Goal: Task Accomplishment & Management: Use online tool/utility

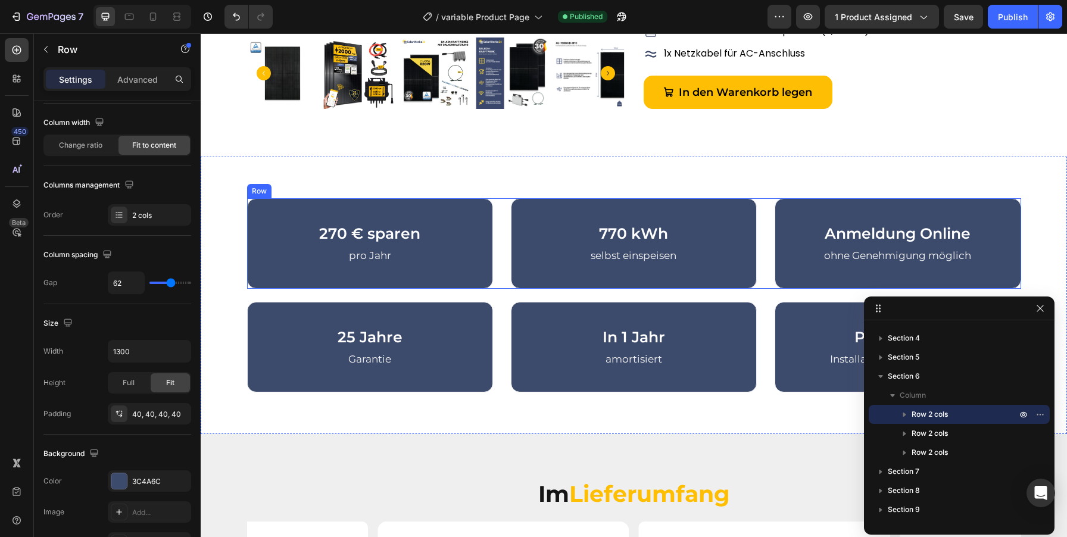
scroll to position [720, 0]
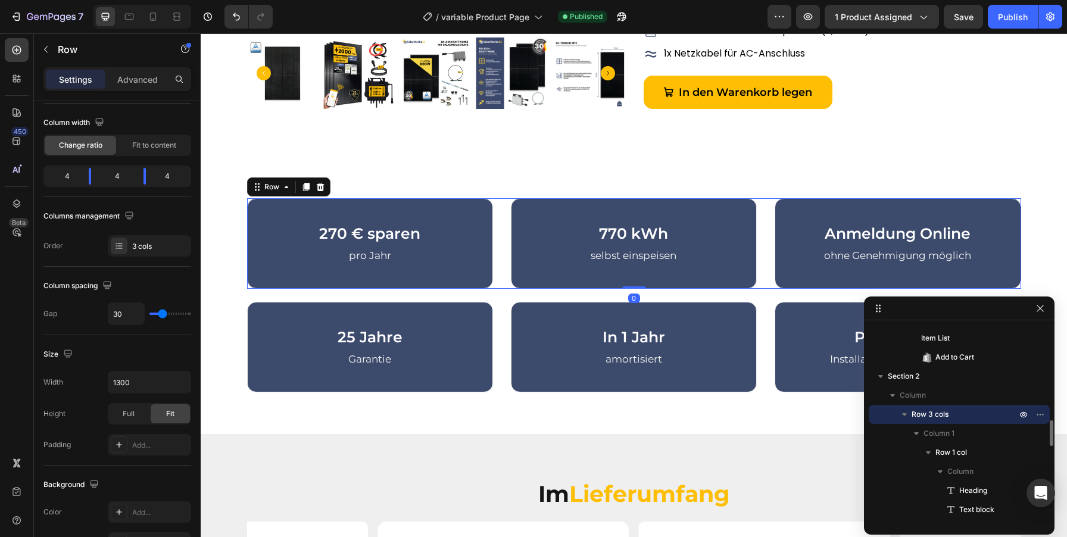
click at [501, 269] on div "270 € sparen Heading pro Jahr Text block Row 770 kWh Heading selbst einspeisen …" at bounding box center [634, 243] width 774 height 91
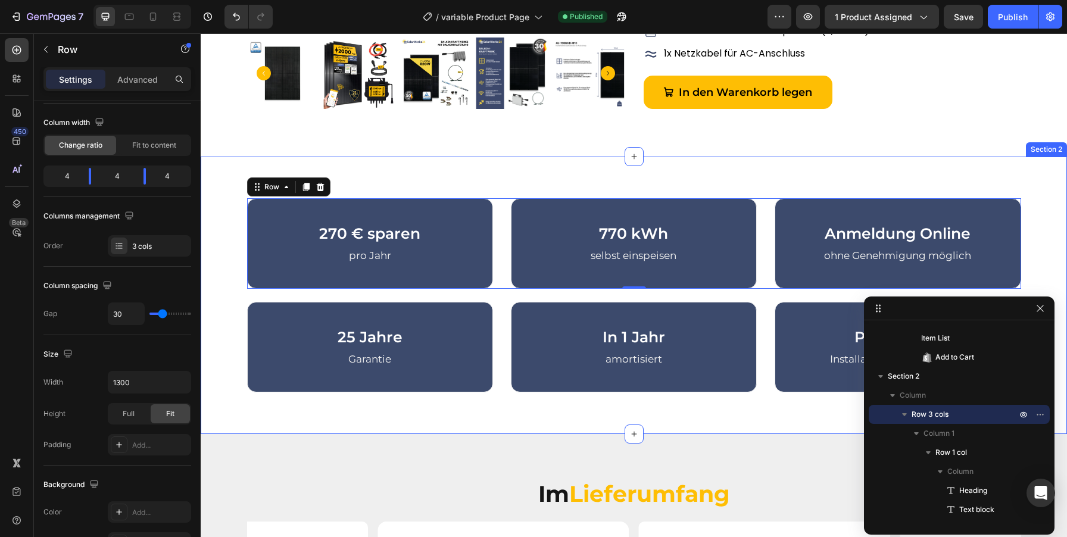
click at [239, 257] on div "270 € sparen Heading pro Jahr Text block Row 770 kWh Heading selbst einspeisen …" at bounding box center [634, 295] width 849 height 194
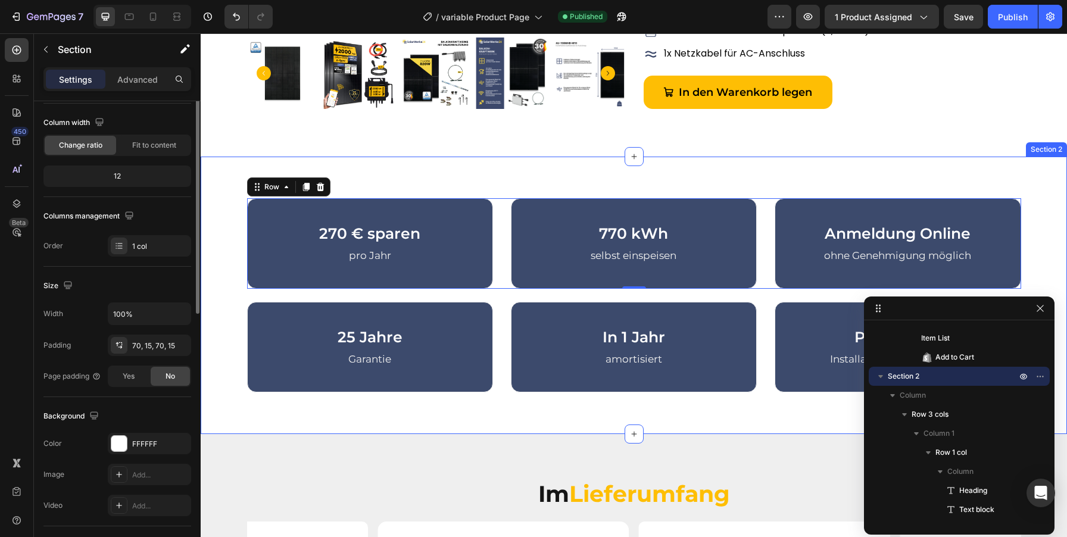
scroll to position [0, 0]
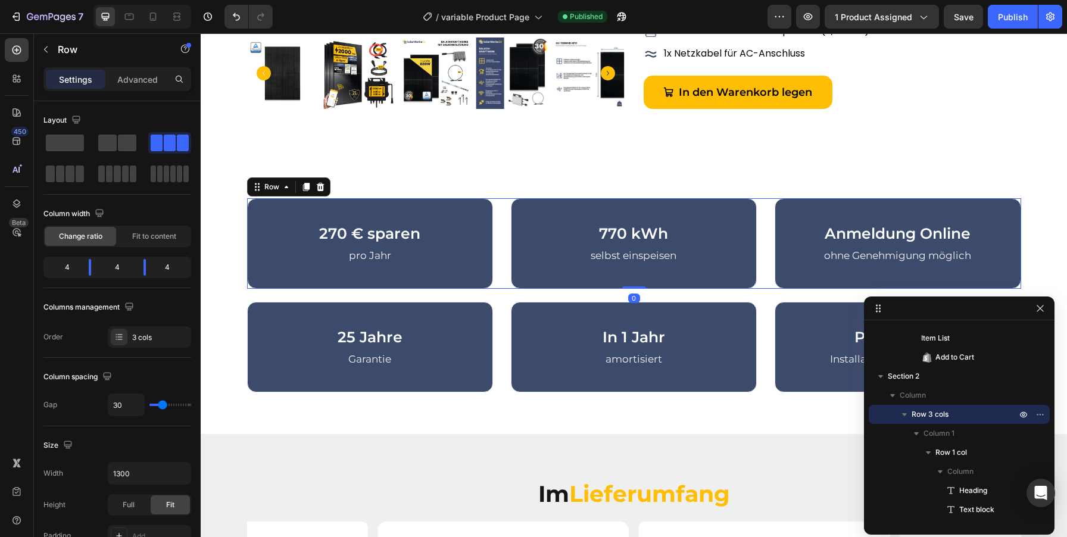
click at [499, 278] on div "270 € sparen Heading pro Jahr Text block Row 770 kWh Heading selbst einspeisen …" at bounding box center [634, 243] width 774 height 91
click at [122, 180] on span at bounding box center [125, 174] width 7 height 17
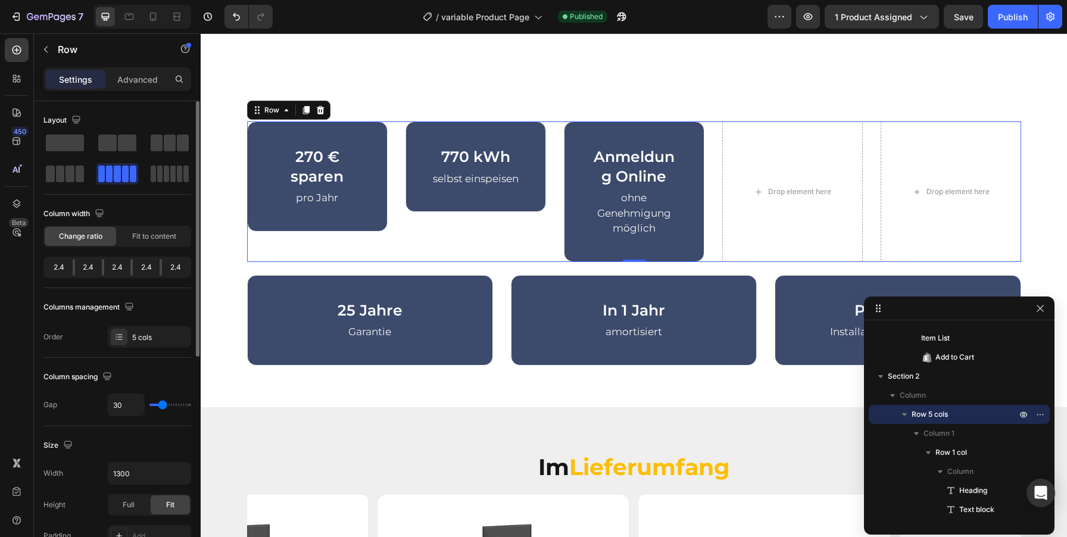
scroll to position [629, 0]
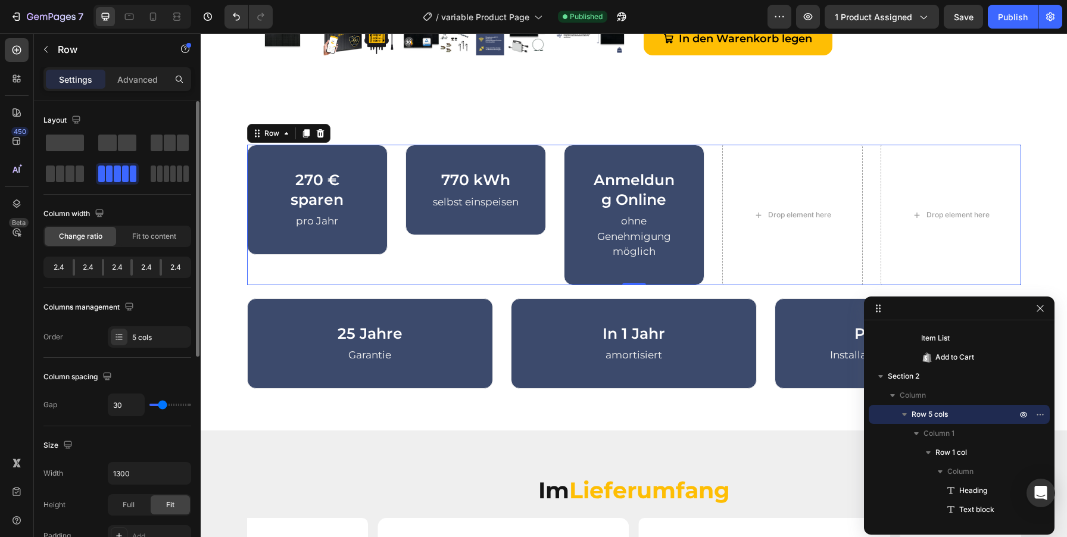
click at [165, 154] on div at bounding box center [117, 158] width 148 height 52
click at [165, 142] on span at bounding box center [170, 143] width 12 height 17
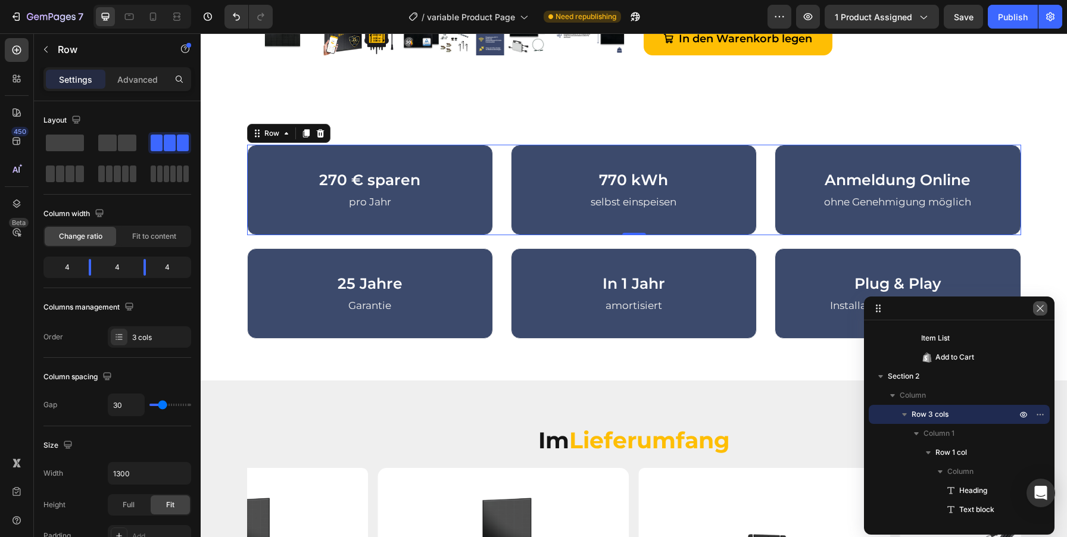
click at [1038, 305] on icon "button" at bounding box center [1040, 308] width 7 height 7
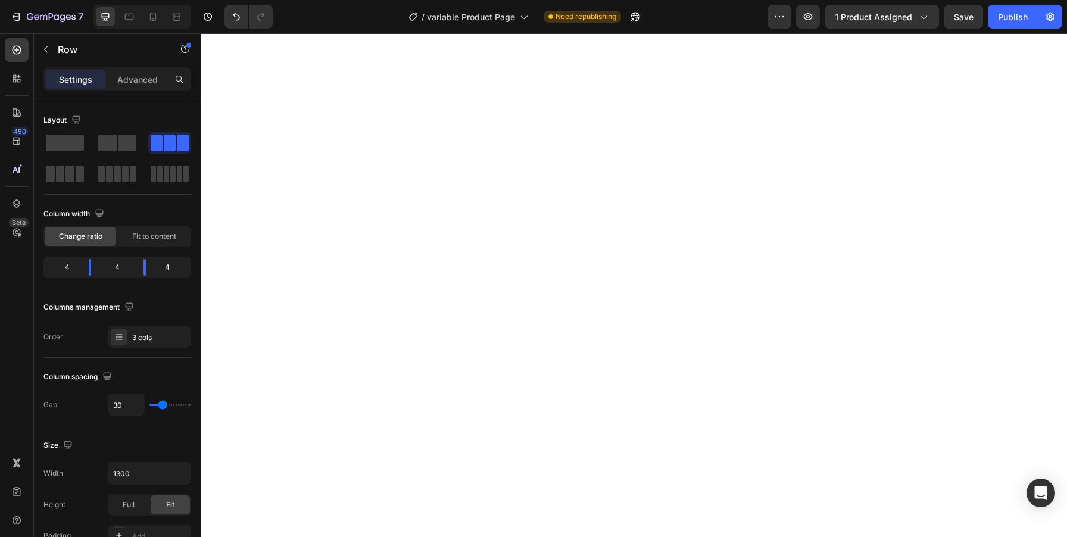
scroll to position [0, 0]
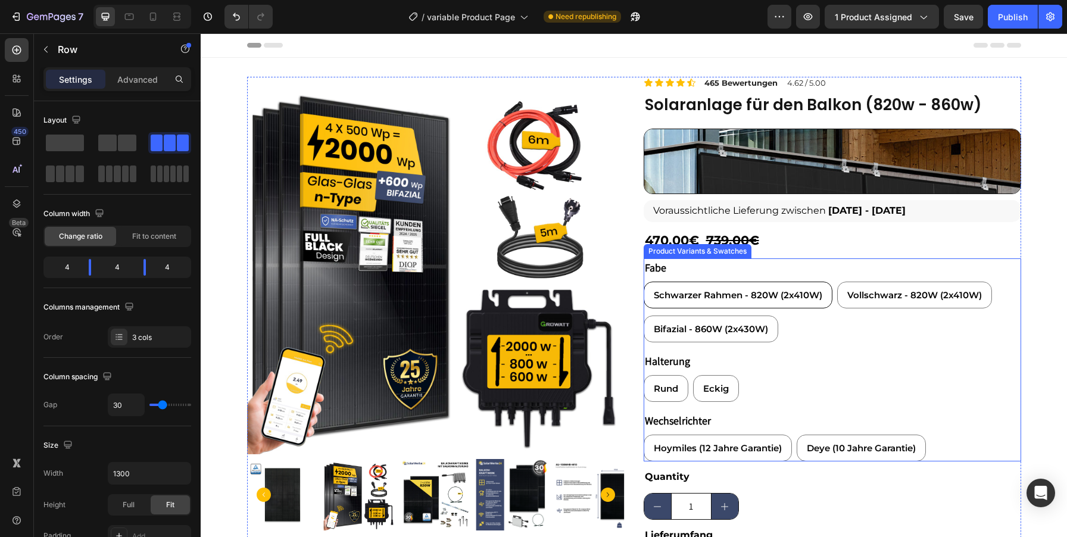
click at [793, 304] on div "Schwarzer Rahmen - 820W (2x410W)" at bounding box center [738, 295] width 188 height 26
click at [644, 282] on input "Schwarzer Rahmen - 820W (2x410W) Schwarzer Rahmen - 820W (2x410W) Schwarzer Rah…" at bounding box center [643, 281] width 1 height 1
radio input "true"
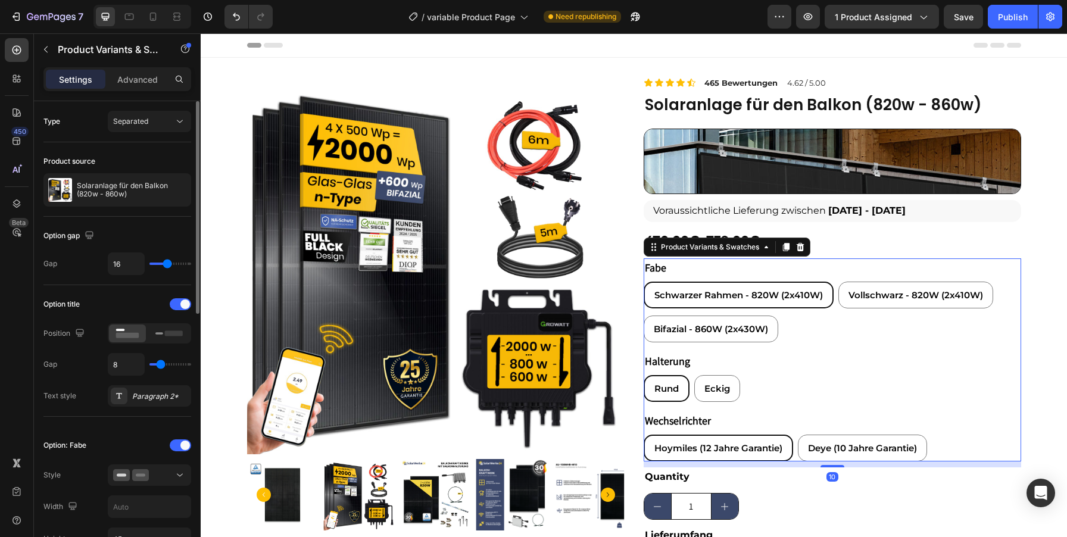
radio input "false"
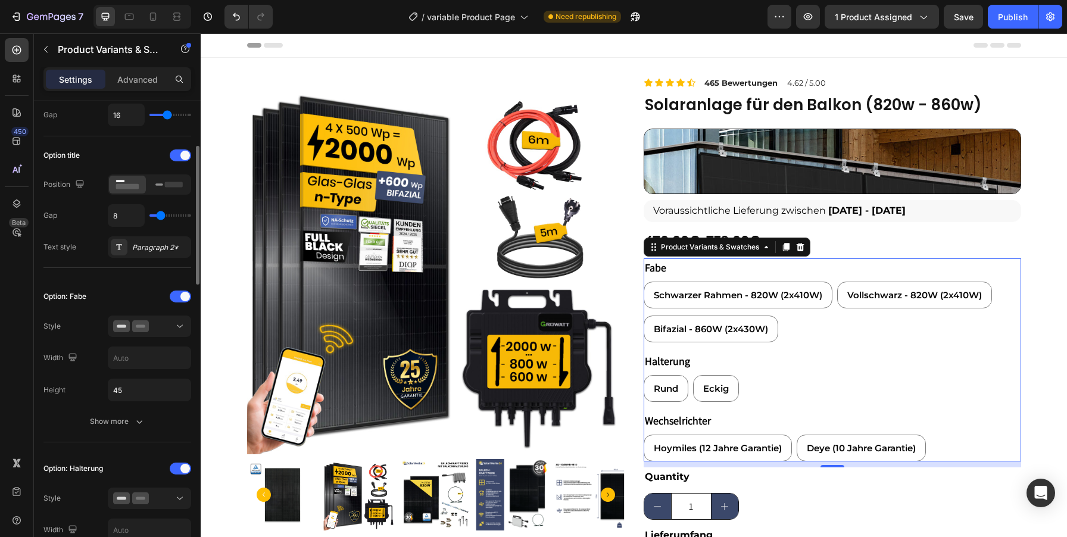
scroll to position [149, 0]
click at [142, 423] on icon "button" at bounding box center [139, 421] width 12 height 12
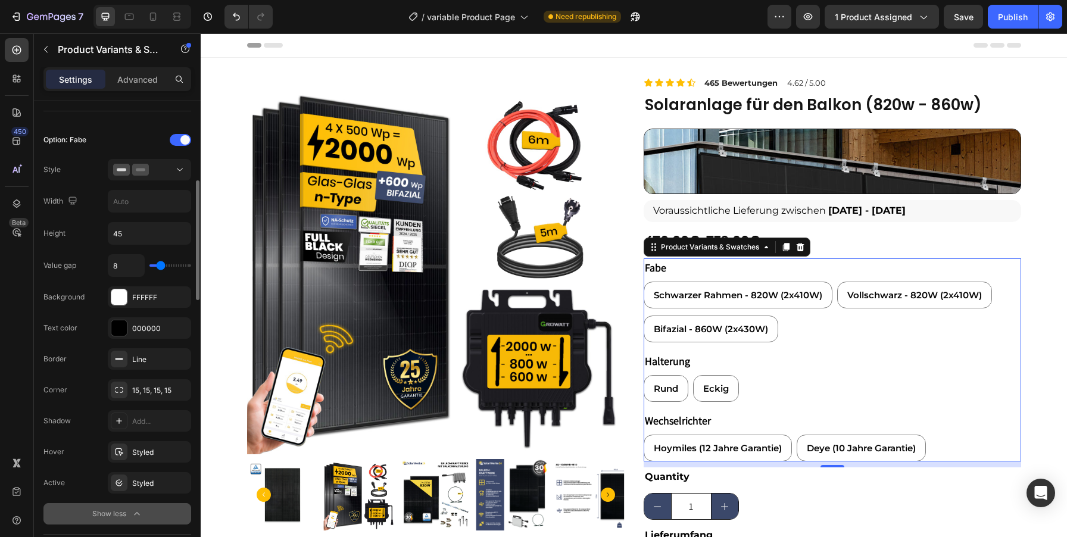
scroll to position [307, 0]
click at [145, 297] on div "FFFFFF" at bounding box center [149, 296] width 35 height 11
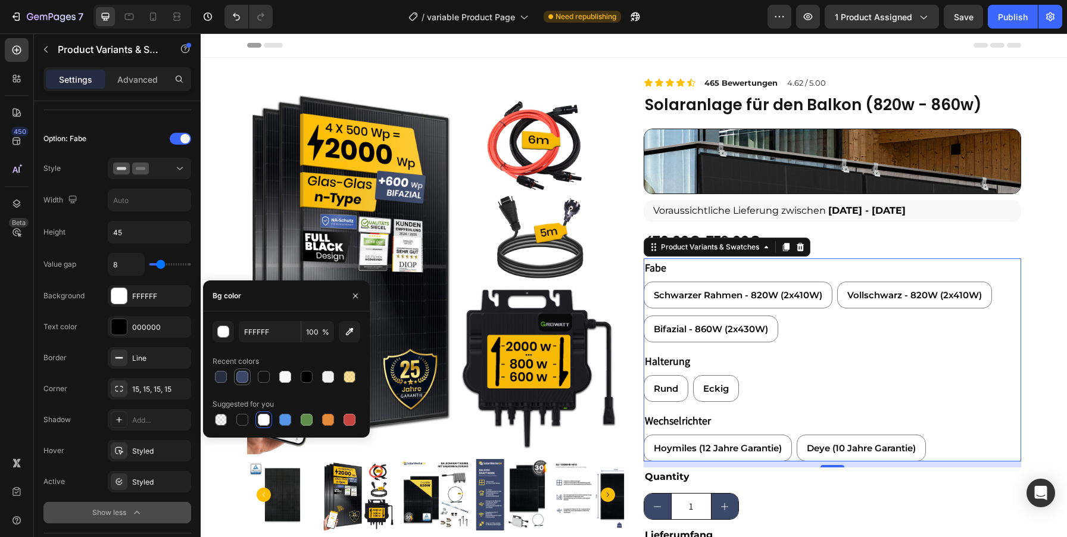
click at [243, 375] on div at bounding box center [242, 377] width 12 height 12
type input "3B486A"
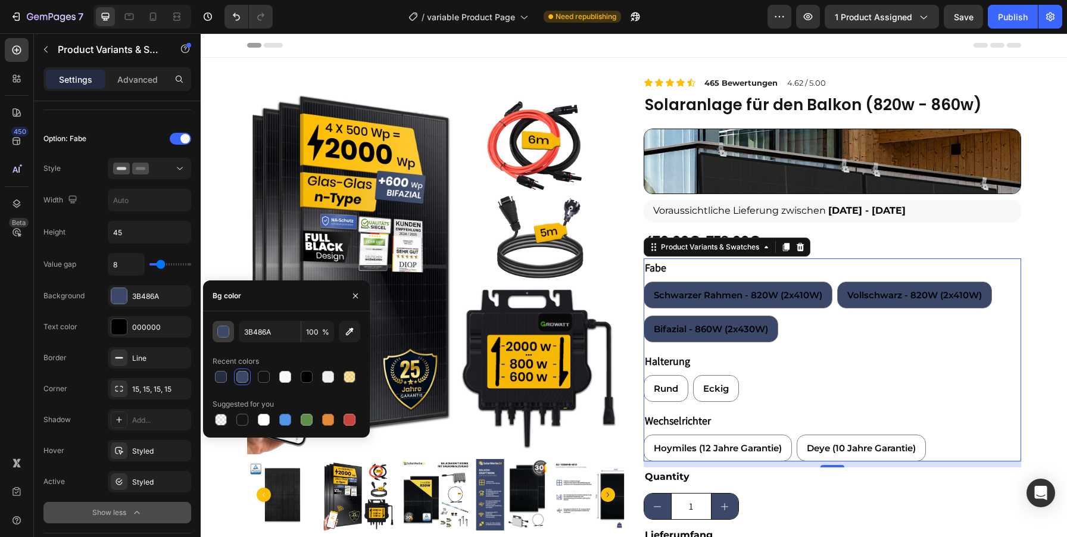
click at [224, 331] on div "button" at bounding box center [224, 332] width 12 height 12
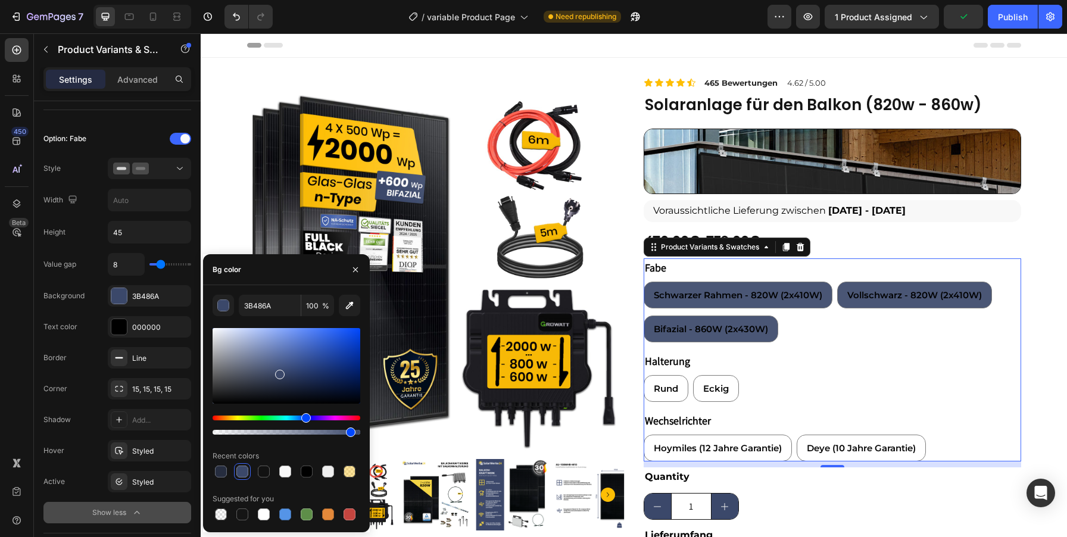
type input "92"
drag, startPoint x: 360, startPoint y: 431, endPoint x: 348, endPoint y: 435, distance: 13.2
click at [348, 435] on div at bounding box center [351, 433] width 10 height 10
click at [85, 409] on div "Border Line" at bounding box center [117, 419] width 148 height 21
click at [121, 329] on div at bounding box center [118, 326] width 15 height 15
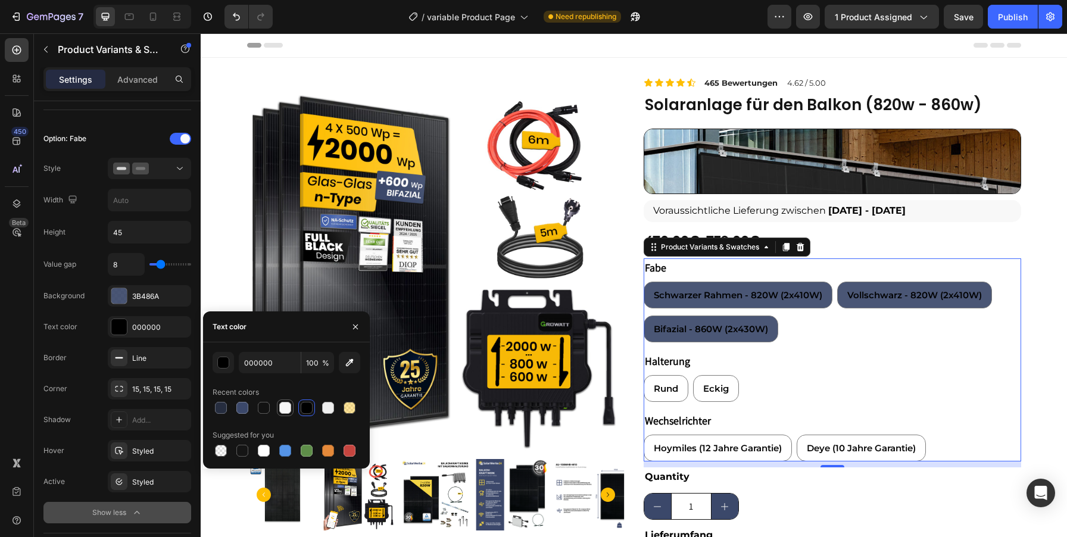
click at [288, 408] on div at bounding box center [285, 408] width 12 height 12
type input "F8F8F8"
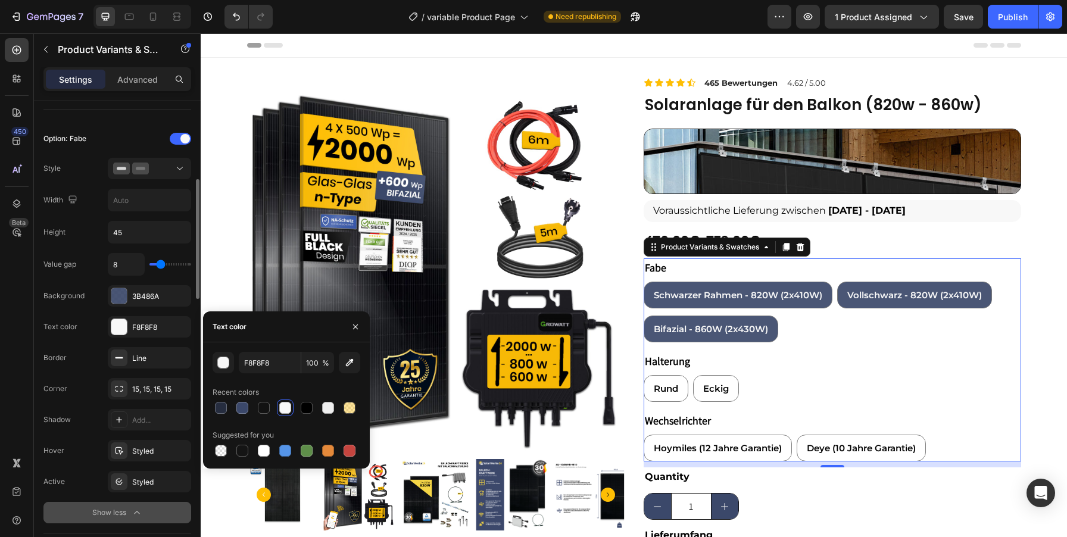
click at [83, 341] on div "Value gap 8 Background 3B486A Text color F8F8F8 Border Line Corner 15, 15, 15, …" at bounding box center [117, 388] width 148 height 270
click at [135, 484] on div "Styled" at bounding box center [149, 482] width 35 height 11
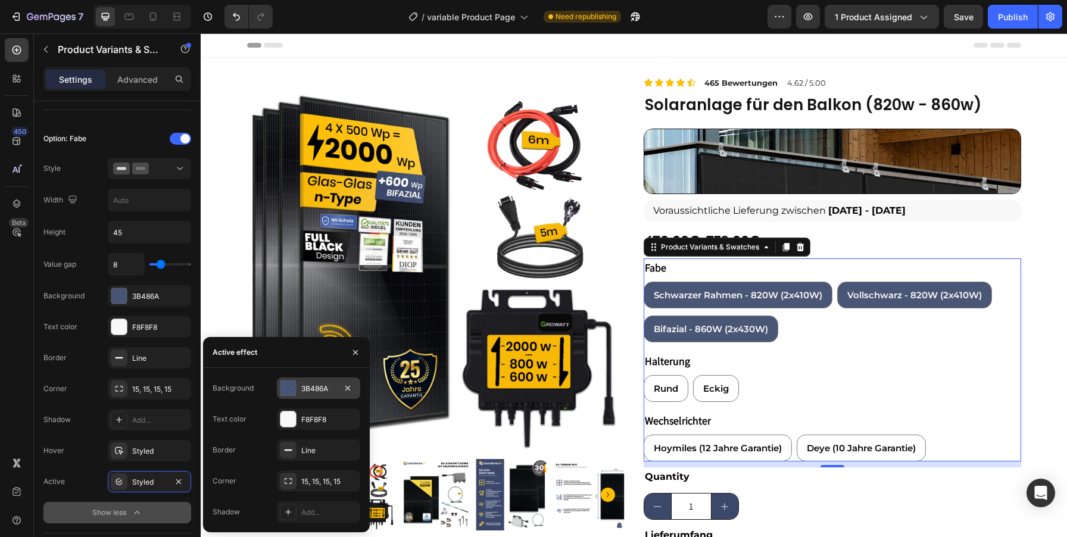
click at [291, 386] on div at bounding box center [287, 387] width 15 height 15
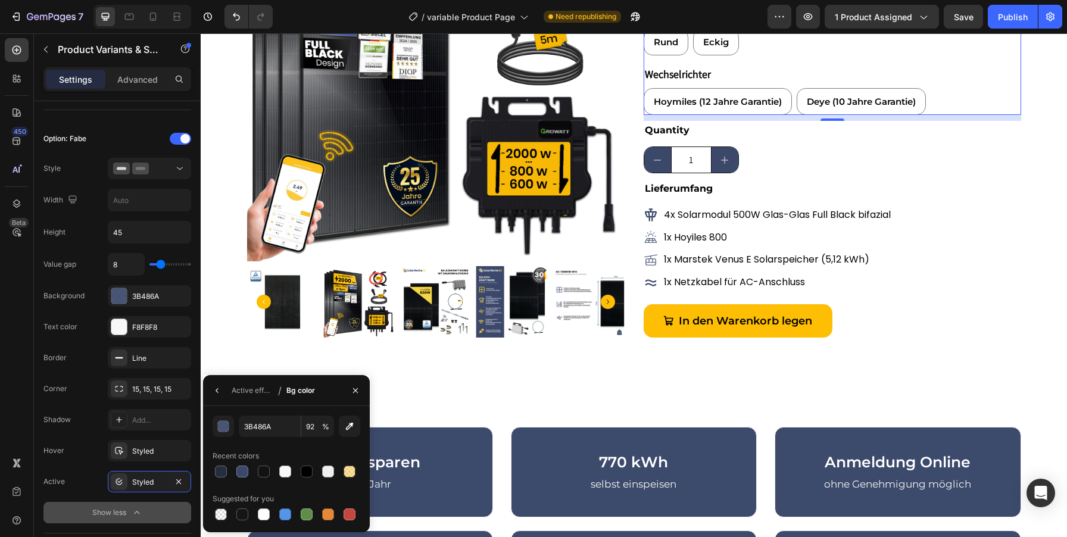
scroll to position [275, 0]
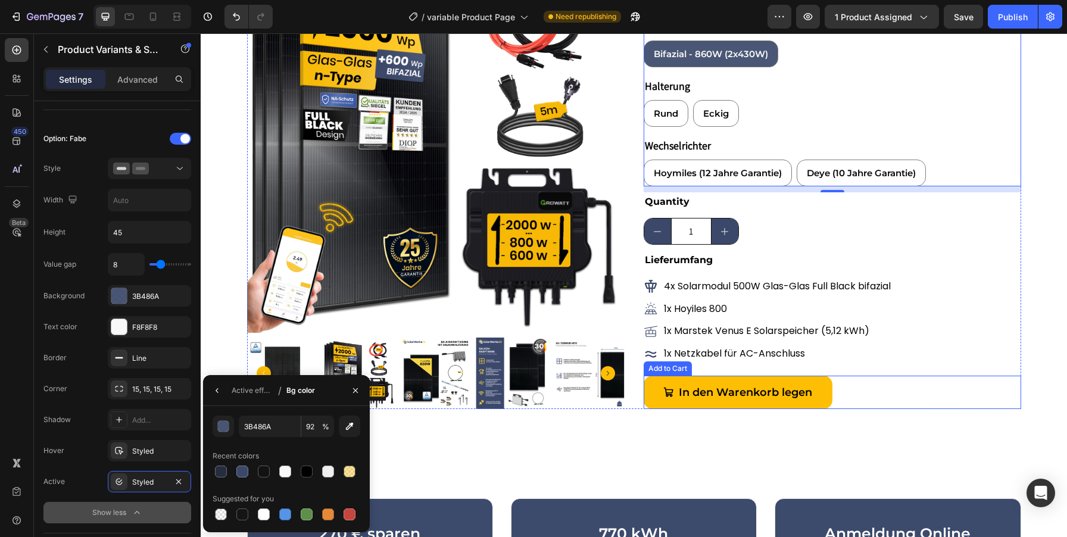
click at [828, 387] on button "In den Warenkorb legen" at bounding box center [738, 392] width 189 height 33
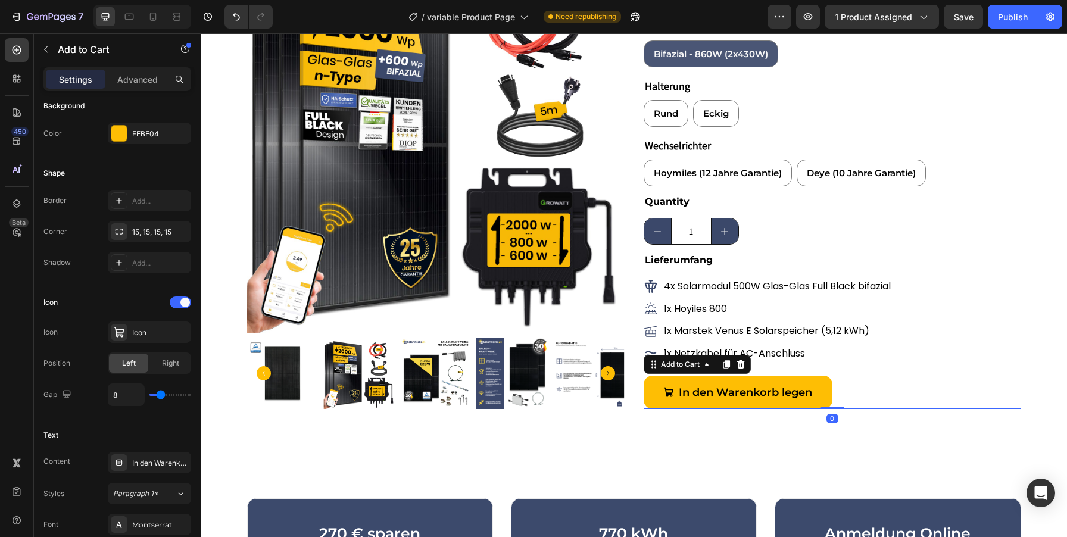
scroll to position [0, 0]
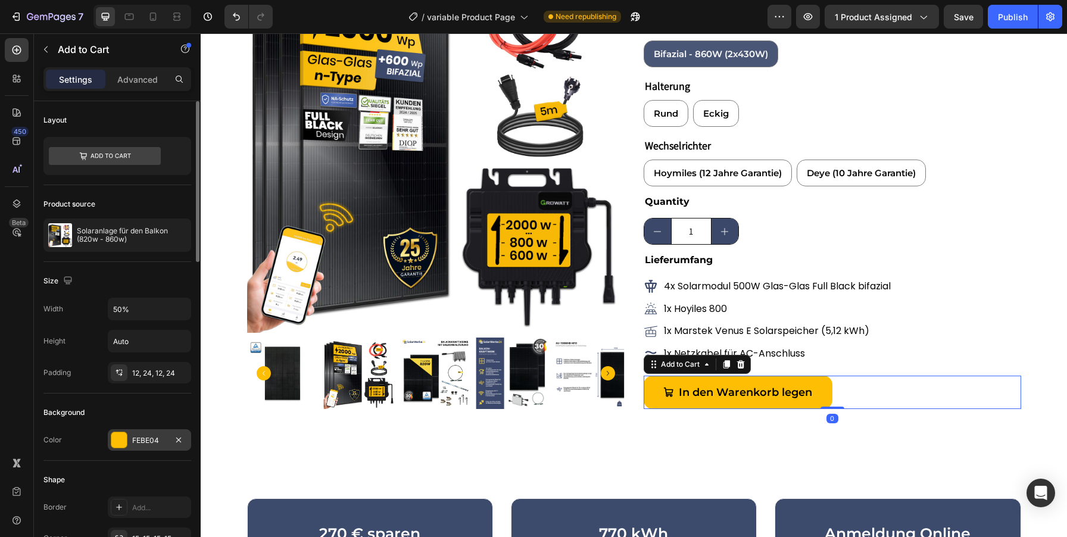
click at [136, 440] on div "FEBE04" at bounding box center [149, 440] width 35 height 11
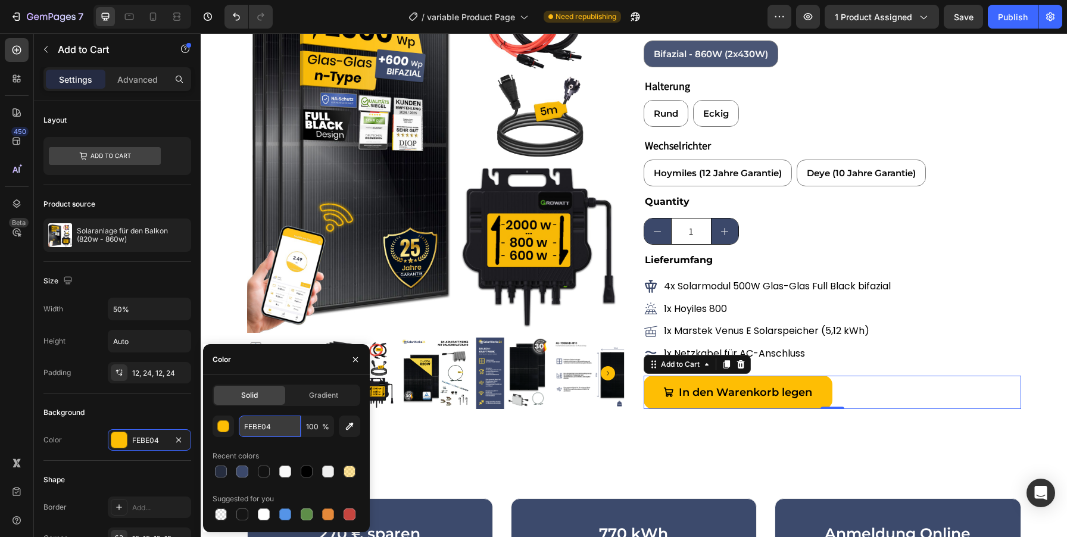
click at [261, 425] on input "FEBE04" at bounding box center [270, 426] width 62 height 21
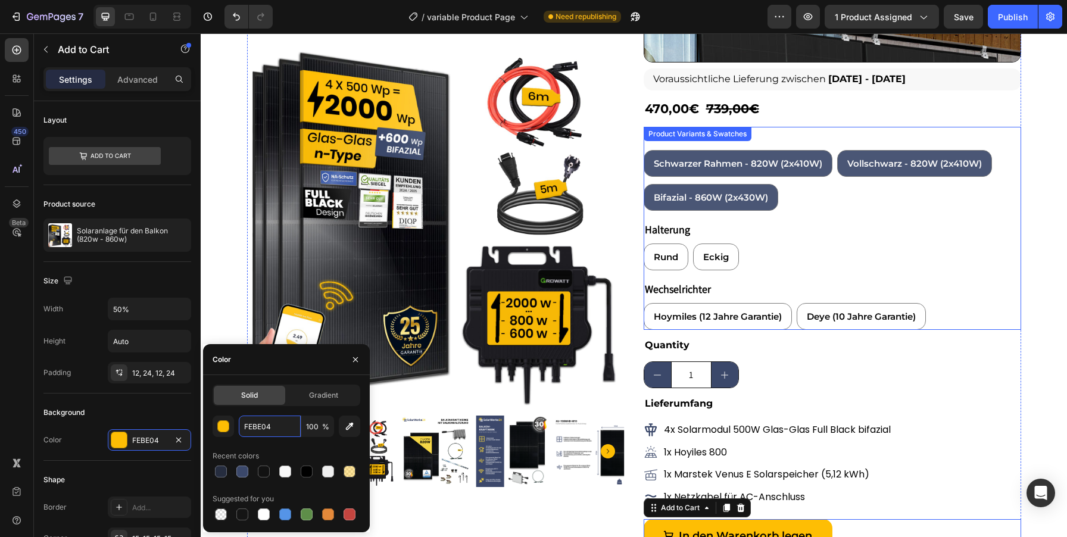
scroll to position [129, 0]
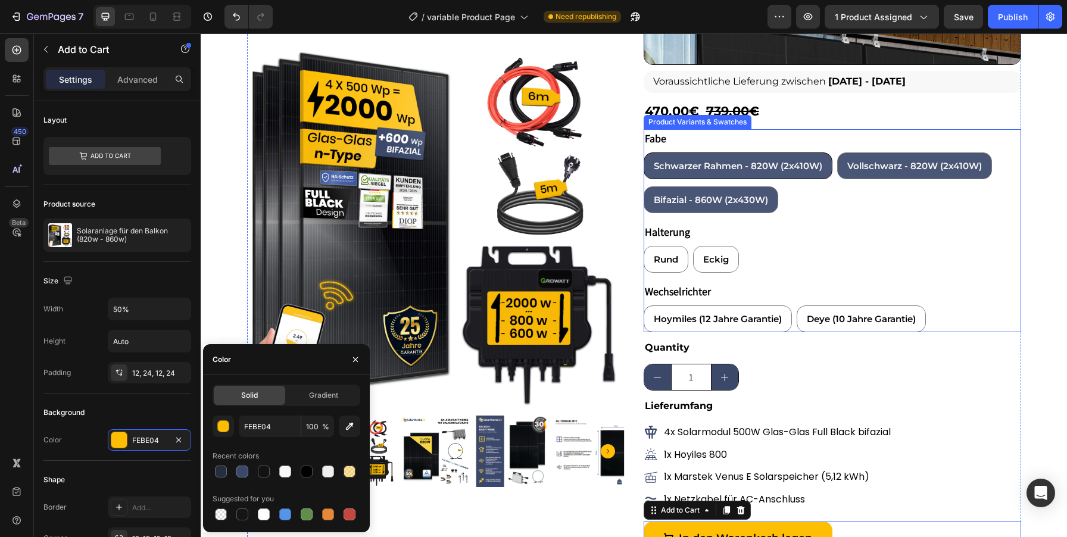
click at [742, 164] on span "Schwarzer Rahmen - 820W (2x410W)" at bounding box center [738, 165] width 169 height 11
click at [644, 152] on input "Schwarzer Rahmen - 820W (2x410W) Schwarzer Rahmen - 820W (2x410W) Schwarzer Rah…" at bounding box center [643, 152] width 1 height 1
radio input "true"
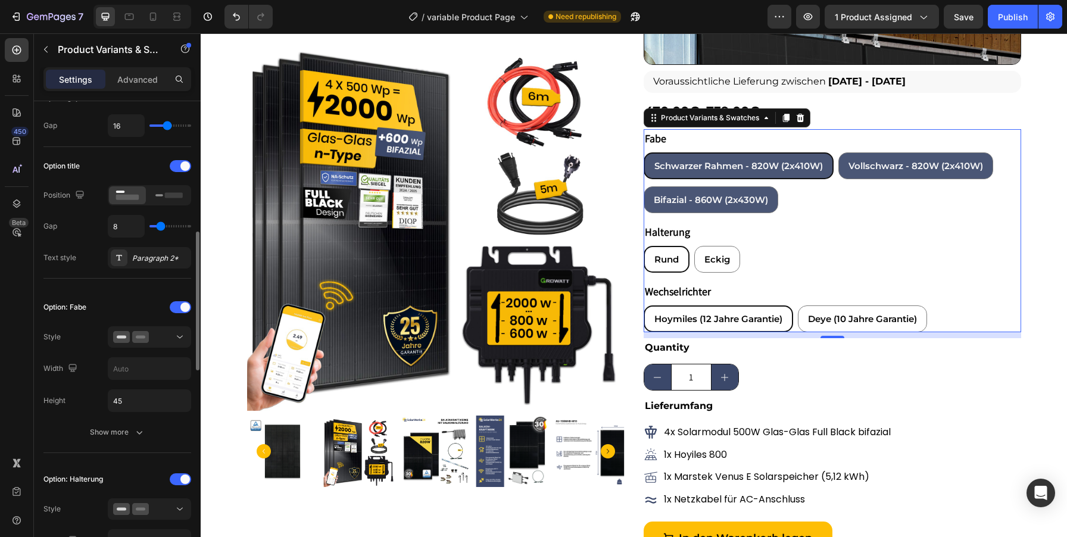
scroll to position [213, 0]
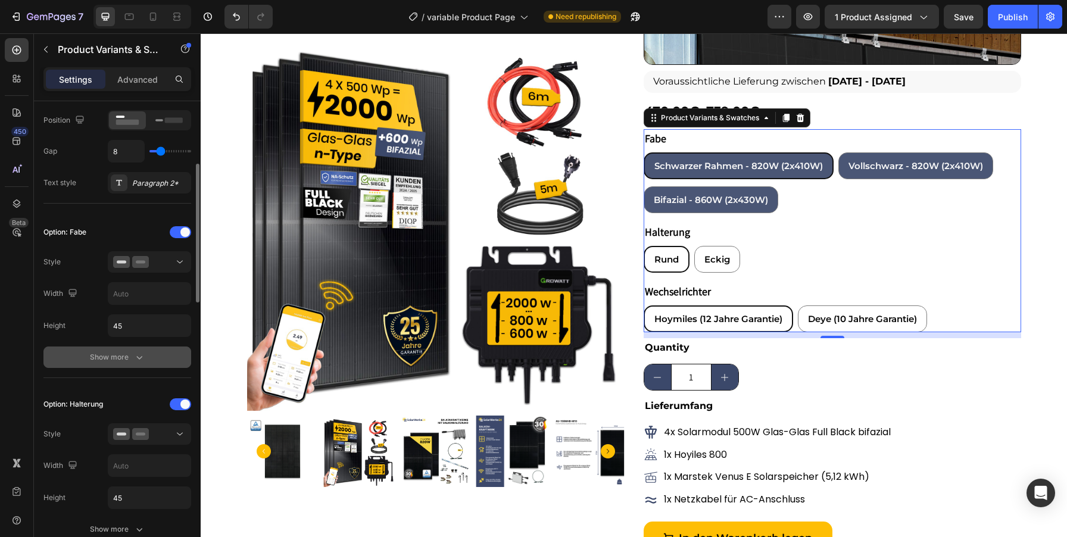
click at [134, 361] on icon "button" at bounding box center [139, 357] width 12 height 12
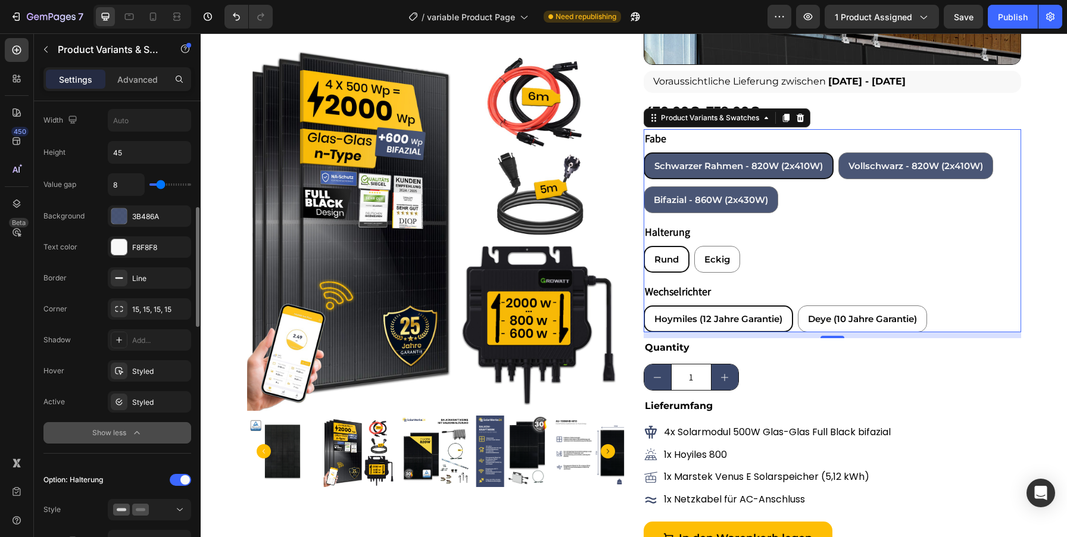
scroll to position [397, 0]
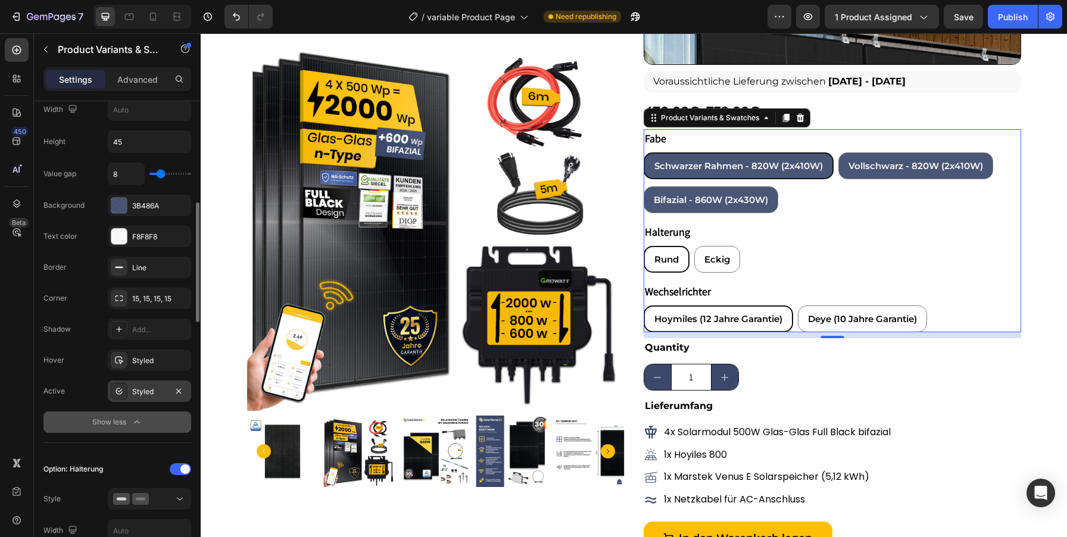
click at [133, 390] on div "Styled" at bounding box center [149, 391] width 35 height 11
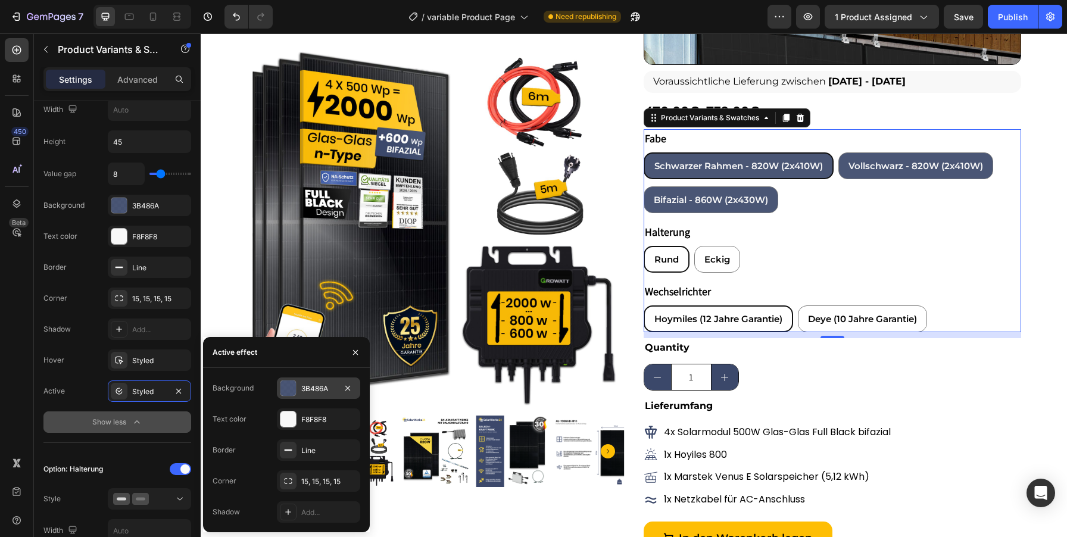
click at [301, 388] on div "3B486A" at bounding box center [318, 388] width 35 height 11
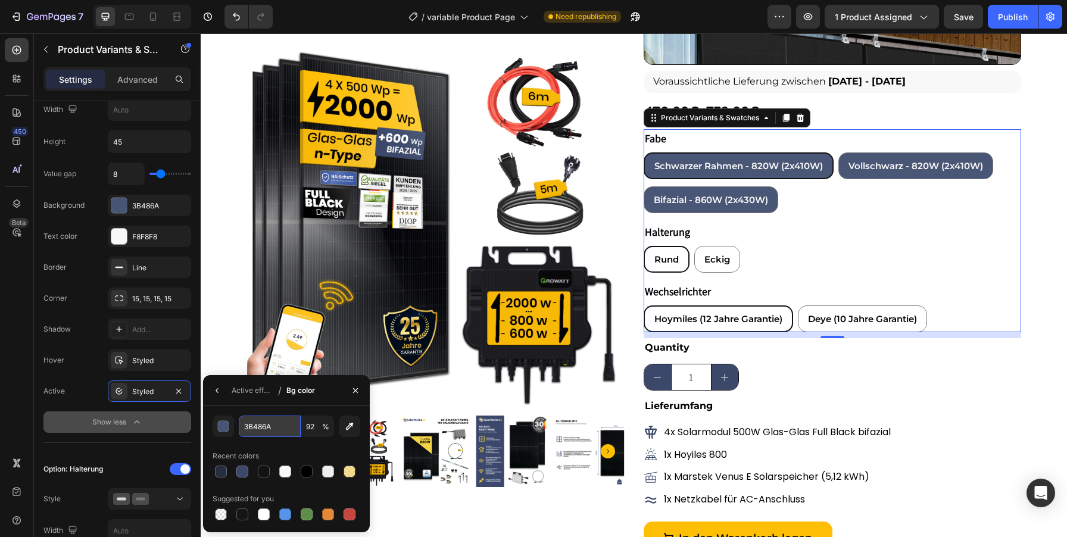
click at [256, 428] on input "3B486A" at bounding box center [270, 426] width 62 height 21
paste input "FEBE04"
type input "FEBE04"
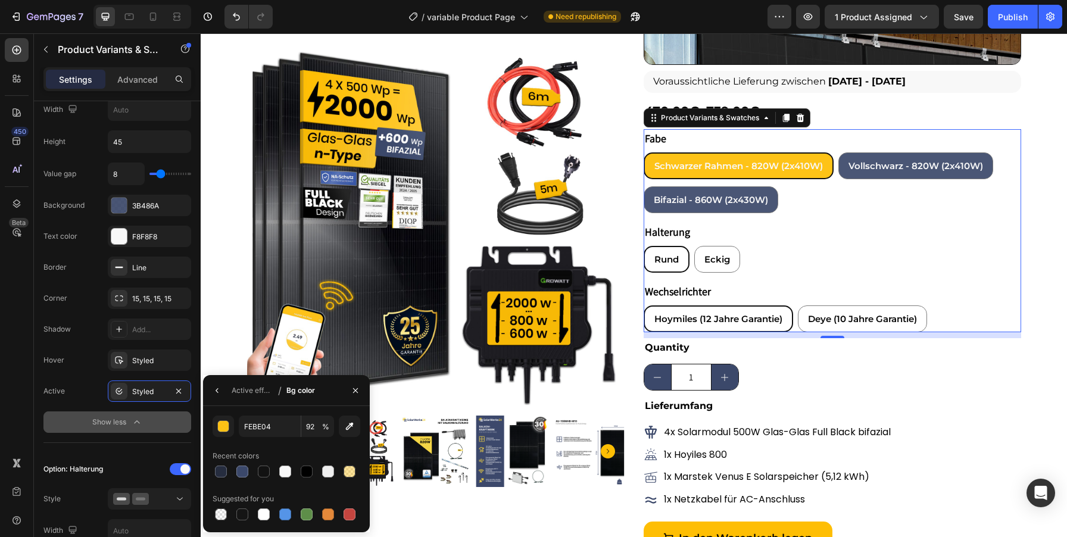
click at [74, 417] on button "Show less" at bounding box center [117, 421] width 148 height 21
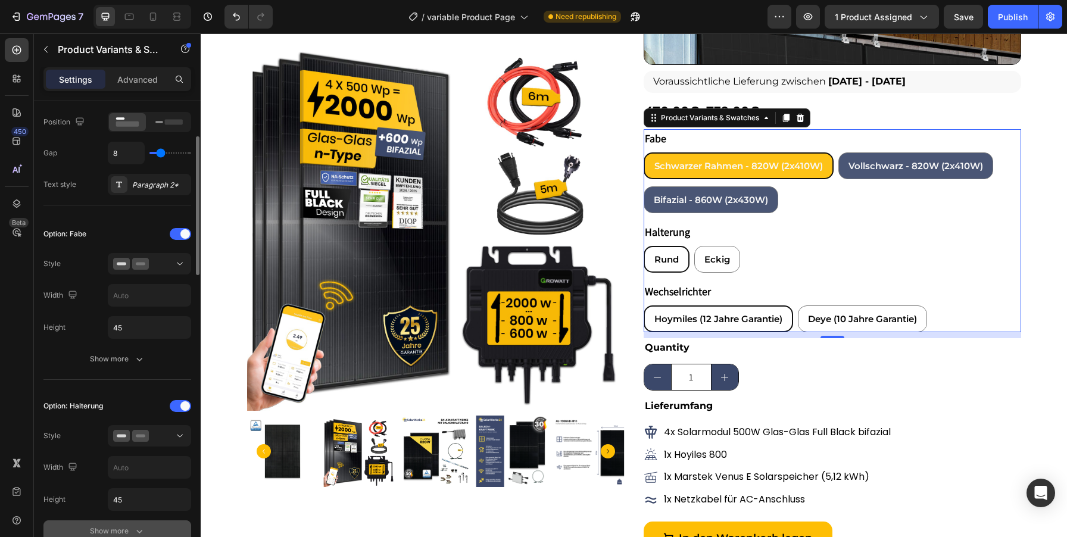
scroll to position [245, 0]
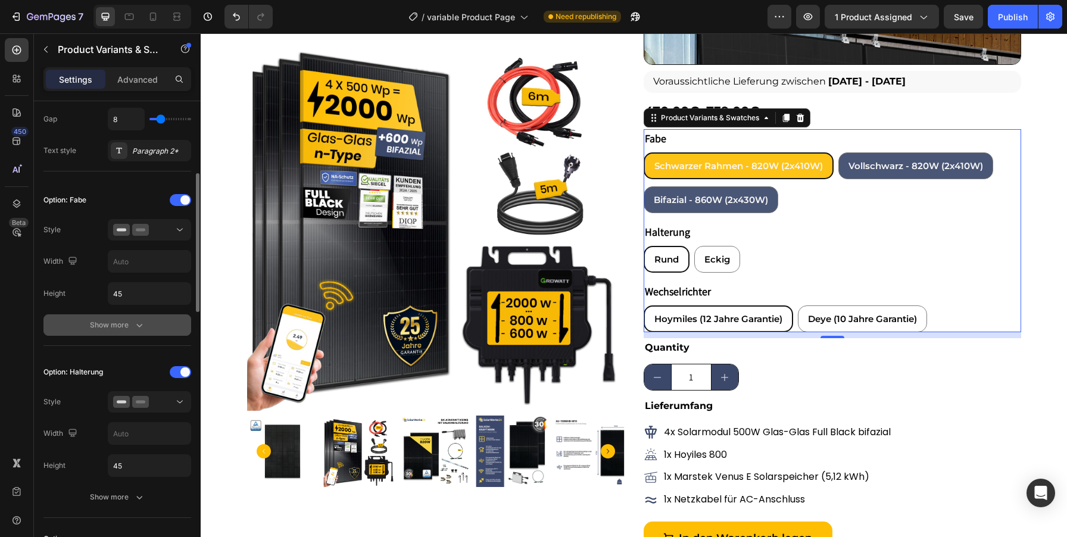
click at [138, 317] on button "Show more" at bounding box center [117, 324] width 148 height 21
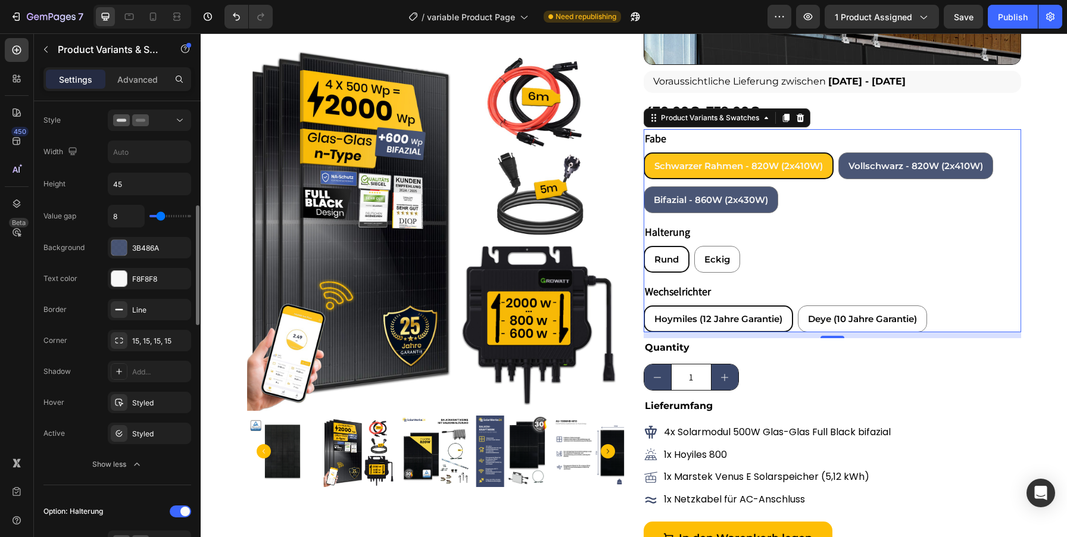
scroll to position [370, 0]
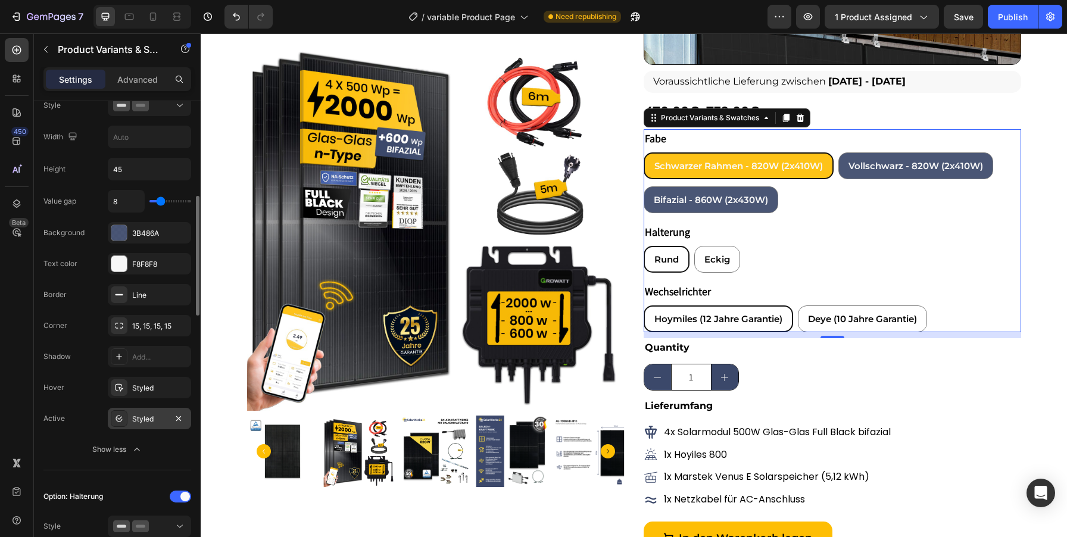
click at [145, 418] on div "Styled" at bounding box center [149, 419] width 35 height 11
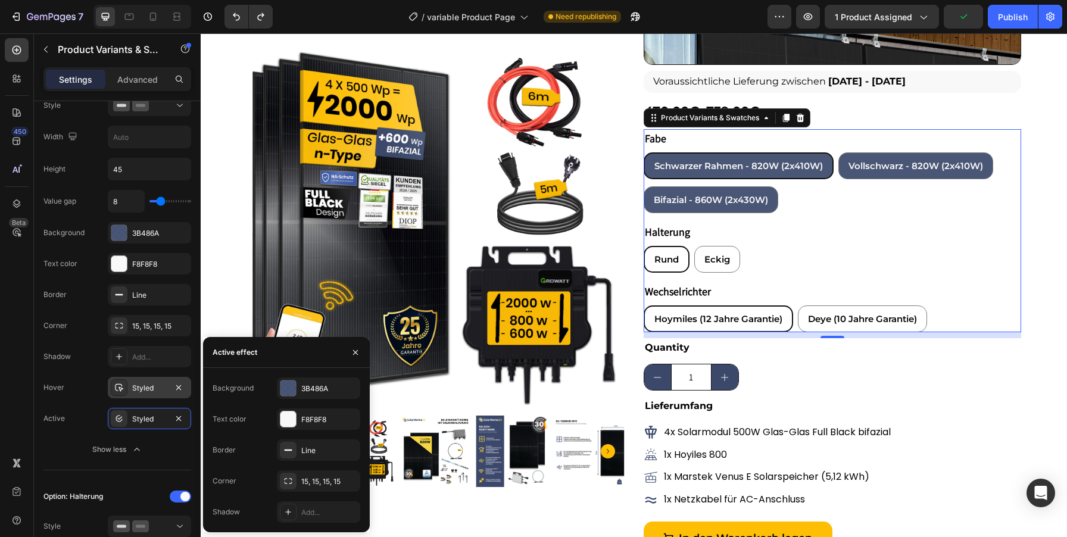
click at [141, 392] on div "Styled" at bounding box center [149, 388] width 35 height 11
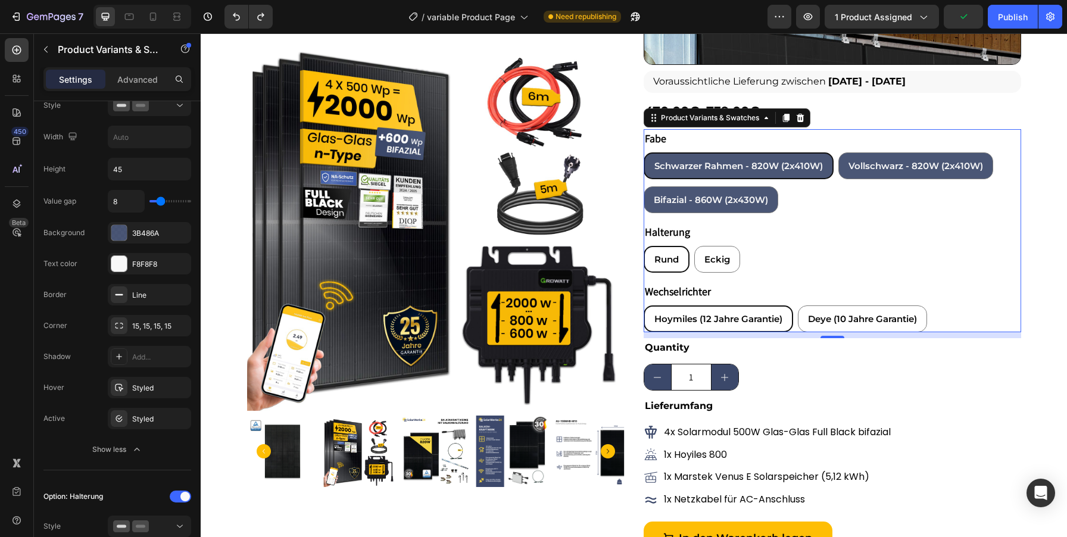
click at [76, 407] on div "Value gap 8 Background 3B486A Text color F8F8F8 Border Line Corner 15, 15, 15, …" at bounding box center [117, 325] width 148 height 270
click at [145, 422] on div "Styled" at bounding box center [149, 419] width 35 height 11
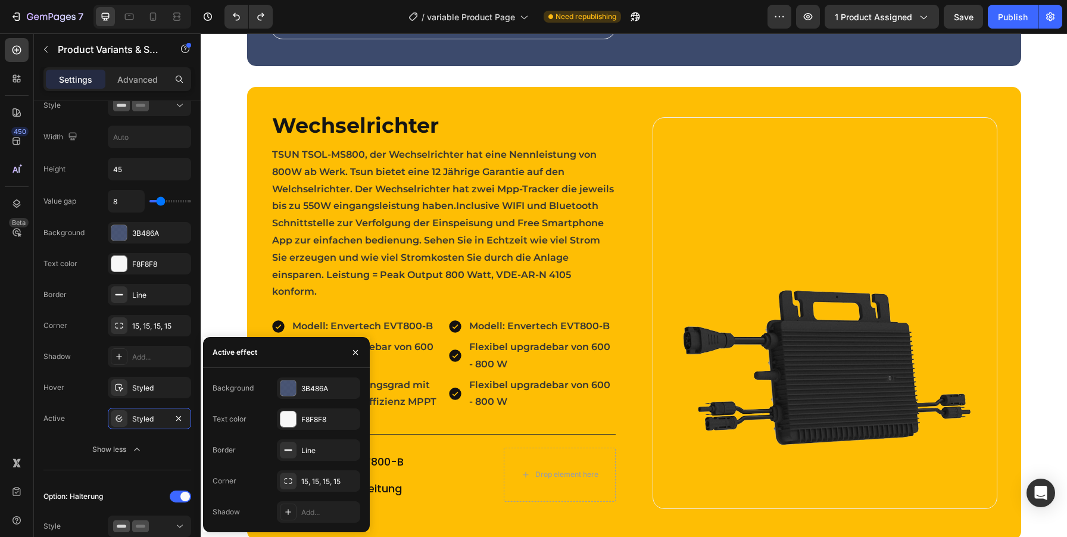
scroll to position [1351, 0]
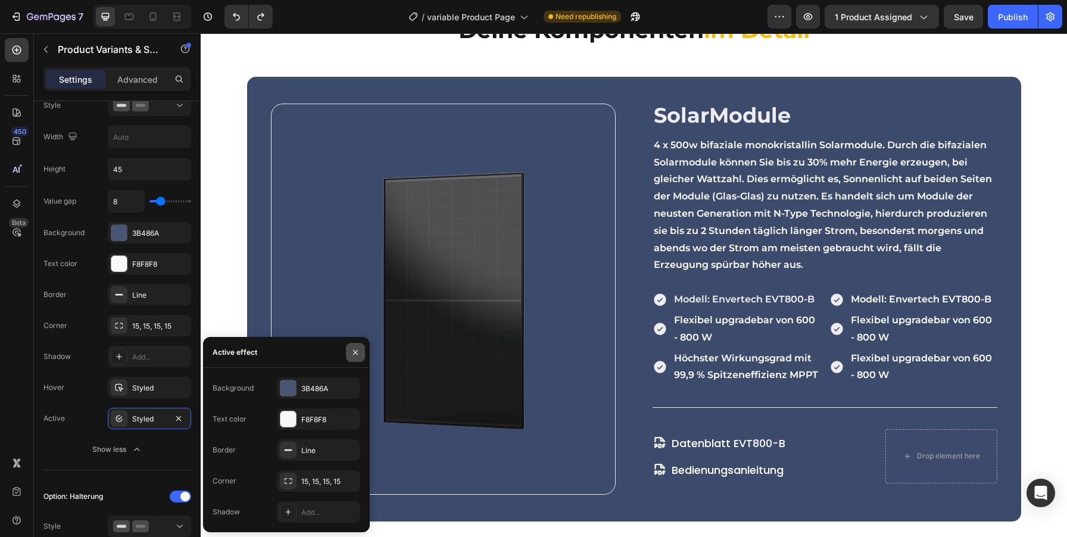
click at [357, 353] on icon "button" at bounding box center [356, 353] width 10 height 10
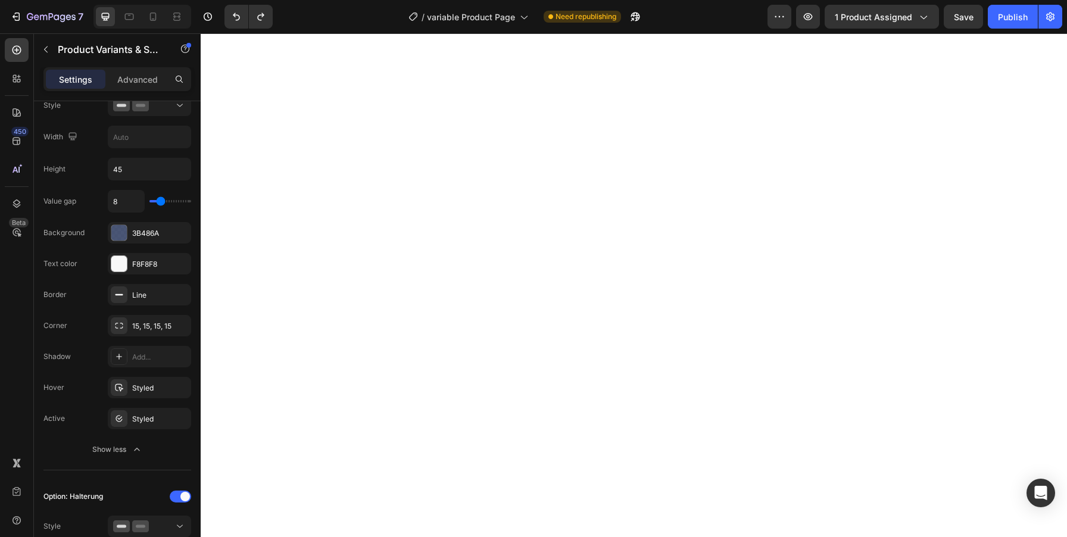
scroll to position [0, 0]
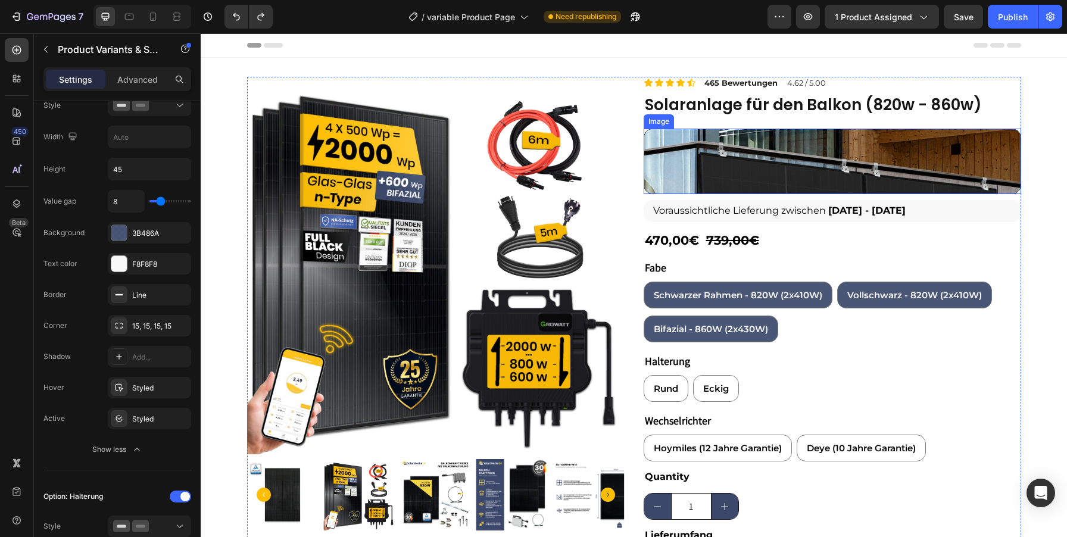
click at [757, 145] on img at bounding box center [833, 161] width 378 height 65
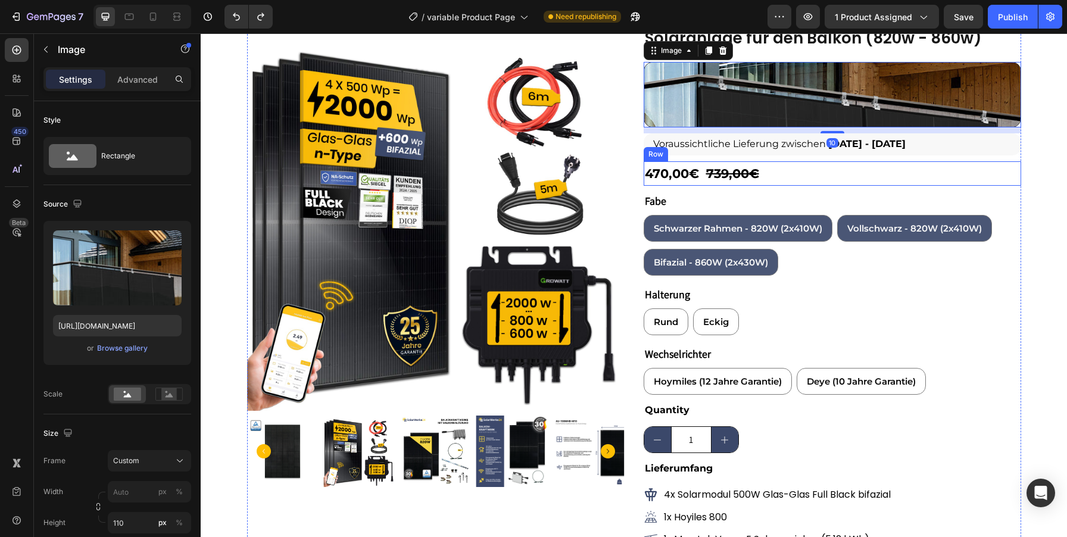
scroll to position [48, 0]
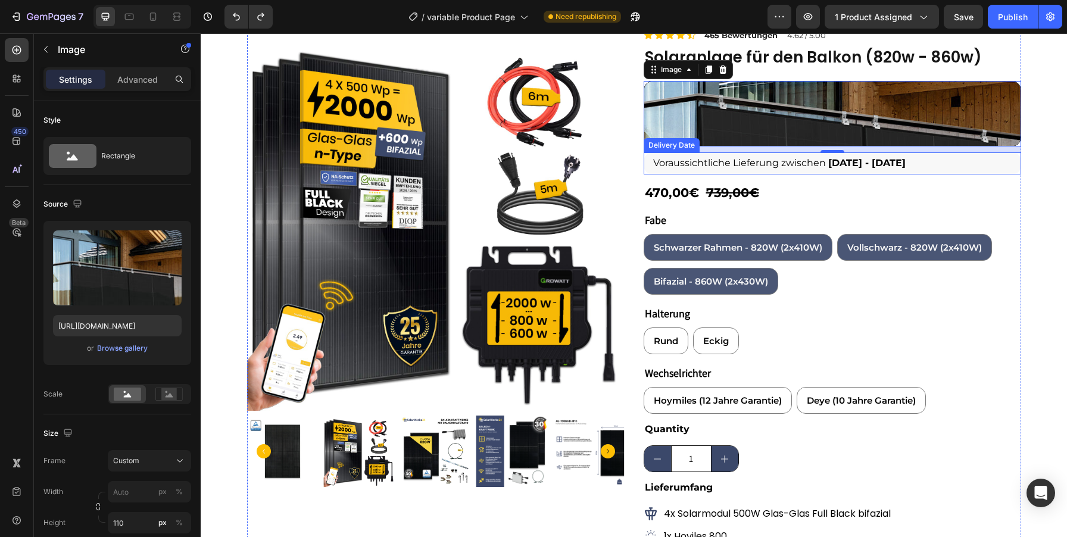
click at [756, 157] on span "Voraussichtliche Lieferung zwischen" at bounding box center [739, 162] width 173 height 11
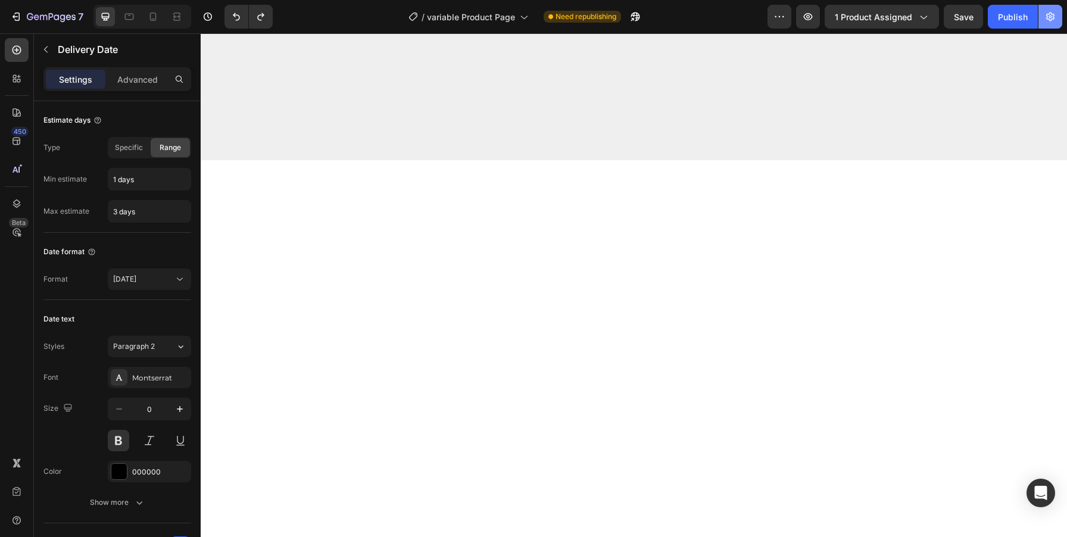
scroll to position [0, 0]
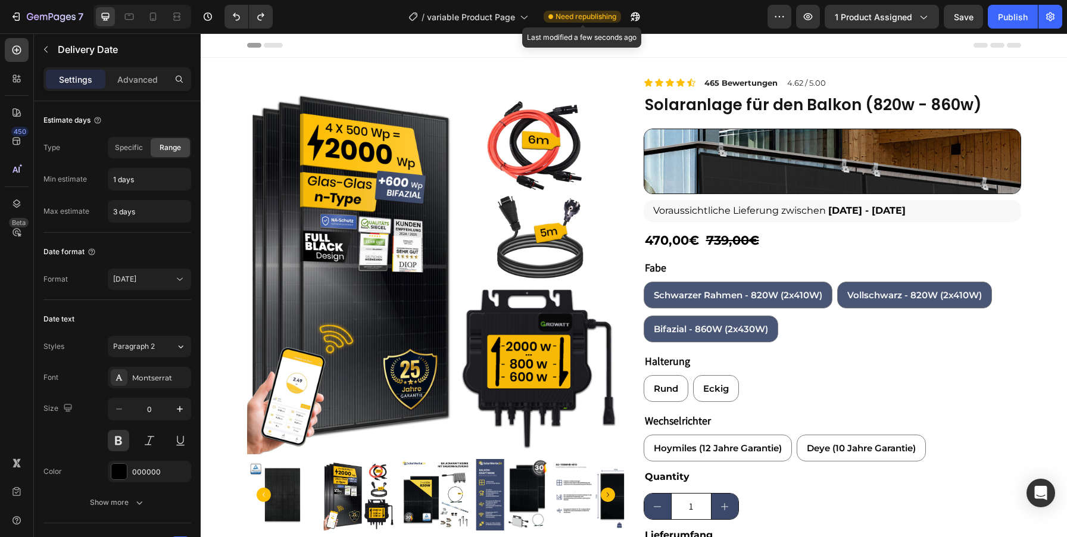
click at [588, 22] on div "Need republishing" at bounding box center [582, 17] width 77 height 12
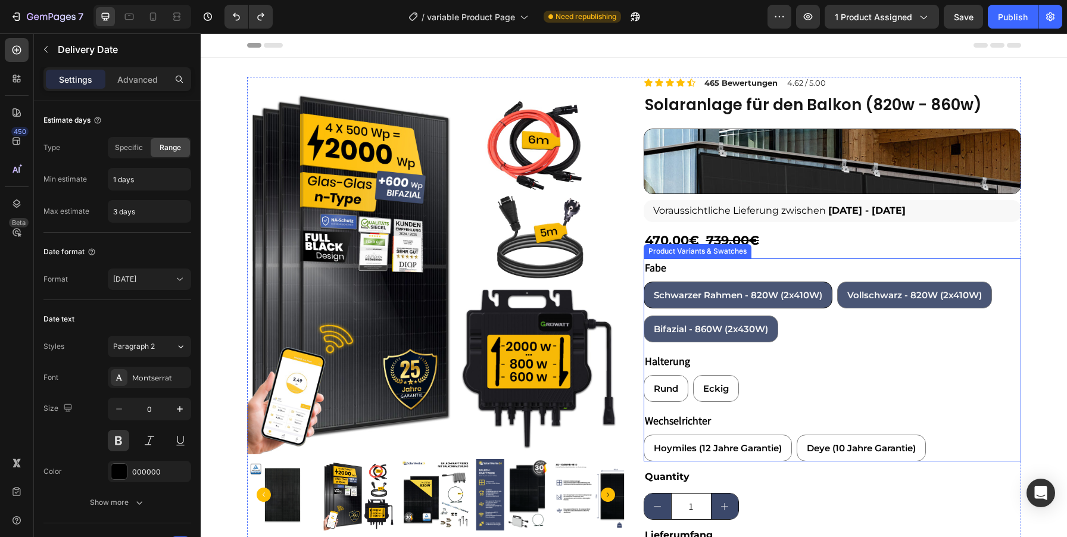
scroll to position [26, 0]
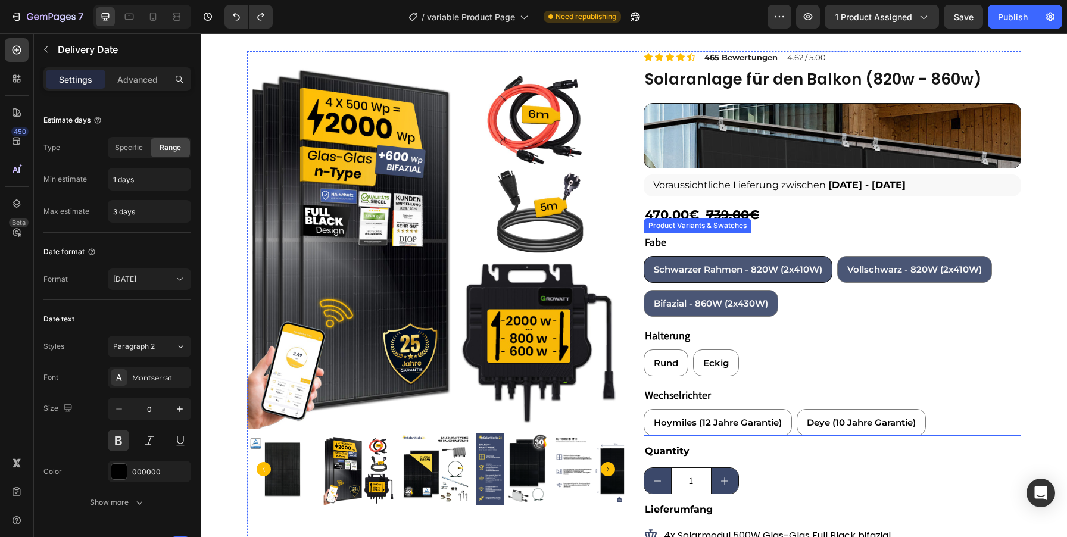
click at [784, 272] on span "Schwarzer Rahmen - 820W (2x410W)" at bounding box center [738, 269] width 169 height 11
click at [644, 256] on input "Schwarzer Rahmen - 820W (2x410W) Schwarzer Rahmen - 820W (2x410W) Schwarzer Rah…" at bounding box center [643, 255] width 1 height 1
radio input "true"
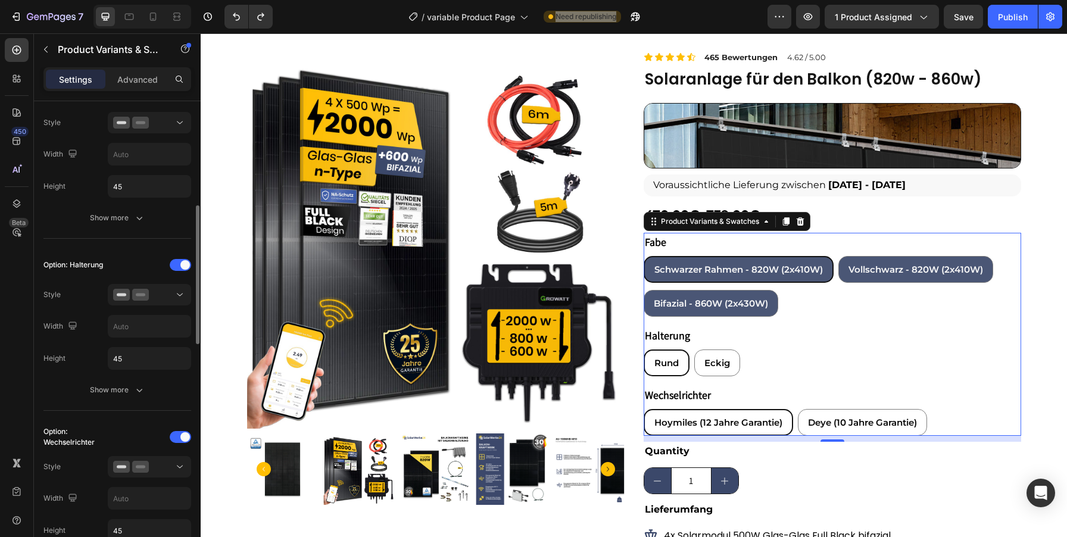
scroll to position [351, 0]
click at [133, 214] on icon "button" at bounding box center [139, 220] width 12 height 12
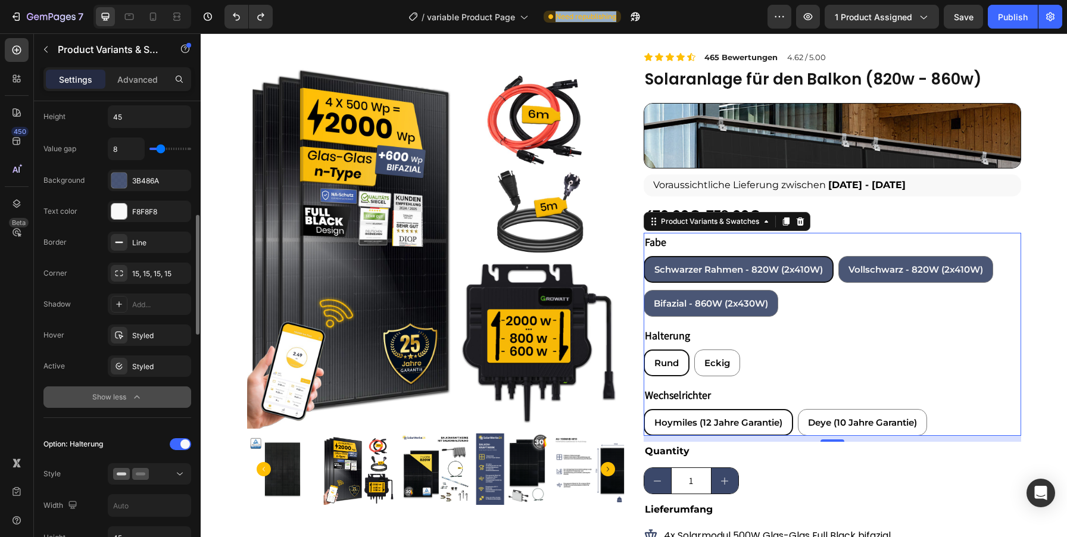
scroll to position [428, 0]
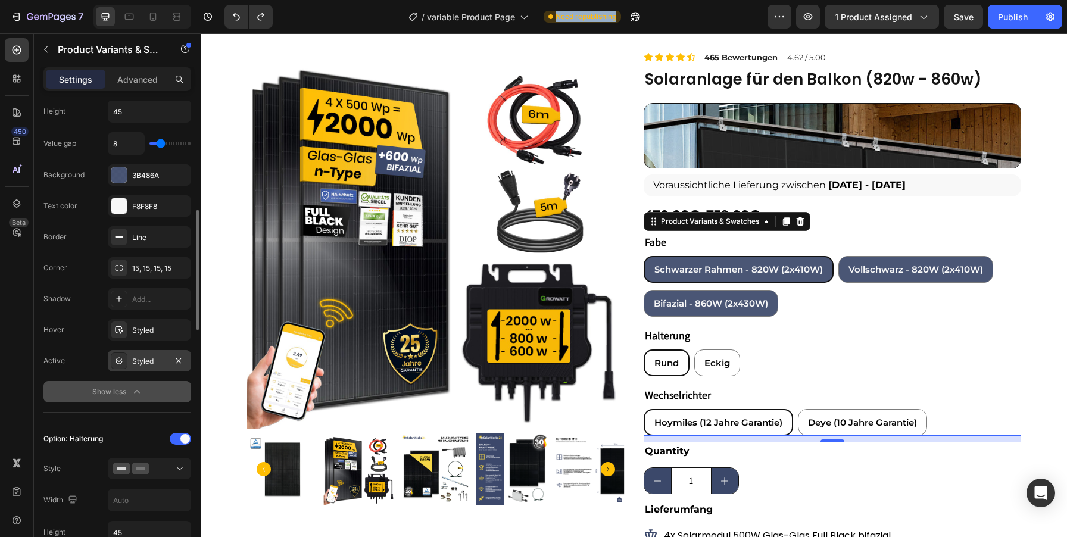
click at [139, 360] on div "Styled" at bounding box center [149, 361] width 35 height 11
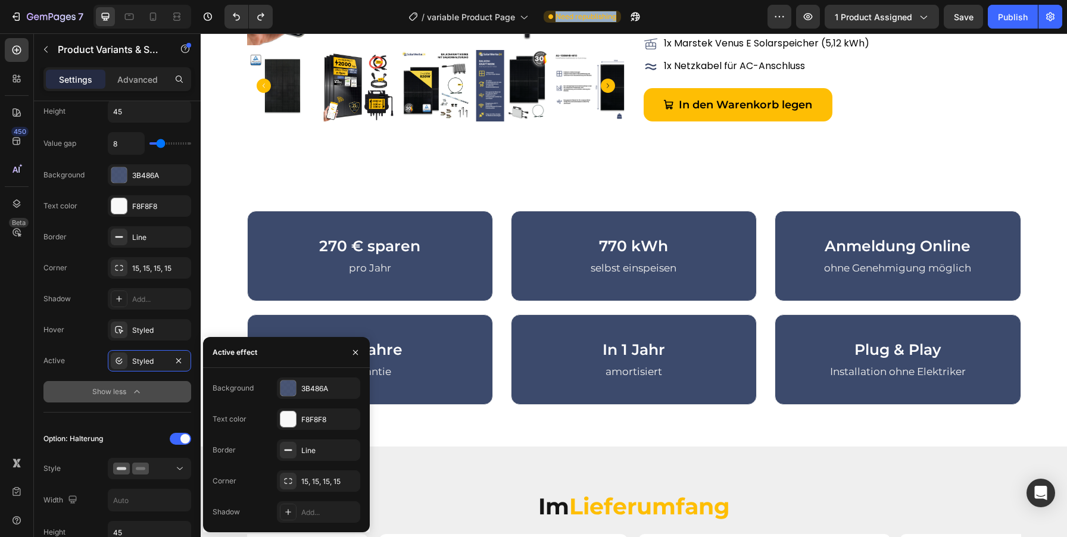
scroll to position [460, 0]
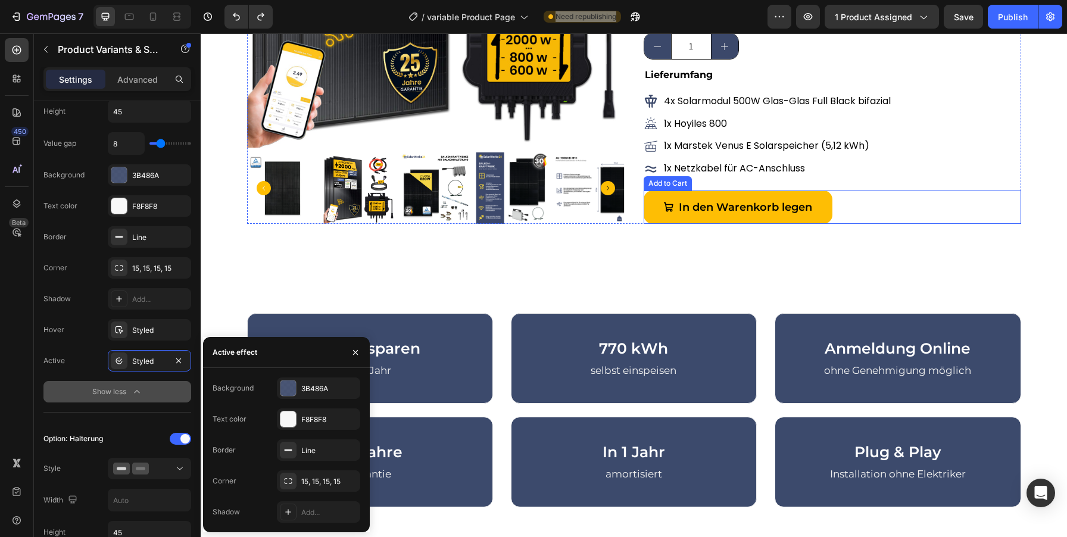
click at [815, 203] on button "In den Warenkorb legen" at bounding box center [738, 207] width 189 height 33
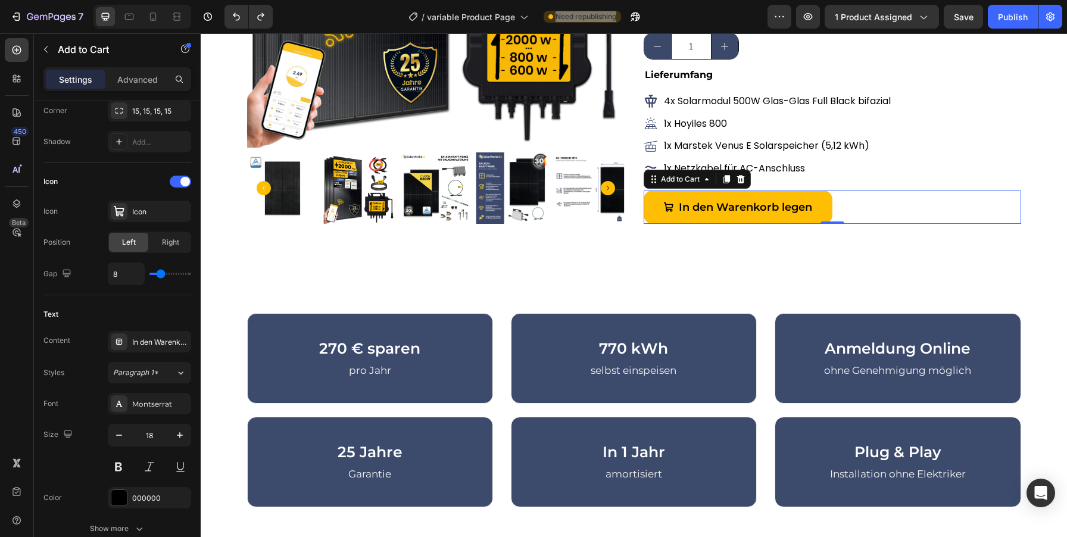
scroll to position [0, 0]
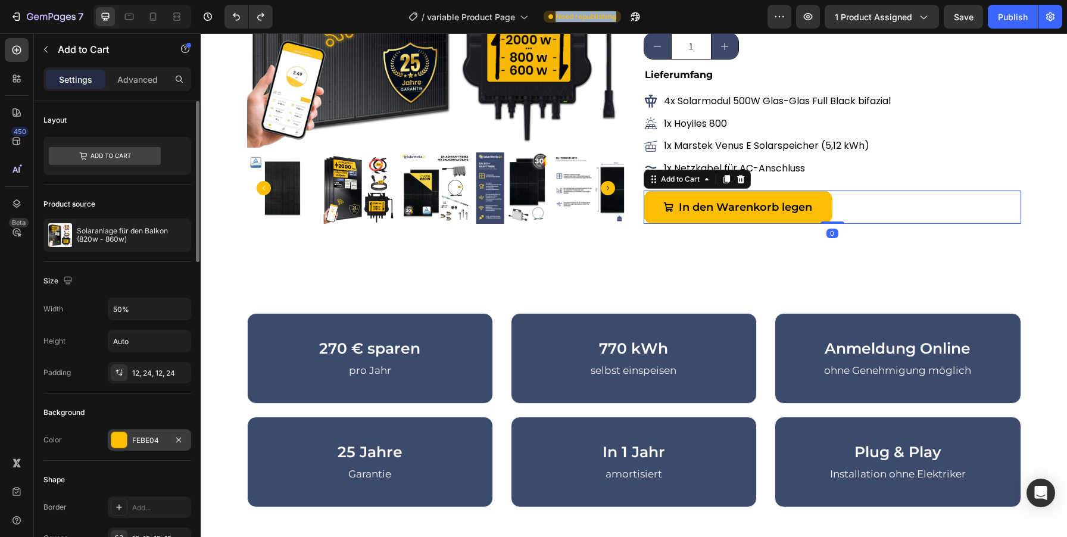
click at [132, 441] on div "FEBE04" at bounding box center [149, 440] width 35 height 11
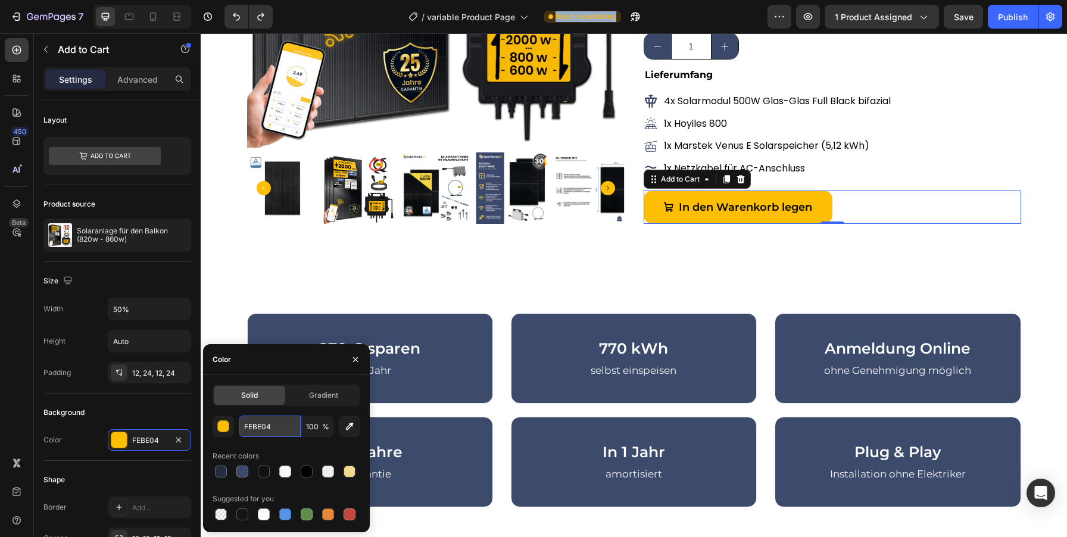
click at [266, 425] on input "FEBE04" at bounding box center [270, 426] width 62 height 21
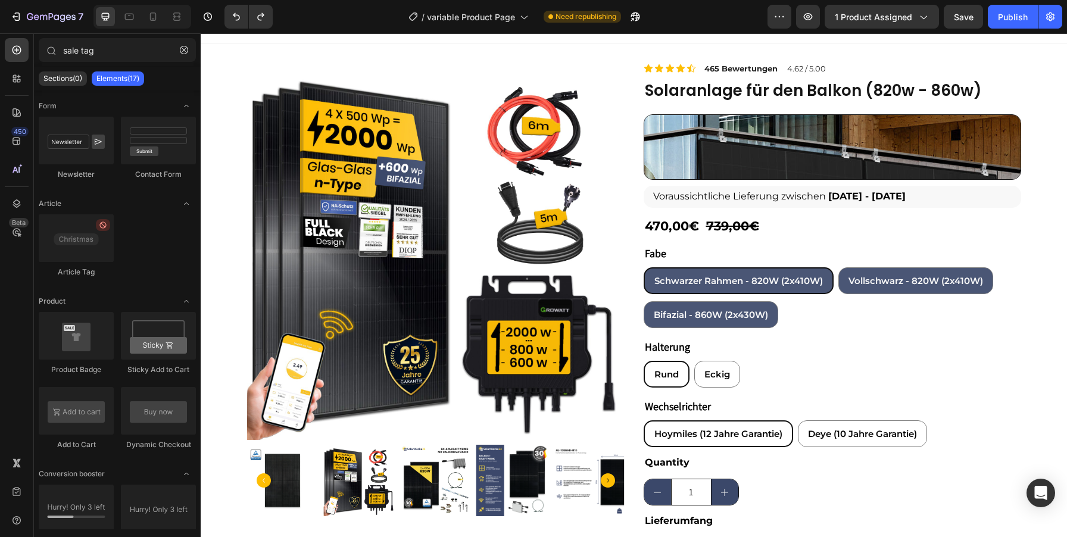
scroll to position [11, 0]
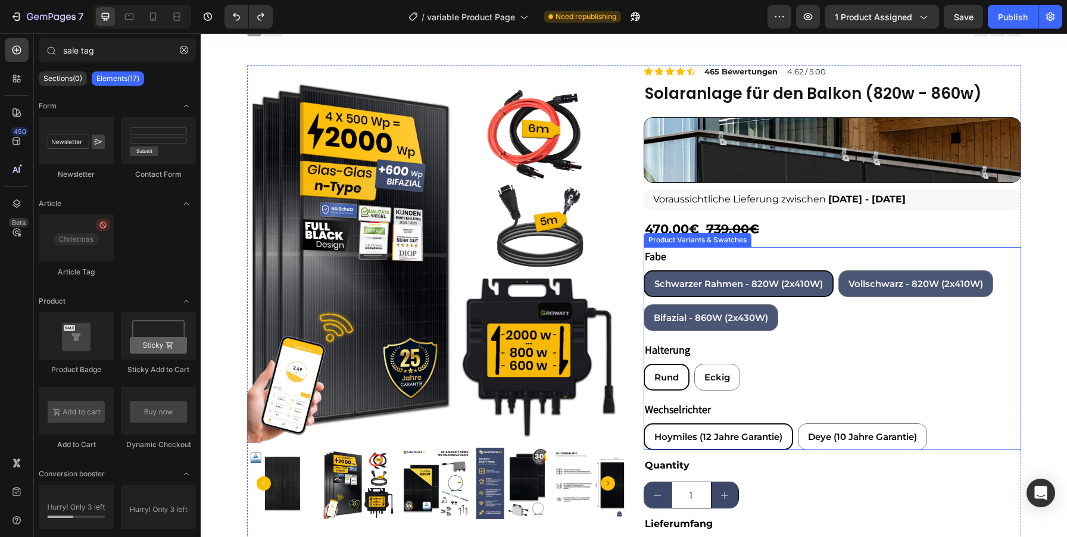
click at [763, 280] on span "Schwarzer Rahmen - 820W (2x410W)" at bounding box center [738, 283] width 169 height 11
click at [644, 270] on input "Schwarzer Rahmen - 820W (2x410W) Schwarzer Rahmen - 820W (2x410W) Schwarzer Rah…" at bounding box center [643, 270] width 1 height 1
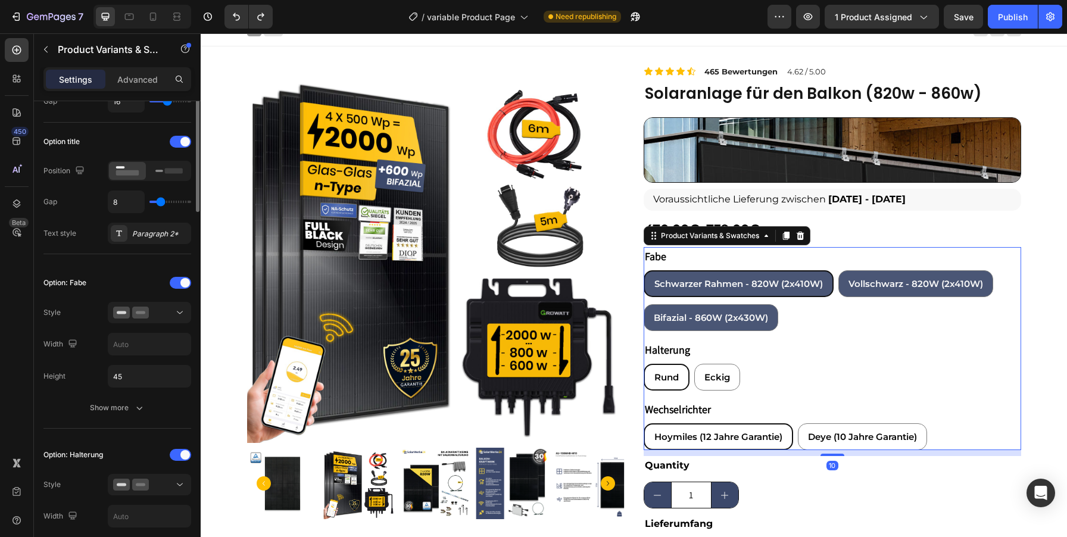
scroll to position [184, 0]
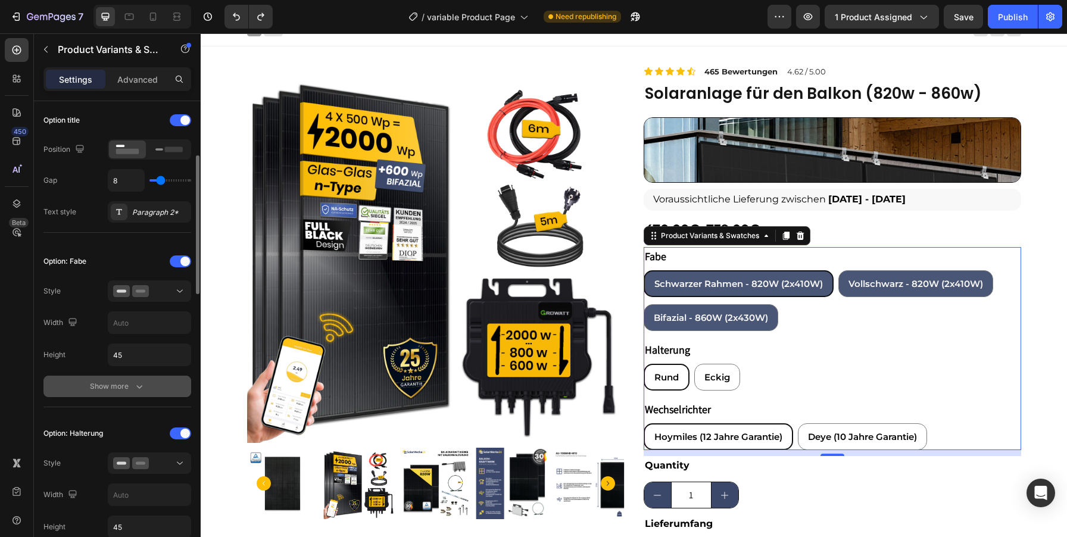
click at [142, 383] on icon "button" at bounding box center [139, 386] width 12 height 12
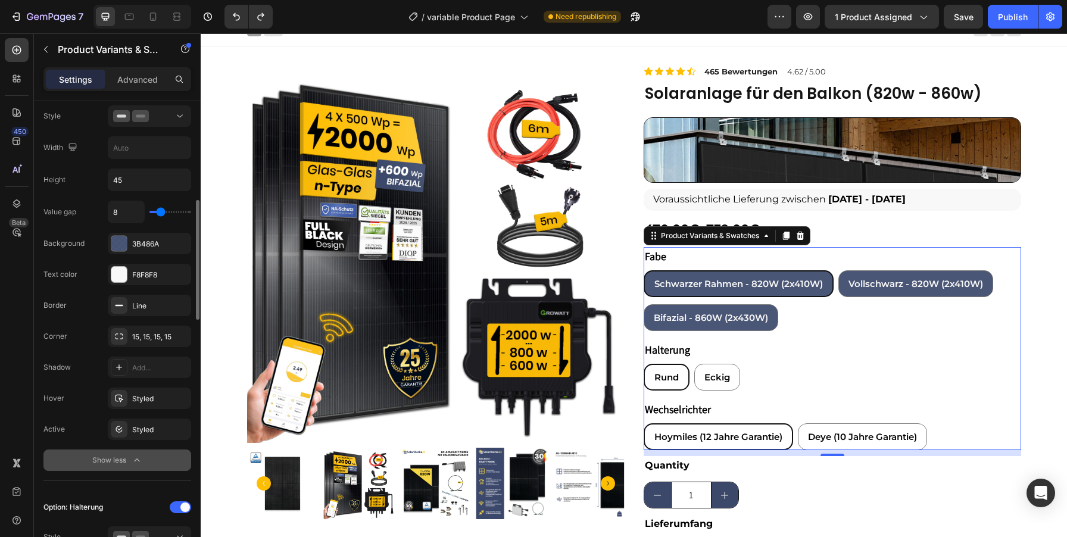
scroll to position [364, 0]
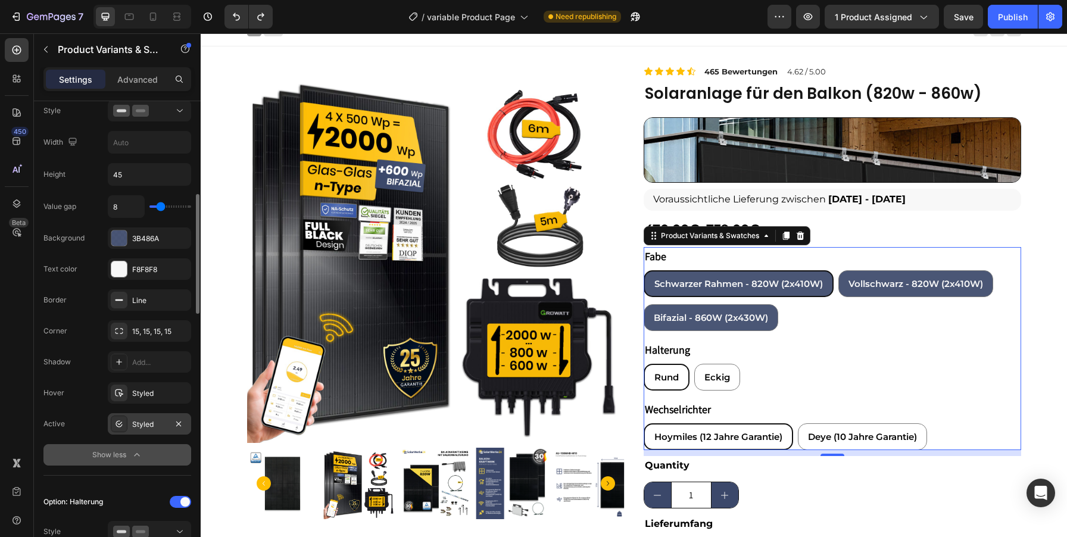
click at [146, 420] on div "Styled" at bounding box center [149, 424] width 35 height 11
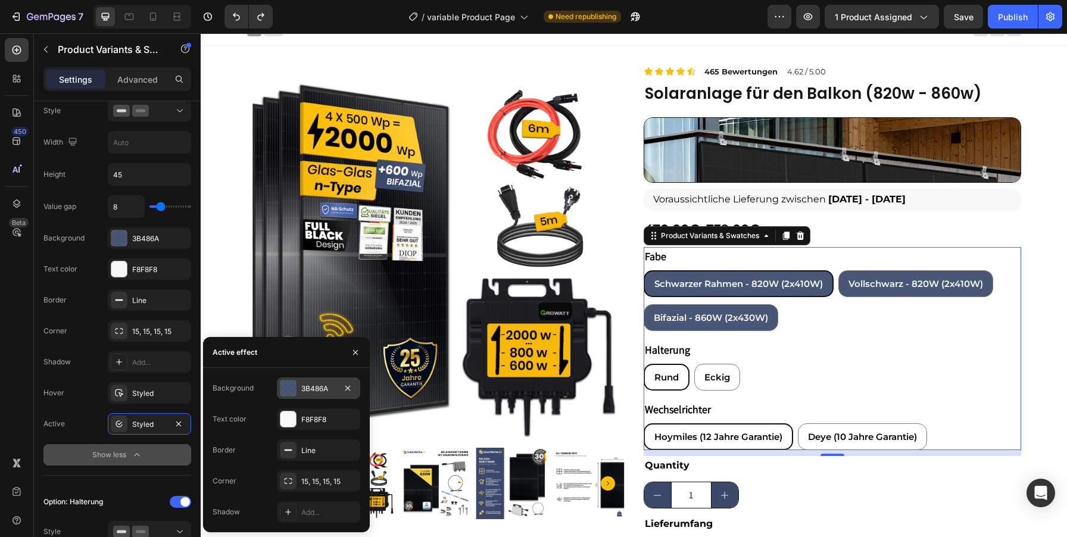
click at [316, 383] on div "3B486A" at bounding box center [318, 388] width 35 height 11
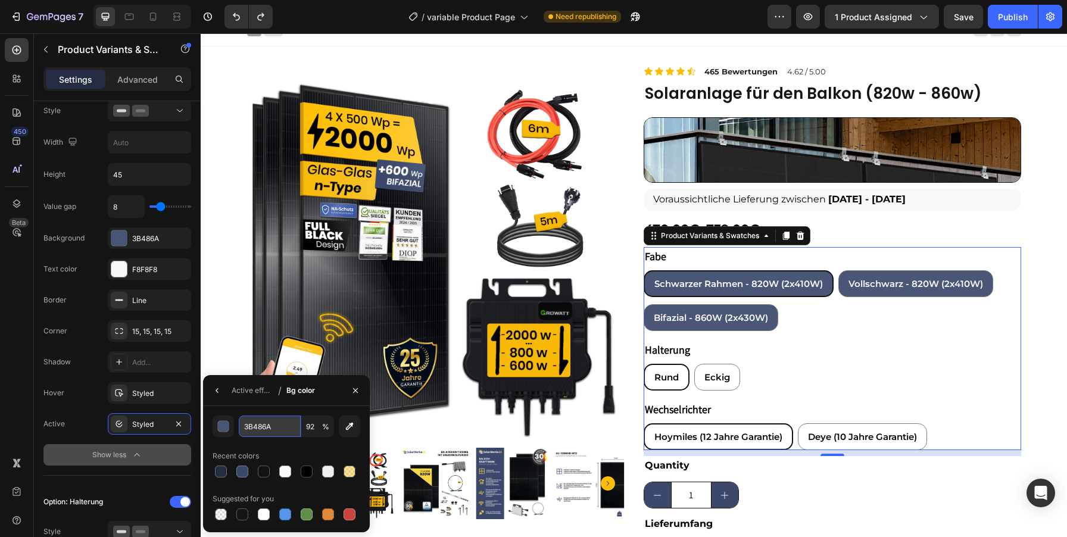
click at [257, 426] on input "3B486A" at bounding box center [270, 426] width 62 height 21
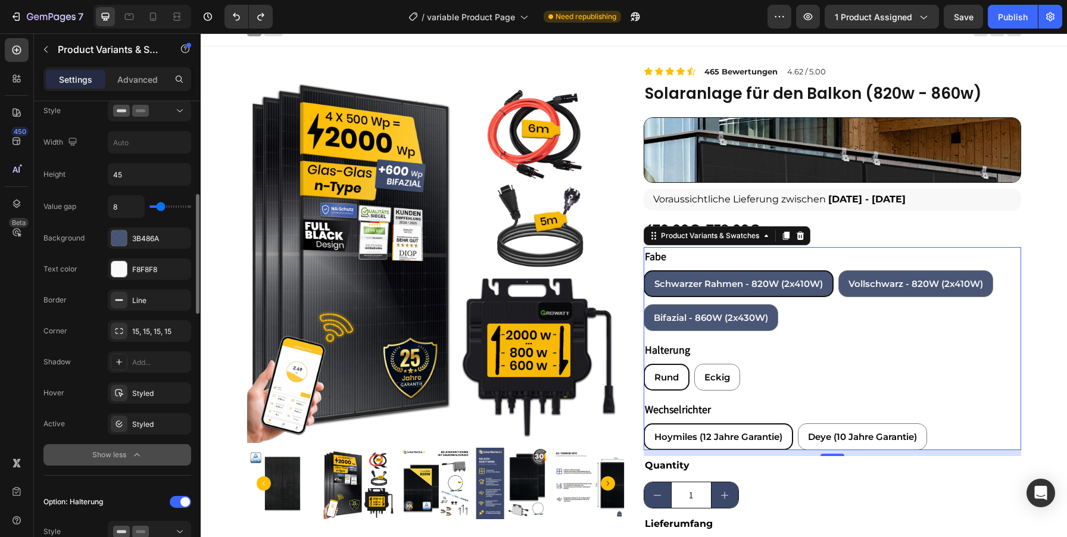
click at [61, 439] on div "Value gap 8 Background 3B486A Text color F8F8F8 Border Line Corner 15, 15, 15, …" at bounding box center [117, 330] width 148 height 270
click at [136, 426] on div "Styled" at bounding box center [149, 424] width 35 height 11
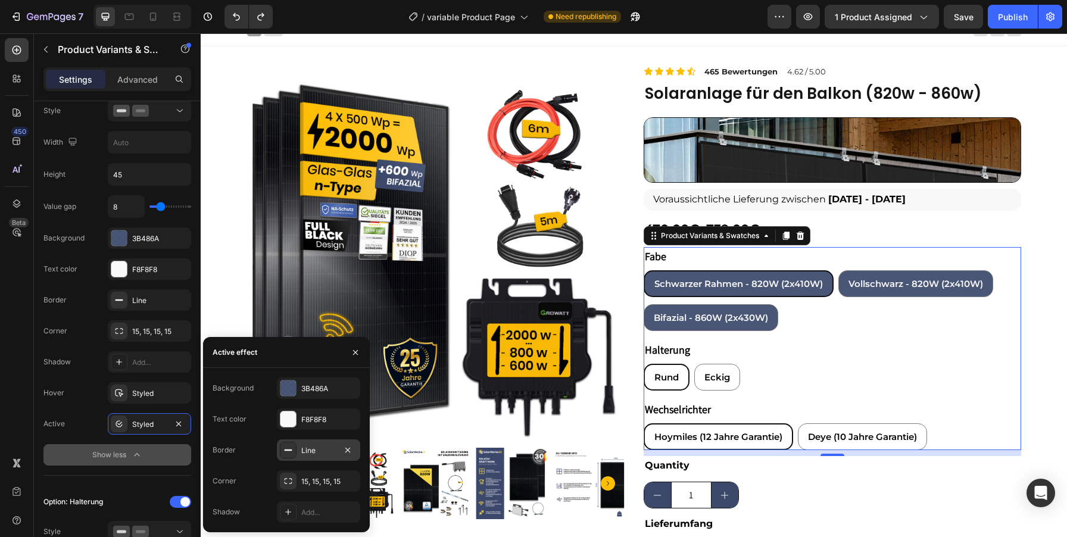
click at [305, 445] on div "Line" at bounding box center [318, 450] width 35 height 11
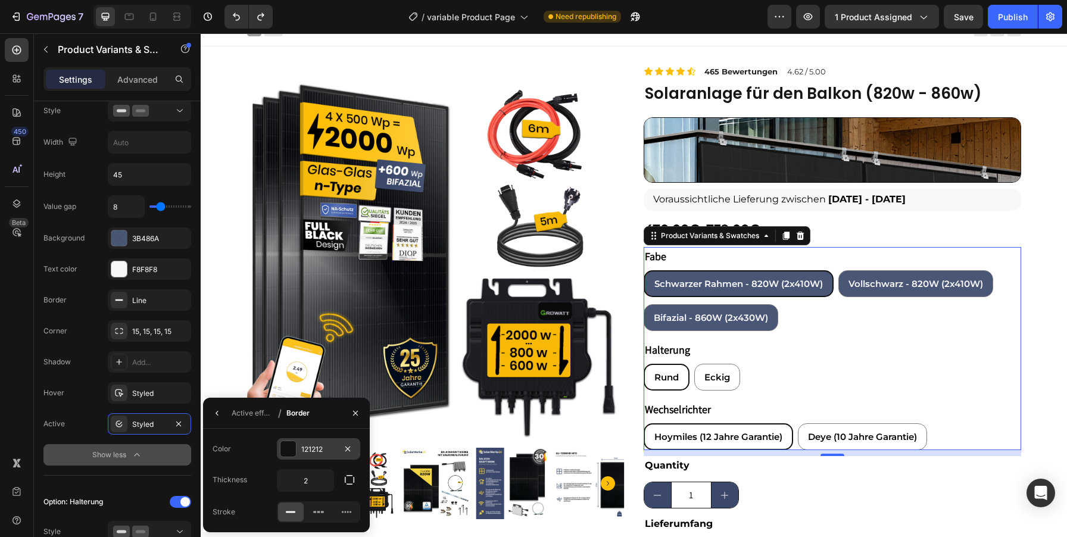
click at [306, 445] on div "121212" at bounding box center [318, 449] width 35 height 11
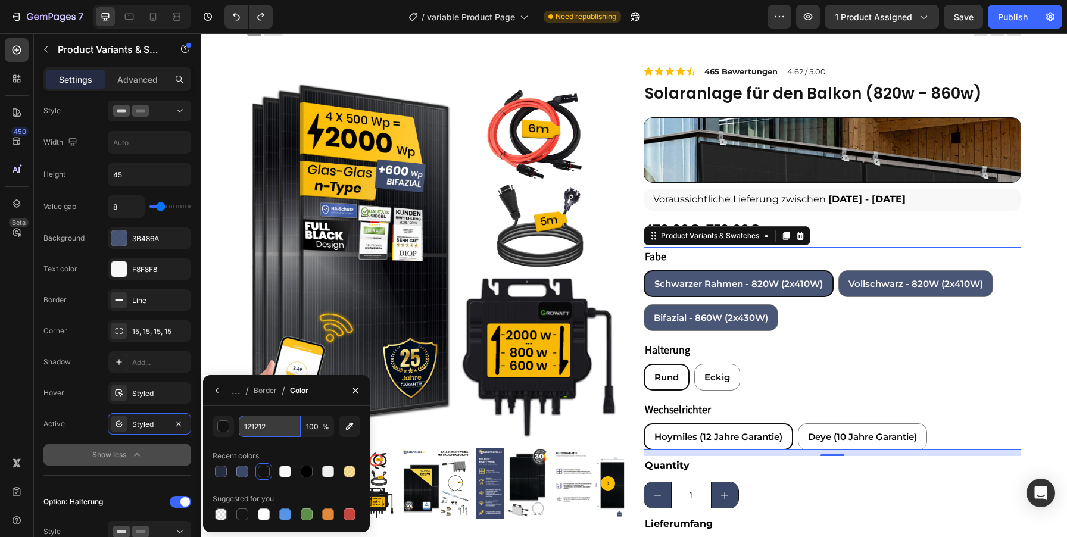
click at [0, 0] on input "121212" at bounding box center [0, 0] width 0 height 0
paste input "FEBE04"
type input "FEBE04"
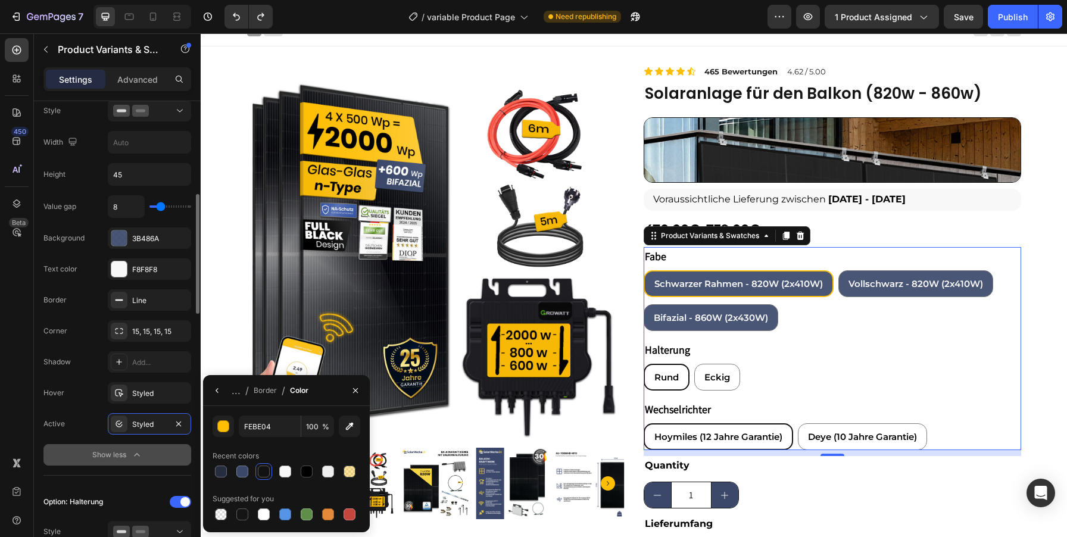
click at [90, 402] on div "Hover Styled" at bounding box center [117, 392] width 148 height 21
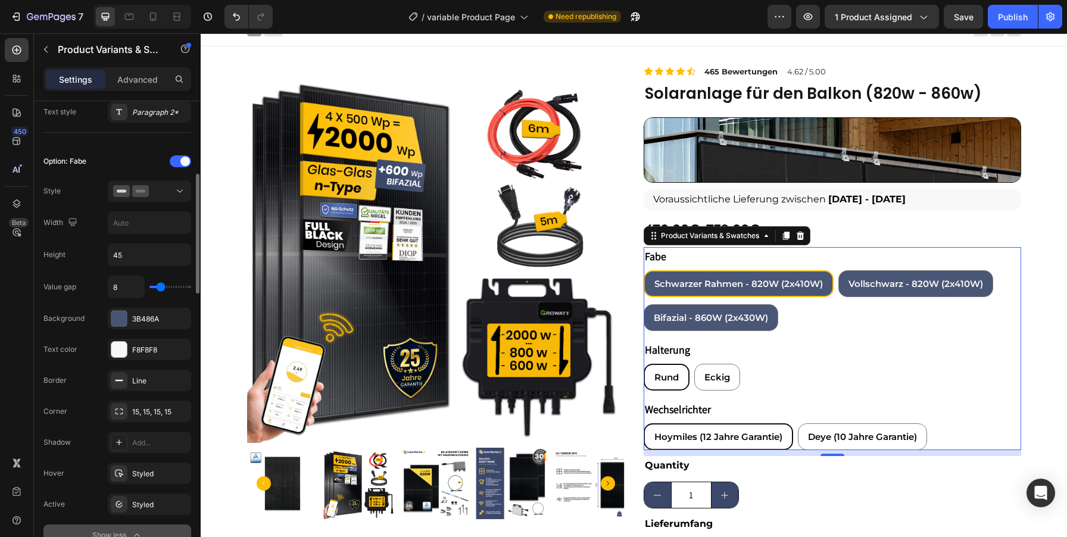
scroll to position [280, 0]
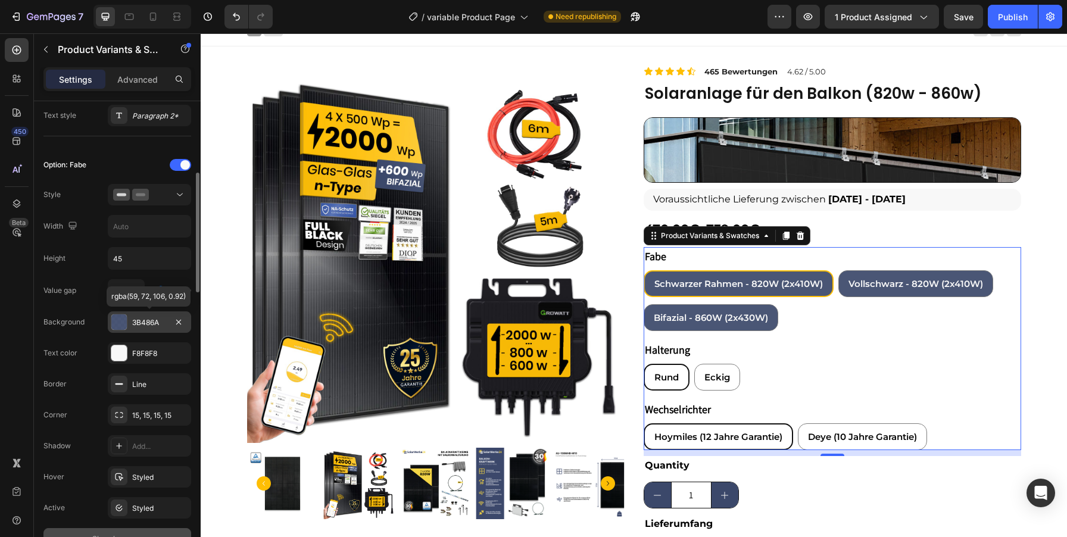
click at [124, 324] on div at bounding box center [118, 321] width 15 height 15
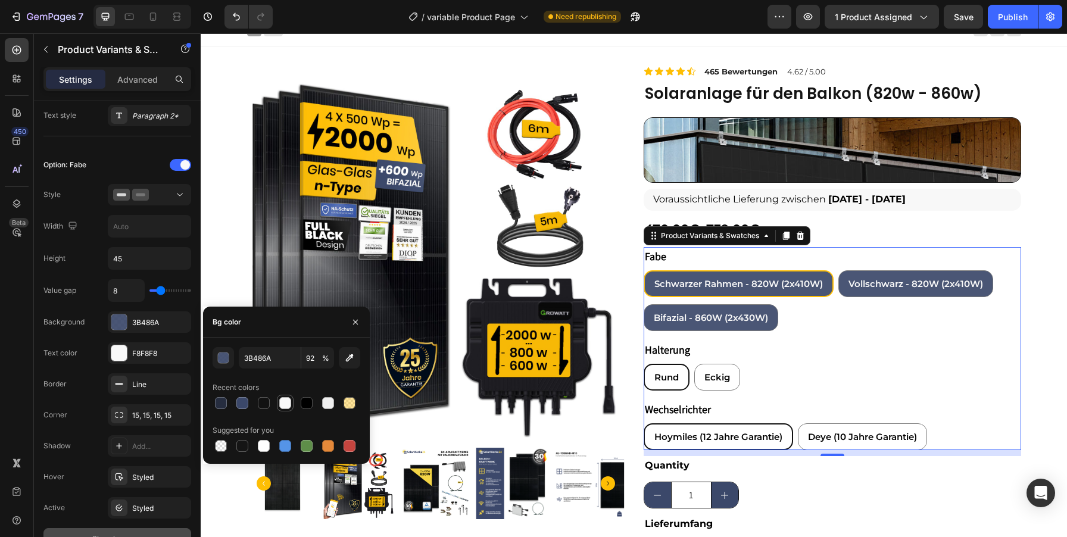
click at [280, 400] on div at bounding box center [285, 403] width 12 height 12
type input "F8F8F8"
type input "100"
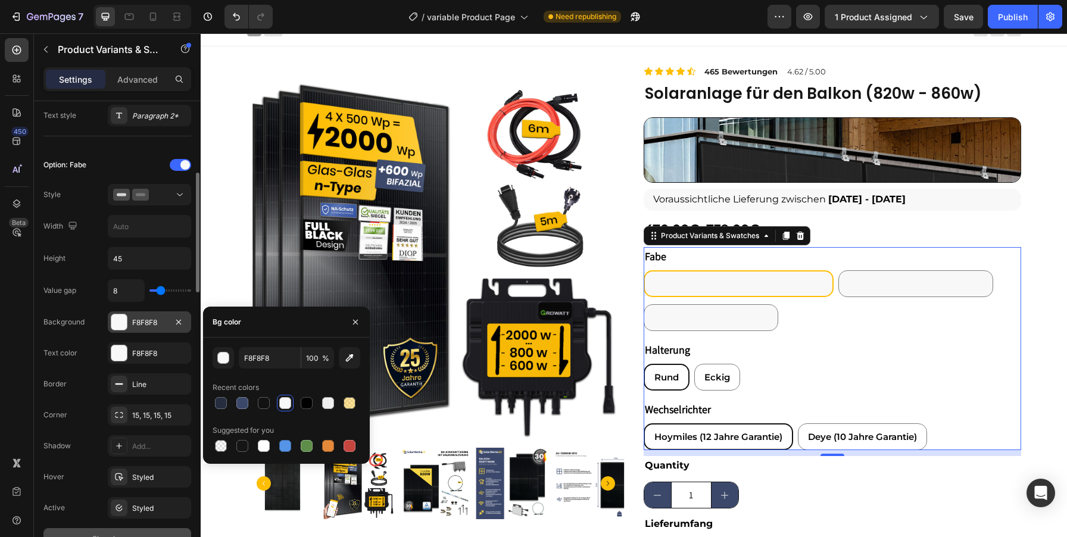
type input "3B486A"
type input "92"
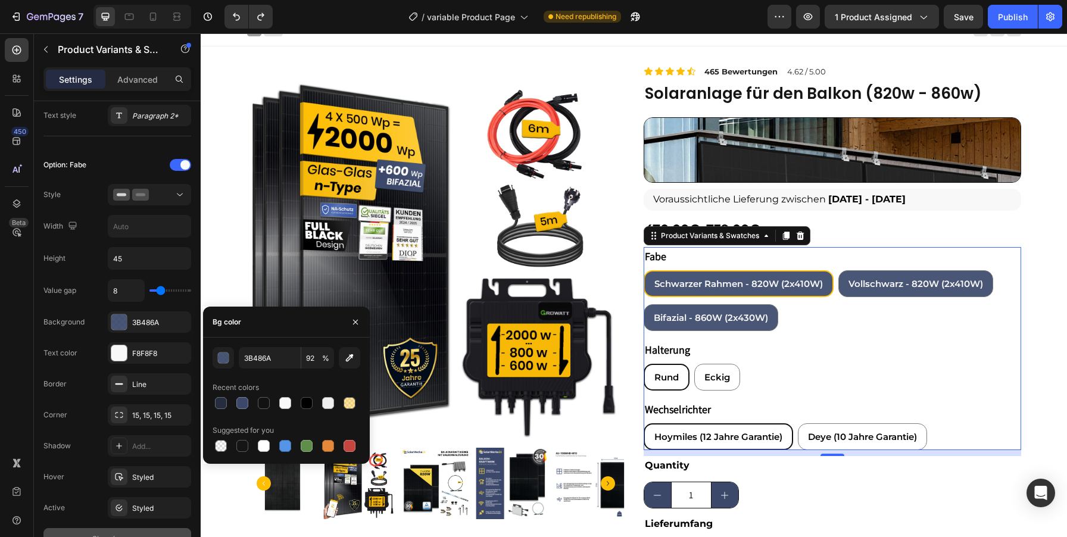
click at [670, 375] on span "Rund" at bounding box center [666, 377] width 24 height 11
click at [644, 364] on input "Rund Rund Rund" at bounding box center [643, 363] width 1 height 1
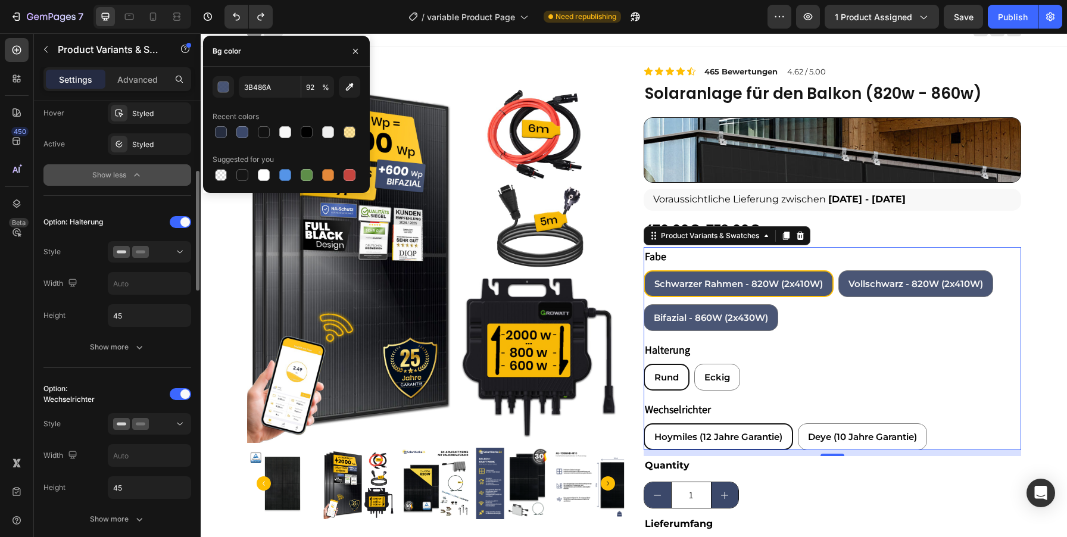
scroll to position [552, 0]
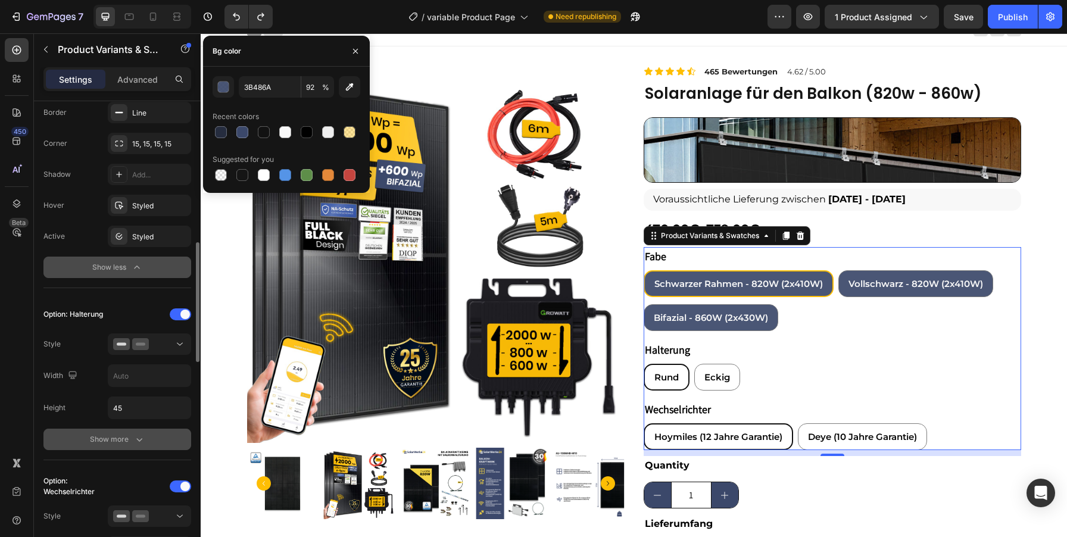
click at [125, 438] on div "Show more" at bounding box center [117, 439] width 55 height 12
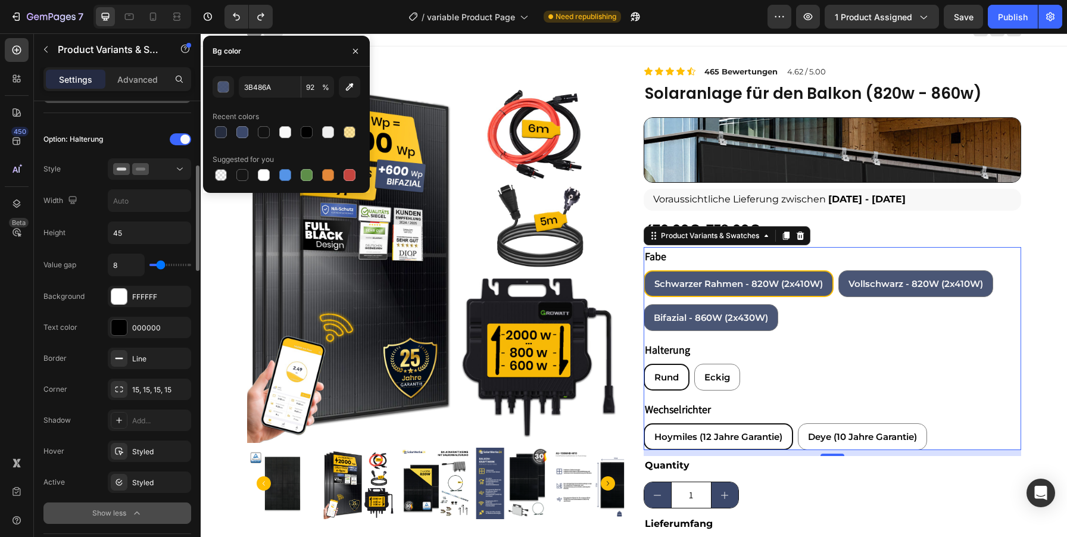
scroll to position [835, 0]
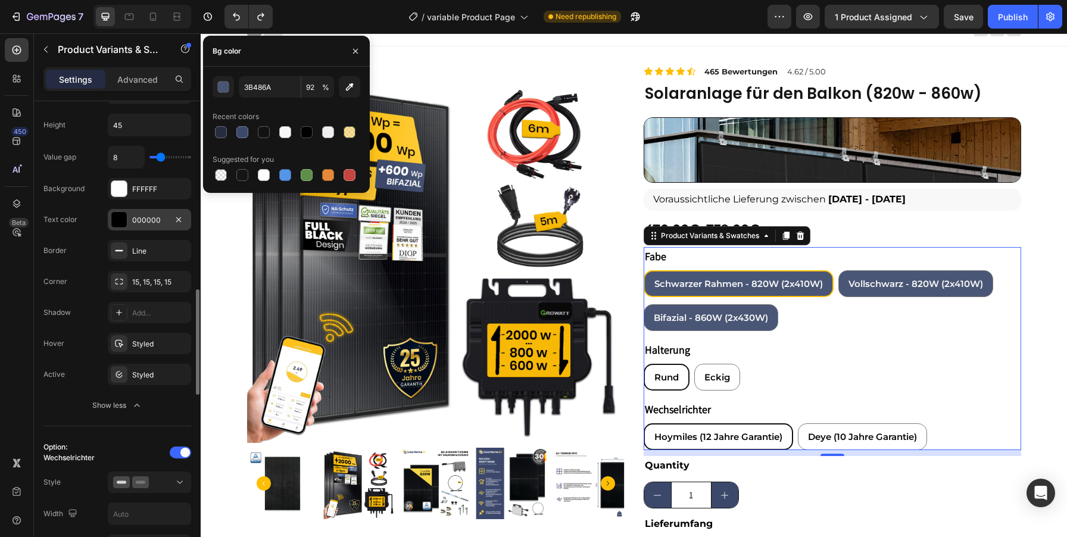
click at [136, 215] on div "000000" at bounding box center [149, 220] width 35 height 11
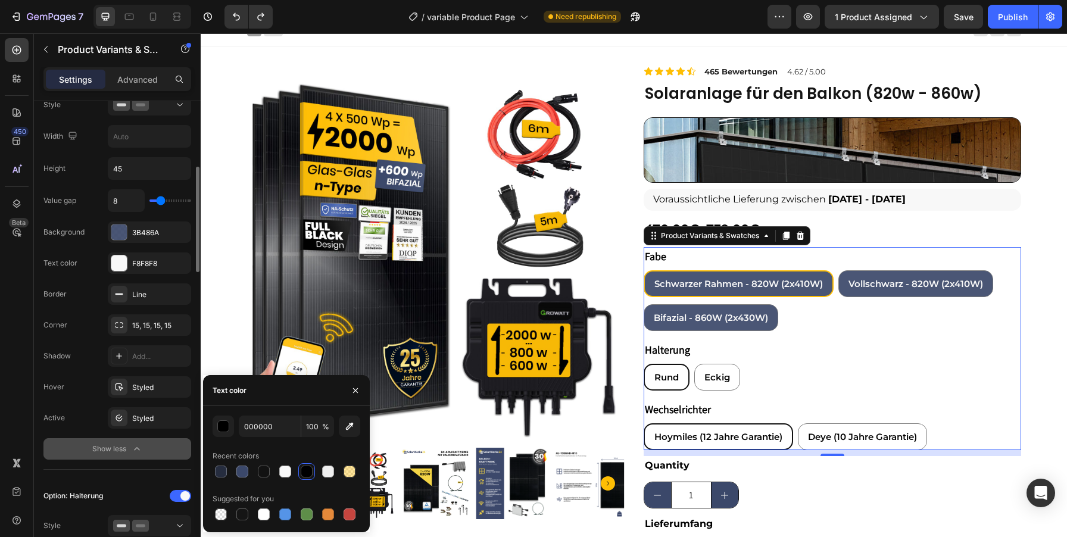
scroll to position [328, 0]
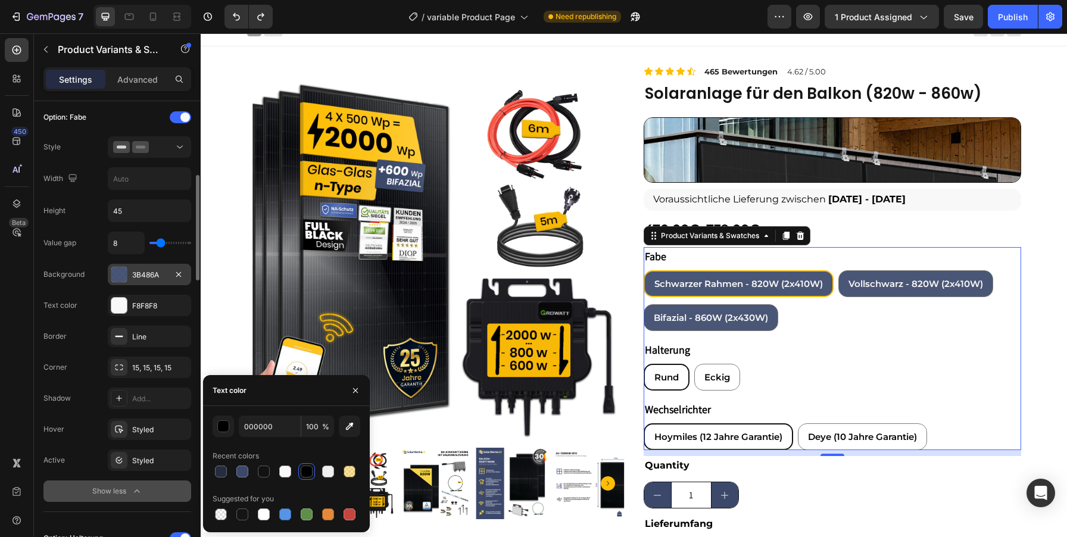
click at [145, 274] on div "3B486A" at bounding box center [149, 275] width 35 height 11
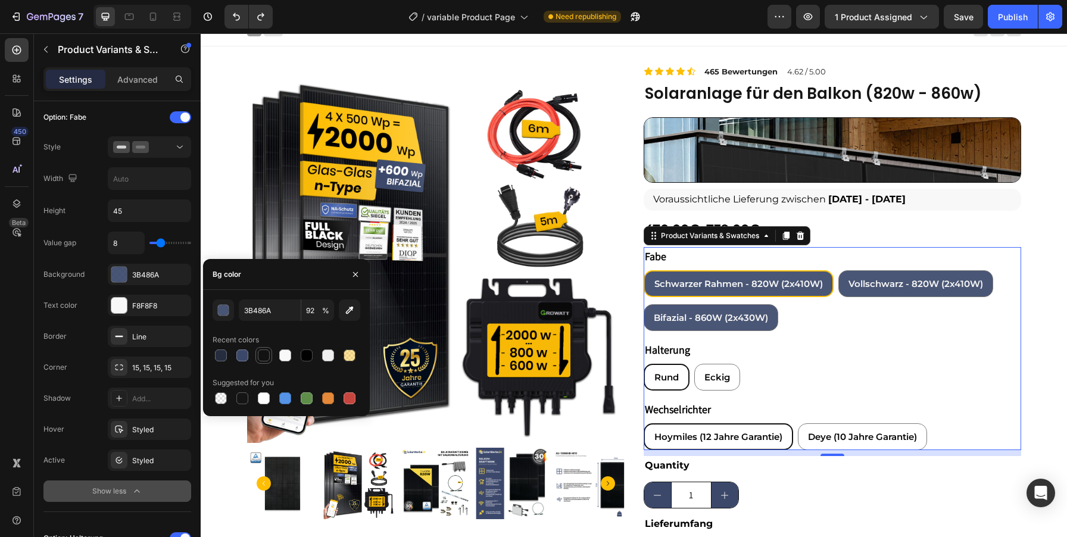
click at [264, 357] on div at bounding box center [264, 356] width 12 height 12
type input "121212"
type input "100"
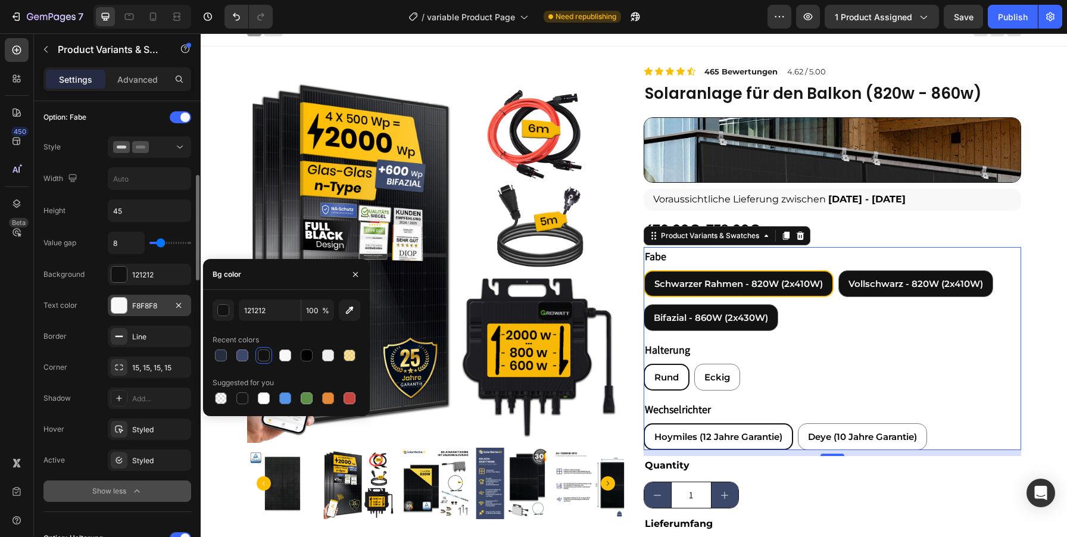
click at [145, 305] on div "F8F8F8" at bounding box center [149, 306] width 35 height 11
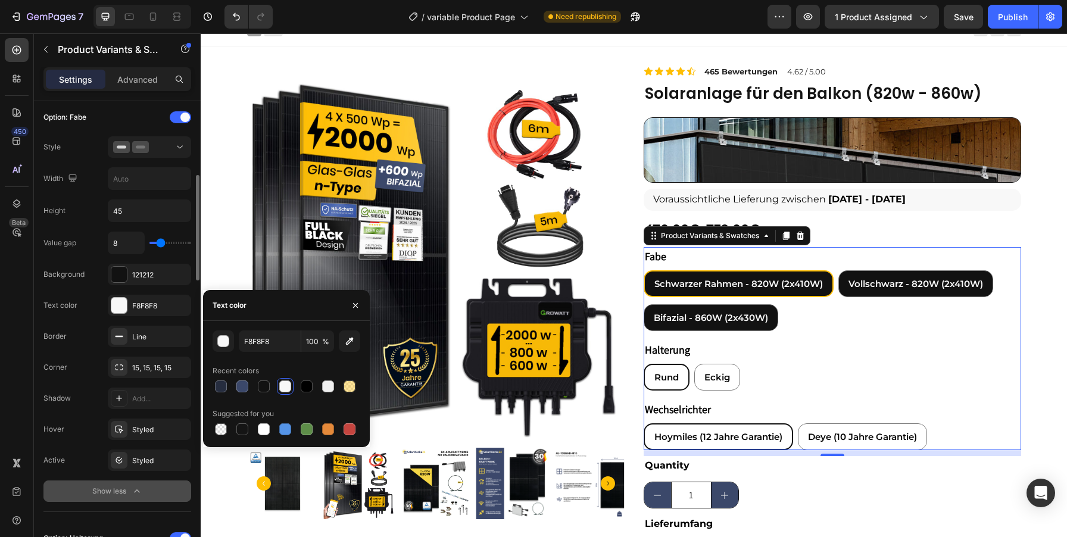
click at [83, 307] on div "Text color F8F8F8" at bounding box center [117, 305] width 148 height 21
click at [151, 301] on div "F8F8F8" at bounding box center [149, 306] width 35 height 11
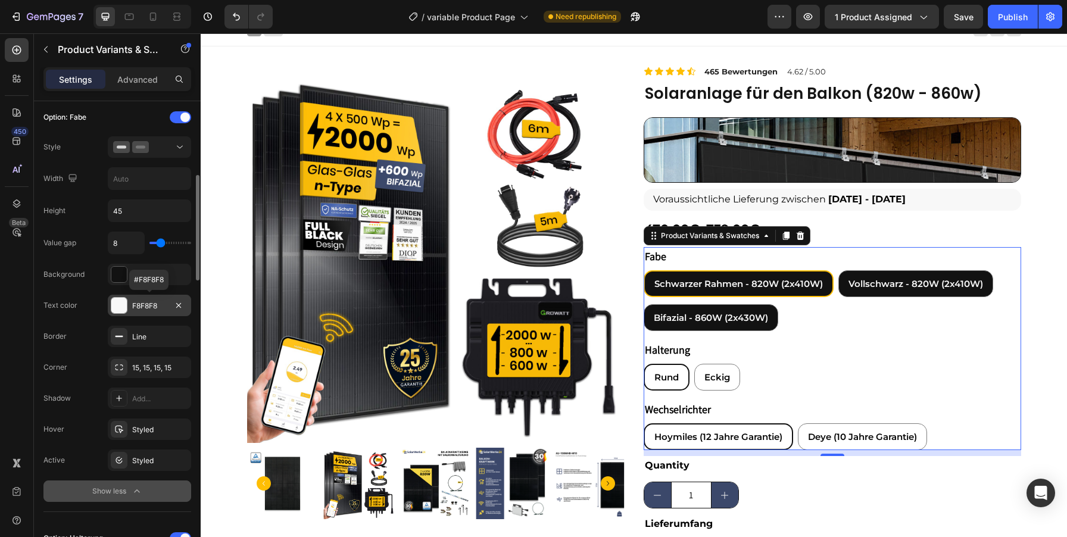
click at [140, 302] on div "F8F8F8" at bounding box center [149, 306] width 35 height 11
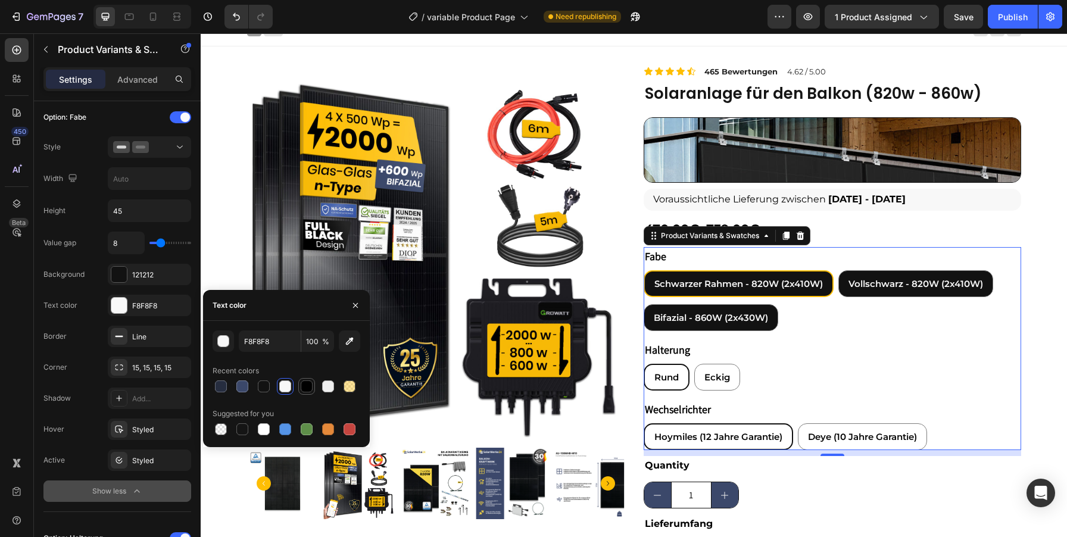
click at [313, 382] on div at bounding box center [307, 386] width 14 height 14
type input "000000"
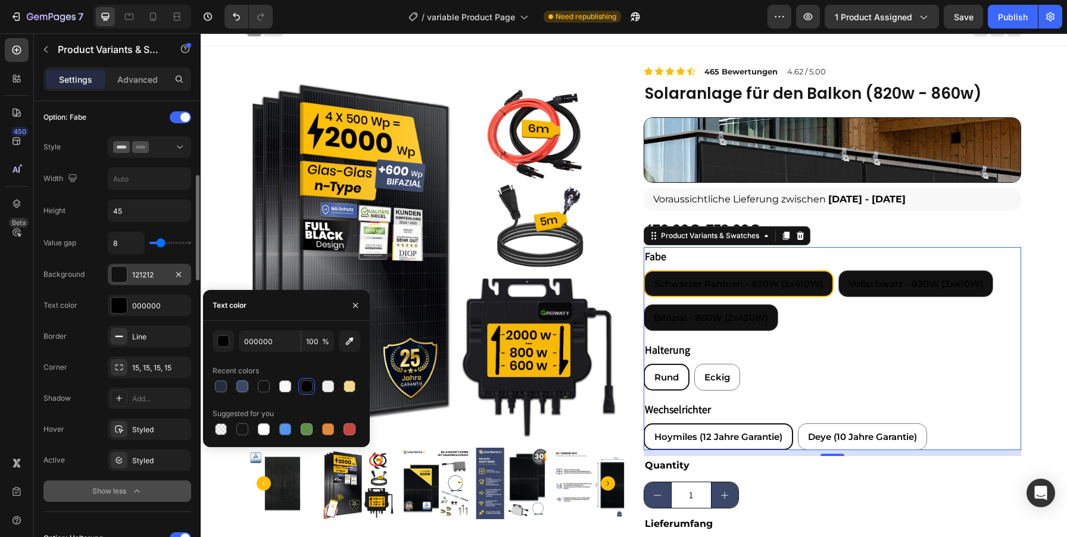
click at [139, 270] on div "121212" at bounding box center [149, 275] width 35 height 11
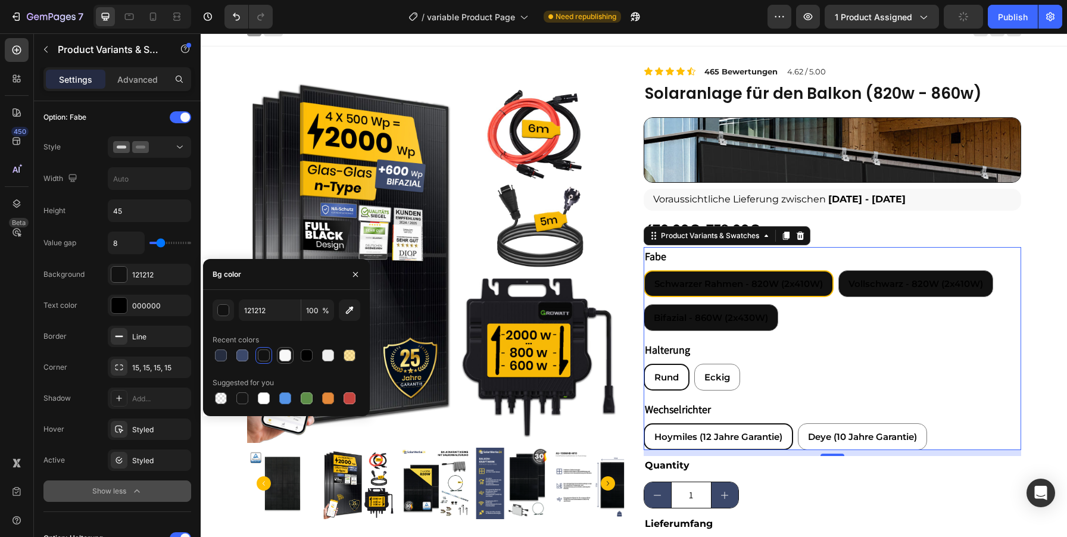
click at [281, 354] on div at bounding box center [285, 356] width 12 height 12
type input "F8F8F8"
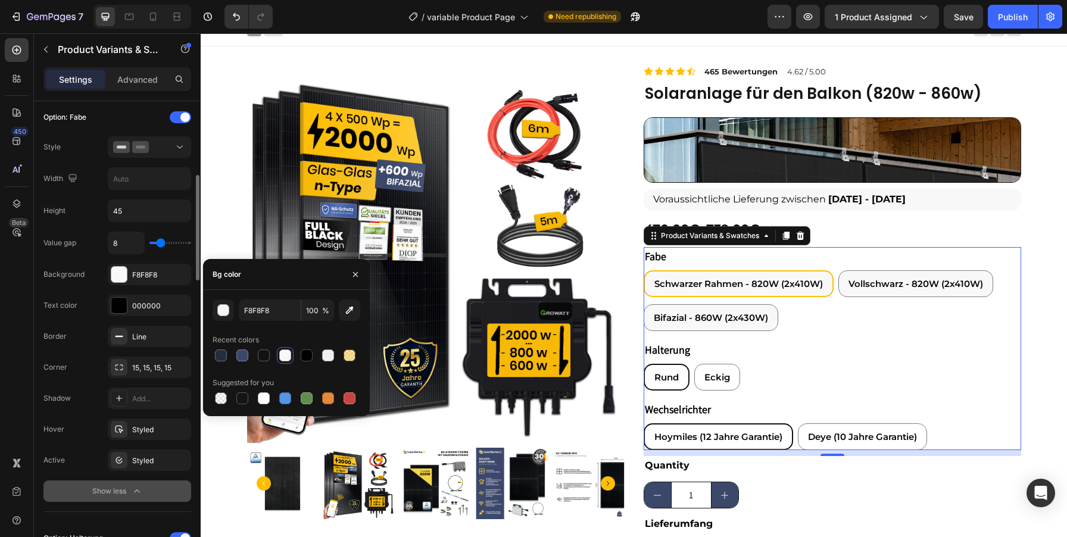
click at [86, 308] on div "Text color 000000" at bounding box center [117, 305] width 148 height 21
click at [963, 381] on div "Rund Rund Rund Eckig Eckig Eckig" at bounding box center [833, 377] width 378 height 27
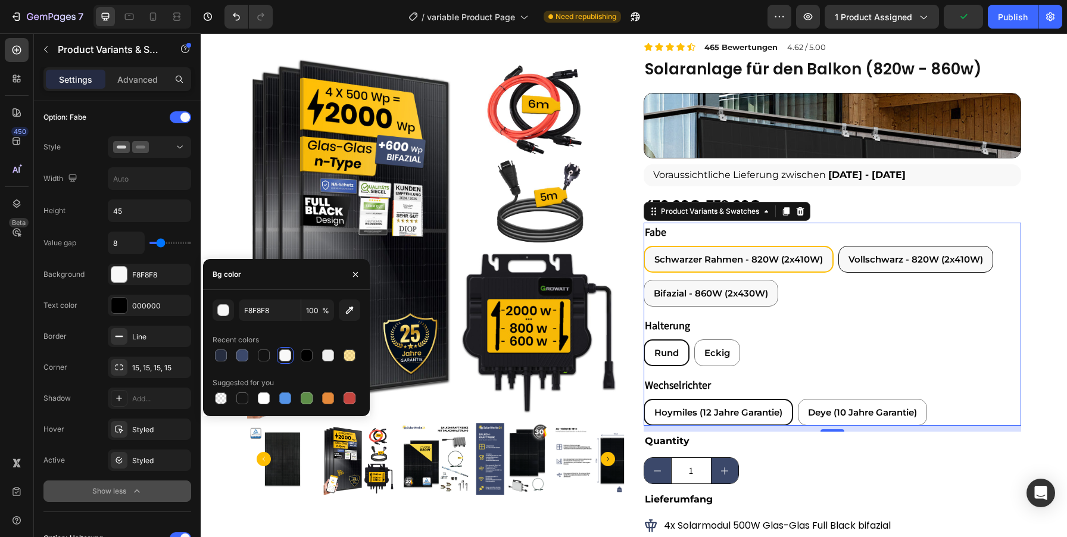
click at [887, 261] on span "Vollschwarz - 820W (2x410W)" at bounding box center [916, 259] width 135 height 11
click at [838, 246] on input "Vollschwarz - 820W (2x410W) Vollschwarz - 820W (2x410W) Vollschwarz - 820W (2x4…" at bounding box center [838, 245] width 1 height 1
radio input "true"
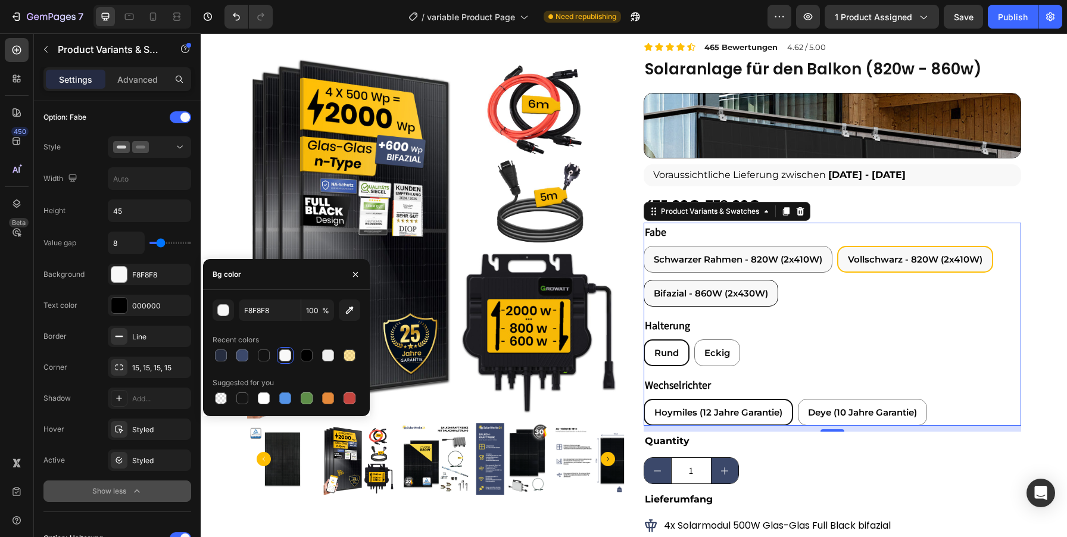
click at [735, 291] on span "Bifazial - 860W (2x430W)" at bounding box center [711, 293] width 114 height 11
click at [644, 280] on input "Bifazial - 860W (2x430W) Bifazial - 860W (2x430W) Bifazial - 860W (2x430W)" at bounding box center [643, 279] width 1 height 1
radio input "true"
click at [669, 355] on span "Rund" at bounding box center [666, 352] width 24 height 11
click at [644, 339] on input "Rund Rund Rund" at bounding box center [643, 339] width 1 height 1
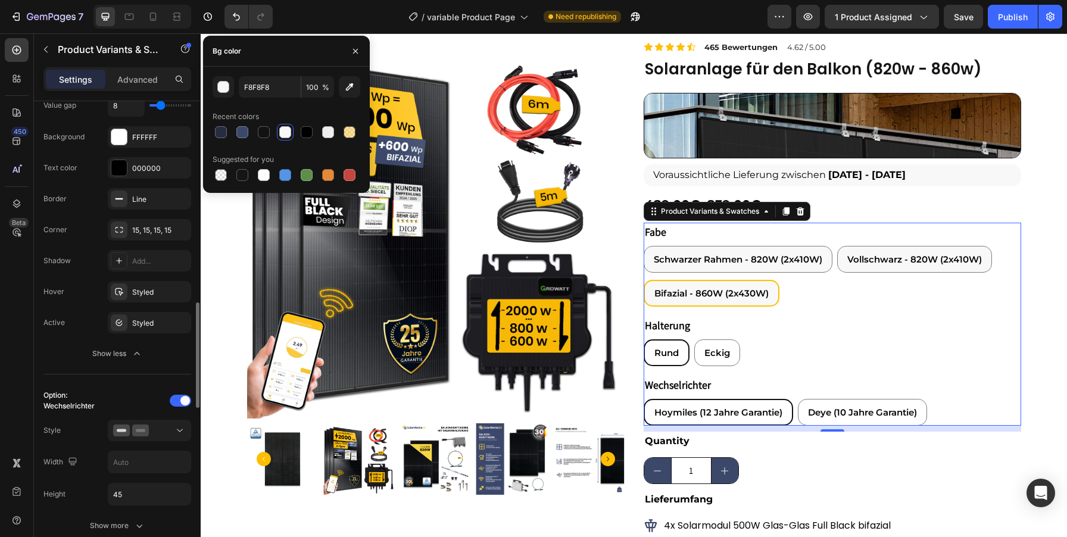
scroll to position [888, 0]
click at [126, 320] on div at bounding box center [119, 321] width 17 height 17
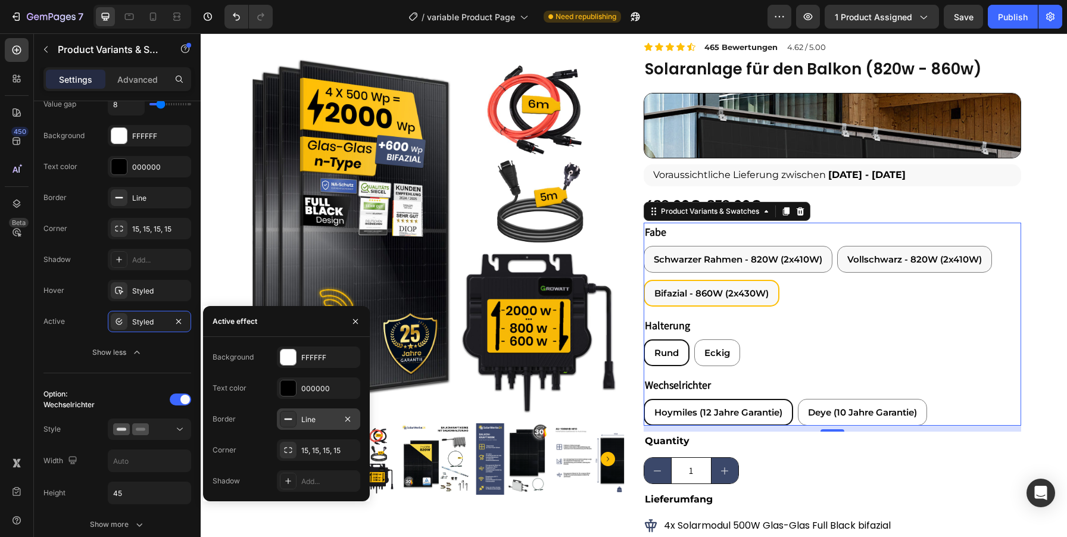
click at [307, 417] on div "Line" at bounding box center [318, 419] width 35 height 11
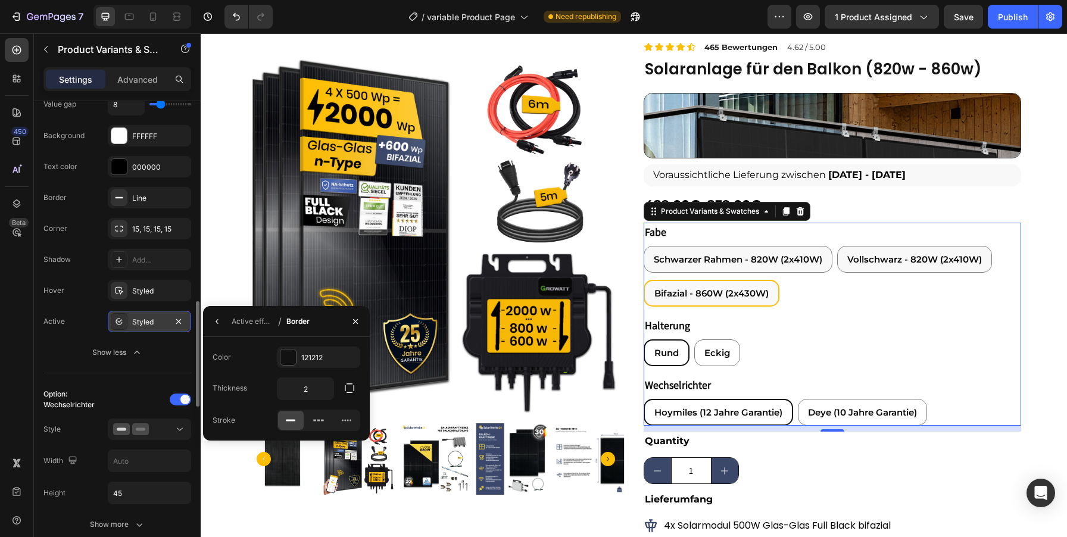
click at [138, 332] on div "Styled" at bounding box center [149, 321] width 83 height 21
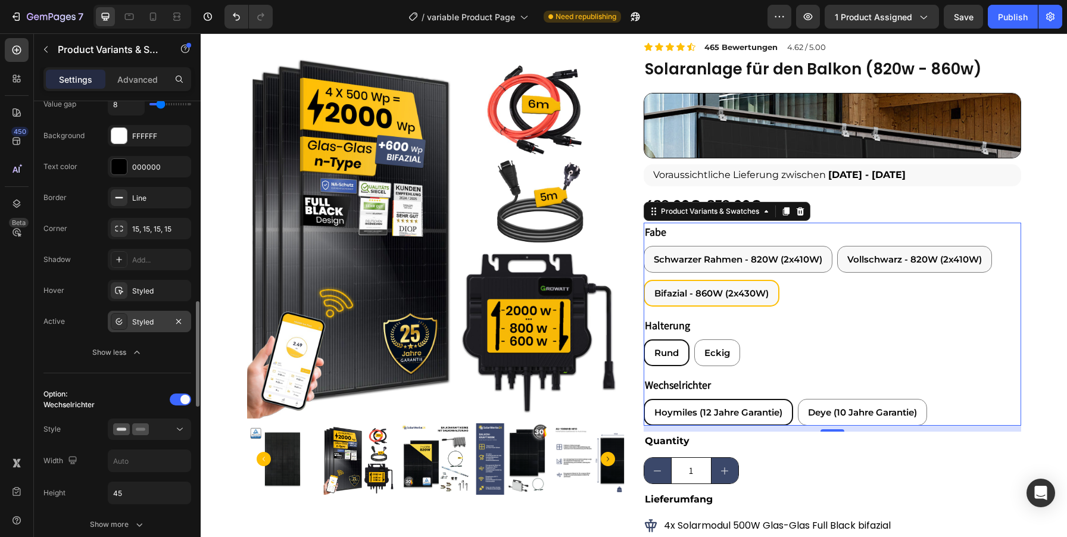
click at [123, 317] on icon at bounding box center [119, 322] width 10 height 10
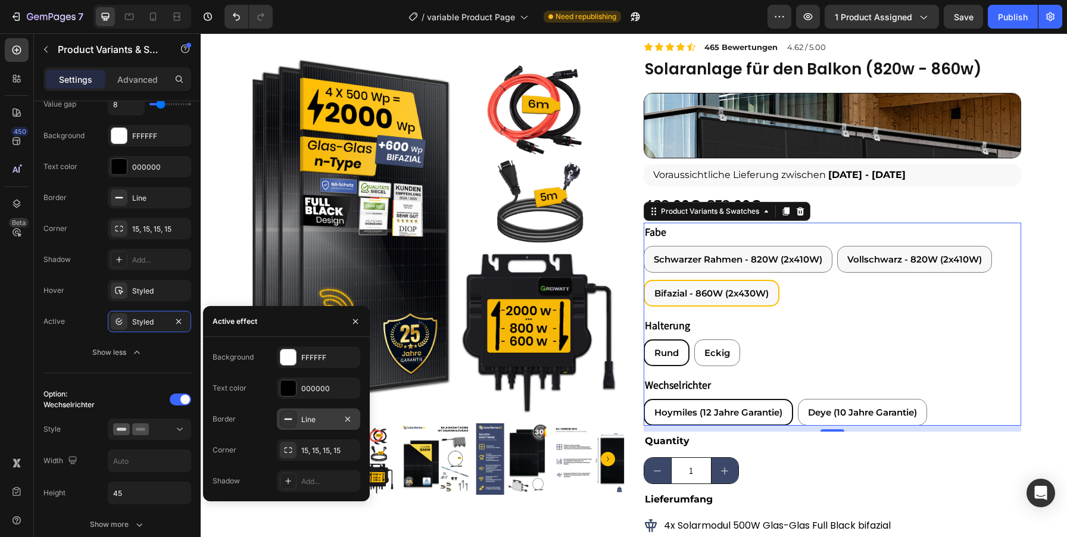
click at [319, 419] on div "Line" at bounding box center [318, 419] width 35 height 11
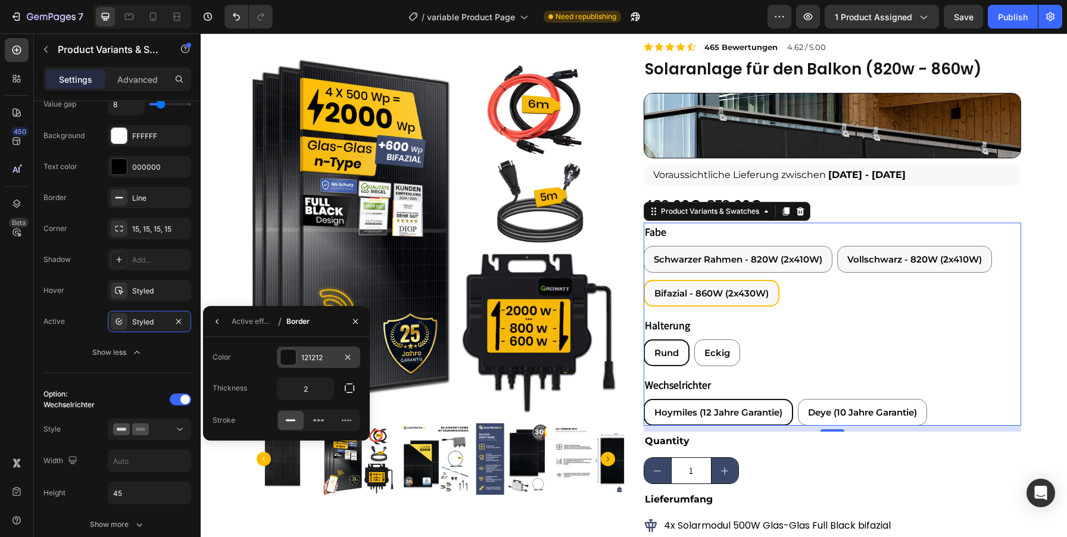
click at [307, 350] on div "121212" at bounding box center [318, 357] width 83 height 21
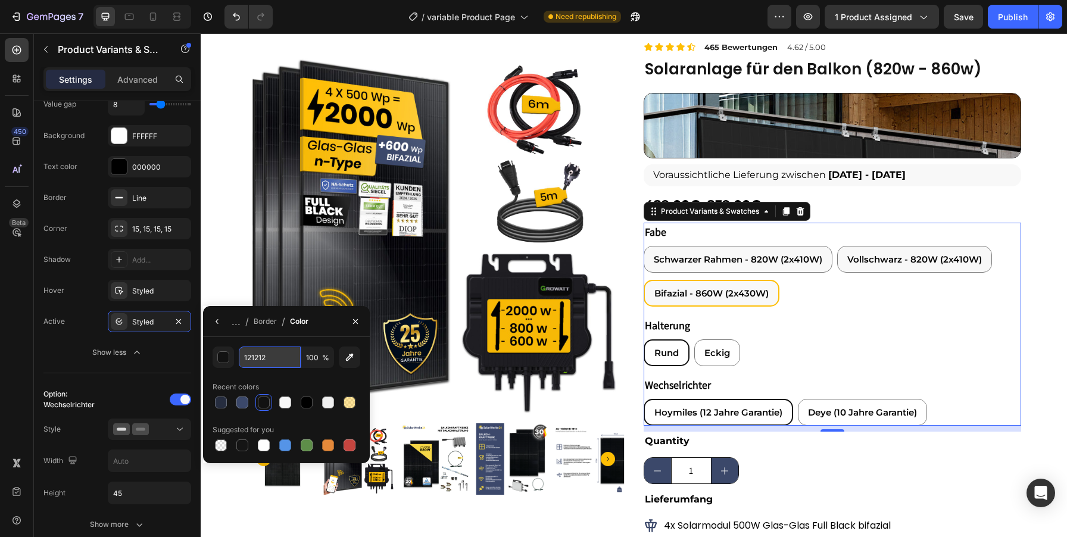
click at [0, 0] on input "121212" at bounding box center [0, 0] width 0 height 0
paste input "FEBE04"
type input "FEBE04"
click at [74, 330] on div "Active Styled" at bounding box center [117, 321] width 148 height 21
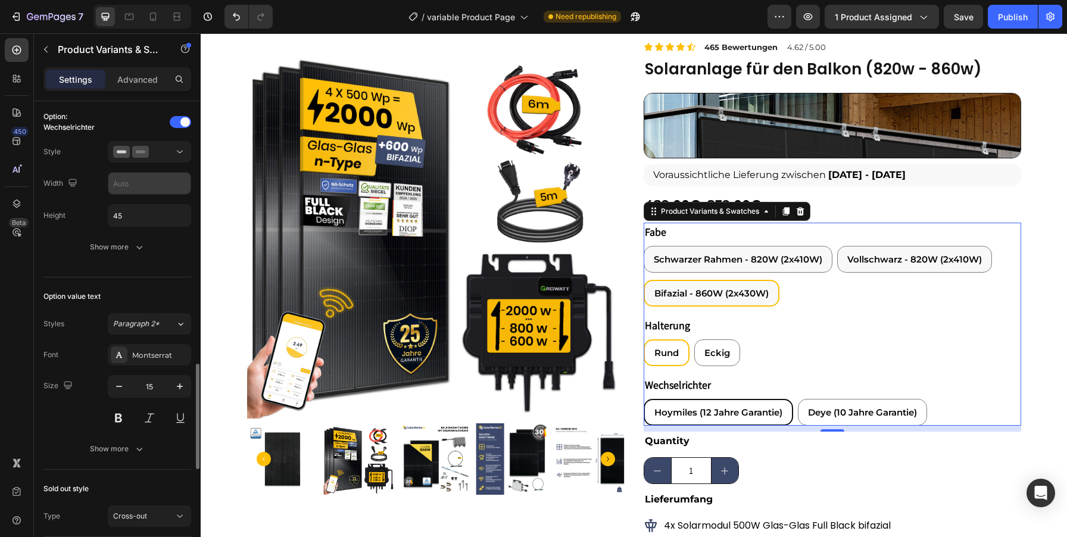
scroll to position [1193, 0]
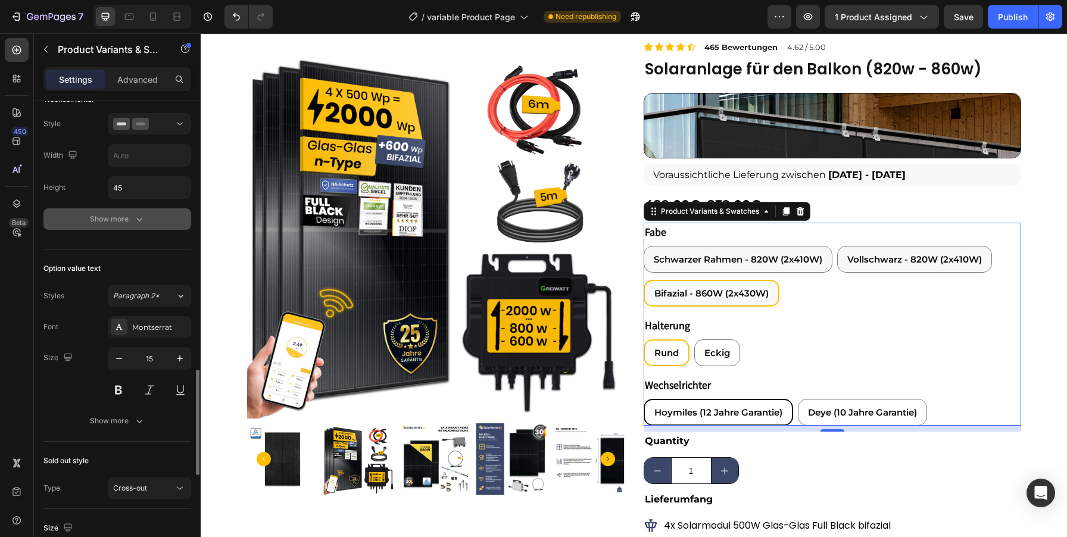
click at [135, 226] on button "Show more" at bounding box center [117, 218] width 148 height 21
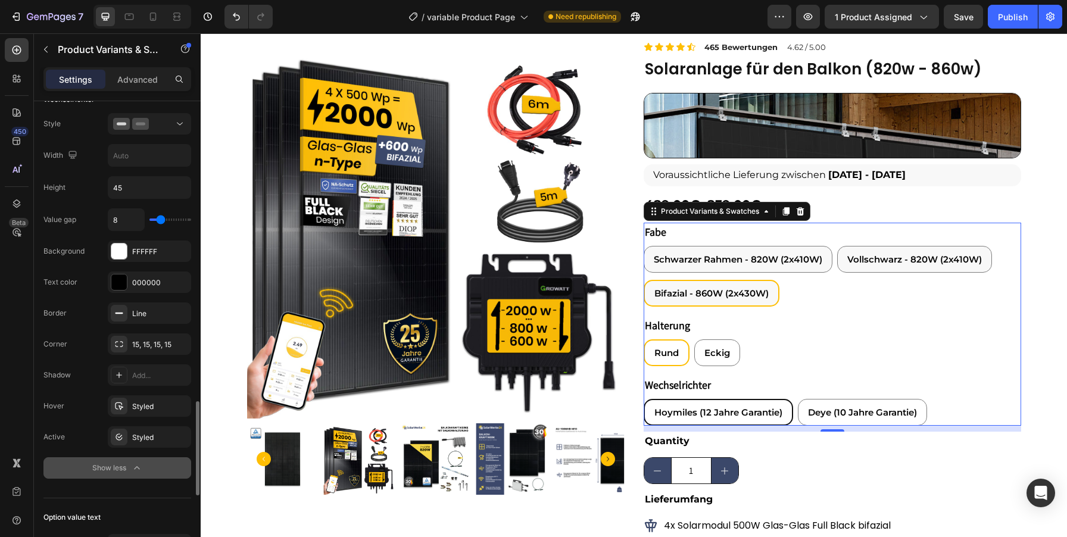
scroll to position [1356, 0]
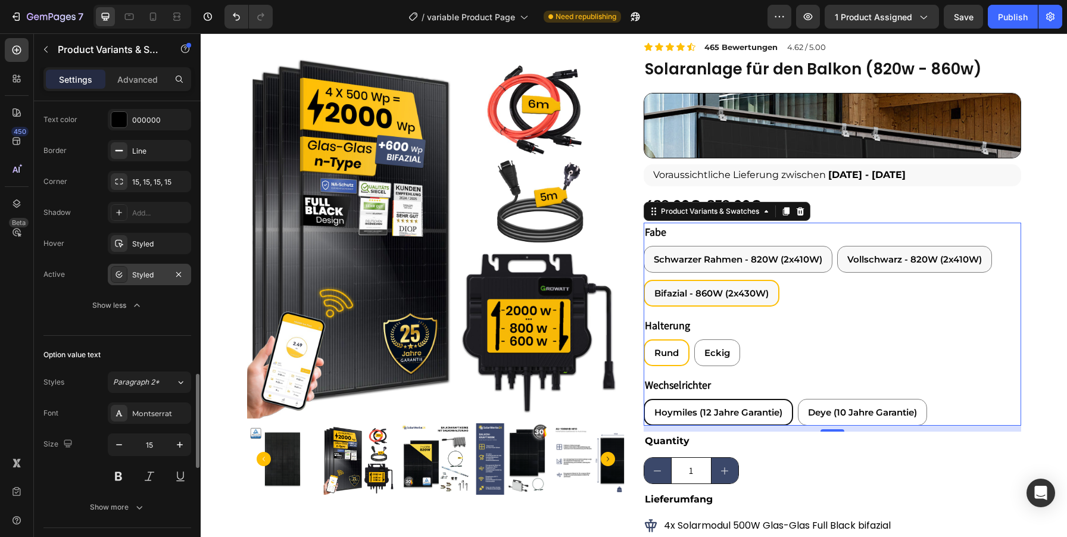
click at [141, 279] on div "Styled" at bounding box center [149, 275] width 35 height 11
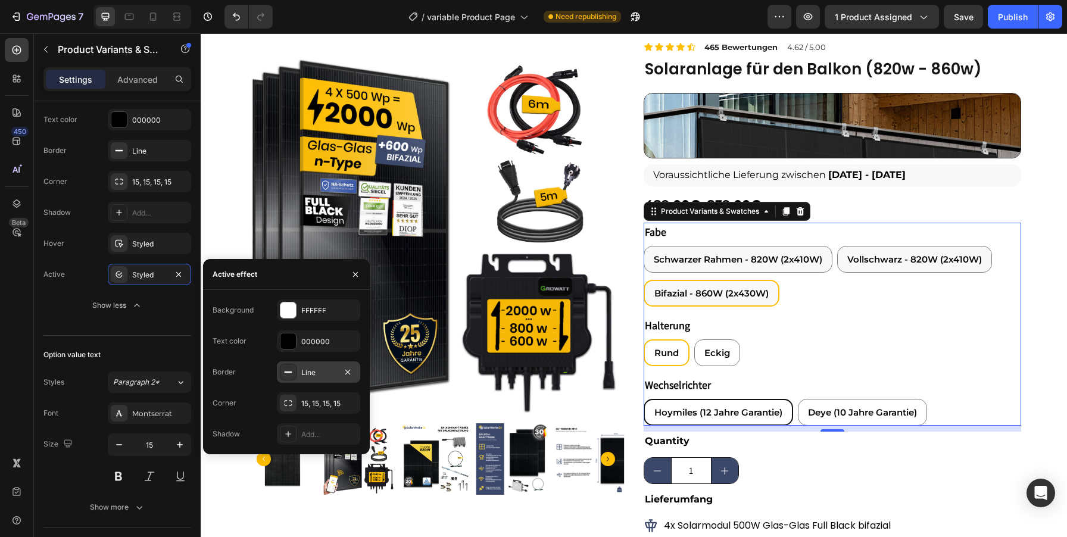
click at [311, 381] on div "Line" at bounding box center [318, 371] width 83 height 21
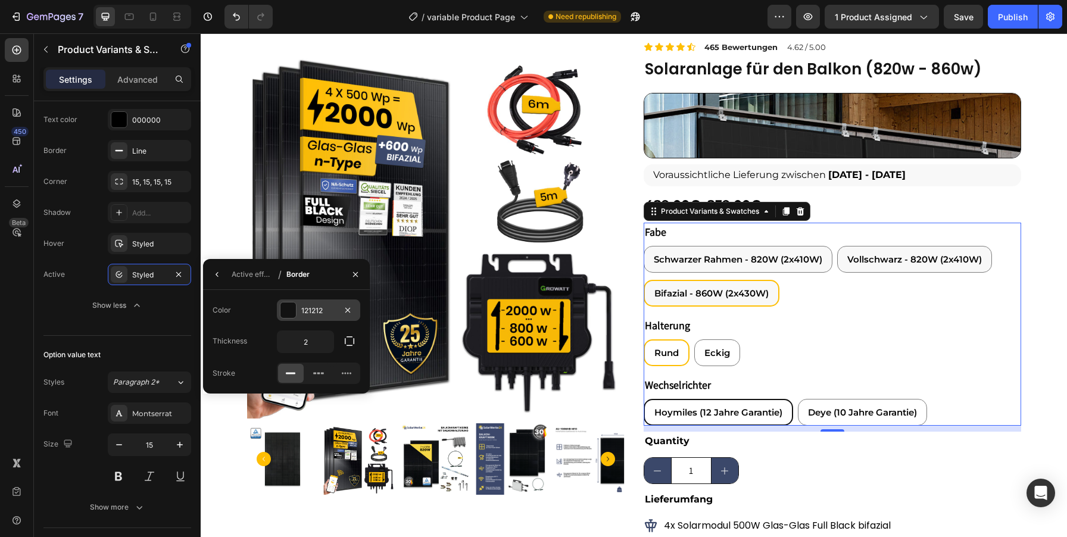
click at [319, 307] on div "121212" at bounding box center [318, 310] width 35 height 11
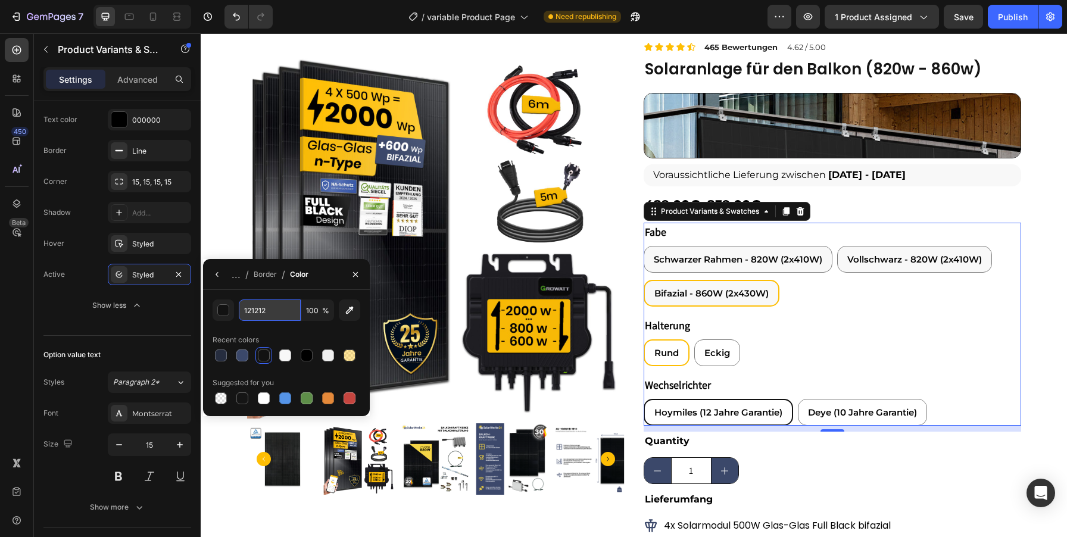
click at [0, 0] on input "121212" at bounding box center [0, 0] width 0 height 0
paste input "FEBE04"
type input "FEBE04"
click at [73, 316] on div "Option: Wechselrichter Style Width Height 45 Value gap 8 Background FFFFFF Text…" at bounding box center [117, 118] width 148 height 413
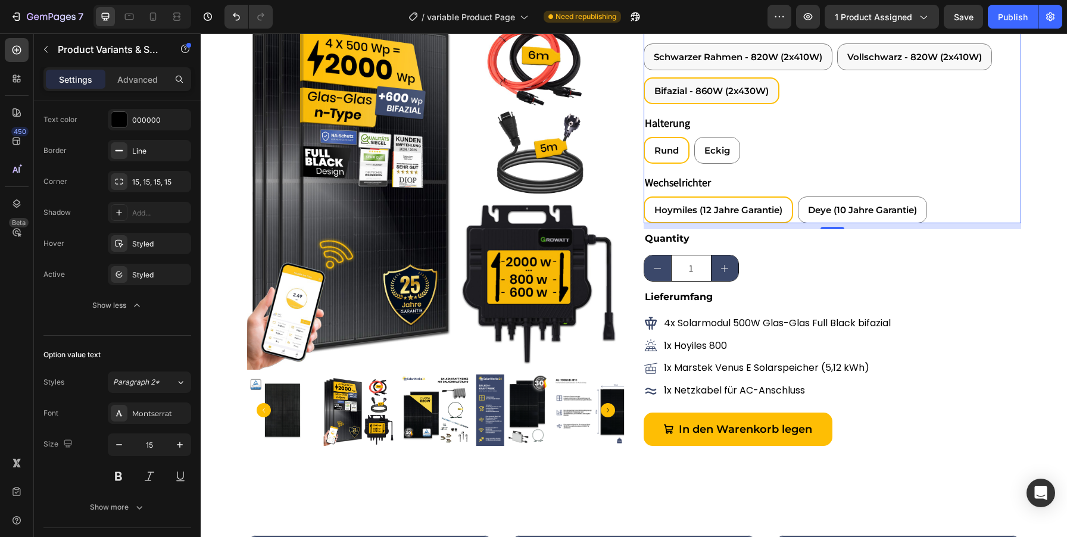
scroll to position [236, 0]
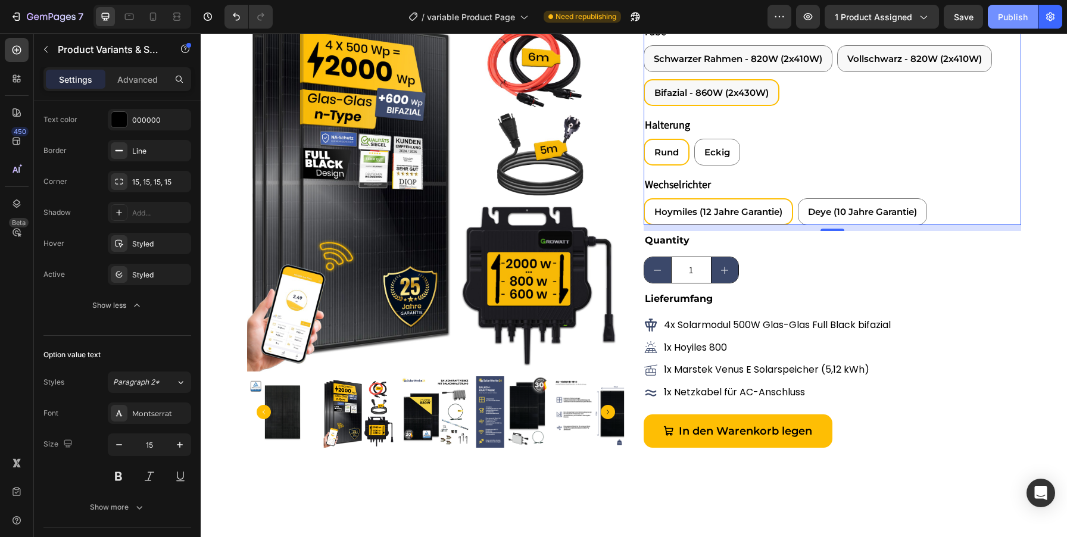
click at [1011, 19] on div "Publish" at bounding box center [1013, 17] width 30 height 13
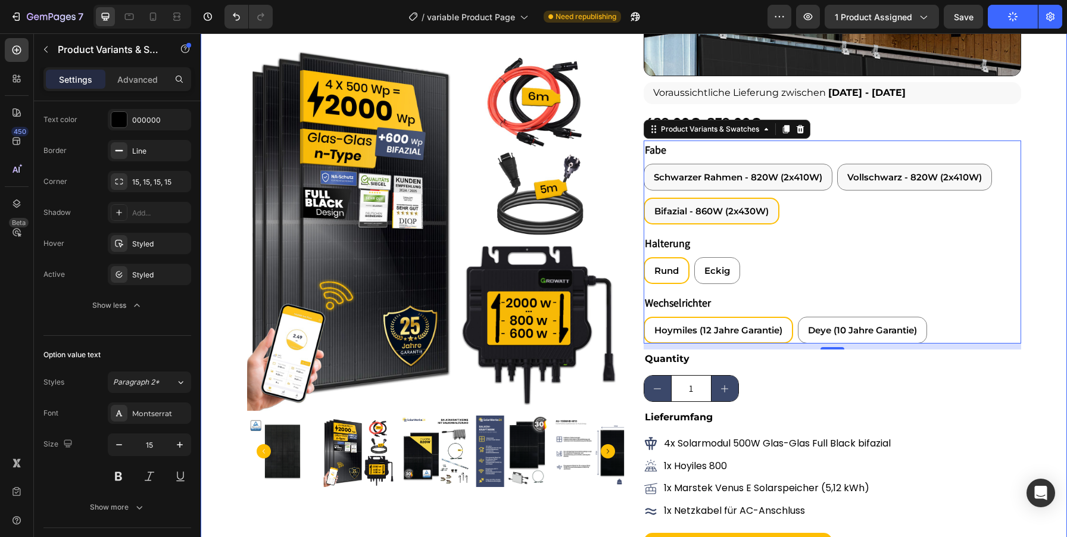
scroll to position [117, 0]
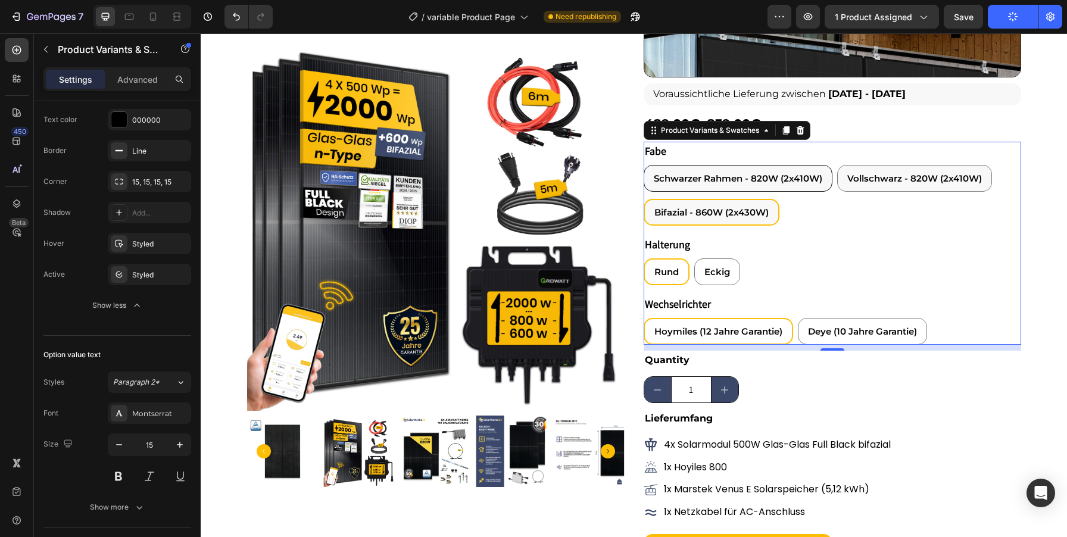
click at [778, 177] on span "Schwarzer Rahmen - 820W (2x410W)" at bounding box center [738, 178] width 169 height 11
click at [644, 165] on input "Schwarzer Rahmen - 820W (2x410W) Schwarzer Rahmen - 820W (2x410W) Schwarzer Rah…" at bounding box center [643, 164] width 1 height 1
radio input "true"
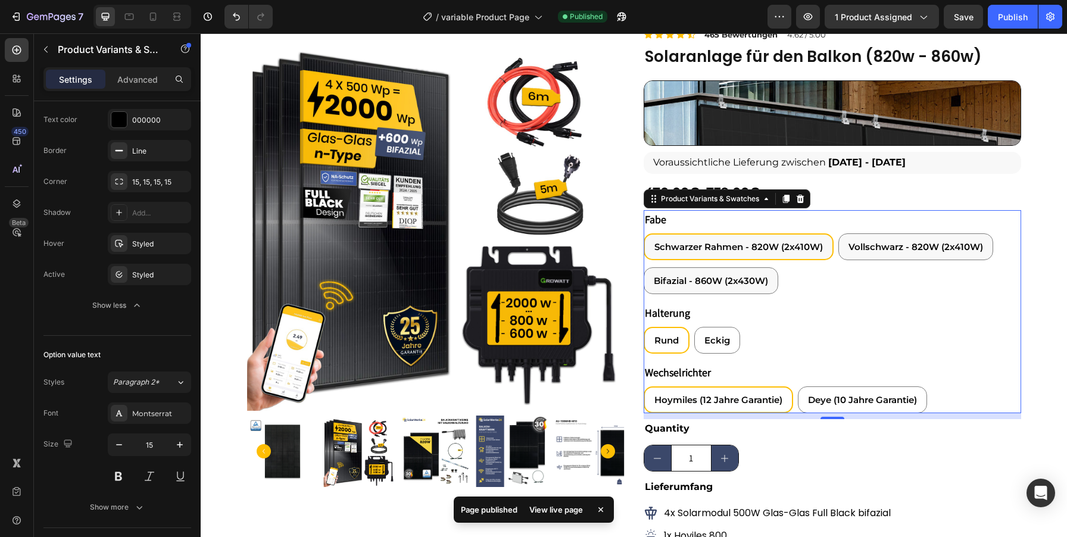
scroll to position [11, 0]
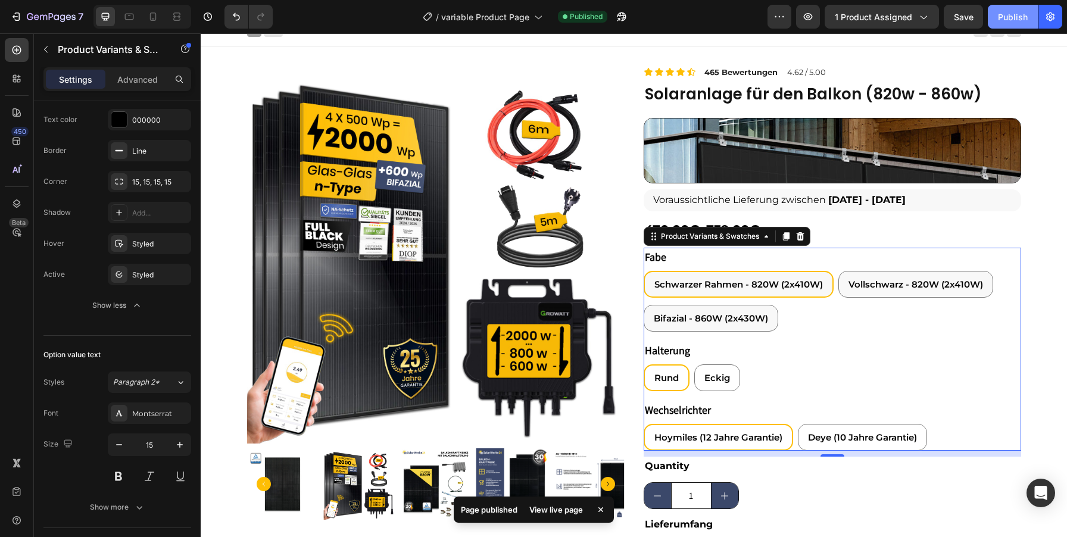
click at [1009, 18] on div "Publish" at bounding box center [1013, 17] width 30 height 13
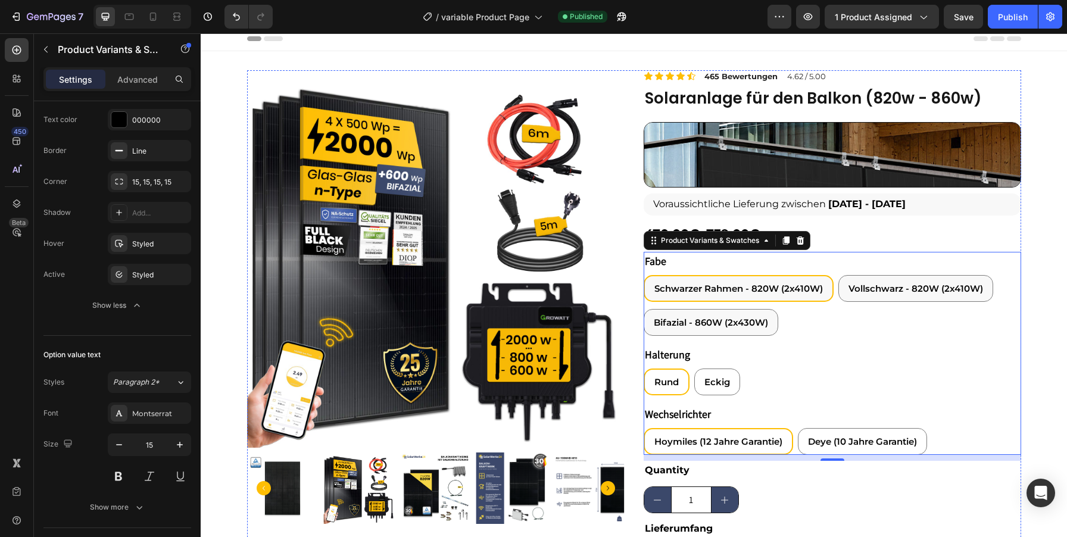
scroll to position [4, 0]
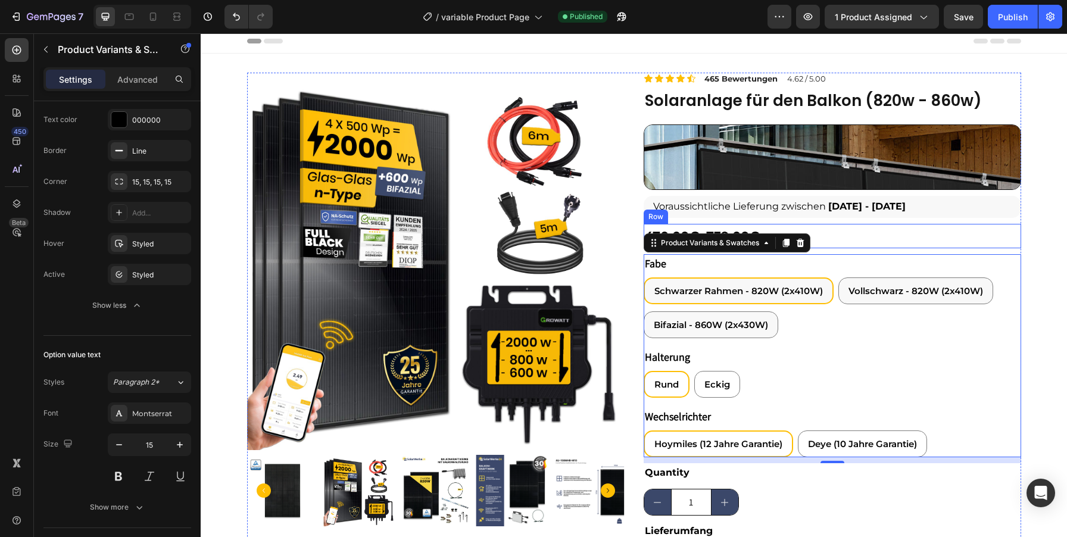
click at [872, 235] on div "470,00€ Product Price Product Price 739,00€ Product Price Product Price Row" at bounding box center [833, 236] width 378 height 25
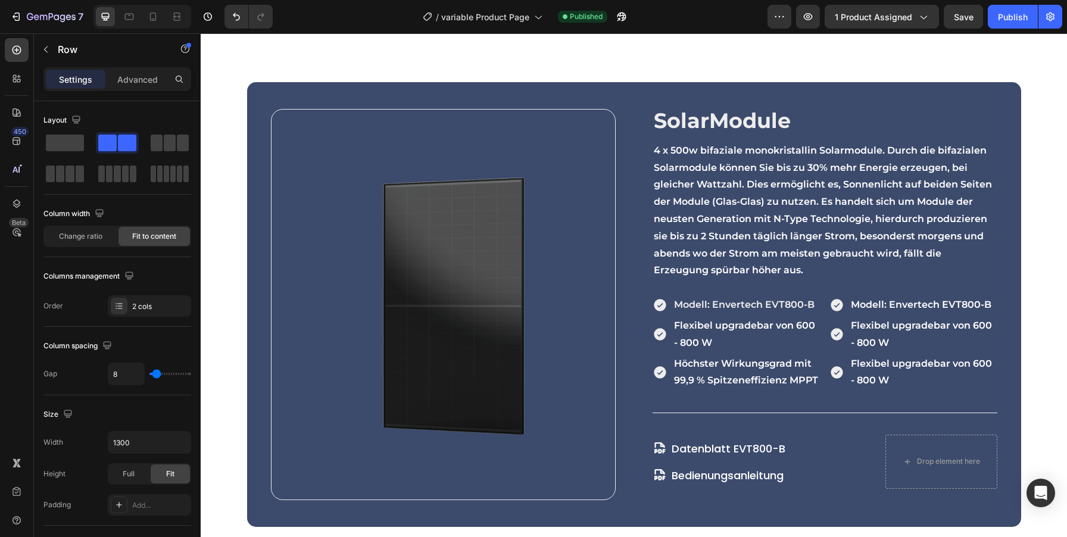
scroll to position [1333, 0]
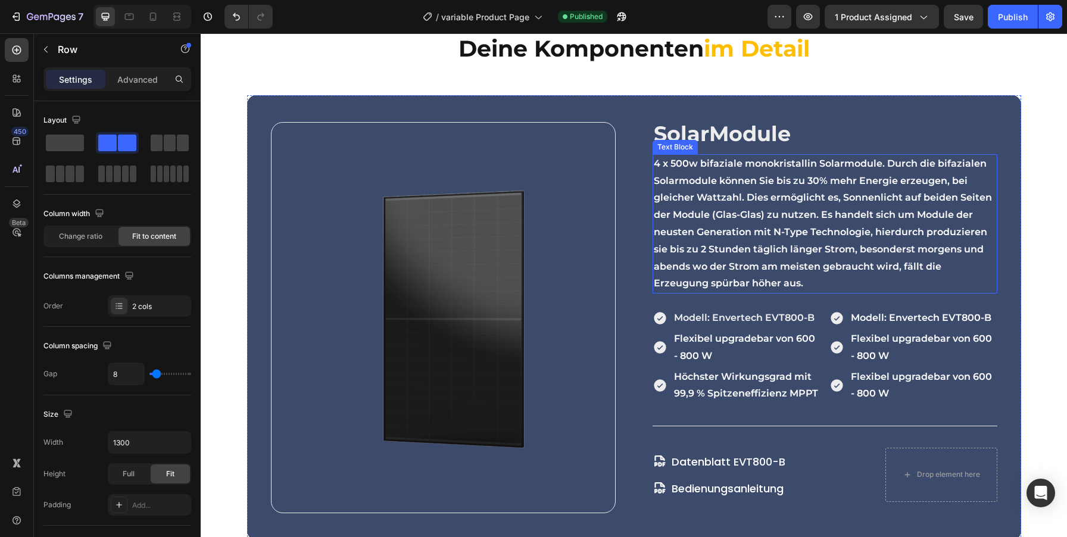
click at [675, 192] on p "4 x 500w bifaziale monokristallin Solarmodule. Durch die bifazialen Solarmodule…" at bounding box center [825, 223] width 342 height 137
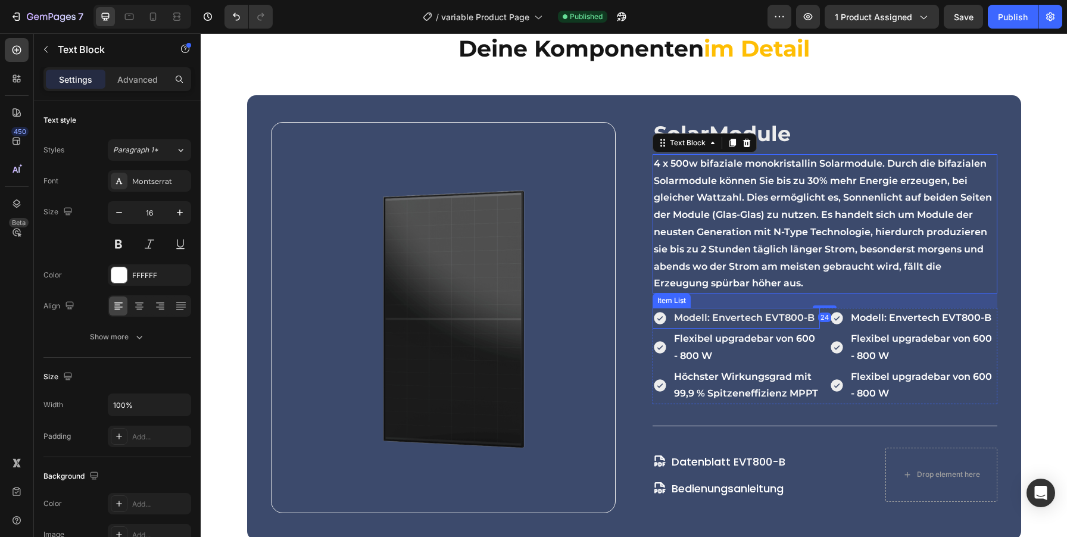
click at [768, 327] on div "Modell: Envertech EVT800-B" at bounding box center [744, 318] width 144 height 21
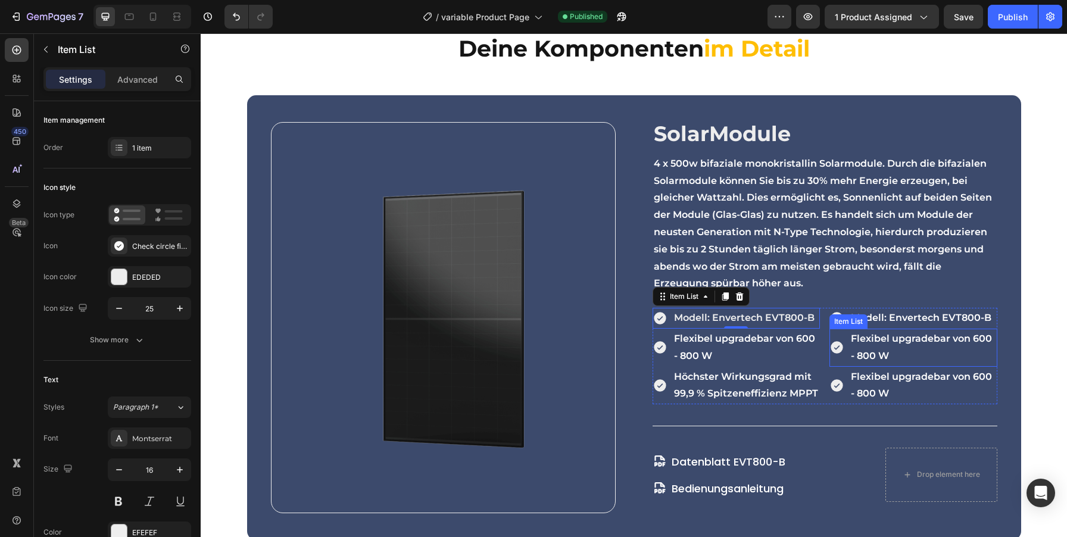
click at [910, 329] on div "Flexibel upgradebar von 600 - 800 W" at bounding box center [923, 348] width 148 height 38
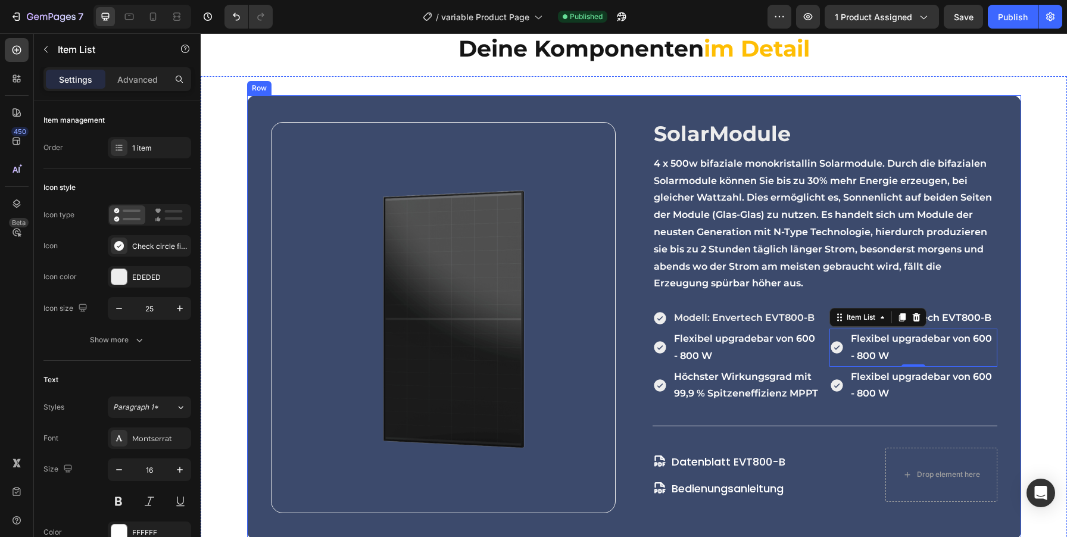
click at [997, 378] on div "Image SolarModule Heading 4 x 500w bifaziale monokristallin Solarmodule. Durch …" at bounding box center [634, 317] width 774 height 444
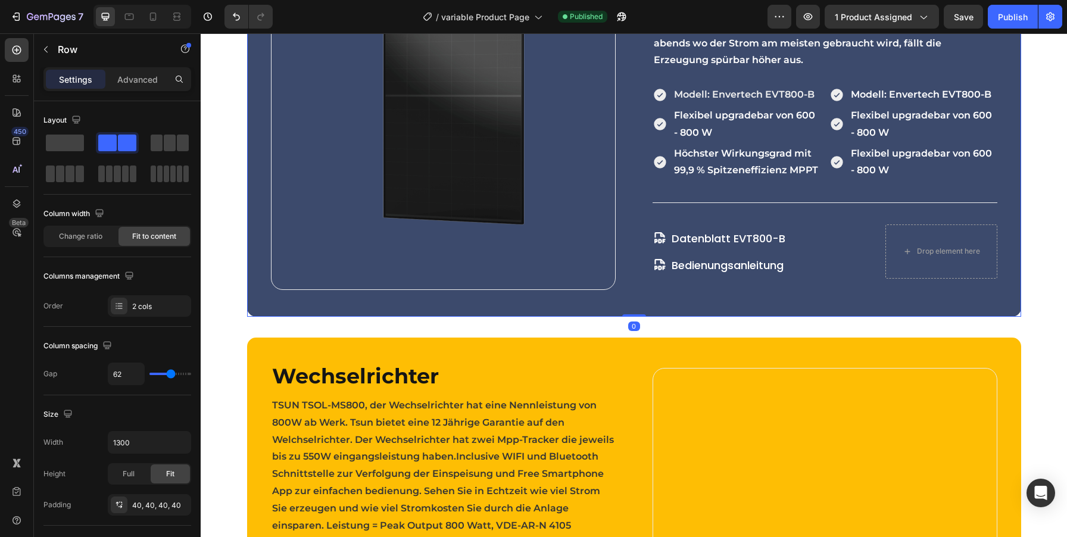
scroll to position [1555, 0]
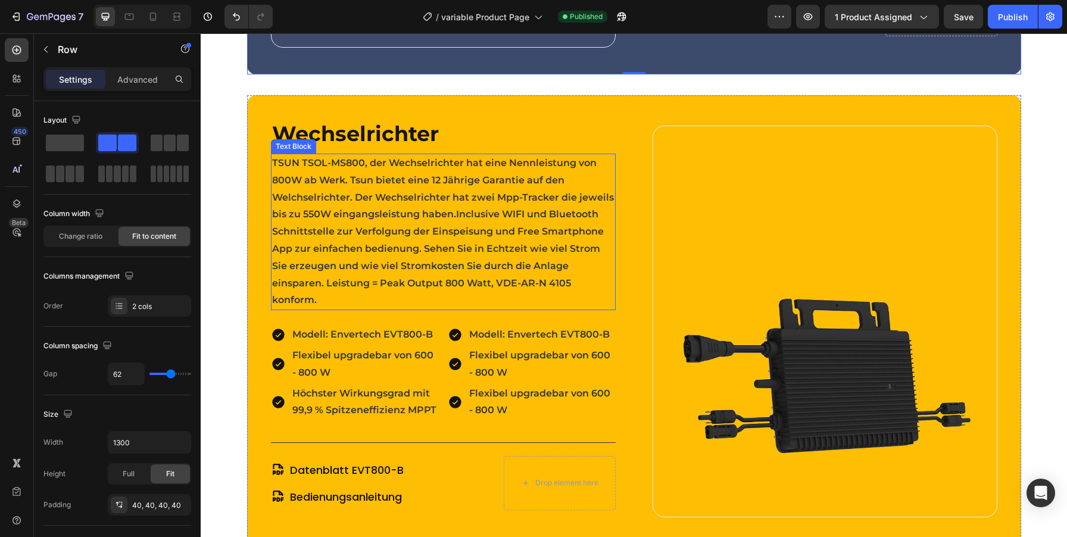
click at [578, 182] on p "TSUN TSOL-MS800, der Wechselrichter hat eine Nennleistung von 800W ab Werk. Tsu…" at bounding box center [443, 232] width 342 height 154
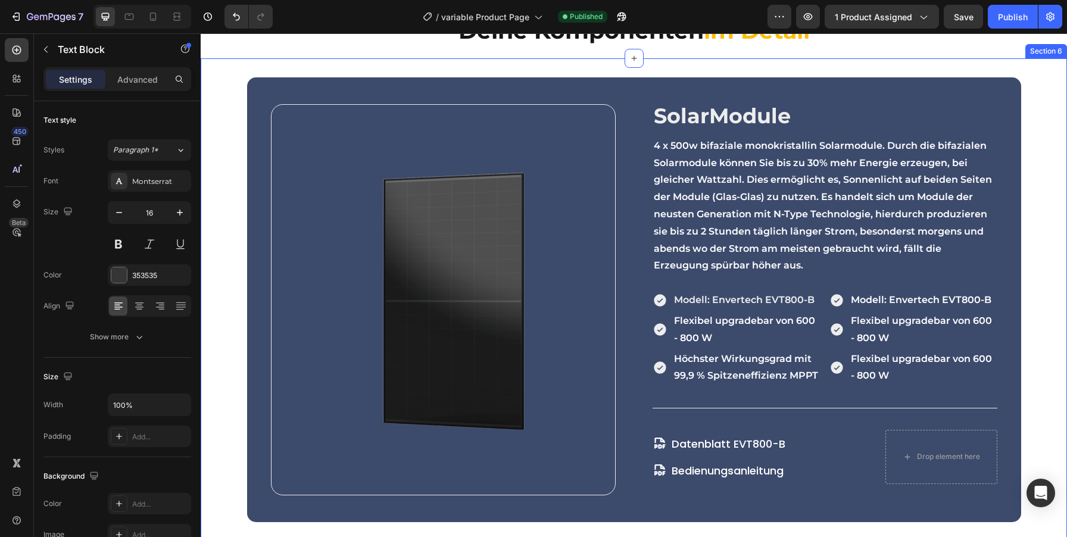
scroll to position [1355, 0]
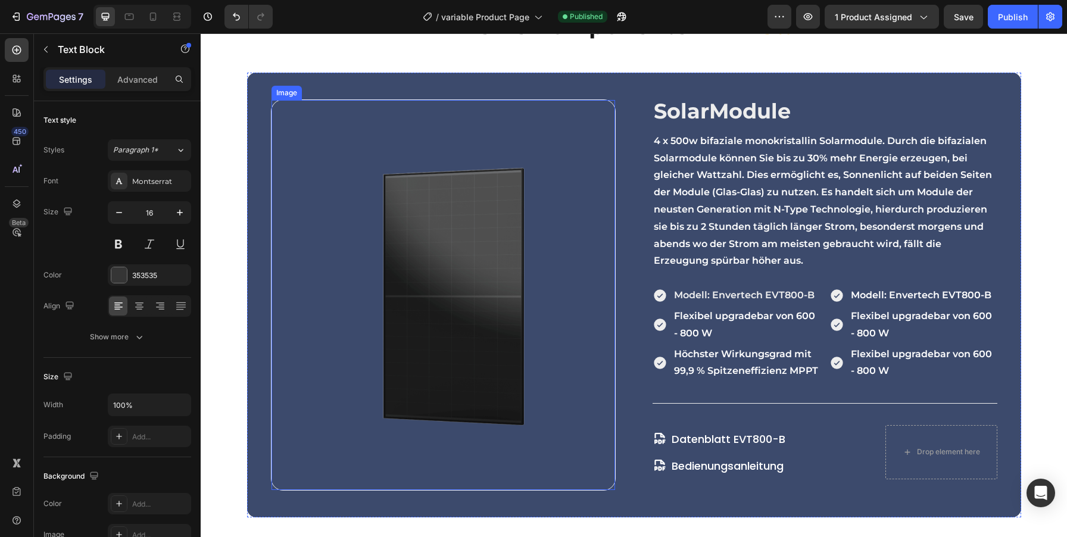
click at [326, 161] on img at bounding box center [444, 295] width 344 height 391
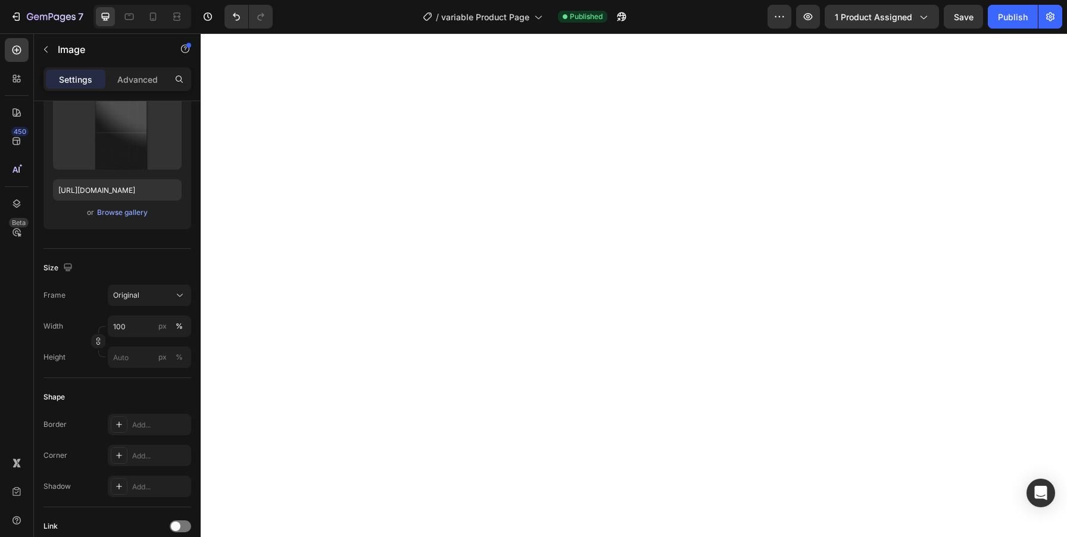
scroll to position [0, 0]
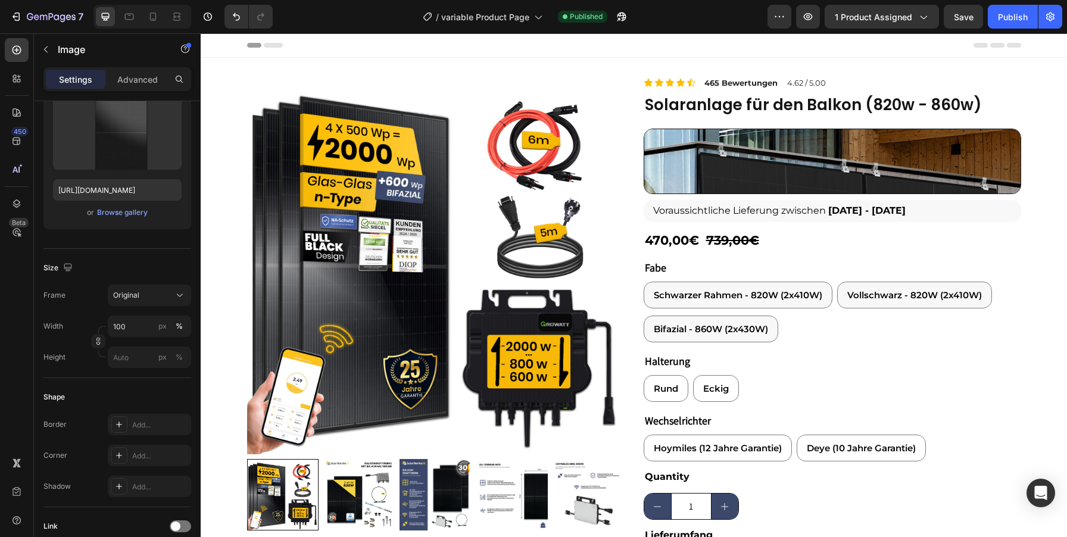
radio input "true"
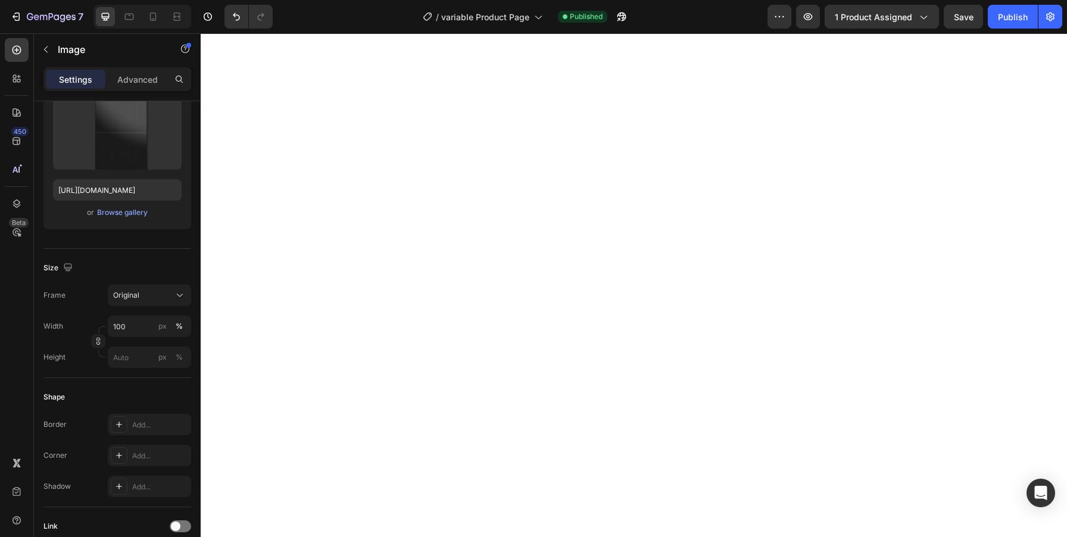
scroll to position [300, 0]
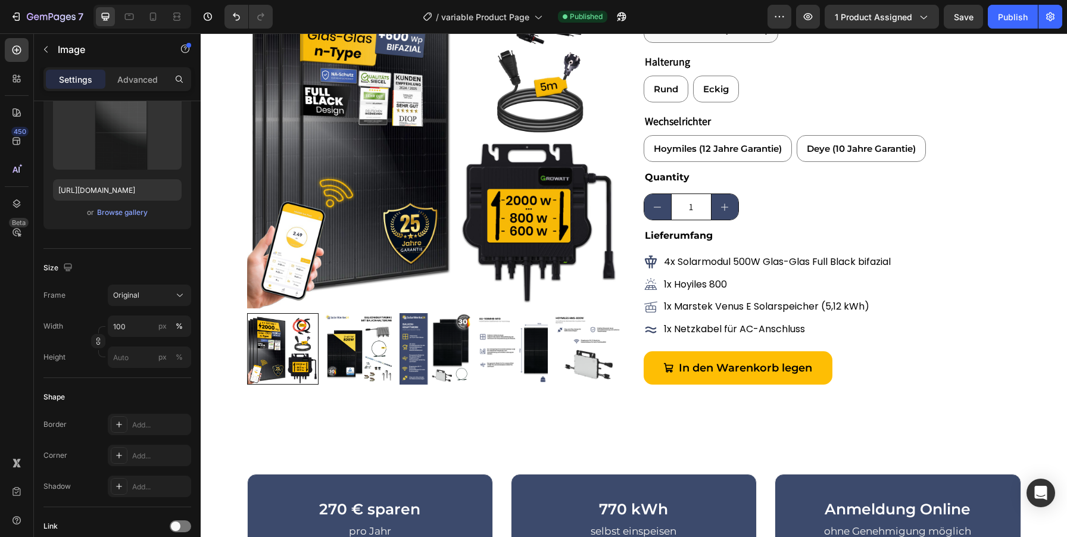
radio input "true"
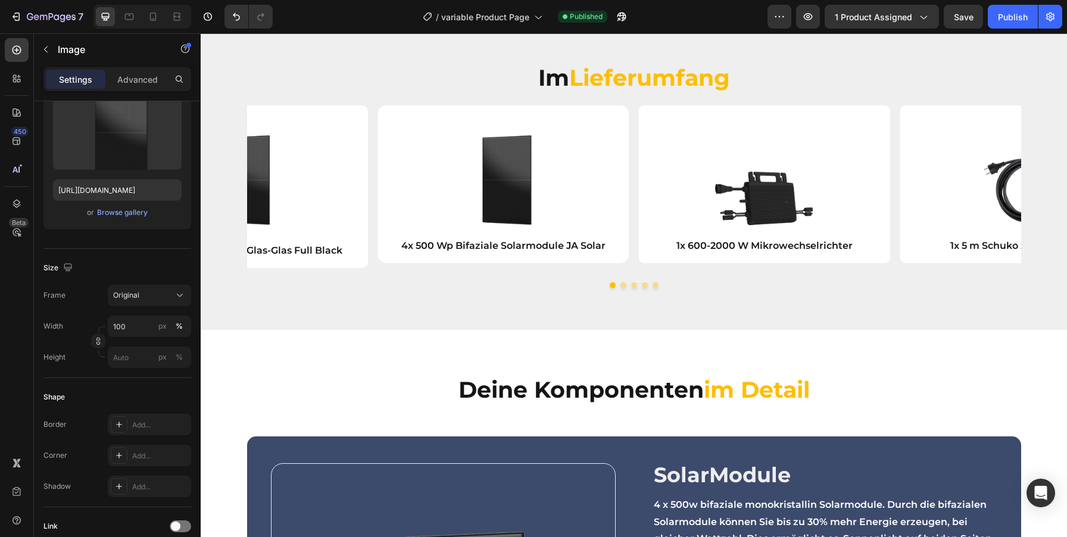
scroll to position [815, 0]
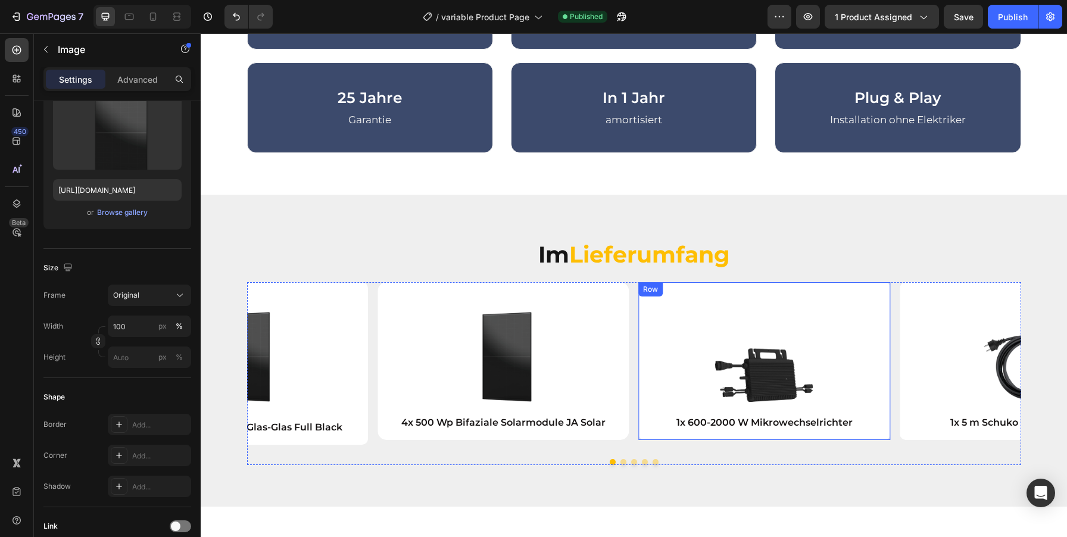
click at [859, 294] on div "Image 1x 600-2000 W Mikrowechselrichter Text Block Row" at bounding box center [764, 361] width 252 height 158
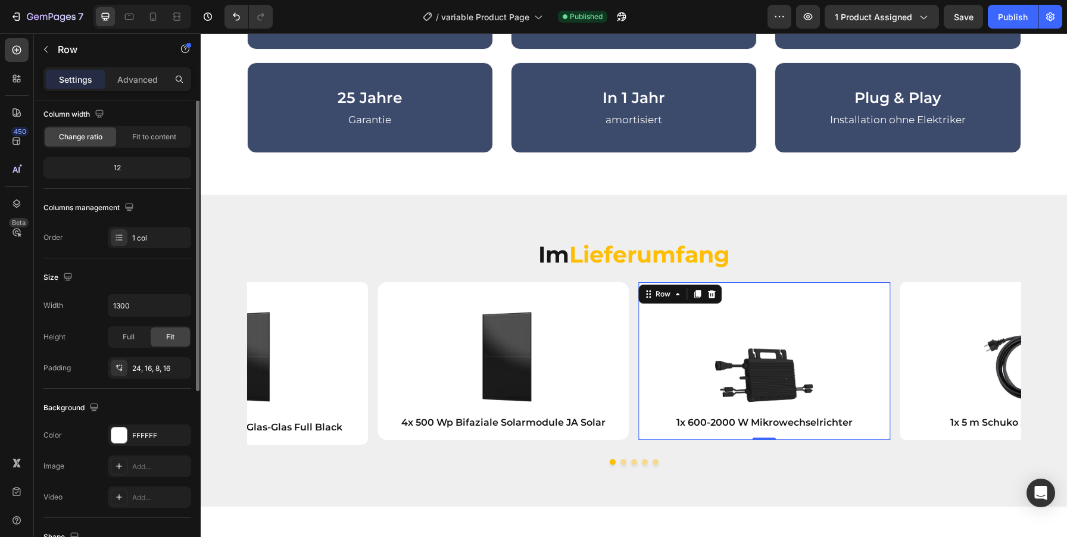
scroll to position [153, 0]
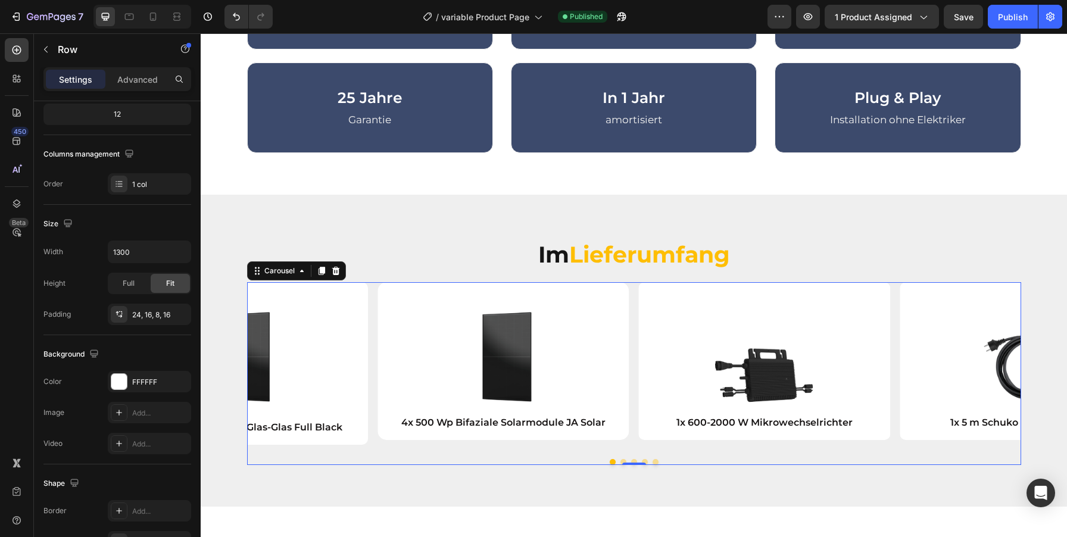
click at [629, 448] on div "Image 4x 500 Wp Bifaziale Solarmodule JA Solar Text Block Row Image 1x 600-2000…" at bounding box center [634, 373] width 774 height 183
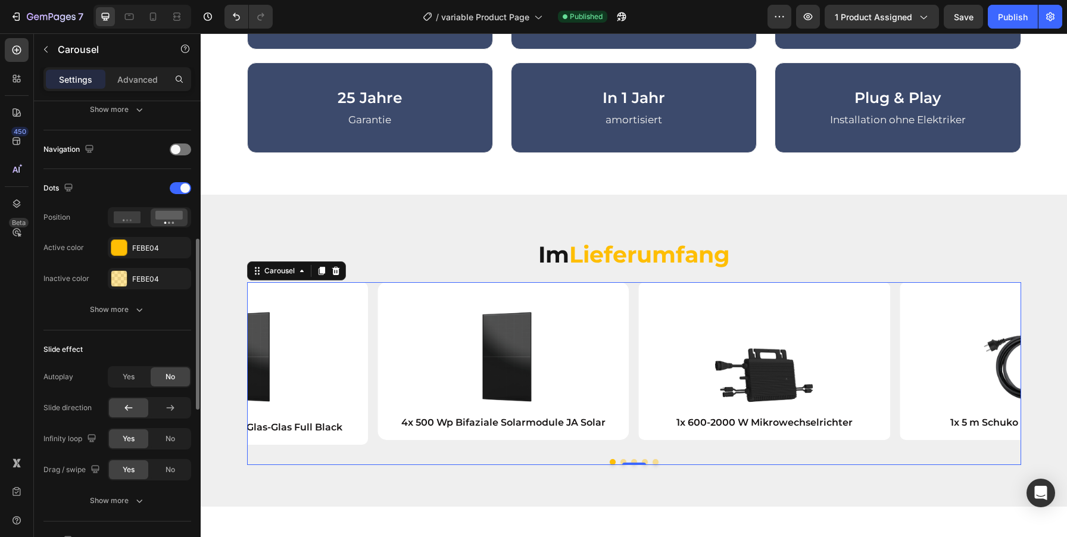
scroll to position [388, 0]
click at [138, 305] on icon "button" at bounding box center [139, 309] width 12 height 12
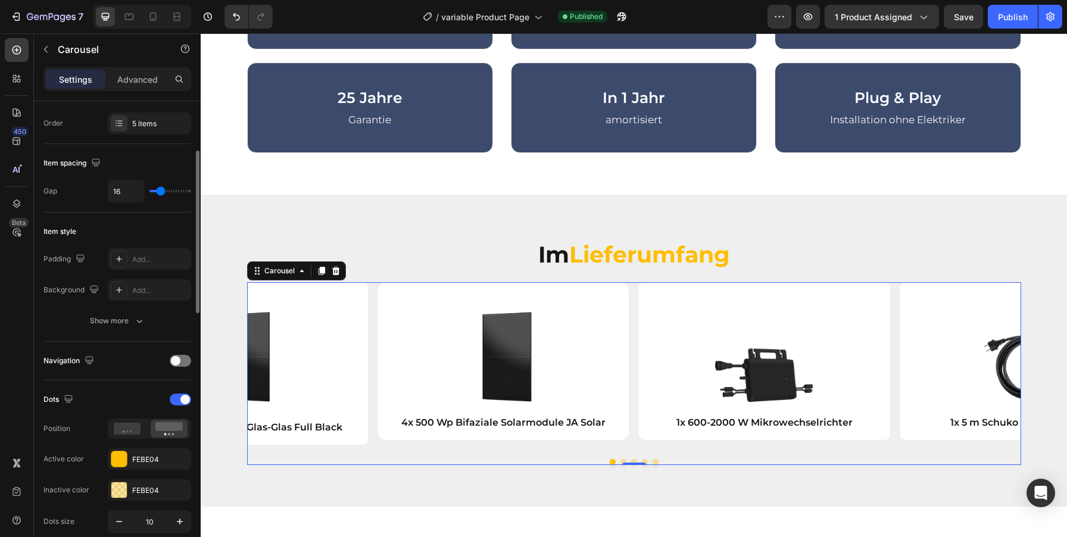
scroll to position [120, 0]
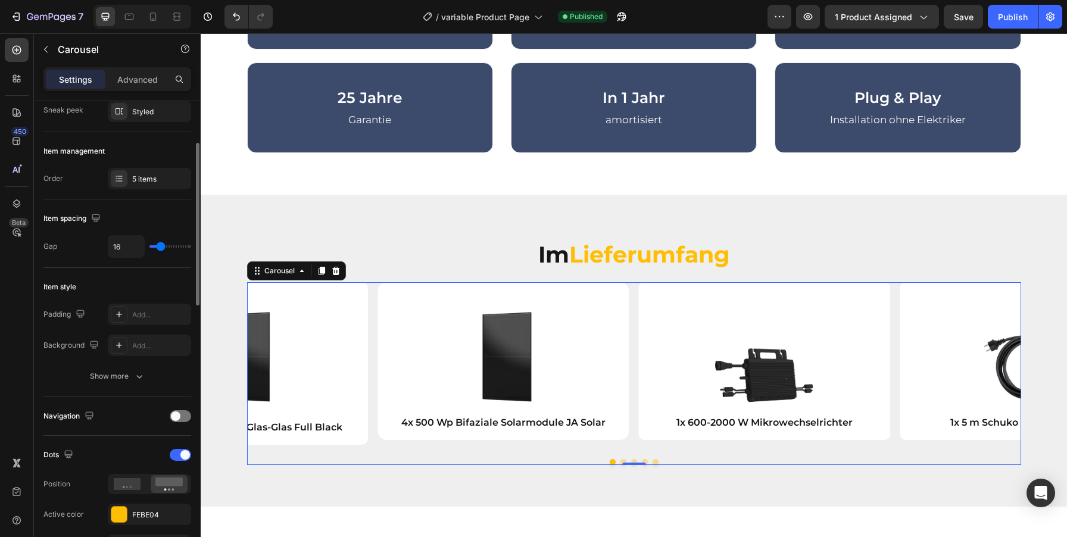
click at [123, 388] on div "Item style Padding Add... Background Add... Show more" at bounding box center [117, 332] width 148 height 129
click at [116, 385] on button "Show more" at bounding box center [117, 376] width 148 height 21
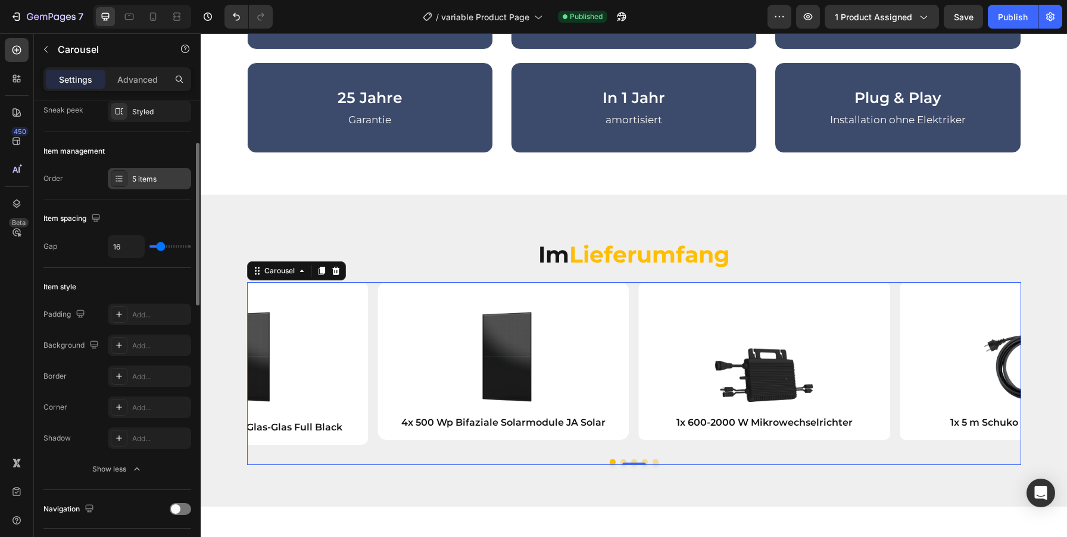
click at [156, 177] on div "5 items" at bounding box center [160, 179] width 56 height 11
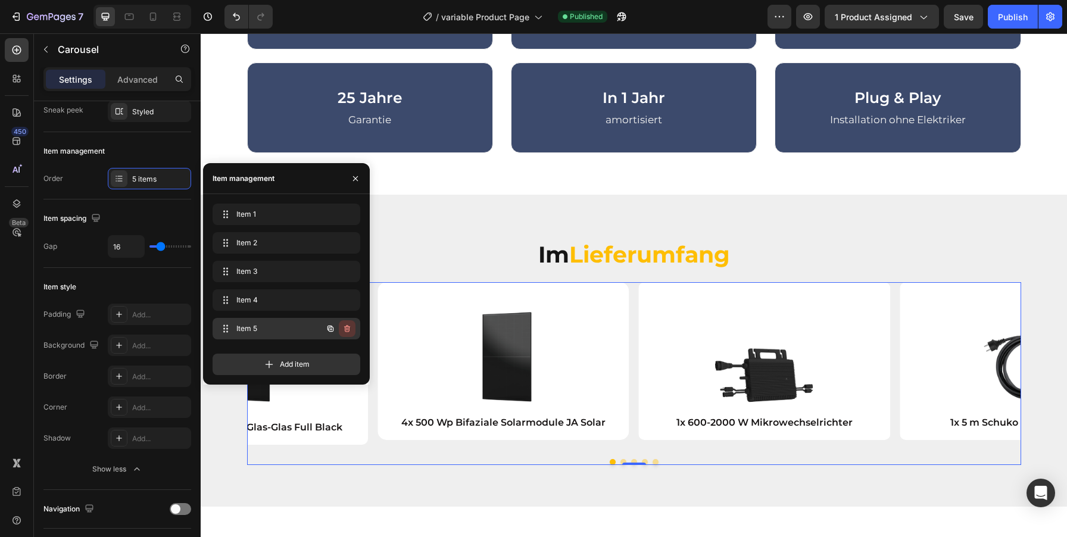
click at [347, 327] on icon "button" at bounding box center [347, 329] width 10 height 10
click at [347, 327] on div "Delete" at bounding box center [339, 328] width 22 height 11
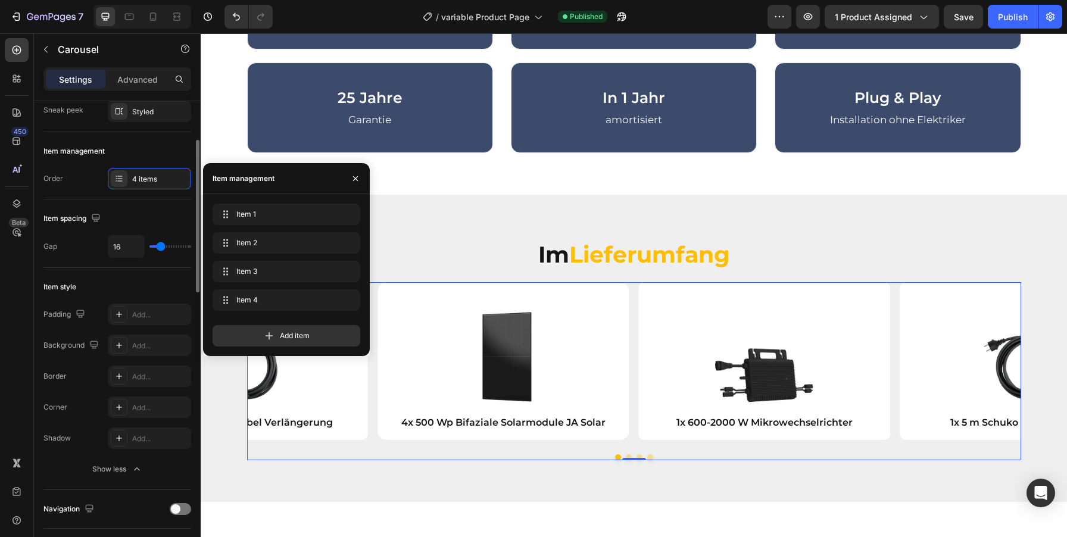
click at [102, 263] on div "Item spacing Gap 16" at bounding box center [117, 233] width 148 height 68
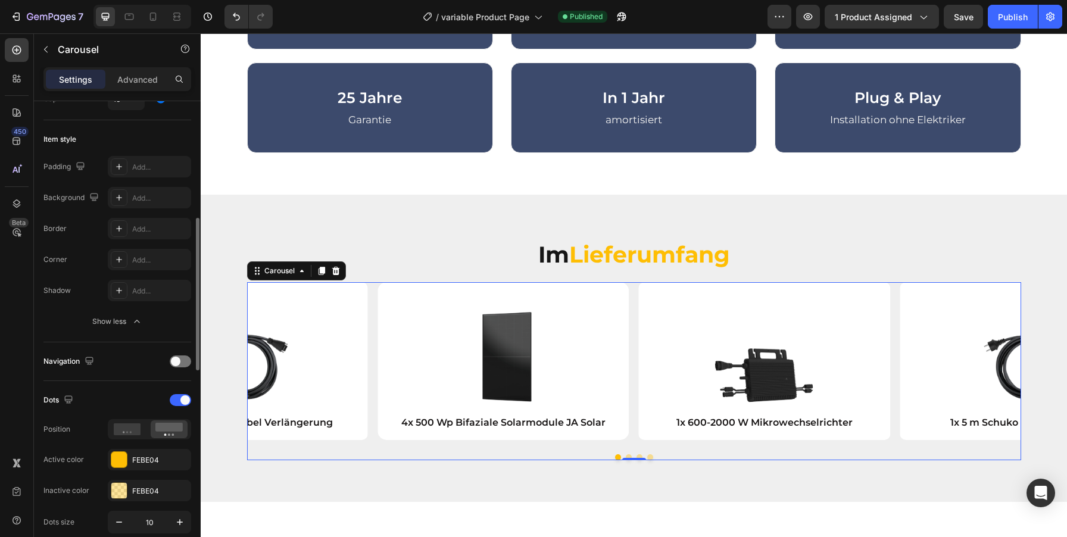
scroll to position [291, 0]
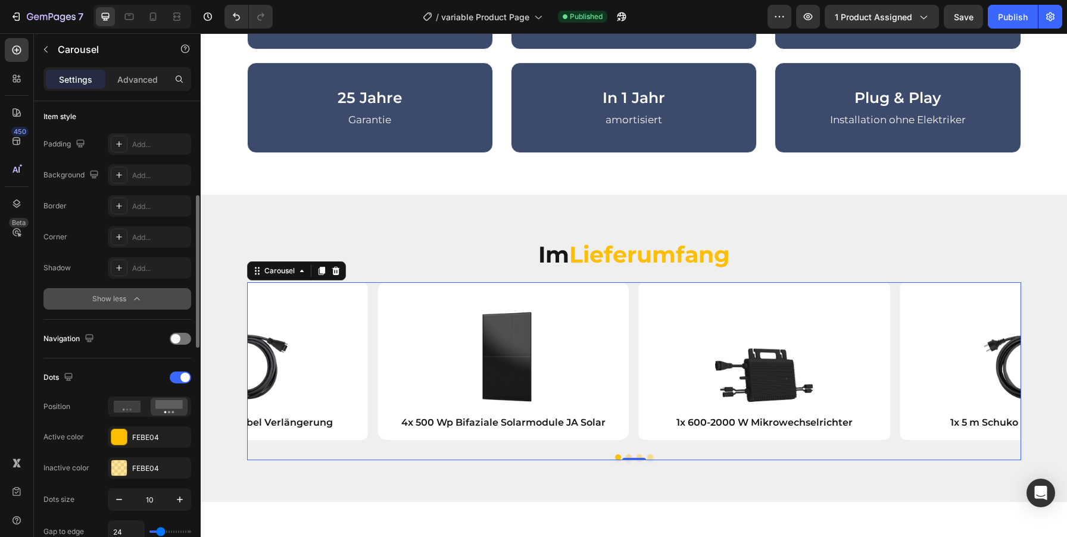
click at [123, 295] on div "Show less" at bounding box center [117, 299] width 51 height 12
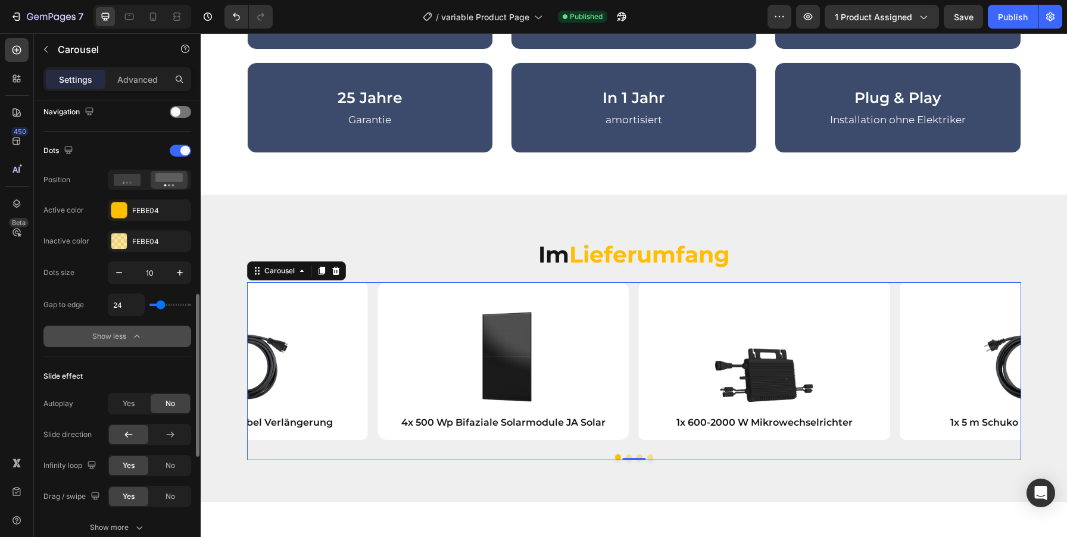
scroll to position [475, 0]
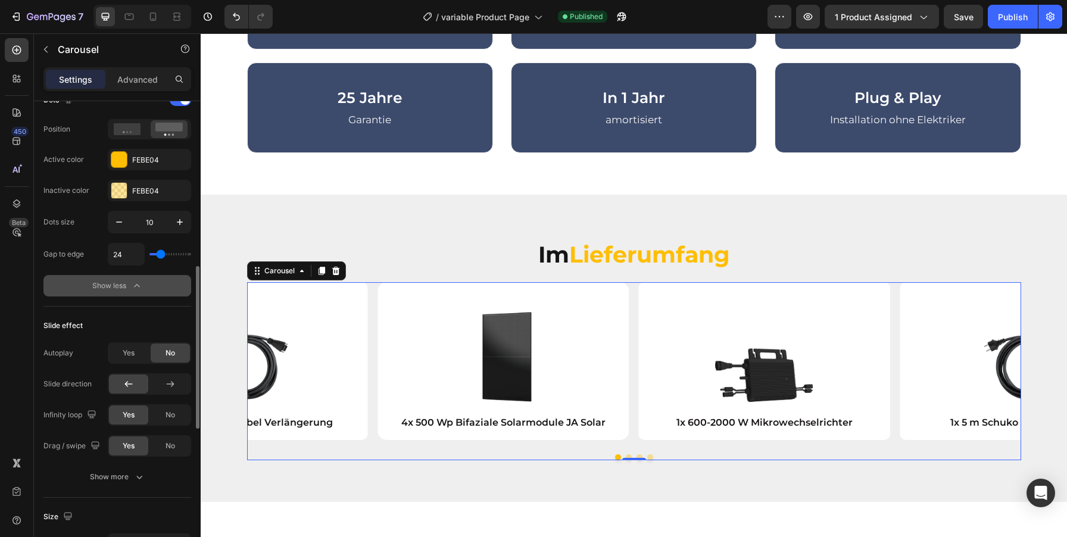
click at [138, 283] on icon "button" at bounding box center [137, 286] width 12 height 12
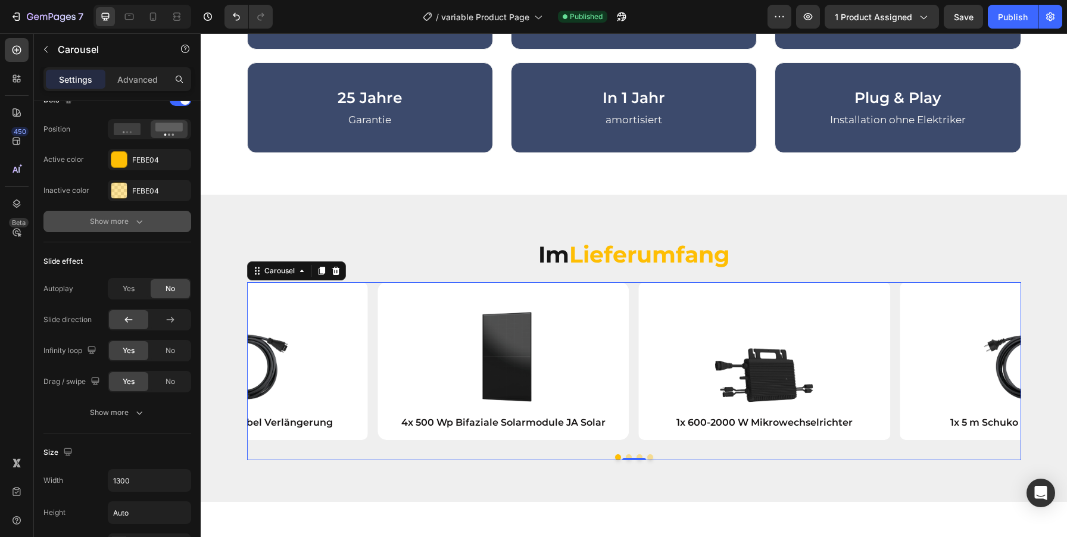
click at [138, 220] on icon "button" at bounding box center [139, 222] width 12 height 12
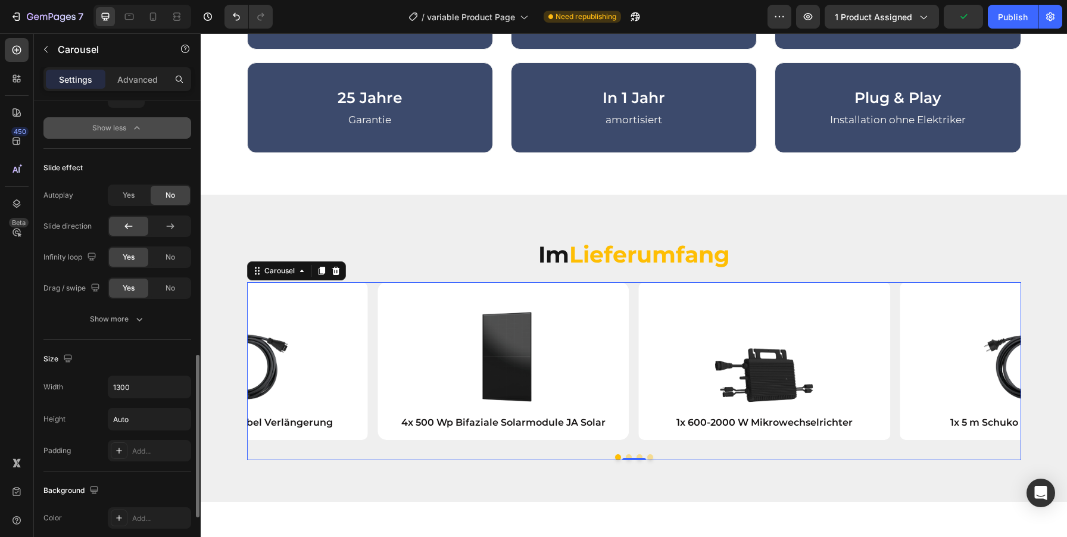
scroll to position [670, 0]
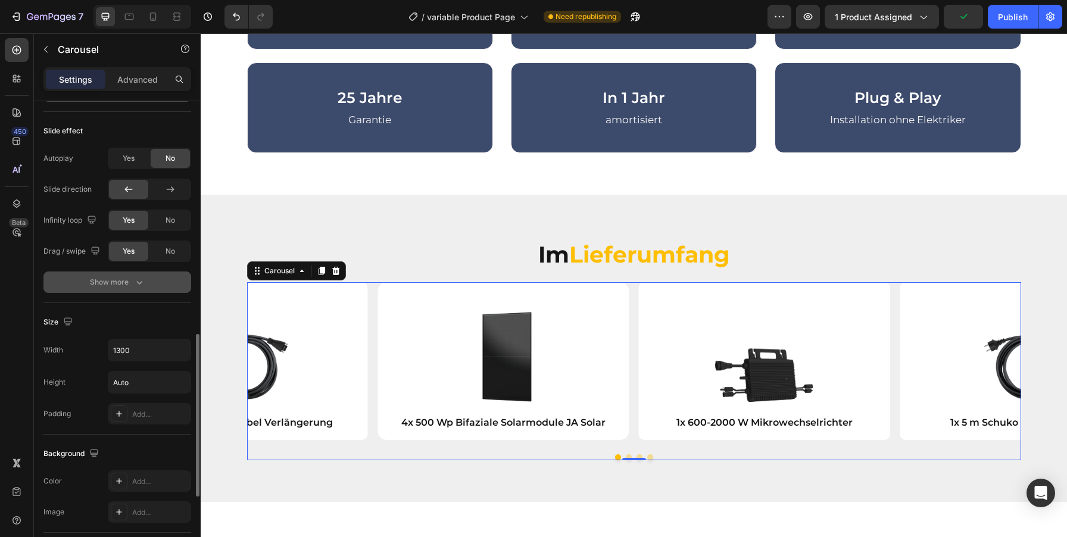
click at [110, 286] on div "Show more" at bounding box center [117, 282] width 55 height 12
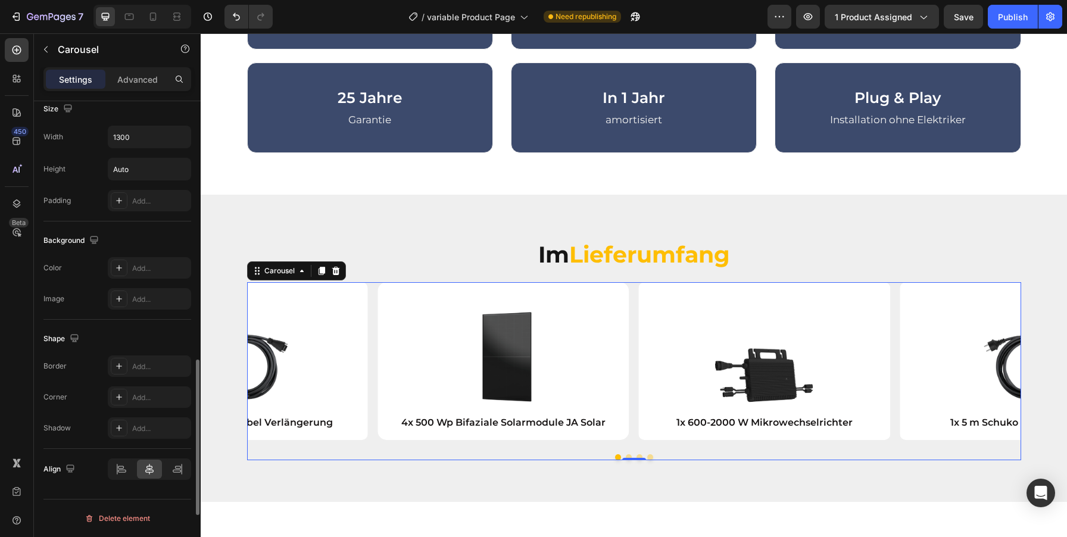
scroll to position [0, 0]
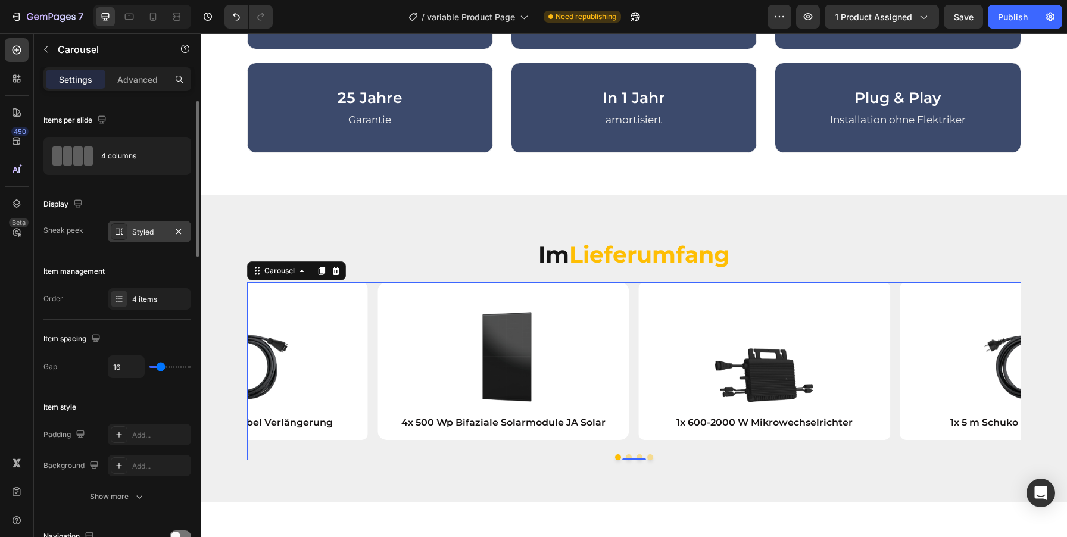
click at [146, 228] on div "Styled" at bounding box center [149, 232] width 35 height 11
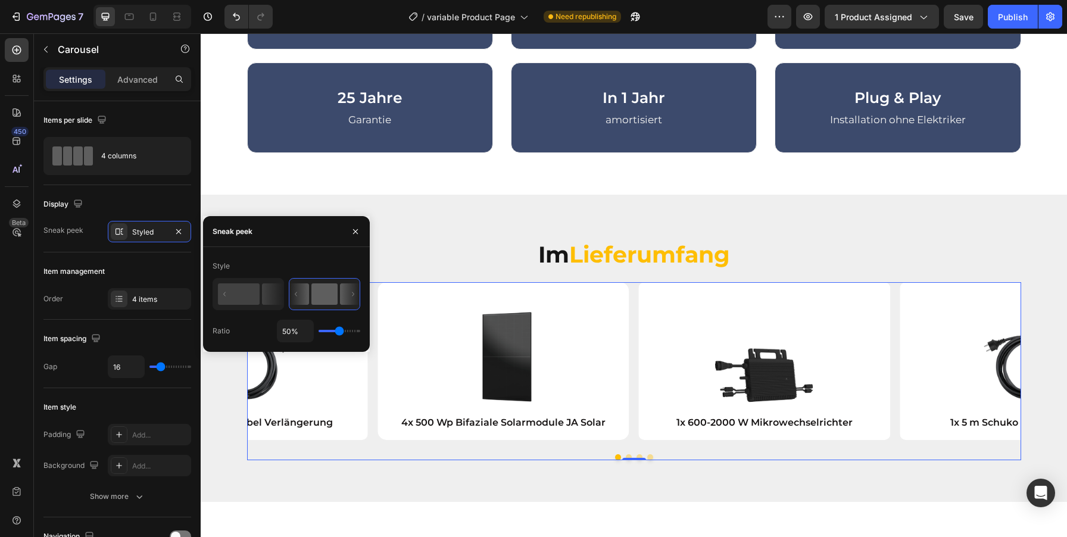
type input "100%"
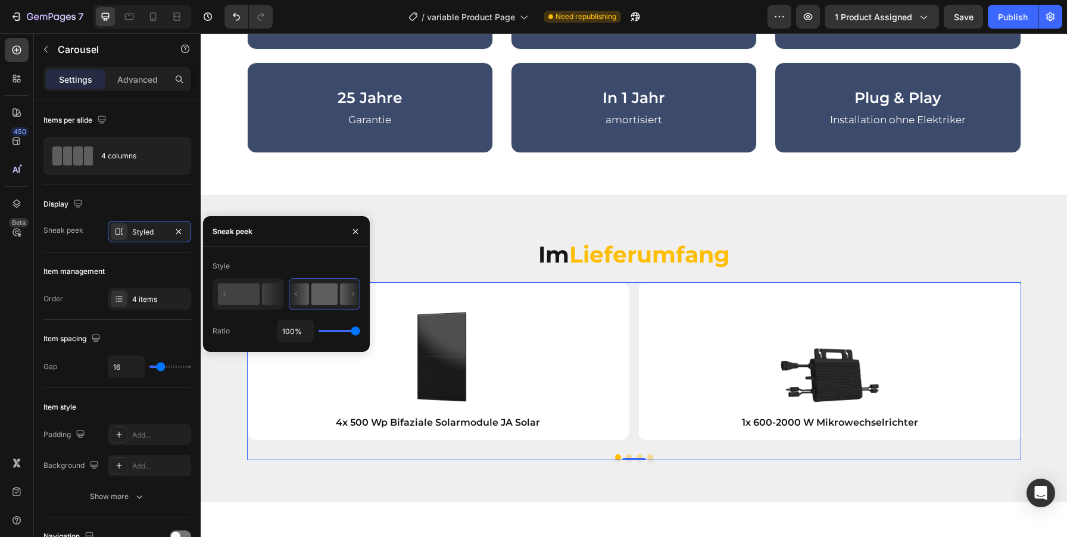
type input "100"
drag, startPoint x: 335, startPoint y: 330, endPoint x: 364, endPoint y: 329, distance: 28.6
click at [364, 329] on div "Style Ratio 100%" at bounding box center [286, 300] width 167 height 86
click at [238, 286] on rect at bounding box center [239, 293] width 42 height 21
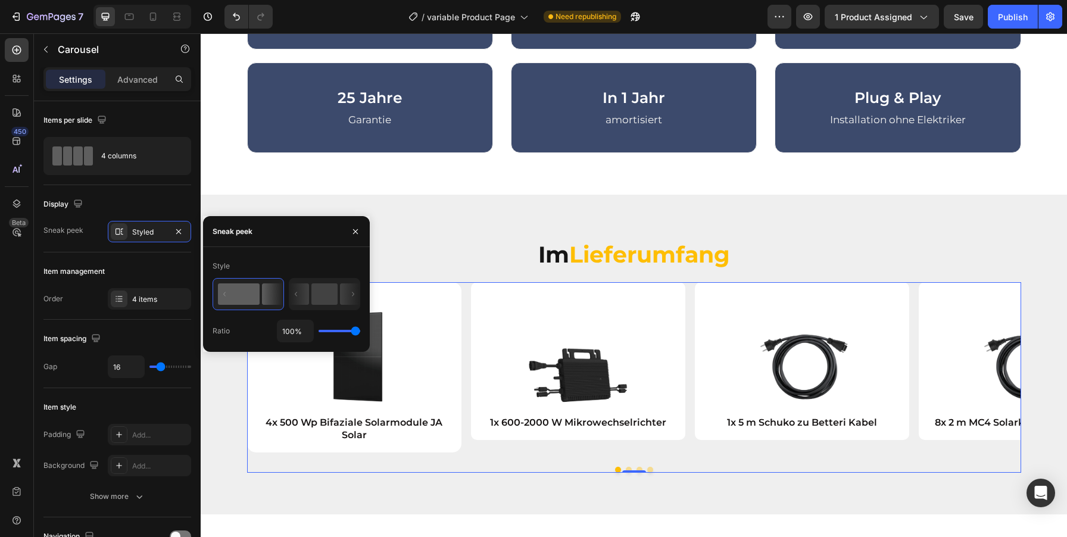
click at [236, 294] on rect at bounding box center [239, 293] width 42 height 21
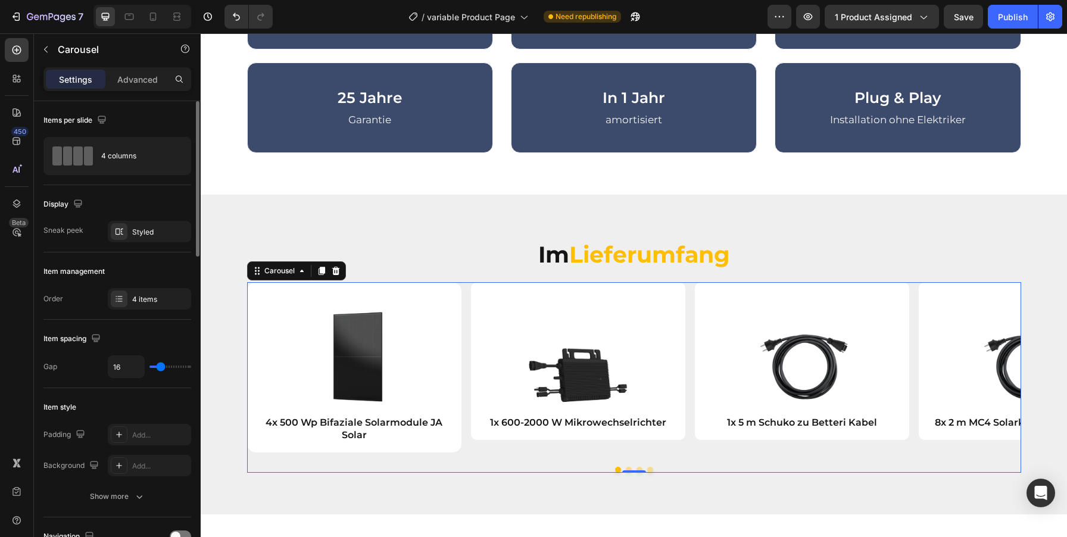
click at [132, 325] on div "Item spacing Gap 16" at bounding box center [117, 354] width 148 height 68
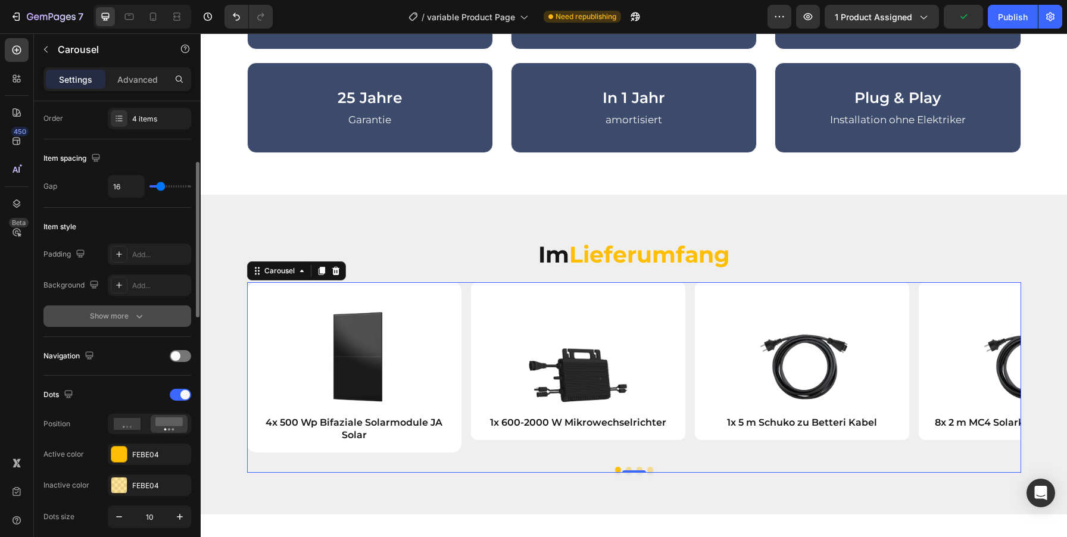
scroll to position [182, 0]
click at [146, 311] on button "Show more" at bounding box center [117, 314] width 148 height 21
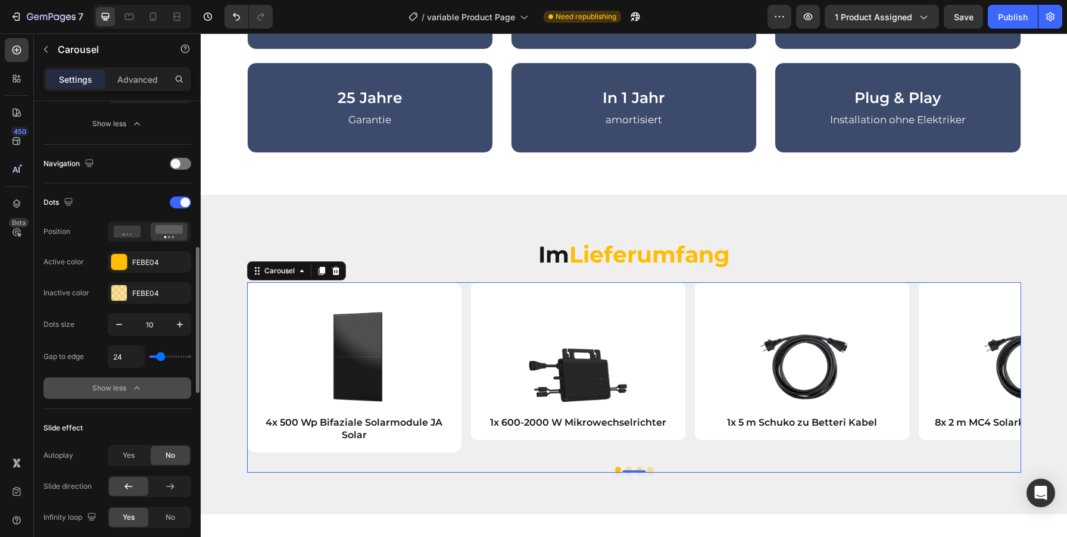
scroll to position [466, 0]
click at [133, 230] on icon at bounding box center [127, 231] width 27 height 12
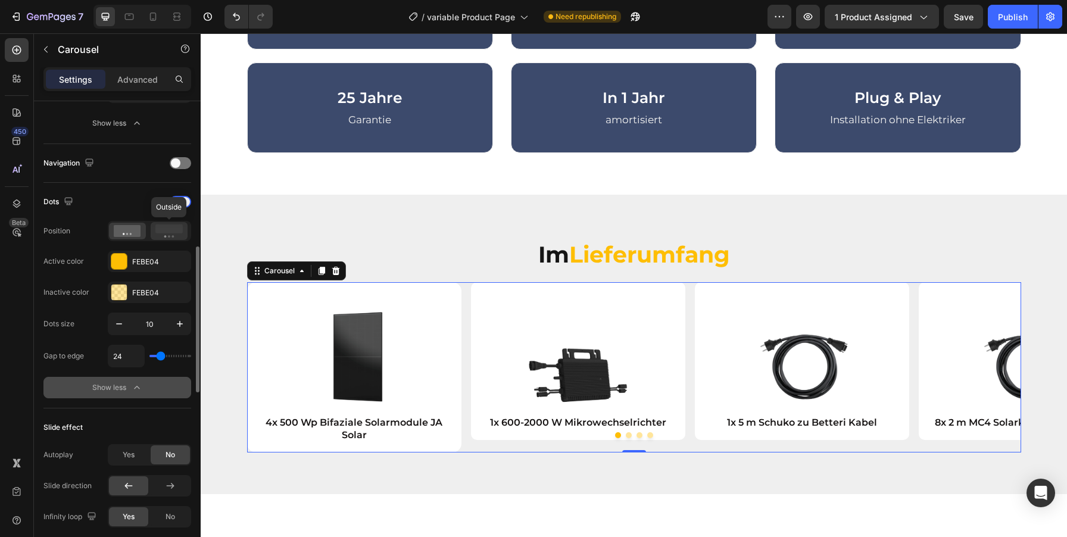
click at [164, 231] on rect at bounding box center [168, 228] width 27 height 9
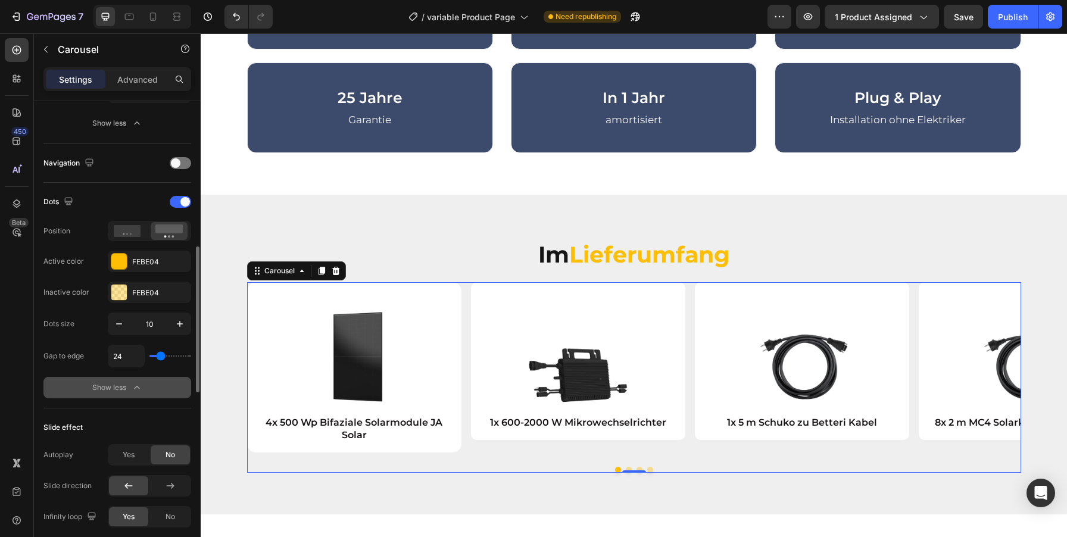
click at [70, 248] on div "Dots Position Active color FEBE04 Inactive color FEBE04" at bounding box center [117, 247] width 148 height 111
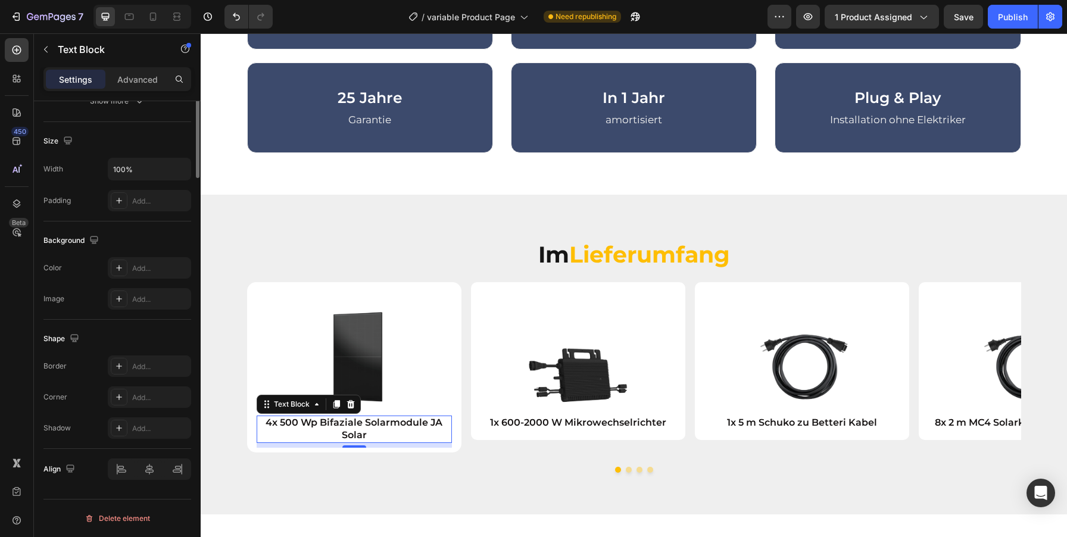
scroll to position [0, 0]
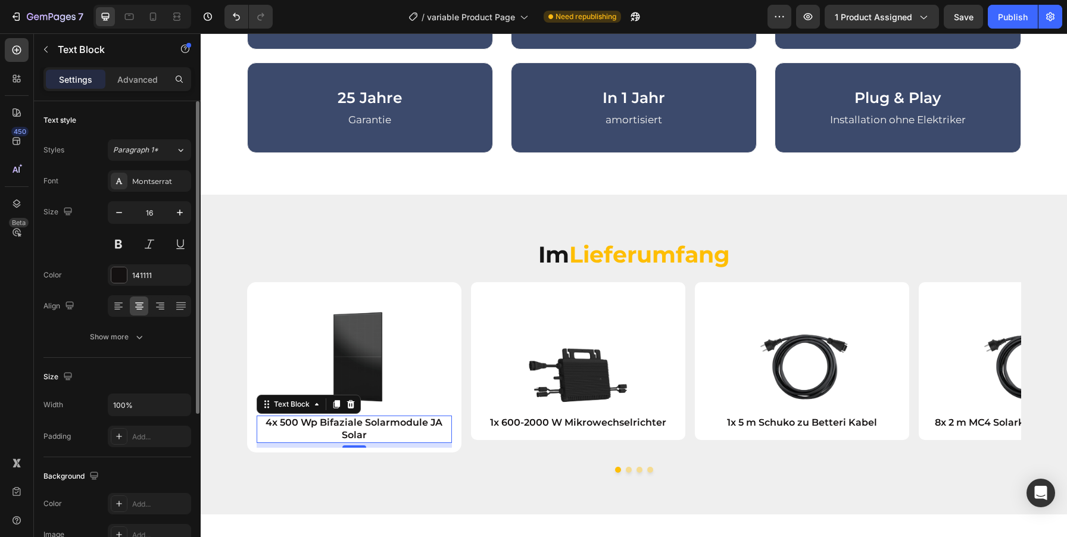
click at [384, 431] on p "4x 500 Wp Bifaziale Solarmodule JA Solar" at bounding box center [354, 429] width 193 height 25
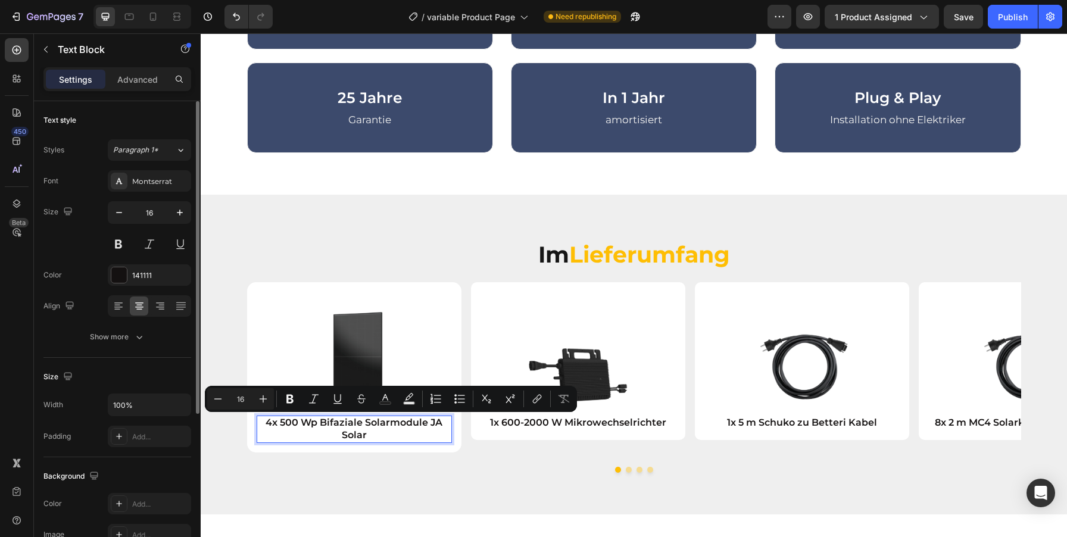
drag, startPoint x: 429, startPoint y: 420, endPoint x: 439, endPoint y: 430, distance: 14.7
click at [439, 430] on p "4x 500 Wp Bifaziale Solarmodule JA Solar" at bounding box center [354, 429] width 193 height 25
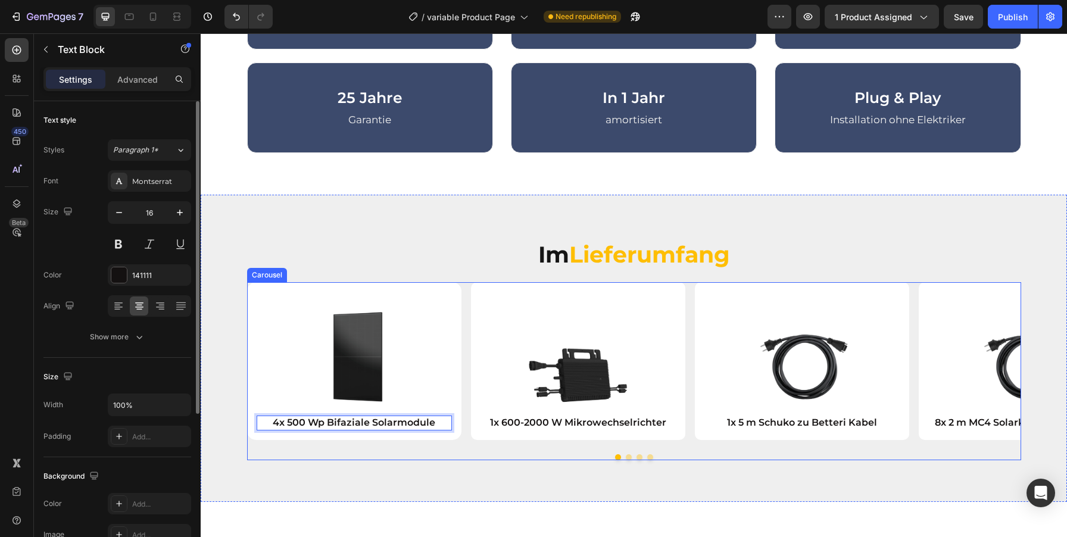
click at [530, 456] on div at bounding box center [634, 457] width 774 height 6
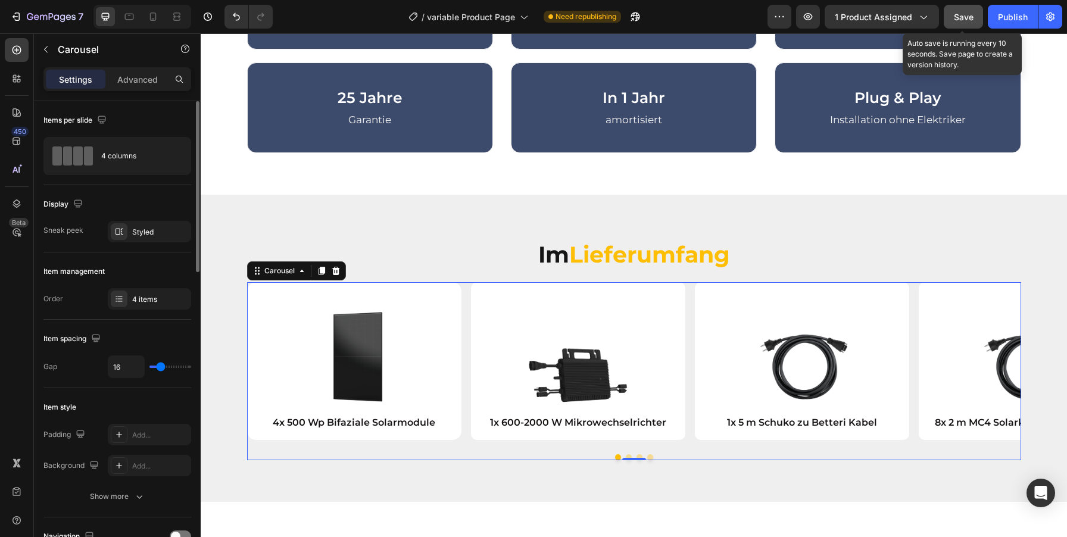
click at [973, 12] on span "Save" at bounding box center [964, 17] width 20 height 10
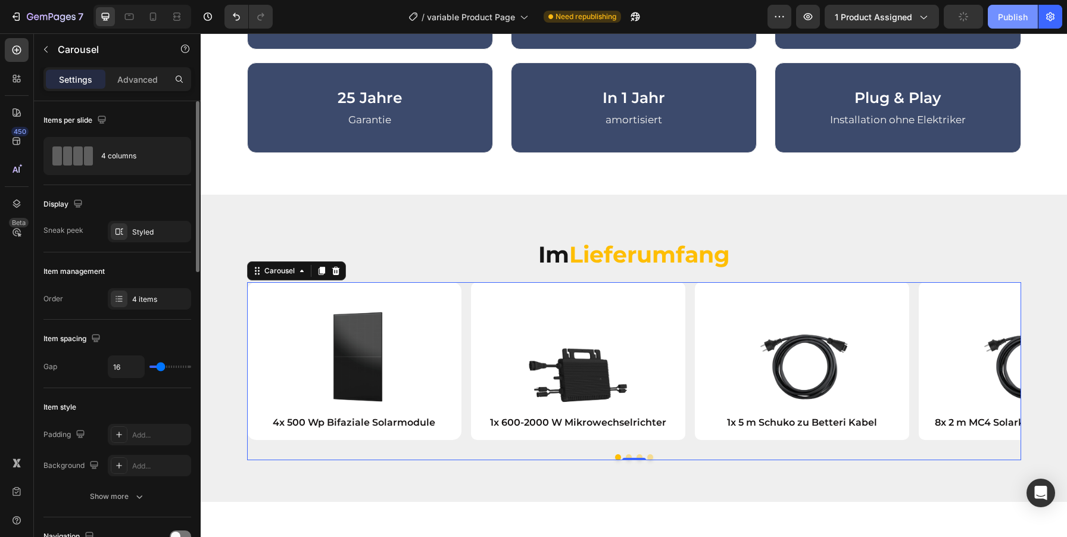
click at [1013, 12] on div "Publish" at bounding box center [1013, 17] width 30 height 13
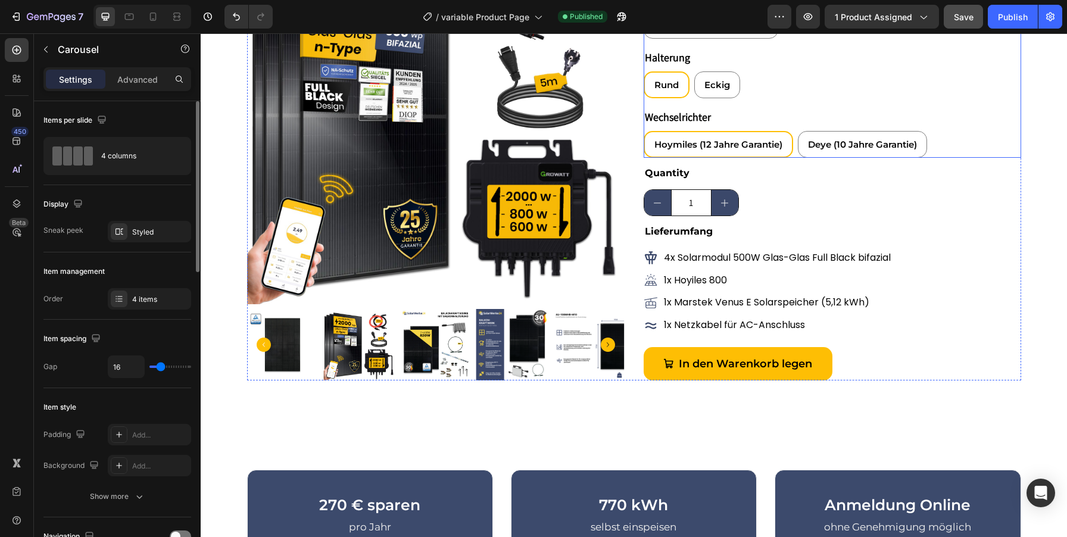
scroll to position [191, 0]
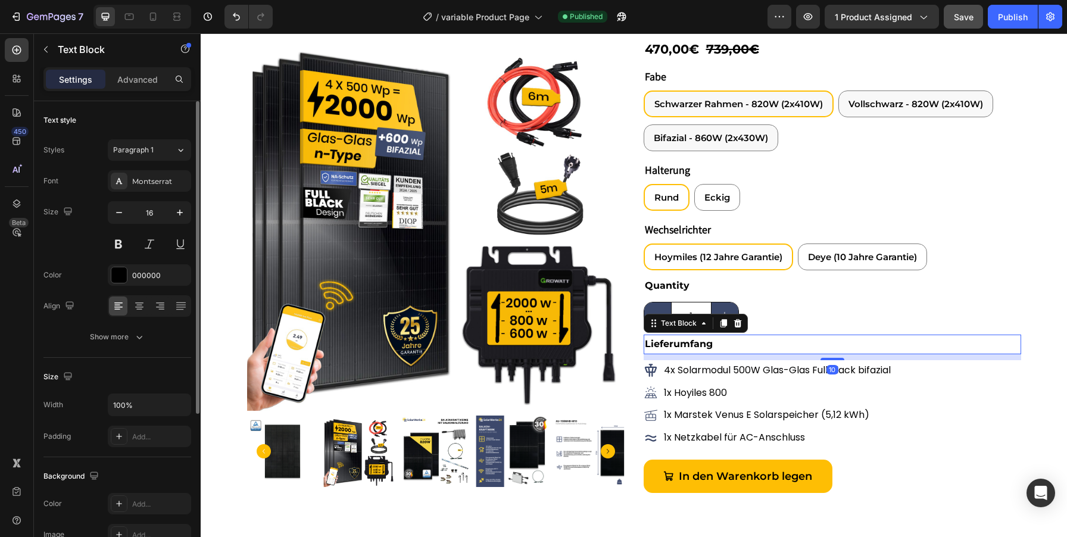
click at [877, 349] on p "Lieferumfang" at bounding box center [832, 344] width 375 height 17
click at [49, 43] on button "button" at bounding box center [45, 49] width 19 height 19
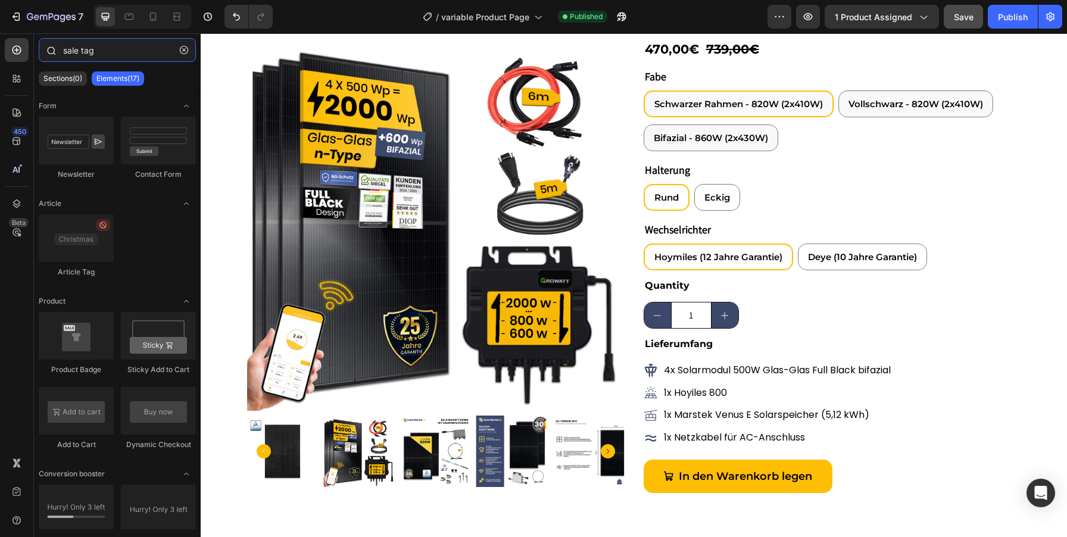
click at [88, 49] on input "sale tag" at bounding box center [117, 50] width 157 height 24
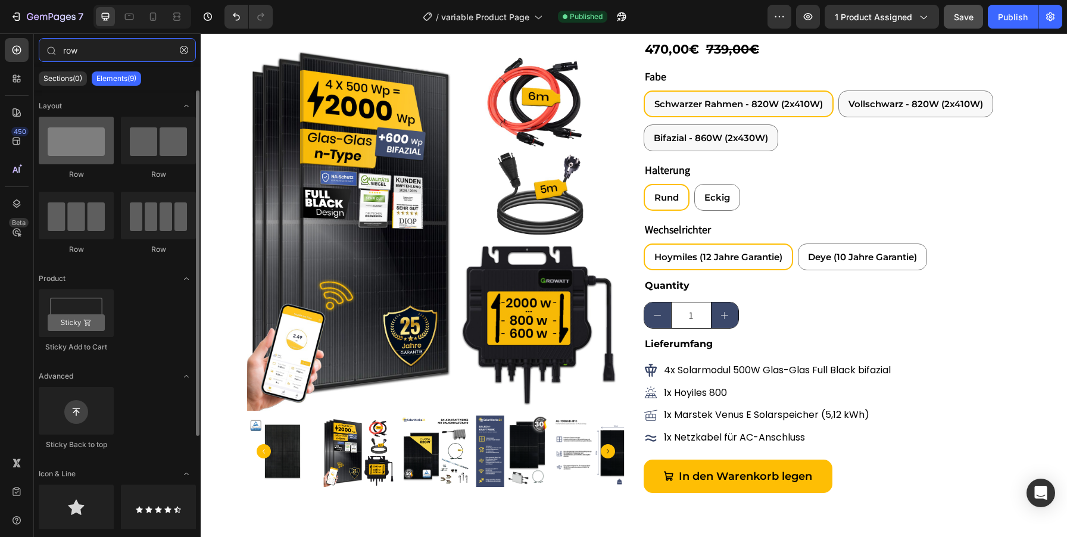
type input "row"
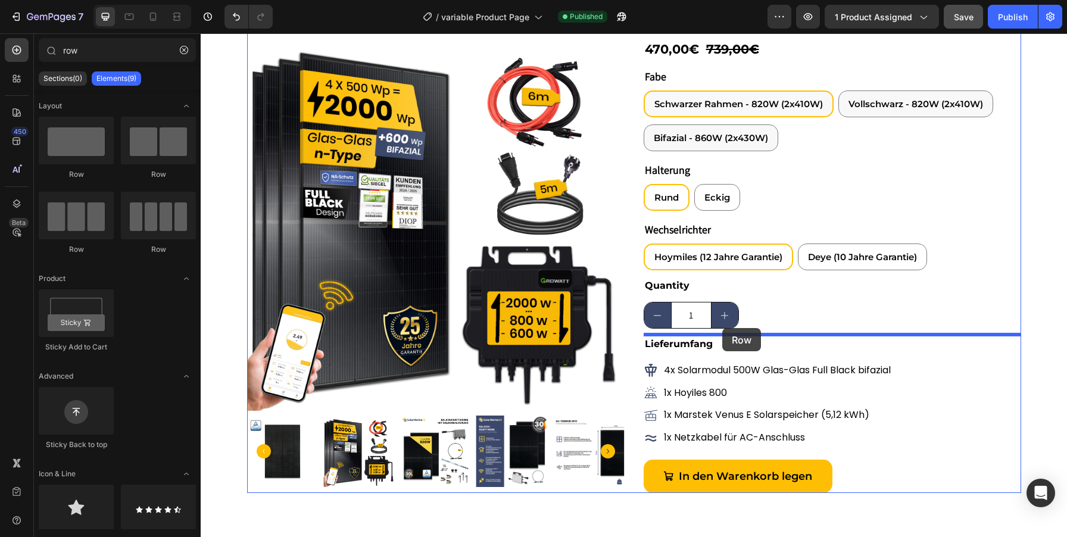
drag, startPoint x: 248, startPoint y: 184, endPoint x: 722, endPoint y: 329, distance: 495.6
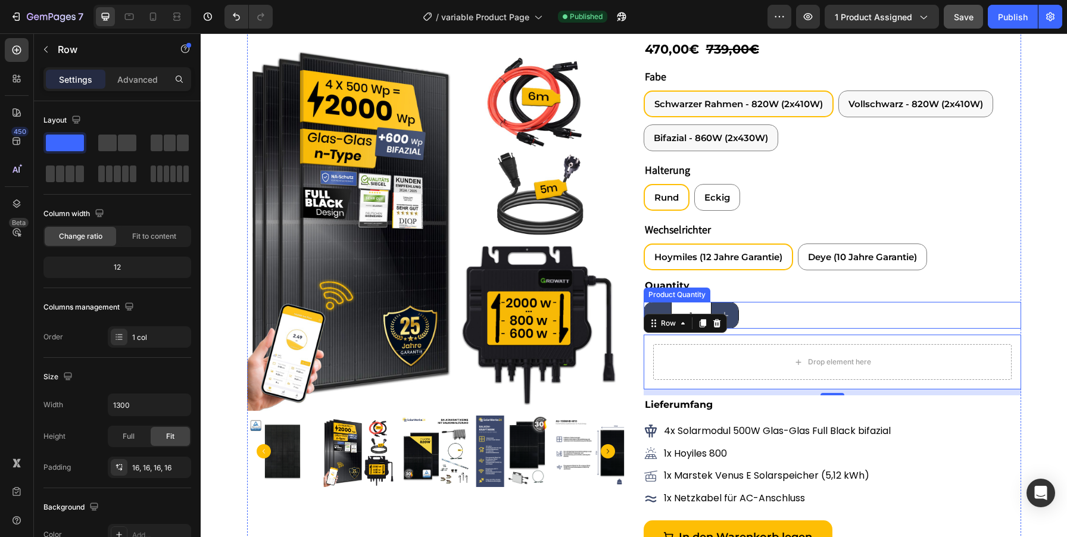
click at [758, 313] on div "1" at bounding box center [833, 315] width 378 height 27
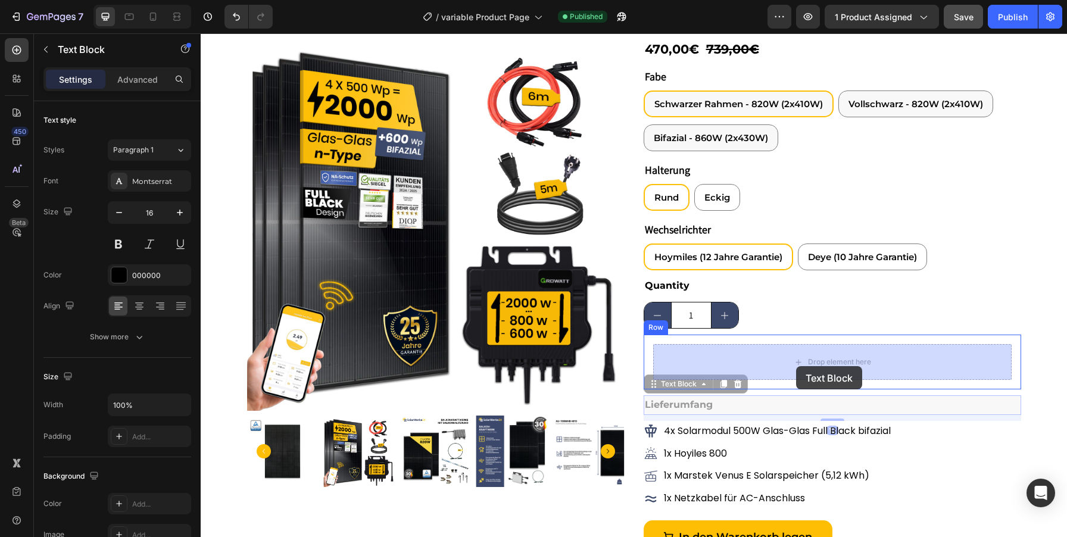
drag, startPoint x: 687, startPoint y: 405, endPoint x: 794, endPoint y: 366, distance: 114.5
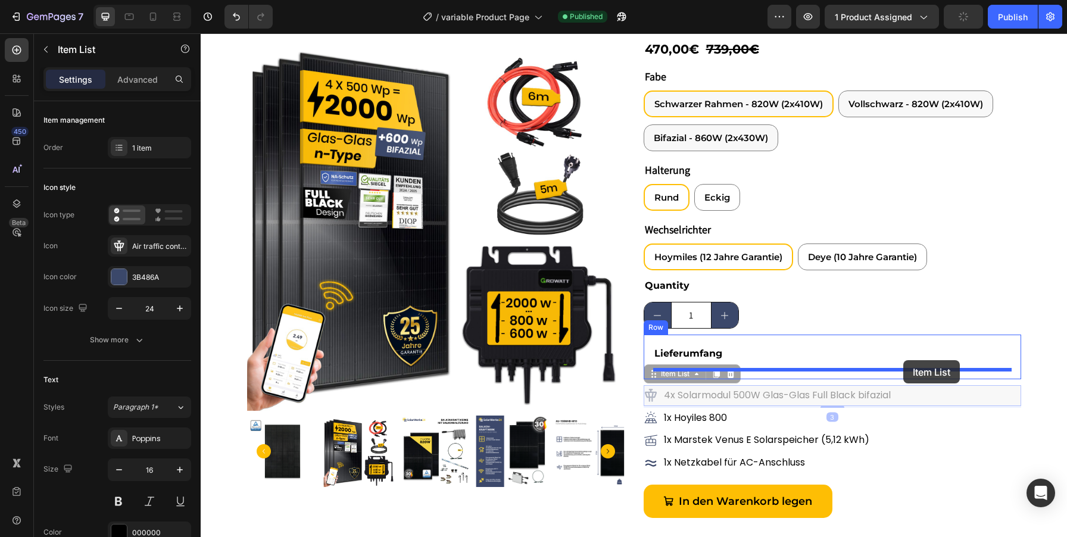
drag, startPoint x: 932, startPoint y: 389, endPoint x: 903, endPoint y: 360, distance: 40.4
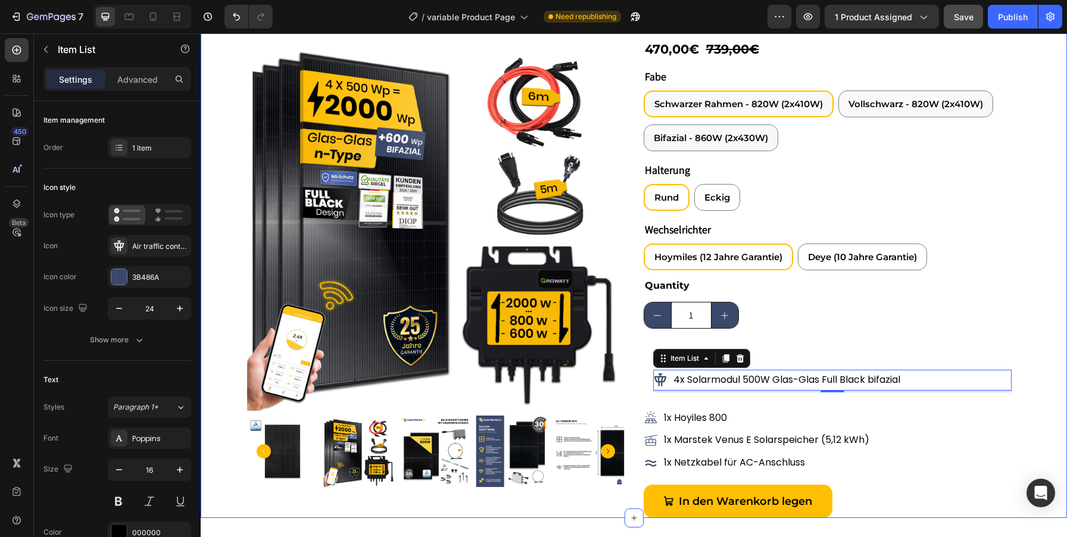
click at [1037, 391] on div "Product Images Icon Icon Icon Icon Icon Icon List 465 Bewertungen Text Block 4.…" at bounding box center [634, 202] width 866 height 632
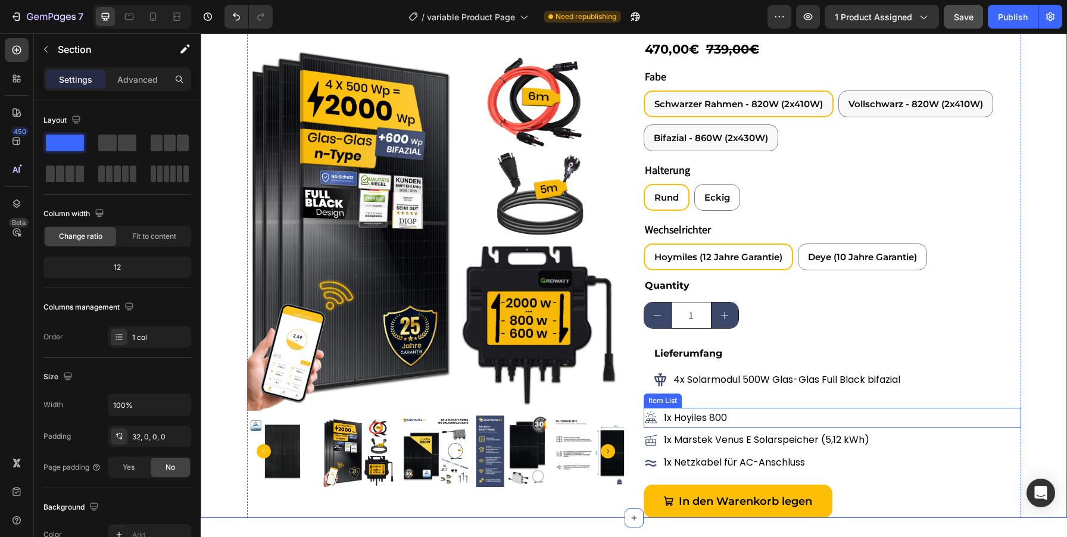
click at [766, 410] on div "1x Hoyiles 800" at bounding box center [833, 418] width 378 height 21
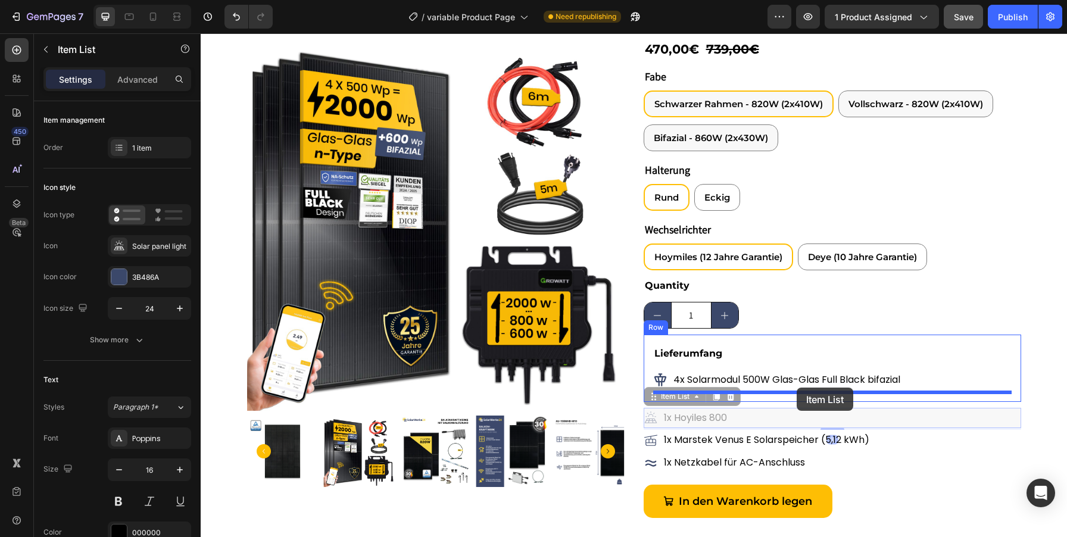
drag, startPoint x: 801, startPoint y: 421, endPoint x: 797, endPoint y: 388, distance: 33.7
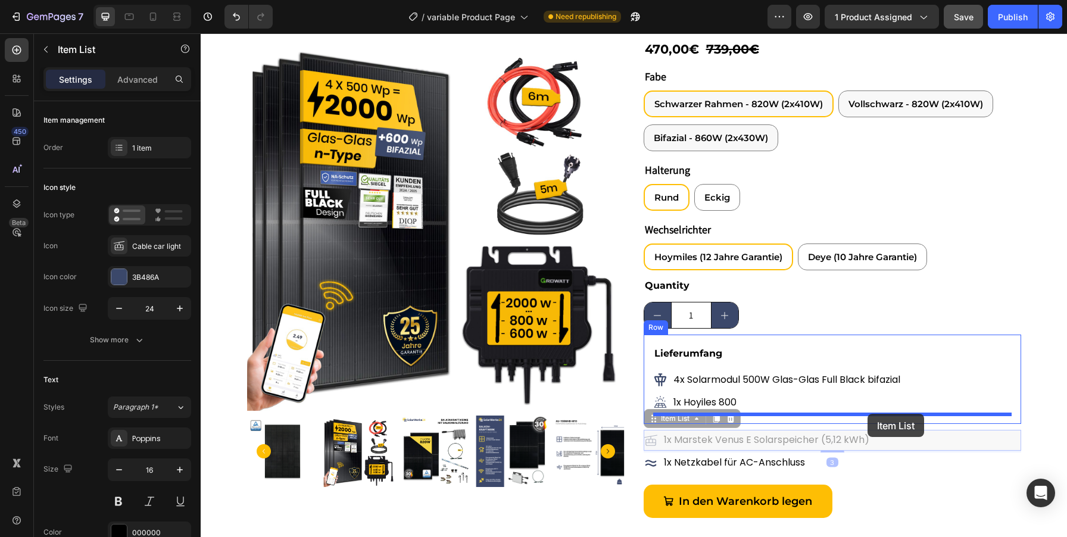
drag, startPoint x: 880, startPoint y: 436, endPoint x: 868, endPoint y: 414, distance: 25.9
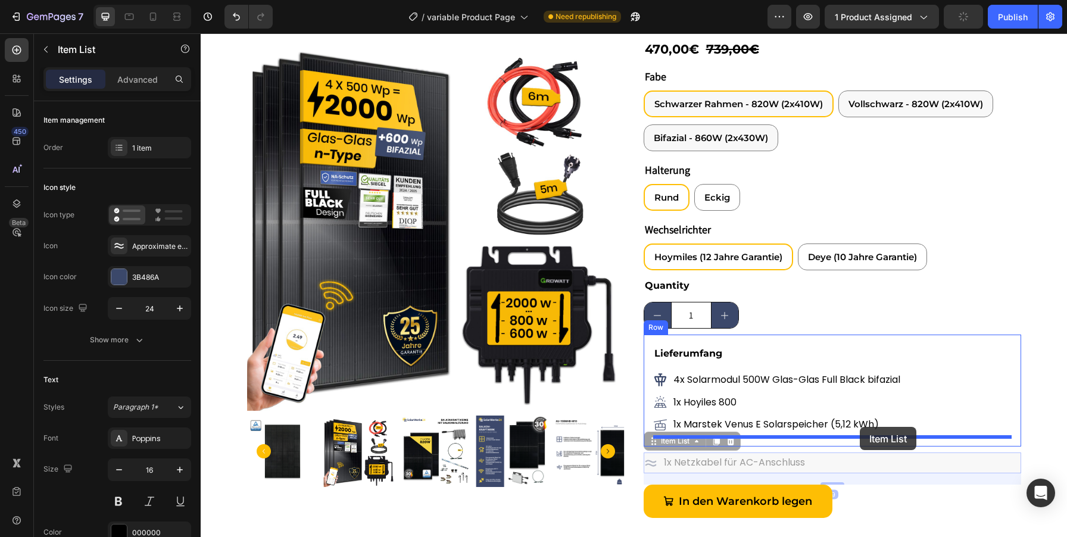
drag, startPoint x: 905, startPoint y: 460, endPoint x: 860, endPoint y: 427, distance: 56.2
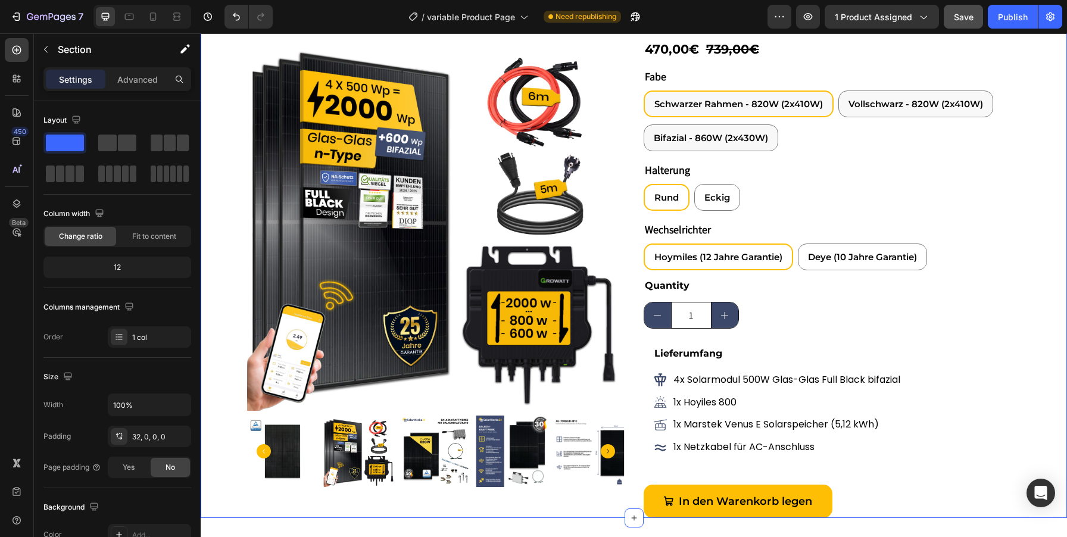
click at [1039, 416] on div "Product Images Icon Icon Icon Icon Icon Icon List 465 Bewertungen Text Block 4.…" at bounding box center [634, 202] width 866 height 632
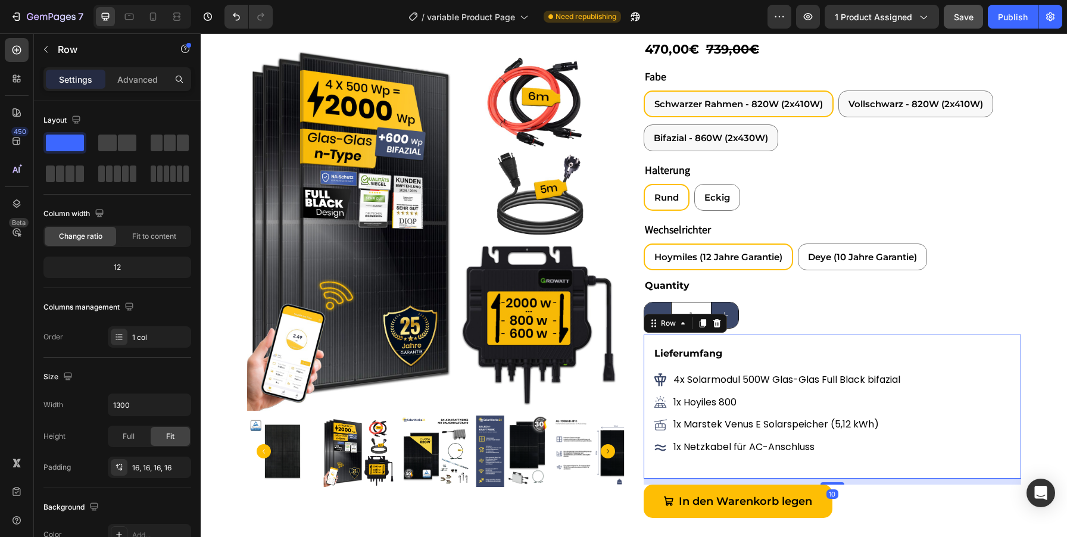
click at [765, 341] on div "Lieferumfang Text Block 4x Solarmodul 500W Glas-Glas Full Black bifazial Item L…" at bounding box center [833, 407] width 378 height 144
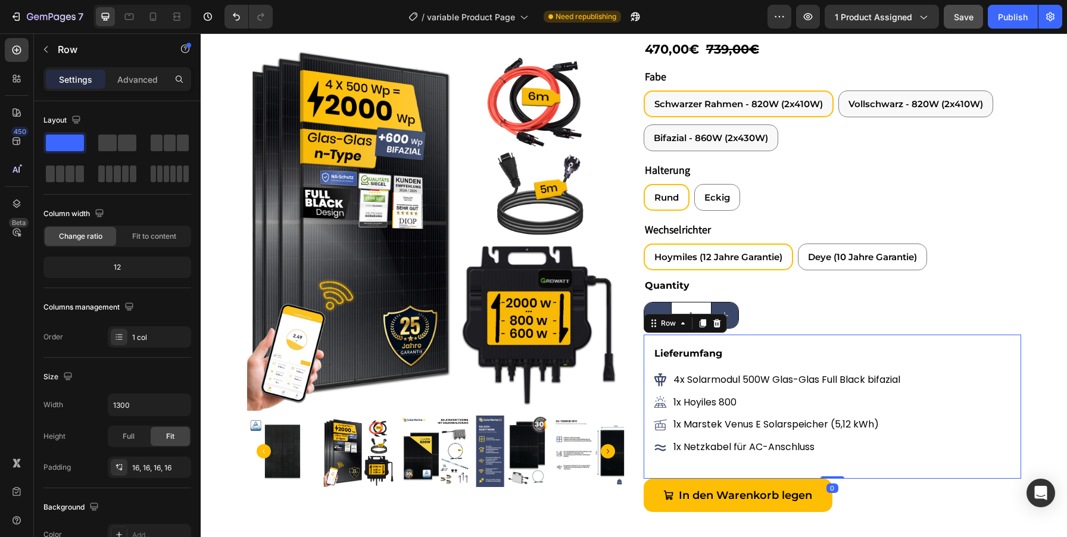
drag, startPoint x: 835, startPoint y: 482, endPoint x: 832, endPoint y: 473, distance: 9.4
click at [832, 473] on div "Lieferumfang Text Block 4x Solarmodul 500W Glas-Glas Full Black bifazial Item L…" at bounding box center [833, 407] width 378 height 144
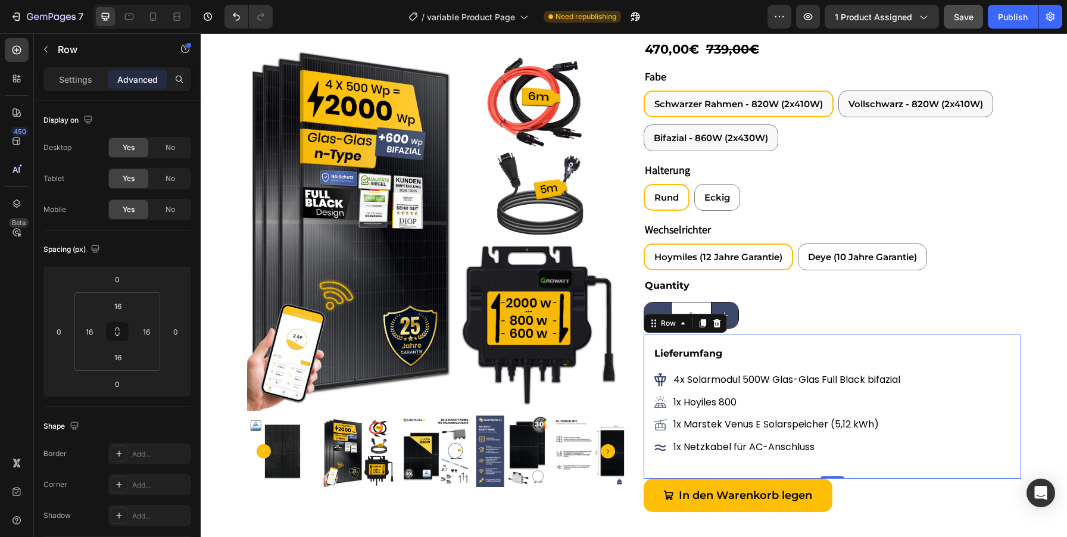
click at [647, 338] on div "Lieferumfang Text Block 4x Solarmodul 500W Glas-Glas Full Black bifazial Item L…" at bounding box center [833, 407] width 378 height 144
click at [115, 306] on input "16" at bounding box center [118, 306] width 24 height 18
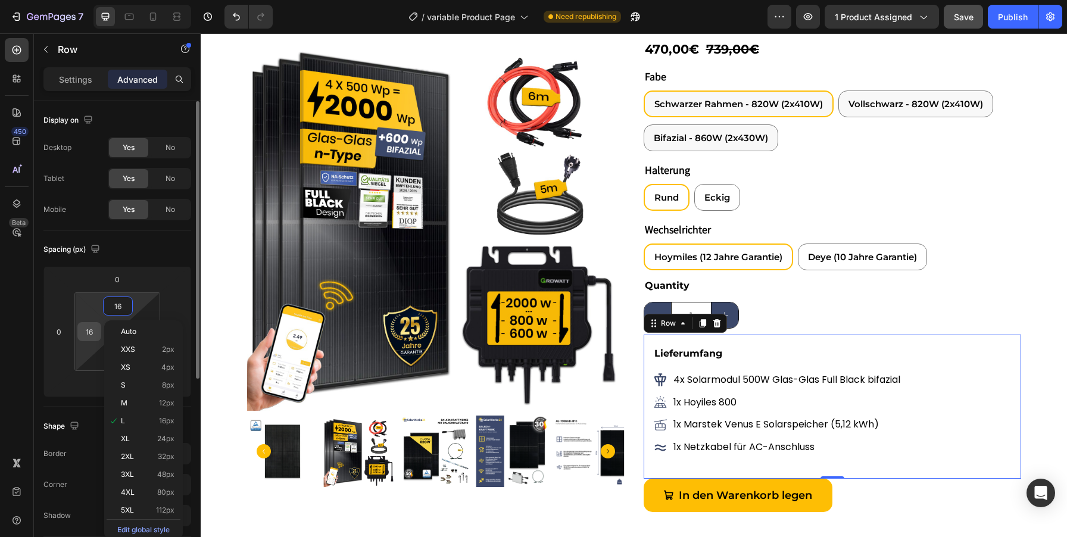
click at [88, 335] on input "16" at bounding box center [89, 332] width 18 height 18
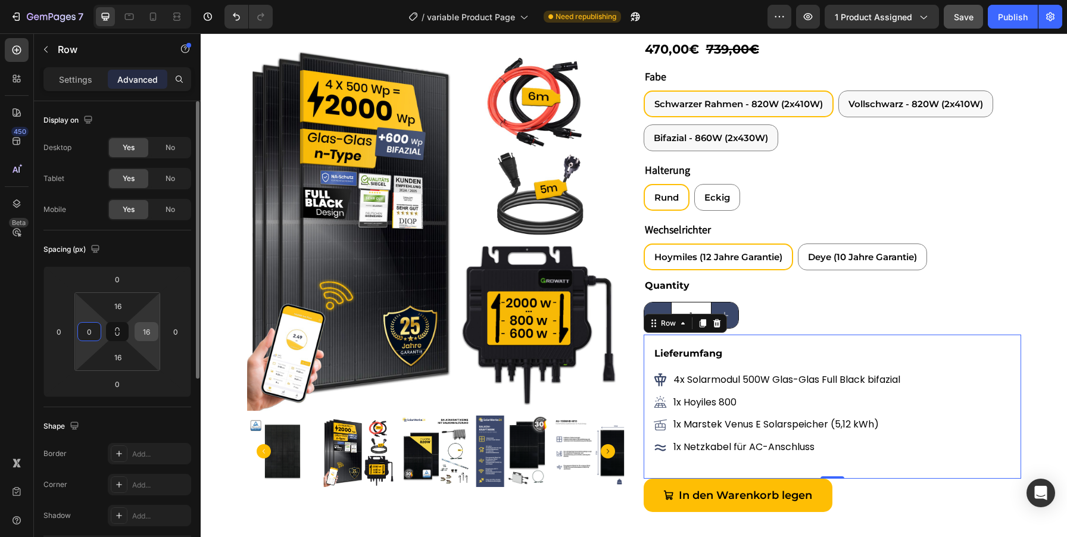
type input "0"
click at [139, 332] on input "16" at bounding box center [147, 332] width 18 height 18
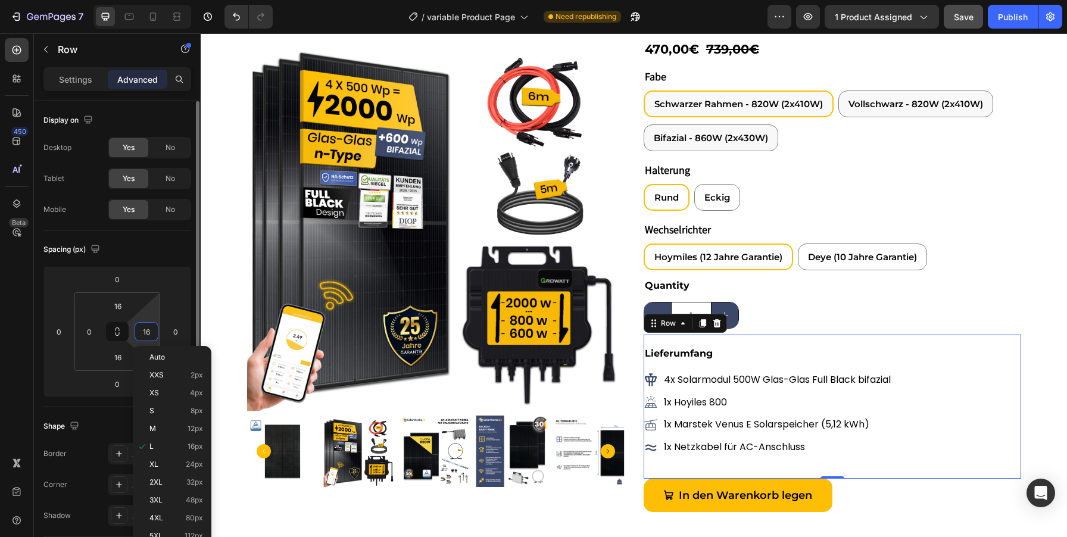
click at [139, 332] on input "16" at bounding box center [147, 332] width 18 height 18
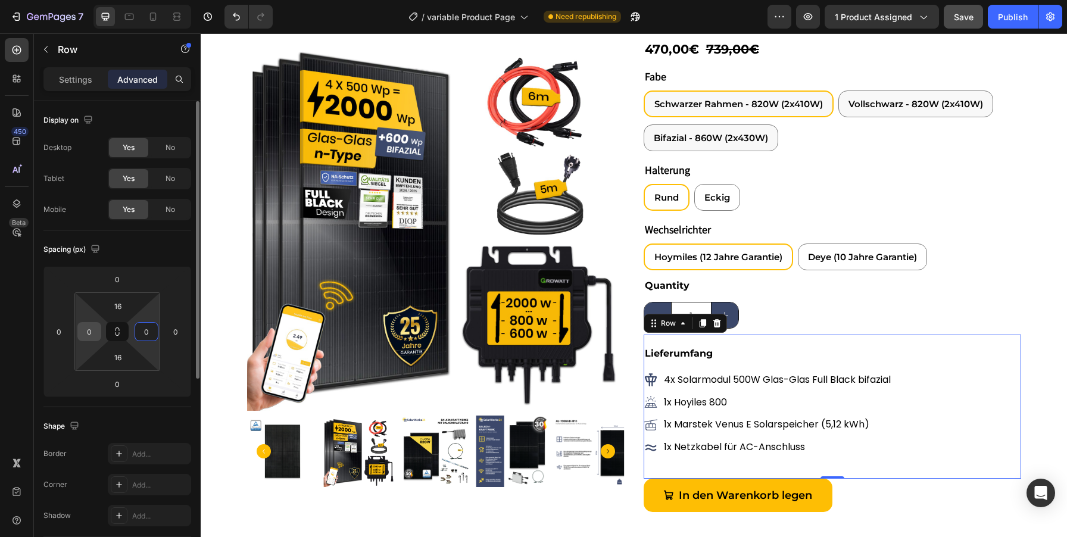
type input "0"
click at [89, 325] on input "0" at bounding box center [89, 332] width 18 height 18
type input "10"
click at [149, 331] on input "0" at bounding box center [147, 332] width 18 height 18
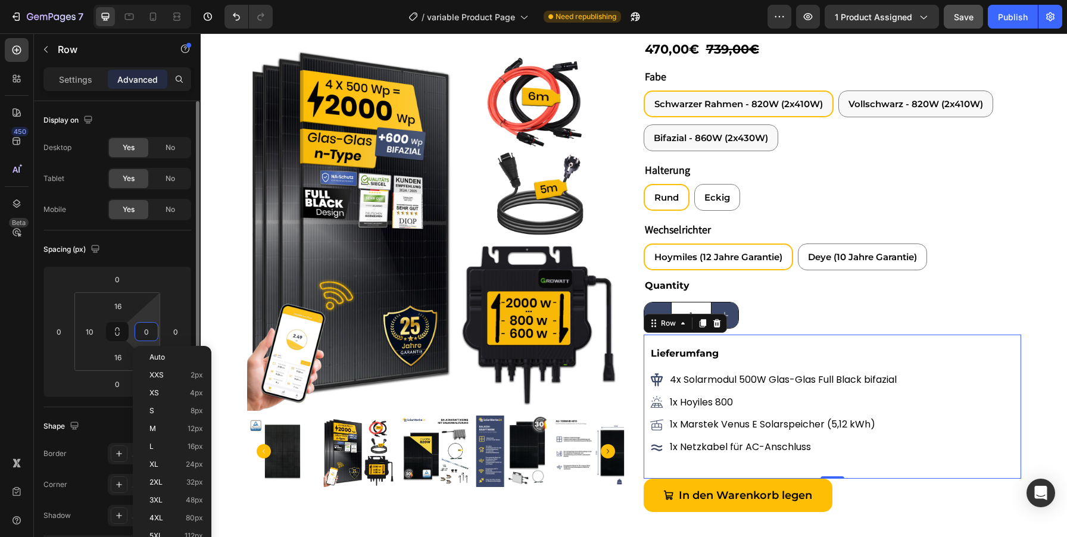
click at [149, 331] on input "0" at bounding box center [147, 332] width 18 height 18
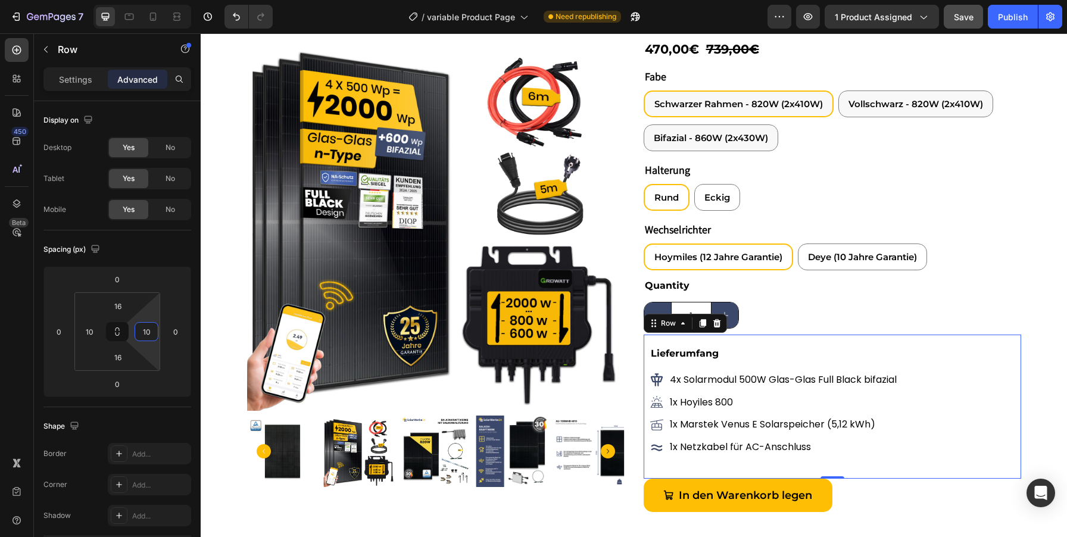
type input "10"
click at [647, 337] on div "Lieferumfang Text Block 4x Solarmodul 500W Glas-Glas Full Black bifazial Item L…" at bounding box center [833, 407] width 378 height 144
click at [82, 77] on p "Settings" at bounding box center [75, 79] width 33 height 13
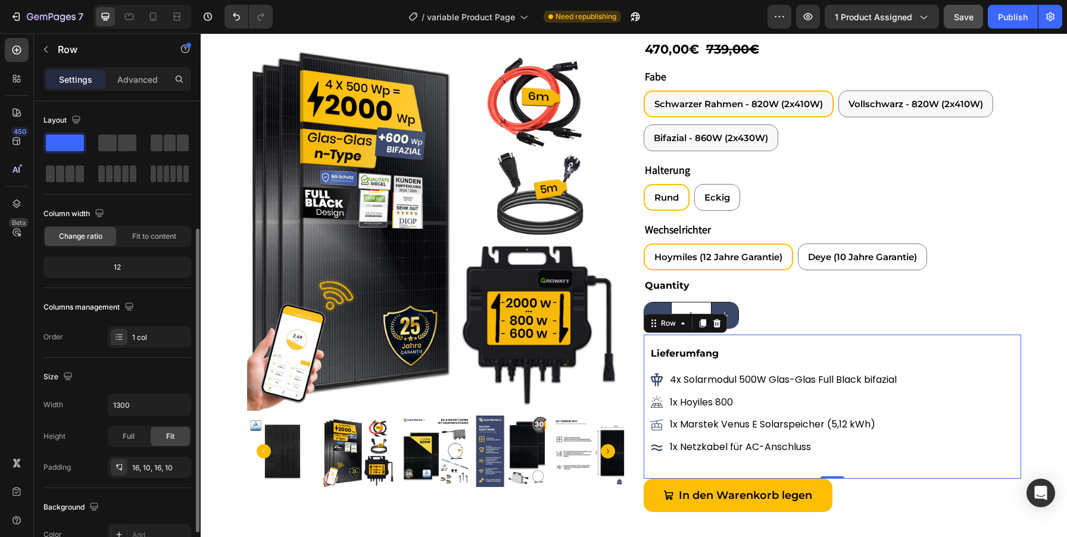
scroll to position [257, 0]
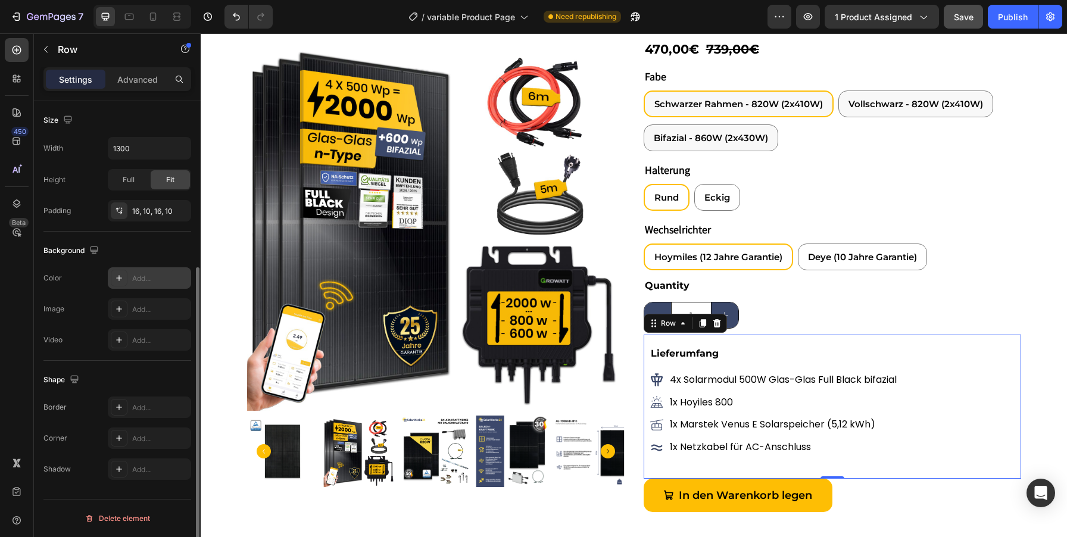
click at [141, 281] on div "Add..." at bounding box center [160, 278] width 56 height 11
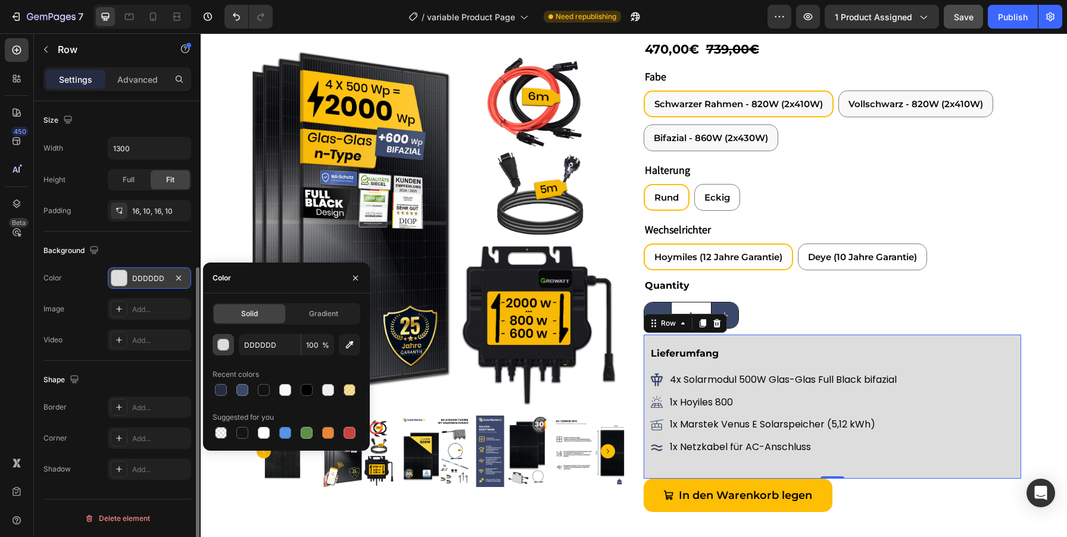
click at [219, 341] on div "button" at bounding box center [224, 345] width 12 height 12
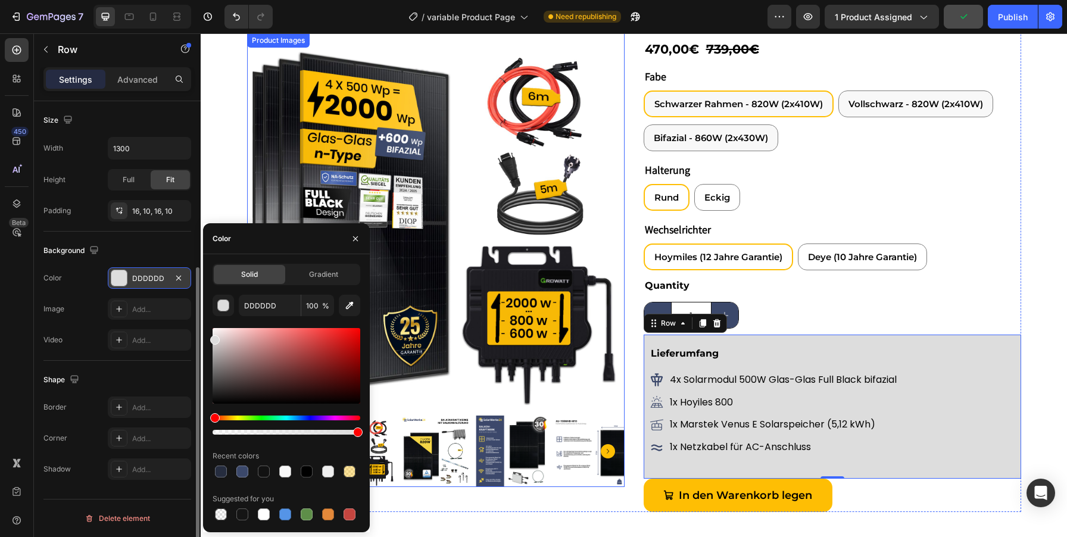
drag, startPoint x: 560, startPoint y: 468, endPoint x: 380, endPoint y: 437, distance: 182.5
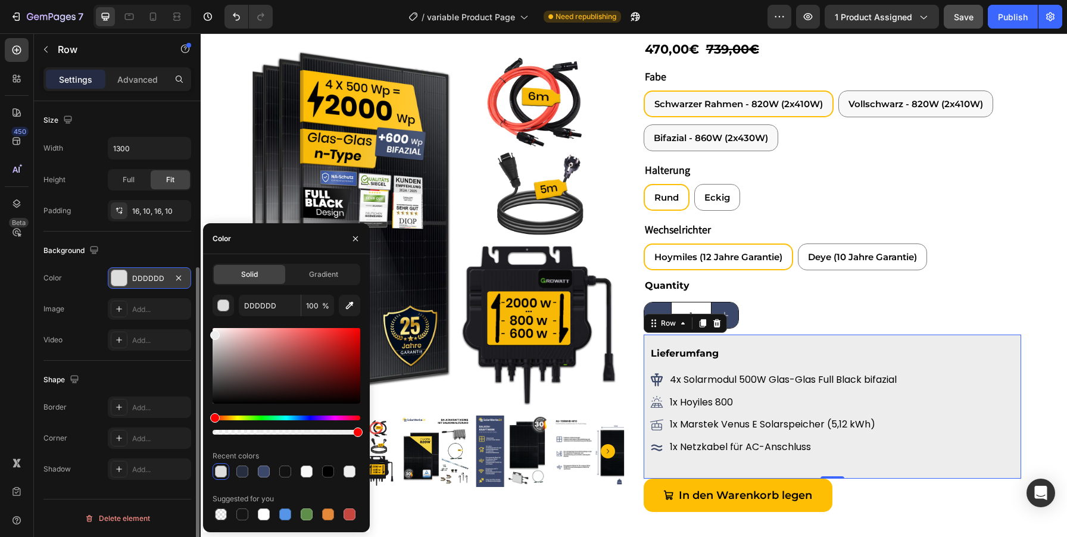
type input "EDEDED"
drag, startPoint x: 213, startPoint y: 339, endPoint x: 210, endPoint y: 333, distance: 6.7
click at [210, 333] on div at bounding box center [215, 335] width 10 height 10
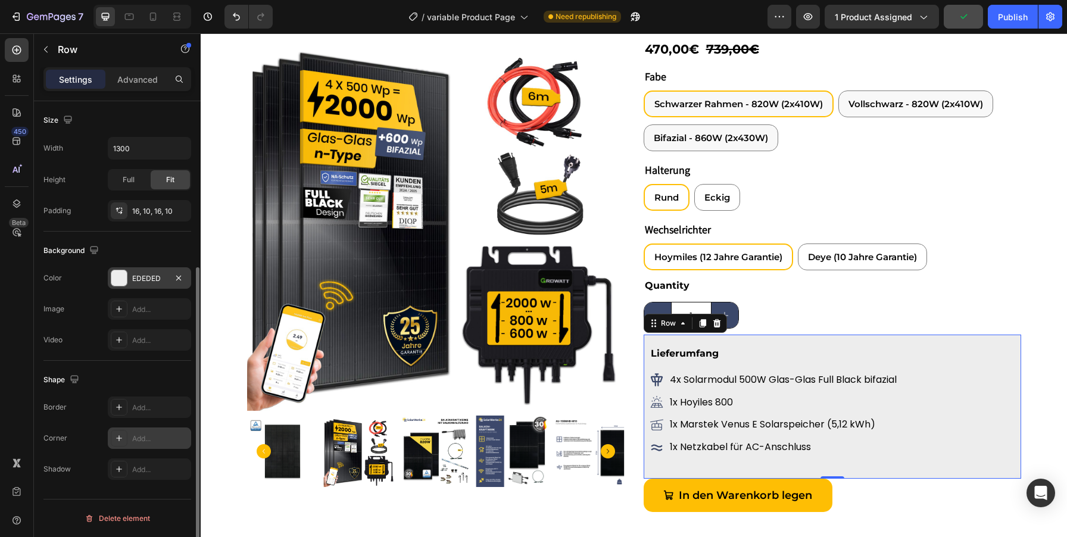
click at [146, 438] on div "Add..." at bounding box center [160, 438] width 56 height 11
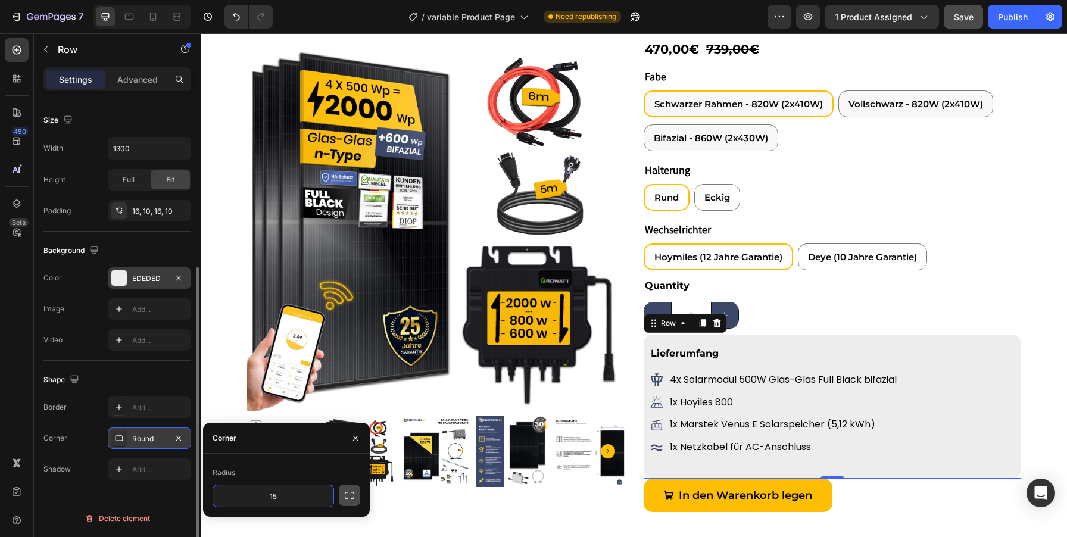
type input "15"
click at [345, 495] on icon "button" at bounding box center [350, 495] width 12 height 12
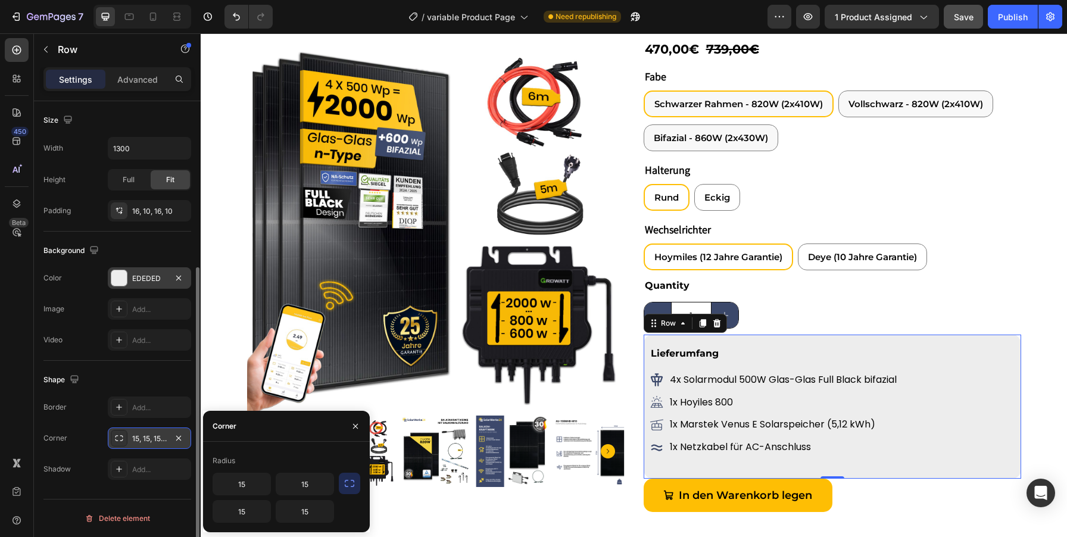
click at [86, 413] on div "Border Add..." at bounding box center [117, 407] width 148 height 21
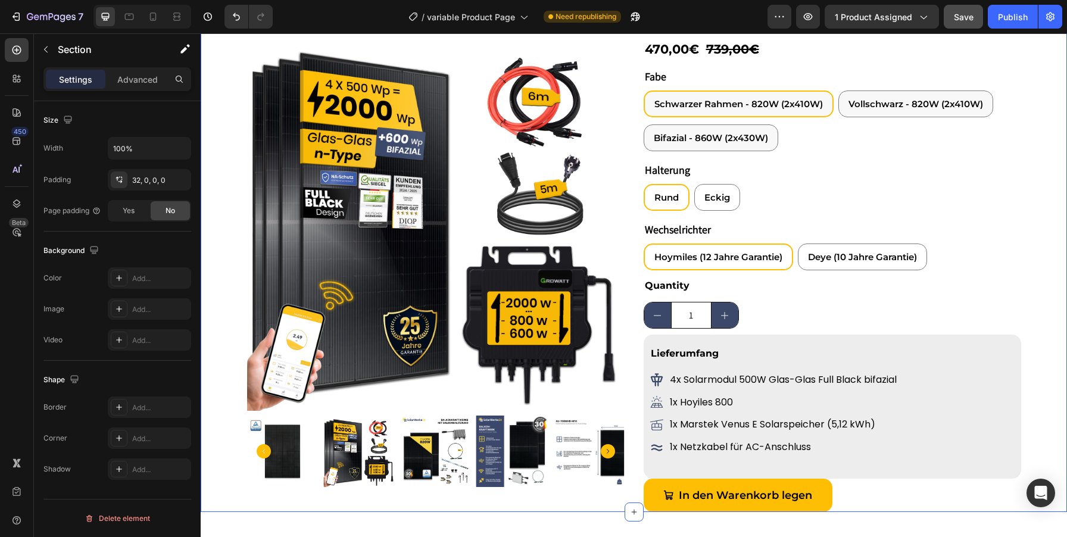
click at [1050, 250] on div "Product Images Icon Icon Icon Icon Icon Icon List 465 Bewertungen Text Block 4.…" at bounding box center [634, 199] width 866 height 626
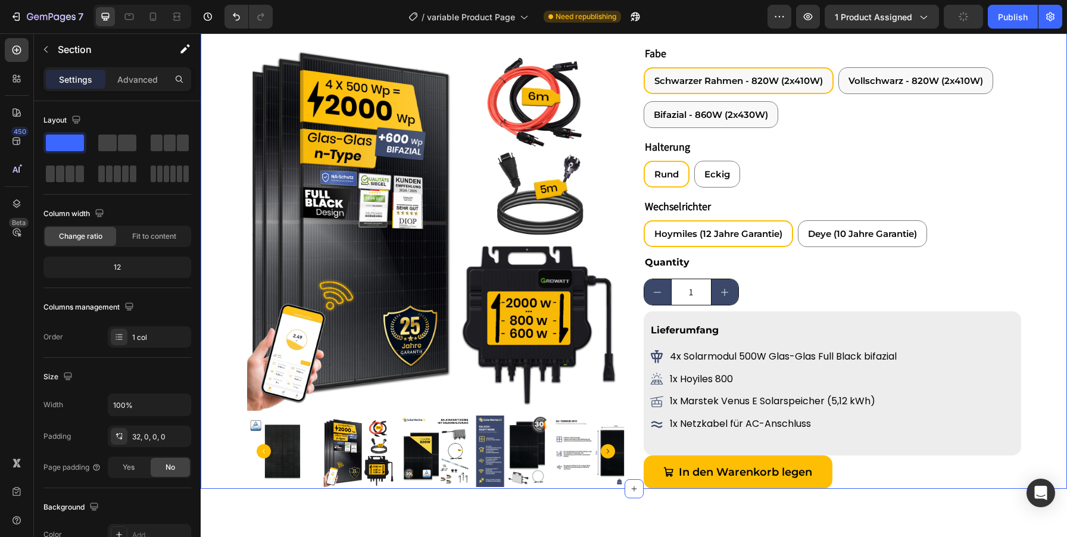
scroll to position [254, 0]
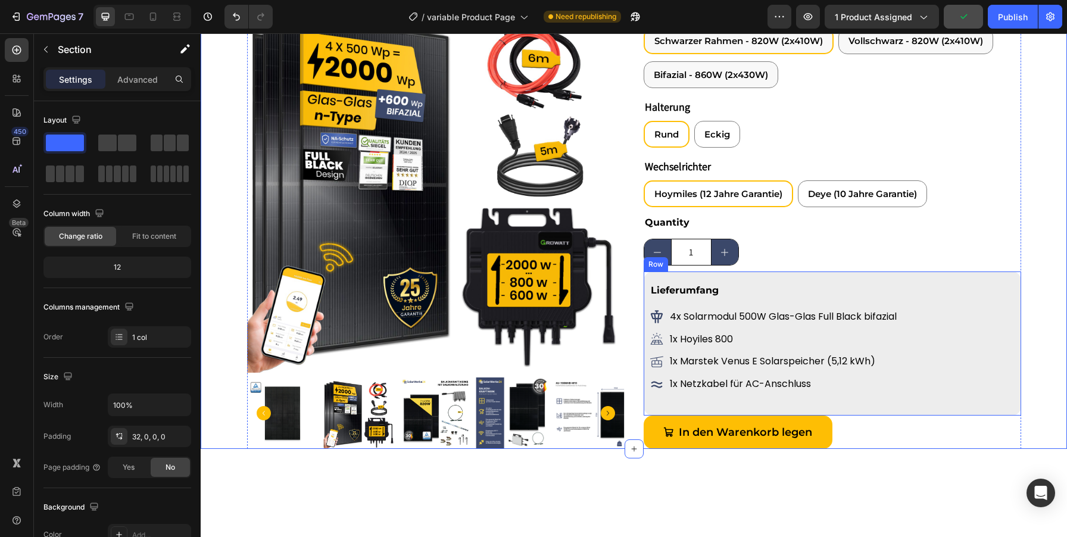
click at [982, 400] on div "Lieferumfang Text Block 4x Solarmodul 500W Glas-Glas Full Black bifazial Item L…" at bounding box center [833, 343] width 366 height 125
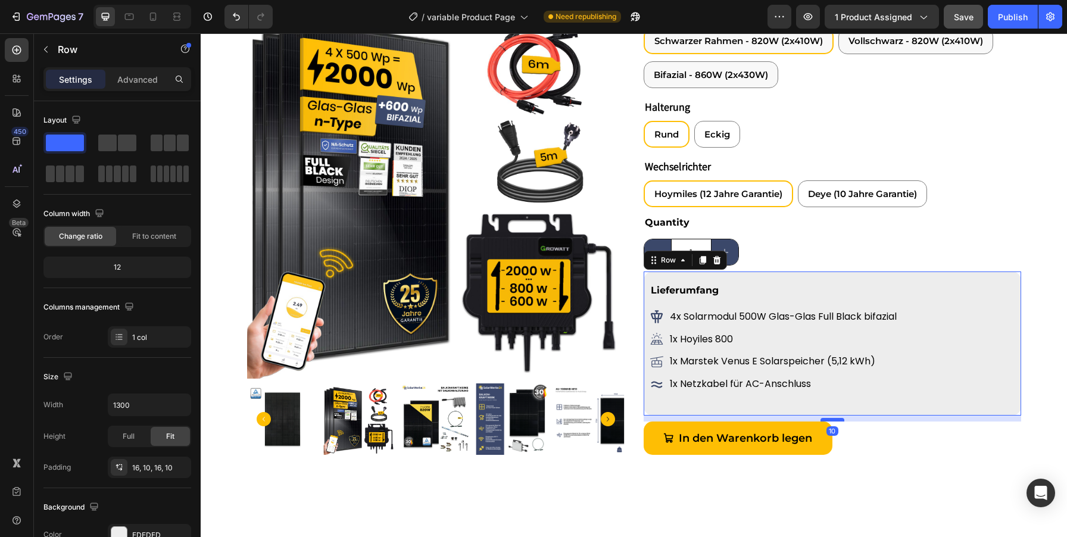
drag, startPoint x: 831, startPoint y: 414, endPoint x: 831, endPoint y: 420, distance: 6.0
click at [831, 420] on div at bounding box center [833, 420] width 24 height 4
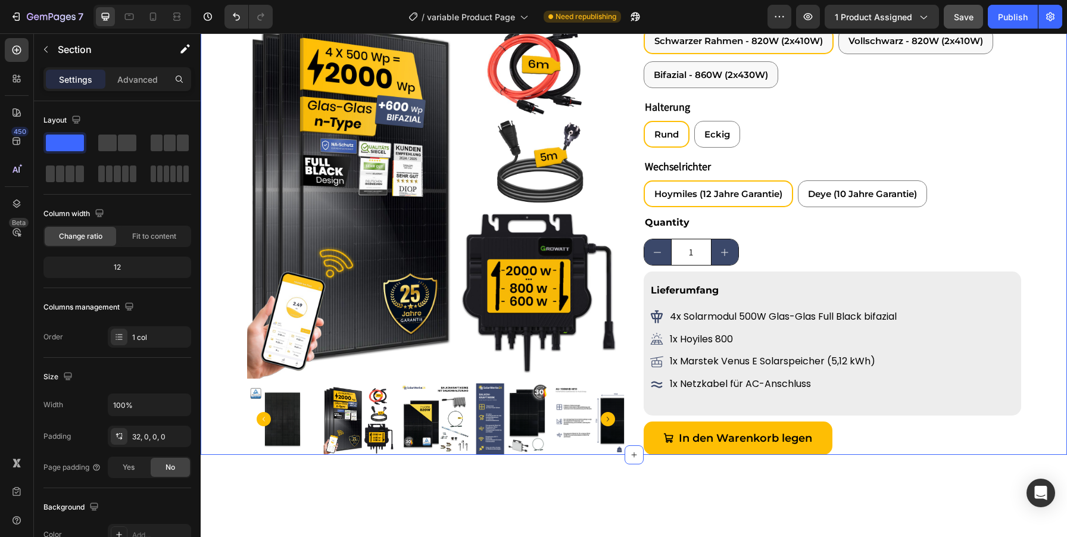
click at [1043, 418] on div "Product Images Icon Icon Icon Icon Icon Icon List 465 Bewertungen Text Block 4.…" at bounding box center [634, 139] width 866 height 632
click at [887, 389] on div "1x Netzkabel für AC-Anschluss" at bounding box center [833, 384] width 366 height 21
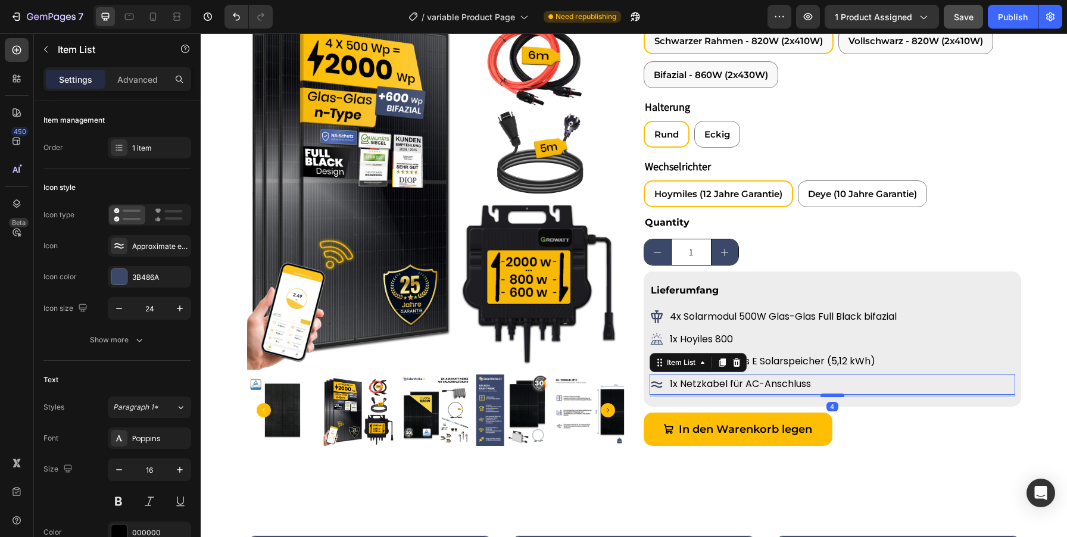
drag, startPoint x: 828, startPoint y: 404, endPoint x: 825, endPoint y: 395, distance: 9.2
click at [825, 395] on div at bounding box center [833, 396] width 24 height 4
type input "100%"
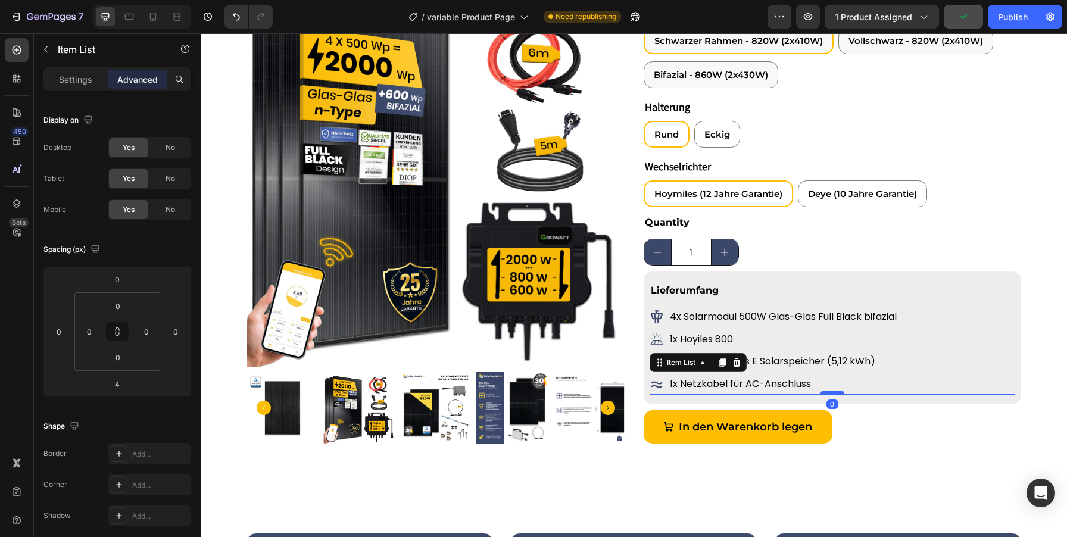
click at [836, 392] on div at bounding box center [833, 393] width 24 height 4
type input "0"
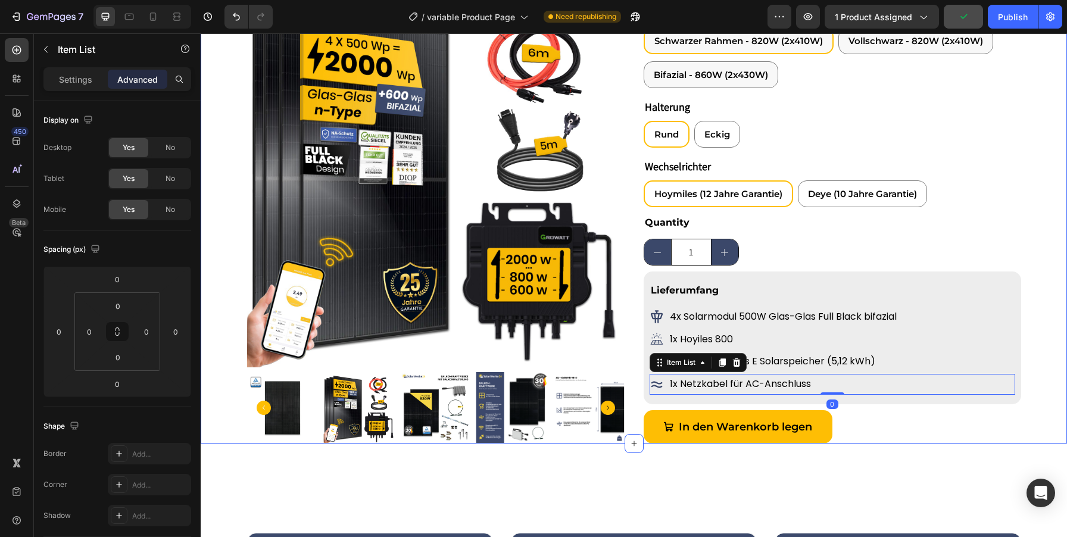
click at [1056, 323] on div "Product Images Icon Icon Icon Icon Icon Icon List 465 Bewertungen Text Block 4.…" at bounding box center [634, 133] width 866 height 621
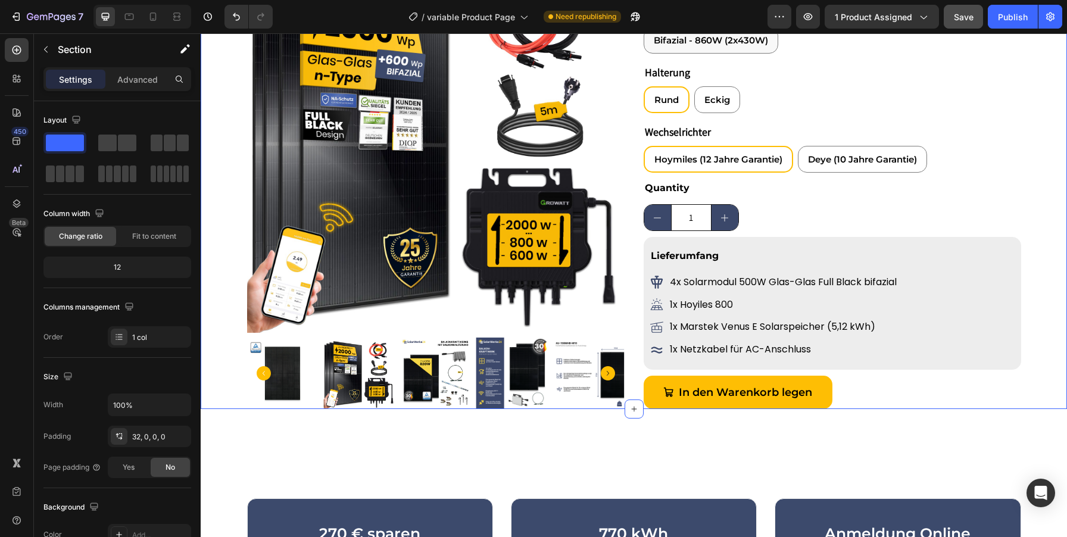
scroll to position [273, 0]
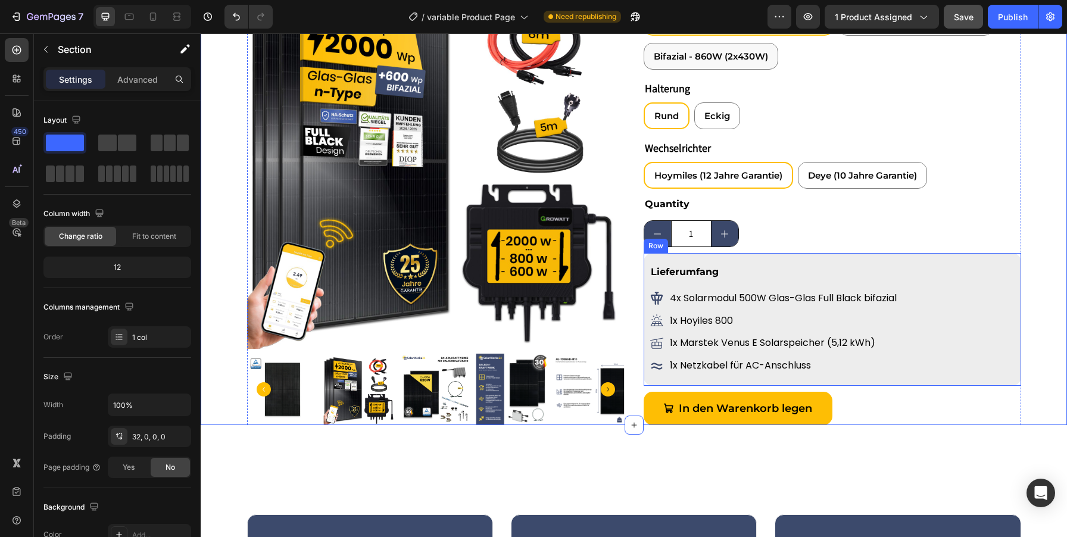
click at [1012, 262] on div "Lieferumfang Text Block 4x Solarmodul 500W Glas-Glas Full Black bifazial Item L…" at bounding box center [833, 319] width 378 height 133
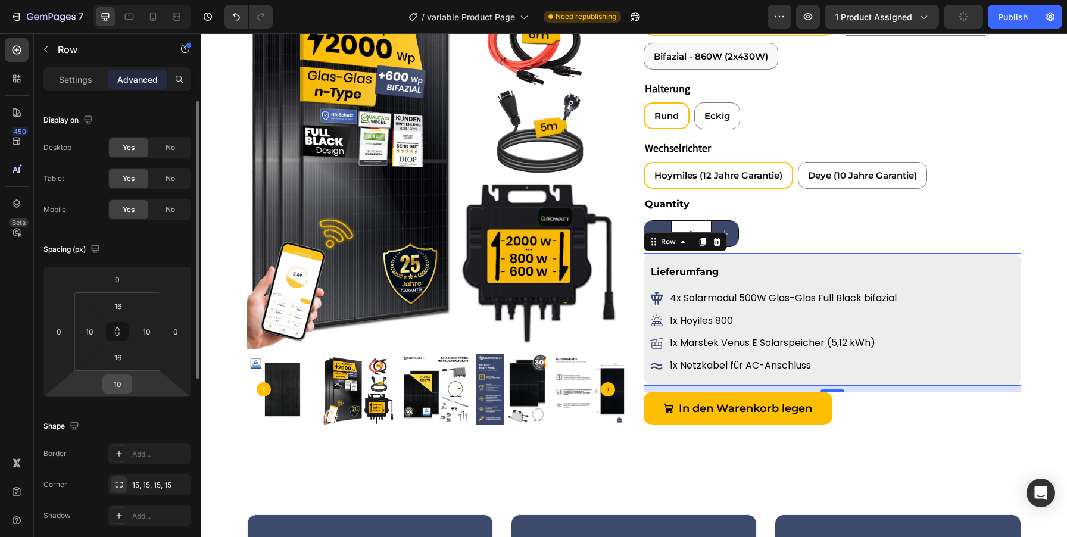
click at [113, 386] on input "10" at bounding box center [117, 384] width 24 height 18
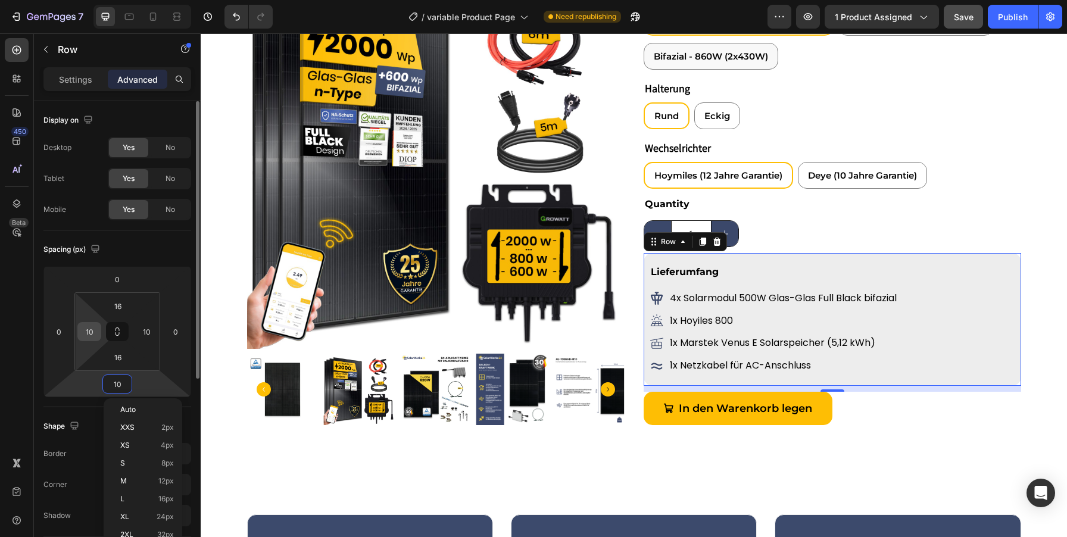
click at [83, 333] on input "10" at bounding box center [89, 332] width 18 height 18
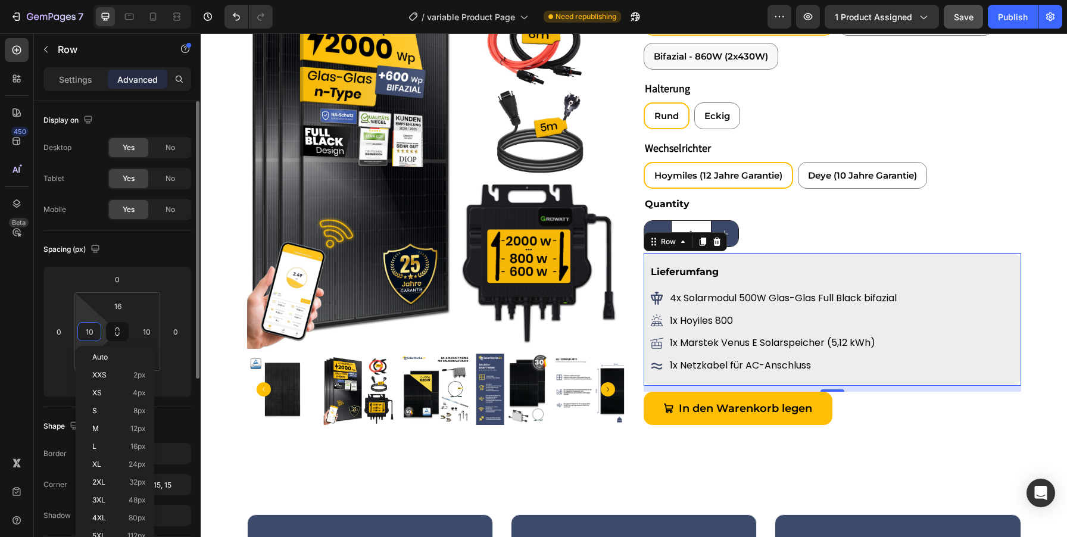
click at [83, 333] on input "10" at bounding box center [89, 332] width 18 height 18
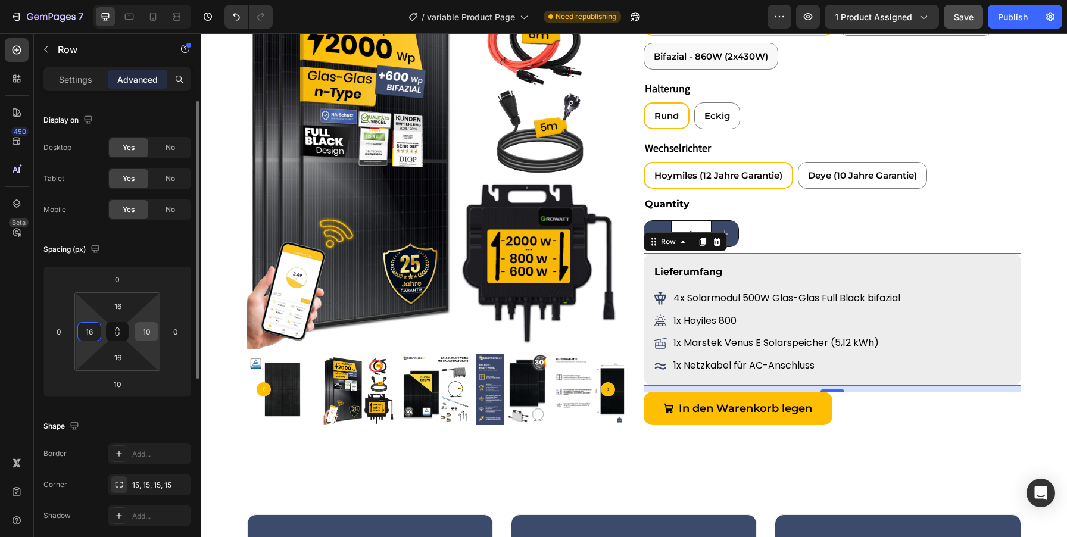
type input "16"
click at [148, 324] on input "10" at bounding box center [147, 332] width 18 height 18
type input "16"
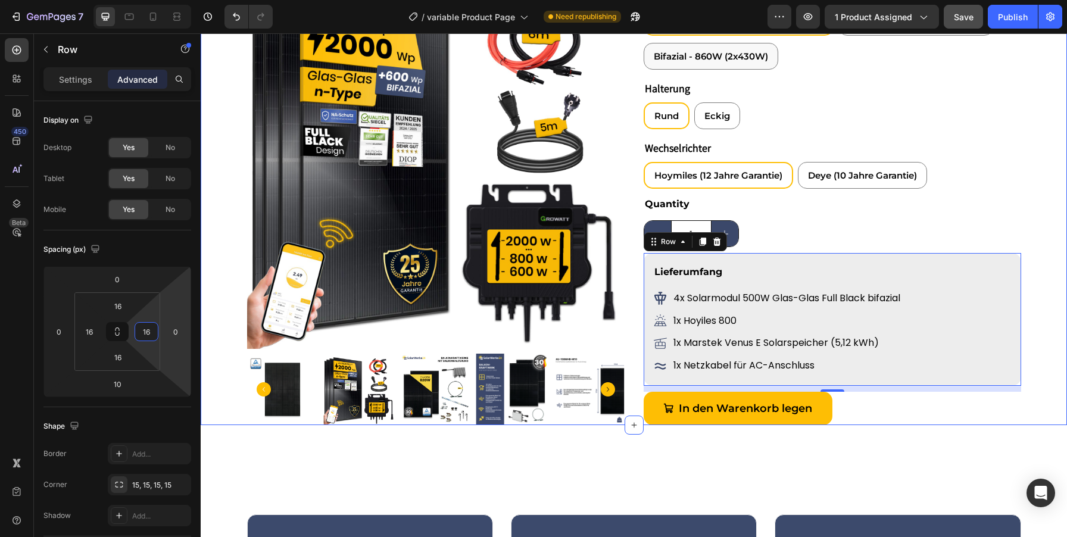
click at [1046, 364] on div "Product Images Icon Icon Icon Icon Icon Icon List 465 Bewertungen Text Block 4.…" at bounding box center [634, 114] width 866 height 621
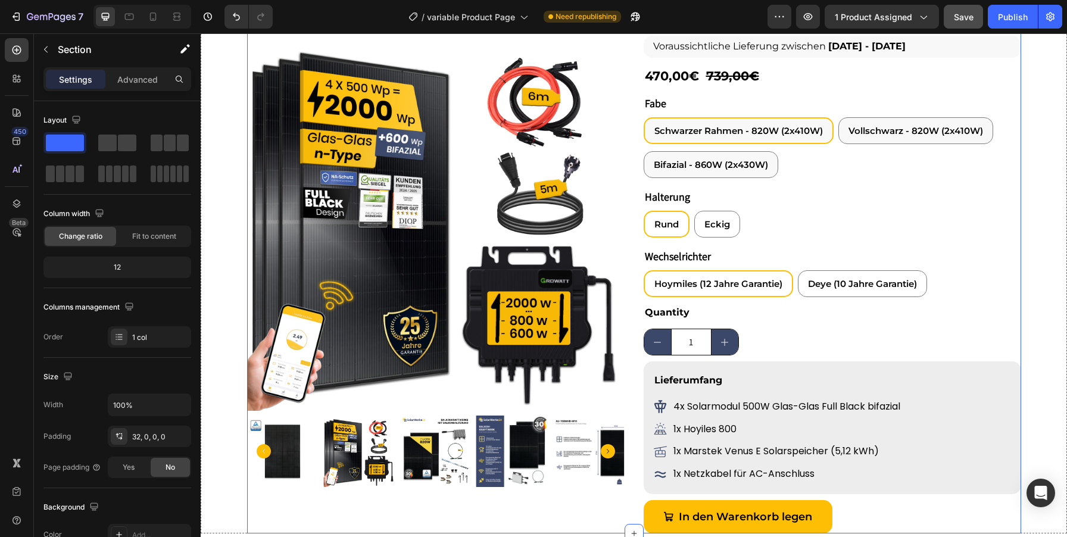
scroll to position [261, 0]
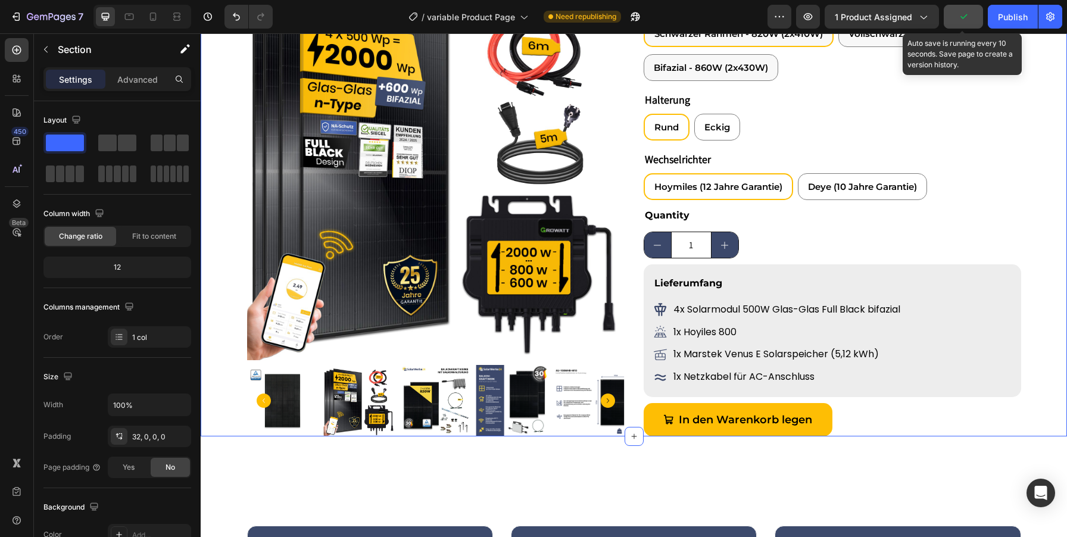
click at [958, 23] on button "button" at bounding box center [963, 17] width 39 height 24
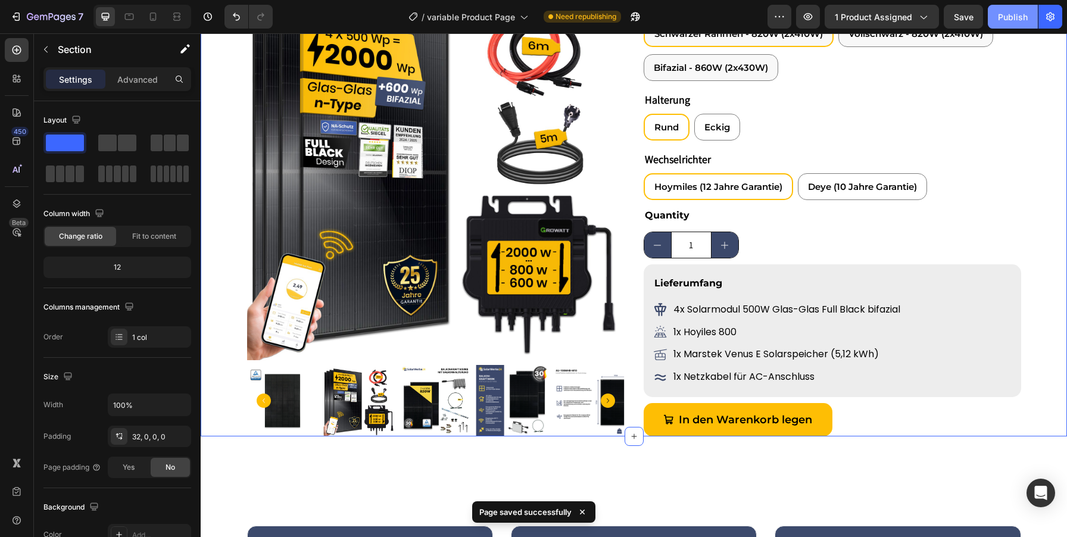
click at [998, 20] on div "Publish" at bounding box center [1013, 17] width 30 height 13
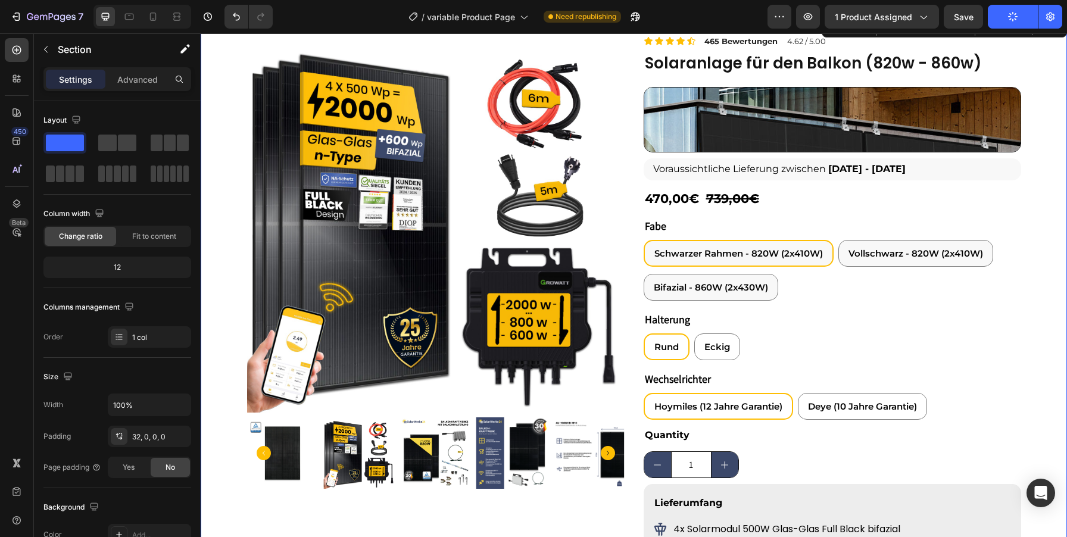
scroll to position [51, 0]
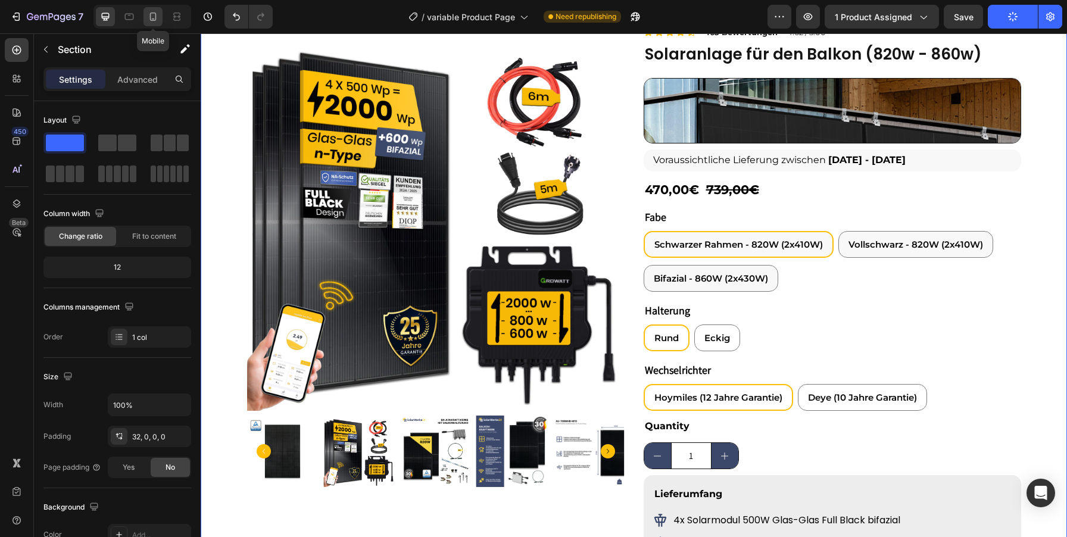
click at [151, 13] on icon at bounding box center [153, 17] width 12 height 12
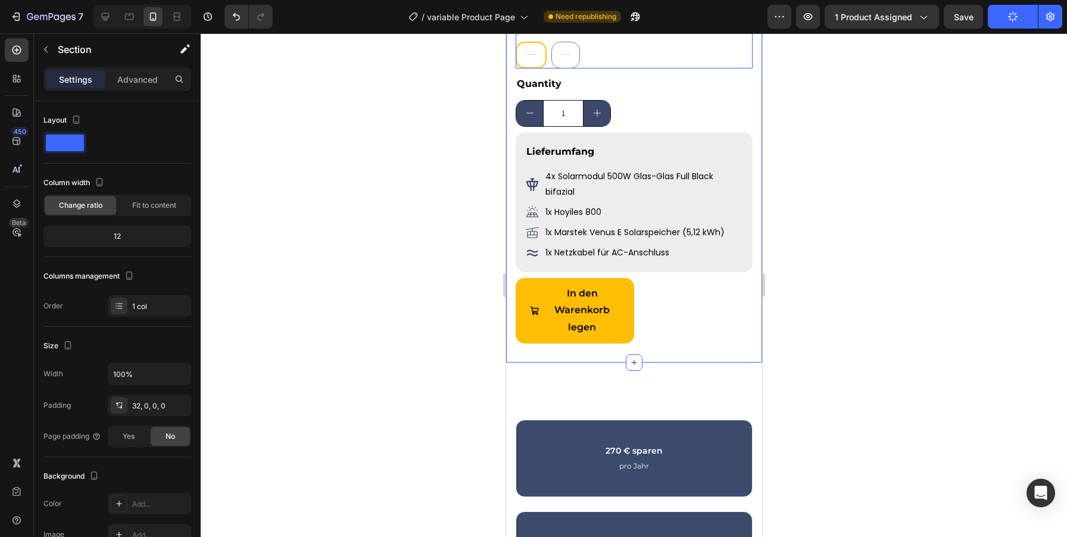
scroll to position [655, 0]
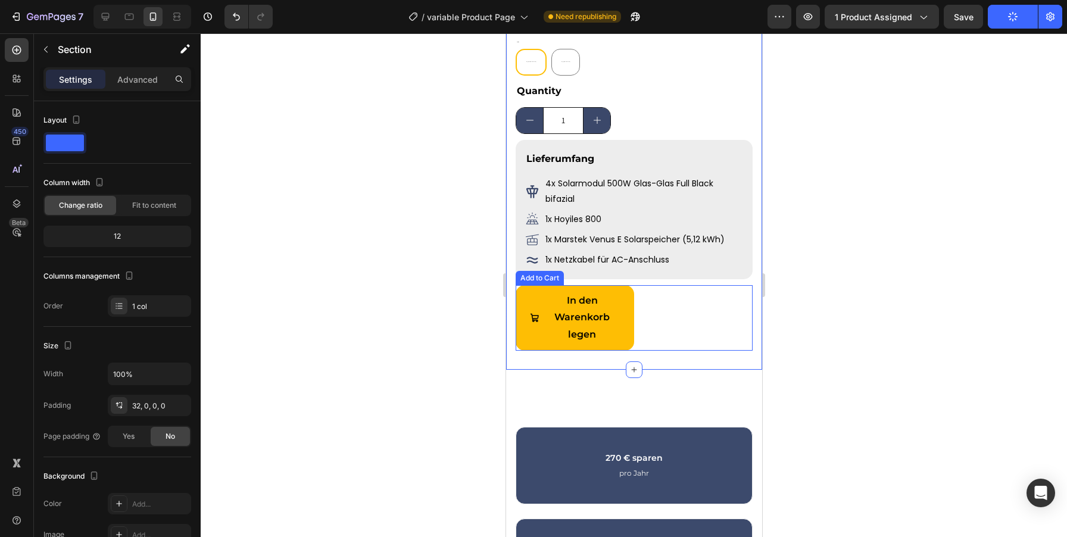
click at [630, 329] on button "In den Warenkorb legen" at bounding box center [574, 317] width 118 height 65
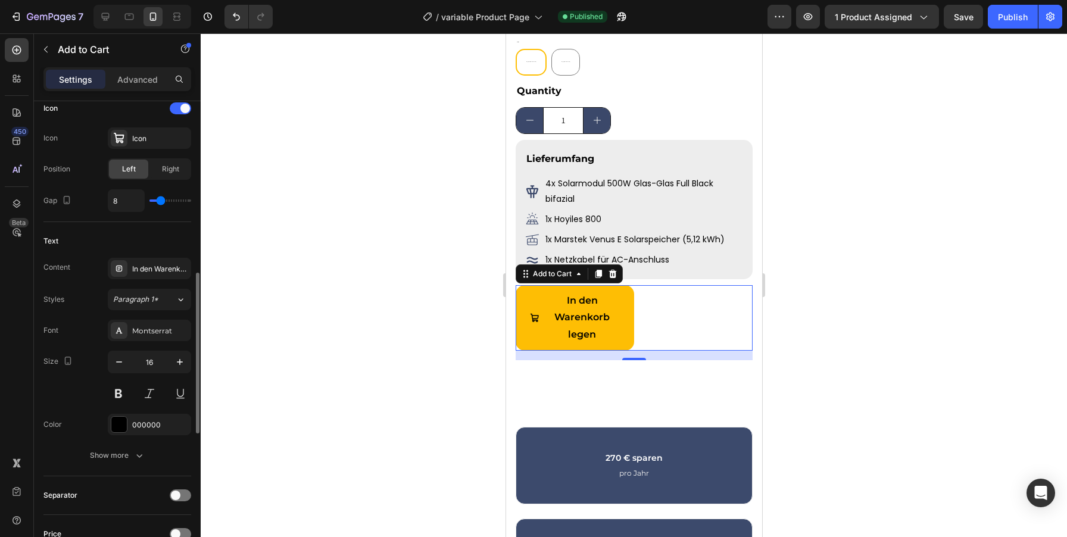
scroll to position [503, 0]
click at [155, 363] on input "16" at bounding box center [149, 359] width 39 height 21
type input "16"
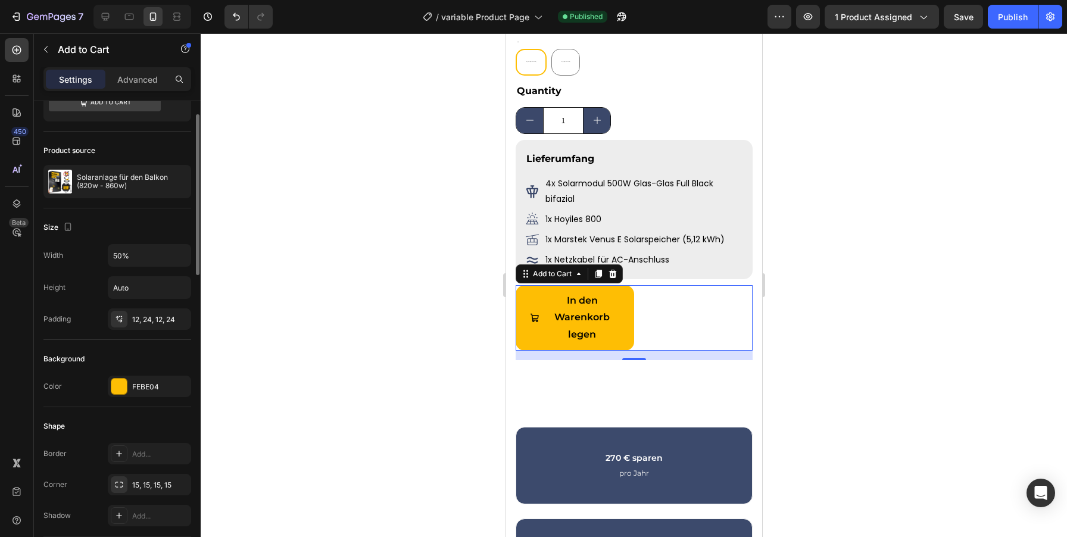
scroll to position [50, 0]
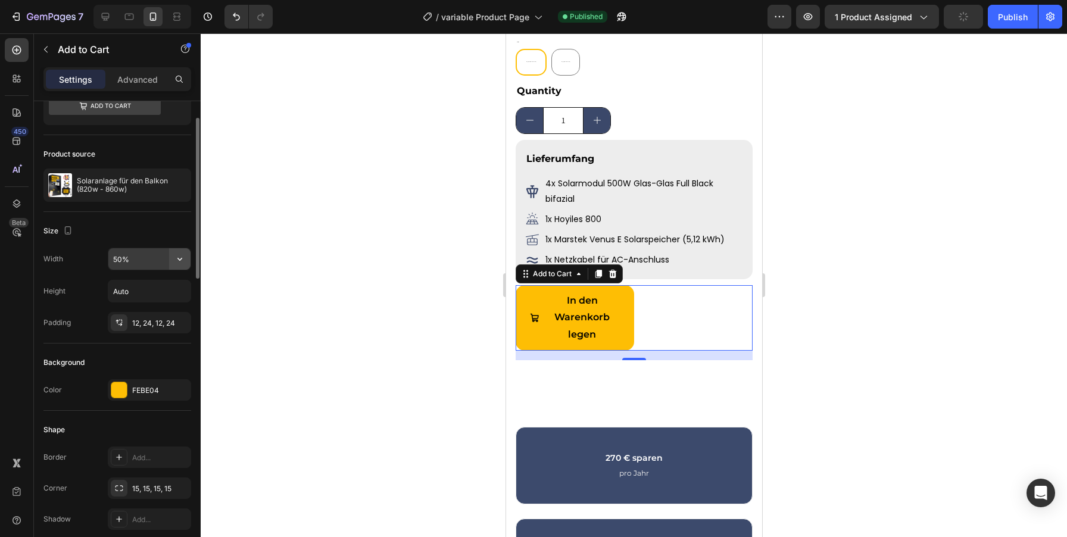
click at [185, 260] on icon "button" at bounding box center [180, 259] width 12 height 12
click at [117, 257] on input "50%" at bounding box center [149, 258] width 82 height 21
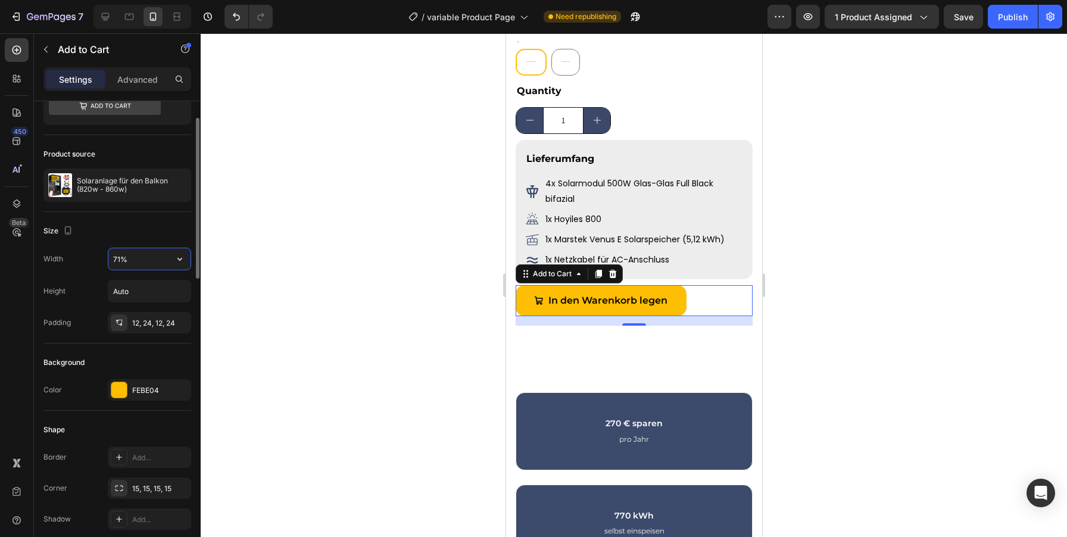
type input "72%"
click at [846, 317] on div at bounding box center [634, 285] width 866 height 504
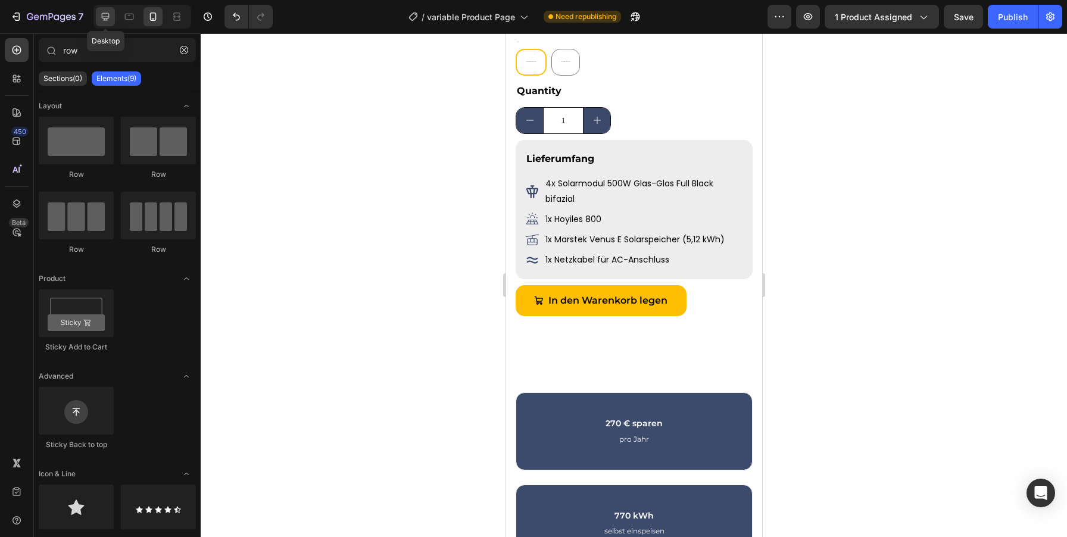
click at [99, 13] on icon at bounding box center [105, 17] width 12 height 12
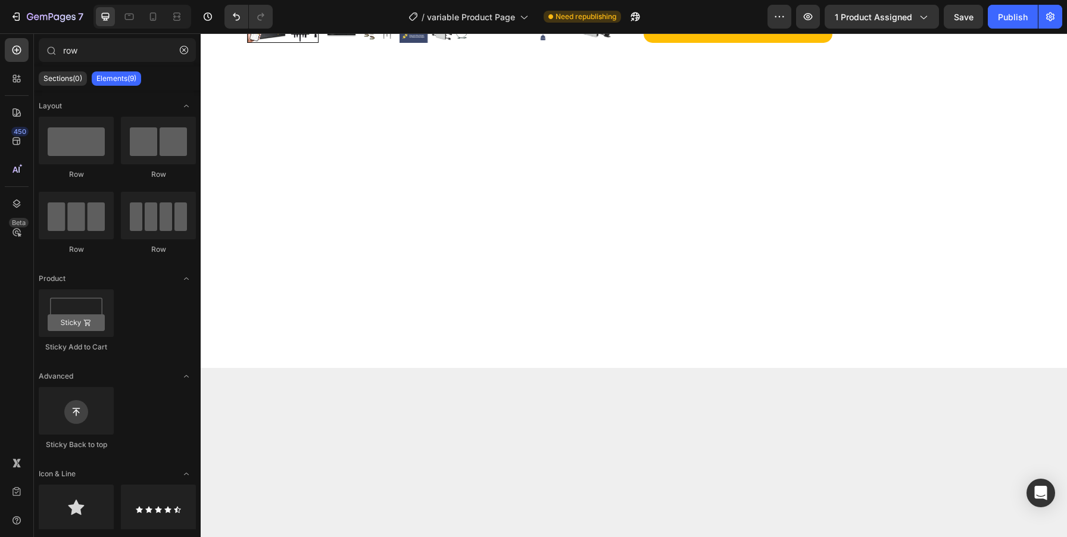
radio input "true"
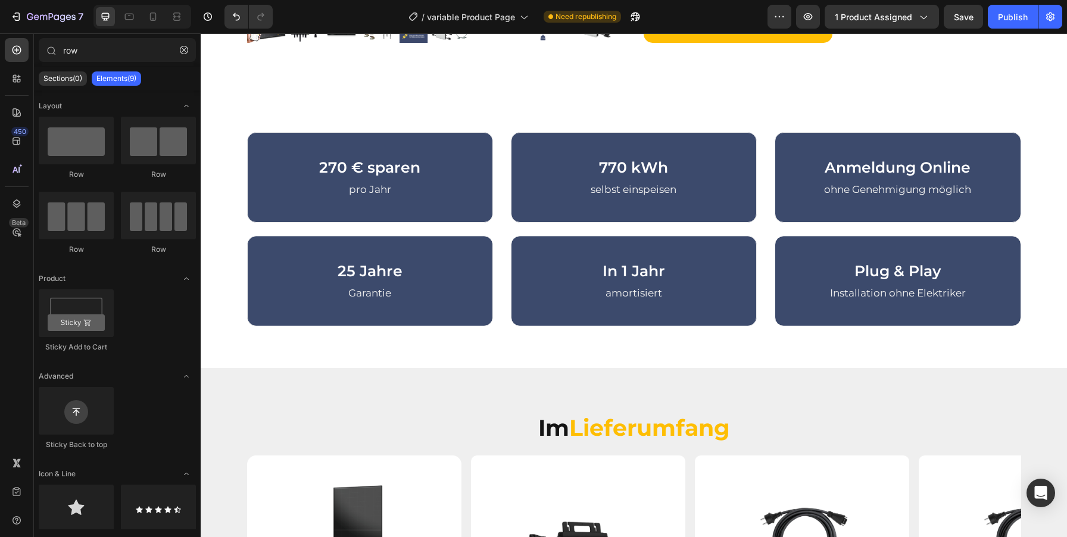
scroll to position [322, 0]
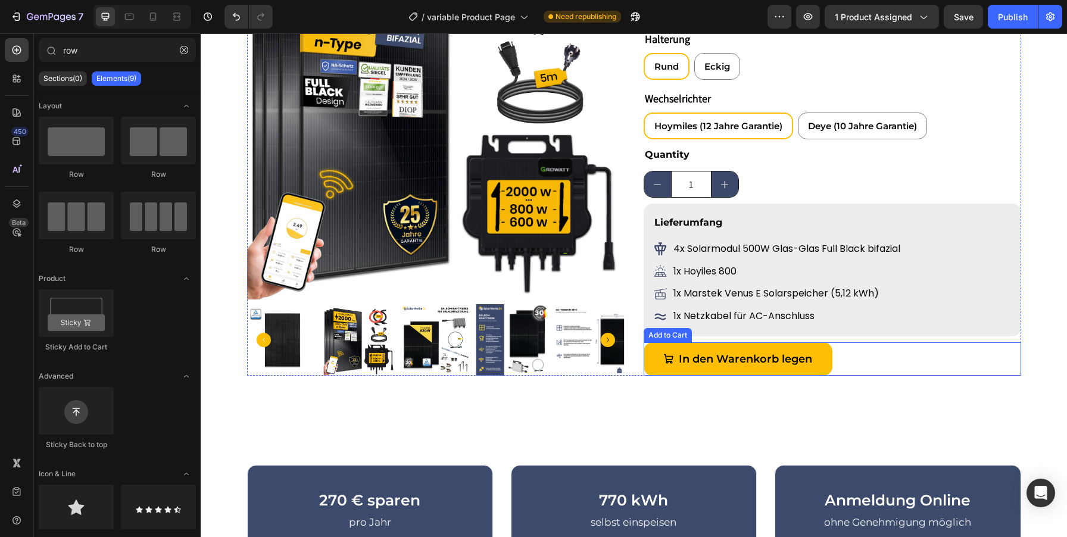
click at [856, 364] on div "In den Warenkorb legen Add to Cart" at bounding box center [833, 358] width 378 height 33
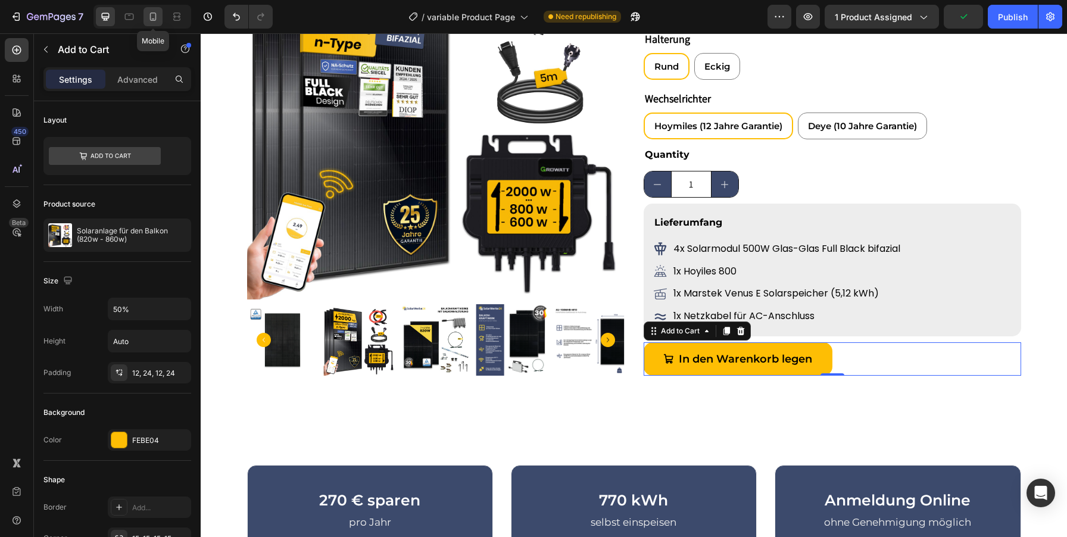
click at [146, 14] on div at bounding box center [153, 16] width 19 height 19
type input "72%"
type input "16"
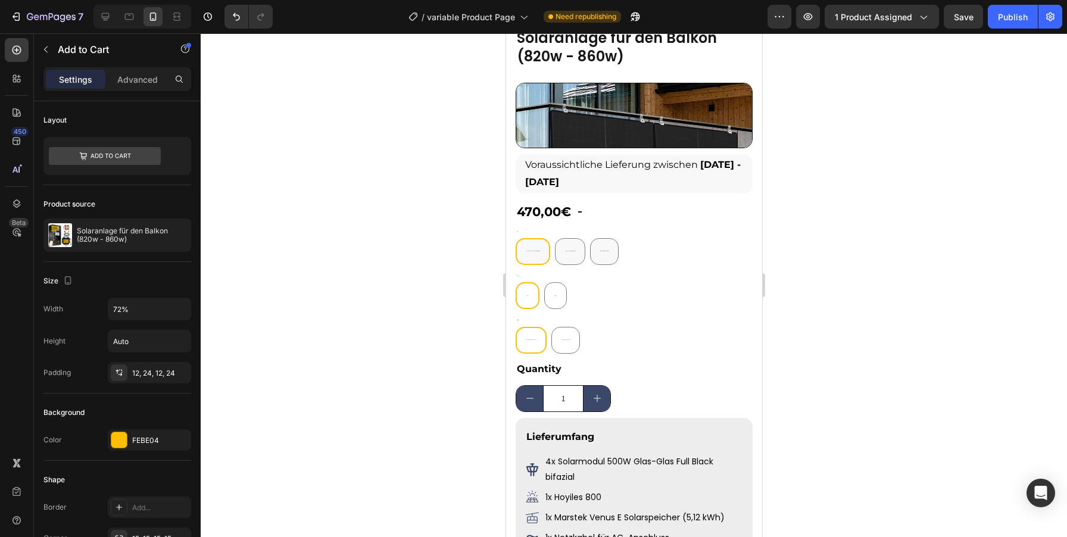
scroll to position [388, 0]
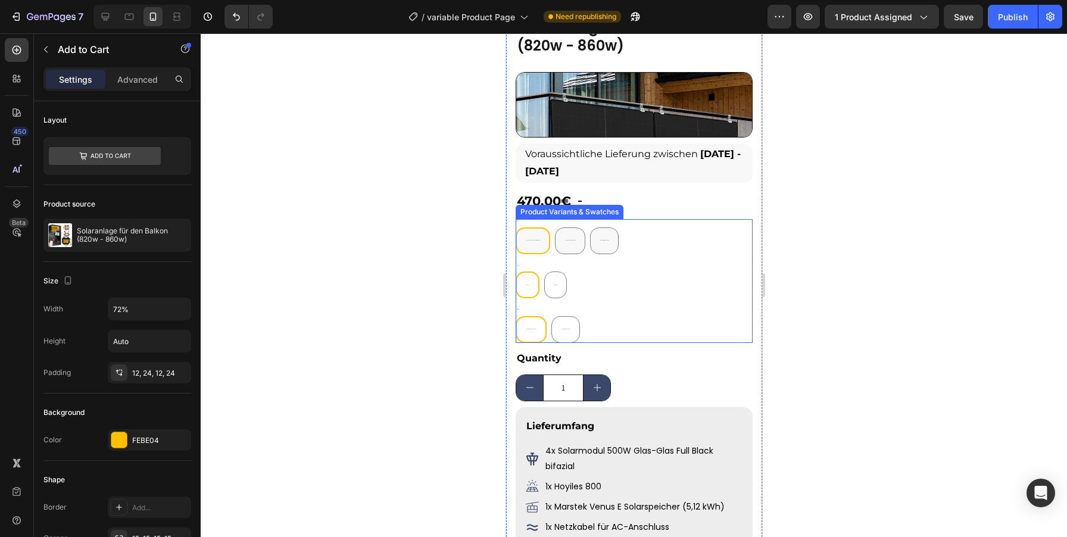
click at [534, 239] on div "Schwarzer Rahmen - 820W (2x410W)" at bounding box center [532, 240] width 32 height 11
click at [515, 227] on input "Schwarzer Rahmen - 820W (2x410W) Schwarzer Rahmen - 820W (2x410W) Schwarzer Rah…" at bounding box center [514, 227] width 1 height 1
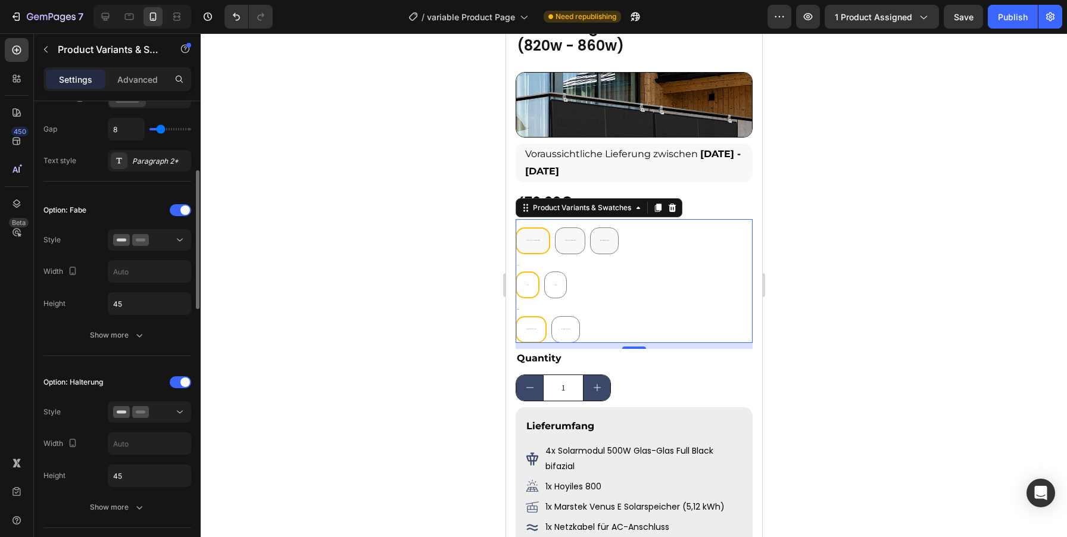
scroll to position [235, 0]
click at [145, 333] on button "Show more" at bounding box center [117, 335] width 148 height 21
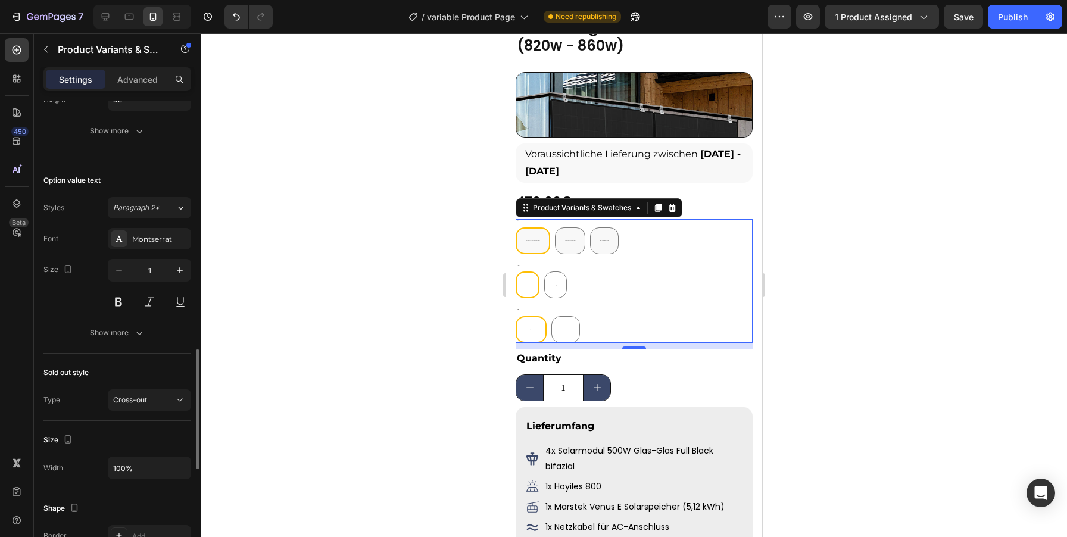
scroll to position [1015, 0]
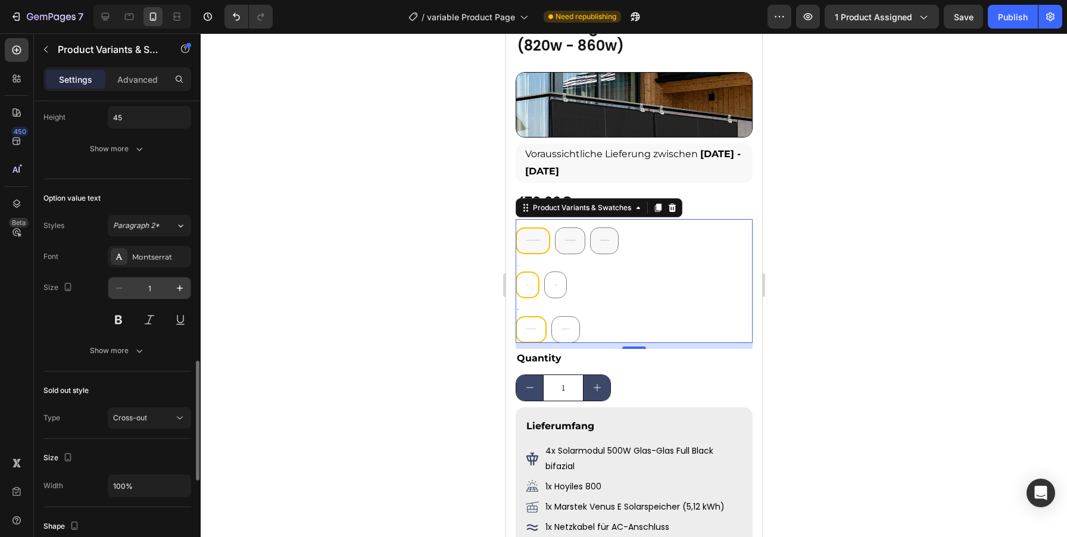
click at [153, 287] on input "1" at bounding box center [149, 287] width 39 height 21
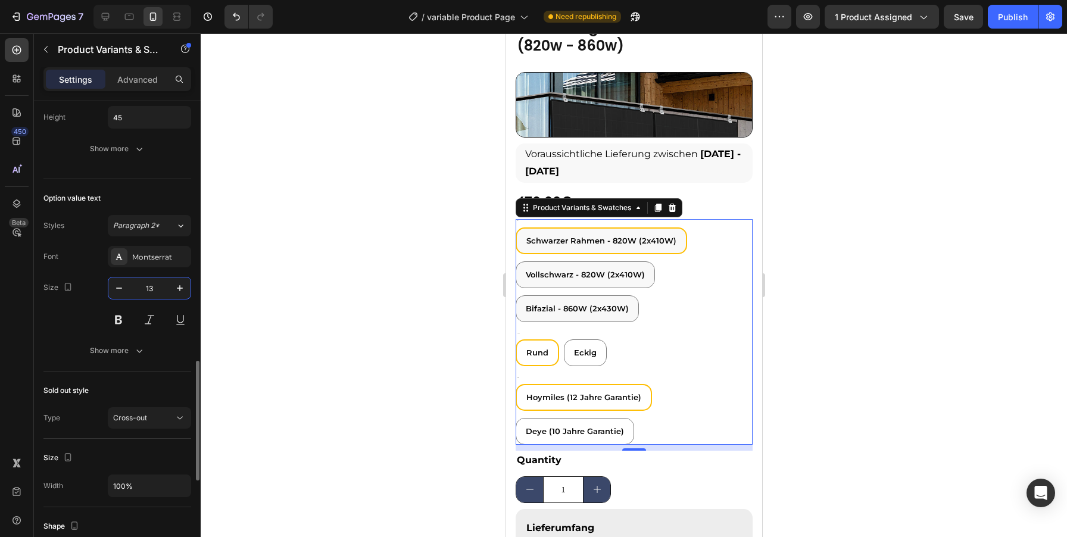
type input "14"
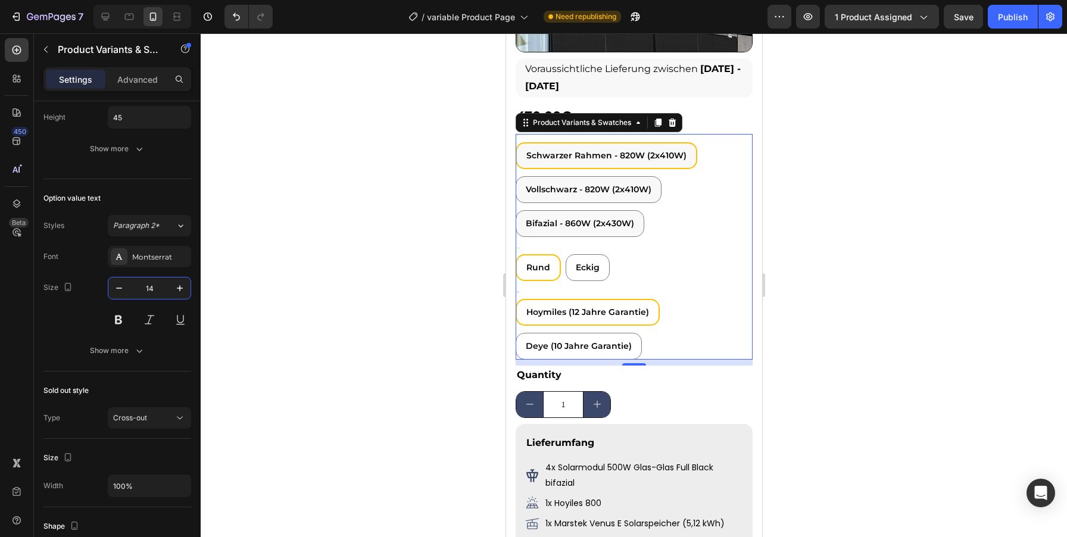
scroll to position [435, 0]
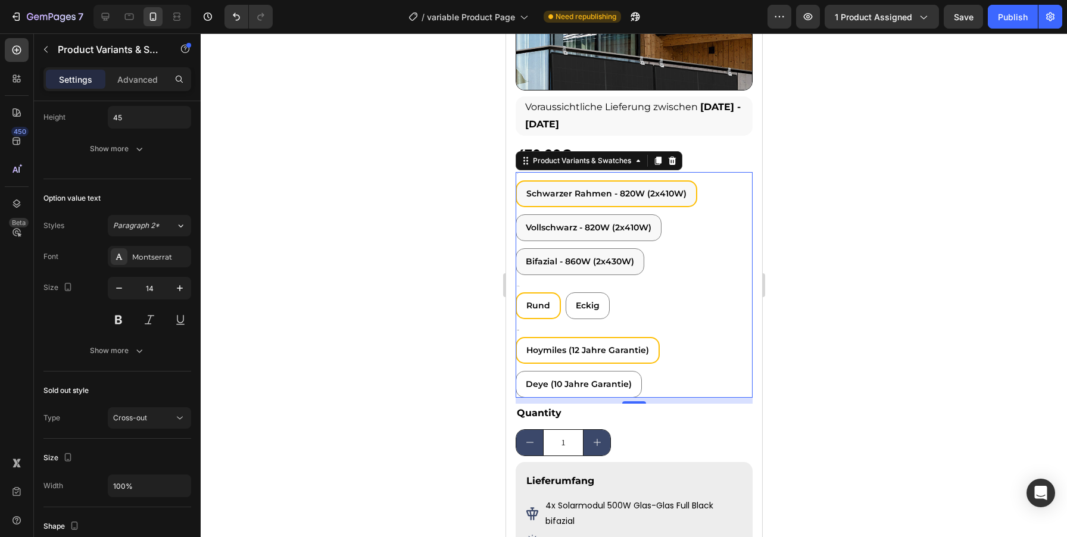
click at [516, 175] on legend "Fabe" at bounding box center [517, 174] width 4 height 4
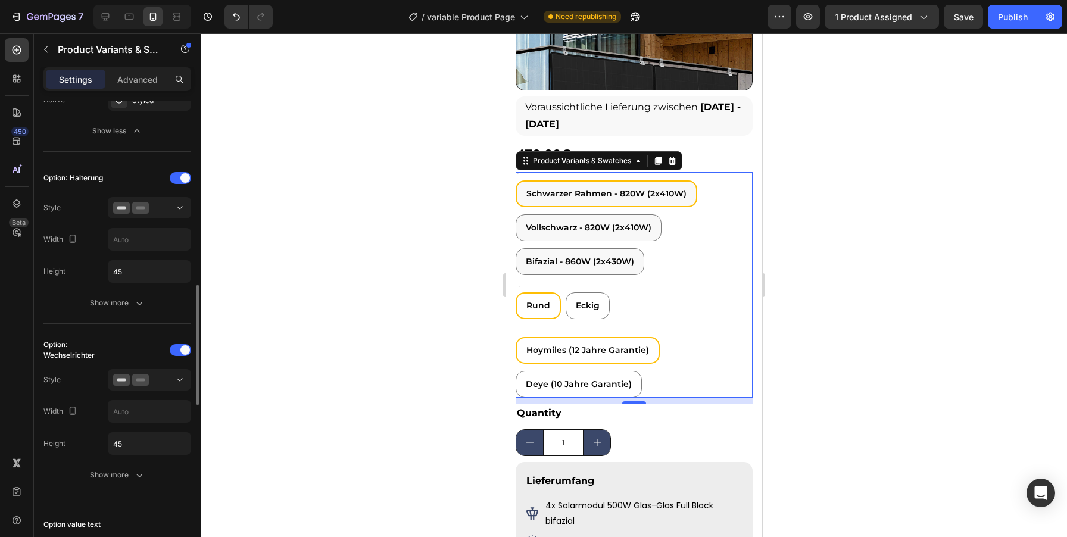
scroll to position [697, 0]
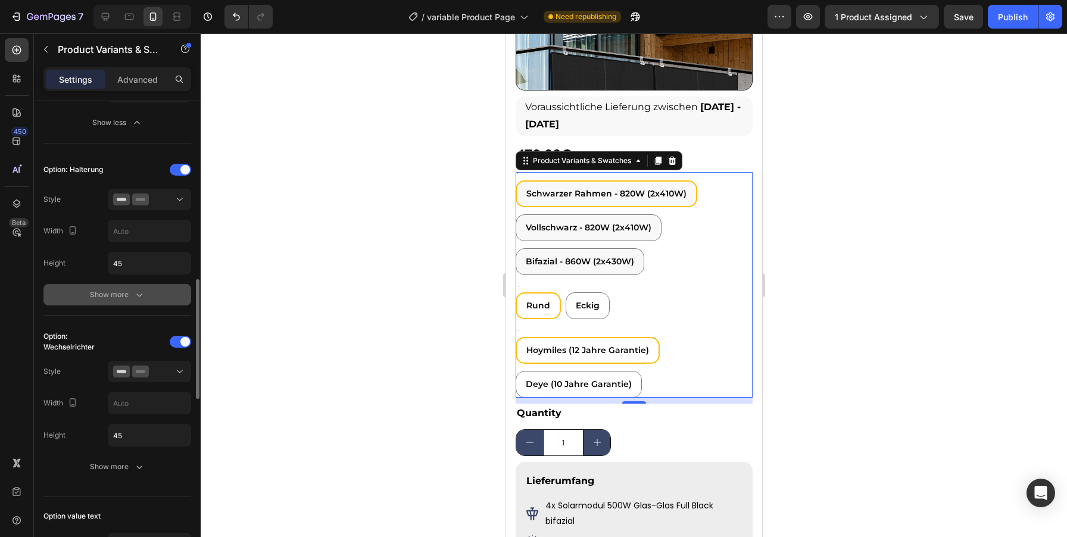
click at [118, 290] on div "Show more" at bounding box center [117, 295] width 55 height 12
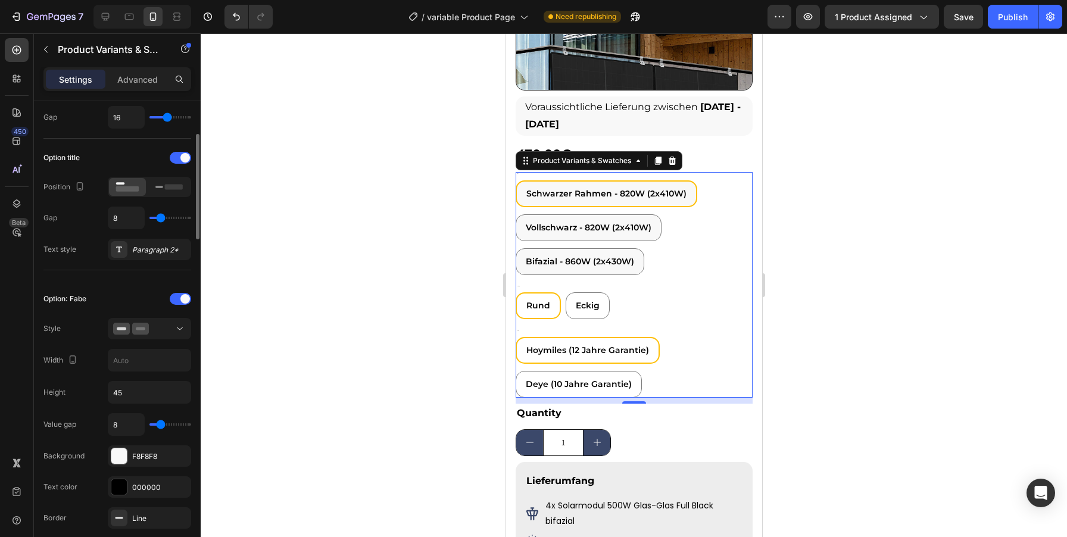
scroll to position [100, 0]
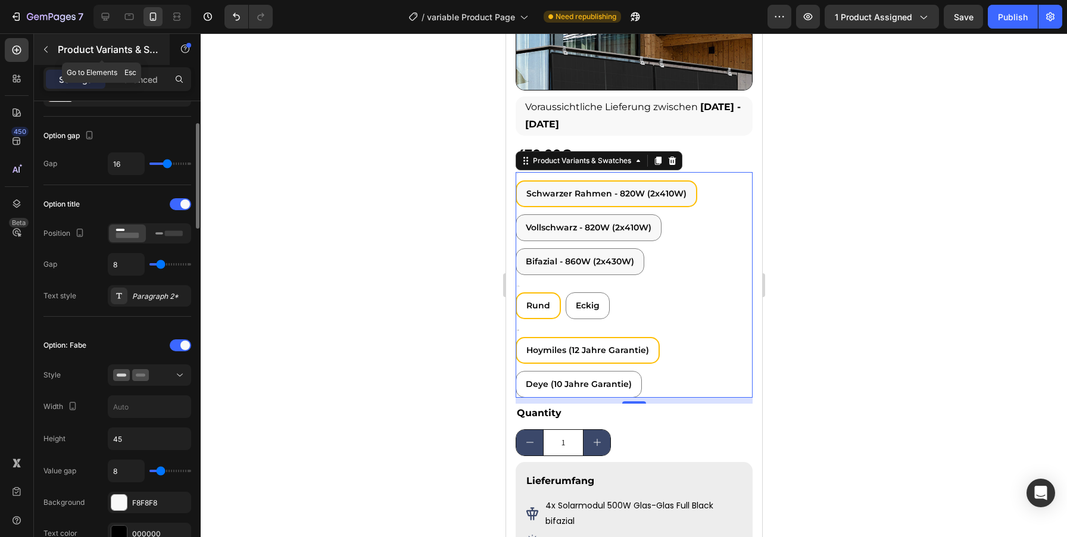
click at [149, 63] on div "Product Variants & Swatches" at bounding box center [102, 49] width 136 height 31
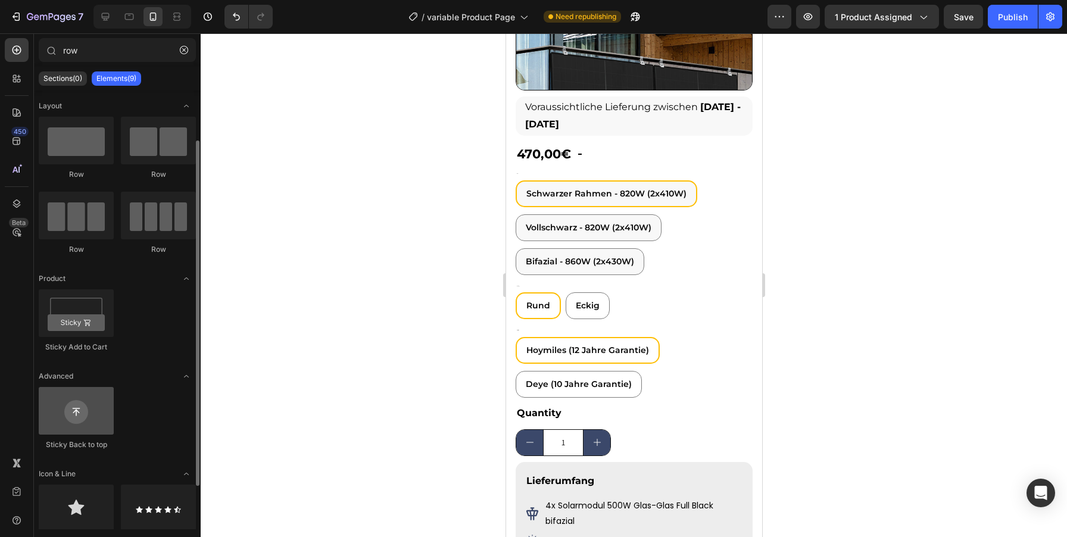
scroll to position [118, 0]
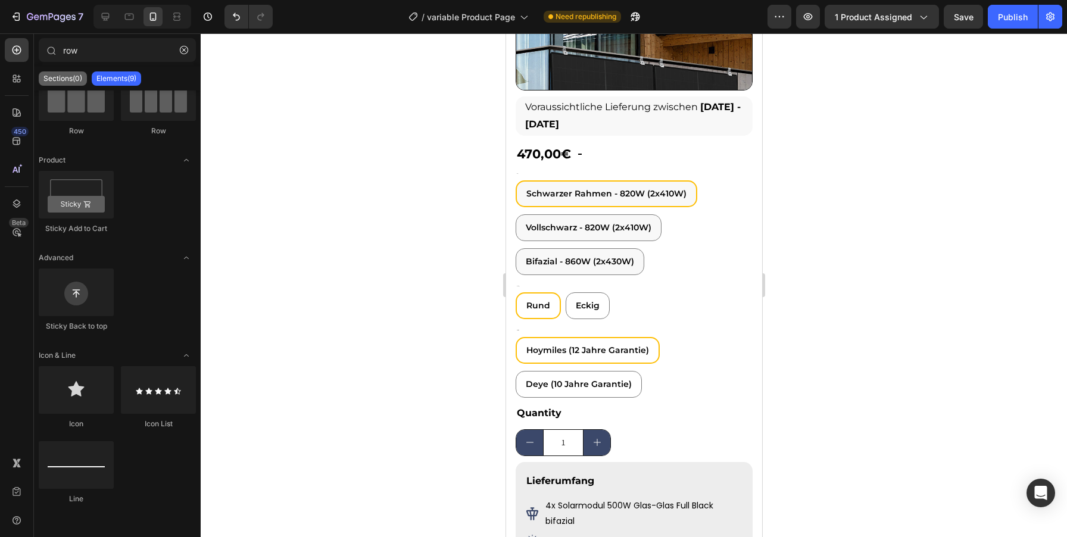
click at [65, 75] on p "Sections(0)" at bounding box center [62, 79] width 39 height 10
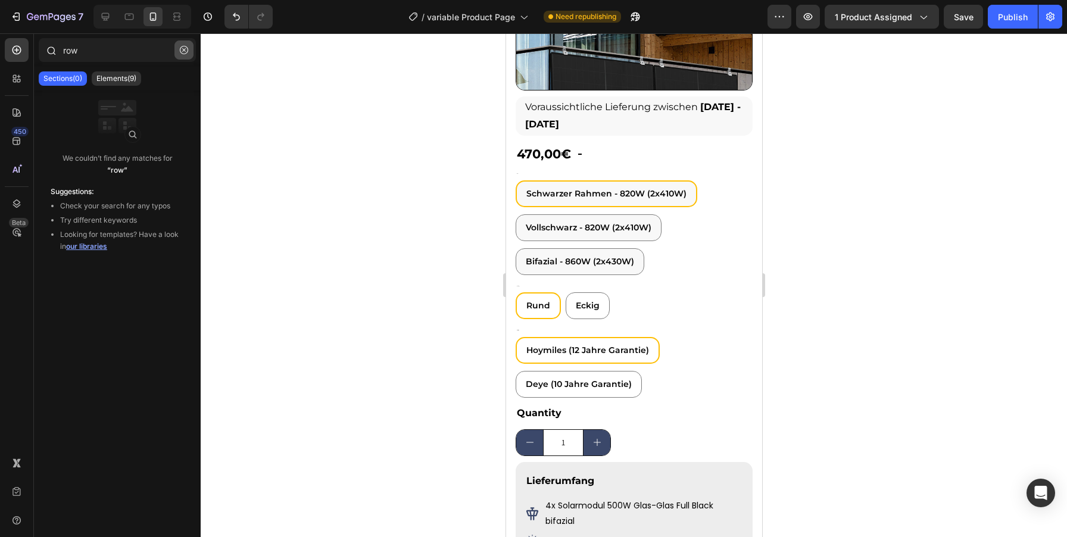
click at [187, 51] on icon "button" at bounding box center [184, 50] width 8 height 8
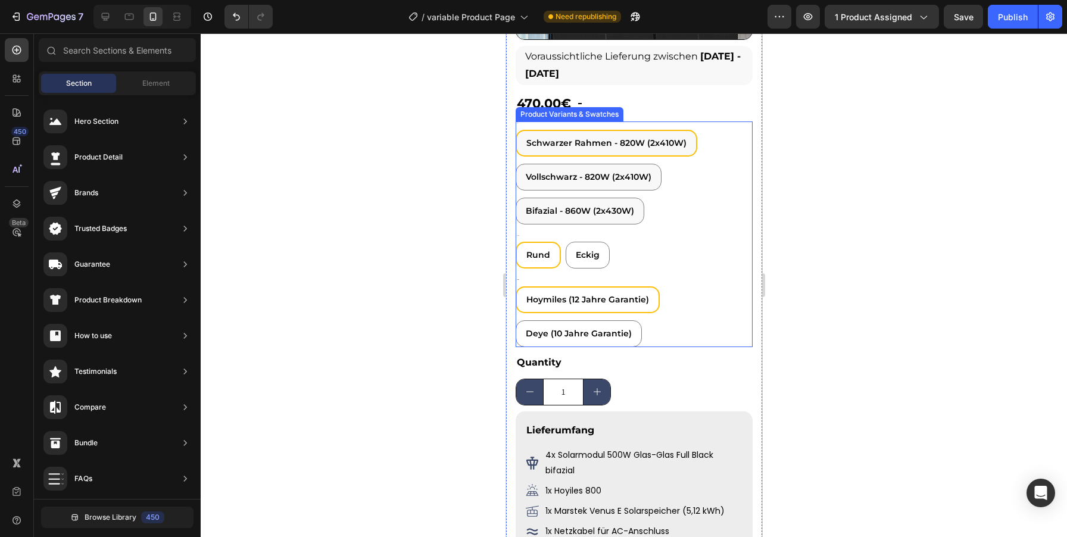
scroll to position [385, 0]
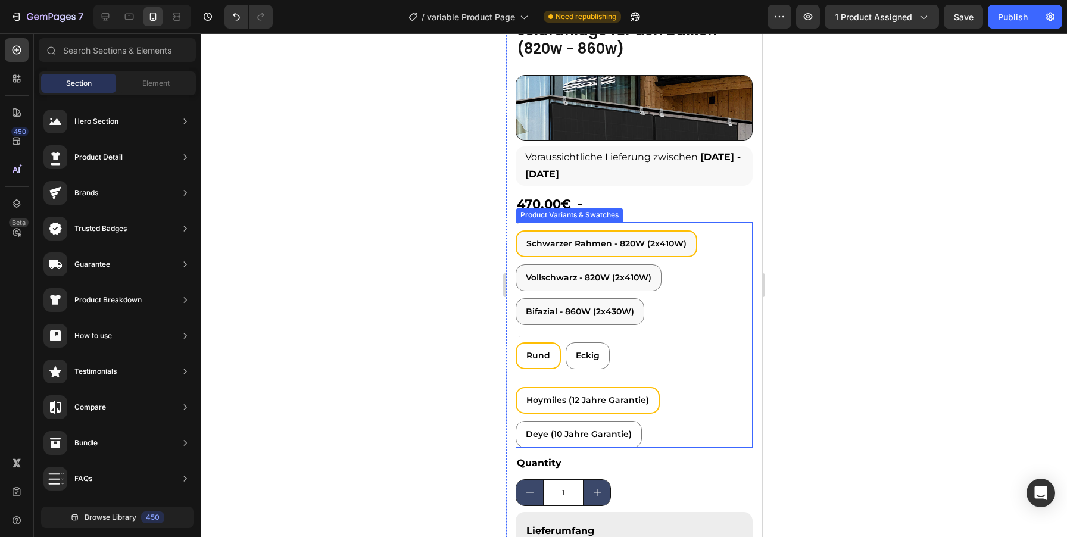
click at [519, 224] on div "Fabe Schwarzer Rahmen - 820W (2x410W) Schwarzer Rahmen - 820W (2x410W) Schwarze…" at bounding box center [633, 273] width 237 height 103
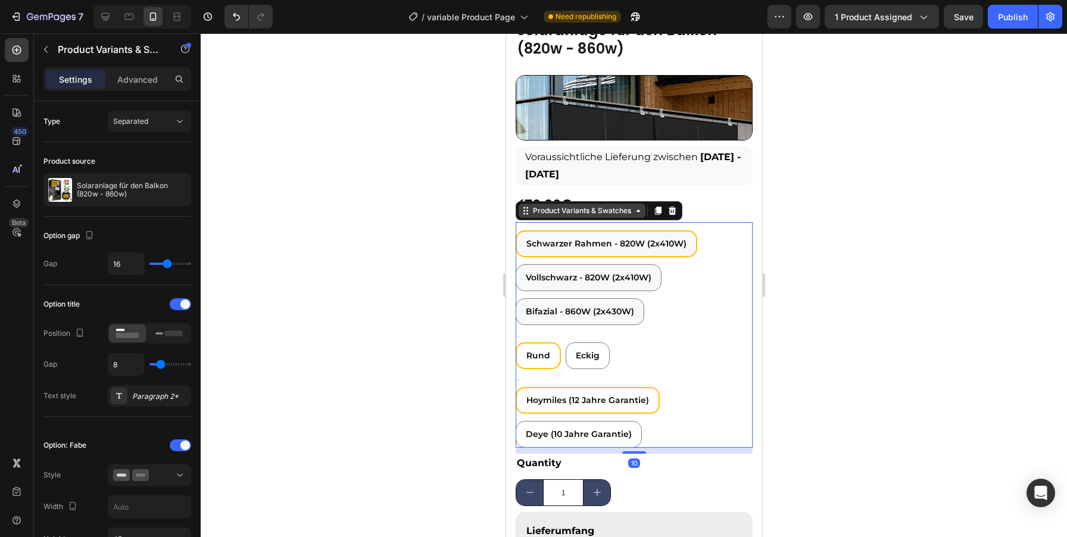
click at [567, 209] on div "Product Variants & Swatches" at bounding box center [581, 210] width 103 height 11
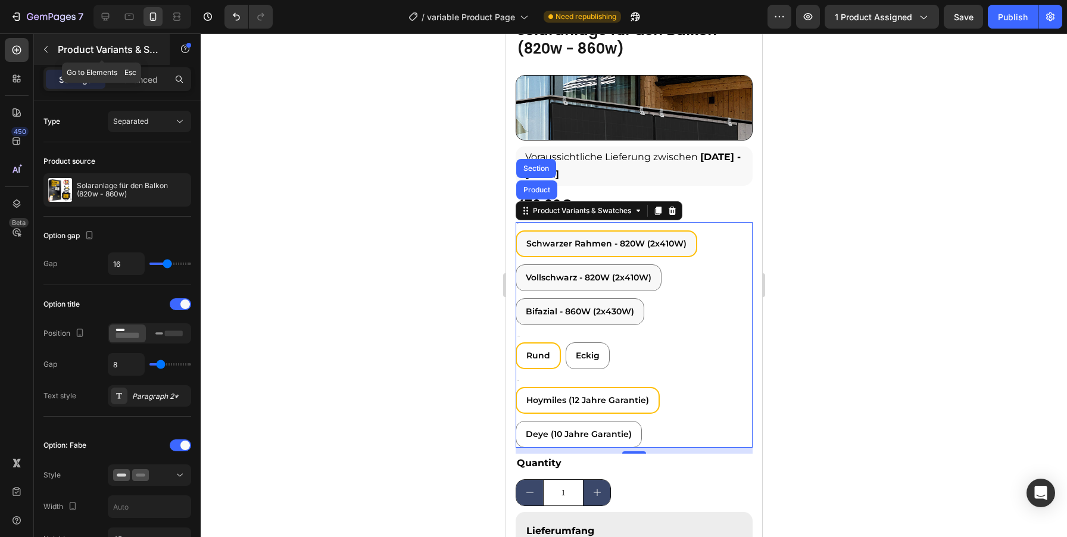
click at [45, 48] on icon "button" at bounding box center [46, 50] width 10 height 10
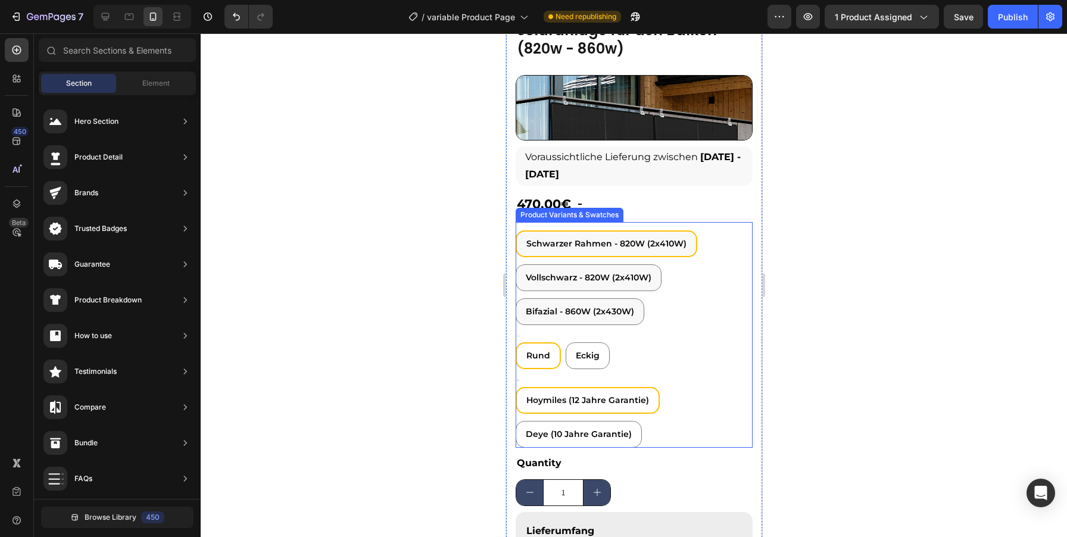
click at [724, 231] on div "Schwarzer Rahmen - 820W (2x410W) Schwarzer Rahmen - 820W (2x410W) Schwarzer Rah…" at bounding box center [633, 277] width 237 height 95
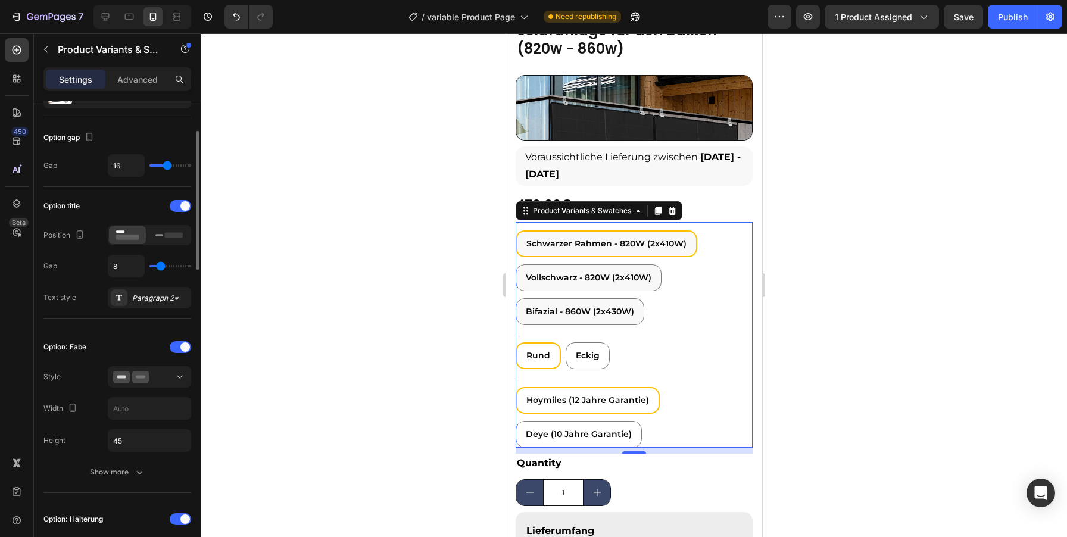
scroll to position [101, 0]
click at [1009, 244] on div at bounding box center [634, 285] width 866 height 504
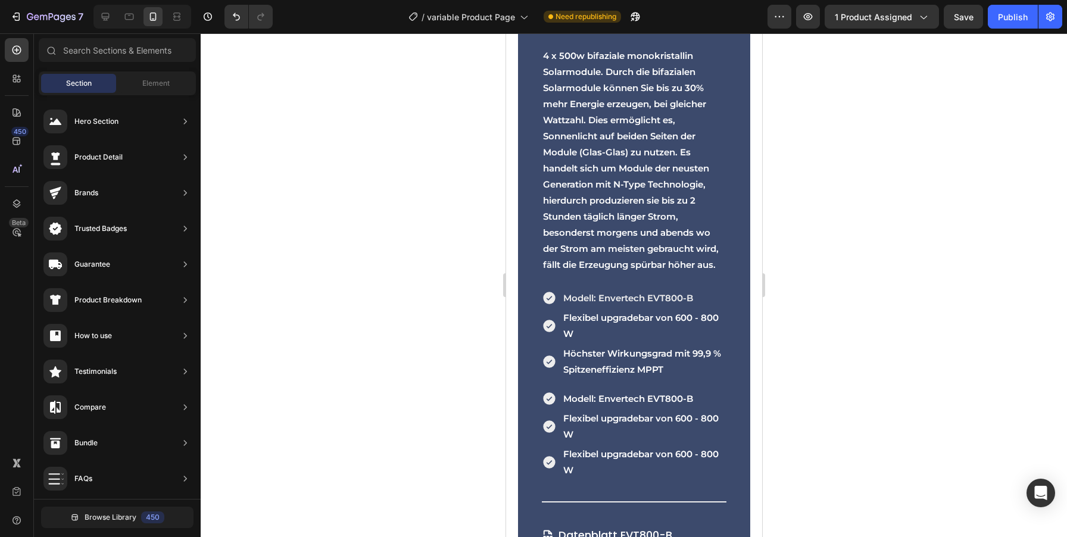
scroll to position [2344, 0]
click at [107, 17] on icon at bounding box center [105, 17] width 12 height 12
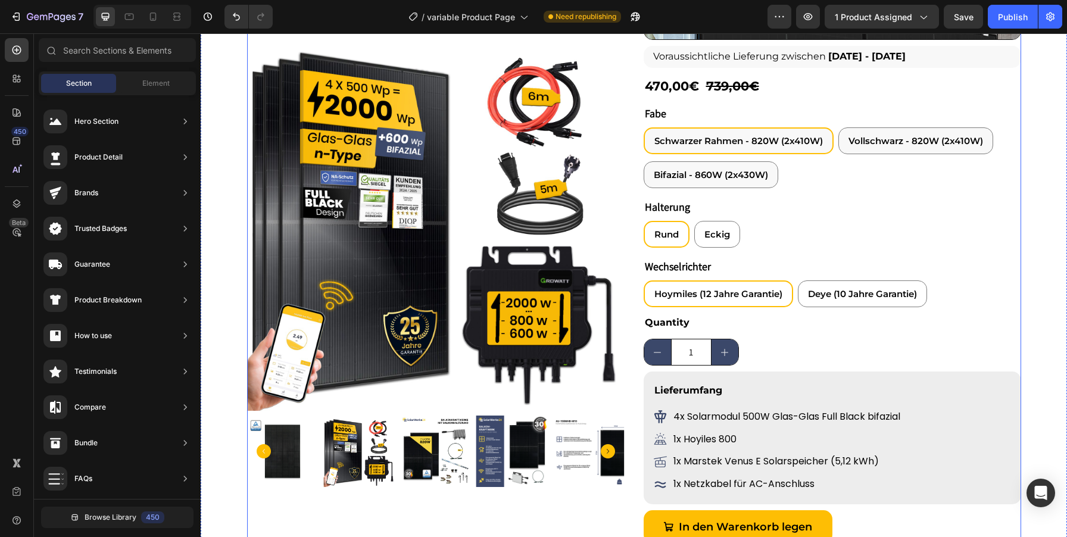
scroll to position [114, 0]
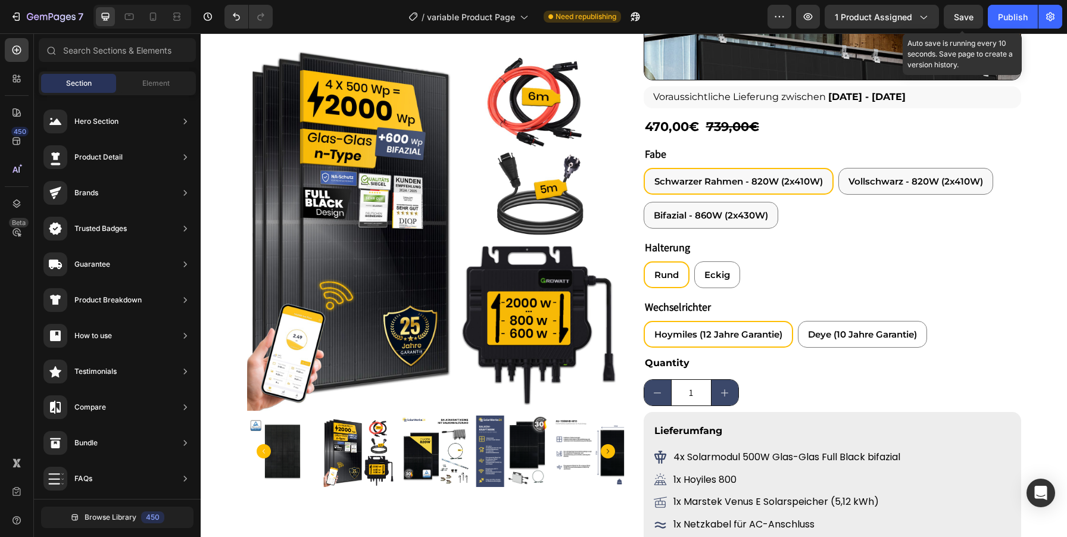
click at [963, 15] on span "Save" at bounding box center [964, 17] width 20 height 10
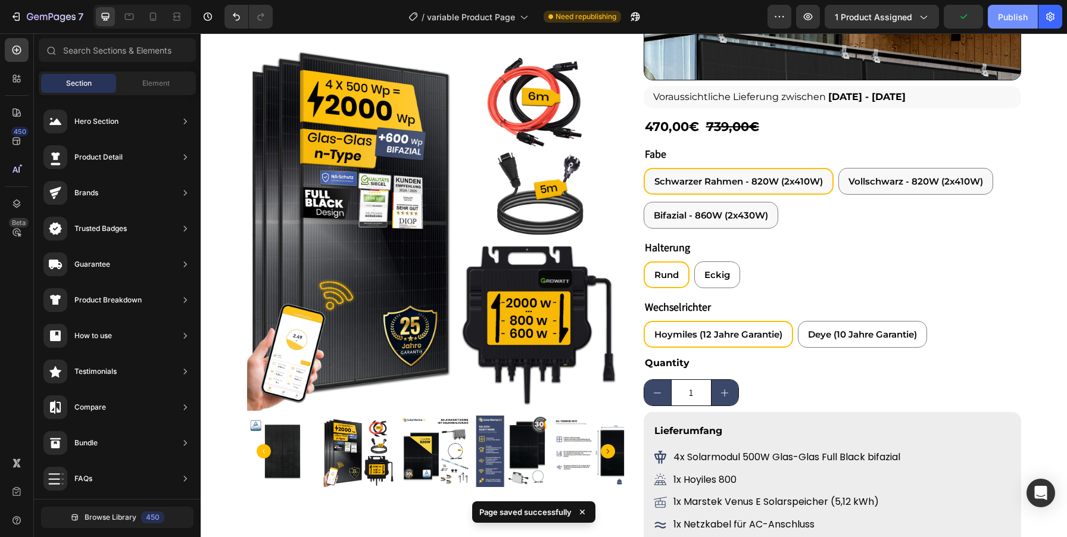
click at [1005, 14] on div "Publish" at bounding box center [1013, 17] width 30 height 13
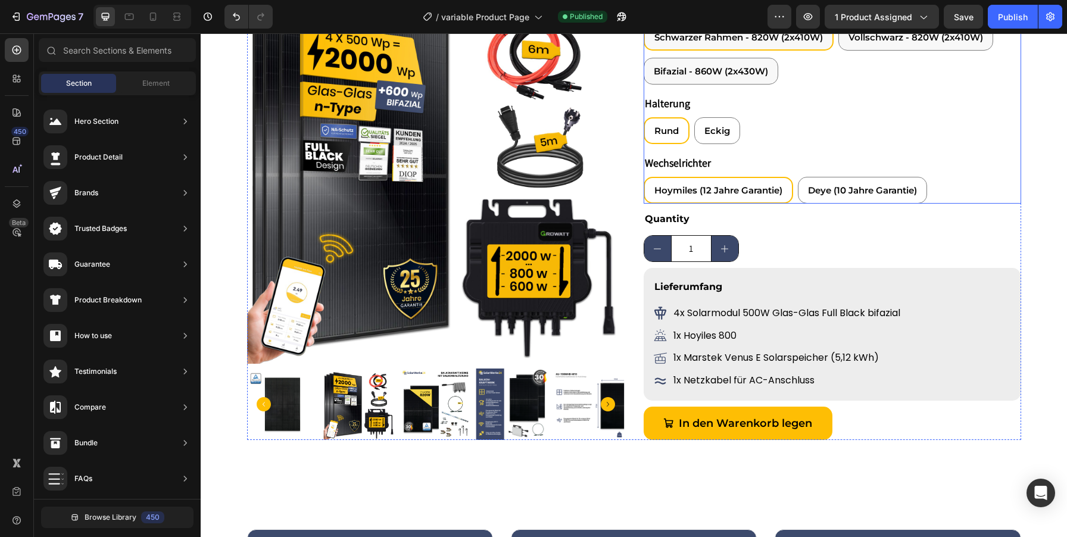
scroll to position [273, 0]
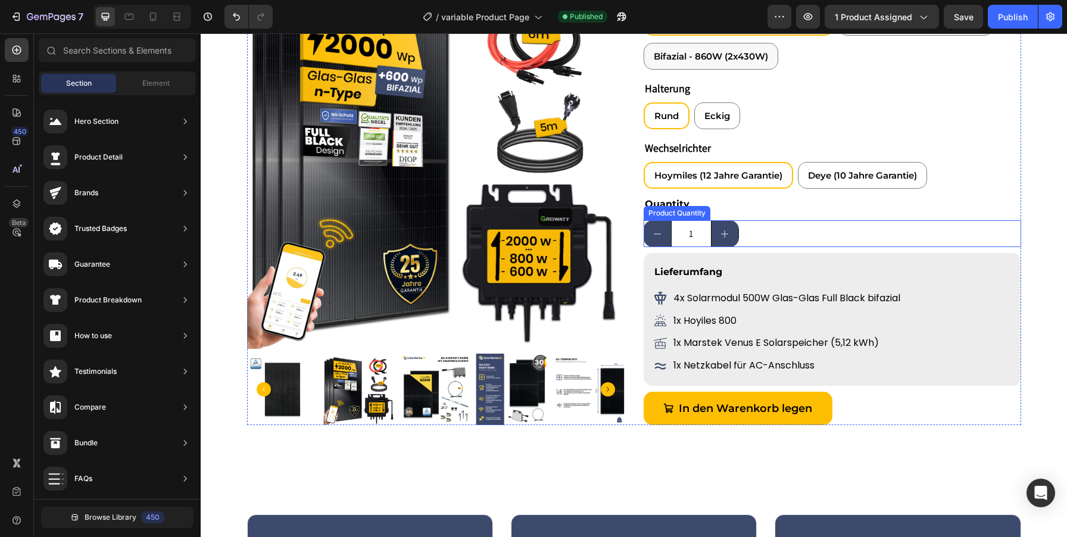
click at [774, 241] on div "1" at bounding box center [833, 233] width 378 height 27
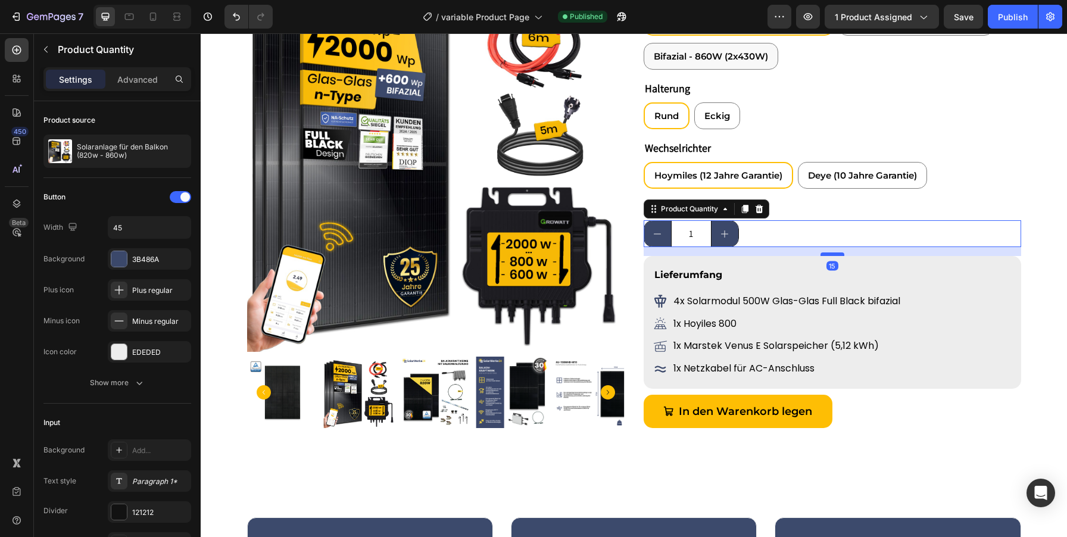
click at [832, 255] on div at bounding box center [833, 254] width 24 height 4
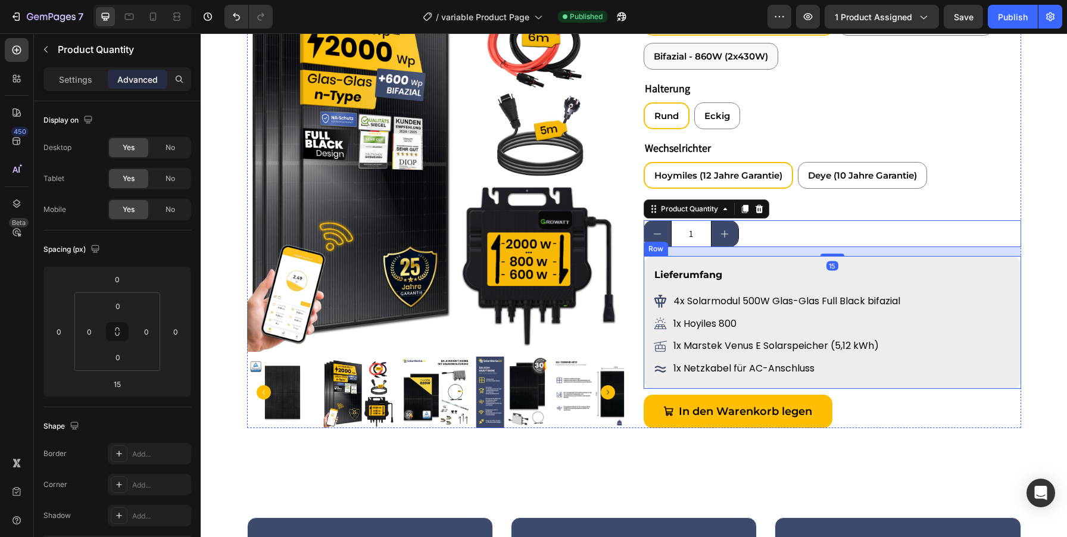
click at [974, 380] on div "Lieferumfang Text Block 4x Solarmodul 500W Glas-Glas Full Black bifazial Item L…" at bounding box center [833, 322] width 378 height 133
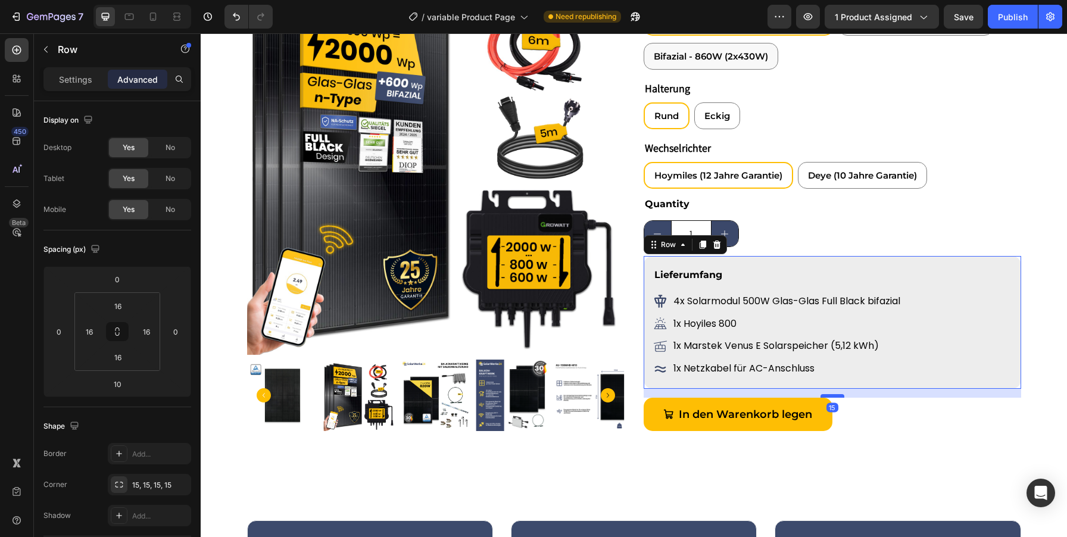
click at [837, 397] on div at bounding box center [833, 396] width 24 height 4
type input "15"
click at [963, 18] on span "Save" at bounding box center [964, 17] width 20 height 10
click at [1009, 18] on div "Publish" at bounding box center [1013, 17] width 30 height 13
click at [807, 18] on icon "button" at bounding box center [808, 16] width 9 height 7
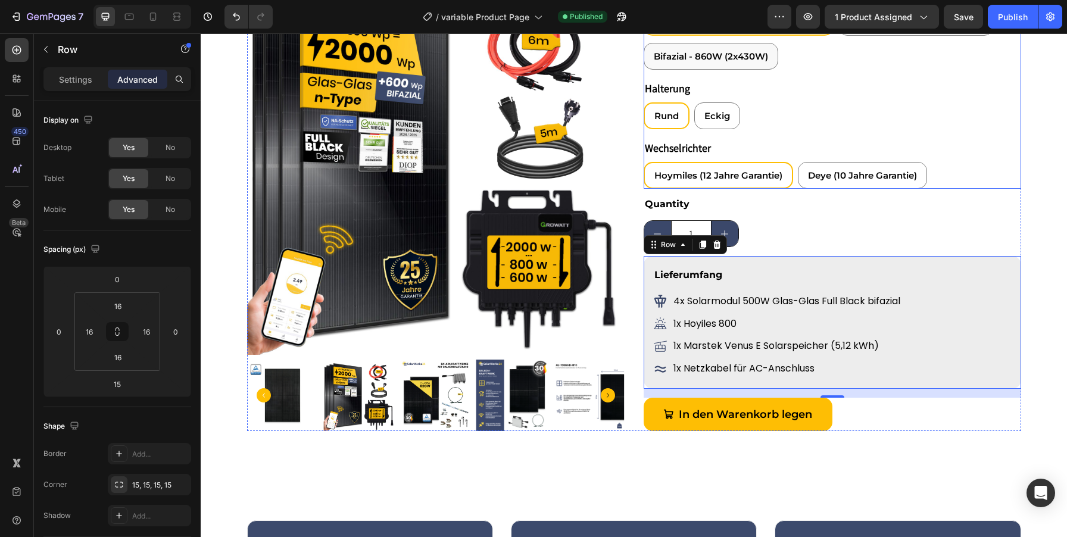
click at [692, 86] on div "Halterung Rund Rund Rund Eckig Eckig Eckig" at bounding box center [833, 104] width 378 height 50
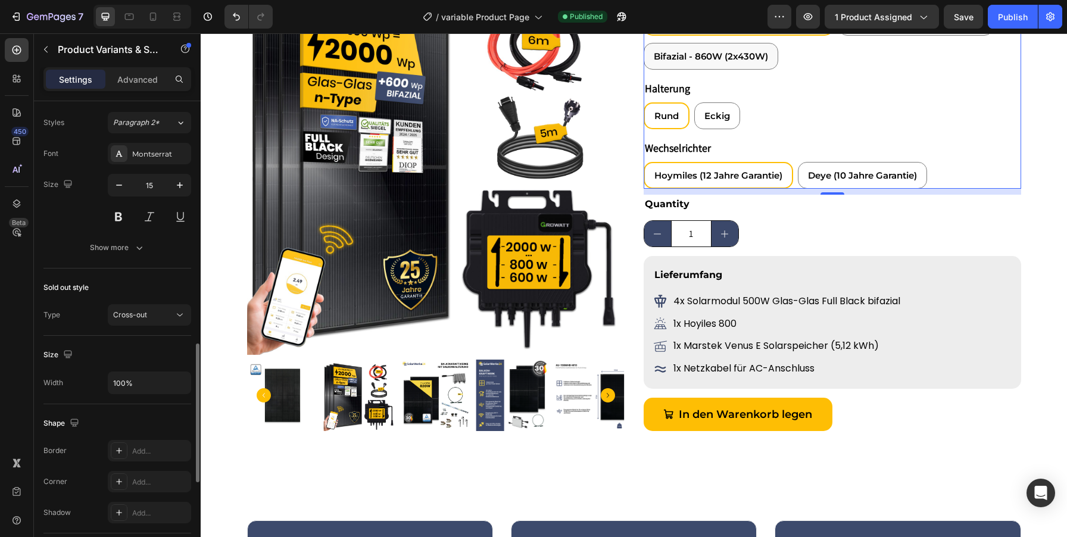
scroll to position [846, 0]
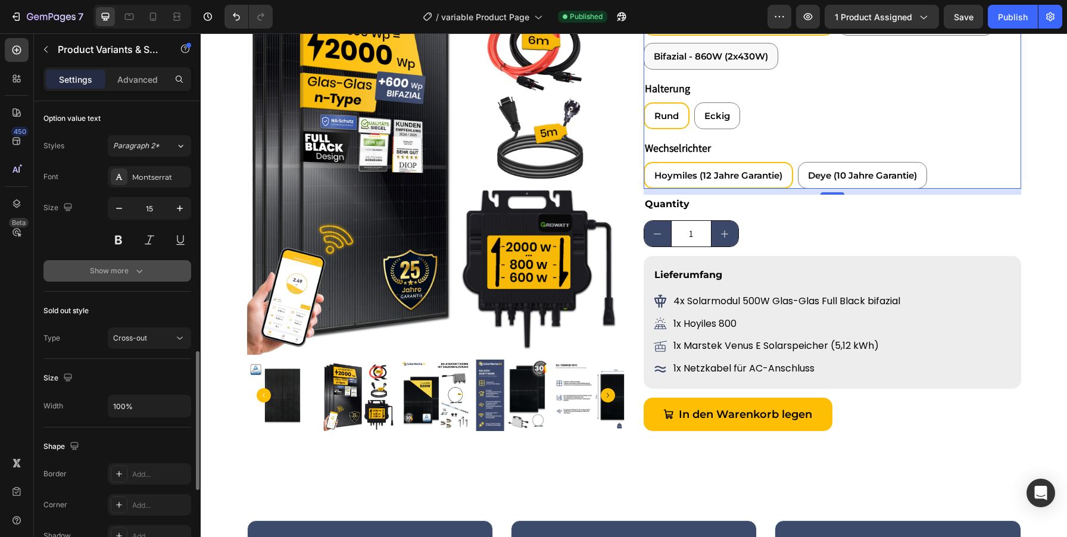
click at [144, 273] on icon "button" at bounding box center [139, 271] width 12 height 12
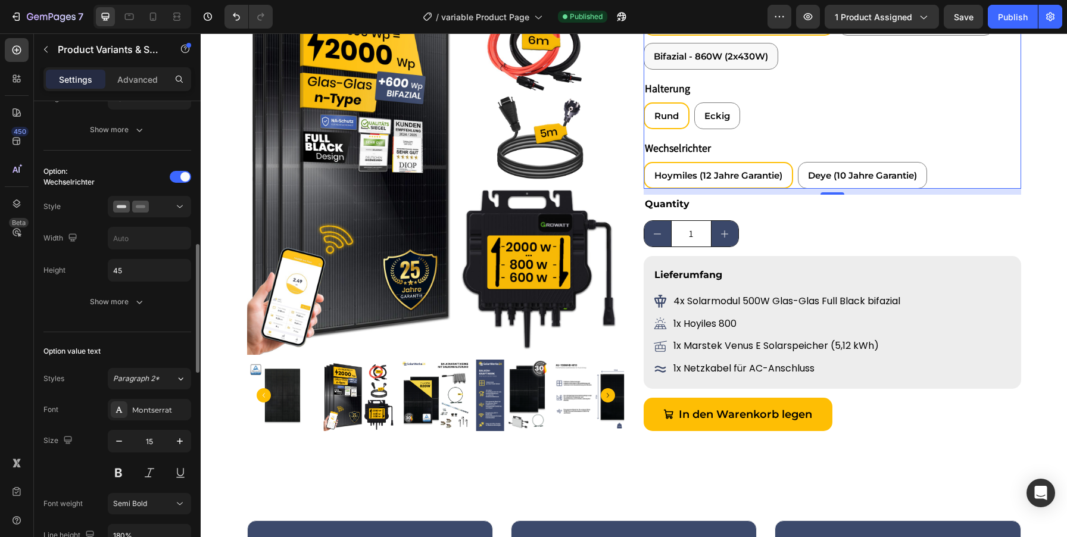
scroll to position [593, 0]
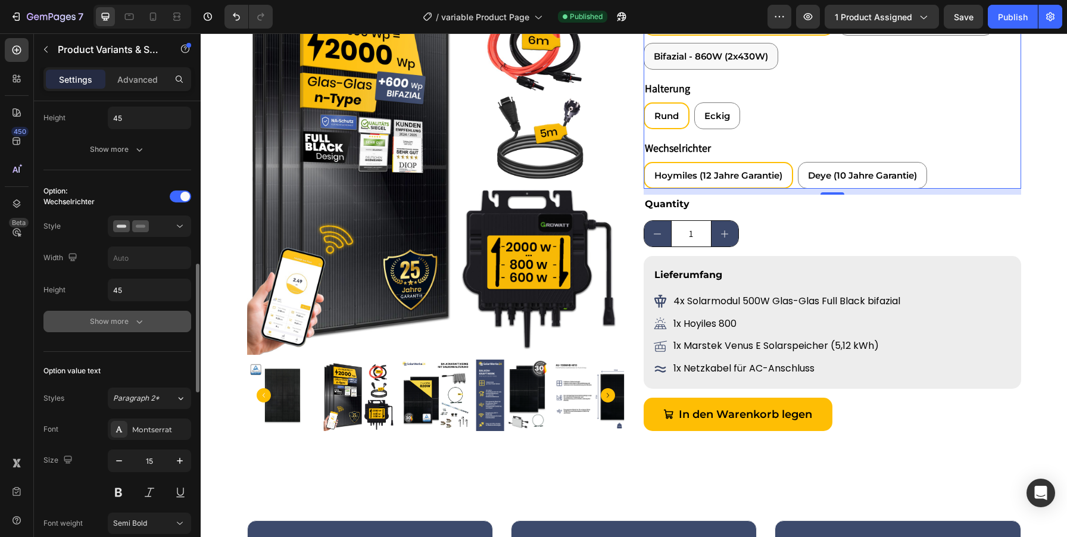
click at [138, 323] on icon "button" at bounding box center [139, 322] width 12 height 12
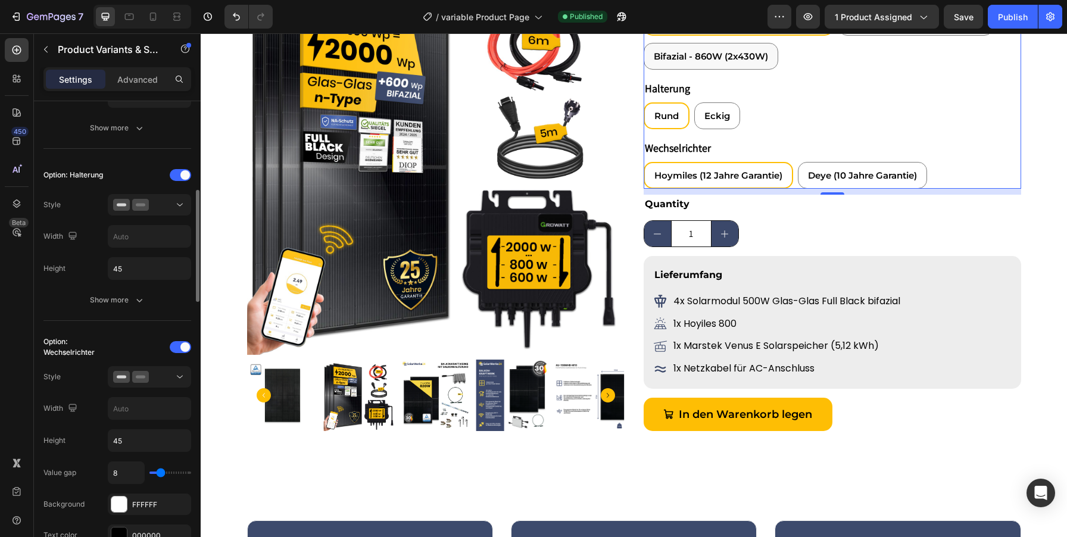
scroll to position [429, 0]
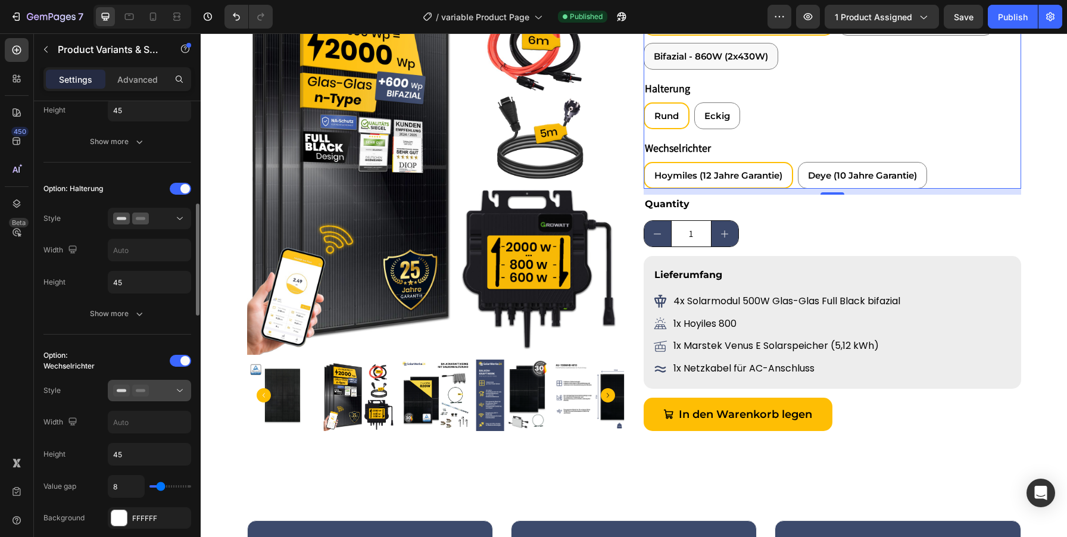
click at [177, 389] on icon at bounding box center [180, 391] width 12 height 12
click at [66, 416] on button "button" at bounding box center [72, 421] width 14 height 14
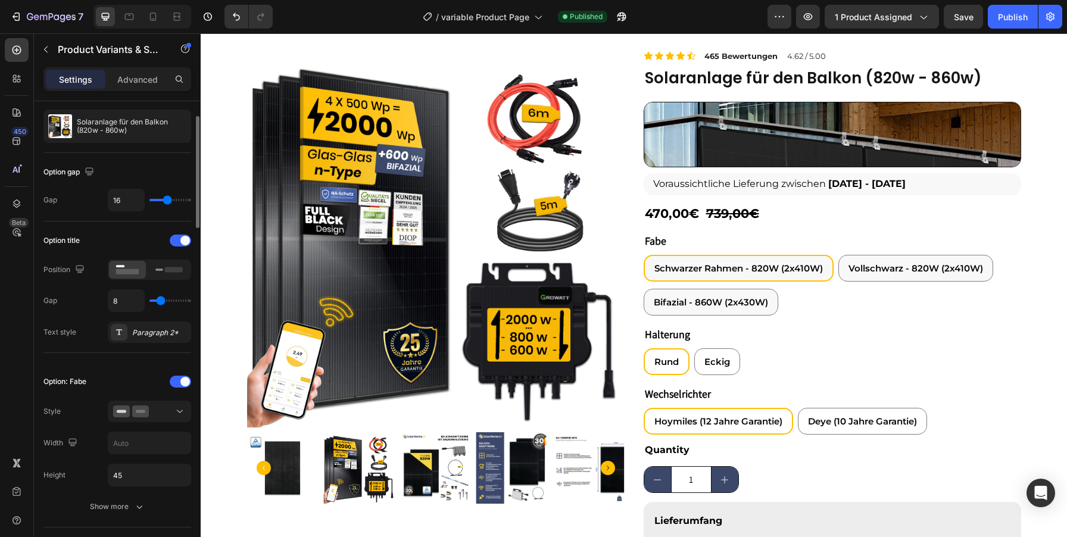
scroll to position [0, 0]
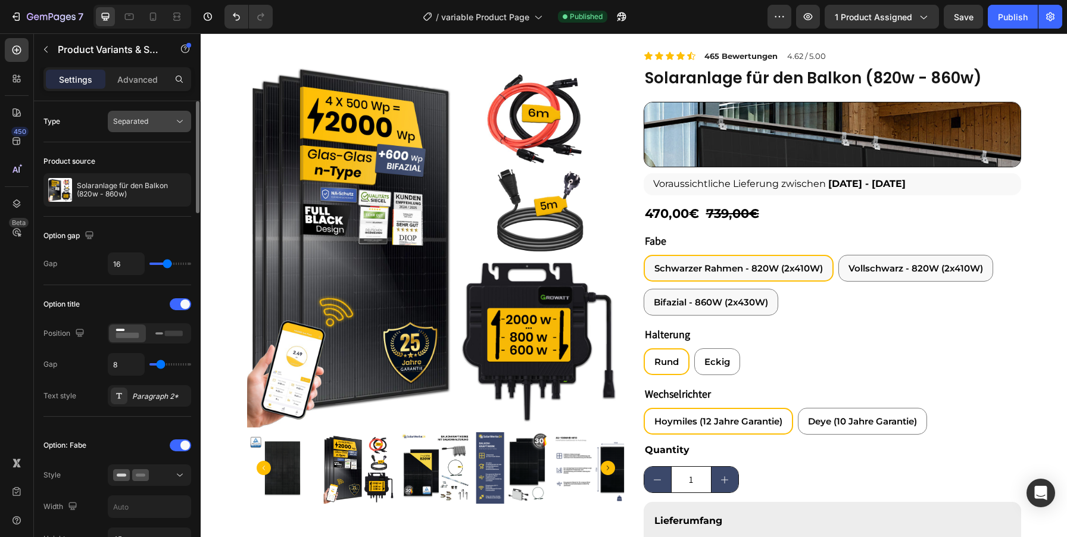
click at [179, 124] on icon at bounding box center [180, 122] width 12 height 12
click at [65, 126] on div "Type Separated" at bounding box center [117, 121] width 148 height 21
click at [118, 84] on p "Advanced" at bounding box center [137, 79] width 40 height 13
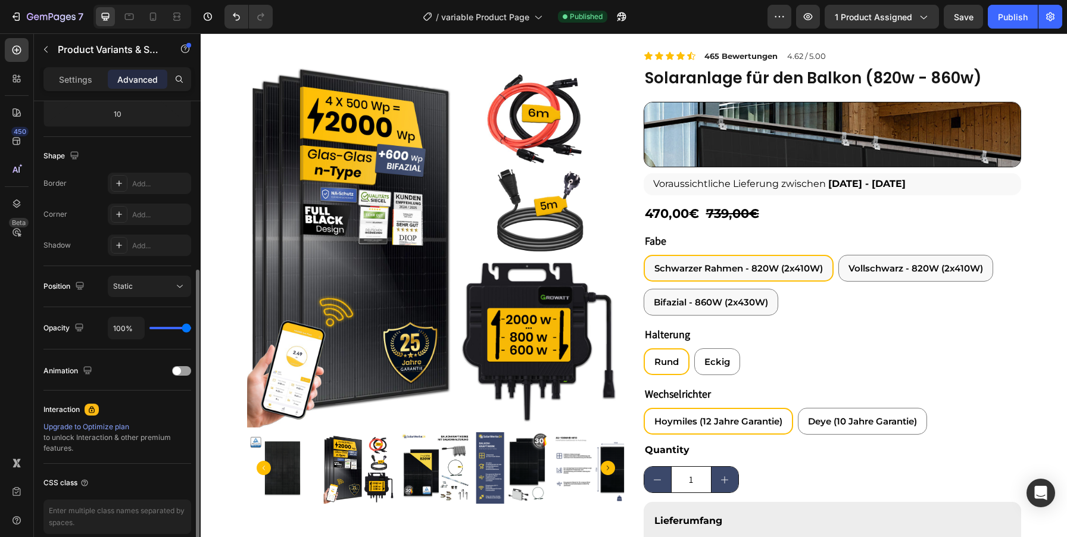
scroll to position [241, 0]
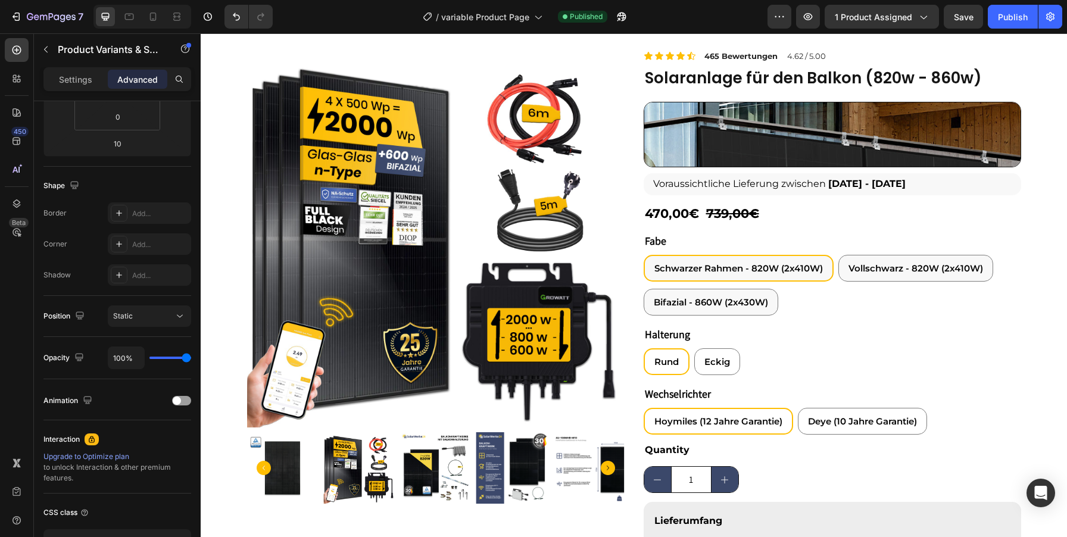
click at [660, 243] on legend "Fabe" at bounding box center [656, 241] width 24 height 18
click at [782, 398] on div "Wechselrichter Hoymiles (12 Jahre Garantie) Hoymiles (12 Jahre Garantie) Hoymil…" at bounding box center [833, 410] width 378 height 50
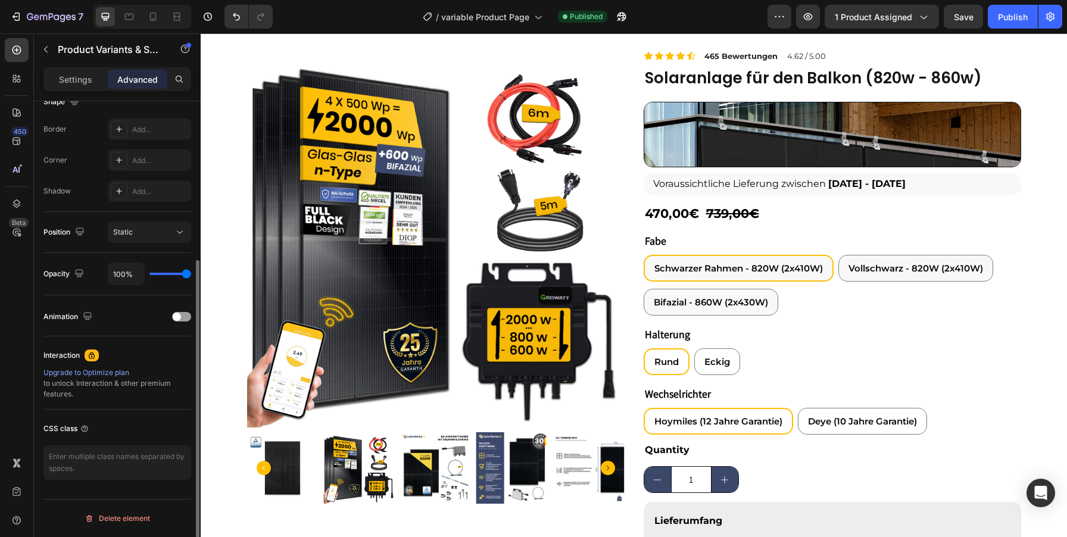
scroll to position [0, 0]
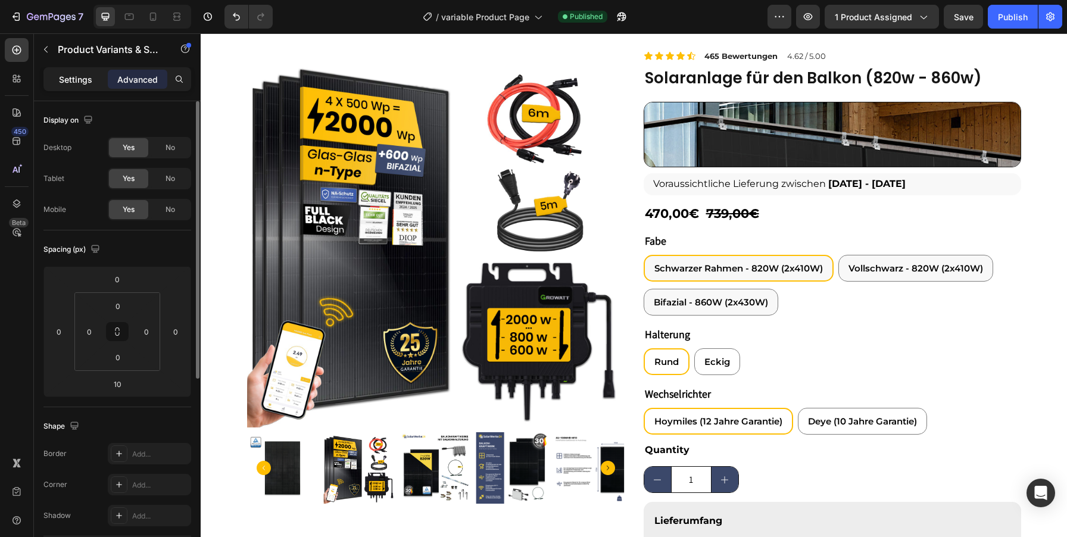
click at [77, 85] on p "Settings" at bounding box center [75, 79] width 33 height 13
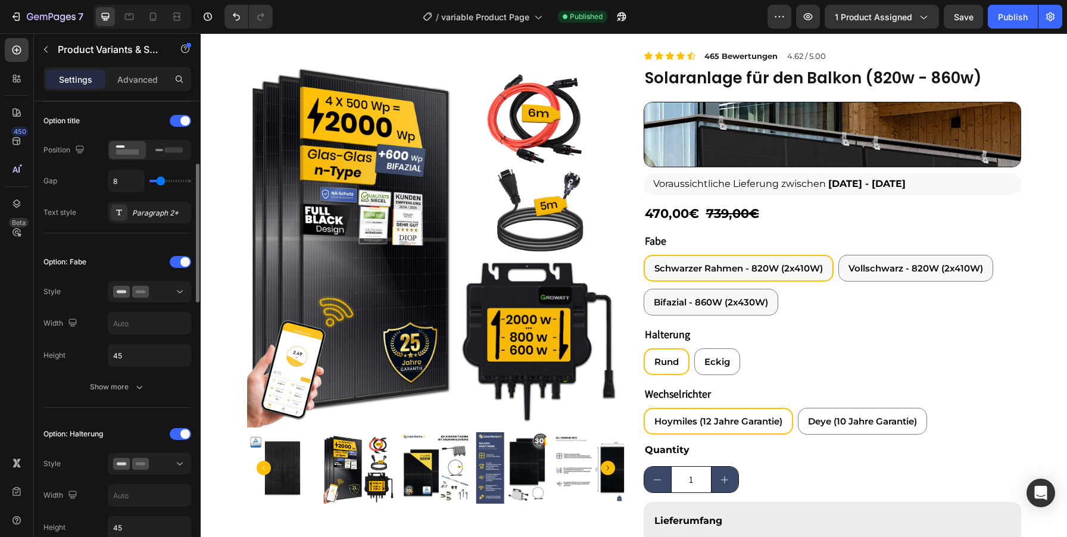
scroll to position [177, 0]
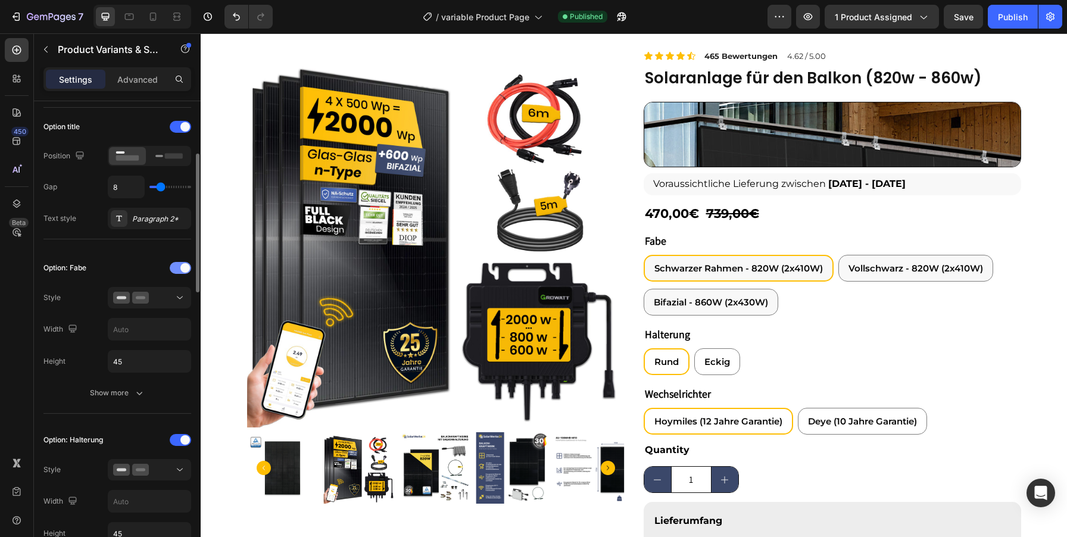
click at [177, 264] on div at bounding box center [180, 268] width 21 height 12
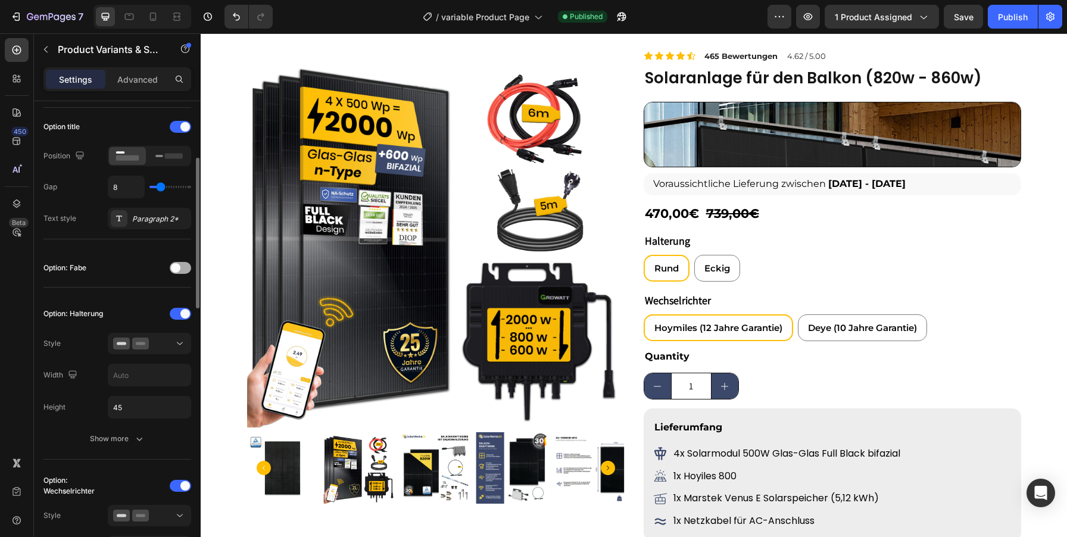
click at [178, 265] on span at bounding box center [176, 268] width 10 height 10
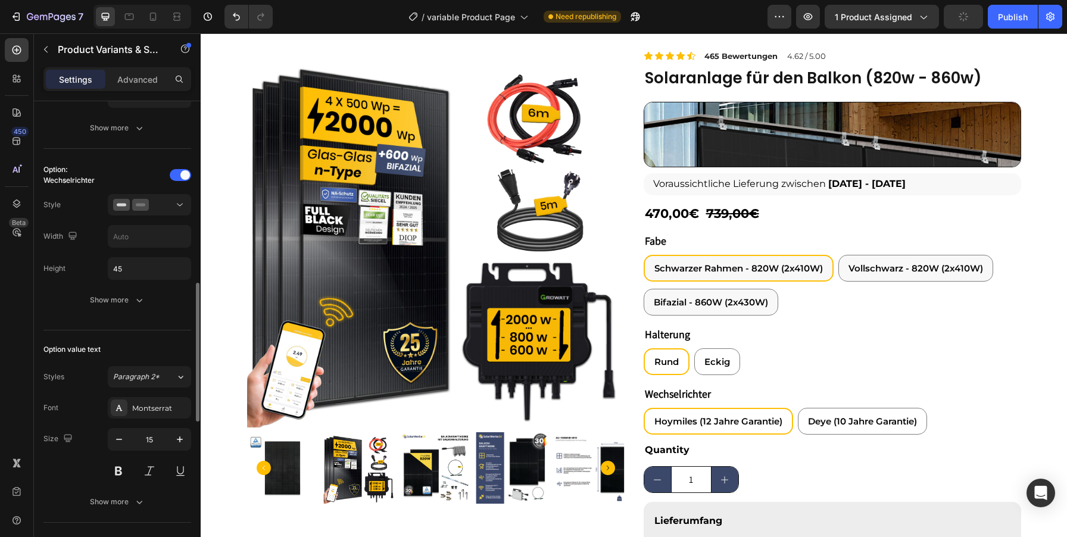
scroll to position [631, 0]
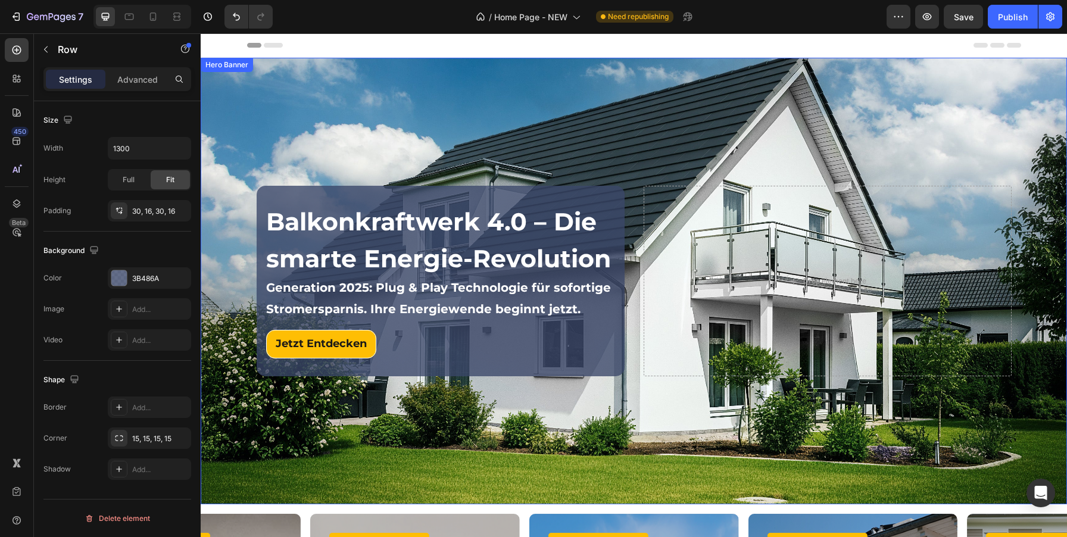
click at [226, 79] on div "Background Image" at bounding box center [634, 281] width 866 height 447
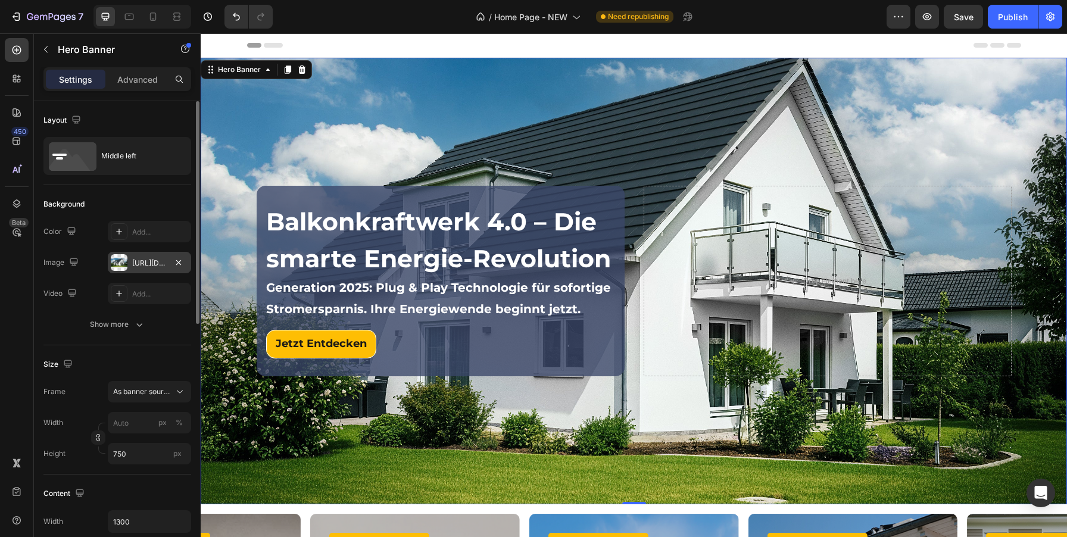
click at [138, 261] on div "https://cdn.shopify.com/s/files/1/0760/4161/7737/files/Banner_try_2.jpg" at bounding box center [149, 263] width 35 height 11
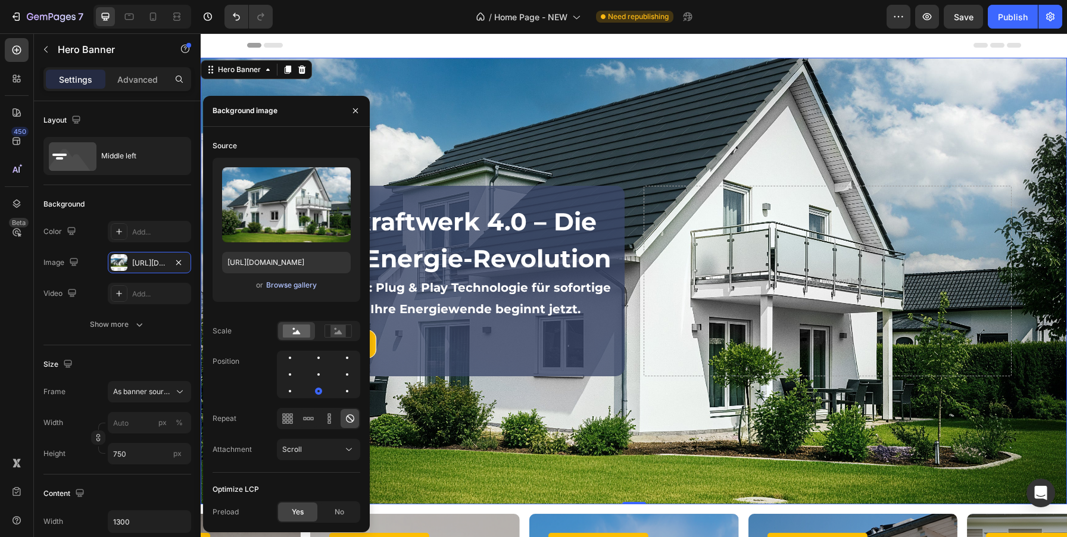
click at [297, 283] on div "Browse gallery" at bounding box center [291, 285] width 51 height 11
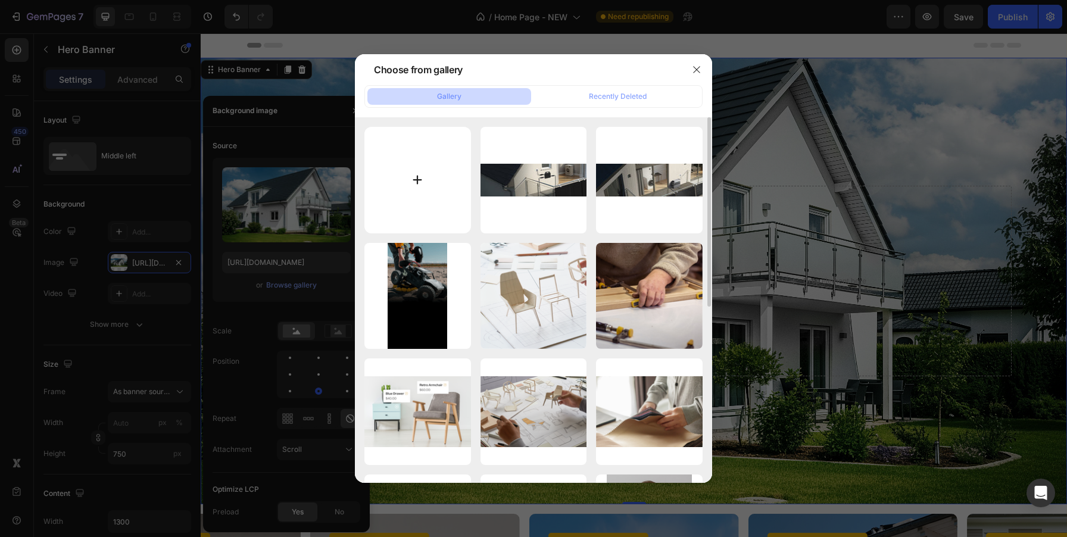
click at [439, 182] on input "file" at bounding box center [417, 180] width 107 height 107
type input "C:\fakepath\AdobeStock_216674215.jpeg"
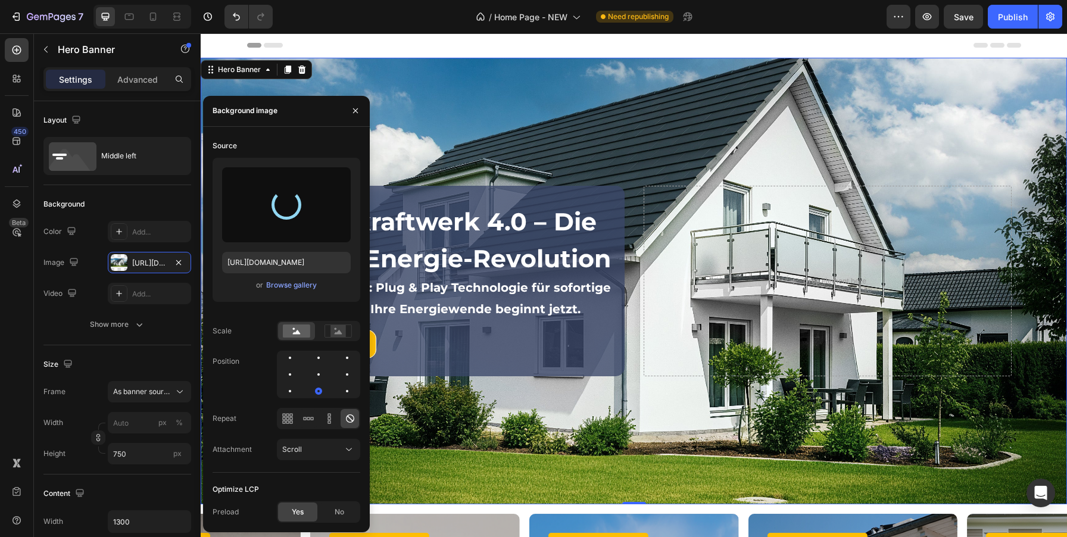
click at [294, 150] on div "Source" at bounding box center [287, 145] width 148 height 19
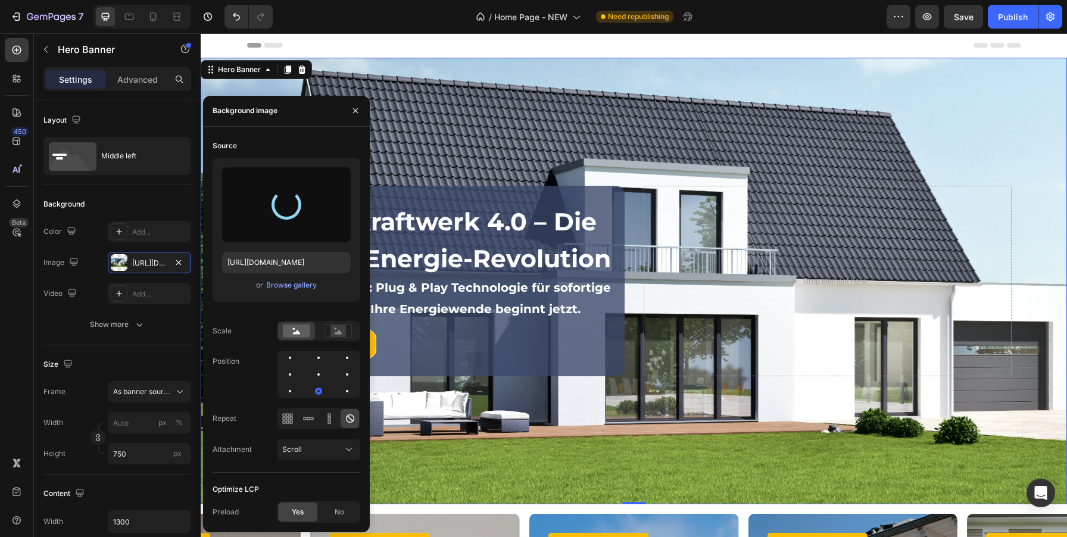
type input "https://cdn.shopify.com/s/files/1/0760/4161/7737/files/gempages_577411067571864…"
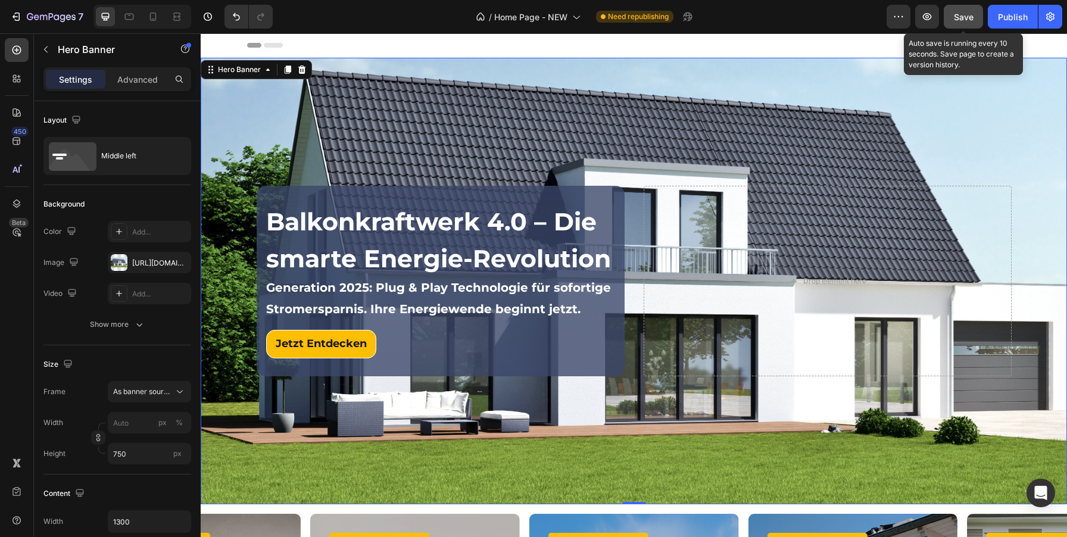
click at [970, 12] on span "Save" at bounding box center [964, 17] width 20 height 10
click at [824, 472] on div "Background Image" at bounding box center [634, 281] width 866 height 447
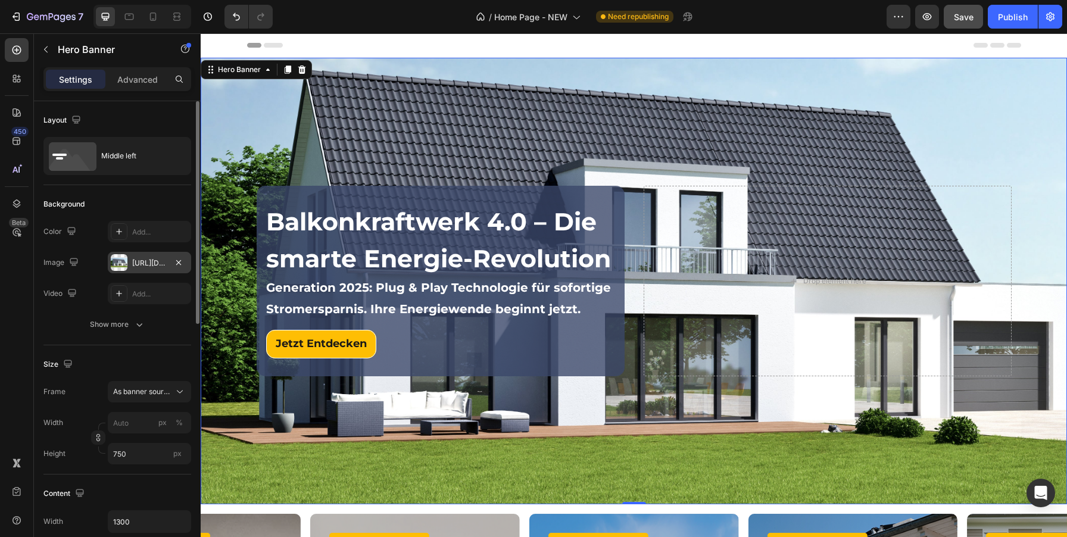
click at [123, 259] on div at bounding box center [119, 262] width 17 height 17
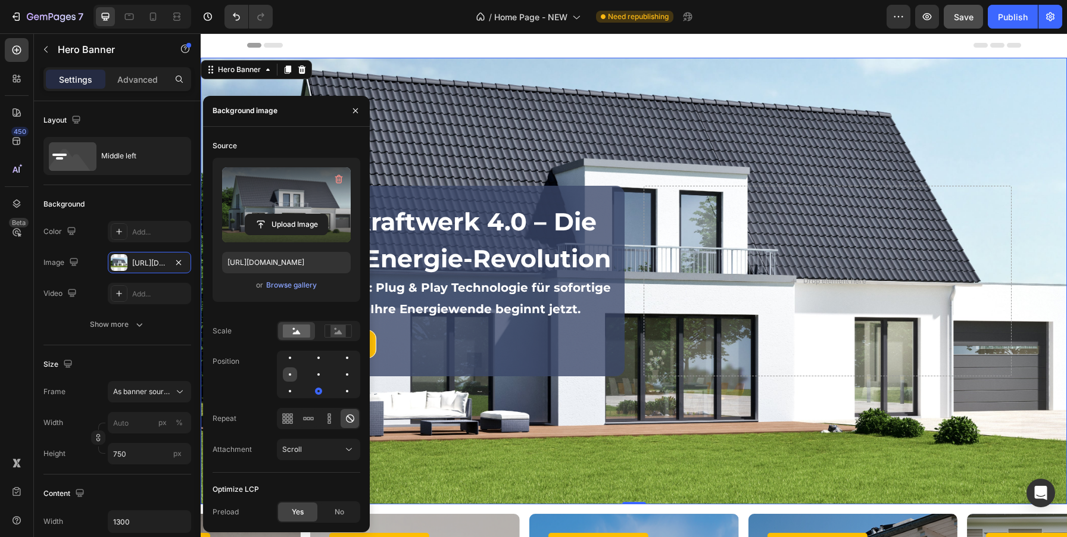
click at [311, 375] on div at bounding box center [318, 374] width 14 height 14
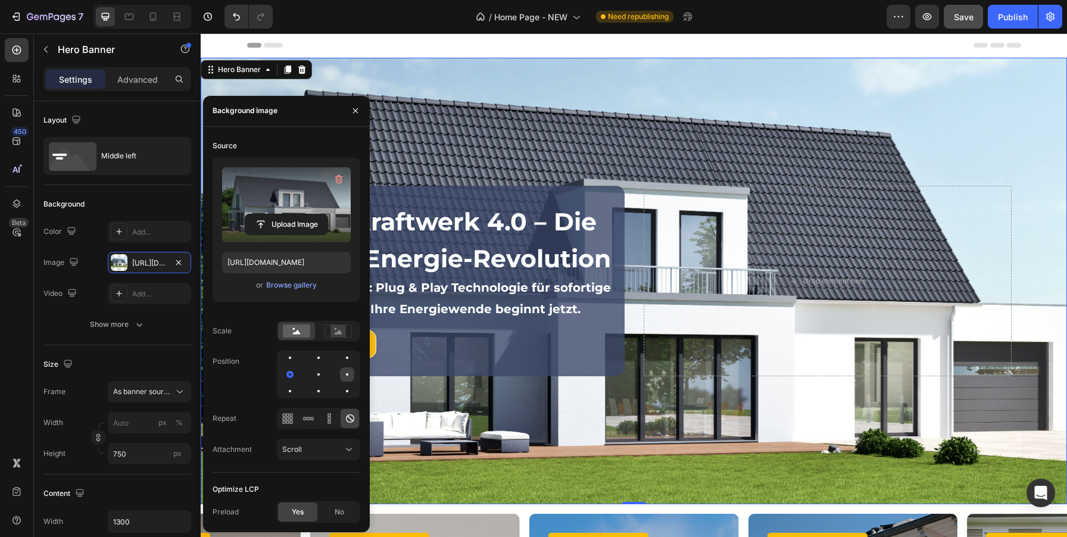
click at [297, 384] on div at bounding box center [290, 391] width 14 height 14
click at [340, 395] on div at bounding box center [347, 391] width 14 height 14
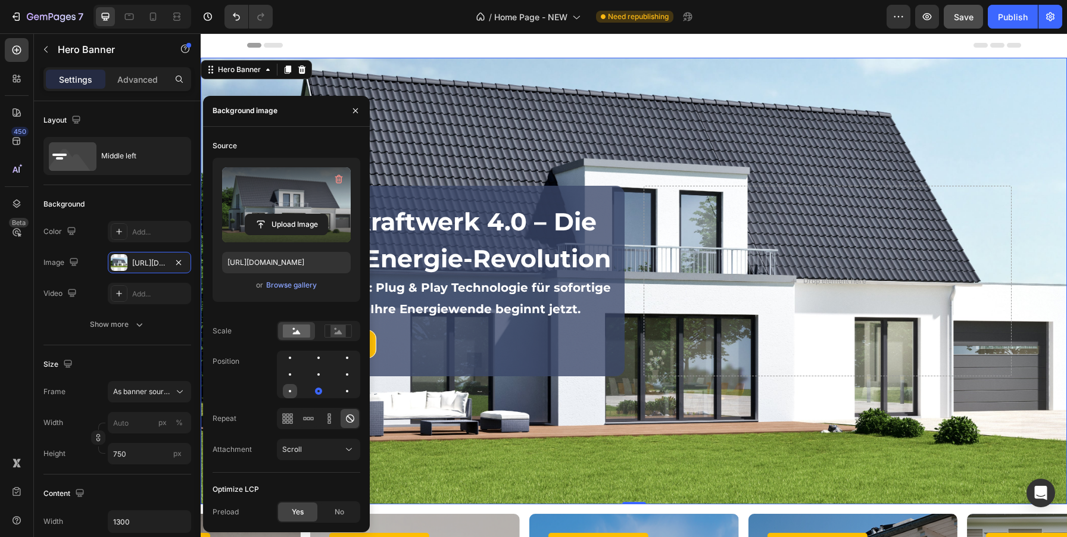
click at [289, 391] on div at bounding box center [290, 391] width 2 height 2
click at [350, 393] on div at bounding box center [347, 391] width 14 height 14
click at [289, 357] on div at bounding box center [290, 358] width 2 height 2
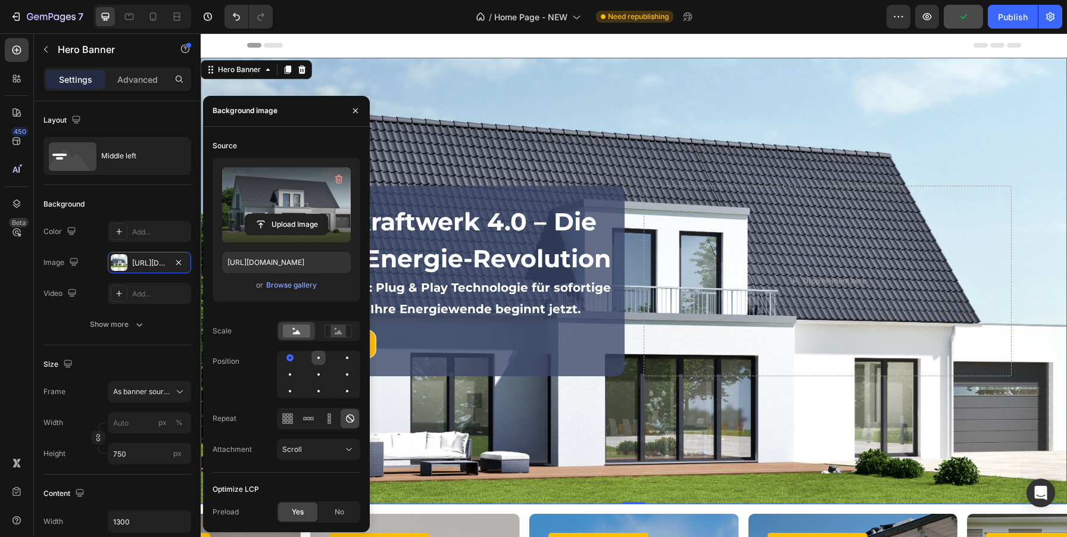
click at [340, 358] on div at bounding box center [347, 358] width 14 height 14
click at [297, 367] on div at bounding box center [290, 374] width 14 height 14
click at [340, 377] on div at bounding box center [347, 374] width 14 height 14
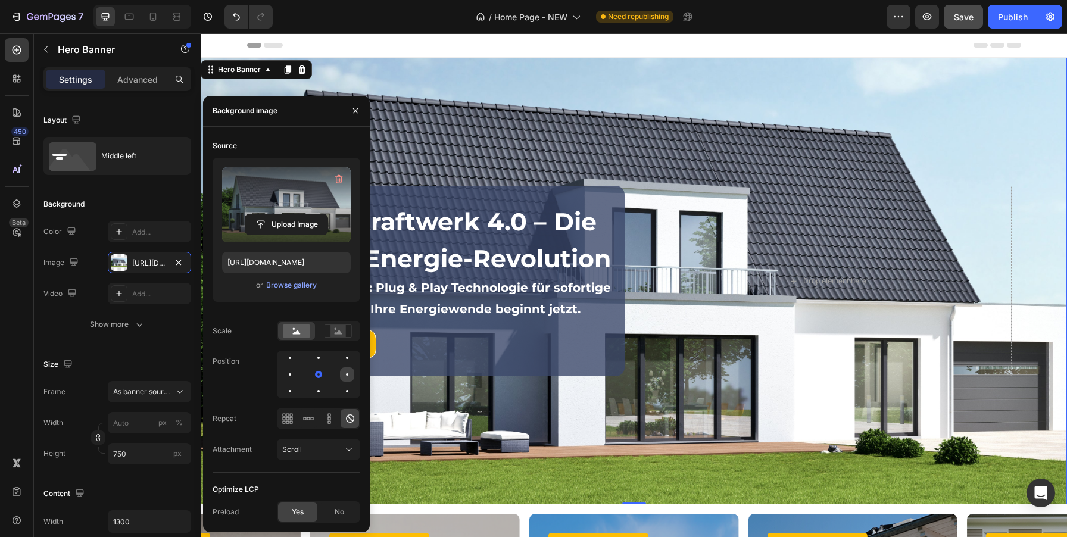
click at [297, 384] on div at bounding box center [290, 391] width 14 height 14
click at [347, 390] on div at bounding box center [347, 391] width 2 height 2
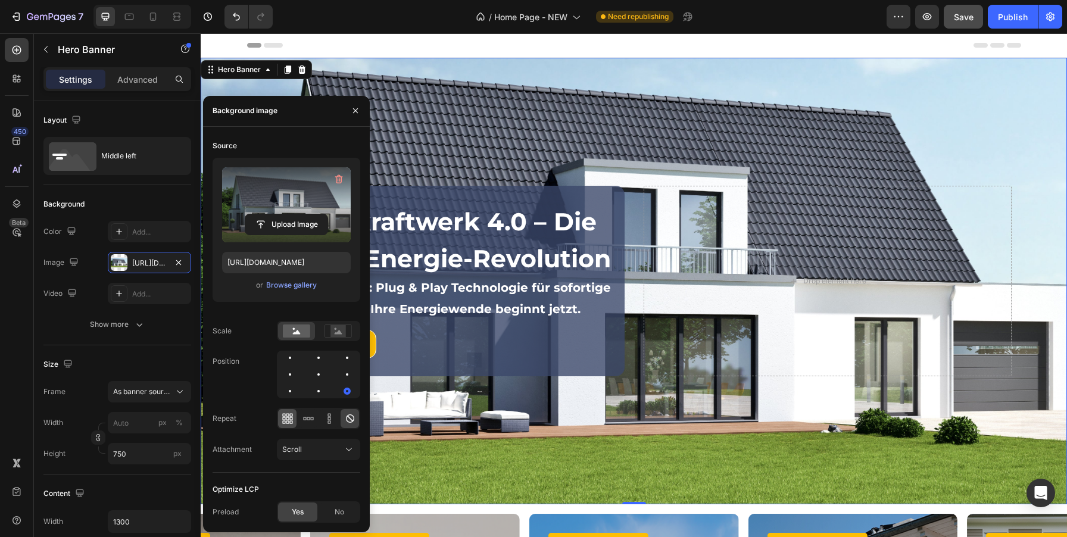
click at [285, 420] on icon at bounding box center [288, 419] width 12 height 12
click at [353, 419] on icon at bounding box center [350, 418] width 8 height 8
click at [350, 453] on icon at bounding box center [349, 450] width 12 height 12
click at [263, 455] on div "Attachment Scroll" at bounding box center [287, 449] width 148 height 21
click at [336, 333] on icon at bounding box center [339, 332] width 8 height 4
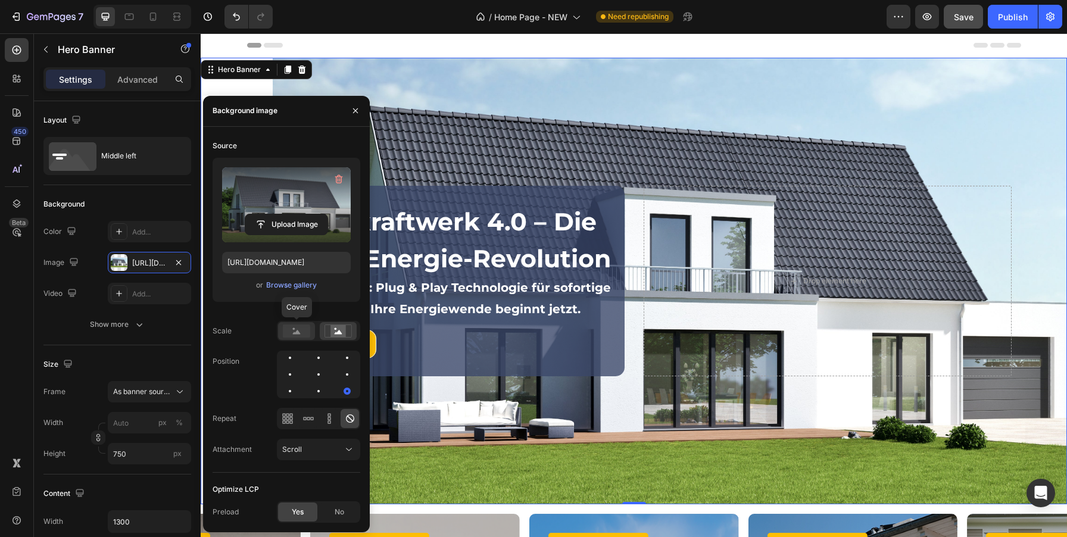
click at [297, 333] on icon at bounding box center [297, 332] width 8 height 4
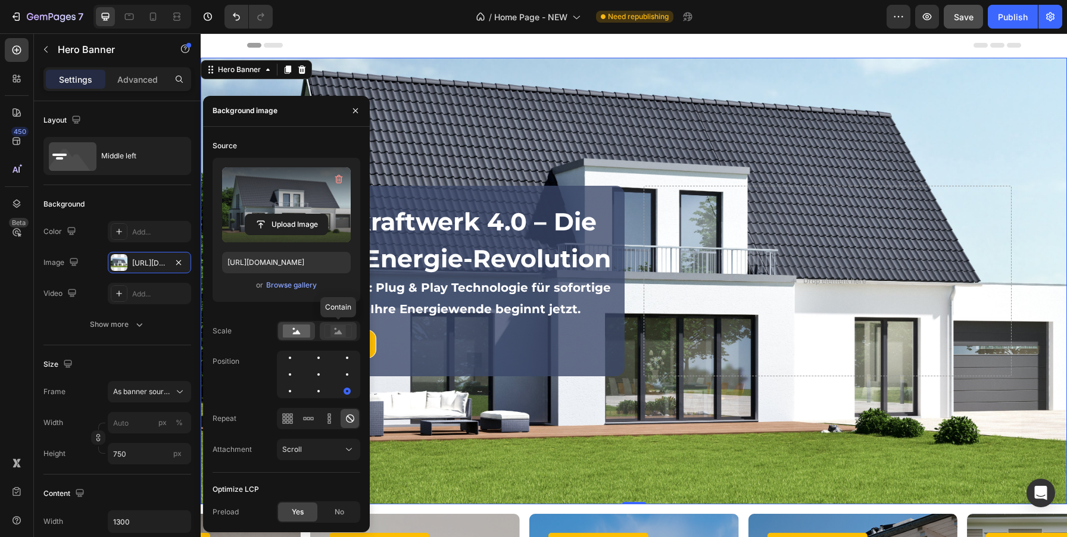
click at [346, 328] on icon at bounding box center [338, 331] width 27 height 13
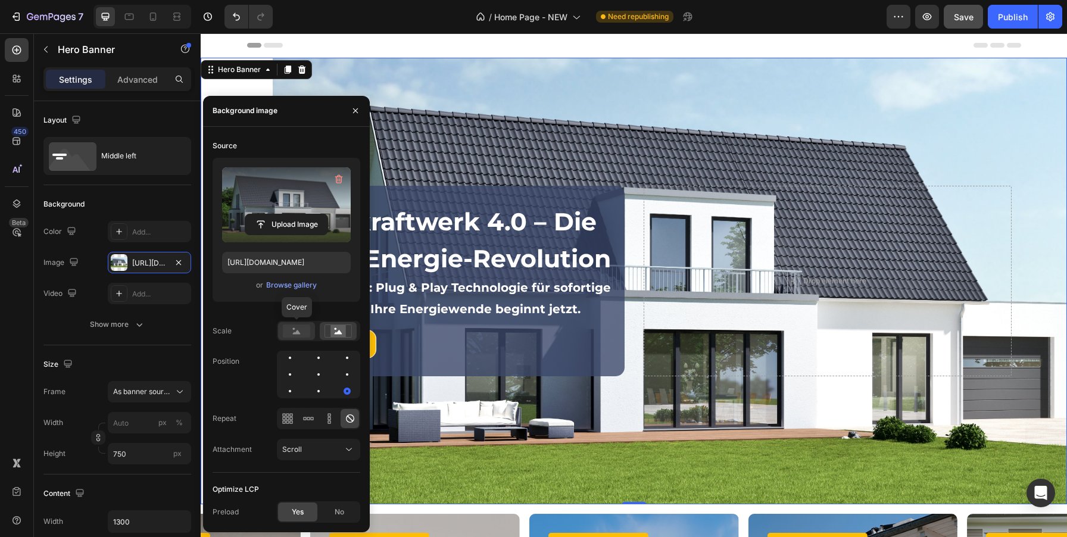
click at [295, 329] on rect at bounding box center [296, 331] width 27 height 13
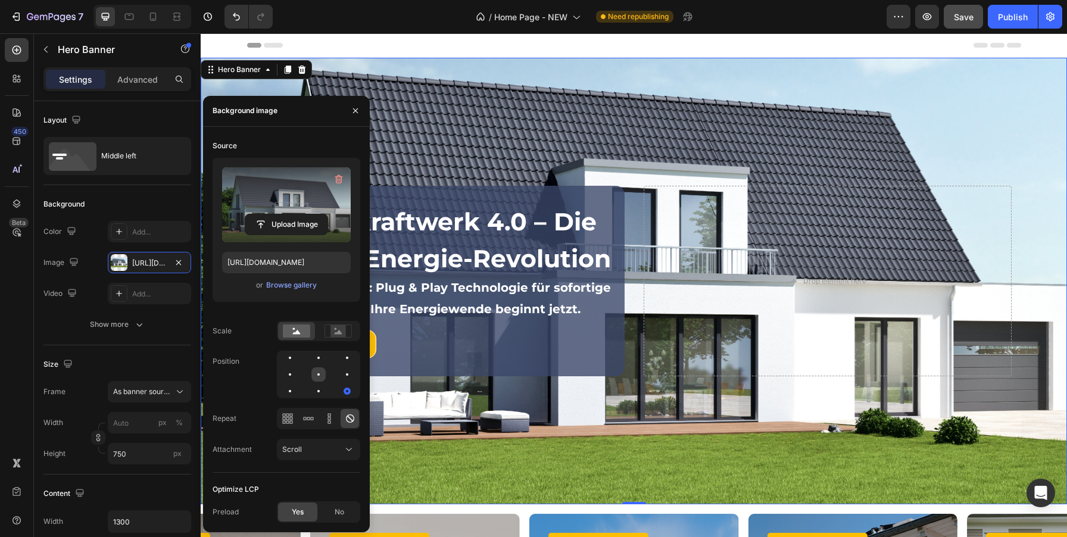
click at [317, 375] on div at bounding box center [318, 374] width 2 height 2
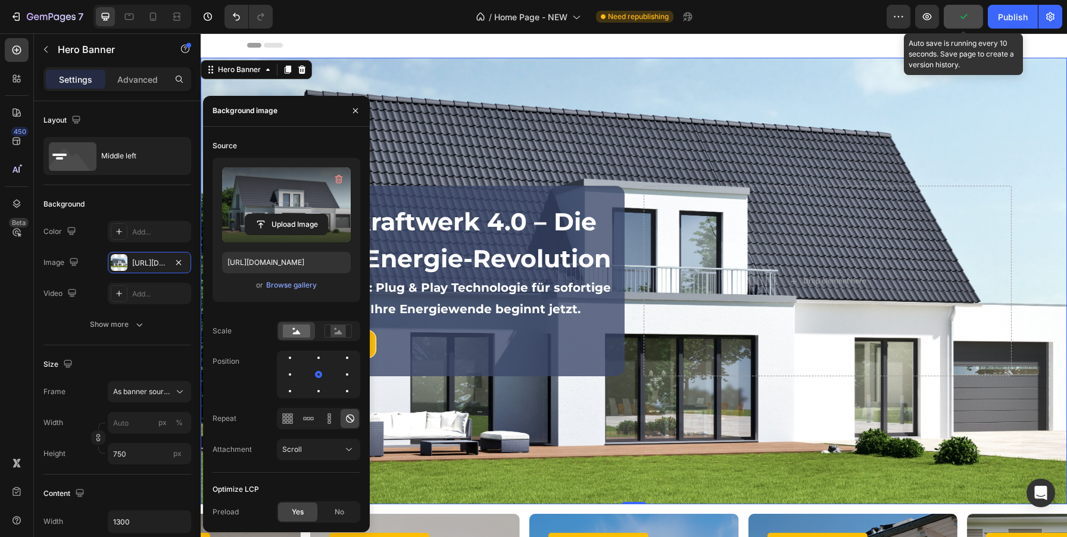
click at [962, 11] on icon "button" at bounding box center [963, 17] width 12 height 12
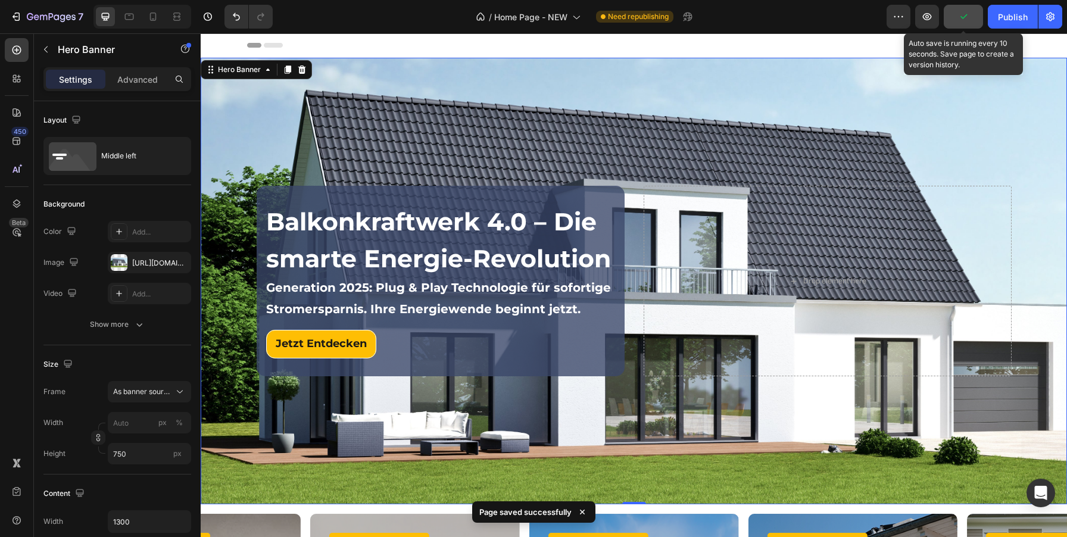
click at [962, 11] on icon "button" at bounding box center [963, 17] width 12 height 12
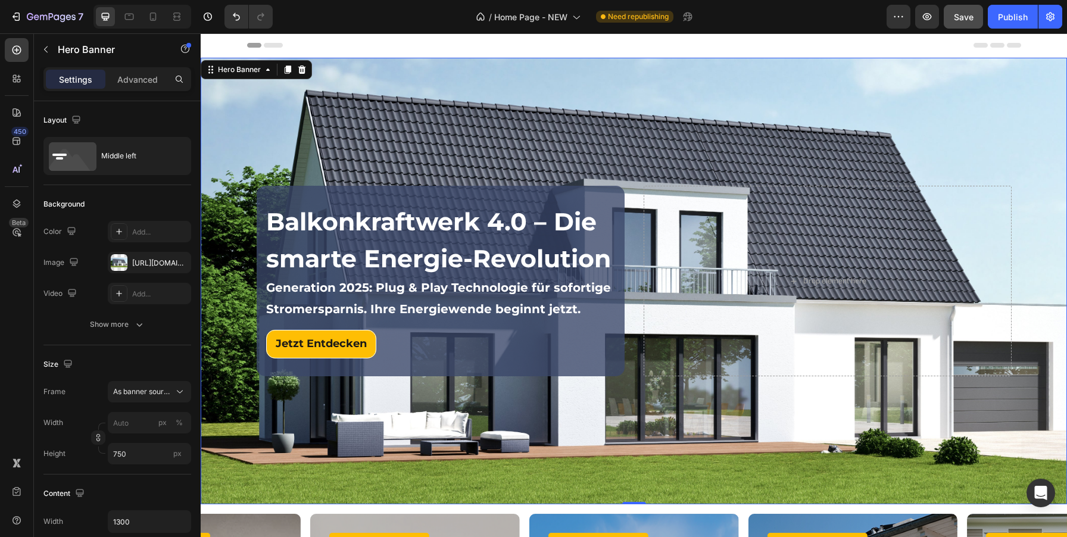
click at [232, 108] on div "Background Image" at bounding box center [634, 281] width 866 height 447
click at [135, 260] on div "https://cdn.shopify.com/s/files/1/0760/4161/7737/files/gempages_577411067571864…" at bounding box center [149, 263] width 35 height 11
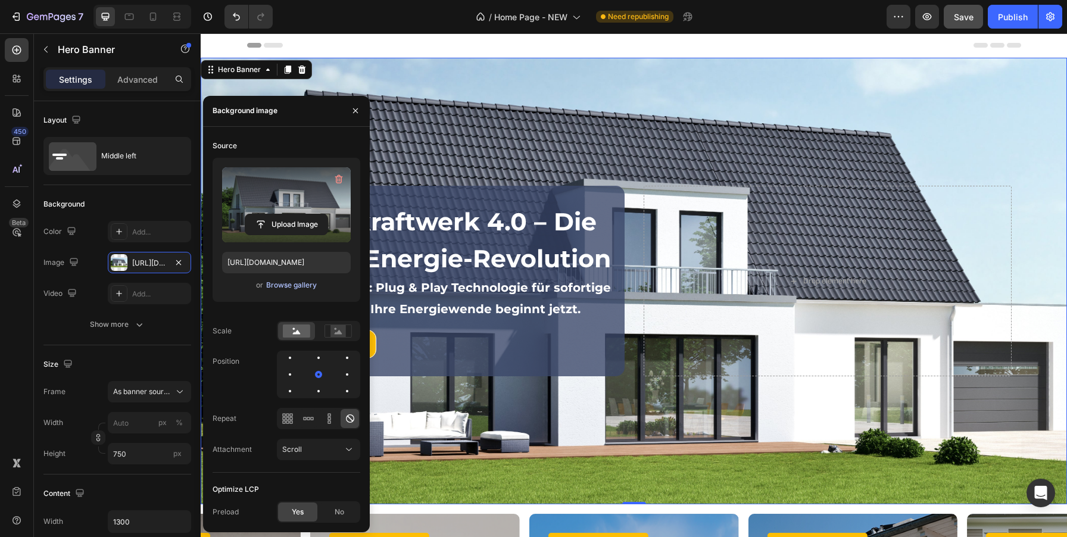
click at [282, 286] on div "Browse gallery" at bounding box center [291, 285] width 51 height 11
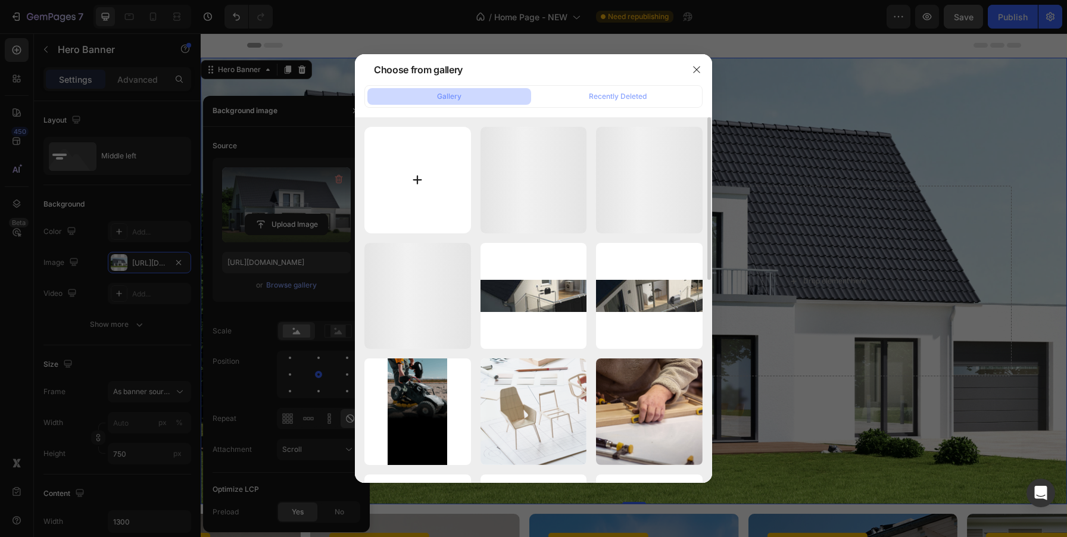
click at [420, 178] on input "file" at bounding box center [417, 180] width 107 height 107
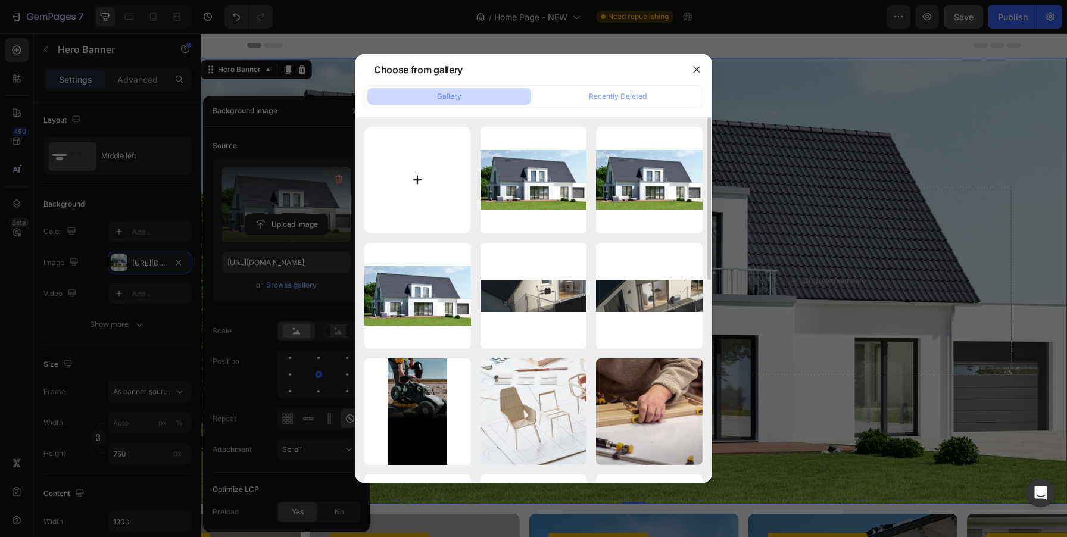
type input "C:\fakepath\2 (4).jpg"
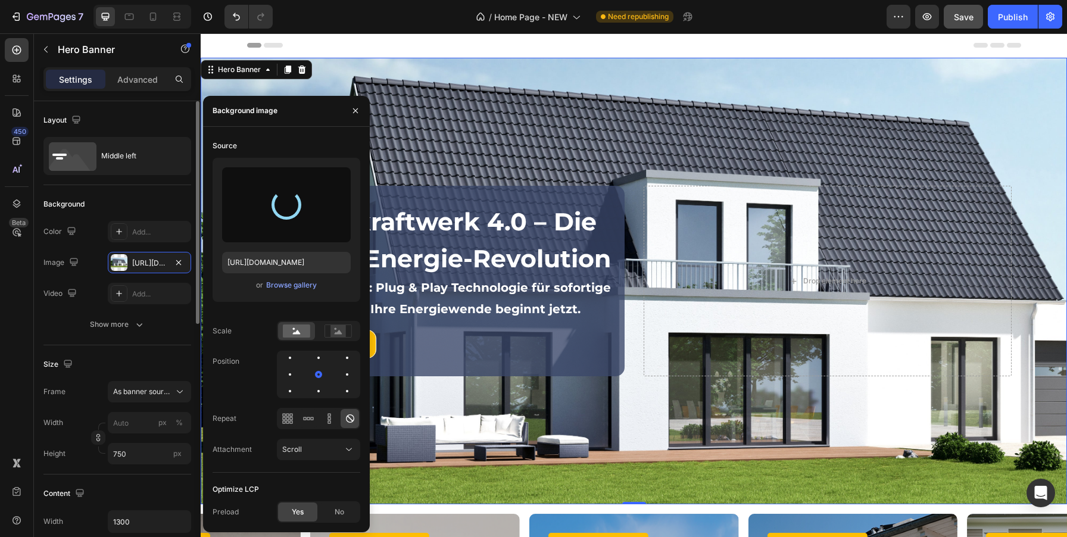
type input "https://cdn.shopify.com/s/files/1/0760/4161/7737/files/gempages_577411067571864…"
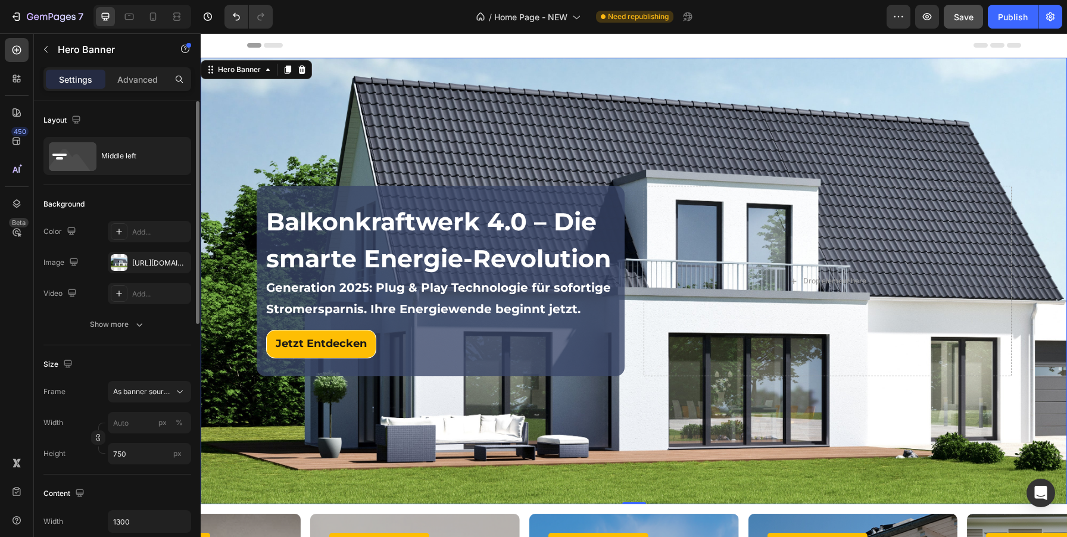
click at [156, 198] on div "Background" at bounding box center [117, 204] width 148 height 19
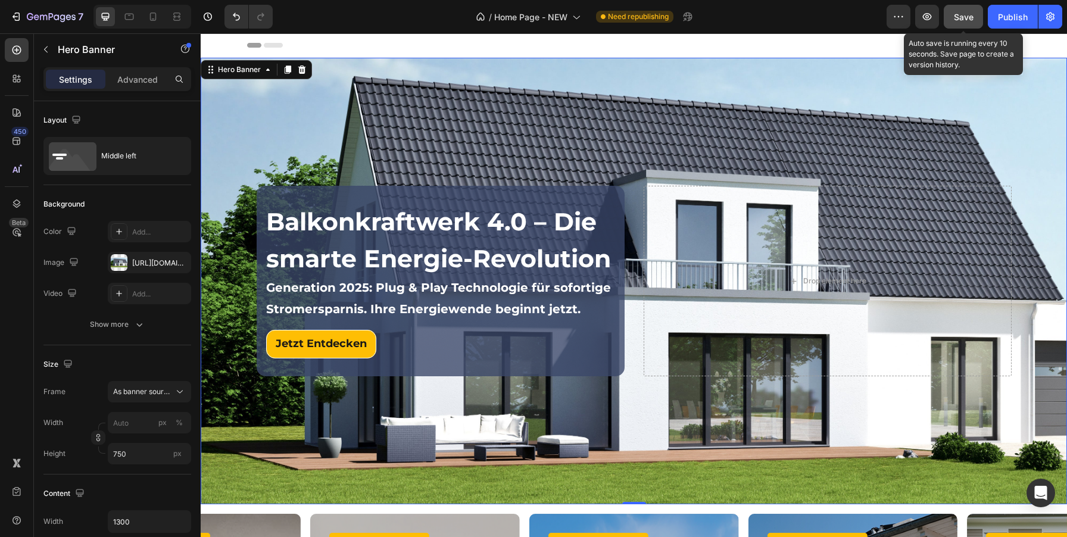
click at [953, 14] on button "Save" at bounding box center [963, 17] width 39 height 24
click at [598, 481] on div "Background Image" at bounding box center [634, 281] width 866 height 447
click at [732, 484] on div "Background Image" at bounding box center [634, 281] width 866 height 447
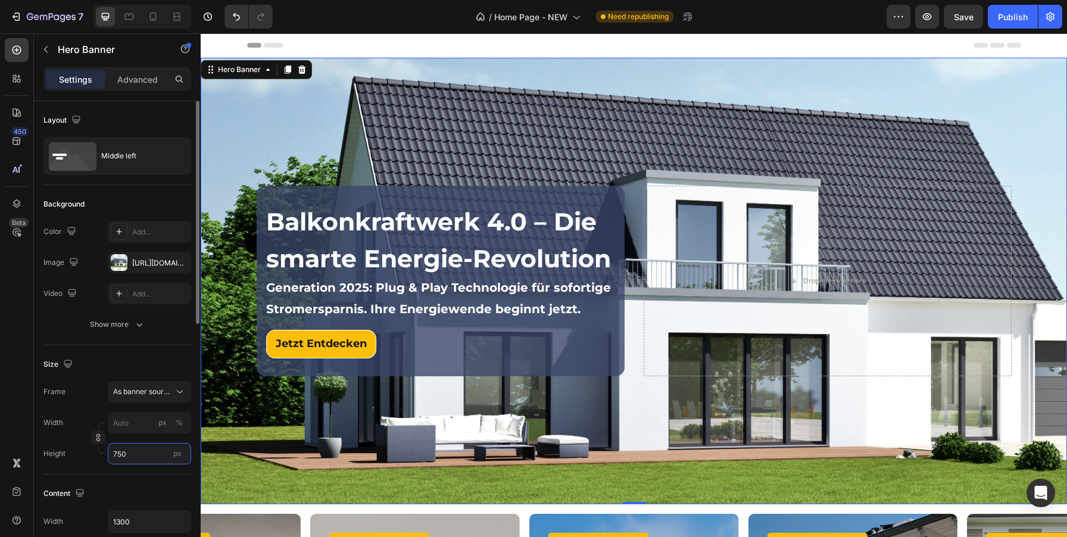
click at [118, 451] on input "750" at bounding box center [149, 453] width 83 height 21
click at [650, 432] on div "Background Image" at bounding box center [634, 281] width 866 height 447
click at [134, 457] on input "750" at bounding box center [149, 453] width 83 height 21
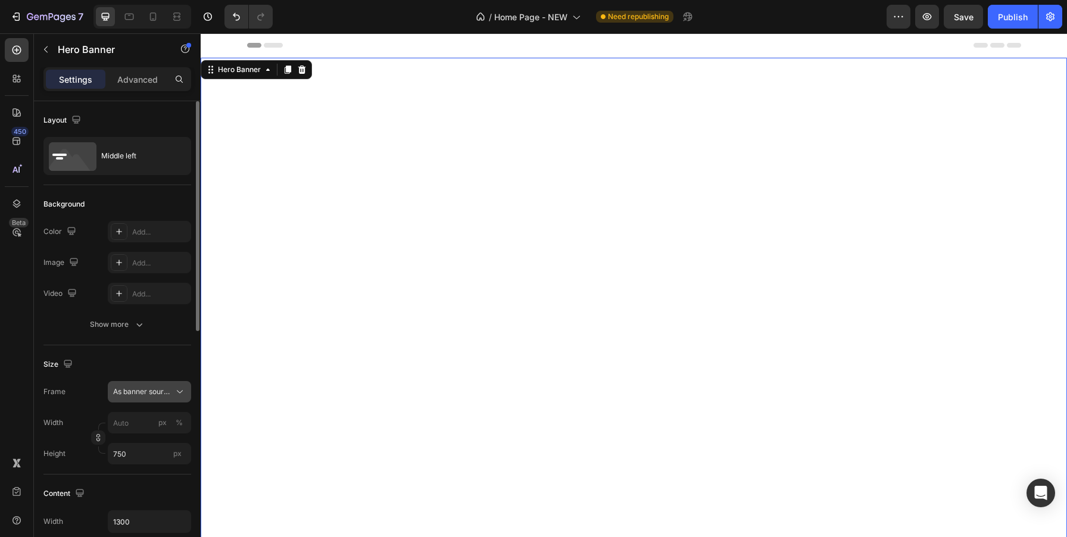
click at [182, 387] on icon at bounding box center [180, 392] width 12 height 12
click at [151, 444] on div "Custom" at bounding box center [147, 441] width 69 height 11
type input "750750"
click at [183, 395] on icon at bounding box center [180, 392] width 12 height 12
click at [138, 425] on span "As banner source" at bounding box center [142, 420] width 59 height 11
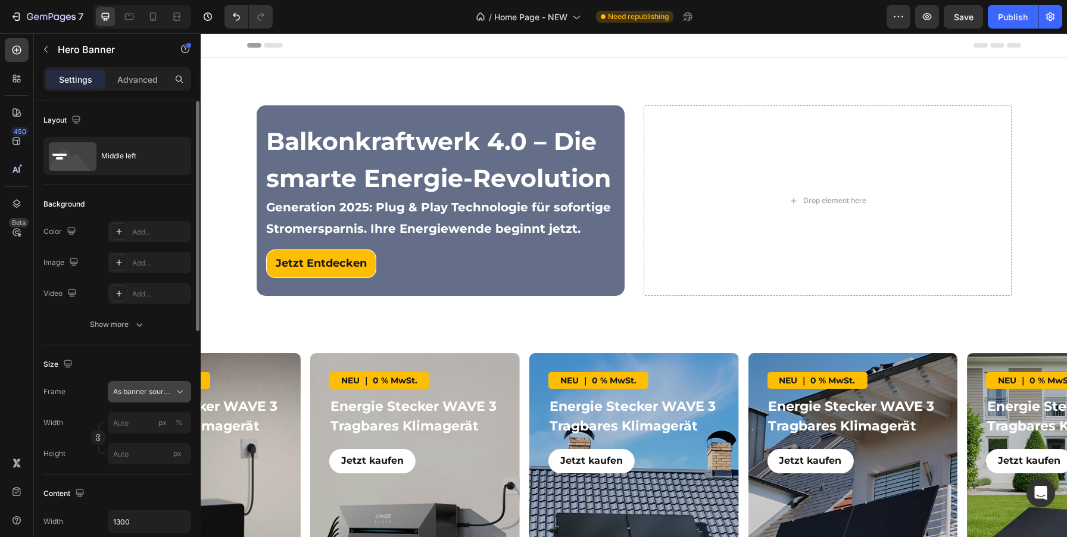
click at [177, 392] on icon at bounding box center [180, 392] width 12 height 12
click at [148, 448] on div "Custom" at bounding box center [138, 441] width 95 height 21
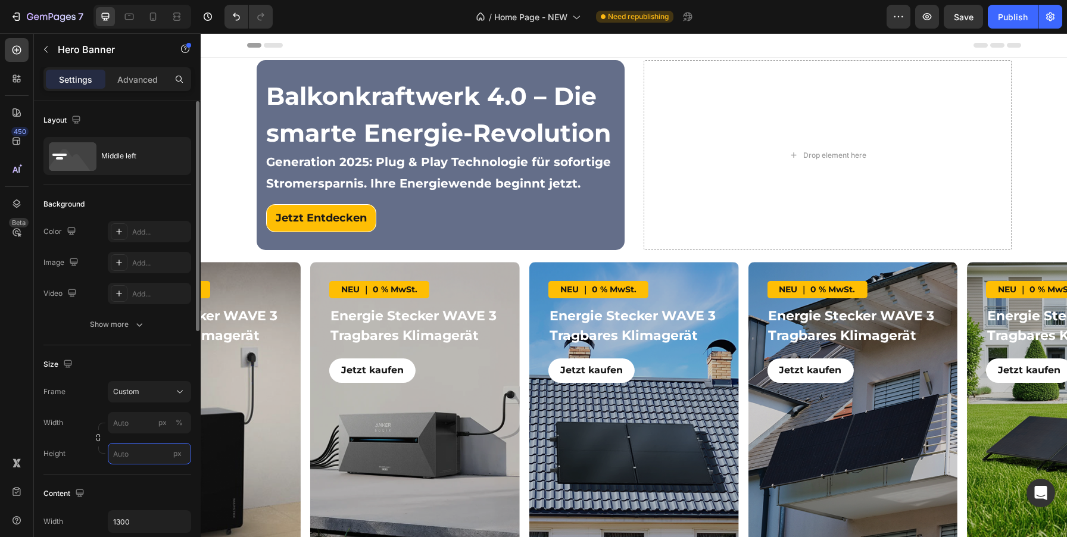
click at [143, 450] on input "px" at bounding box center [149, 453] width 83 height 21
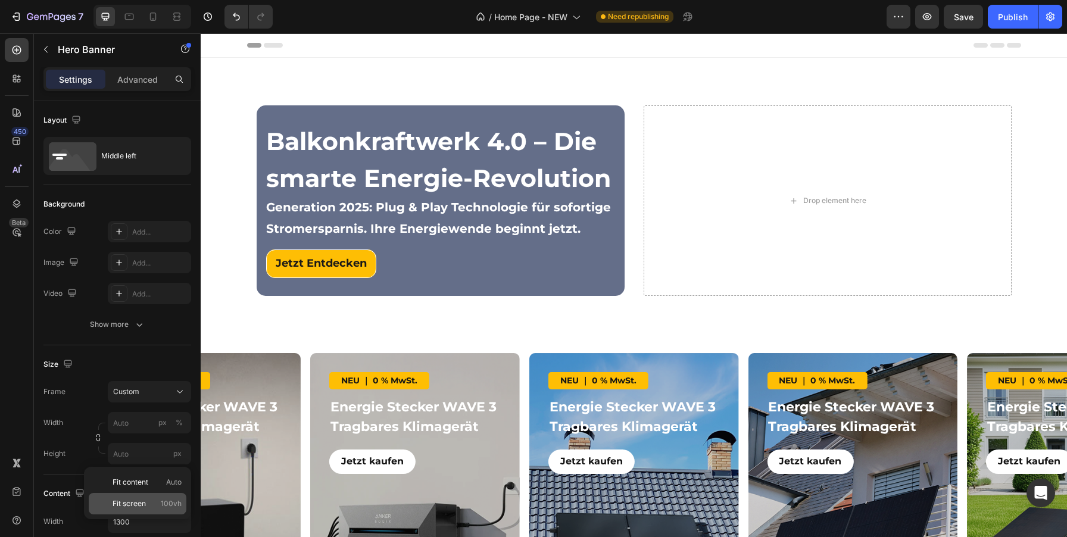
click at [142, 508] on span "Fit screen" at bounding box center [129, 503] width 33 height 11
type input "100"
type input "100 vh"
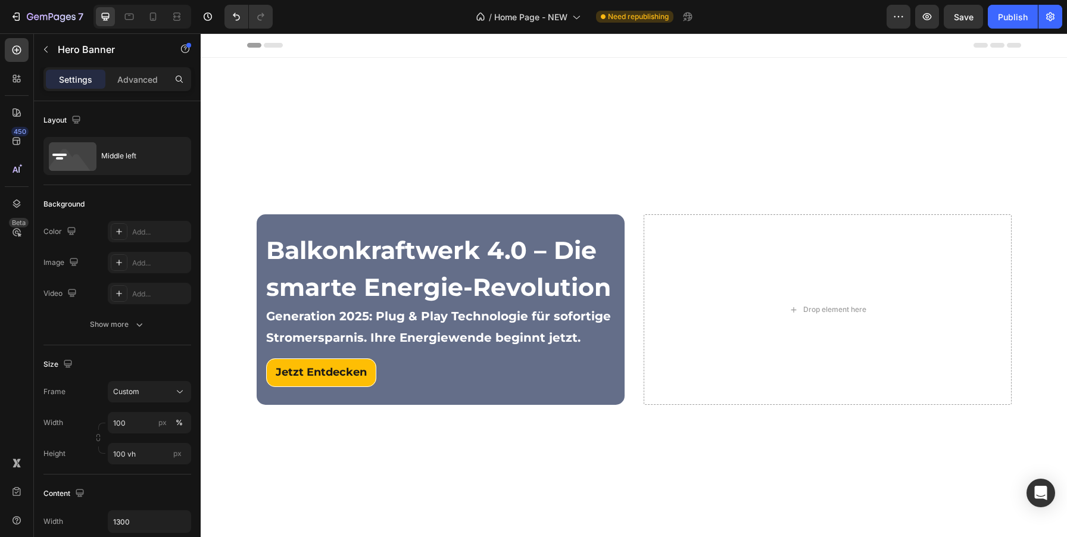
click at [400, 155] on div "Background Image" at bounding box center [634, 310] width 866 height 504
click at [135, 422] on input "100" at bounding box center [149, 422] width 83 height 21
click at [142, 456] on input "100 vh" at bounding box center [149, 453] width 83 height 21
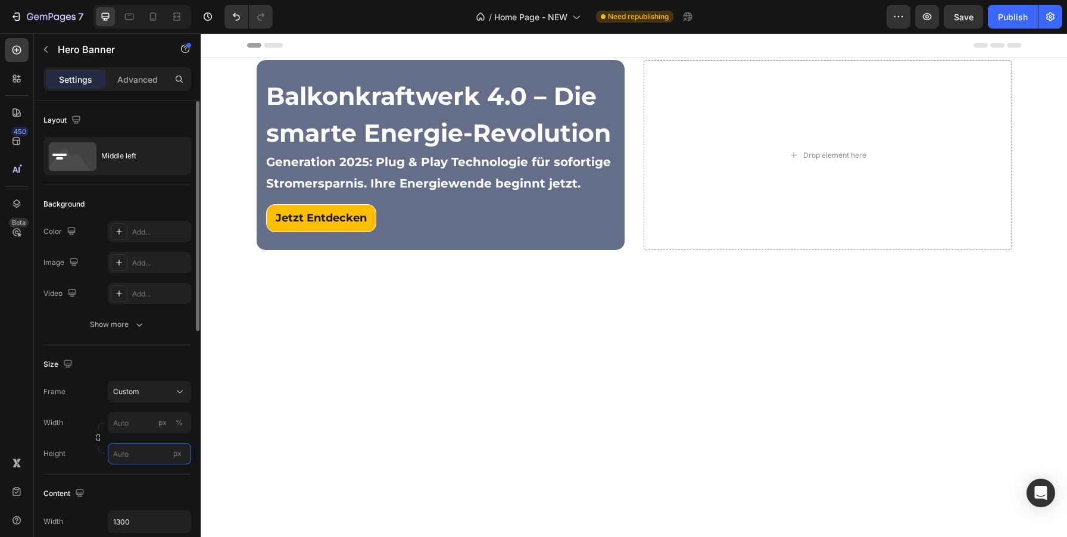
click at [133, 458] on input "px" at bounding box center [149, 453] width 83 height 21
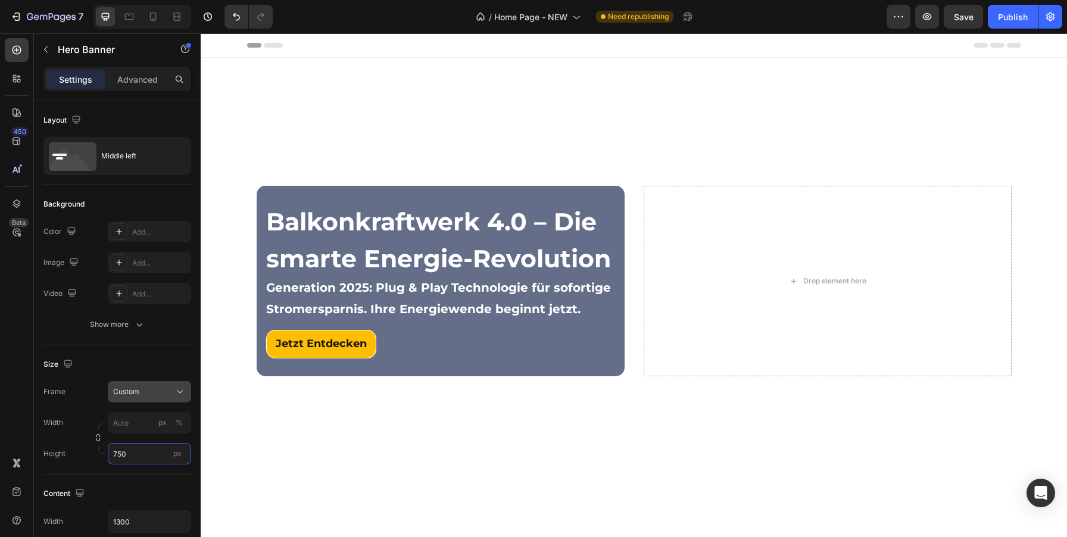
type input "750"
click at [181, 394] on icon at bounding box center [180, 392] width 12 height 12
click at [148, 418] on span "As banner source" at bounding box center [142, 420] width 59 height 11
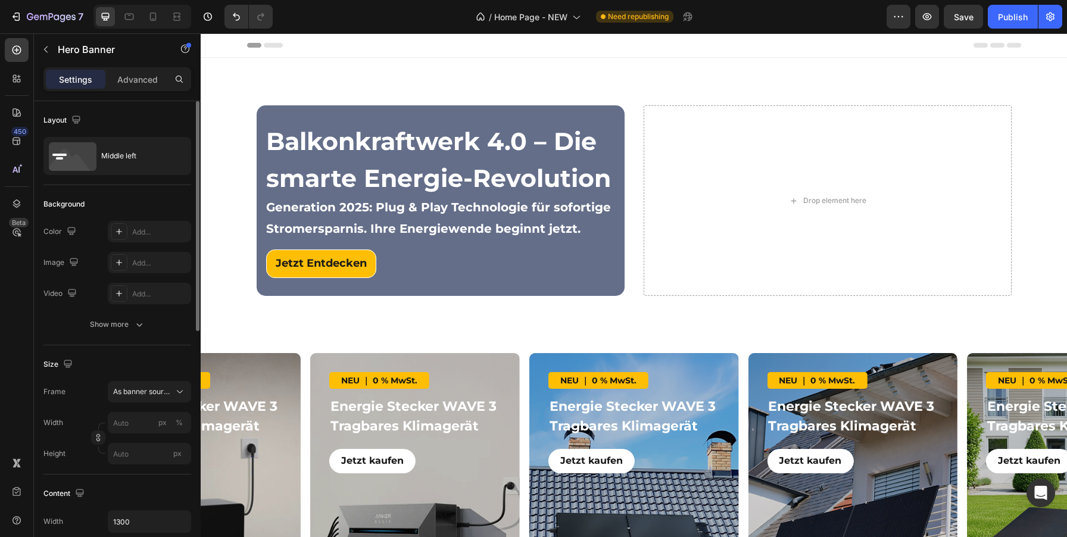
click at [341, 330] on div "Background Image" at bounding box center [634, 201] width 866 height 286
click at [150, 262] on div "Add..." at bounding box center [160, 263] width 56 height 11
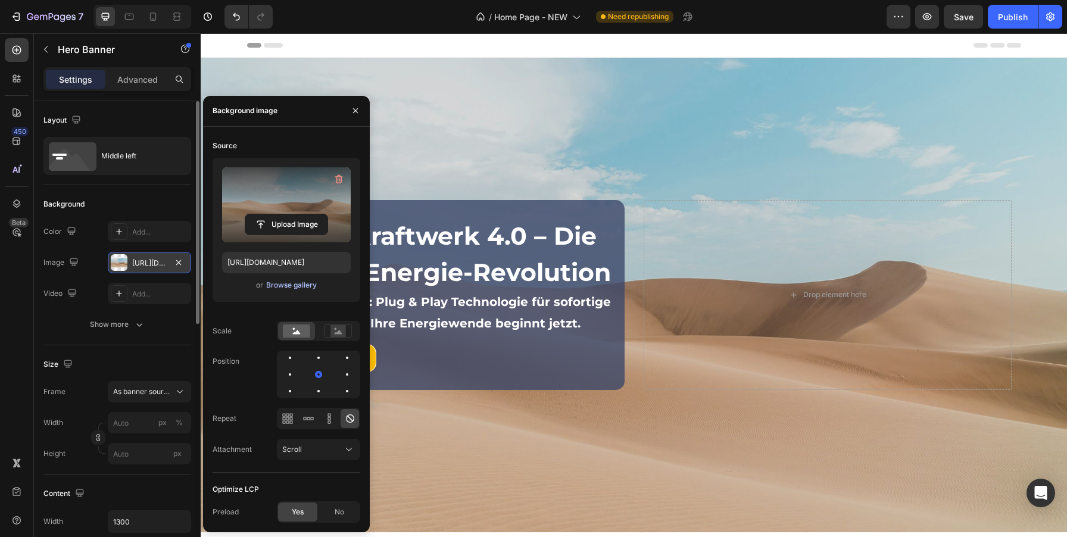
click at [289, 289] on div "Browse gallery" at bounding box center [291, 285] width 51 height 11
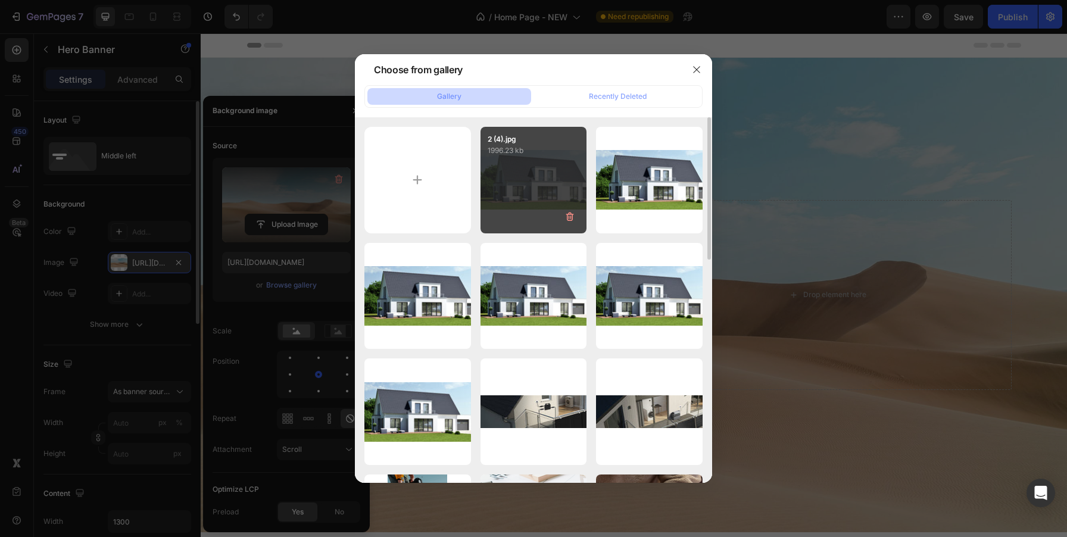
click at [527, 180] on div "2 (4).jpg 1996.23 kb" at bounding box center [534, 180] width 107 height 107
type input "https://cdn.shopify.com/s/files/1/0760/4161/7737/files/gempages_577411067571864…"
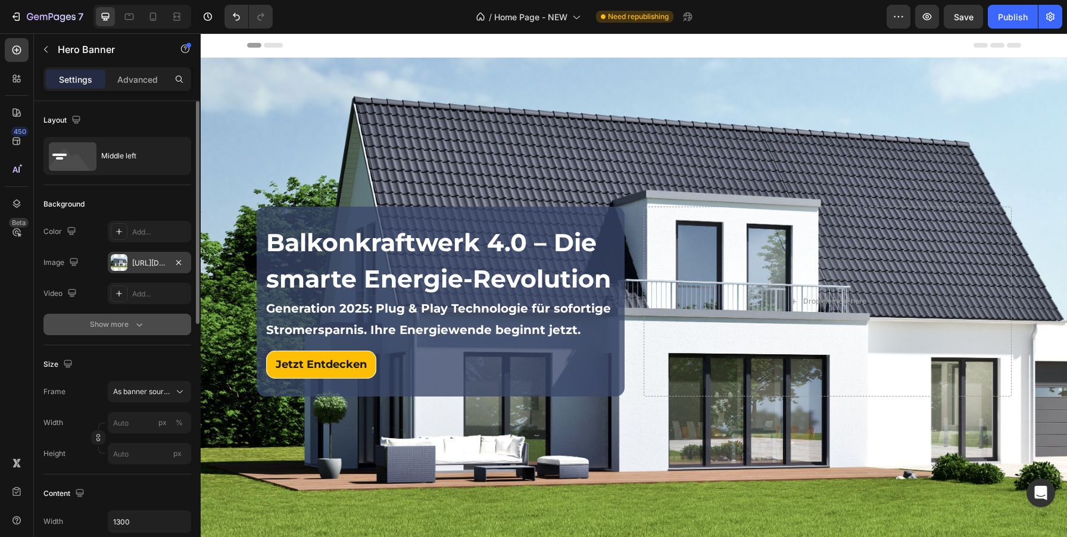
click at [57, 320] on button "Show more" at bounding box center [117, 324] width 148 height 21
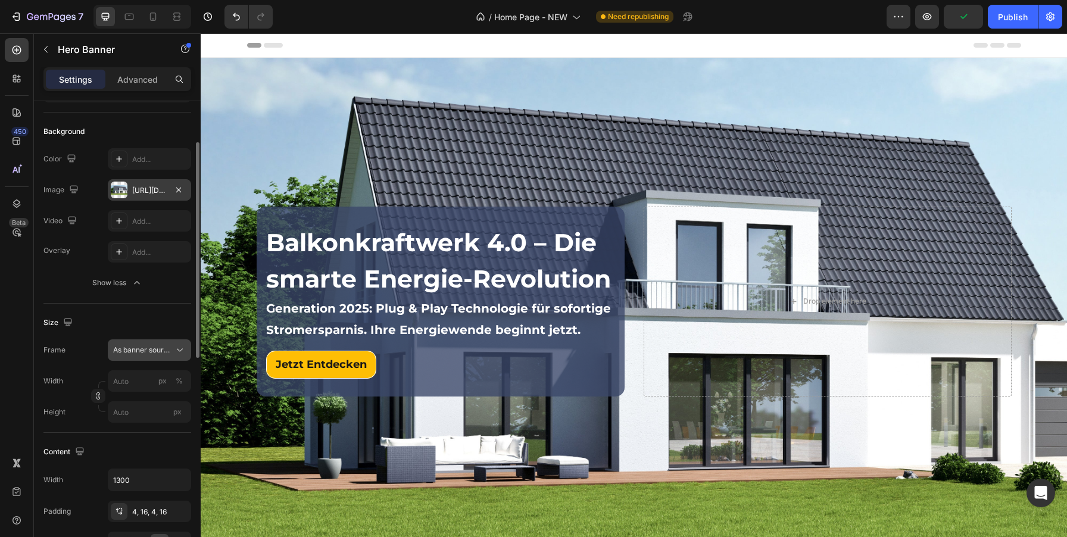
scroll to position [83, 0]
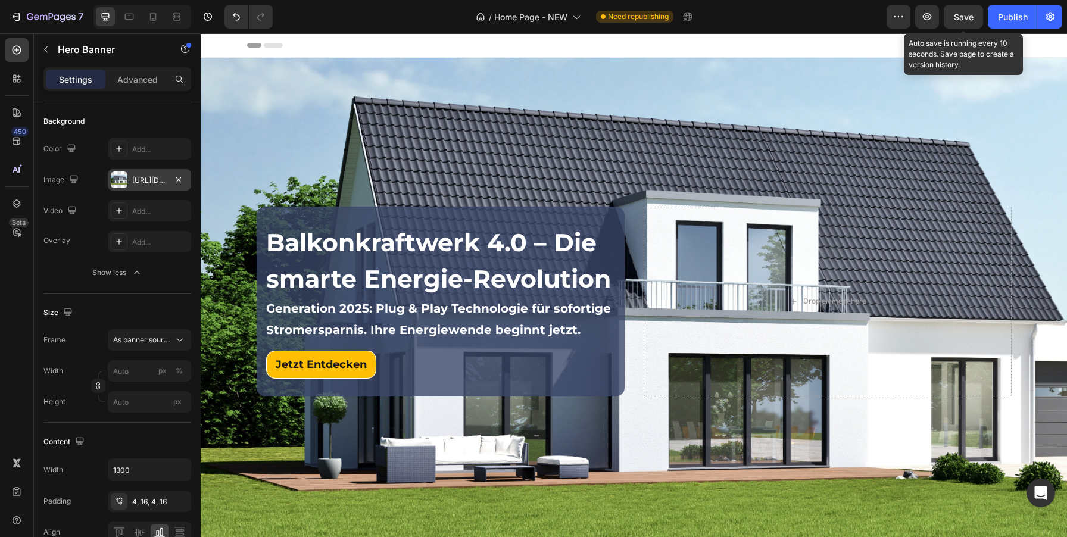
click at [965, 14] on span "Save" at bounding box center [964, 17] width 20 height 10
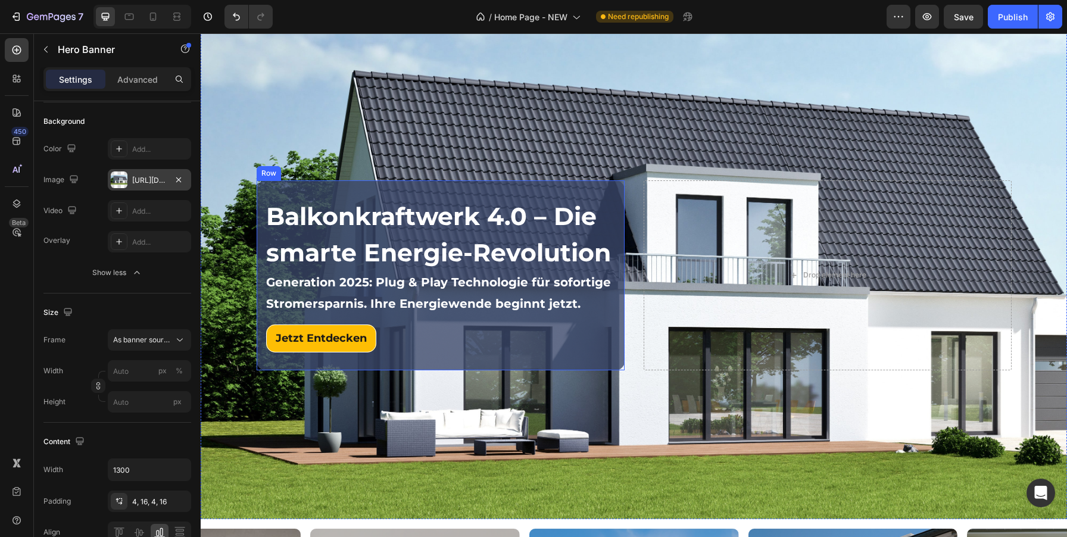
scroll to position [29, 0]
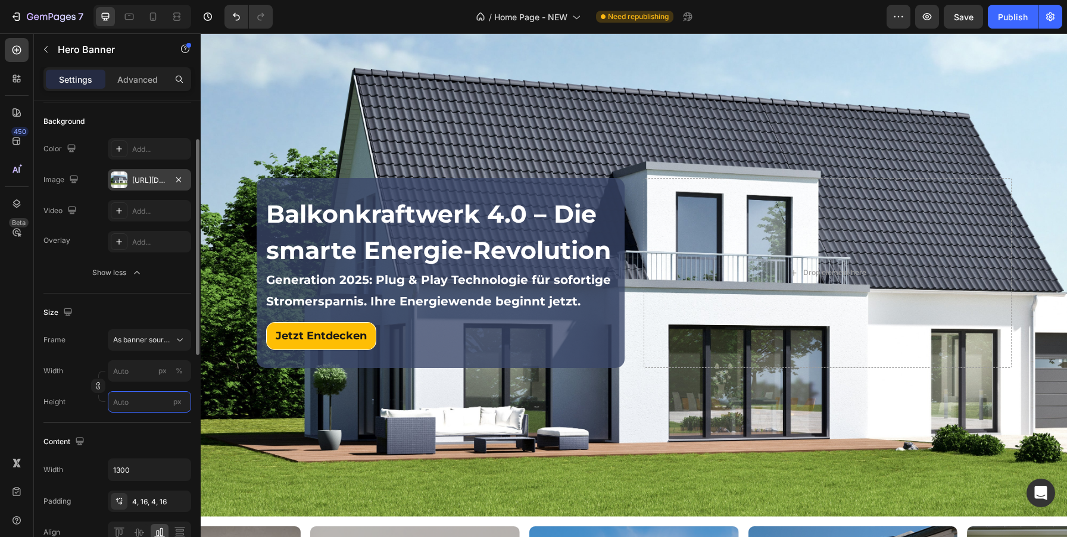
click at [132, 403] on input "px" at bounding box center [149, 401] width 83 height 21
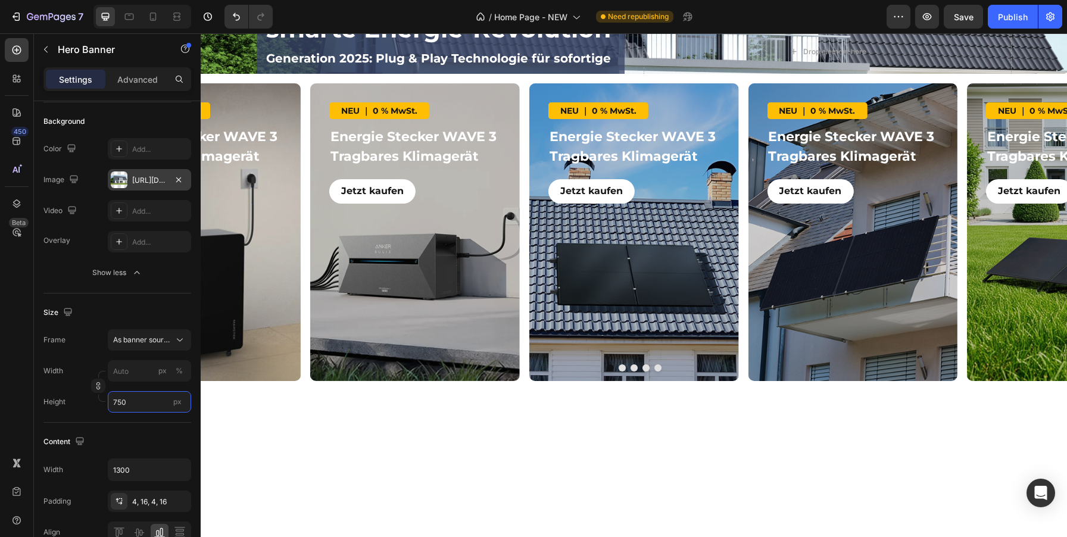
scroll to position [0, 0]
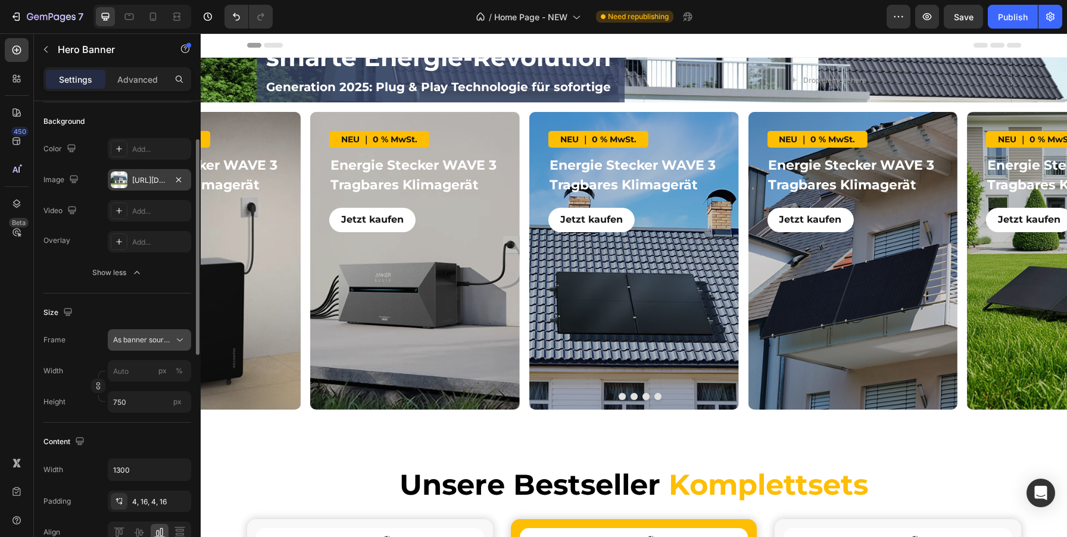
click at [177, 338] on icon at bounding box center [180, 340] width 12 height 12
click at [139, 393] on div "Custom" at bounding box center [147, 390] width 69 height 11
click at [134, 401] on input "75" at bounding box center [149, 401] width 83 height 21
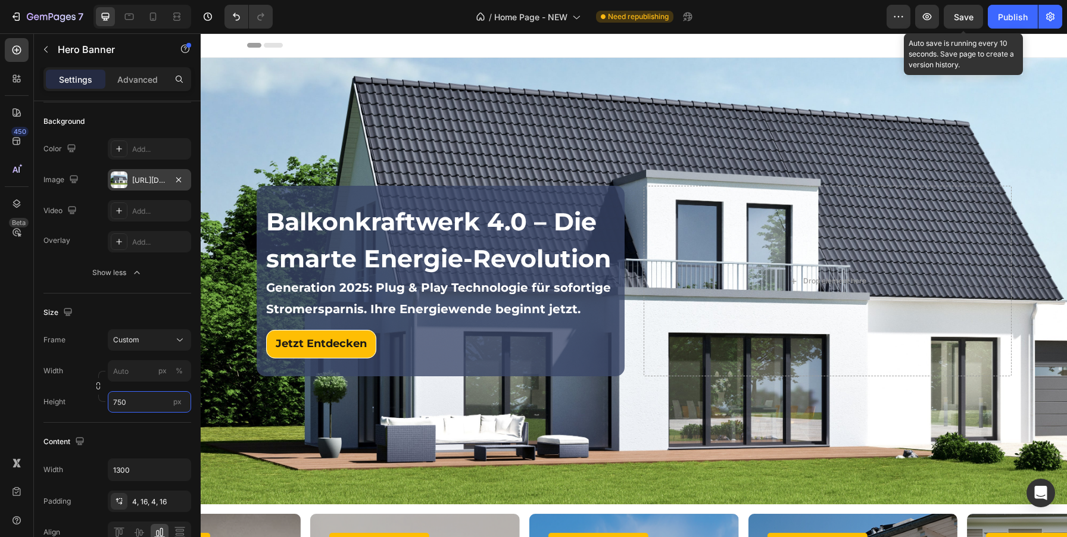
type input "750"
click at [972, 11] on div "Save" at bounding box center [964, 17] width 20 height 13
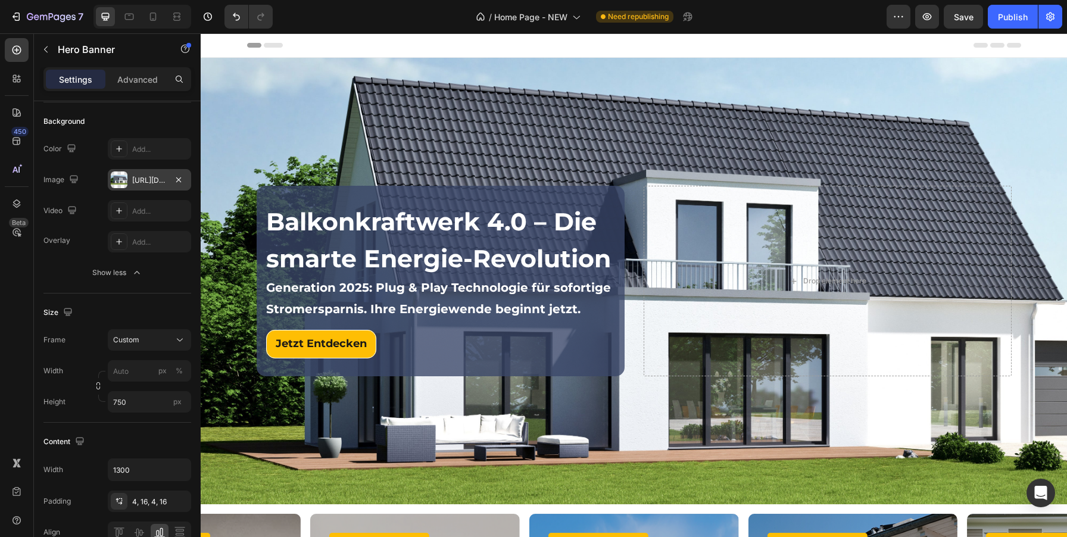
click at [131, 181] on div "https://cdn.shopify.com/s/files/1/0760/4161/7737/files/gempages_577411067571864…" at bounding box center [149, 179] width 83 height 21
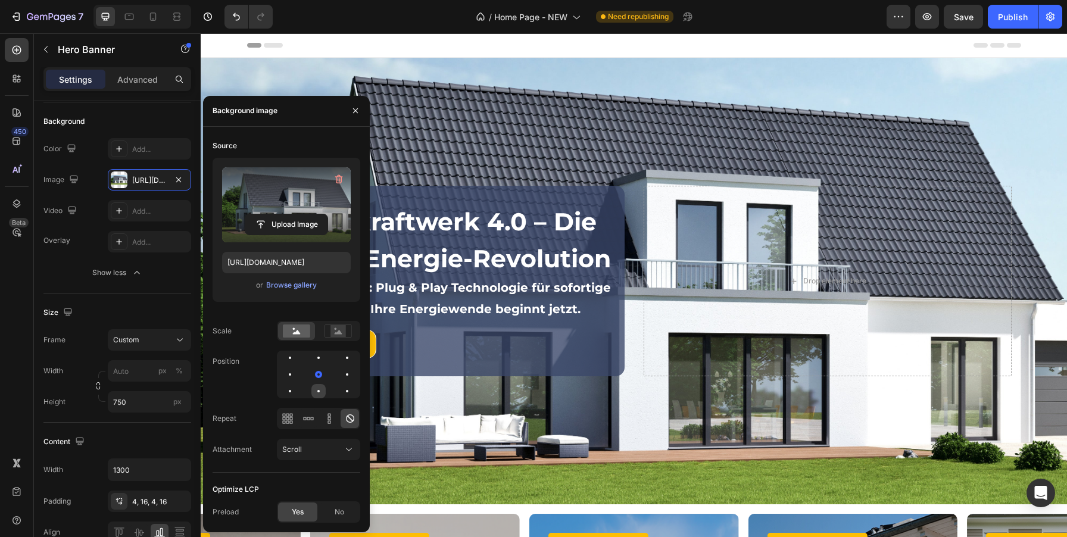
click at [340, 394] on div at bounding box center [347, 391] width 14 height 14
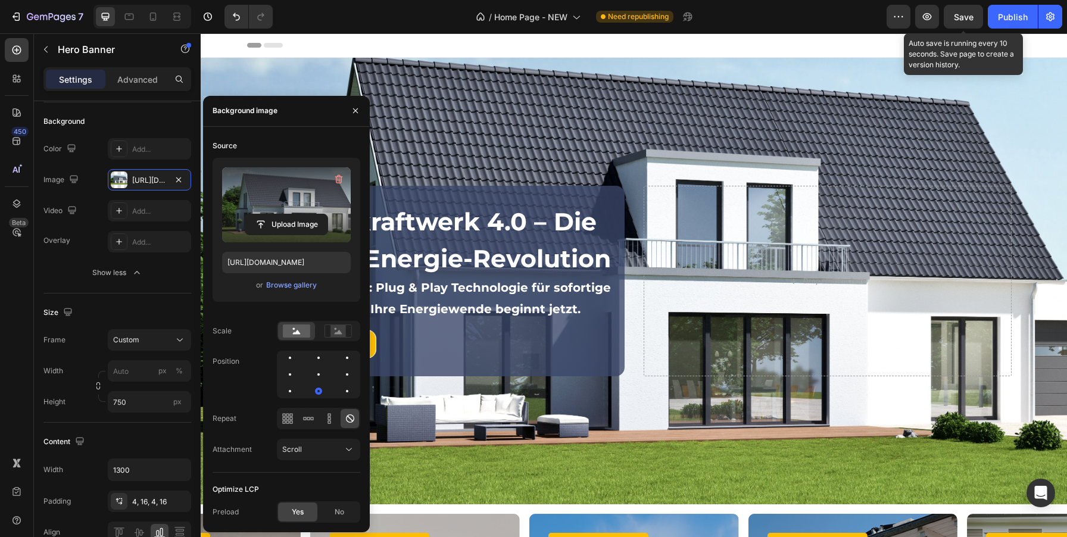
click at [961, 20] on span "Save" at bounding box center [964, 17] width 20 height 10
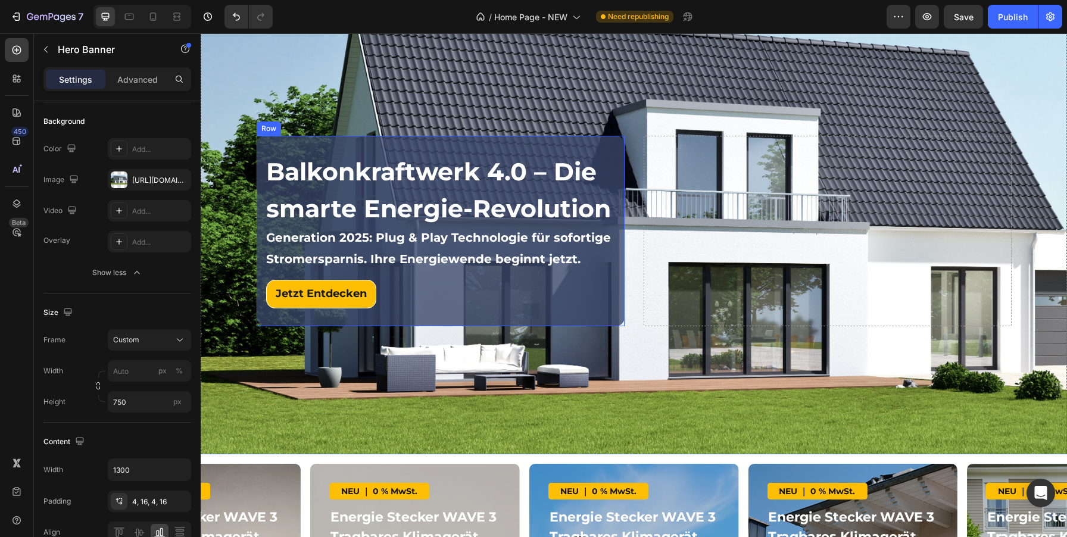
scroll to position [52, 0]
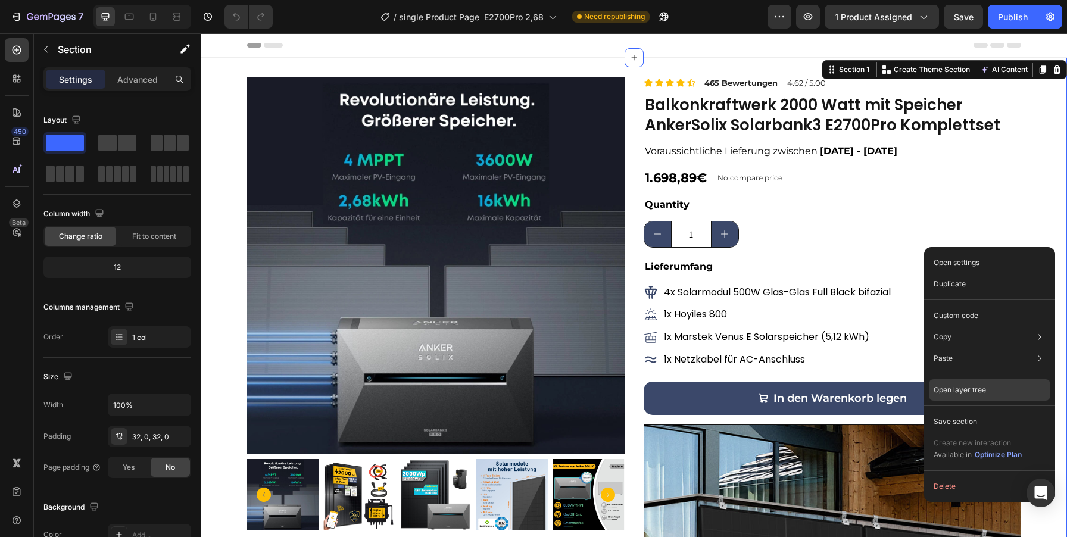
click at [972, 391] on p "Open layer tree" at bounding box center [960, 390] width 52 height 11
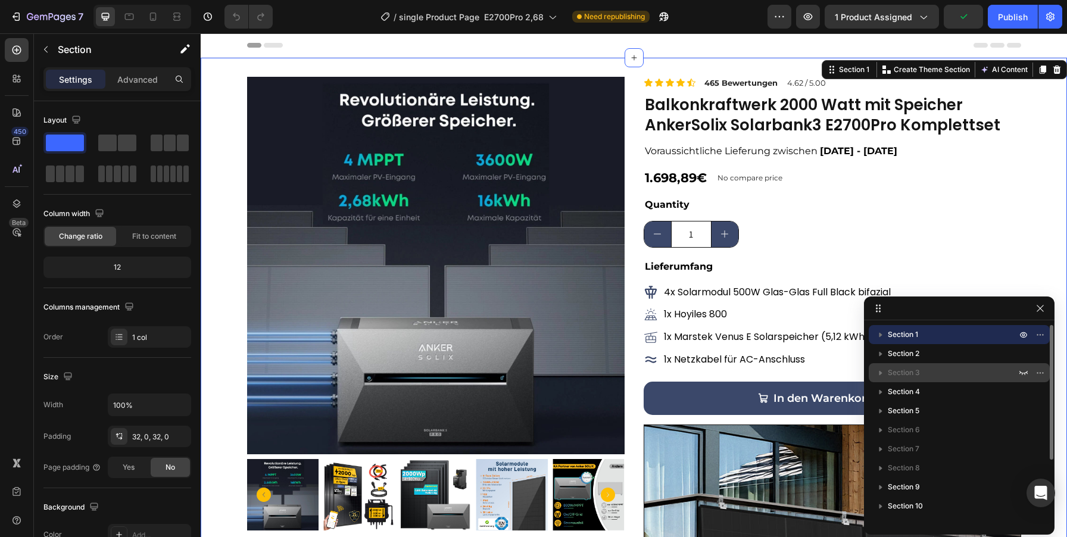
click at [912, 376] on span "Section 3" at bounding box center [904, 373] width 32 height 12
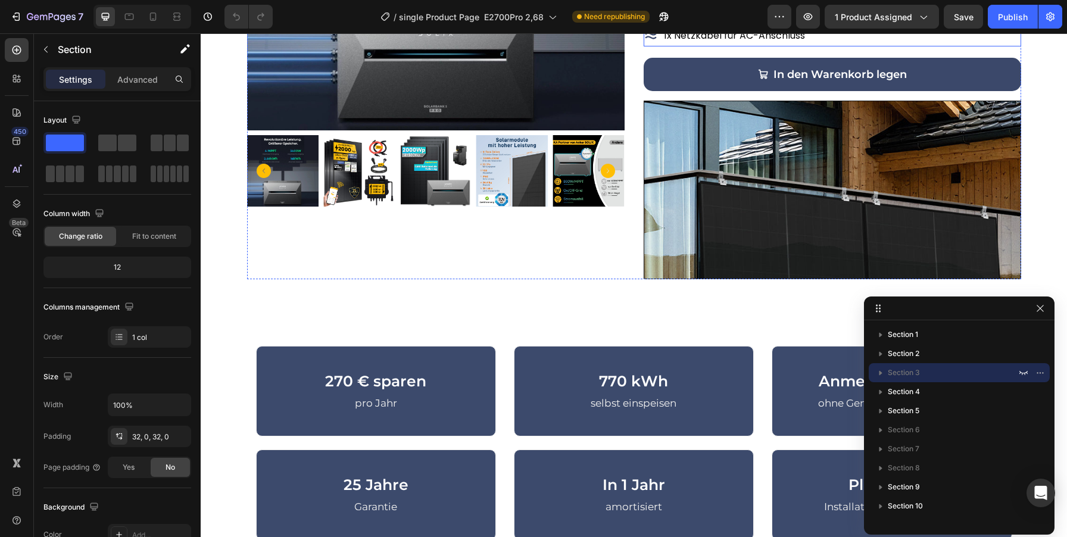
scroll to position [660, 0]
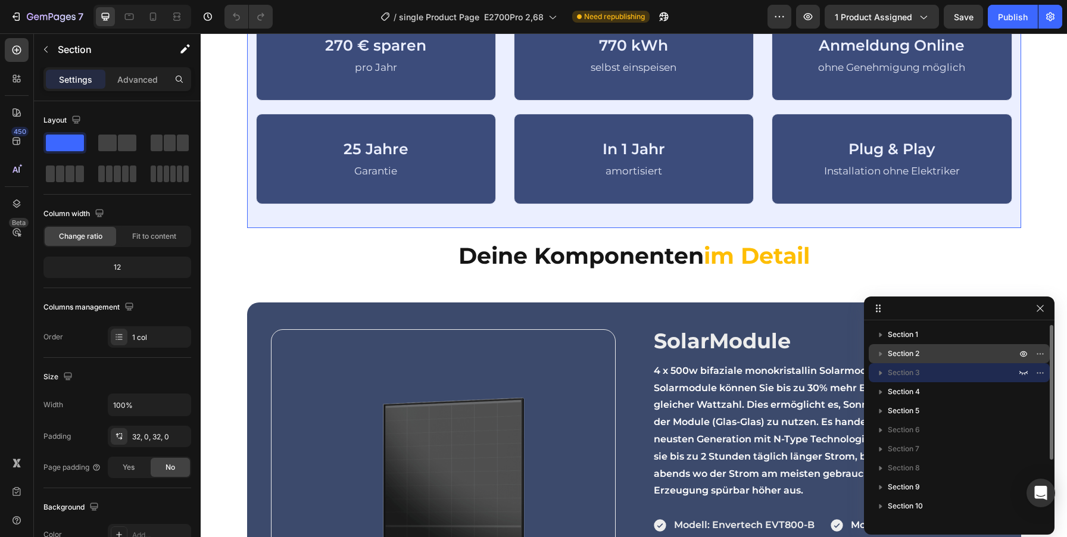
click at [912, 356] on span "Section 2" at bounding box center [904, 354] width 32 height 12
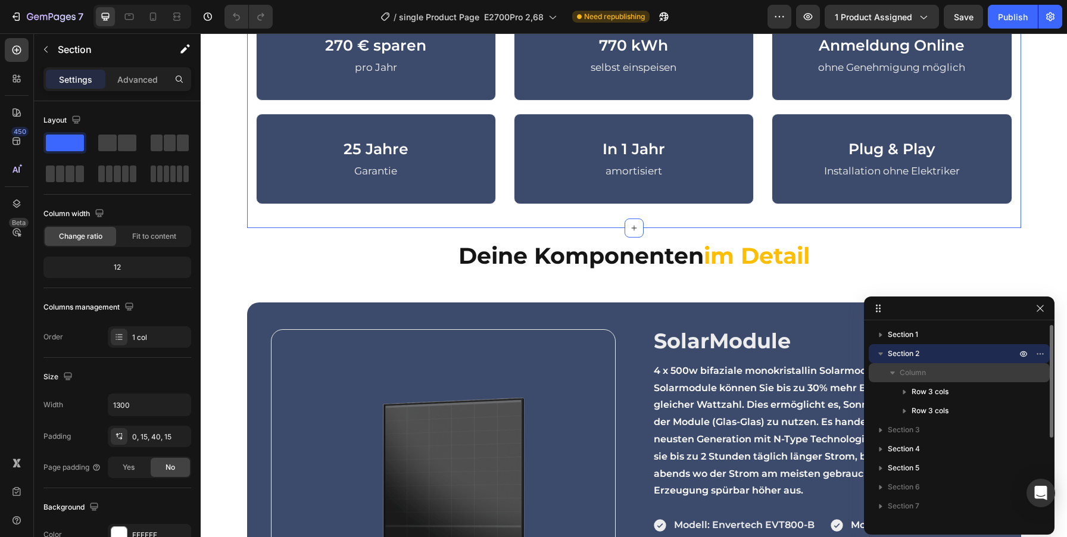
click at [912, 379] on div "Column" at bounding box center [959, 372] width 171 height 19
click at [879, 354] on icon "button" at bounding box center [881, 354] width 12 height 12
click at [897, 370] on span "Section 3" at bounding box center [904, 373] width 32 height 12
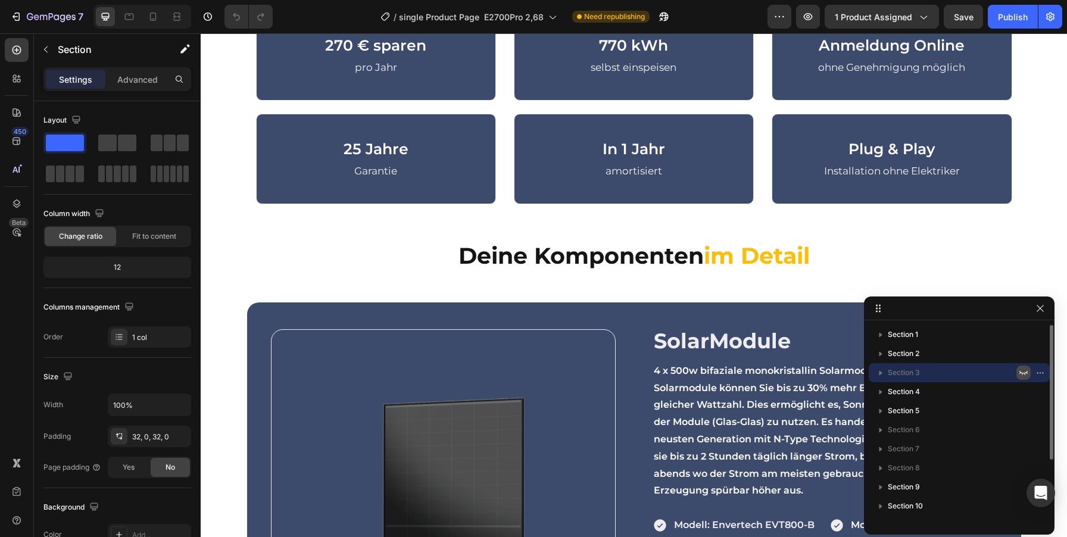
click at [1025, 372] on icon "button" at bounding box center [1024, 373] width 10 height 10
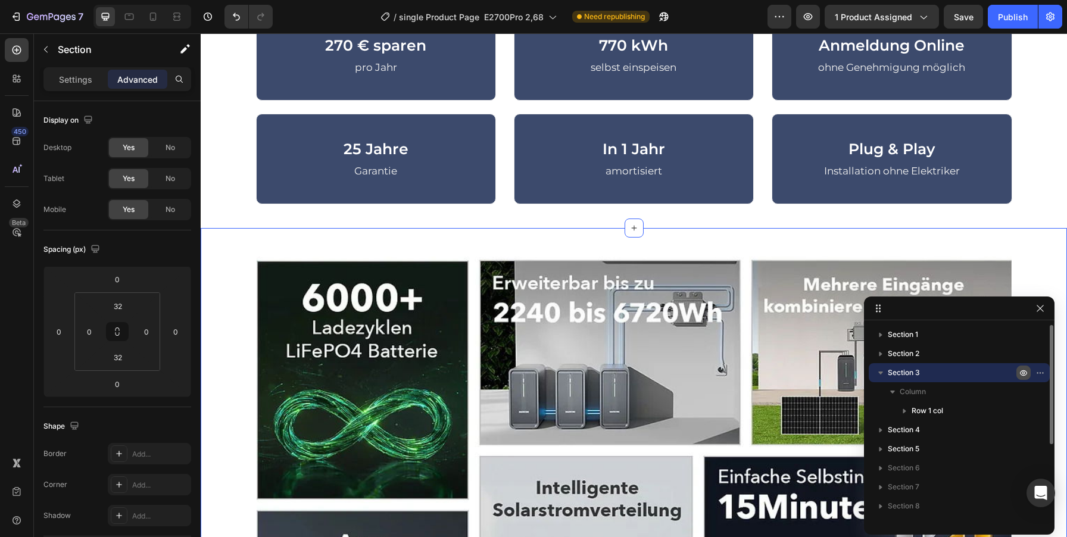
click at [1025, 372] on icon "button" at bounding box center [1024, 373] width 10 height 10
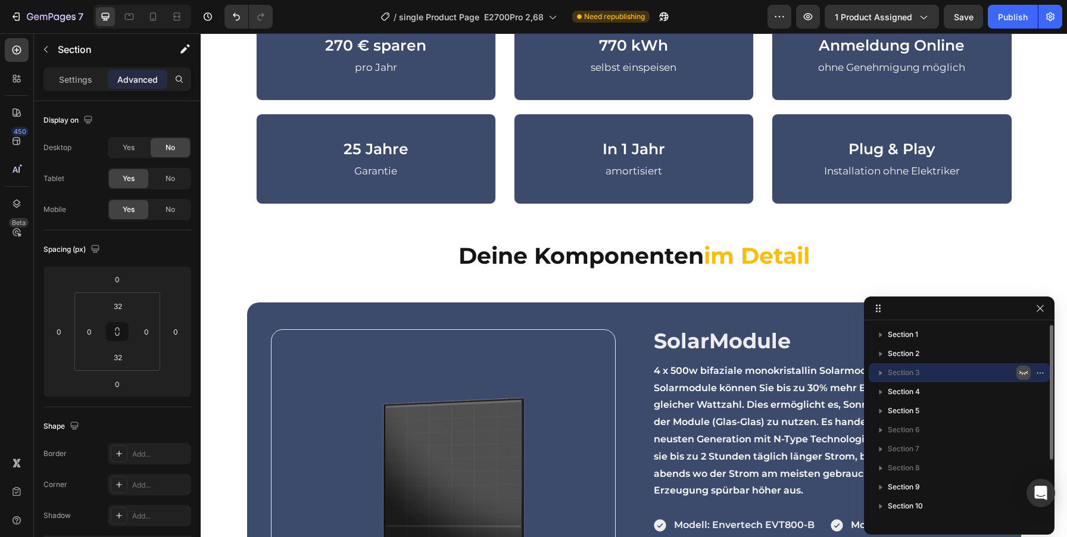
click at [1020, 373] on icon "button" at bounding box center [1024, 373] width 10 height 10
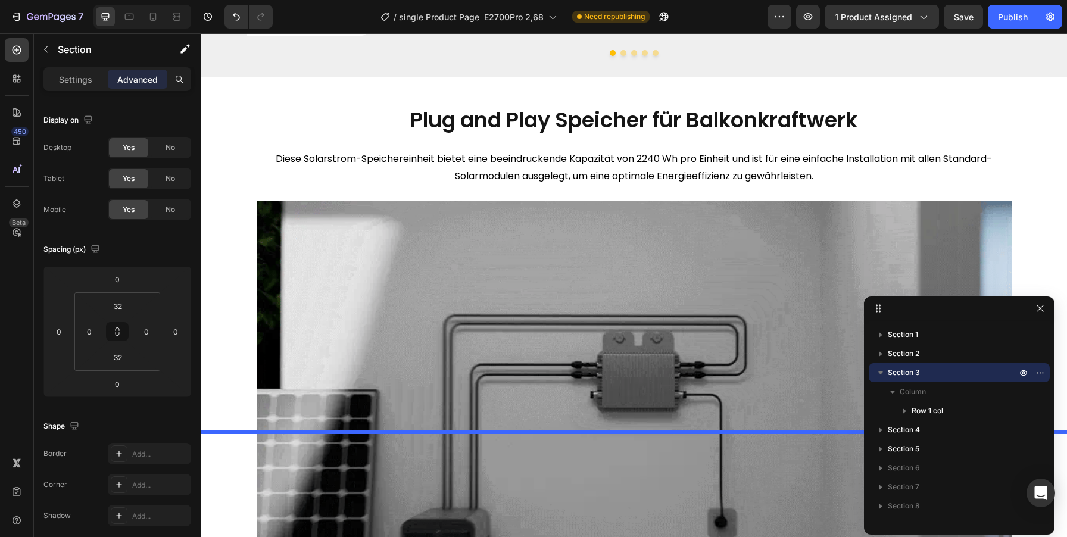
scroll to position [2951, 0]
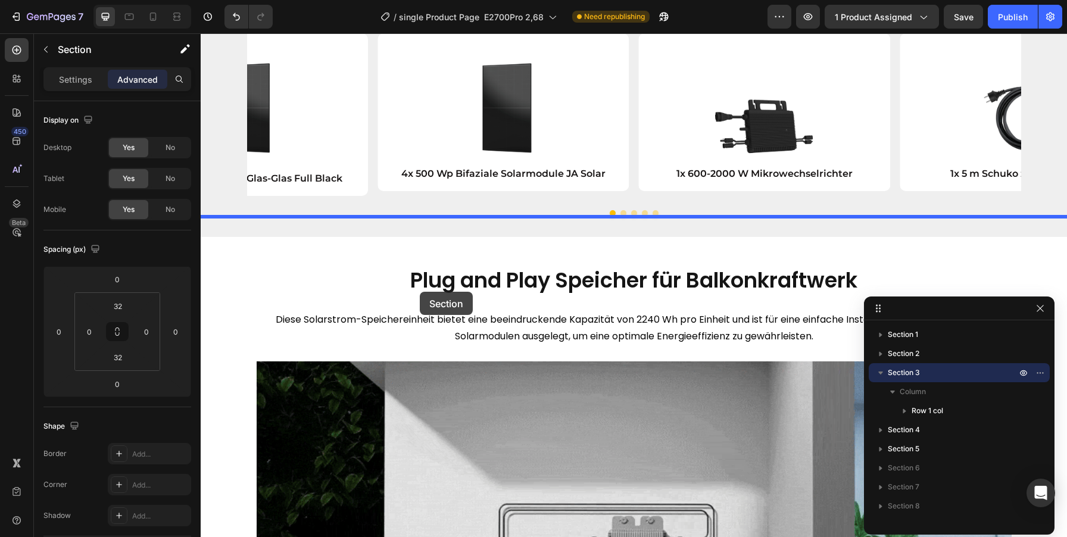
drag, startPoint x: 224, startPoint y: 341, endPoint x: 420, endPoint y: 292, distance: 201.5
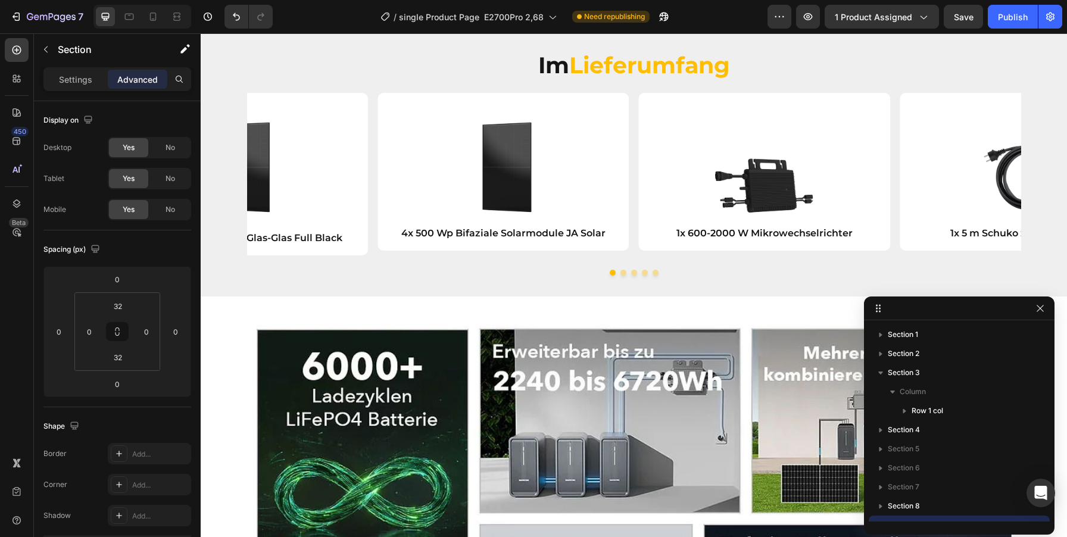
scroll to position [2233, 0]
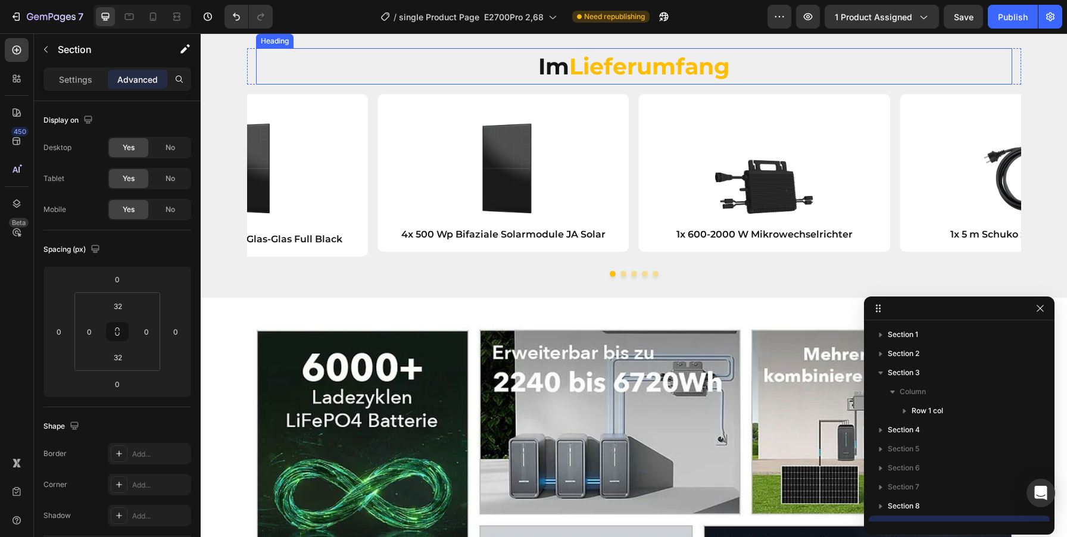
click at [661, 80] on strong "Lieferumfang" at bounding box center [649, 66] width 161 height 28
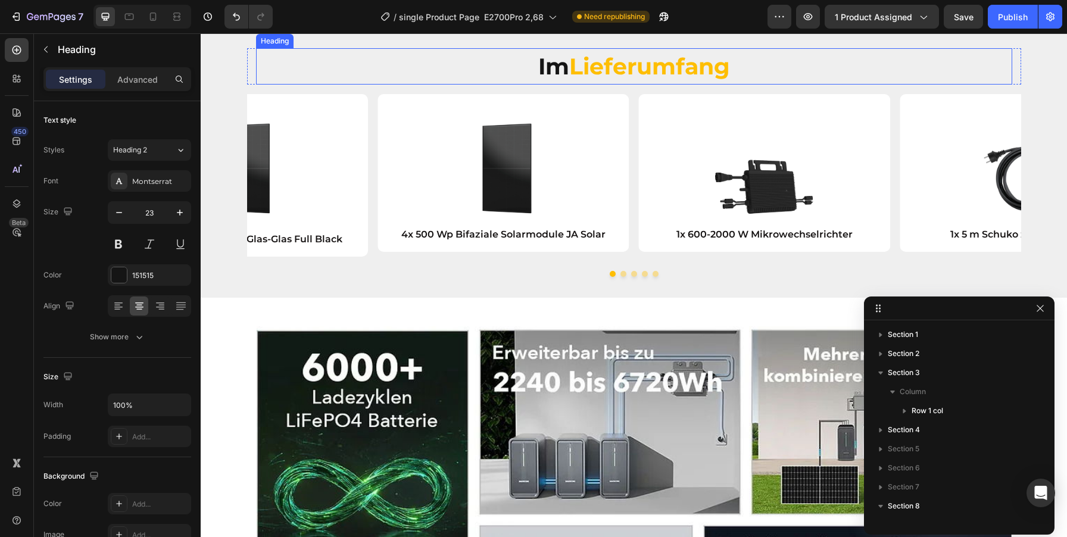
scroll to position [168, 0]
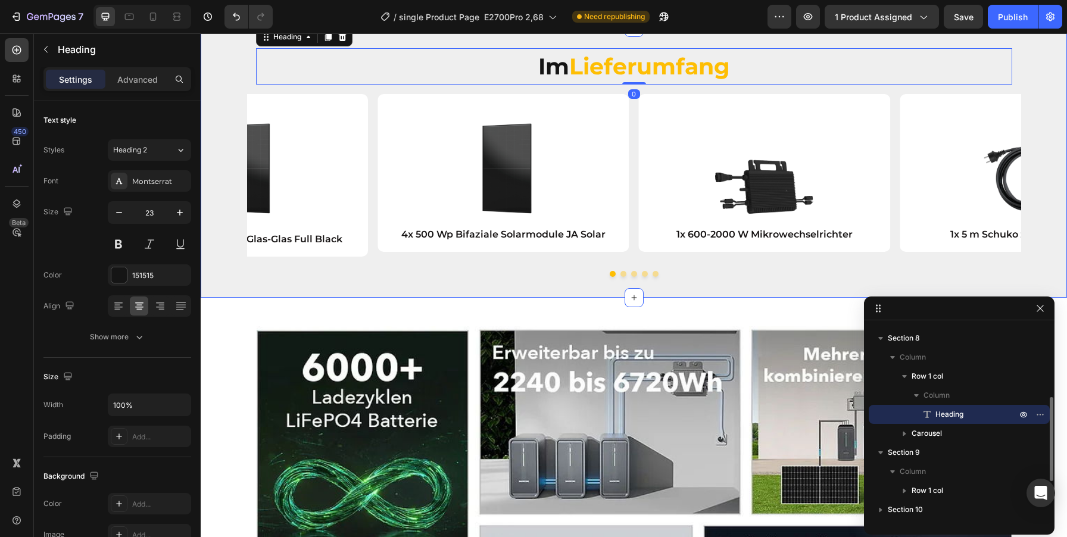
click at [718, 137] on div "Im Lieferumfang Heading 0 Row Image 4x 500 Wp Bifaziale Solarmodule JA Solar Te…" at bounding box center [634, 162] width 866 height 270
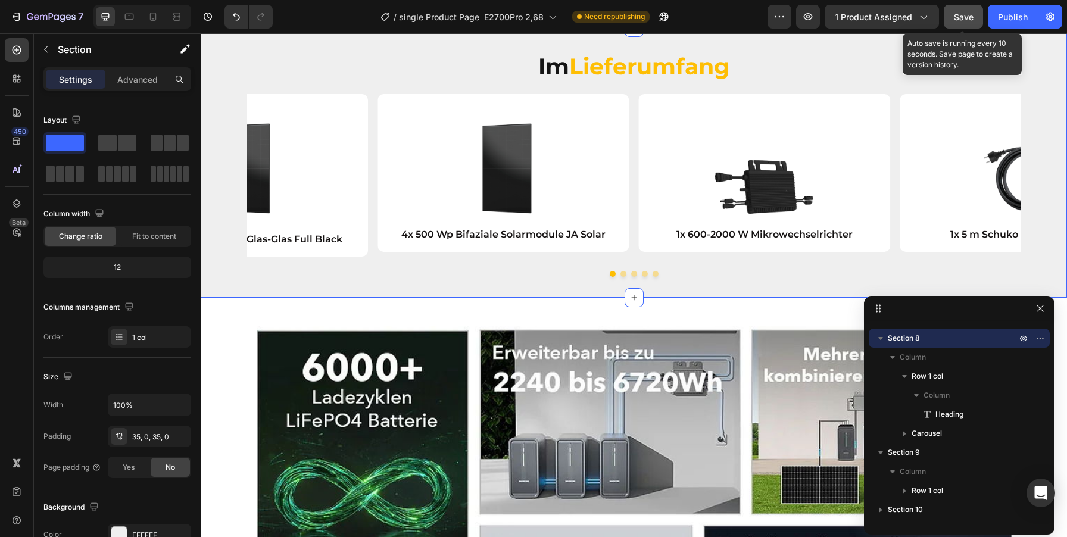
click at [962, 20] on span "Save" at bounding box center [964, 17] width 20 height 10
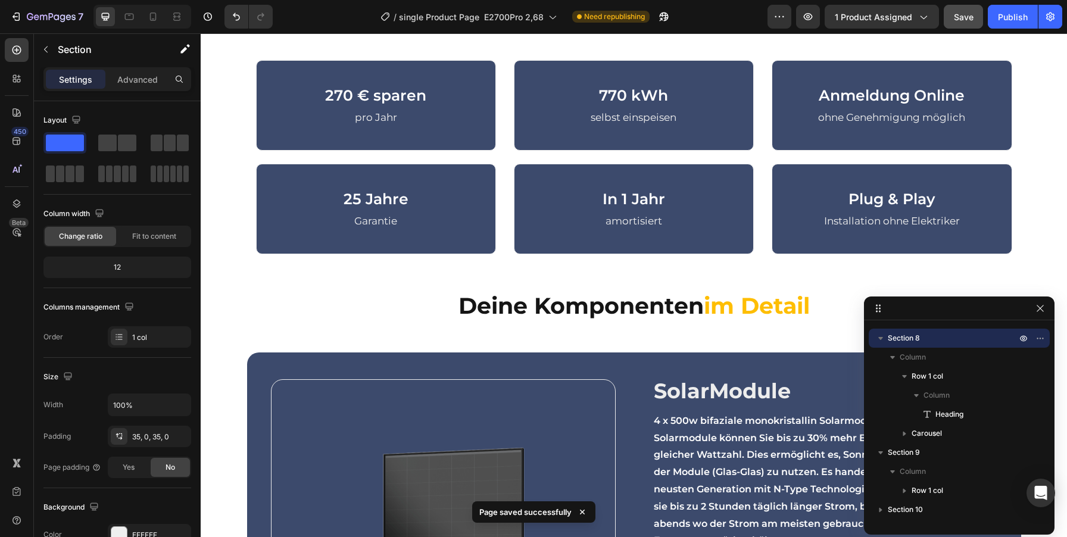
scroll to position [612, 0]
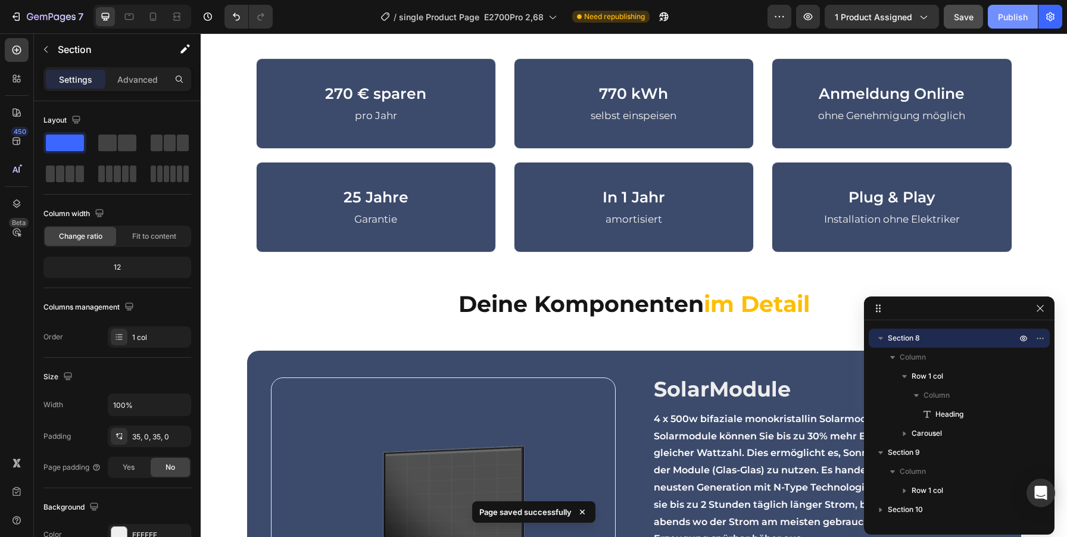
click at [1007, 23] on button "Publish" at bounding box center [1013, 17] width 50 height 24
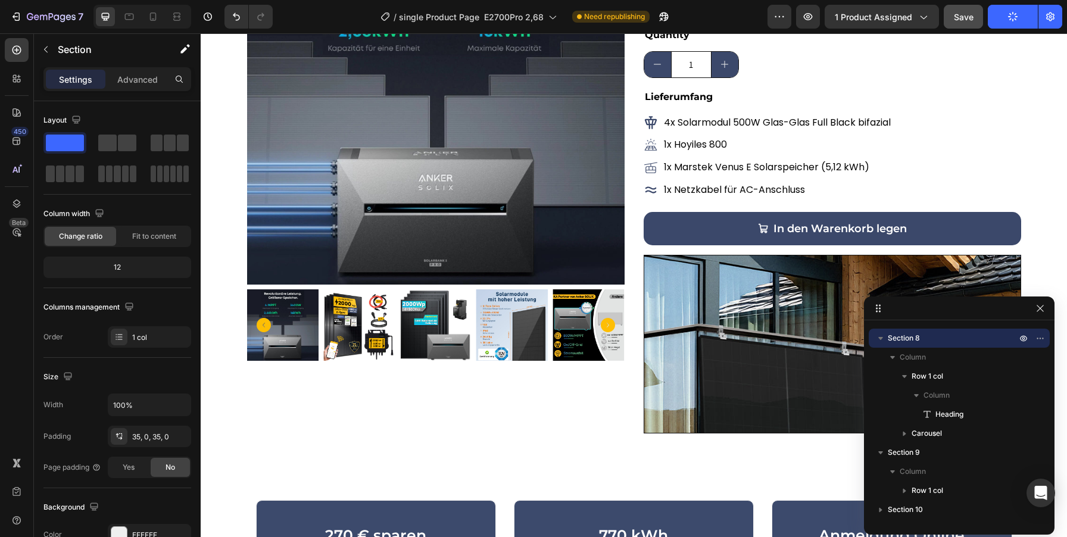
scroll to position [292, 0]
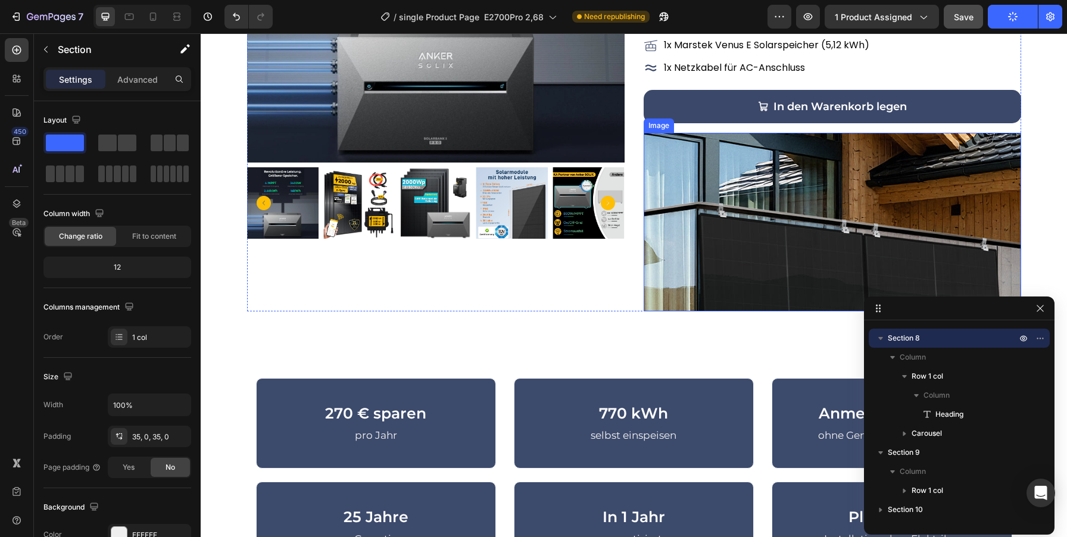
click at [757, 249] on img at bounding box center [833, 222] width 378 height 179
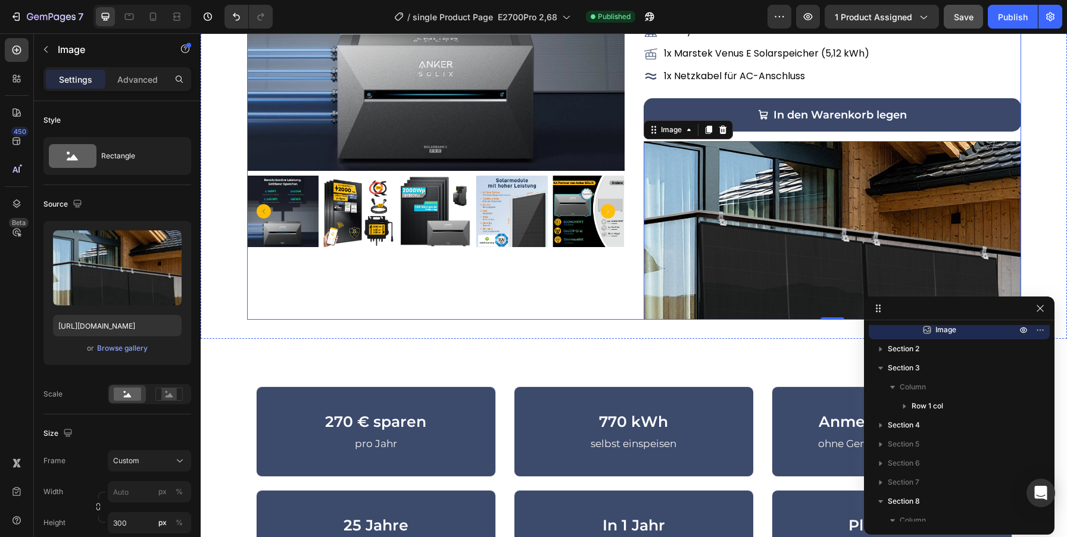
scroll to position [314, 0]
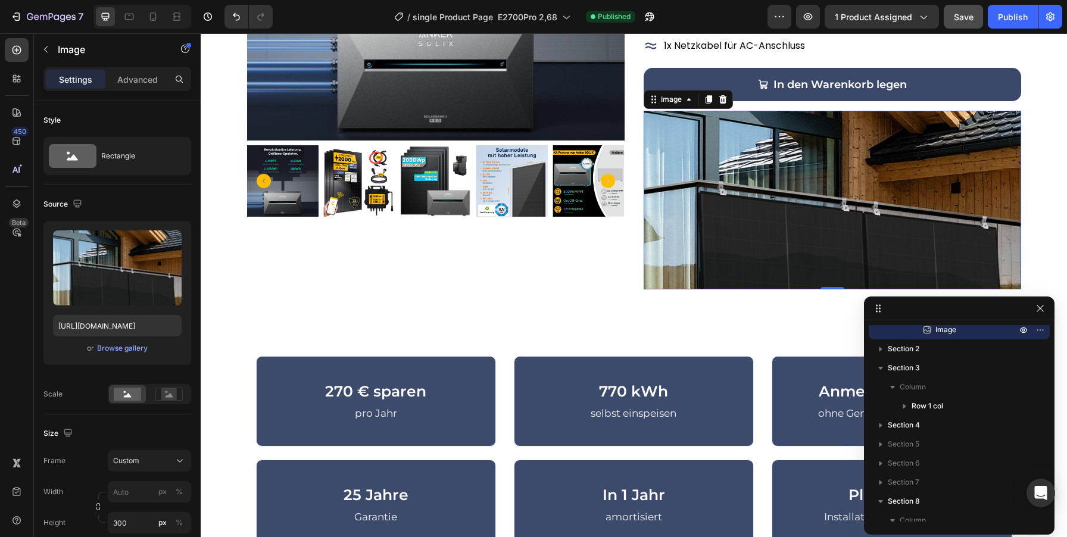
click at [750, 194] on img at bounding box center [833, 200] width 378 height 179
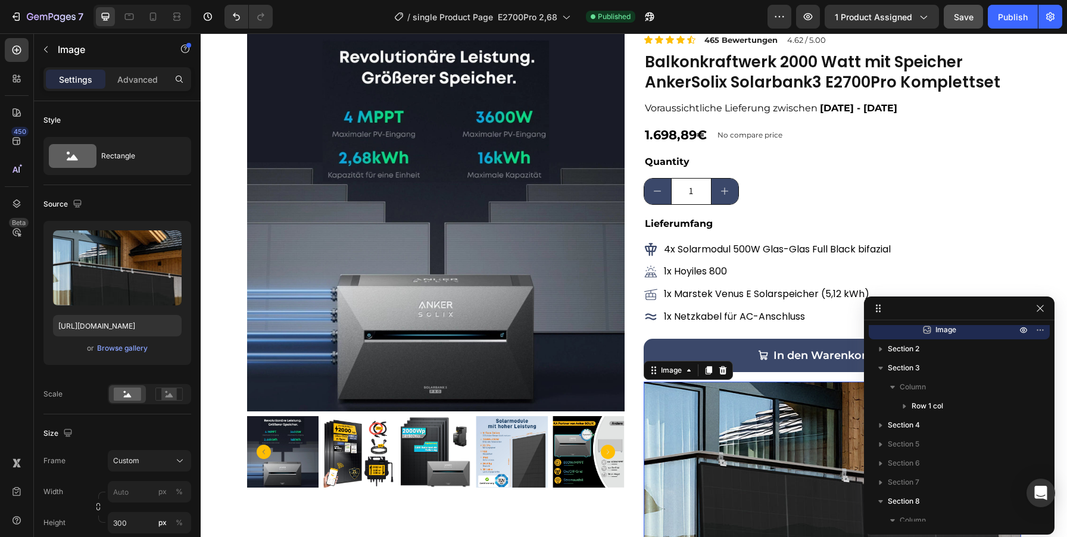
scroll to position [0, 0]
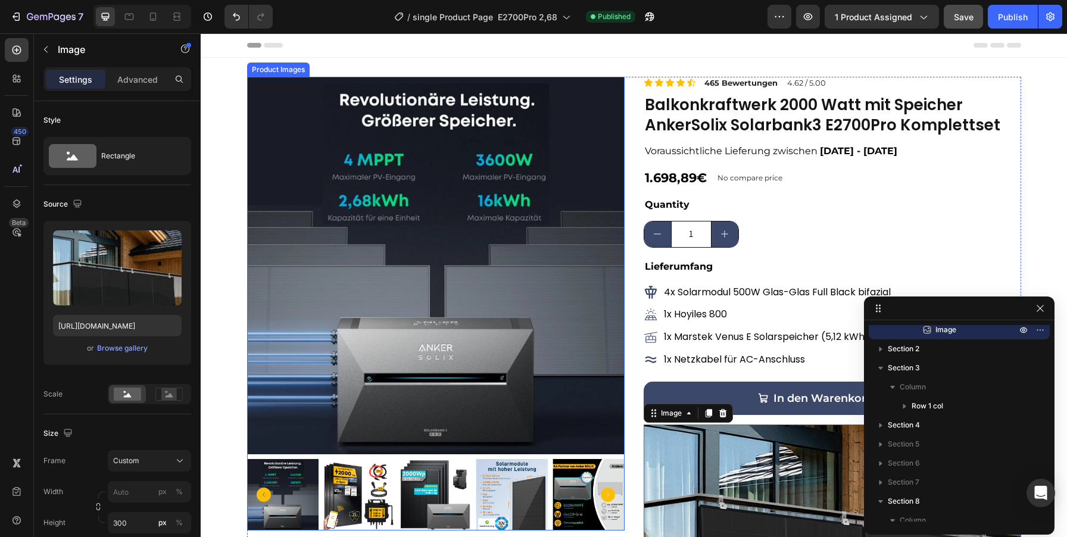
click at [604, 96] on img at bounding box center [436, 266] width 378 height 378
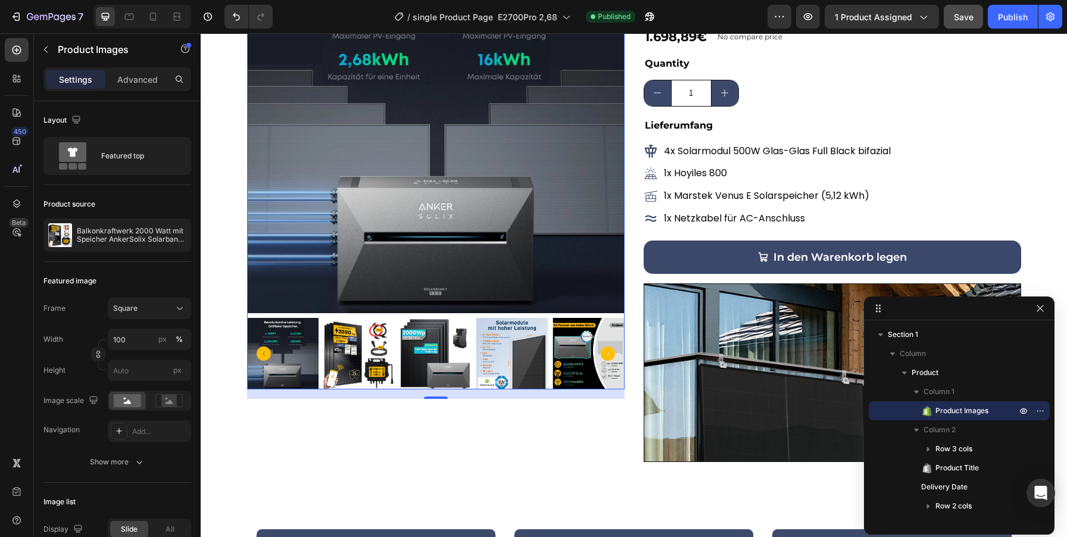
scroll to position [158, 0]
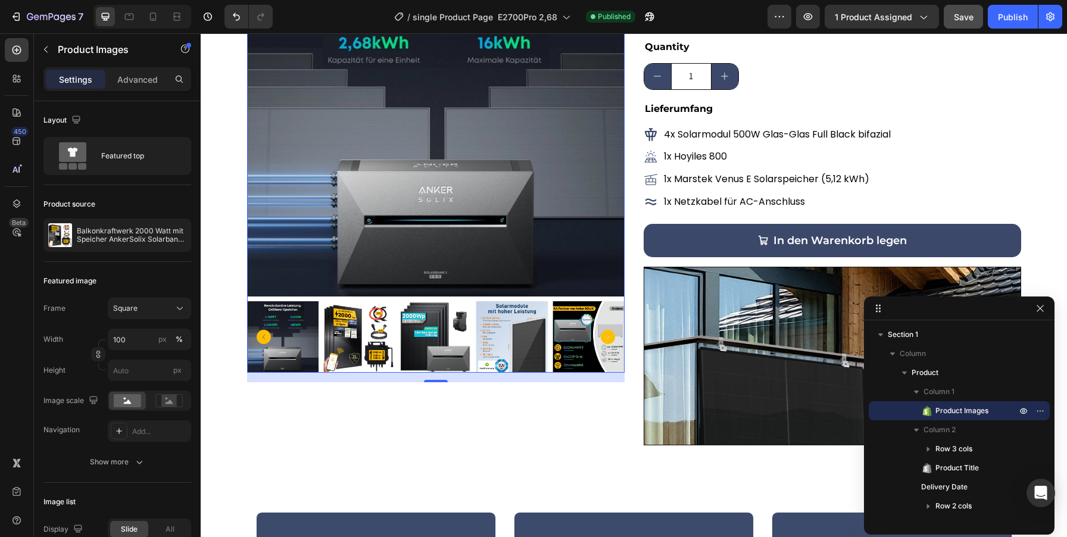
click at [619, 379] on div "16" at bounding box center [436, 378] width 378 height 10
click at [608, 228] on img at bounding box center [436, 108] width 378 height 378
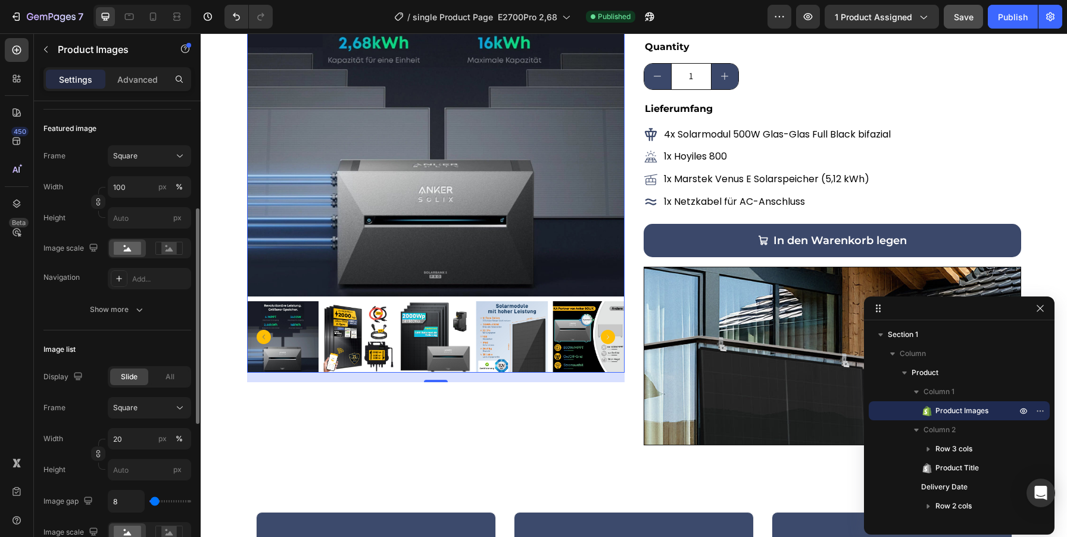
scroll to position [180, 0]
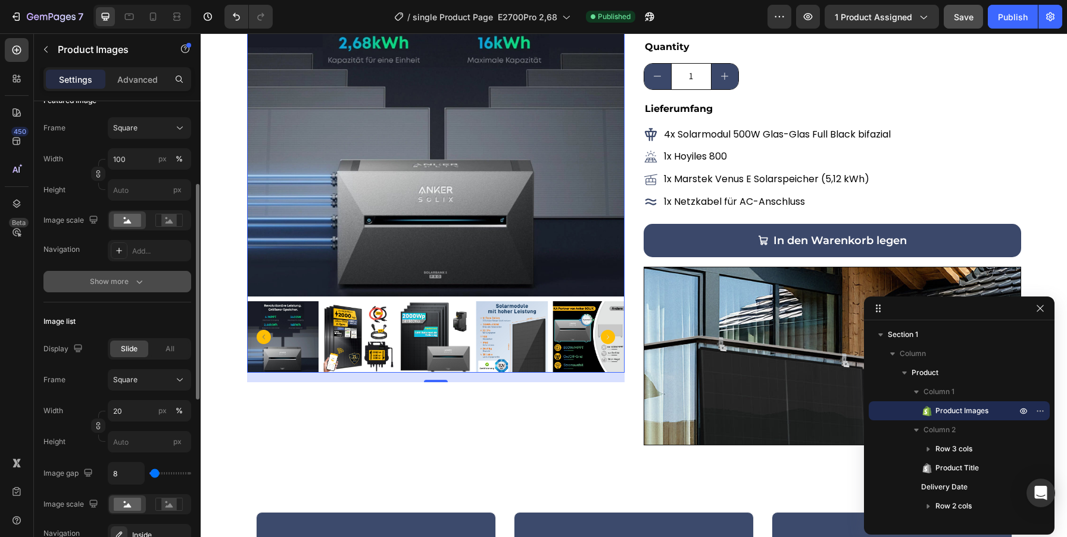
click at [139, 276] on icon "button" at bounding box center [139, 282] width 12 height 12
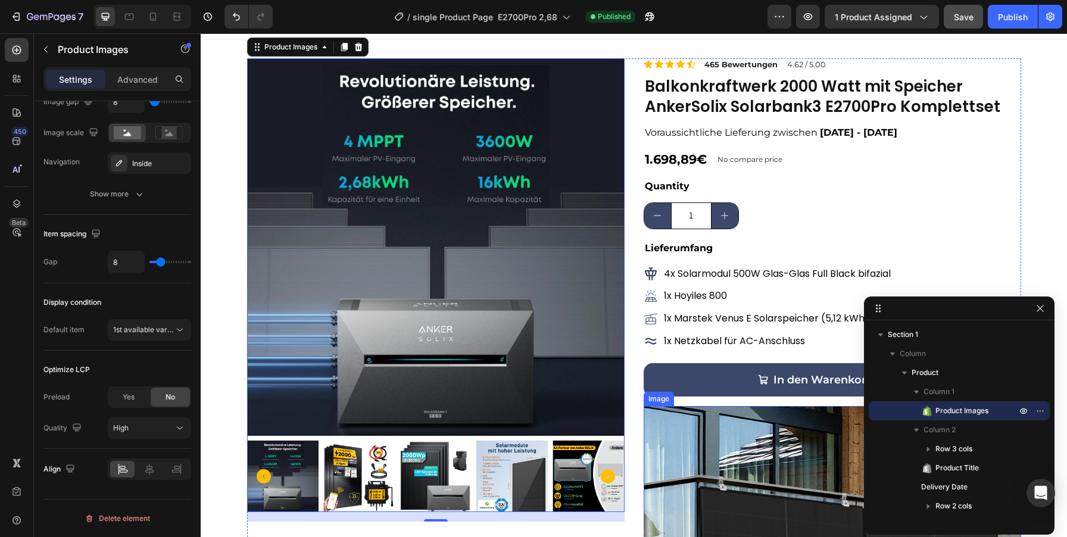
scroll to position [19, 0]
click at [847, 155] on div "1.698,89€ Product Price Product Price No compare price Product Price Row" at bounding box center [833, 158] width 378 height 25
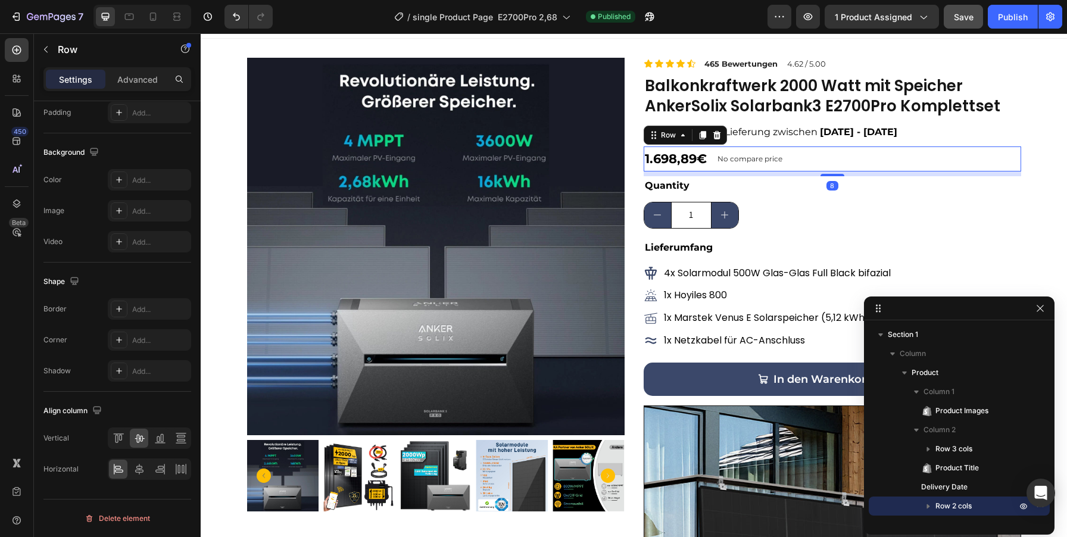
scroll to position [0, 0]
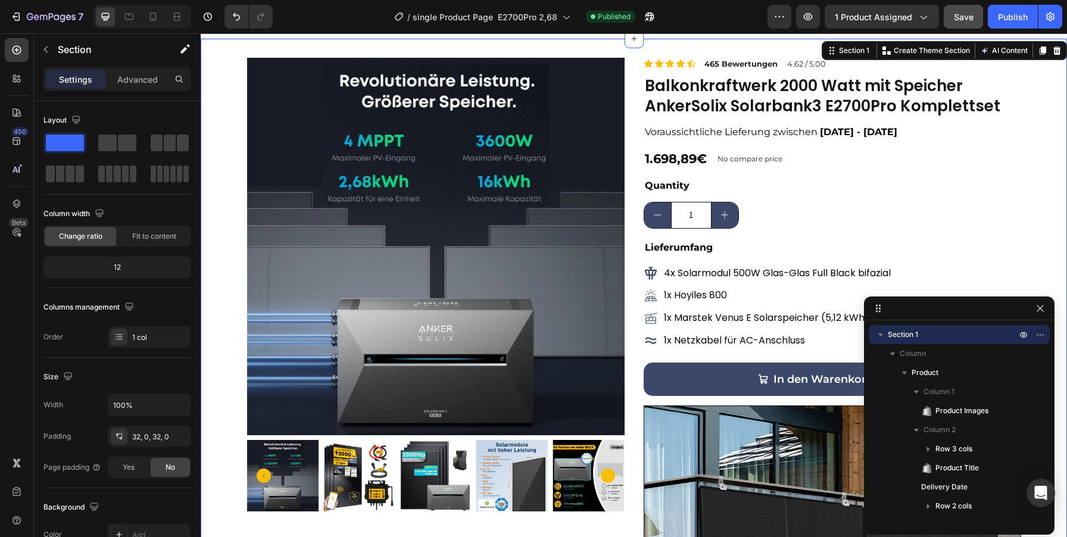
click at [1047, 169] on div "Product Images Icon Icon Icon Icon Icon Icon List 465 Bewertungen Text Block 4.…" at bounding box center [634, 321] width 866 height 526
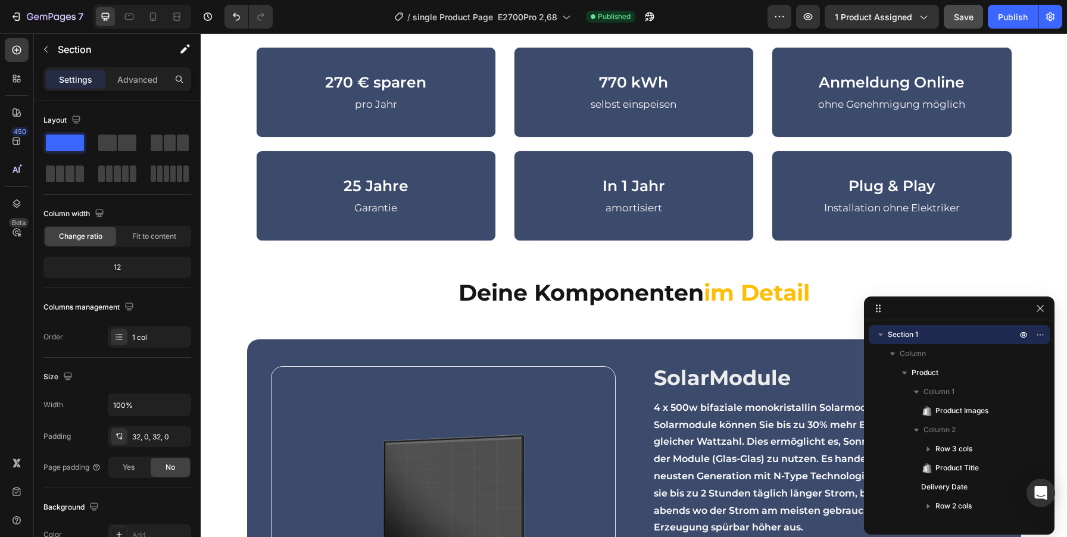
scroll to position [523, 0]
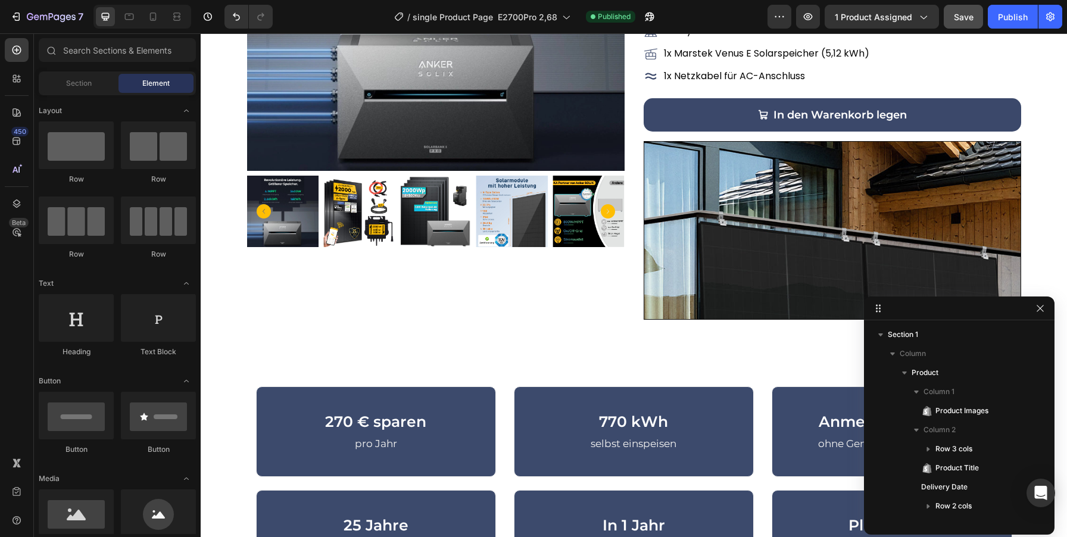
scroll to position [276, 0]
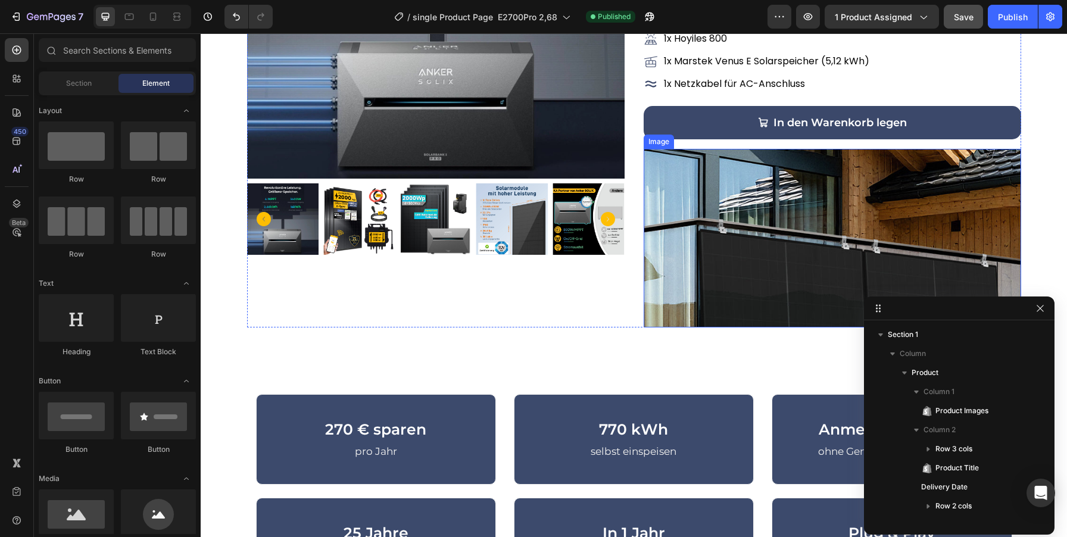
click at [801, 272] on img at bounding box center [833, 238] width 378 height 179
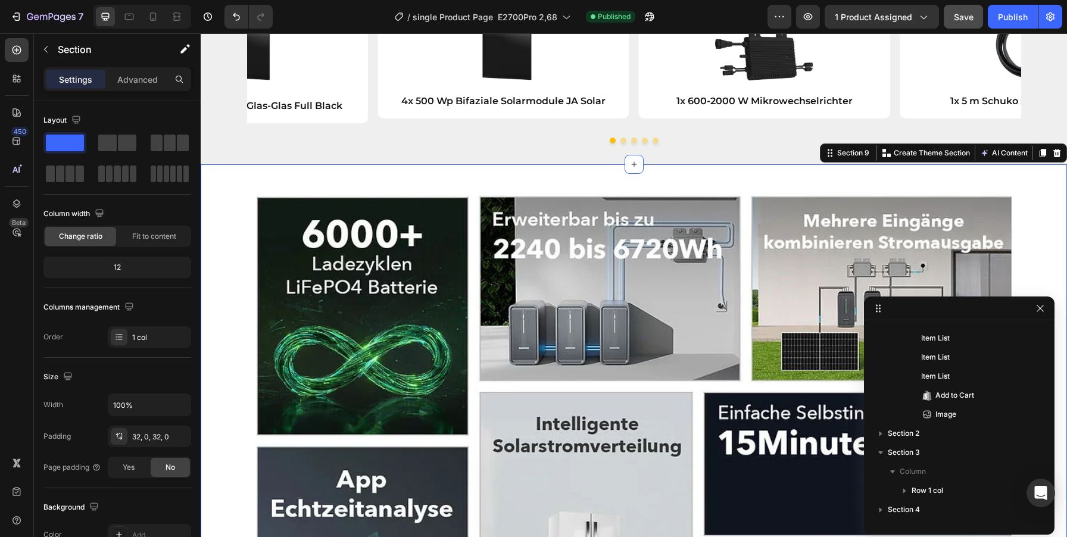
scroll to position [740, 0]
click at [220, 239] on div "Image Row" at bounding box center [634, 441] width 866 height 517
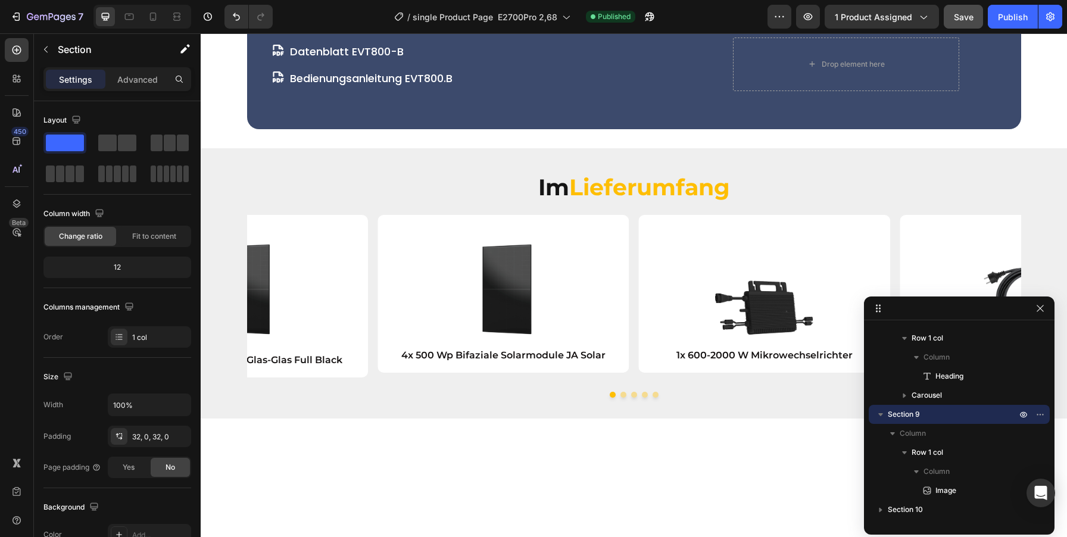
scroll to position [2197, 0]
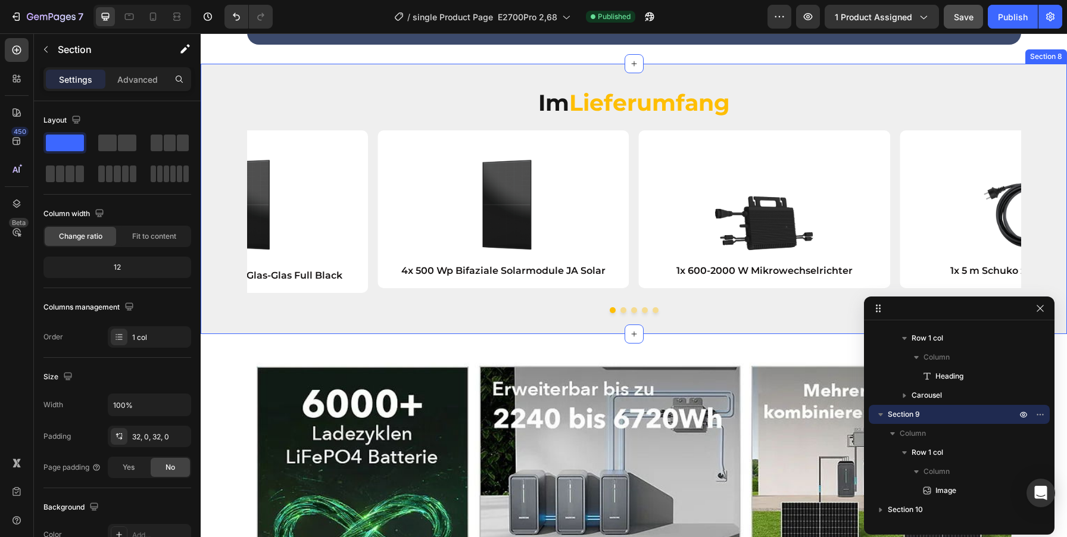
click at [212, 174] on div "Im Lieferumfang Heading Row Image 4x 500 Wp Bifaziale Solarmodule JA Solar Text…" at bounding box center [634, 199] width 866 height 270
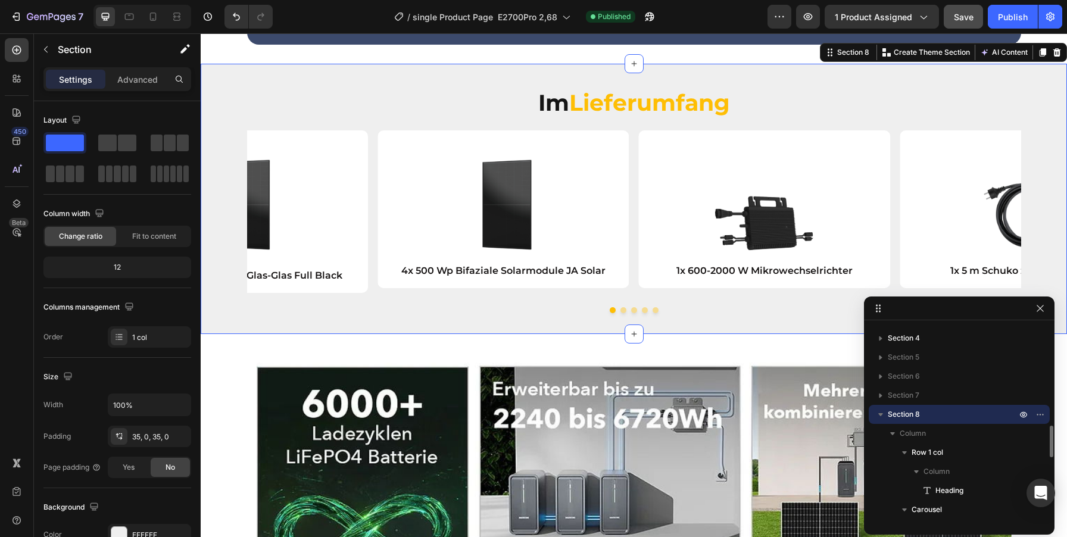
scroll to position [2153, 0]
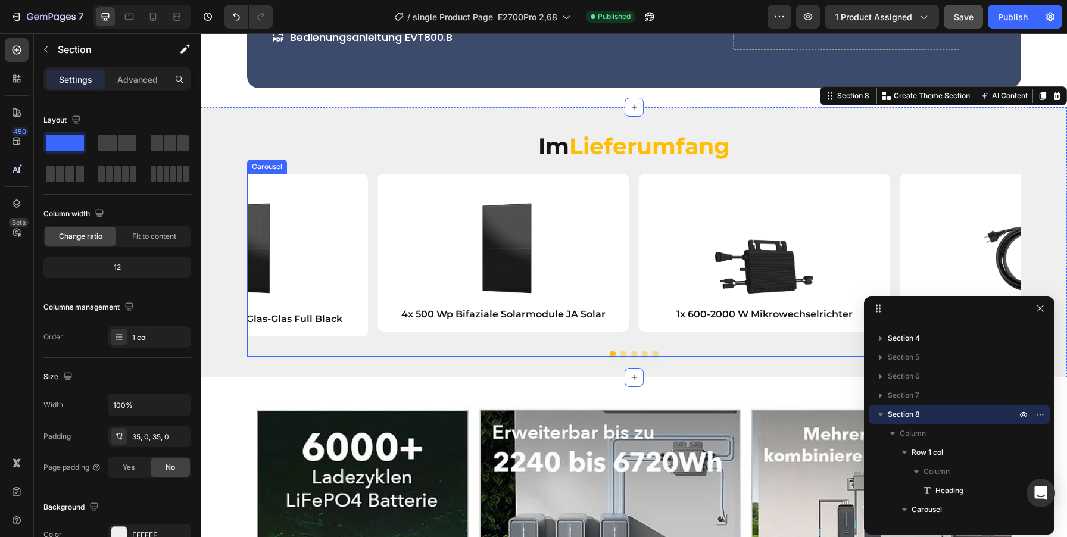
click at [681, 357] on div "Image 4x 500 Wp Bifaziale Solarmodule JA Solar Text Block Row Image 1x 600-2000…" at bounding box center [634, 265] width 774 height 183
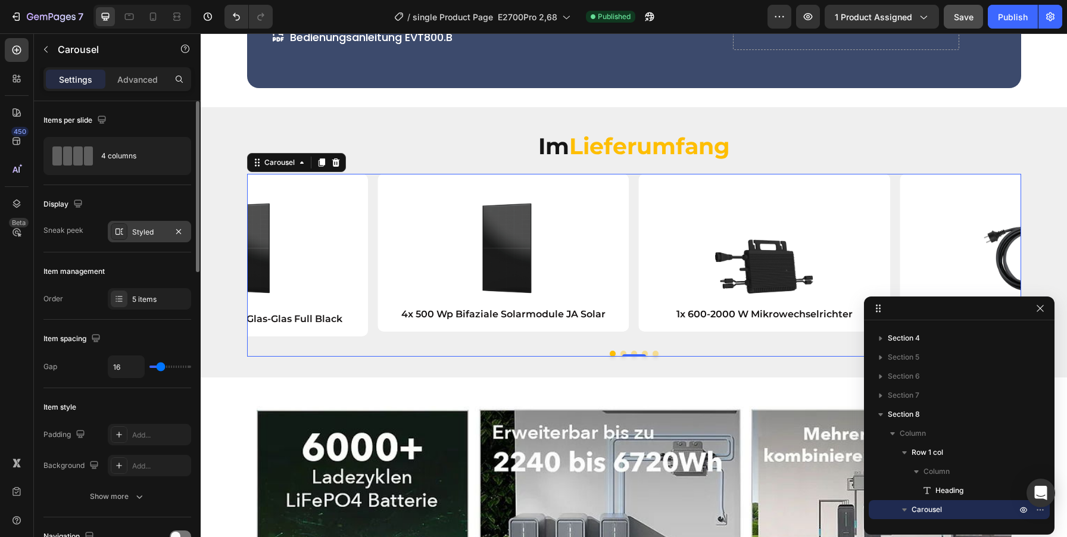
click at [131, 232] on div "Styled" at bounding box center [149, 231] width 83 height 21
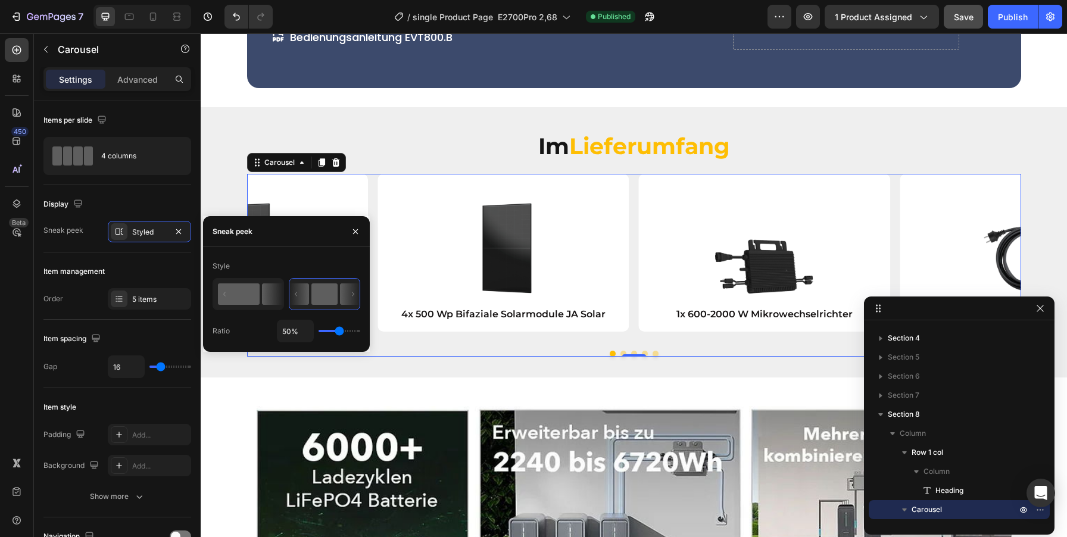
click at [244, 283] on rect at bounding box center [239, 293] width 42 height 21
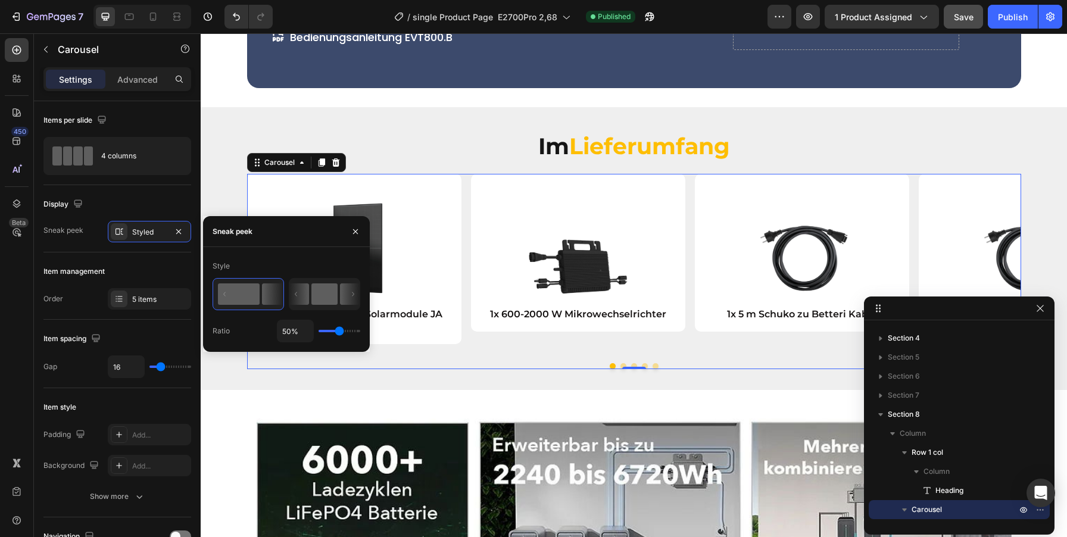
click at [302, 295] on icon at bounding box center [299, 293] width 20 height 21
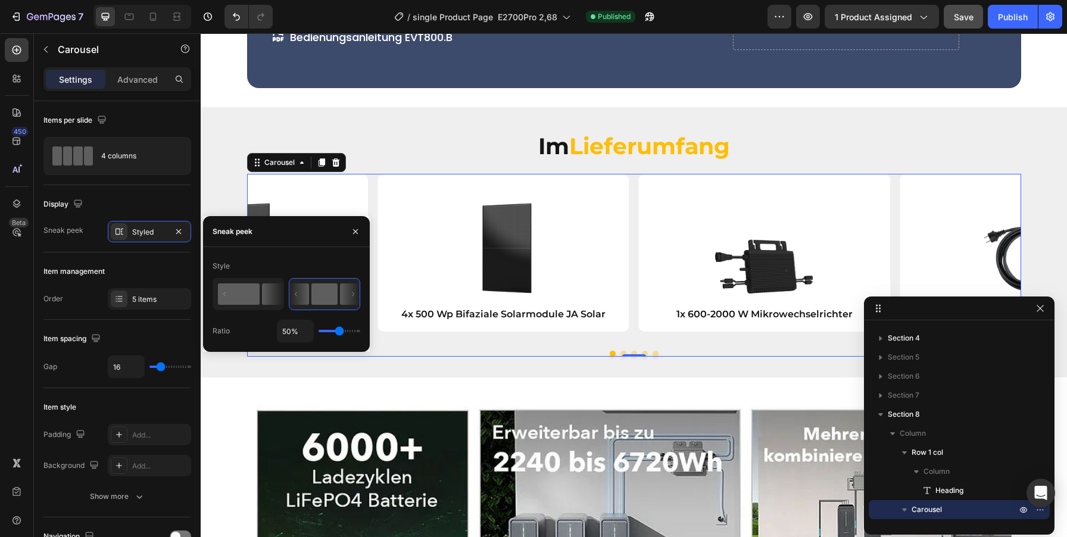
click at [233, 301] on rect at bounding box center [239, 293] width 42 height 21
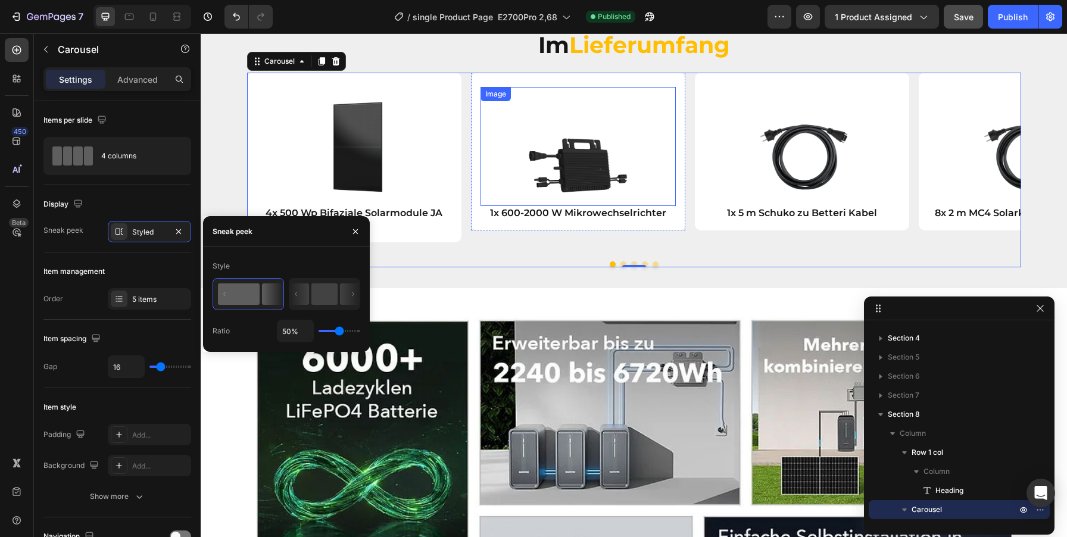
scroll to position [2358, 0]
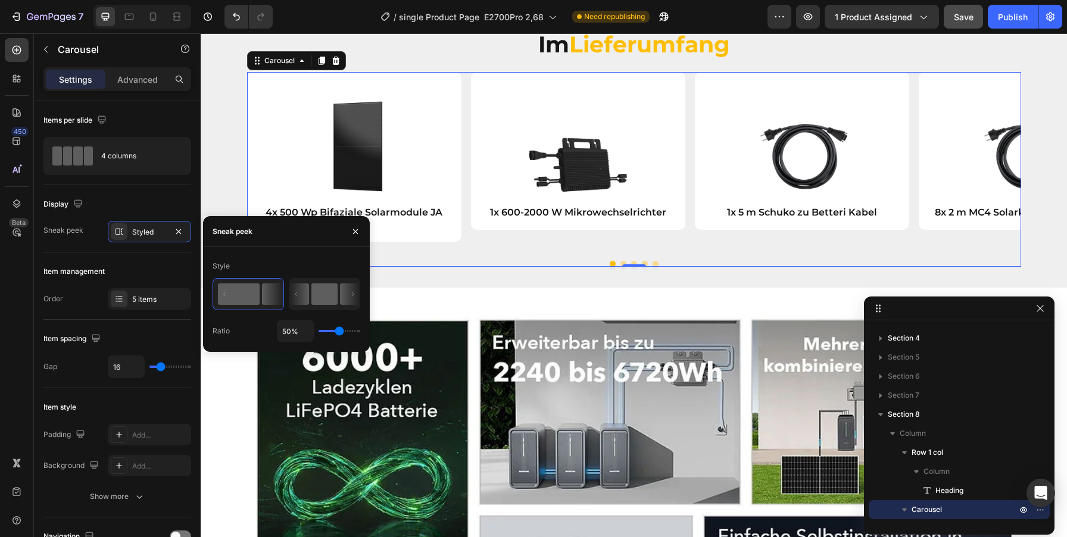
drag, startPoint x: 240, startPoint y: 281, endPoint x: 344, endPoint y: 290, distance: 104.6
click at [344, 291] on div at bounding box center [287, 294] width 148 height 32
drag, startPoint x: 344, startPoint y: 290, endPoint x: 199, endPoint y: 307, distance: 146.3
click at [199, 307] on div "450 Beta Sections(18) Elements(84) Section Element Hero Section Product Detail …" at bounding box center [100, 285] width 201 height 504
type input "96%"
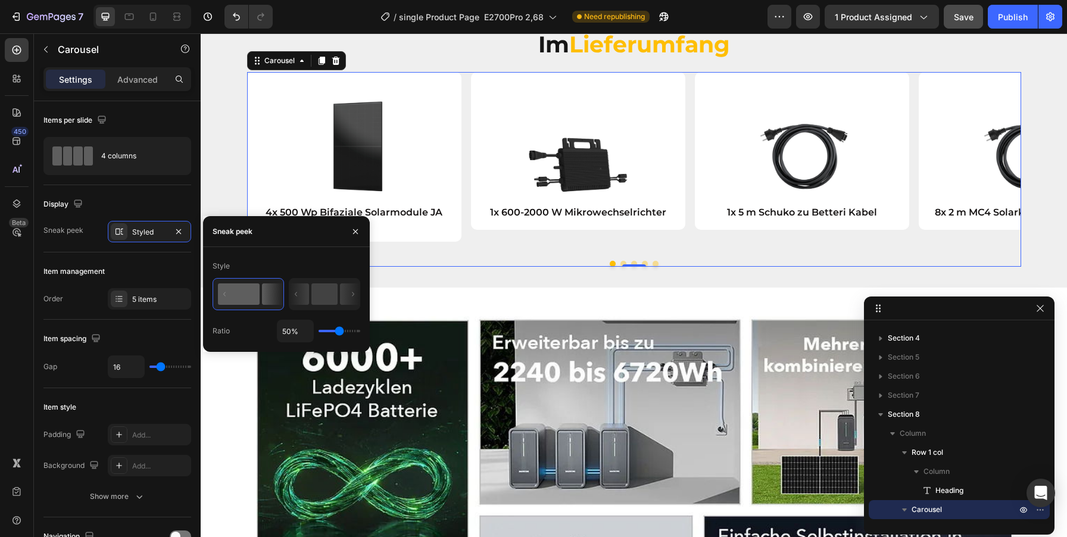
type input "96"
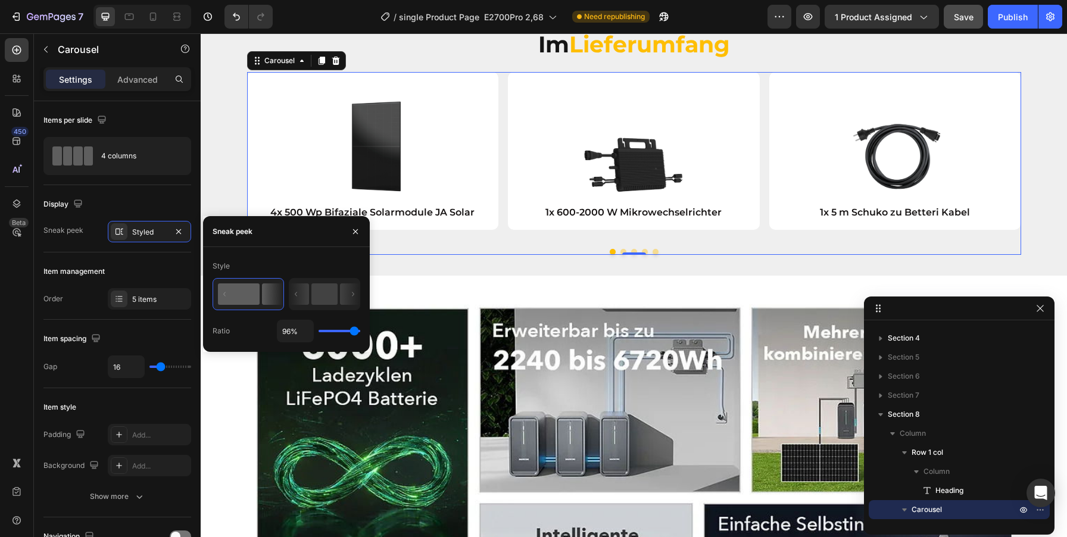
type input "100%"
type input "100"
drag, startPoint x: 342, startPoint y: 331, endPoint x: 364, endPoint y: 329, distance: 22.2
click at [364, 329] on div "Style Ratio 100%" at bounding box center [286, 300] width 167 height 86
click at [334, 299] on rect at bounding box center [324, 293] width 26 height 21
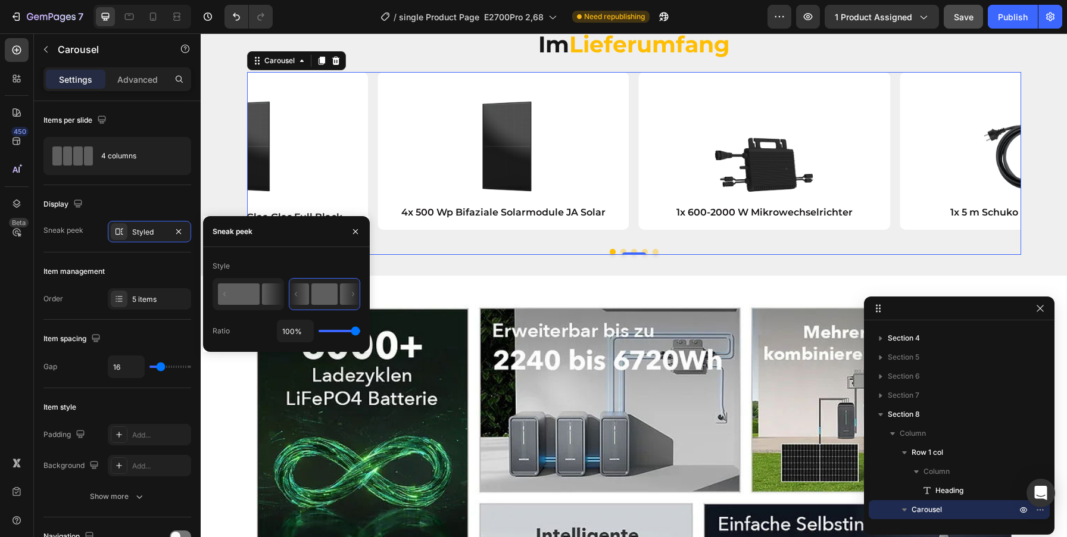
click at [237, 299] on rect at bounding box center [239, 293] width 42 height 21
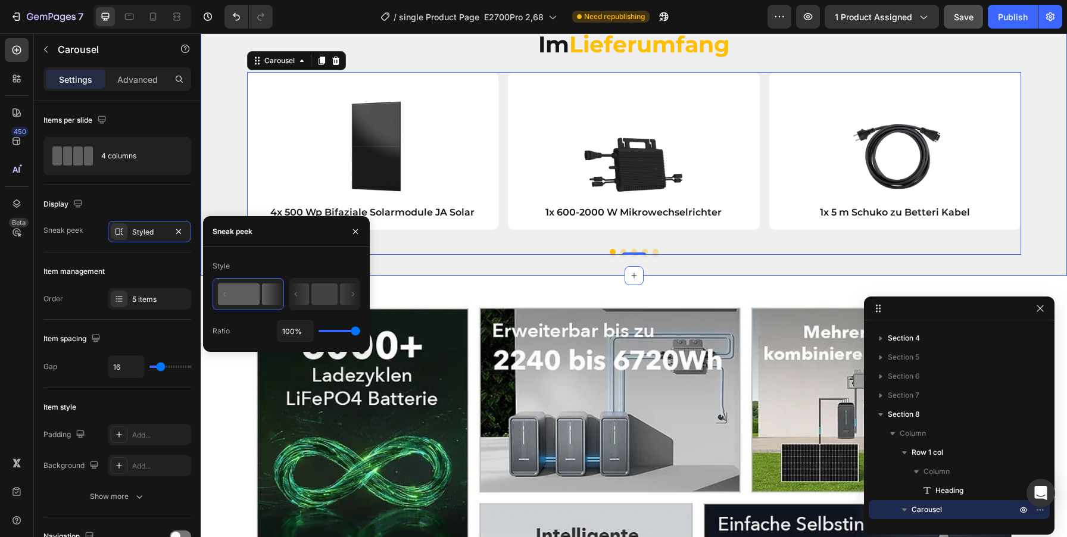
click at [1043, 160] on div "Image 4x 500 Wp Bifaziale Solarmodule JA Solar Text Block Row Image 1x 600-2000…" at bounding box center [634, 163] width 866 height 183
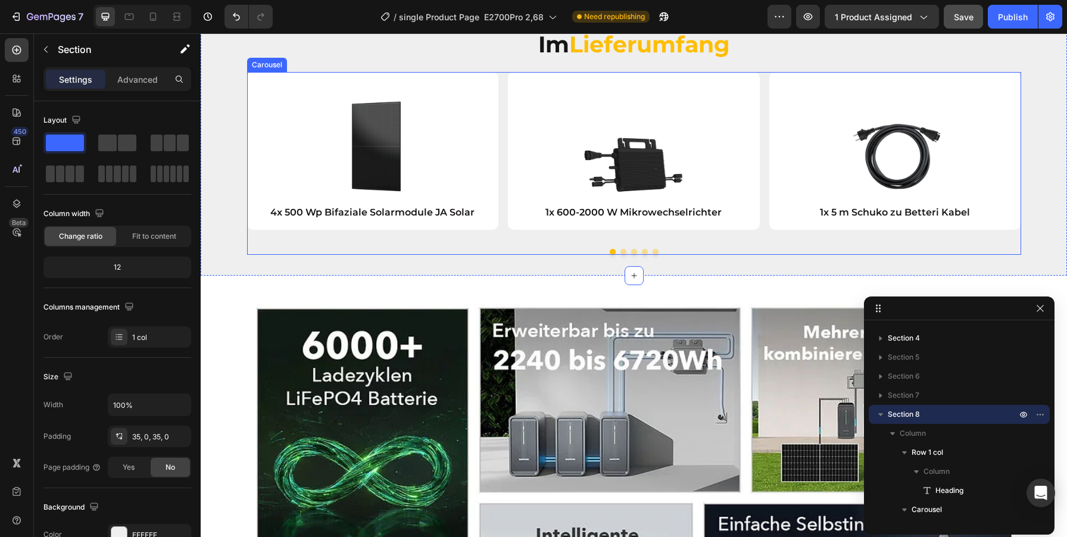
click at [623, 251] on button "Dot" at bounding box center [623, 252] width 6 height 6
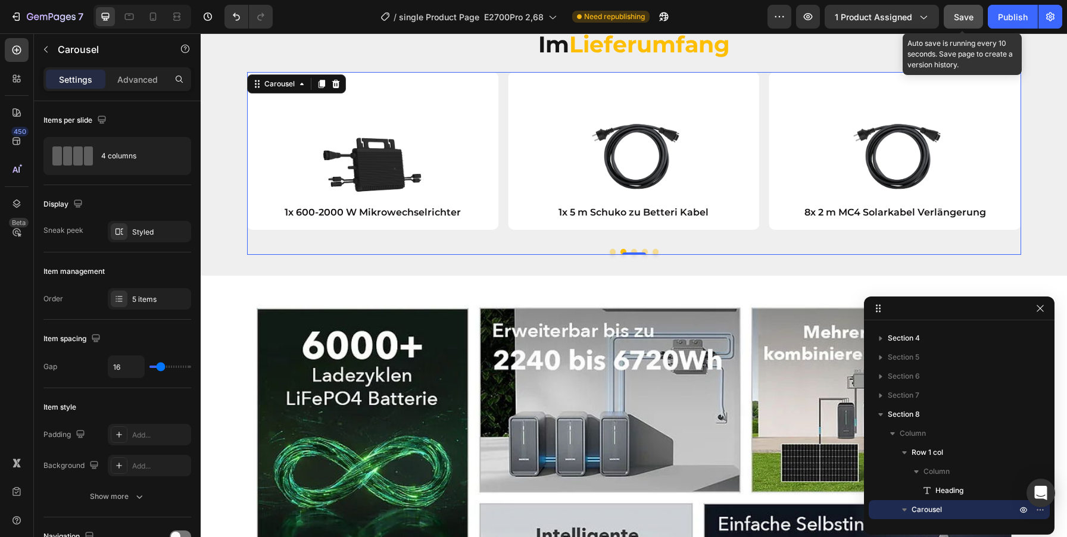
click at [975, 10] on button "Save" at bounding box center [963, 17] width 39 height 24
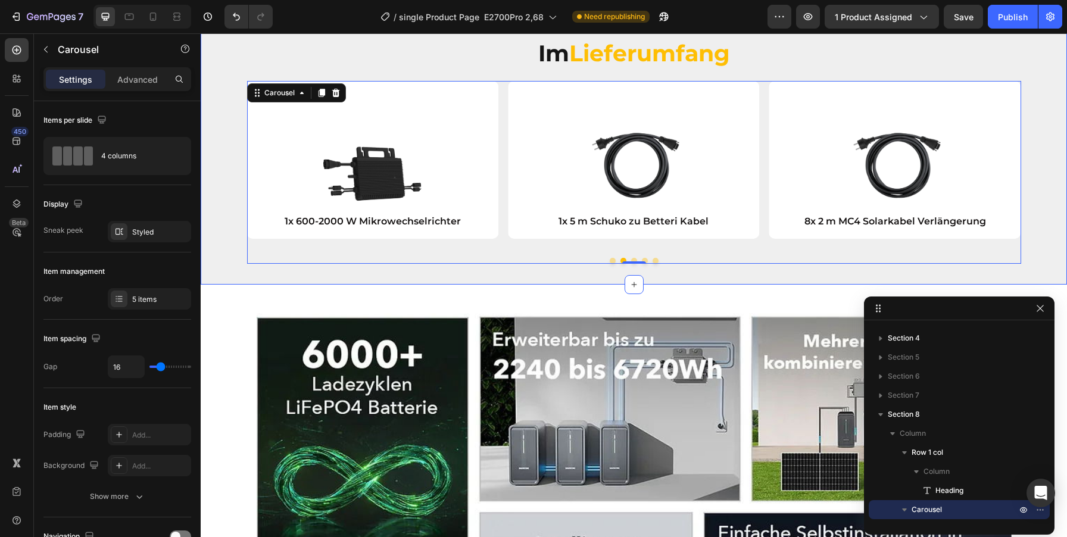
scroll to position [2345, 0]
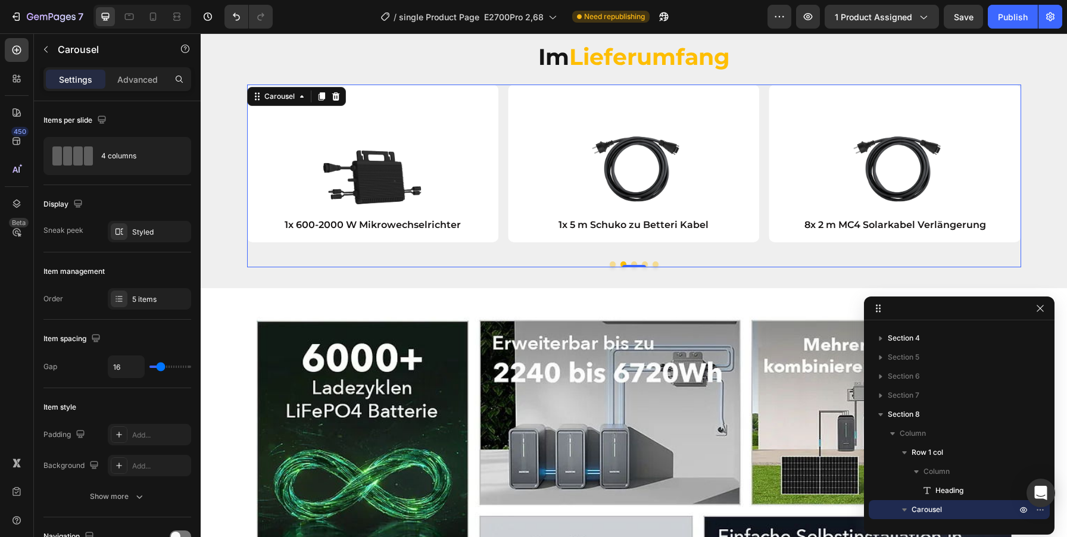
click at [635, 261] on button "Dot" at bounding box center [634, 264] width 6 height 6
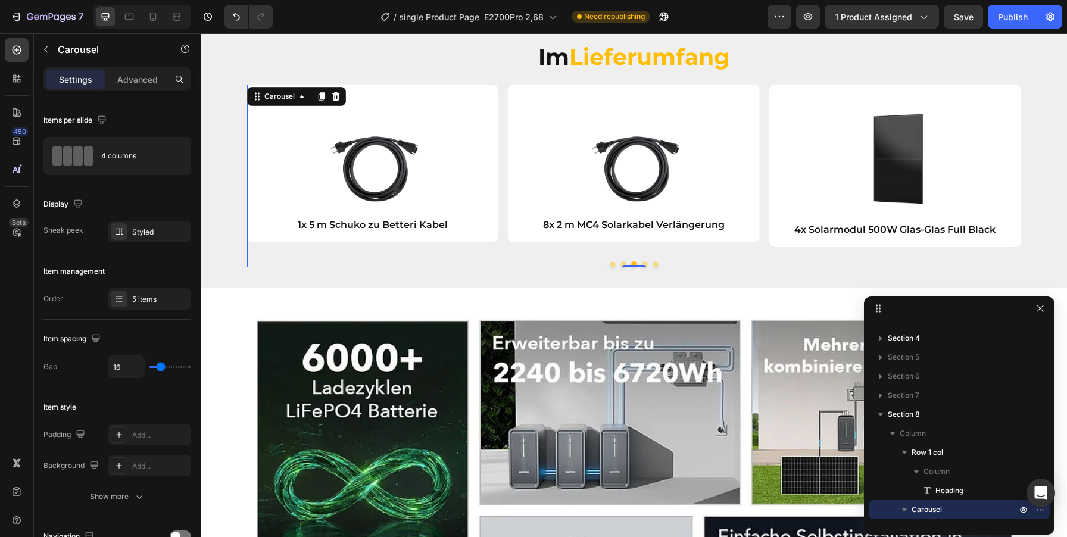
click at [615, 263] on button "Dot" at bounding box center [613, 264] width 6 height 6
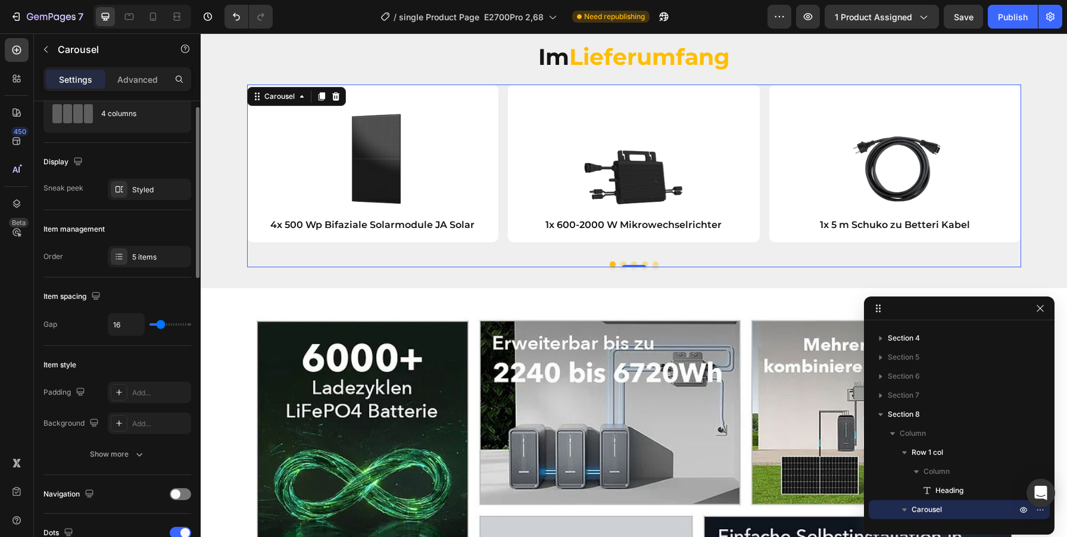
scroll to position [0, 0]
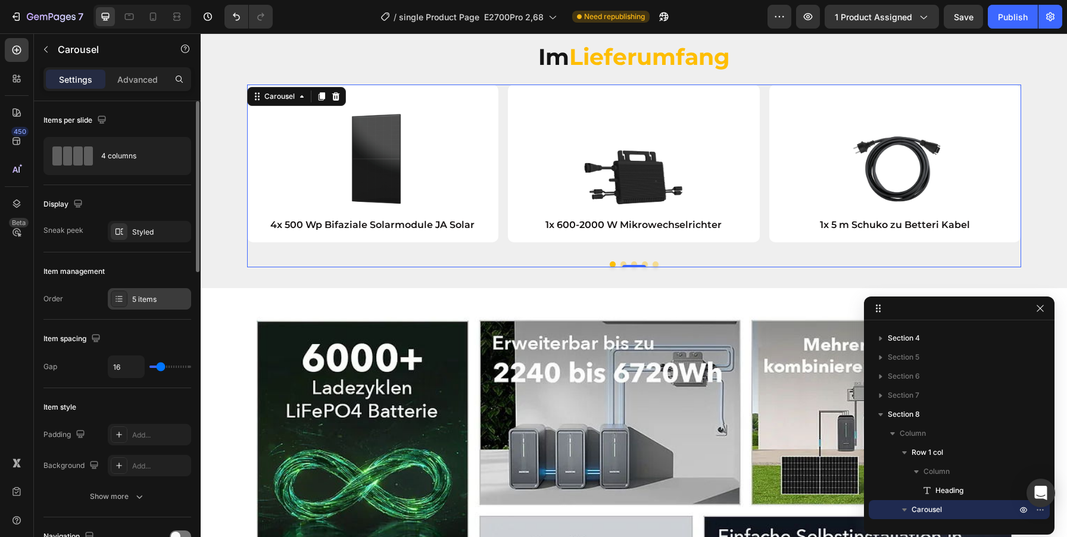
click at [152, 298] on div "5 items" at bounding box center [160, 299] width 56 height 11
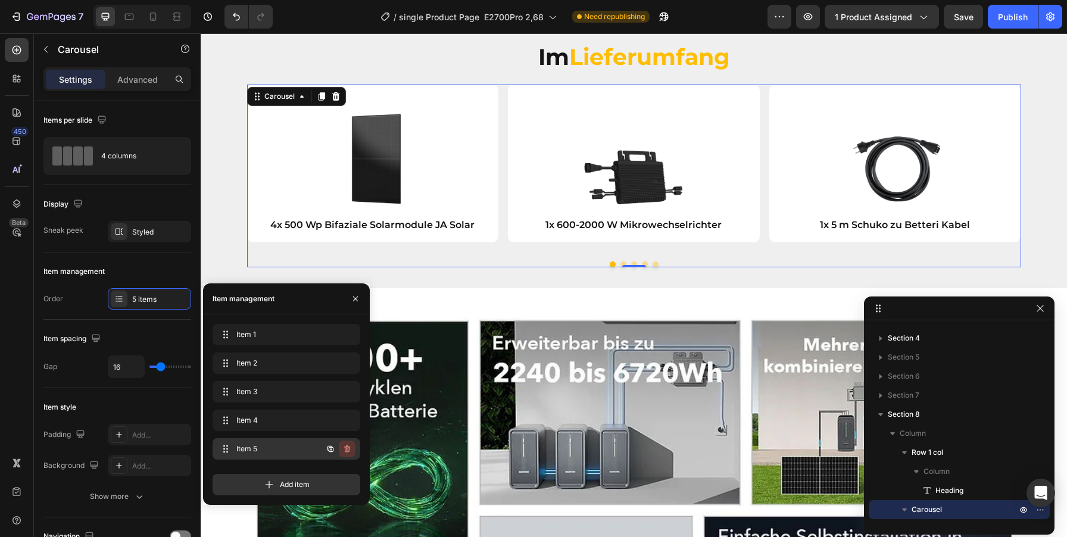
click at [345, 450] on icon "button" at bounding box center [347, 449] width 10 height 10
click at [345, 450] on div "Delete" at bounding box center [339, 449] width 22 height 11
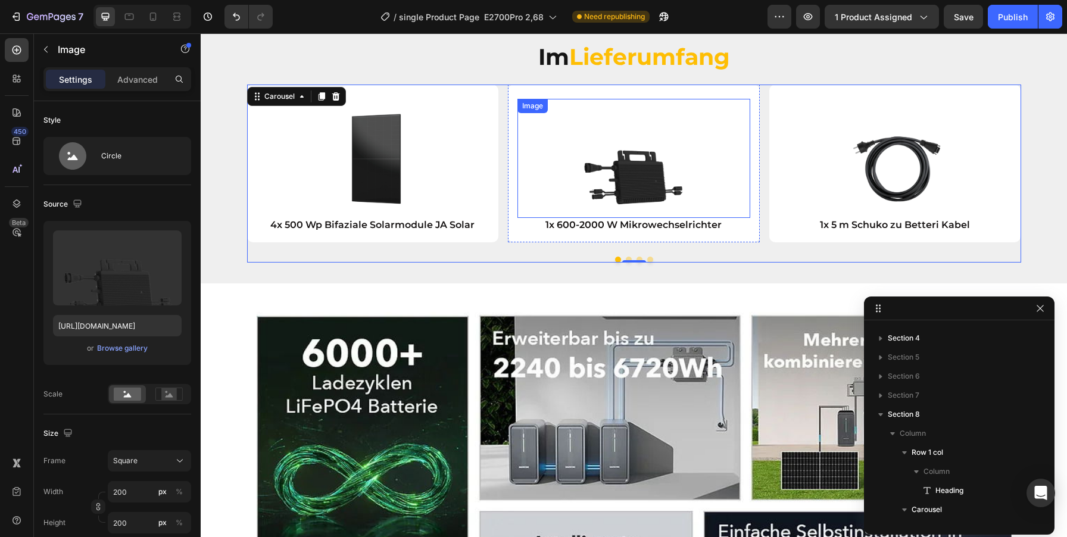
scroll to position [835, 0]
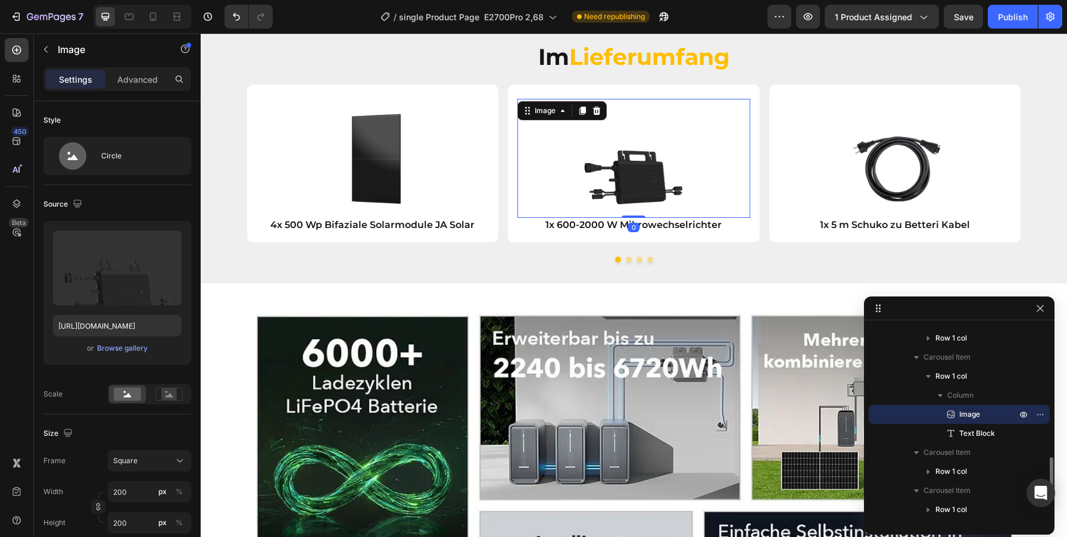
drag, startPoint x: 700, startPoint y: 165, endPoint x: 462, endPoint y: 158, distance: 238.3
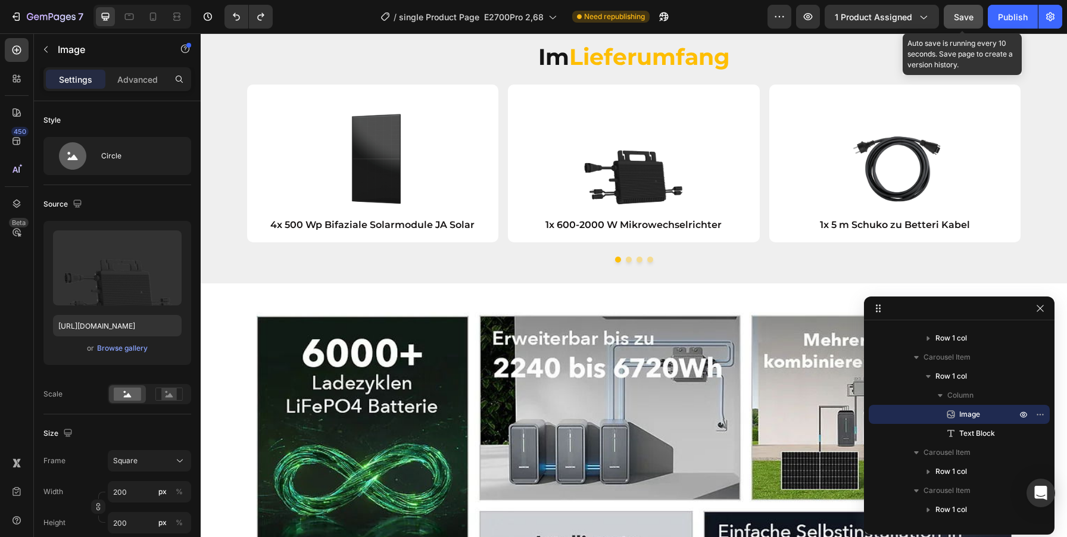
click at [975, 14] on button "Save" at bounding box center [963, 17] width 39 height 24
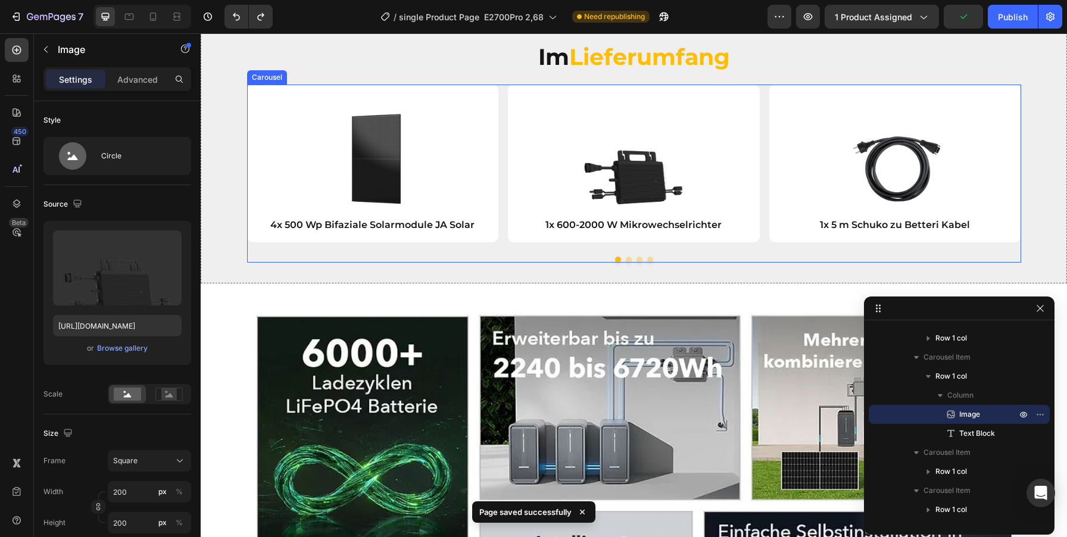
click at [628, 257] on button "Dot" at bounding box center [629, 260] width 6 height 6
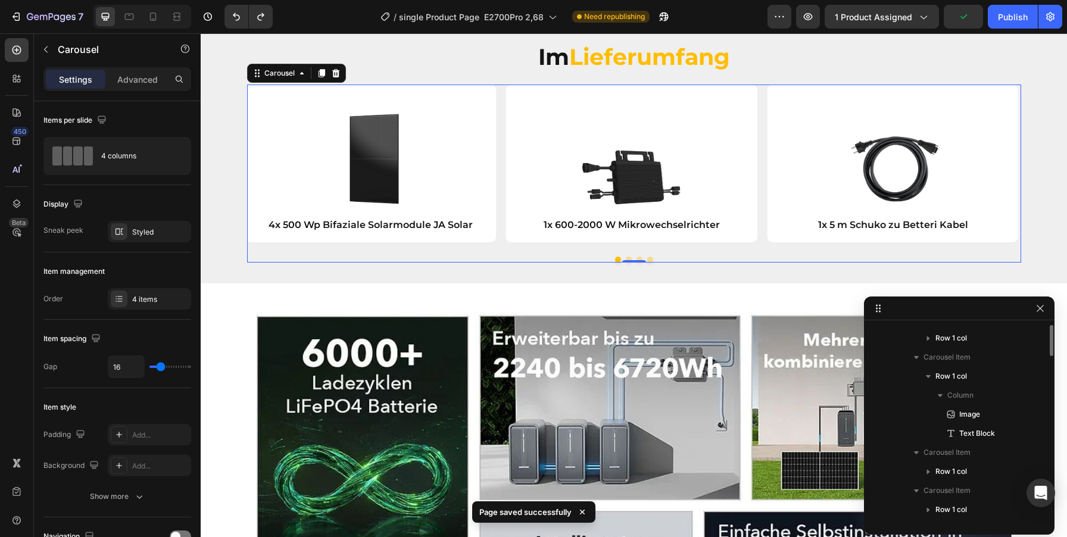
scroll to position [720, 0]
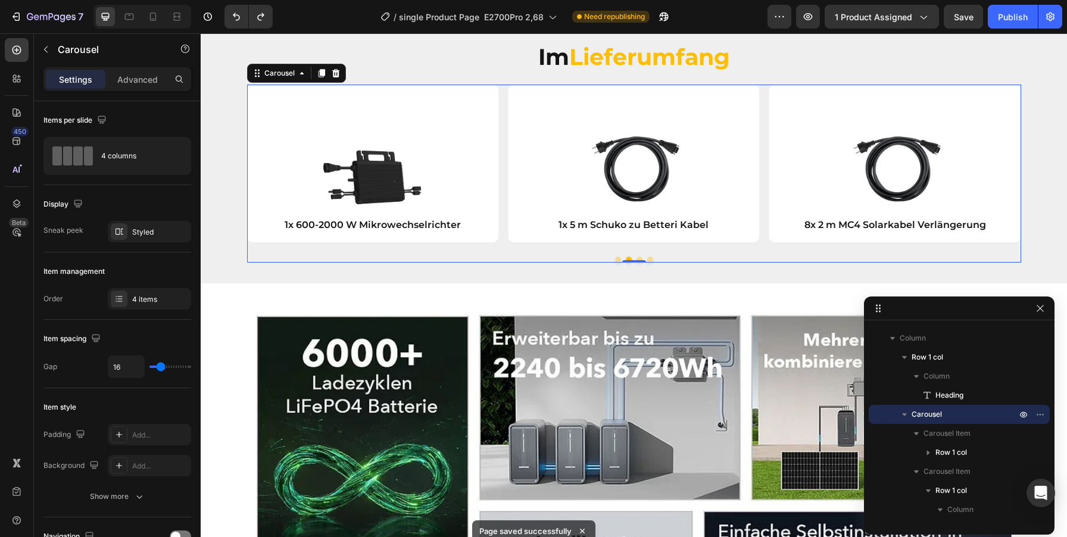
click at [640, 257] on button "Dot" at bounding box center [640, 260] width 6 height 6
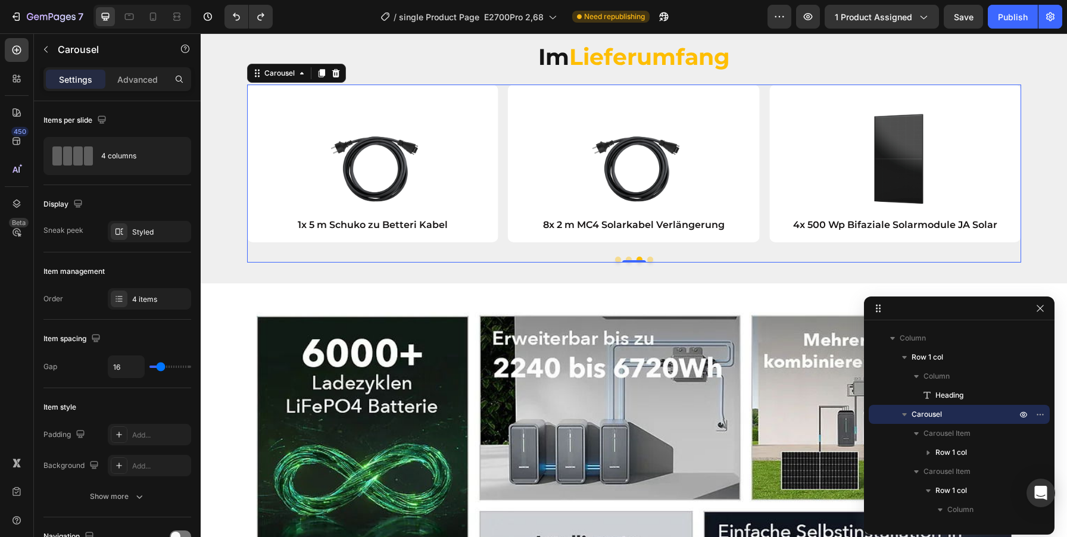
click at [650, 257] on button "Dot" at bounding box center [650, 260] width 6 height 6
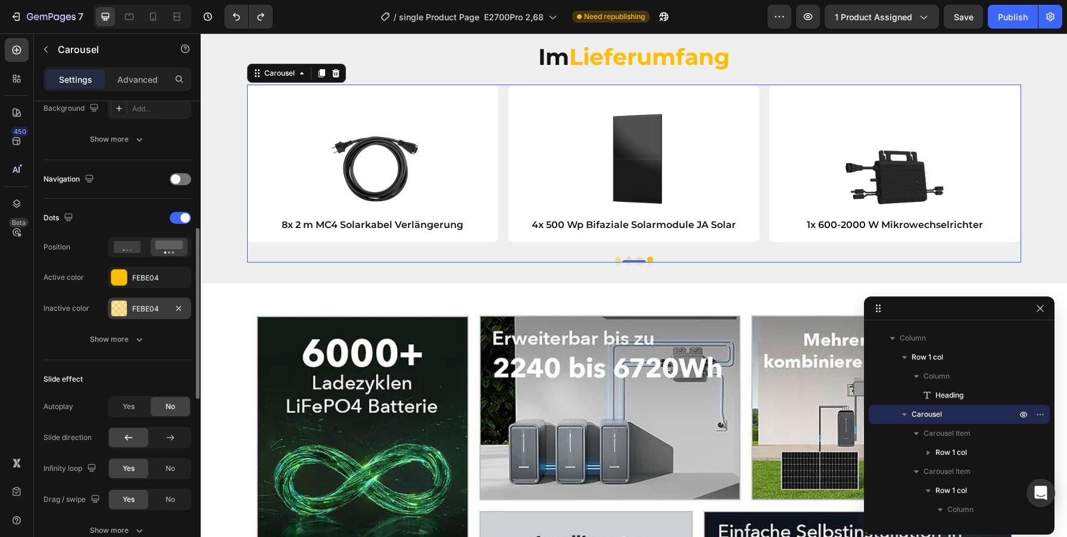
scroll to position [358, 0]
click at [148, 337] on button "Show more" at bounding box center [117, 338] width 148 height 21
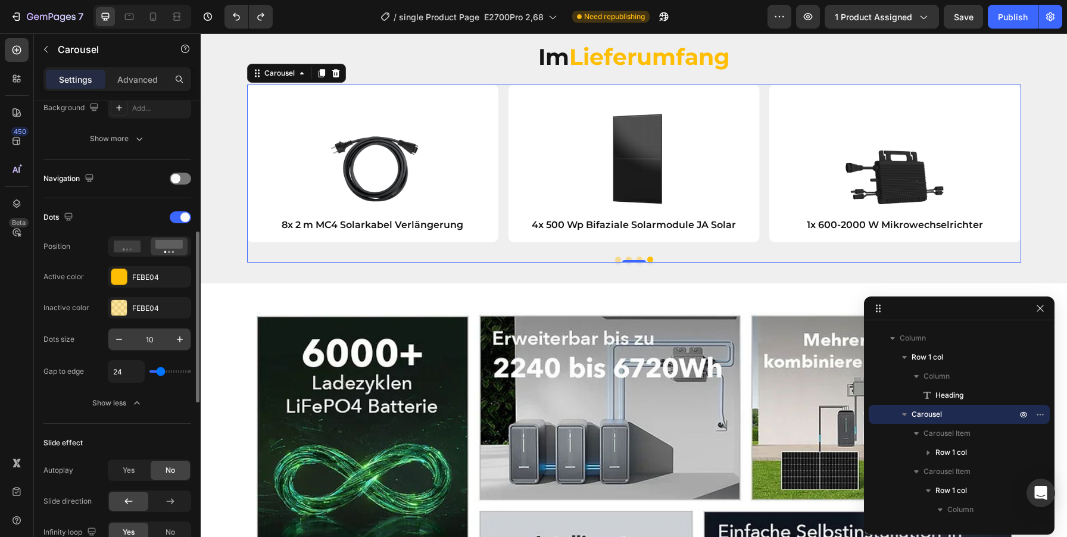
click at [151, 342] on input "10" at bounding box center [149, 339] width 39 height 21
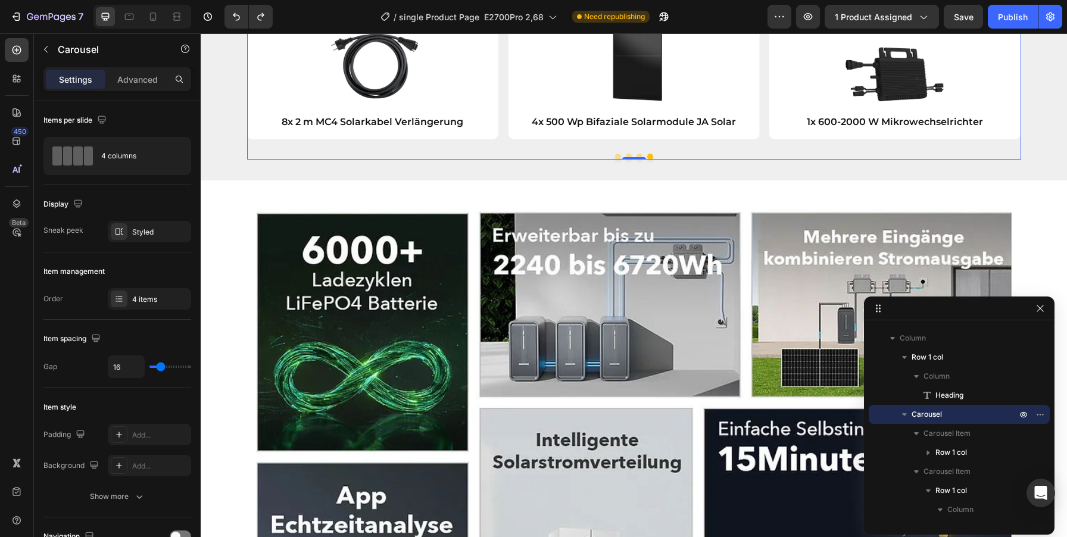
scroll to position [2266, 0]
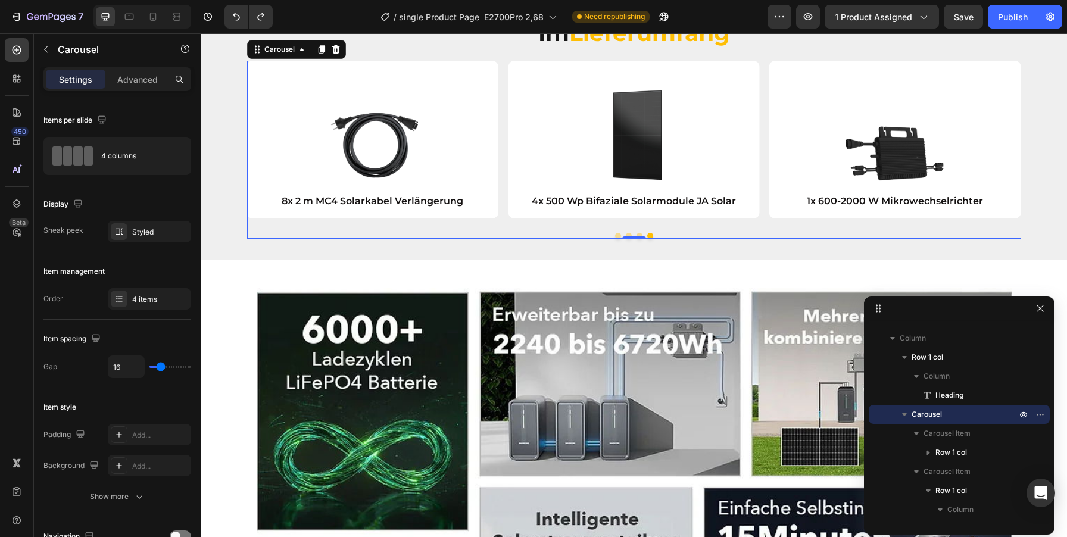
click at [960, 0] on div "7 Version history / single Product Page E2700Pro 2,68 Need republishing Preview…" at bounding box center [533, 17] width 1067 height 34
click at [962, 13] on span "Save" at bounding box center [964, 17] width 20 height 10
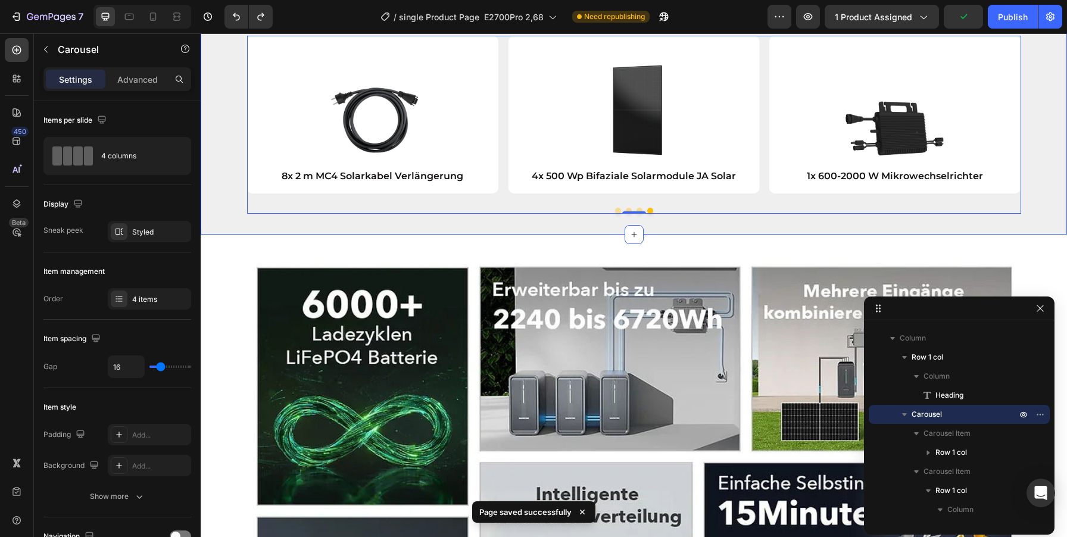
scroll to position [2315, 0]
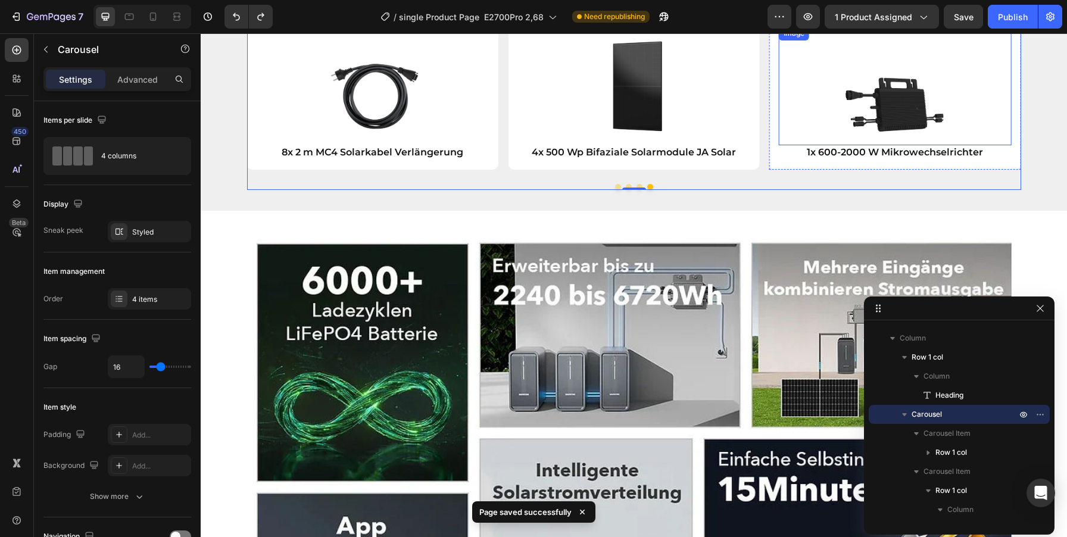
click at [981, 145] on div at bounding box center [895, 85] width 233 height 119
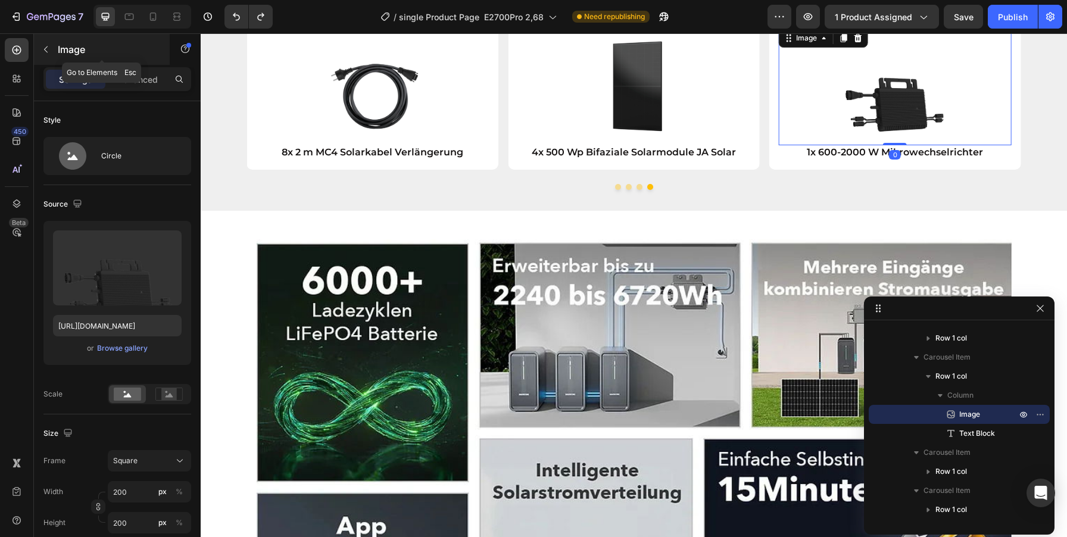
click at [49, 50] on icon "button" at bounding box center [46, 50] width 10 height 10
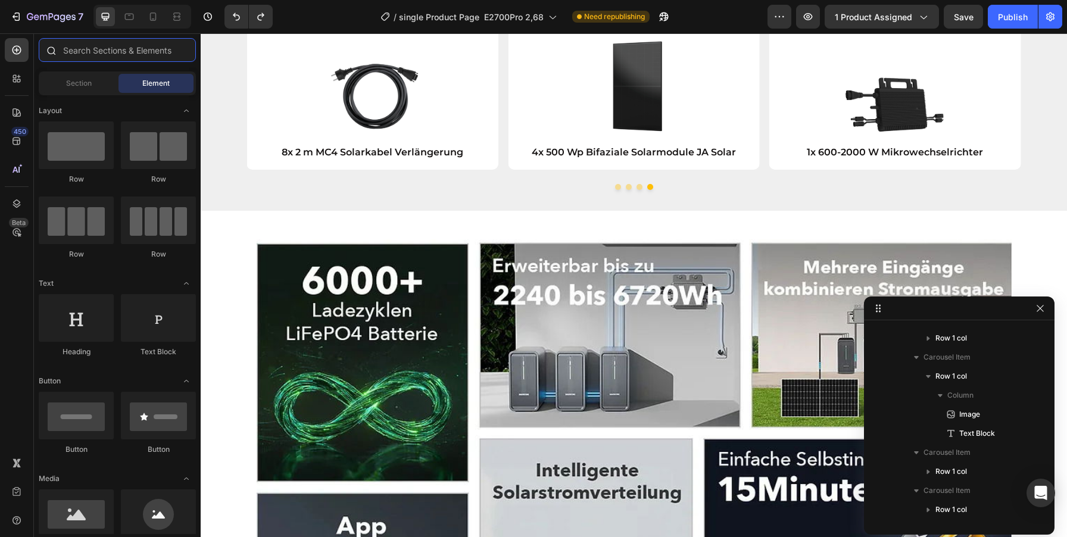
click at [114, 48] on input "text" at bounding box center [117, 50] width 157 height 24
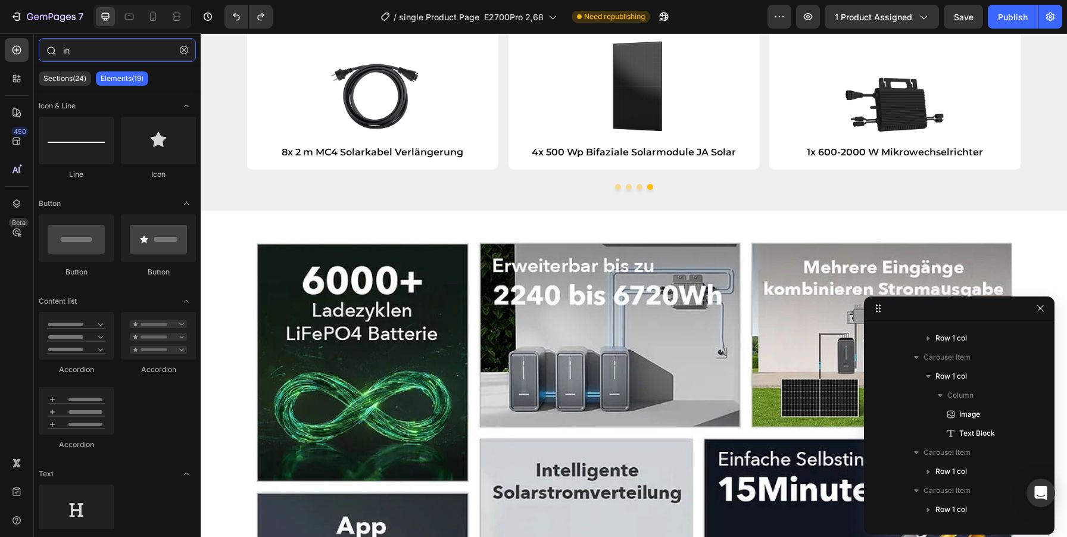
type input "i"
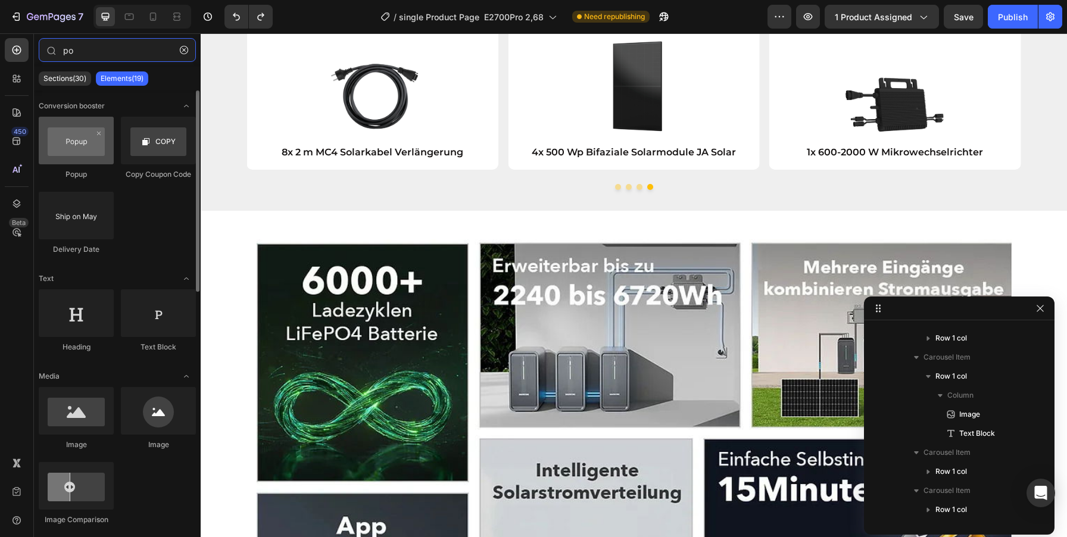
type input "po"
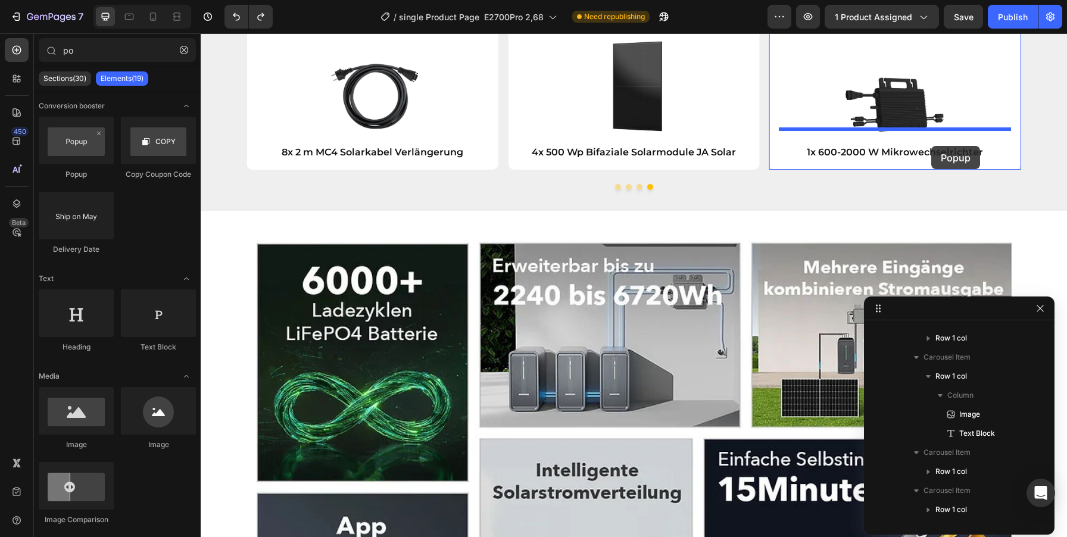
drag, startPoint x: 270, startPoint y: 176, endPoint x: 931, endPoint y: 145, distance: 661.7
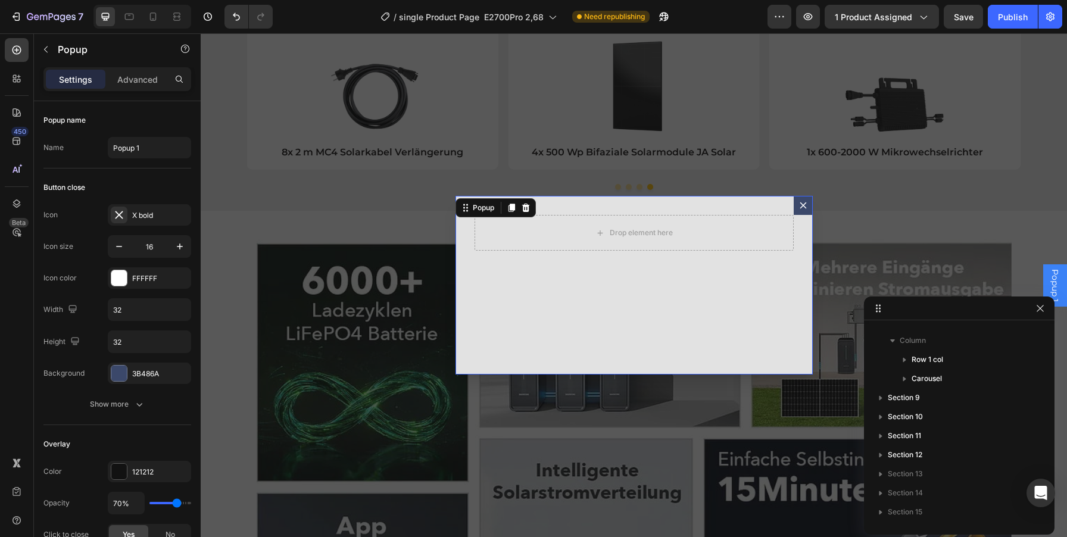
scroll to position [0, 0]
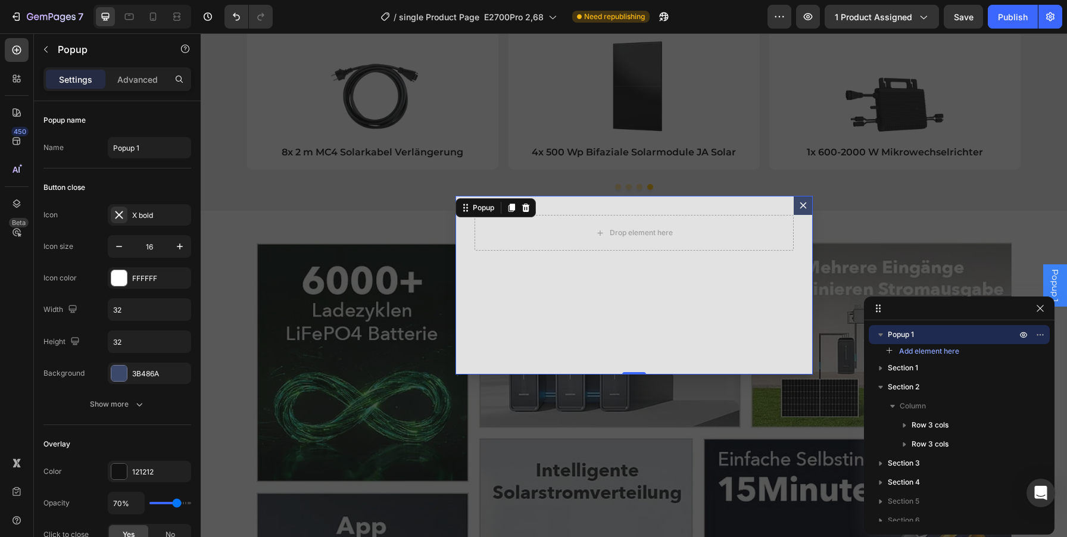
click at [803, 208] on icon "Dialog content" at bounding box center [804, 206] width 10 height 10
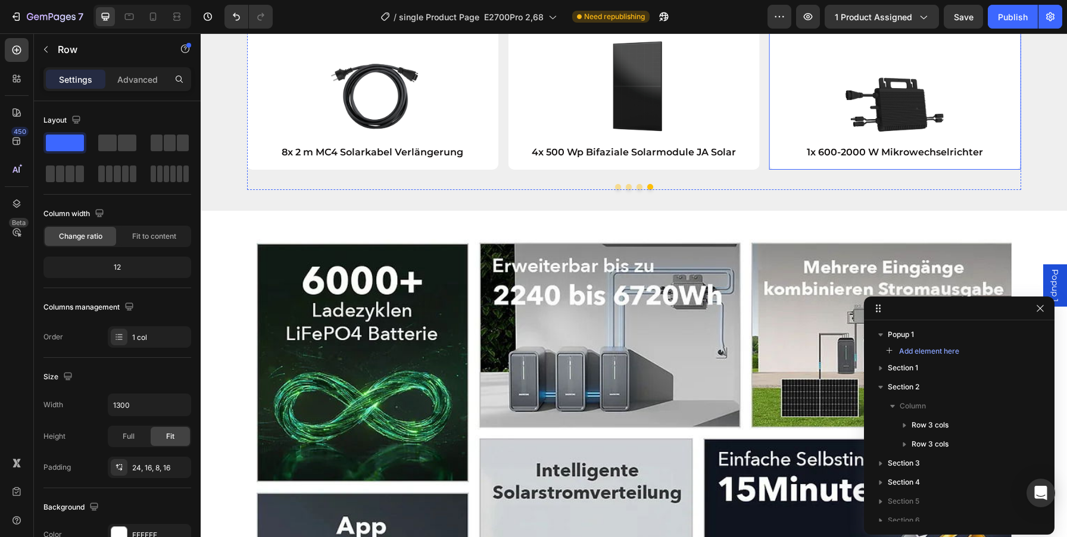
click at [863, 127] on div "Image 1x 600-2000 W Mikrowechselrichter Text Block Row" at bounding box center [895, 91] width 252 height 158
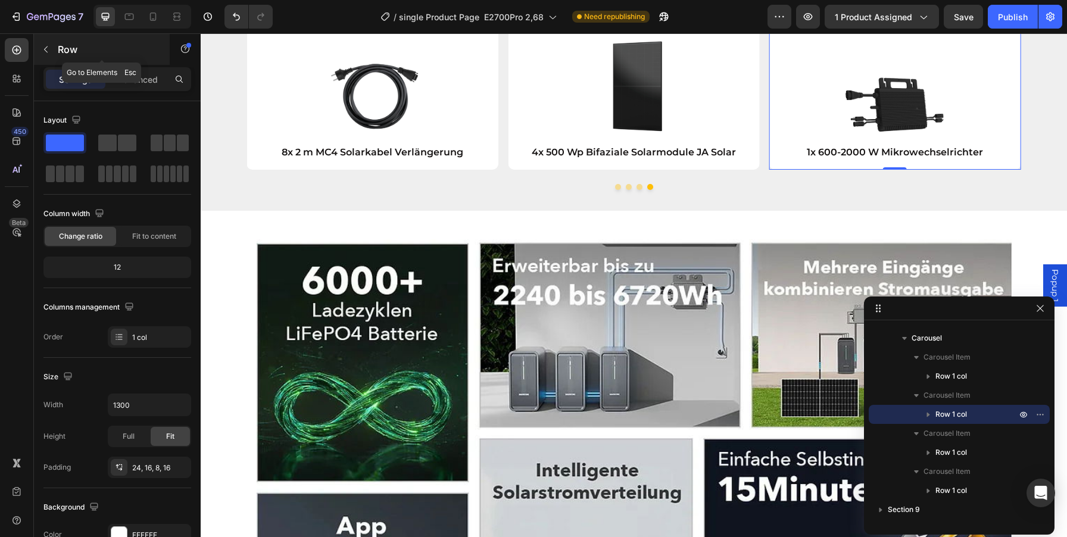
click at [46, 50] on icon "button" at bounding box center [46, 50] width 10 height 10
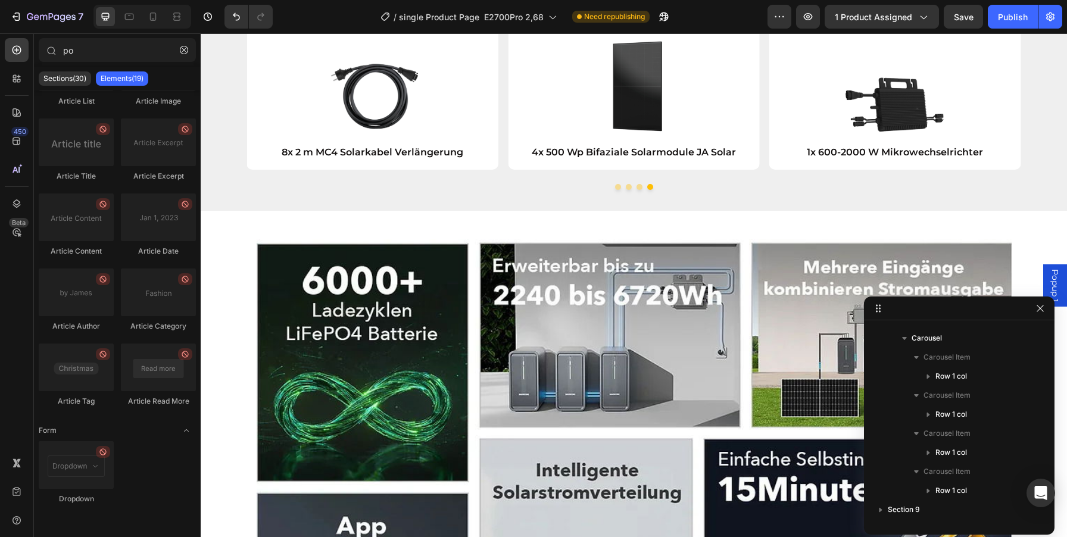
scroll to position [0, 0]
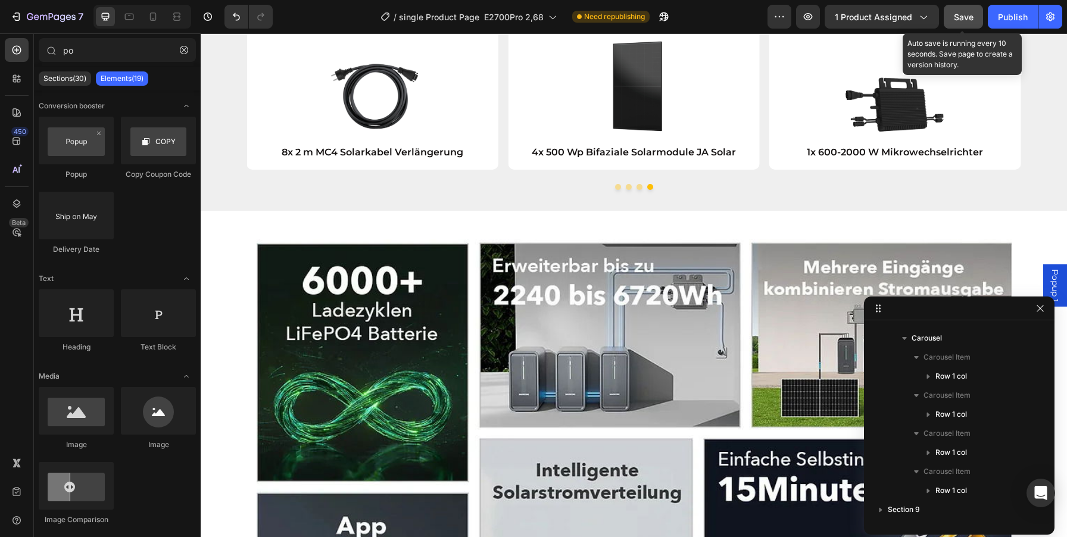
click at [966, 7] on button "Save" at bounding box center [963, 17] width 39 height 24
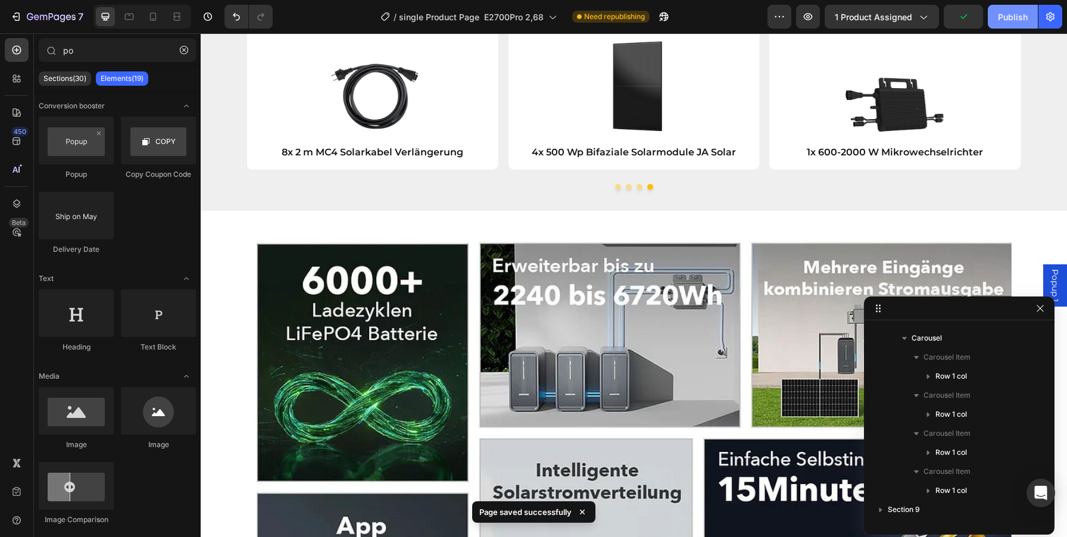
click at [1008, 7] on button "Publish" at bounding box center [1013, 17] width 50 height 24
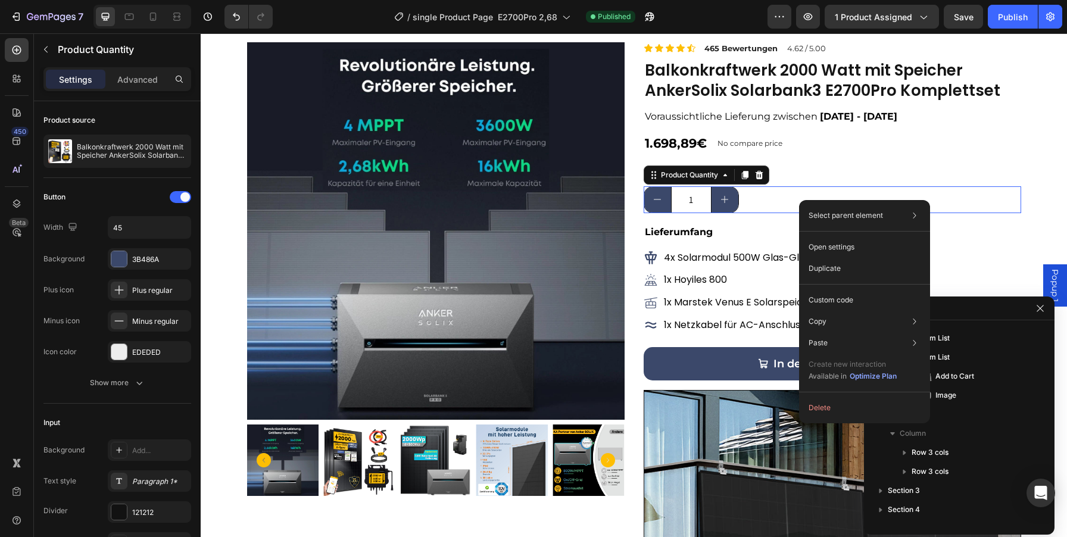
scroll to position [163, 0]
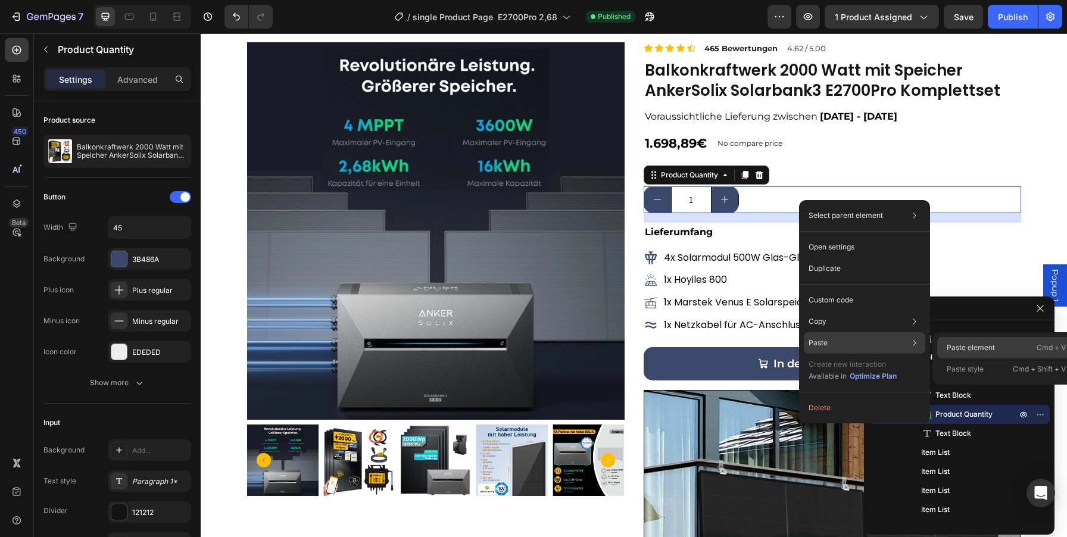
click at [955, 358] on div "Paste element Cmd + V" at bounding box center [1006, 368] width 138 height 21
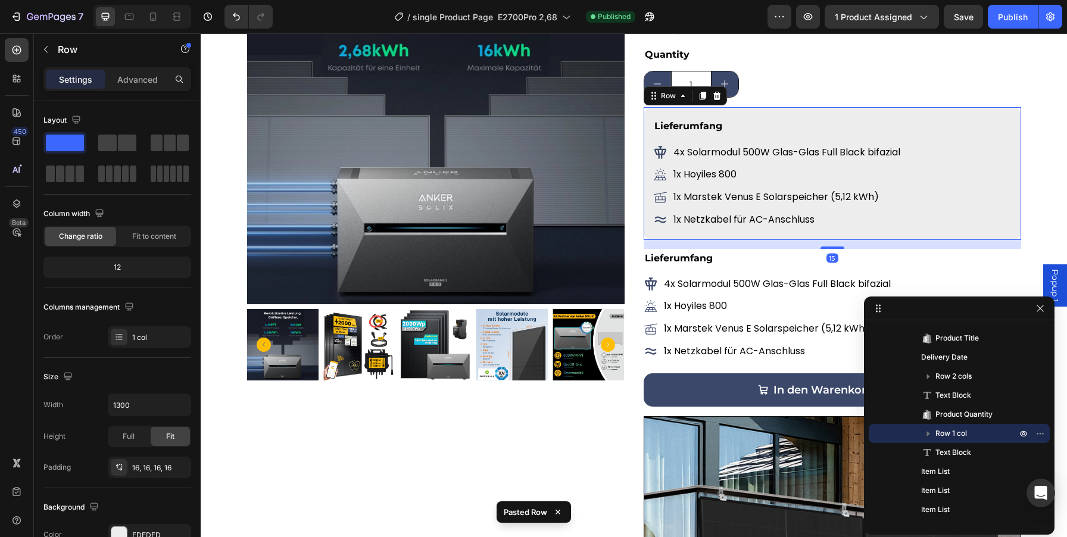
scroll to position [252, 0]
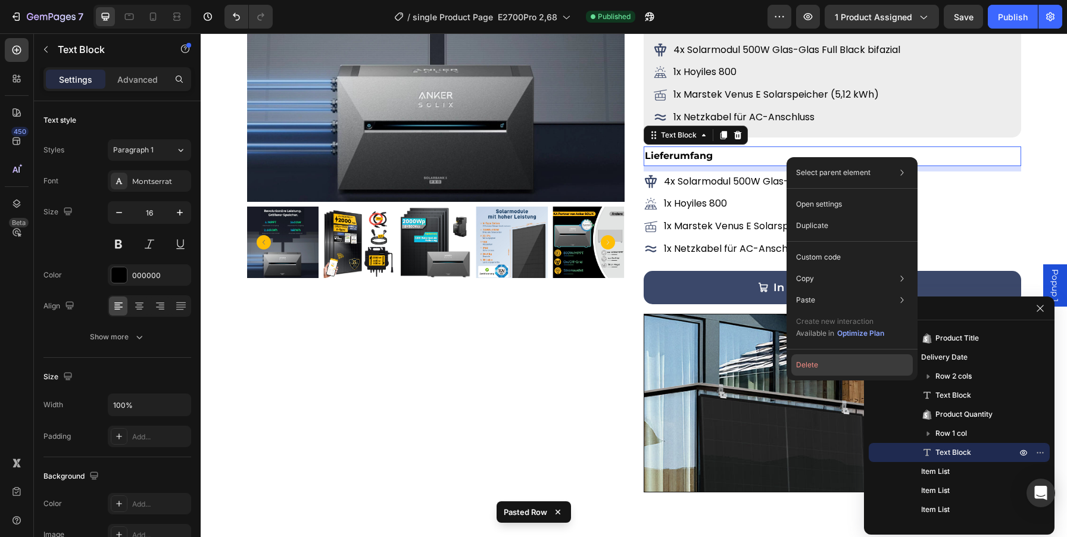
click at [804, 361] on button "Delete" at bounding box center [851, 364] width 121 height 21
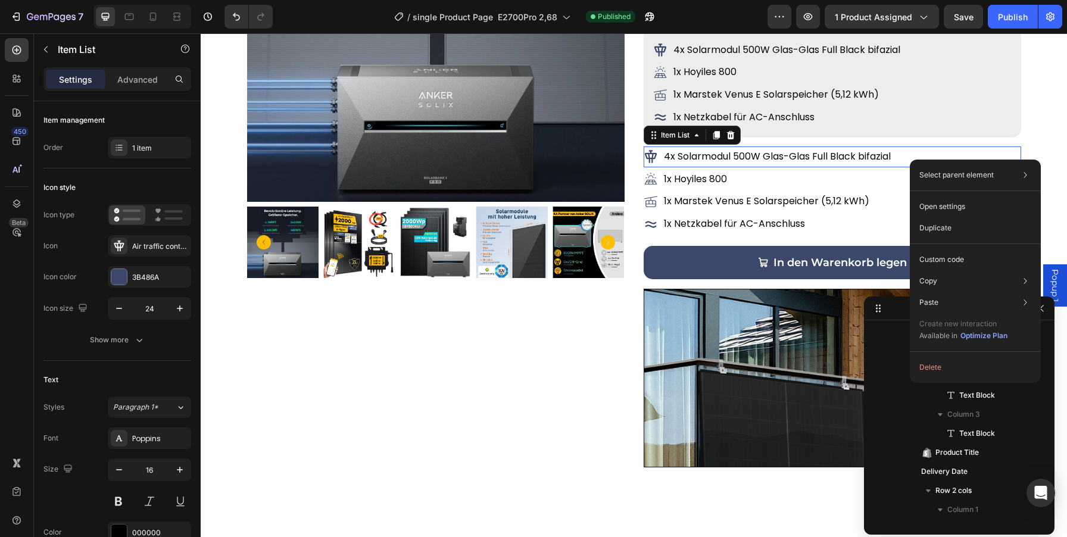
scroll to position [506, 0]
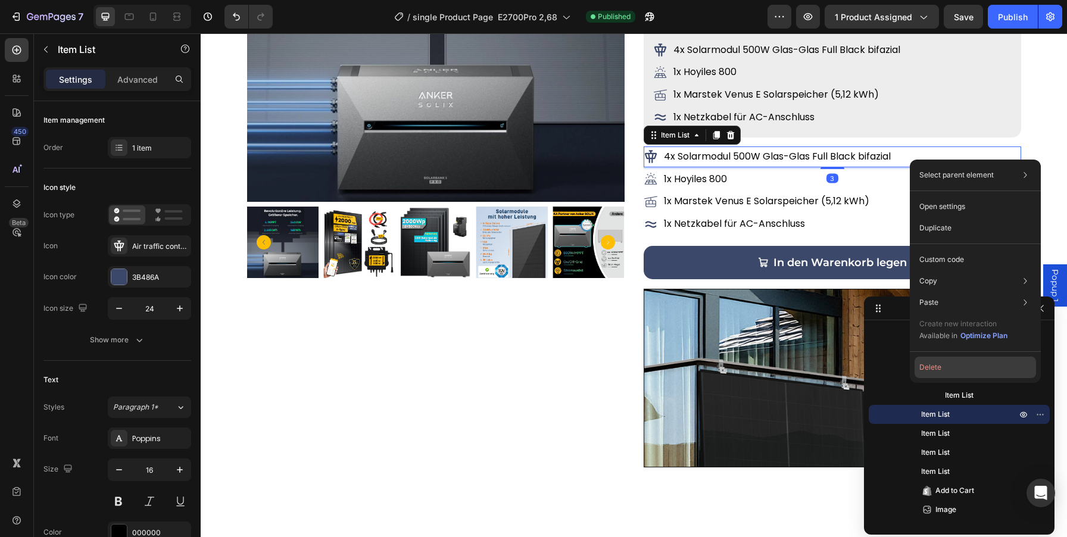
click at [946, 366] on button "Delete" at bounding box center [975, 367] width 121 height 21
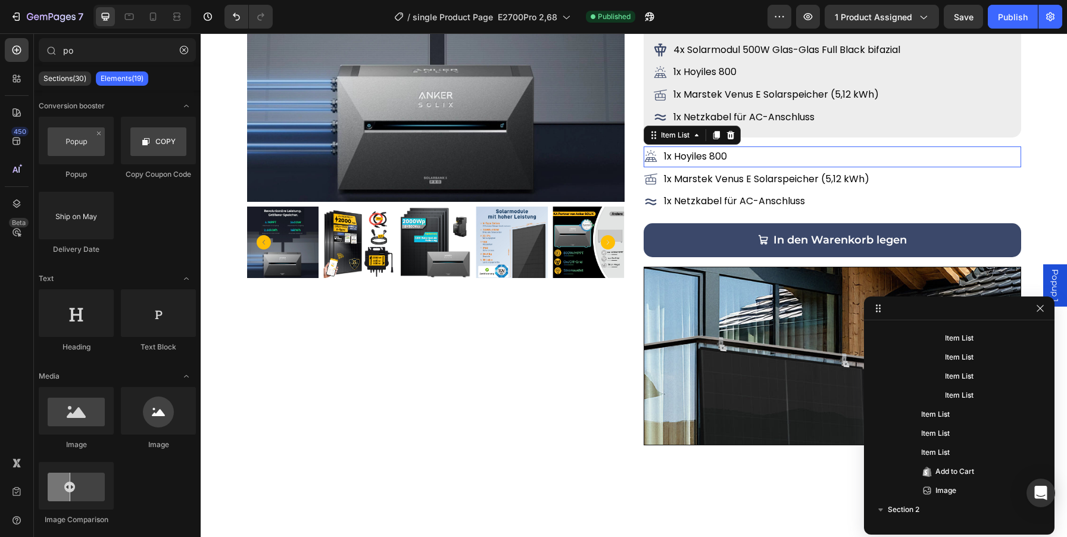
scroll to position [697, 0]
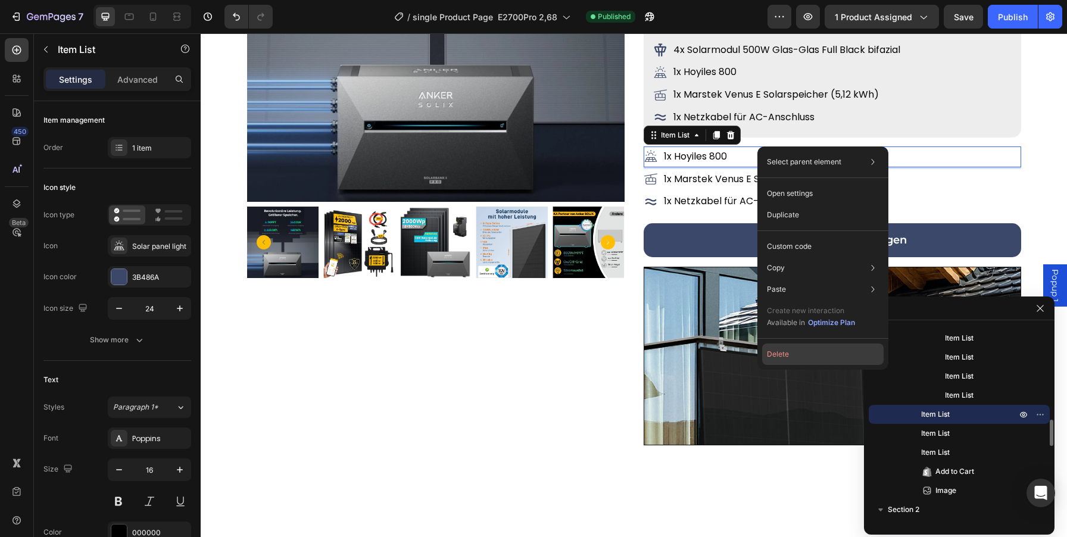
click at [785, 351] on button "Delete" at bounding box center [822, 354] width 121 height 21
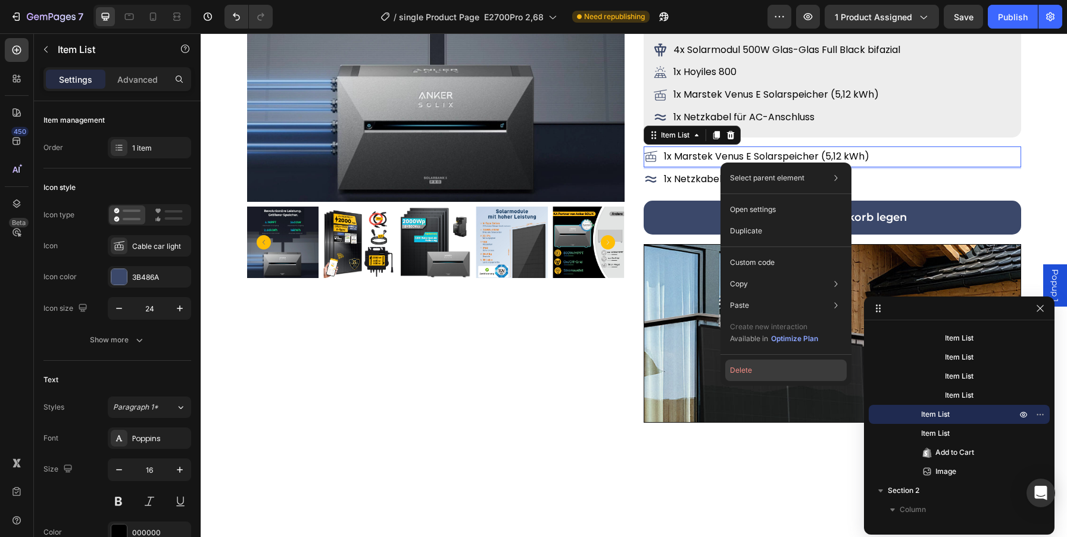
click at [759, 370] on button "Delete" at bounding box center [785, 370] width 121 height 21
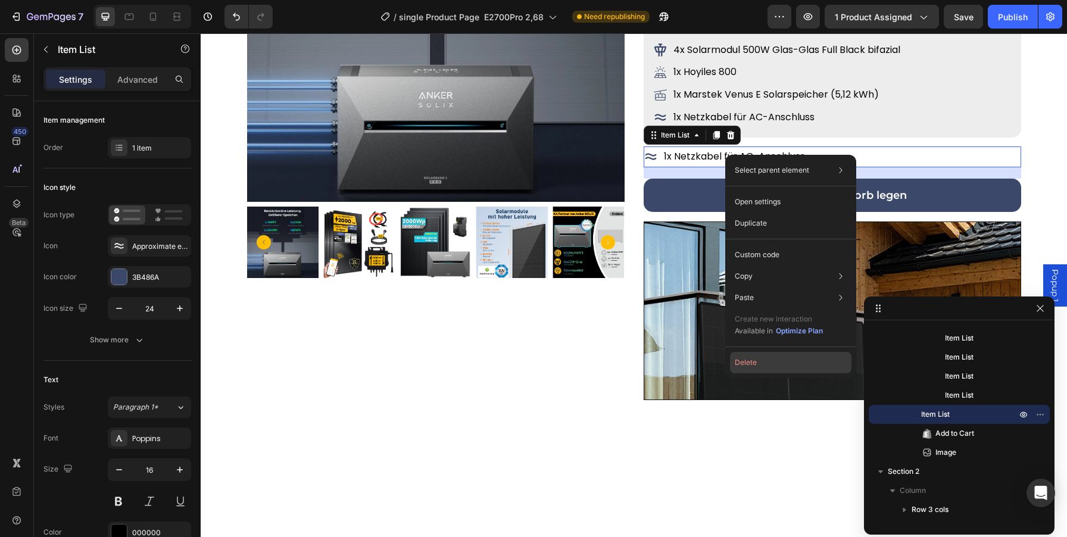
click at [753, 358] on button "Delete" at bounding box center [790, 362] width 121 height 21
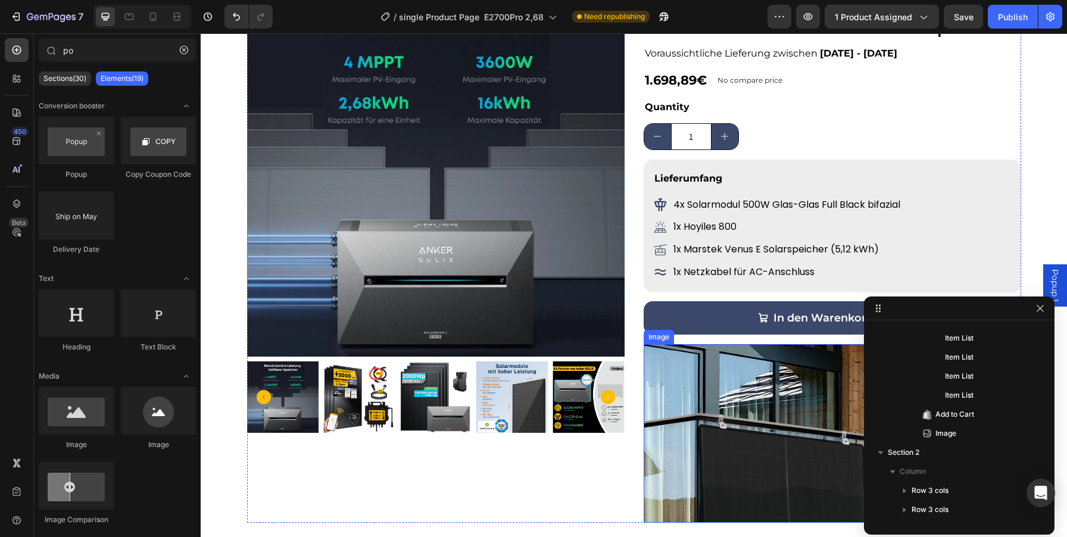
scroll to position [0, 0]
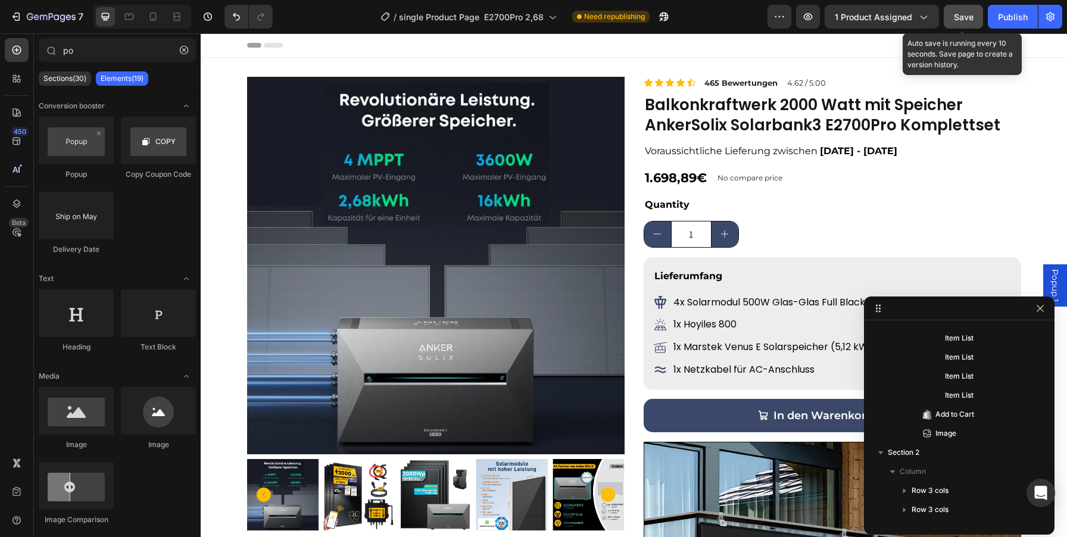
click at [965, 12] on span "Save" at bounding box center [964, 17] width 20 height 10
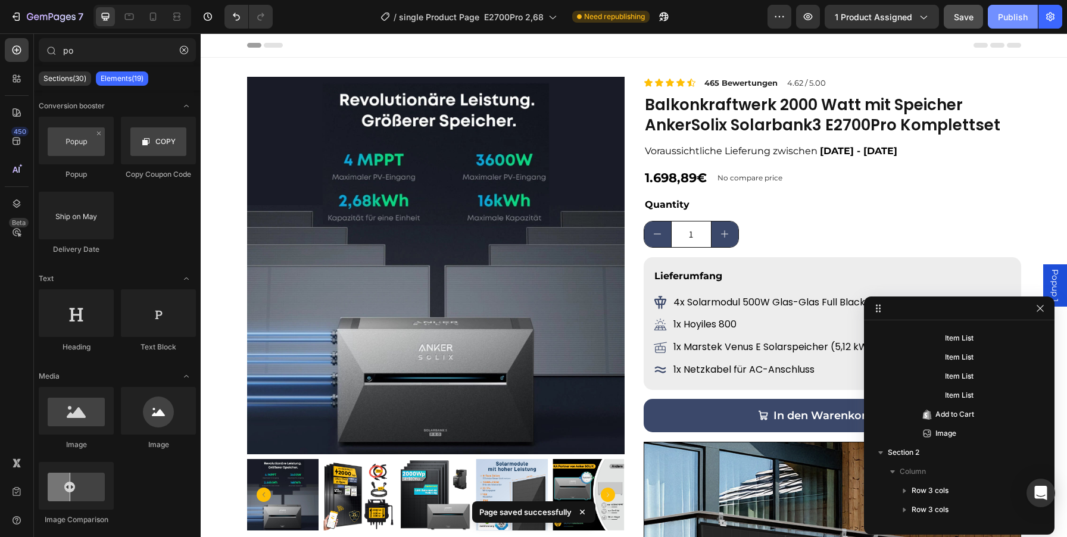
click at [1005, 20] on div "Publish" at bounding box center [1013, 17] width 30 height 13
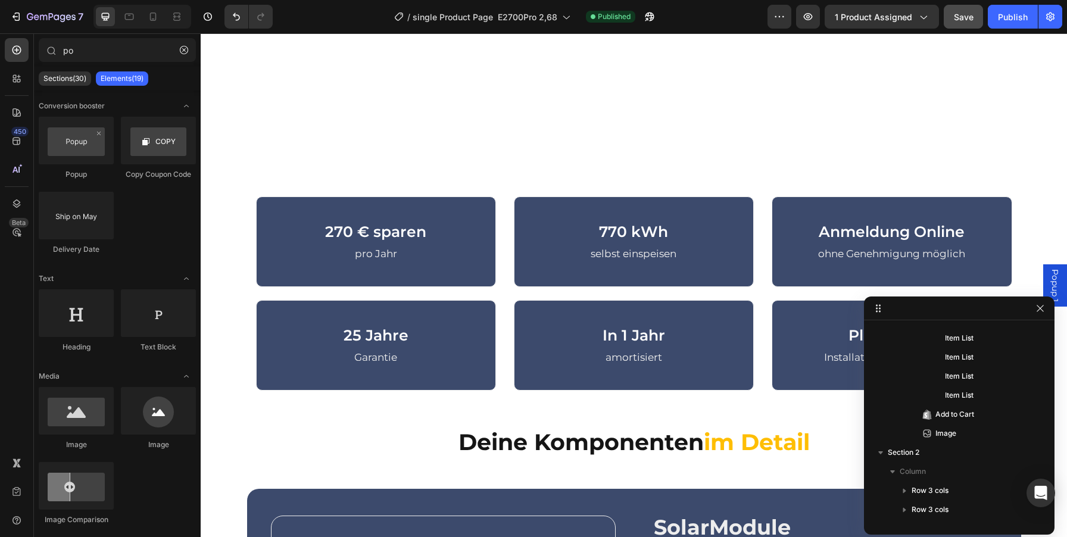
scroll to position [946, 0]
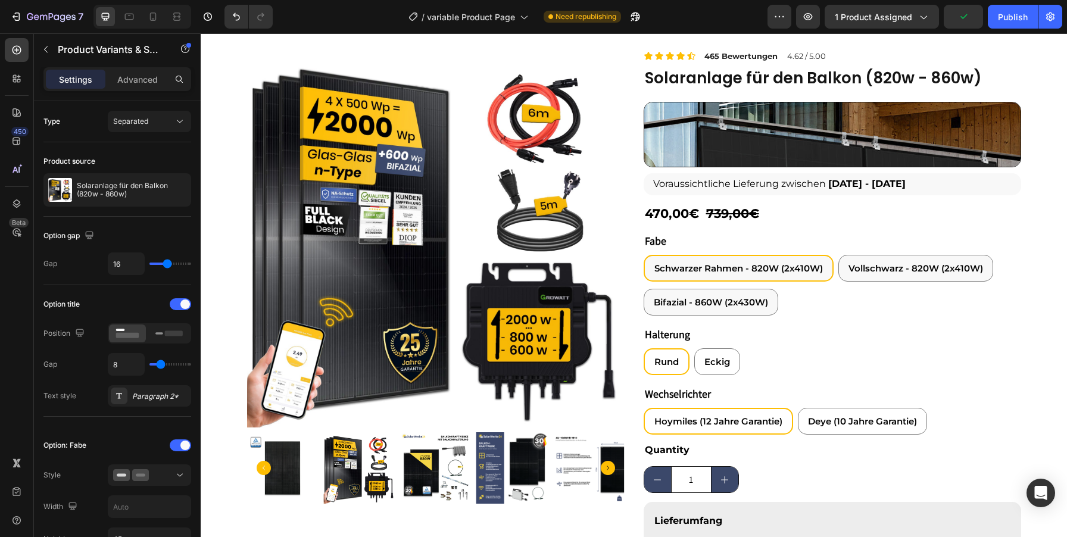
scroll to position [668, 0]
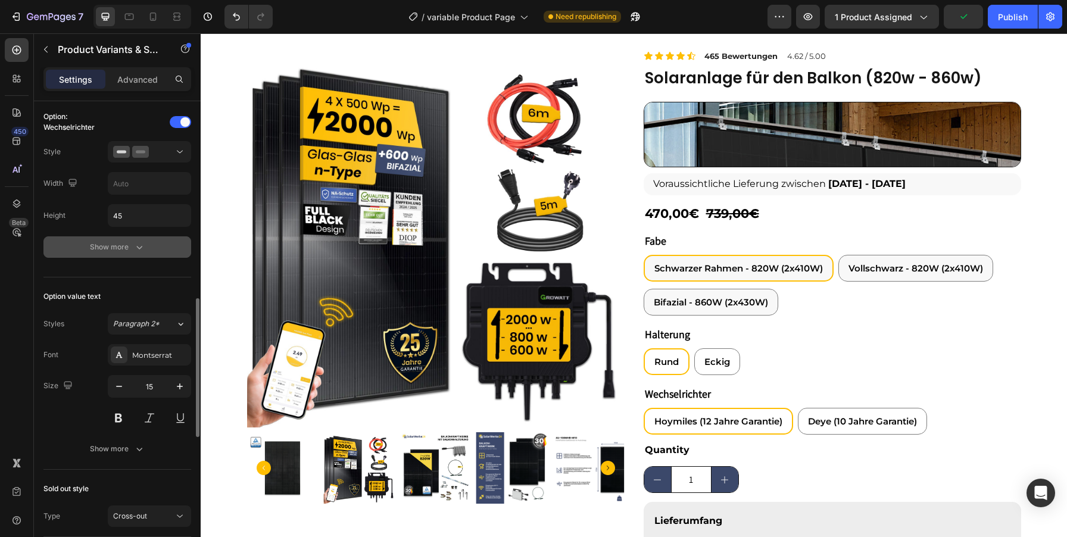
click at [120, 248] on div "Show more" at bounding box center [117, 247] width 55 height 12
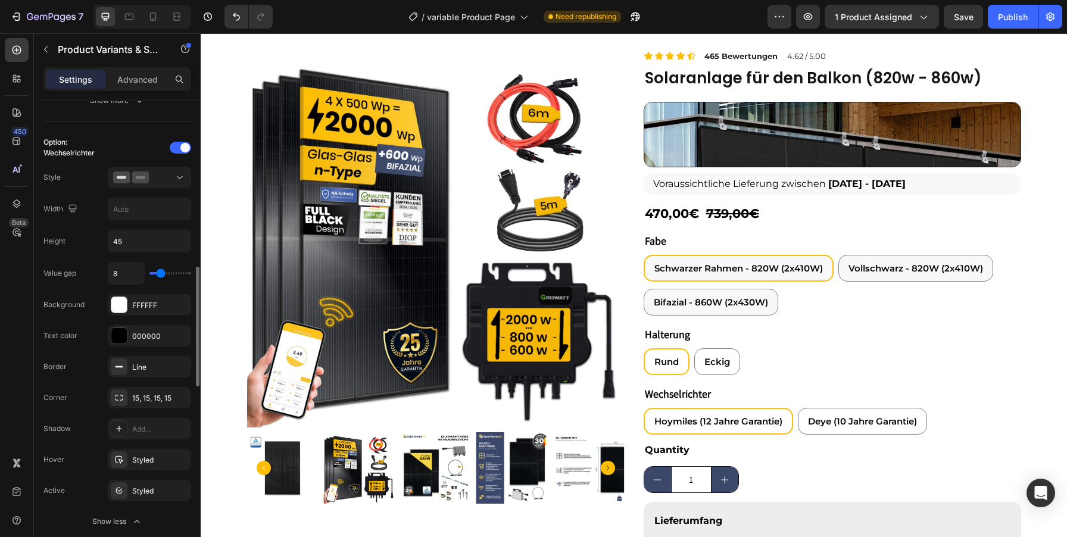
scroll to position [637, 0]
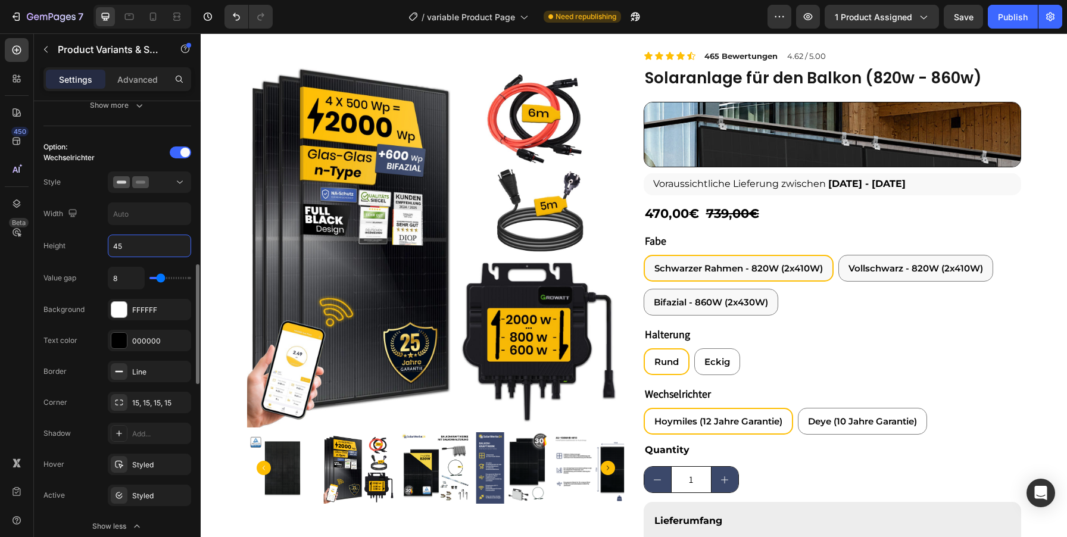
click at [116, 248] on input "45" at bounding box center [149, 245] width 82 height 21
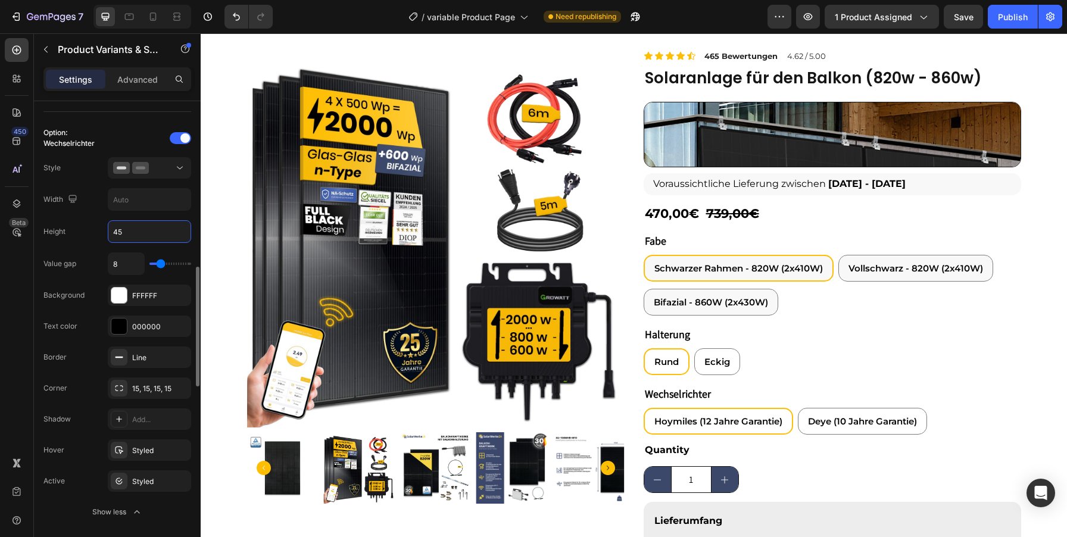
scroll to position [656, 0]
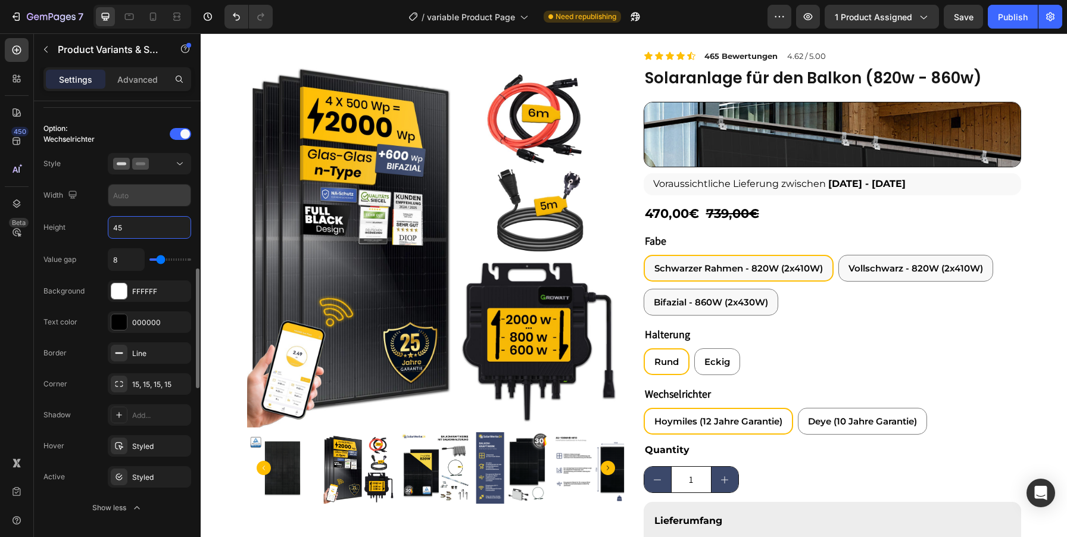
click at [74, 342] on div "Background FFFFFF" at bounding box center [117, 352] width 148 height 21
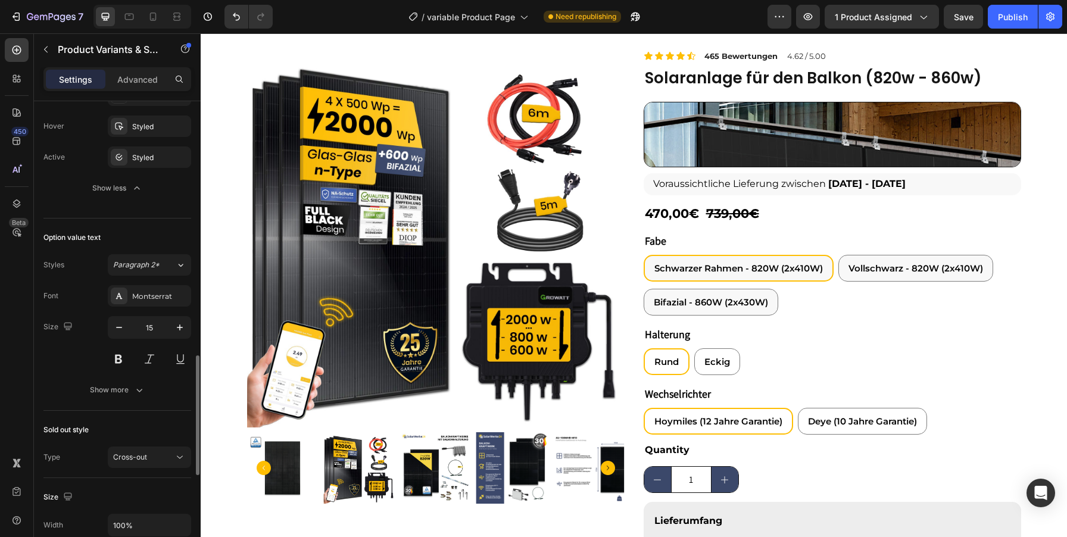
scroll to position [979, 0]
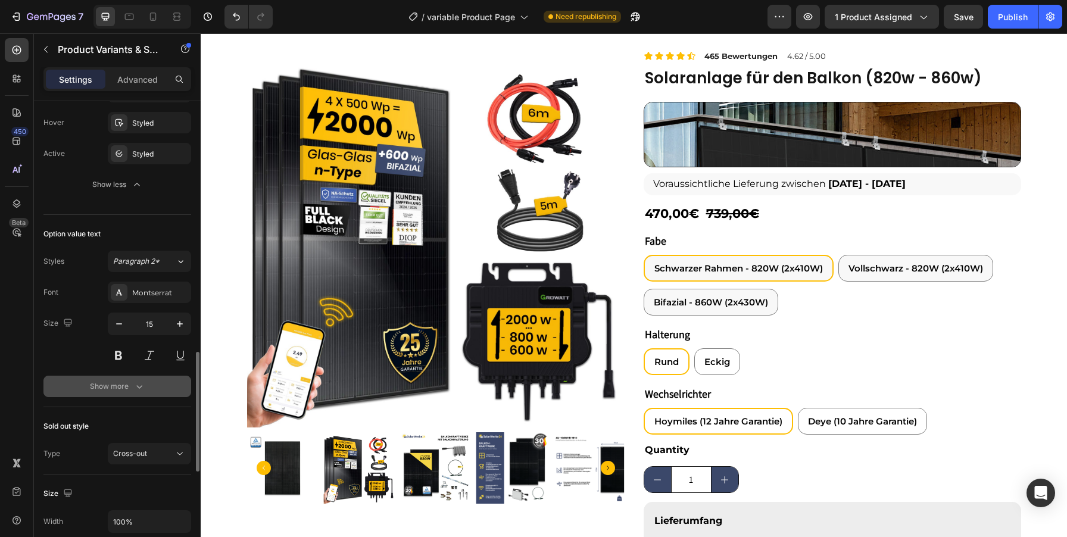
click at [141, 380] on button "Show more" at bounding box center [117, 386] width 148 height 21
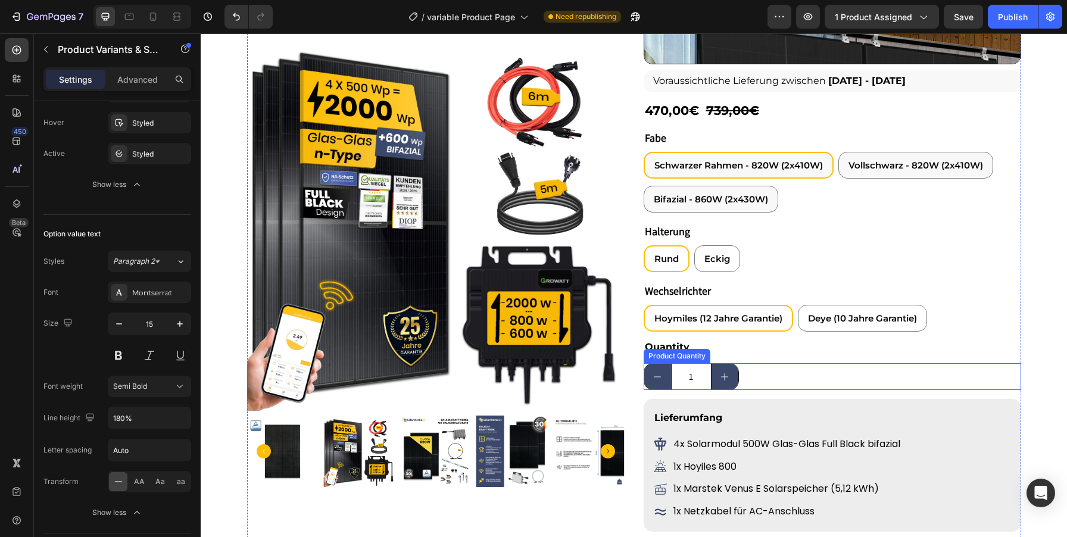
scroll to position [323, 0]
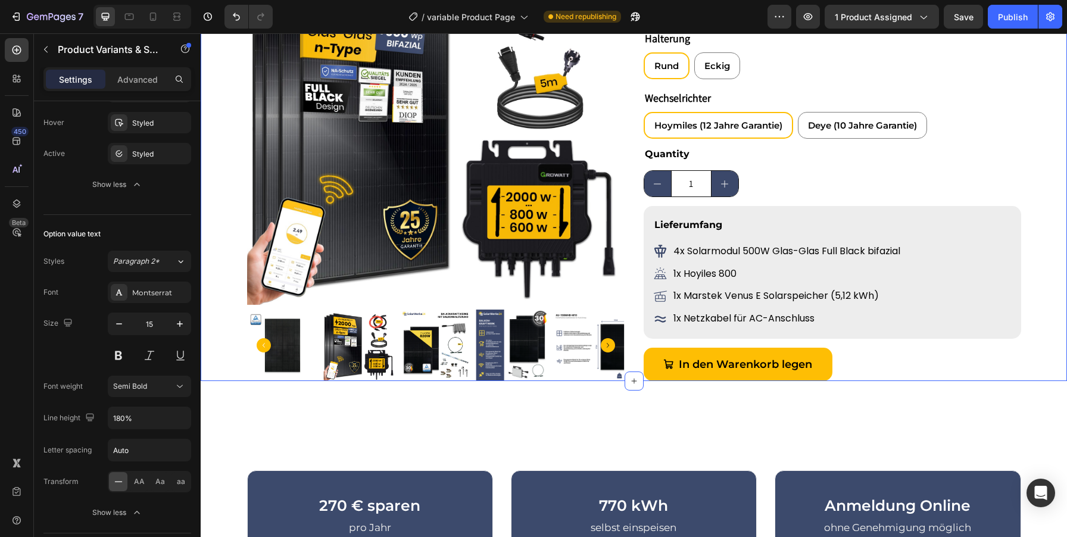
click at [1037, 186] on div "Product Images Icon Icon Icon Icon Icon Icon List 465 Bewertungen Text Block 4.…" at bounding box center [634, 67] width 866 height 627
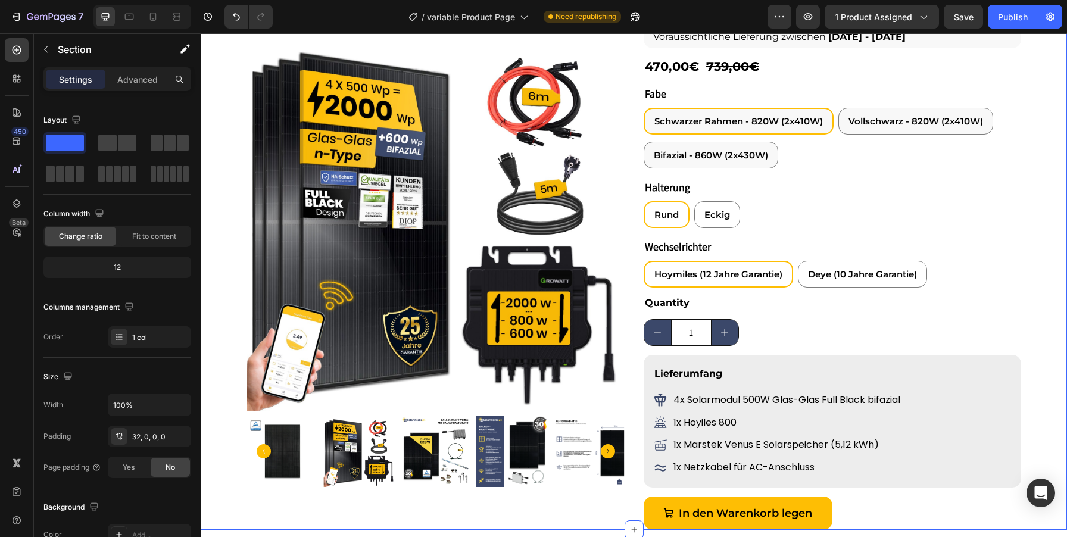
scroll to position [242, 0]
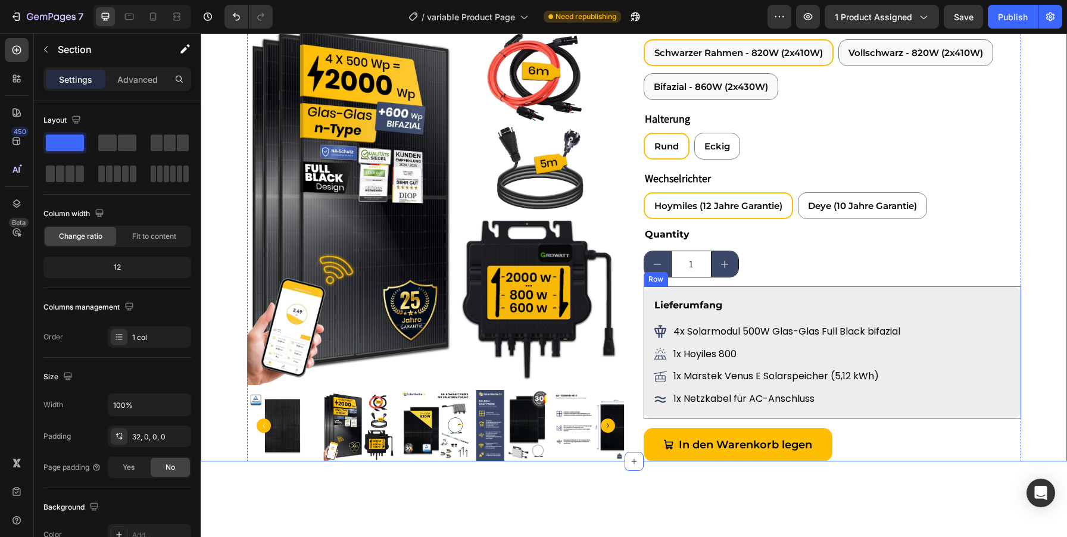
click at [1011, 290] on div "Lieferumfang Text Block 4x Solarmodul 500W Glas-Glas Full Black bifazial Item L…" at bounding box center [833, 352] width 378 height 133
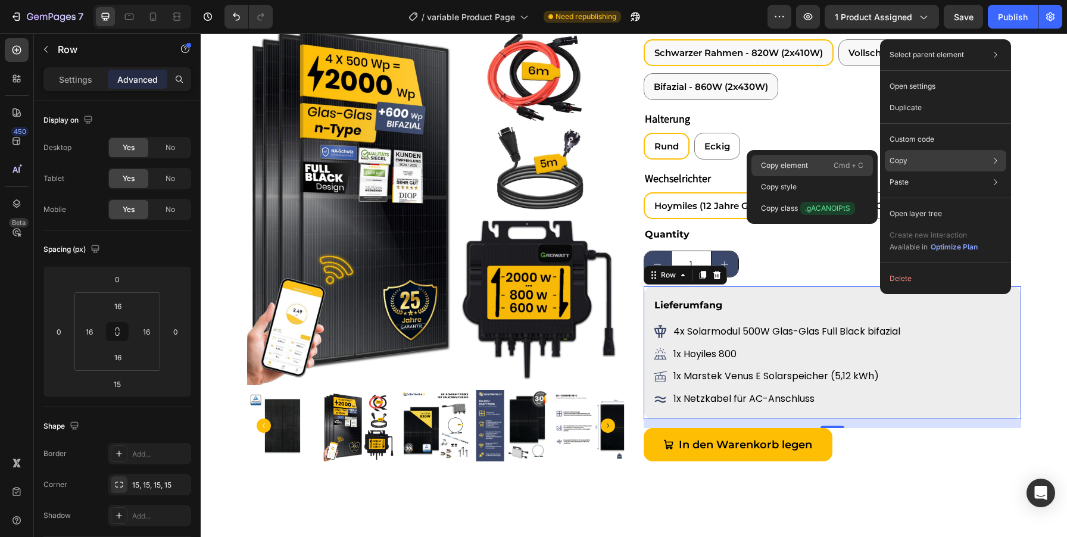
click at [826, 176] on div "Copy element Cmd + C" at bounding box center [811, 186] width 121 height 21
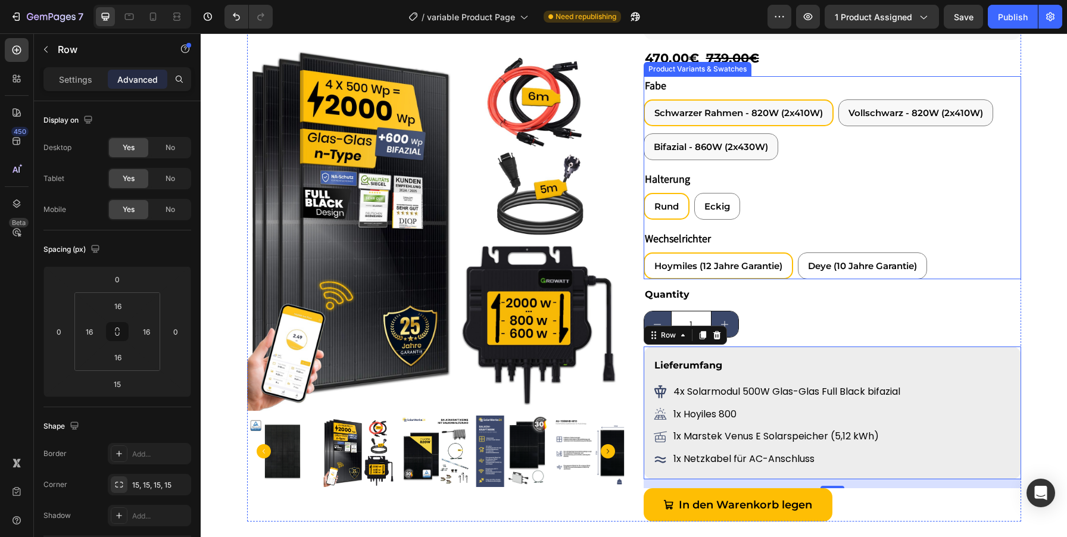
scroll to position [382, 0]
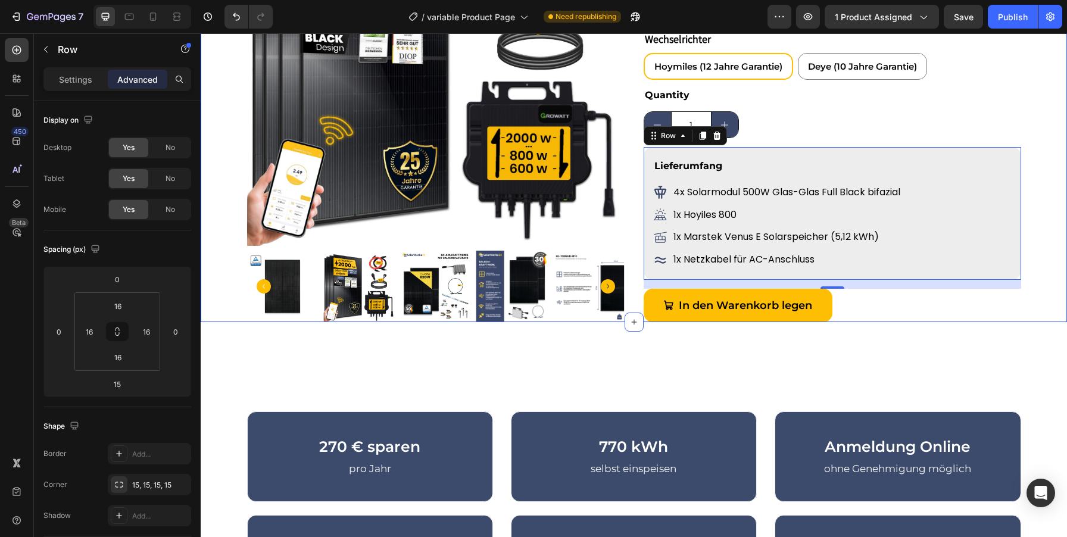
click at [1036, 279] on div "Product Images Icon Icon Icon Icon Icon Icon List 465 Bewertungen Text Block 4.…" at bounding box center [634, 8] width 866 height 627
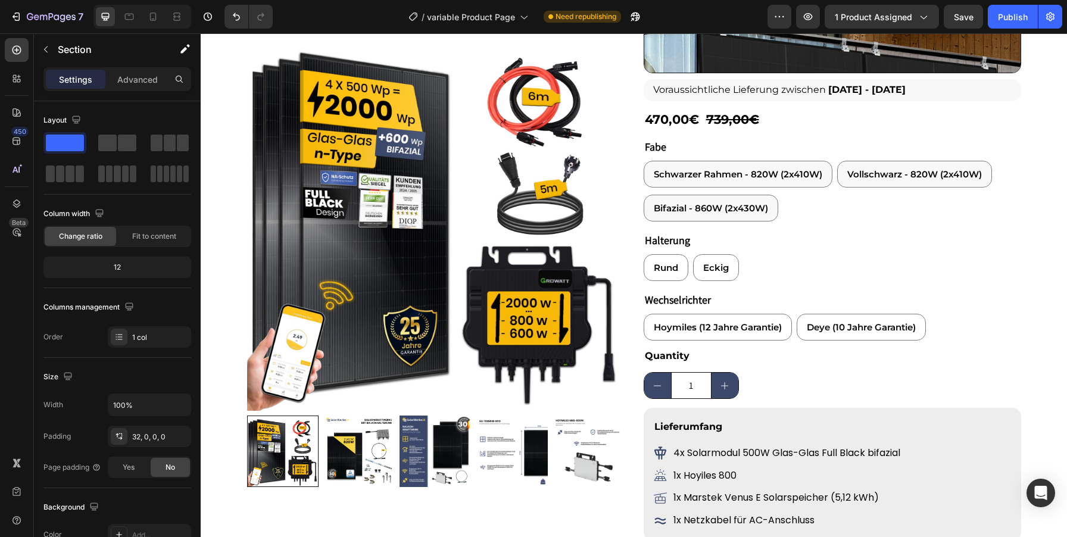
scroll to position [2333, 0]
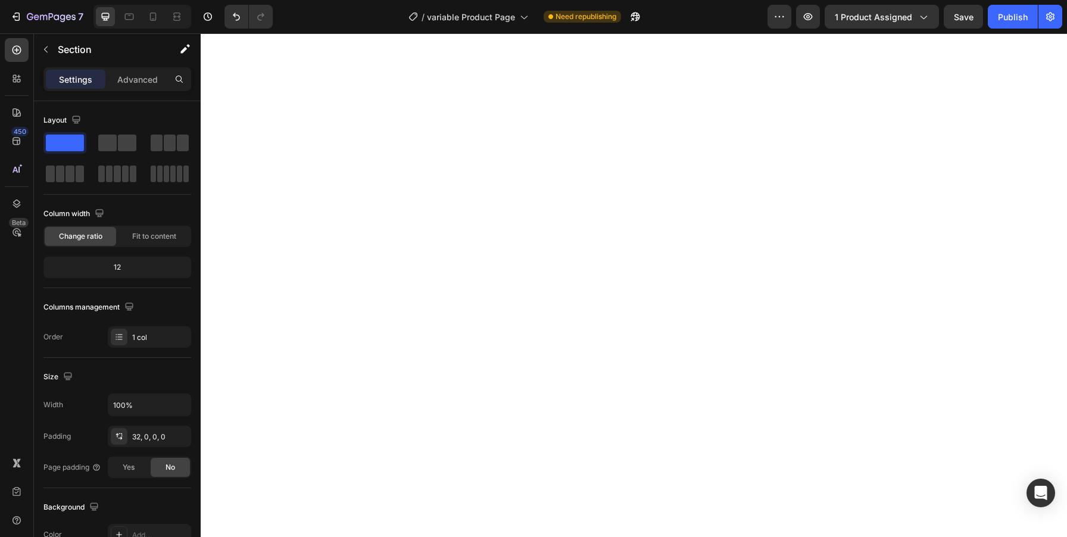
radio input "true"
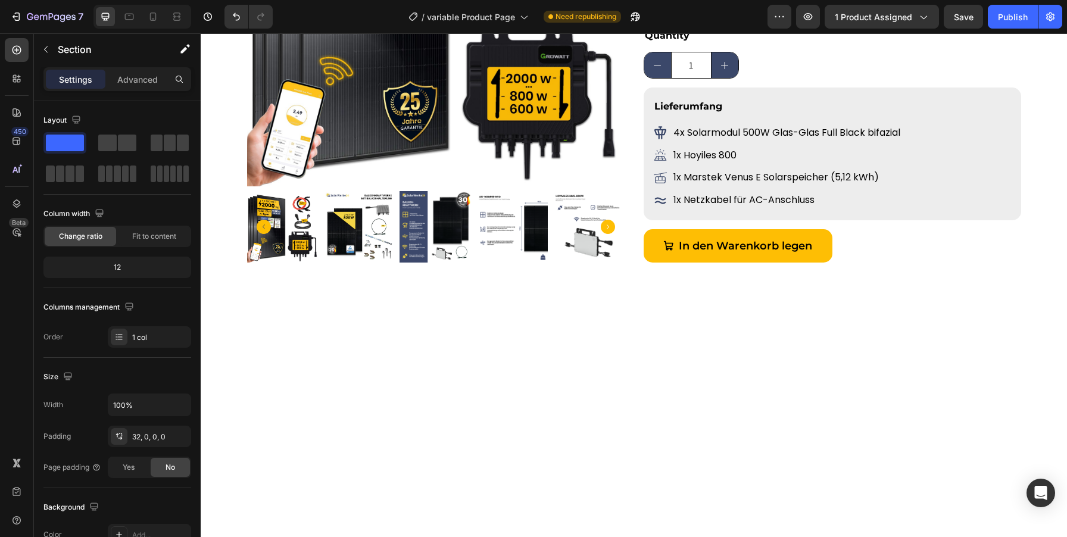
scroll to position [0, 0]
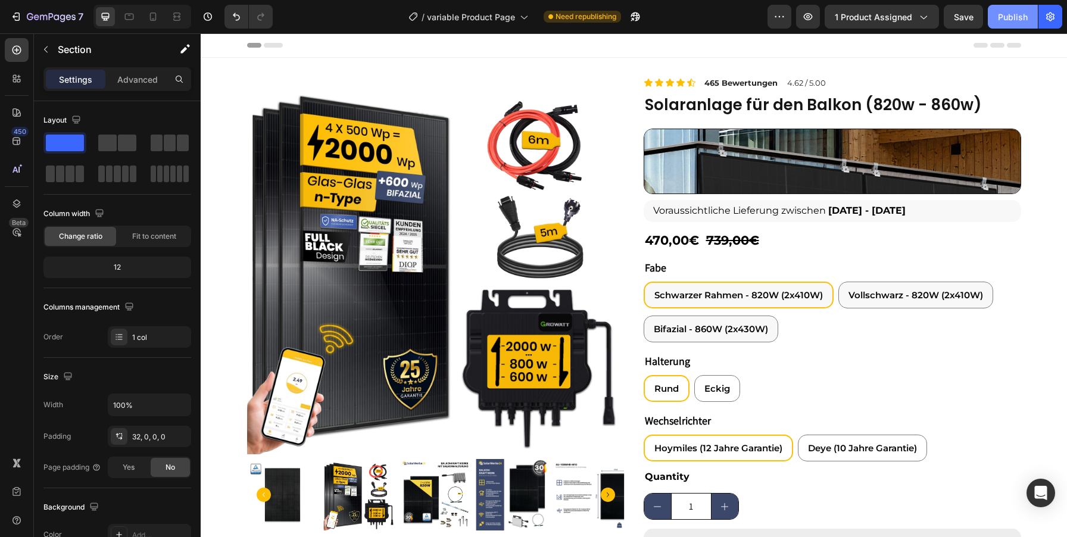
click at [1012, 14] on div "Publish" at bounding box center [1013, 17] width 30 height 13
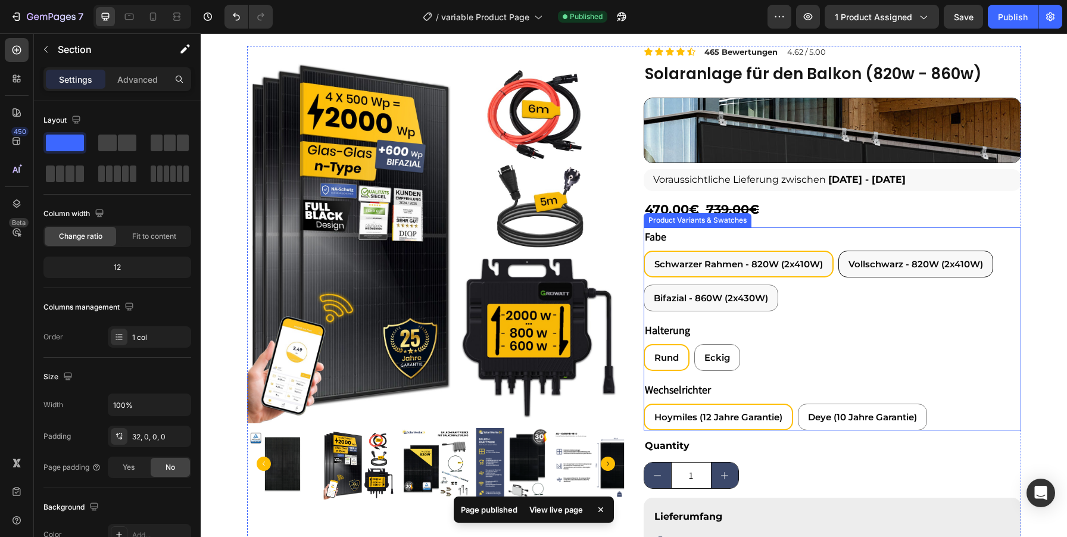
scroll to position [36, 0]
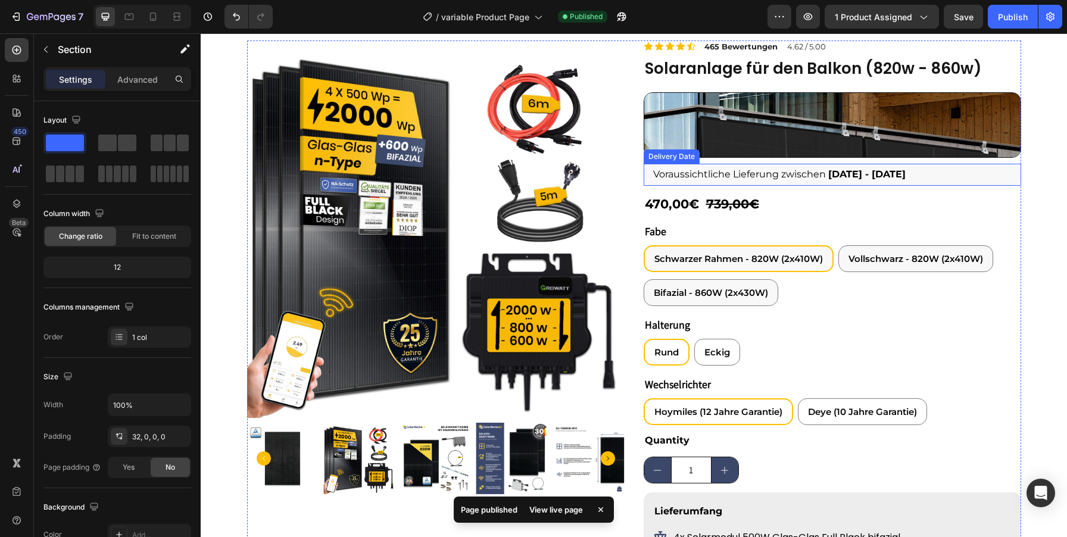
click at [917, 177] on div "Voraussichtliche Lieferung zwischen [DATE] - [DATE]" at bounding box center [833, 175] width 378 height 22
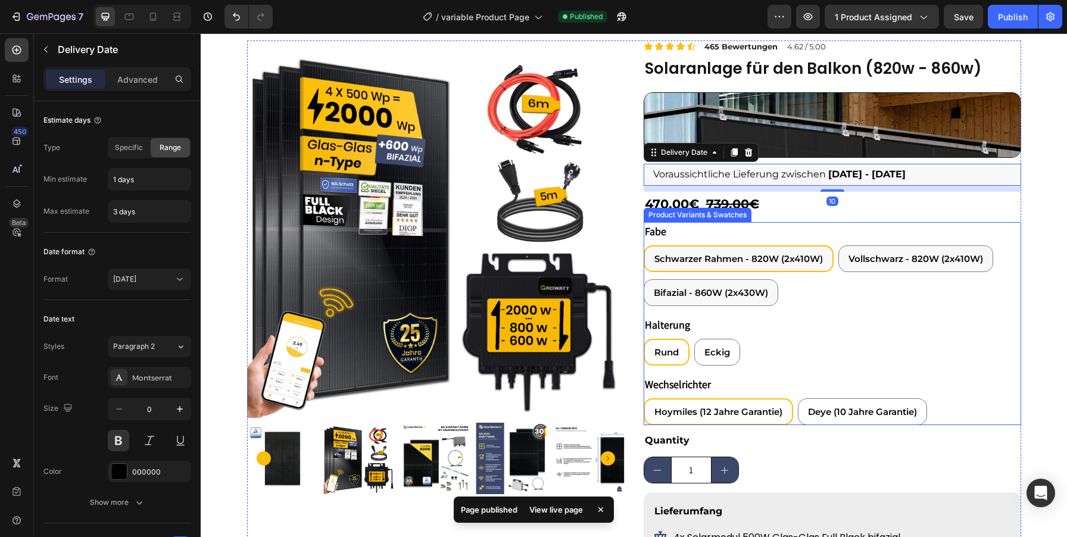
click at [998, 261] on div "Schwarzer Rahmen - 820W (2x410W) Schwarzer Rahmen - 820W (2x410W) Schwarzer Rah…" at bounding box center [833, 275] width 378 height 61
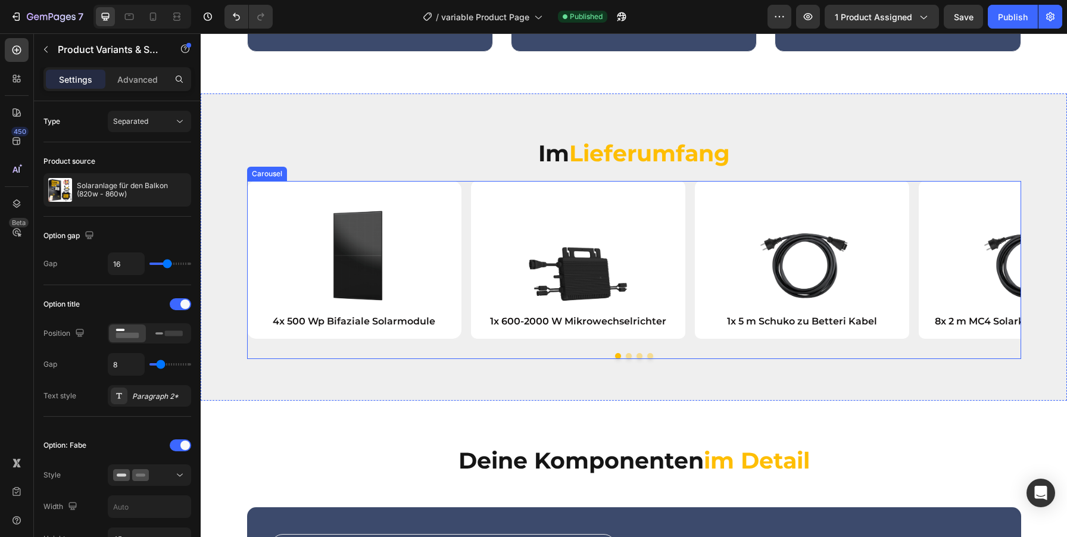
scroll to position [789, 0]
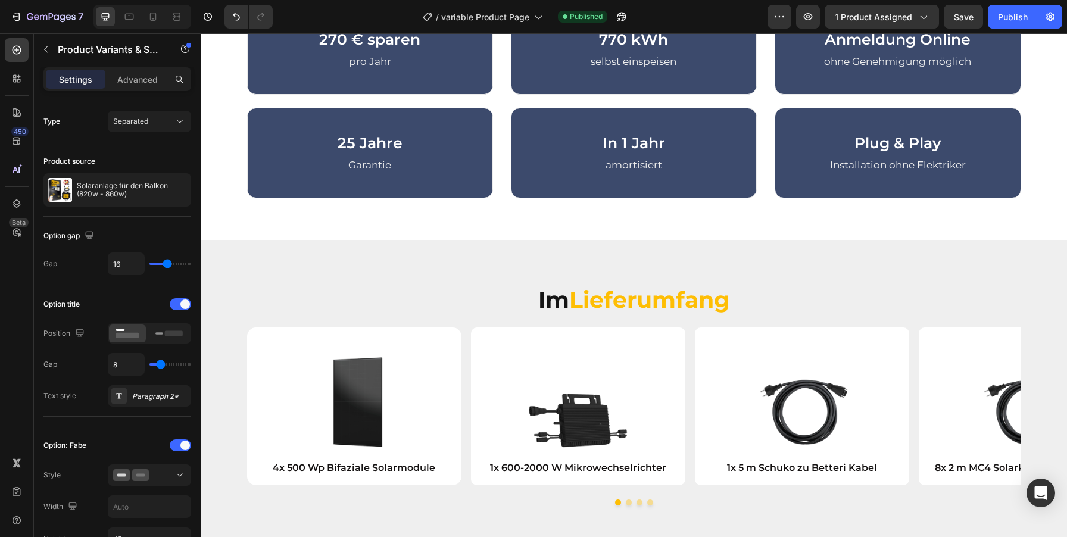
radio input "true"
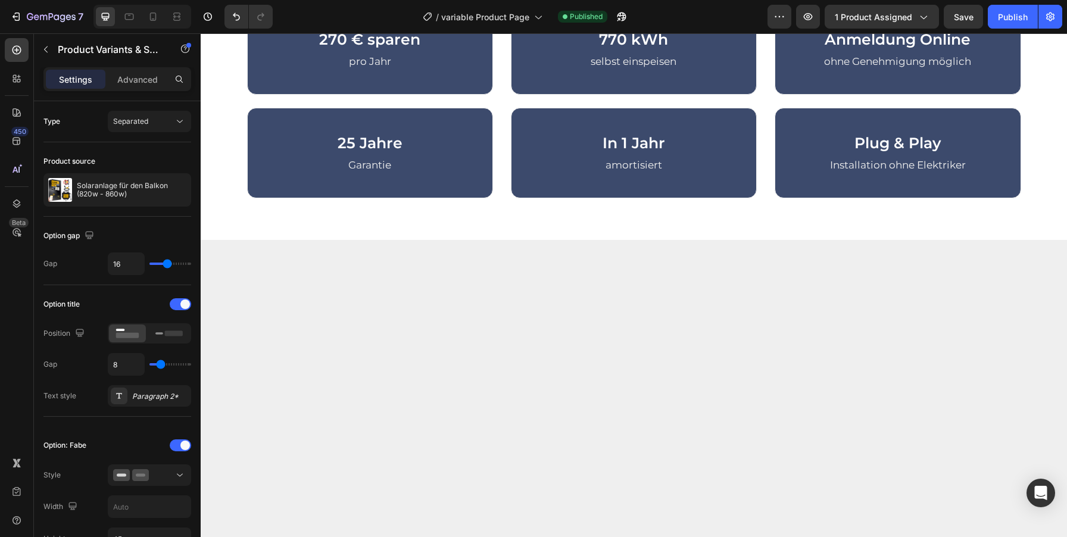
scroll to position [363, 0]
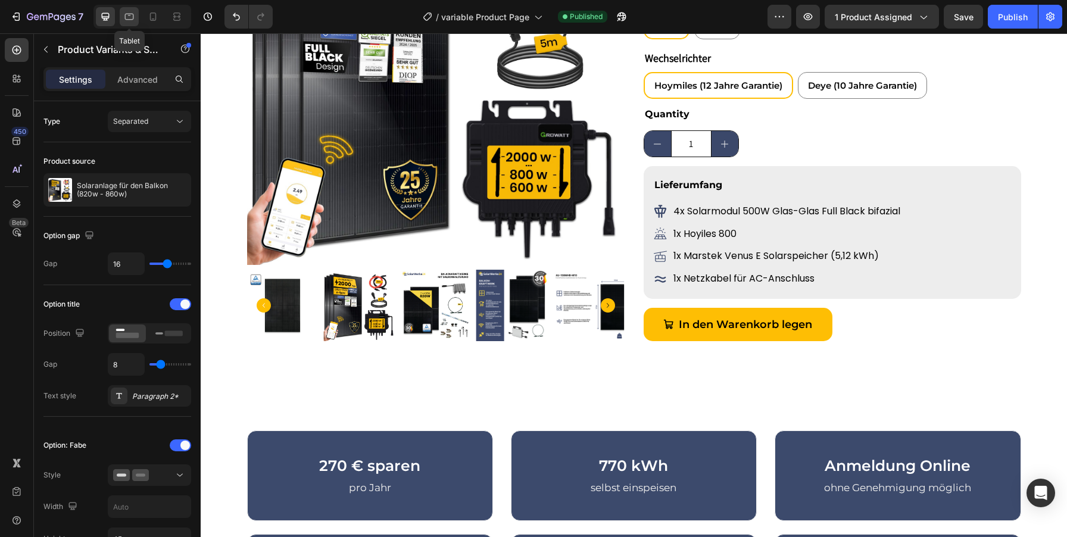
click at [132, 15] on icon at bounding box center [129, 17] width 12 height 12
type input "1"
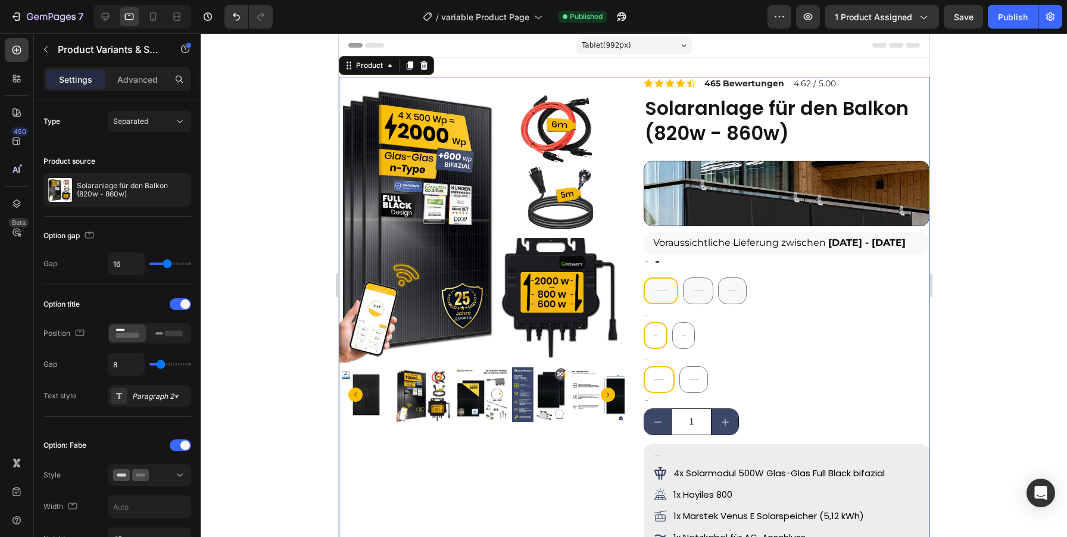
click at [725, 258] on div "Icon Icon Icon Icon Icon Icon List 465 Bewertungen Text Block 4.62 / 5.00 Text …" at bounding box center [786, 335] width 286 height 516
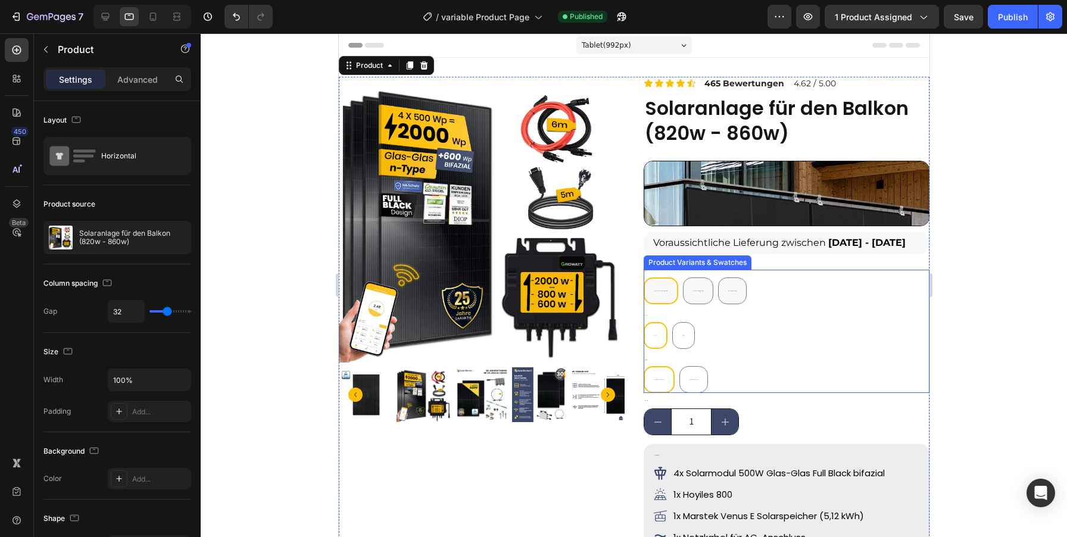
click at [775, 304] on div "Schwarzer Rahmen - 820W (2x410W) Schwarzer Rahmen - 820W (2x410W) Schwarzer Rah…" at bounding box center [786, 290] width 286 height 27
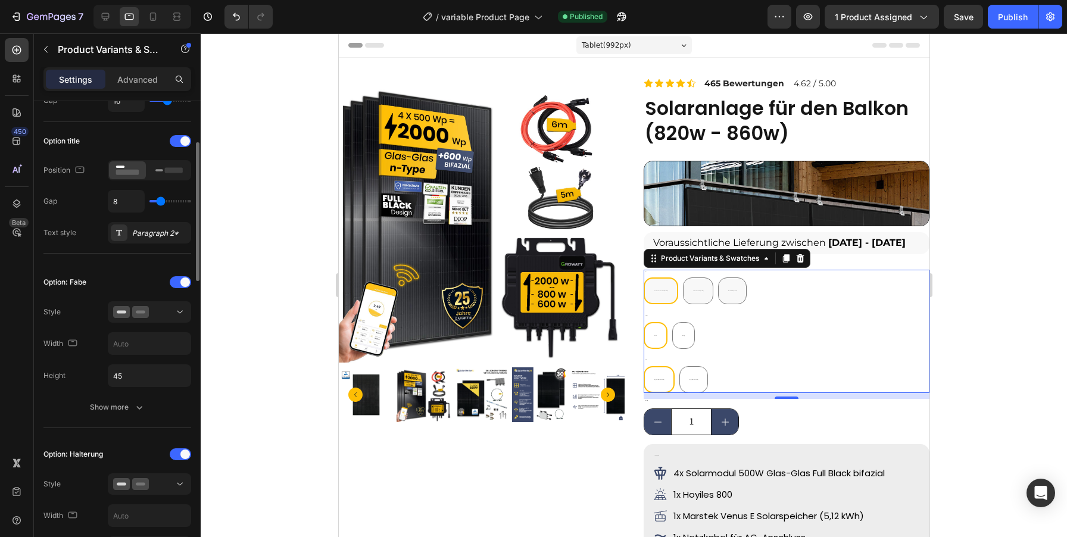
scroll to position [151, 0]
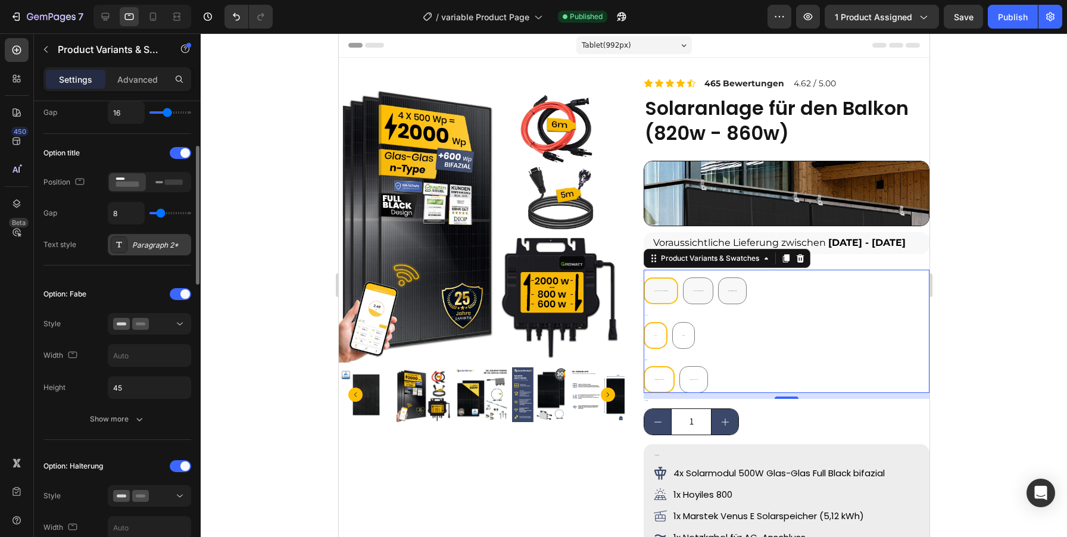
click at [142, 242] on div "Paragraph 2*" at bounding box center [160, 245] width 56 height 11
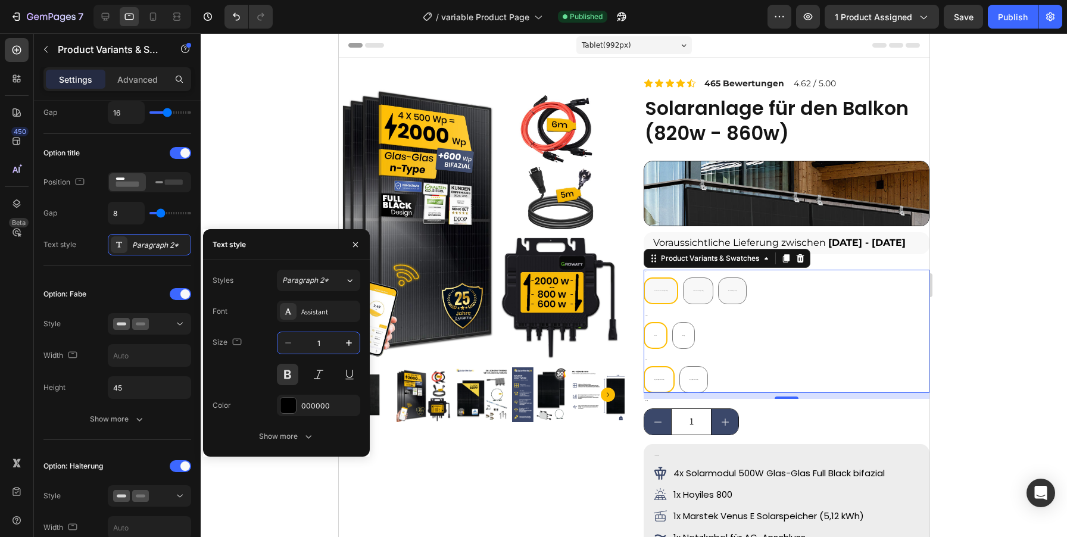
click at [320, 337] on input "1" at bounding box center [318, 342] width 39 height 21
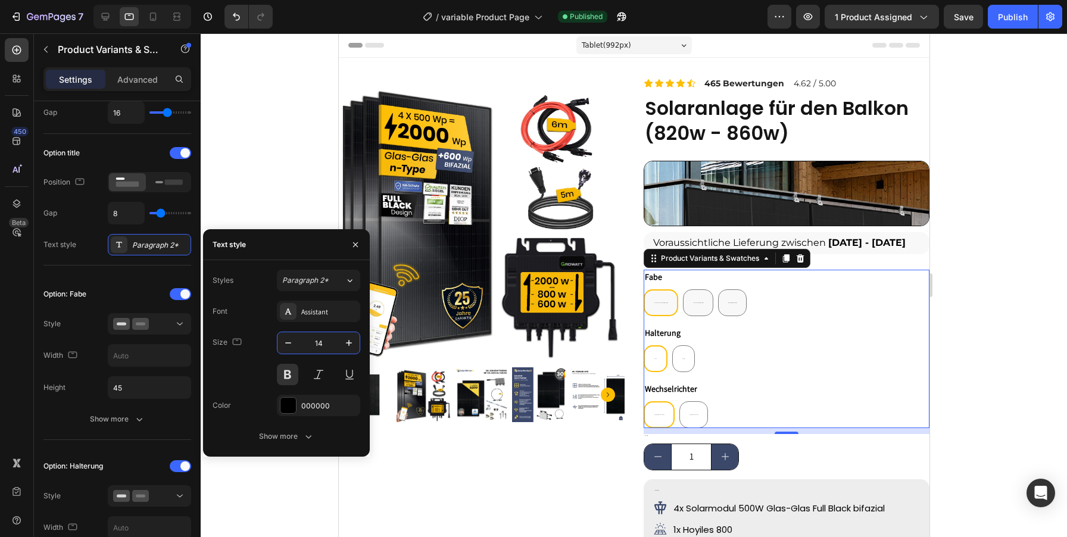
type input "15"
click at [77, 304] on div "Option: Fabe Style Width Height 45 Show more" at bounding box center [117, 357] width 148 height 145
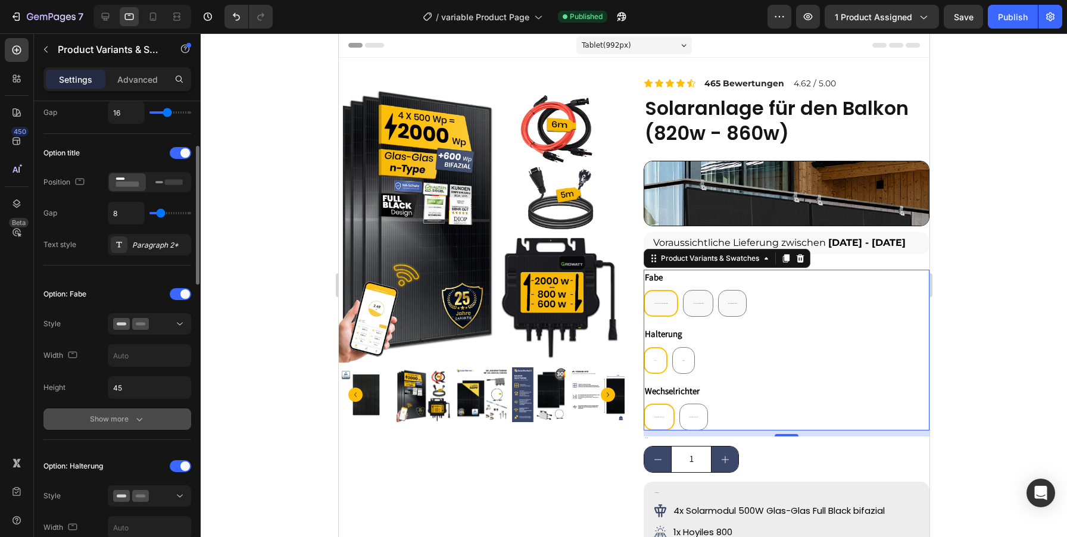
click at [138, 428] on button "Show more" at bounding box center [117, 418] width 148 height 21
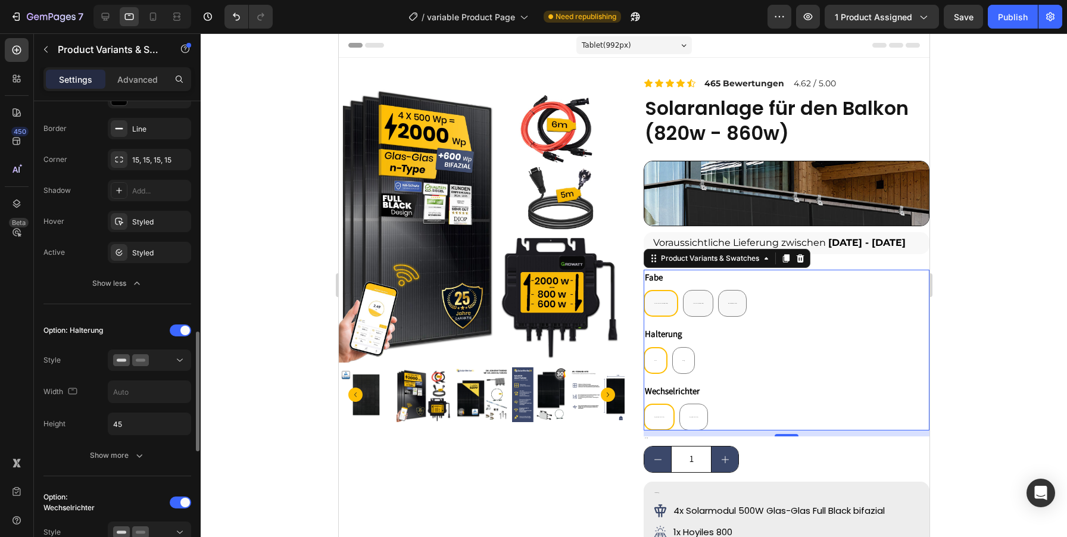
scroll to position [610, 0]
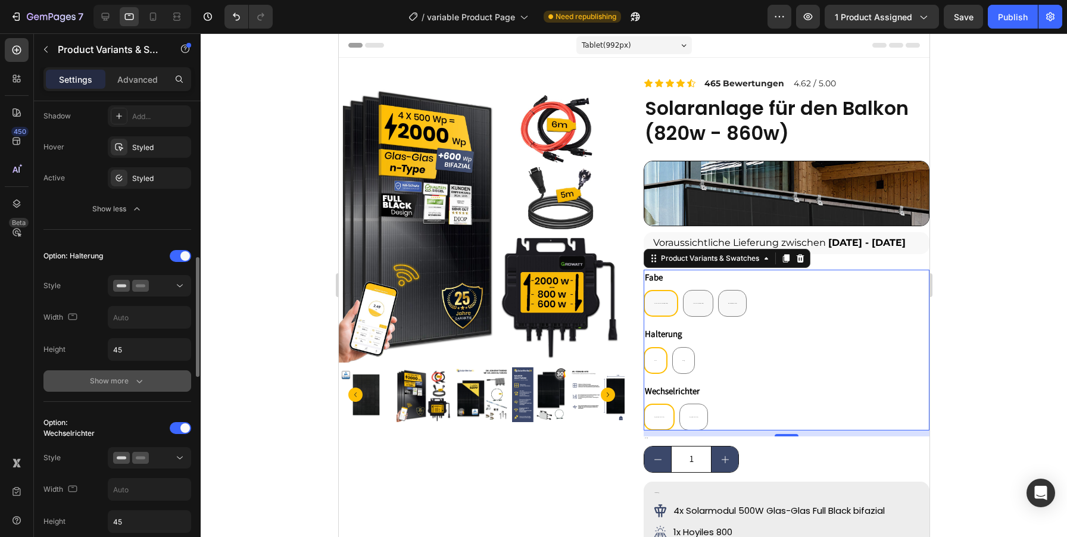
click at [144, 372] on button "Show more" at bounding box center [117, 380] width 148 height 21
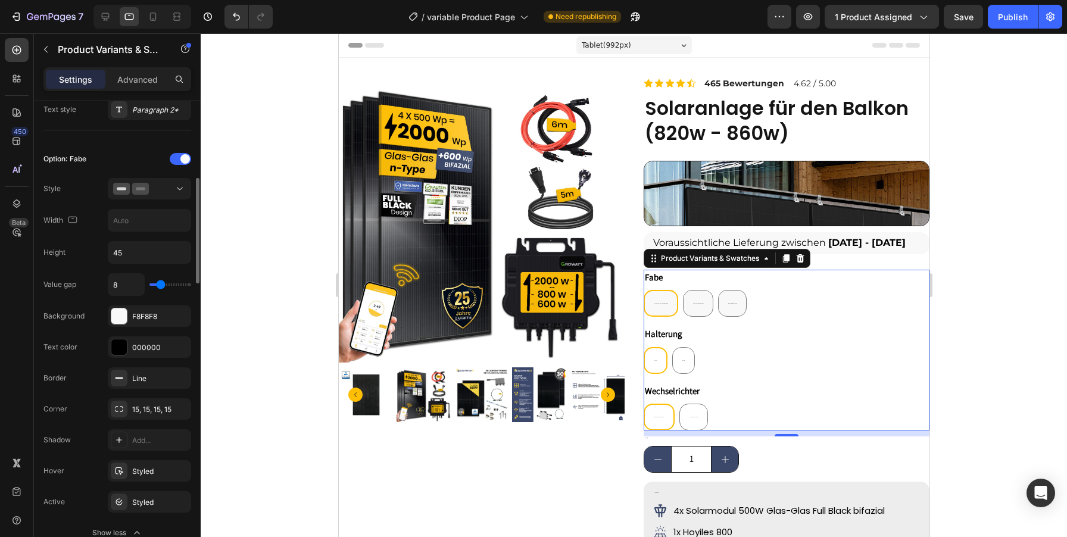
scroll to position [299, 0]
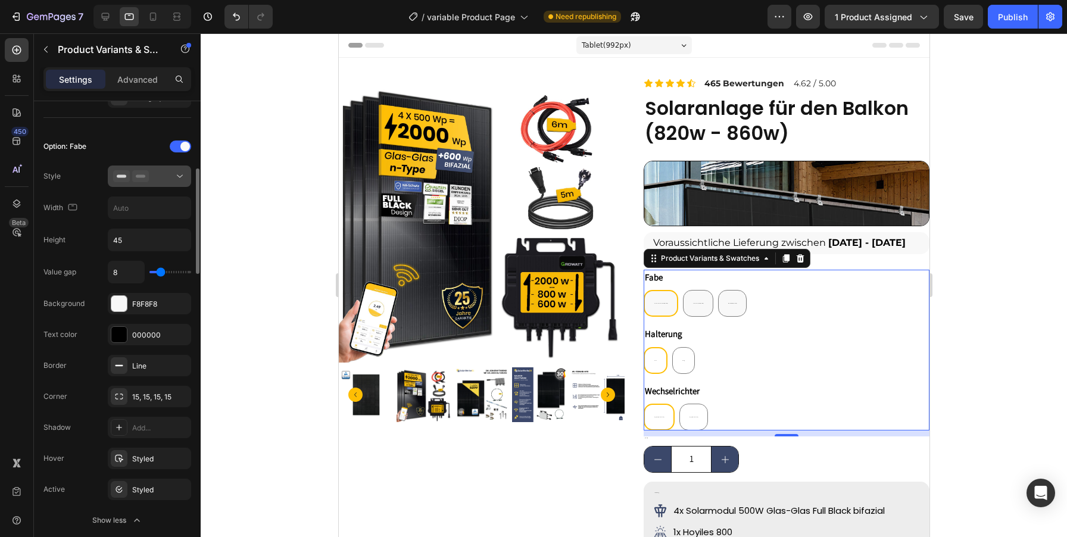
click at [185, 174] on icon at bounding box center [180, 176] width 12 height 12
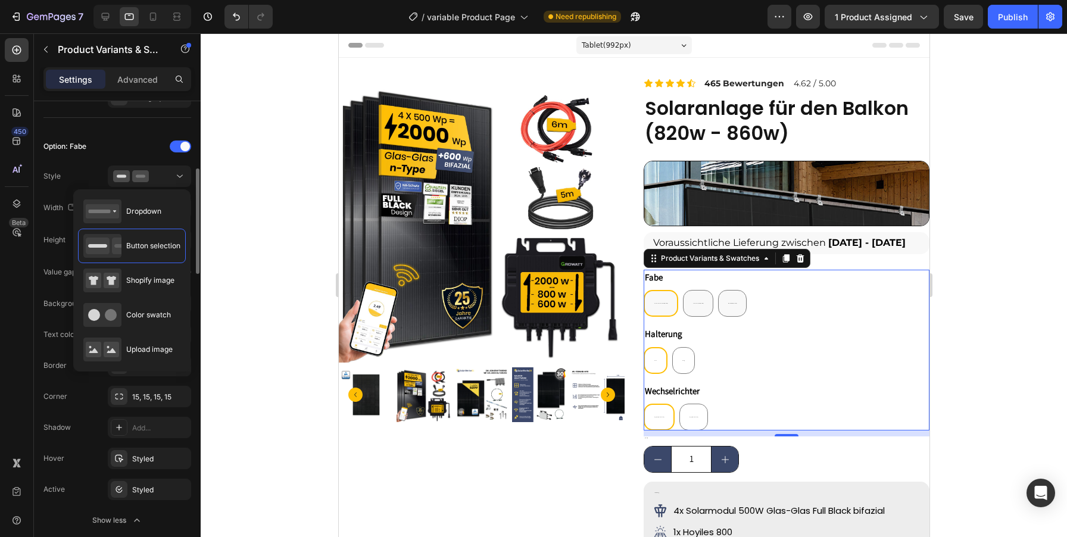
click at [63, 286] on div "Value gap 8 Background F8F8F8 Text color 000000 Border Line Corner 15, 15, 15, …" at bounding box center [117, 396] width 148 height 270
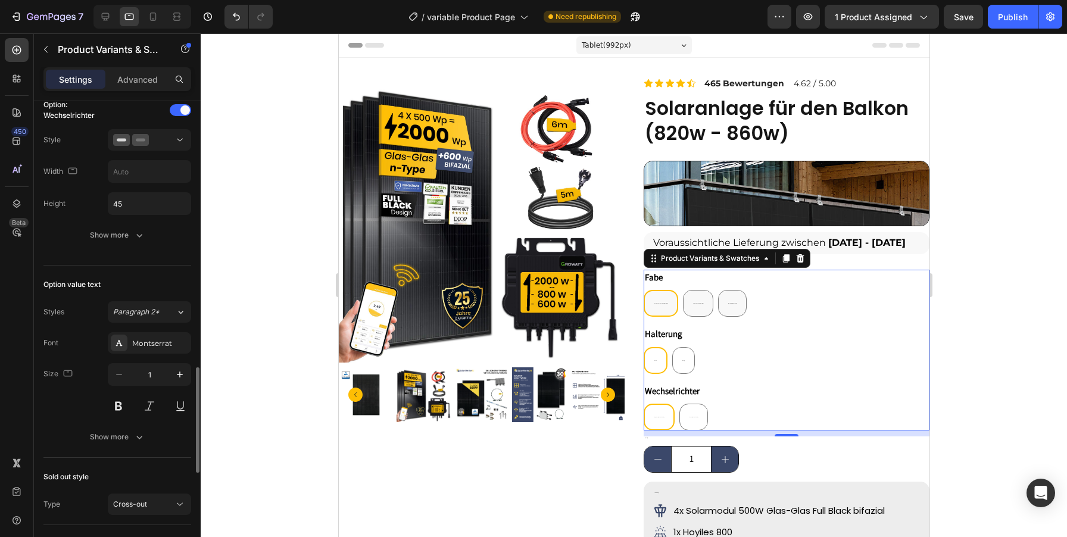
scroll to position [1178, 0]
click at [151, 371] on input "1" at bounding box center [149, 373] width 39 height 21
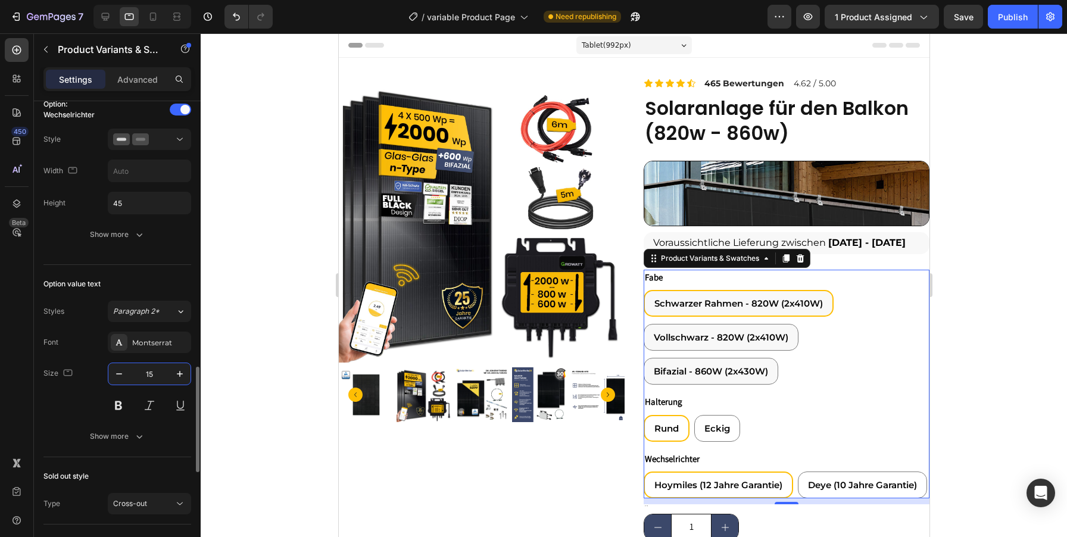
type input "14"
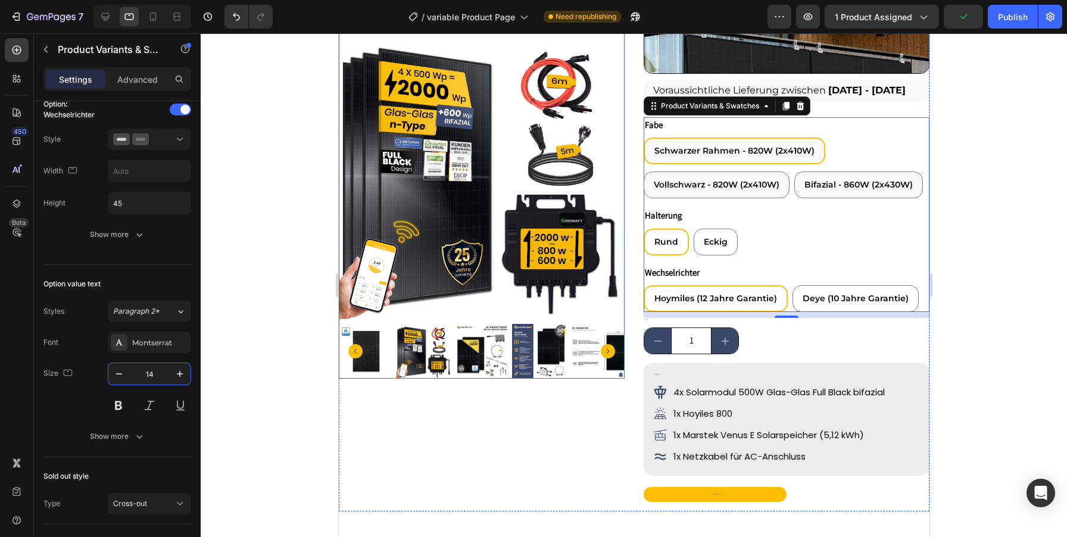
scroll to position [0, 0]
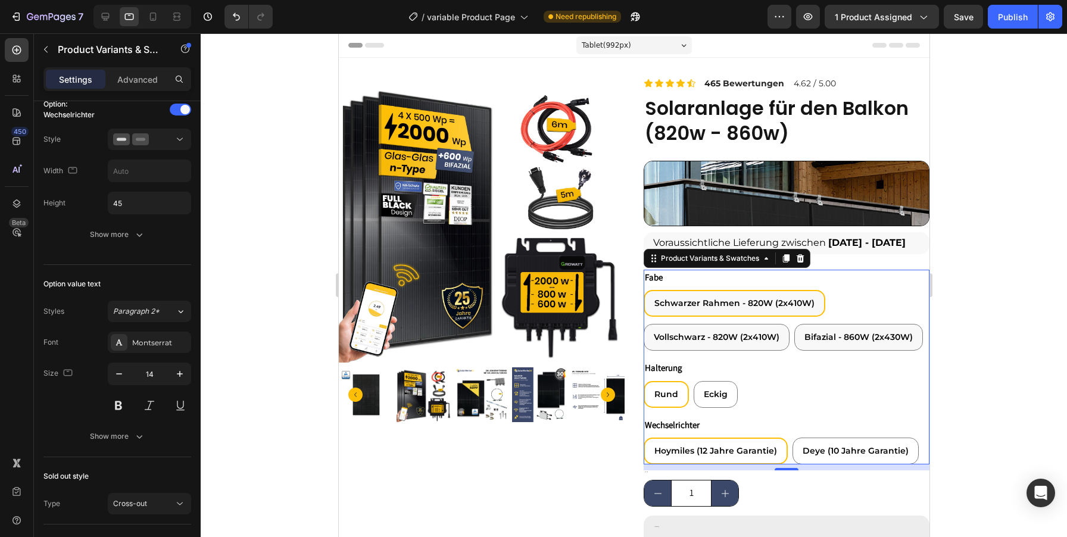
click at [1013, 272] on div at bounding box center [634, 285] width 866 height 504
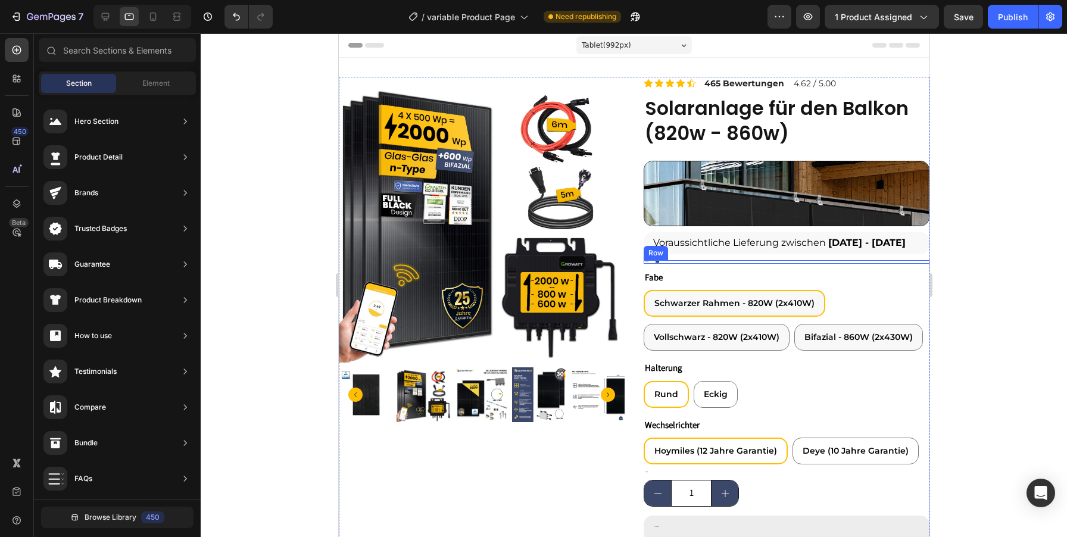
click at [652, 260] on div "470,00€ Product Price Product Price 739,00€ Product Price Product Price Row" at bounding box center [786, 262] width 286 height 4
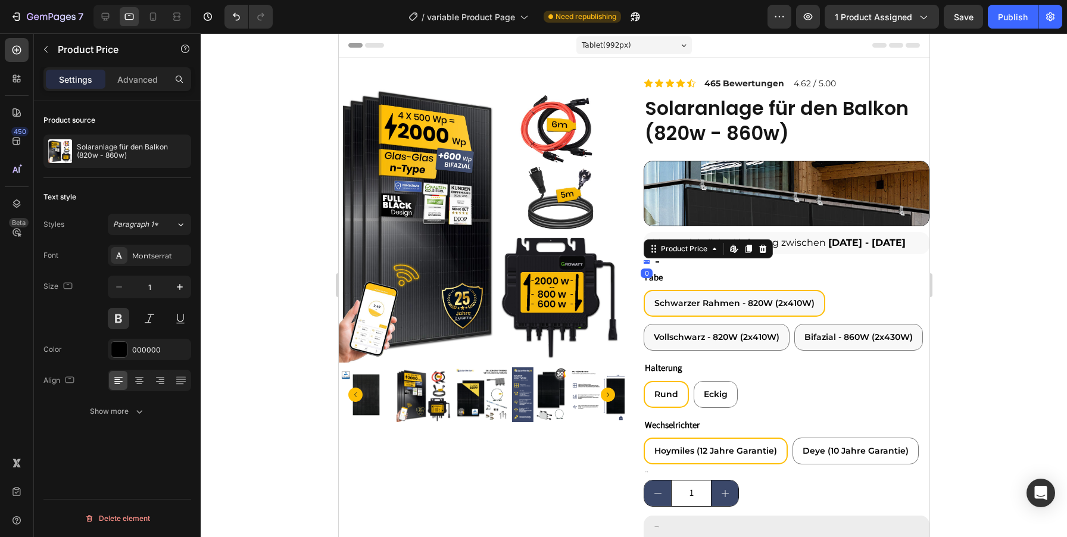
click at [647, 261] on div "470,00€ Product Price Edit content in Shopify 0 Product Price Edit content in S…" at bounding box center [646, 262] width 6 height 4
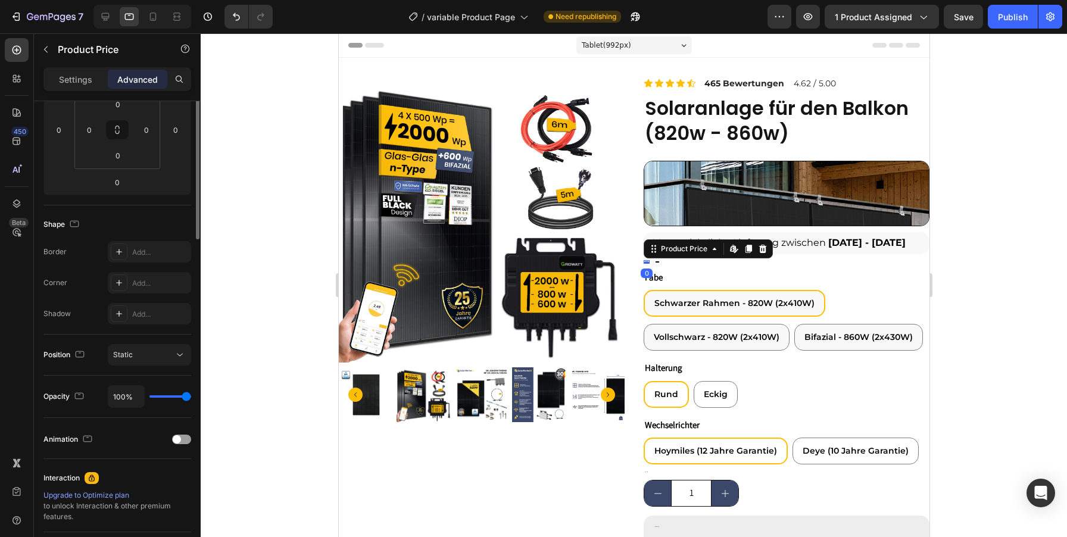
scroll to position [295, 0]
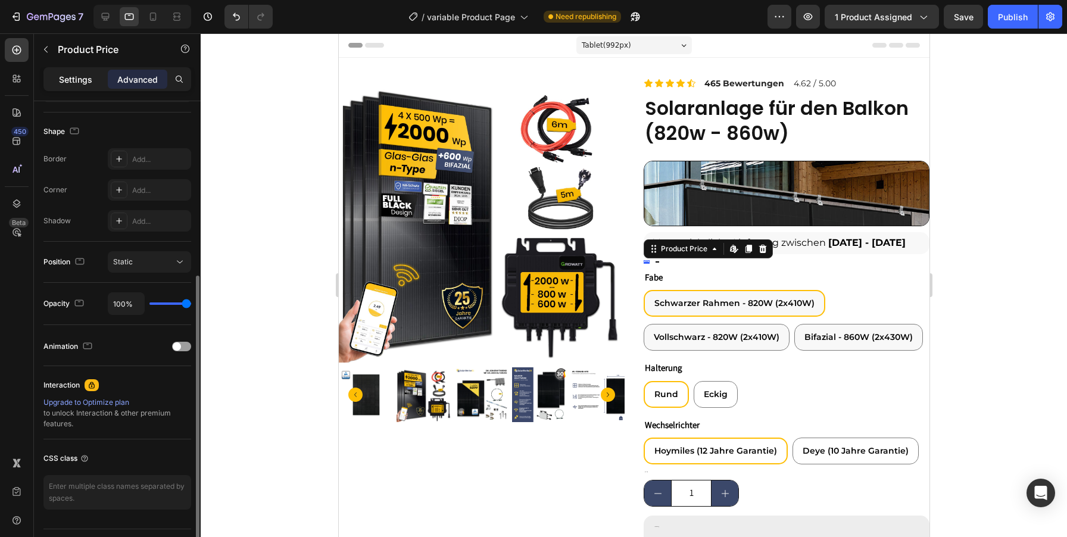
click at [75, 74] on p "Settings" at bounding box center [75, 79] width 33 height 13
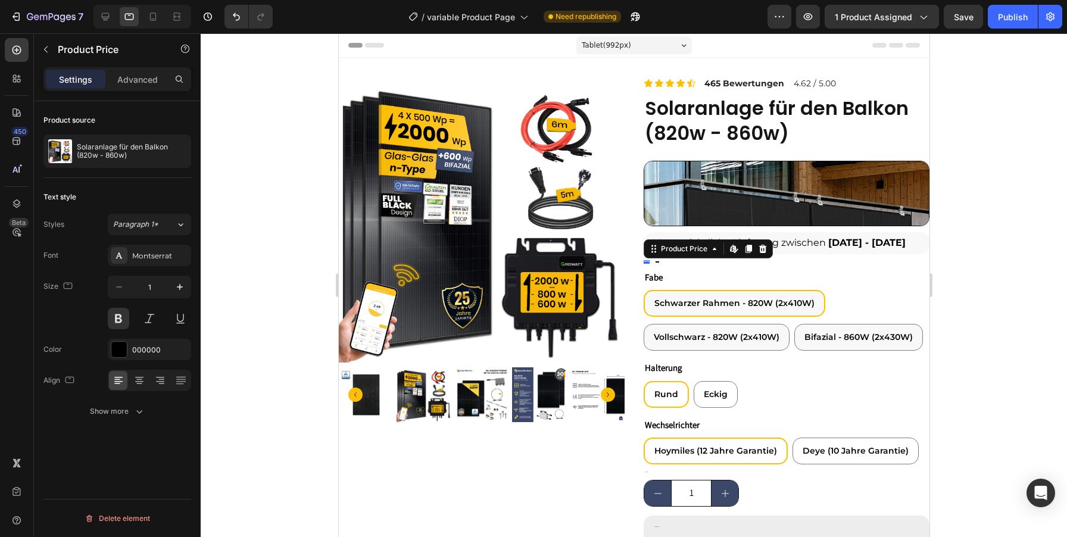
scroll to position [0, 0]
click at [155, 279] on input "1" at bounding box center [149, 286] width 39 height 21
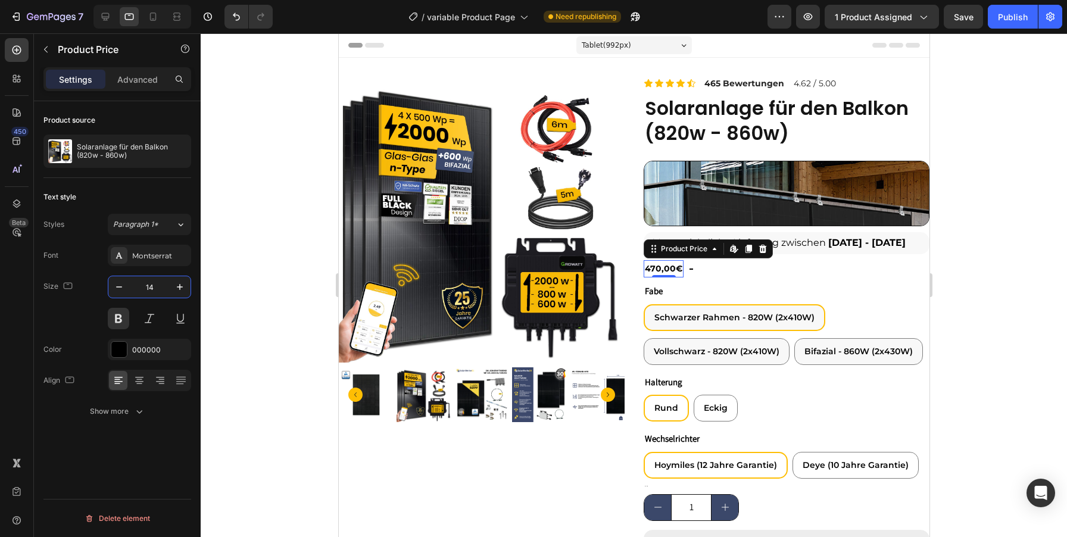
type input "15"
click at [692, 268] on div "739,00€ Product Price Product Price" at bounding box center [691, 270] width 6 height 4
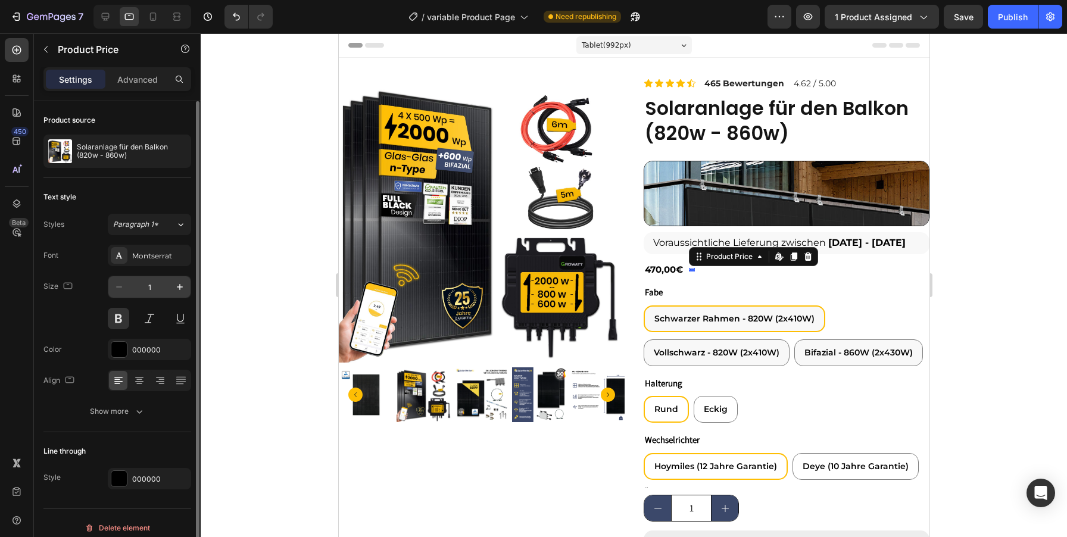
click at [155, 286] on input "1" at bounding box center [149, 286] width 39 height 21
type input "15"
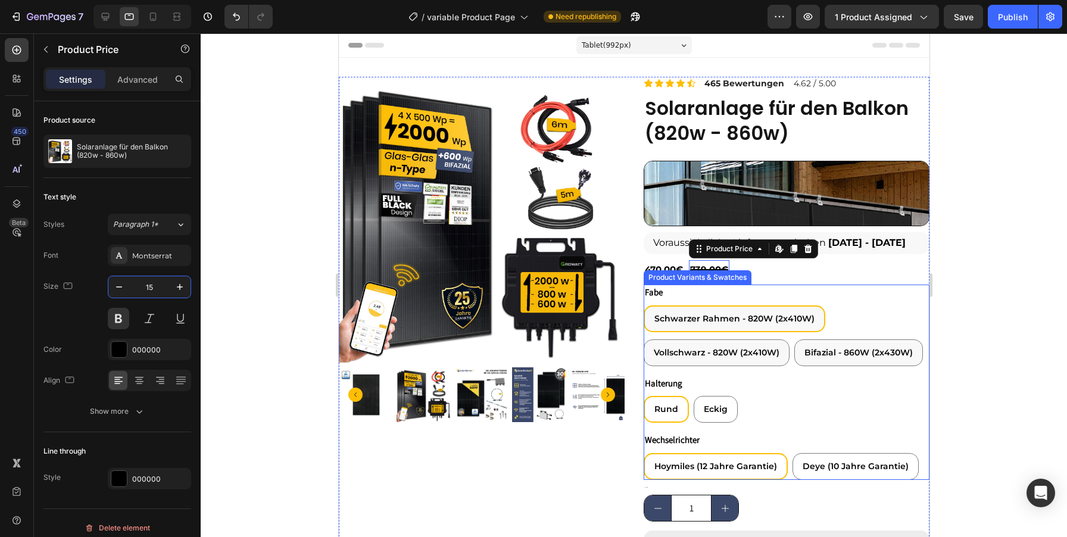
click at [994, 302] on div at bounding box center [634, 285] width 866 height 504
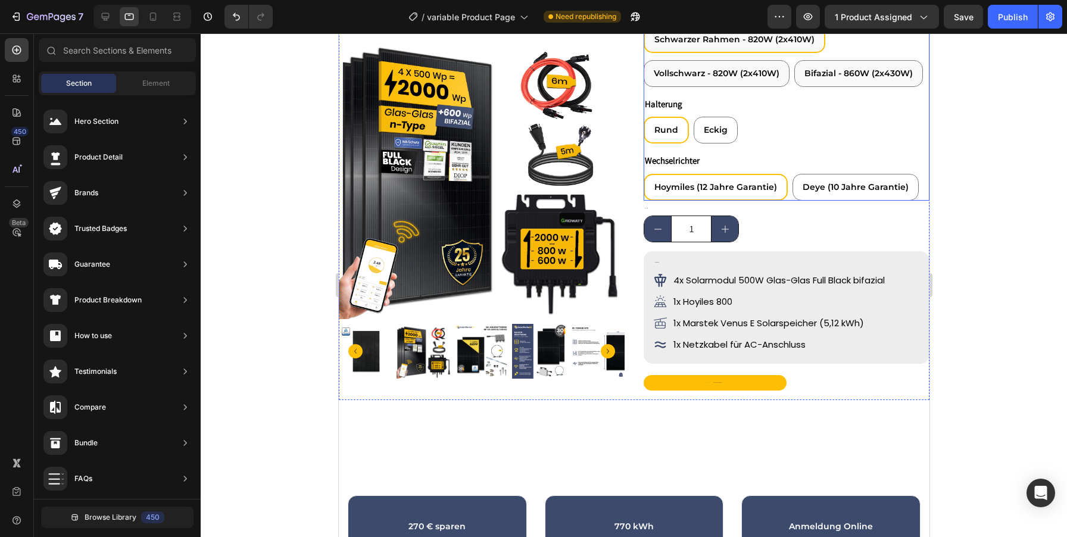
scroll to position [279, 0]
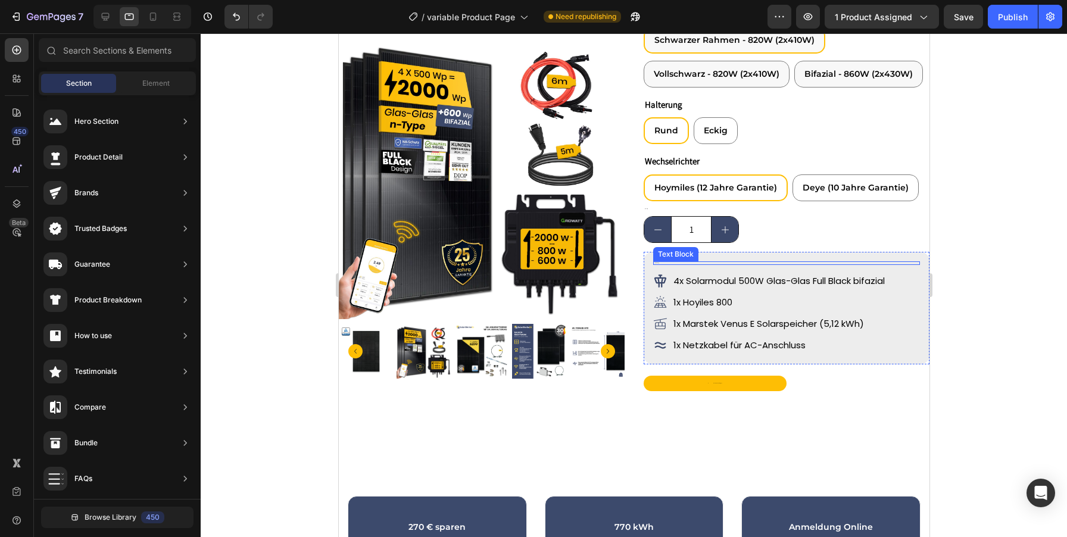
click at [656, 263] on strong "Lieferumfang" at bounding box center [656, 263] width 5 height 1
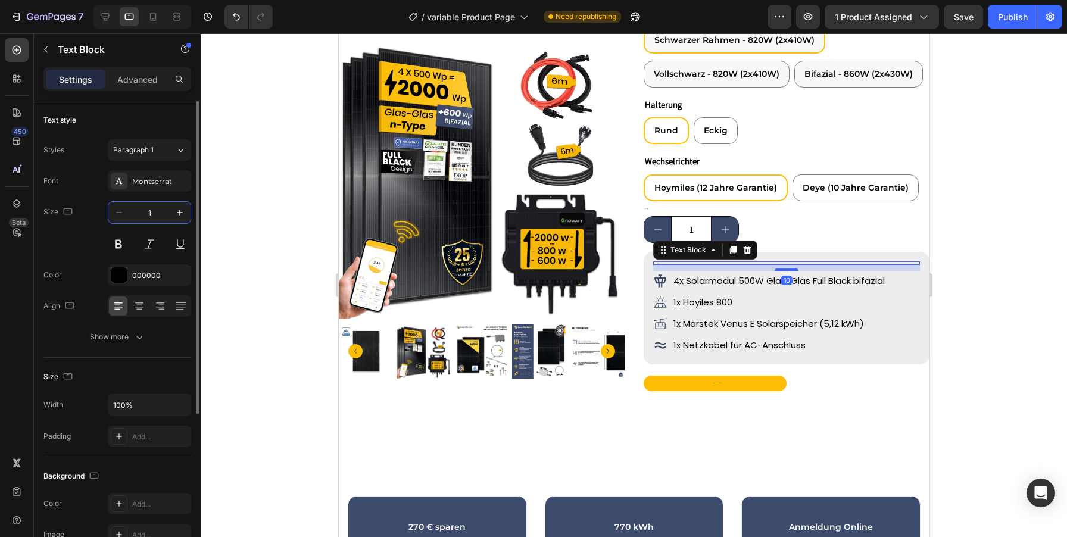
click at [157, 218] on input "1" at bounding box center [149, 212] width 39 height 21
type input "15"
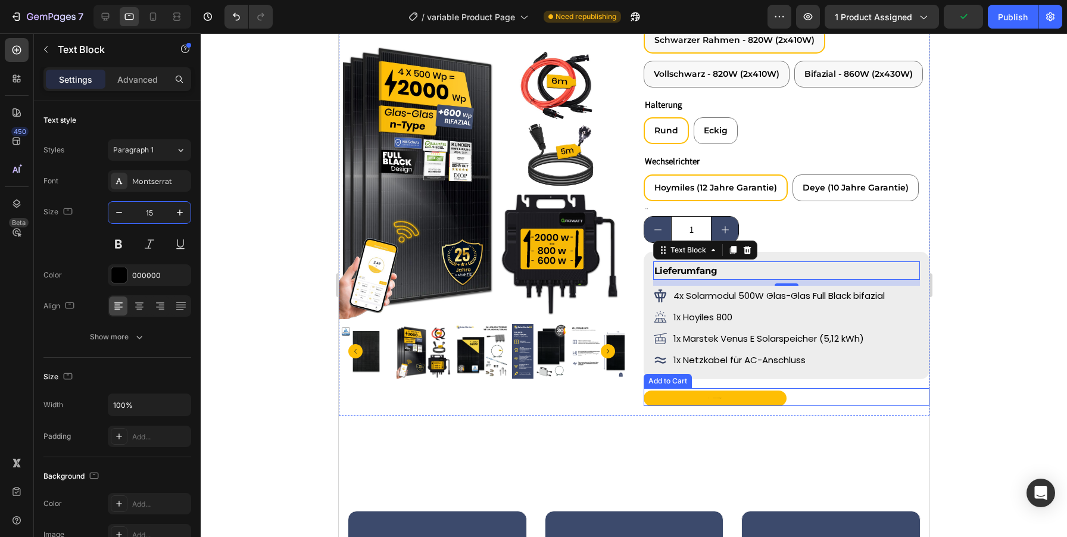
click at [722, 400] on button "In den Warenkorb legen" at bounding box center [714, 398] width 143 height 15
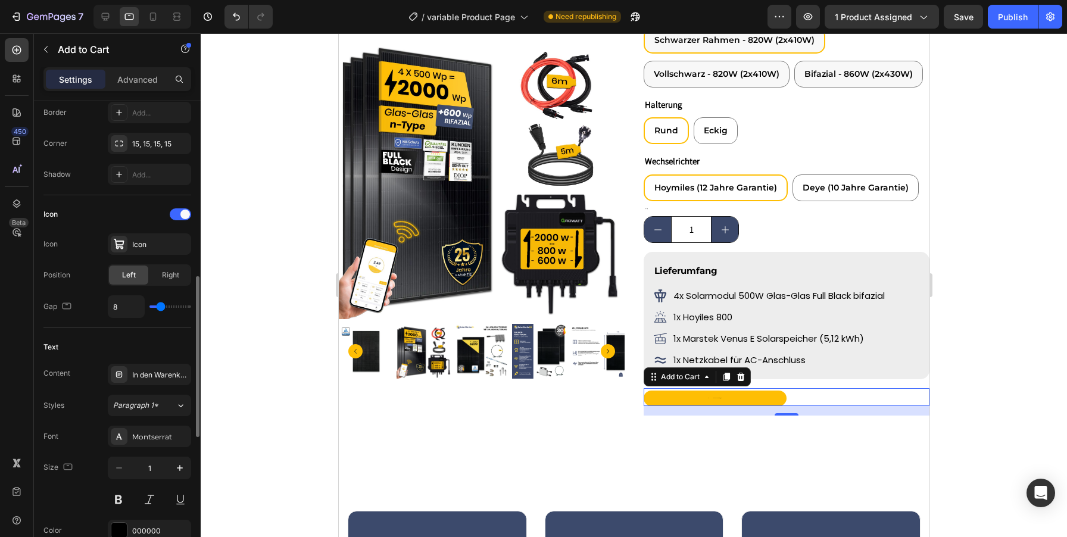
scroll to position [463, 0]
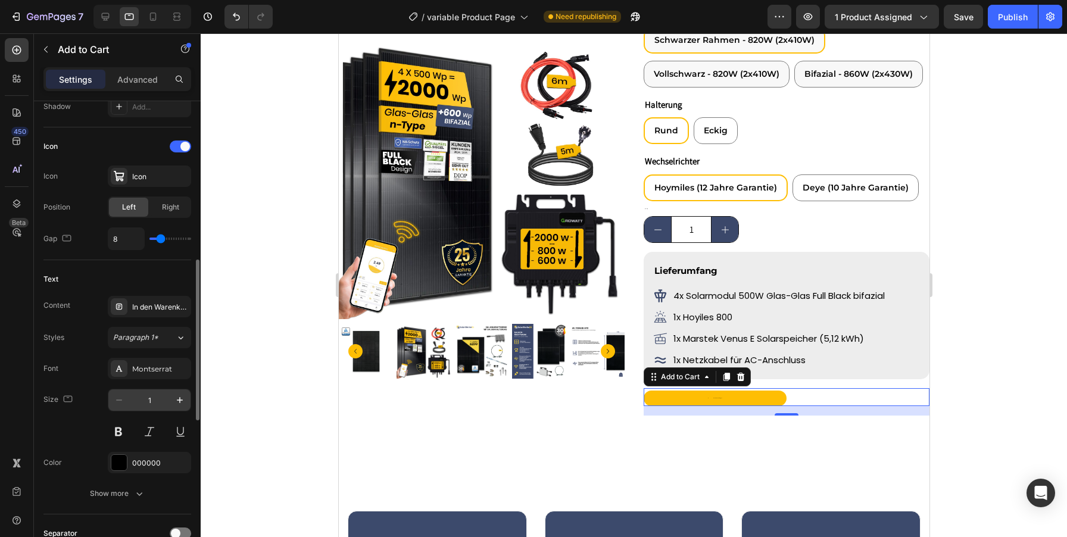
click at [154, 405] on input "1" at bounding box center [149, 399] width 39 height 21
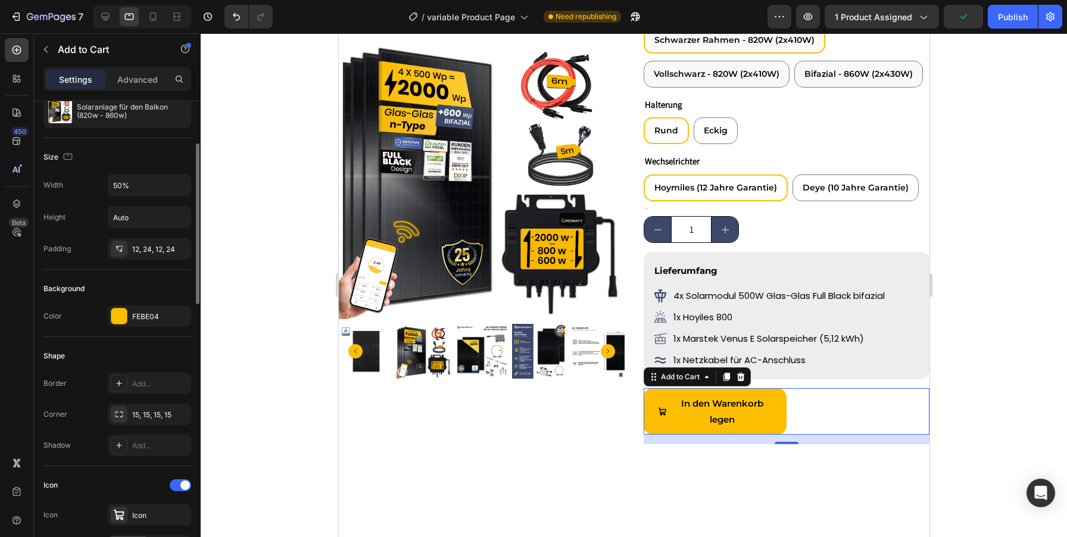
scroll to position [76, 0]
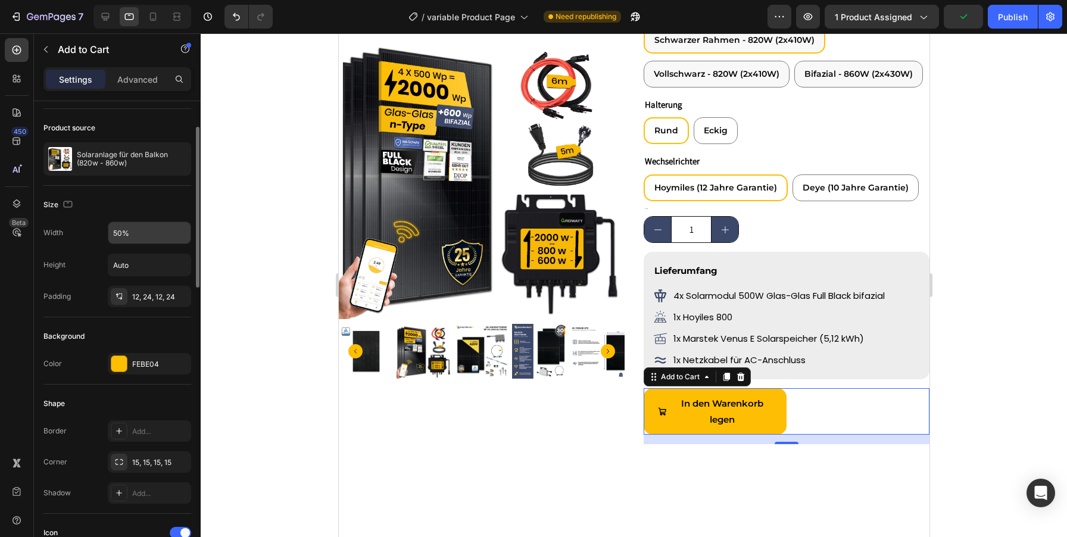
type input "15"
click at [116, 232] on input "50%" at bounding box center [149, 232] width 82 height 21
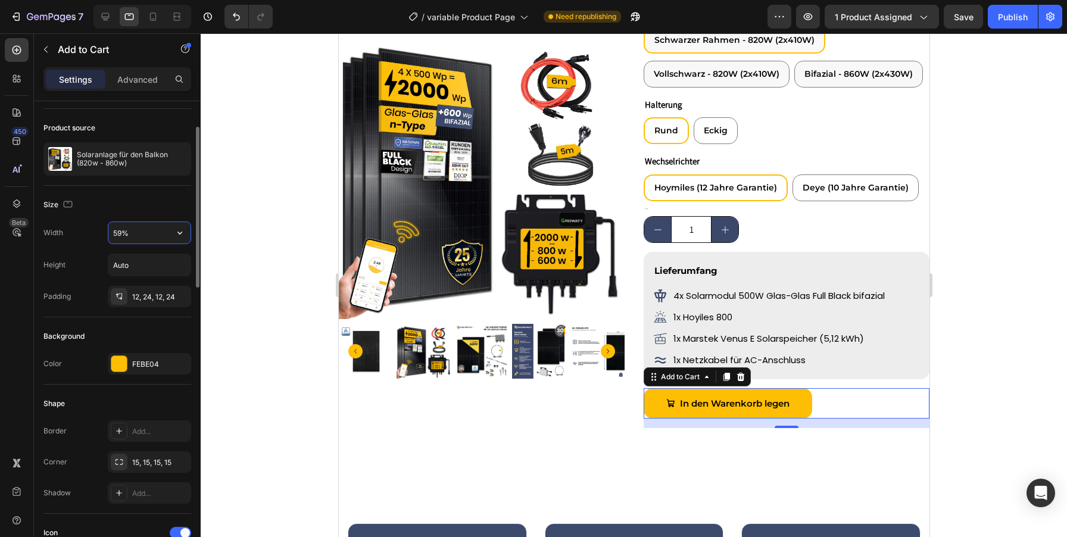
type input "60%"
click at [1004, 326] on div at bounding box center [634, 285] width 866 height 504
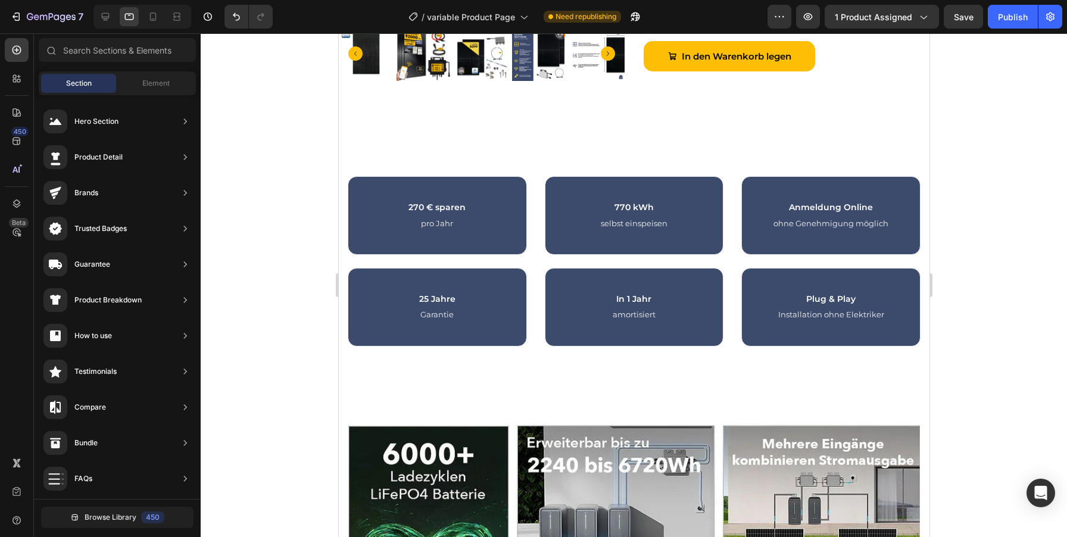
scroll to position [638, 0]
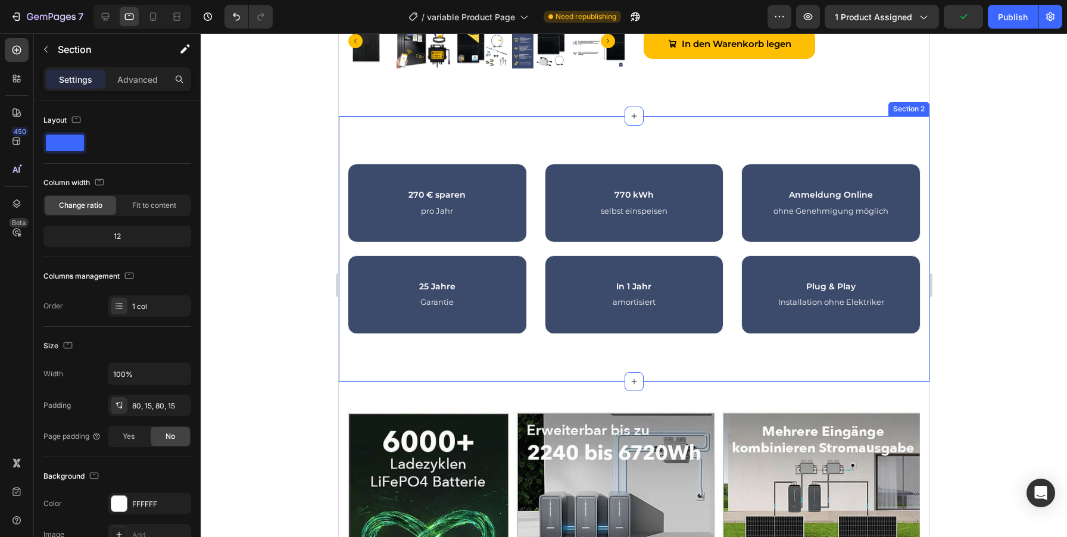
click at [644, 129] on div "270 € sparen Heading pro Jahr Text block Row 770 kWh Heading selbst einspeisen …" at bounding box center [633, 248] width 591 height 265
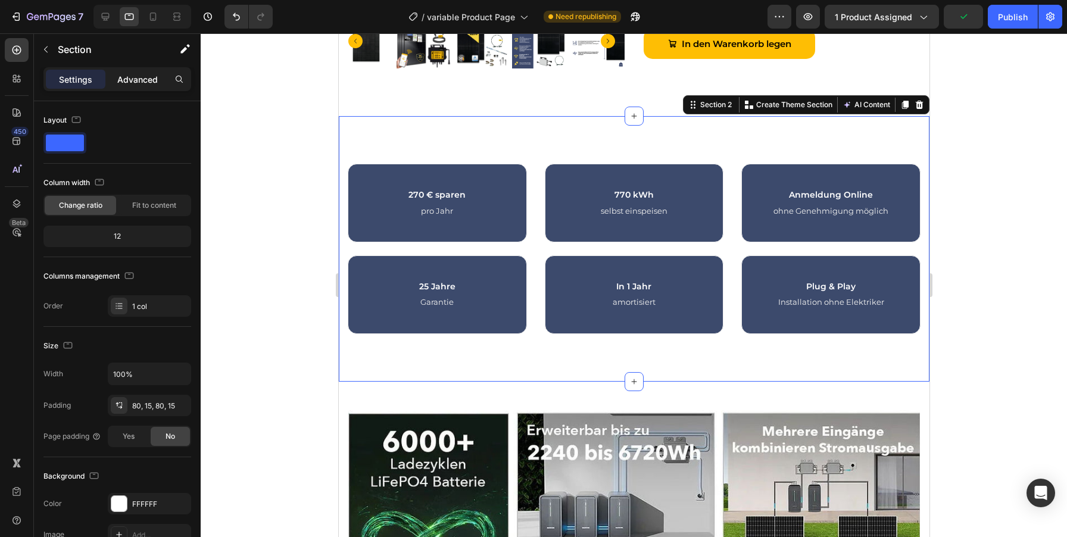
click at [149, 82] on p "Advanced" at bounding box center [137, 79] width 40 height 13
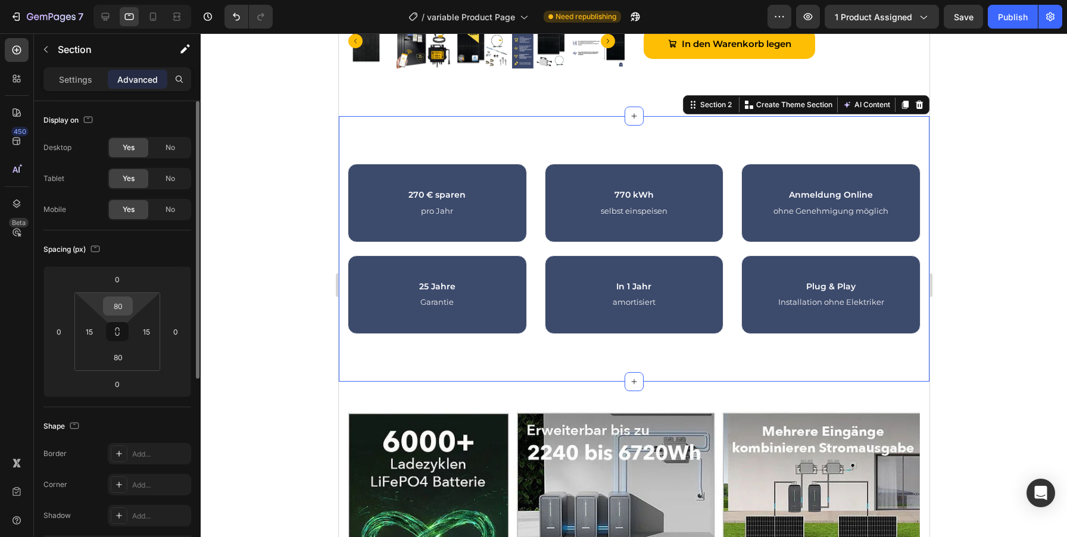
click at [117, 307] on input "80" at bounding box center [118, 306] width 24 height 18
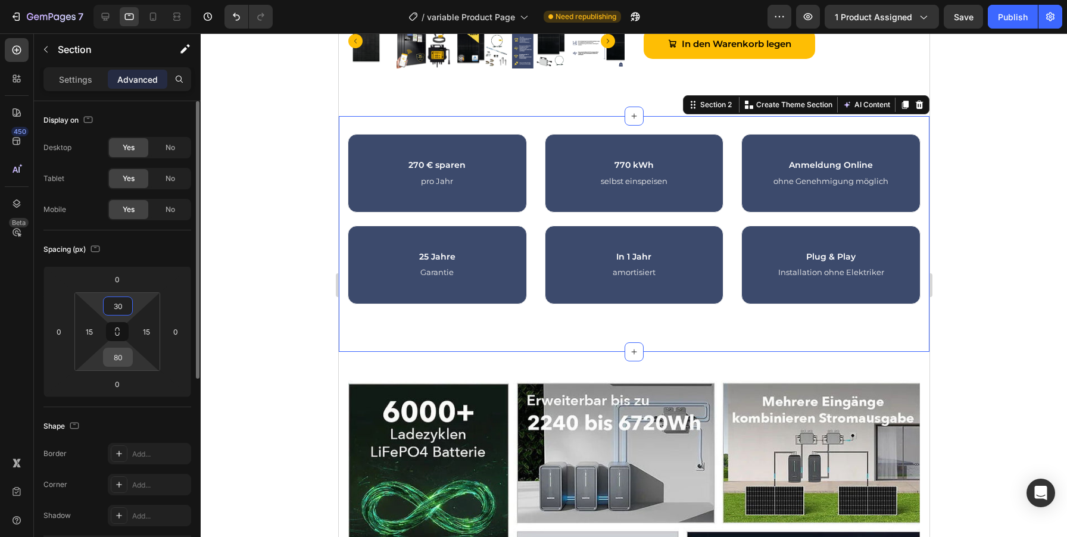
type input "30"
click at [117, 350] on input "80" at bounding box center [118, 357] width 24 height 18
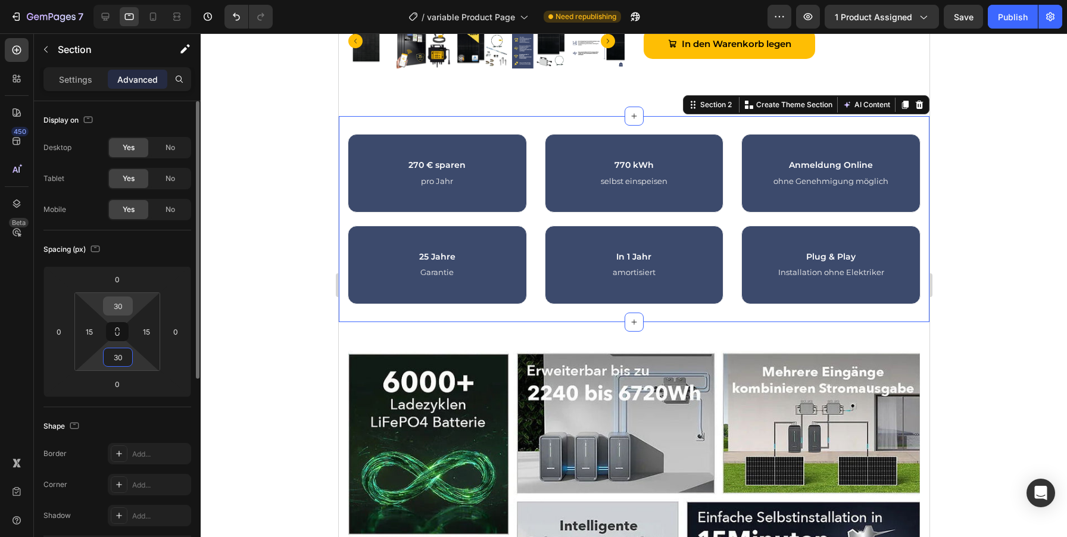
type input "30"
click at [117, 308] on input "30" at bounding box center [118, 306] width 24 height 18
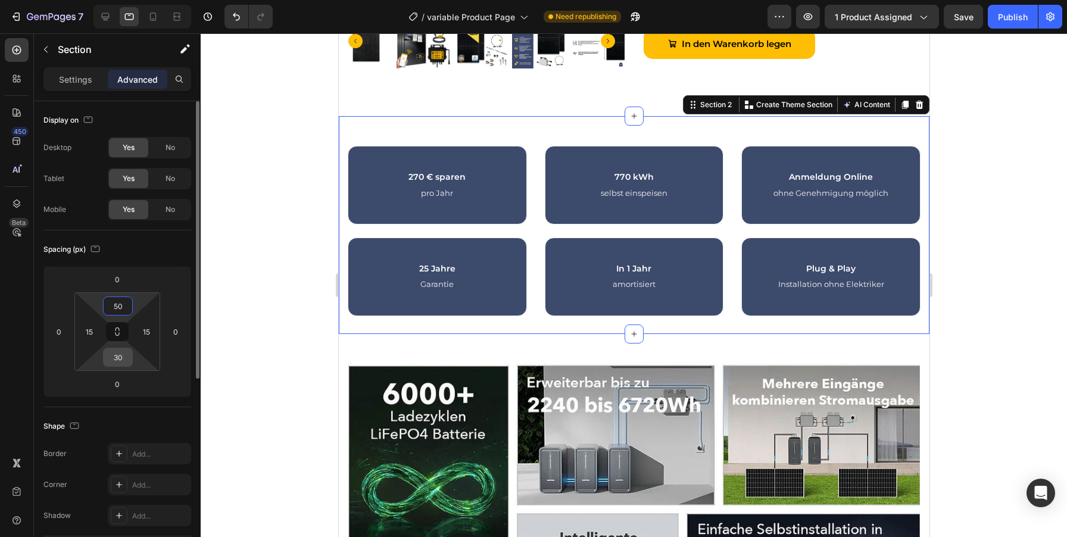
type input "50"
click at [116, 359] on input "30" at bounding box center [118, 357] width 24 height 18
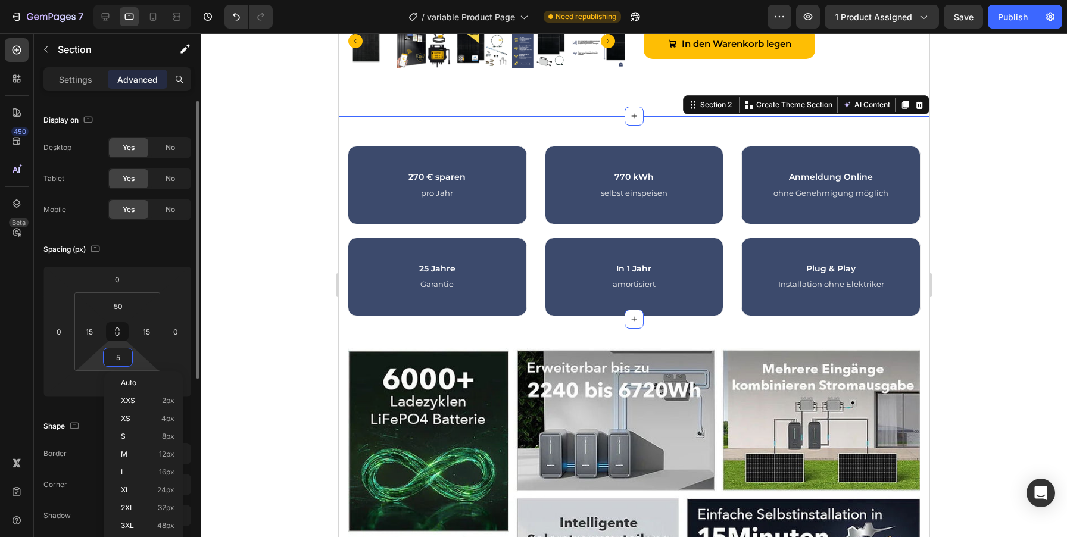
type input "50"
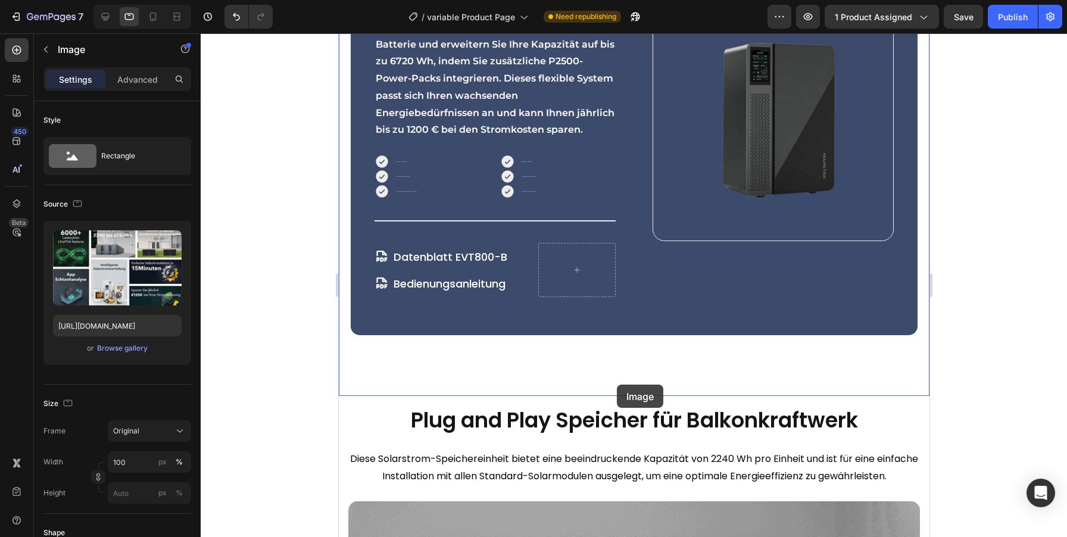
scroll to position [3136, 0]
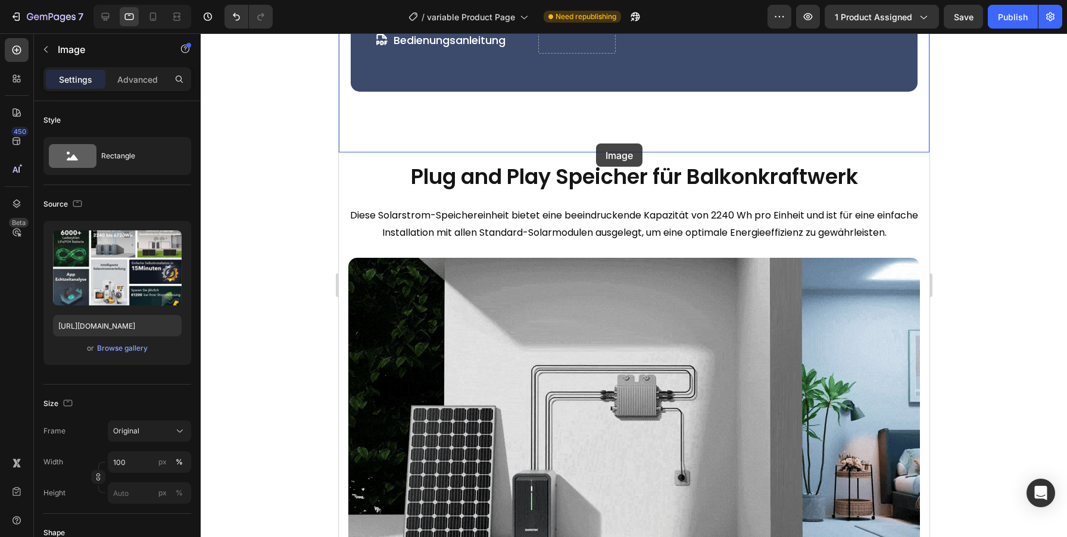
drag, startPoint x: 609, startPoint y: 217, endPoint x: 595, endPoint y: 142, distance: 76.9
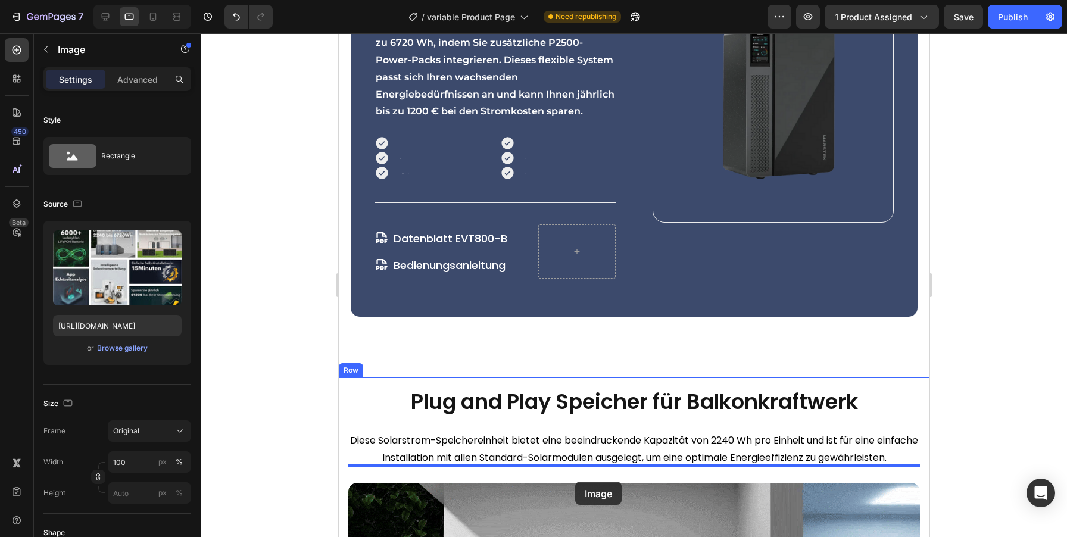
scroll to position [2942, 0]
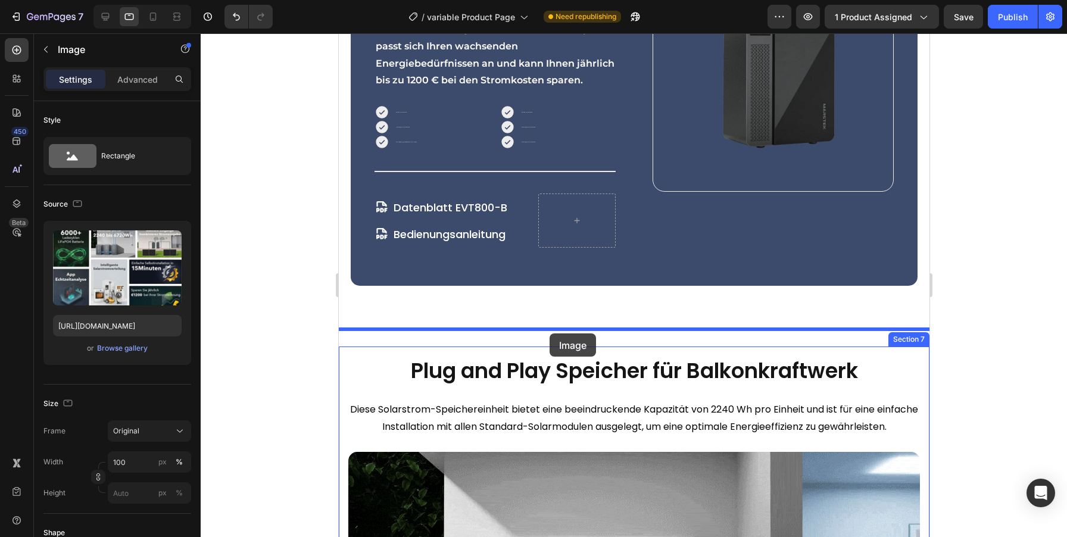
drag, startPoint x: 581, startPoint y: 145, endPoint x: 549, endPoint y: 332, distance: 189.7
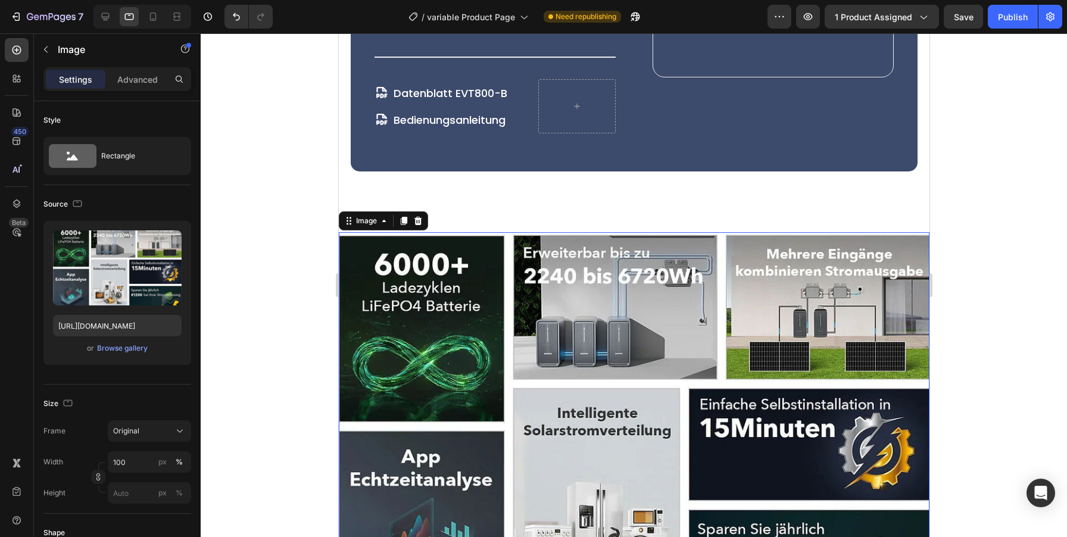
scroll to position [3005, 0]
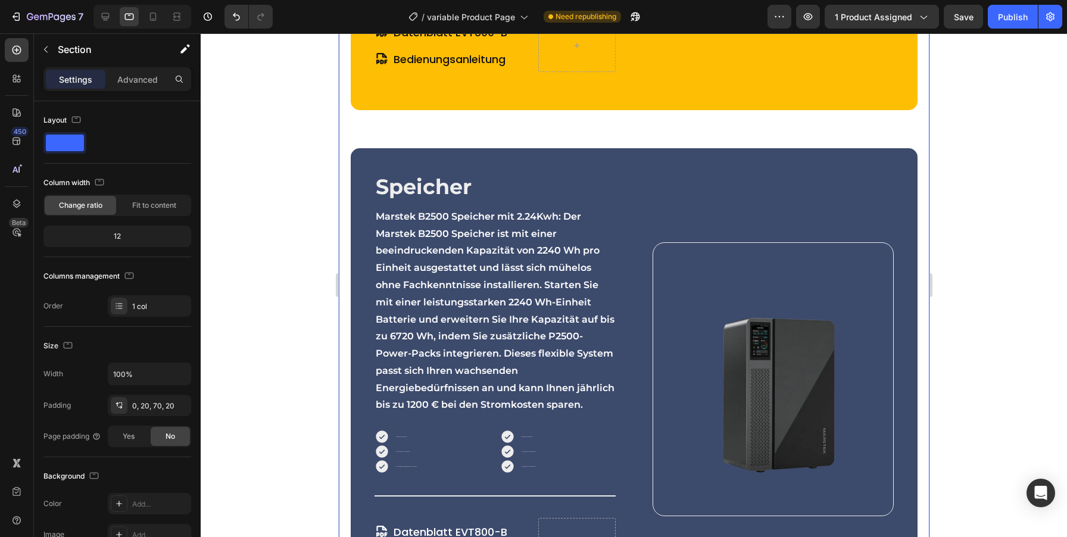
scroll to position [2956, 0]
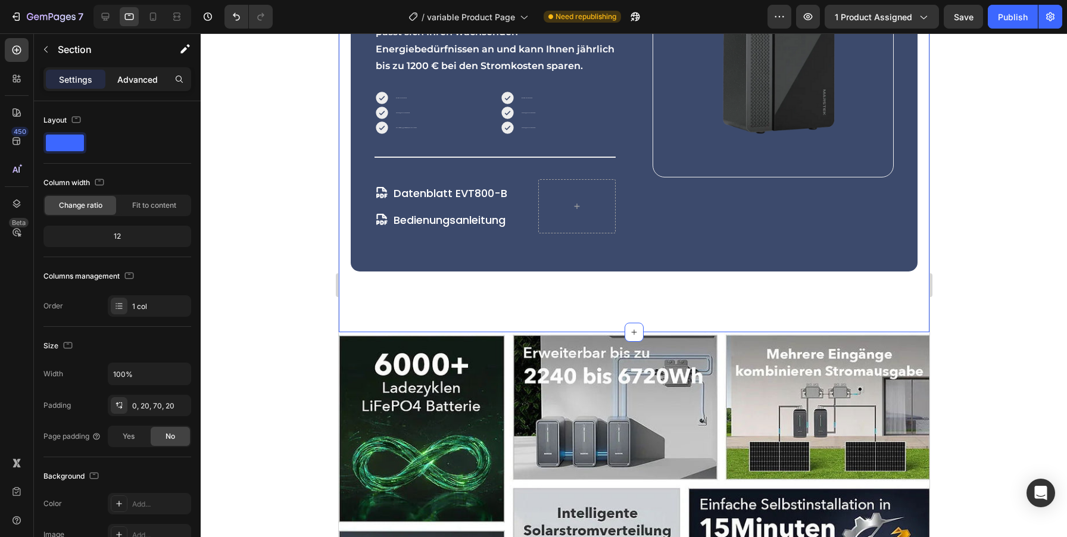
click at [139, 79] on p "Advanced" at bounding box center [137, 79] width 40 height 13
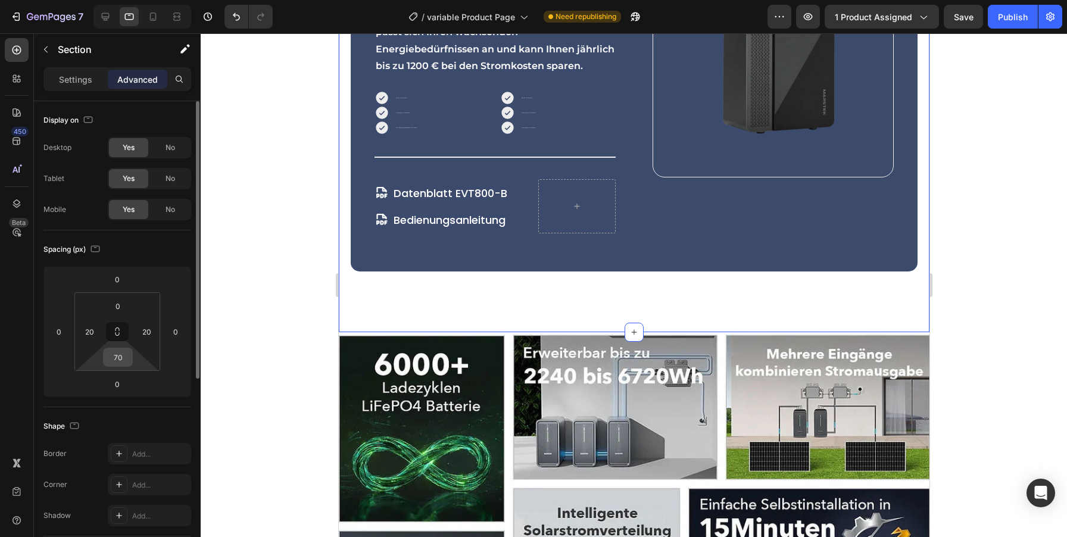
click at [114, 356] on input "70" at bounding box center [118, 357] width 24 height 18
type input "50"
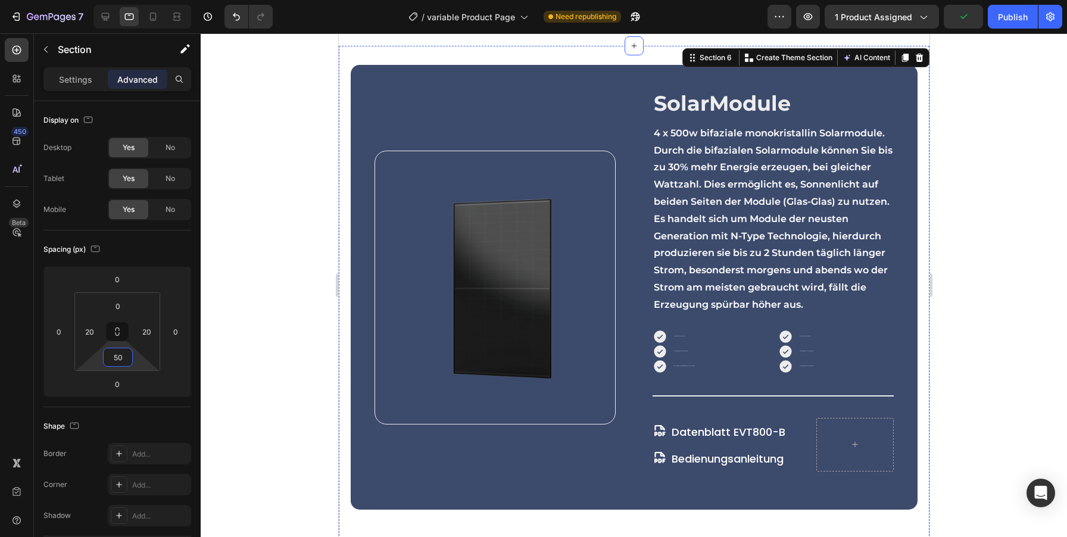
scroll to position [1422, 0]
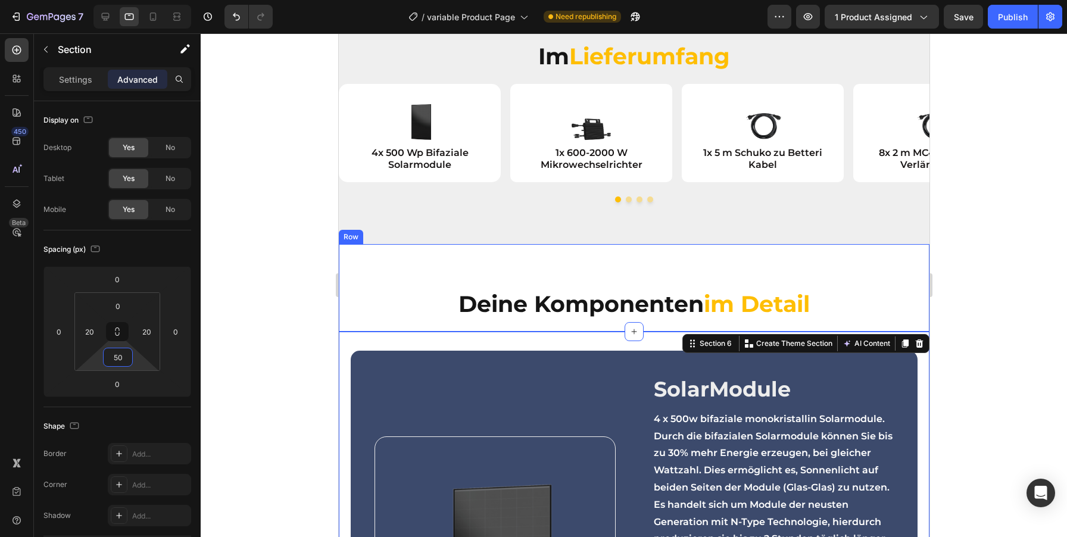
click at [596, 273] on div "Deine Komponenten im Detail Heading Row" at bounding box center [633, 288] width 591 height 88
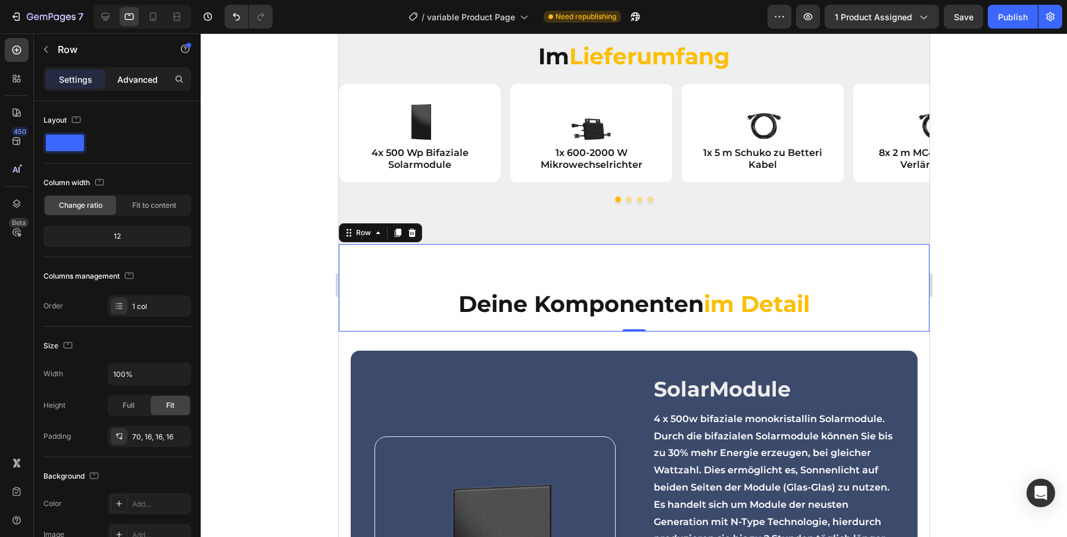
click at [139, 78] on p "Advanced" at bounding box center [137, 79] width 40 height 13
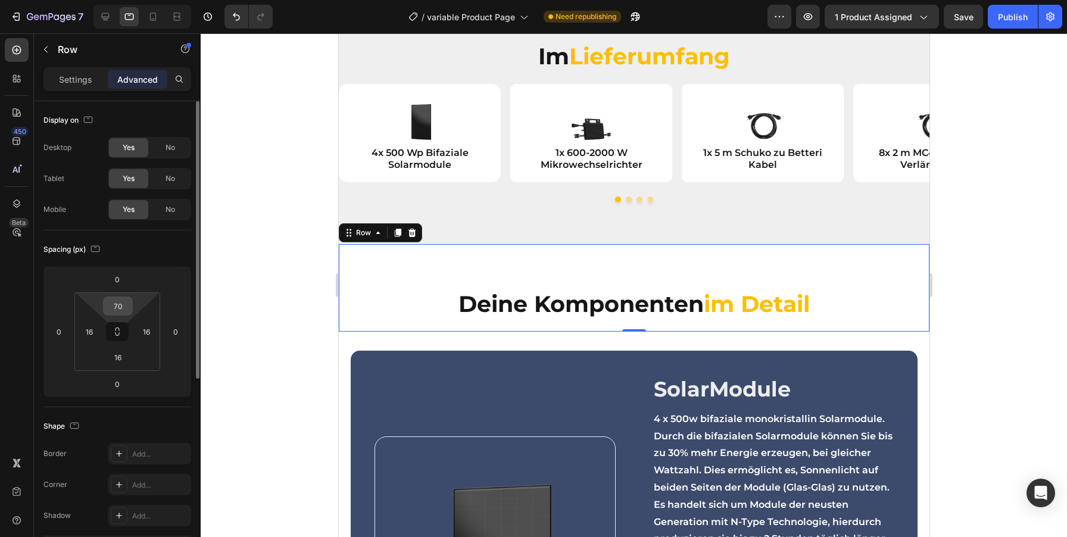
click at [121, 305] on input "70" at bounding box center [118, 306] width 24 height 18
type input "50"
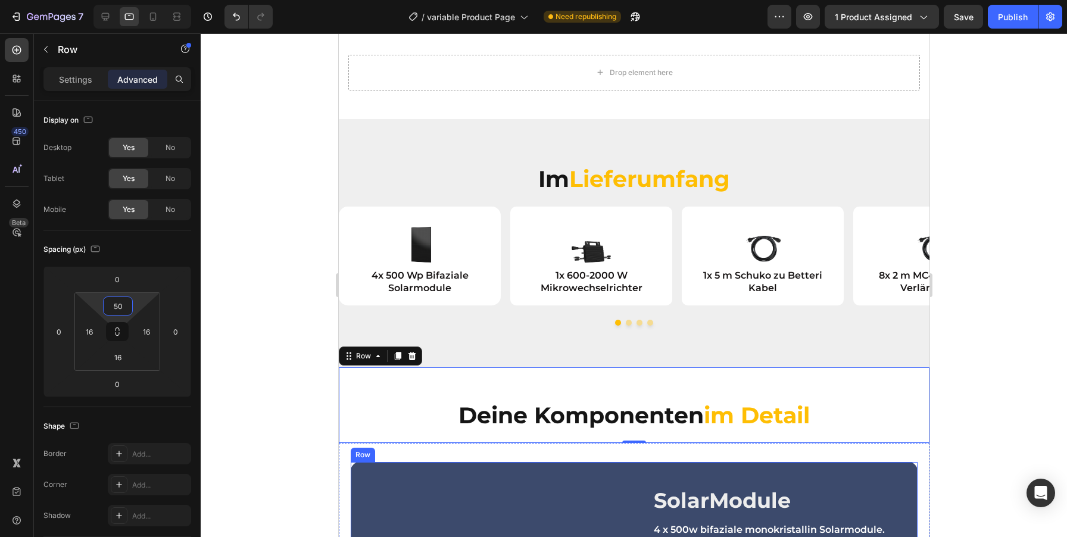
scroll to position [926, 0]
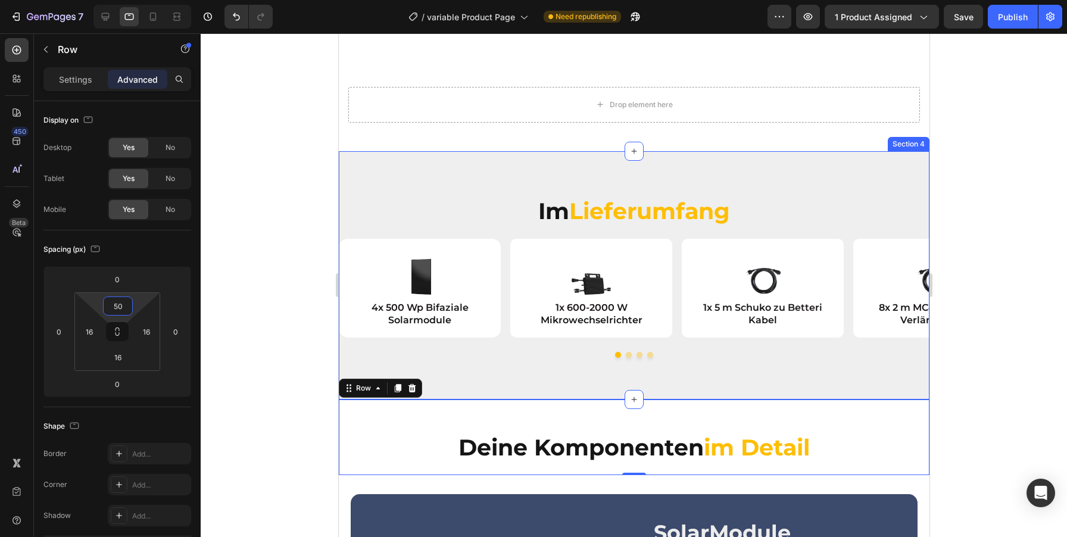
click at [629, 166] on div "Im Lieferumfang Heading Row Image 4x 500 Wp Bifaziale Solarmodule Text Block Ro…" at bounding box center [633, 275] width 591 height 248
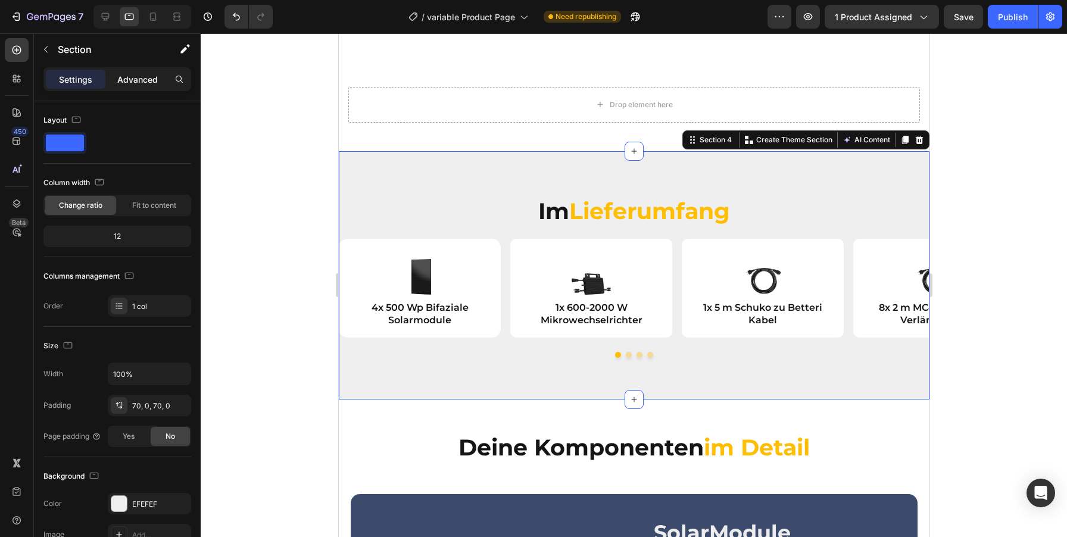
click at [137, 79] on p "Advanced" at bounding box center [137, 79] width 40 height 13
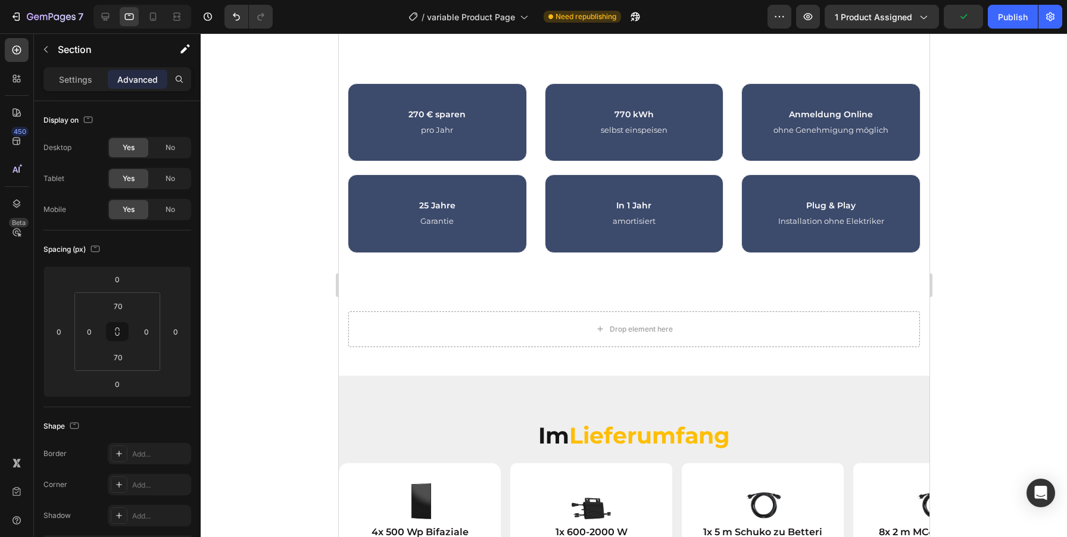
scroll to position [687, 0]
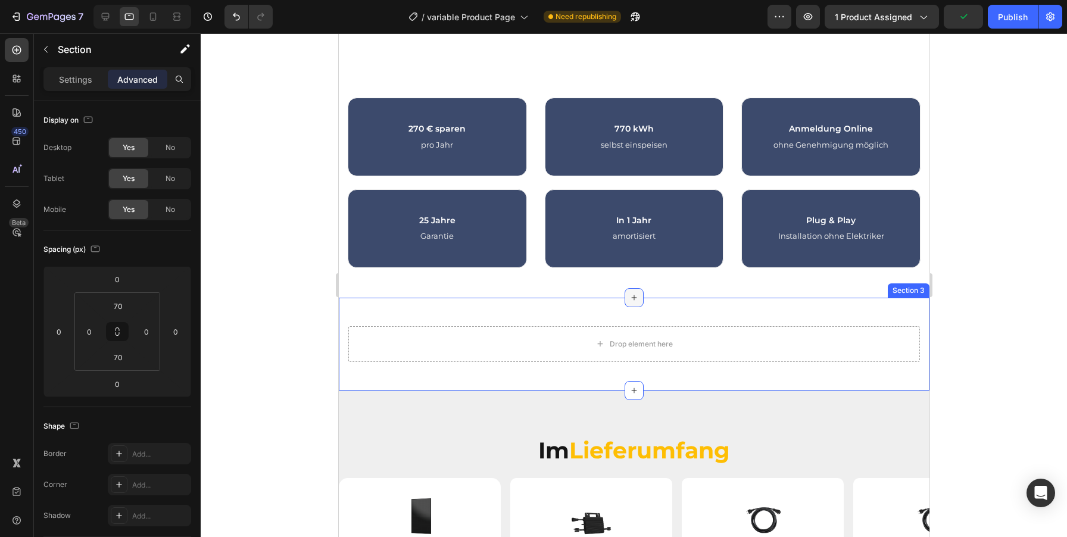
click at [626, 307] on div at bounding box center [633, 297] width 19 height 19
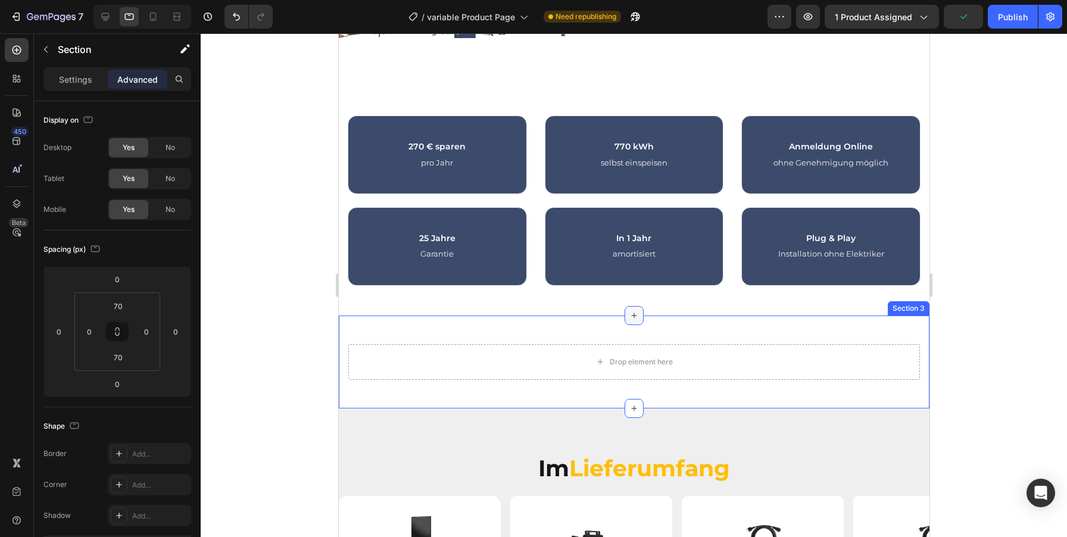
radio input "true"
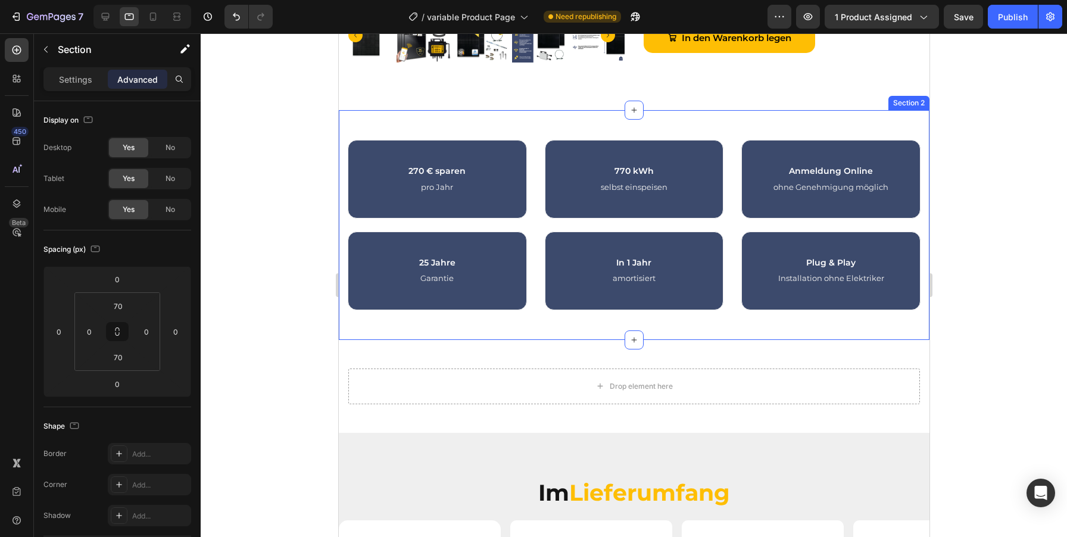
click at [697, 338] on div "270 € sparen Heading pro Jahr Text block Row 770 kWh Heading selbst einspeisen …" at bounding box center [633, 224] width 591 height 229
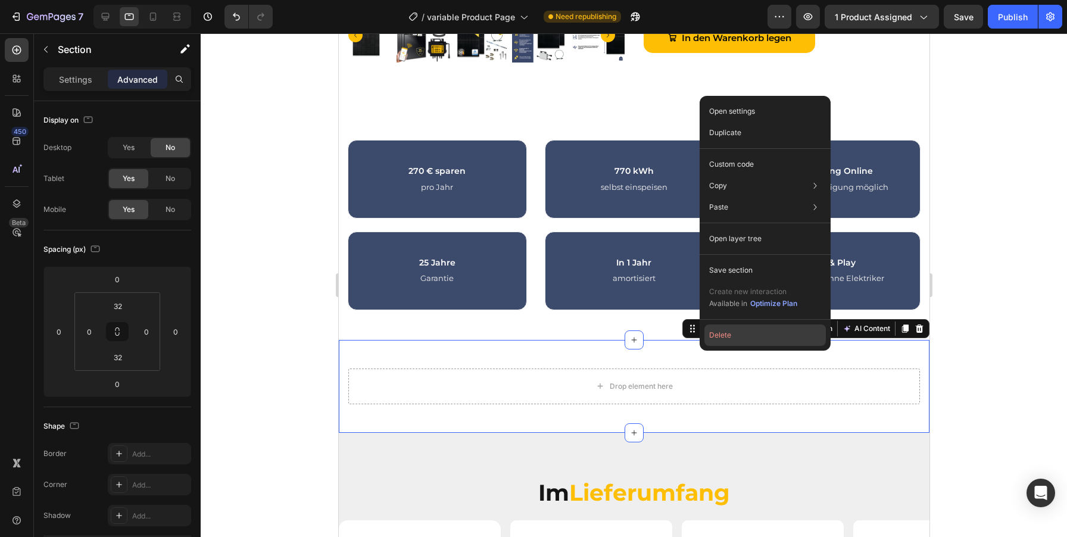
click at [736, 338] on button "Delete" at bounding box center [764, 335] width 121 height 21
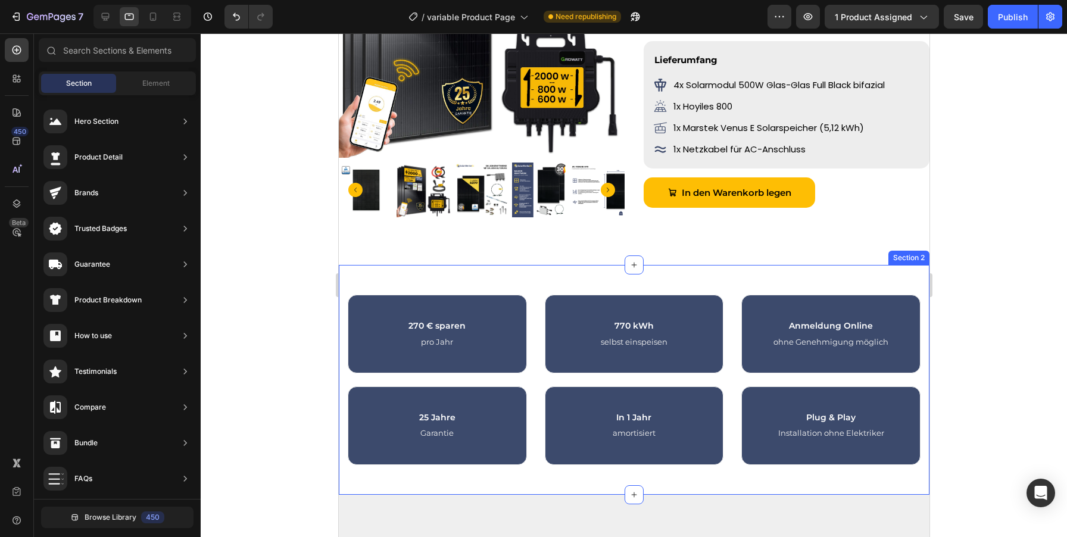
scroll to position [663, 0]
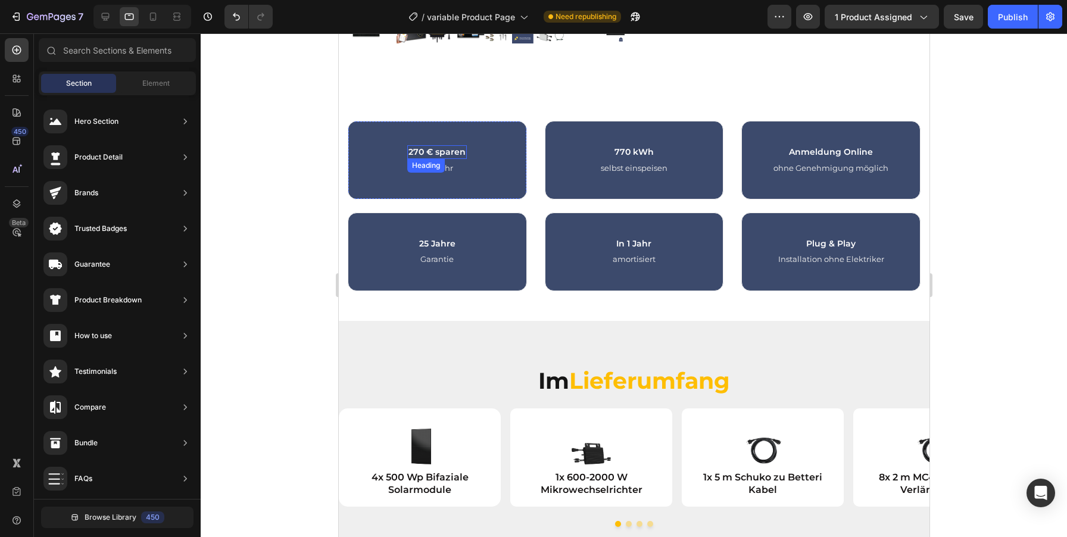
click at [447, 152] on span "270 € sparen" at bounding box center [436, 151] width 57 height 11
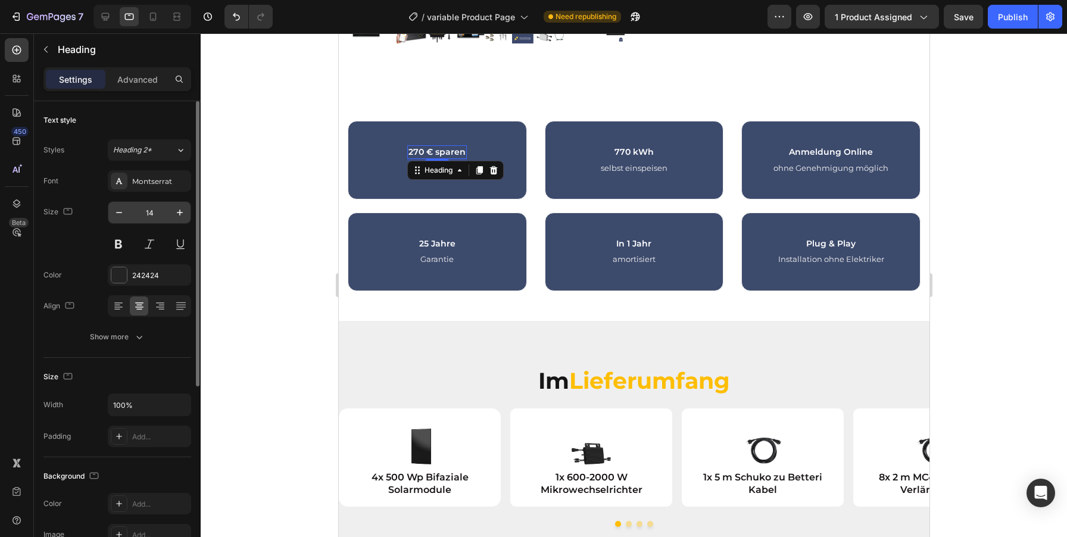
click at [154, 216] on input "14" at bounding box center [149, 212] width 39 height 21
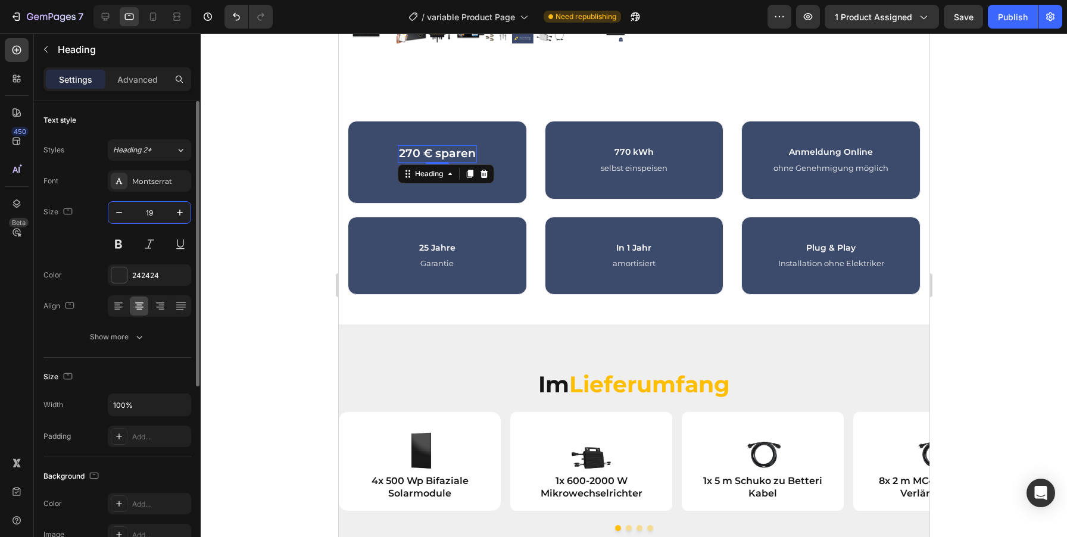
type input "18"
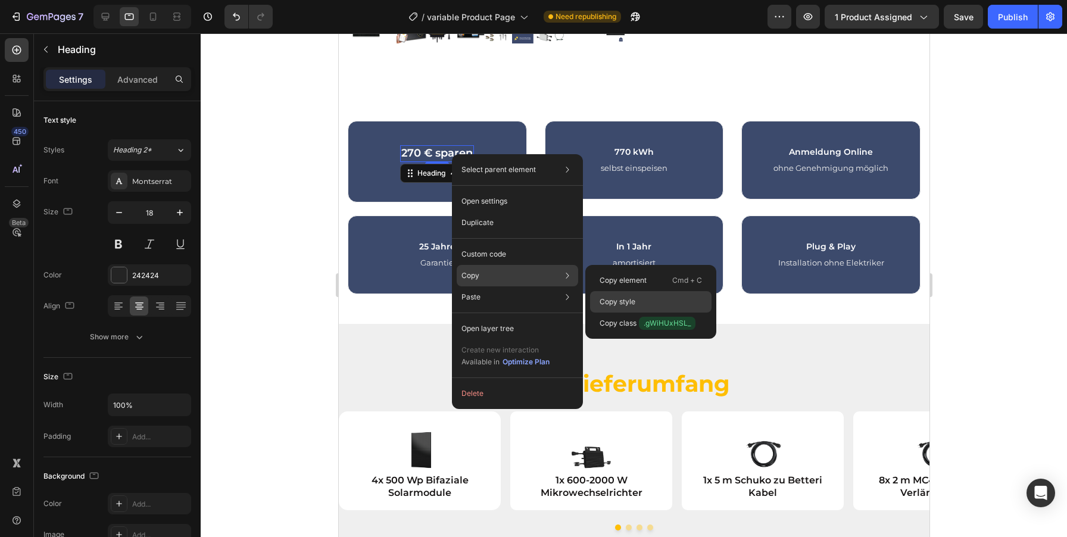
click at [616, 313] on div "Copy style" at bounding box center [650, 323] width 121 height 21
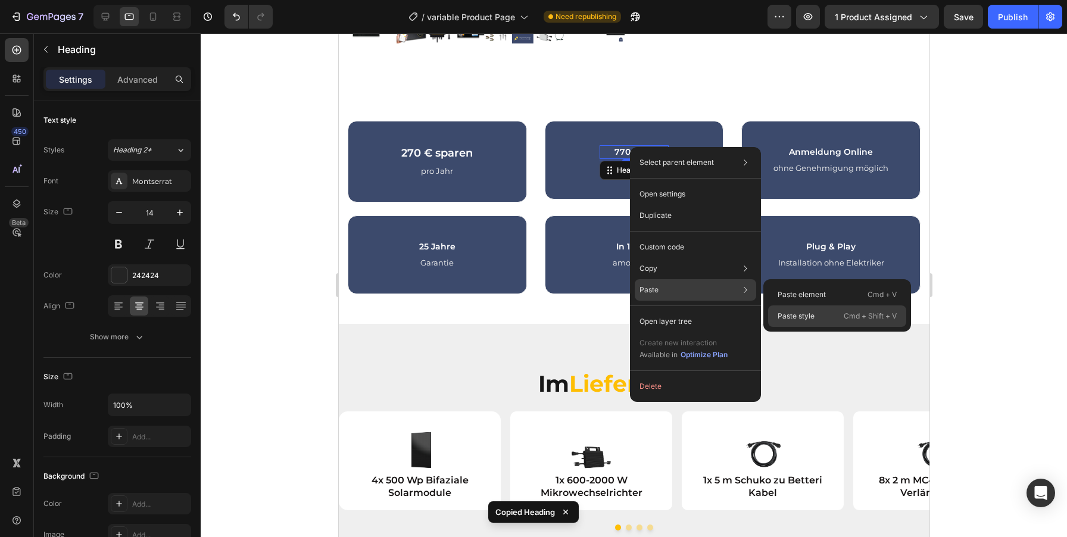
click at [804, 318] on p "Paste style" at bounding box center [796, 316] width 37 height 11
type input "18"
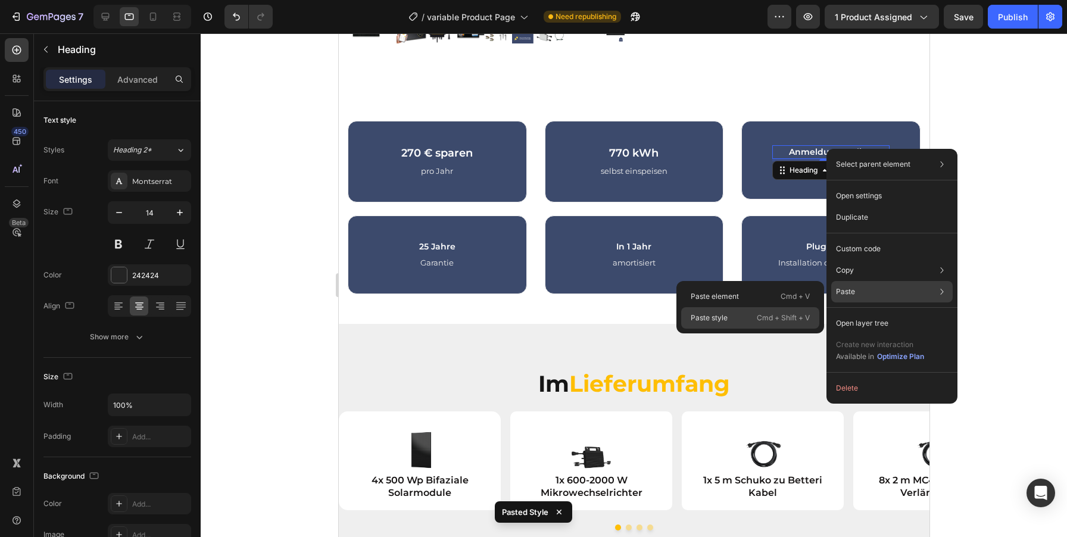
click at [750, 317] on div "Paste style Cmd + Shift + V" at bounding box center [750, 317] width 138 height 21
type input "18"
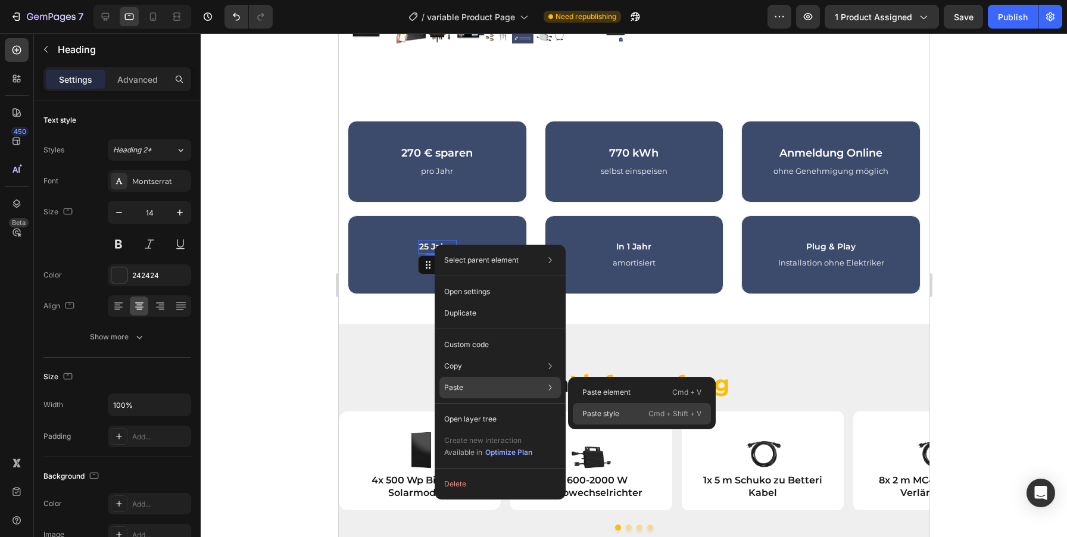
click at [606, 415] on p "Paste style" at bounding box center [600, 413] width 37 height 11
type input "18"
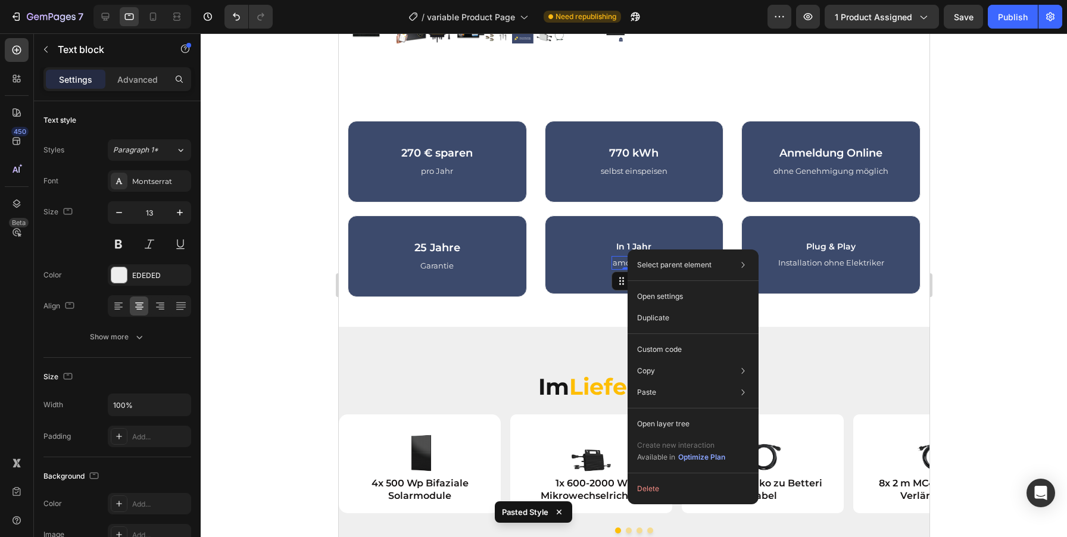
click at [1013, 300] on div at bounding box center [634, 285] width 866 height 504
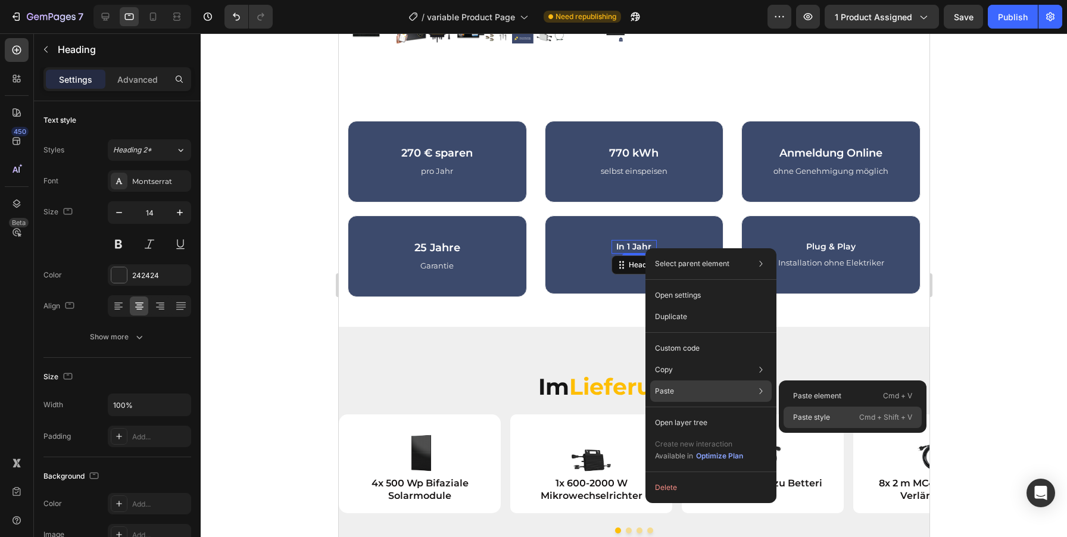
click at [806, 420] on p "Paste style" at bounding box center [811, 417] width 37 height 11
type input "18"
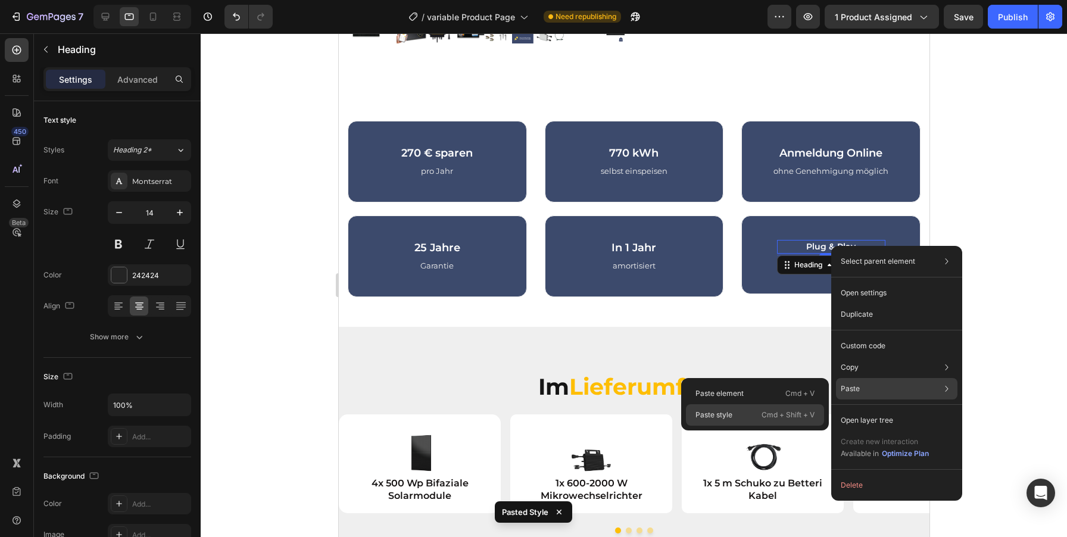
click at [777, 414] on p "Cmd + Shift + V" at bounding box center [788, 415] width 53 height 12
type input "18"
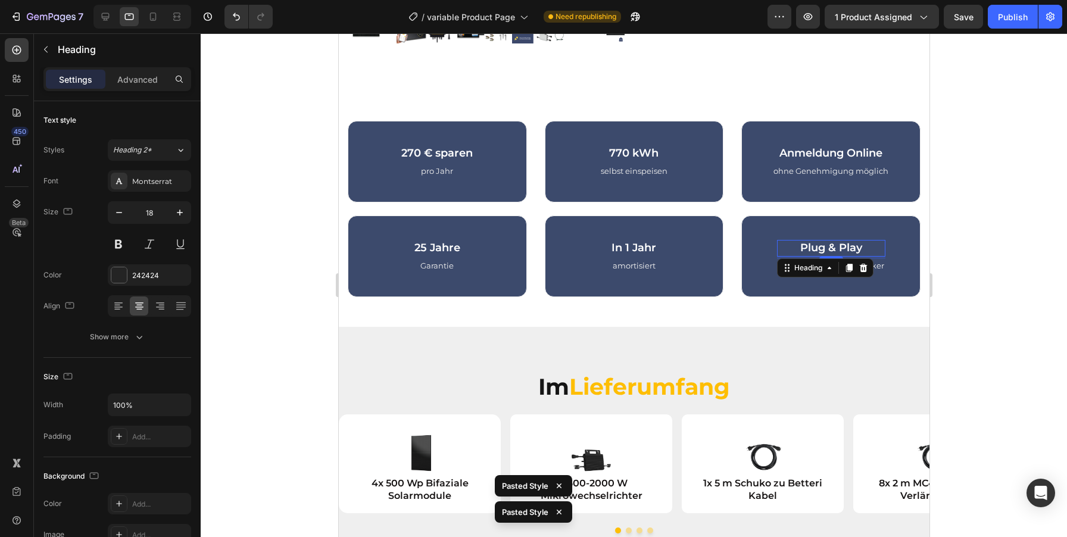
click at [1000, 288] on div at bounding box center [634, 285] width 866 height 504
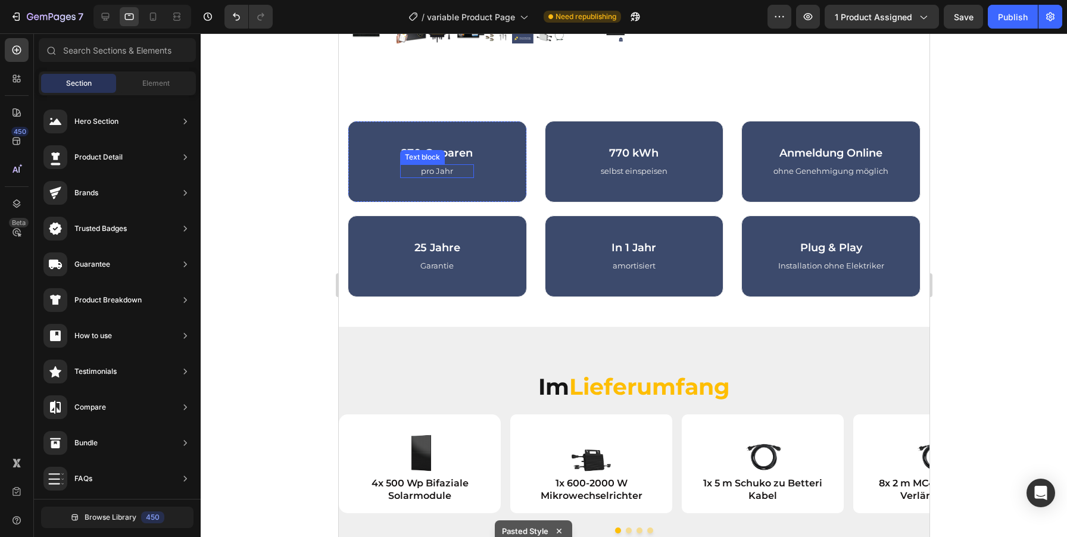
click at [448, 171] on p "pro Jahr" at bounding box center [436, 172] width 71 height 12
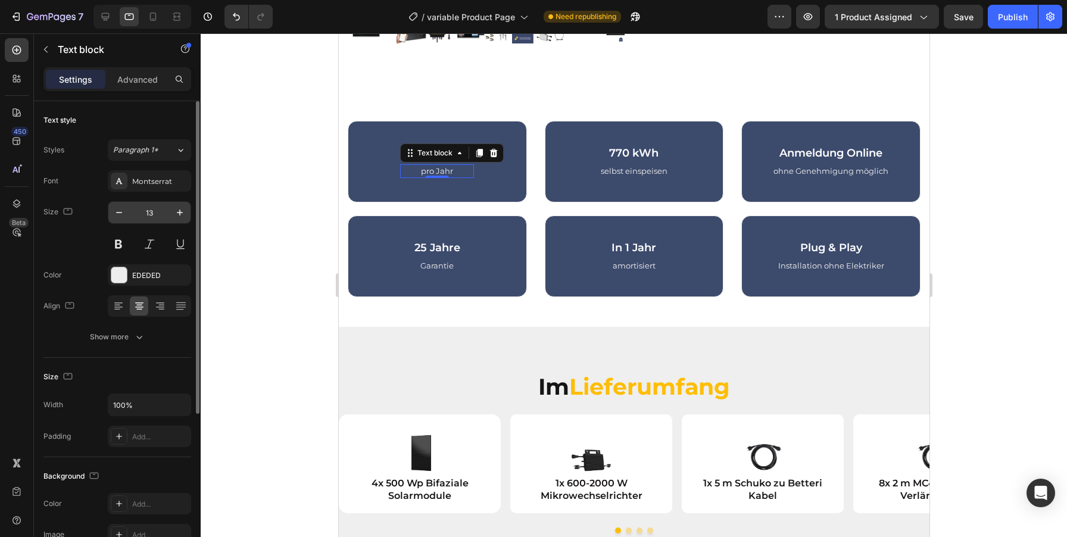
click at [154, 211] on input "13" at bounding box center [149, 212] width 39 height 21
type input "14"
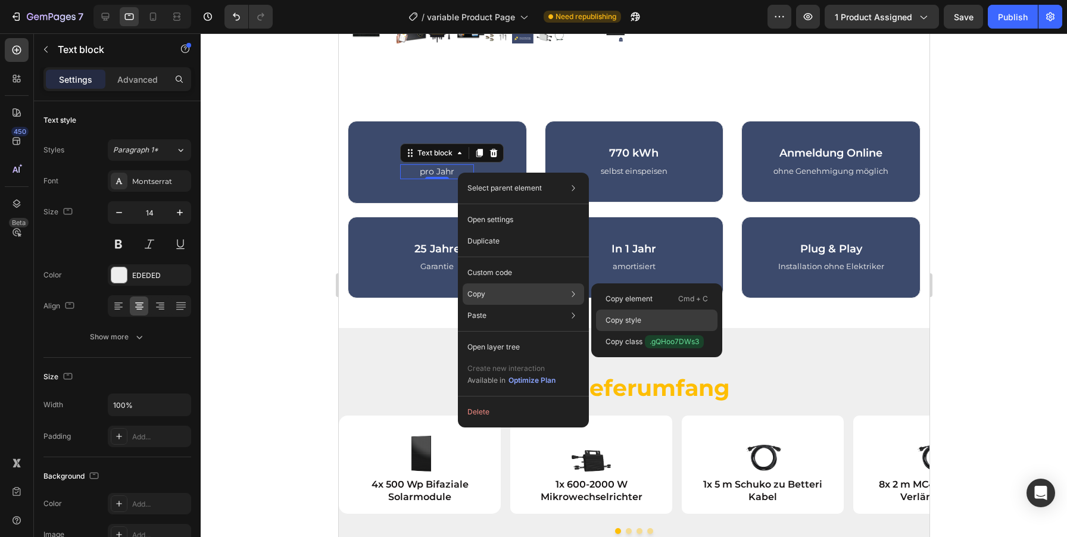
click at [633, 331] on div "Copy style" at bounding box center [656, 341] width 121 height 21
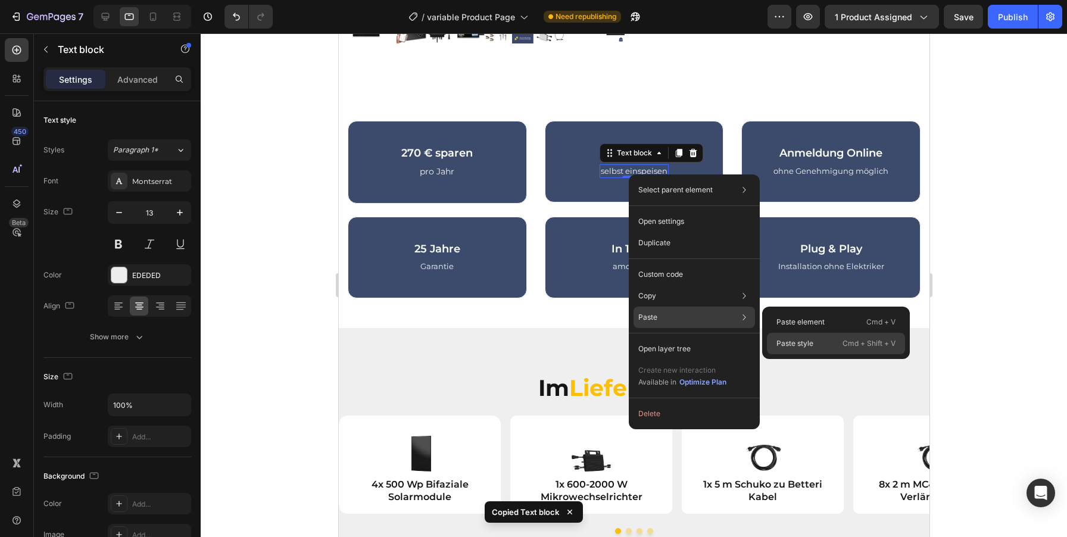
click at [793, 340] on p "Paste style" at bounding box center [794, 343] width 37 height 11
type input "14"
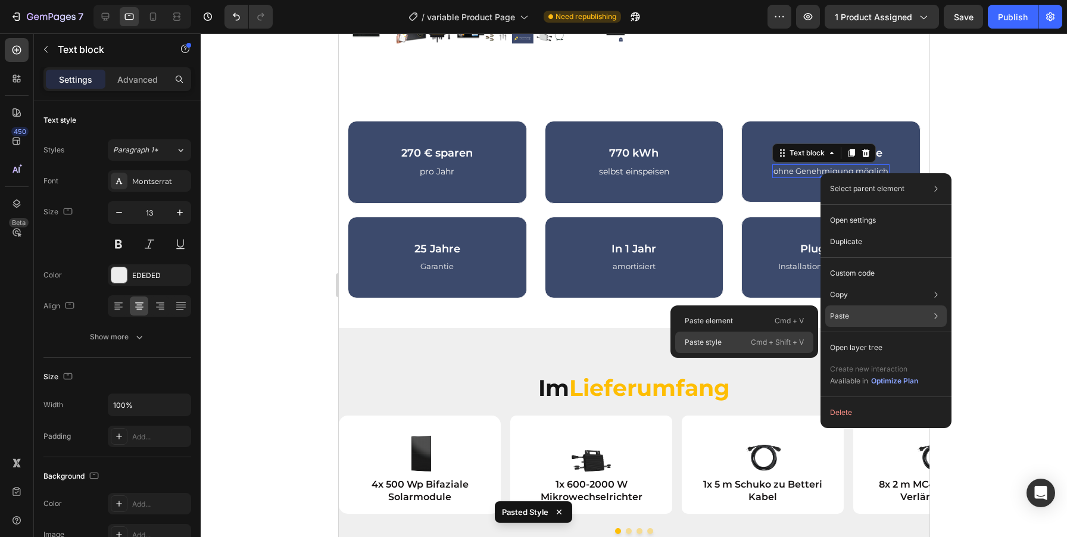
click at [727, 339] on div "Paste style Cmd + Shift + V" at bounding box center [744, 342] width 138 height 21
type input "14"
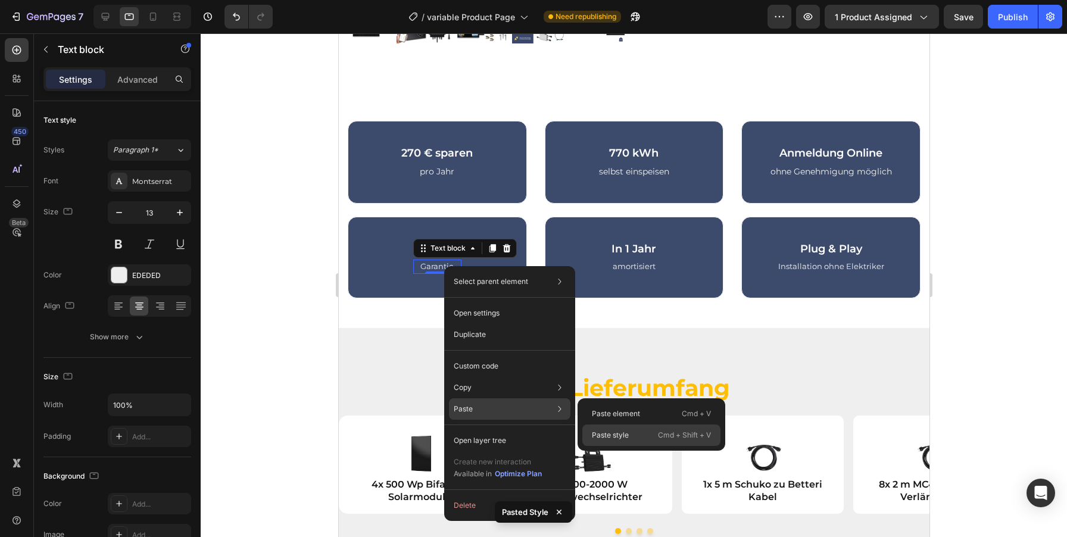
click at [619, 432] on p "Paste style" at bounding box center [610, 435] width 37 height 11
type input "14"
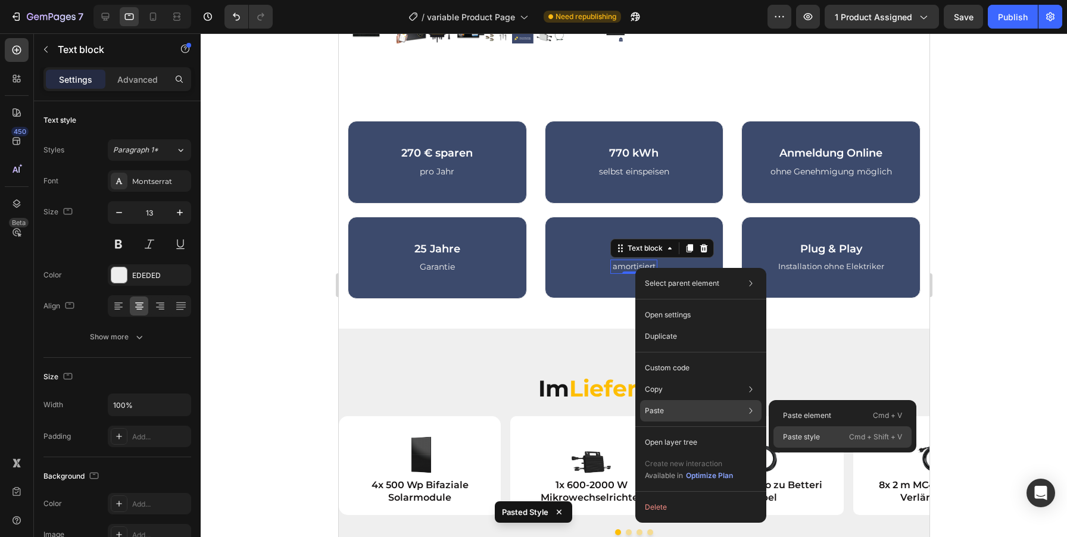
click at [796, 432] on p "Paste style" at bounding box center [801, 437] width 37 height 11
type input "14"
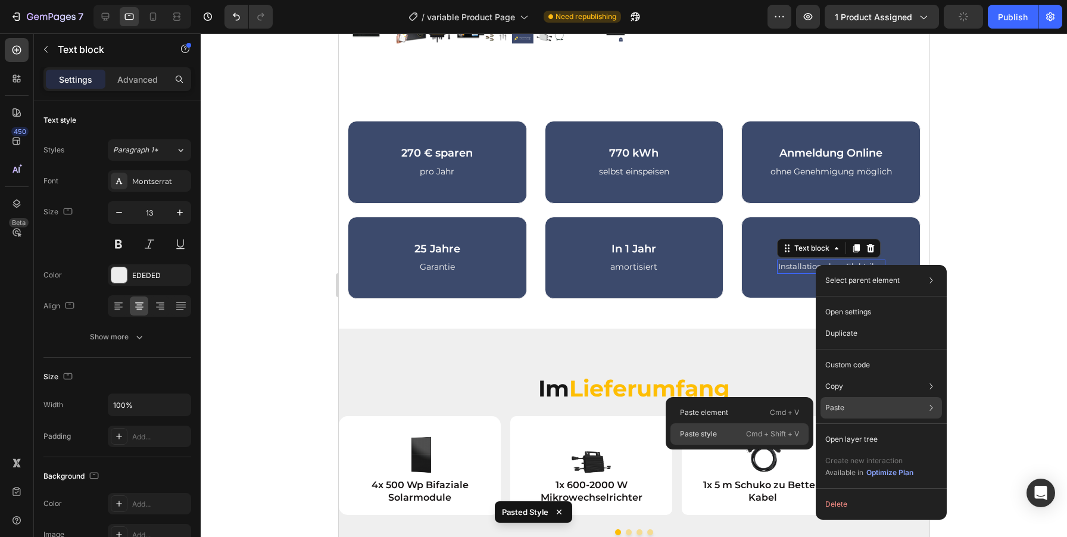
click at [700, 429] on p "Paste style" at bounding box center [698, 434] width 37 height 11
type input "14"
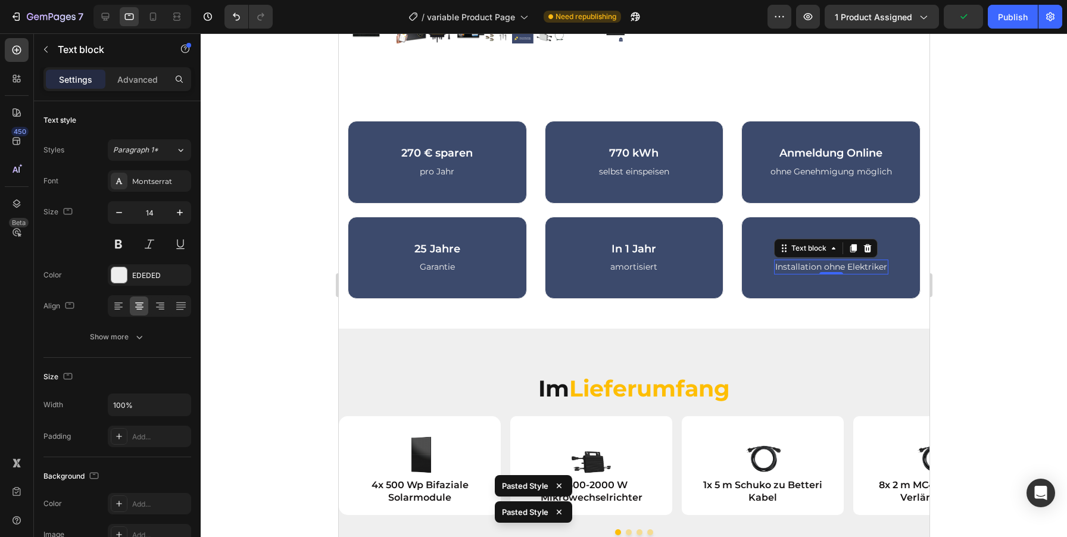
click at [1001, 254] on div at bounding box center [634, 285] width 866 height 504
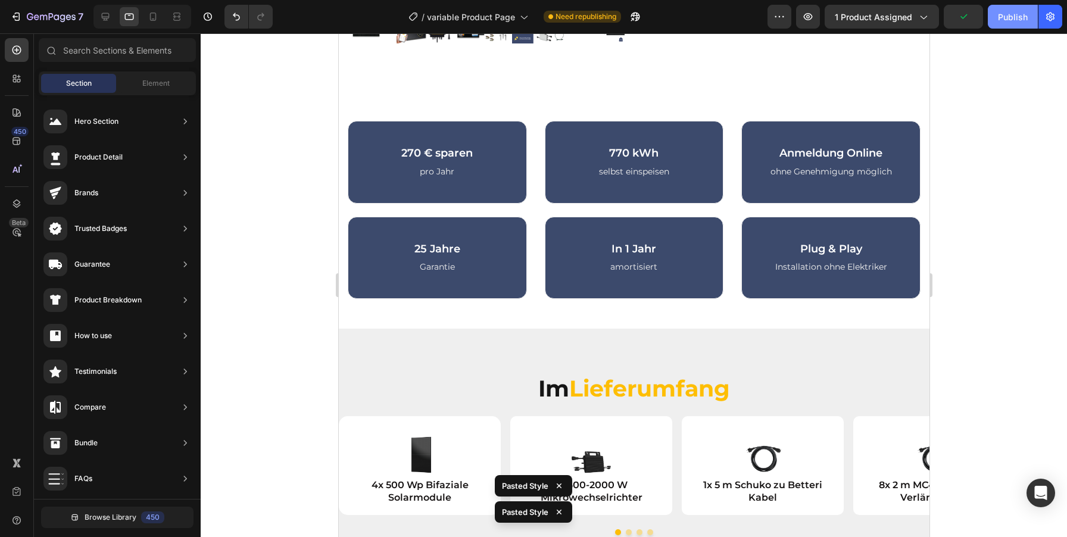
click at [1011, 20] on div "Publish" at bounding box center [1013, 17] width 30 height 13
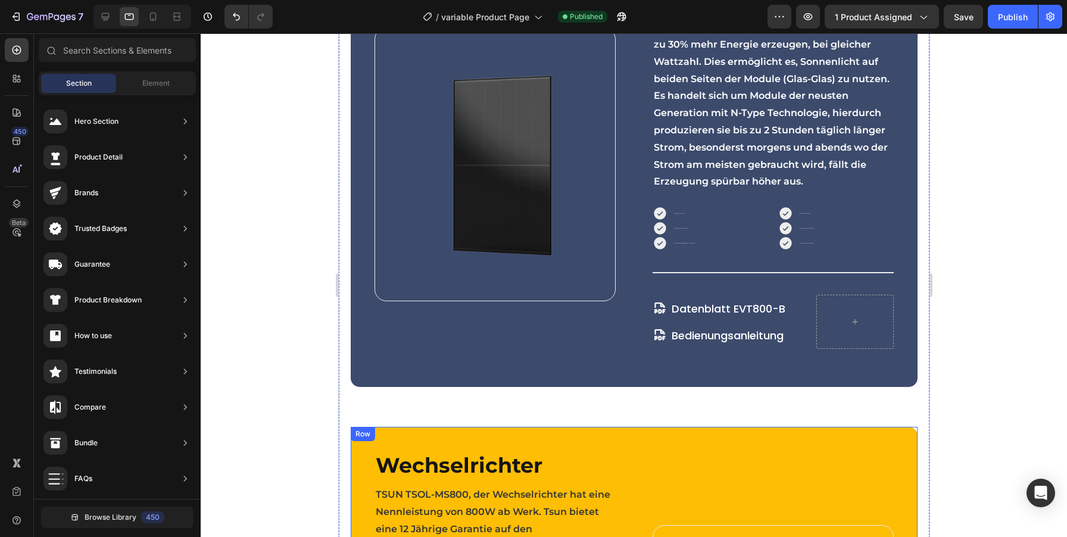
scroll to position [1308, 0]
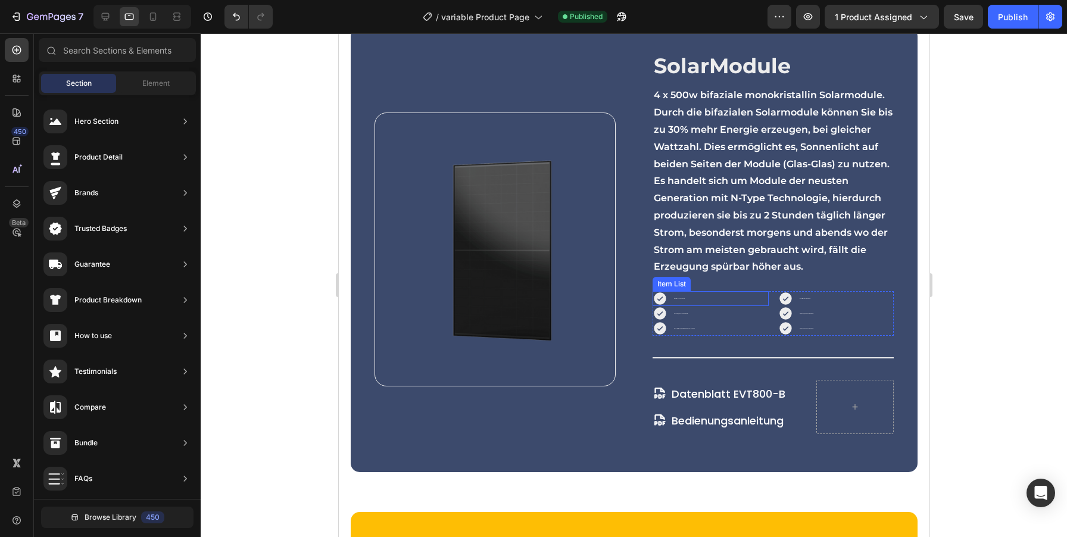
click at [696, 301] on div "Modell: Envertech EVT800-B" at bounding box center [710, 298] width 116 height 15
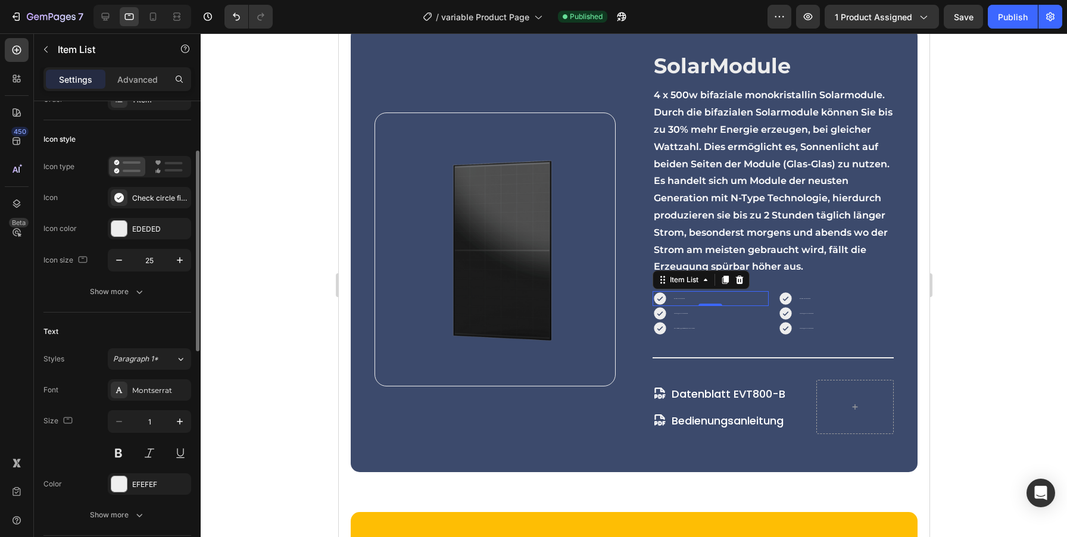
scroll to position [68, 0]
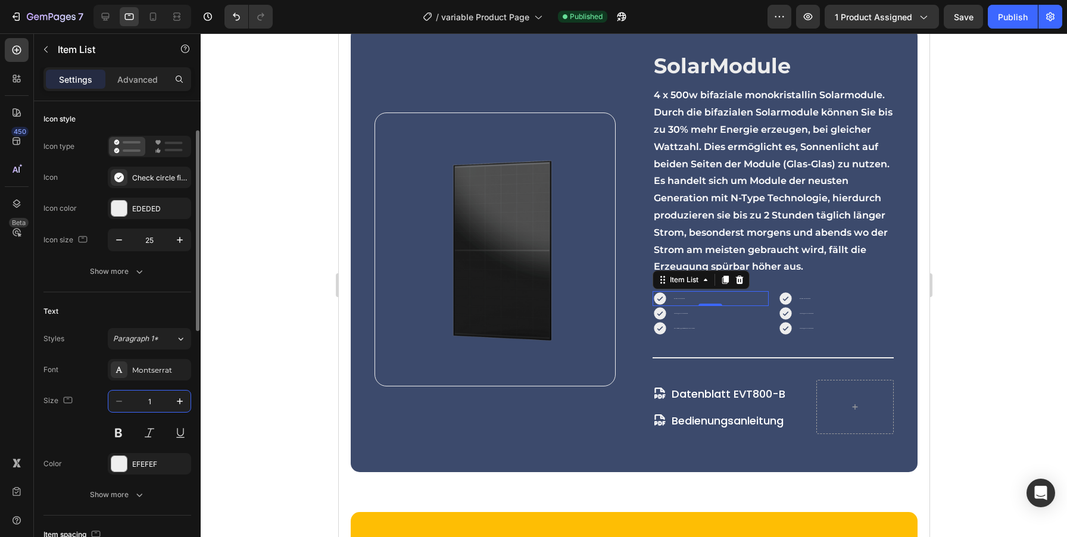
click at [160, 396] on input "1" at bounding box center [149, 401] width 39 height 21
type input "15"
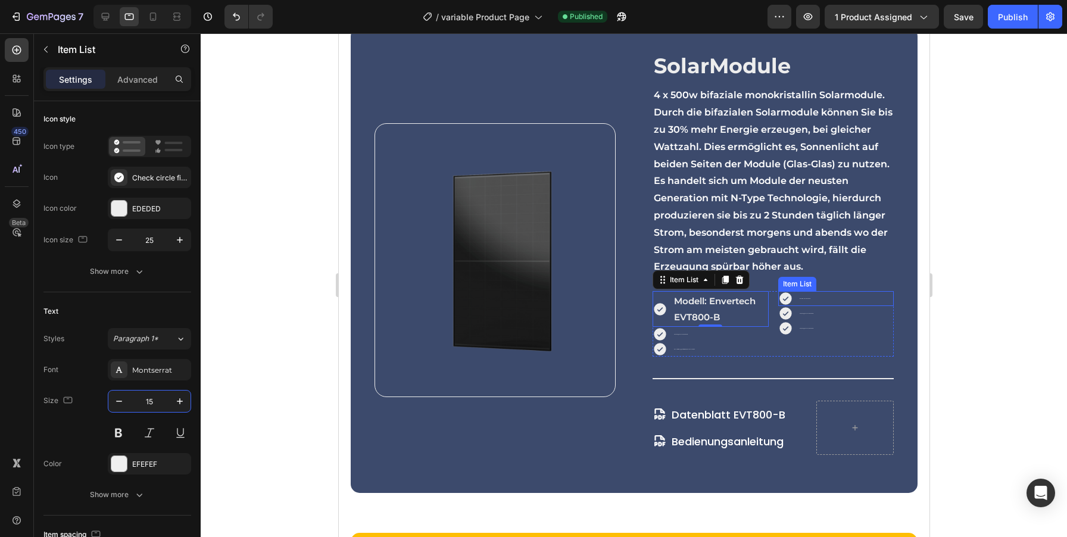
click at [807, 300] on div "Modell: Envertech EVT800-B" at bounding box center [804, 299] width 14 height 5
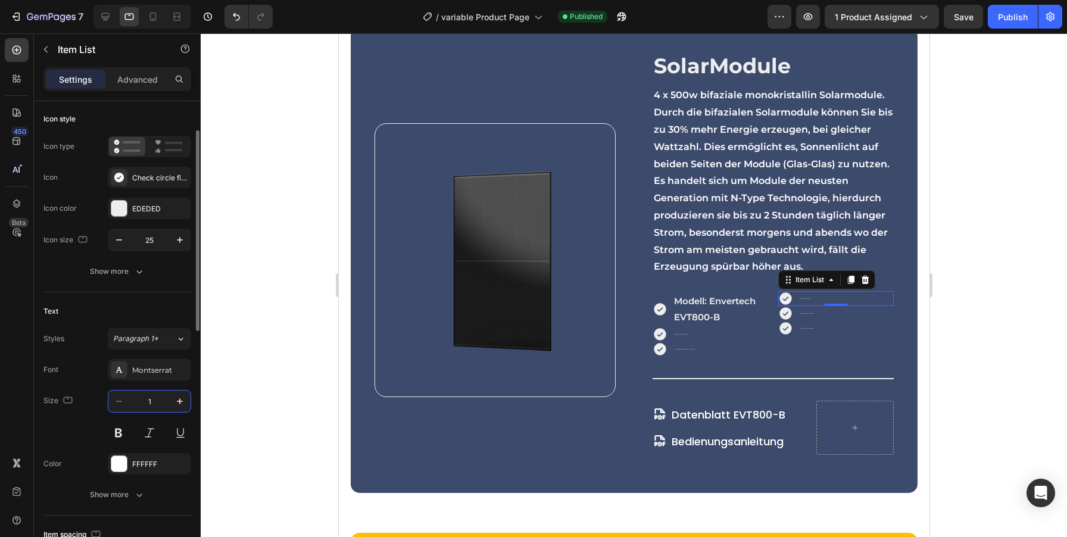
click at [158, 403] on input "1" at bounding box center [149, 401] width 39 height 21
type input "15"
click at [707, 333] on div "Flexibel upgradebar von 600 - 800 W" at bounding box center [710, 334] width 116 height 15
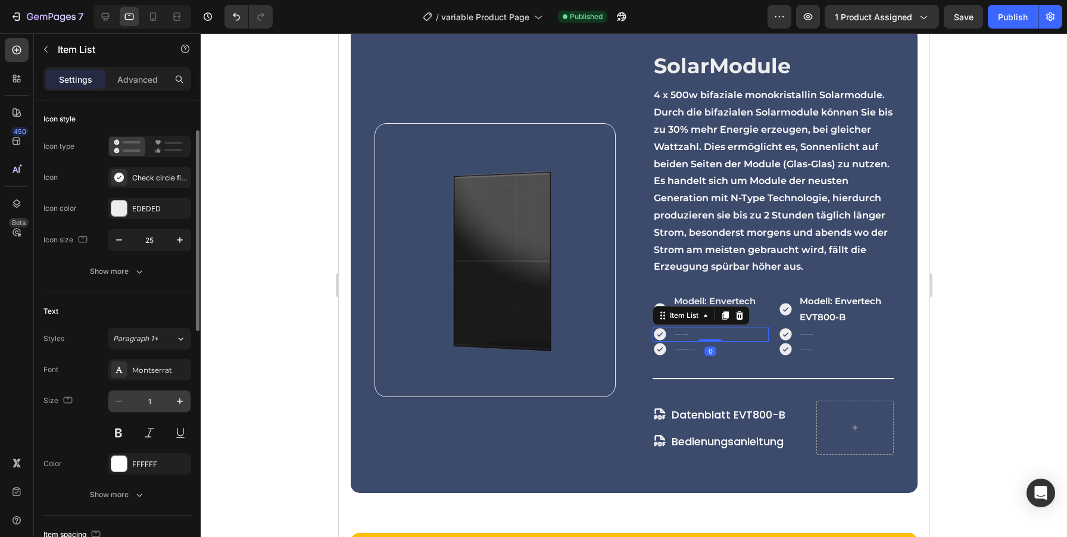
click at [155, 406] on input "1" at bounding box center [149, 401] width 39 height 21
type input "15"
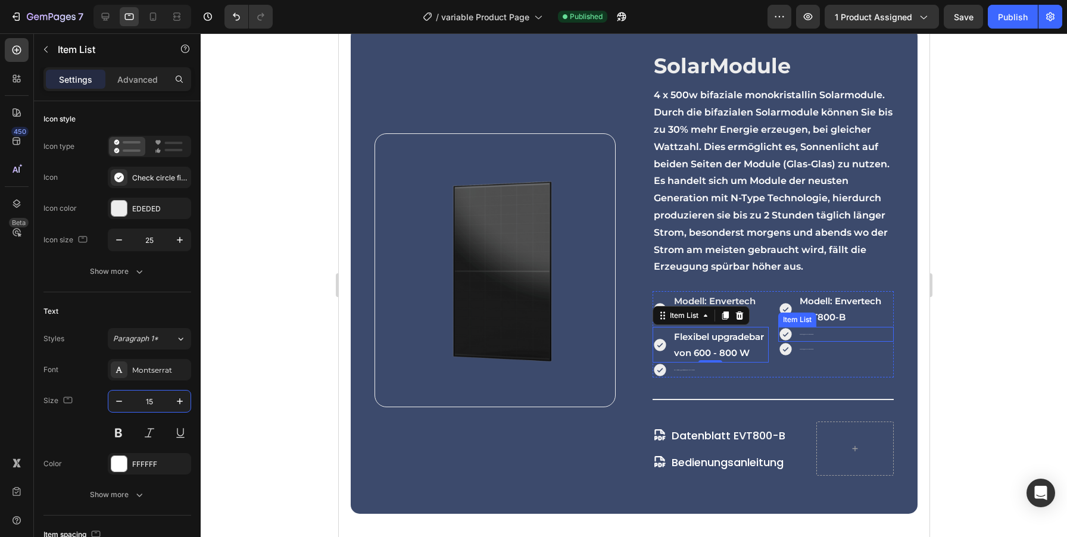
click at [809, 334] on p "Flexibel upgradebar von 600 - 800 W" at bounding box center [806, 334] width 14 height 1
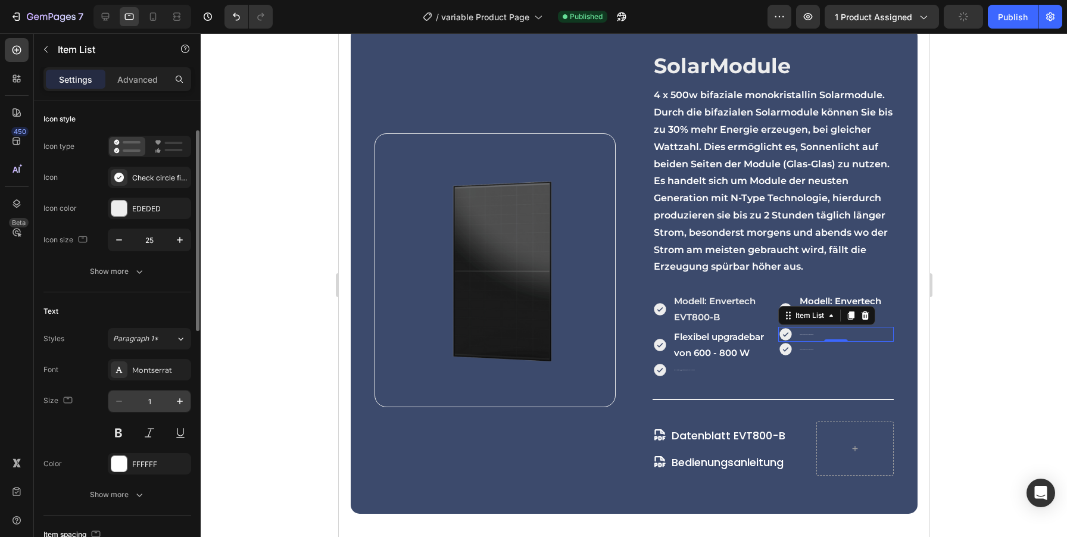
click at [161, 401] on input "1" at bounding box center [149, 401] width 39 height 21
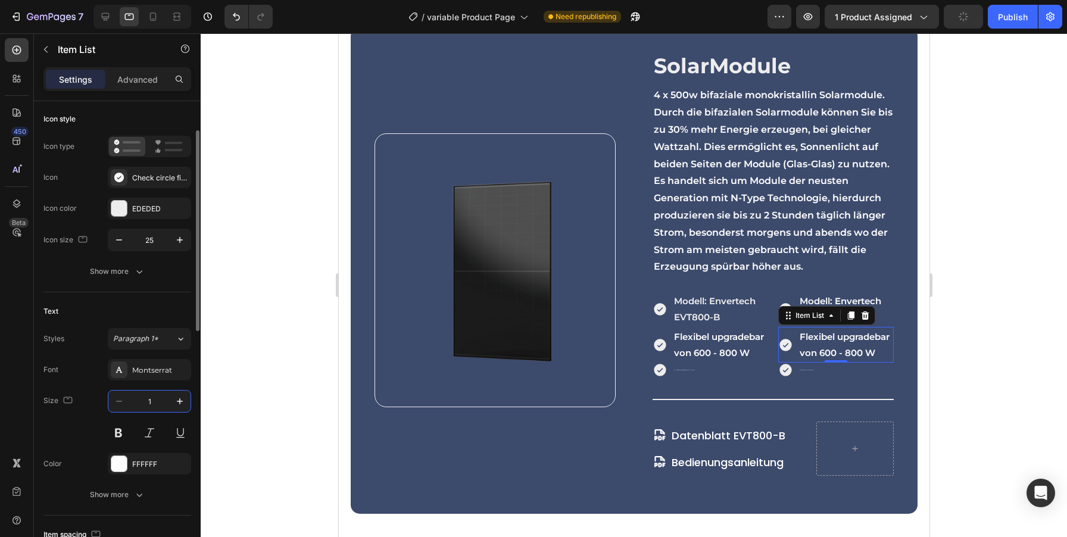
type input "15"
click at [679, 372] on div "Höchster Wirkungsgrad mit 99,9 % Spitzeneffizienz MPPT" at bounding box center [684, 370] width 24 height 5
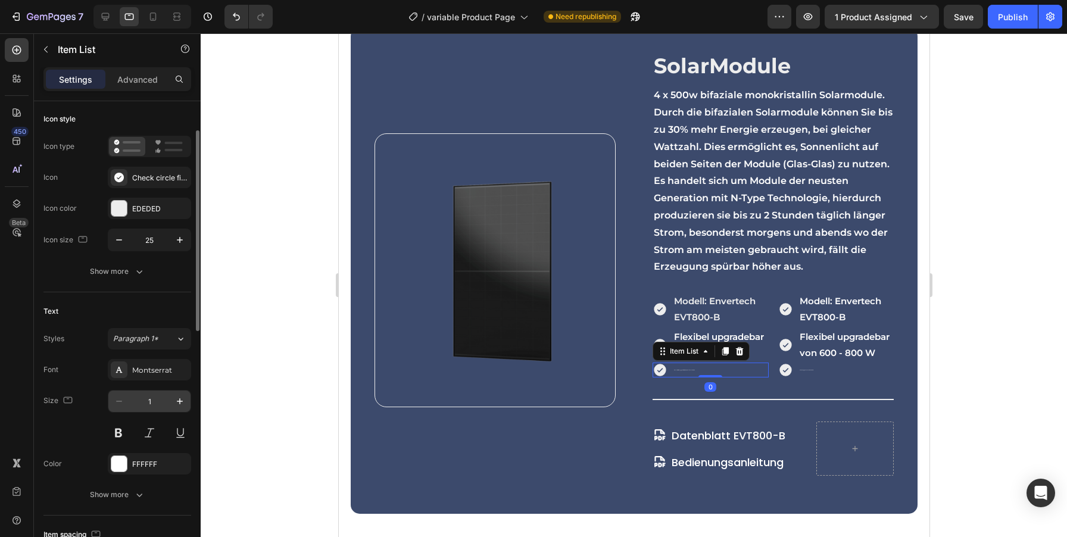
click at [162, 400] on input "1" at bounding box center [149, 401] width 39 height 21
type input "15"
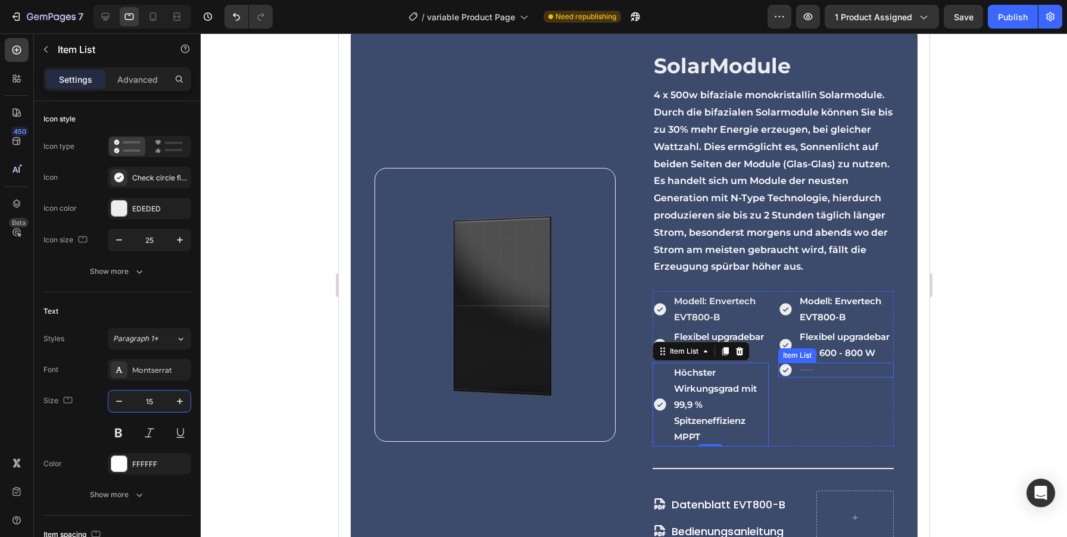
click at [803, 372] on div "Flexibel upgradebar von 600 - 800 W" at bounding box center [805, 370] width 17 height 5
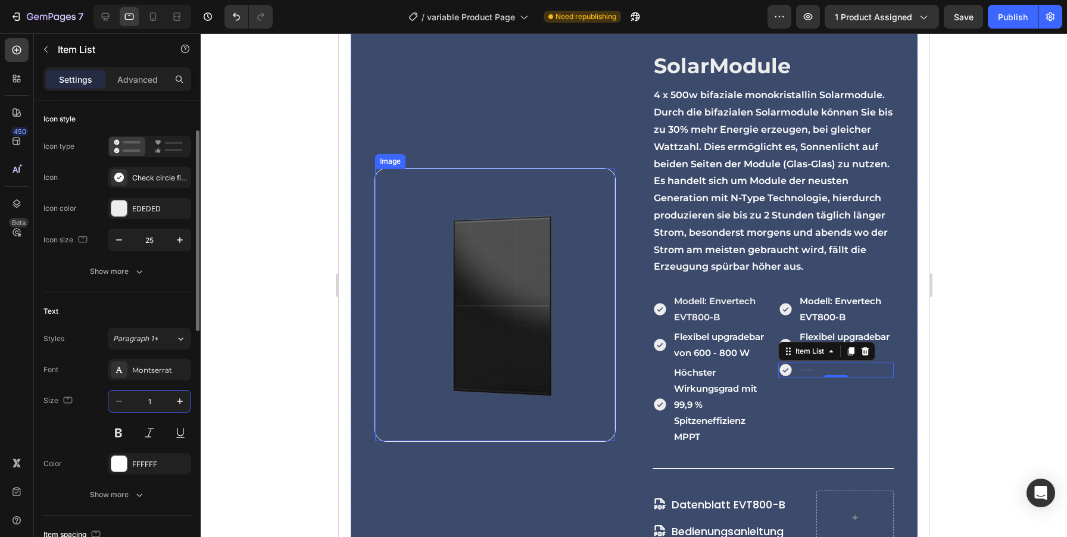
click at [151, 404] on input "1" at bounding box center [149, 401] width 39 height 21
type input "15"
click at [991, 372] on div at bounding box center [634, 285] width 866 height 504
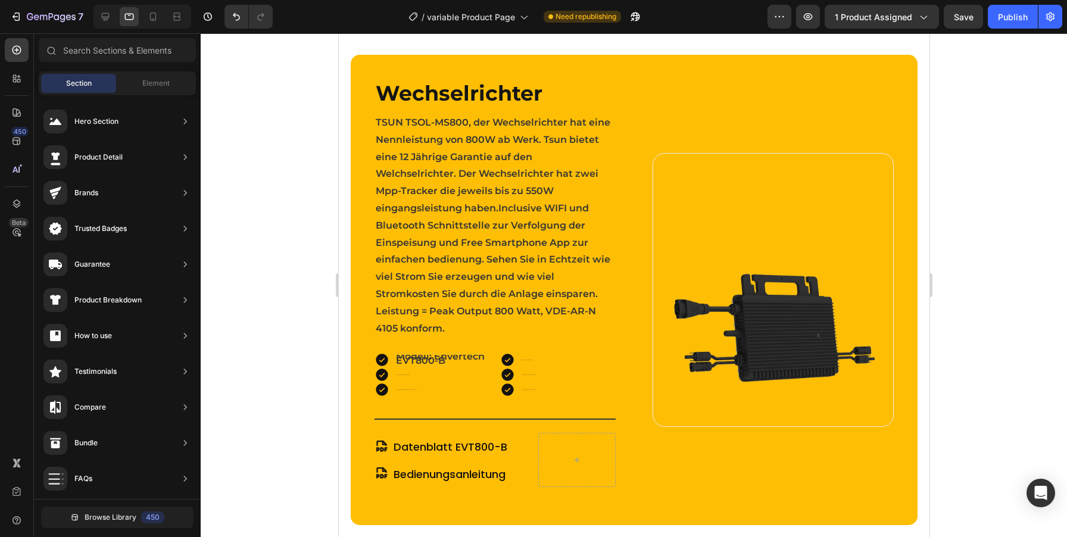
scroll to position [1886, 0]
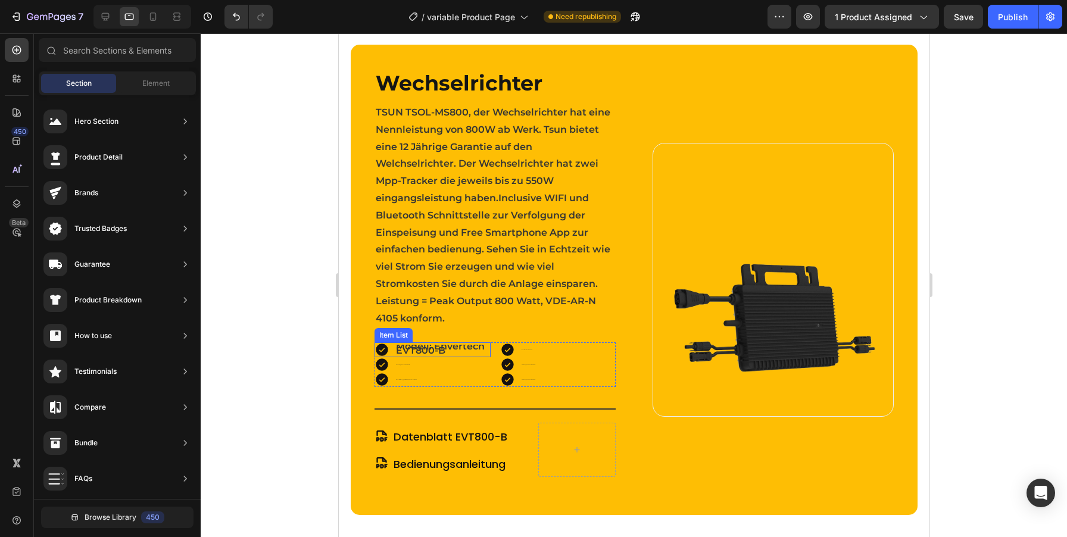
click at [448, 341] on span "Modell: Envertech EVT800-B" at bounding box center [439, 348] width 89 height 15
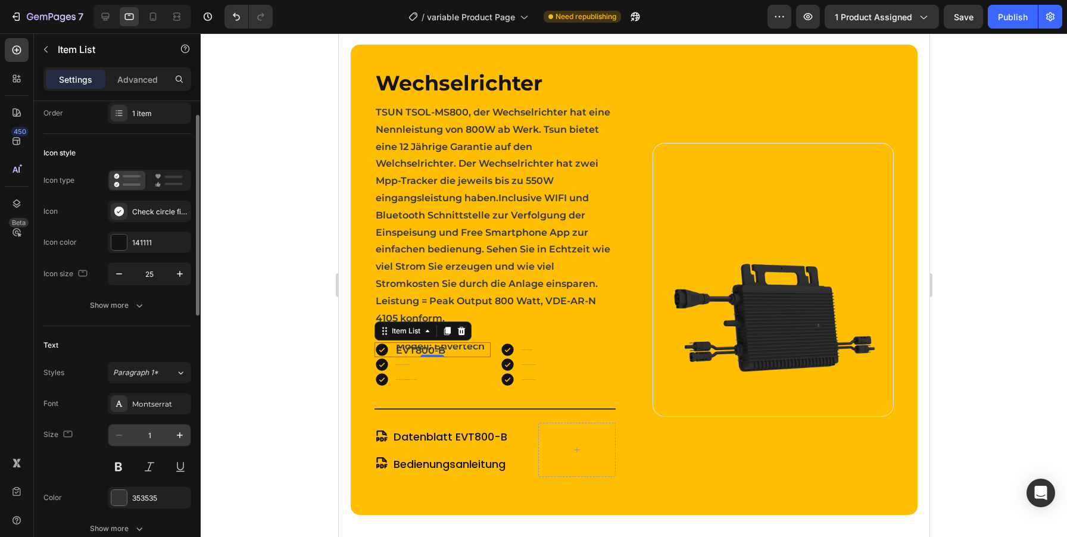
scroll to position [34, 0]
click at [161, 434] on input "1" at bounding box center [149, 435] width 39 height 21
type input "15"
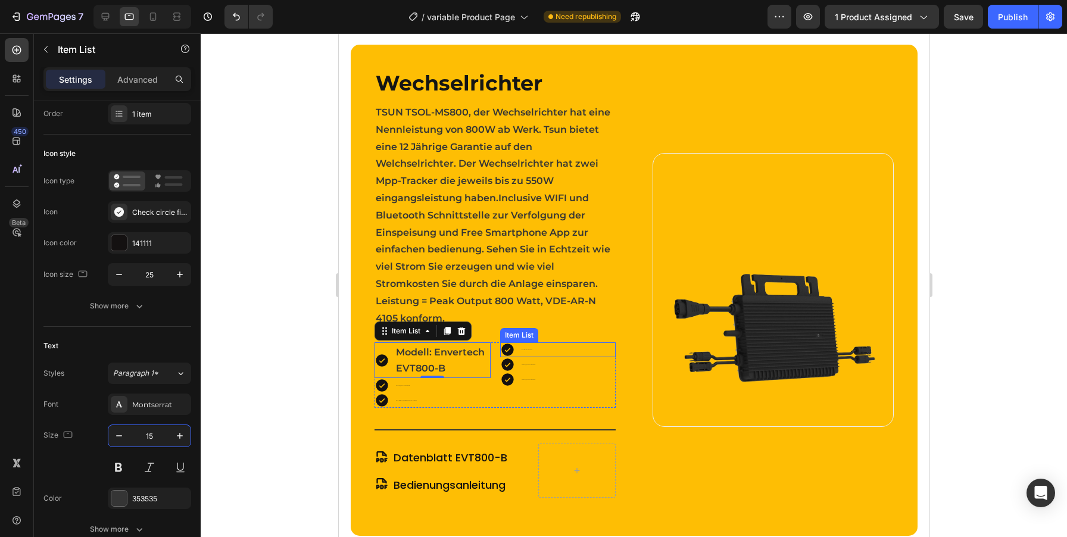
click at [525, 350] on p "Modell: Envertech EVT800-B" at bounding box center [526, 350] width 11 height 1
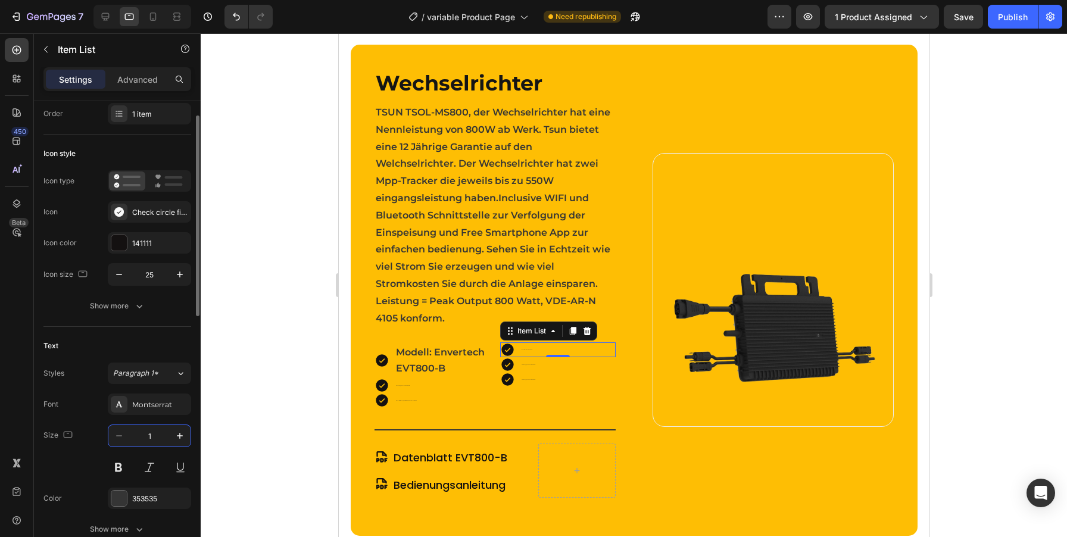
click at [156, 444] on input "1" at bounding box center [149, 435] width 39 height 21
type input "15"
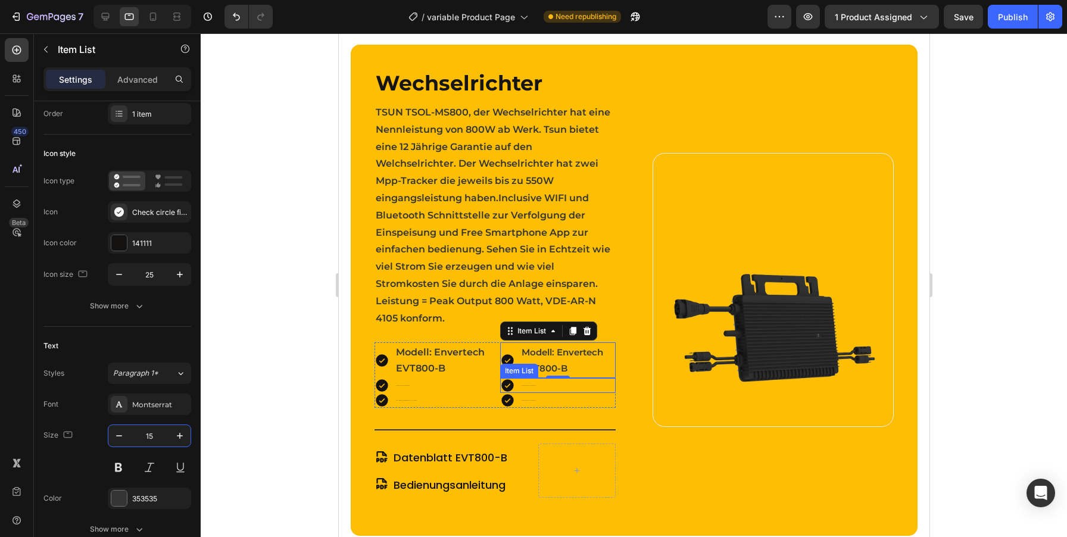
click at [524, 383] on div "Flexibel upgradebar von 600 - 800 W" at bounding box center [527, 385] width 17 height 5
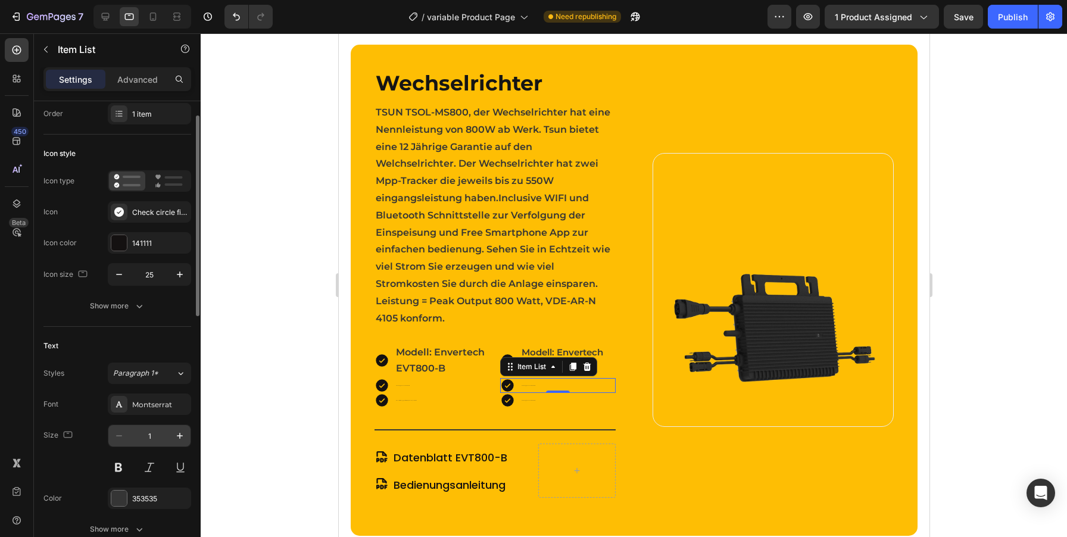
click at [157, 433] on input "1" at bounding box center [149, 435] width 39 height 21
type input "15"
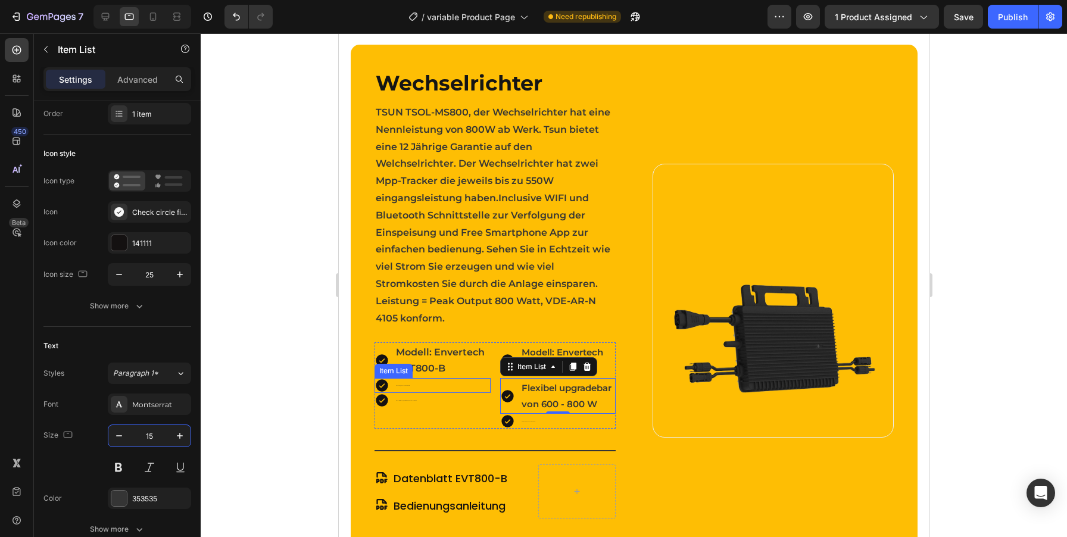
click at [406, 383] on div "Flexibel upgradebar von 600 - 800 W" at bounding box center [402, 385] width 17 height 5
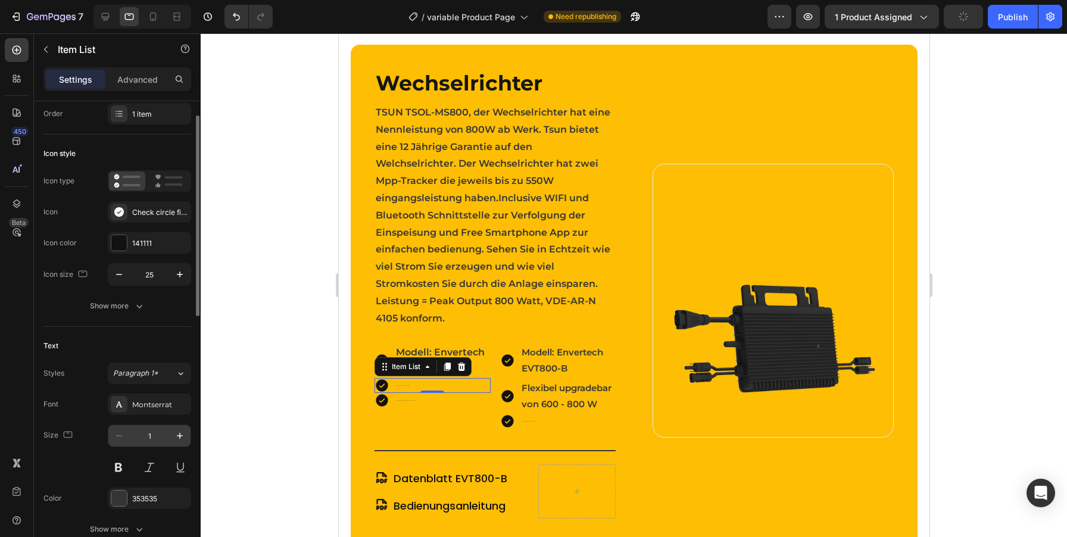
click at [160, 436] on input "1" at bounding box center [149, 435] width 39 height 21
type input "15"
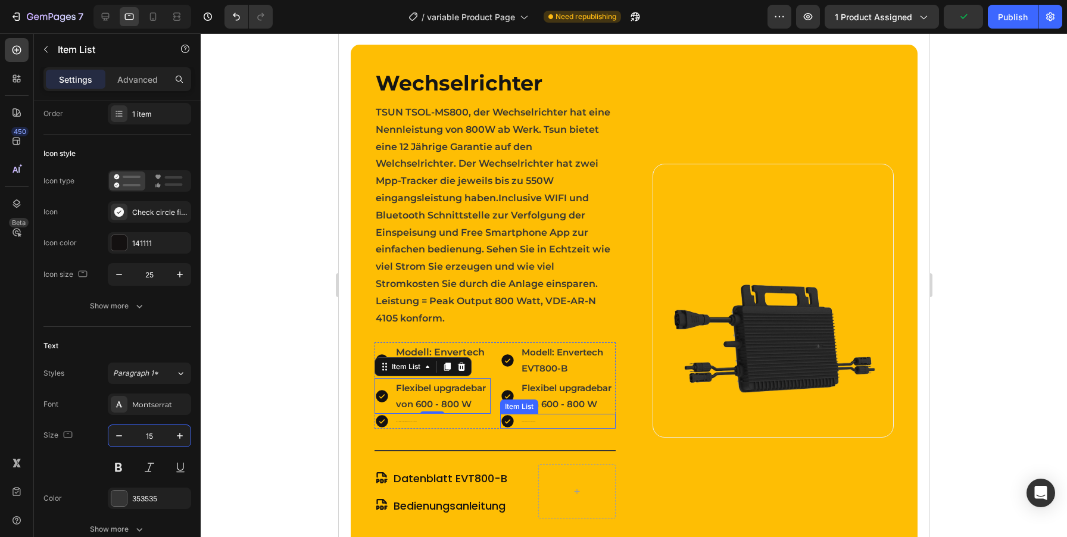
click at [527, 419] on div "Flexibel upgradebar von 600 - 800 W" at bounding box center [527, 421] width 17 height 5
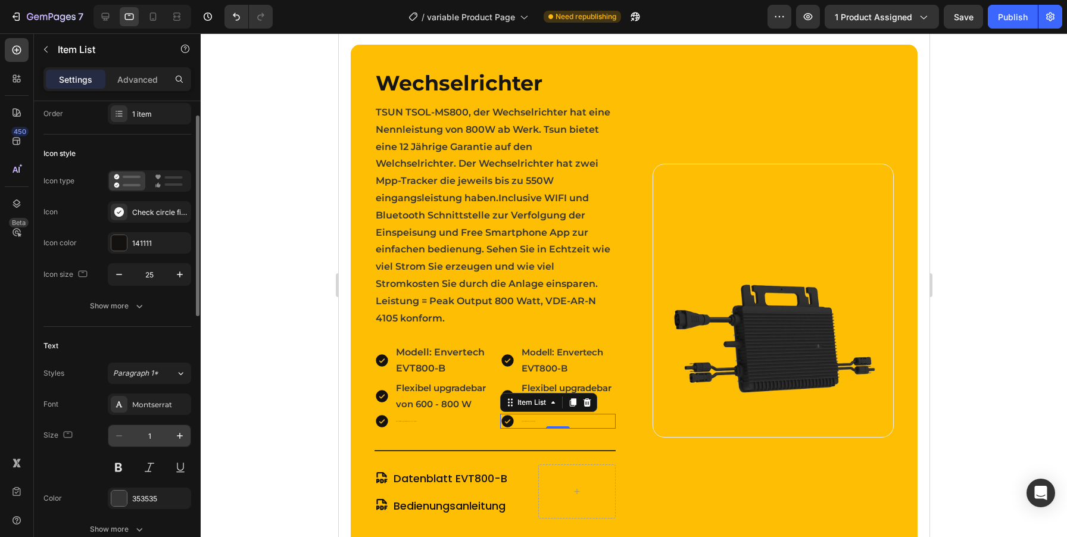
click at [157, 436] on input "1" at bounding box center [149, 435] width 39 height 21
type input "15"
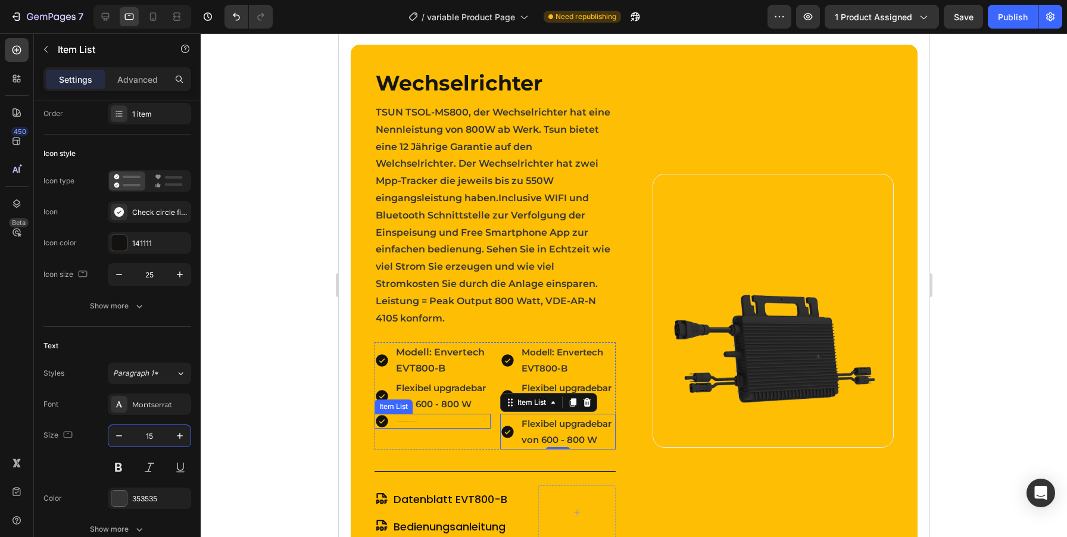
click at [404, 414] on div "Höchster Wirkungsgrad mit 99,9 % Spitzeneffizienz MPPT" at bounding box center [396, 421] width 44 height 15
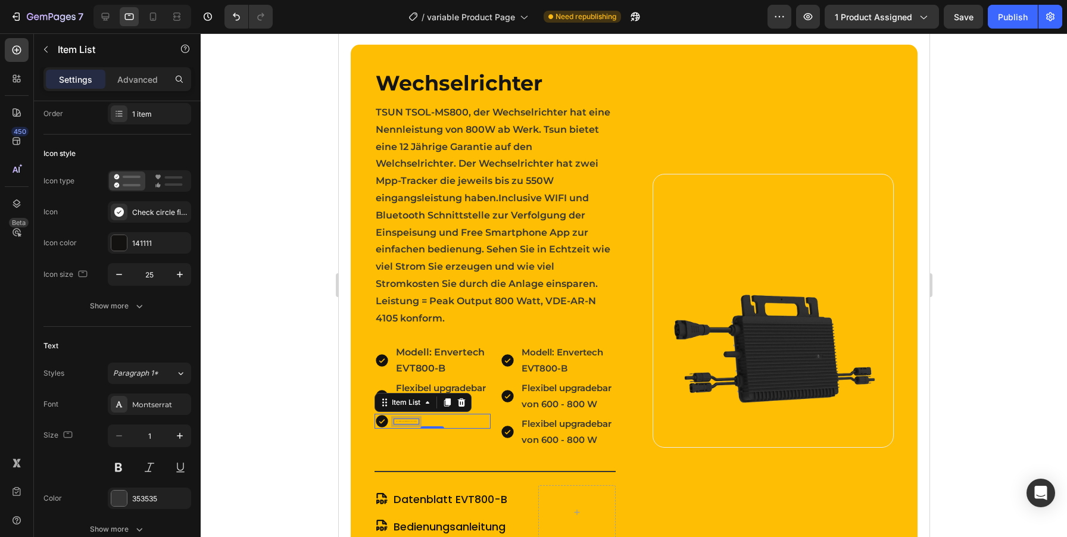
click at [406, 419] on div "Höchster Wirkungsgrad mit 99,9 % Spitzeneffizienz MPPT" at bounding box center [406, 421] width 24 height 5
click at [154, 436] on input "1" at bounding box center [149, 435] width 39 height 21
type input "15"
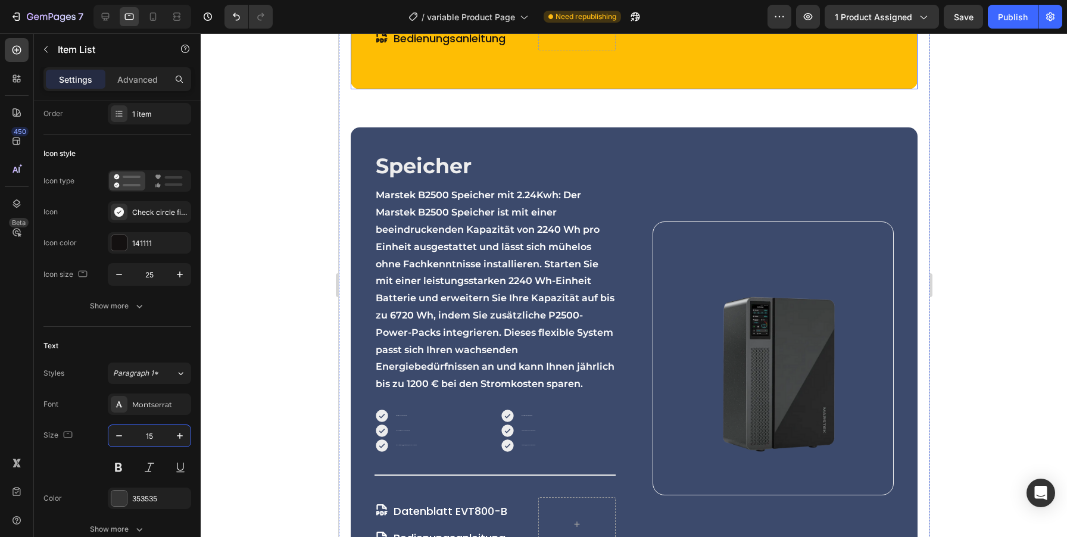
scroll to position [2619, 0]
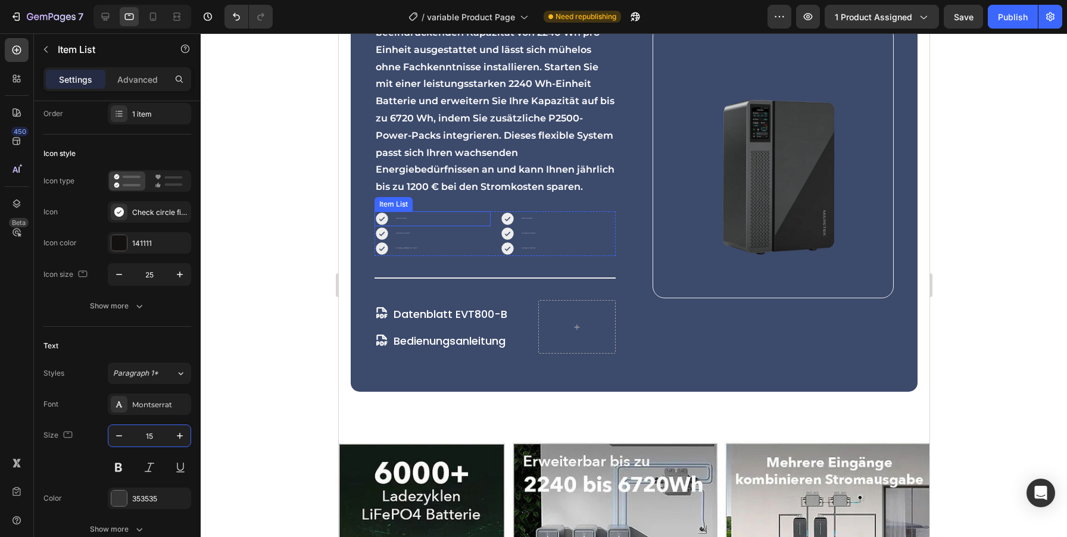
click at [410, 211] on div "Modell: Envertech EVT800-B" at bounding box center [432, 218] width 116 height 15
click at [400, 216] on div "Modell: Envertech EVT800-B" at bounding box center [401, 218] width 14 height 5
click at [158, 431] on input "1" at bounding box center [149, 435] width 39 height 21
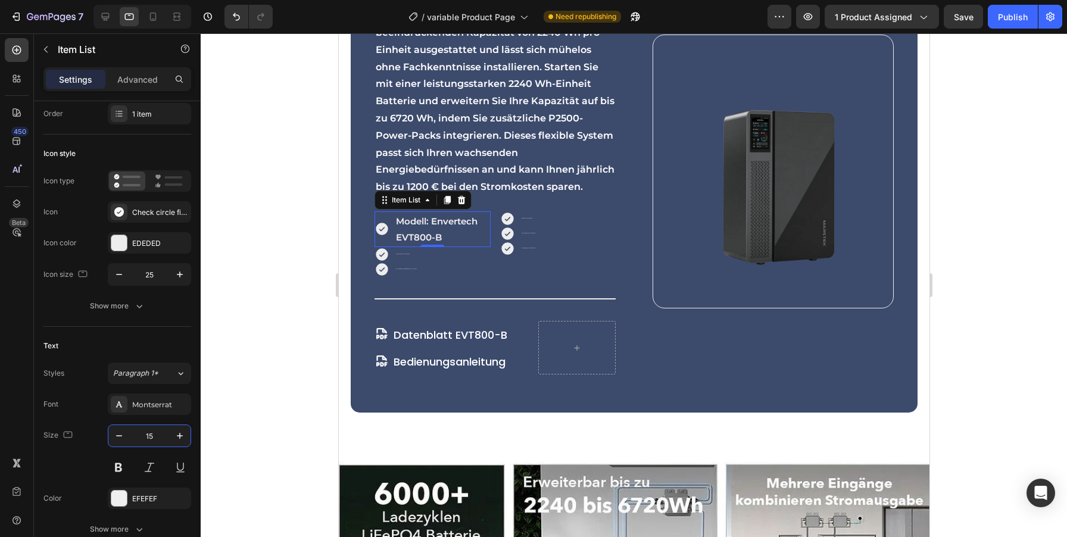
type input "15"
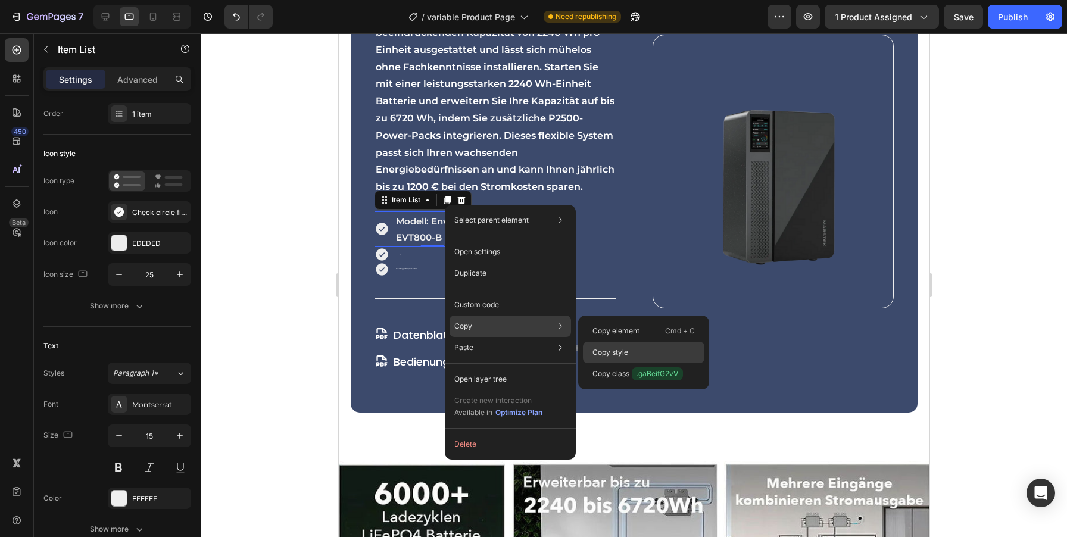
click at [625, 352] on p "Copy style" at bounding box center [610, 352] width 36 height 11
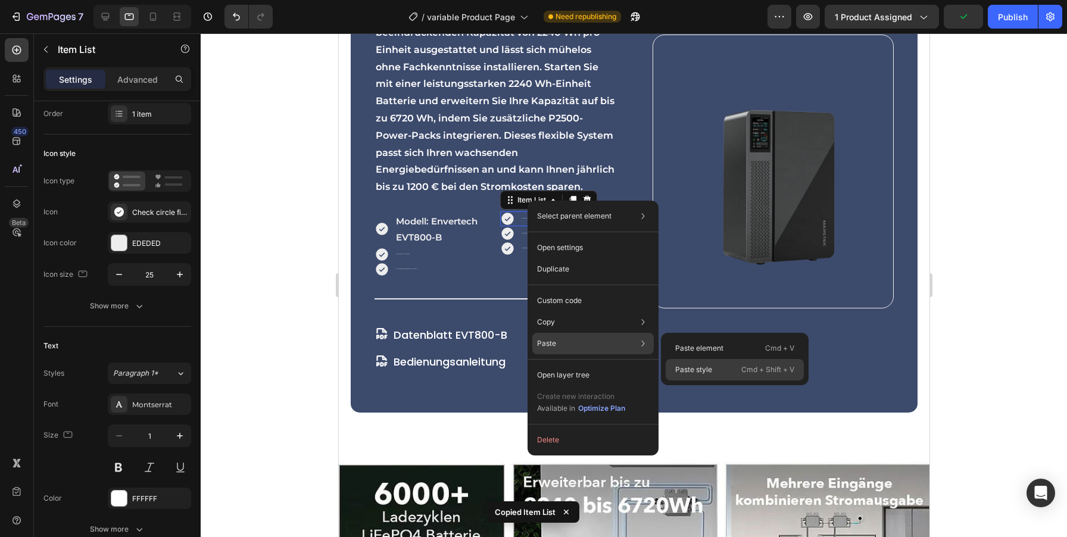
click at [681, 365] on p "Paste style" at bounding box center [693, 369] width 37 height 11
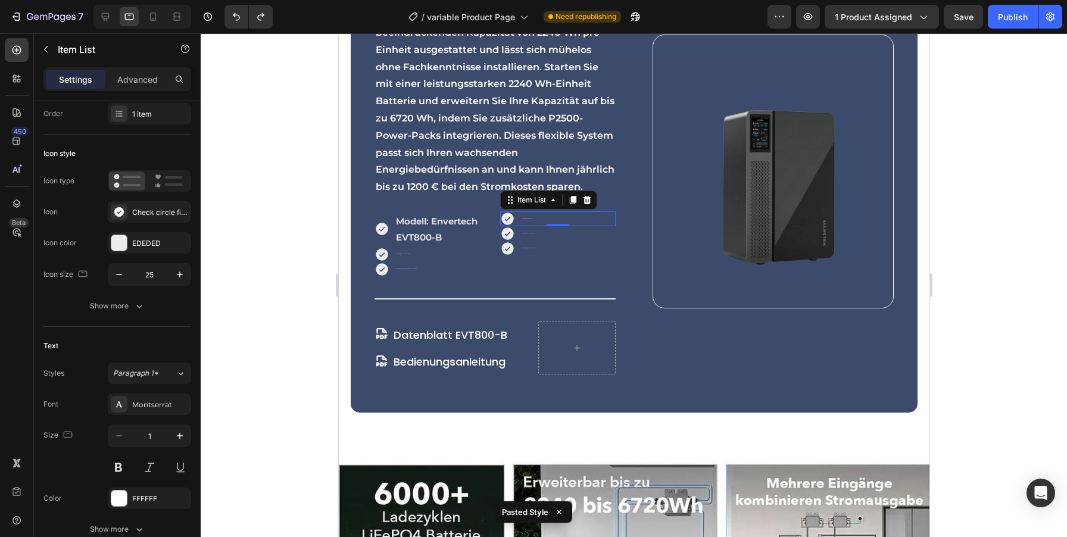
click at [528, 218] on p "Modell: Envertech EVT800-B" at bounding box center [526, 218] width 11 height 1
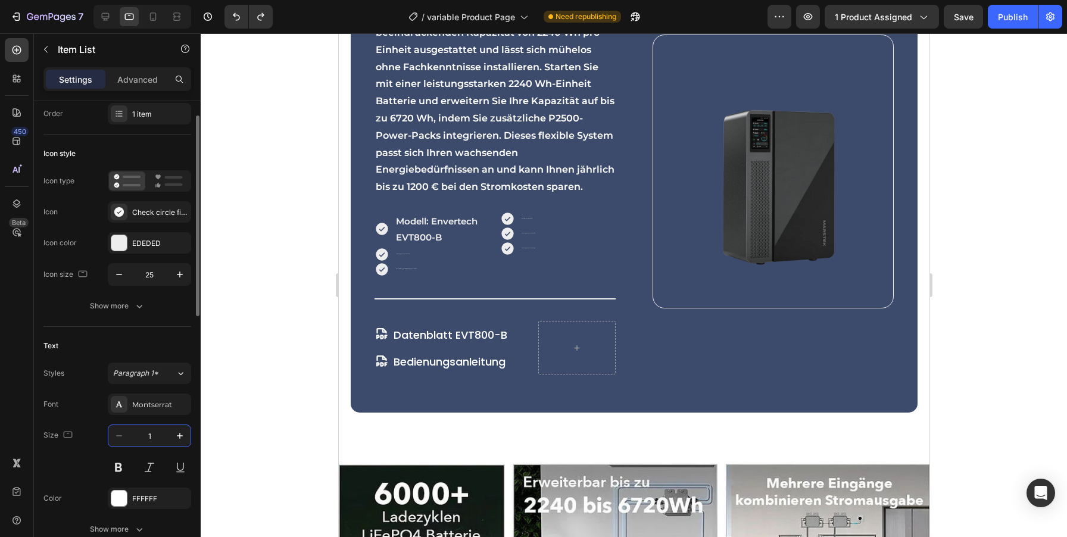
click at [159, 434] on input "1" at bounding box center [149, 435] width 39 height 21
type input "15"
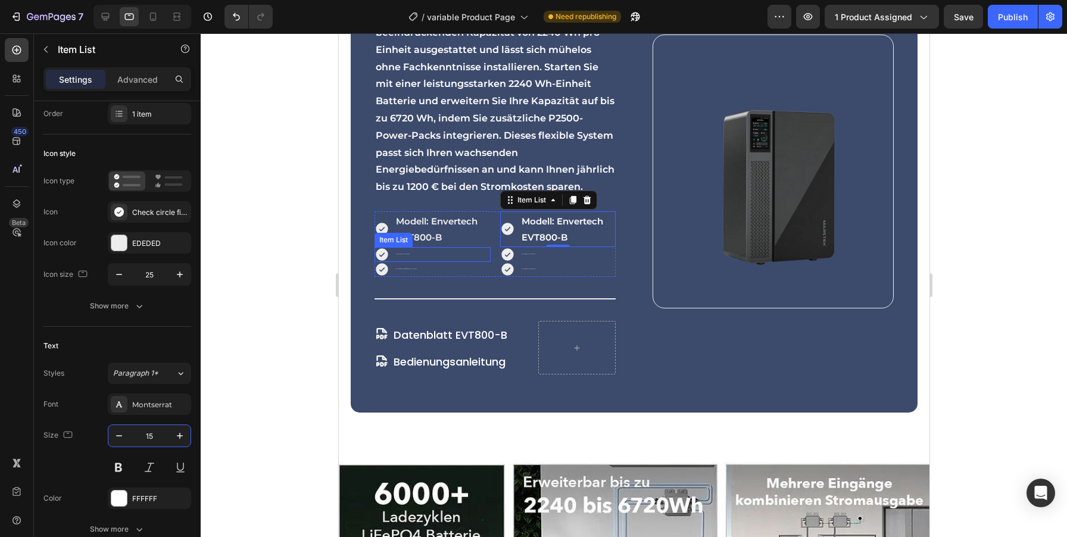
click at [404, 252] on div "Flexibel upgradebar von 600 - 800 W" at bounding box center [402, 254] width 17 height 5
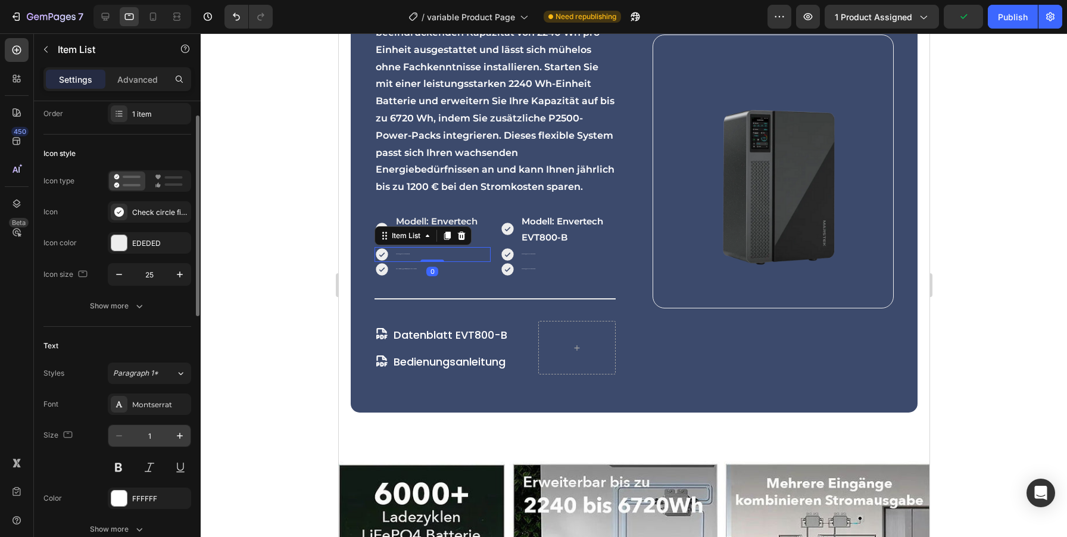
click at [158, 438] on input "1" at bounding box center [149, 435] width 39 height 21
type input "15"
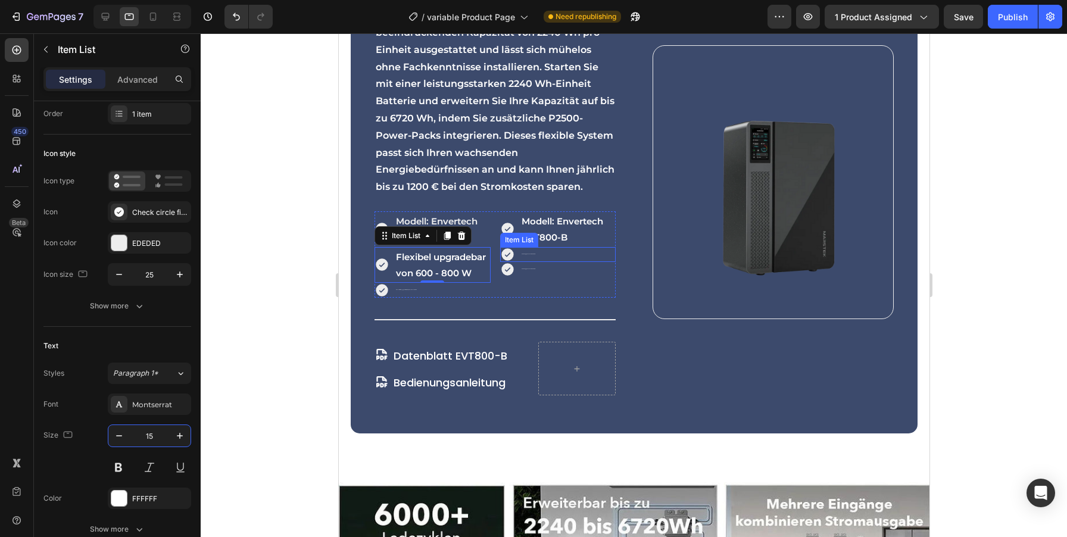
click at [529, 252] on div "Flexibel upgradebar von 600 - 800 W" at bounding box center [527, 254] width 17 height 5
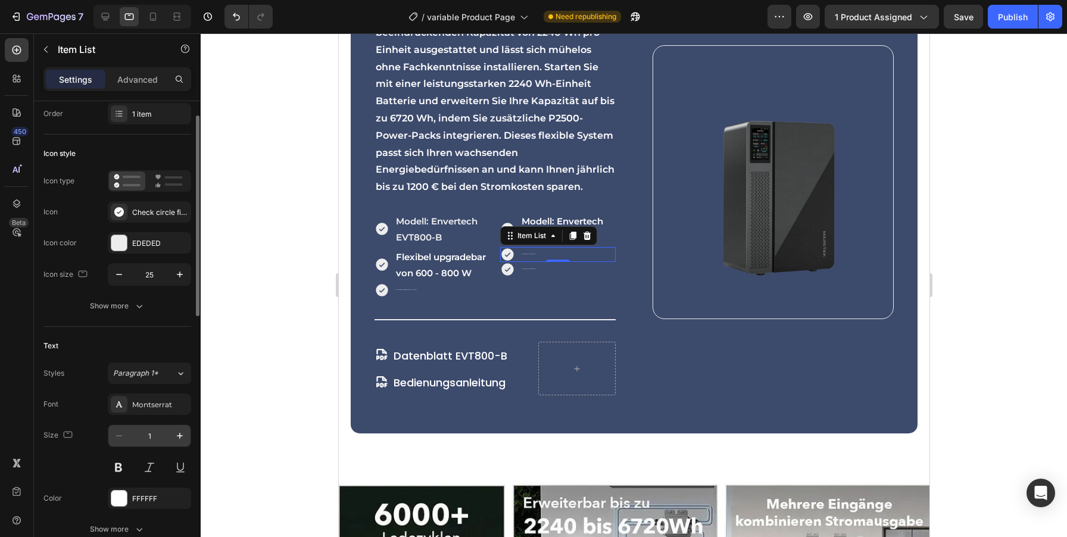
click at [158, 440] on input "1" at bounding box center [149, 435] width 39 height 21
type input "15"
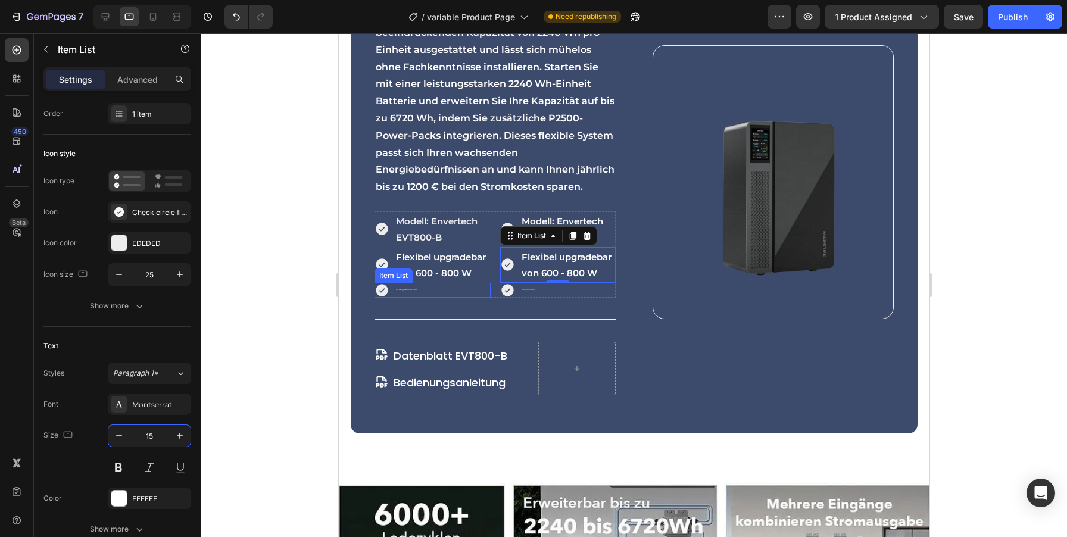
click at [400, 289] on p "Höchster Wirkungsgrad mit 99,9 % Spitzeneffizienz MPPT" at bounding box center [405, 289] width 21 height 1
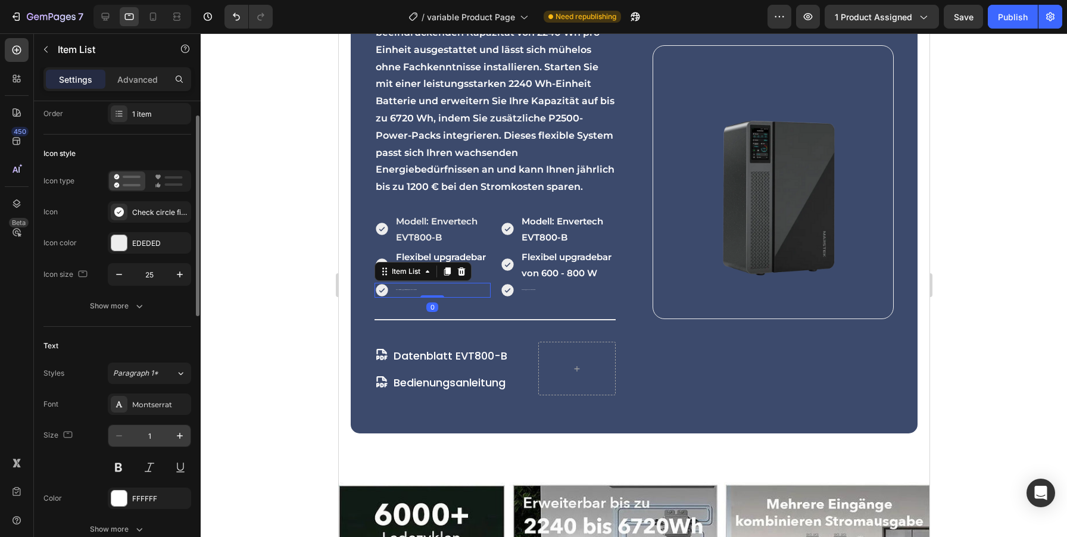
click at [160, 433] on input "1" at bounding box center [149, 435] width 39 height 21
type input "15"
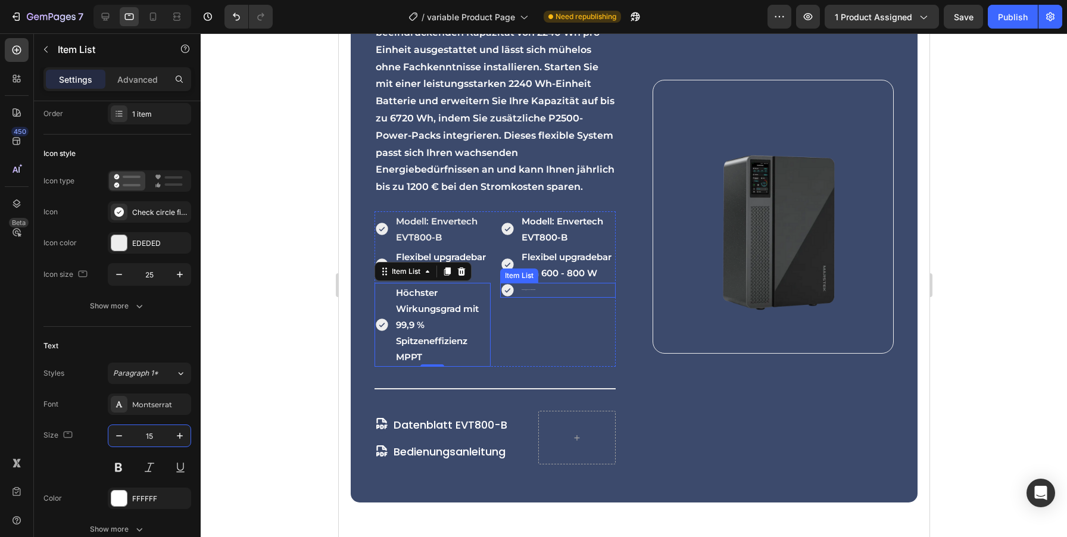
click at [528, 289] on p "Flexibel upgradebar von 600 - 800 W" at bounding box center [528, 289] width 14 height 1
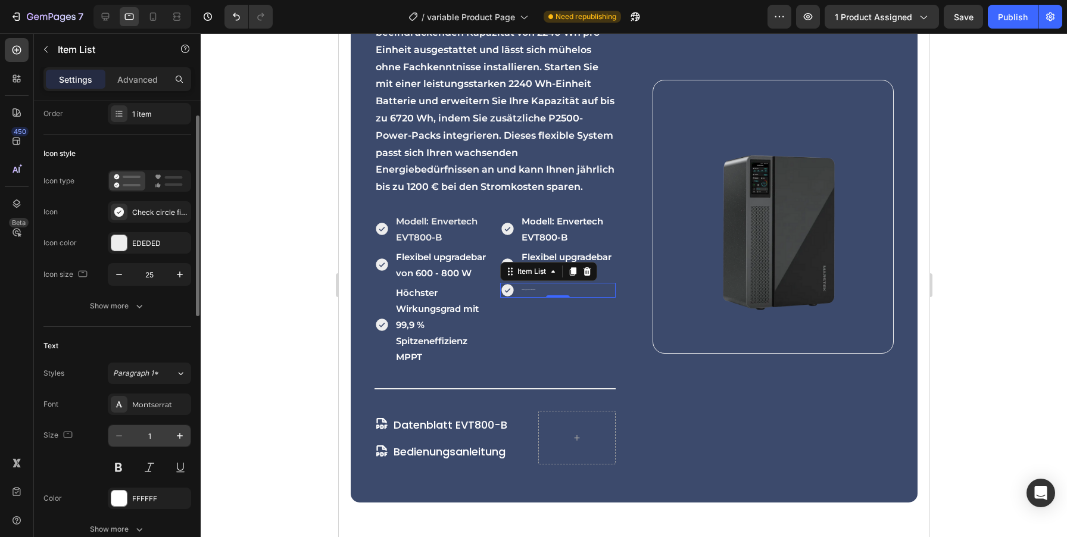
click at [157, 429] on input "1" at bounding box center [149, 435] width 39 height 21
type input "15"
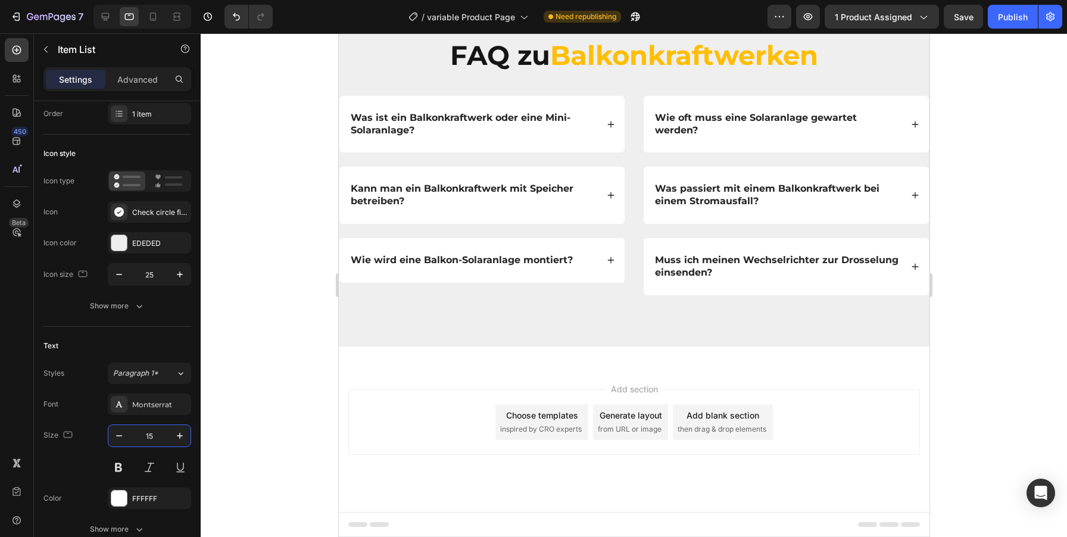
scroll to position [4476, 0]
click at [397, 198] on div "FAQ zu Balkonkraftwerken Heading Row Was ist ein Balkonkraftwerk oder eine Mini…" at bounding box center [633, 169] width 591 height 354
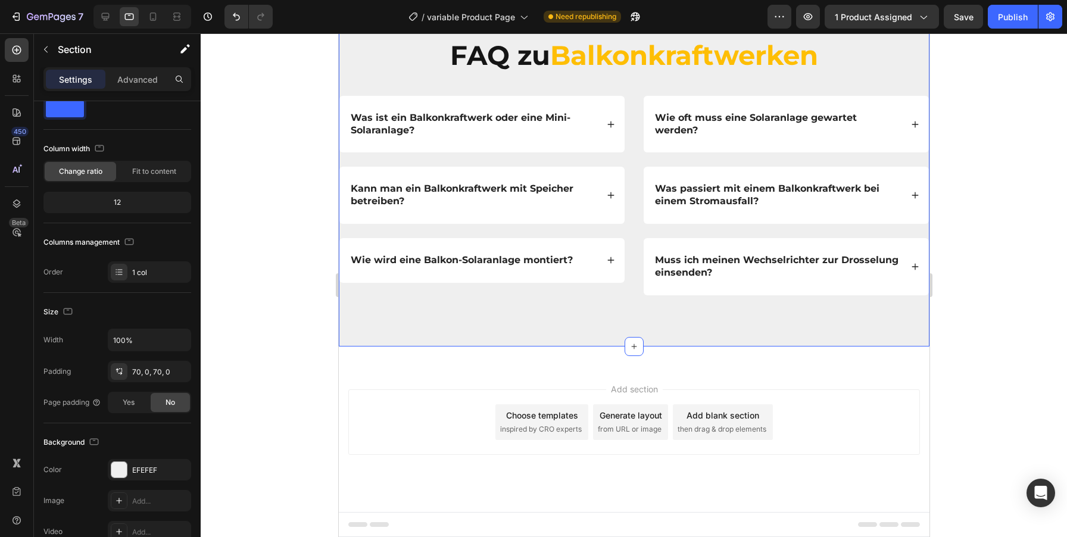
scroll to position [0, 0]
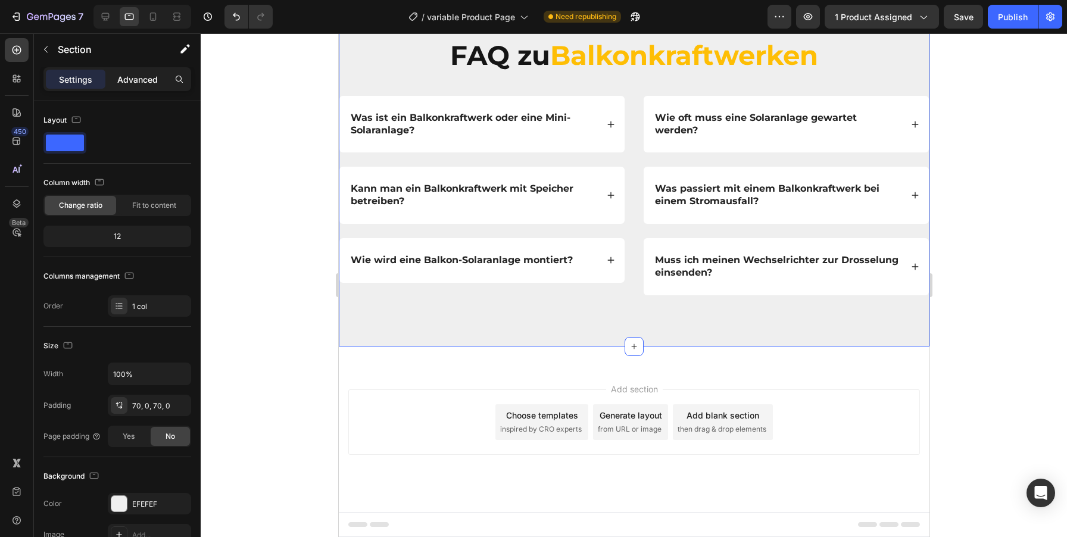
click at [140, 70] on div "Advanced" at bounding box center [138, 79] width 60 height 19
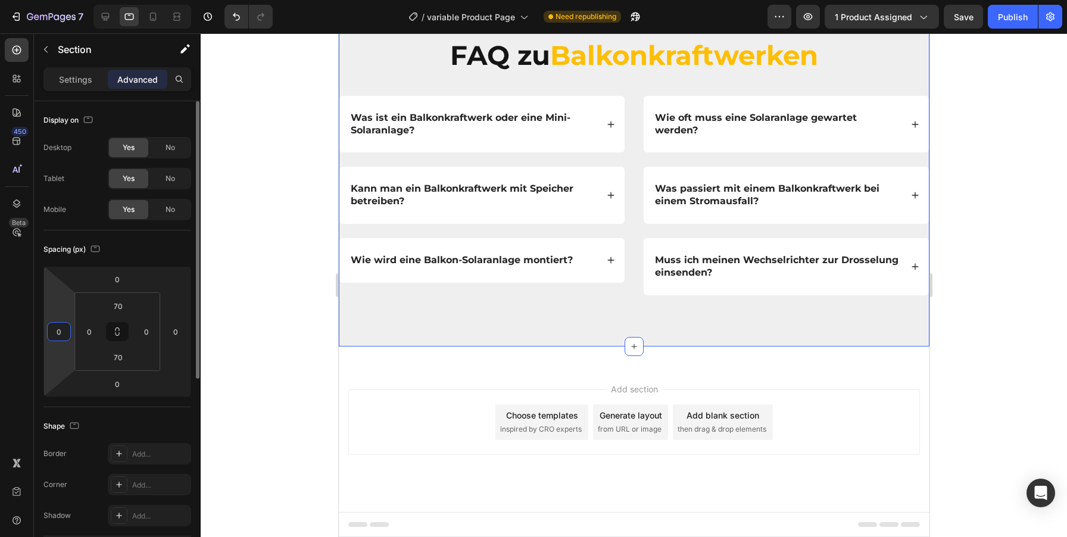
click at [60, 327] on input "0" at bounding box center [59, 332] width 18 height 18
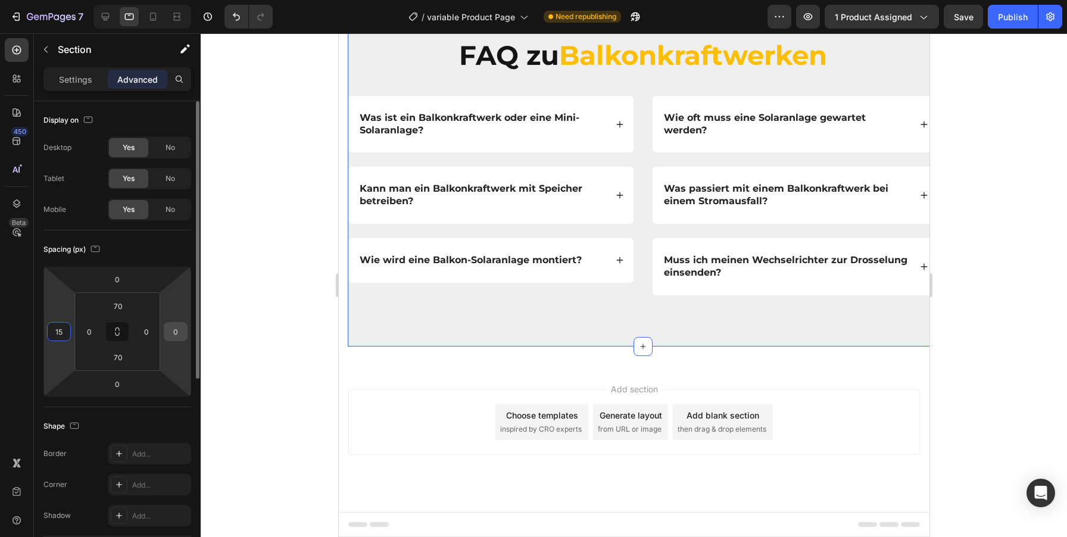
type input "15"
click at [176, 329] on input "0" at bounding box center [176, 332] width 18 height 18
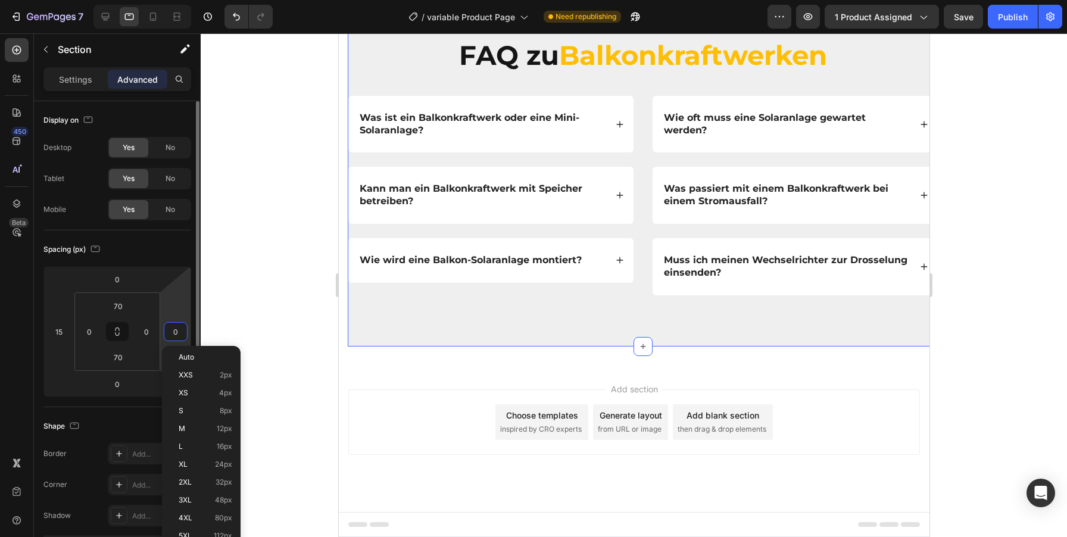
click at [176, 329] on input "0" at bounding box center [176, 332] width 18 height 18
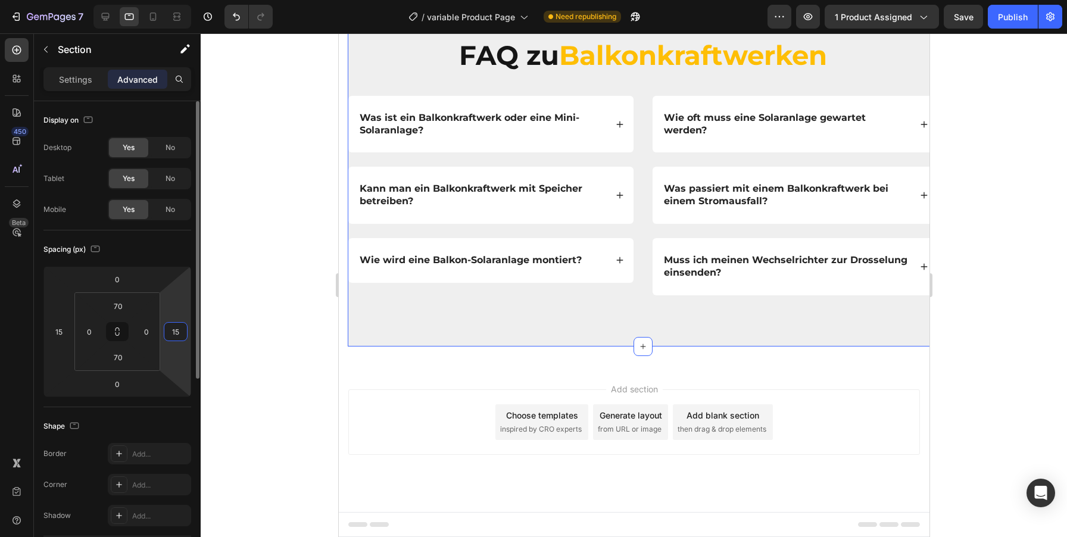
type input "15"
click at [152, 258] on div "Spacing (px)" at bounding box center [117, 249] width 148 height 19
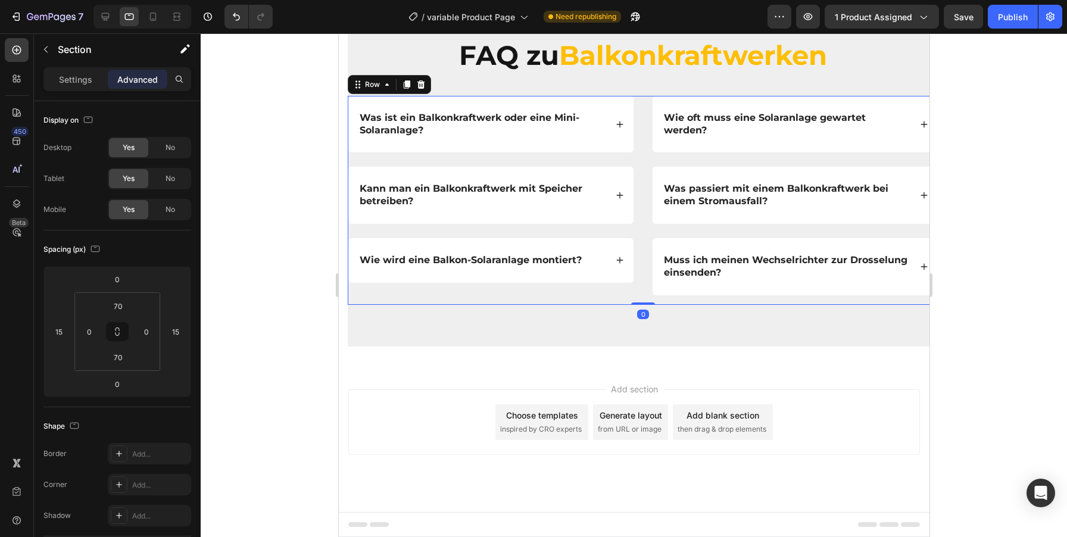
click at [627, 305] on div "Was ist ein Balkonkraftwerk oder eine Mini-Solaranlage? Kann man ein Balkonkraf…" at bounding box center [490, 200] width 286 height 209
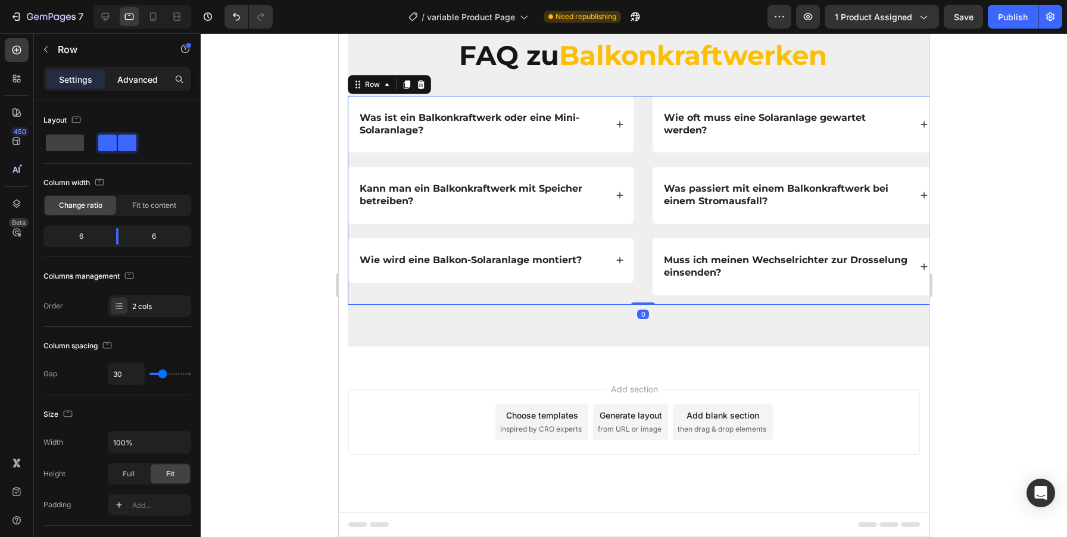
click at [149, 84] on p "Advanced" at bounding box center [137, 79] width 40 height 13
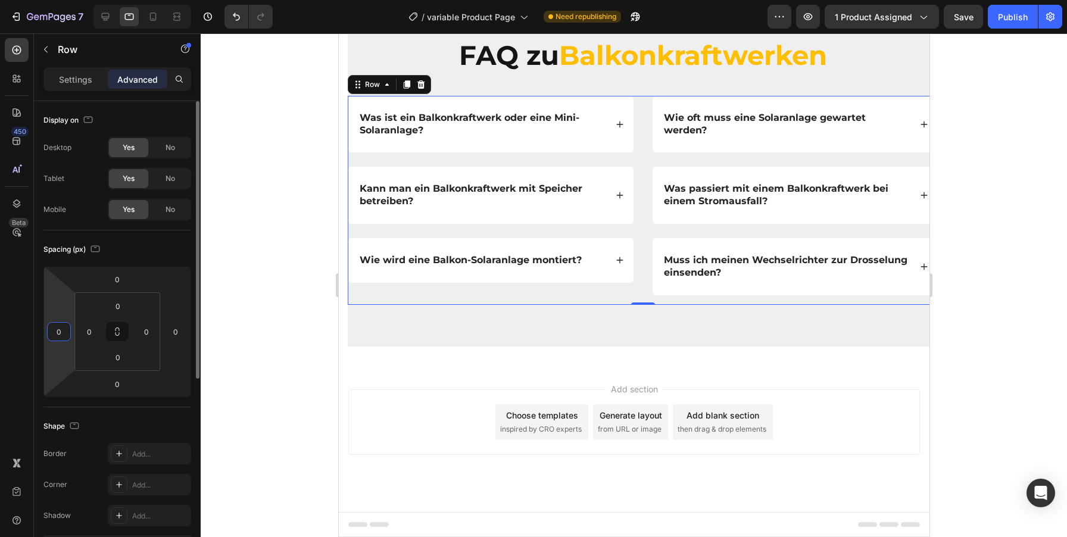
click at [54, 336] on input "0" at bounding box center [59, 332] width 18 height 18
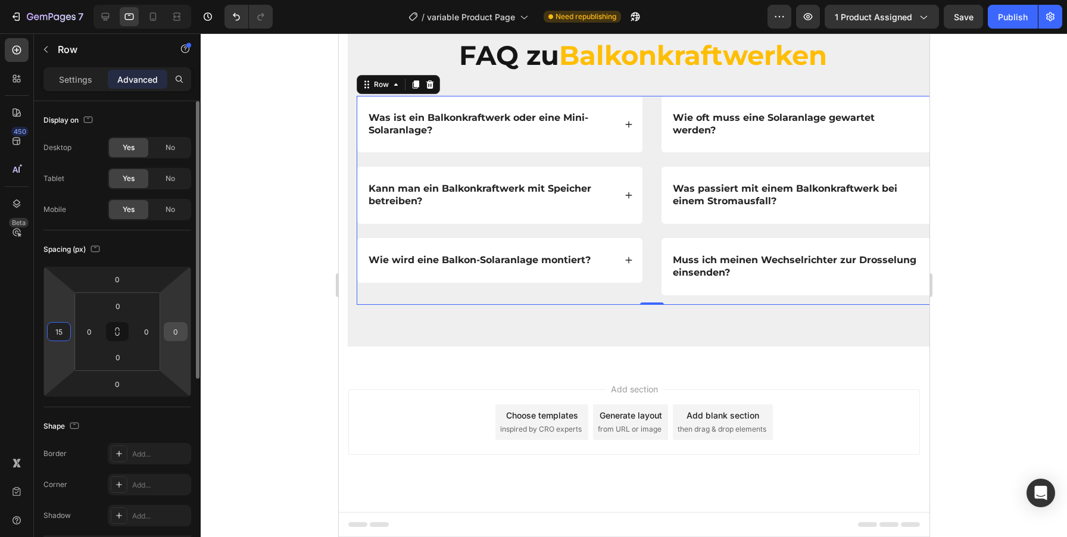
type input "15"
click at [182, 333] on input "0" at bounding box center [176, 332] width 18 height 18
type input "0"
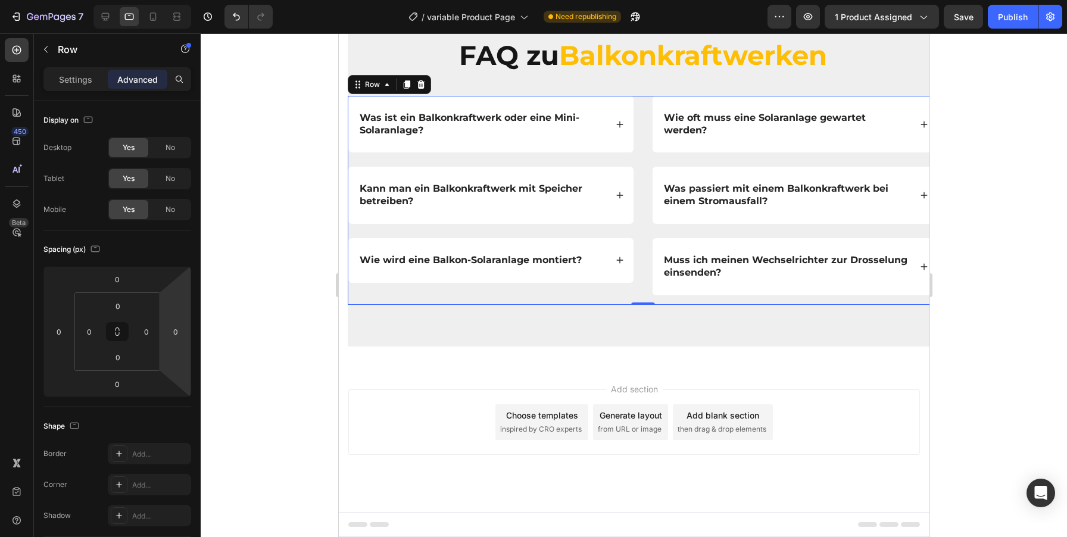
click at [537, 305] on div "Was ist ein Balkonkraftwerk oder eine Mini-Solaranlage? Kann man ein Balkonkraf…" at bounding box center [490, 200] width 286 height 209
click at [387, 198] on div "FAQ zu Balkonkraftwerken Heading Row Was ist ein Balkonkraftwerk oder eine Mini…" at bounding box center [642, 169] width 591 height 354
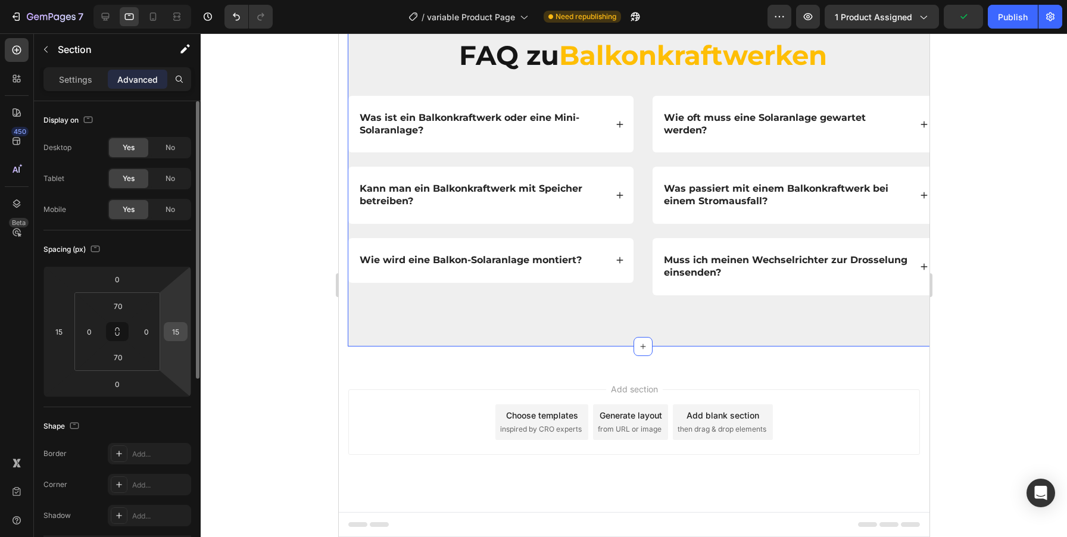
click at [176, 330] on input "15" at bounding box center [176, 332] width 18 height 18
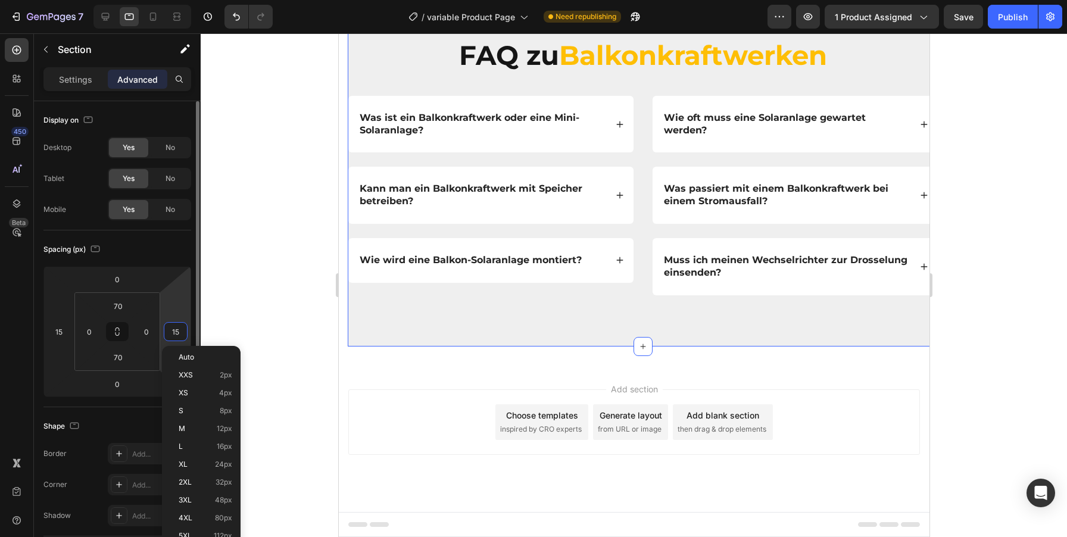
click at [176, 330] on input "15" at bounding box center [176, 332] width 18 height 18
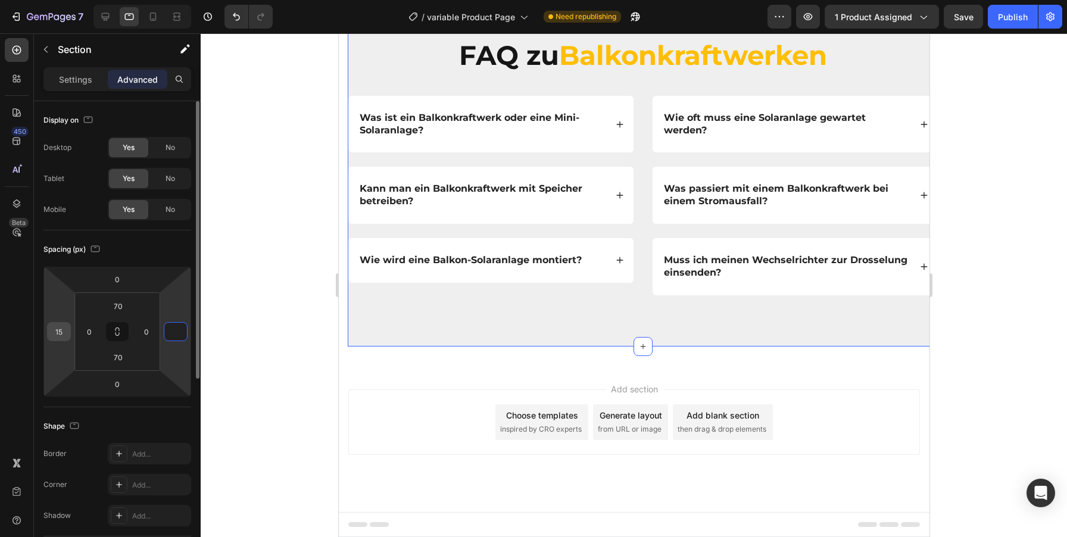
type input "0"
click at [55, 334] on input "15" at bounding box center [59, 332] width 18 height 18
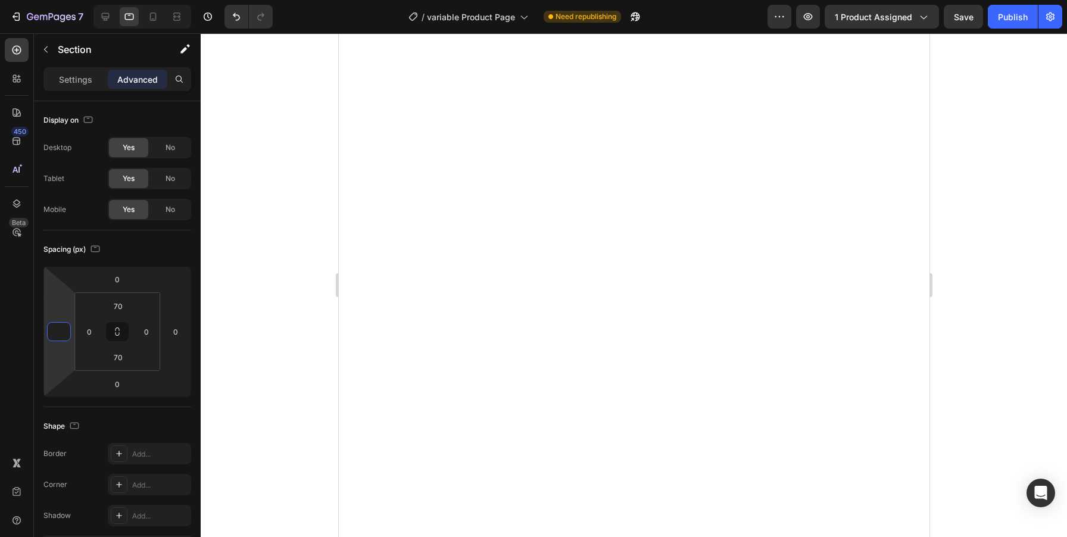
scroll to position [3679, 0]
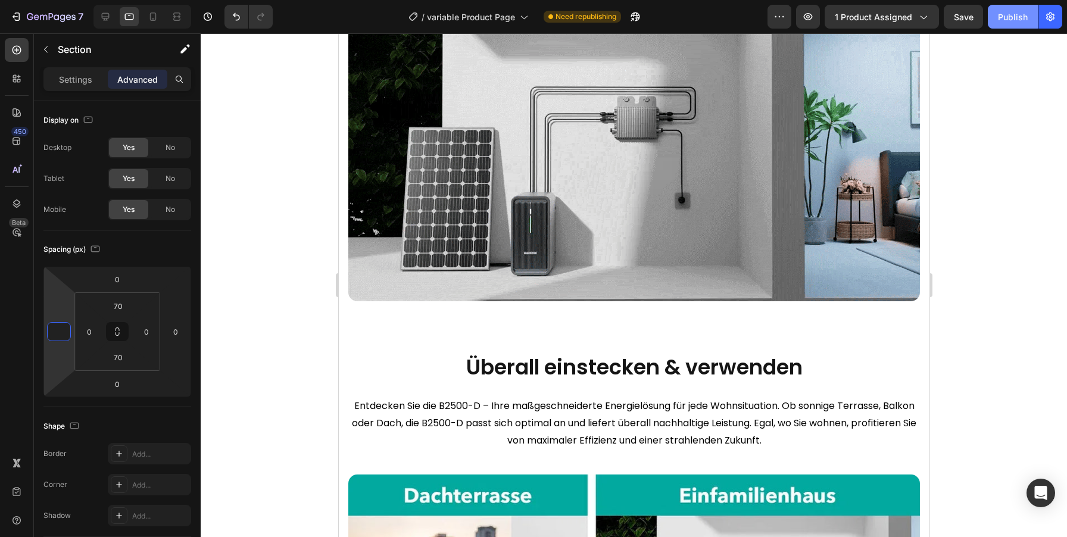
type input "0"
click at [1012, 17] on div "Publish" at bounding box center [1013, 17] width 30 height 13
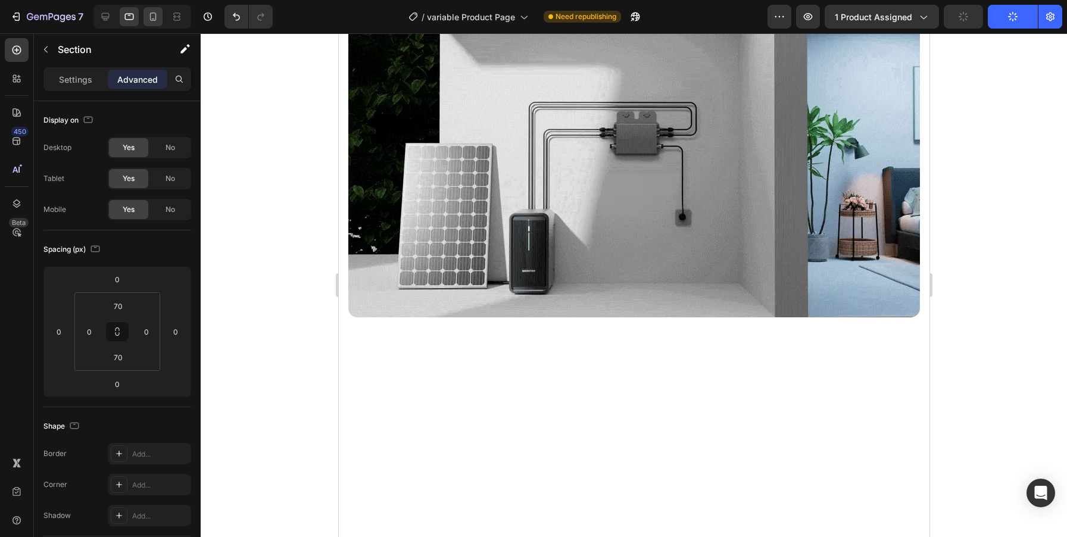
click at [149, 15] on icon at bounding box center [153, 17] width 12 height 12
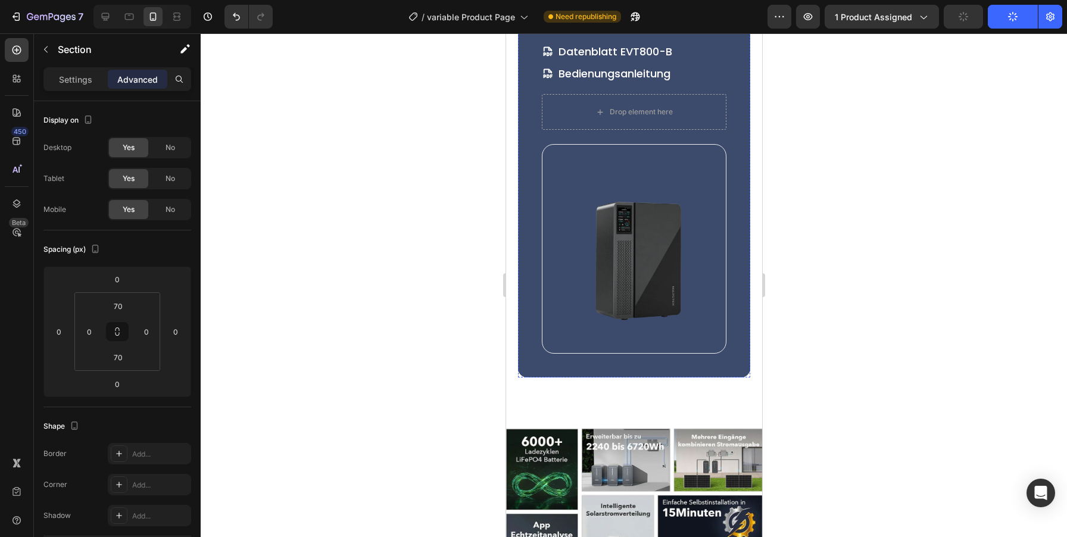
type input "40"
type input "20"
type input "40"
type input "20"
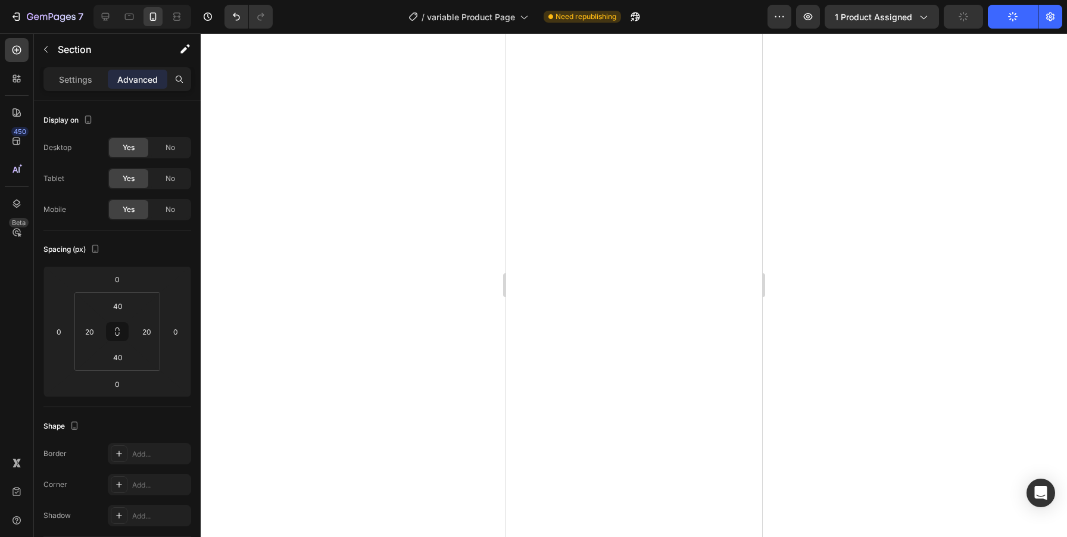
click at [149, 15] on icon at bounding box center [153, 17] width 12 height 12
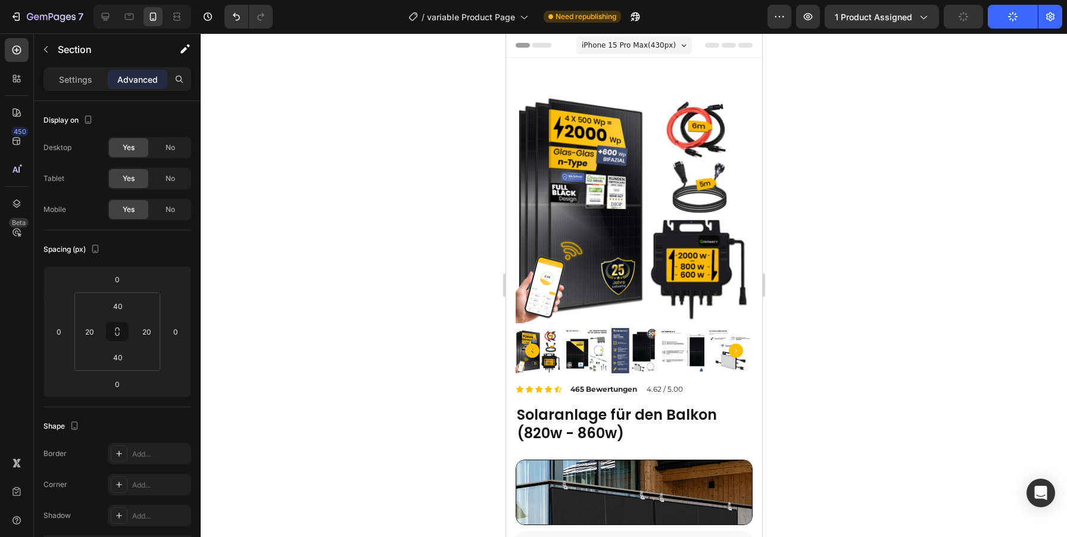
radio input "true"
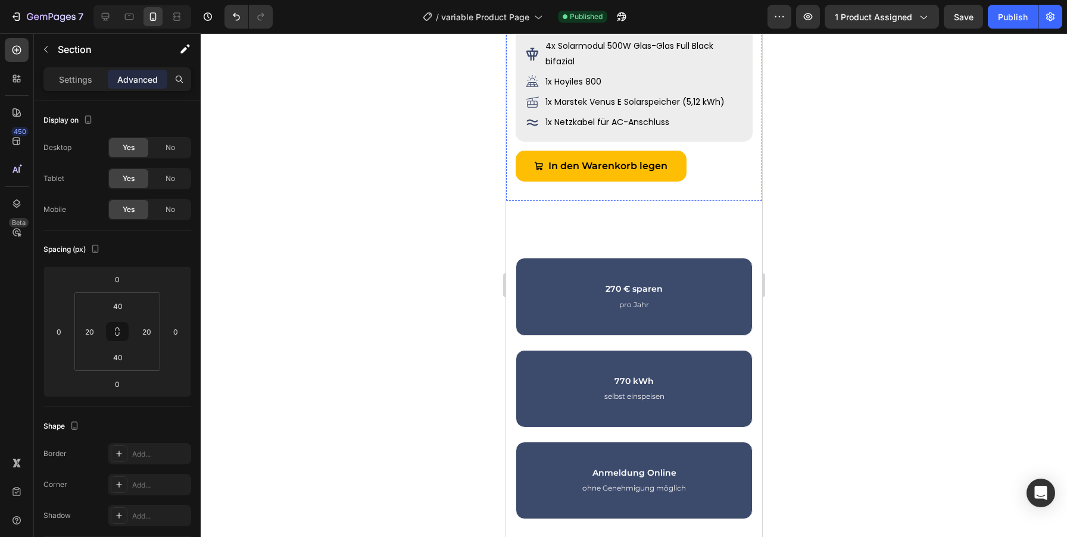
scroll to position [899, 0]
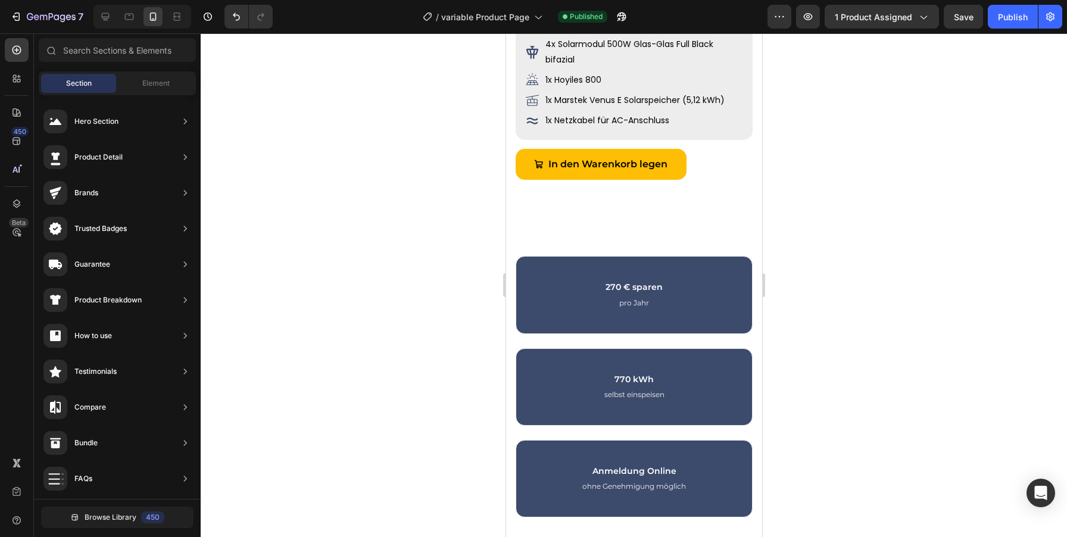
click at [728, 155] on div "In den Warenkorb legen Add to Cart" at bounding box center [633, 165] width 237 height 32
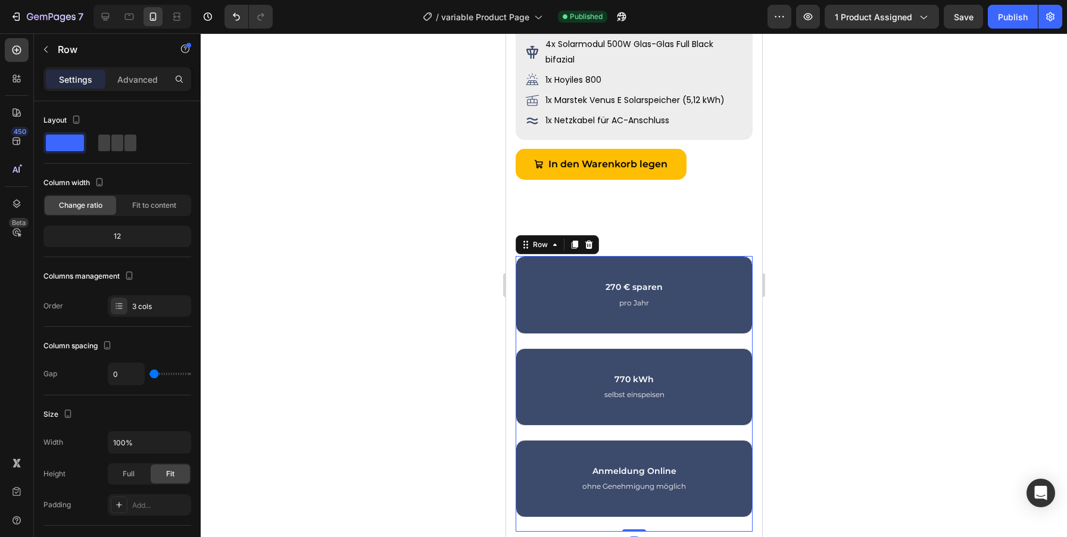
click at [731, 338] on div "270 € sparen Heading pro Jahr Text block Row" at bounding box center [633, 302] width 237 height 92
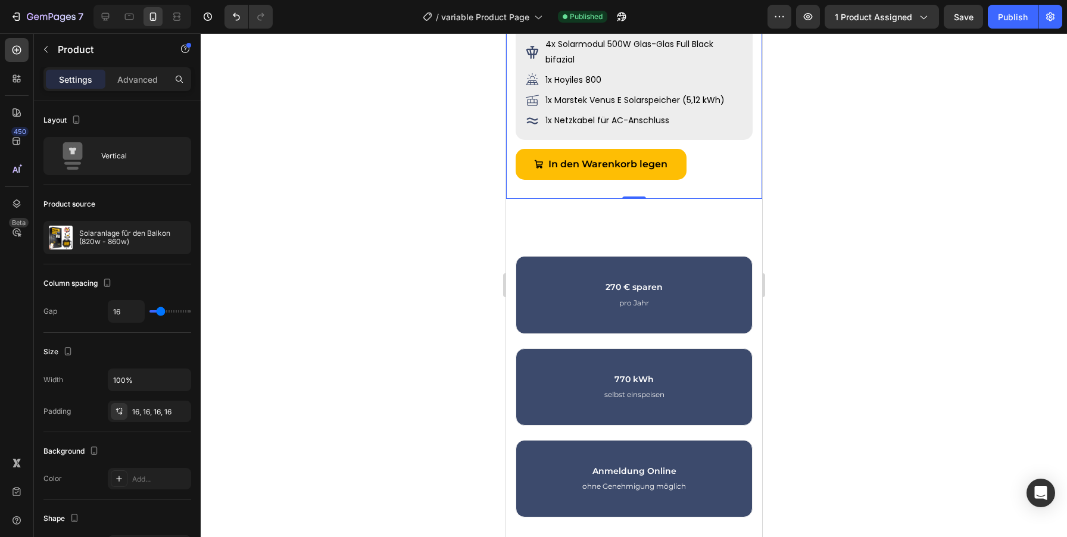
click at [718, 188] on div "In den Warenkorb legen Add to Cart" at bounding box center [633, 169] width 237 height 41
click at [148, 82] on p "Advanced" at bounding box center [137, 79] width 40 height 13
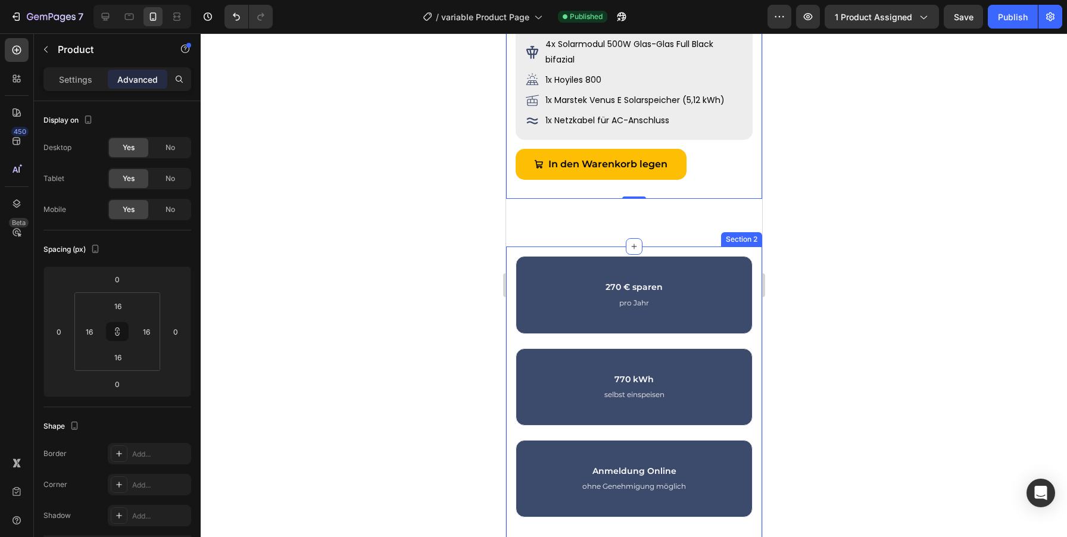
click at [757, 353] on div "270 € sparen Heading pro Jahr Text block Row 770 kWh Heading selbst einspeisen …" at bounding box center [634, 538] width 256 height 583
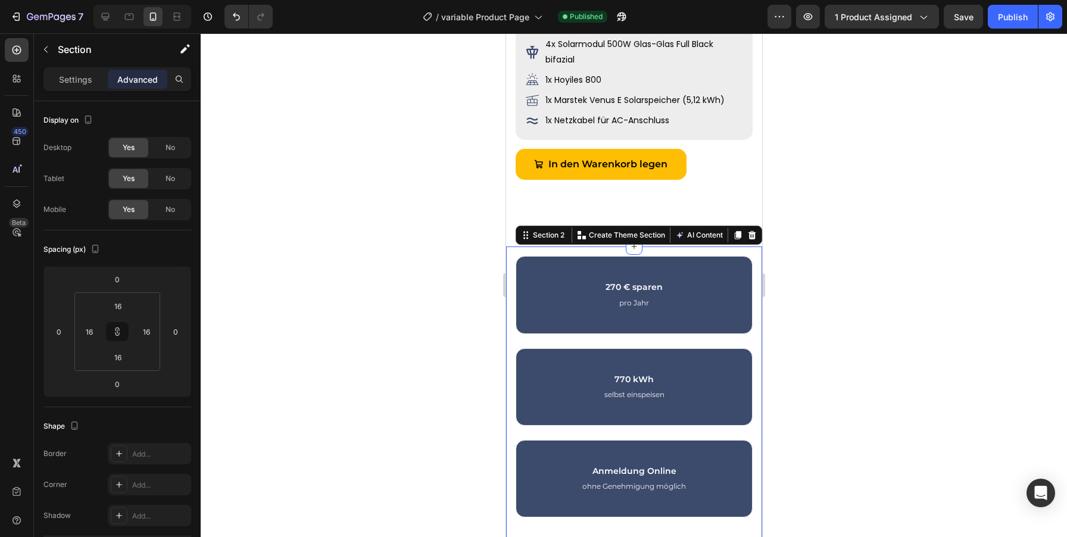
click at [758, 337] on div "270 € sparen Heading pro Jahr Text block Row 770 kWh Heading selbst einspeisen …" at bounding box center [634, 538] width 256 height 583
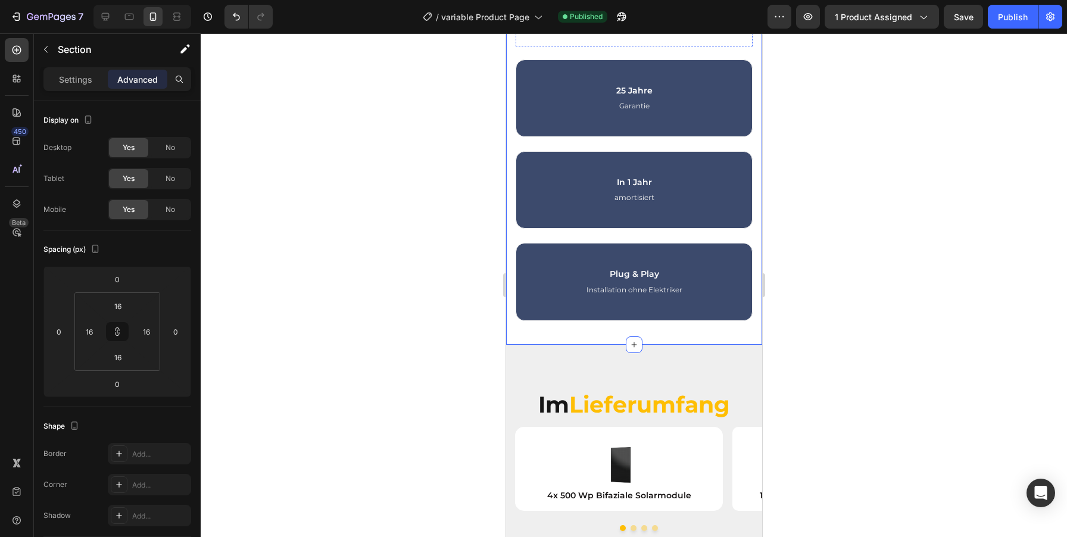
scroll to position [1230, 0]
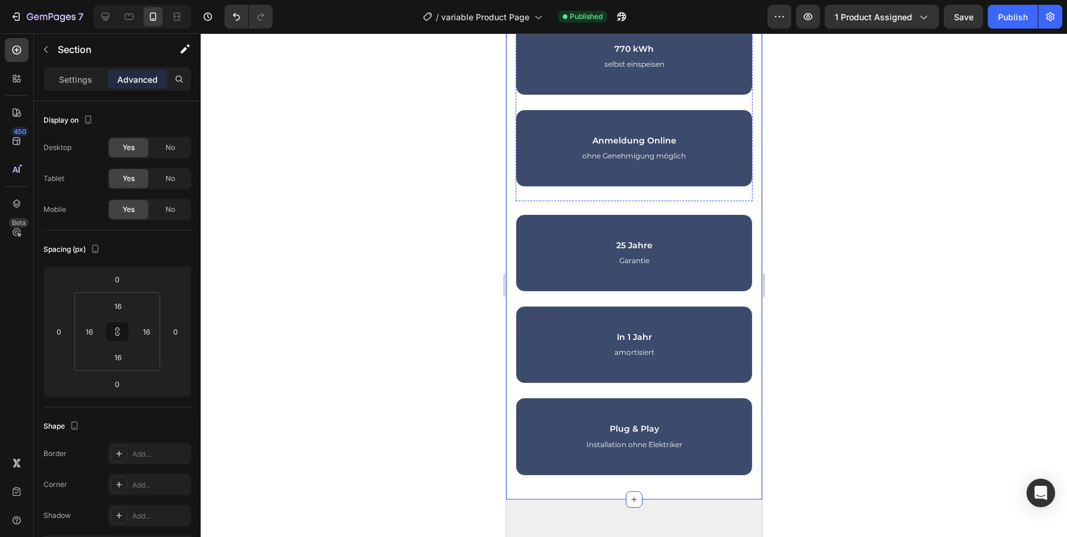
radio input "true"
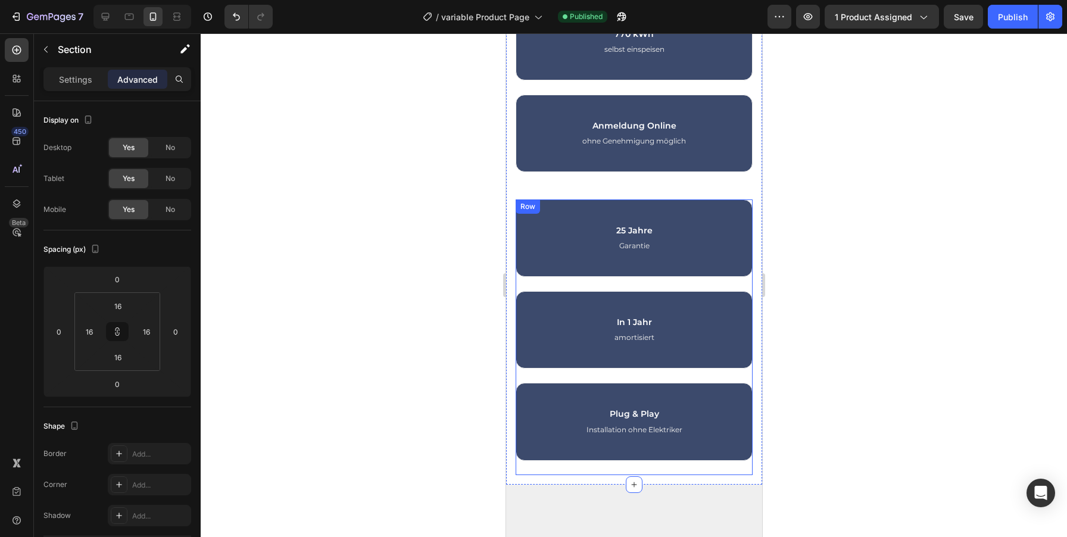
scroll to position [1071, 0]
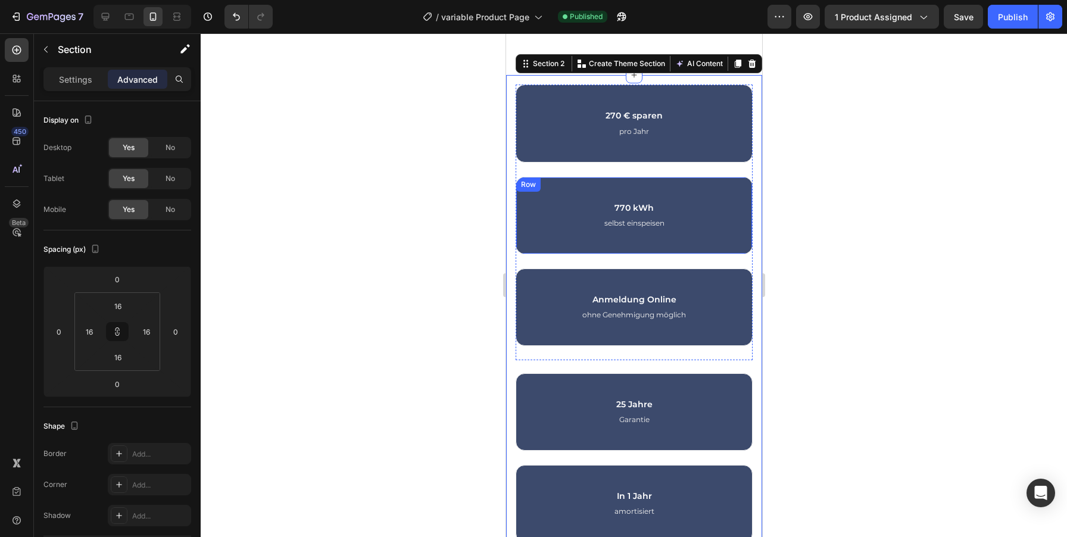
radio input "true"
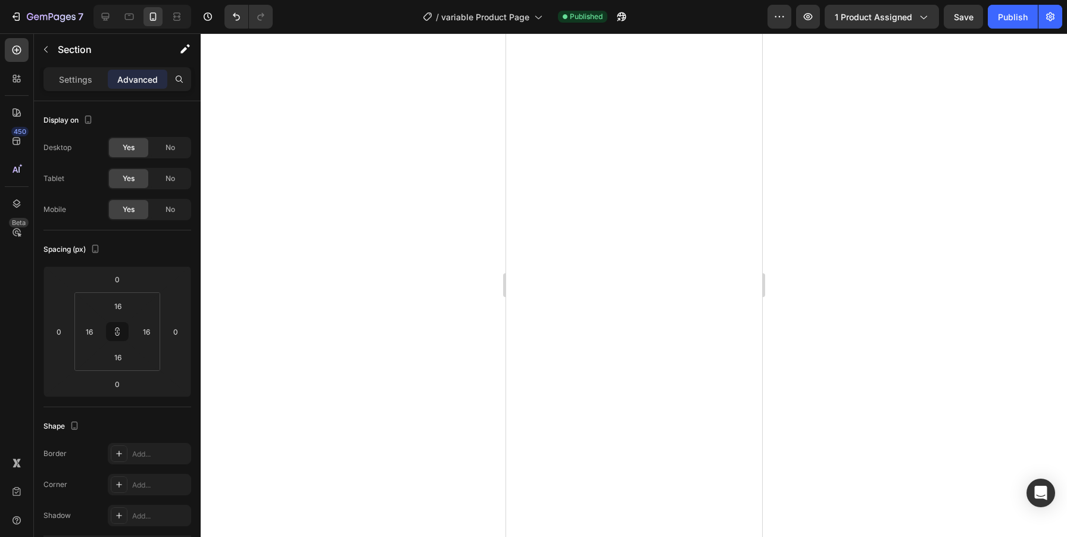
scroll to position [0, 0]
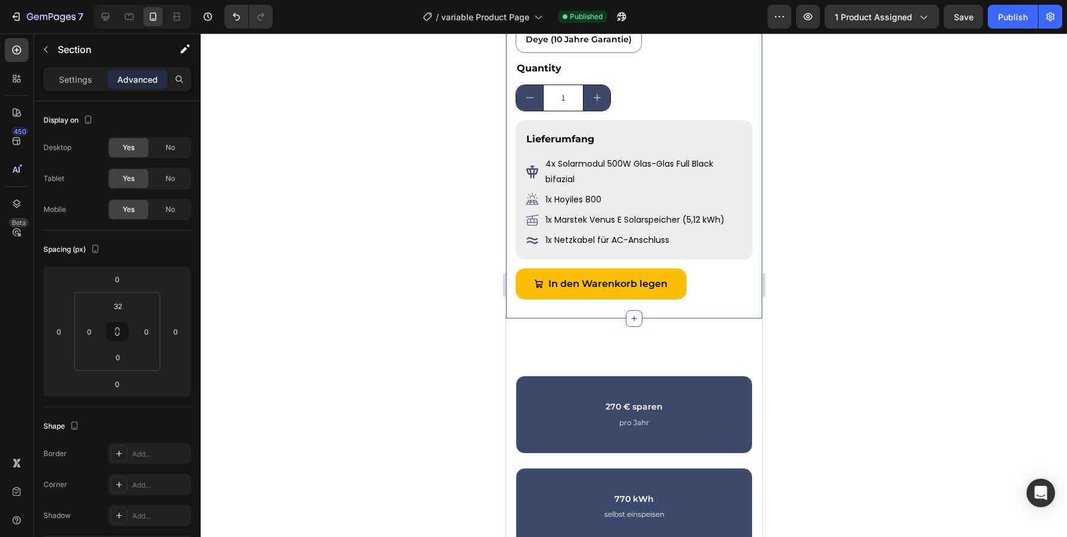
scroll to position [785, 0]
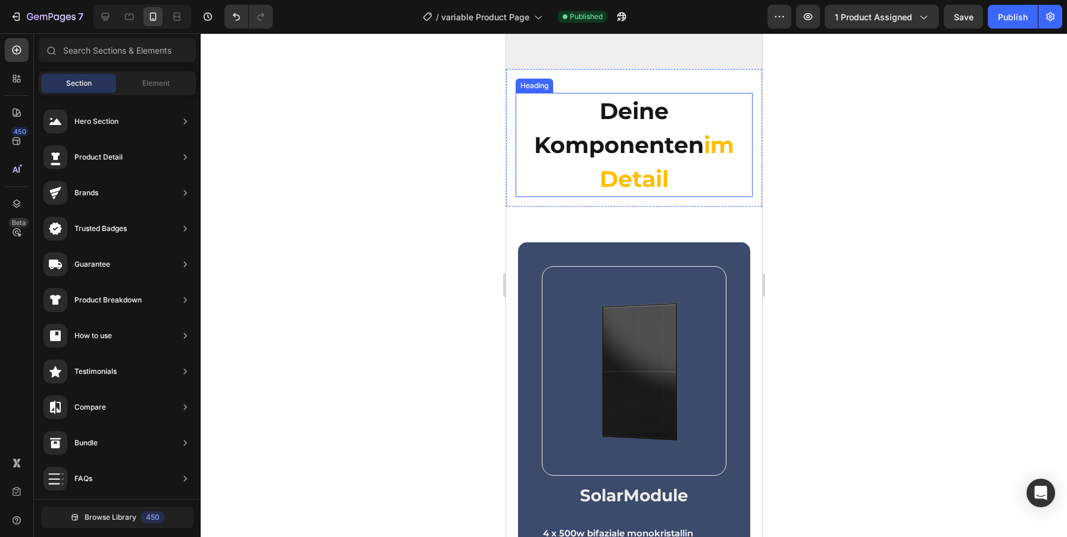
scroll to position [1801, 0]
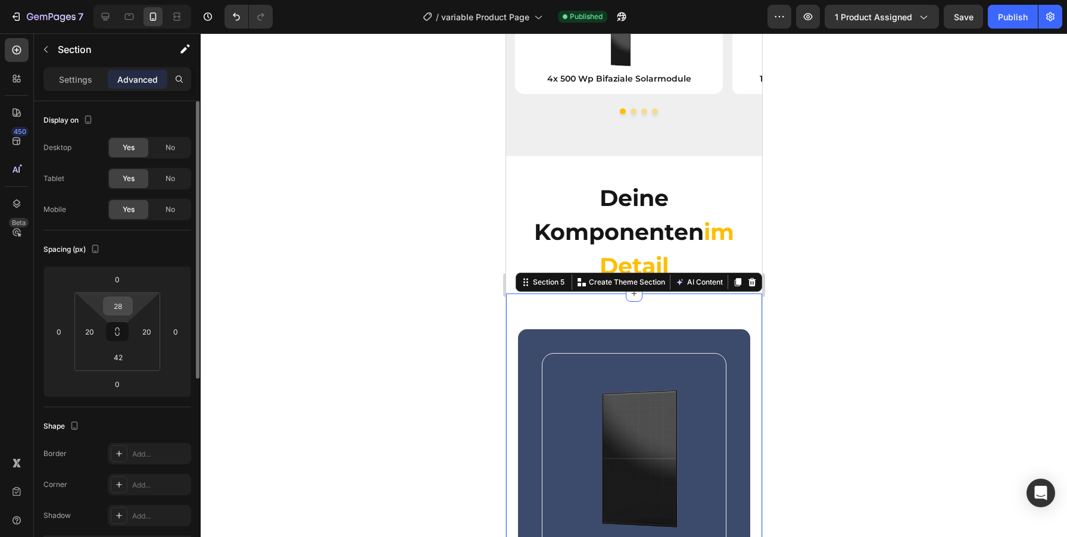
click at [121, 305] on input "28" at bounding box center [118, 306] width 24 height 18
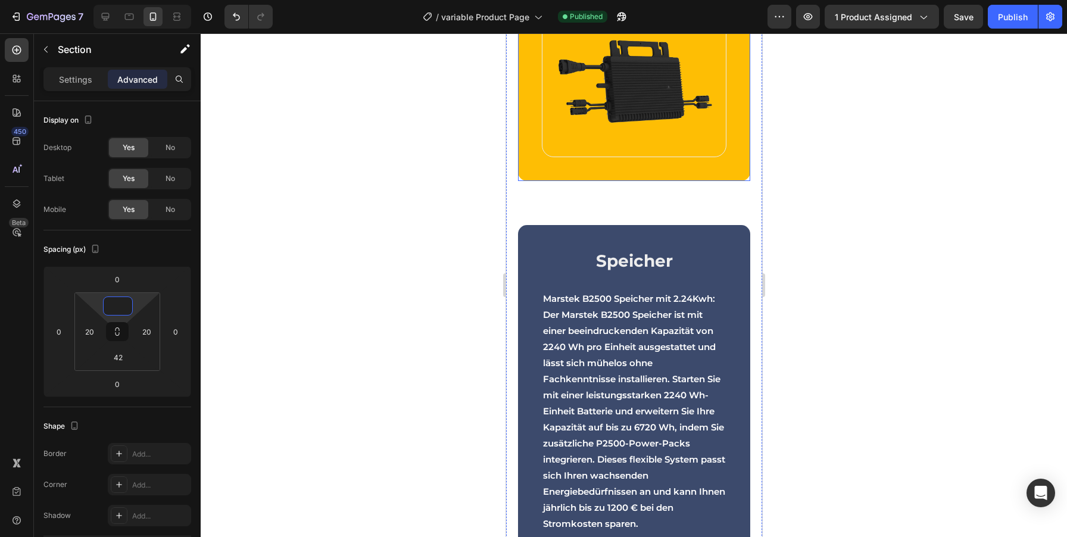
scroll to position [3758, 0]
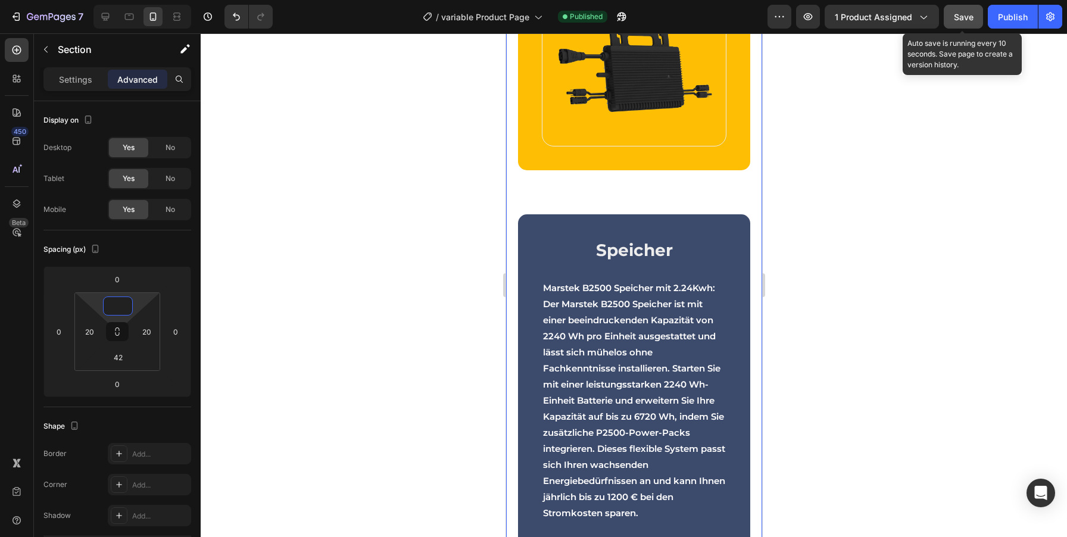
type input "0"
click at [949, 21] on button "Save" at bounding box center [963, 17] width 39 height 24
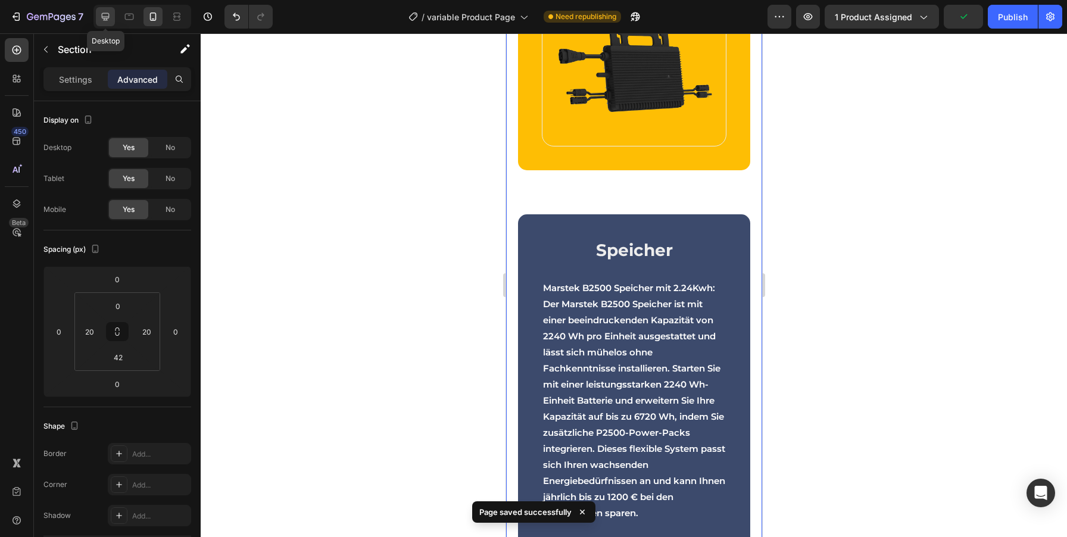
click at [107, 16] on icon at bounding box center [105, 17] width 12 height 12
type input "70"
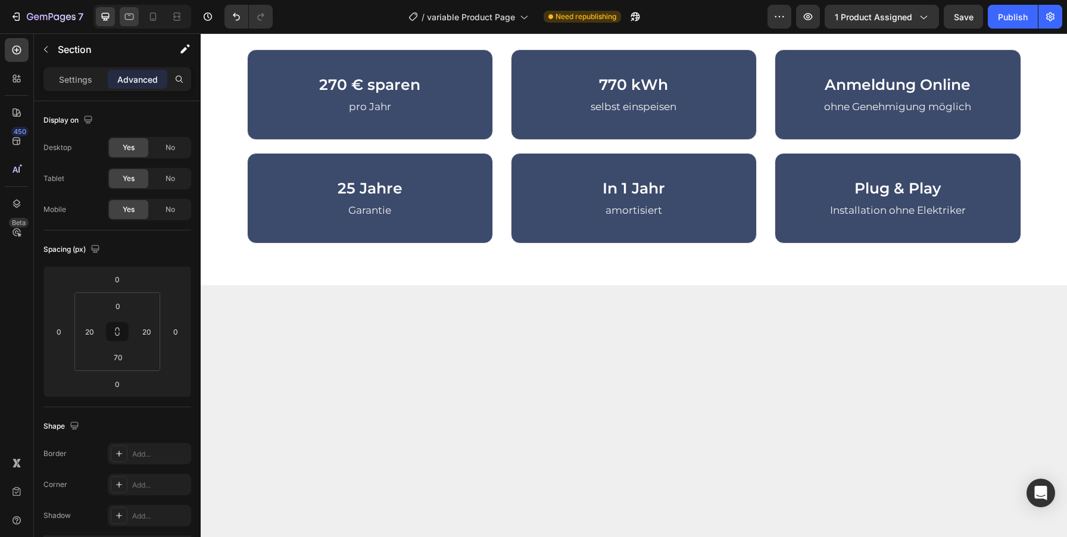
scroll to position [282, 0]
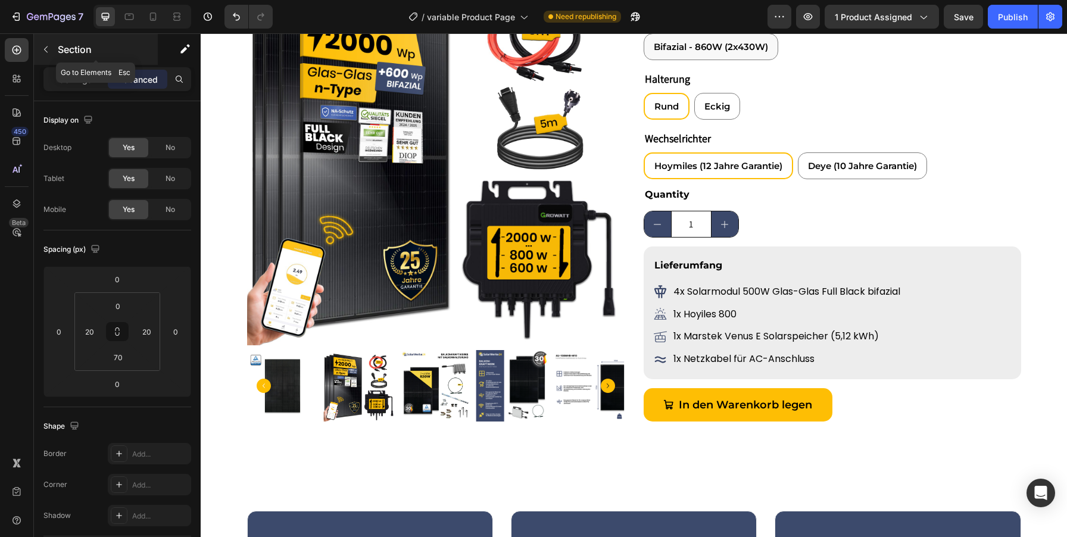
click at [48, 54] on button "button" at bounding box center [45, 49] width 19 height 19
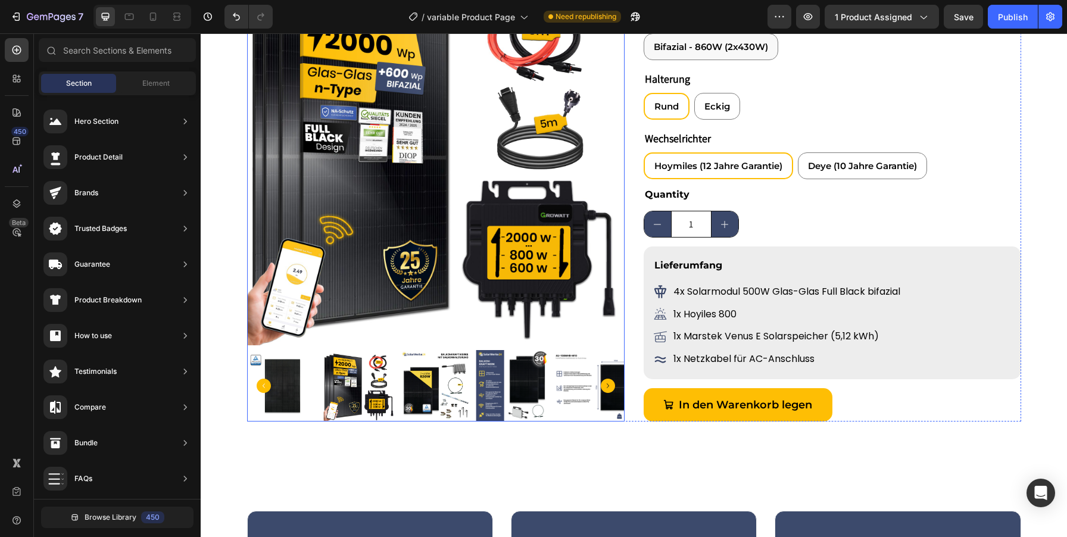
click at [606, 388] on icon "Carousel Next Arrow" at bounding box center [608, 386] width 14 height 14
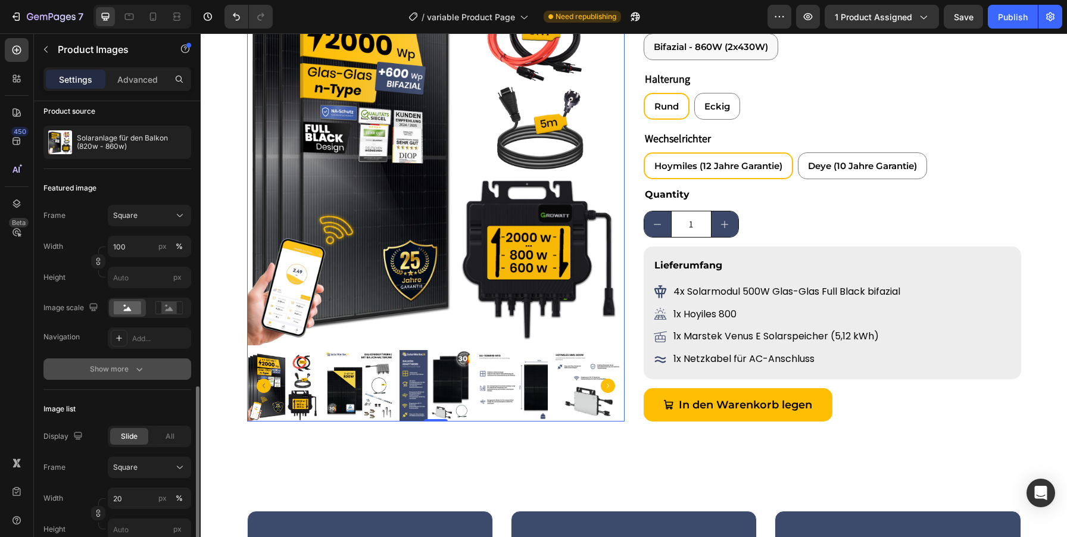
scroll to position [259, 0]
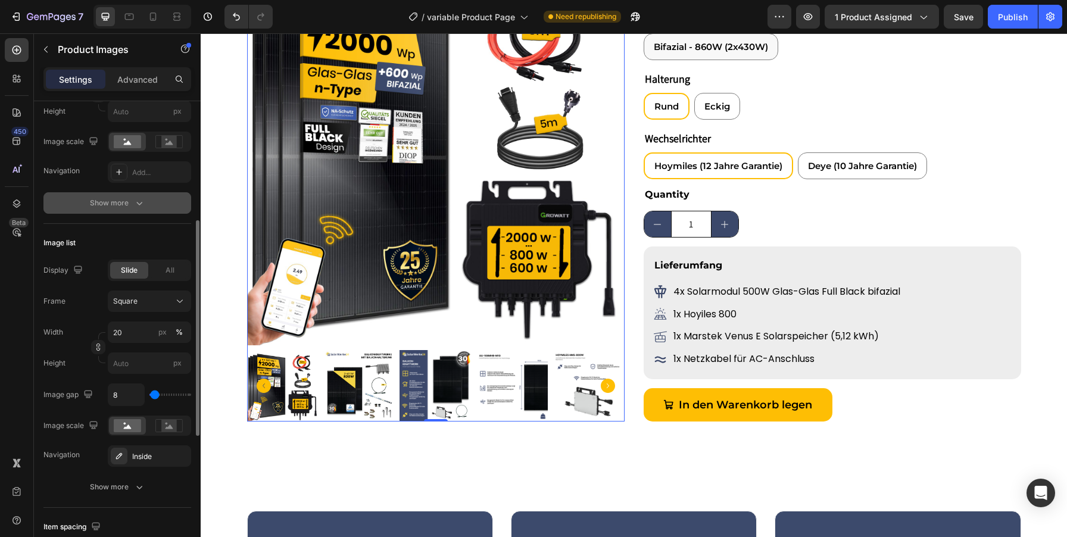
click at [135, 195] on button "Show more" at bounding box center [117, 202] width 148 height 21
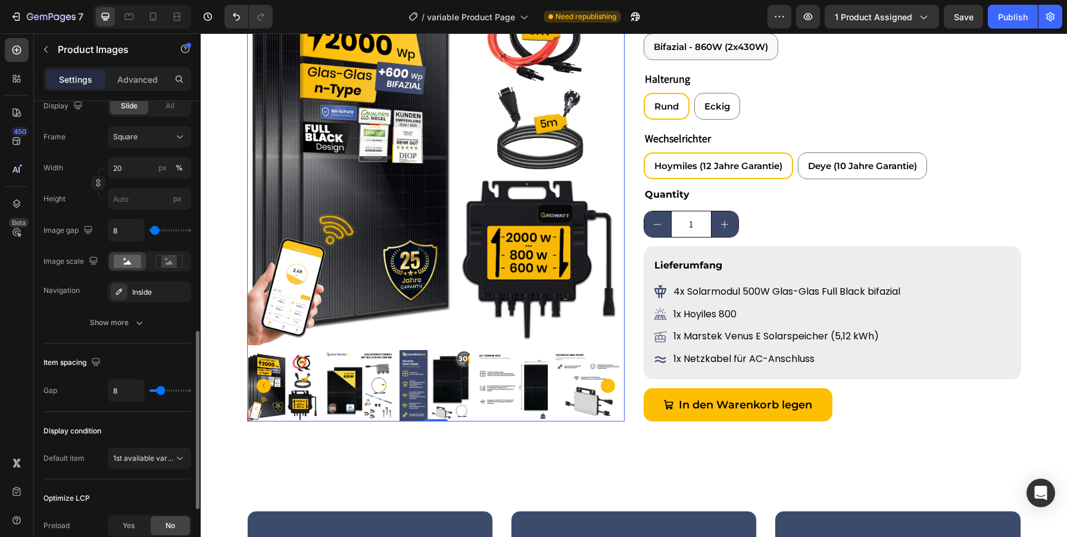
scroll to position [644, 0]
click at [140, 318] on icon "button" at bounding box center [139, 320] width 12 height 12
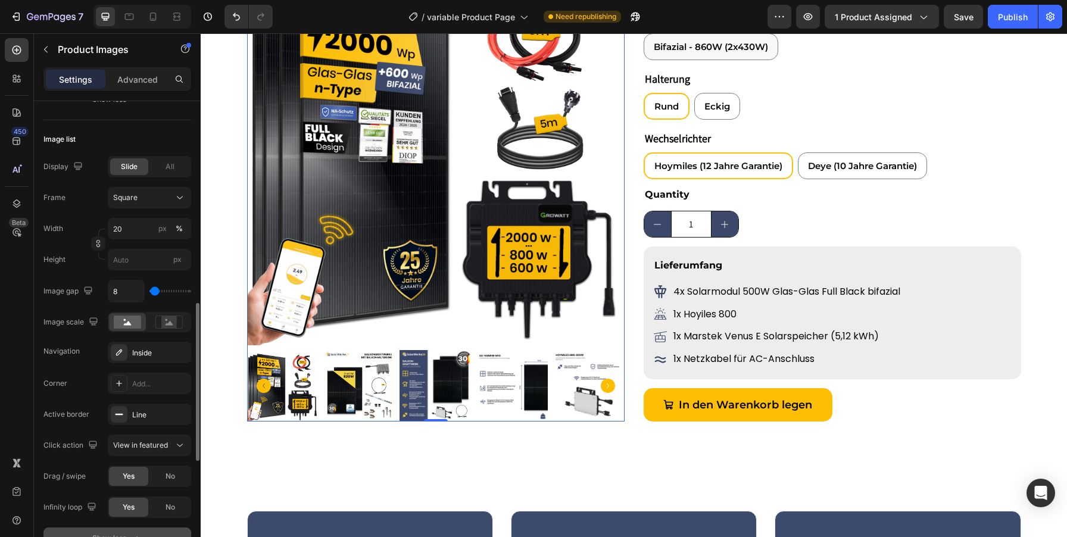
scroll to position [630, 0]
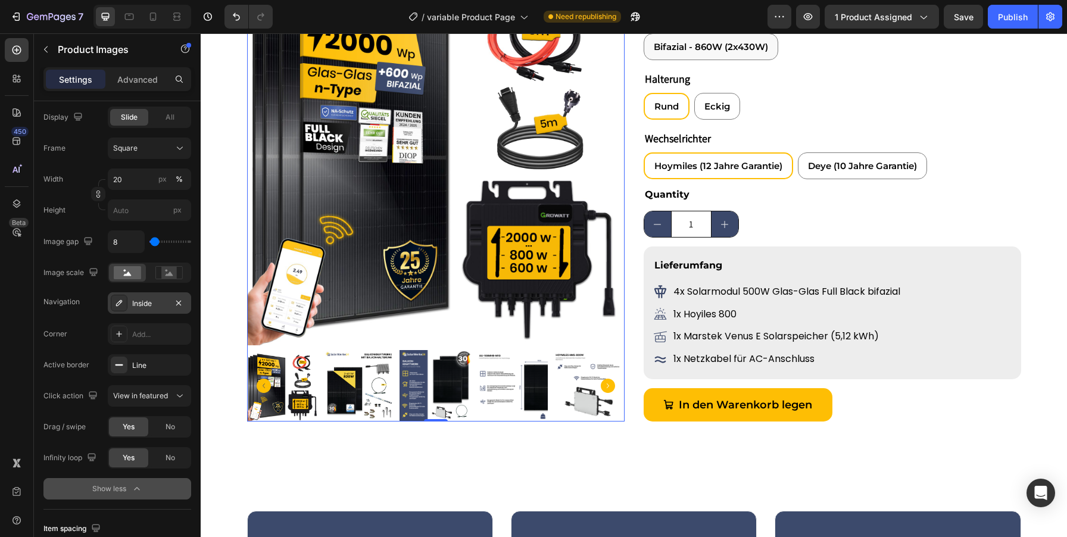
click at [139, 298] on div "Inside" at bounding box center [149, 303] width 35 height 11
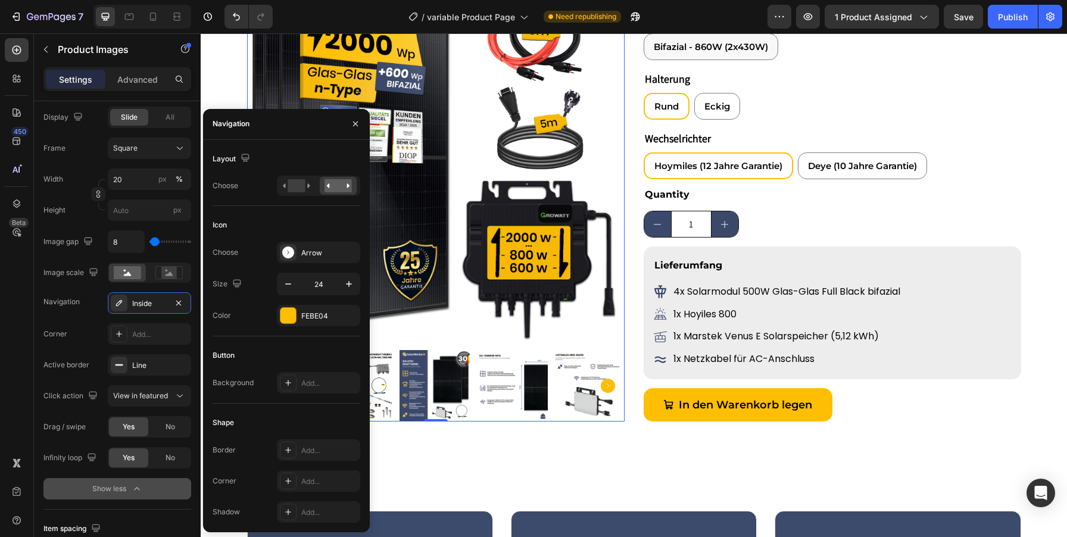
click at [72, 320] on div "Display Slide All Frame Square Width 20 px % Height px Image gap 8 Image scale …" at bounding box center [117, 303] width 148 height 393
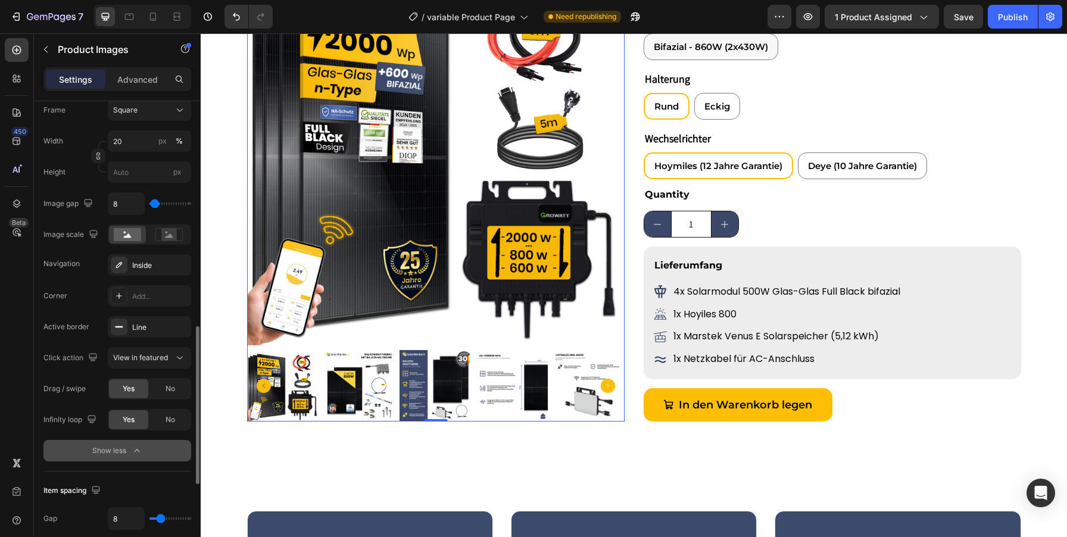
scroll to position [669, 0]
click at [145, 358] on span "View in featured" at bounding box center [140, 356] width 55 height 9
click at [52, 367] on div "Click action View in featured" at bounding box center [117, 356] width 148 height 21
click at [160, 357] on span "View in featured" at bounding box center [140, 356] width 55 height 9
click at [141, 410] on span "Open Gallery" at bounding box center [135, 408] width 44 height 11
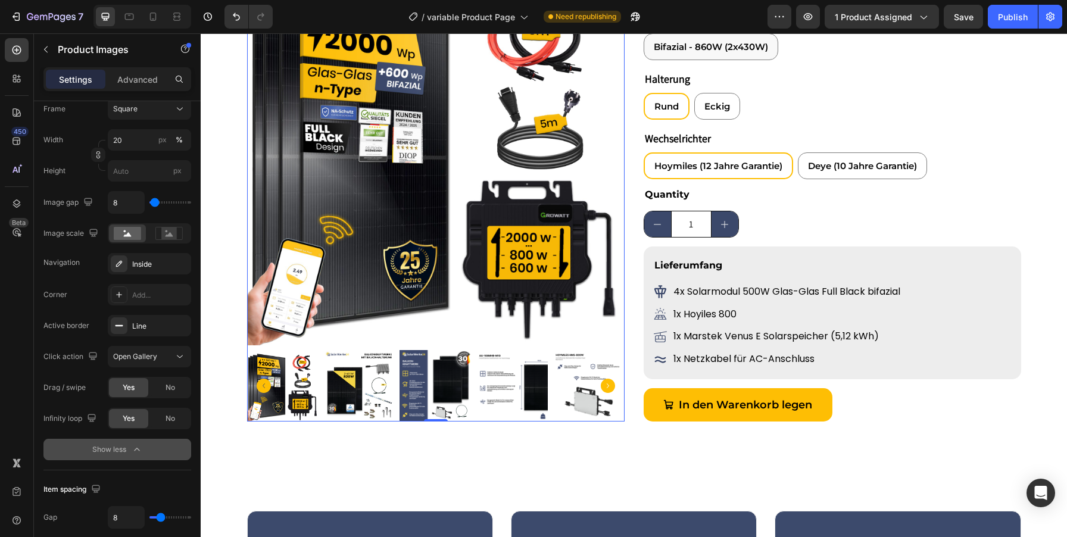
click at [476, 244] on img at bounding box center [436, 157] width 378 height 378
click at [339, 377] on div at bounding box center [358, 385] width 71 height 71
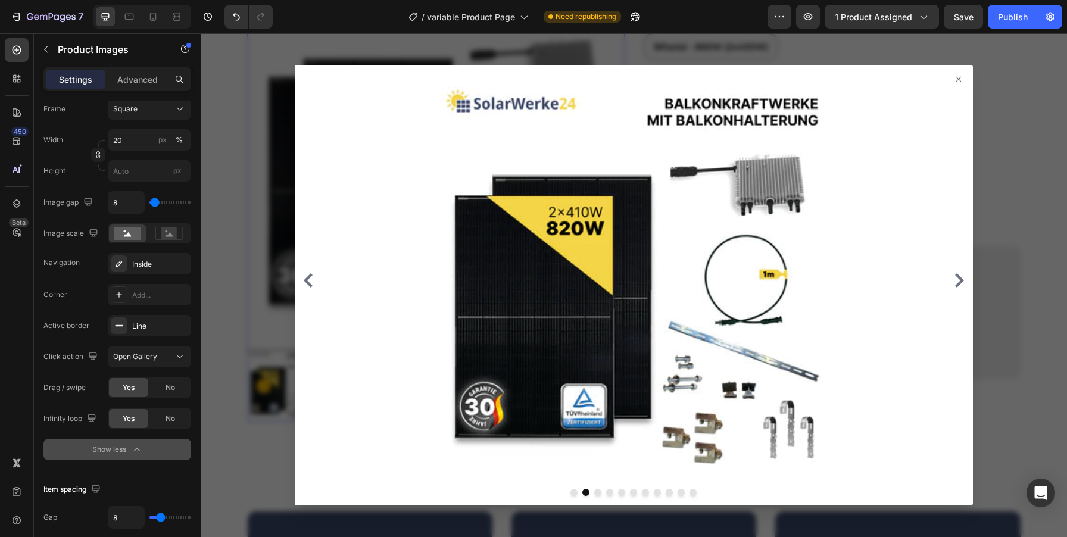
click at [960, 280] on icon "Carousel Next Arrow" at bounding box center [959, 280] width 9 height 14
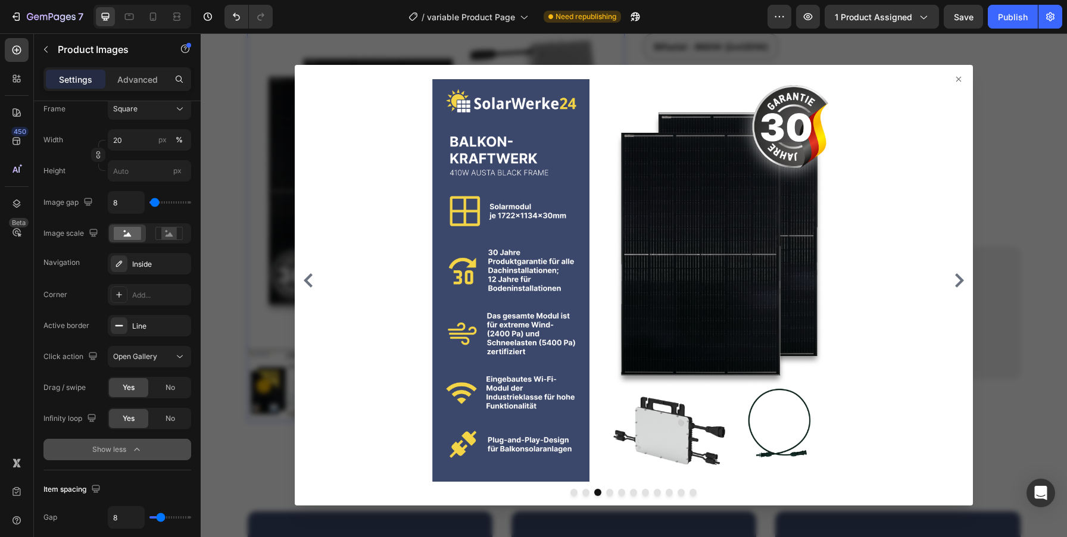
click at [960, 280] on icon "Carousel Next Arrow" at bounding box center [959, 280] width 9 height 14
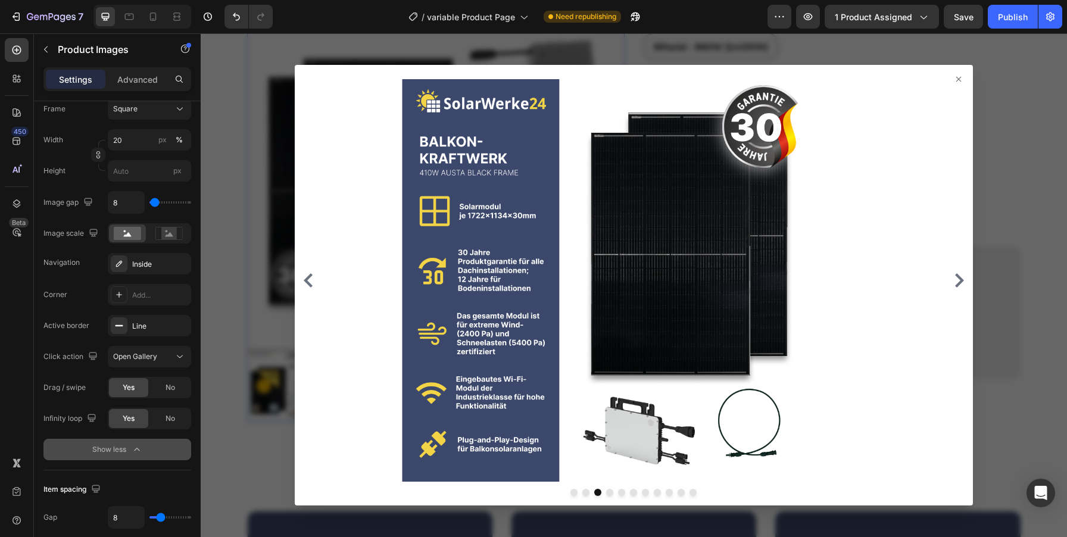
click at [960, 280] on icon "Carousel Next Arrow" at bounding box center [959, 280] width 9 height 14
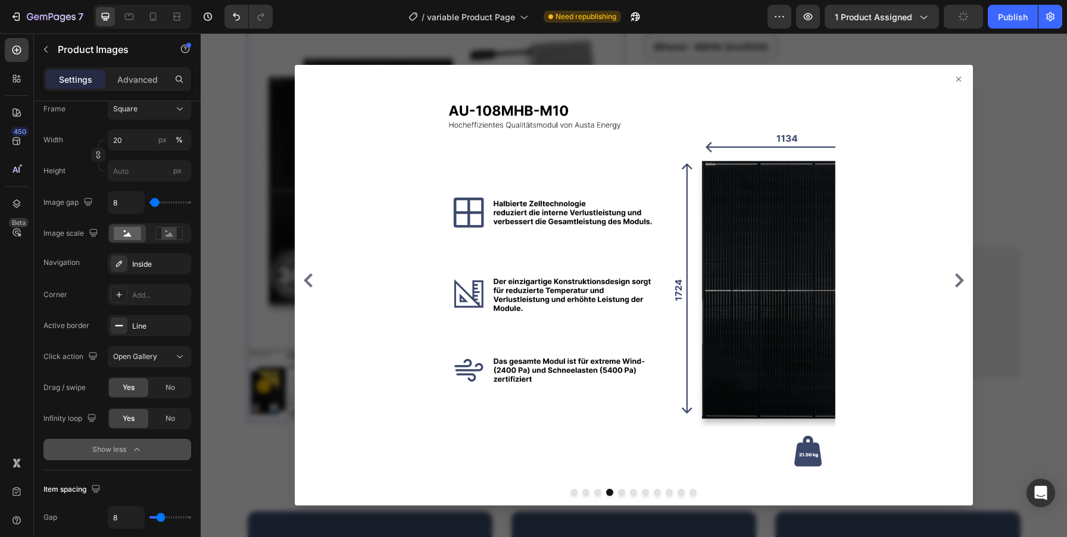
click at [957, 80] on icon at bounding box center [958, 78] width 5 height 5
click at [1025, 147] on div at bounding box center [634, 285] width 866 height 504
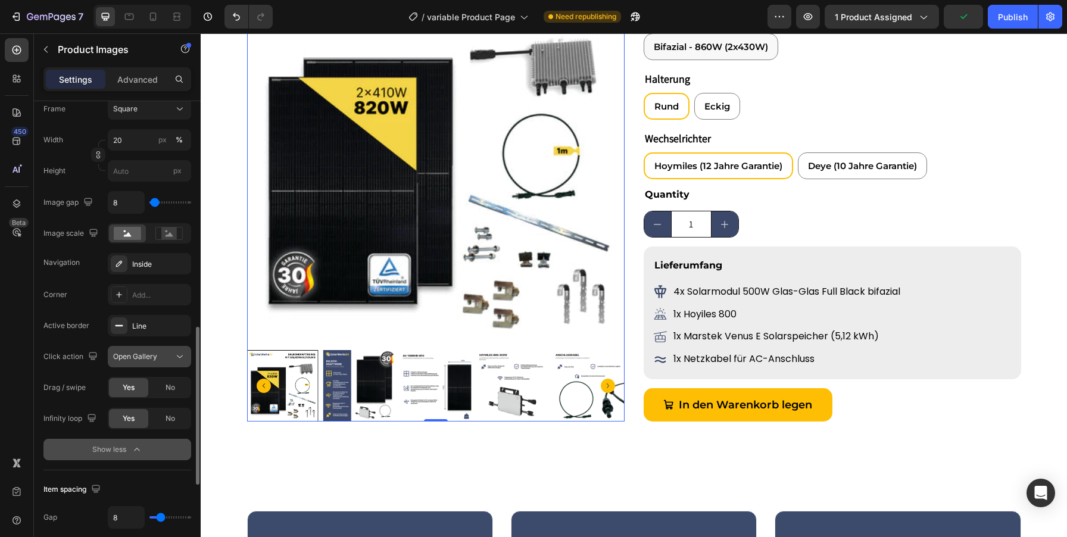
click at [180, 352] on icon at bounding box center [180, 357] width 12 height 12
click at [141, 385] on span "View in featured" at bounding box center [140, 385] width 55 height 11
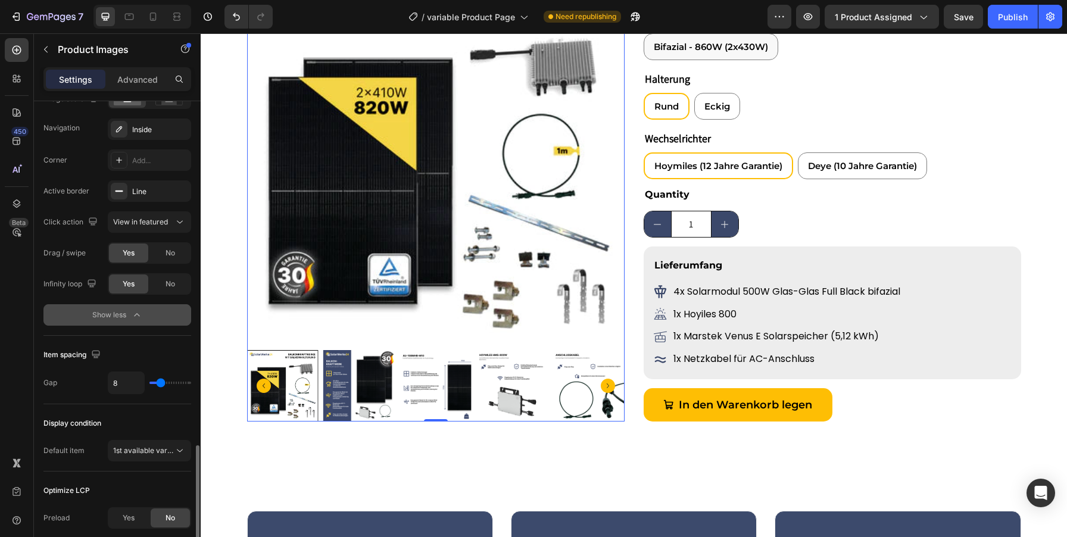
scroll to position [925, 0]
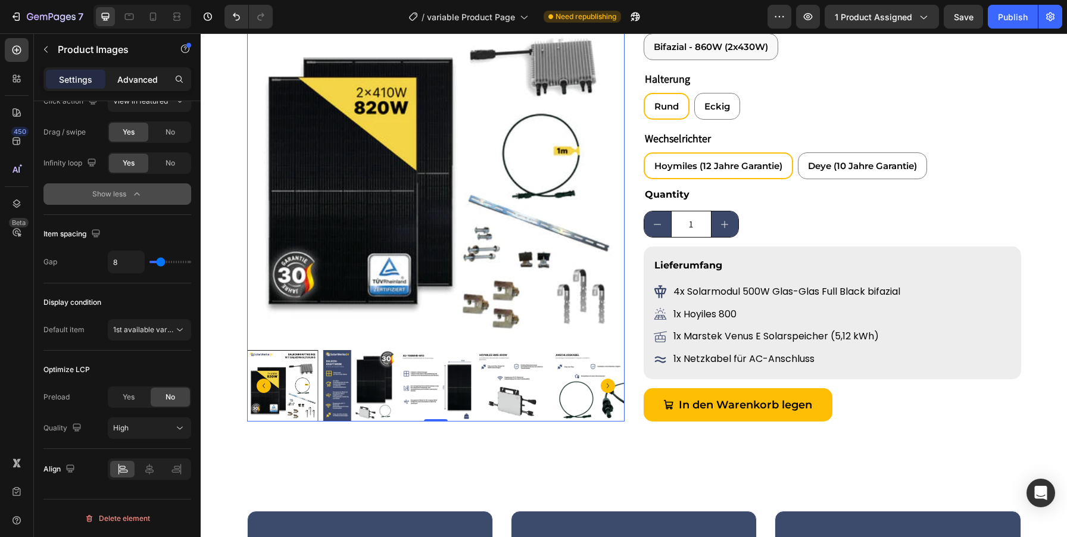
click at [139, 77] on p "Advanced" at bounding box center [137, 79] width 40 height 13
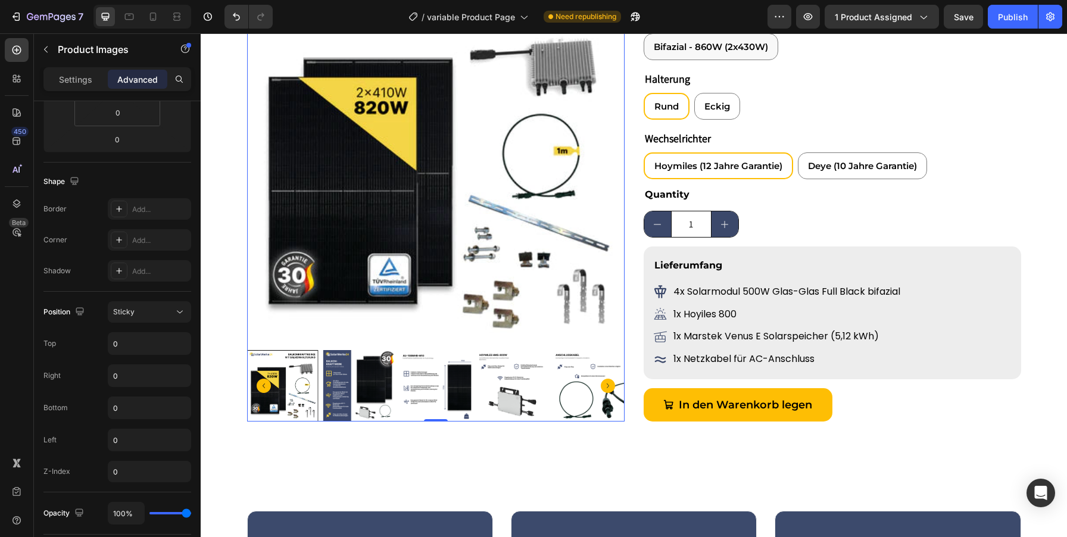
scroll to position [0, 0]
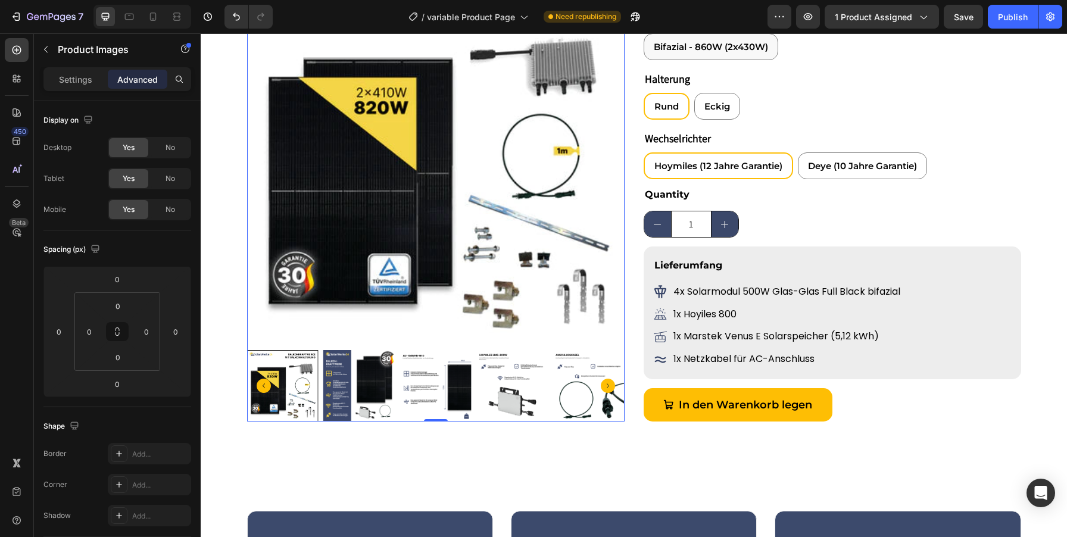
click at [610, 385] on icon "Carousel Next Arrow" at bounding box center [608, 386] width 14 height 14
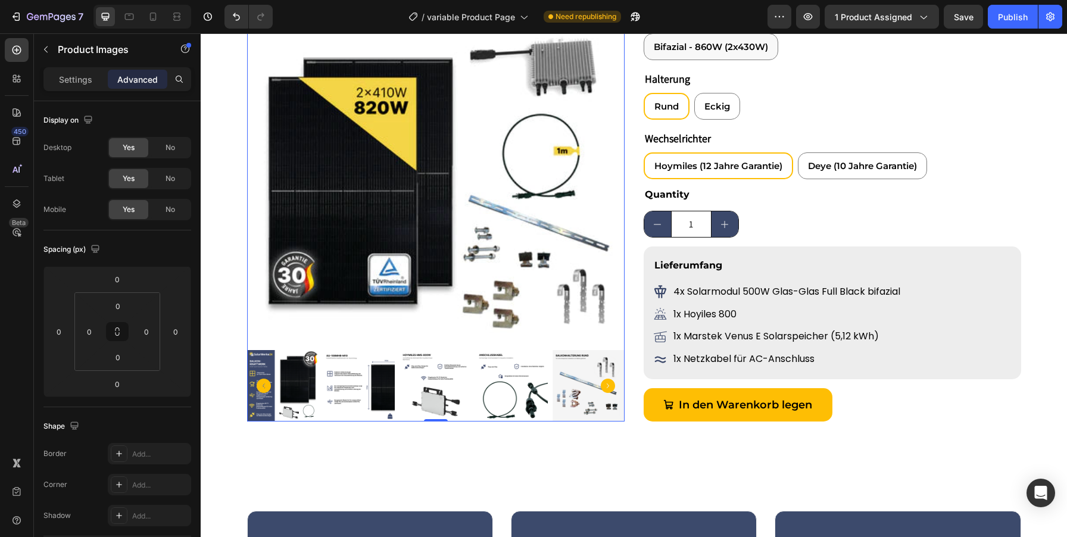
click at [263, 387] on icon "Carousel Back Arrow" at bounding box center [264, 386] width 14 height 14
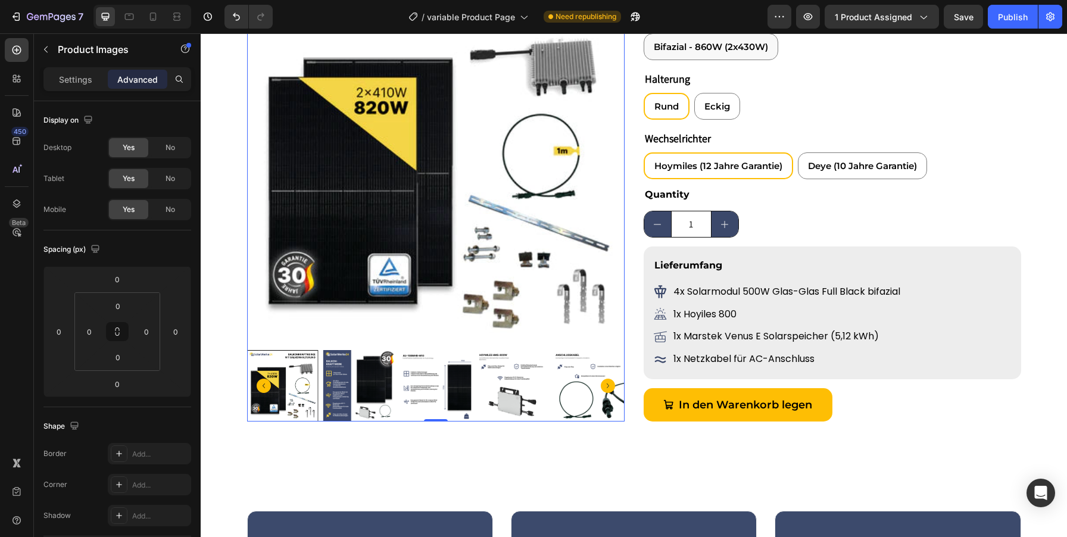
click at [608, 382] on icon "Carousel Next Arrow" at bounding box center [608, 386] width 14 height 14
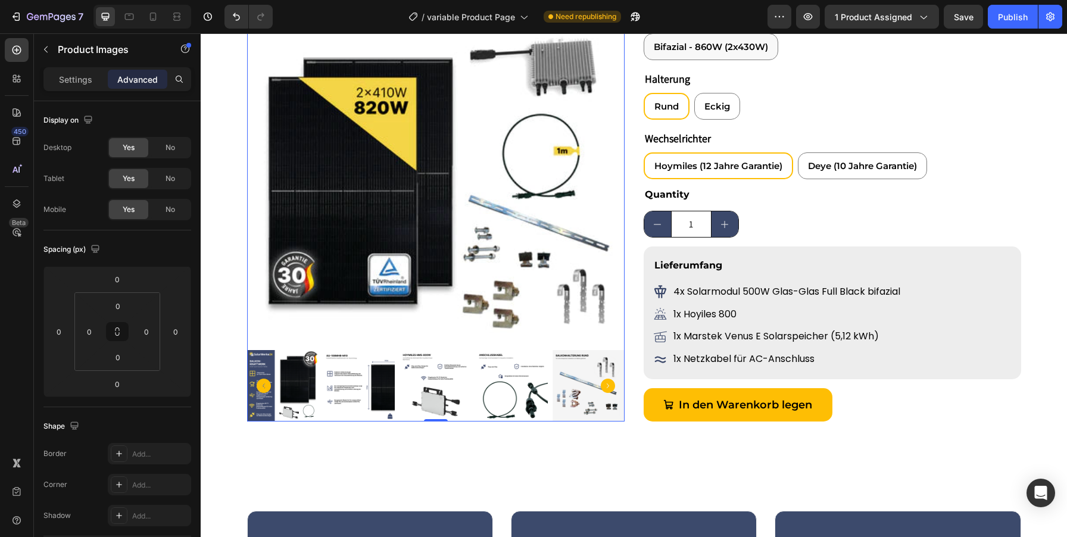
click at [609, 382] on icon "Carousel Next Arrow" at bounding box center [608, 386] width 14 height 14
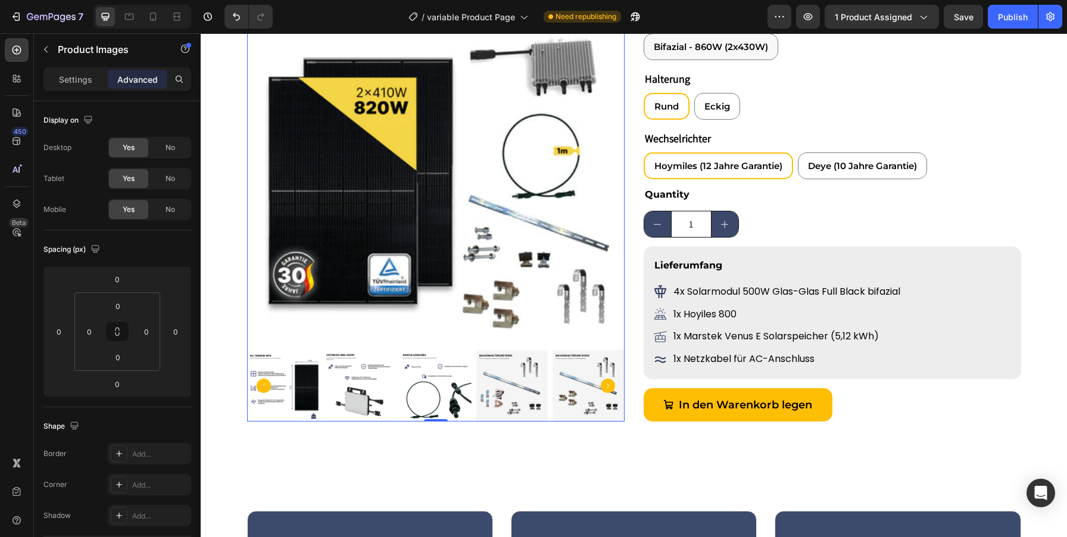
click at [605, 381] on icon "Carousel Next Arrow" at bounding box center [608, 386] width 14 height 14
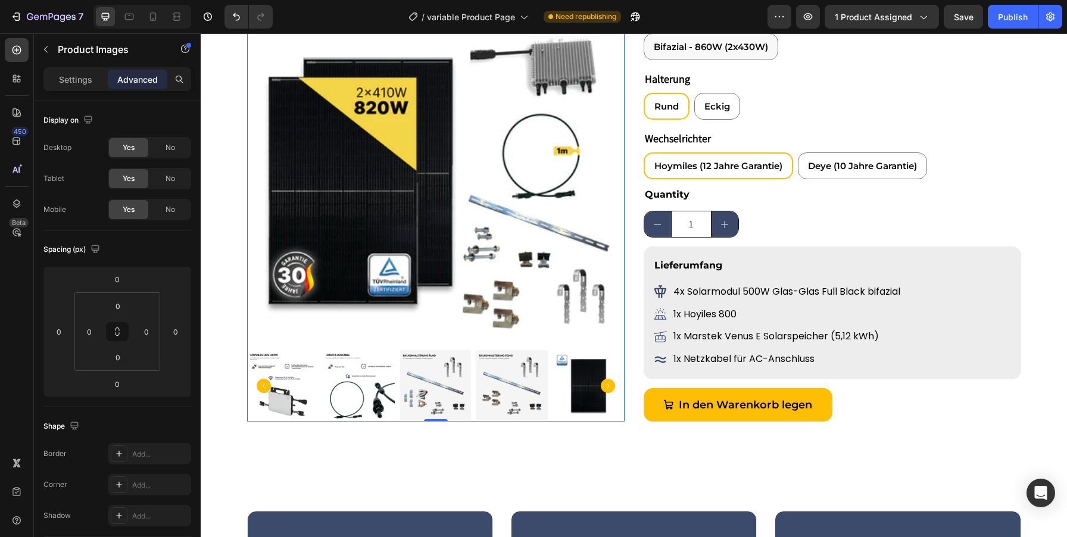
click at [603, 386] on icon "Carousel Next Arrow" at bounding box center [608, 386] width 14 height 14
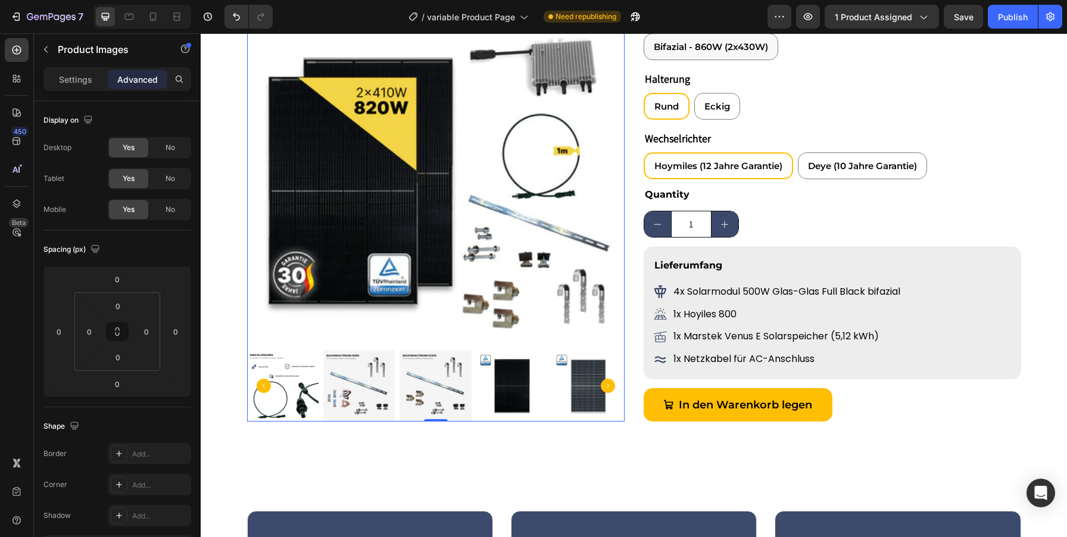
click at [972, 29] on div "7 Version history / variable Product Page Need republishing Preview 1 product a…" at bounding box center [533, 17] width 1067 height 34
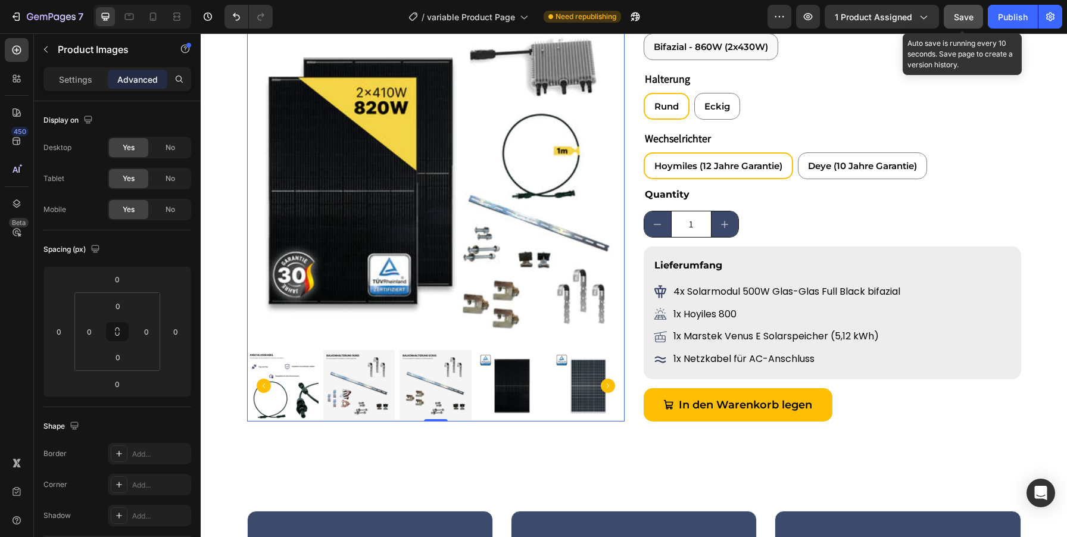
click at [967, 24] on button "Save" at bounding box center [963, 17] width 39 height 24
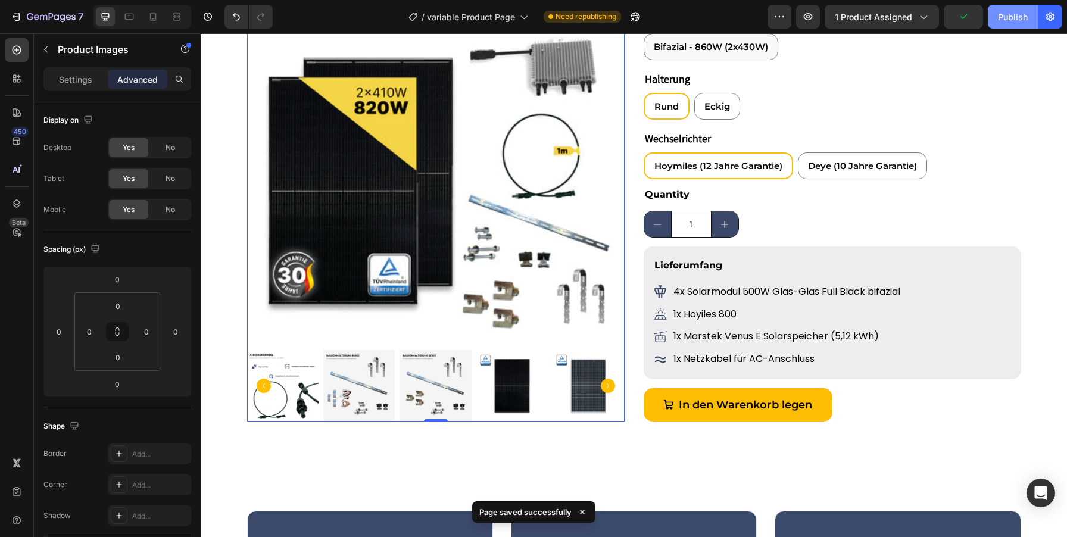
click at [1022, 12] on div "Publish" at bounding box center [1013, 17] width 30 height 13
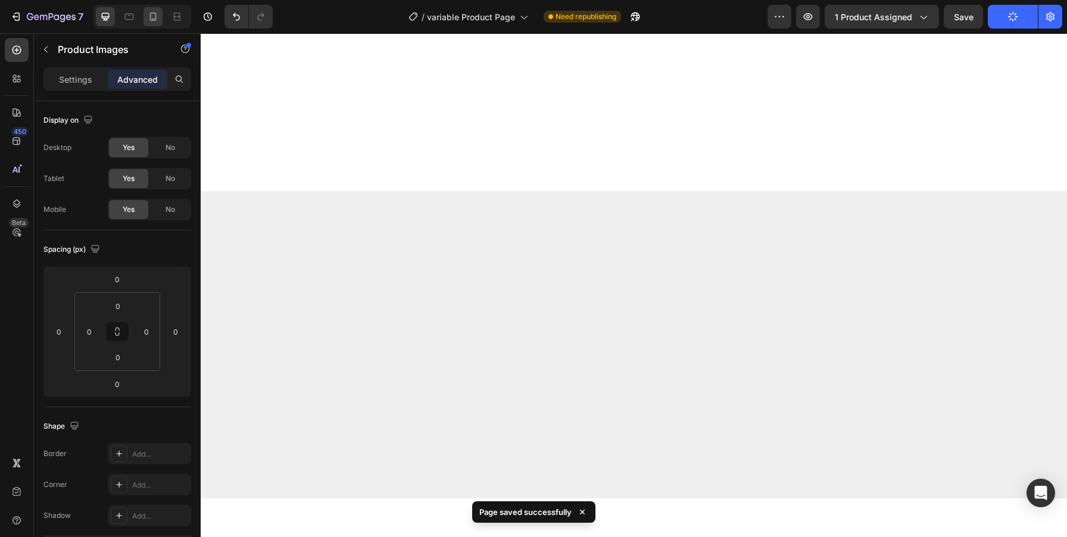
scroll to position [1493, 0]
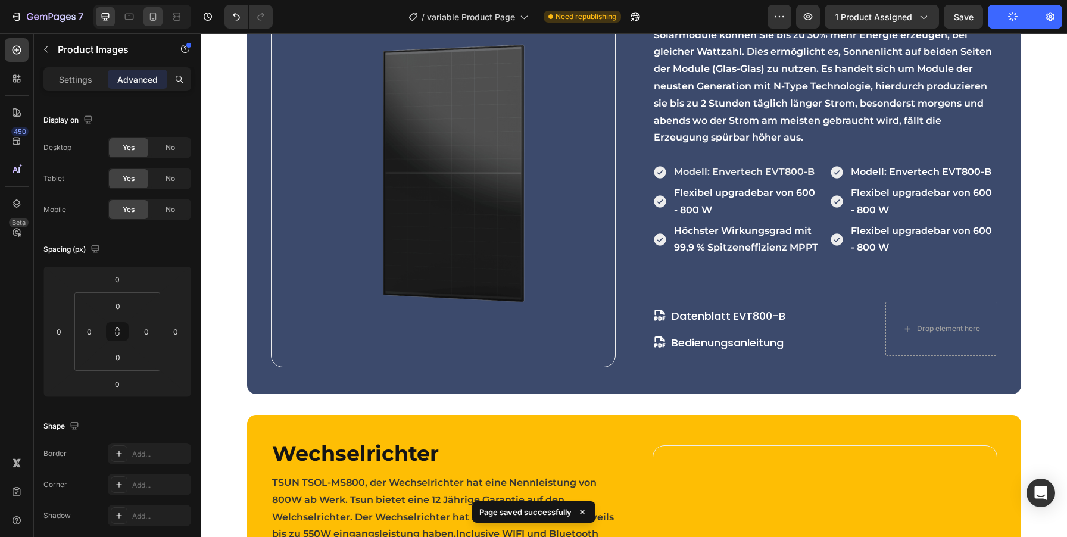
click at [155, 23] on div at bounding box center [153, 16] width 19 height 19
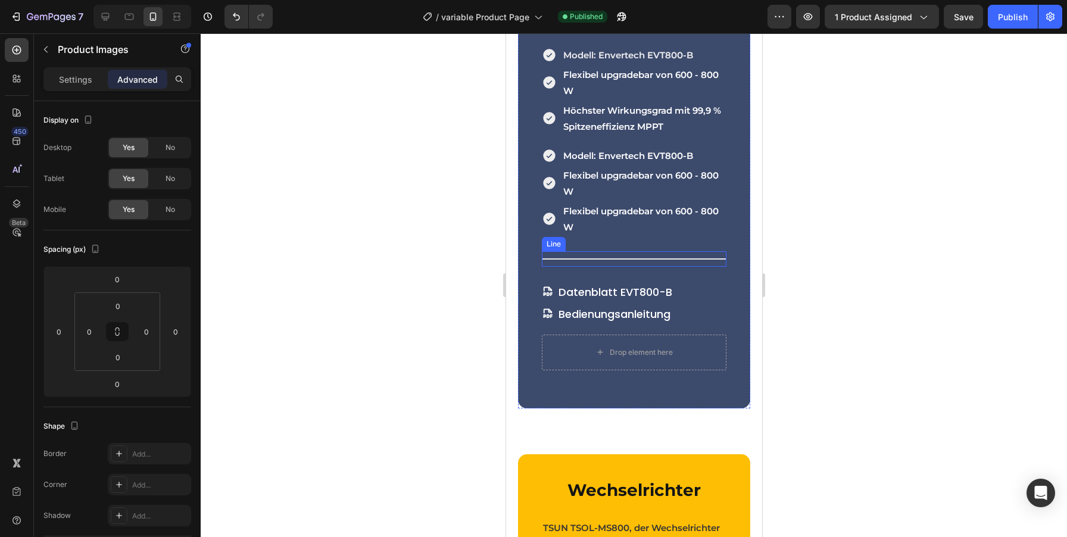
scroll to position [448, 0]
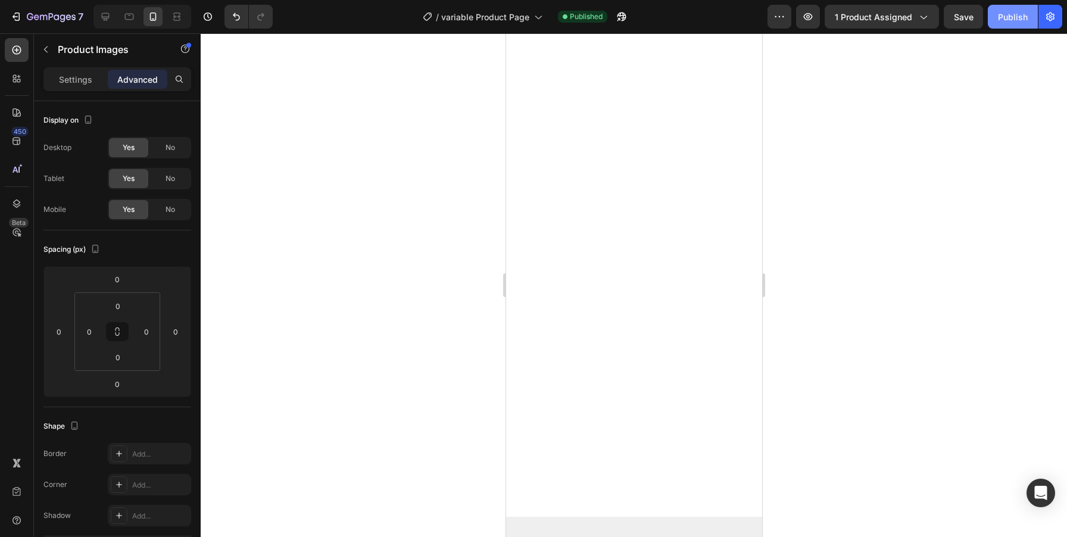
click at [999, 22] on div "Publish" at bounding box center [1013, 17] width 30 height 13
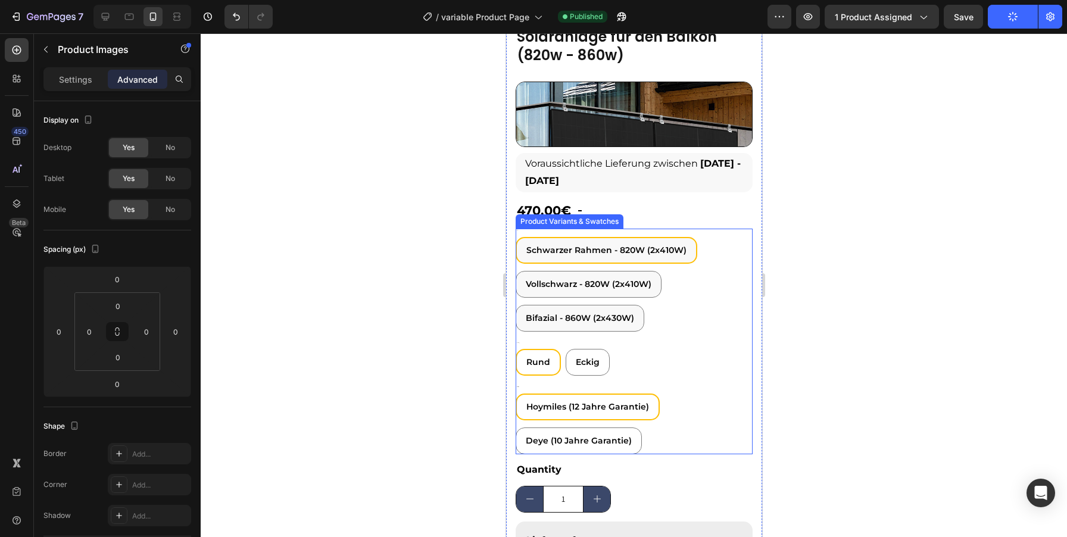
scroll to position [401, 0]
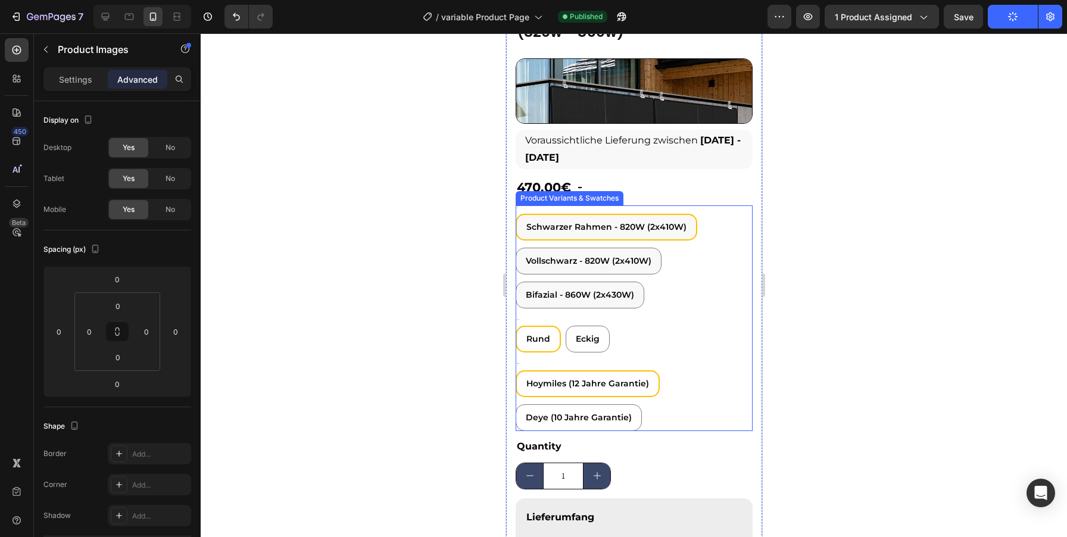
click at [701, 418] on div "Hoymiles (12 Jahre Garantie) Hoymiles (12 Jahre Garantie) Hoymiles (12 Jahre Ga…" at bounding box center [633, 400] width 237 height 61
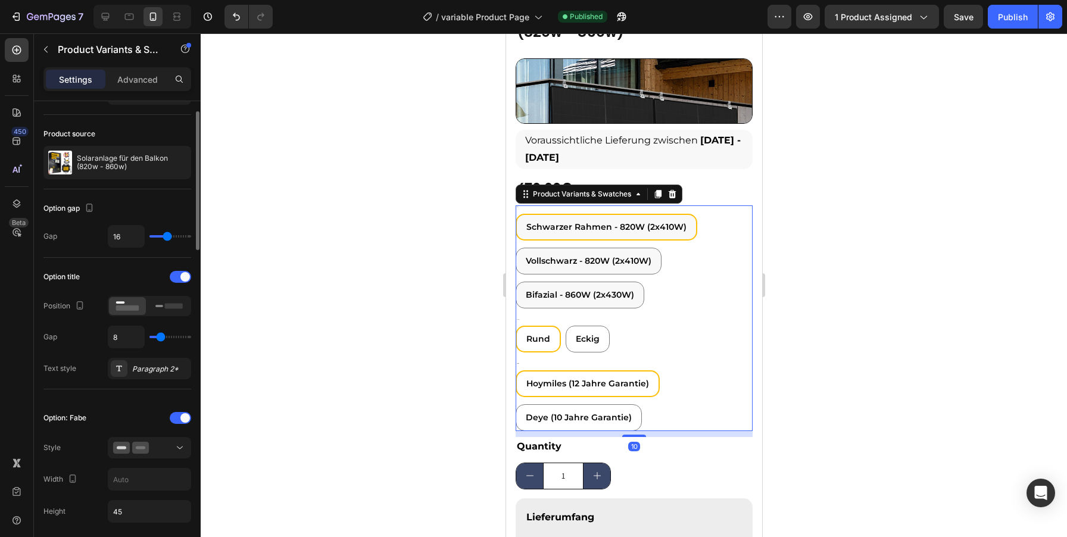
scroll to position [30, 0]
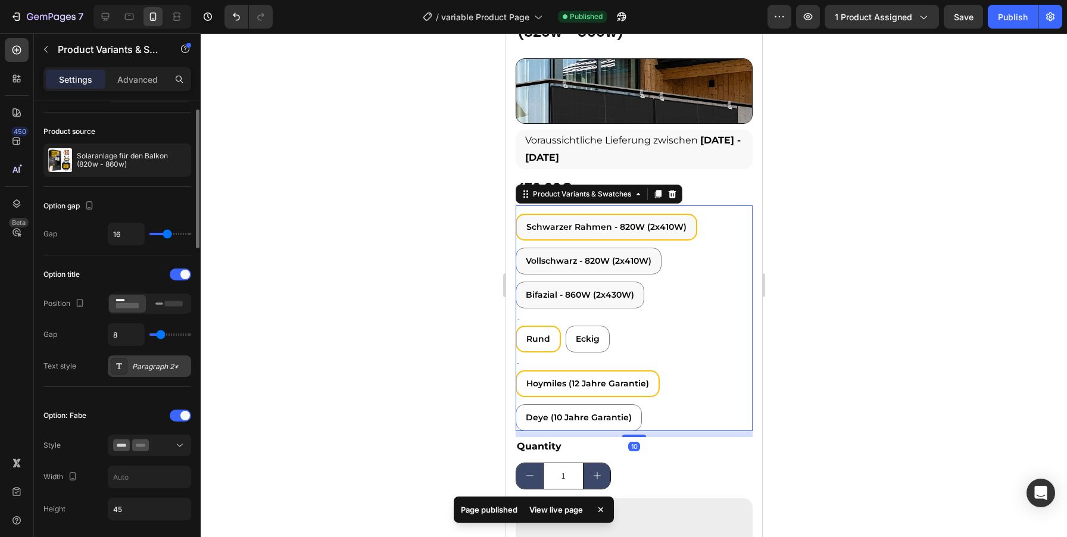
click at [158, 366] on div "Paragraph 2*" at bounding box center [160, 366] width 56 height 11
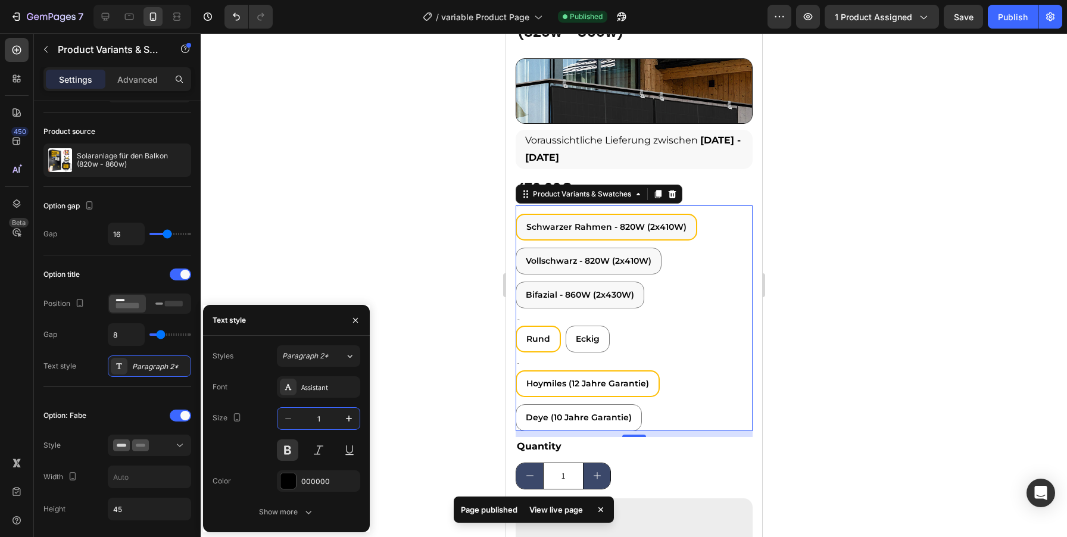
click at [323, 417] on input "1" at bounding box center [318, 418] width 39 height 21
type input "15"
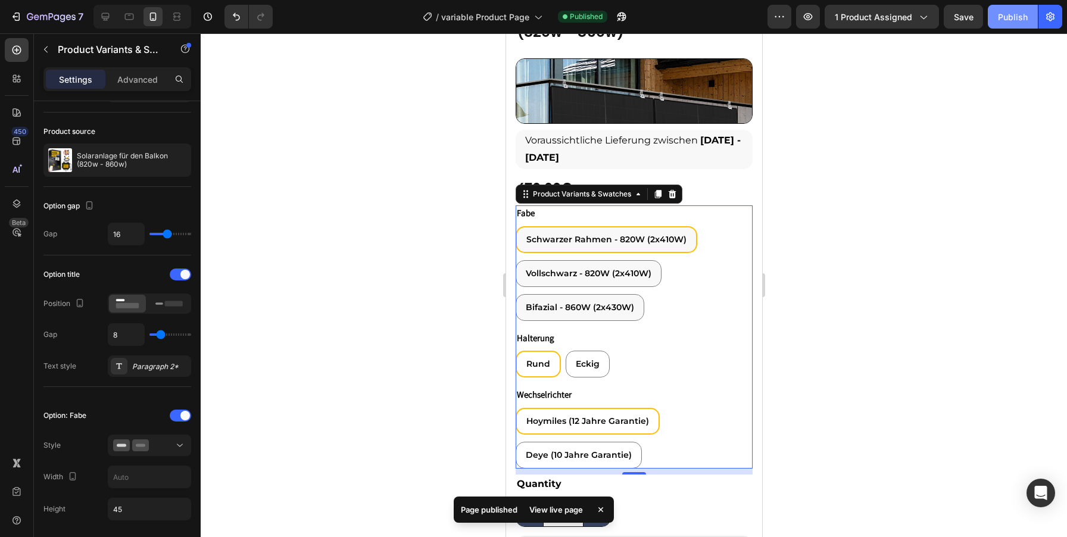
click at [1000, 13] on div "Publish" at bounding box center [1013, 17] width 30 height 13
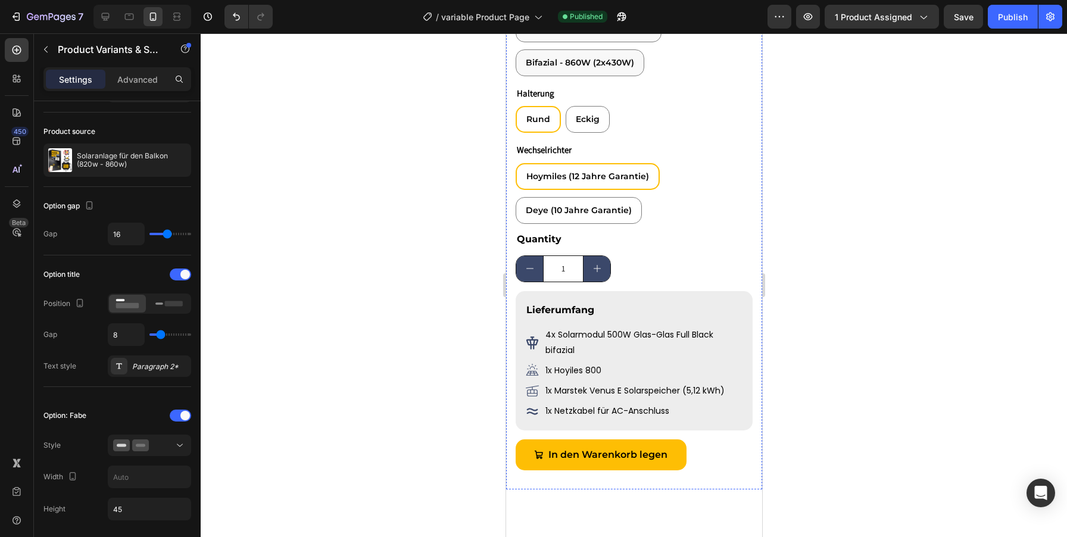
scroll to position [749, 0]
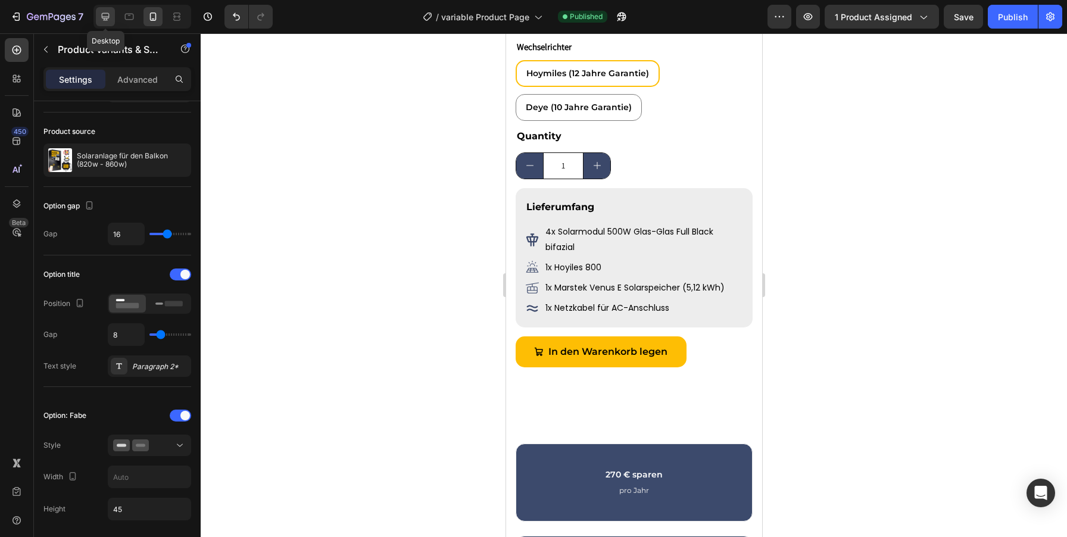
click at [98, 11] on div at bounding box center [105, 16] width 19 height 19
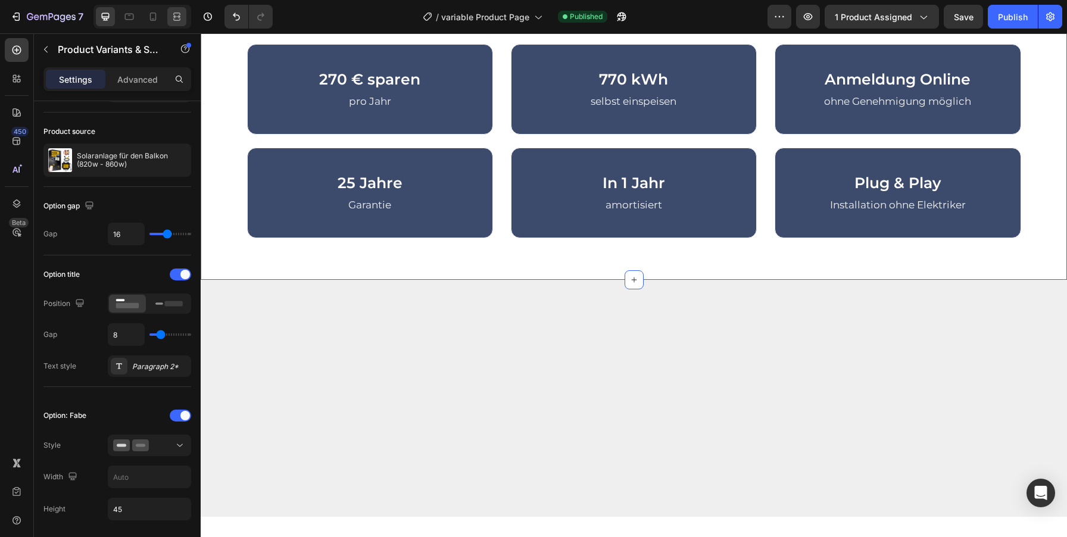
click at [171, 19] on icon at bounding box center [177, 17] width 12 height 12
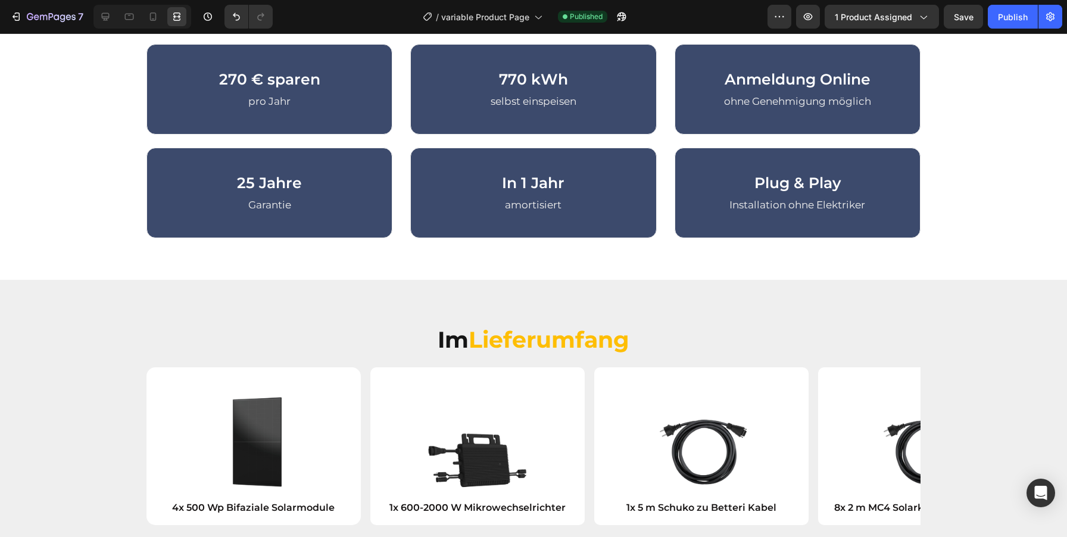
click at [179, 18] on icon at bounding box center [177, 17] width 12 height 12
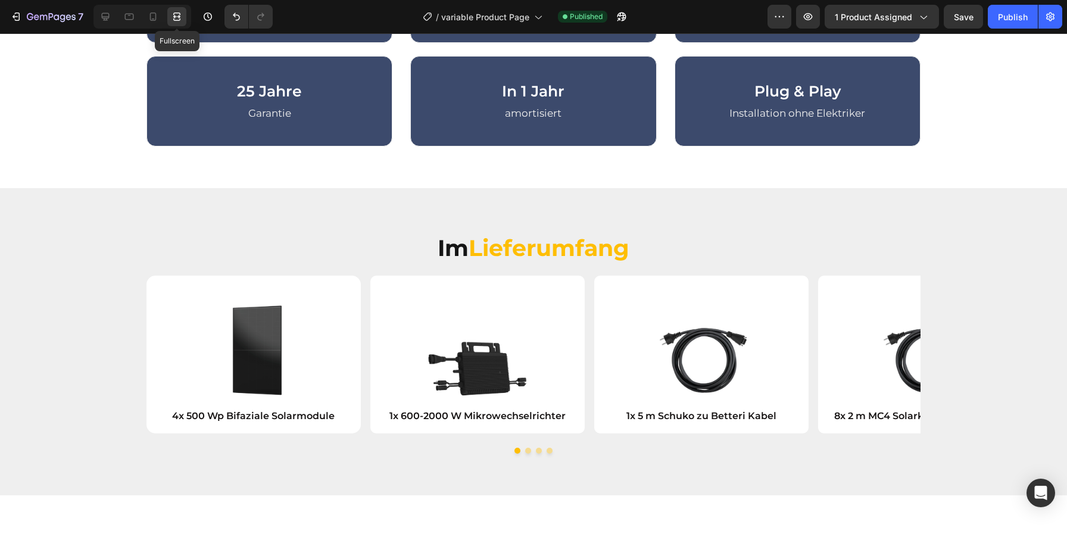
click at [179, 18] on icon at bounding box center [177, 17] width 12 height 12
click at [149, 16] on icon at bounding box center [153, 17] width 12 height 12
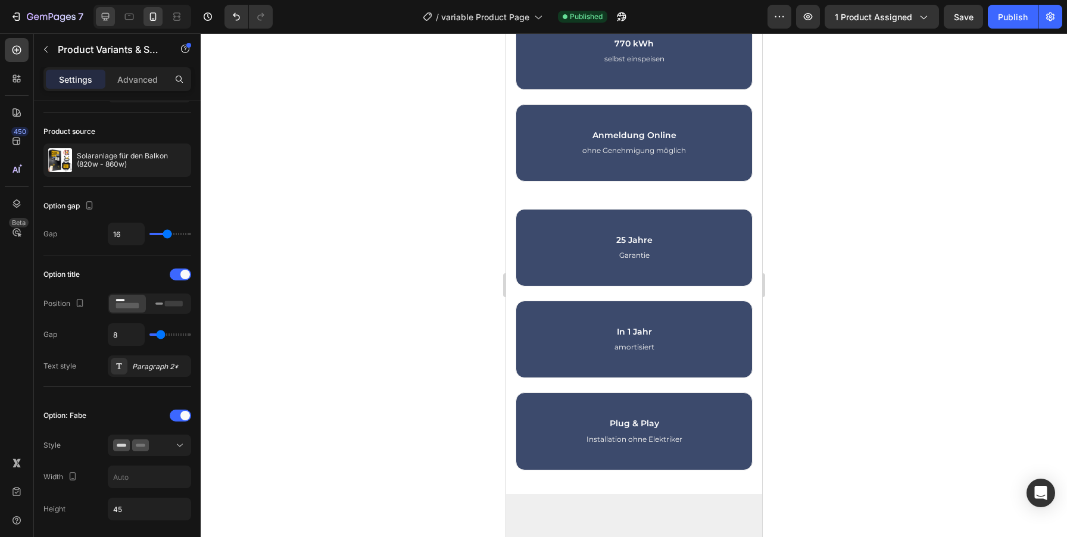
click at [111, 17] on div at bounding box center [105, 16] width 19 height 19
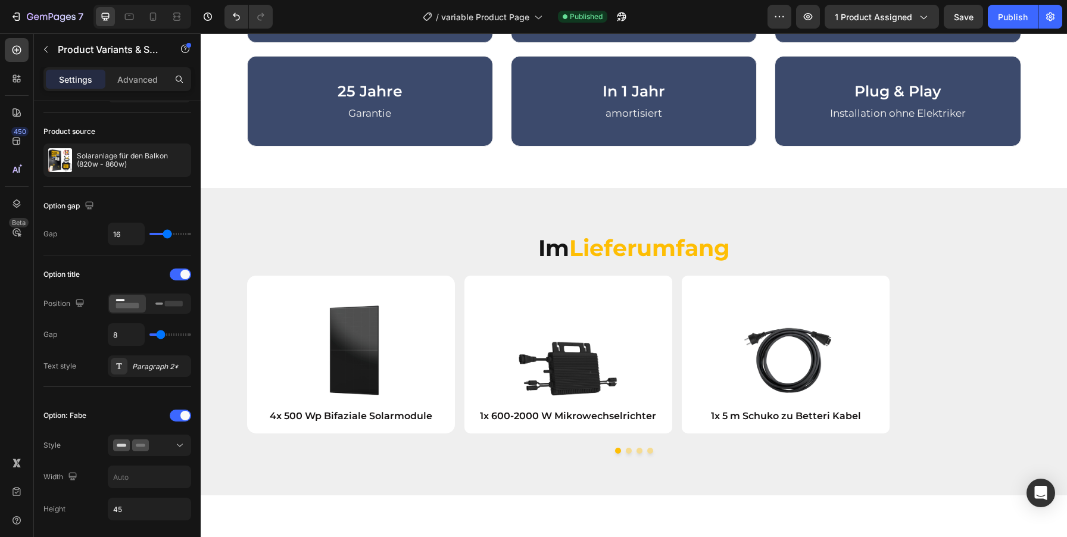
type input "15"
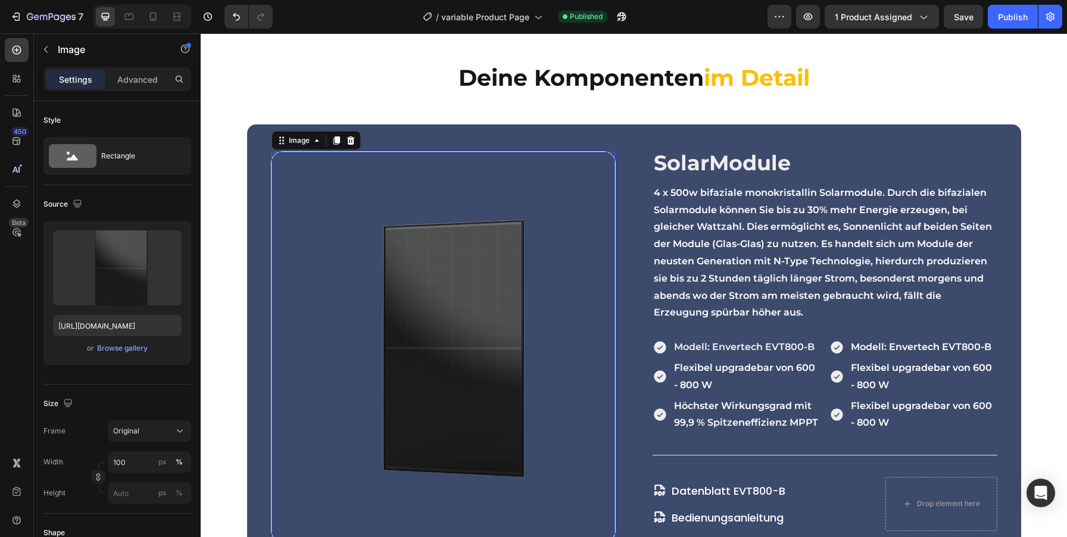
click at [567, 238] on img at bounding box center [444, 347] width 344 height 391
click at [140, 164] on div "Rectangle" at bounding box center [137, 155] width 73 height 27
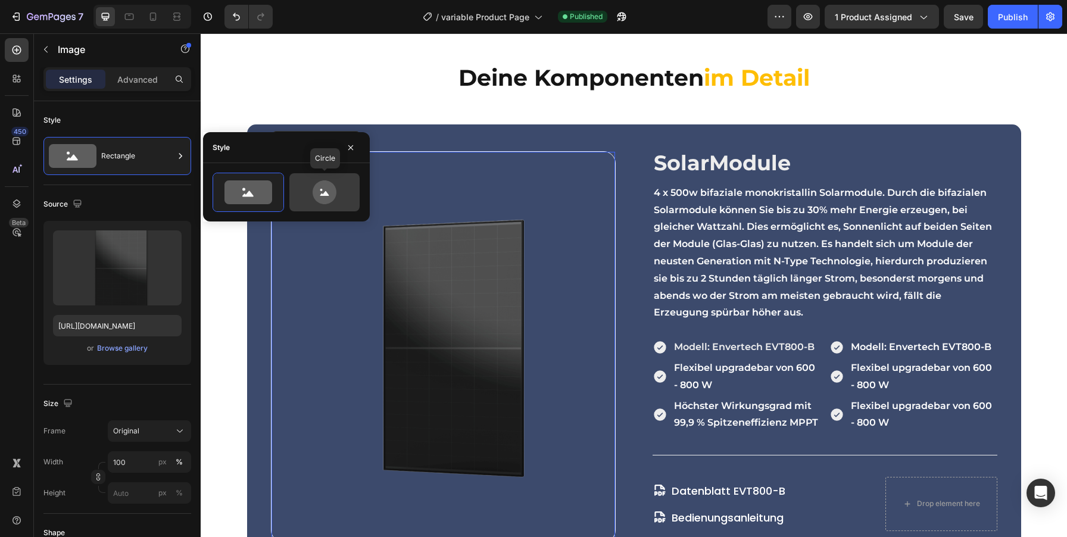
click at [329, 199] on icon at bounding box center [325, 192] width 24 height 24
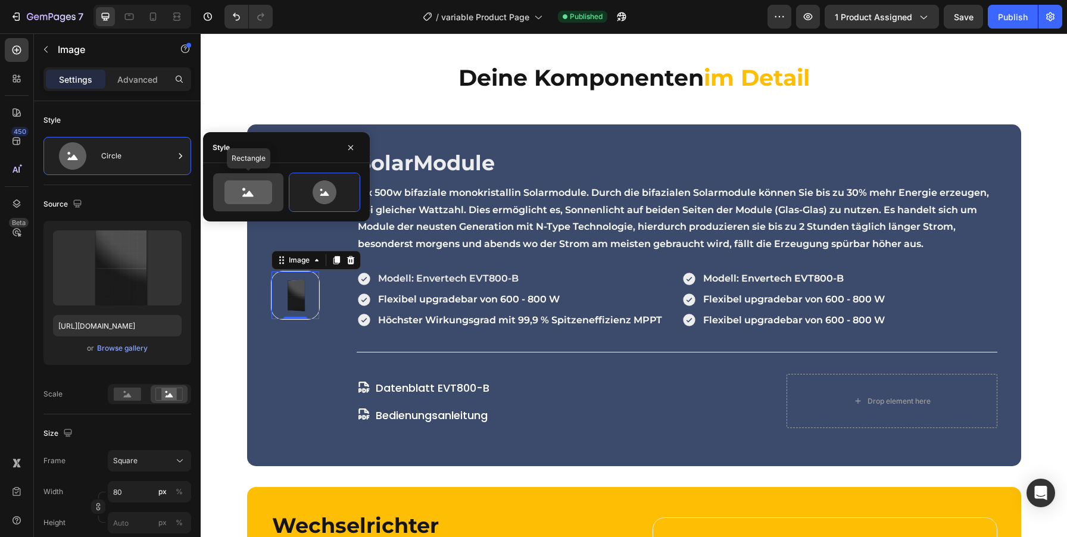
click at [263, 182] on icon at bounding box center [248, 192] width 48 height 24
type input "100"
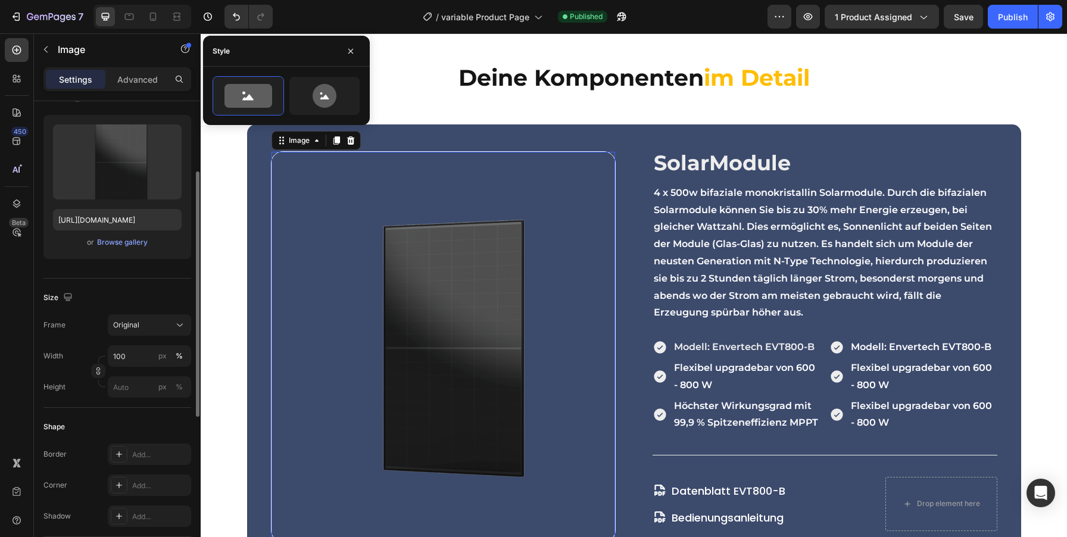
scroll to position [120, 0]
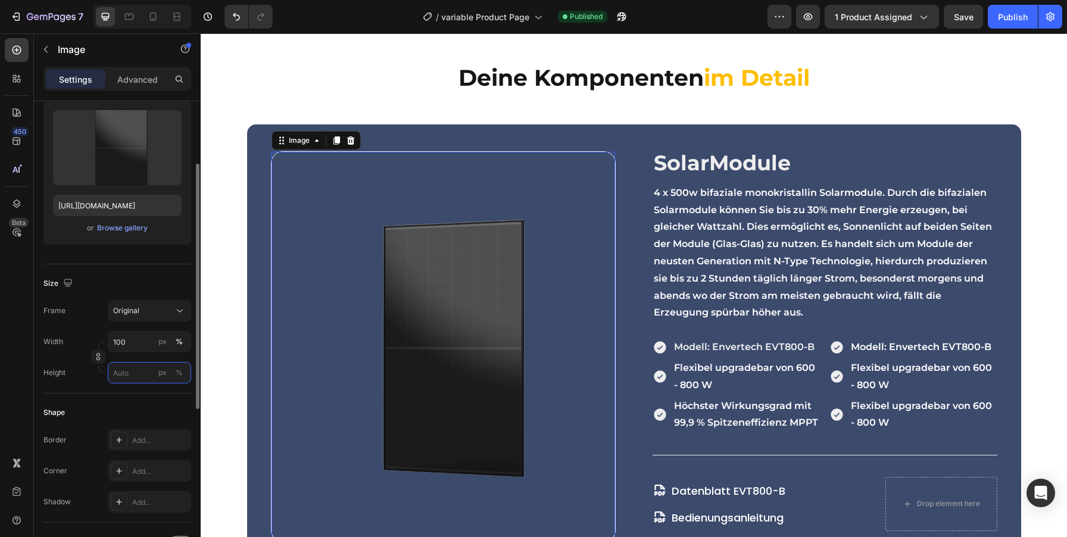
click at [125, 373] on input "px %" at bounding box center [149, 372] width 83 height 21
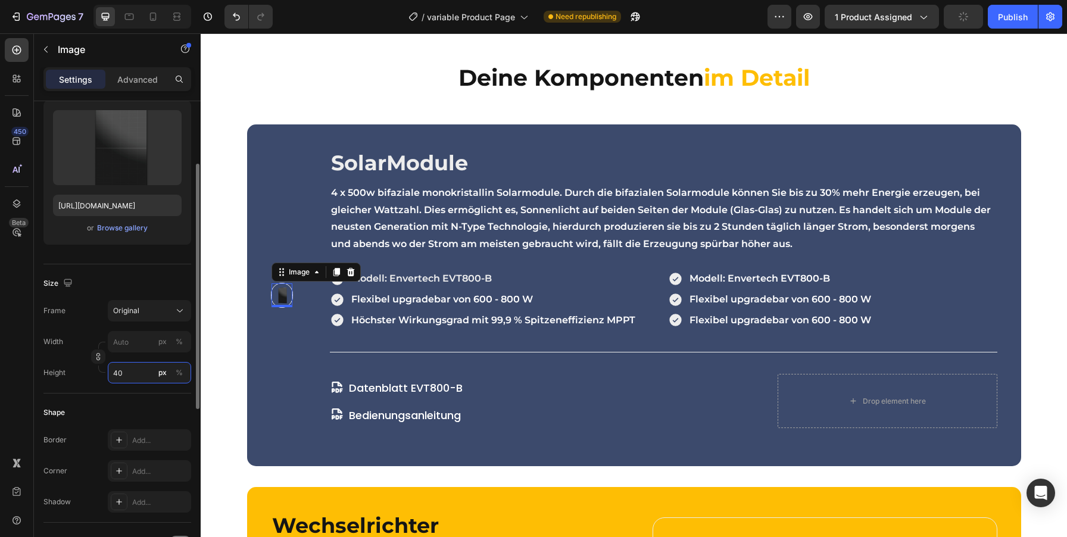
type input "4"
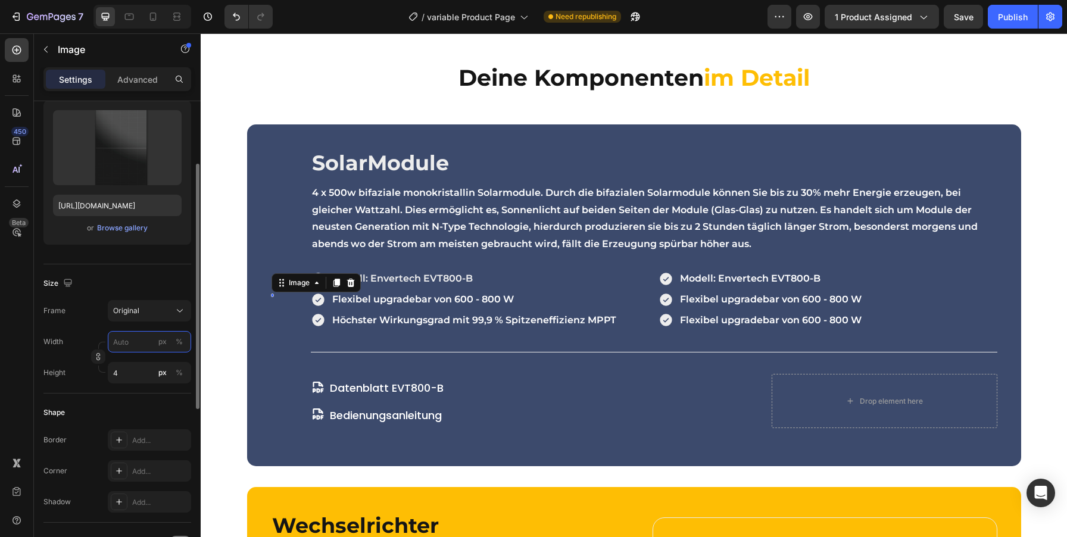
click at [132, 349] on input "px %" at bounding box center [149, 341] width 83 height 21
type input "4"
click at [83, 339] on div "Width px %" at bounding box center [117, 341] width 148 height 21
click at [99, 389] on div "Size Frame Original Width px % Height 4 px %" at bounding box center [117, 328] width 148 height 129
click at [129, 380] on input "4" at bounding box center [149, 372] width 83 height 21
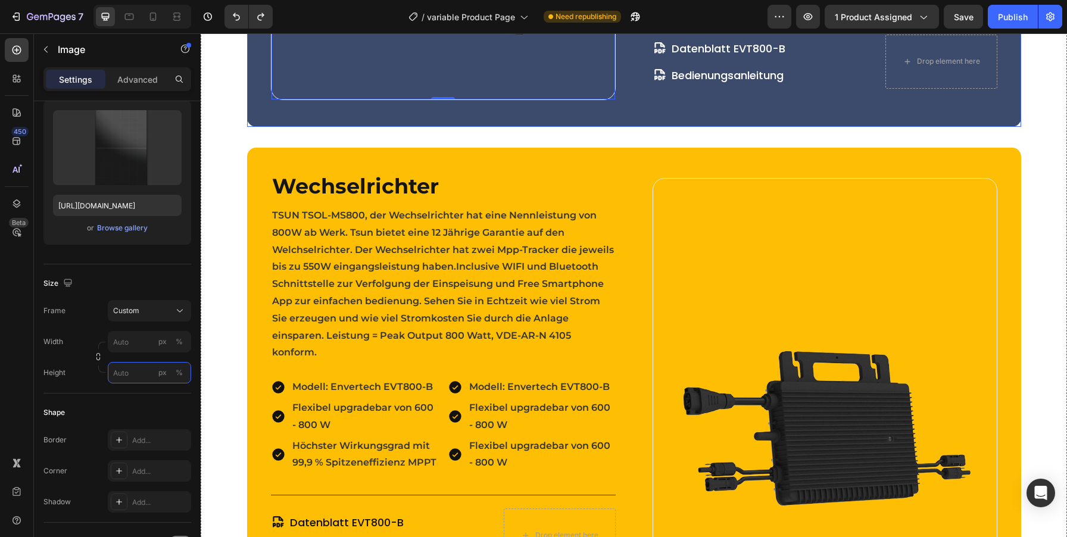
scroll to position [1783, 0]
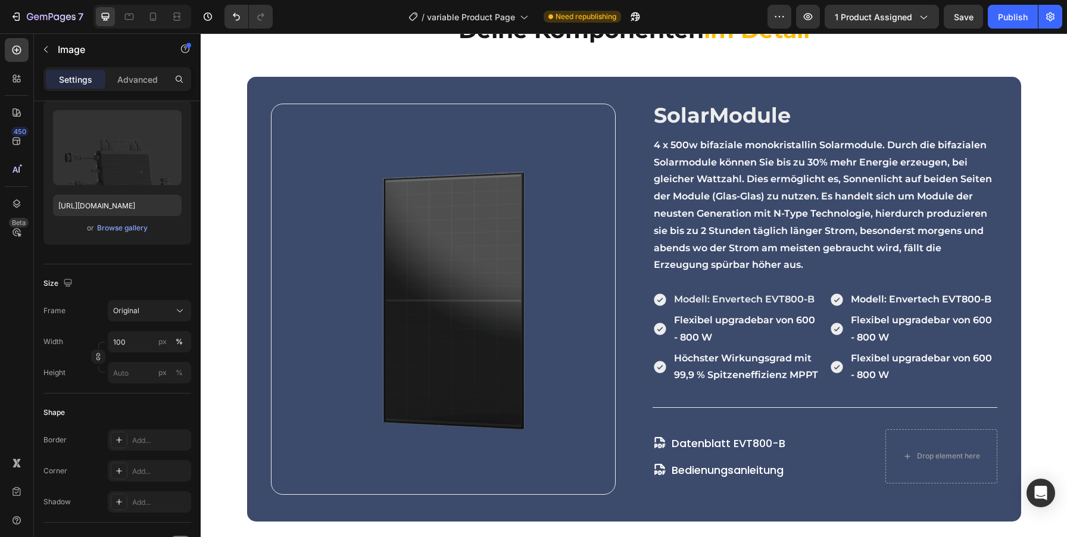
scroll to position [1121, 0]
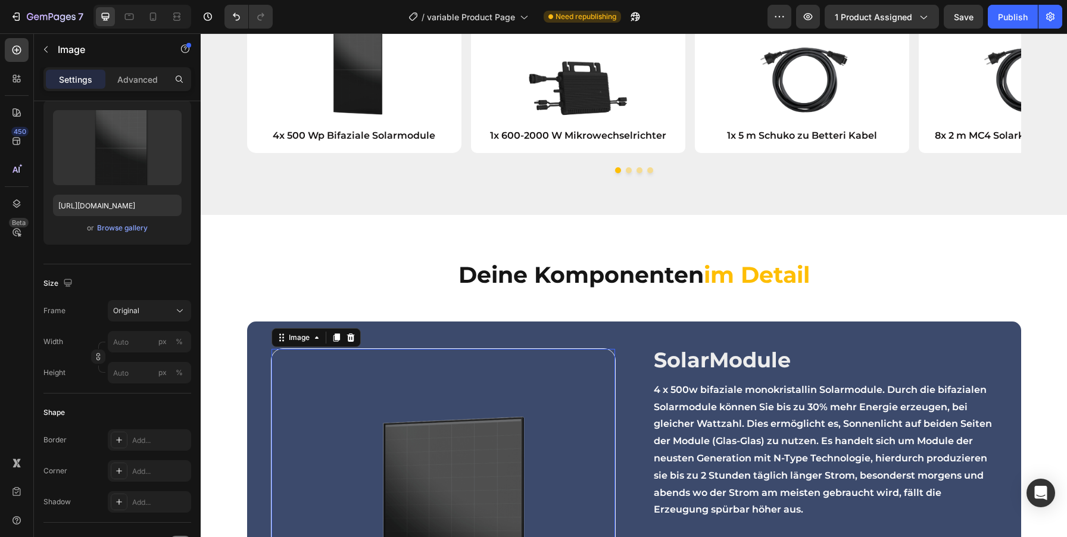
click at [554, 372] on img at bounding box center [444, 544] width 344 height 391
click at [117, 348] on input "px %" at bounding box center [149, 341] width 83 height 21
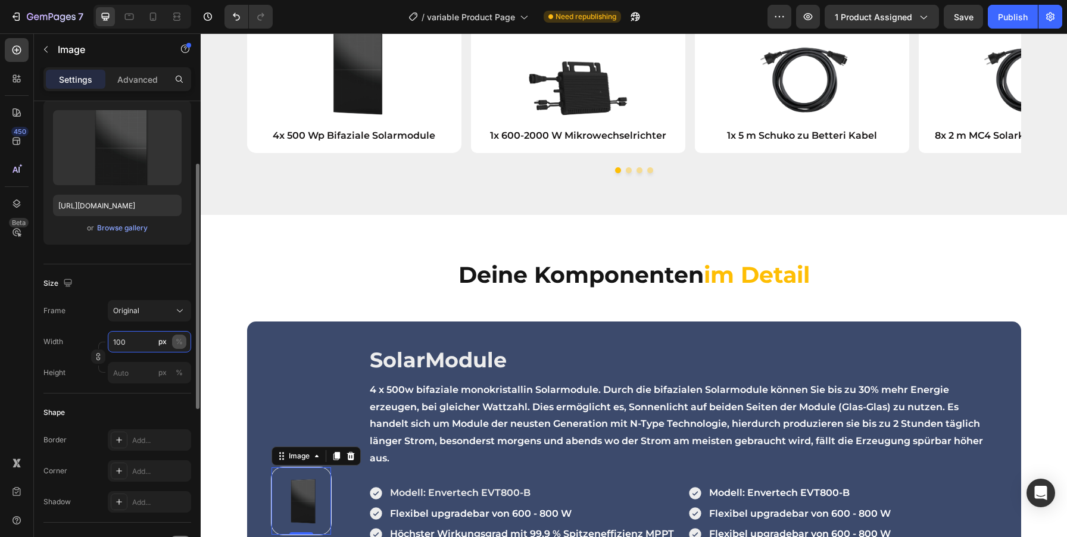
type input "100"
click at [180, 343] on div "%" at bounding box center [179, 341] width 7 height 11
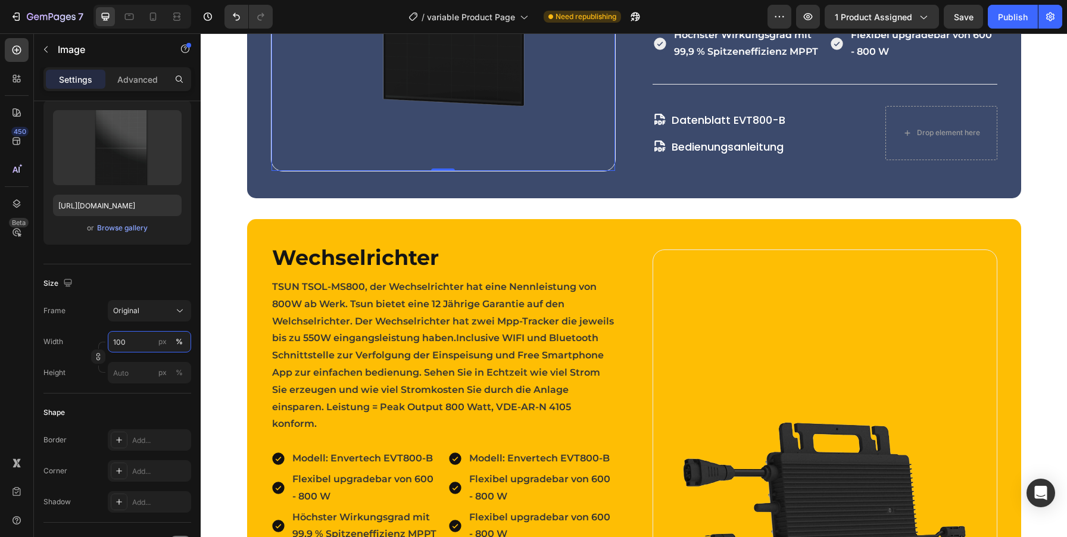
scroll to position [1783, 0]
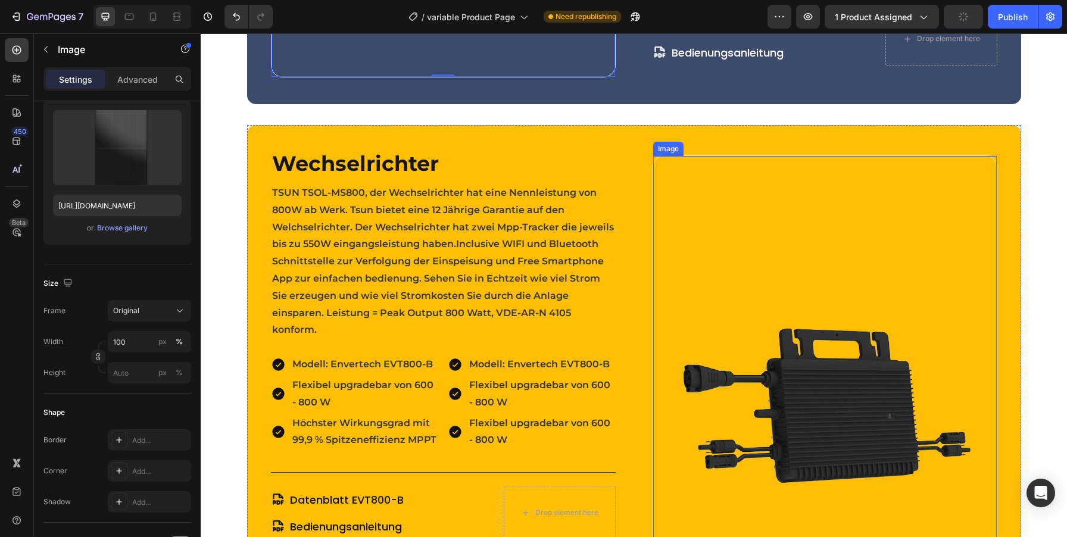
click at [701, 294] on img at bounding box center [825, 351] width 344 height 391
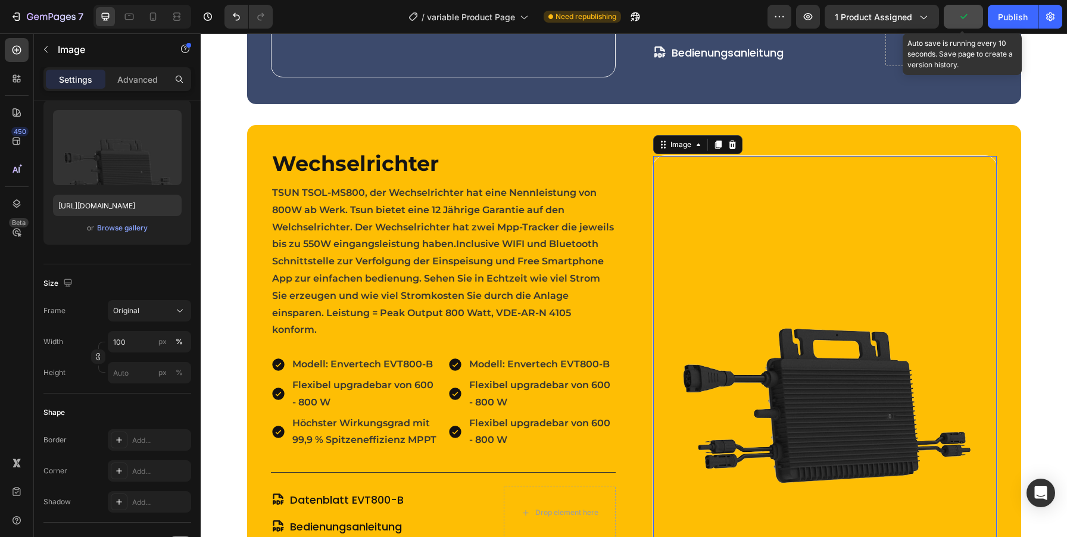
click at [962, 17] on icon "button" at bounding box center [963, 17] width 12 height 12
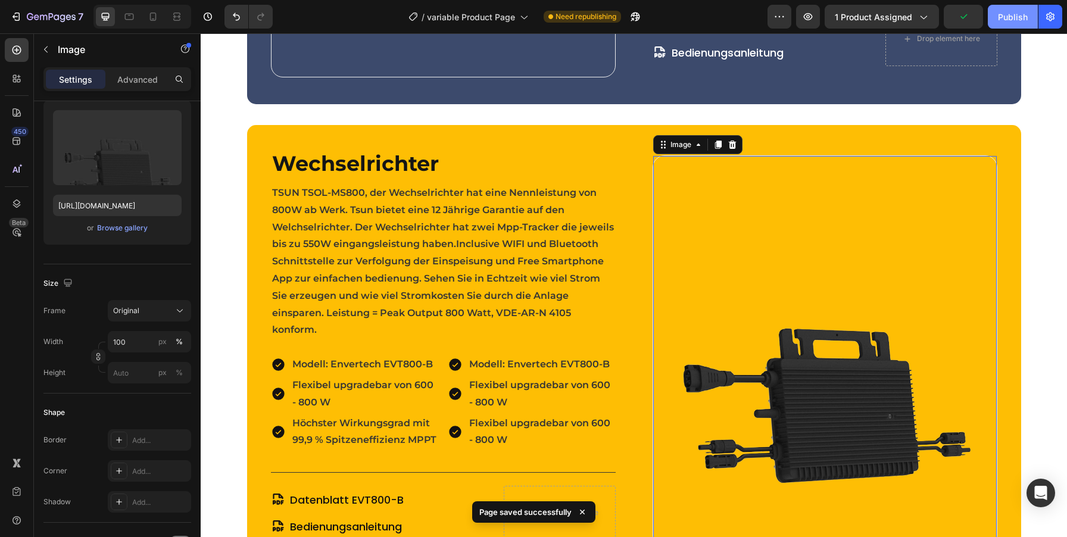
click at [1005, 17] on div "Publish" at bounding box center [1013, 17] width 30 height 13
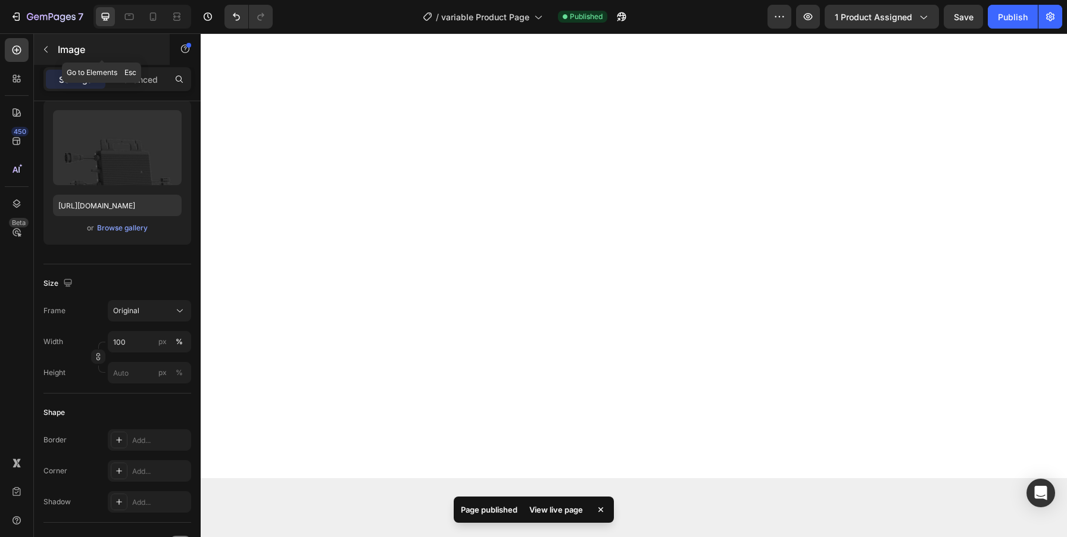
scroll to position [2641, 0]
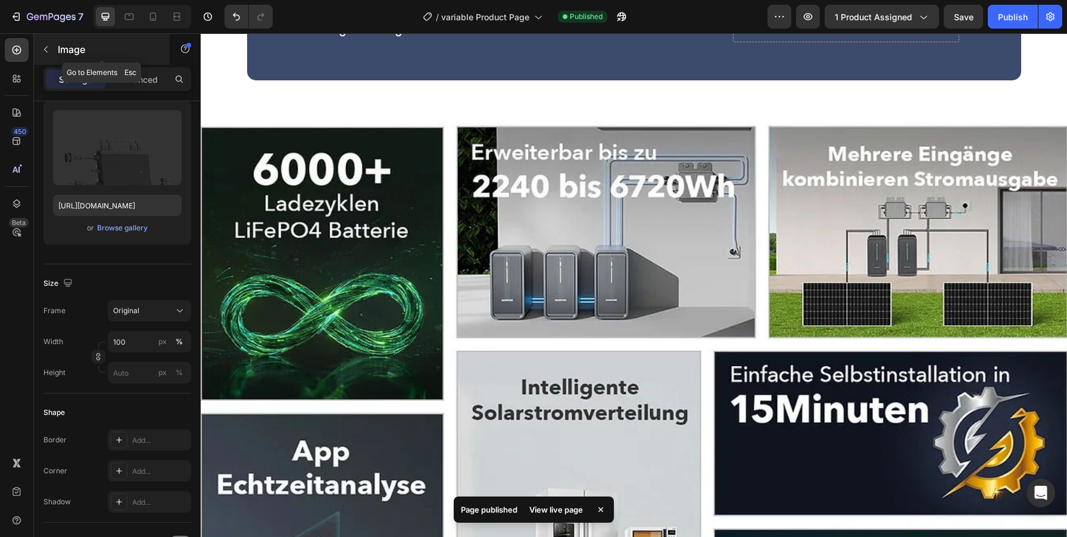
click at [42, 47] on icon "button" at bounding box center [46, 50] width 10 height 10
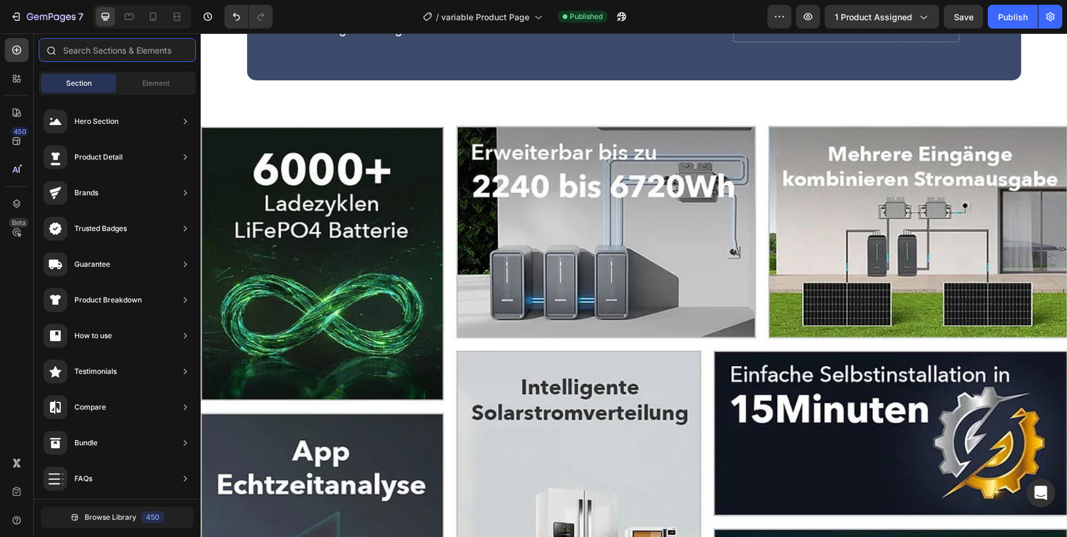
click at [63, 48] on input "text" at bounding box center [117, 50] width 157 height 24
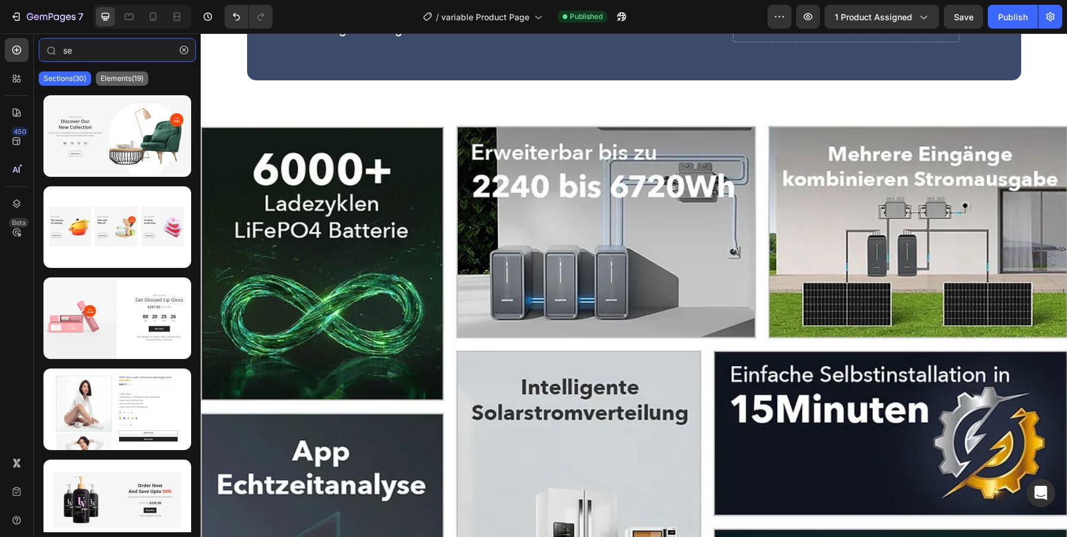
type input "se"
click at [118, 81] on p "Elements(19)" at bounding box center [122, 79] width 43 height 10
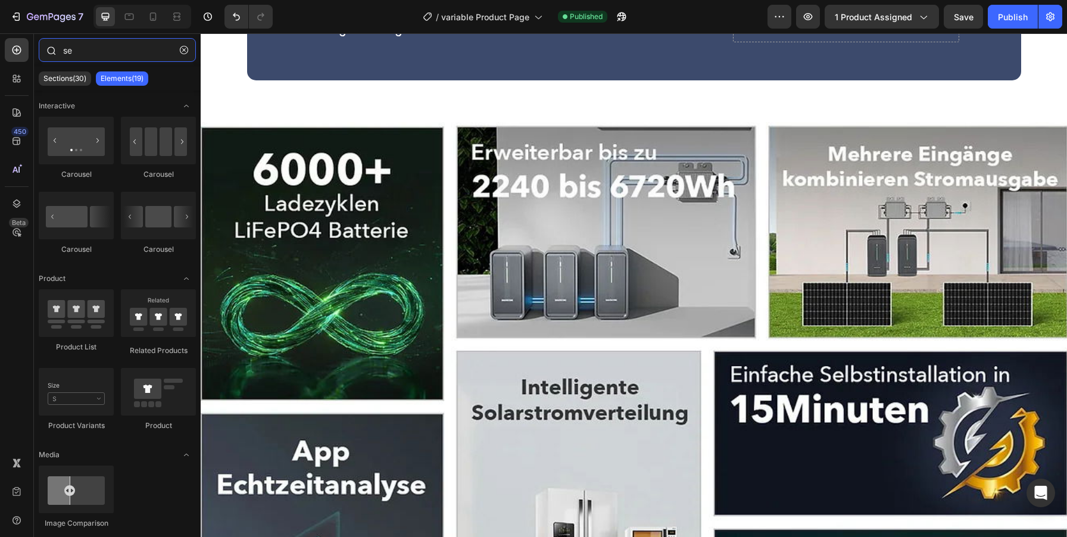
click at [81, 49] on input "se" at bounding box center [117, 50] width 157 height 24
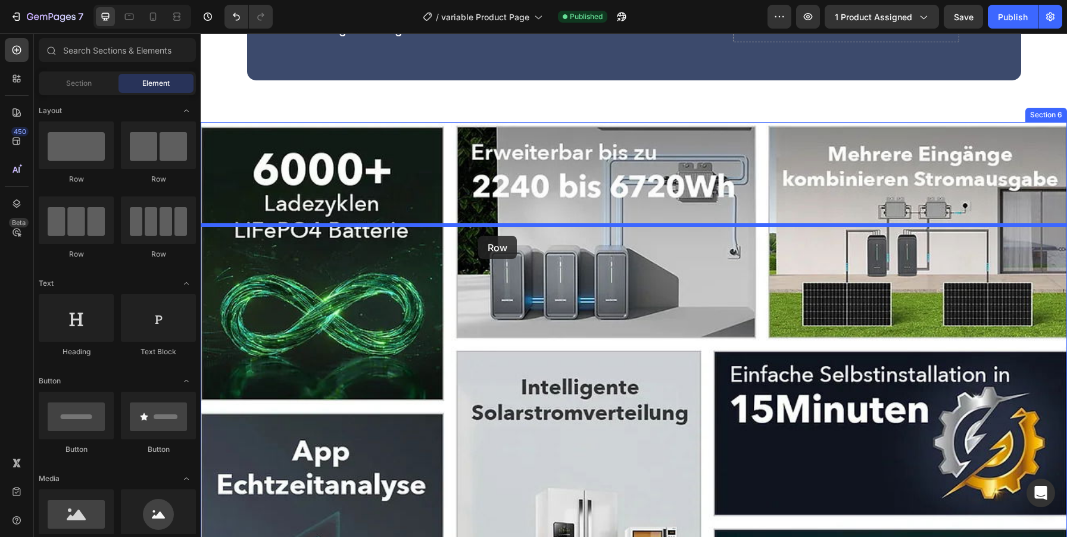
drag, startPoint x: 281, startPoint y: 182, endPoint x: 478, endPoint y: 233, distance: 203.1
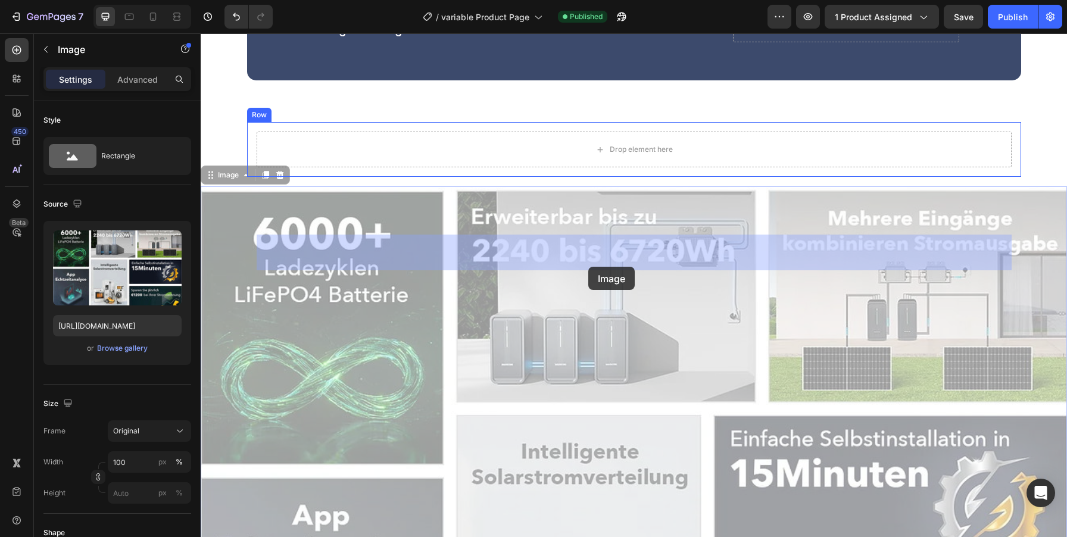
drag, startPoint x: 511, startPoint y: 404, endPoint x: 588, endPoint y: 266, distance: 157.3
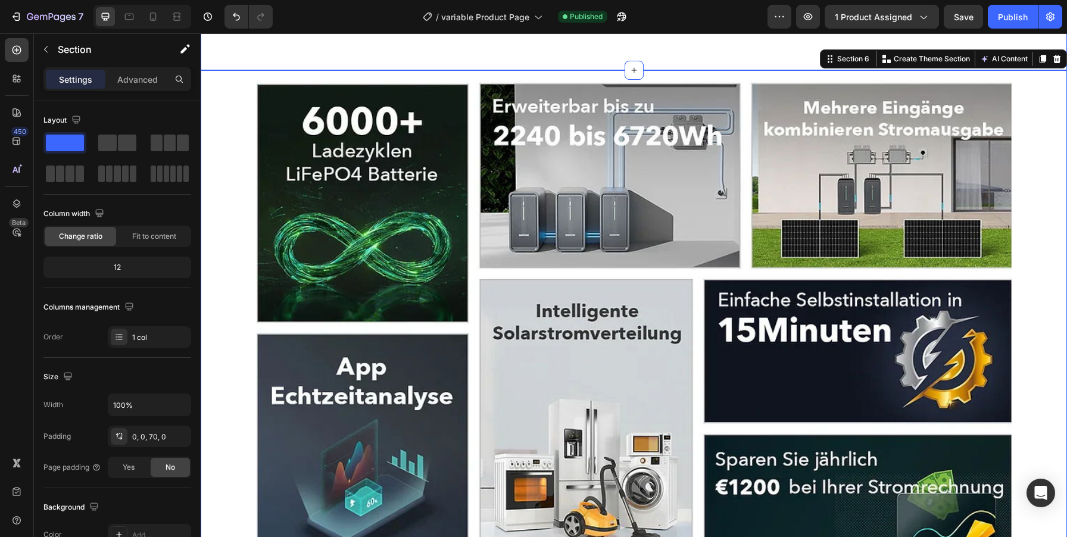
scroll to position [2715, 0]
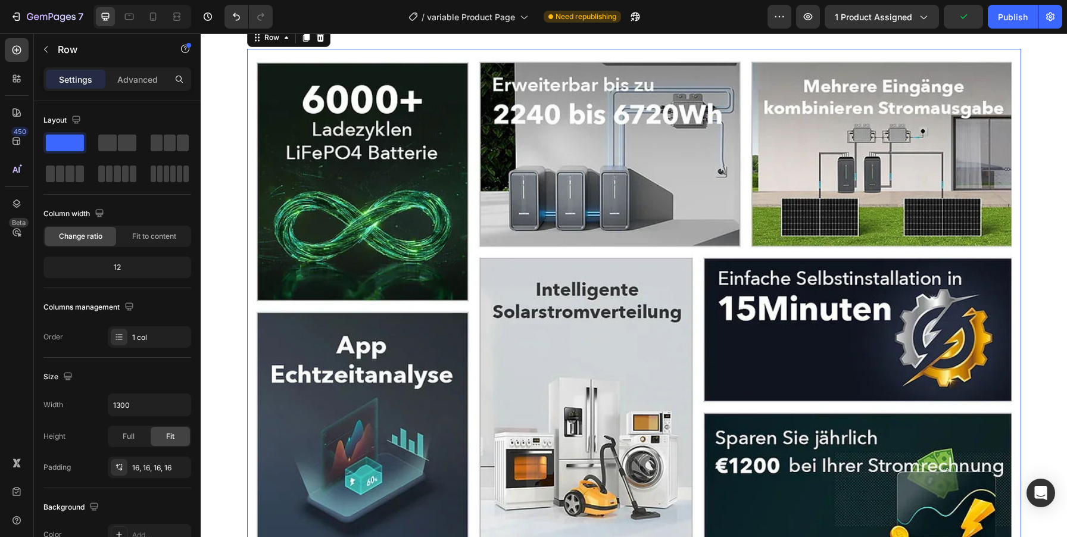
click at [252, 158] on div "Image Row 16" at bounding box center [634, 307] width 774 height 517
click at [127, 86] on div "Advanced" at bounding box center [138, 79] width 60 height 19
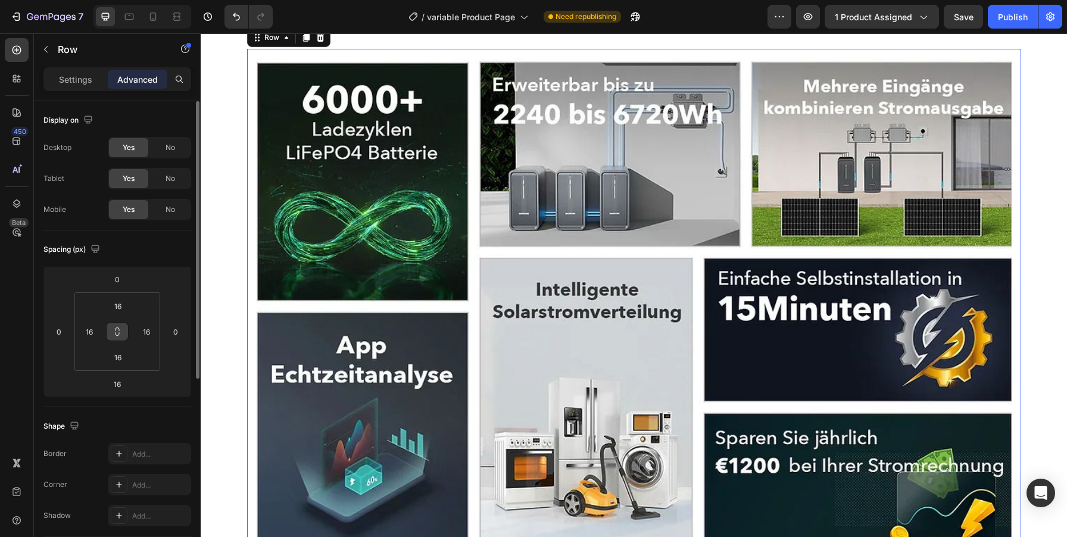
click at [120, 325] on button at bounding box center [117, 331] width 23 height 19
click at [116, 305] on input "16" at bounding box center [118, 306] width 24 height 18
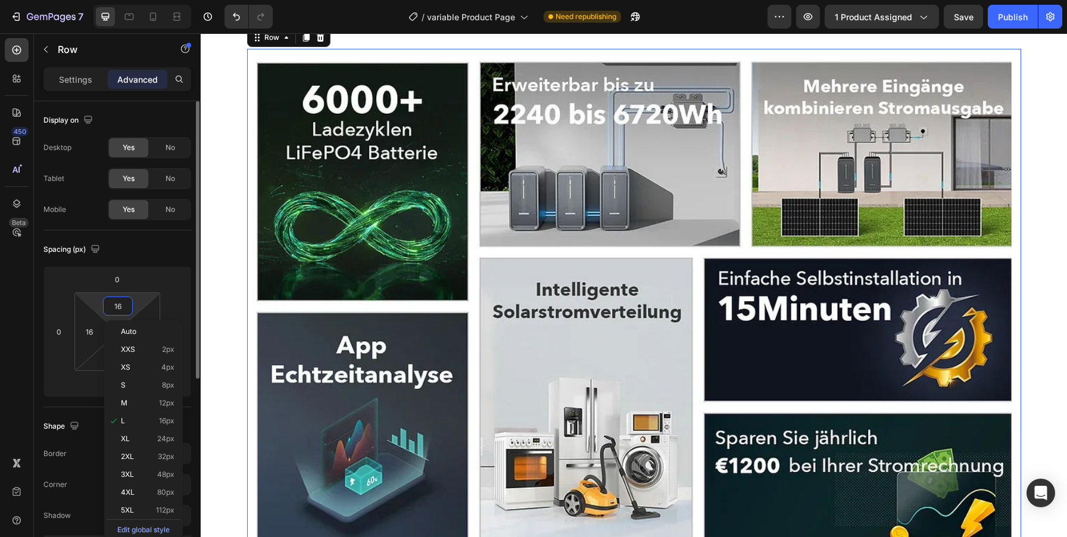
type input "0"
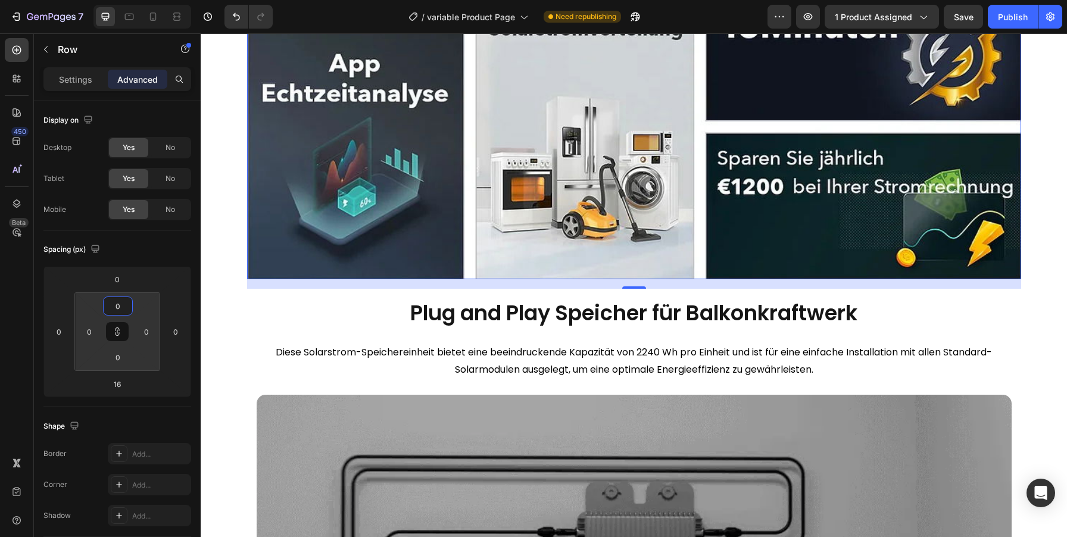
scroll to position [3095, 0]
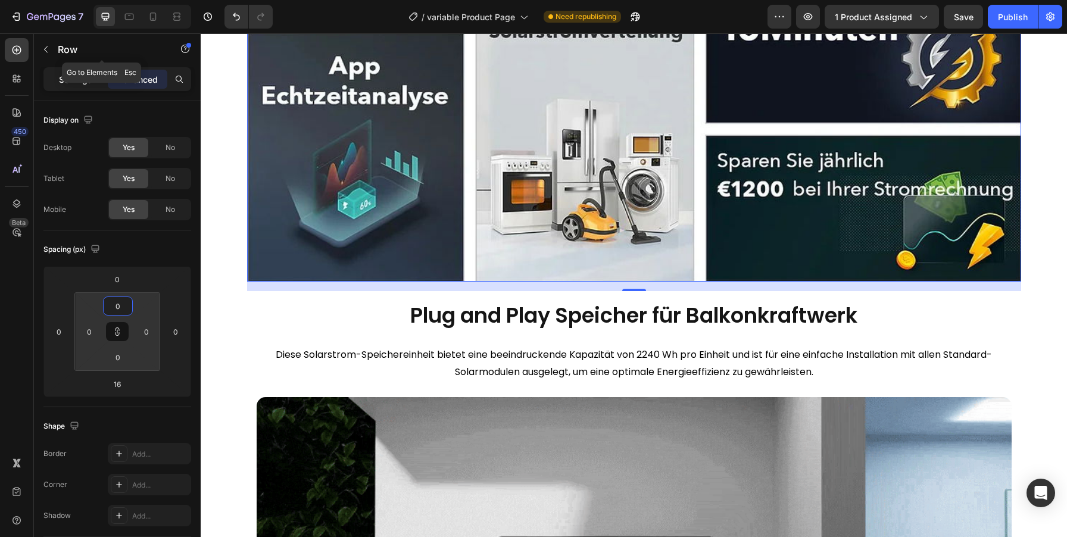
type input "0"
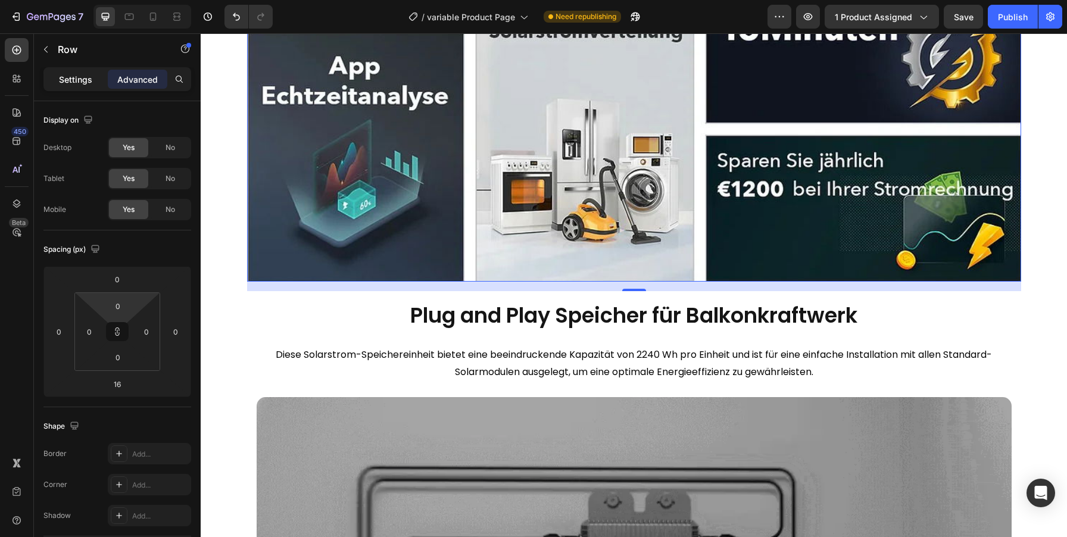
click at [77, 80] on p "Settings" at bounding box center [75, 79] width 33 height 13
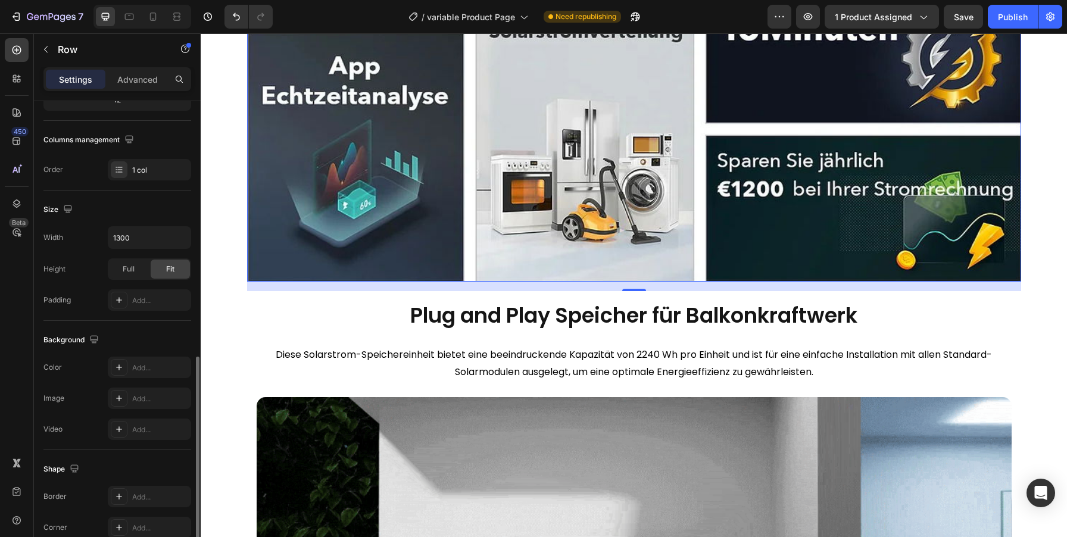
scroll to position [257, 0]
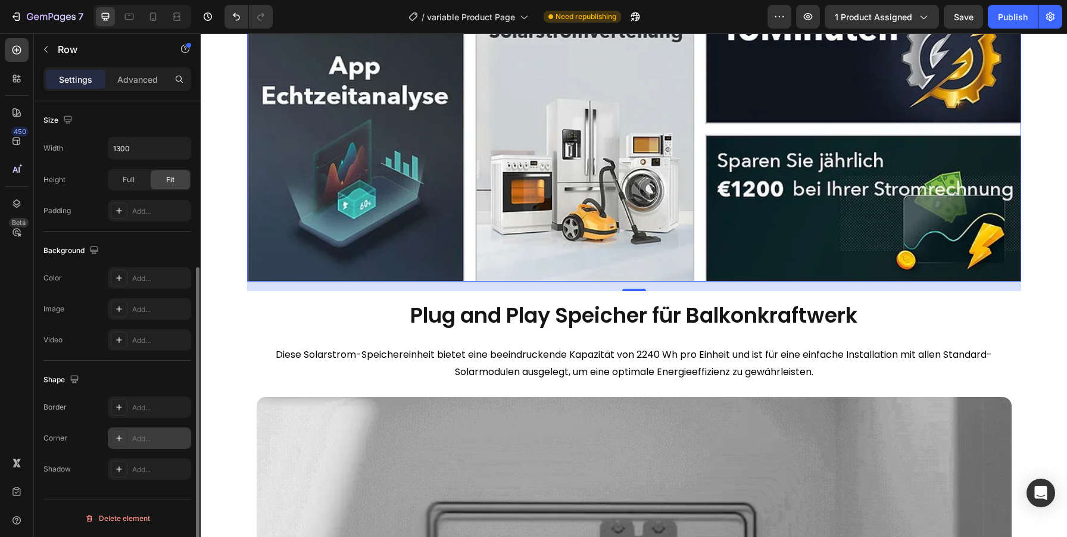
click at [132, 447] on div "Add..." at bounding box center [149, 438] width 83 height 21
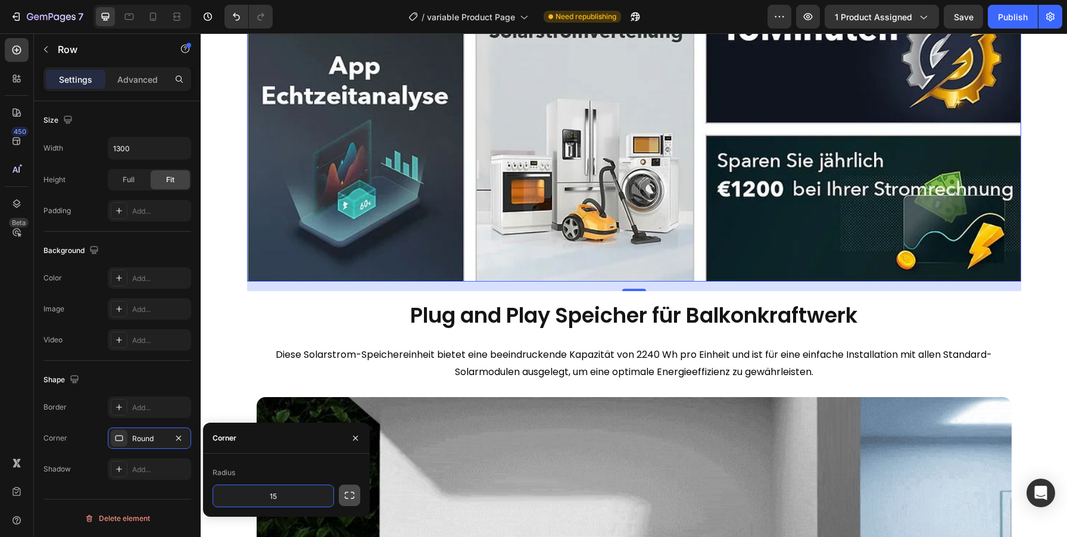
type input "15"
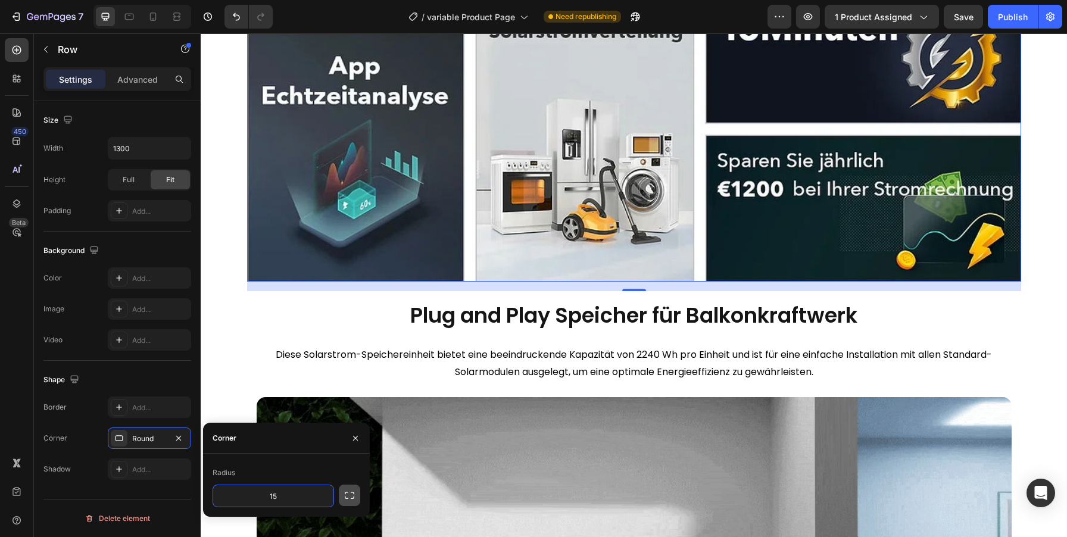
click at [350, 492] on icon "button" at bounding box center [350, 495] width 12 height 12
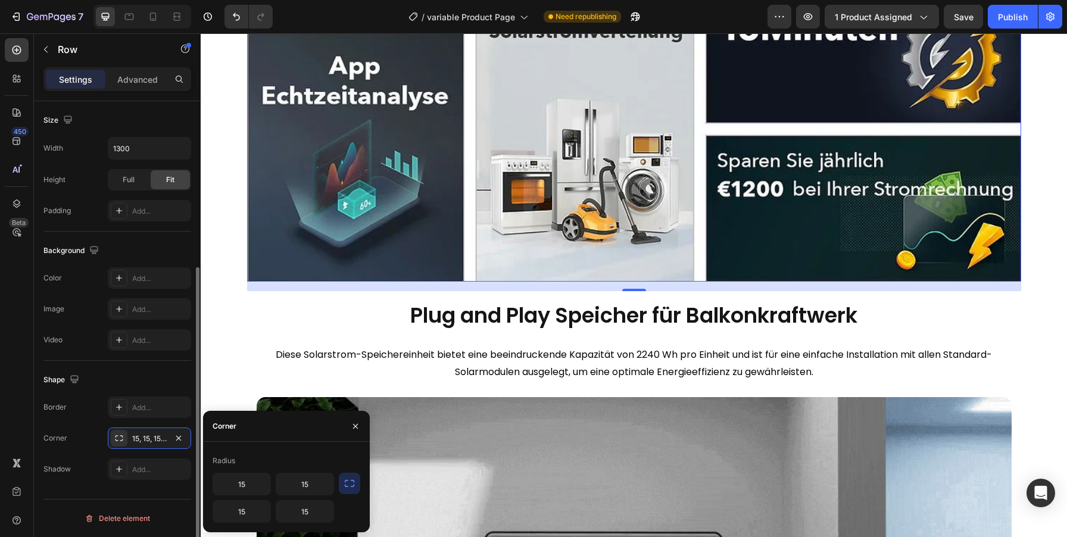
click at [88, 413] on div "Border Add..." at bounding box center [117, 407] width 148 height 21
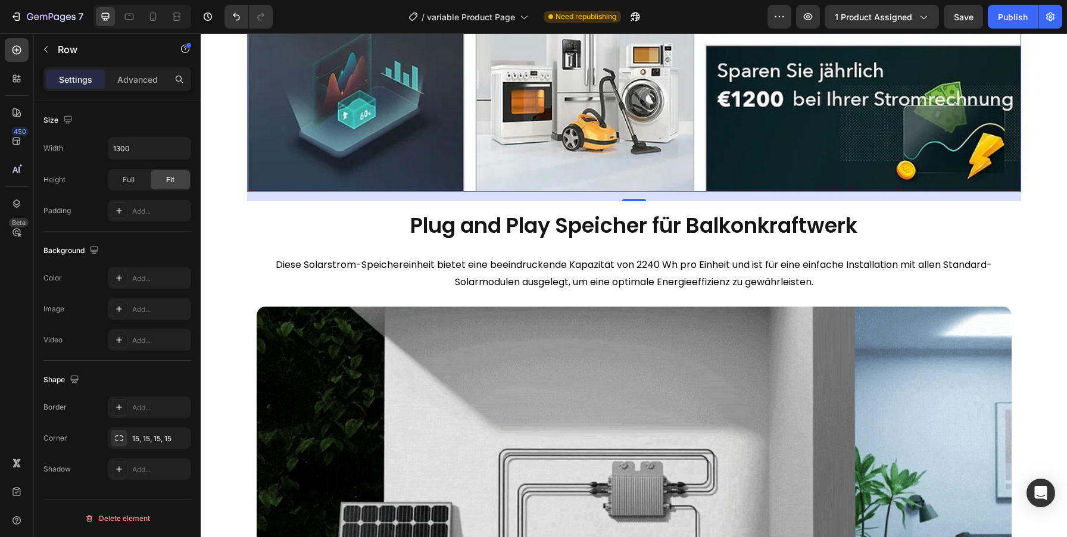
scroll to position [2726, 0]
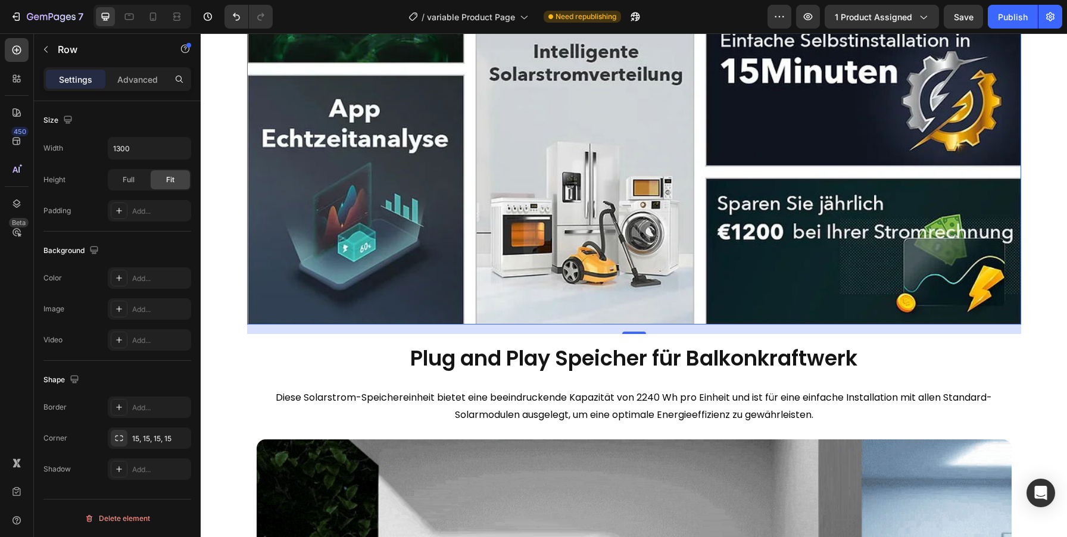
click at [300, 181] on img at bounding box center [634, 70] width 774 height 510
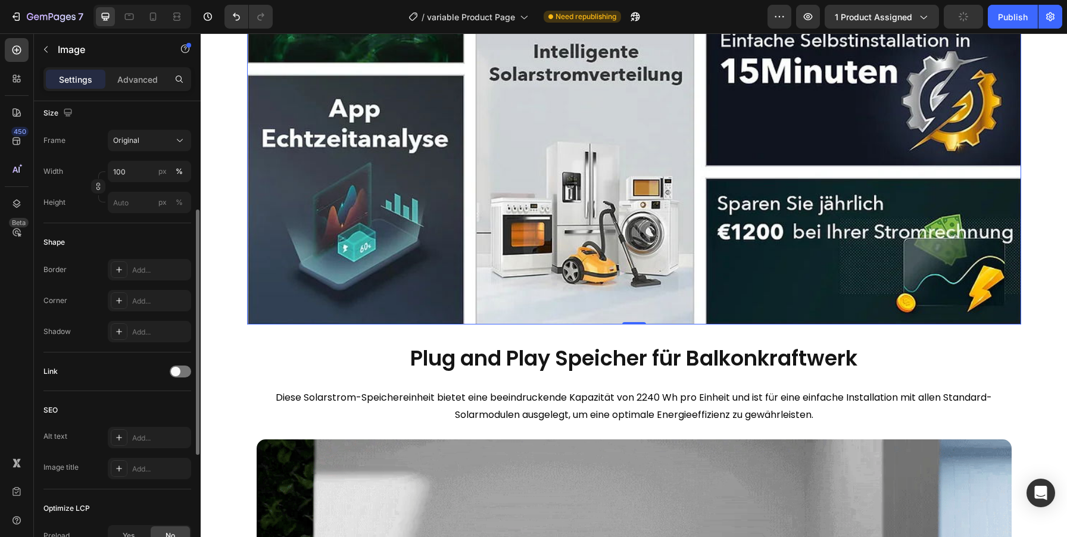
scroll to position [262, 0]
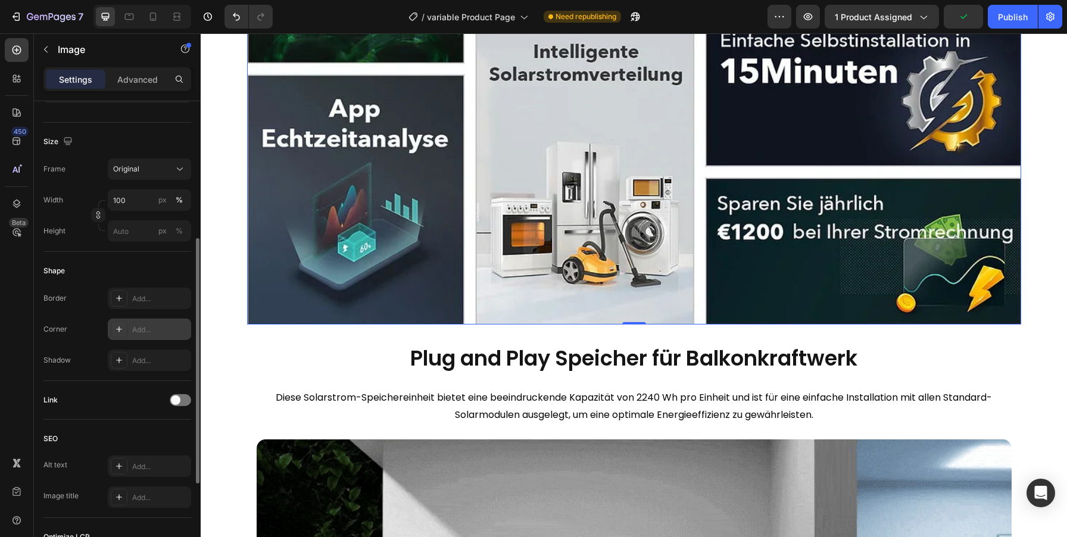
click at [145, 327] on div "Add..." at bounding box center [160, 330] width 56 height 11
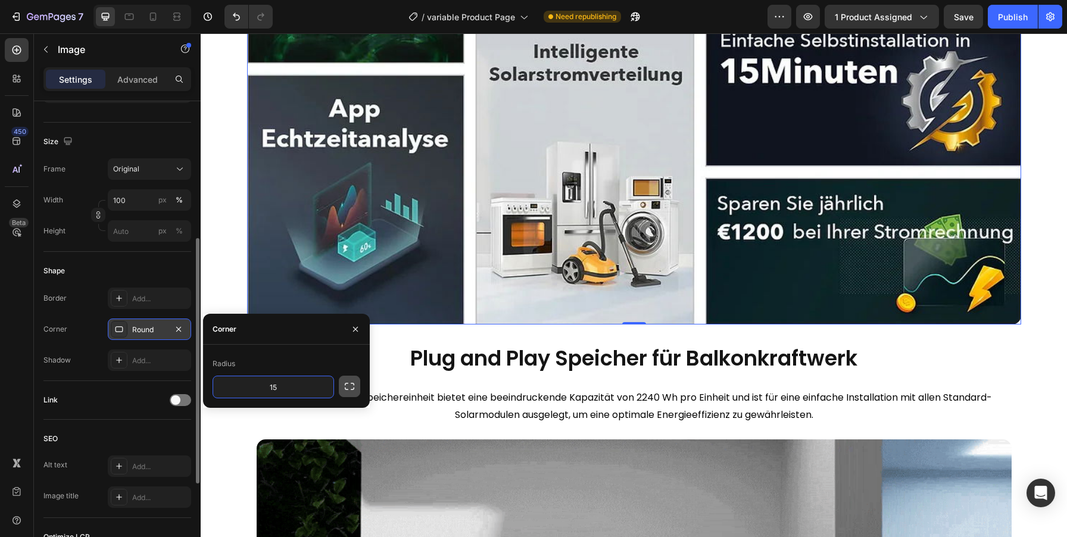
type input "15"
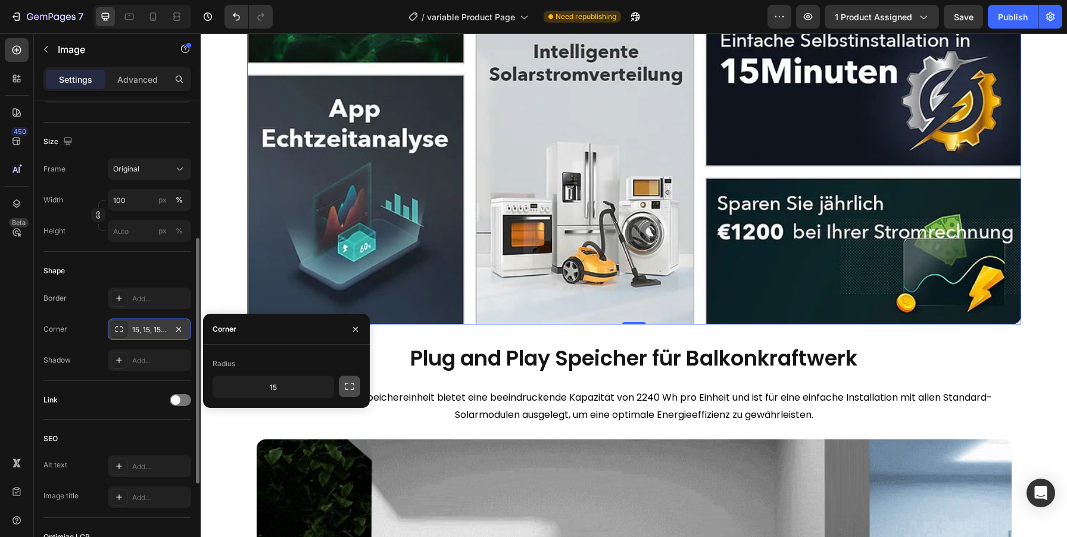
click at [354, 392] on button "button" at bounding box center [349, 386] width 21 height 21
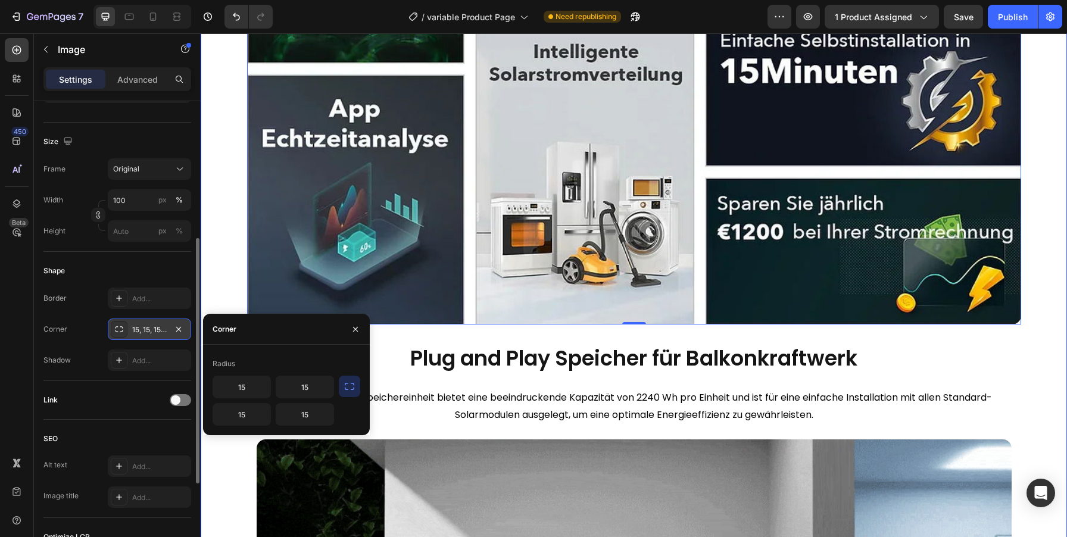
click at [1043, 339] on div "Image 0 Row Plug and Play Speicher für Balkonkraftwerk Heading Diese Solarstrom…" at bounding box center [634, 344] width 866 height 1059
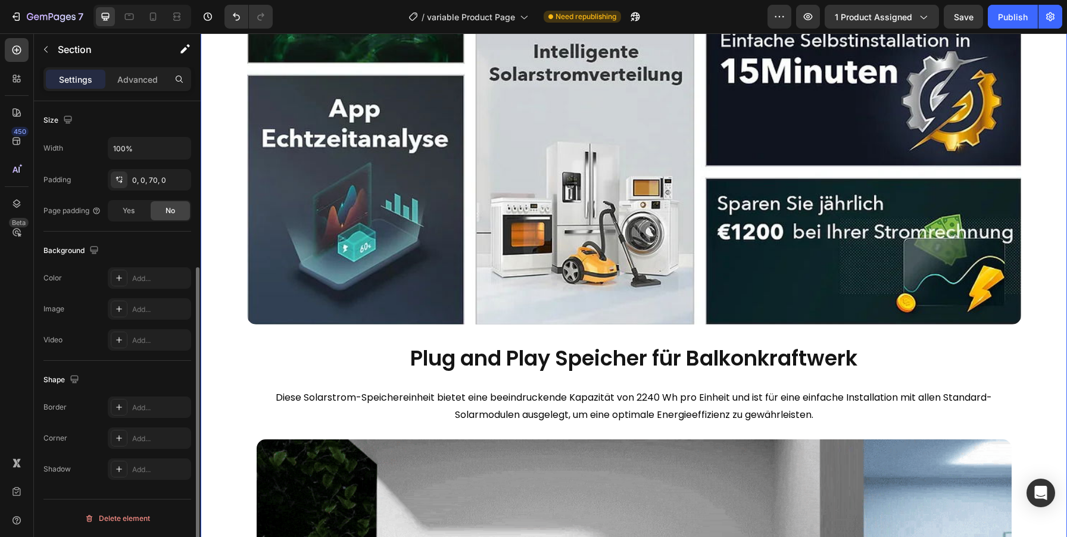
scroll to position [0, 0]
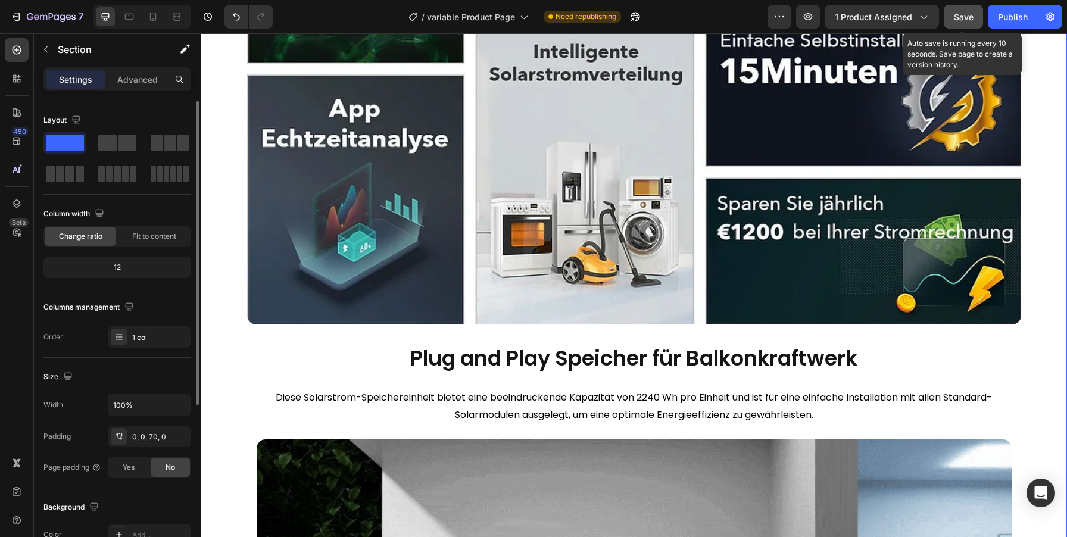
click at [962, 17] on span "Save" at bounding box center [964, 17] width 20 height 10
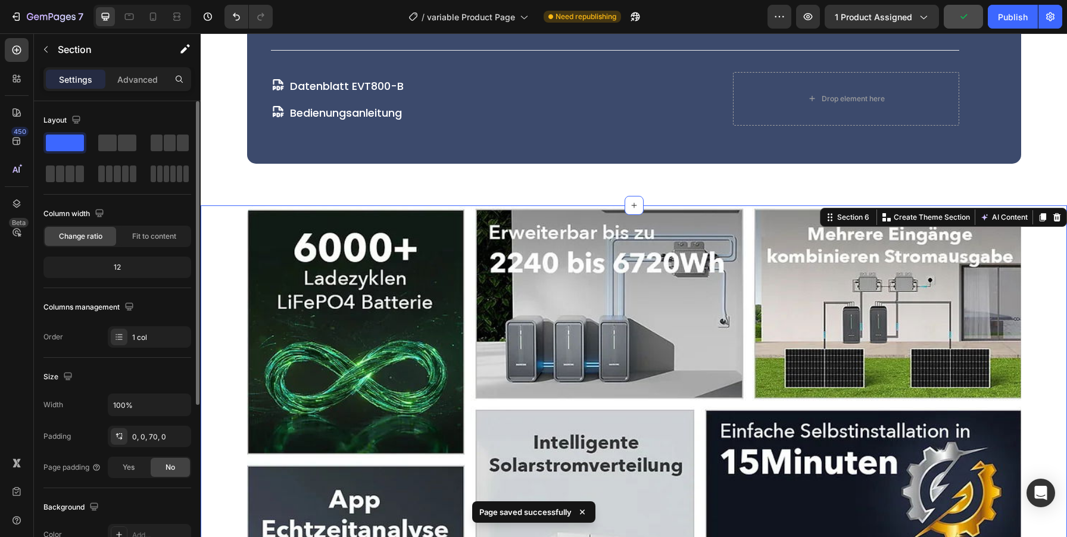
scroll to position [2580, 0]
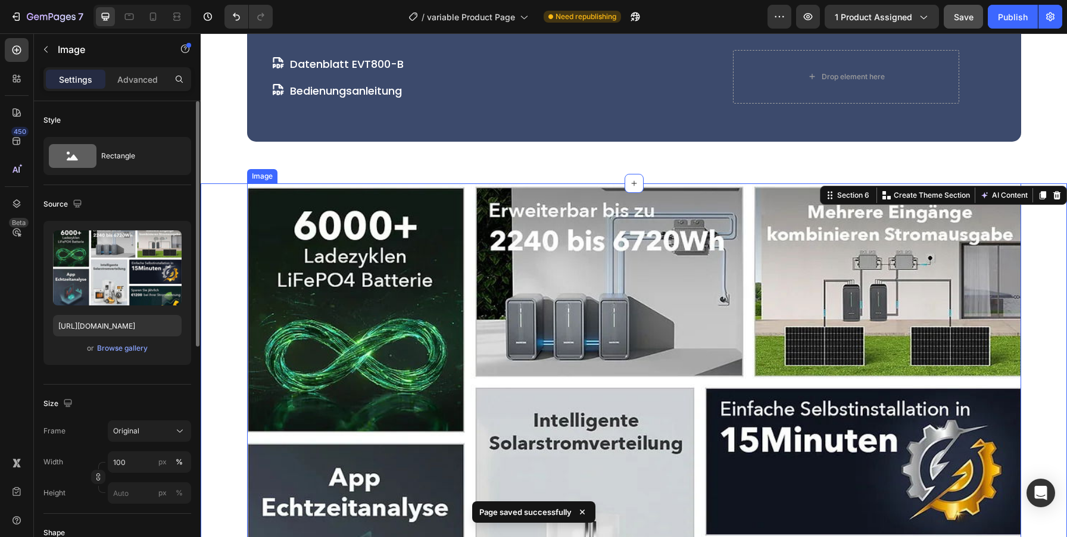
click at [430, 313] on img at bounding box center [634, 438] width 774 height 510
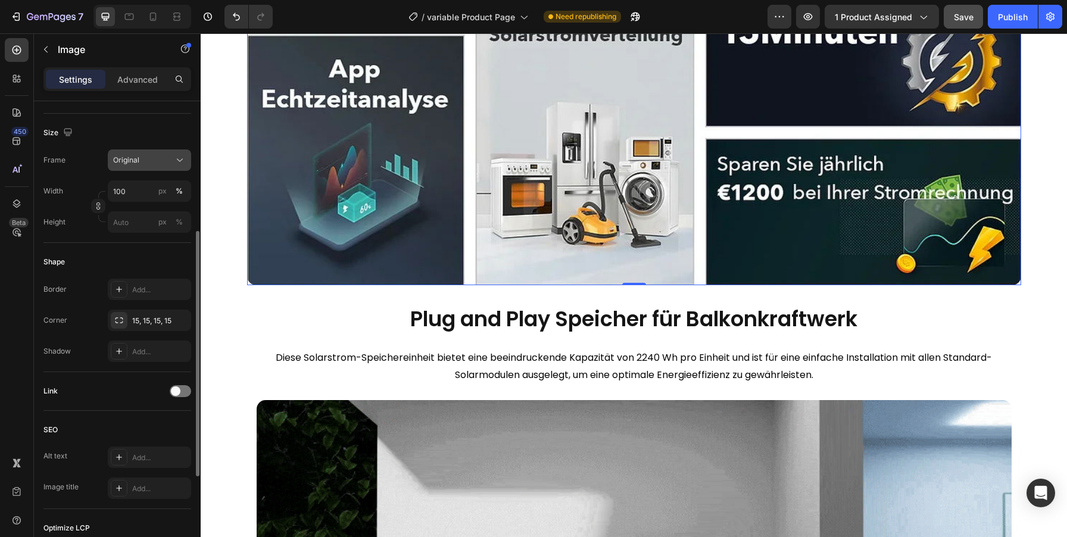
scroll to position [277, 0]
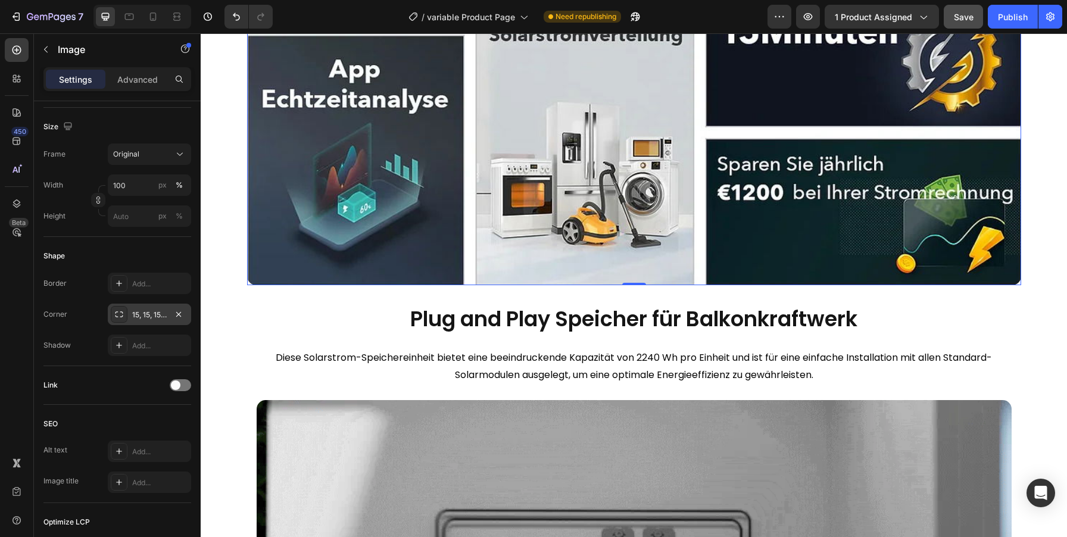
click at [148, 314] on div "15, 15, 15, 15" at bounding box center [149, 315] width 35 height 11
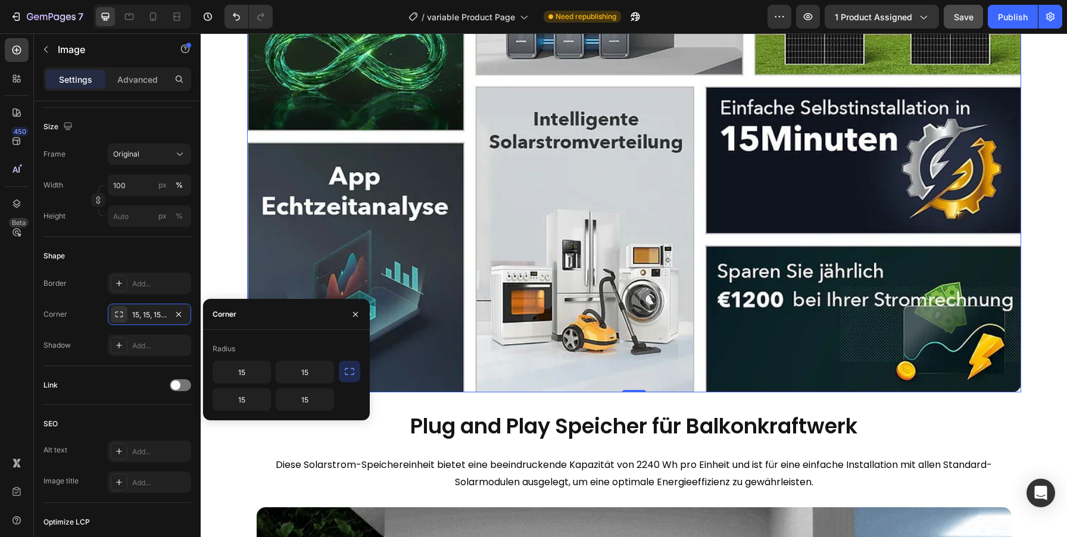
scroll to position [2661, 0]
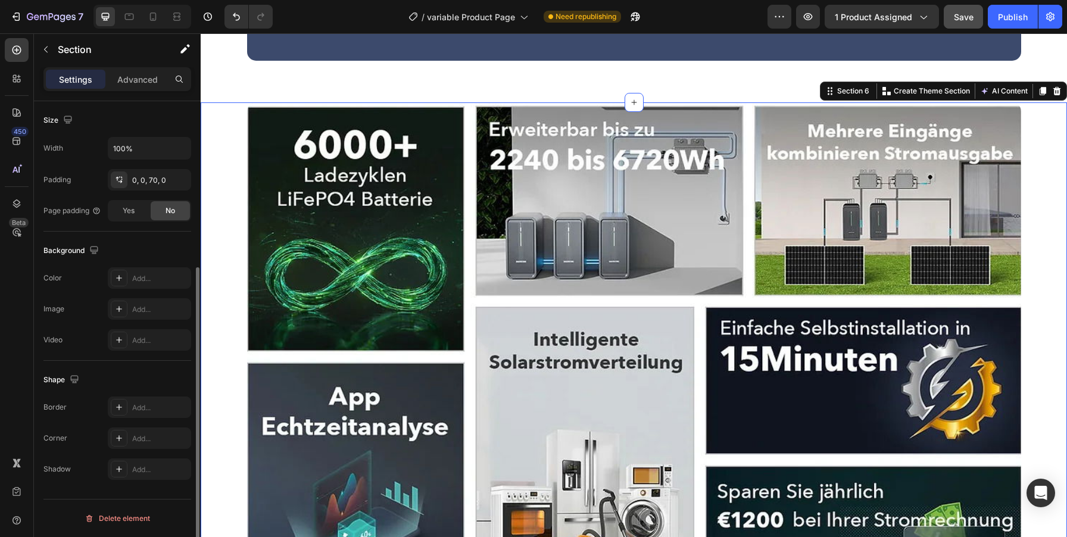
scroll to position [0, 0]
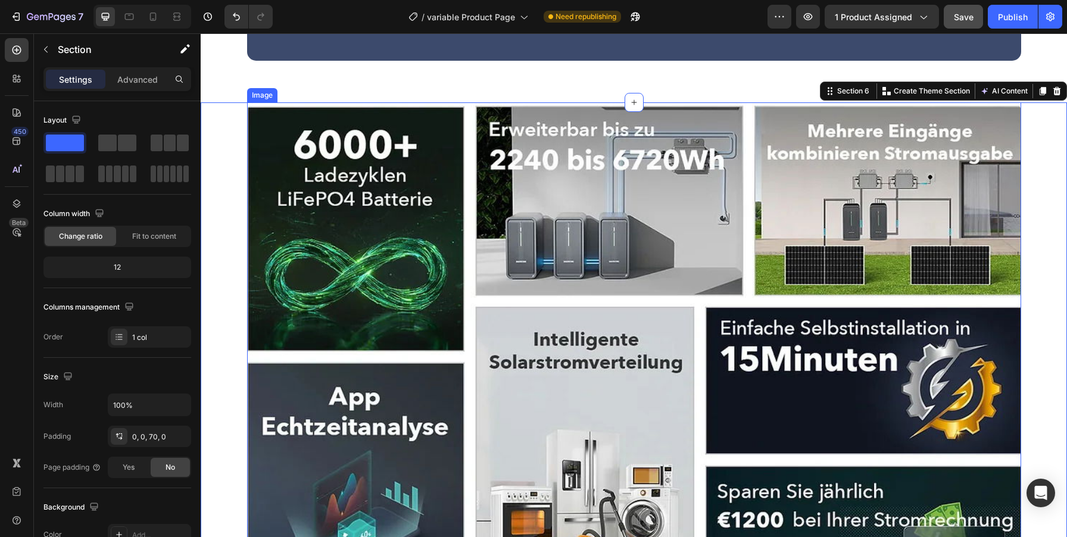
click at [265, 104] on img at bounding box center [634, 357] width 774 height 510
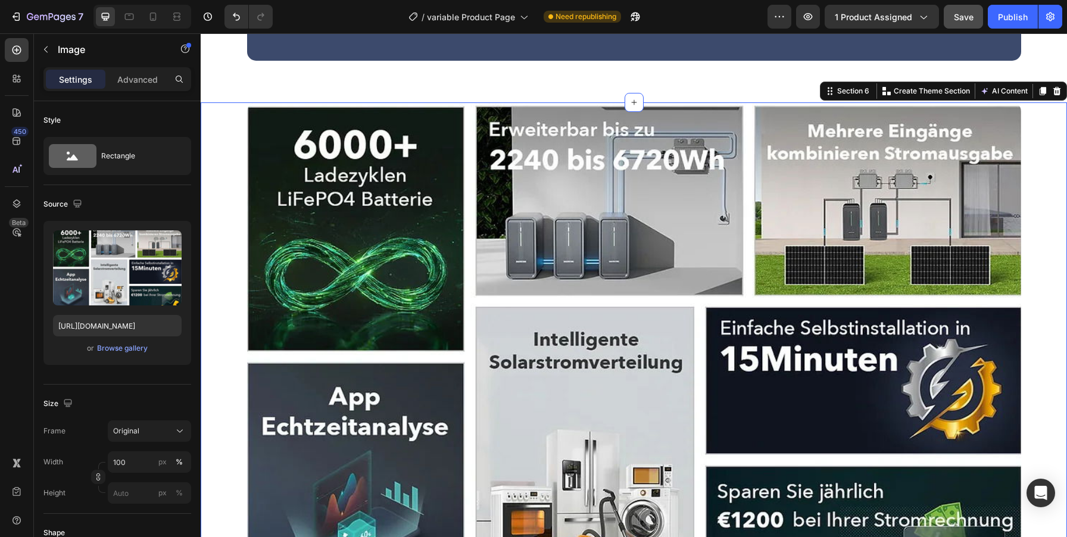
click at [501, 195] on img at bounding box center [634, 357] width 774 height 510
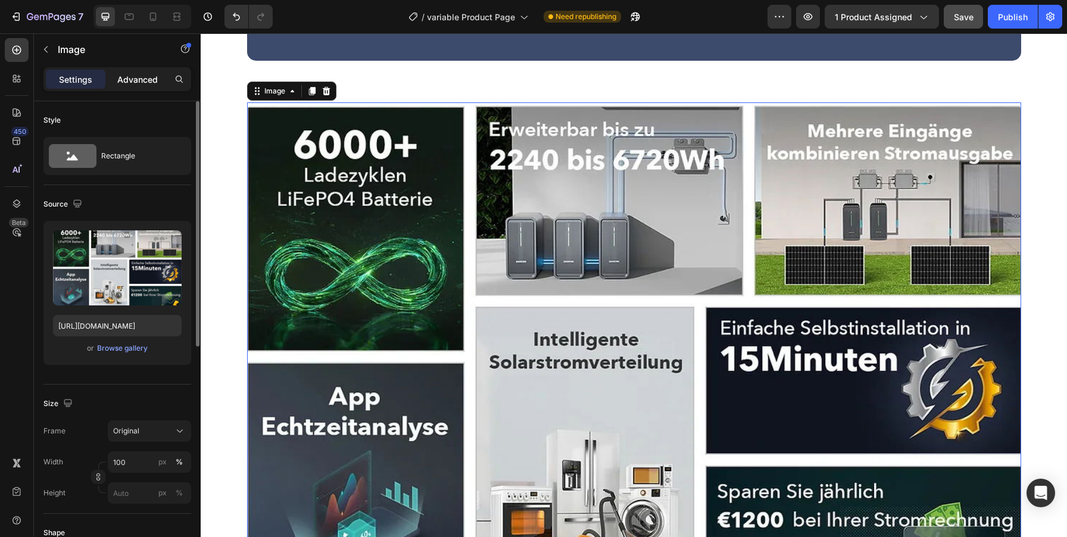
click at [126, 82] on p "Advanced" at bounding box center [137, 79] width 40 height 13
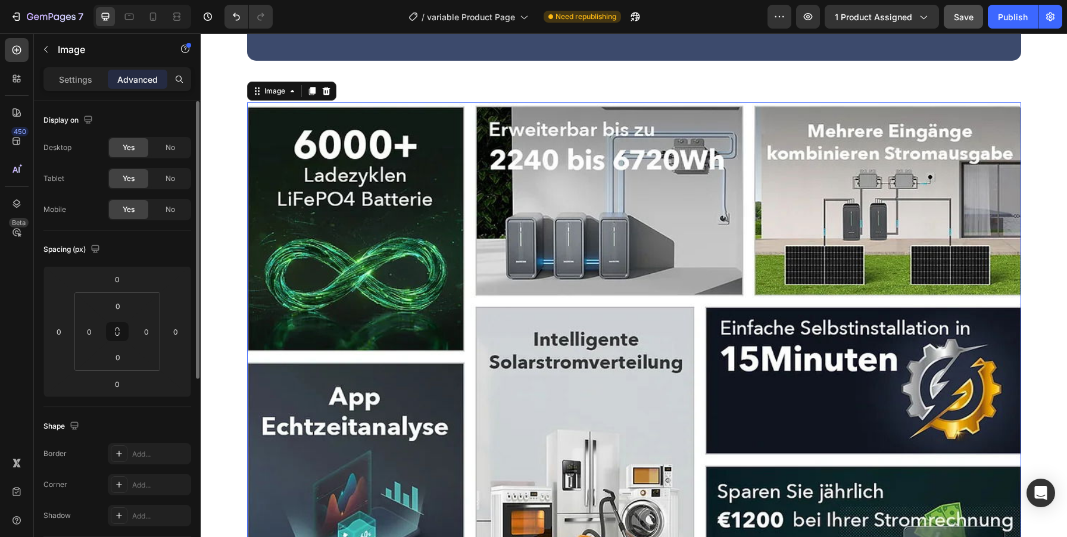
click at [337, 126] on img at bounding box center [634, 357] width 774 height 510
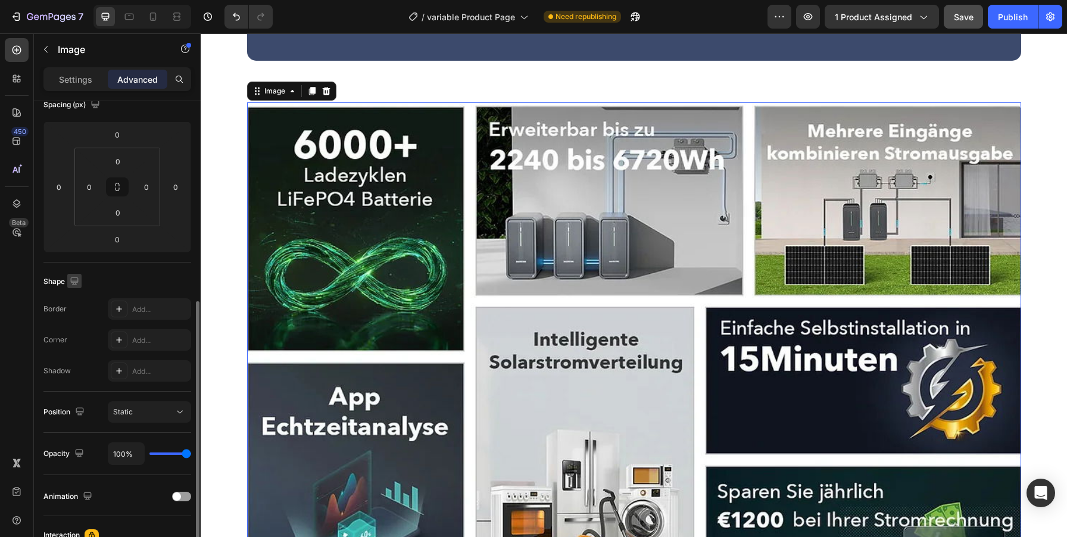
scroll to position [217, 0]
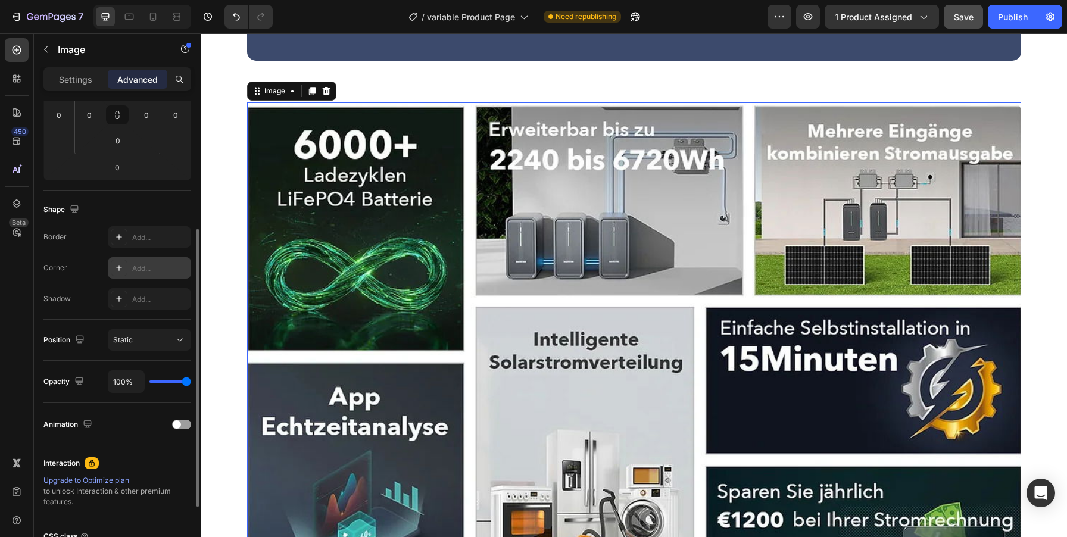
click at [138, 270] on div "Add..." at bounding box center [160, 268] width 56 height 11
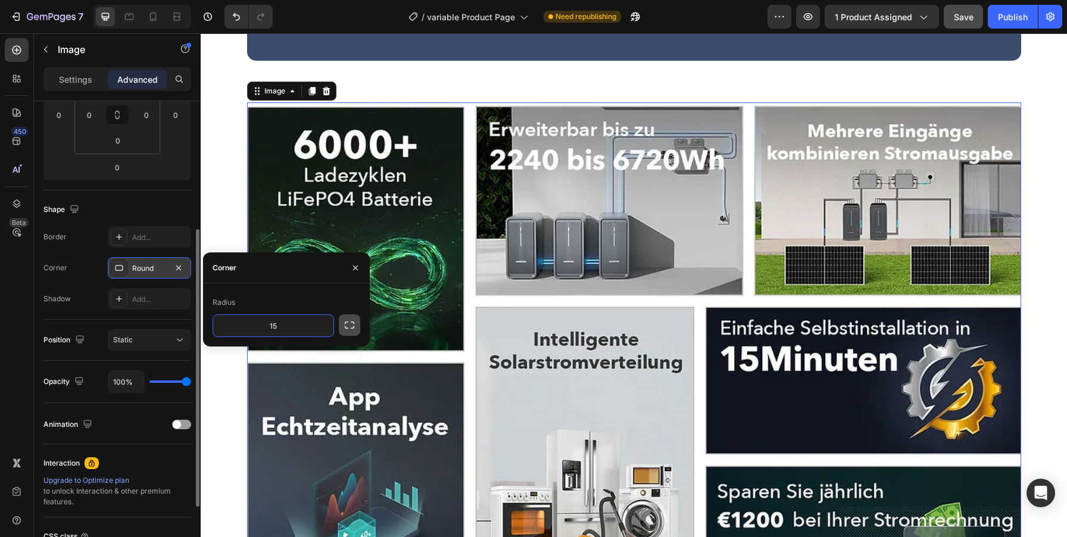
type input "15"
click at [351, 326] on icon "button" at bounding box center [350, 325] width 12 height 12
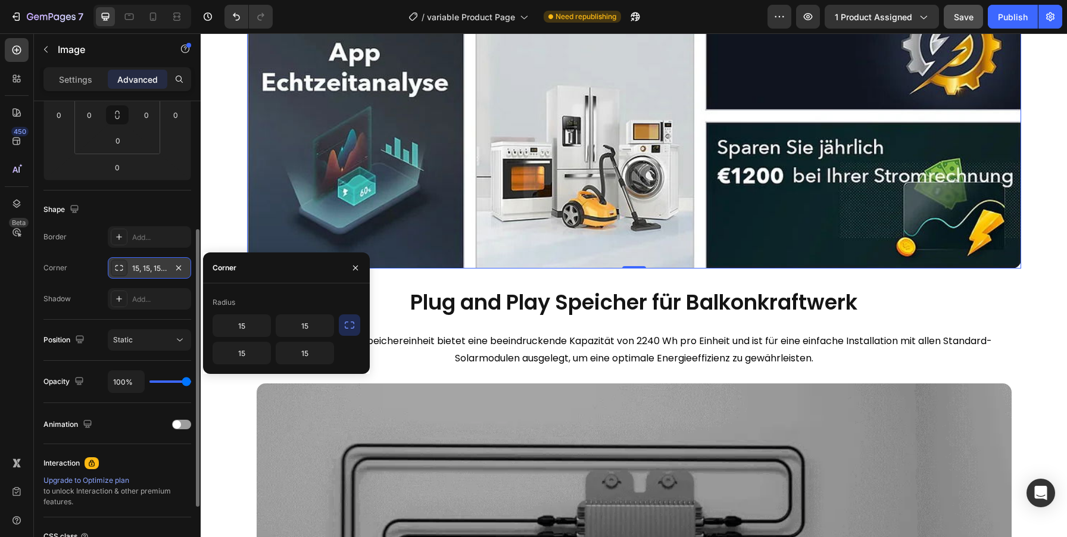
scroll to position [2996, 0]
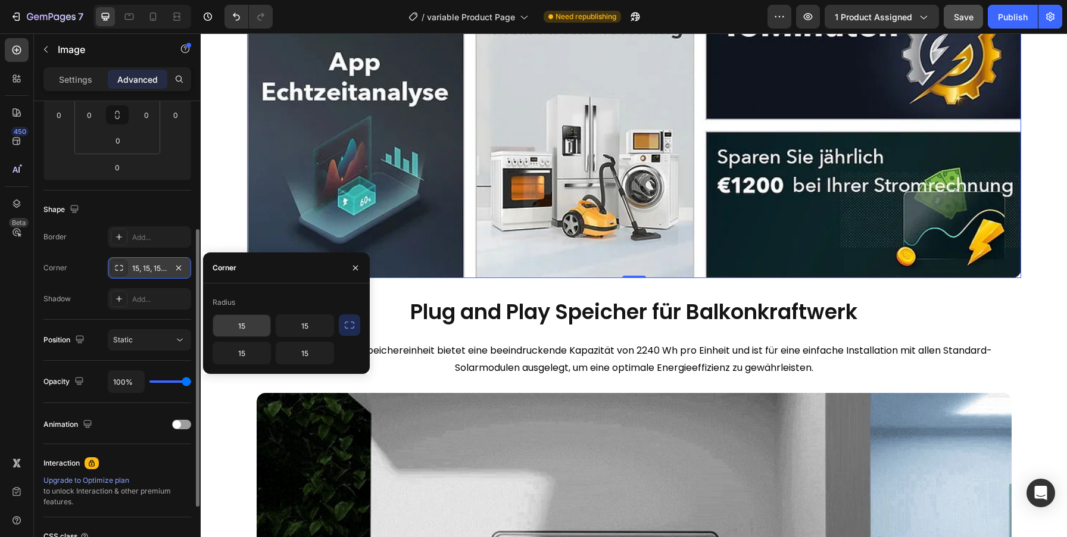
click at [244, 330] on input "15" at bounding box center [241, 325] width 57 height 21
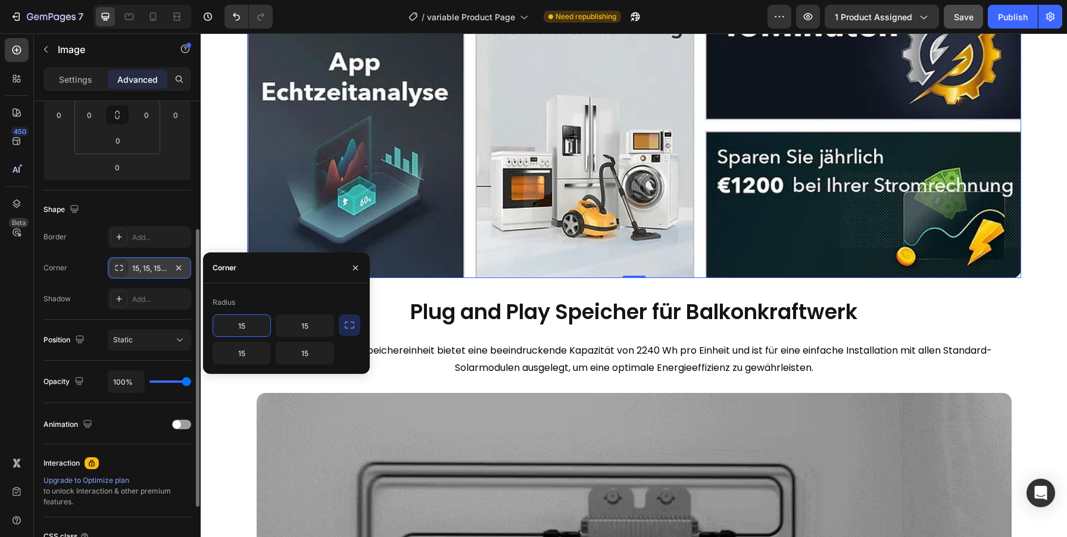
click at [244, 330] on input "15" at bounding box center [241, 325] width 57 height 21
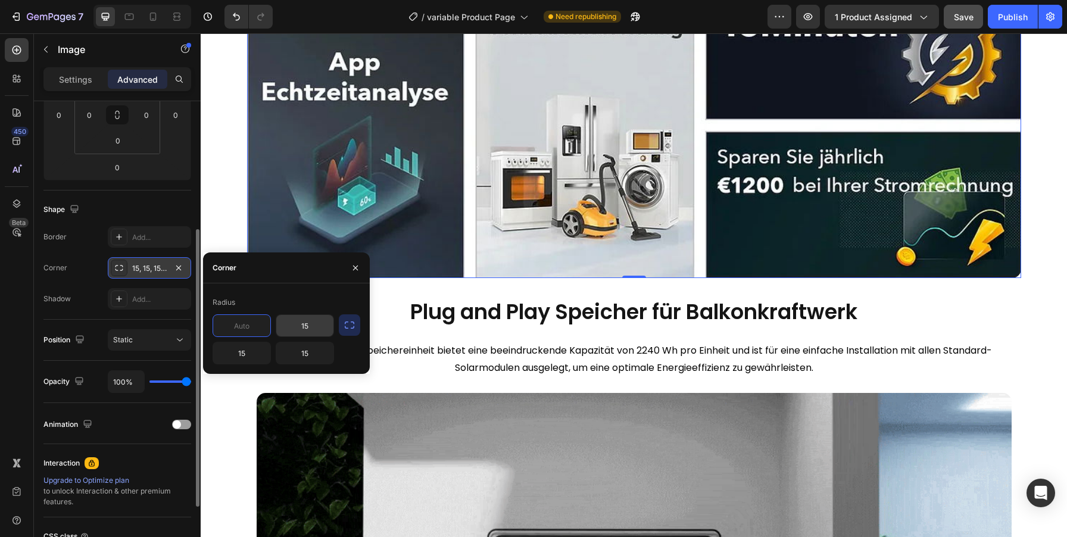
click at [271, 342] on div "15" at bounding box center [242, 353] width 58 height 23
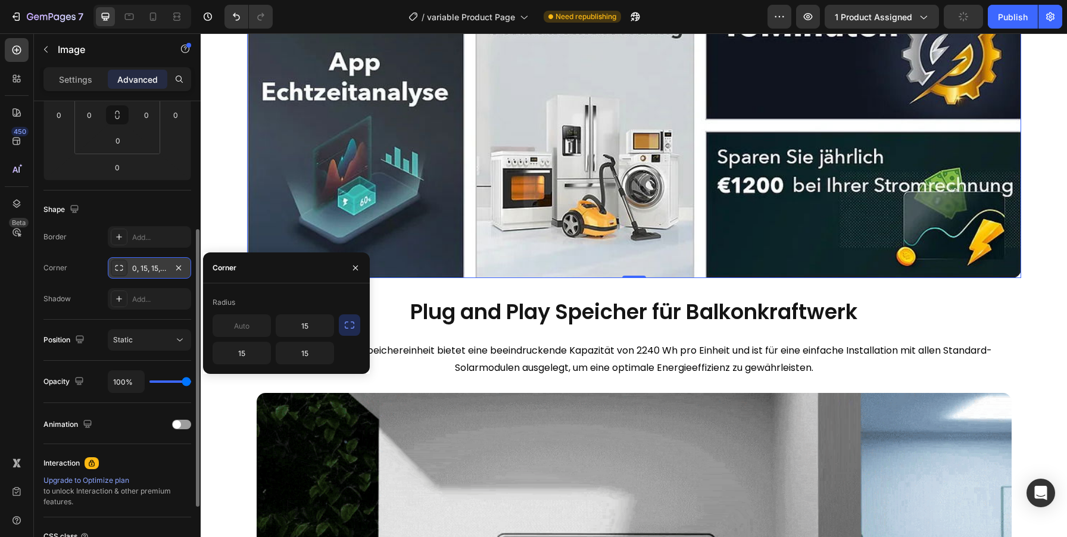
click at [344, 326] on icon "button" at bounding box center [350, 325] width 12 height 12
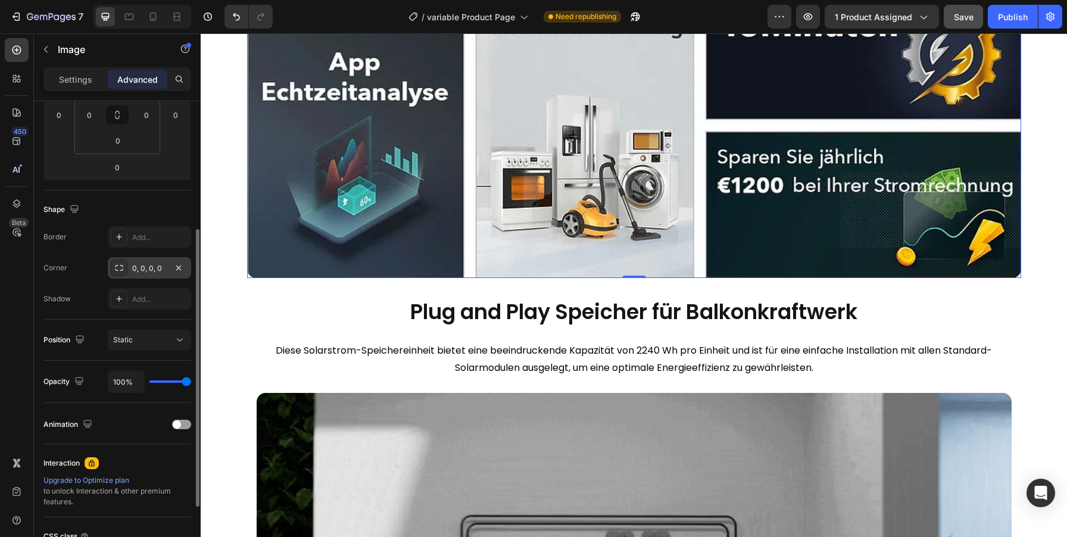
click at [76, 293] on div "Shadow Add..." at bounding box center [117, 298] width 148 height 21
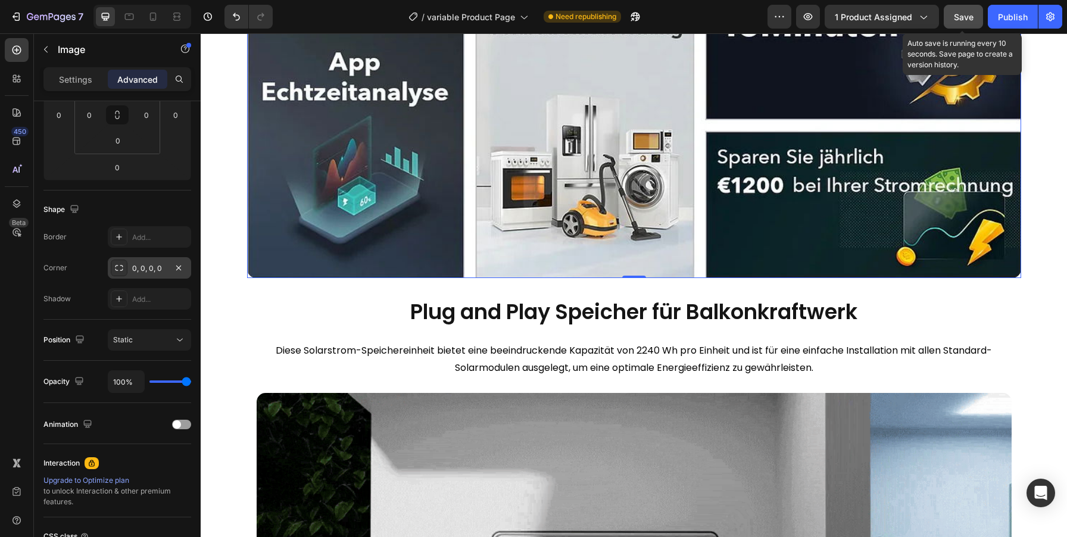
click at [968, 15] on span "Save" at bounding box center [964, 17] width 20 height 10
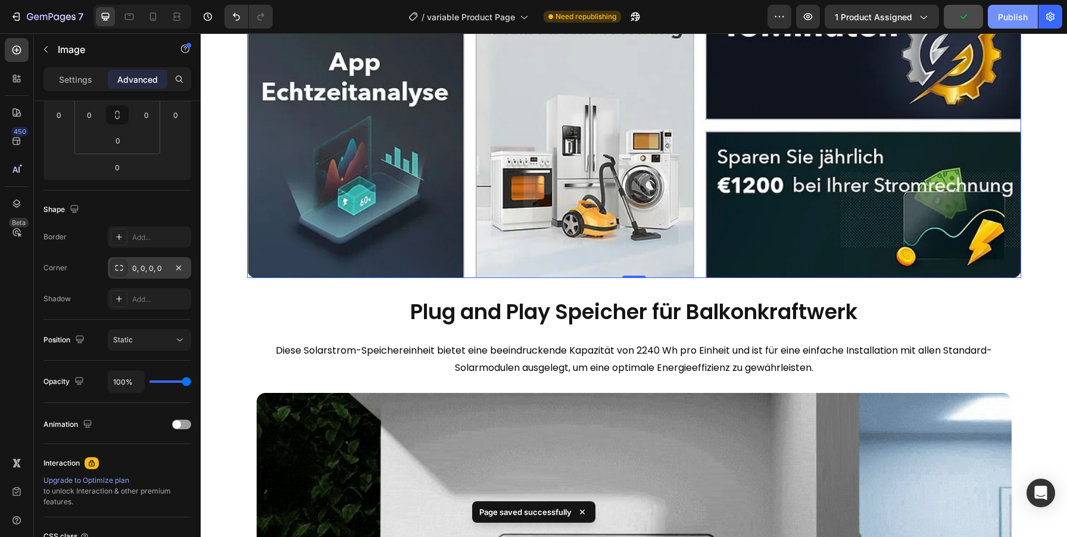
click at [1031, 14] on button "Publish" at bounding box center [1013, 17] width 50 height 24
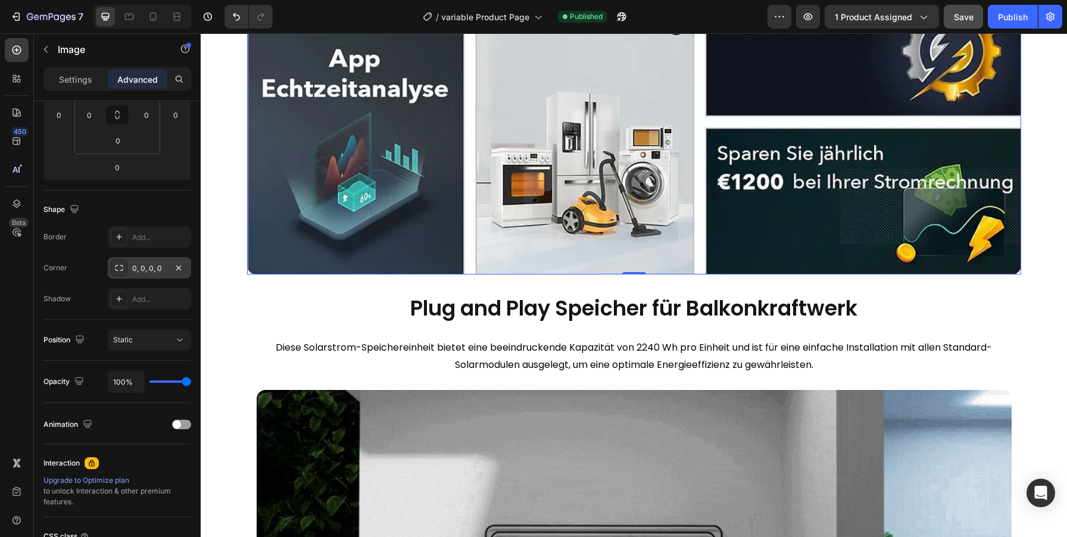
scroll to position [3163, 0]
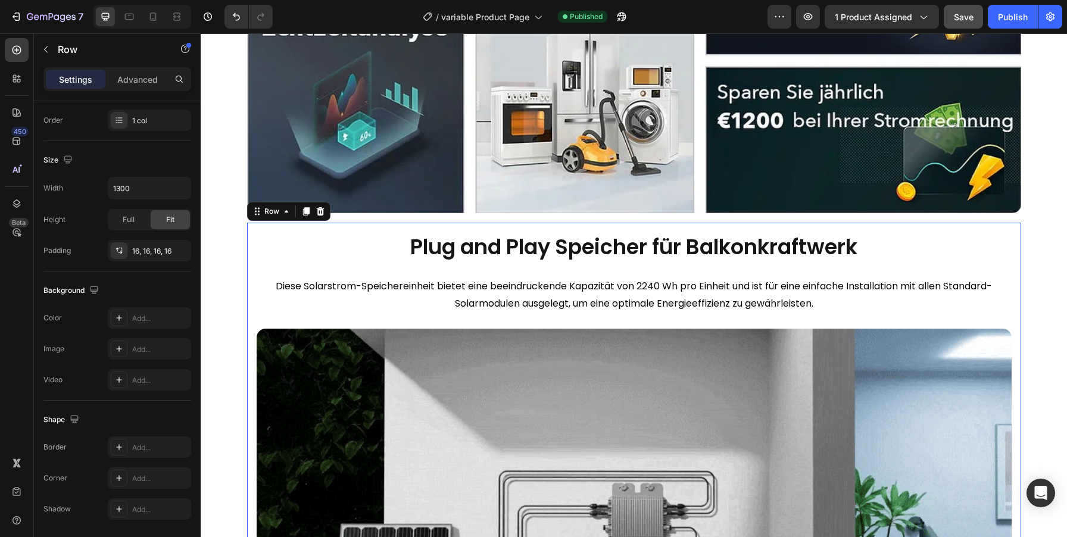
click at [549, 226] on div "Plug and Play Speicher für Balkonkraftwerk Heading Diese Solarstrom-Speicherein…" at bounding box center [634, 492] width 774 height 539
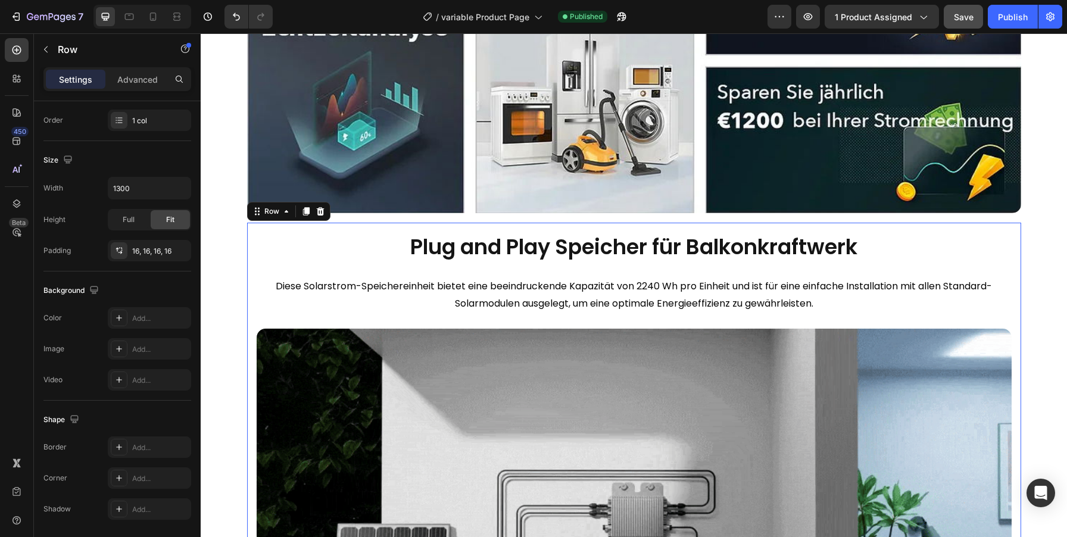
scroll to position [0, 0]
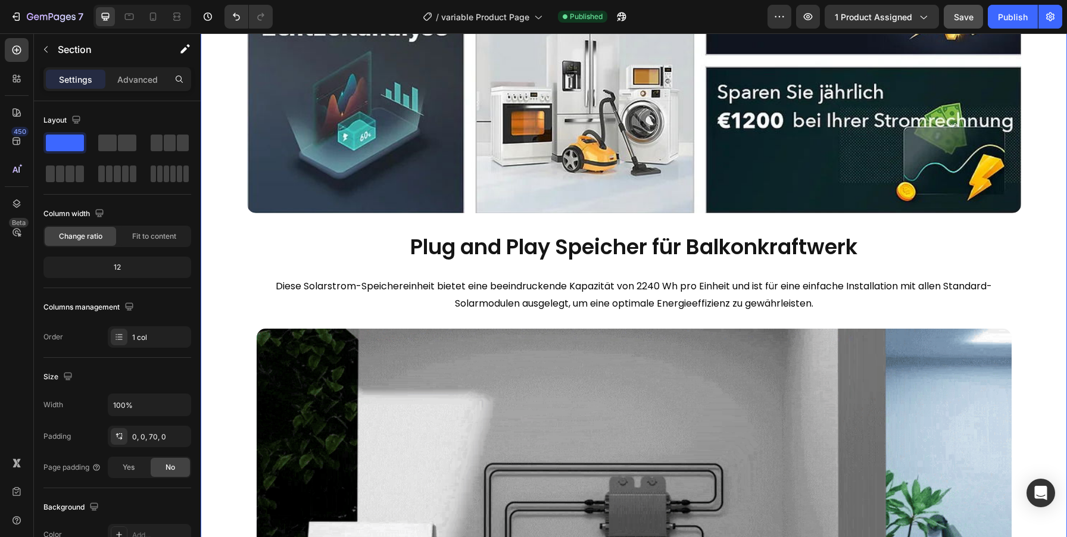
click at [213, 182] on div "Image Row Plug and Play Speicher für Balkonkraftwerk Heading Diese Solarstrom-S…" at bounding box center [634, 232] width 866 height 1059
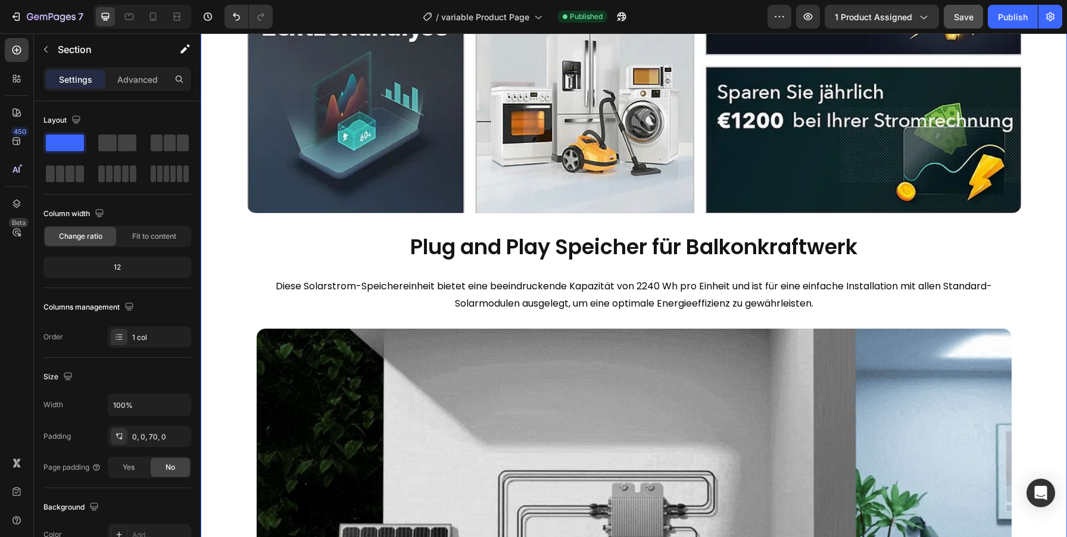
click at [226, 189] on div "Image Row Plug and Play Speicher für Balkonkraftwerk Heading Diese Solarstrom-S…" at bounding box center [634, 232] width 866 height 1059
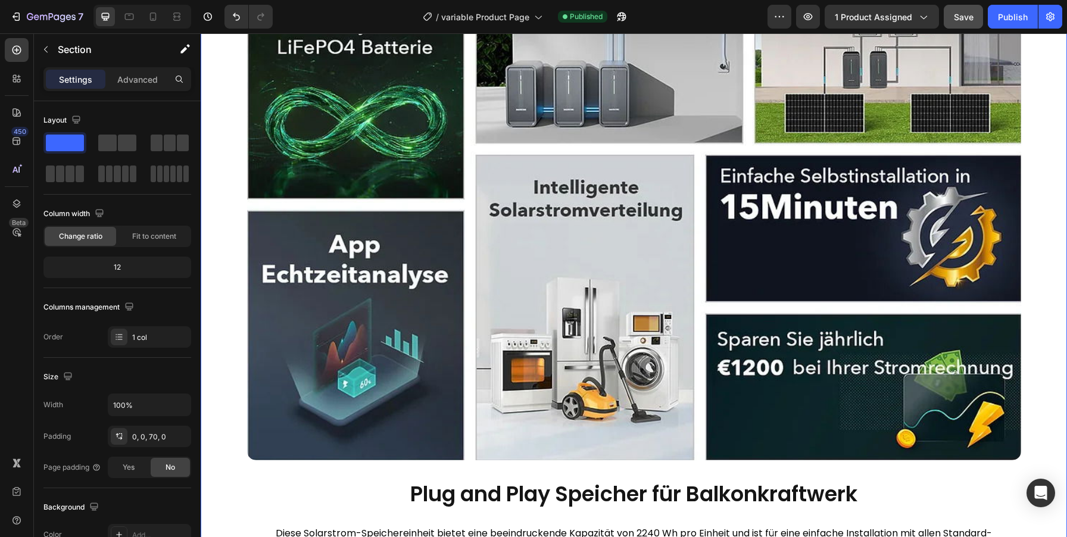
scroll to position [2869, 0]
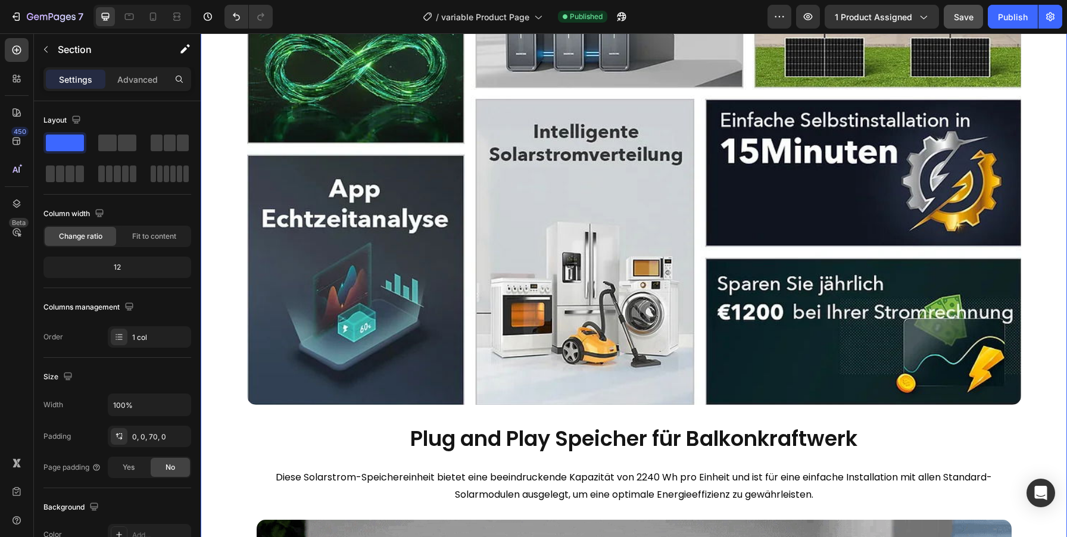
click at [229, 286] on div "Image Row Plug and Play Speicher für Balkonkraftwerk Heading Diese Solarstrom-S…" at bounding box center [634, 424] width 866 height 1059
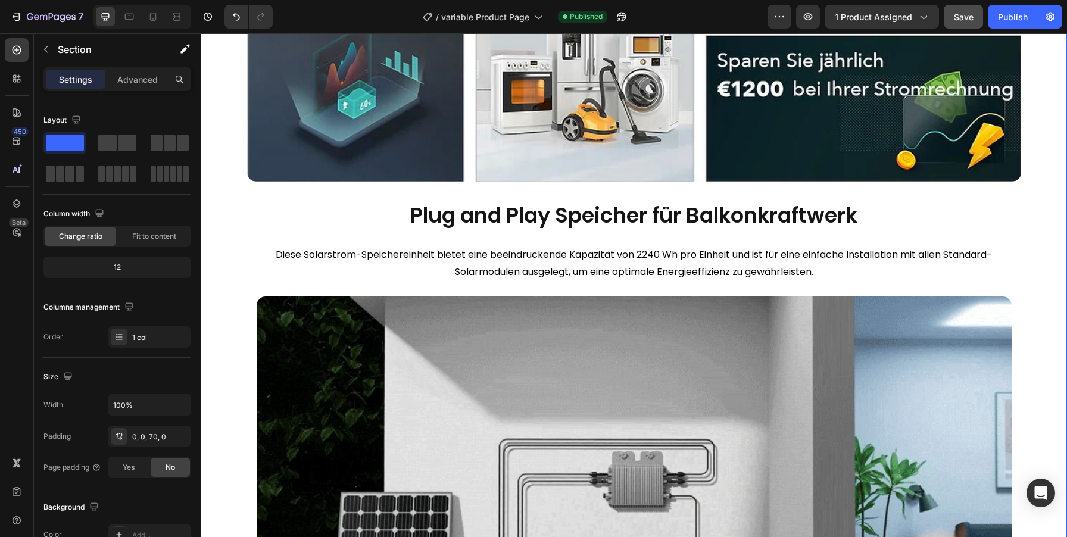
scroll to position [2619, 0]
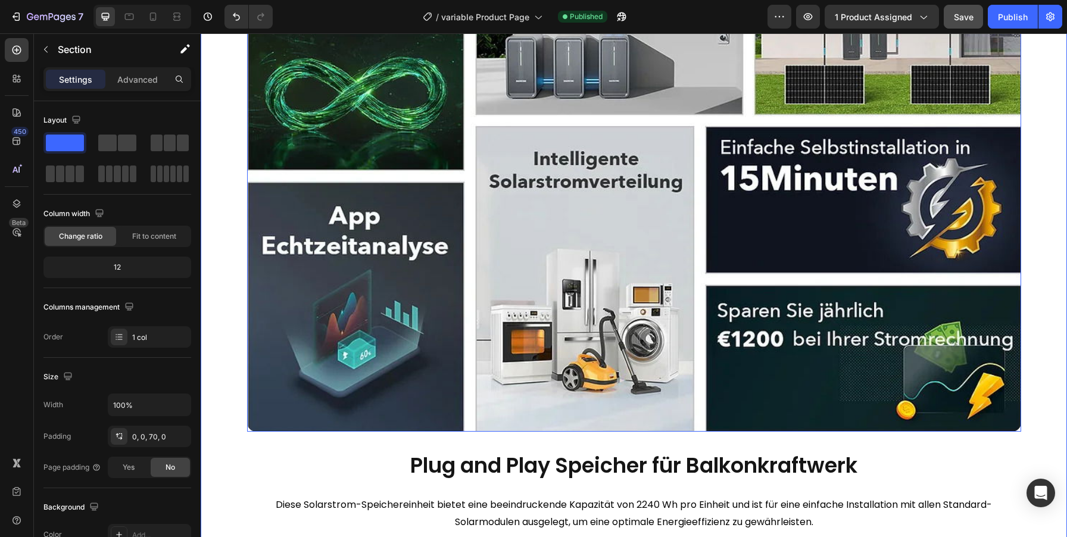
click at [250, 286] on img at bounding box center [634, 177] width 774 height 510
click at [218, 273] on div "Image 0 Row Plug and Play Speicher für Balkonkraftwerk Heading Diese Solarstrom…" at bounding box center [634, 451] width 866 height 1059
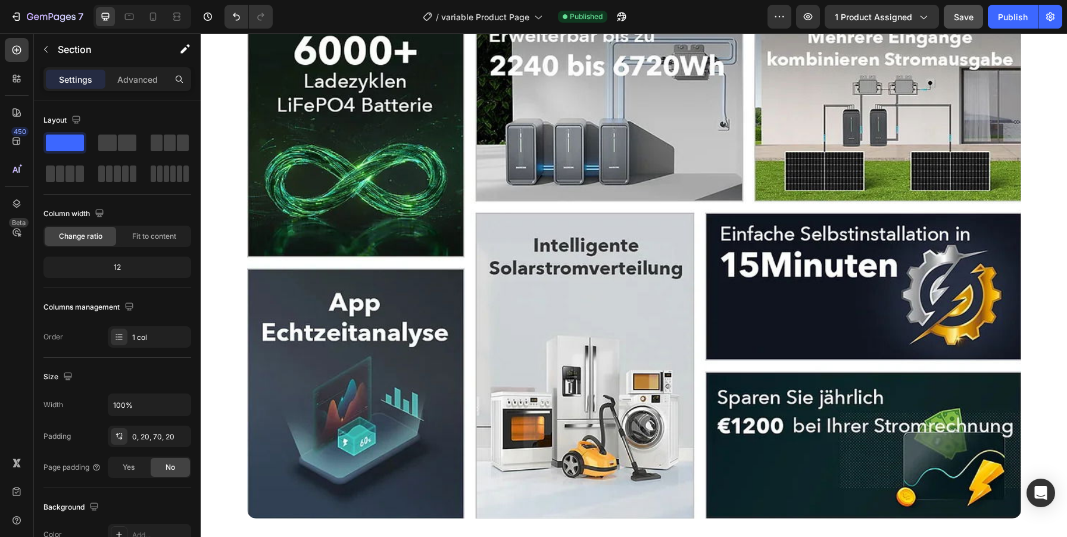
scroll to position [2750, 0]
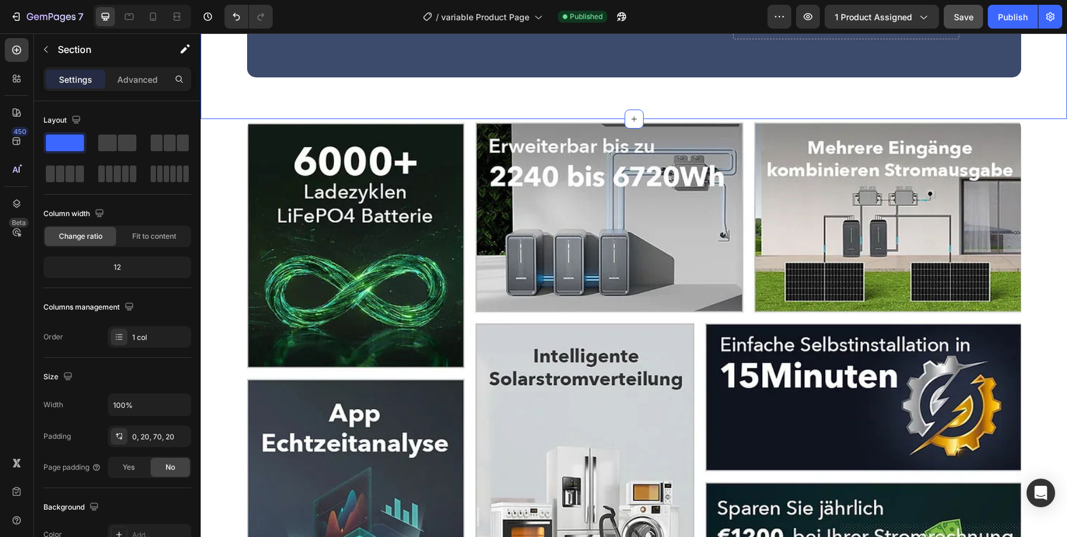
scroll to position [2590, 0]
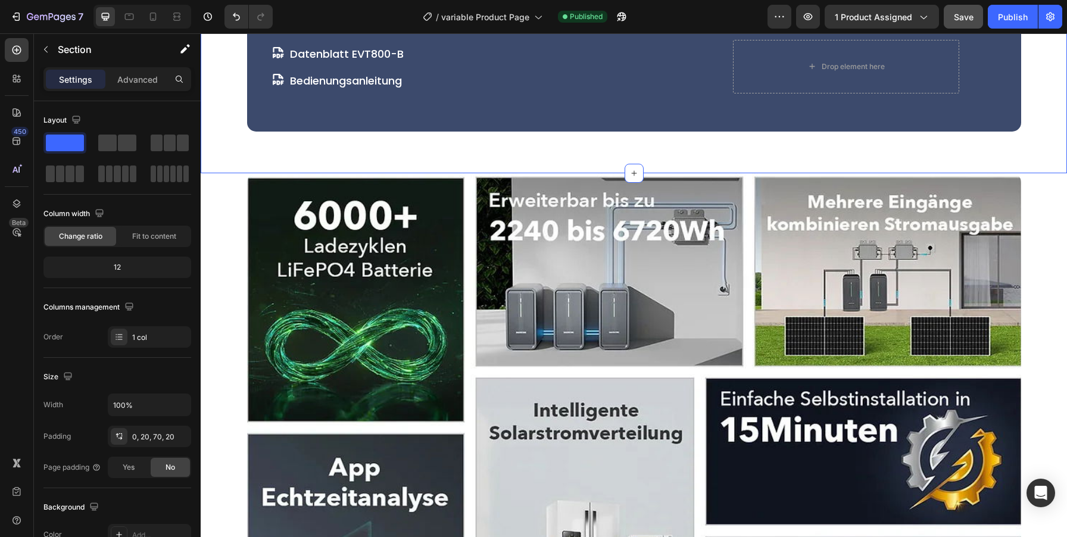
click at [150, 68] on div "Settings Advanced" at bounding box center [117, 79] width 148 height 24
click at [155, 83] on p "Advanced" at bounding box center [137, 79] width 40 height 13
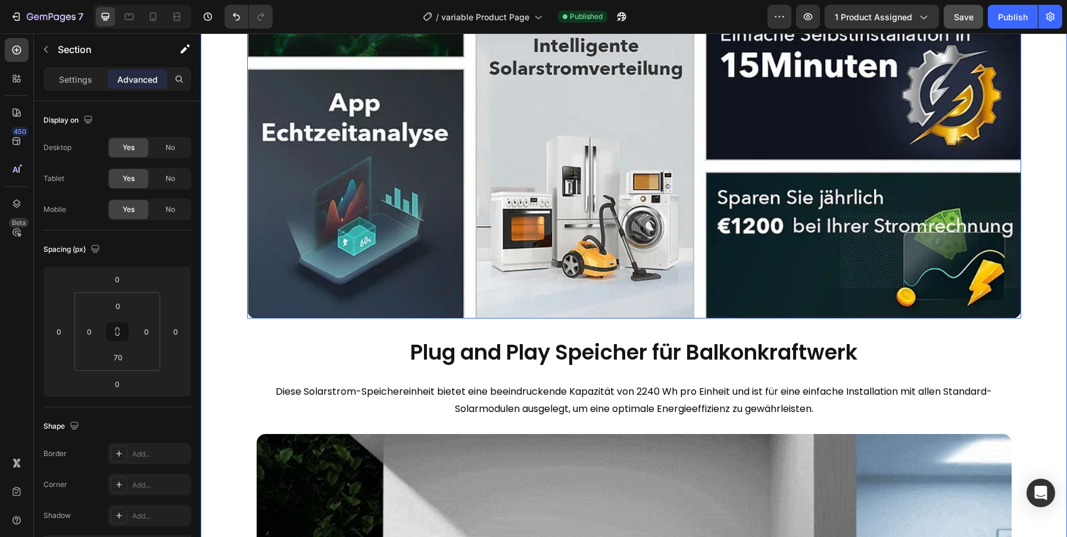
scroll to position [3059, 0]
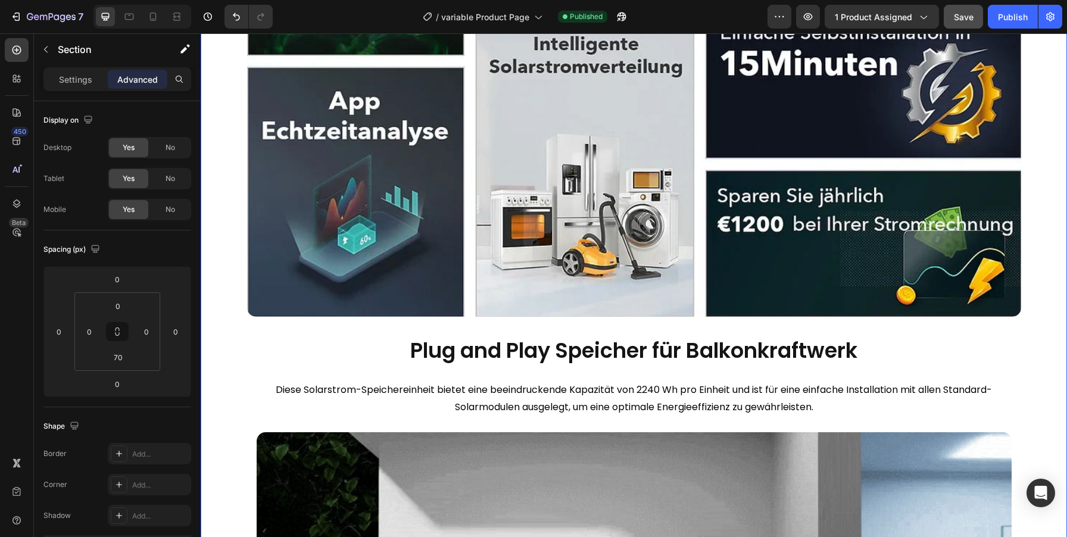
click at [226, 367] on div "Image Row Plug and Play Speicher für Balkonkraftwerk Heading Diese Solarstrom-S…" at bounding box center [634, 336] width 866 height 1059
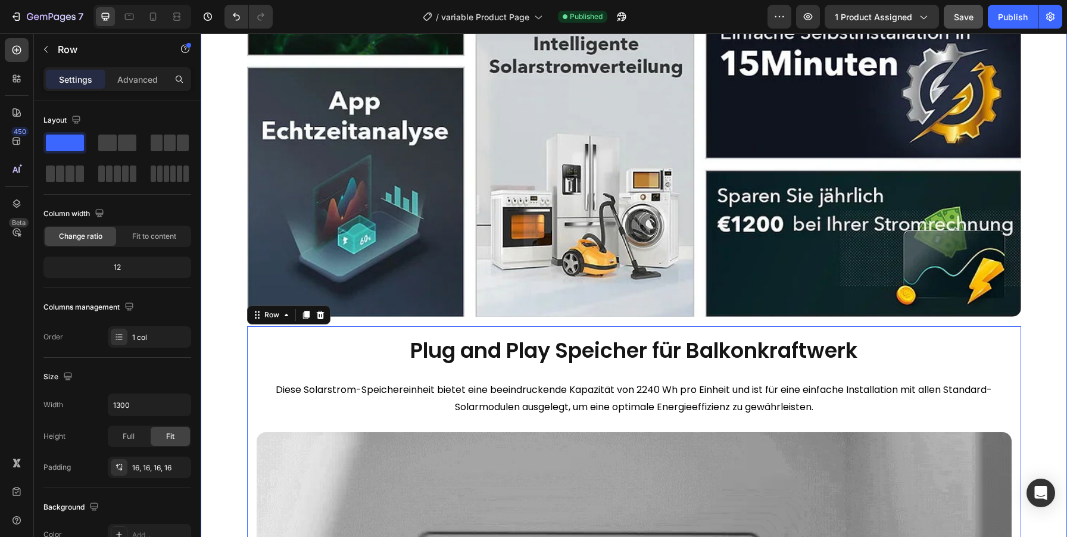
click at [213, 367] on div "Image Row Plug and Play Speicher für Balkonkraftwerk Heading Diese Solarstrom-S…" at bounding box center [634, 336] width 866 height 1059
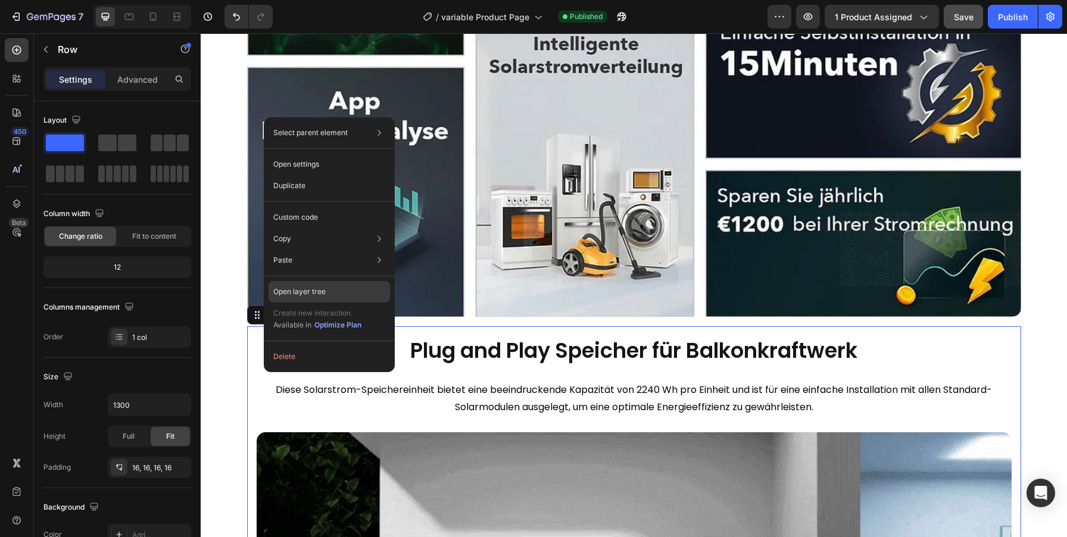
click at [326, 301] on div "Open layer tree" at bounding box center [329, 291] width 121 height 21
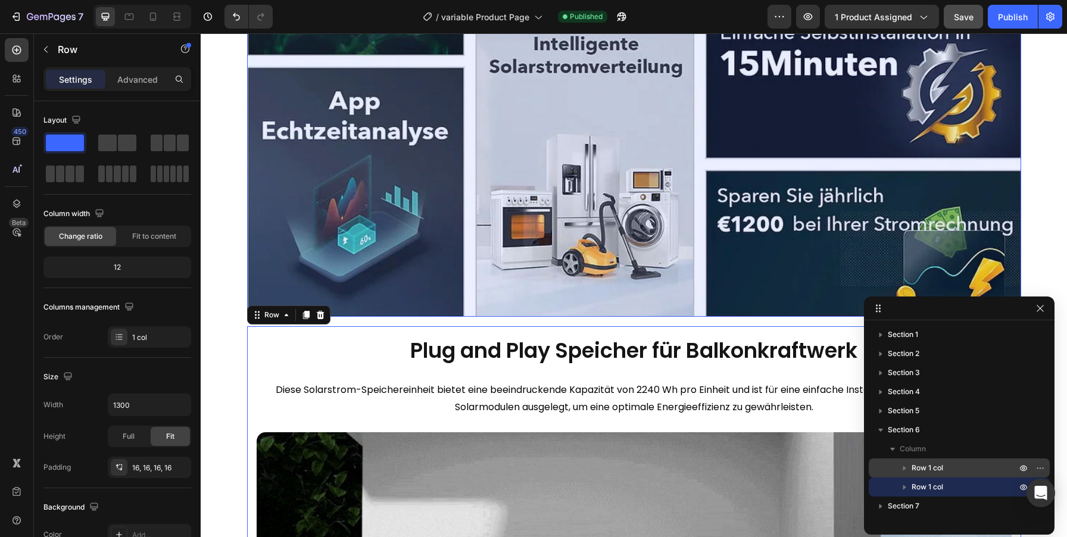
click at [924, 464] on span "Row 1 col" at bounding box center [928, 468] width 32 height 12
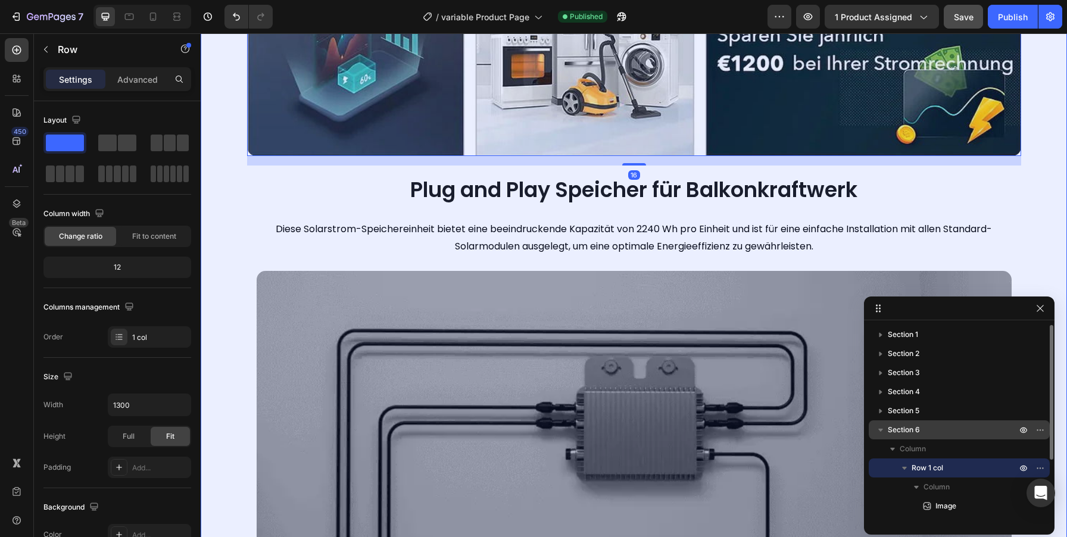
scroll to position [2791, 0]
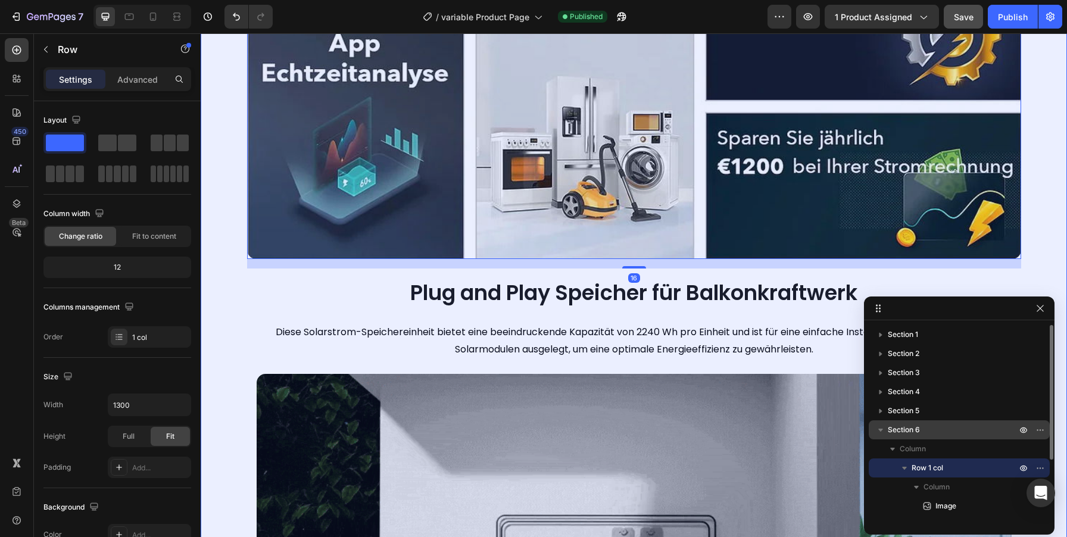
click at [918, 431] on span "Section 6" at bounding box center [904, 430] width 32 height 12
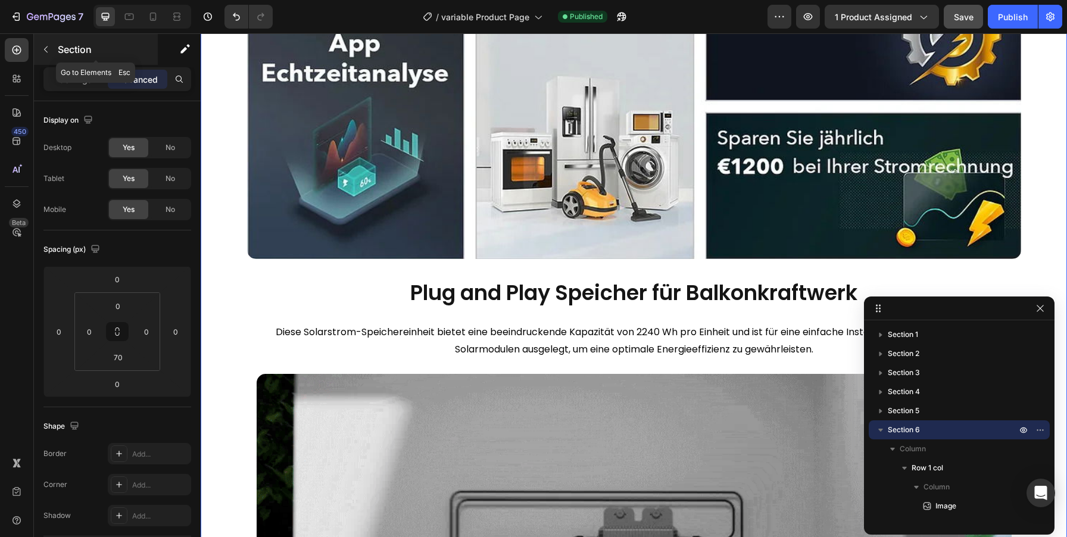
click at [44, 48] on icon "button" at bounding box center [46, 50] width 10 height 10
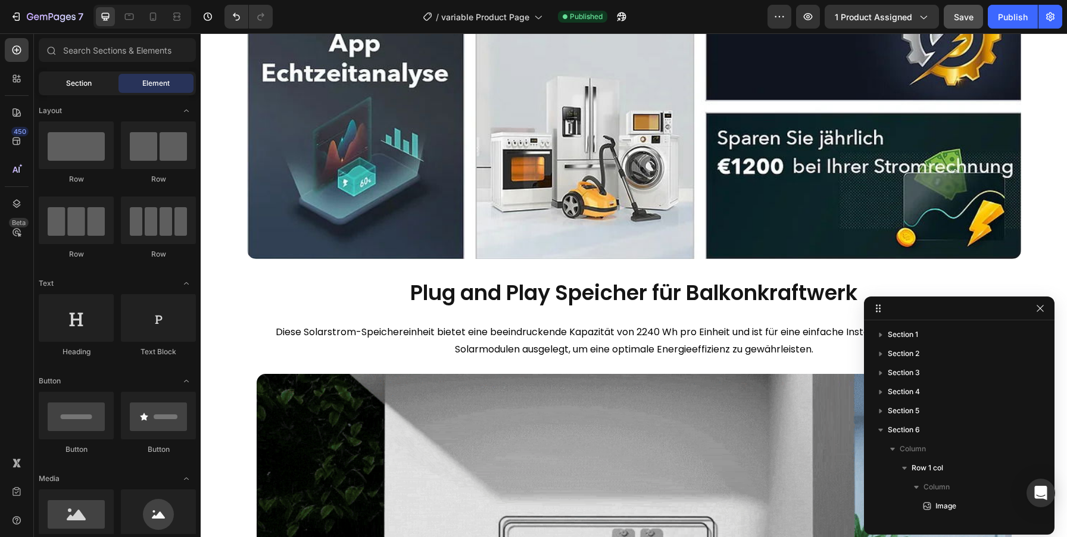
click at [87, 81] on span "Section" at bounding box center [79, 83] width 26 height 11
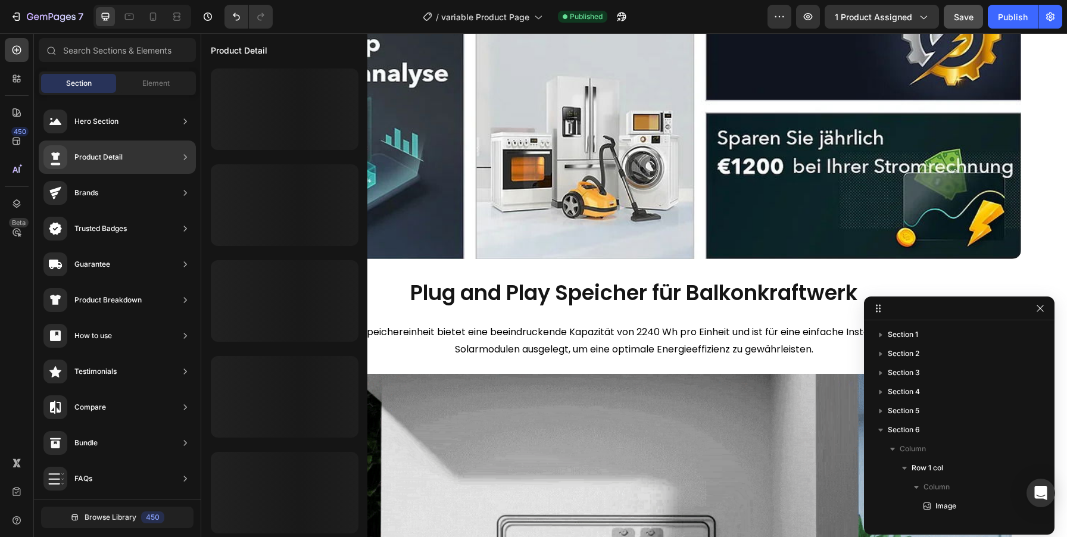
drag, startPoint x: 112, startPoint y: 127, endPoint x: 91, endPoint y: 86, distance: 46.3
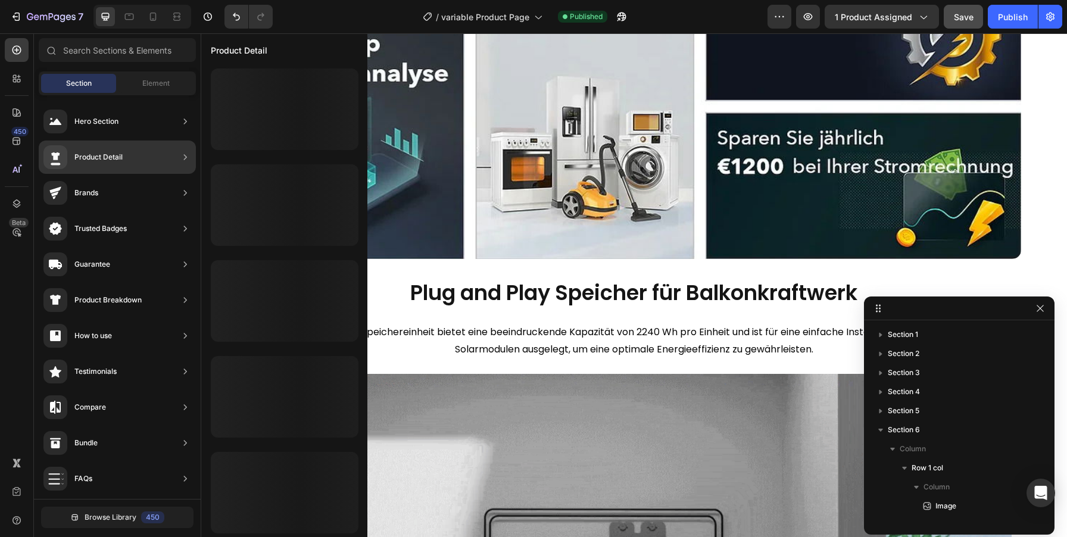
click at [89, 93] on div "Sections(30) Elements(84) Section Element Hero Section Product Detail Brands Tr…" at bounding box center [117, 286] width 167 height 497
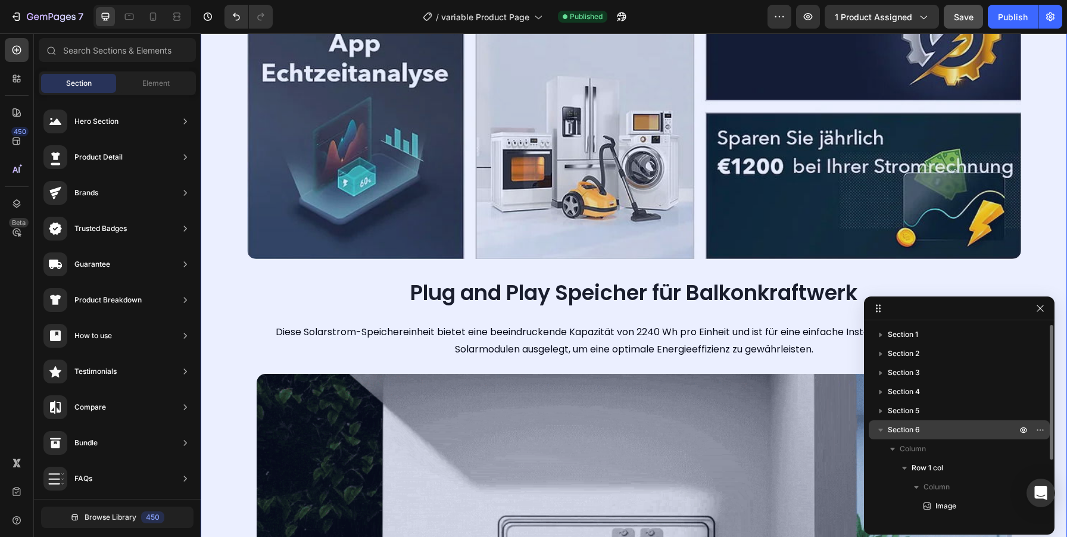
click at [879, 429] on icon "button" at bounding box center [880, 430] width 5 height 3
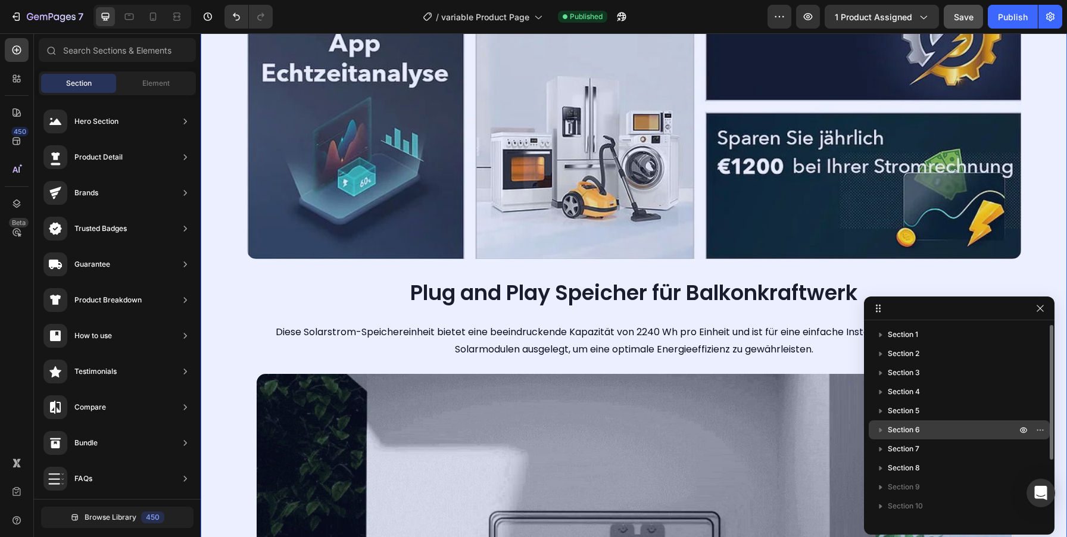
click at [879, 429] on icon "button" at bounding box center [880, 430] width 3 height 5
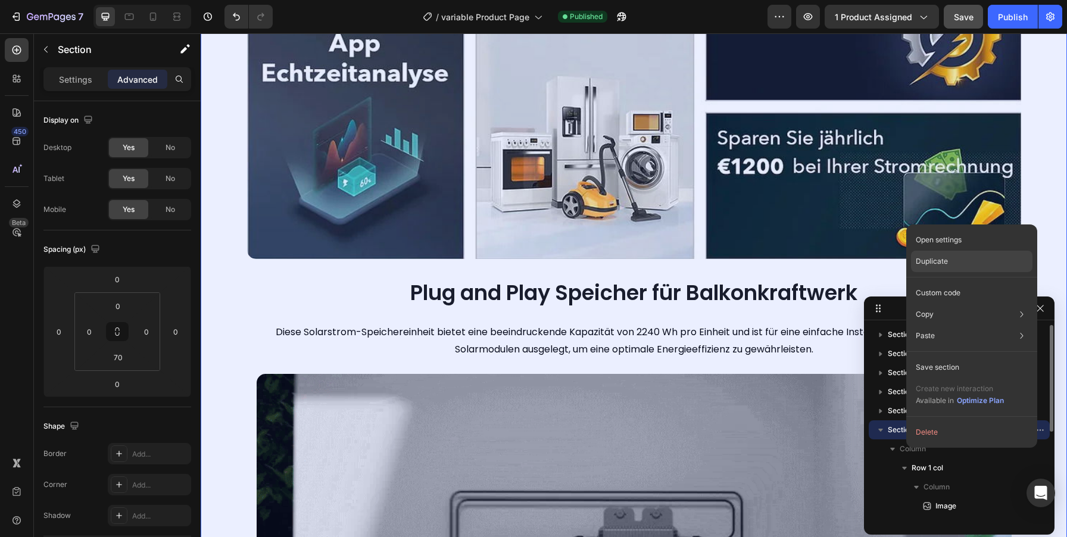
drag, startPoint x: 928, startPoint y: 264, endPoint x: 497, endPoint y: 335, distance: 436.4
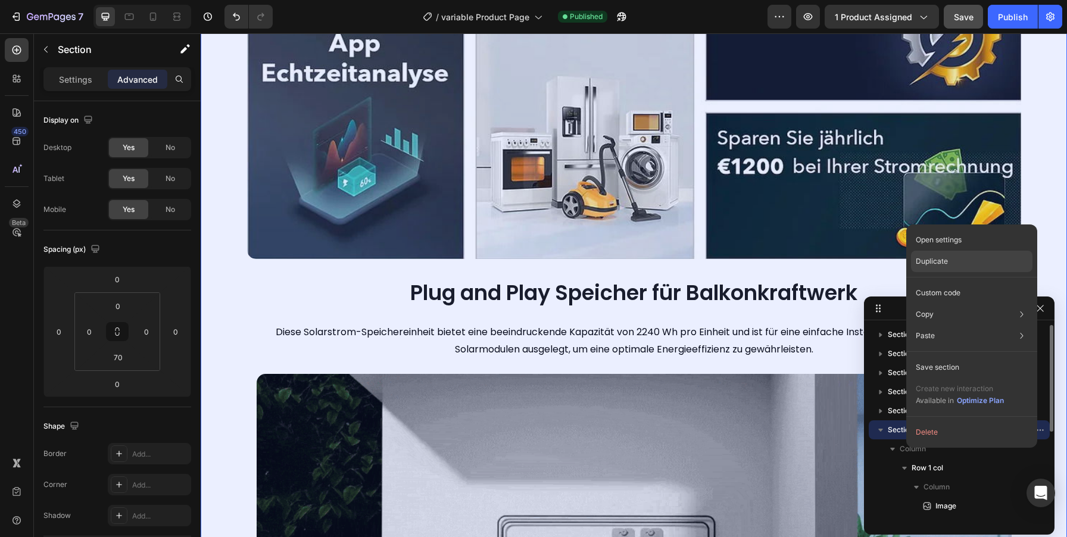
click at [928, 264] on p "Duplicate" at bounding box center [932, 261] width 32 height 11
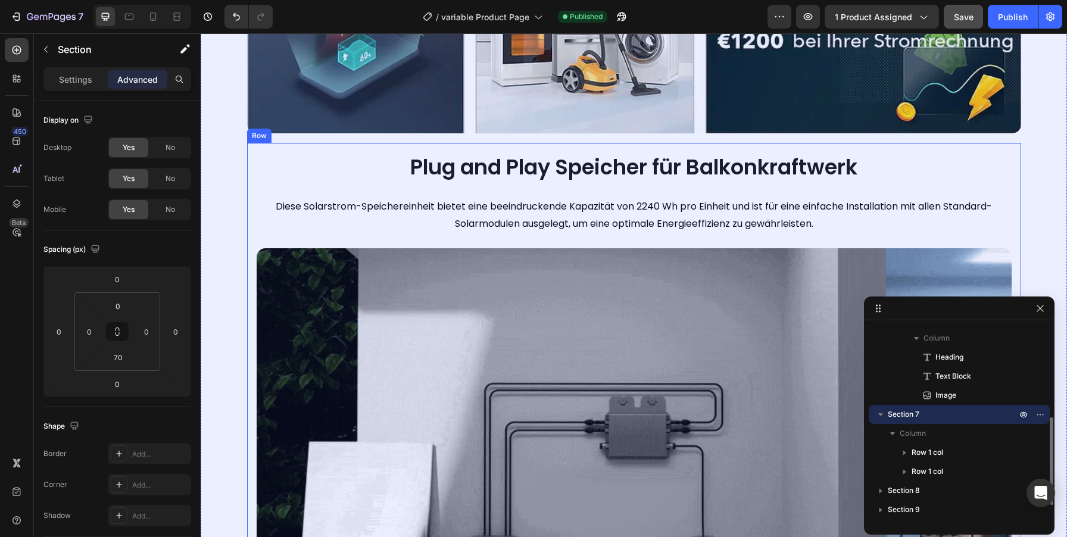
scroll to position [2855, 0]
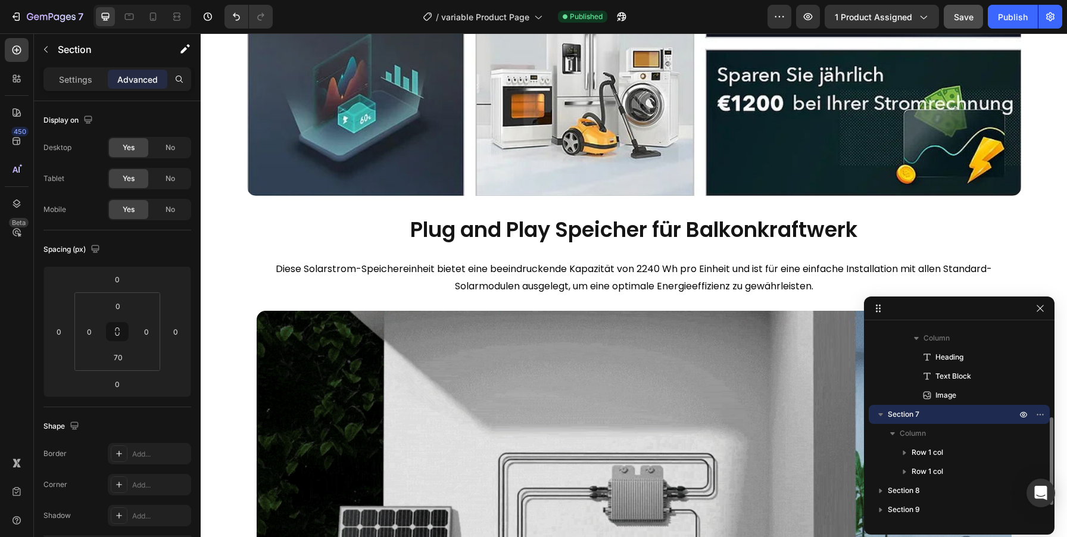
click at [882, 416] on icon "button" at bounding box center [881, 414] width 12 height 12
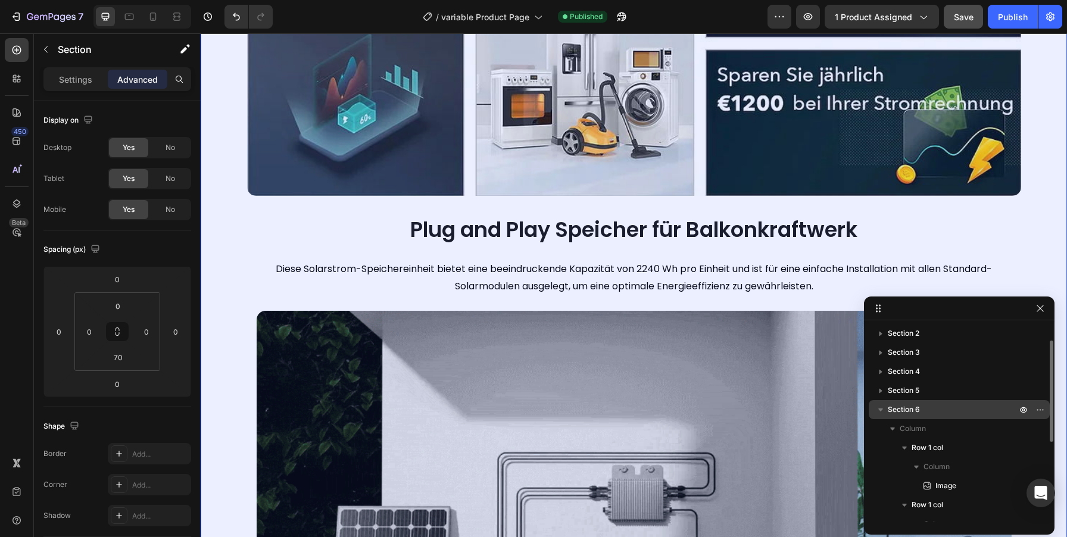
scroll to position [77, 0]
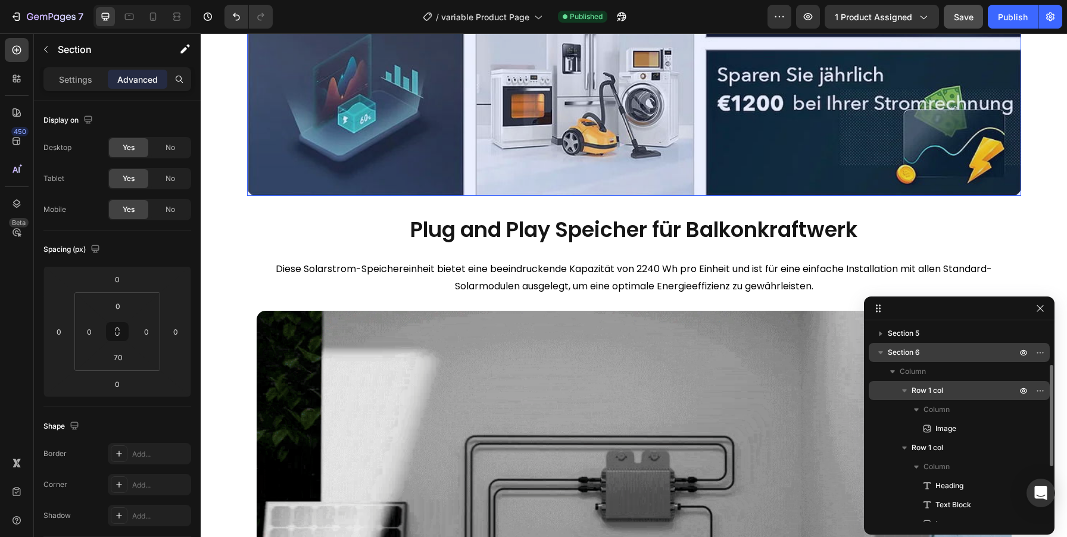
click at [903, 392] on icon "button" at bounding box center [905, 391] width 12 height 12
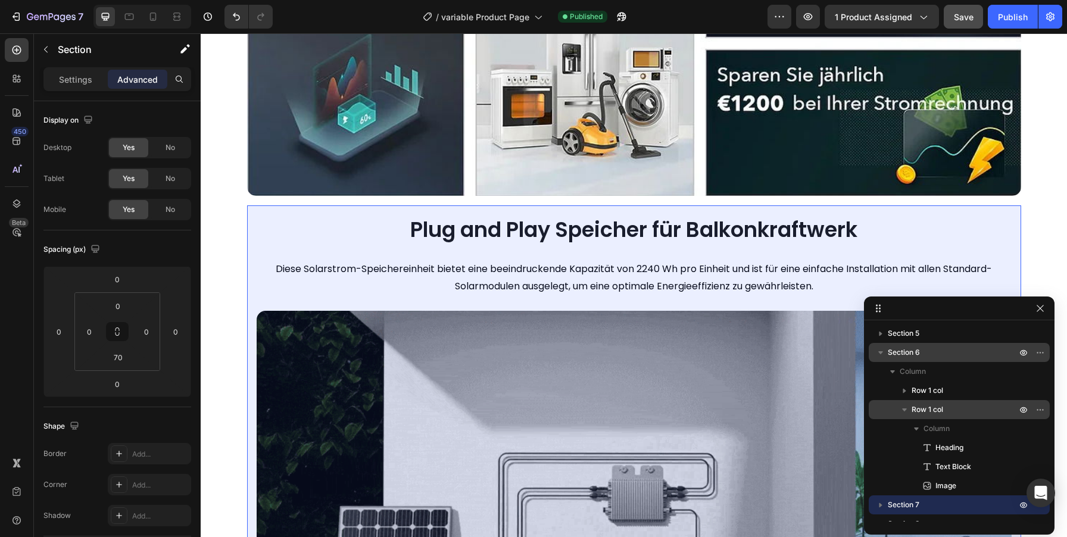
click at [907, 410] on icon "button" at bounding box center [905, 410] width 12 height 12
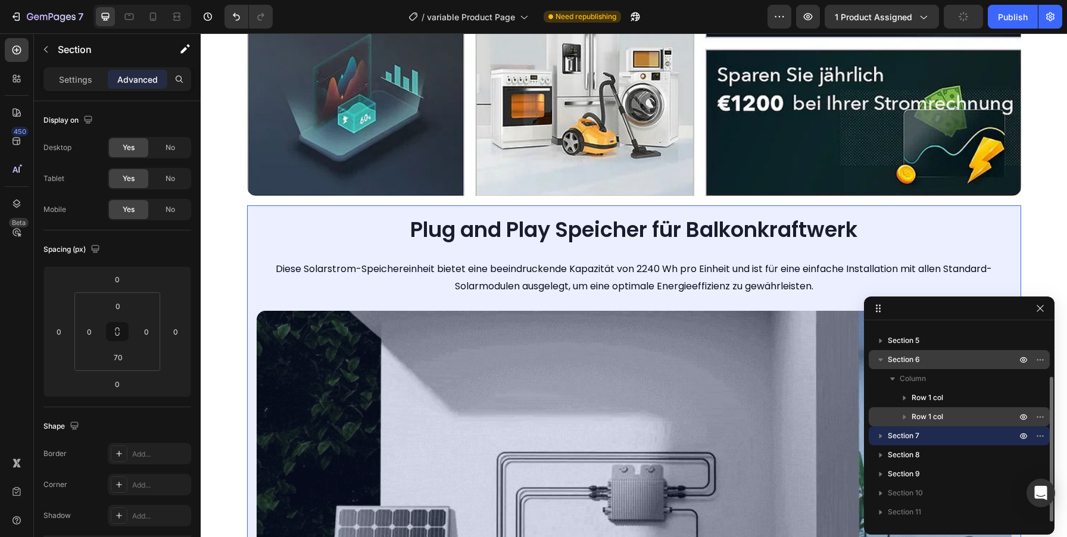
scroll to position [70, 0]
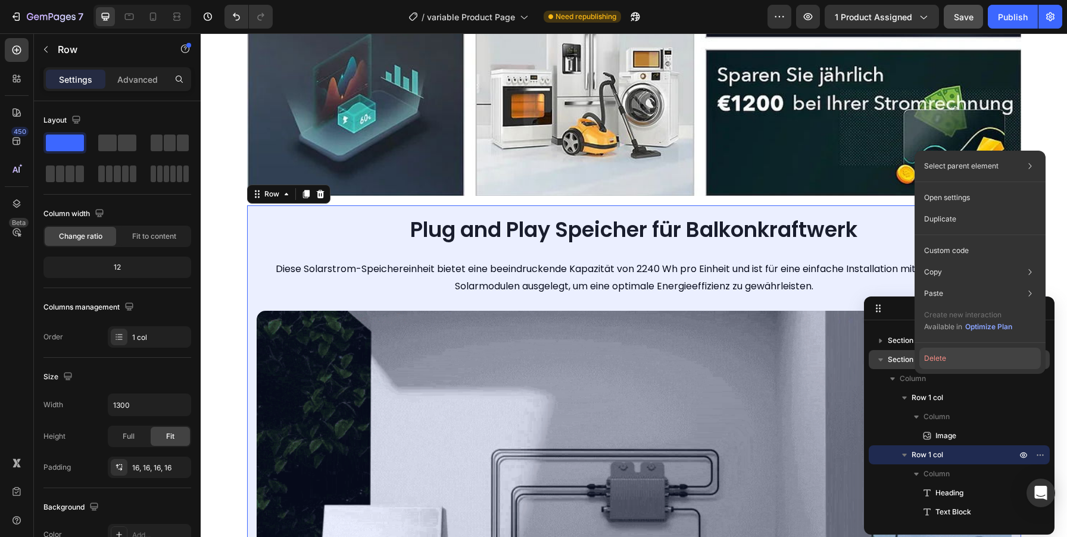
click at [934, 360] on button "Delete" at bounding box center [979, 358] width 121 height 21
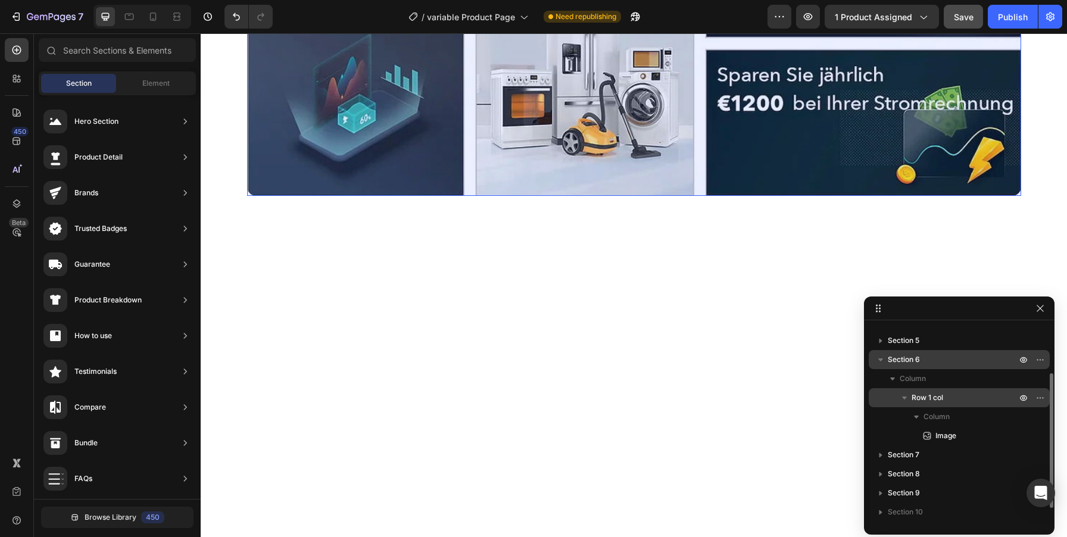
click at [902, 398] on icon "button" at bounding box center [905, 398] width 12 height 12
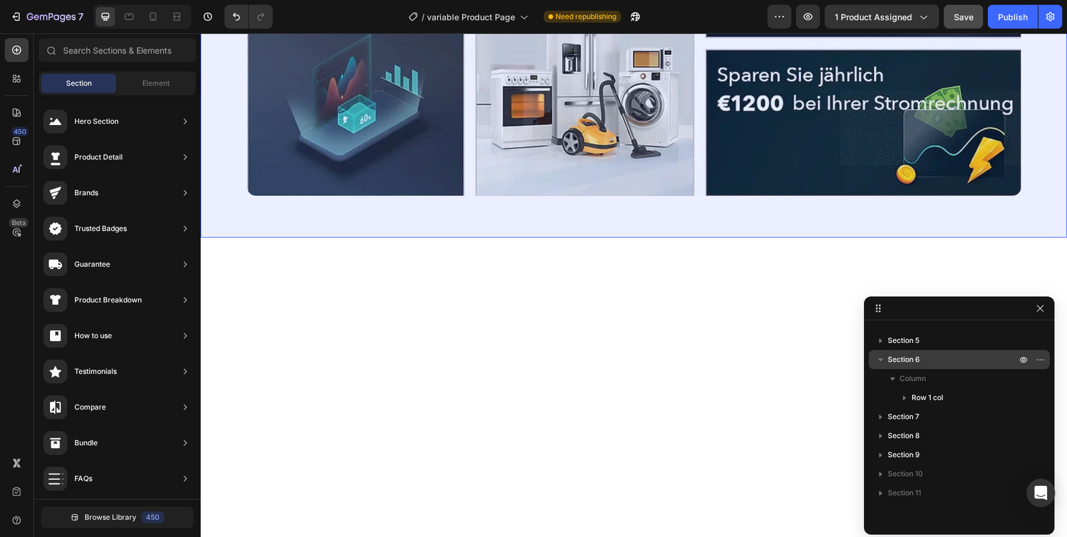
click at [878, 358] on icon "button" at bounding box center [881, 360] width 12 height 12
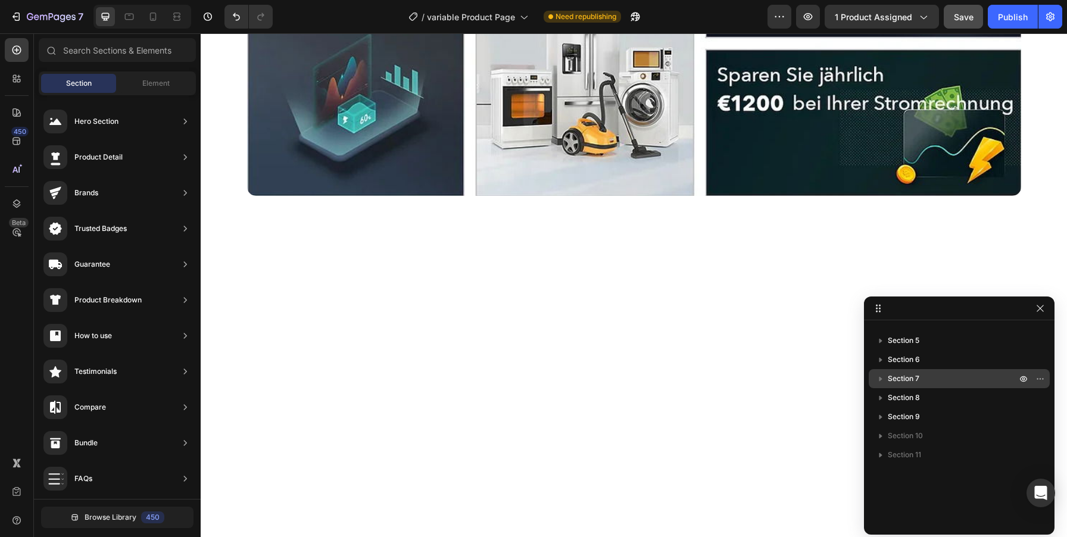
click at [881, 379] on icon "button" at bounding box center [880, 379] width 3 height 5
click at [924, 418] on span "Row 1 col" at bounding box center [928, 417] width 32 height 12
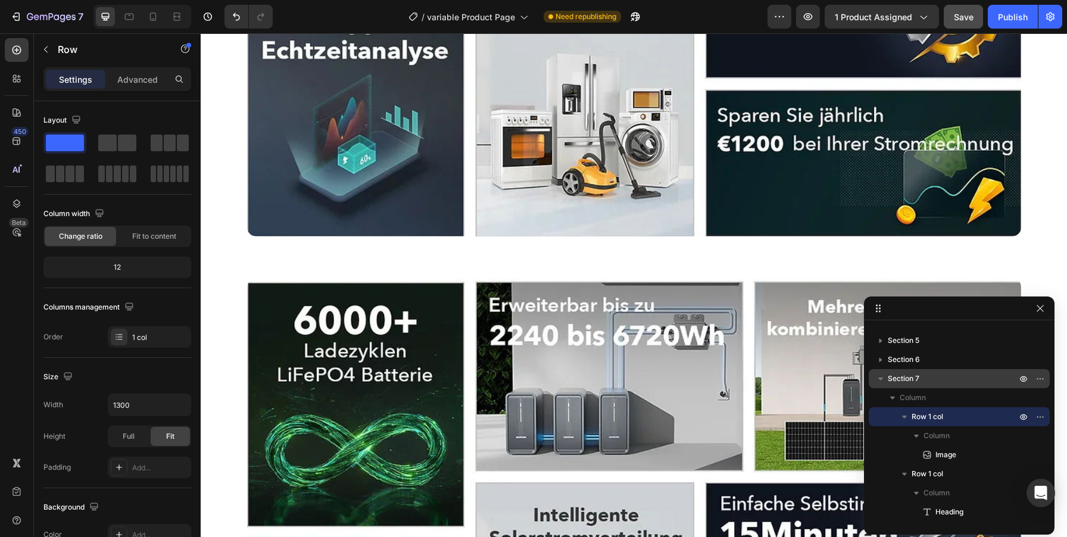
scroll to position [2861, 0]
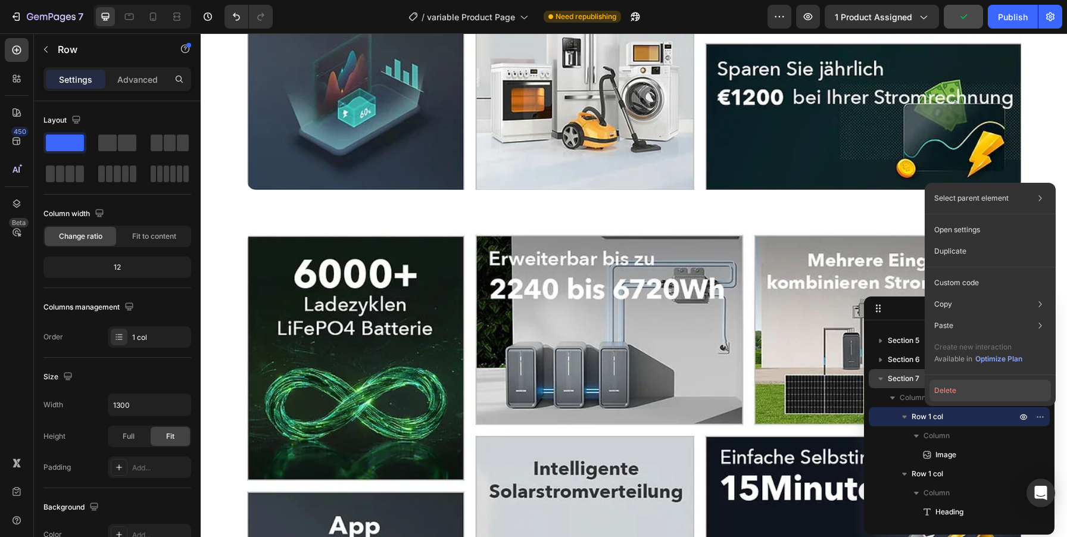
click at [955, 393] on button "Delete" at bounding box center [990, 390] width 121 height 21
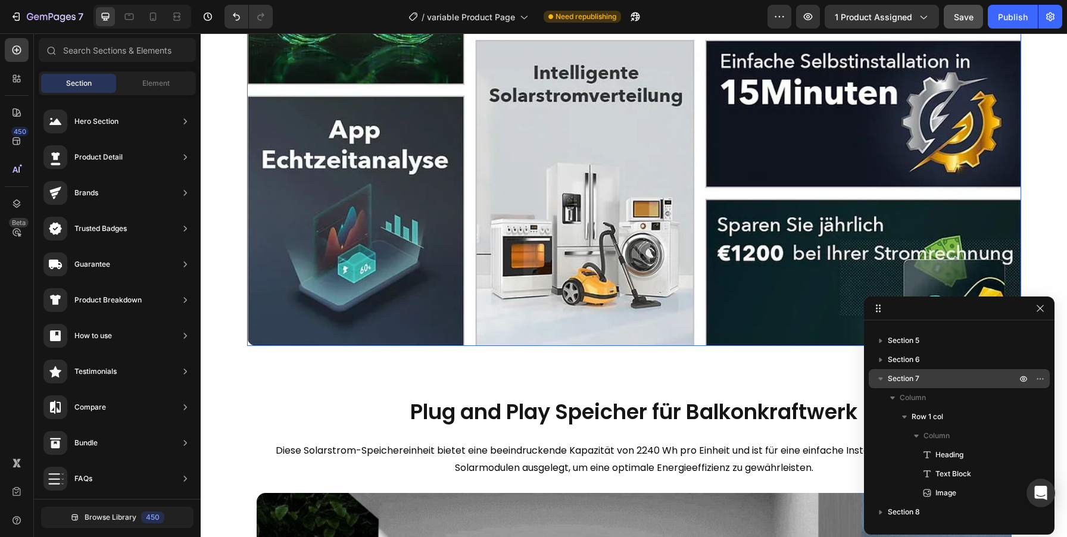
scroll to position [2928, 0]
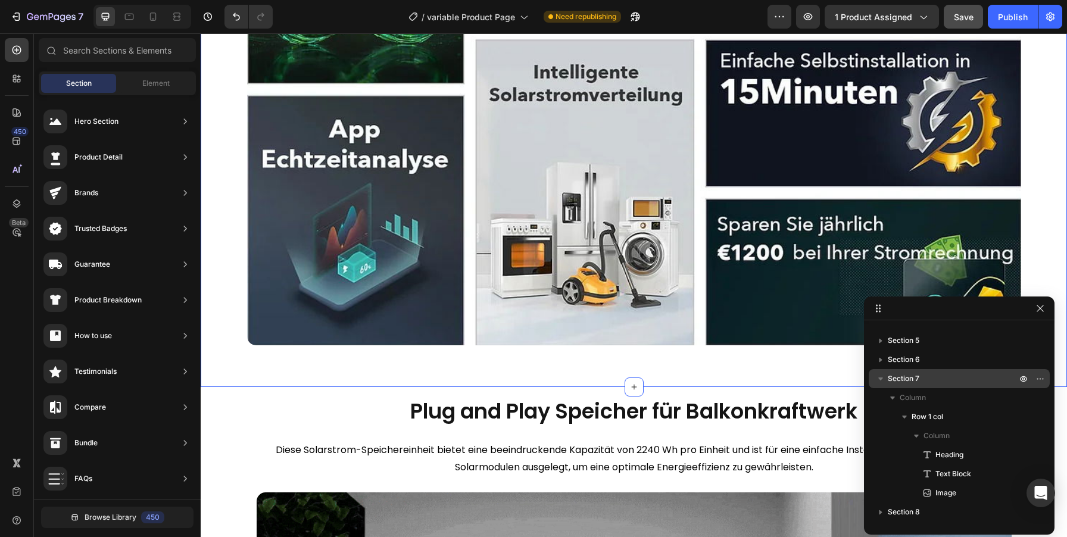
click at [520, 385] on div "Image Row Section 6" at bounding box center [634, 111] width 866 height 552
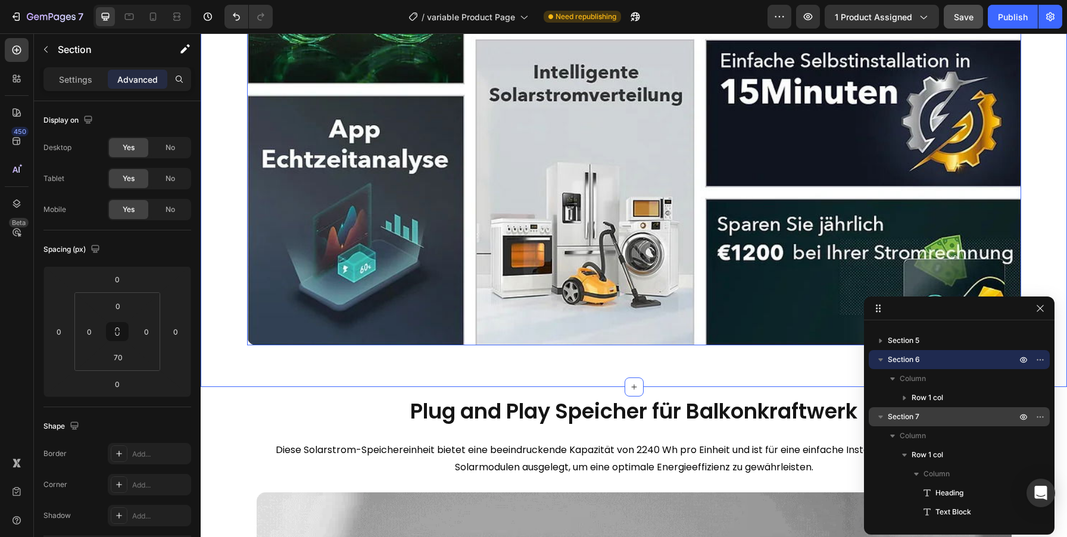
scroll to position [2855, 0]
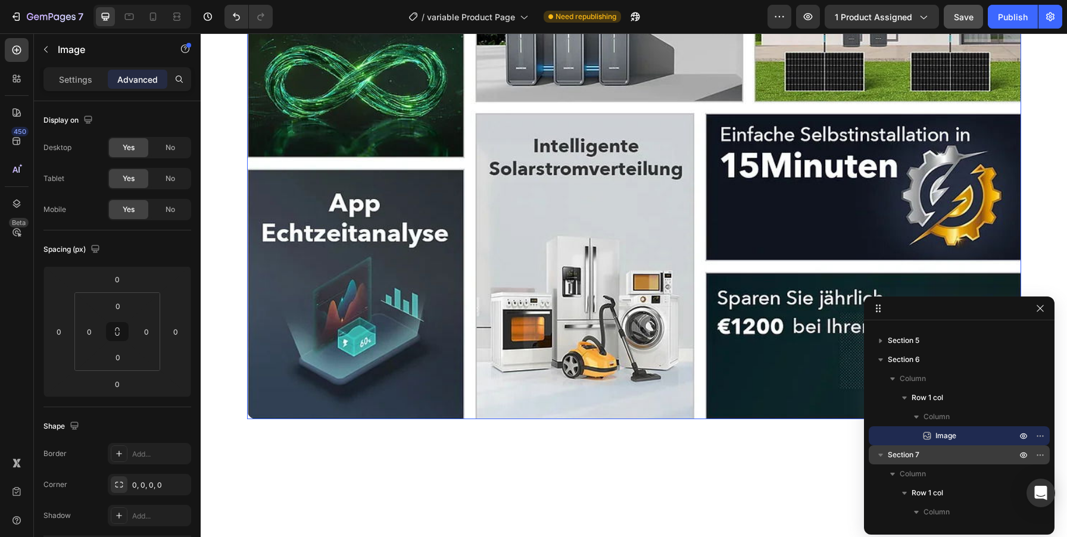
click at [545, 196] on img at bounding box center [634, 164] width 774 height 510
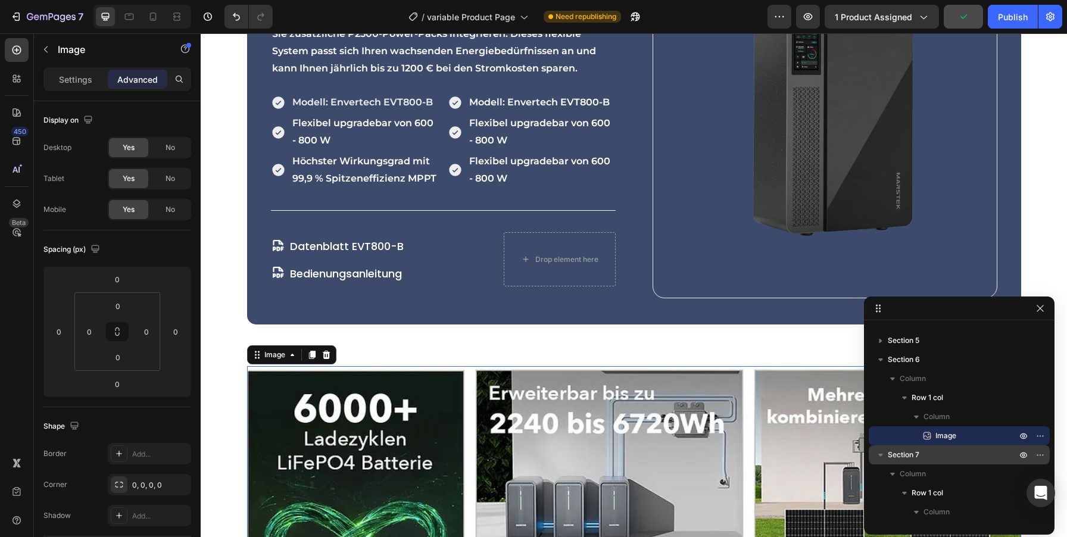
scroll to position [2497, 0]
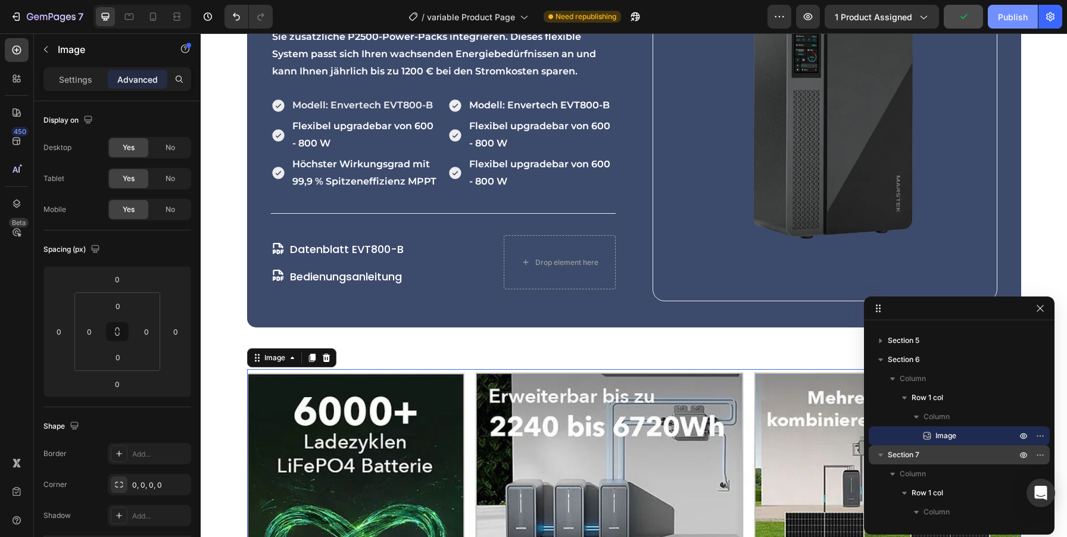
click at [1007, 23] on button "Publish" at bounding box center [1013, 17] width 50 height 24
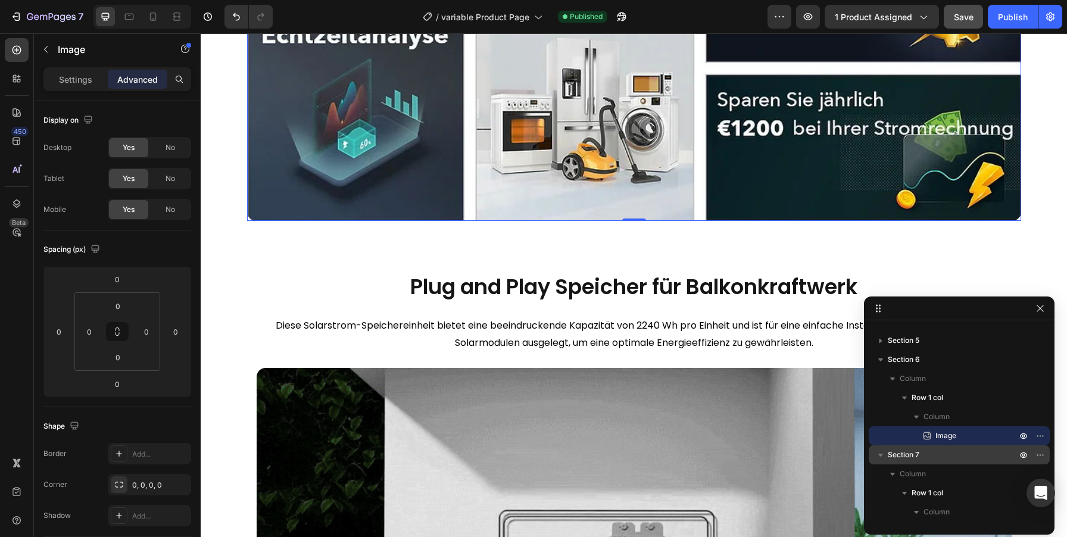
scroll to position [2621, 0]
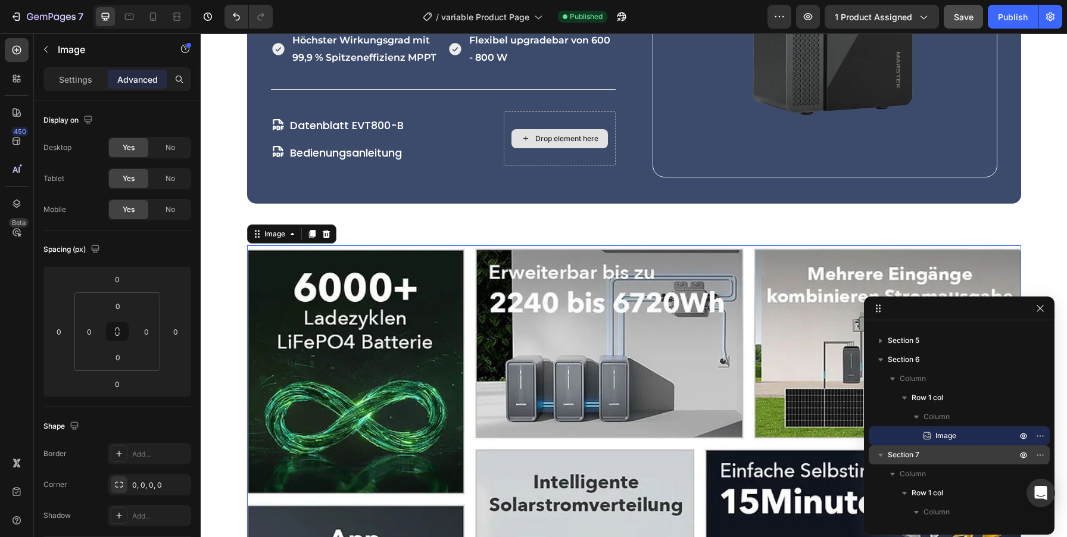
click at [962, 20] on span "Save" at bounding box center [964, 17] width 20 height 10
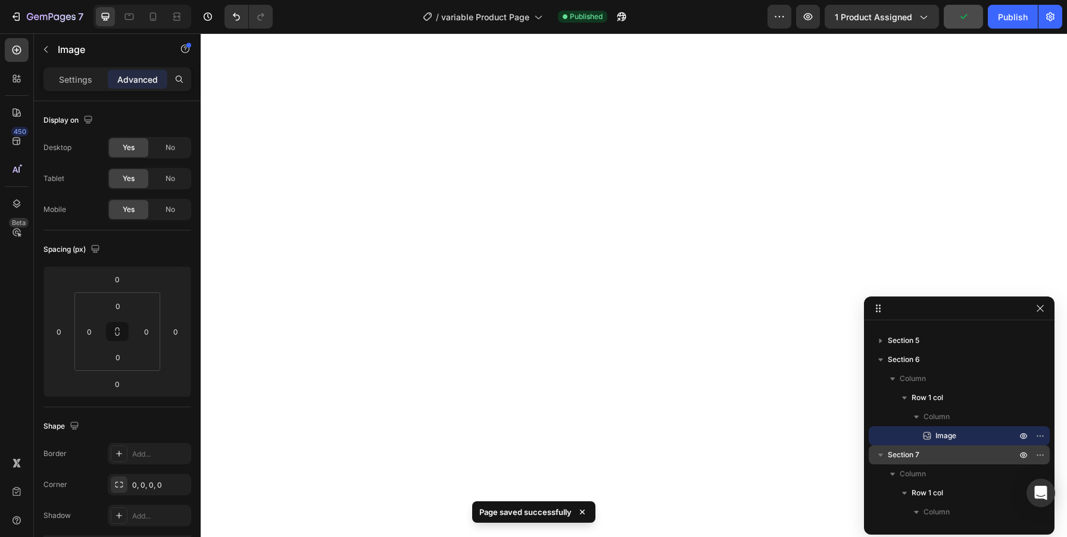
click at [962, 20] on icon "button" at bounding box center [963, 17] width 12 height 12
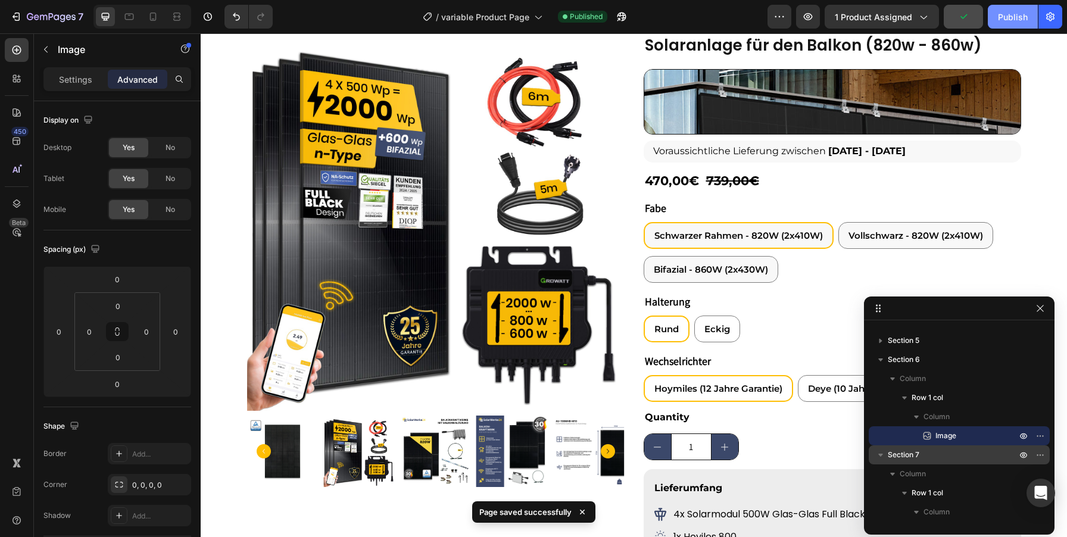
click at [1008, 22] on div "Publish" at bounding box center [1013, 17] width 30 height 13
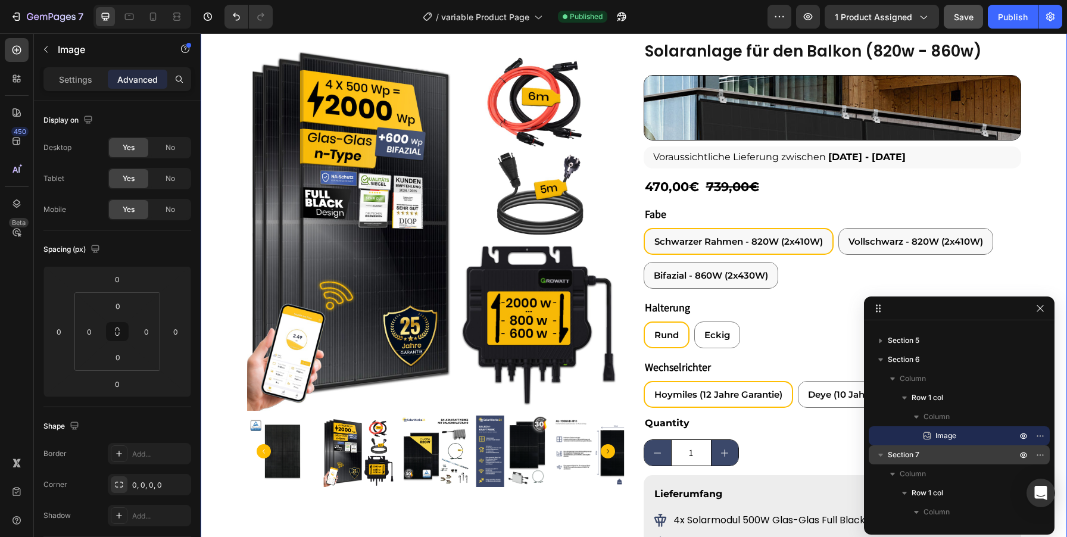
scroll to position [76, 0]
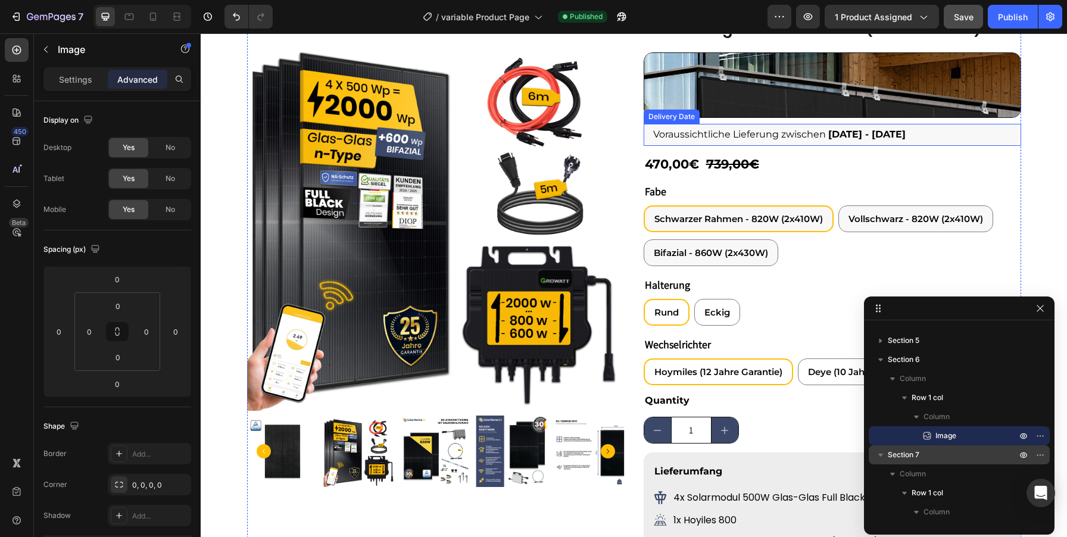
click at [877, 138] on span "Aug 29 - Aug 31" at bounding box center [866, 134] width 77 height 11
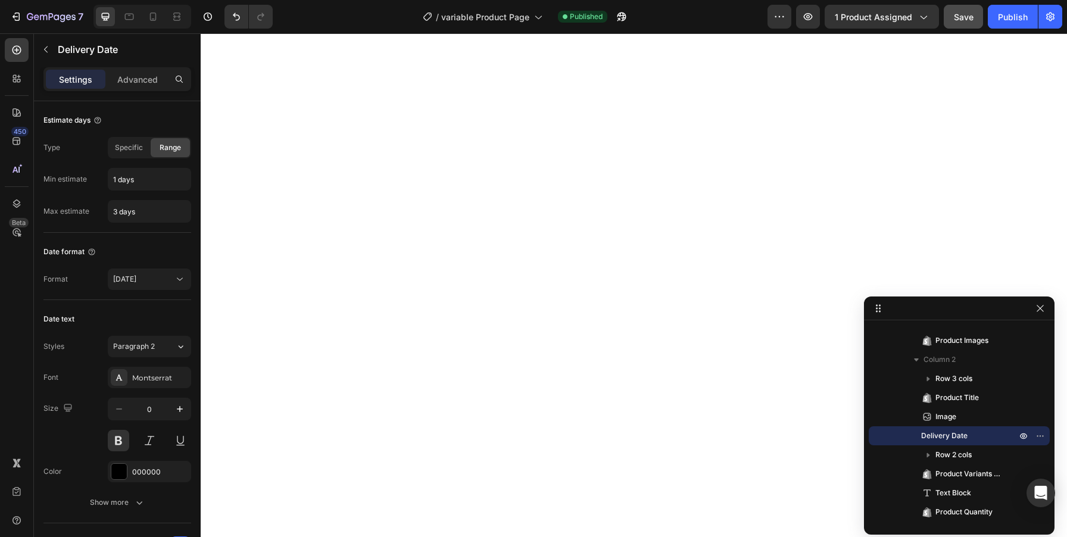
scroll to position [131, 0]
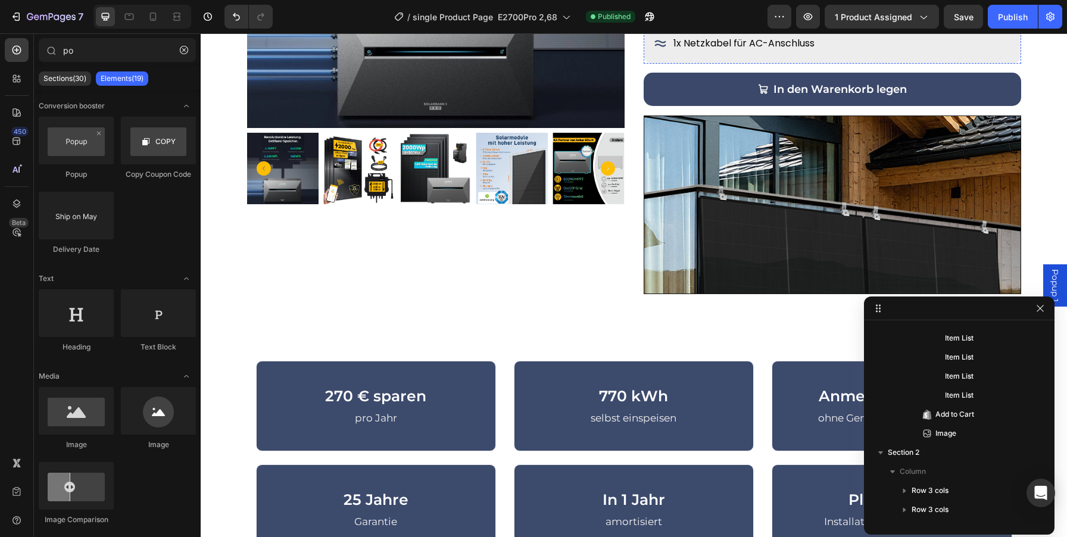
scroll to position [241, 0]
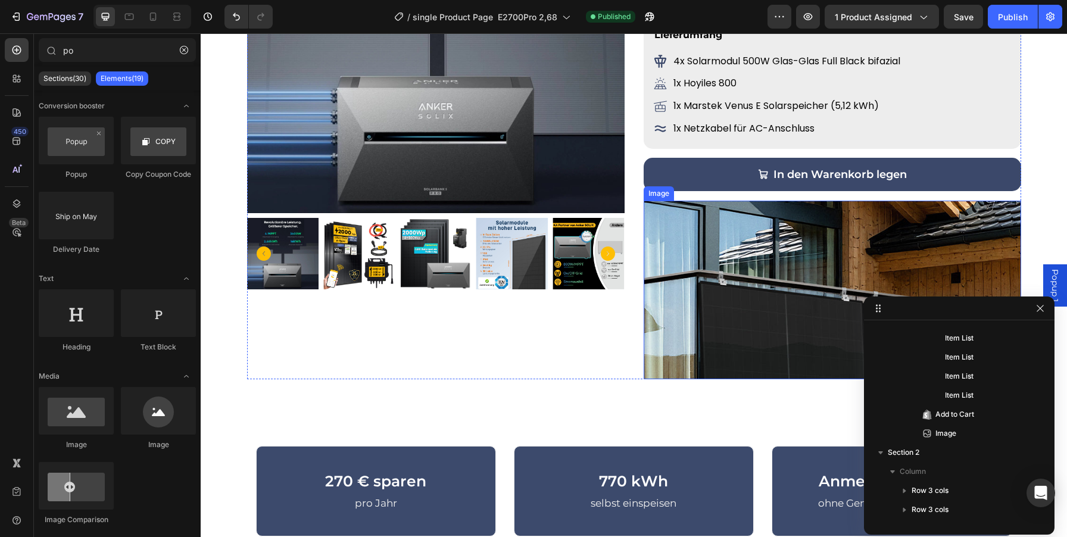
click at [726, 240] on img at bounding box center [833, 290] width 378 height 179
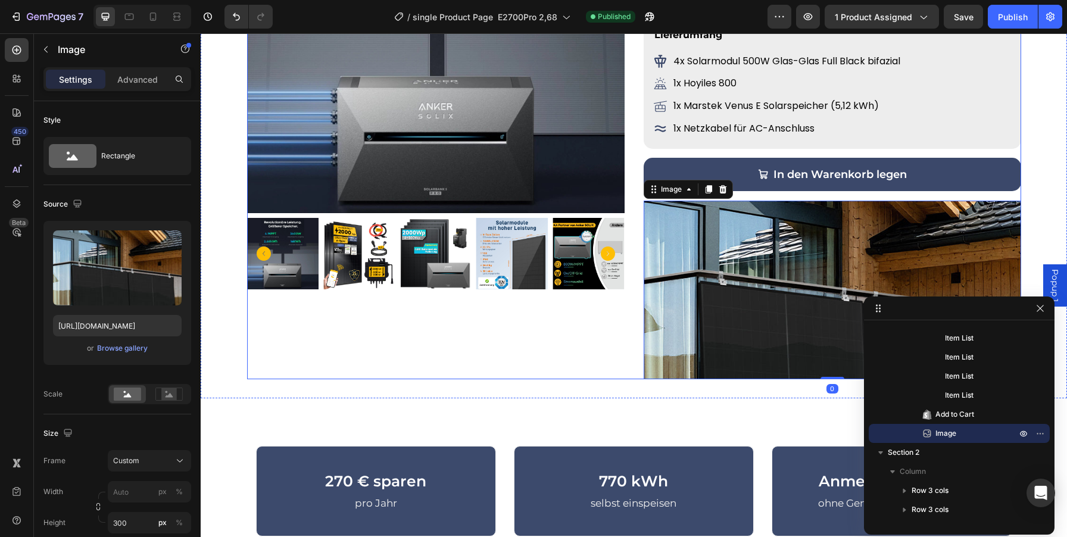
click at [633, 270] on div "Product Images Icon Icon Icon Icon Icon Icon List 465 Bewertungen Text Block 4.…" at bounding box center [634, 108] width 774 height 544
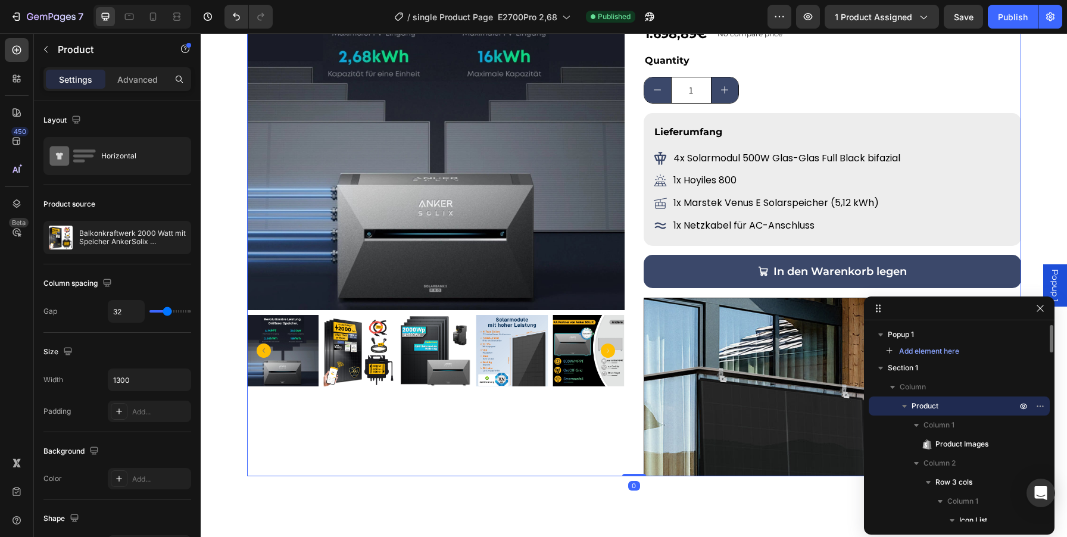
scroll to position [0, 0]
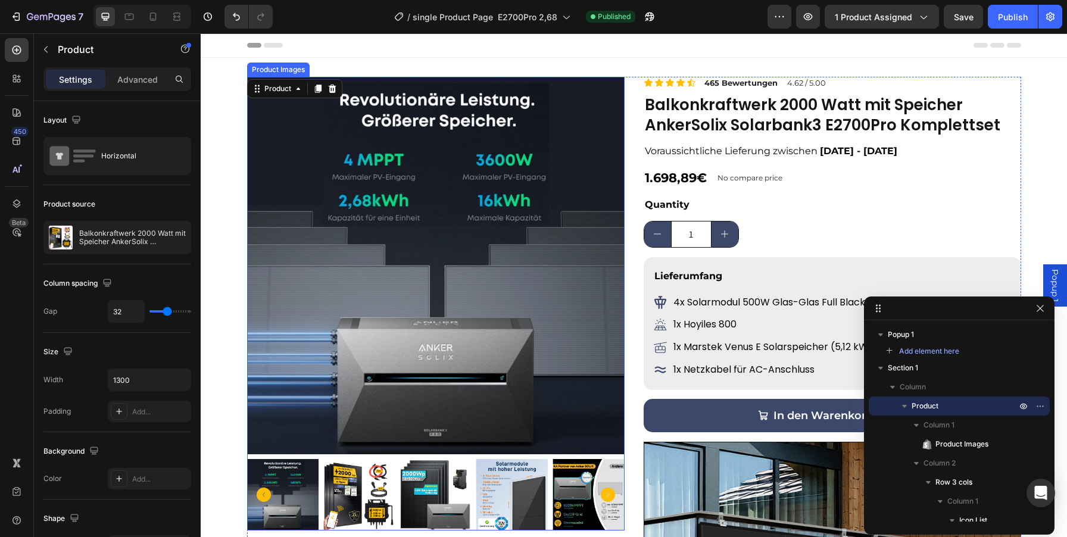
click at [574, 123] on img at bounding box center [436, 266] width 378 height 378
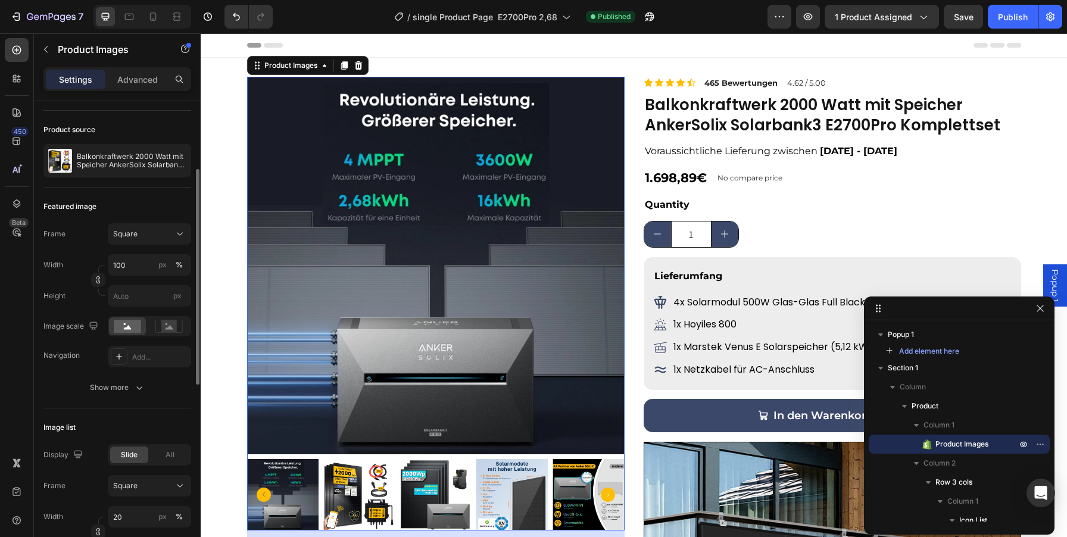
scroll to position [103, 0]
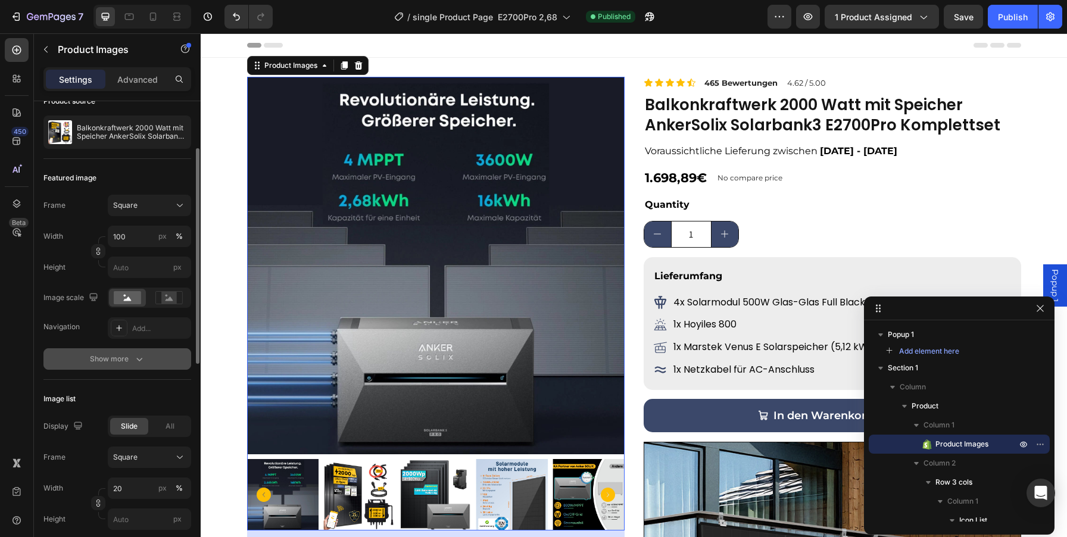
click at [124, 362] on div "Show more" at bounding box center [117, 359] width 55 height 12
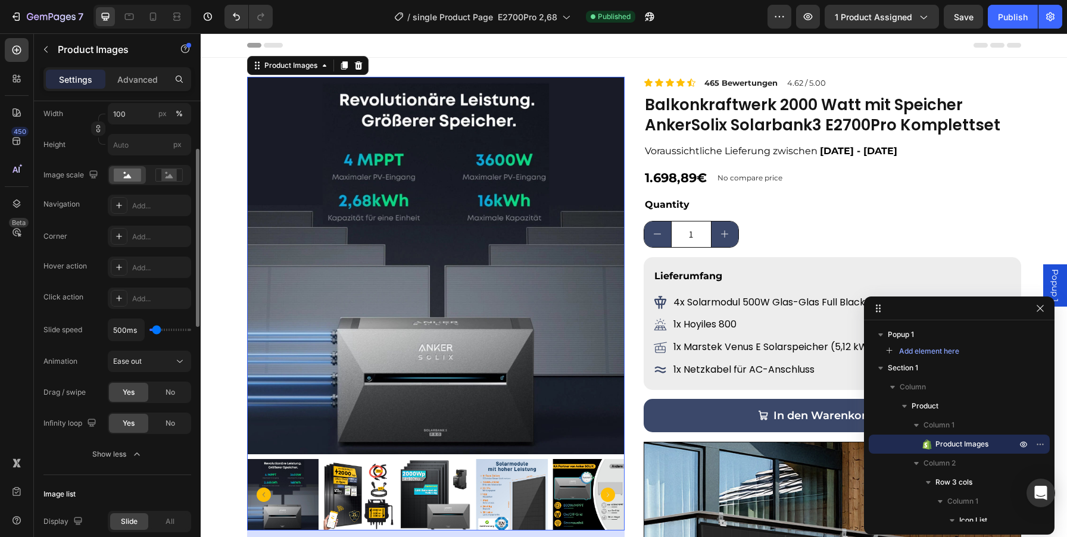
scroll to position [231, 0]
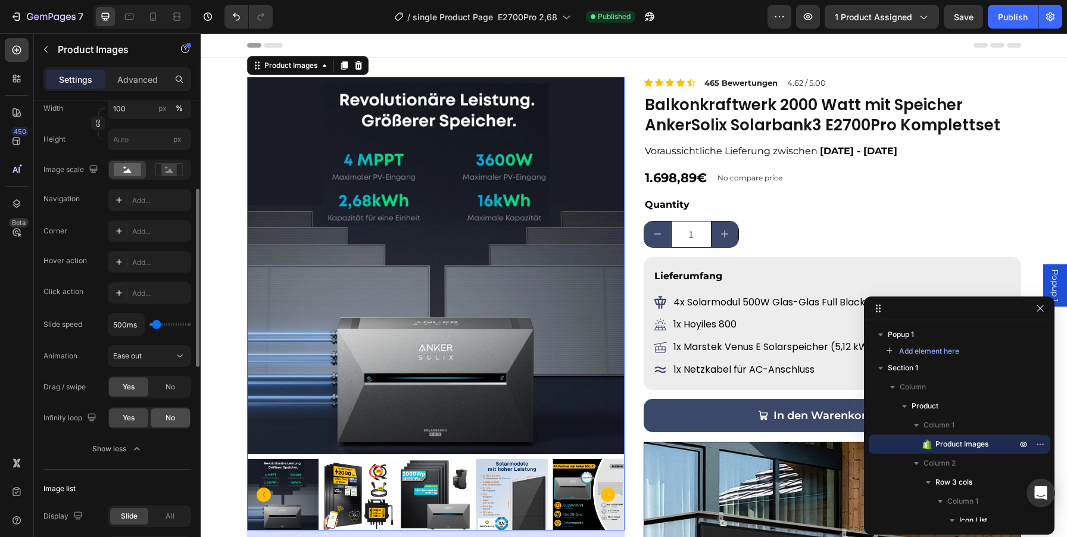
click at [168, 420] on span "No" at bounding box center [171, 418] width 10 height 11
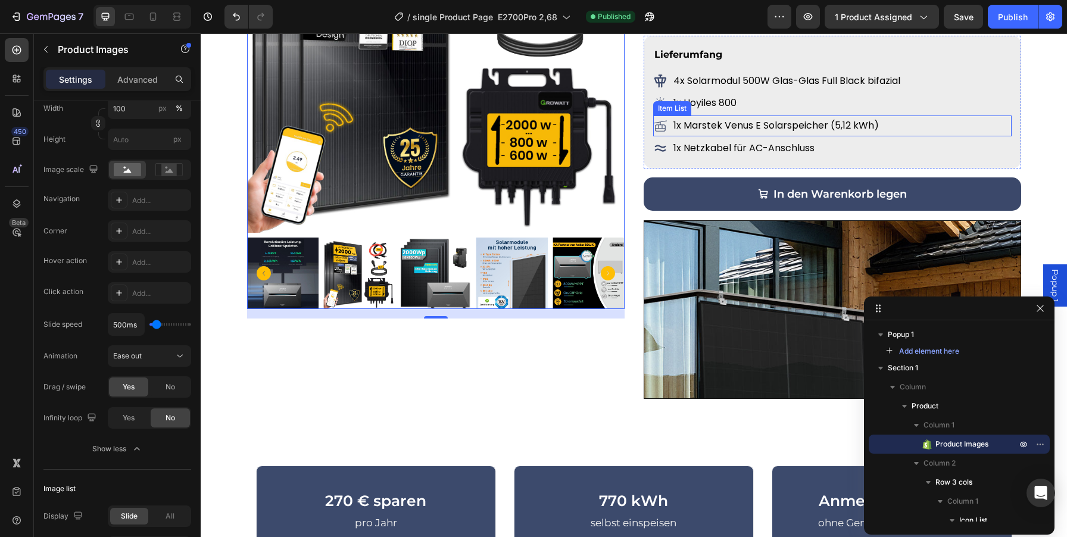
scroll to position [219, 0]
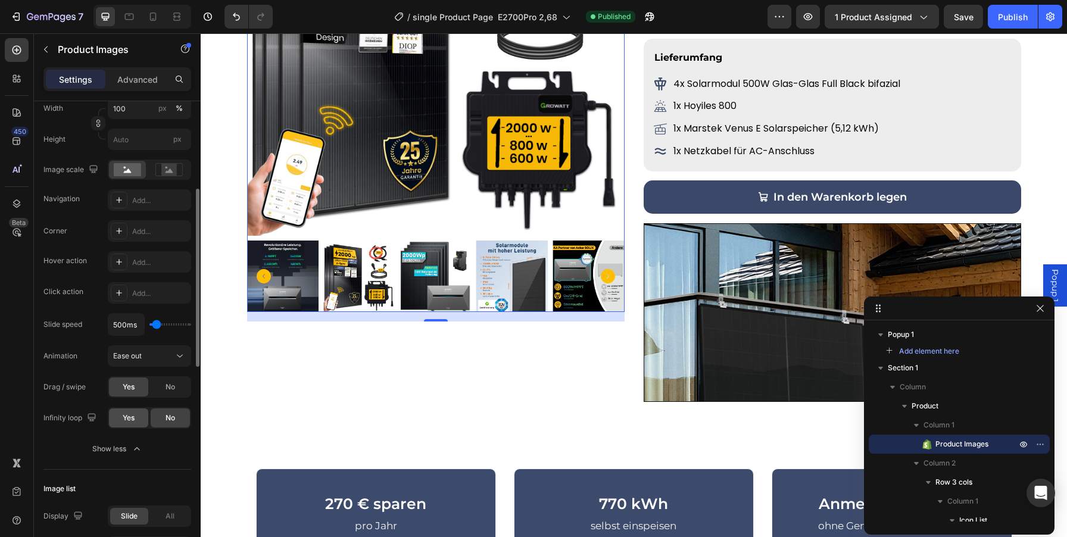
click at [134, 417] on span "Yes" at bounding box center [129, 418] width 12 height 11
click at [177, 397] on div "Yes No" at bounding box center [149, 386] width 83 height 21
click at [170, 390] on span "No" at bounding box center [171, 387] width 10 height 11
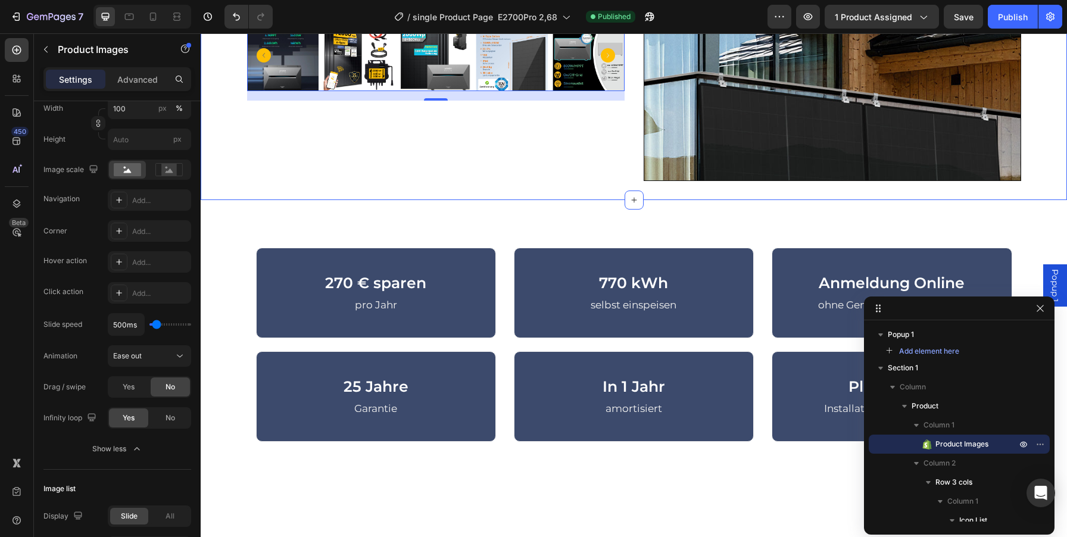
scroll to position [254, 0]
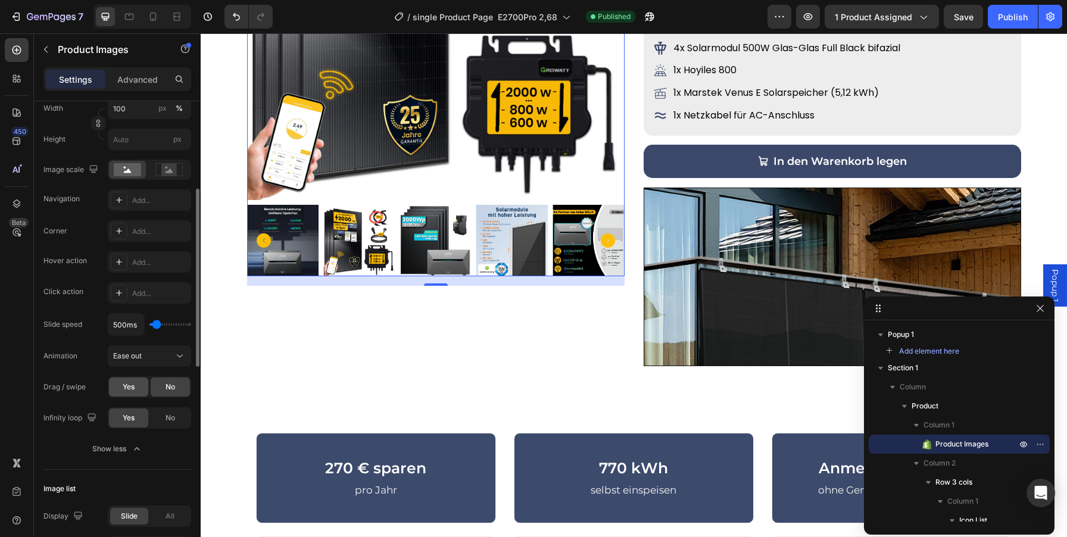
click at [141, 395] on div "Yes" at bounding box center [128, 387] width 39 height 19
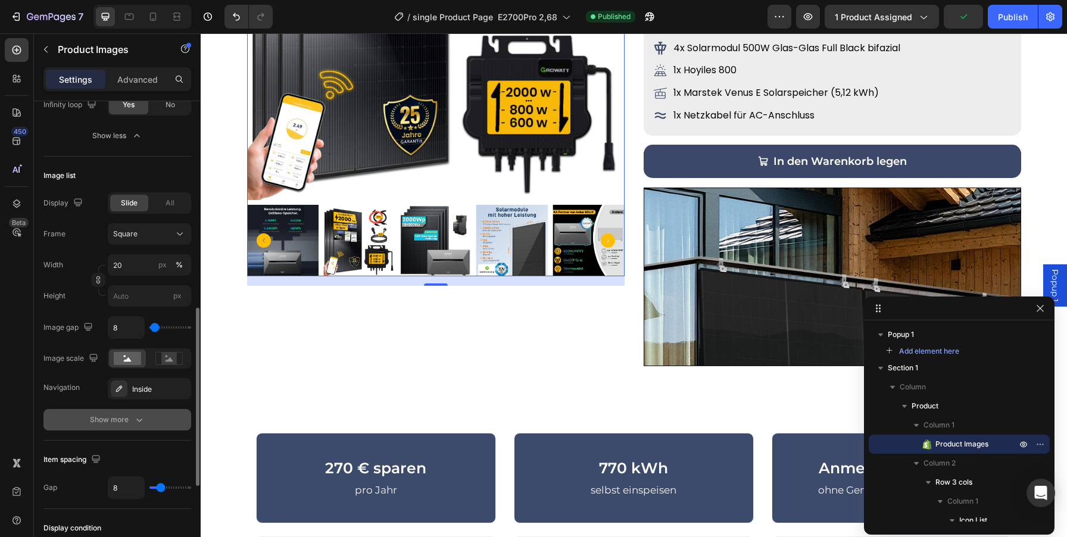
scroll to position [545, 0]
click at [123, 418] on div "Show more" at bounding box center [117, 419] width 55 height 12
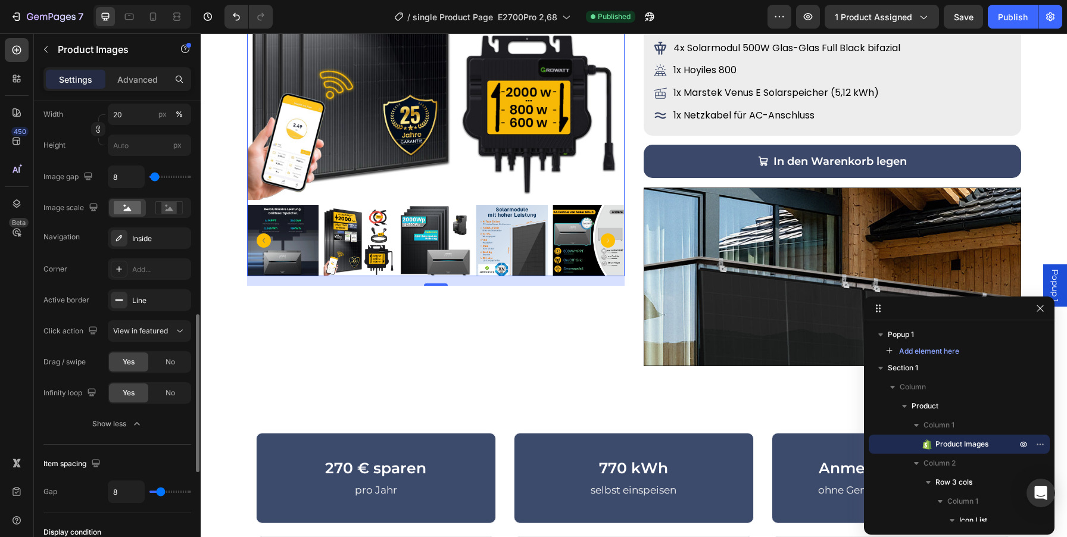
scroll to position [726, 0]
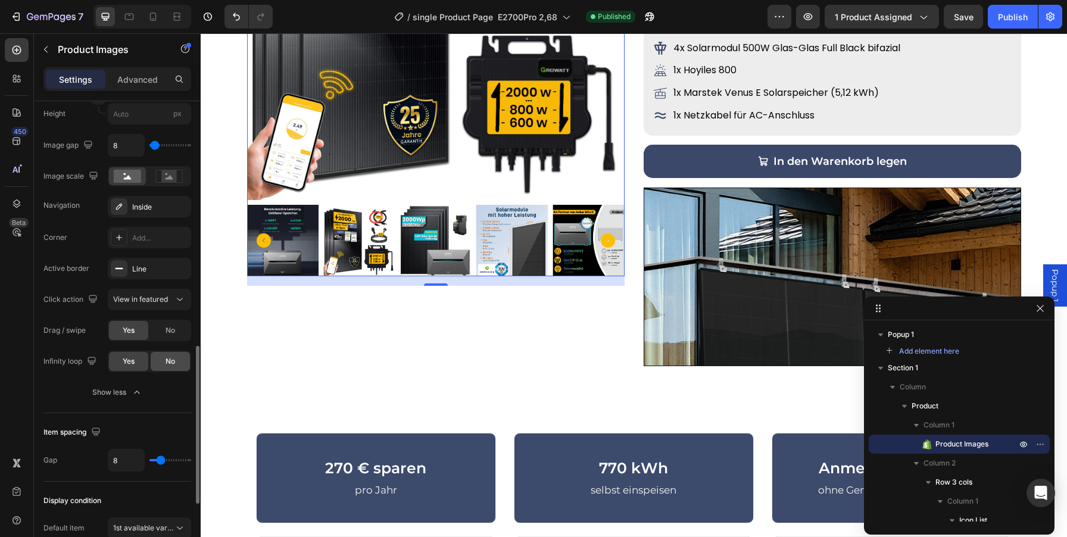
click at [173, 365] on span "No" at bounding box center [171, 361] width 10 height 11
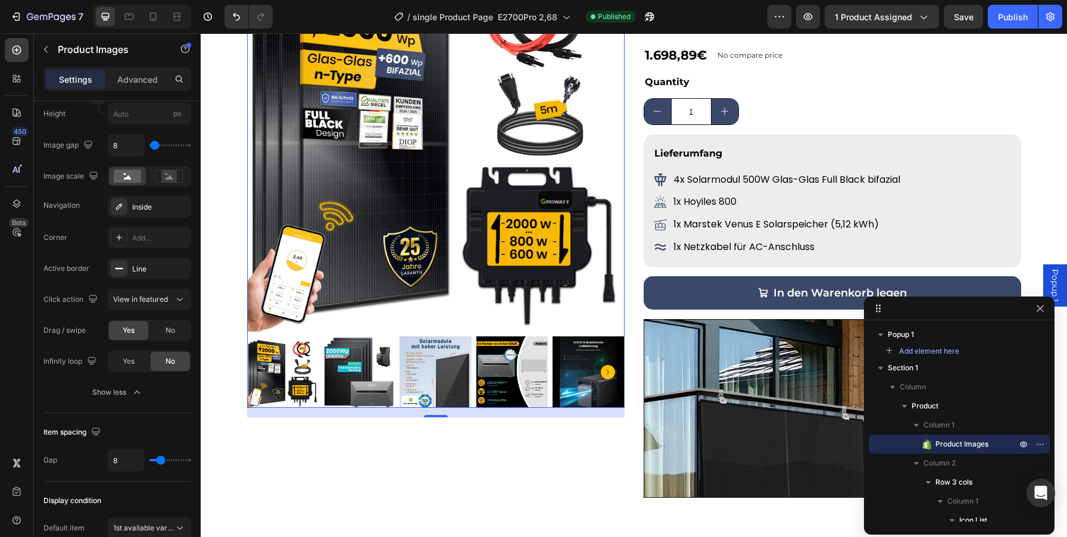
scroll to position [191, 0]
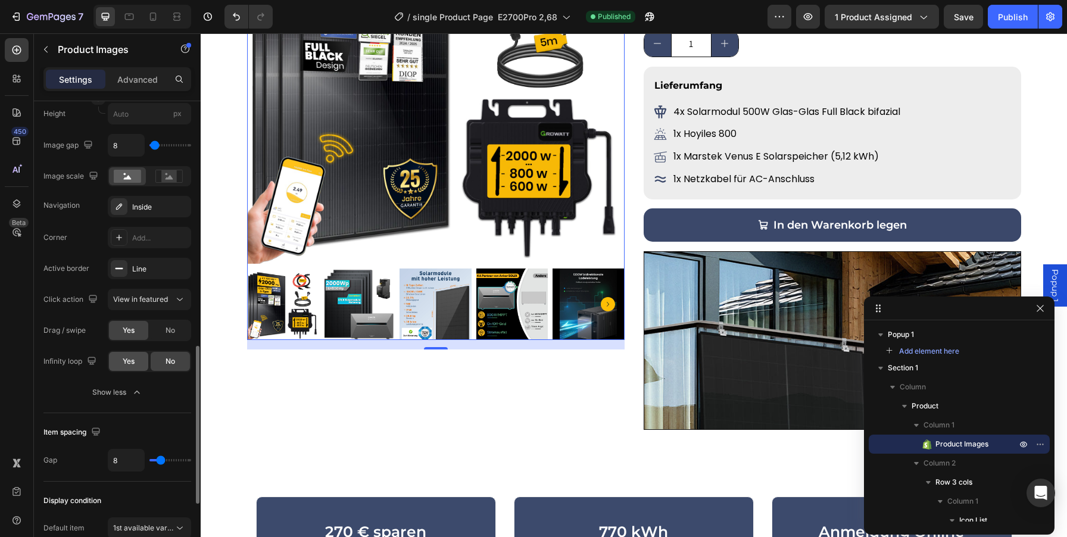
click at [126, 365] on span "Yes" at bounding box center [129, 361] width 12 height 11
click at [174, 361] on span "No" at bounding box center [171, 361] width 10 height 11
click at [610, 307] on icon "Carousel Next Arrow" at bounding box center [608, 304] width 14 height 14
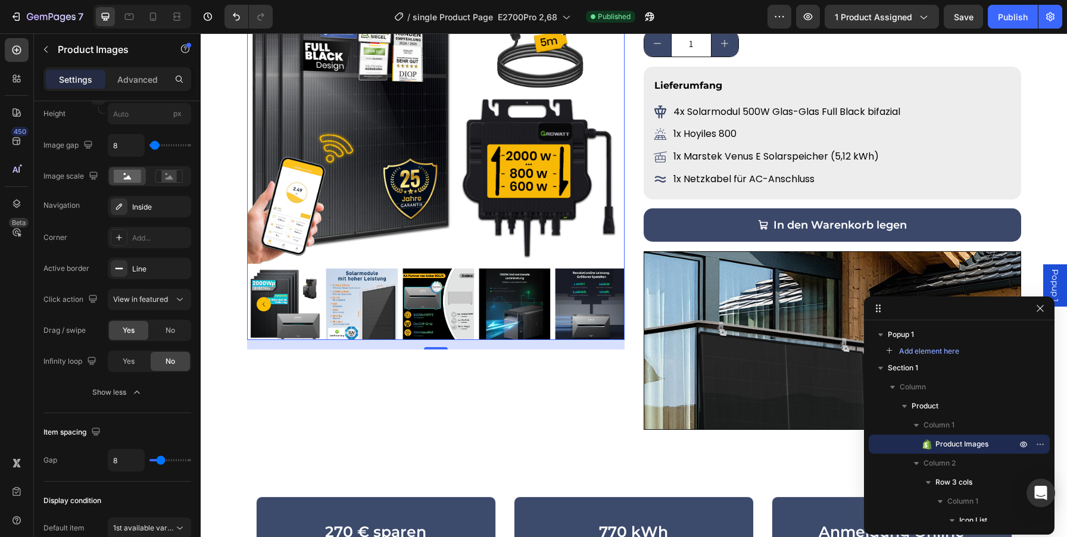
click at [610, 307] on img at bounding box center [591, 304] width 71 height 71
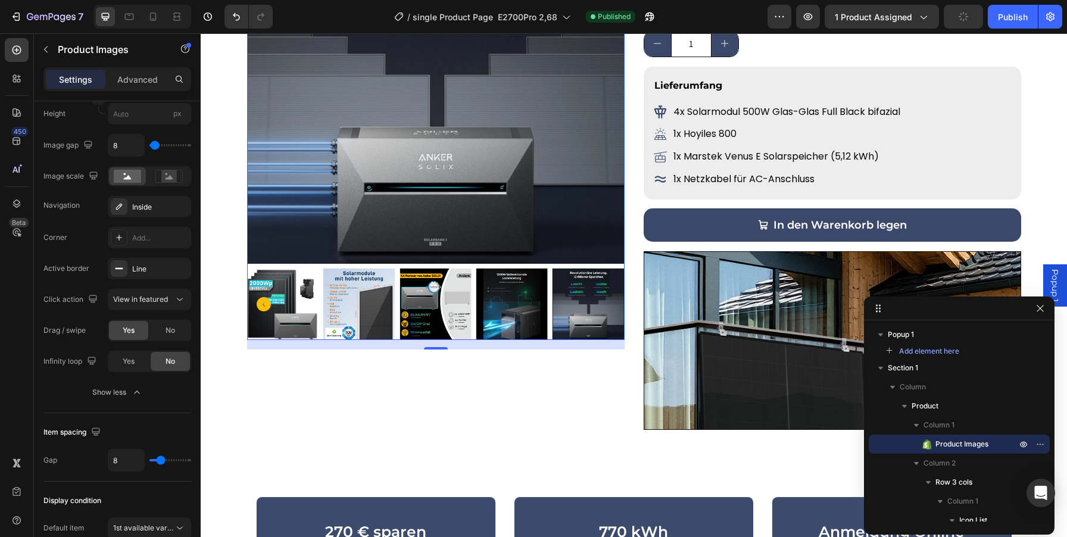
click at [263, 304] on icon "Carousel Back Arrow" at bounding box center [264, 304] width 14 height 14
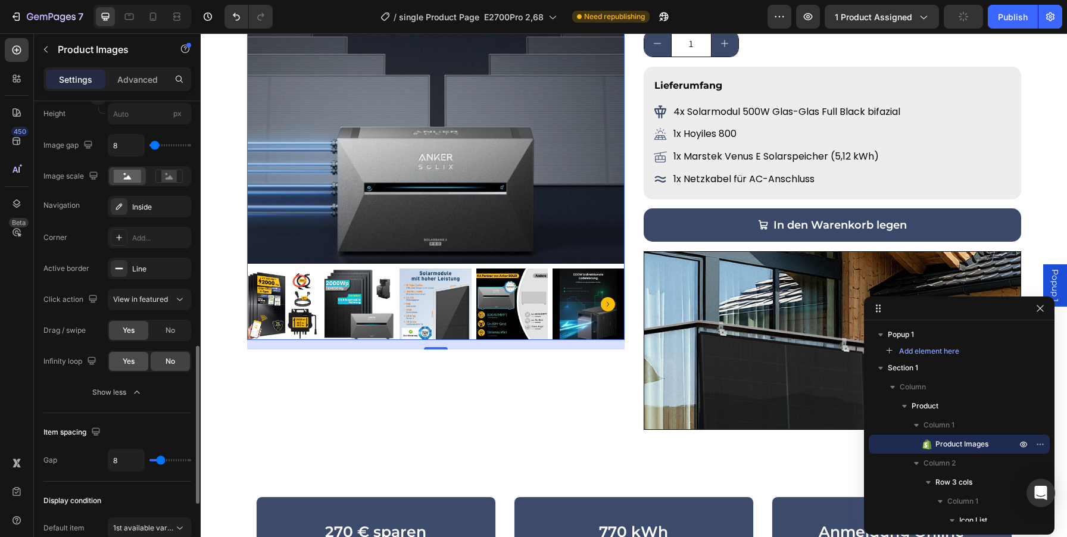
click at [124, 363] on span "Yes" at bounding box center [129, 361] width 12 height 11
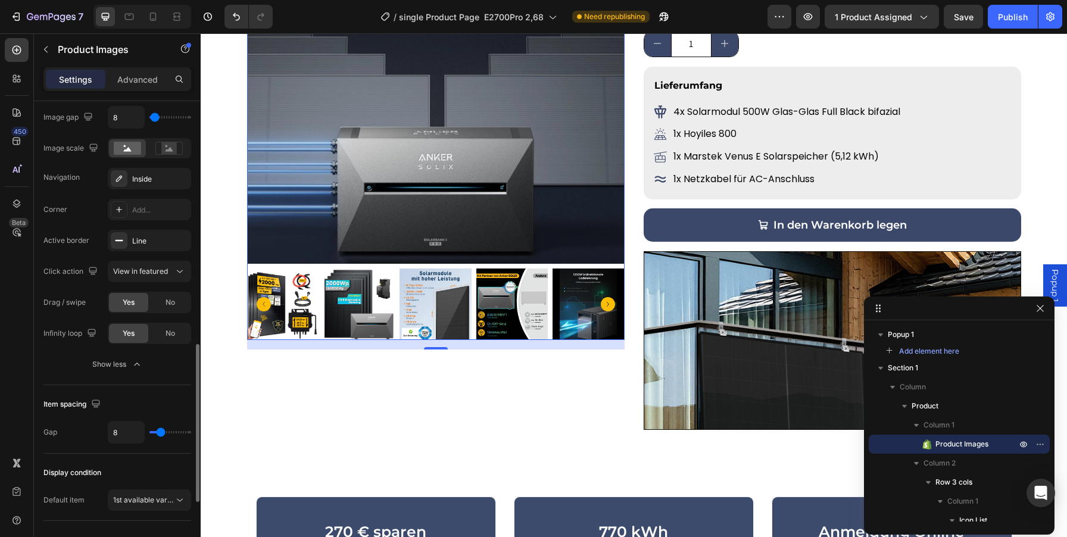
scroll to position [731, 0]
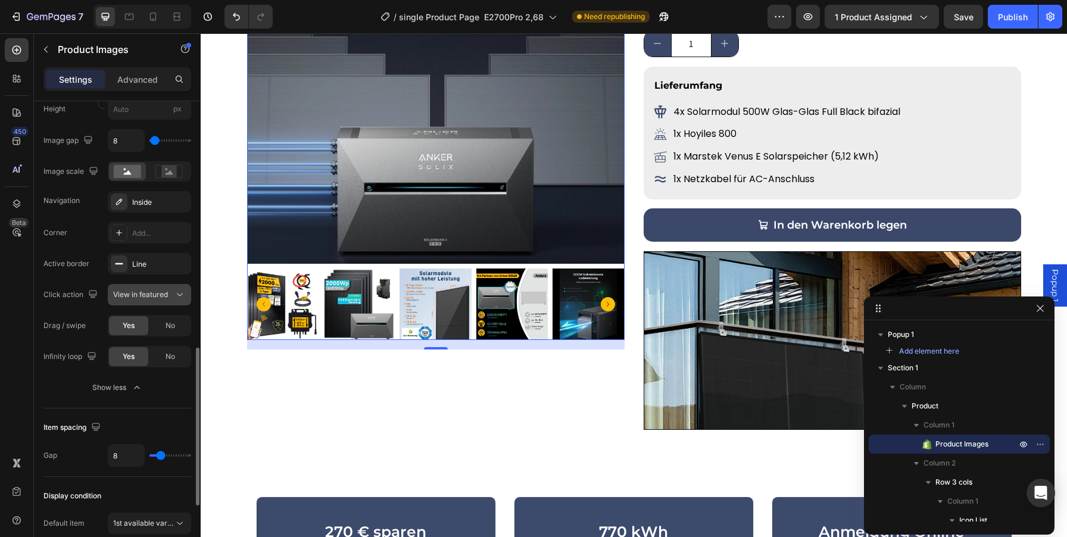
click at [169, 298] on div "View in featured" at bounding box center [143, 294] width 61 height 11
click at [65, 297] on div "Click action" at bounding box center [71, 295] width 57 height 16
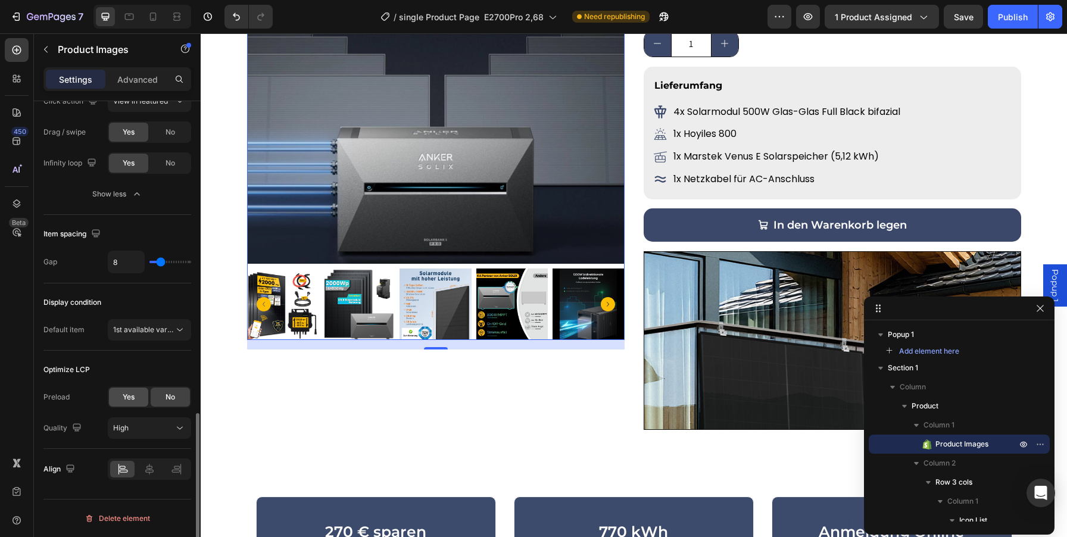
click at [128, 402] on span "Yes" at bounding box center [129, 397] width 12 height 11
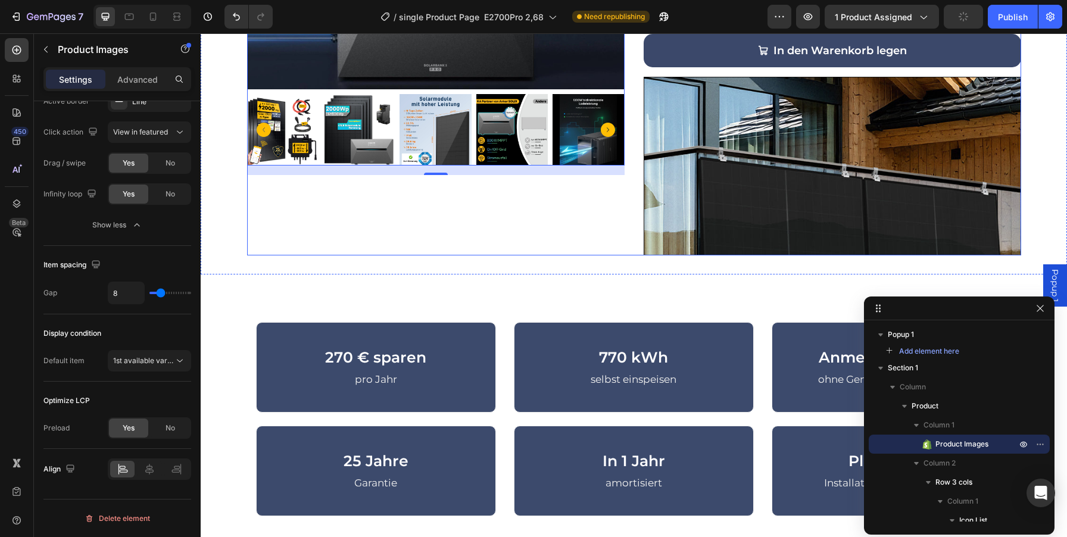
scroll to position [361, 0]
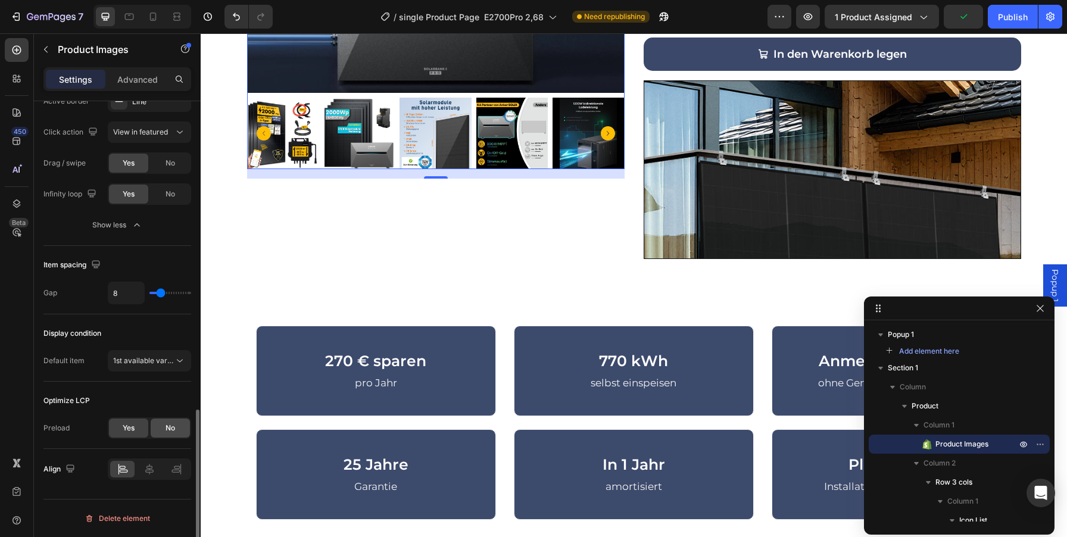
click at [172, 427] on span "No" at bounding box center [171, 428] width 10 height 11
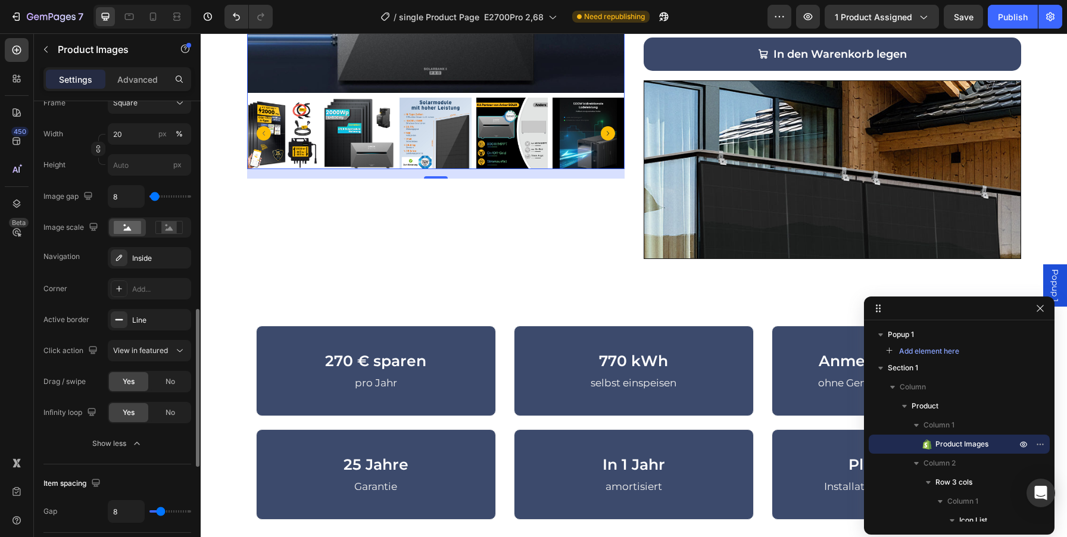
scroll to position [680, 0]
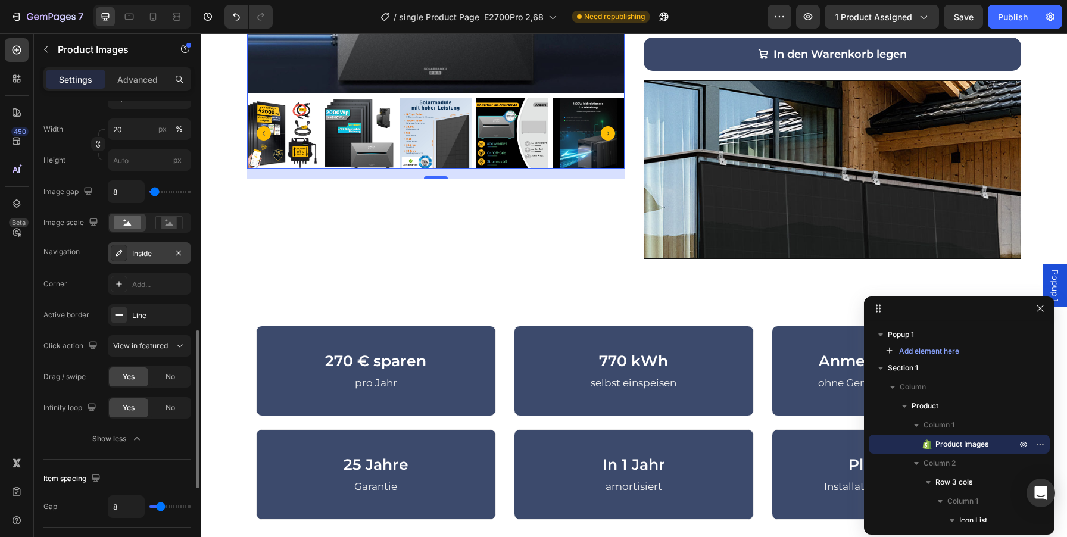
click at [118, 249] on icon at bounding box center [119, 253] width 10 height 10
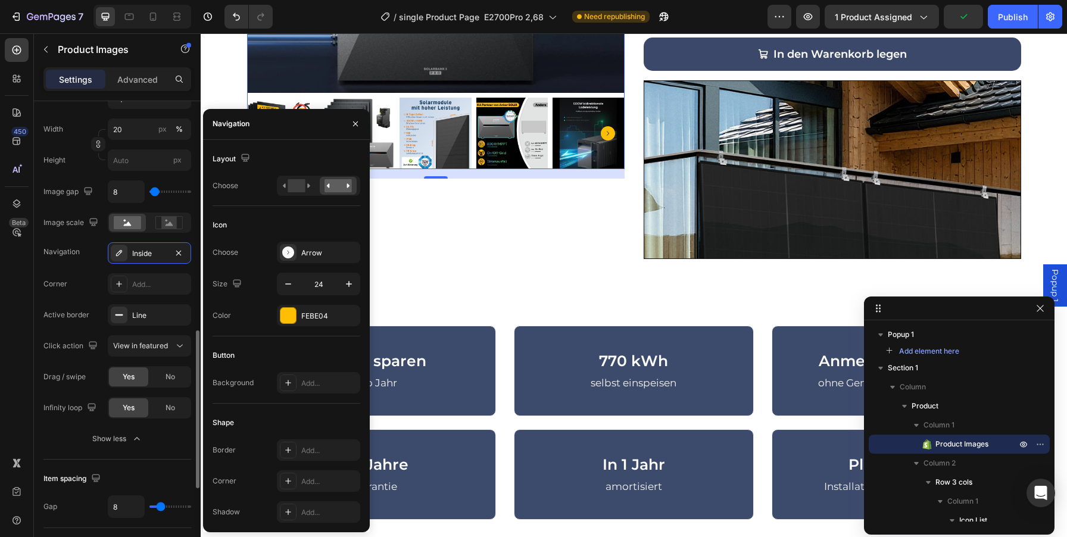
click at [59, 288] on div "Corner" at bounding box center [55, 284] width 24 height 11
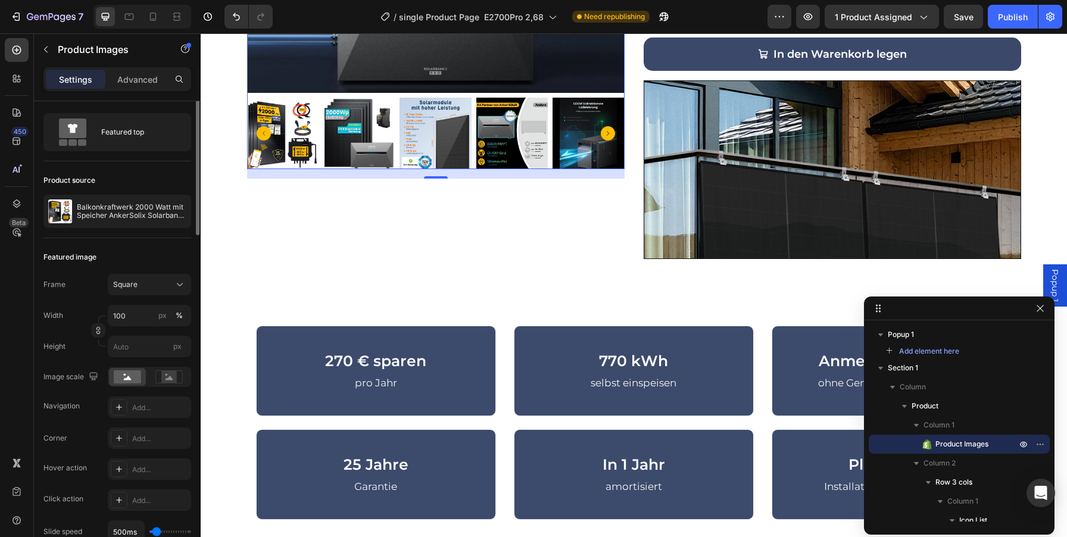
scroll to position [0, 0]
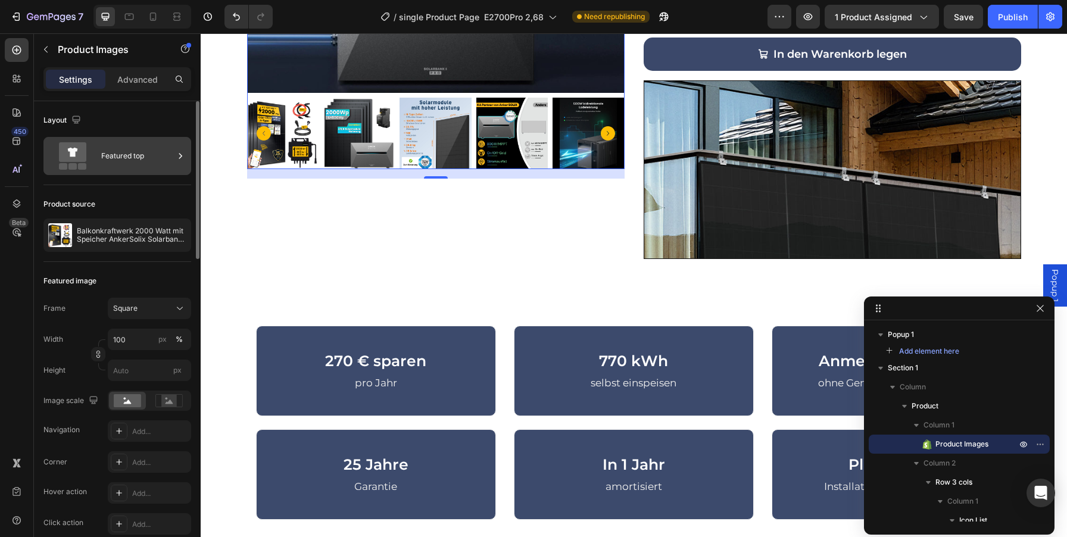
click at [124, 158] on div "Featured top" at bounding box center [137, 155] width 73 height 27
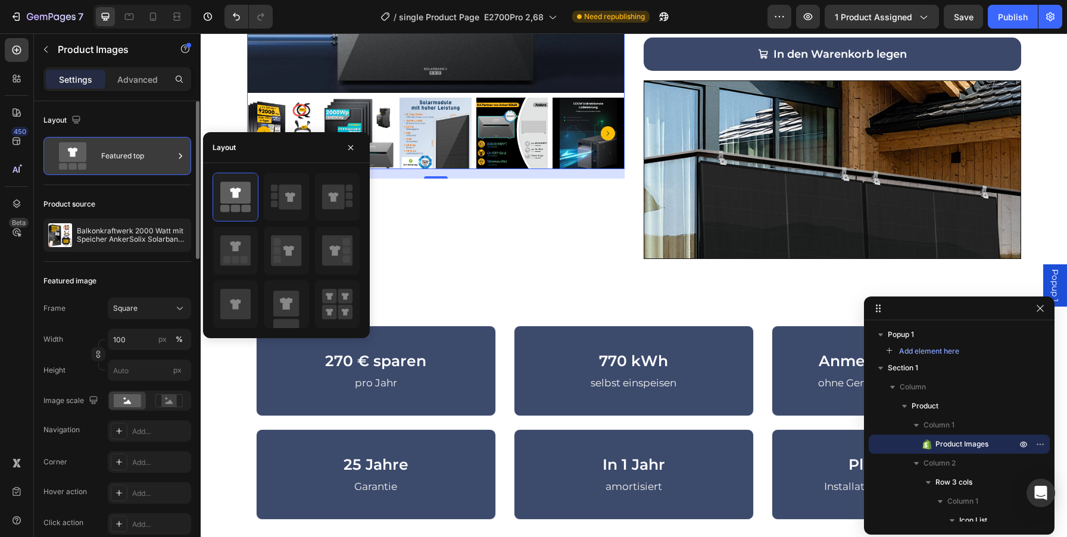
click at [124, 158] on div "Featured top" at bounding box center [137, 155] width 73 height 27
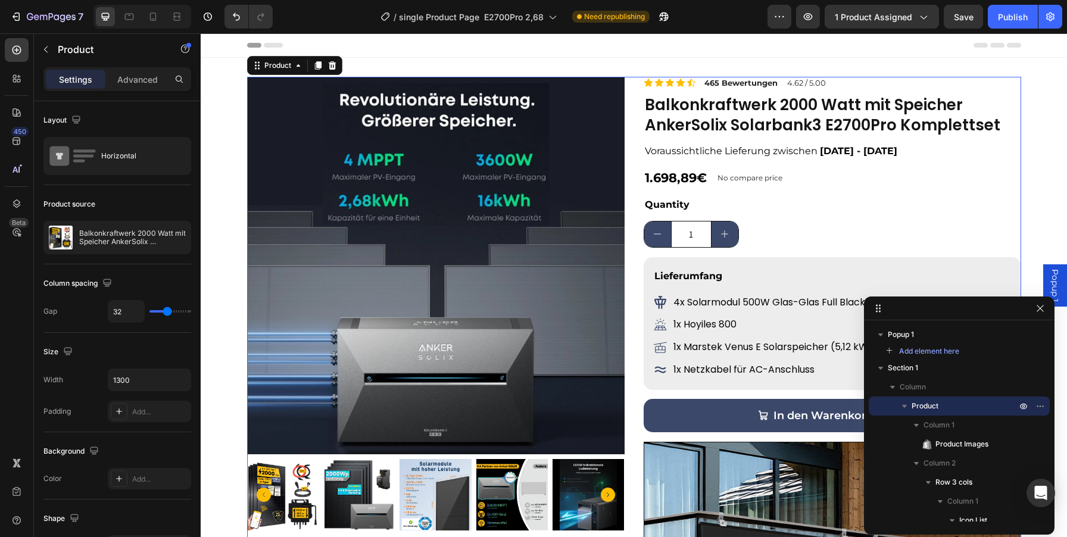
click at [640, 99] on div "Product Images Icon Icon Icon Icon Icon Icon List 465 Bewertungen Text Block 4.…" at bounding box center [634, 349] width 774 height 544
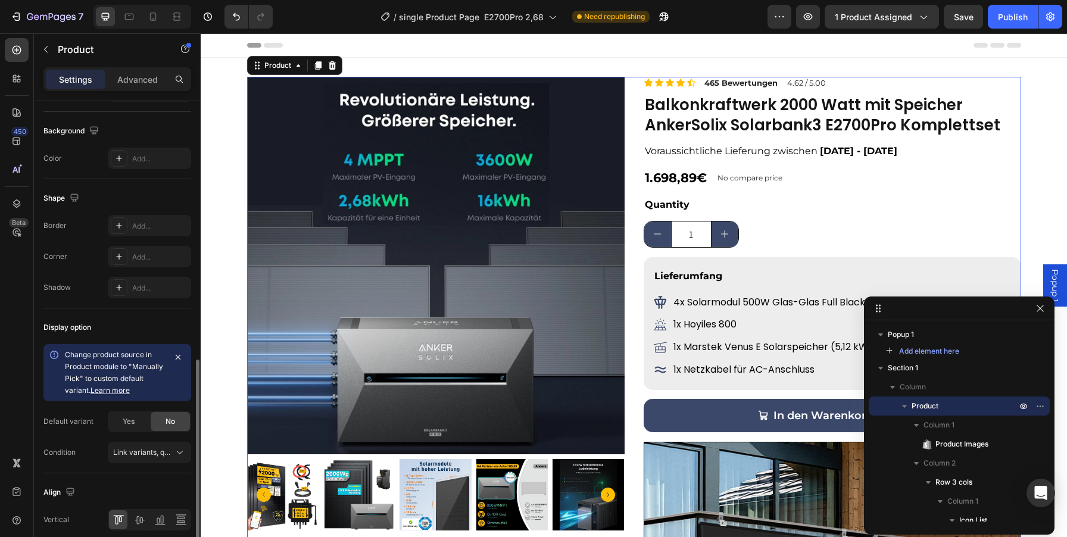
scroll to position [371, 0]
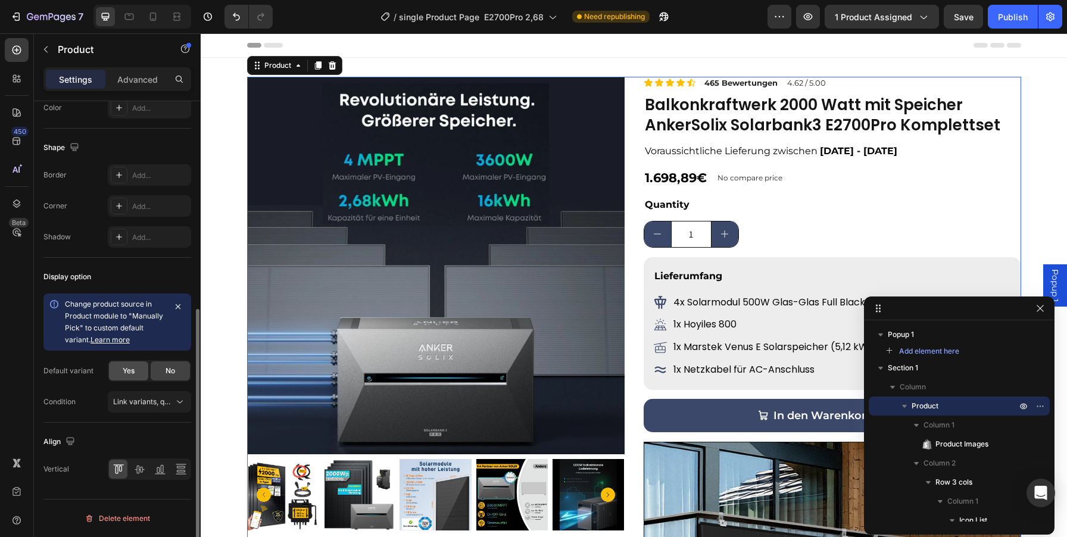
click at [131, 373] on span "Yes" at bounding box center [129, 371] width 12 height 11
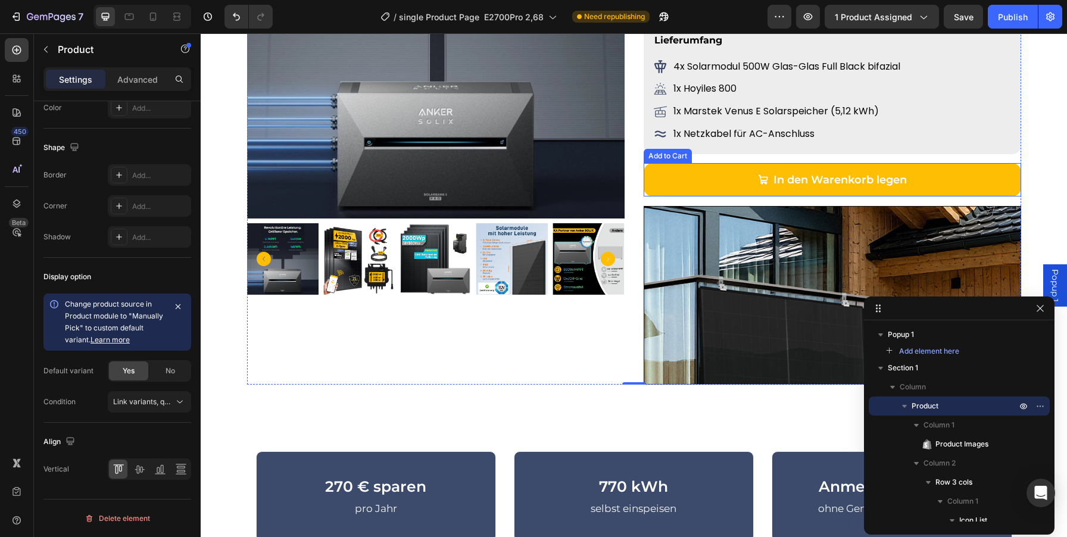
scroll to position [311, 0]
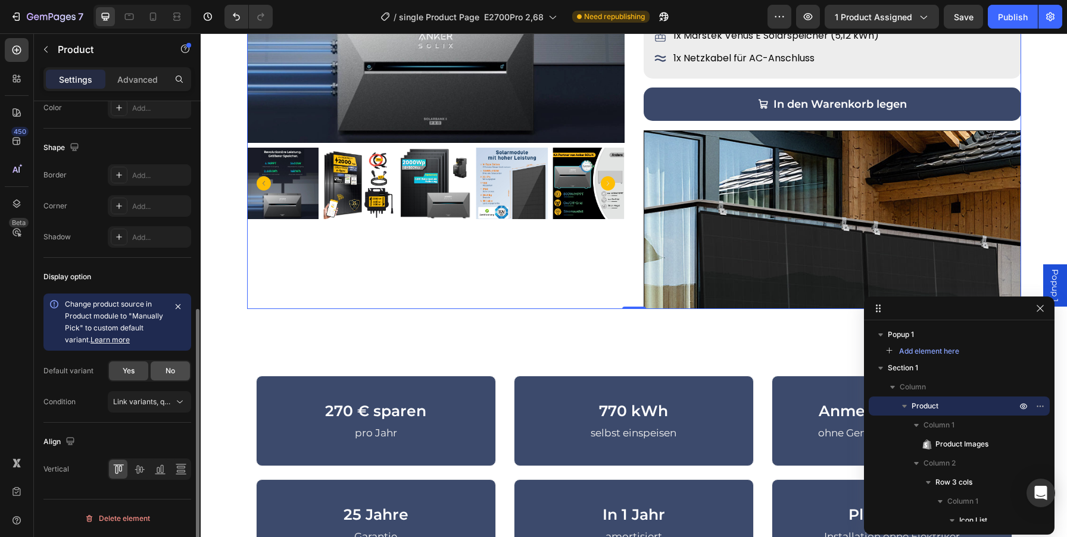
click at [177, 376] on div "No" at bounding box center [170, 370] width 39 height 19
click at [187, 407] on button "Link variants, quantity <br> between same products" at bounding box center [149, 401] width 83 height 21
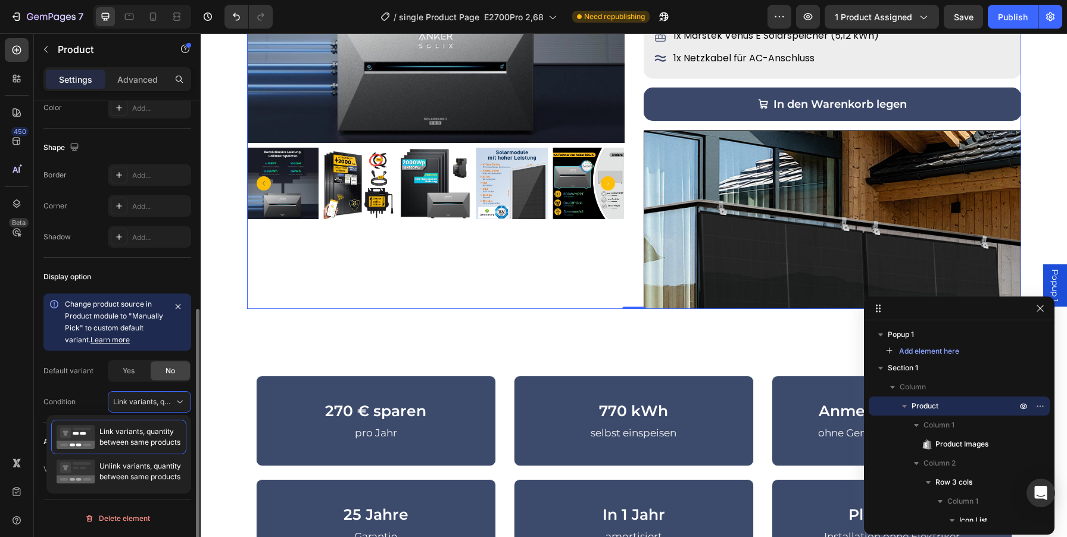
click at [83, 369] on div "Default variant" at bounding box center [68, 371] width 50 height 11
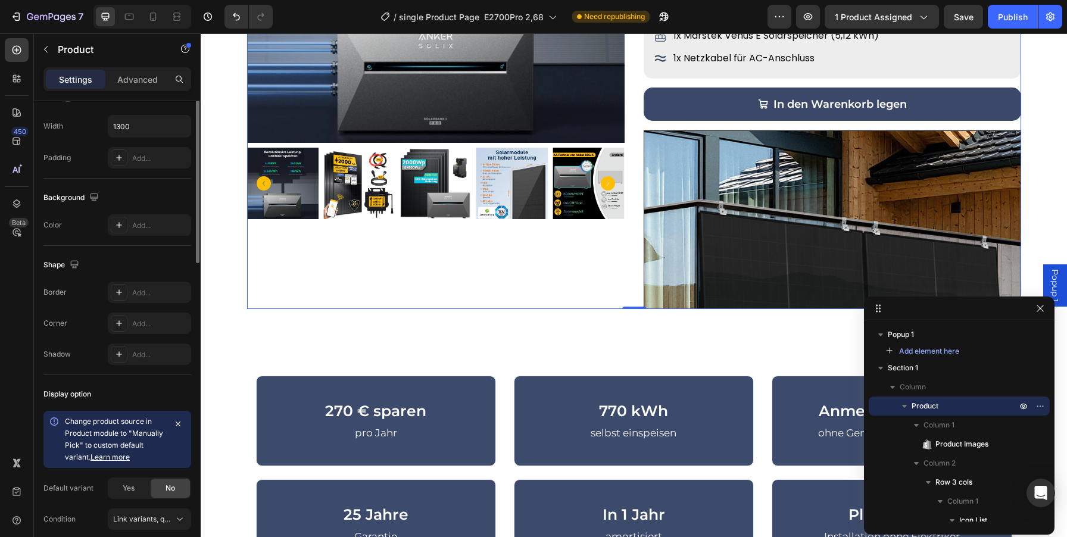
scroll to position [0, 0]
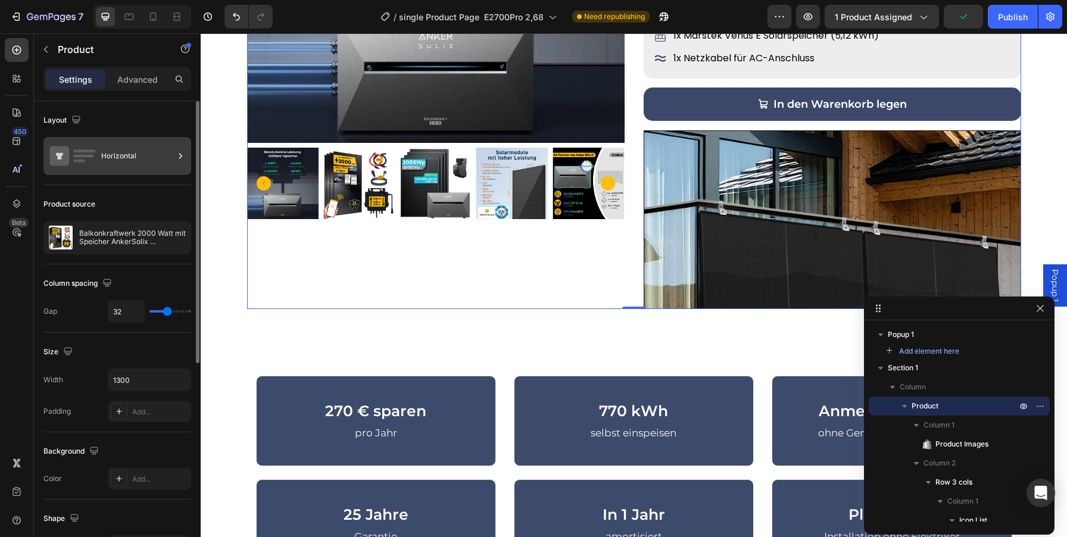
click at [105, 159] on div "Horizontal" at bounding box center [137, 155] width 73 height 27
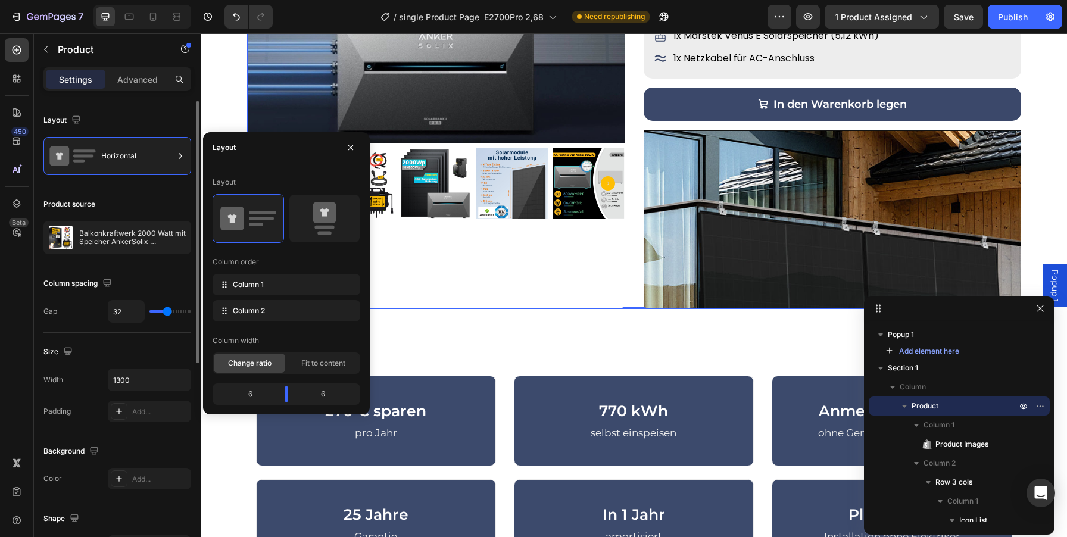
click at [60, 325] on div "Column spacing Gap 32" at bounding box center [117, 298] width 148 height 68
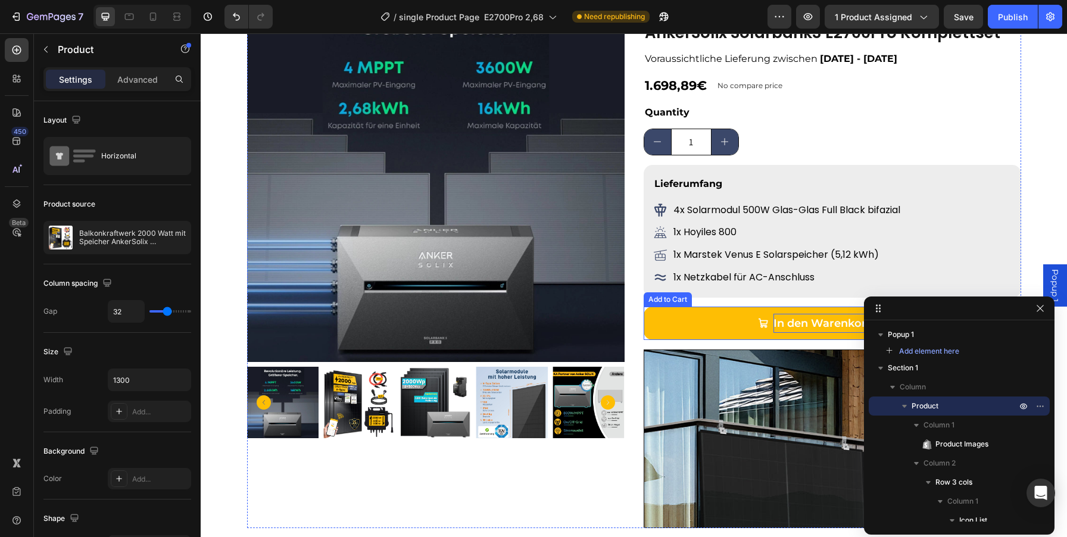
scroll to position [17, 0]
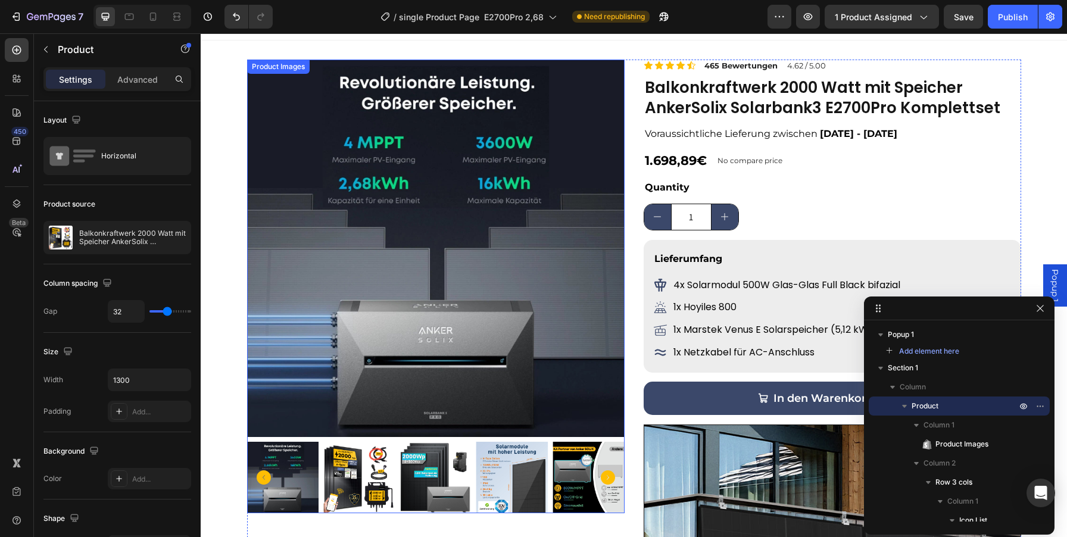
click at [519, 278] on img at bounding box center [436, 249] width 378 height 378
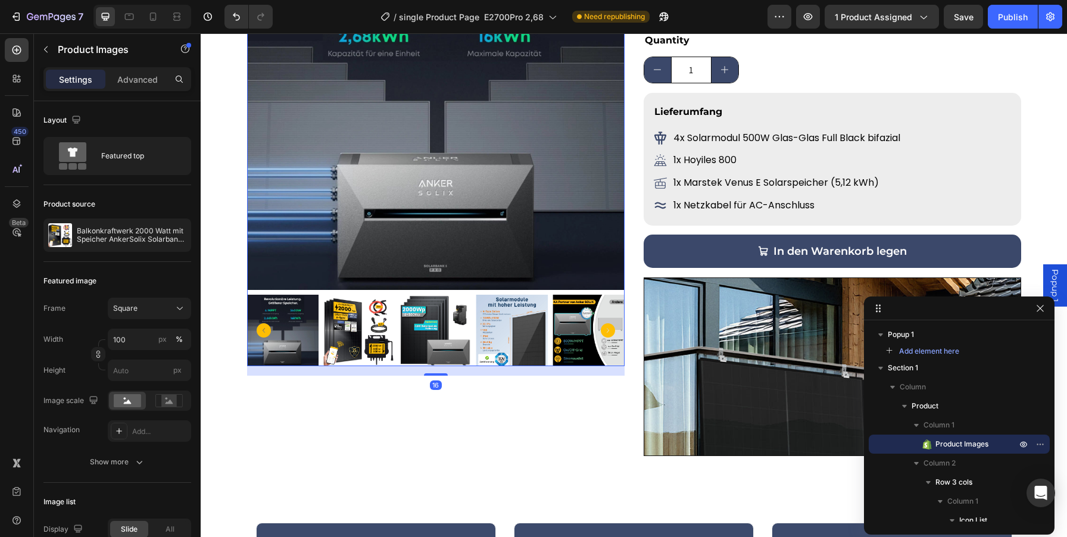
scroll to position [169, 0]
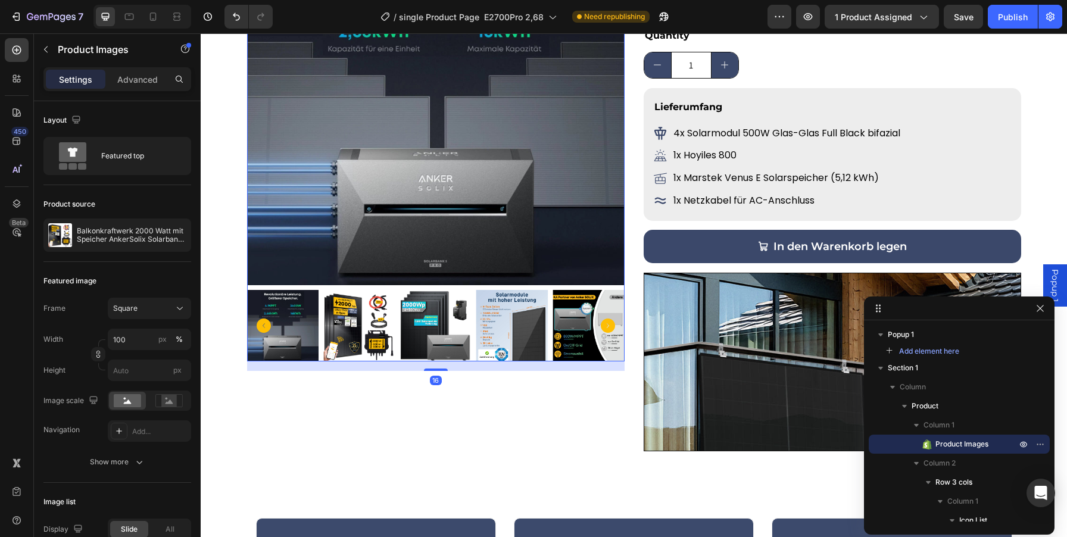
click at [567, 341] on img at bounding box center [588, 325] width 71 height 71
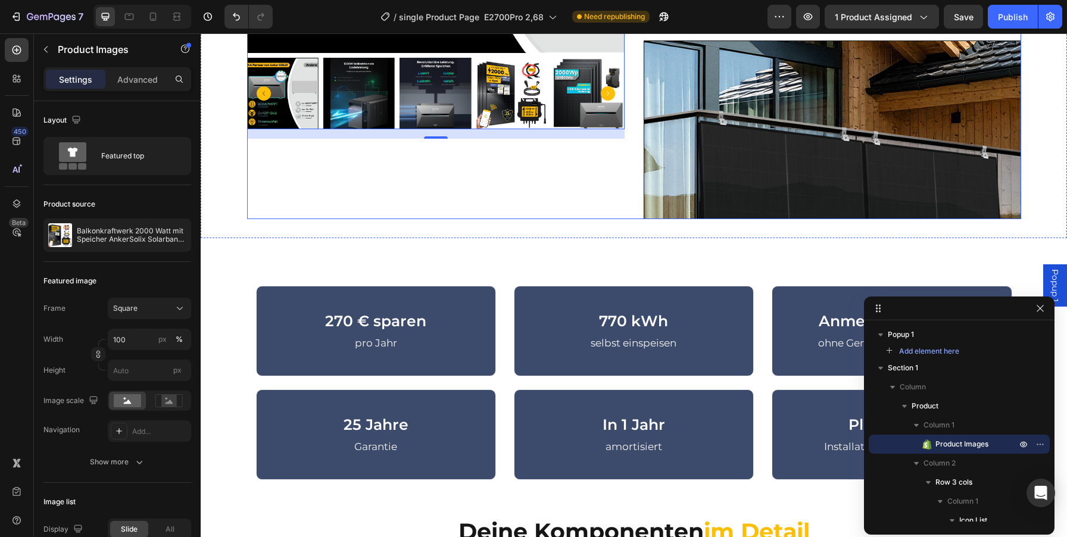
scroll to position [0, 0]
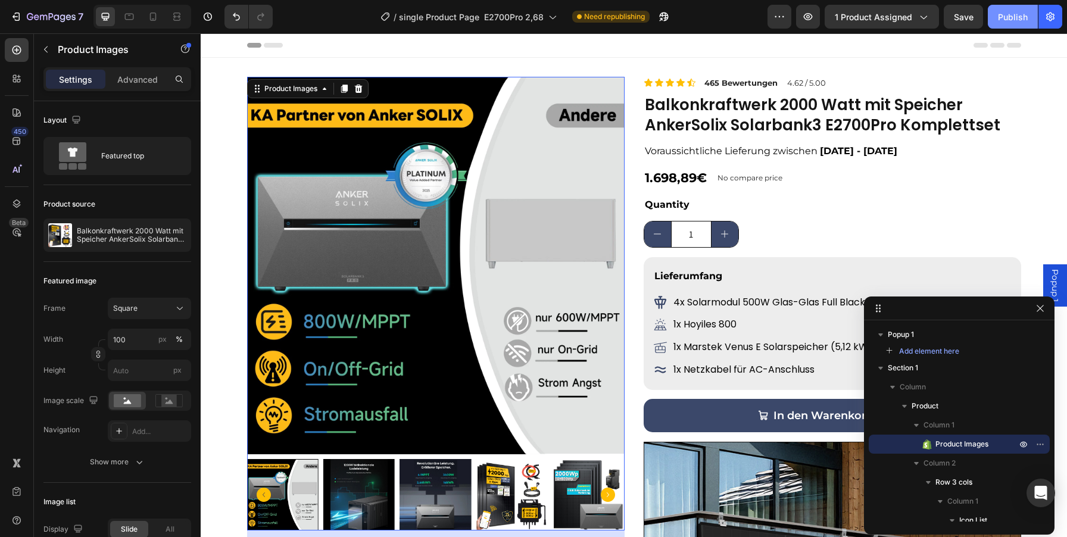
click at [1021, 8] on button "Publish" at bounding box center [1013, 17] width 50 height 24
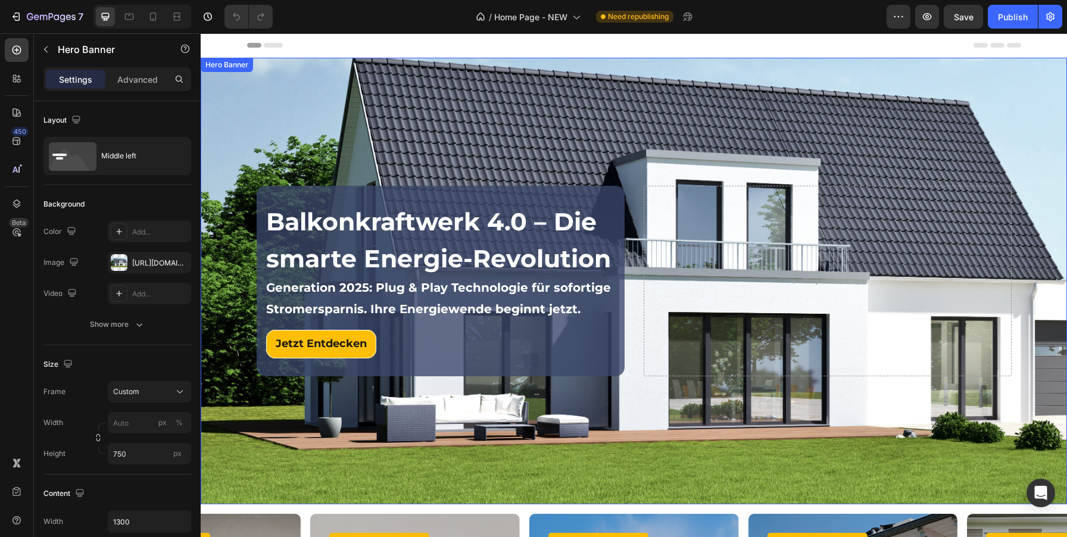
click at [722, 485] on div "Background Image" at bounding box center [634, 281] width 866 height 447
click at [884, 497] on div "Background Image" at bounding box center [634, 281] width 866 height 447
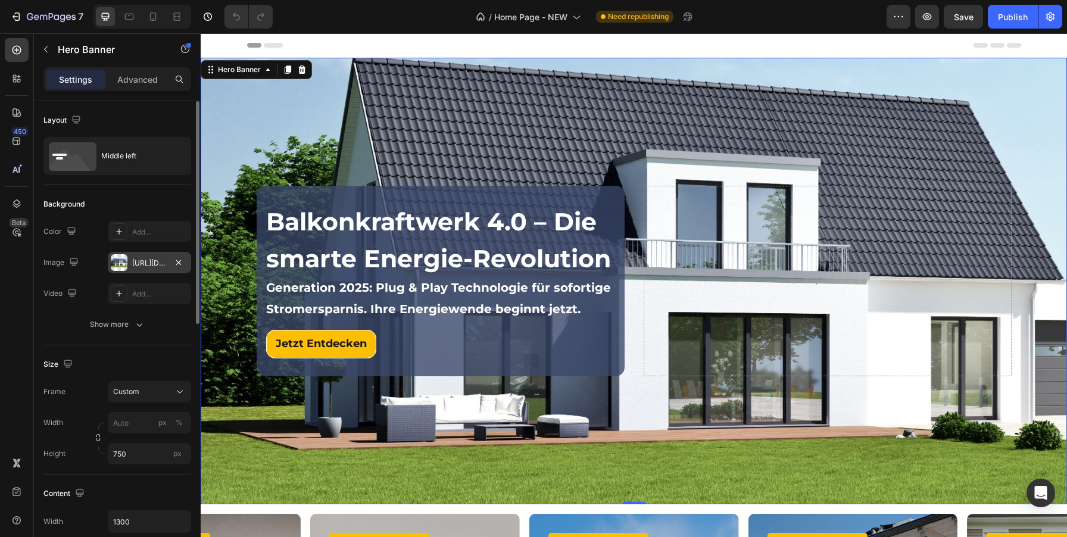
click at [135, 262] on div "https://cdn.shopify.com/s/files/1/0760/4161/7737/files/gempages_577411067571864…" at bounding box center [149, 263] width 35 height 11
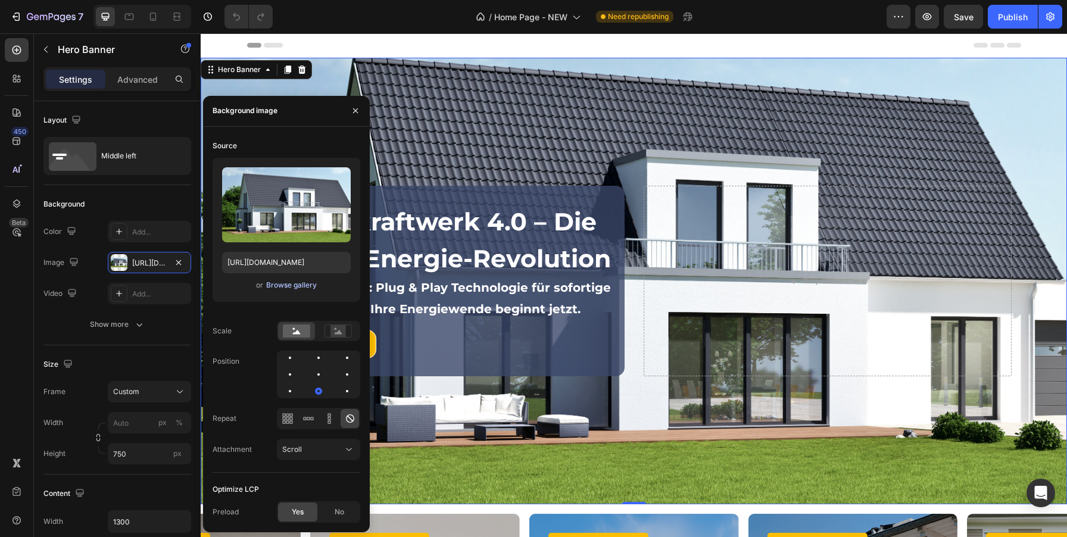
click at [272, 285] on div "Browse gallery" at bounding box center [291, 285] width 51 height 11
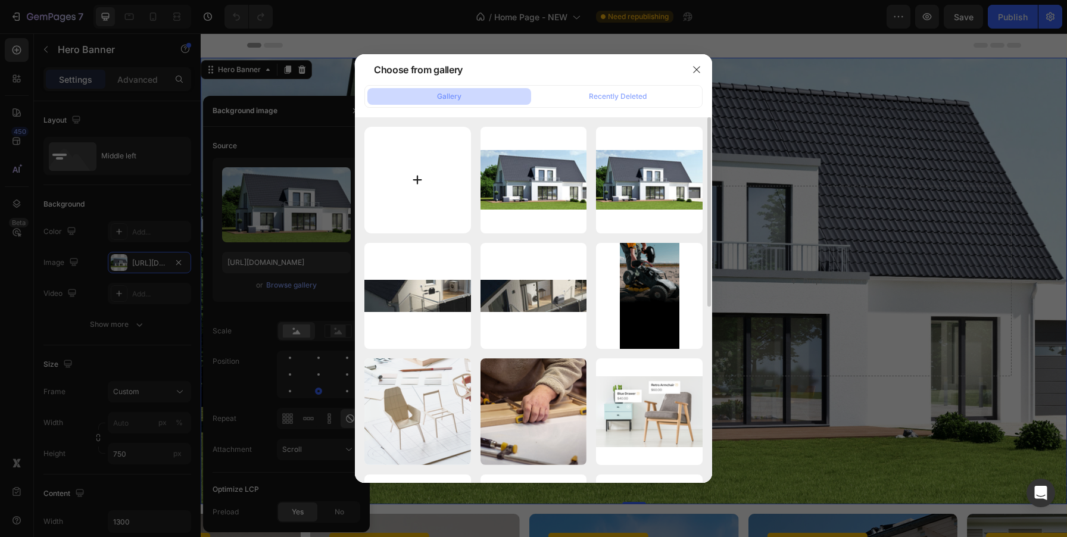
click at [433, 136] on input "file" at bounding box center [417, 180] width 107 height 107
type input "C:\fakepath\banner 3.2.jpg"
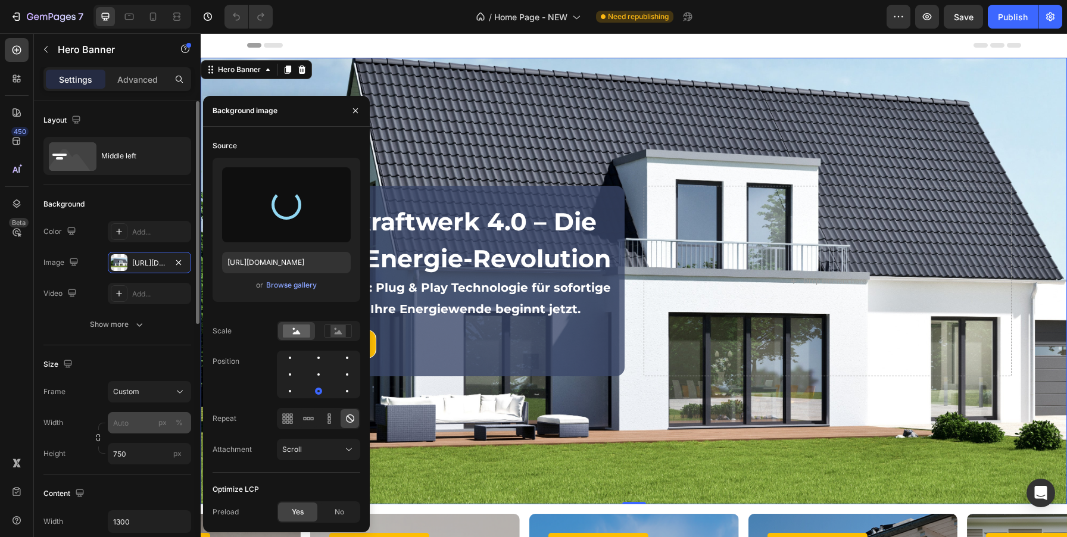
type input "https://cdn.shopify.com/s/files/1/0760/4161/7737/files/gempages_577411067571864…"
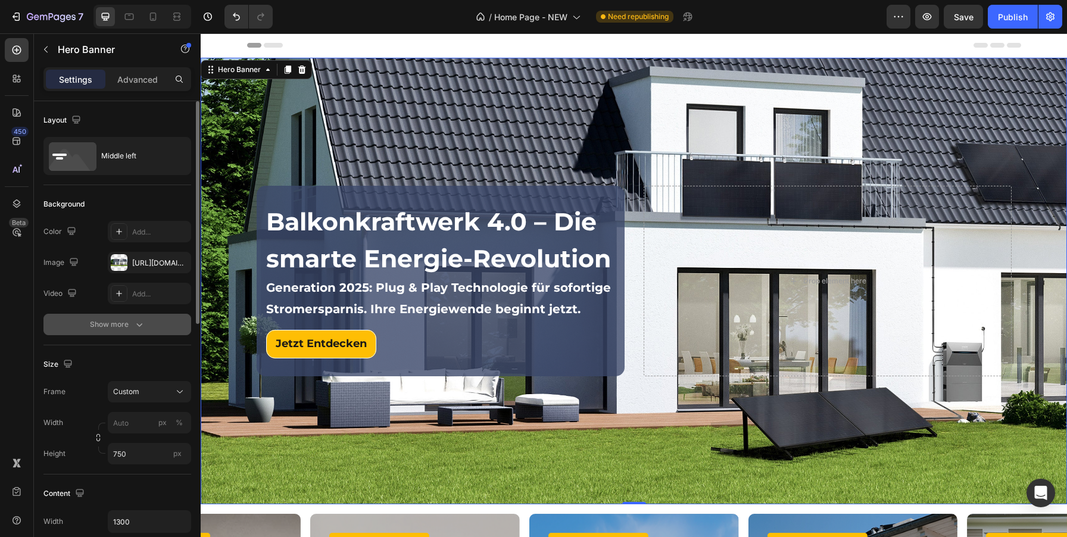
click at [61, 314] on button "Show more" at bounding box center [117, 324] width 148 height 21
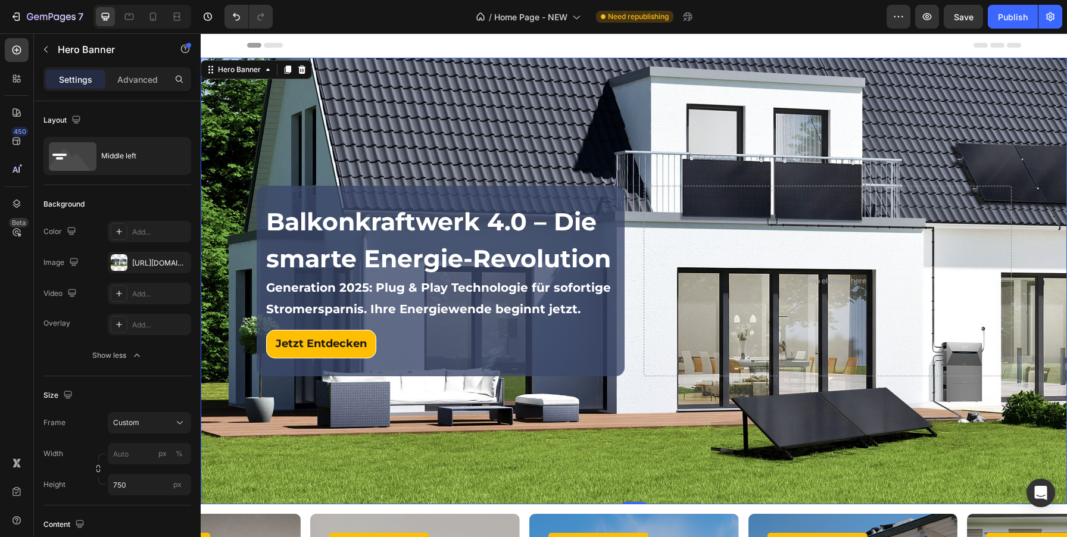
click at [440, 475] on div "Background Image" at bounding box center [634, 281] width 866 height 447
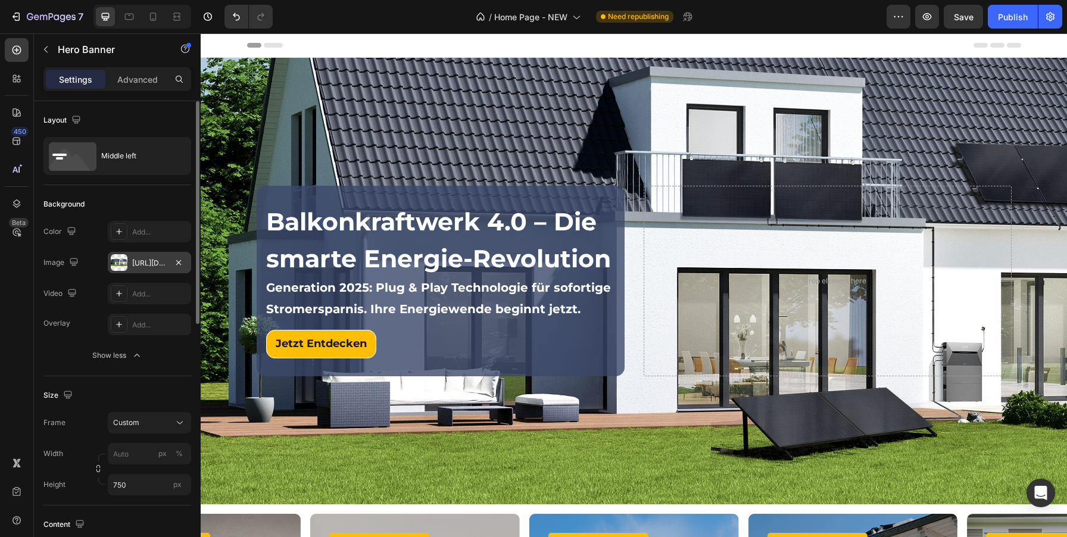
click at [136, 258] on div "https://cdn.shopify.com/s/files/1/0760/4161/7737/files/gempages_577411067571864…" at bounding box center [149, 263] width 35 height 11
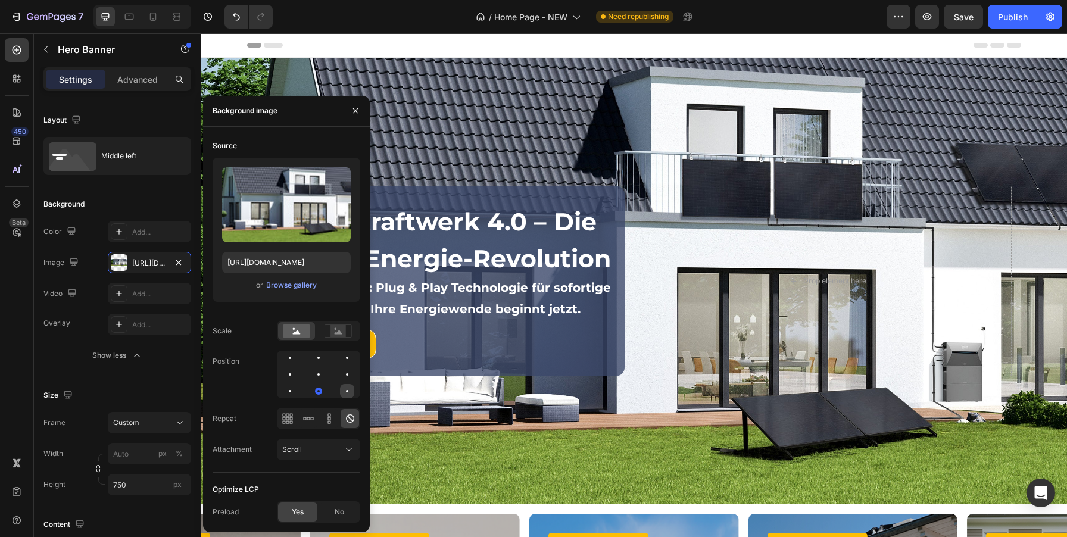
click at [348, 392] on div at bounding box center [347, 391] width 14 height 14
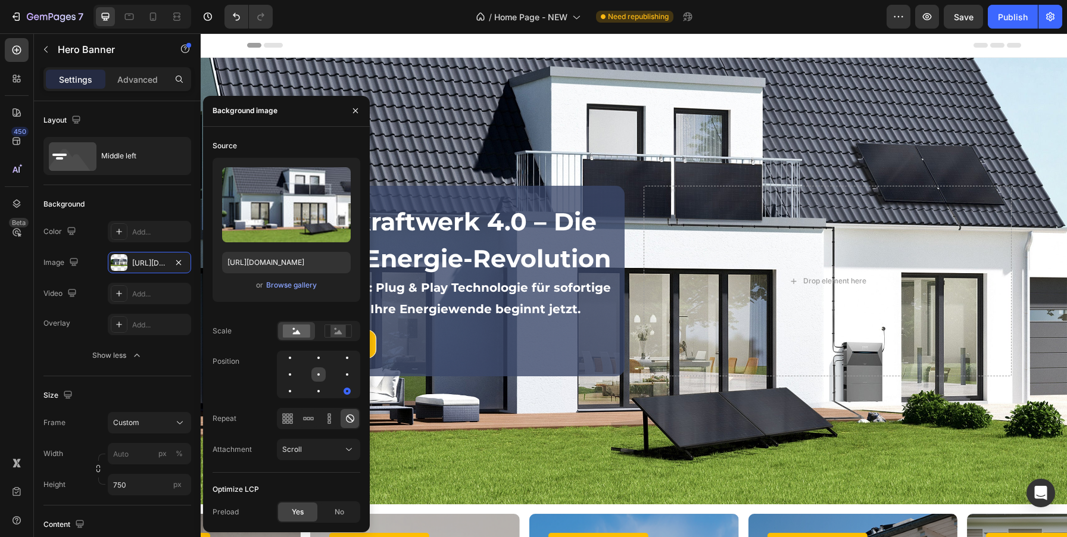
click at [340, 378] on div at bounding box center [347, 374] width 14 height 14
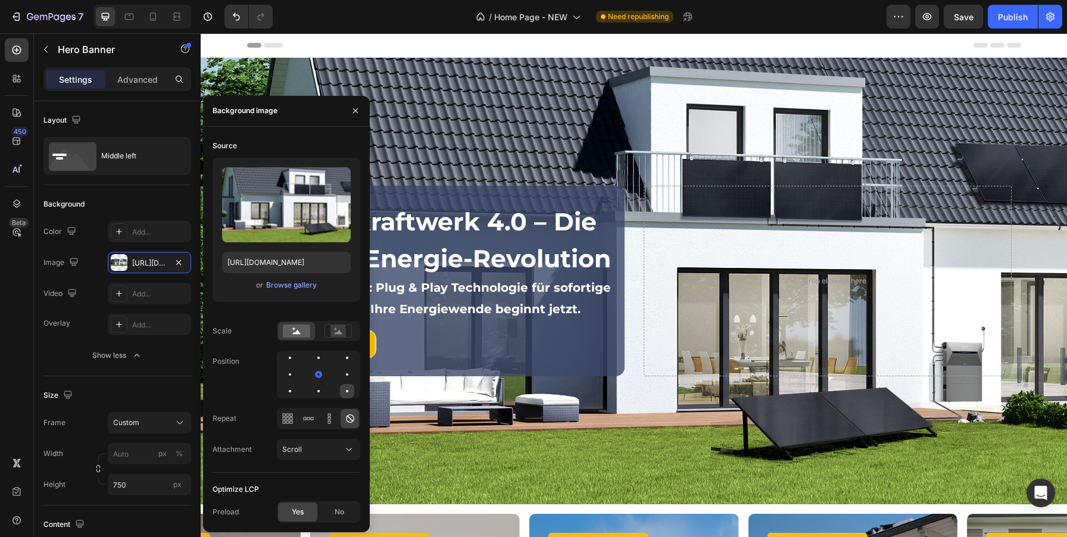
click at [349, 394] on div at bounding box center [347, 391] width 14 height 14
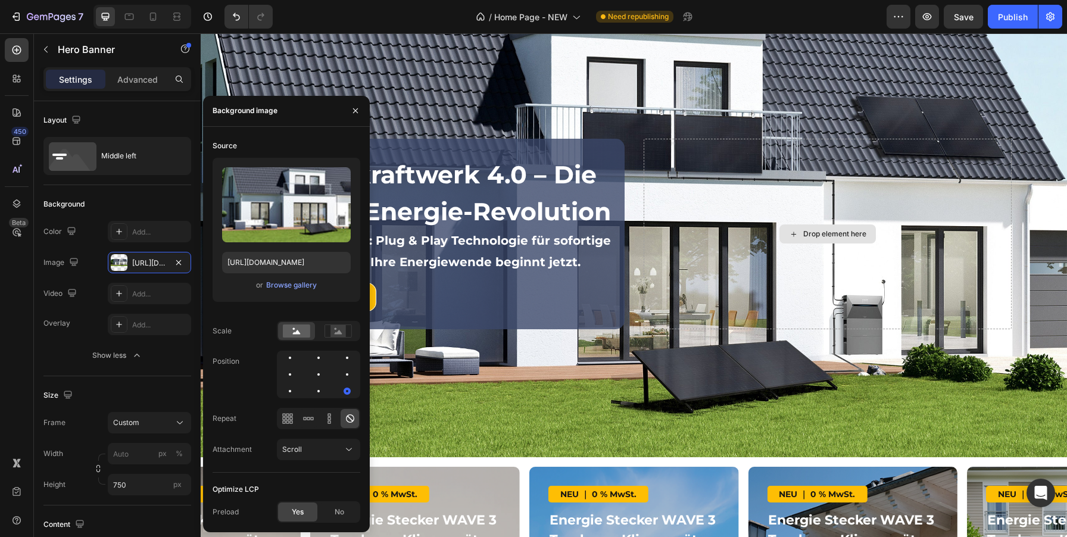
scroll to position [63, 0]
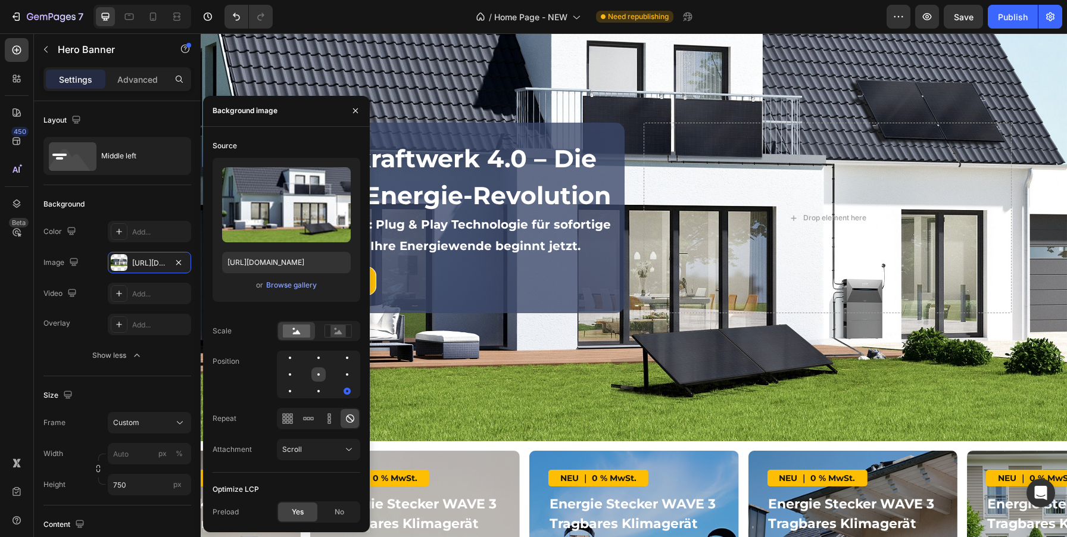
click at [340, 374] on div at bounding box center [347, 374] width 14 height 14
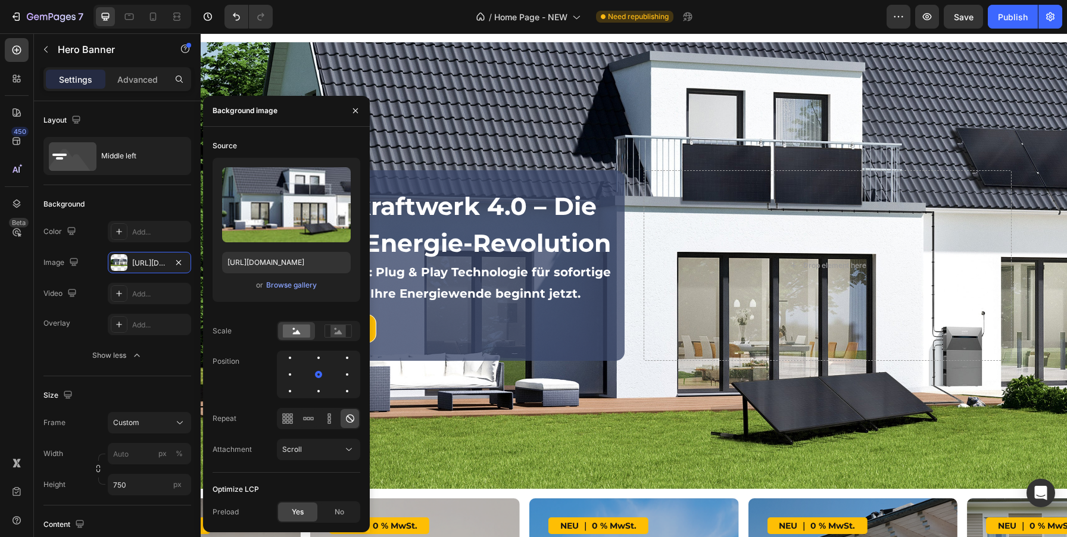
scroll to position [0, 0]
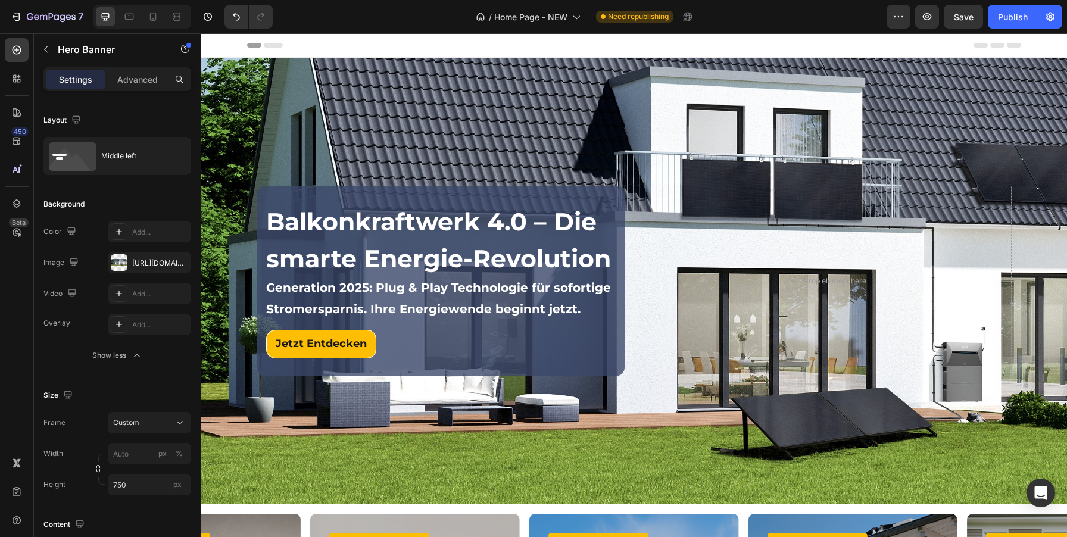
drag, startPoint x: 1207, startPoint y: 48, endPoint x: 1020, endPoint y: 116, distance: 198.7
click at [964, 11] on div "Save" at bounding box center [964, 17] width 20 height 13
click at [1002, 17] on div "Publish" at bounding box center [1013, 17] width 30 height 13
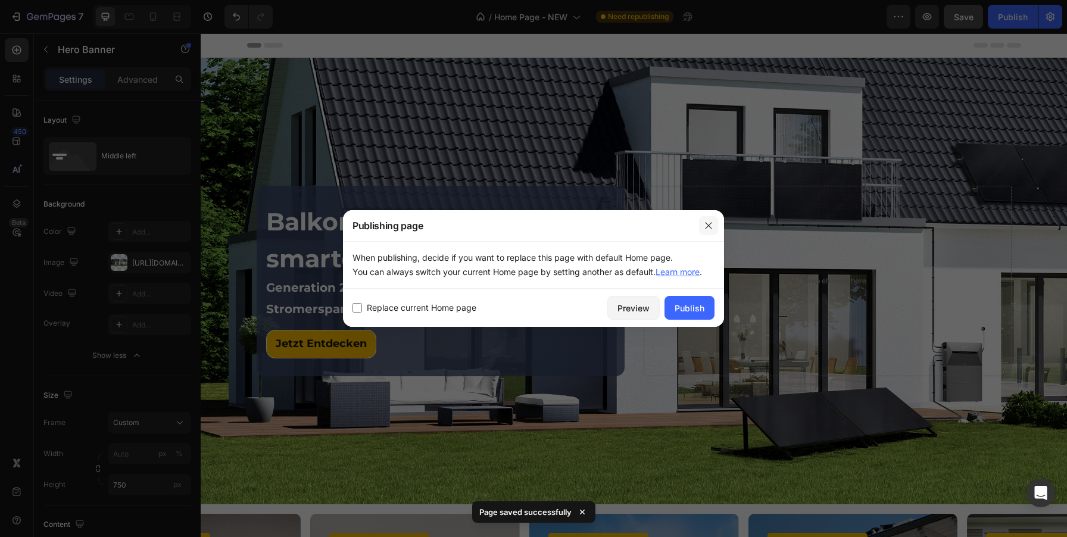
click at [712, 222] on icon "button" at bounding box center [708, 225] width 7 height 7
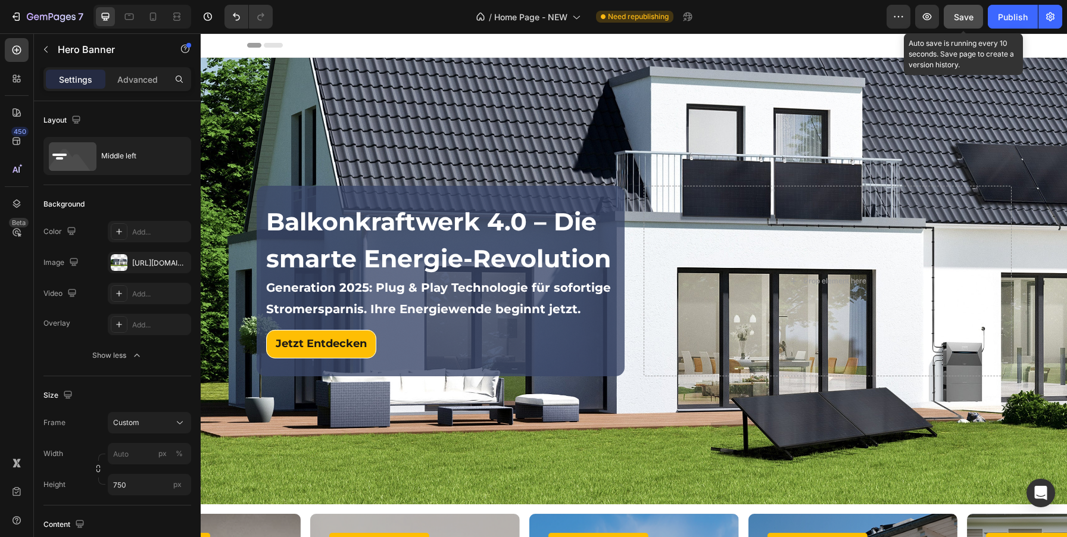
click at [954, 18] on span "Save" at bounding box center [964, 17] width 20 height 10
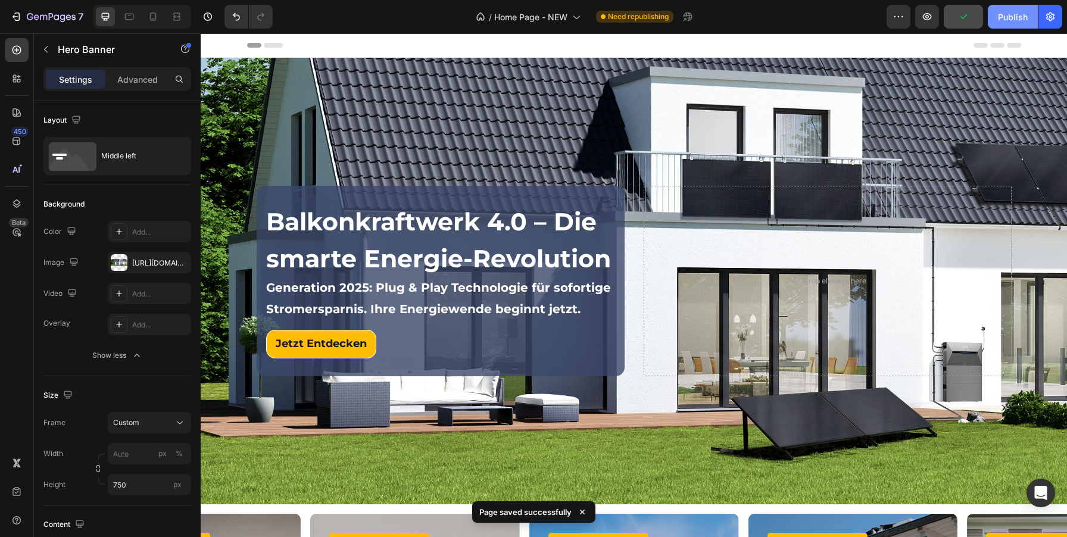
click at [1013, 15] on div "Publish" at bounding box center [1013, 17] width 30 height 13
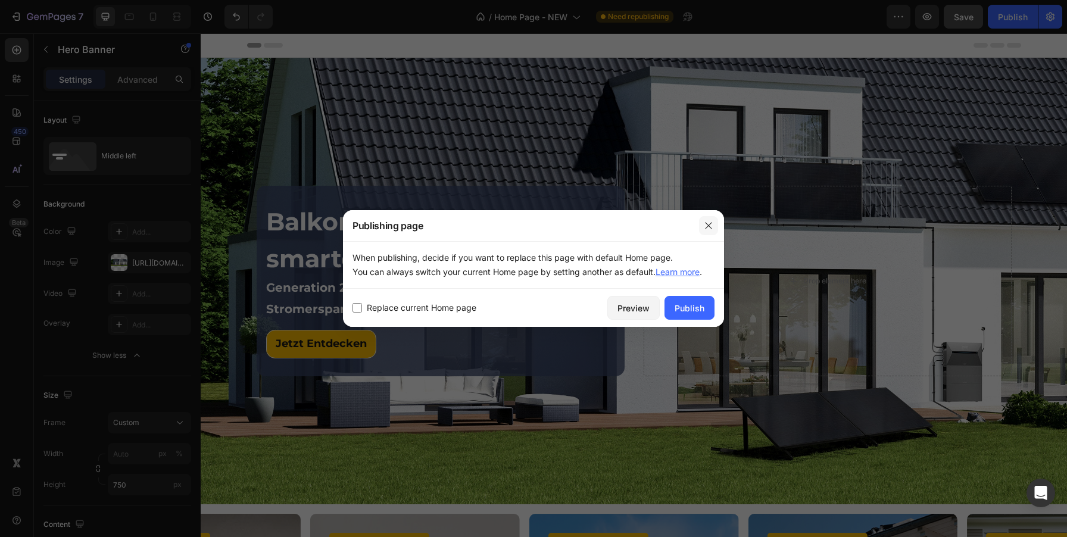
click at [707, 226] on icon "button" at bounding box center [709, 226] width 10 height 10
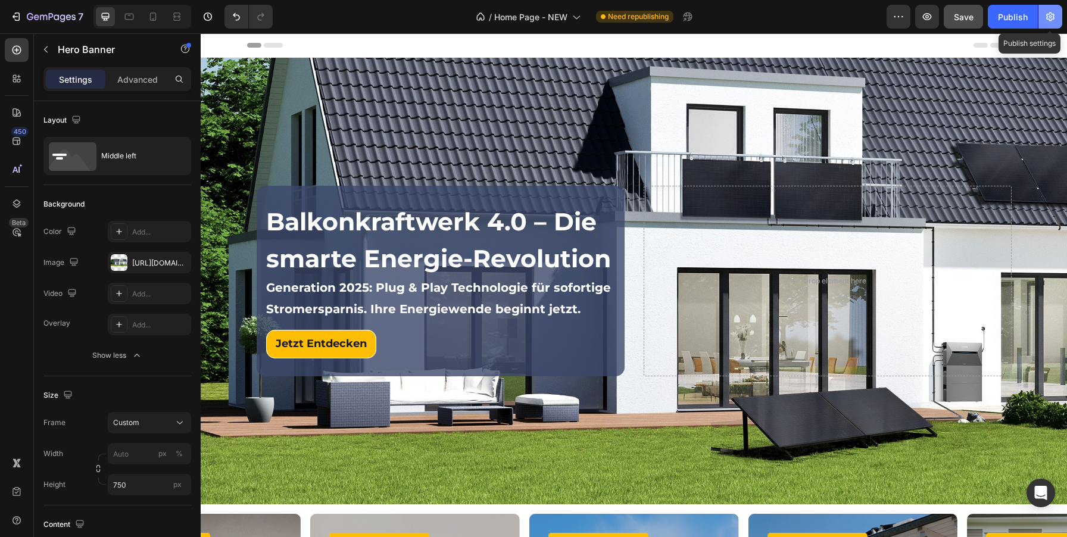
click at [1053, 22] on icon "button" at bounding box center [1050, 17] width 12 height 12
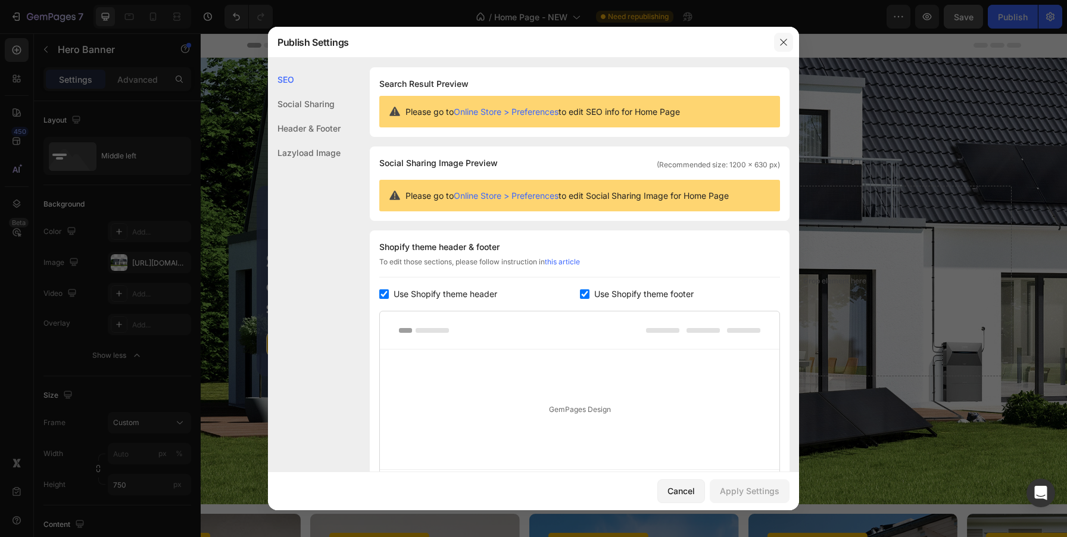
click at [791, 46] on button "button" at bounding box center [783, 42] width 19 height 19
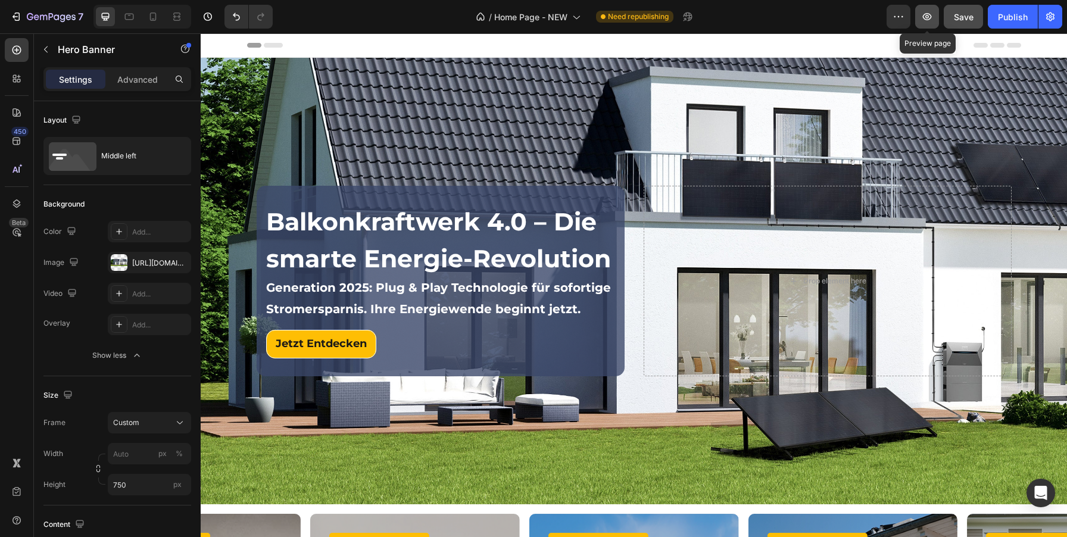
click at [927, 13] on icon "button" at bounding box center [927, 16] width 9 height 7
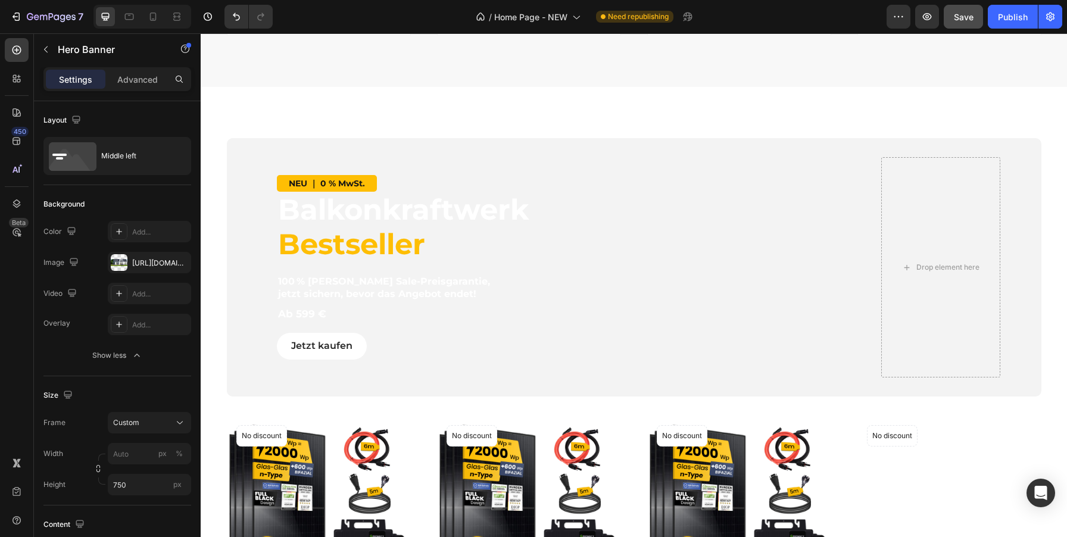
scroll to position [1552, 0]
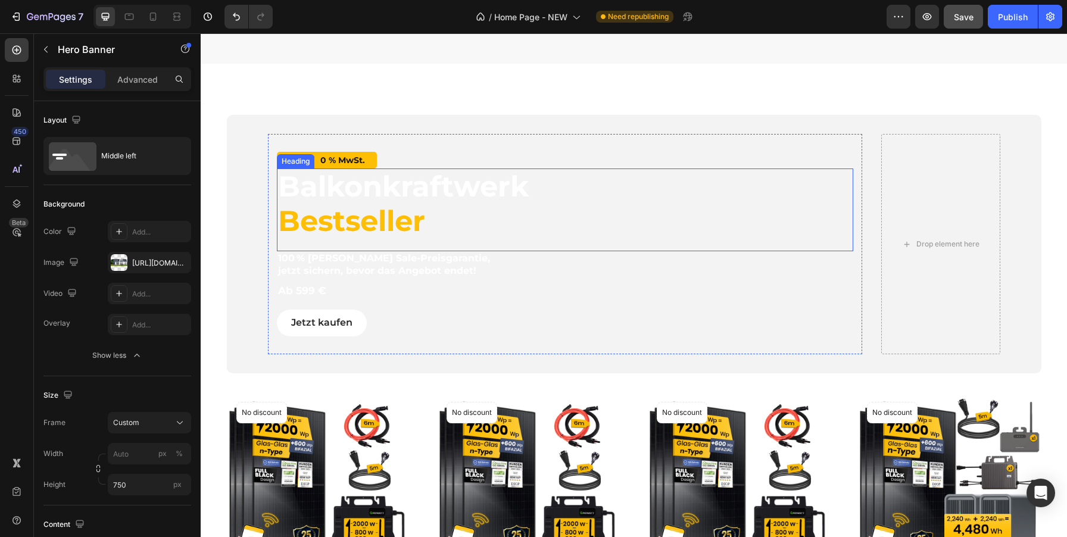
click at [430, 182] on strong "Balkonkraftwerk" at bounding box center [403, 186] width 251 height 35
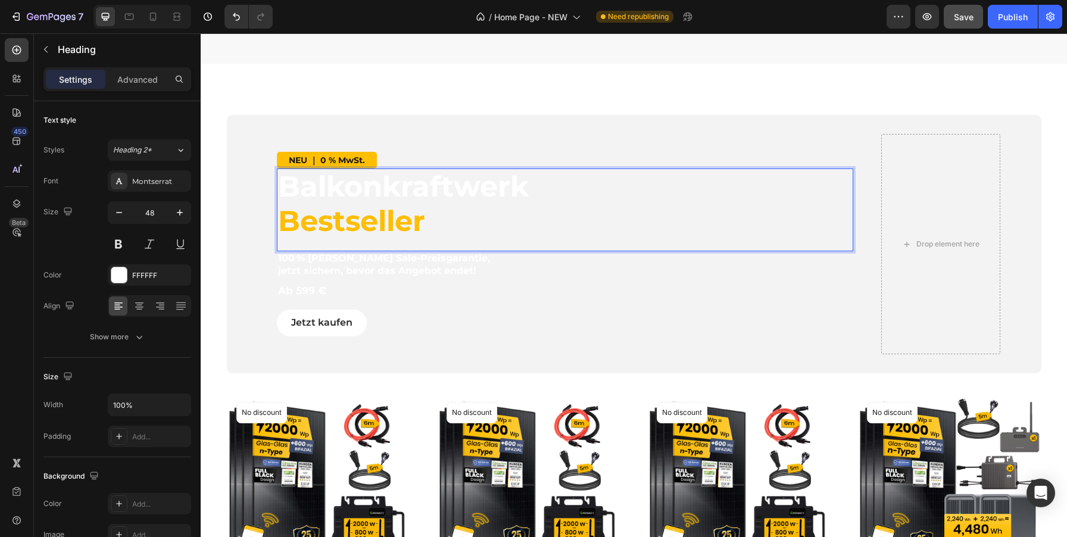
click at [361, 191] on strong "Balkonkraftwerk" at bounding box center [403, 186] width 251 height 35
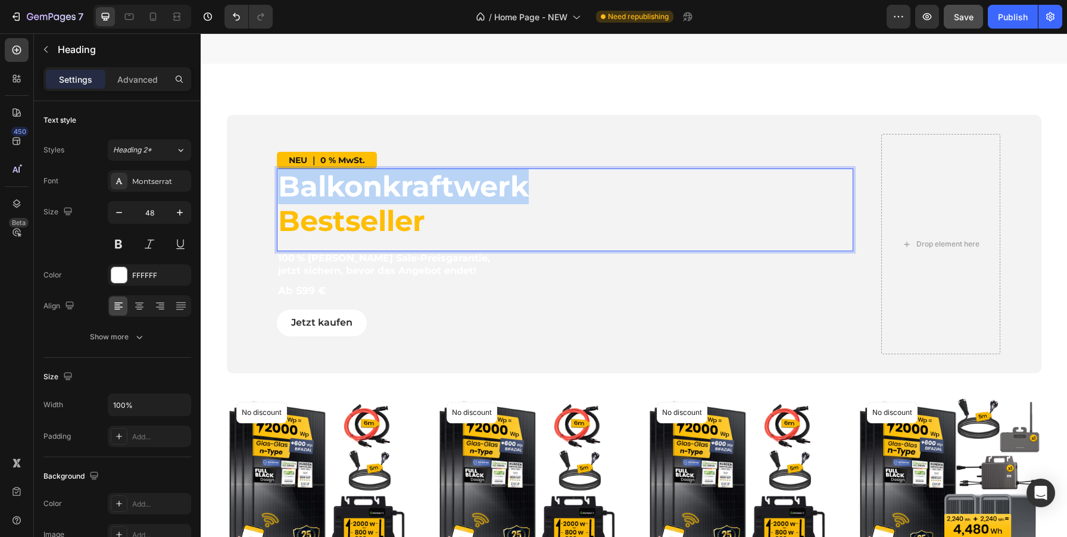
click at [361, 191] on strong "Balkonkraftwerk" at bounding box center [403, 186] width 251 height 35
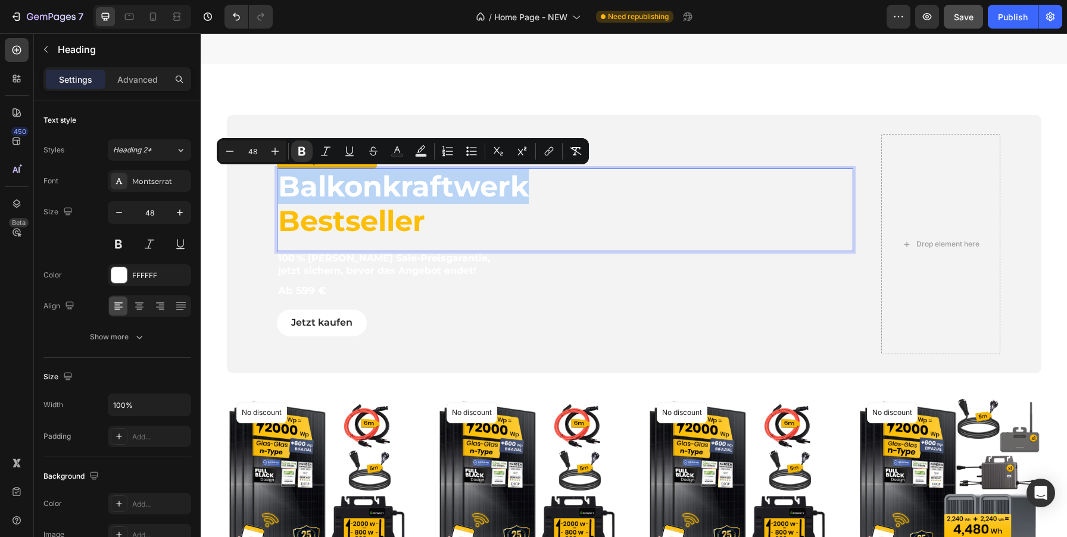
copy strong "Balkonkraftwerk"
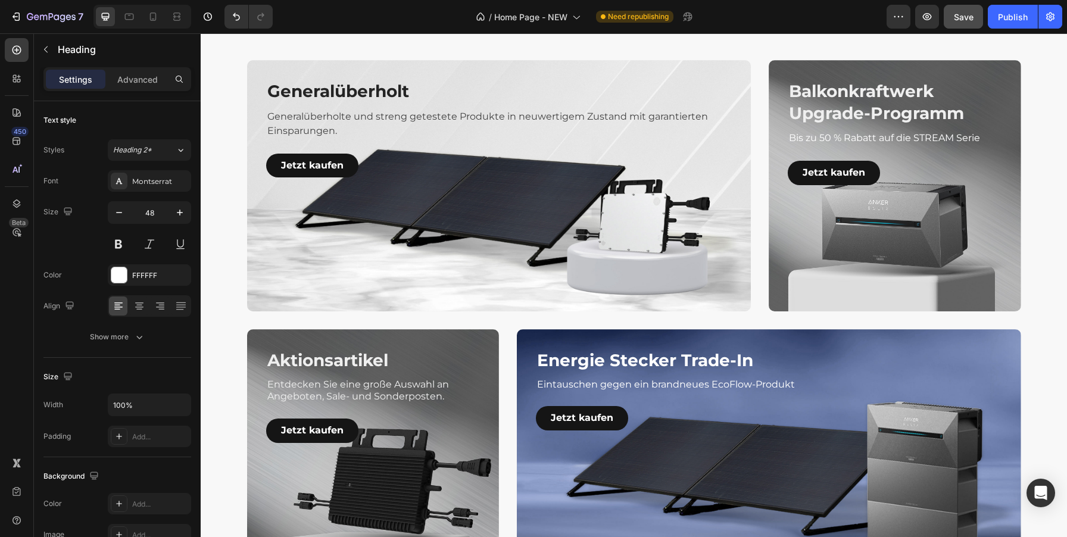
type input "16"
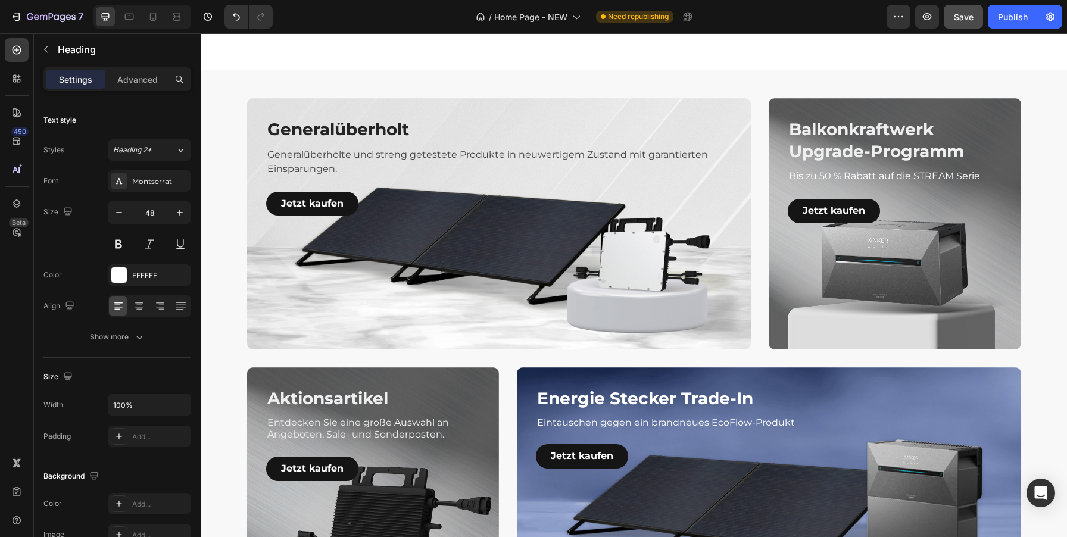
scroll to position [2144, 0]
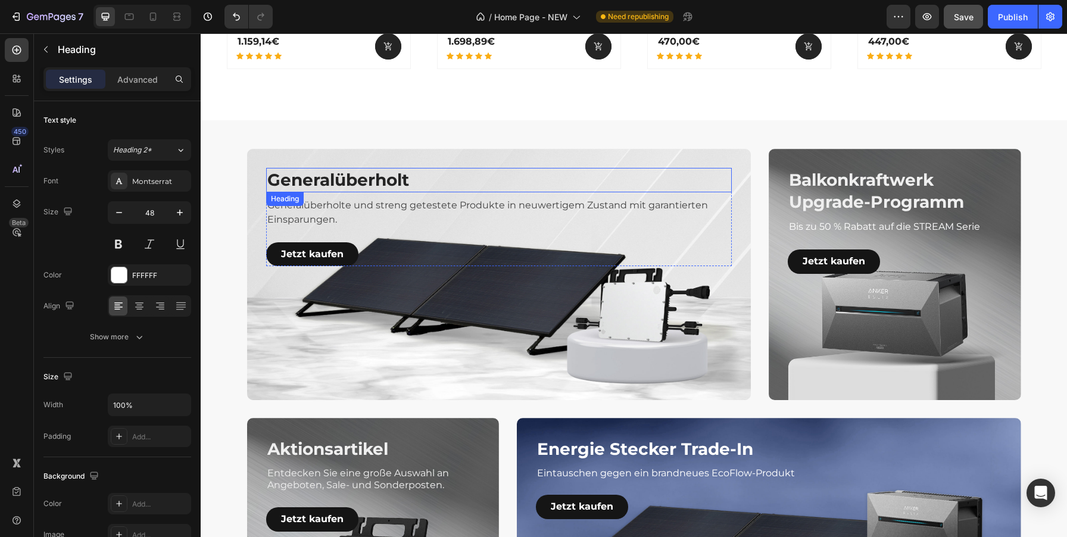
click at [353, 173] on h3 "Generalüberholt" at bounding box center [499, 180] width 466 height 24
click at [353, 173] on p "Generalüberholt" at bounding box center [499, 179] width 464 height 21
click at [856, 185] on div "Balkonkraftwerk Upgrade-Programm Heading 0" at bounding box center [895, 191] width 214 height 46
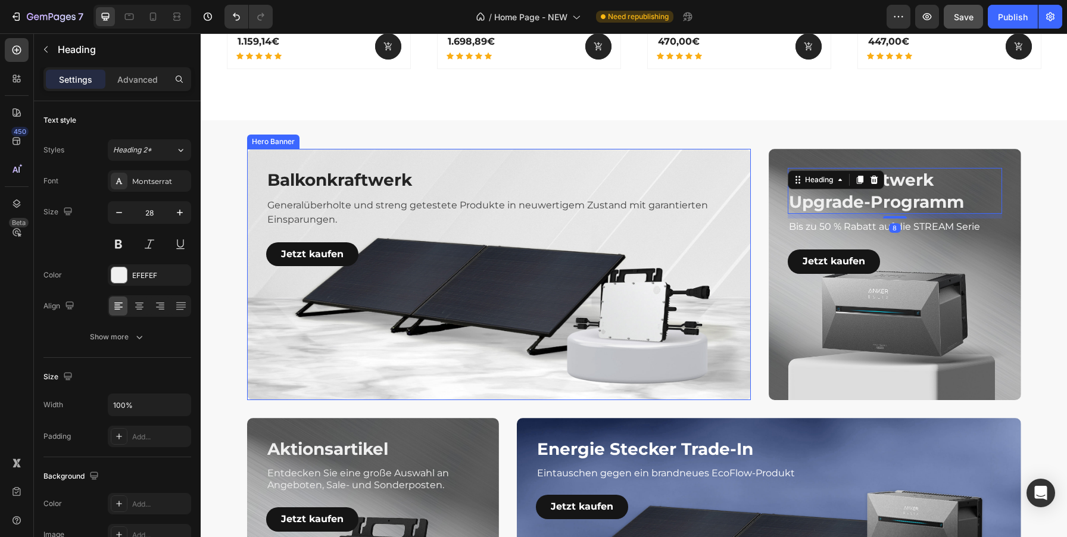
scroll to position [2189, 0]
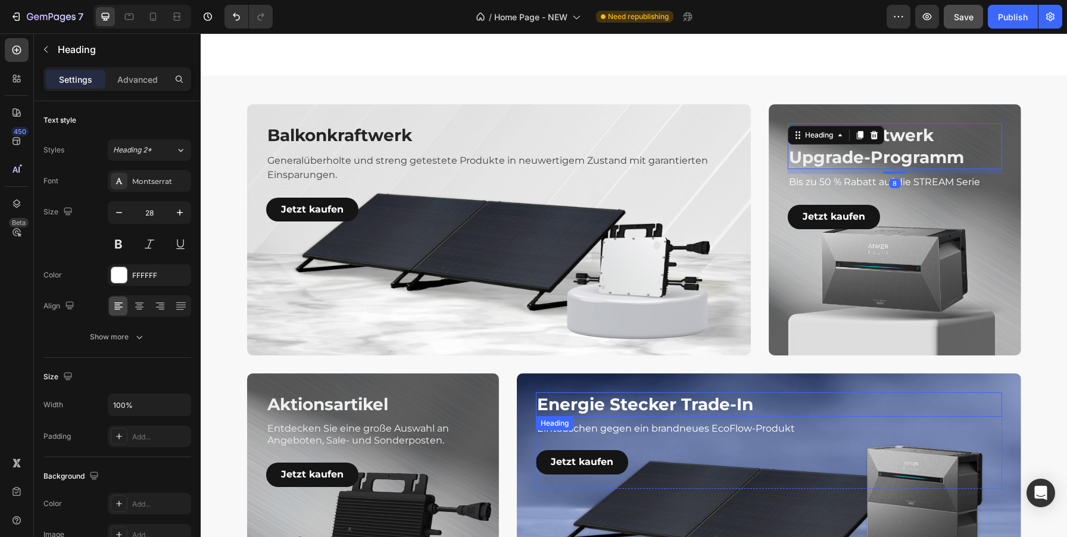
click at [638, 410] on h3 "Energie Stecker Trade-In" at bounding box center [769, 404] width 466 height 24
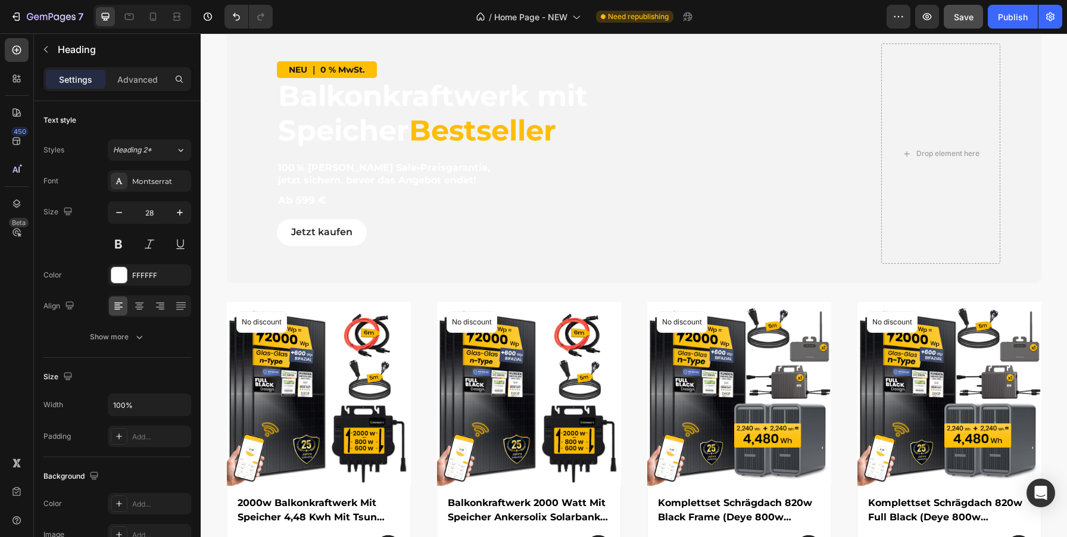
scroll to position [956, 0]
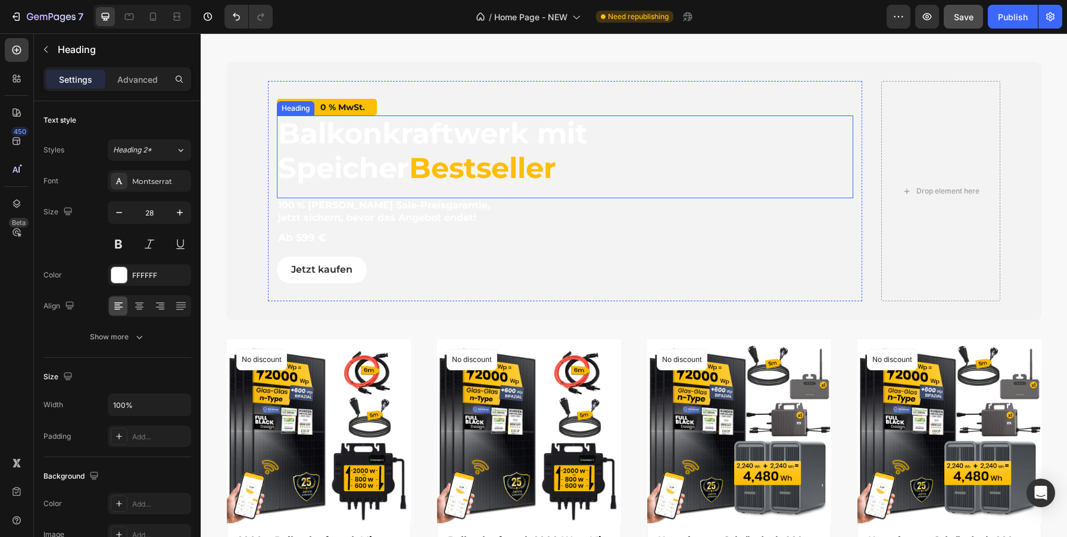
click at [483, 140] on strong "Balkonkraftwerk mit" at bounding box center [433, 133] width 310 height 35
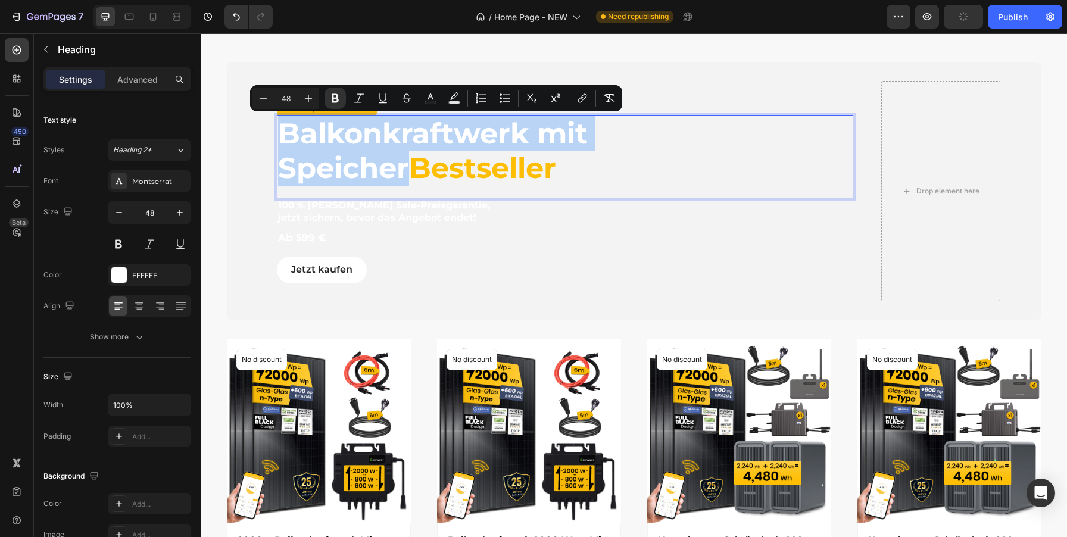
drag, startPoint x: 280, startPoint y: 132, endPoint x: 409, endPoint y: 177, distance: 136.9
click at [409, 177] on p "Balkonkraftwerk mit Speicher Bestseller" at bounding box center [565, 151] width 574 height 68
copy p "Balkonkraftwerk mit Speicher"
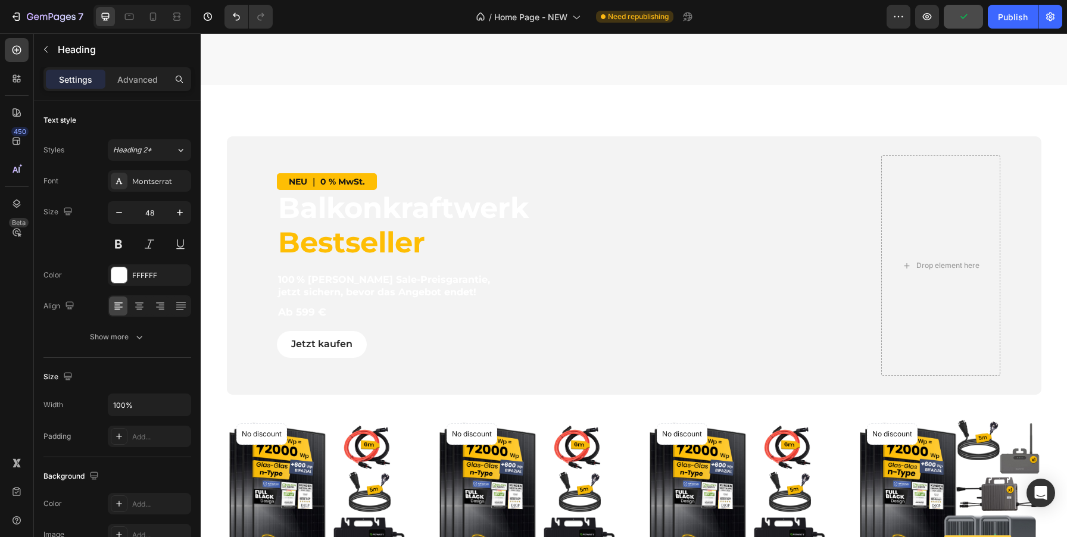
type input "16"
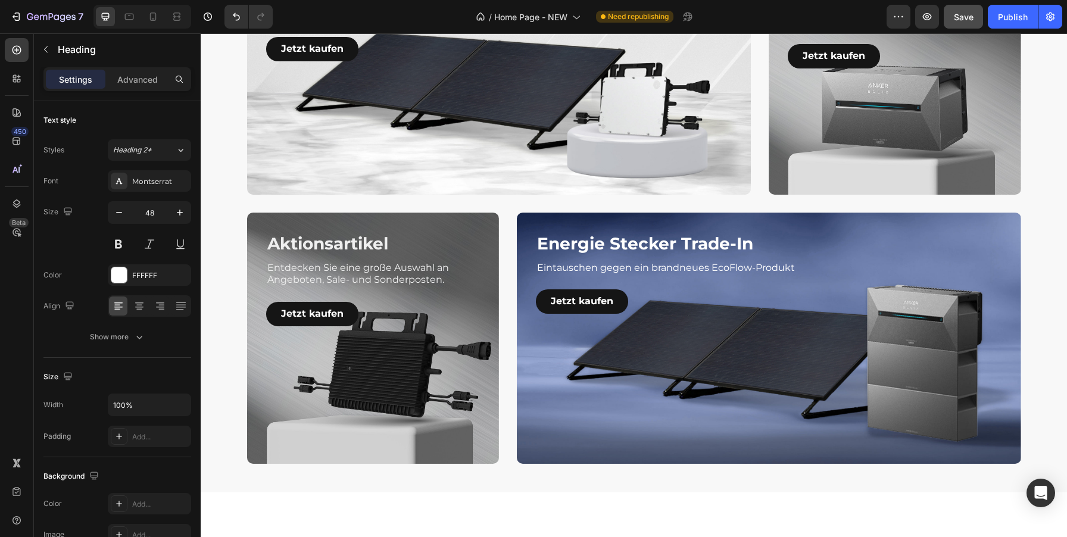
scroll to position [2237, 0]
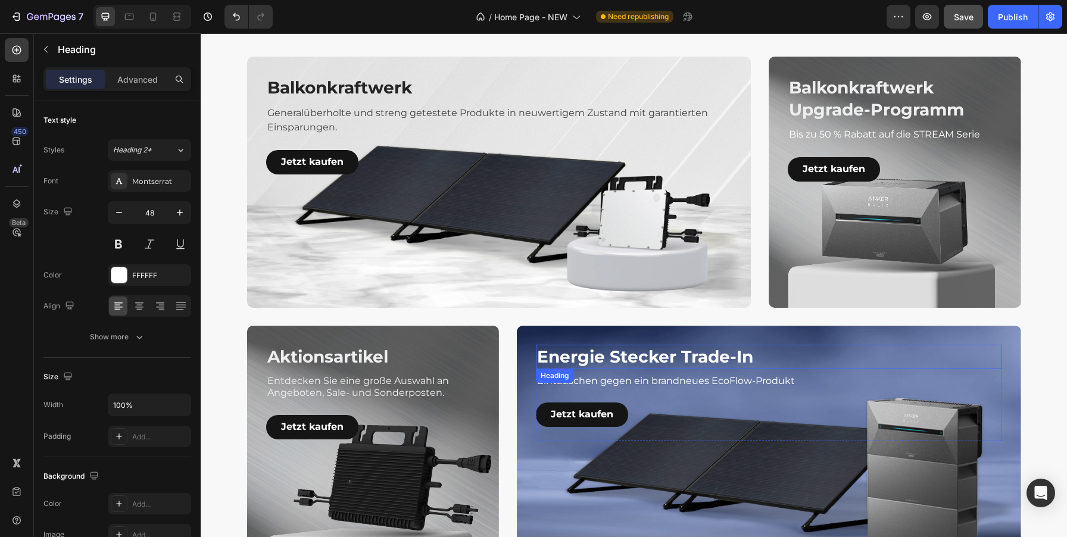
click at [641, 357] on h3 "Energie Stecker Trade-In" at bounding box center [769, 357] width 466 height 24
click at [641, 357] on p "Energie Stecker Trade-In" at bounding box center [769, 356] width 464 height 21
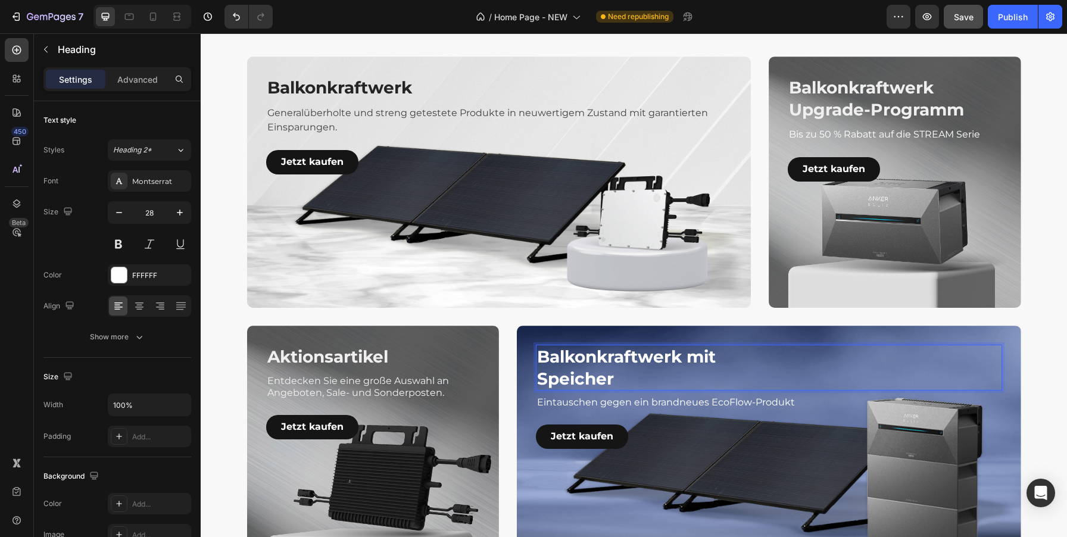
click at [539, 380] on p "Balkonkraftwerk mit Speicher" at bounding box center [769, 367] width 464 height 43
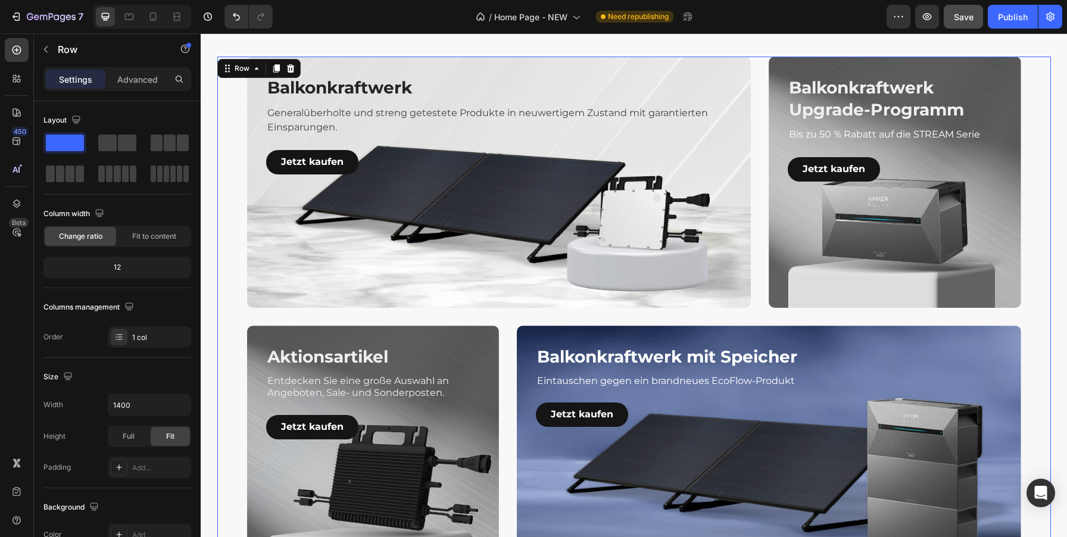
click at [1047, 352] on div "Balkonkraftwerk Heading Generalüberholte und streng getestete Produkte in neuwe…" at bounding box center [634, 317] width 834 height 520
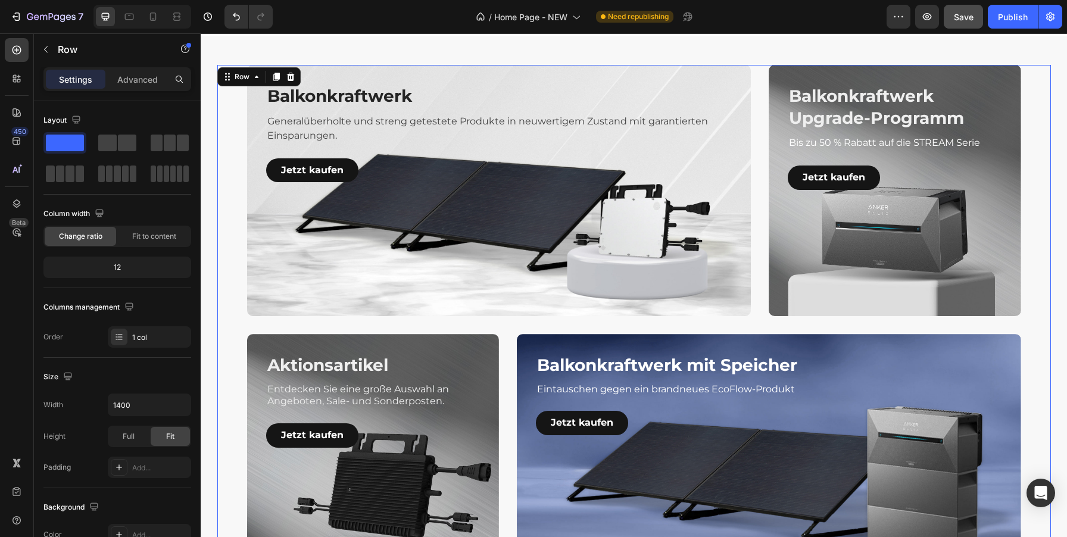
scroll to position [2157, 0]
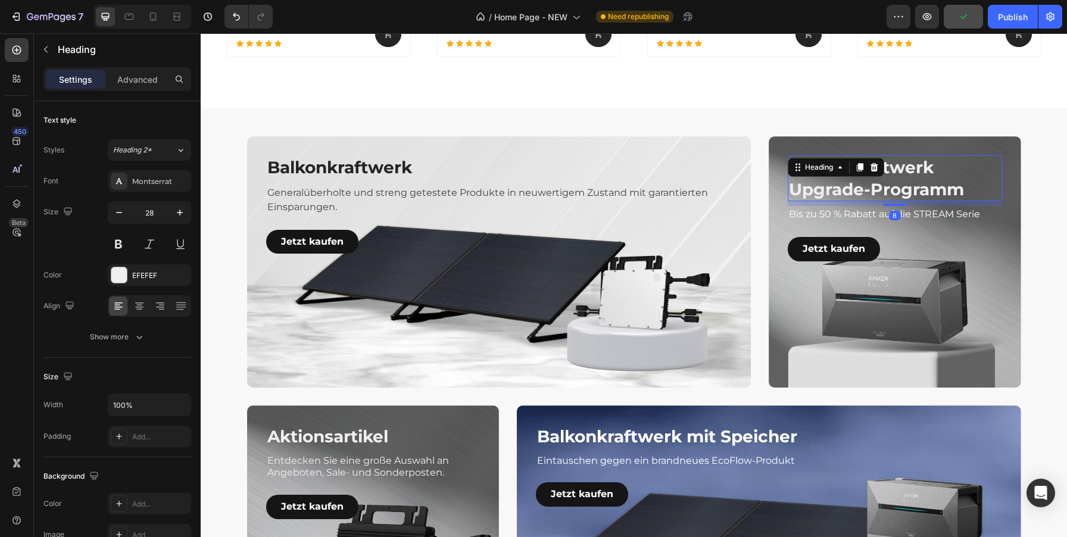
click at [856, 176] on div "Balkonkraftwerk Upgrade-Programm Heading 8" at bounding box center [895, 178] width 214 height 46
click at [896, 188] on h3 "Balkonkraftwerk Upgrade-Programm" at bounding box center [895, 178] width 214 height 46
click at [896, 188] on p "Balkonkraftwerk Upgrade-Programm" at bounding box center [894, 178] width 211 height 43
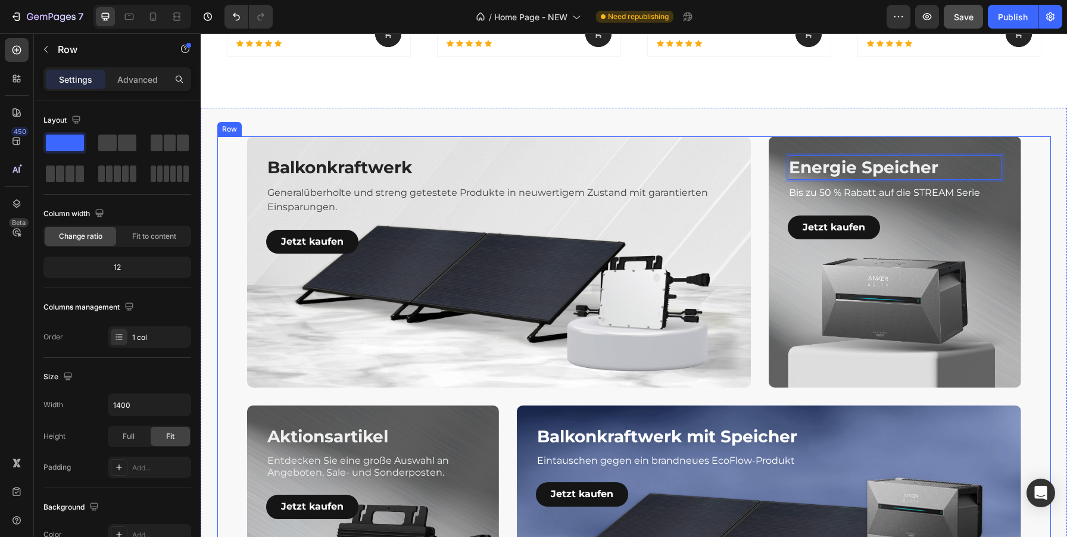
click at [1048, 219] on div "Balkonkraftwerk Heading Generalüberholte und streng getestete Produkte in neuwe…" at bounding box center [634, 396] width 834 height 520
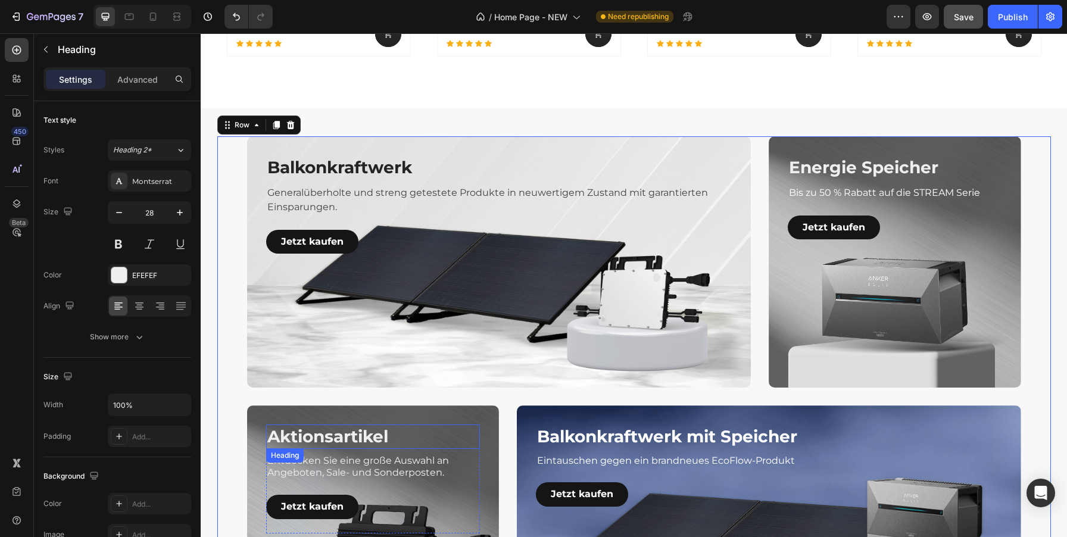
click at [377, 440] on h3 "Aktionsartikel" at bounding box center [373, 437] width 214 height 24
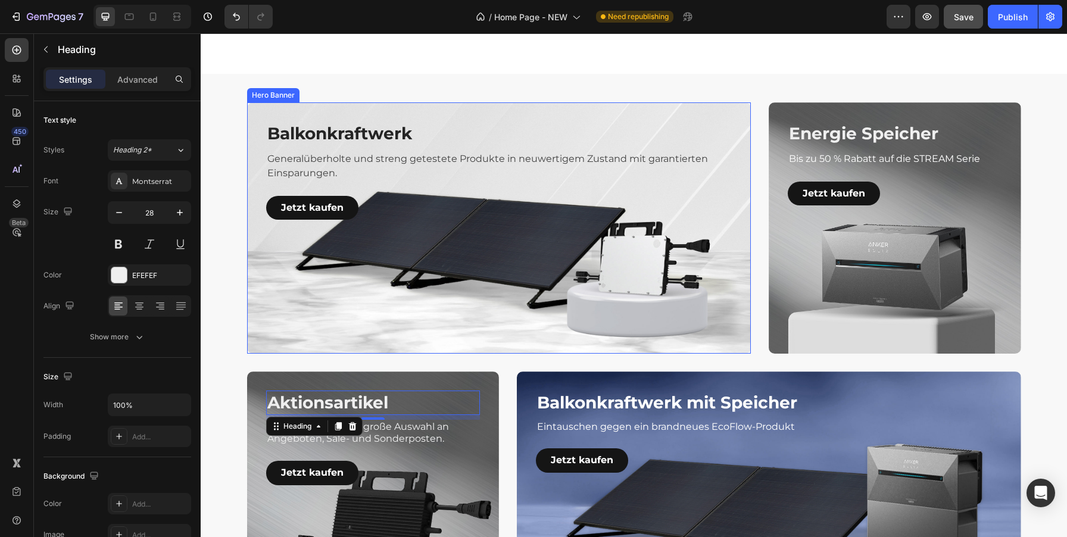
scroll to position [2194, 0]
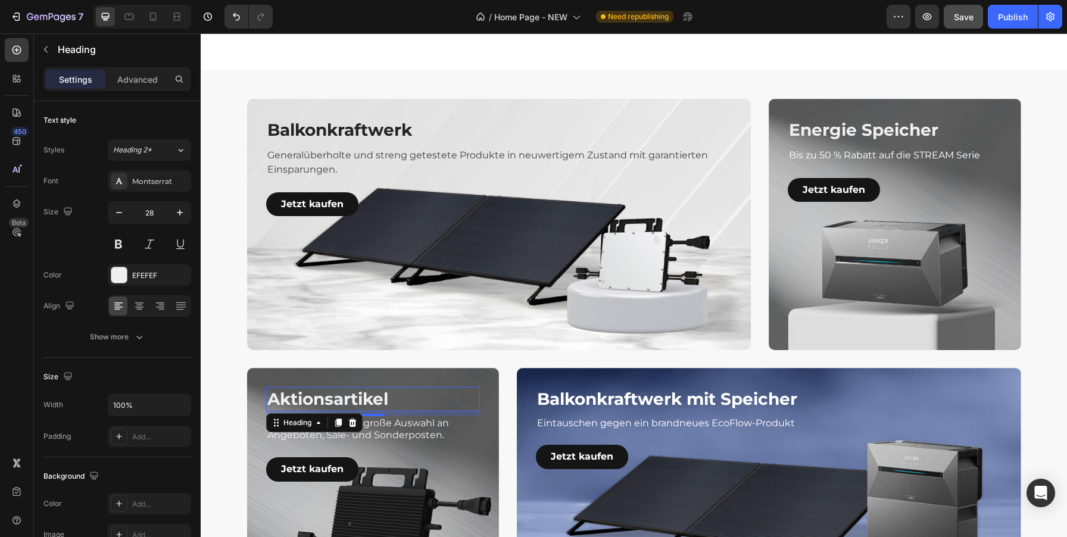
click at [374, 398] on h3 "Aktionsartikel" at bounding box center [373, 399] width 214 height 24
click at [374, 398] on p "Aktionsartikel" at bounding box center [372, 398] width 211 height 21
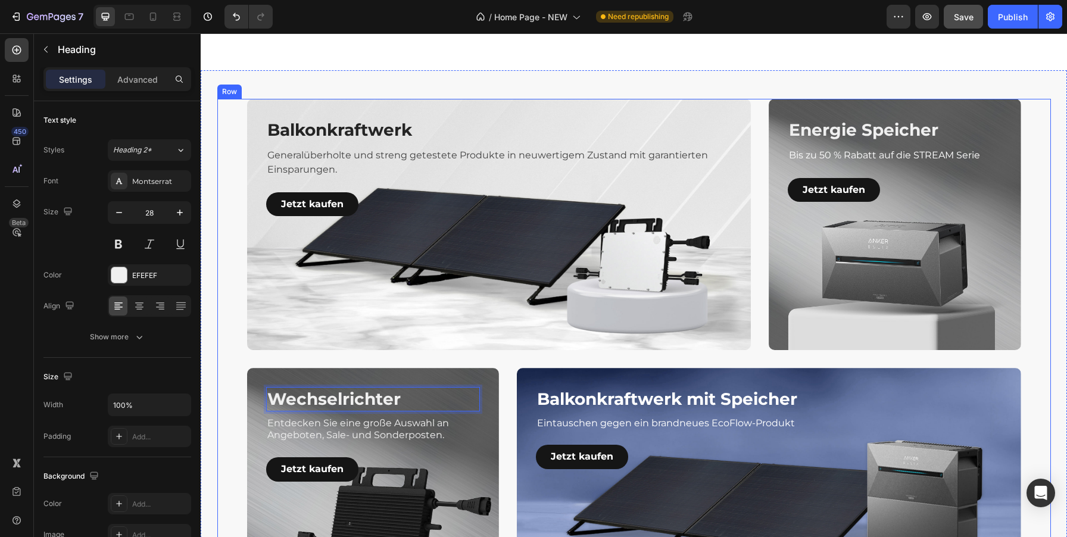
click at [1047, 348] on div "Balkonkraftwerk Heading Generalüberholte und streng getestete Produkte in neuwe…" at bounding box center [634, 359] width 834 height 520
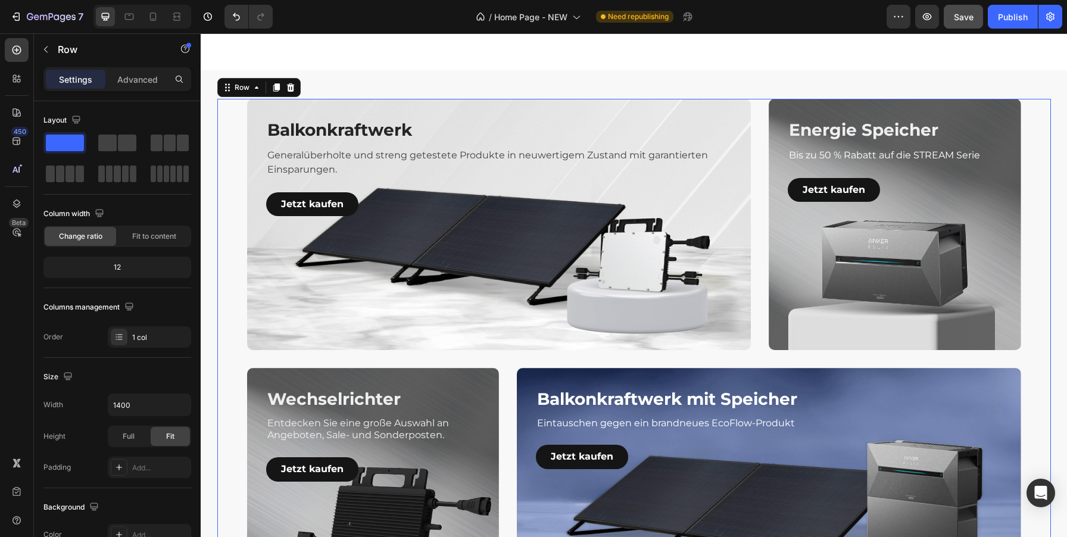
scroll to position [2471, 0]
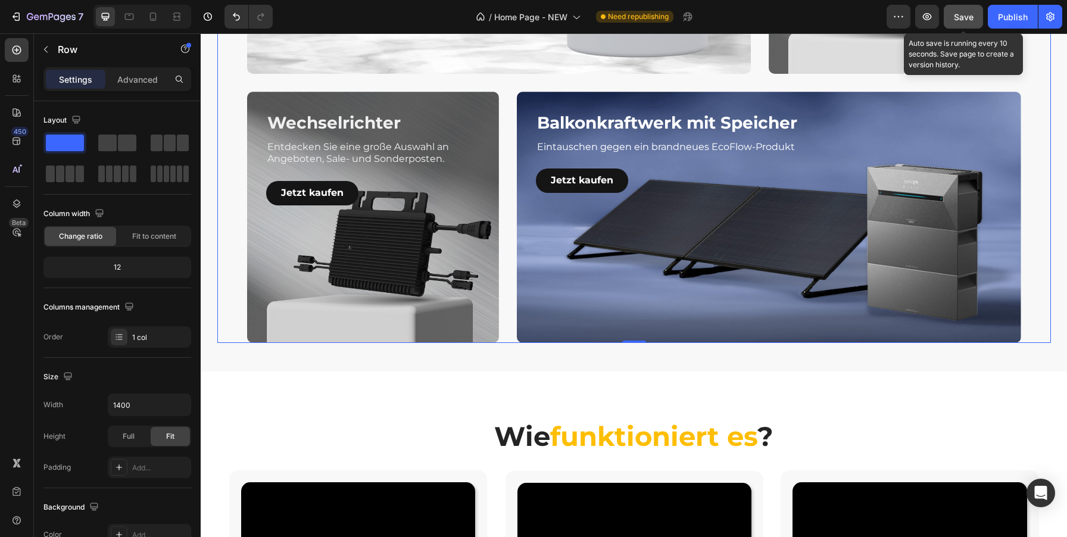
click at [965, 18] on span "Save" at bounding box center [964, 17] width 20 height 10
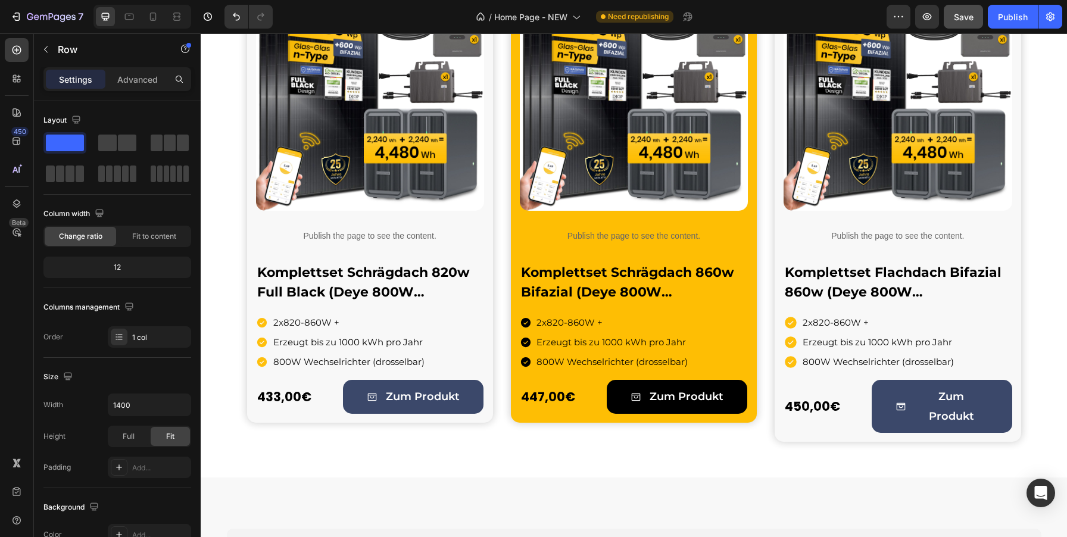
scroll to position [941, 0]
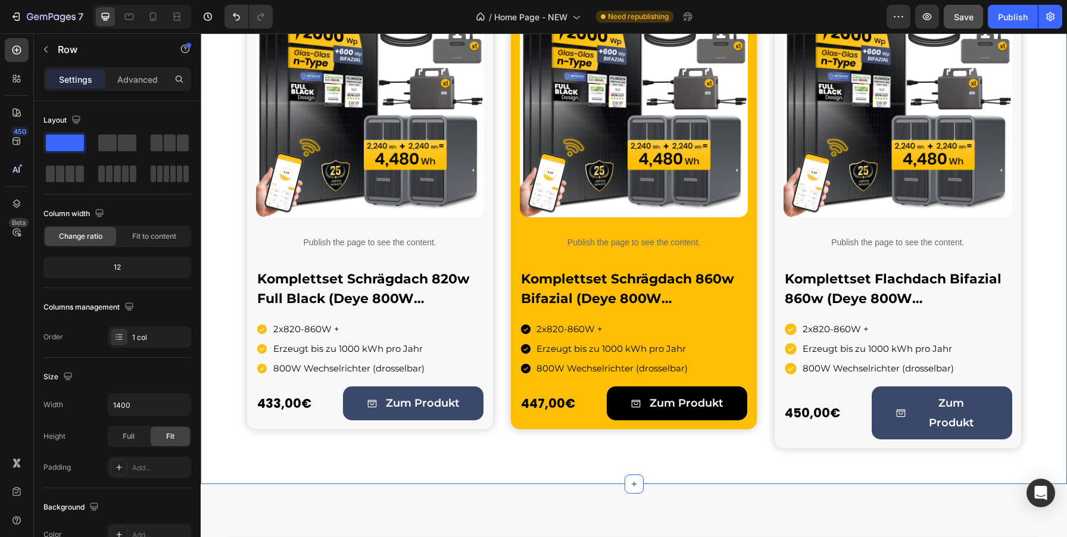
click at [1059, 388] on div "Product Images Publish the page to see the content. Custom Code Komplettset Sch…" at bounding box center [634, 214] width 866 height 468
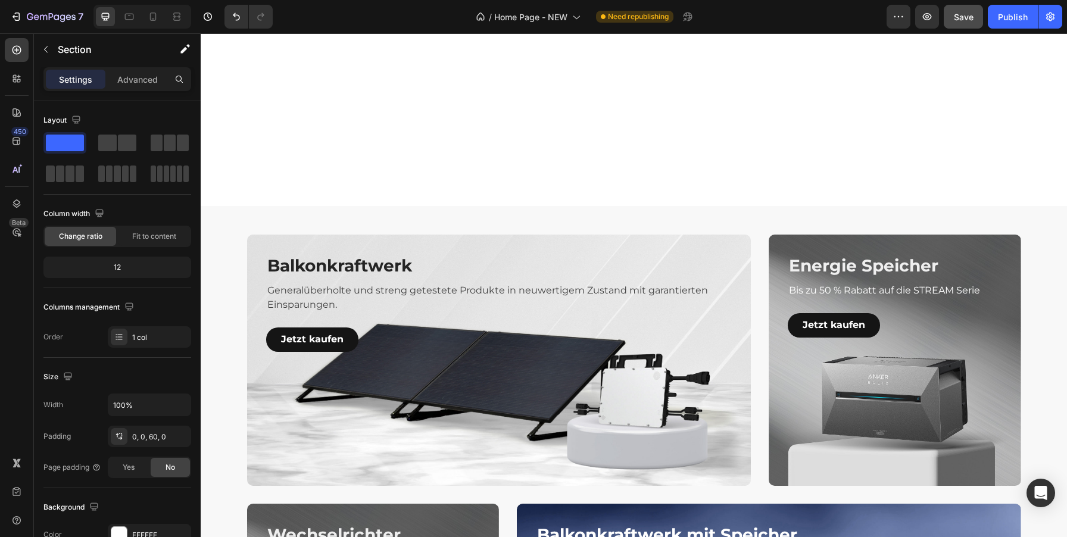
scroll to position [2721, 0]
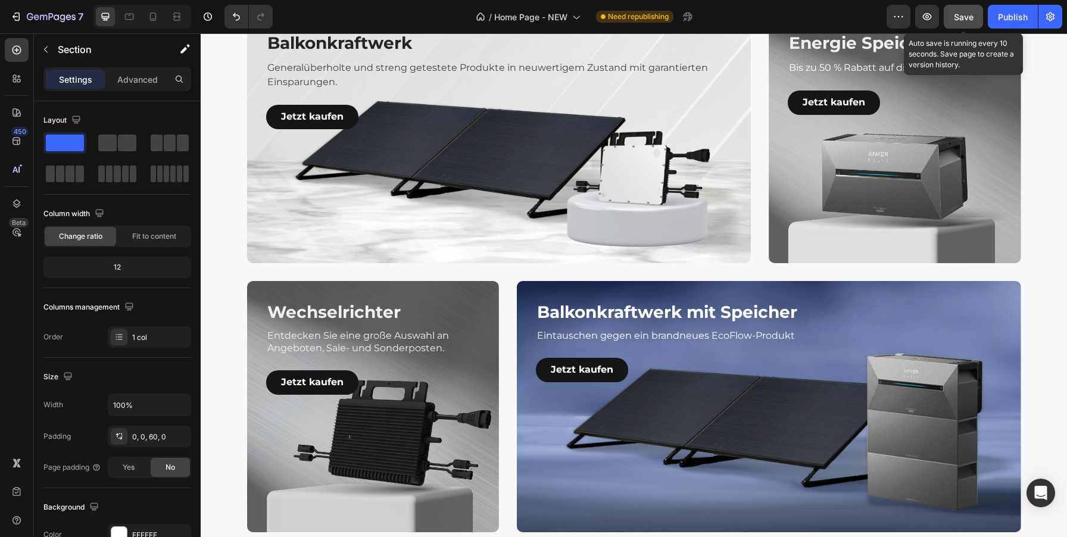
click at [969, 7] on button "Save" at bounding box center [963, 17] width 39 height 24
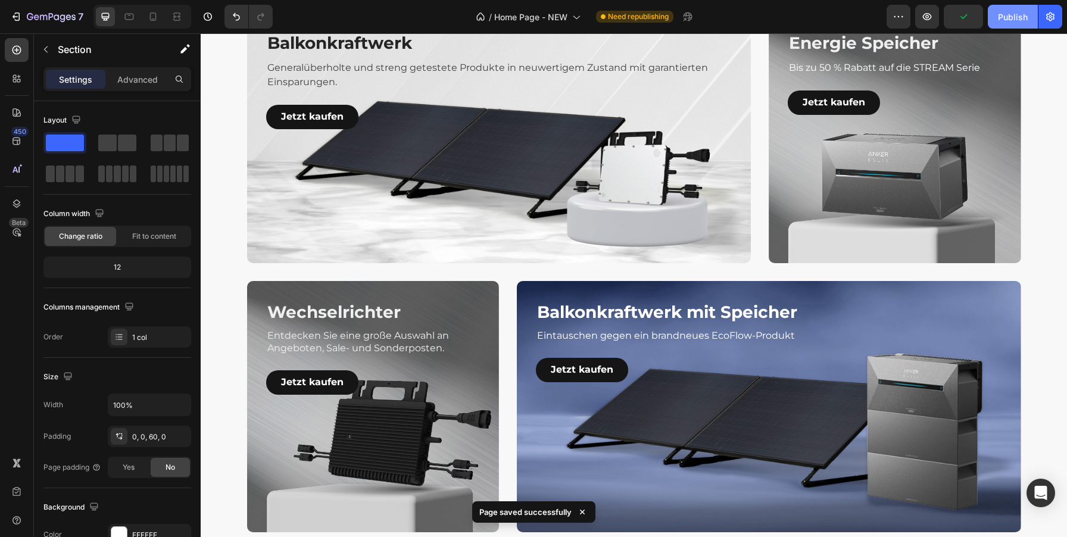
click at [1031, 15] on button "Publish" at bounding box center [1013, 17] width 50 height 24
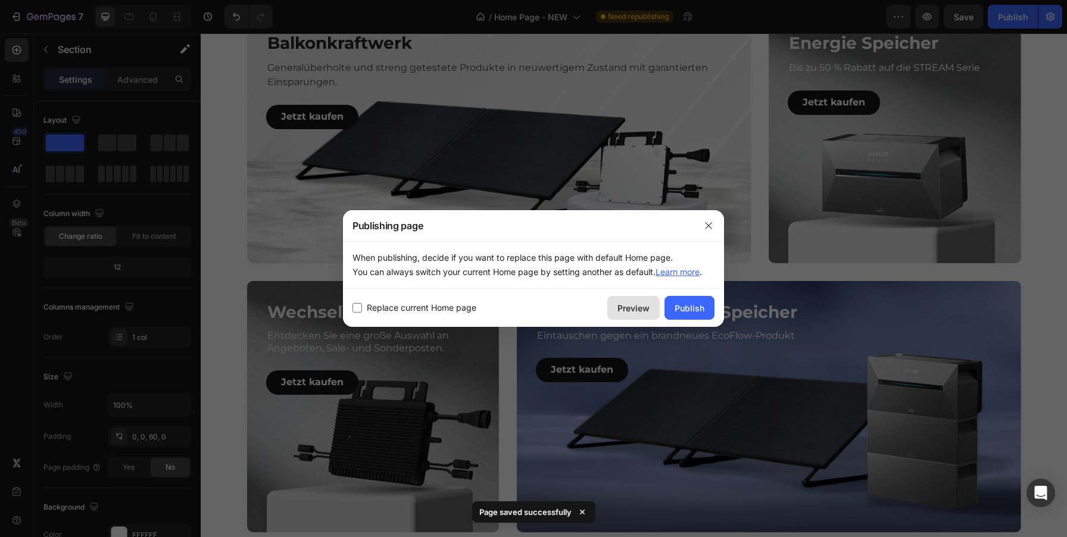
click at [629, 307] on div "Preview" at bounding box center [633, 308] width 32 height 13
click at [706, 229] on icon "button" at bounding box center [709, 226] width 10 height 10
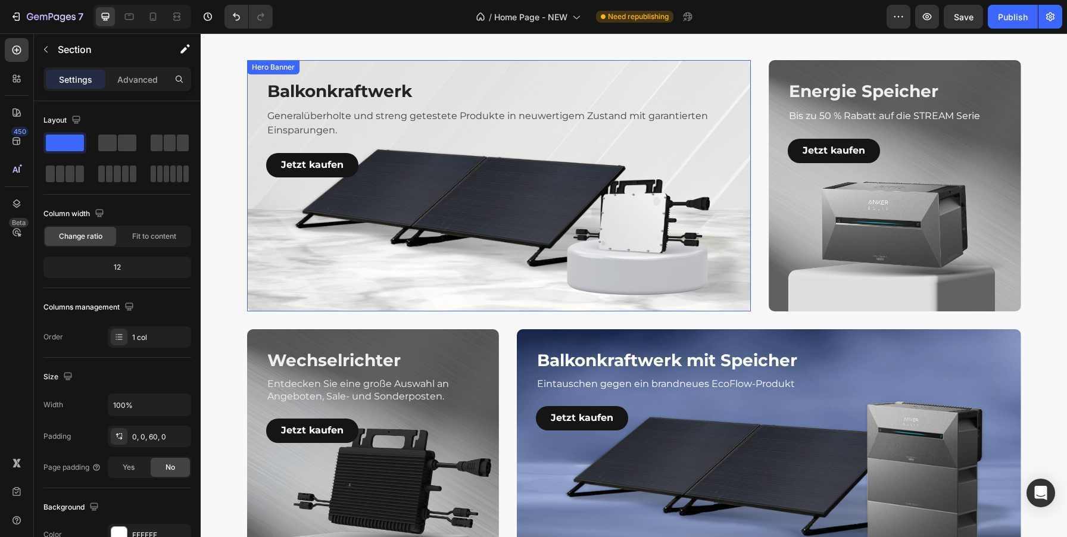
scroll to position [2637, 0]
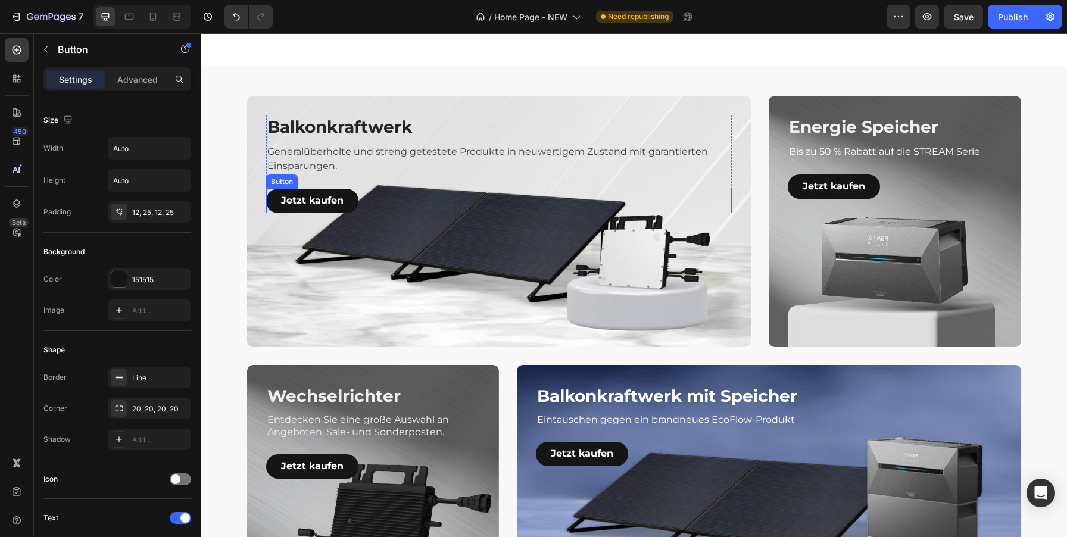
click at [361, 201] on div "Jetzt kaufen Button" at bounding box center [499, 201] width 466 height 24
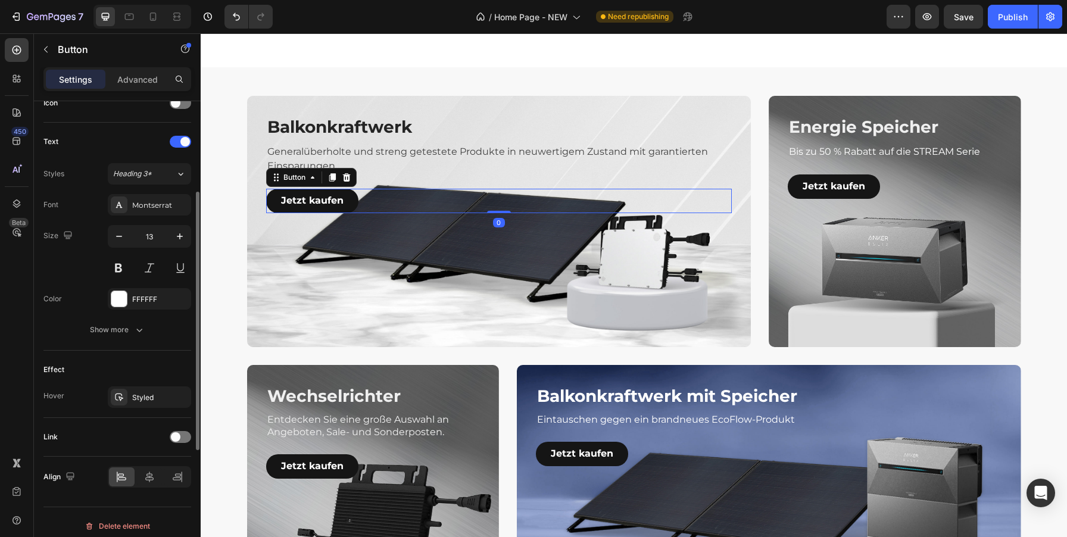
scroll to position [384, 0]
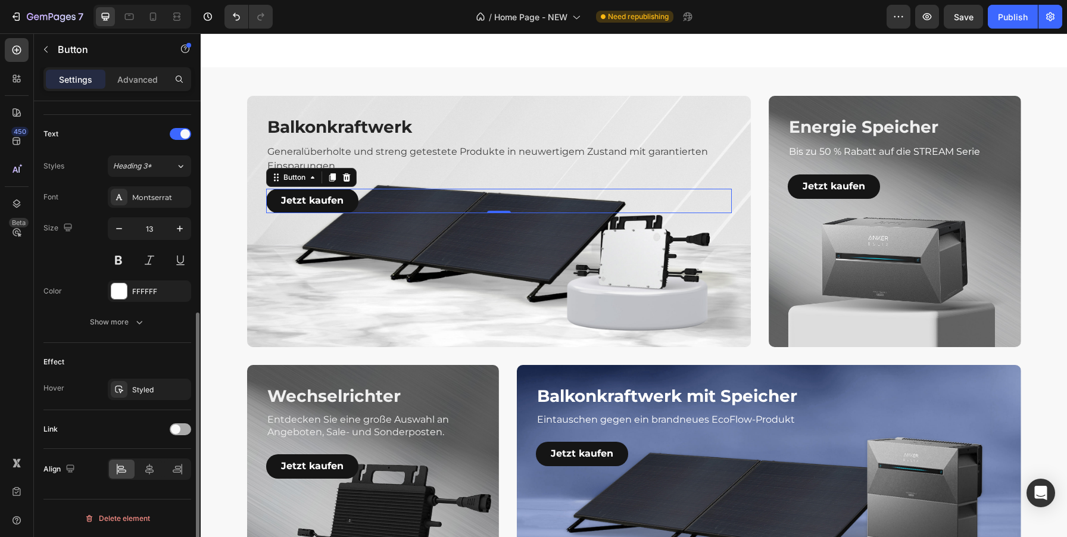
click at [176, 426] on span at bounding box center [176, 430] width 10 height 10
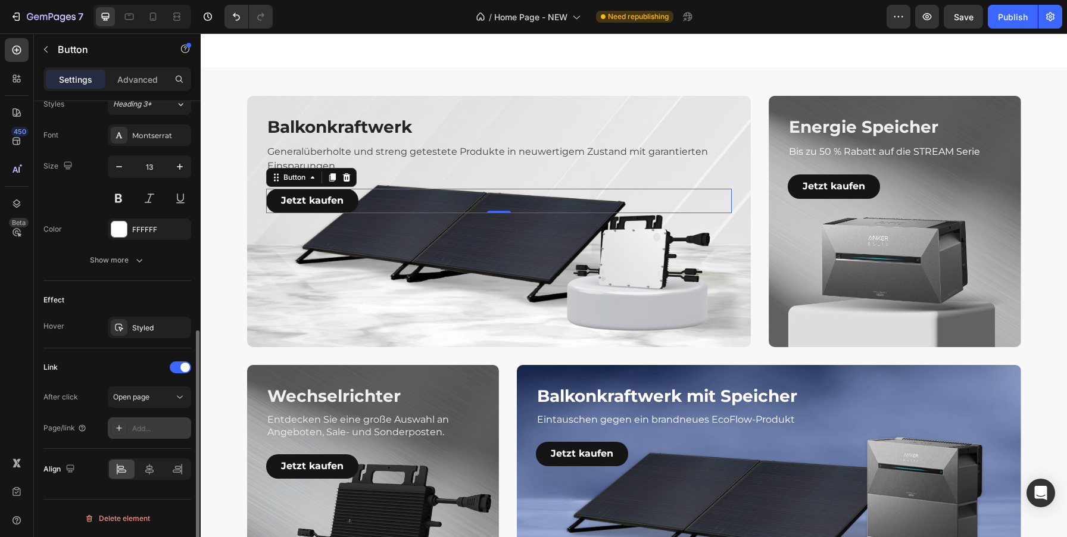
click at [116, 426] on icon at bounding box center [119, 428] width 10 height 10
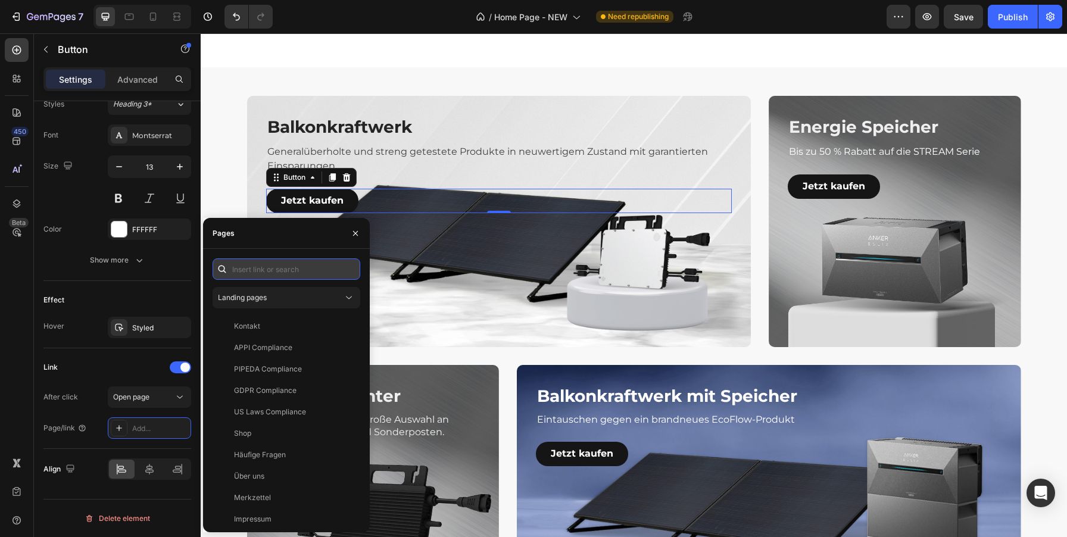
click at [285, 275] on input "text" at bounding box center [287, 268] width 148 height 21
click at [90, 373] on div "Link" at bounding box center [117, 367] width 148 height 19
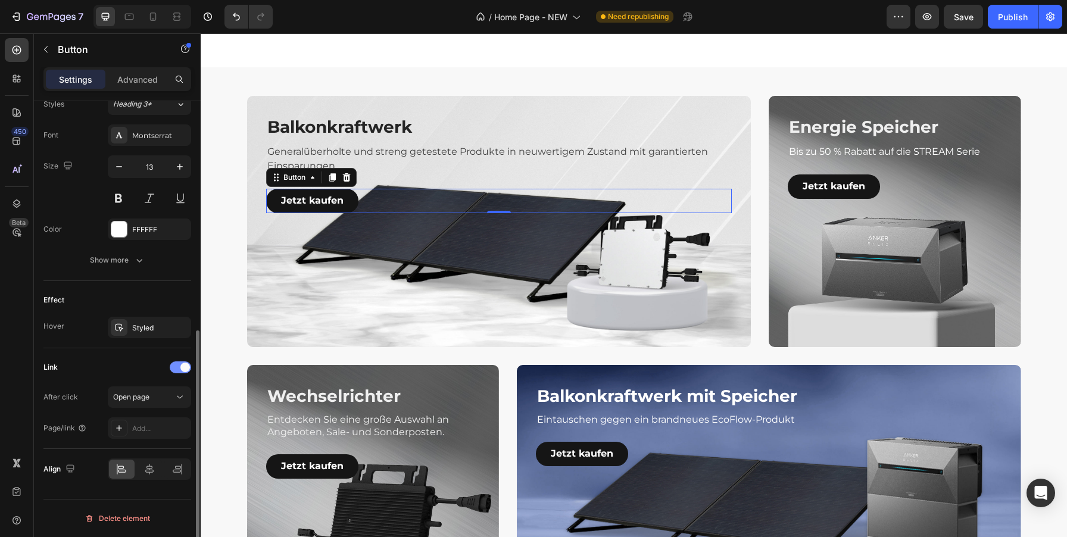
click at [179, 365] on div at bounding box center [180, 367] width 21 height 12
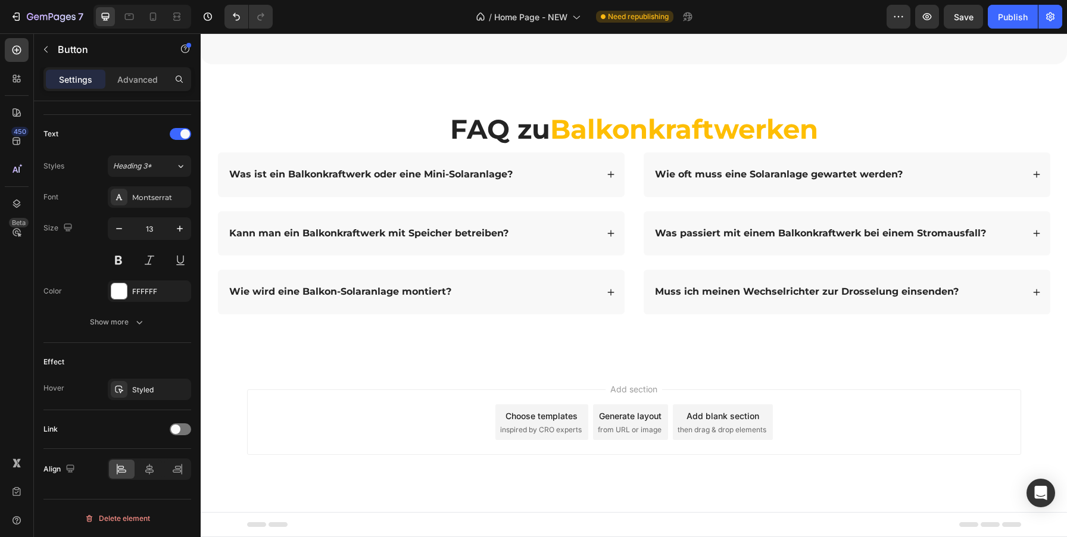
scroll to position [4793, 0]
click at [612, 178] on icon at bounding box center [610, 174] width 7 height 7
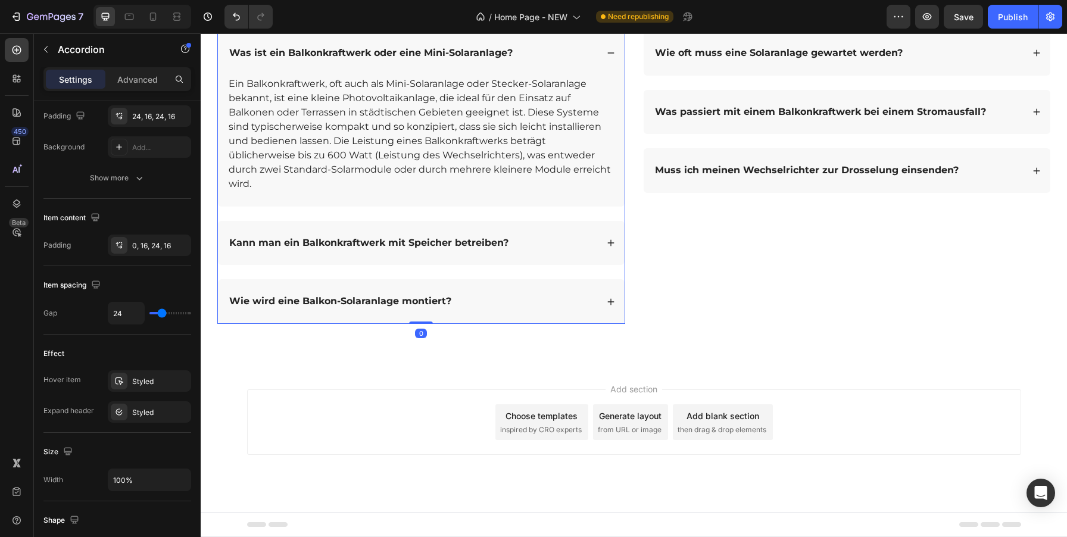
scroll to position [0, 0]
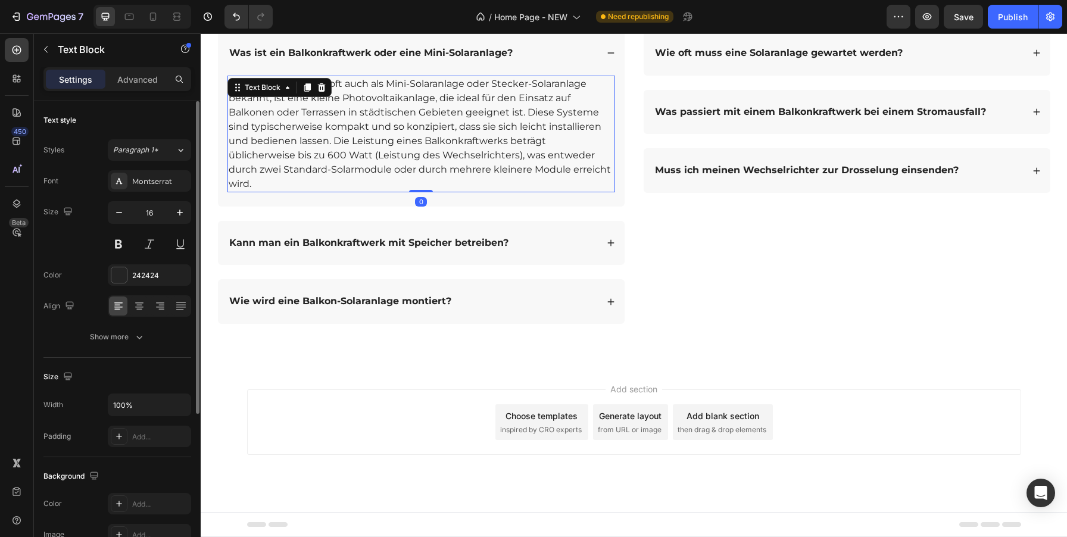
click at [429, 191] on p "Ein Balkonkraftwerk, oft auch als Mini-Solaranlage oder Stecker-Solaranlage bek…" at bounding box center [421, 134] width 385 height 114
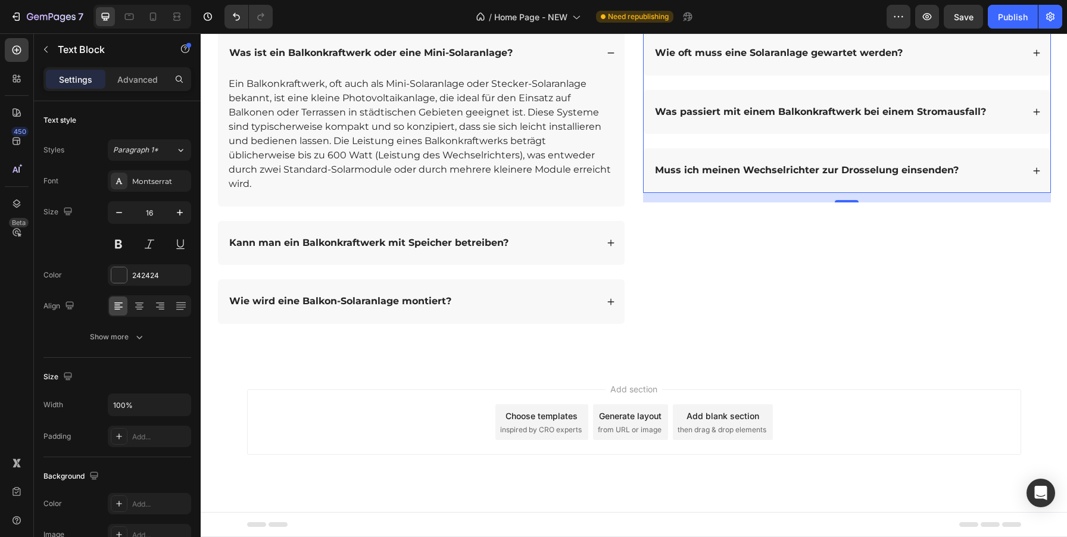
click at [991, 61] on div "Wie oft muss eine Solaranlage gewartet werden?" at bounding box center [838, 53] width 370 height 16
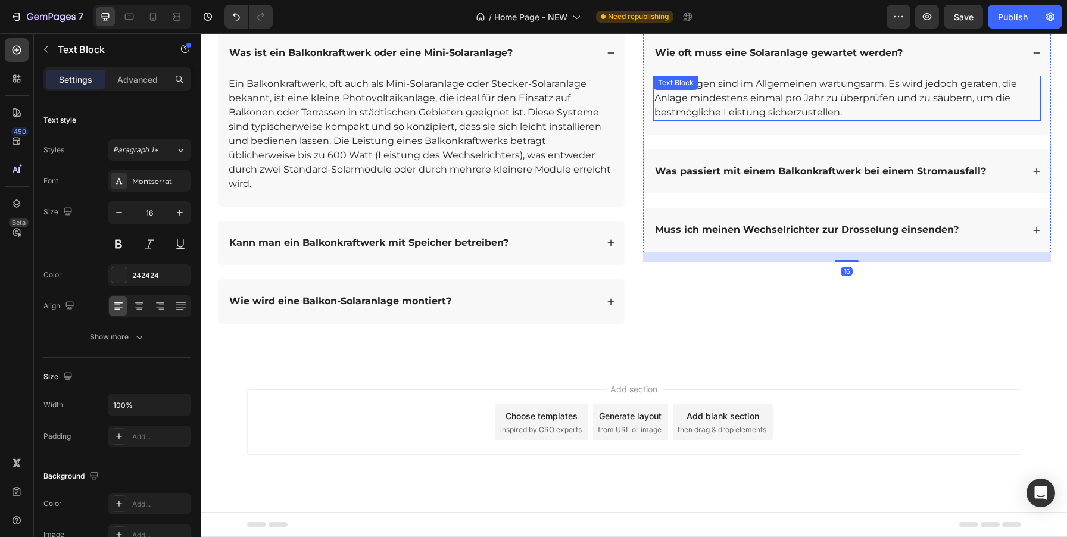
click at [772, 120] on p "Solaranlagen sind im Allgemeinen wartungsarm. Es wird jedoch geraten, die Anlag…" at bounding box center [846, 98] width 385 height 43
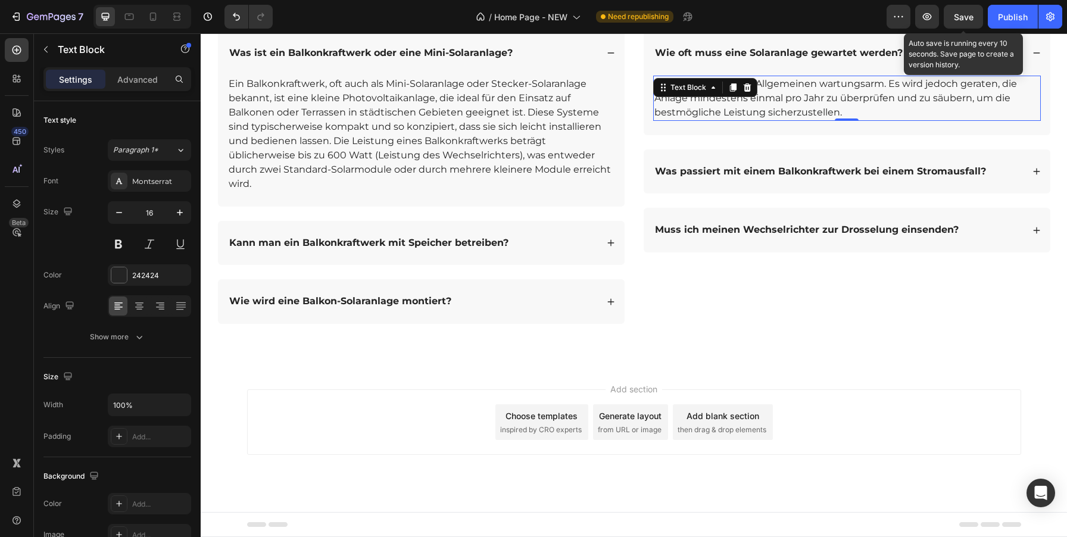
click at [959, 21] on span "Save" at bounding box center [964, 17] width 20 height 10
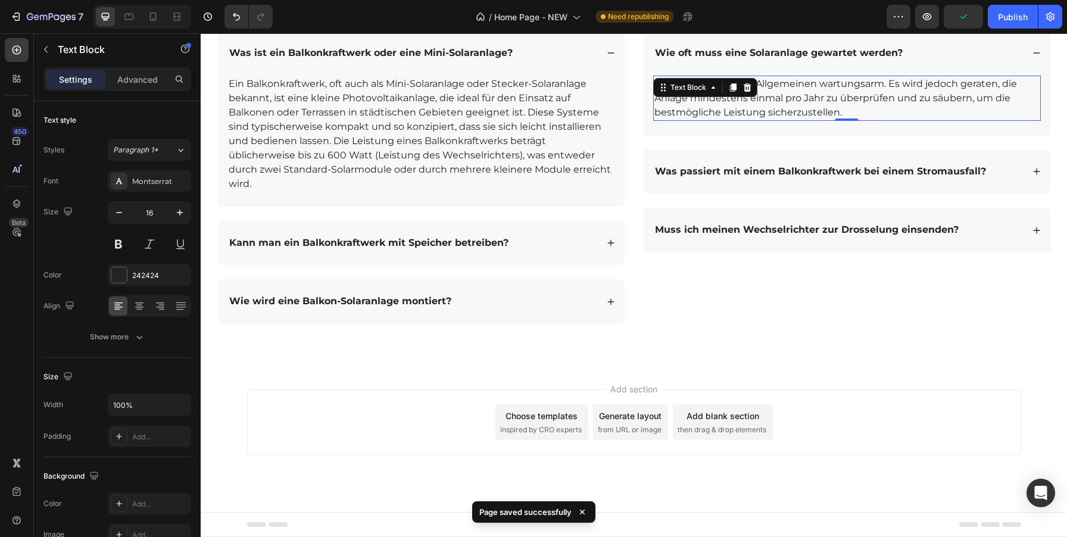
scroll to position [4870, 0]
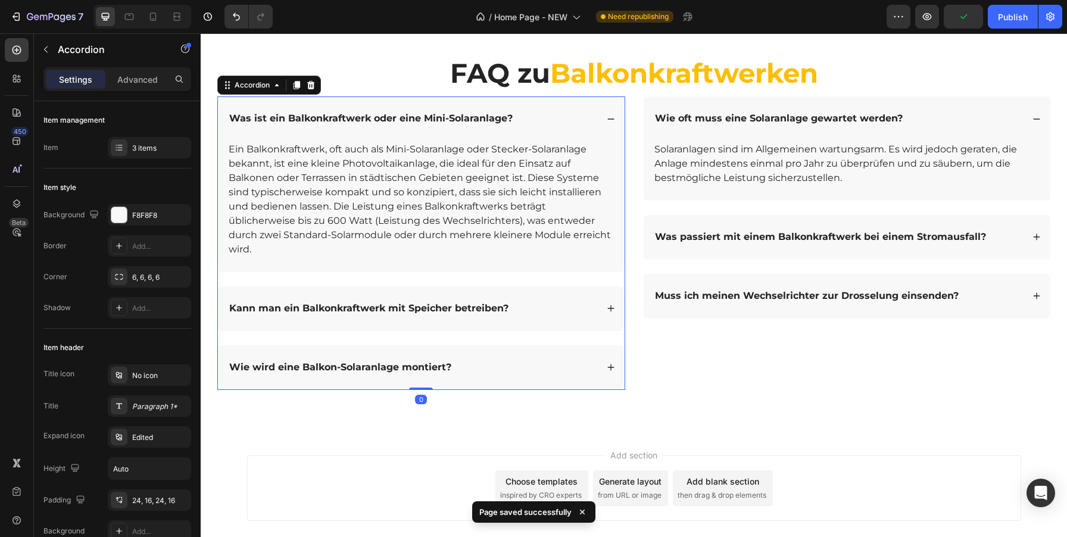
click at [445, 302] on strong "Kann man ein Balkonkraftwerk mit Speicher betreiben?" at bounding box center [368, 307] width 279 height 11
click at [609, 304] on icon at bounding box center [611, 308] width 8 height 8
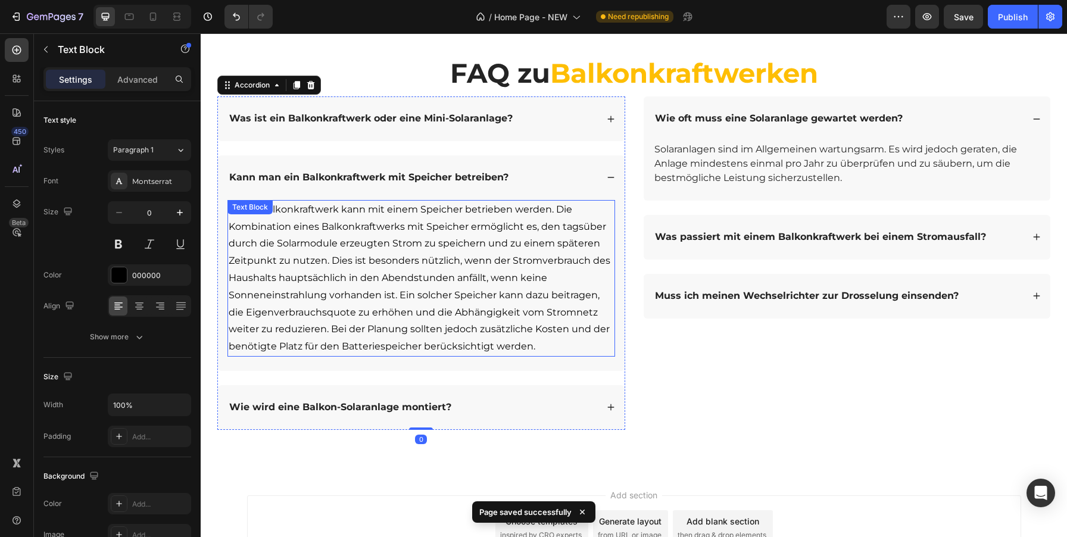
click at [389, 252] on p "Ja, ein Balkonkraftwerk kann mit einem Speicher betrieben werden. Die Kombinati…" at bounding box center [421, 278] width 385 height 154
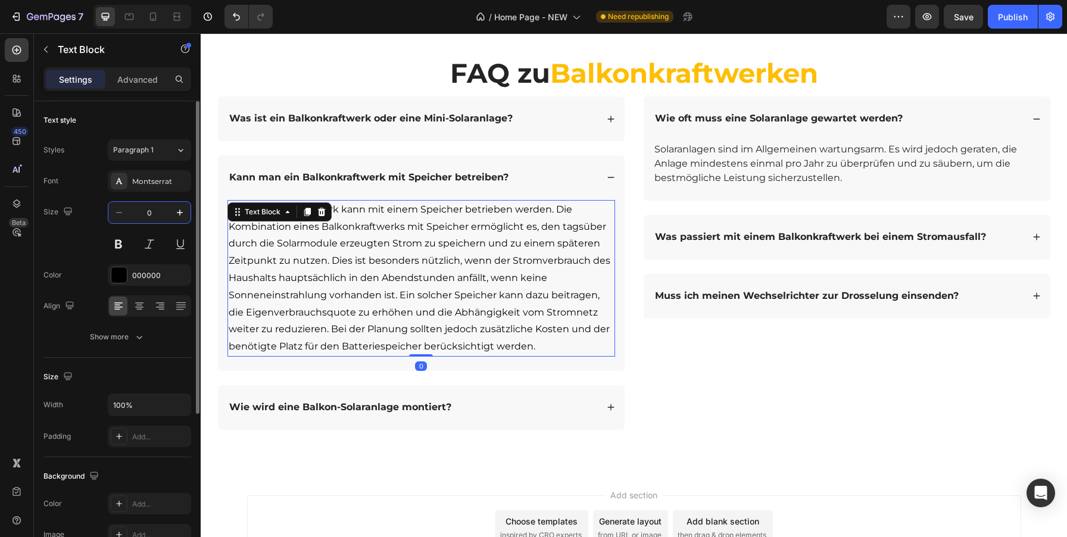
click at [153, 213] on input "0" at bounding box center [149, 212] width 39 height 21
type input "16"
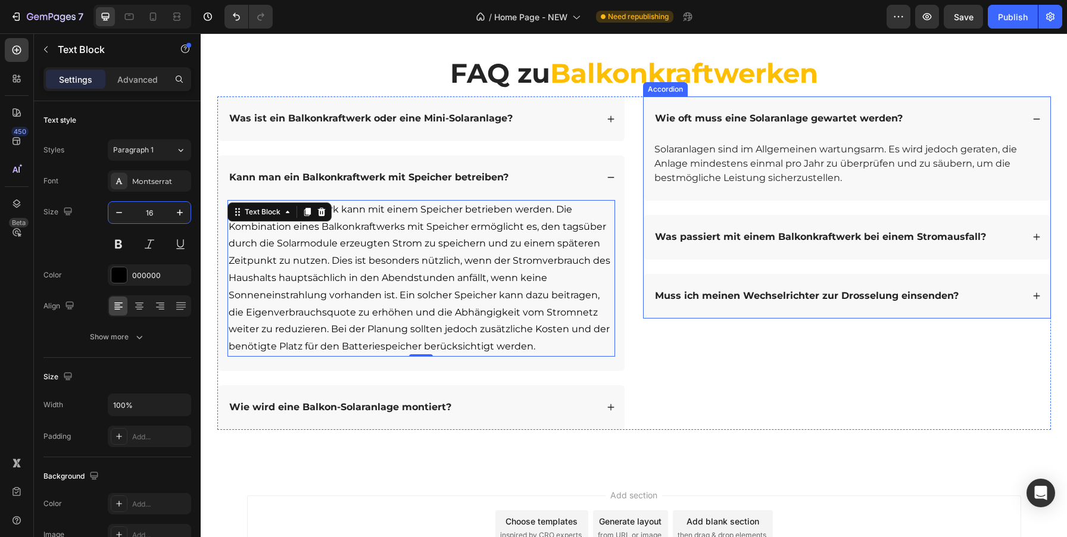
click at [1040, 236] on icon at bounding box center [1037, 237] width 8 height 8
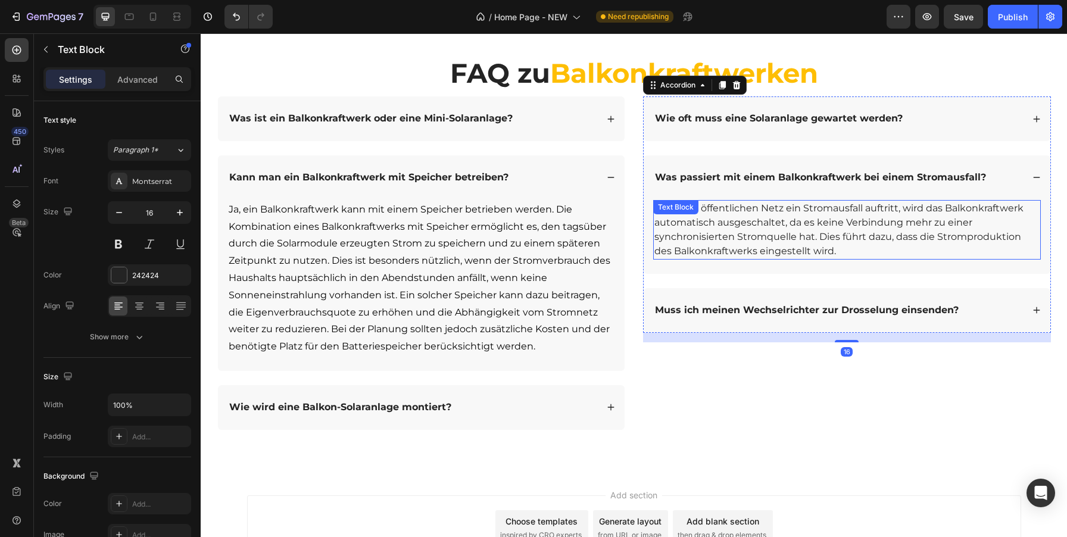
click at [730, 204] on div "Wenn im öffentlichen Netz ein Stromausfall auftritt, wird das Balkonkraftwerk a…" at bounding box center [847, 230] width 388 height 60
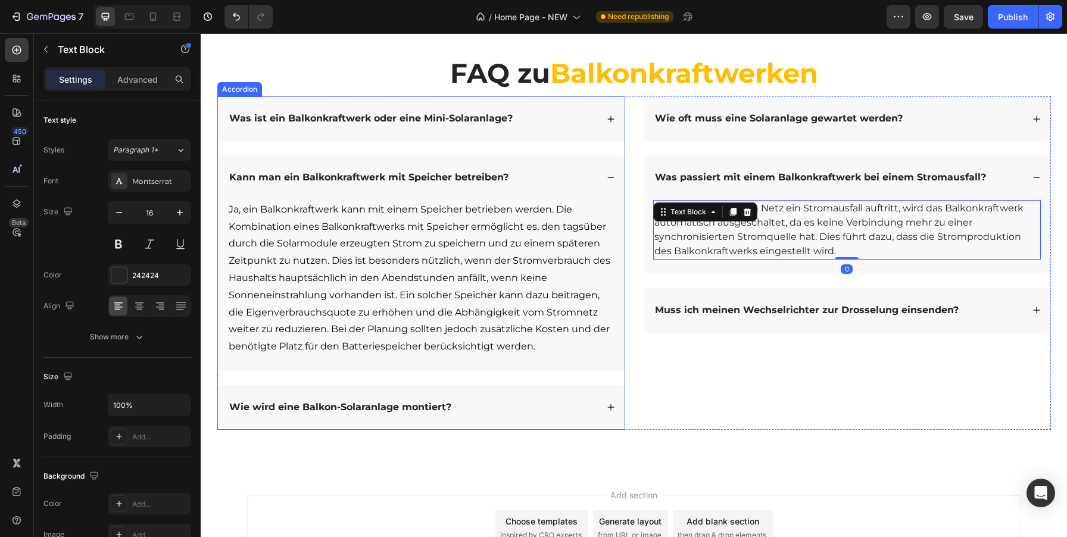
click at [515, 406] on div "Wie wird eine Balkon-Solaranlage montiert?" at bounding box center [412, 408] width 370 height 16
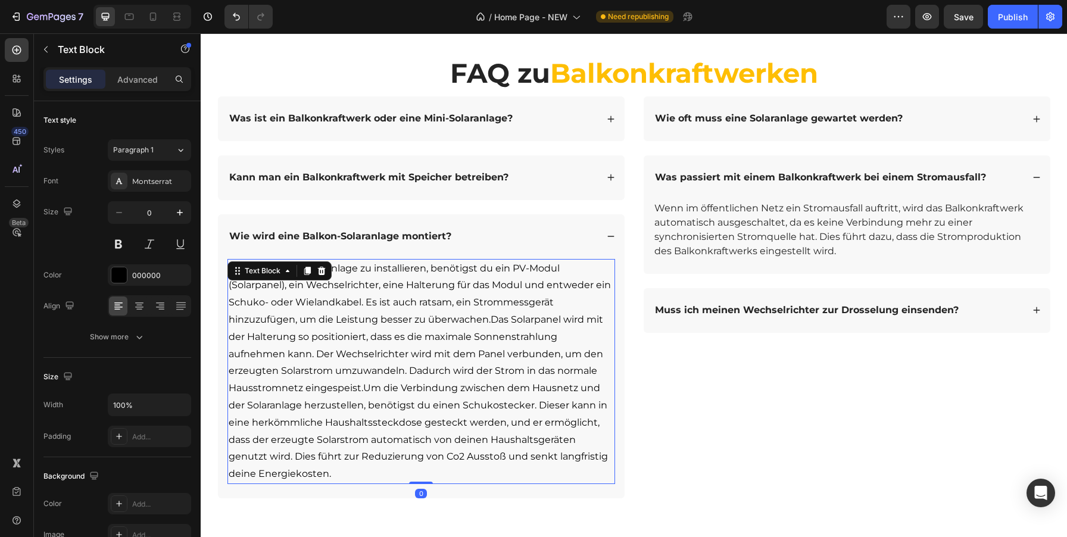
click at [354, 351] on p "Um die Balkon-Solaranlage zu installieren, benötigst du ein PV-Modul (Solarpane…" at bounding box center [421, 371] width 385 height 223
click at [144, 213] on input "0" at bounding box center [149, 212] width 39 height 21
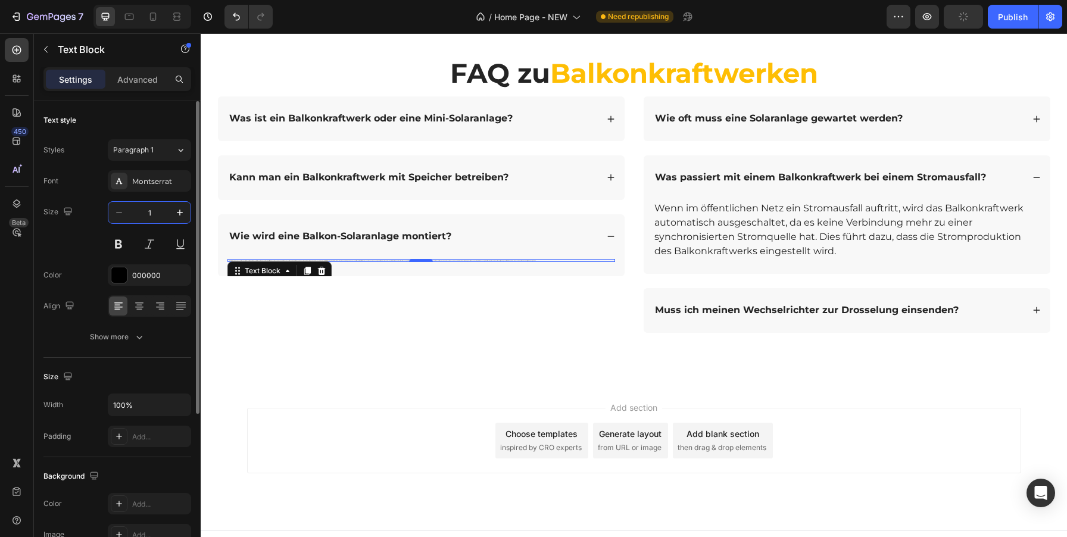
type input "16"
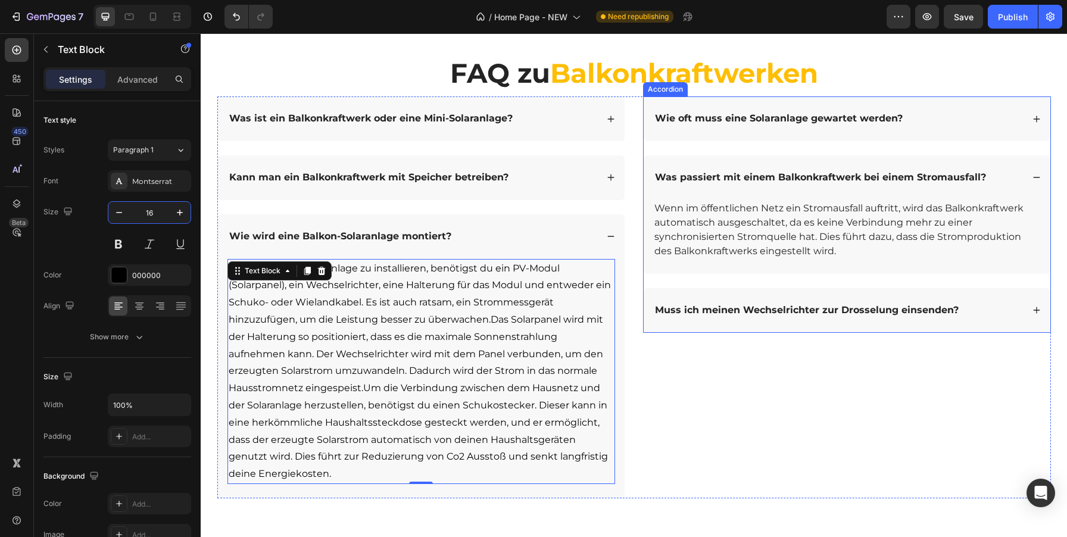
click at [1010, 314] on div "Muss ich meinen Wechselrichter zur Drosselung einsenden?" at bounding box center [838, 310] width 370 height 16
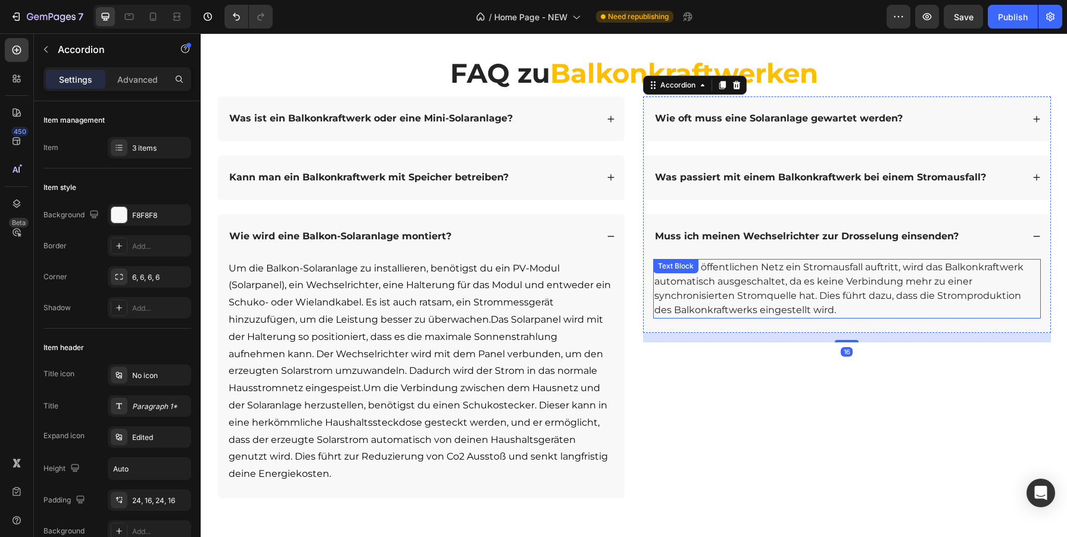
click at [771, 283] on p "Wenn im öffentlichen Netz ein Stromausfall auftritt, wird das Balkonkraftwerk a…" at bounding box center [846, 288] width 385 height 57
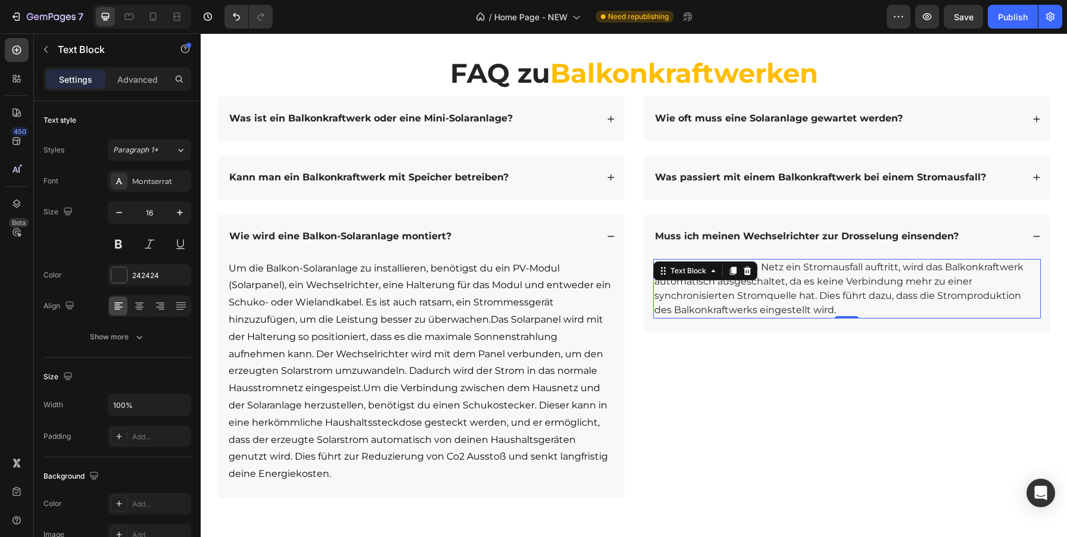
click at [959, 22] on div "Save" at bounding box center [964, 17] width 20 height 13
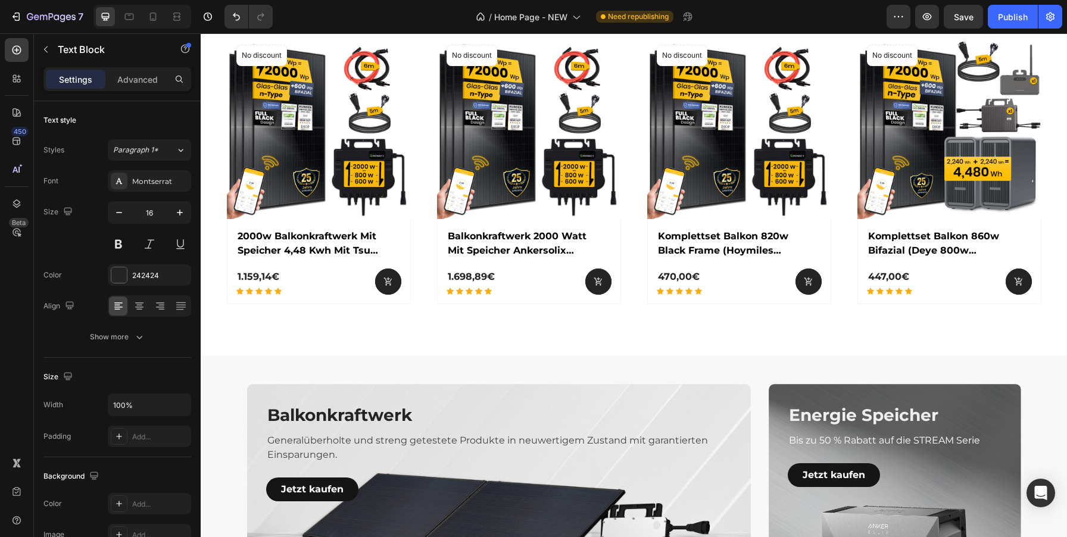
scroll to position [1907, 0]
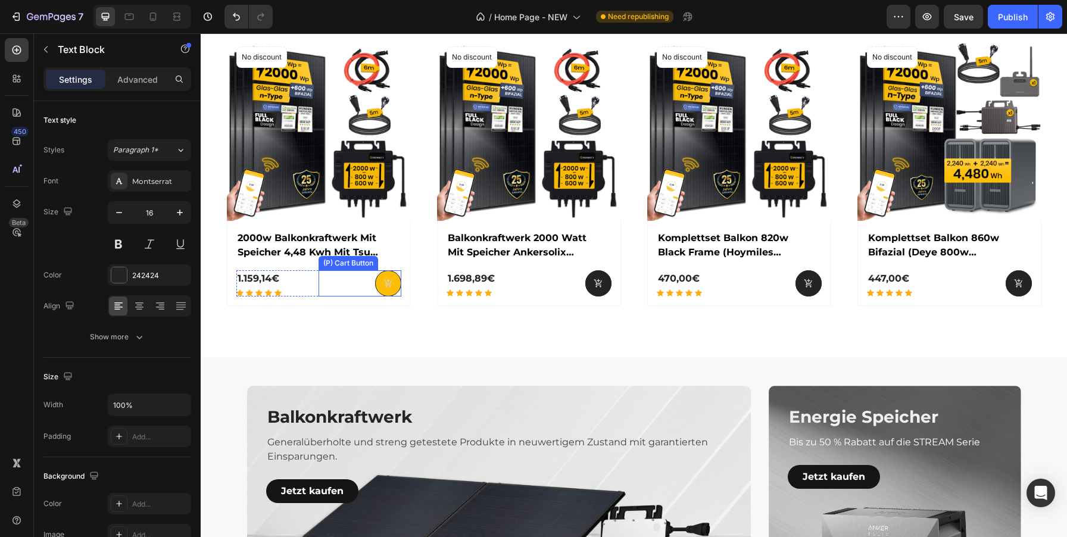
click at [386, 281] on icon at bounding box center [388, 284] width 10 height 10
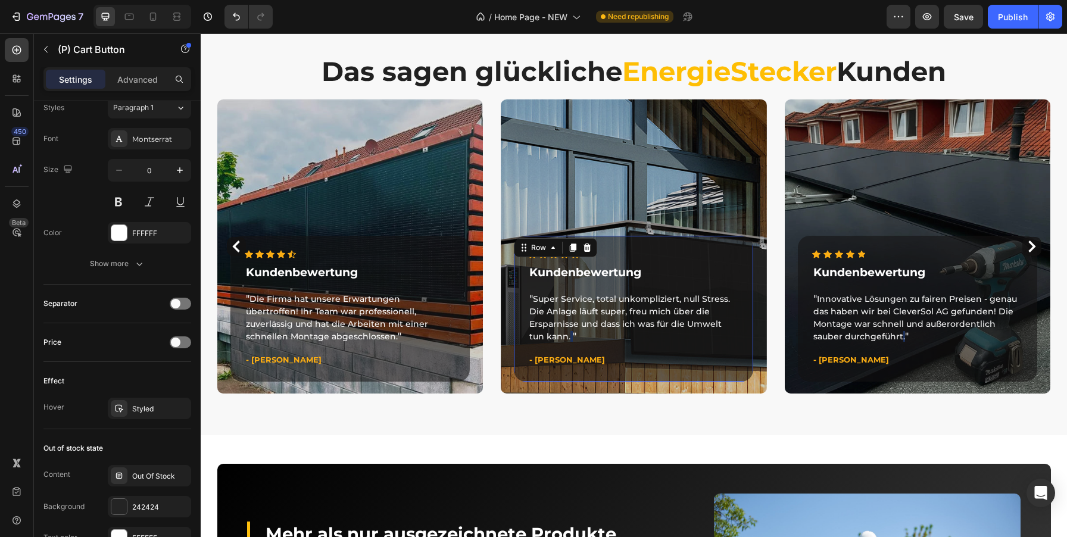
scroll to position [0, 0]
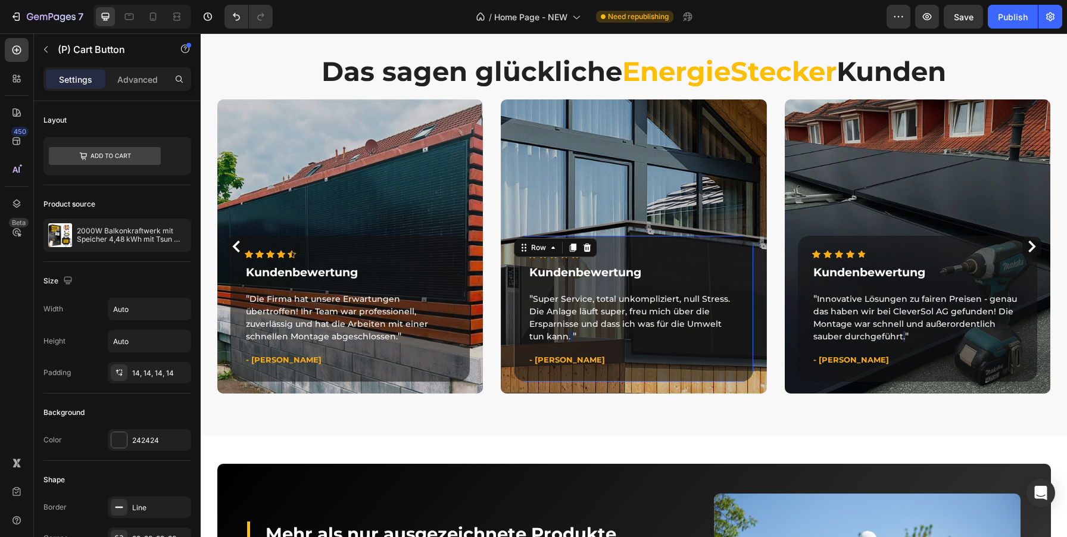
click at [622, 244] on div "Icon Icon Icon Icon Icon Icon List Hoz Kundenbewertung Text block " Super Servi…" at bounding box center [633, 309] width 239 height 146
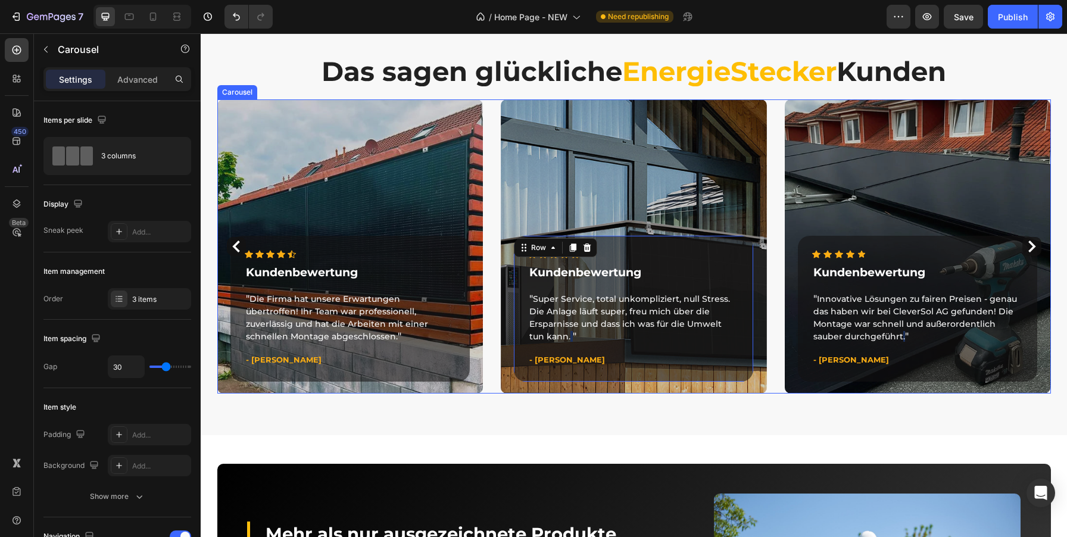
click at [774, 322] on div "Icon Icon Icon Icon Icon Icon List Hoz Kundenbewertung Text block " Die Firma h…" at bounding box center [634, 246] width 834 height 294
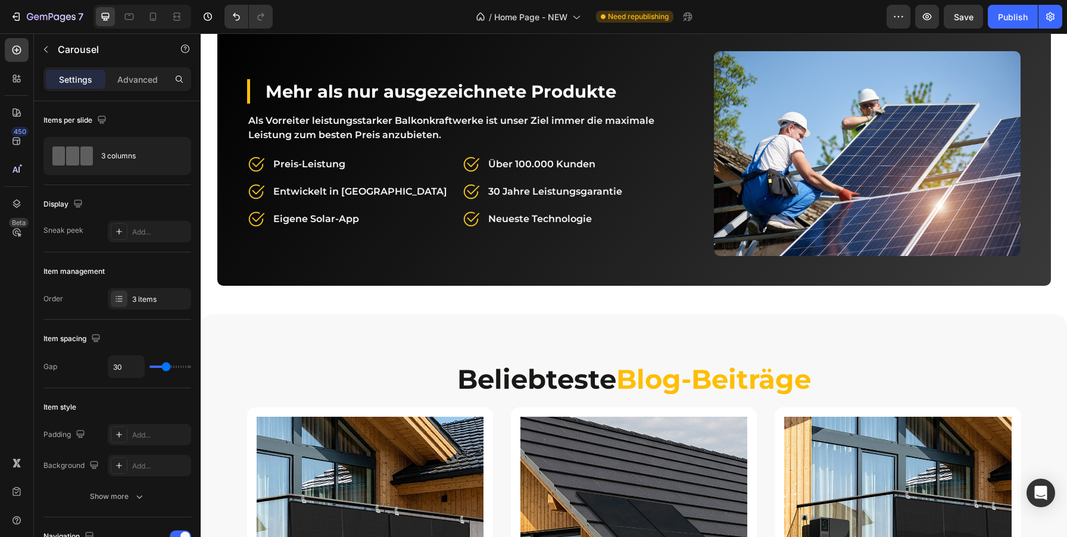
scroll to position [4000, 0]
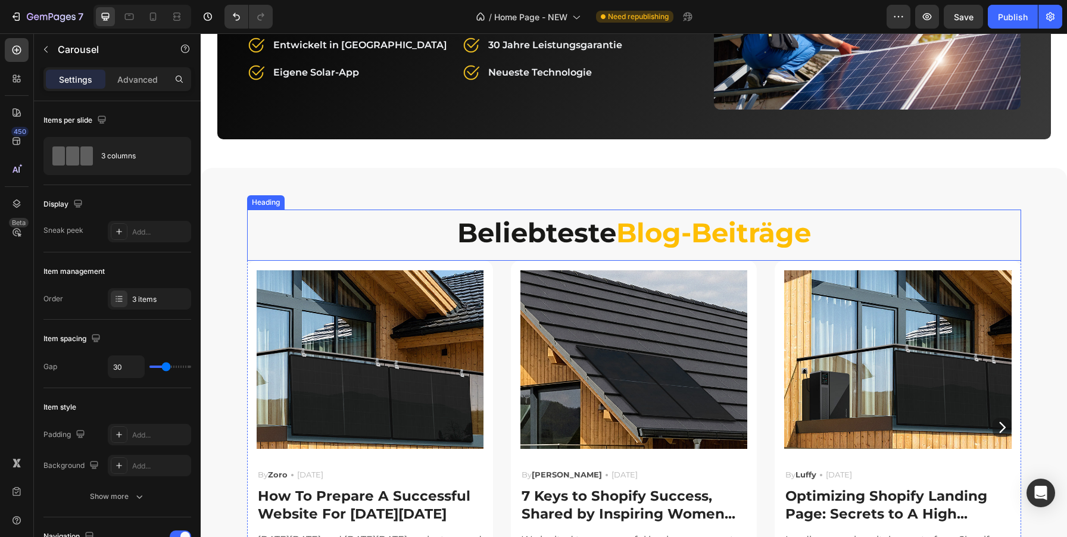
click at [620, 249] on h2 "Beliebteste Blog-Beiträge" at bounding box center [634, 232] width 774 height 45
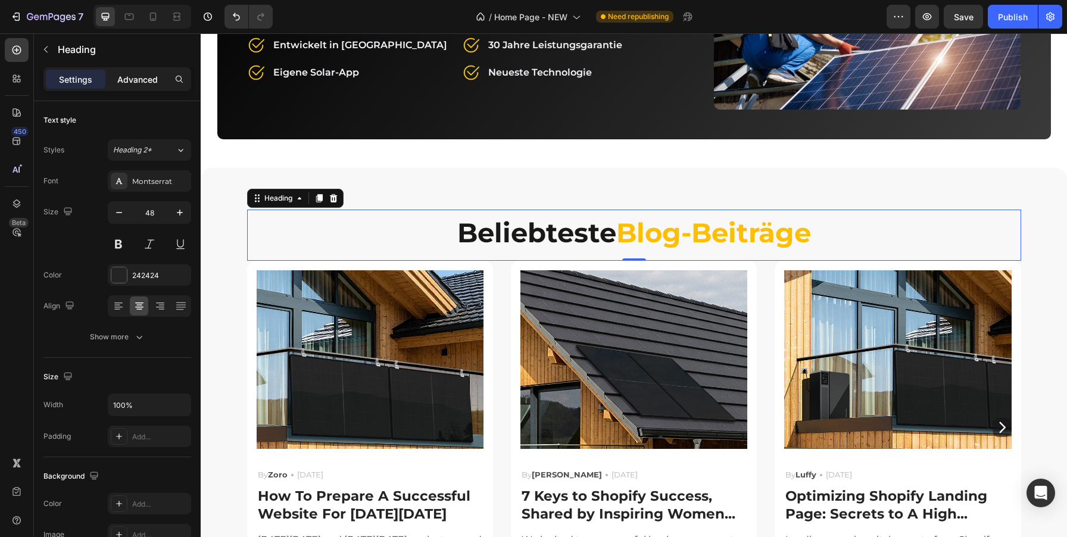
click at [149, 80] on p "Advanced" at bounding box center [137, 79] width 40 height 13
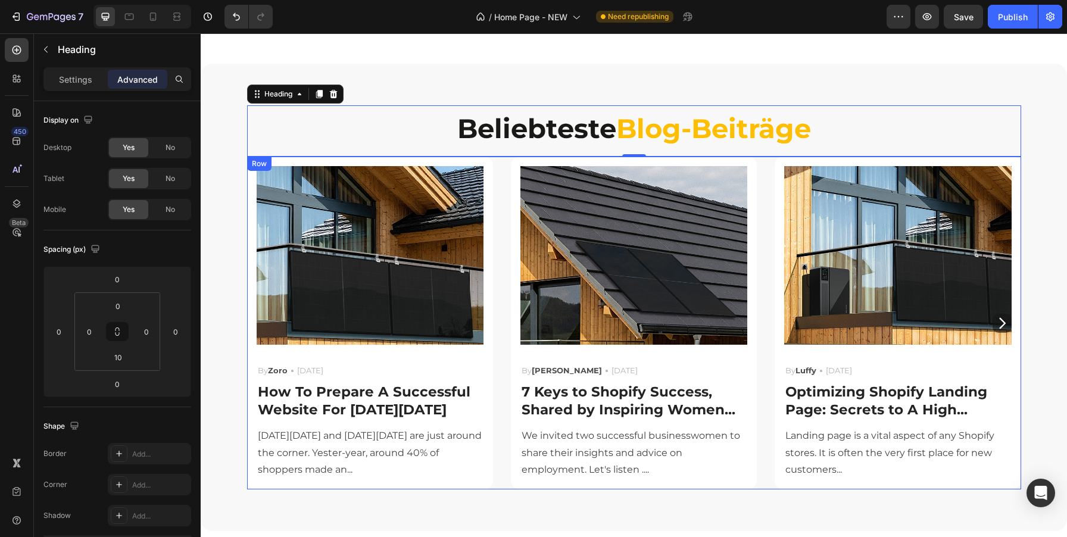
scroll to position [4571, 0]
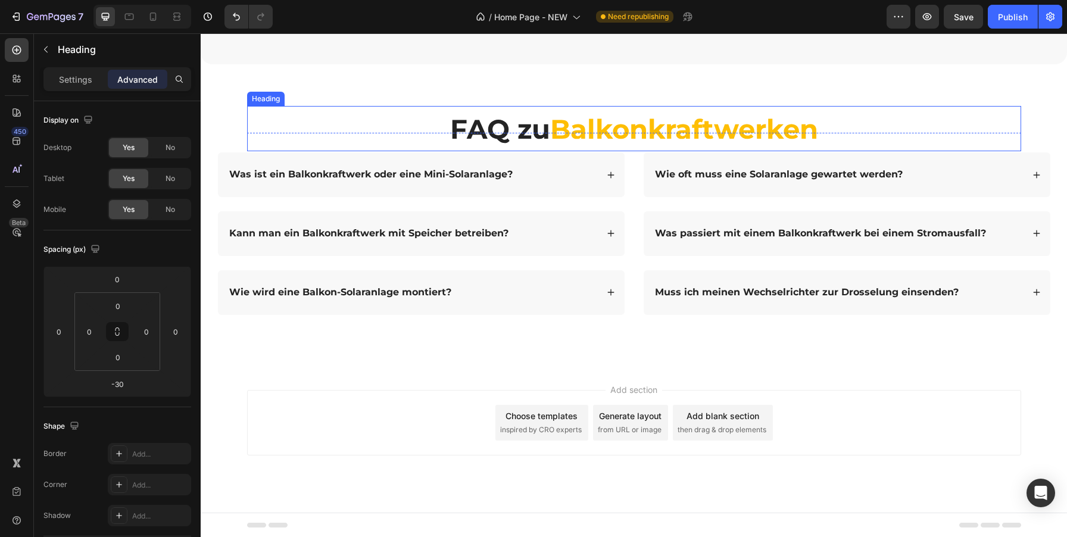
click at [634, 136] on strong "Balkonkraftwerken" at bounding box center [684, 129] width 268 height 33
click at [121, 356] on input "0" at bounding box center [118, 357] width 24 height 18
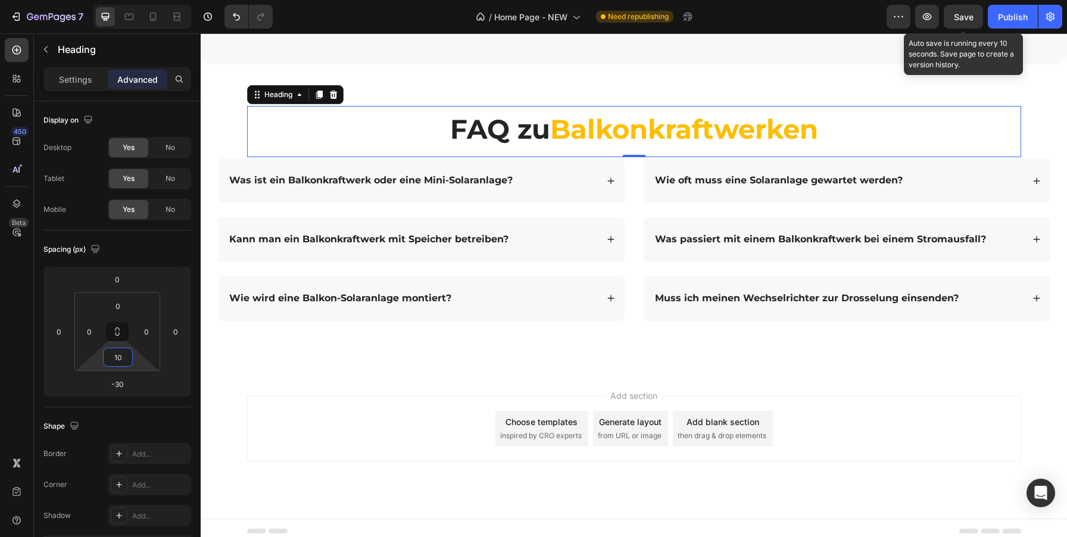
type input "10"
click at [959, 14] on span "Save" at bounding box center [964, 17] width 20 height 10
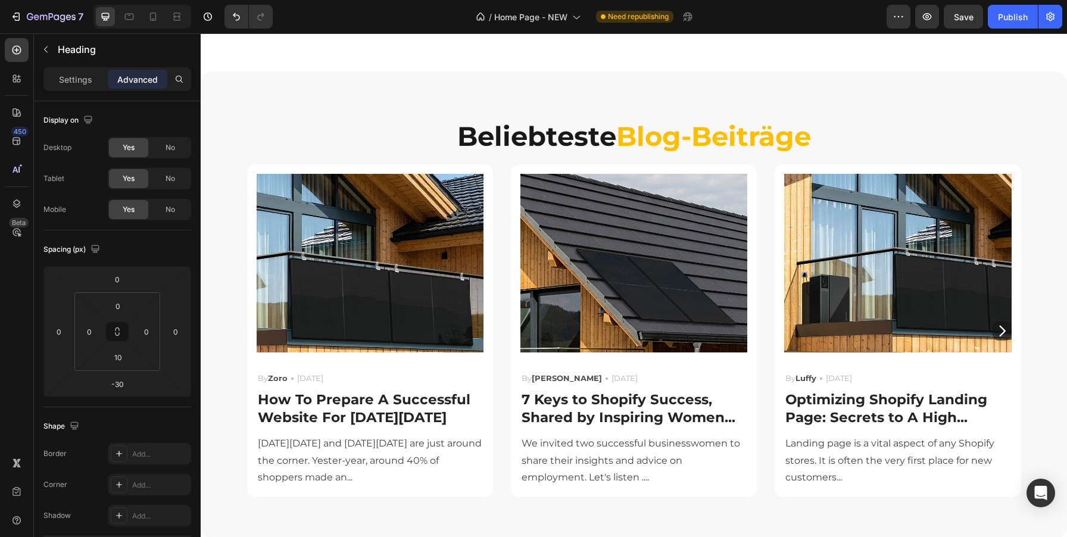
scroll to position [4158, 0]
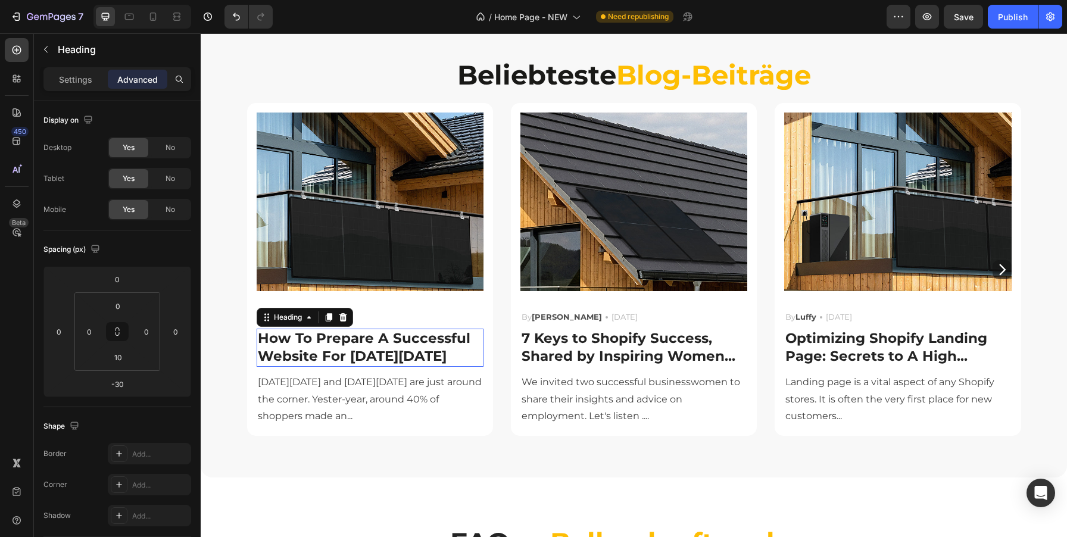
click at [403, 351] on p "How To Prepare A Successful Website For Black Friday" at bounding box center [370, 348] width 224 height 36
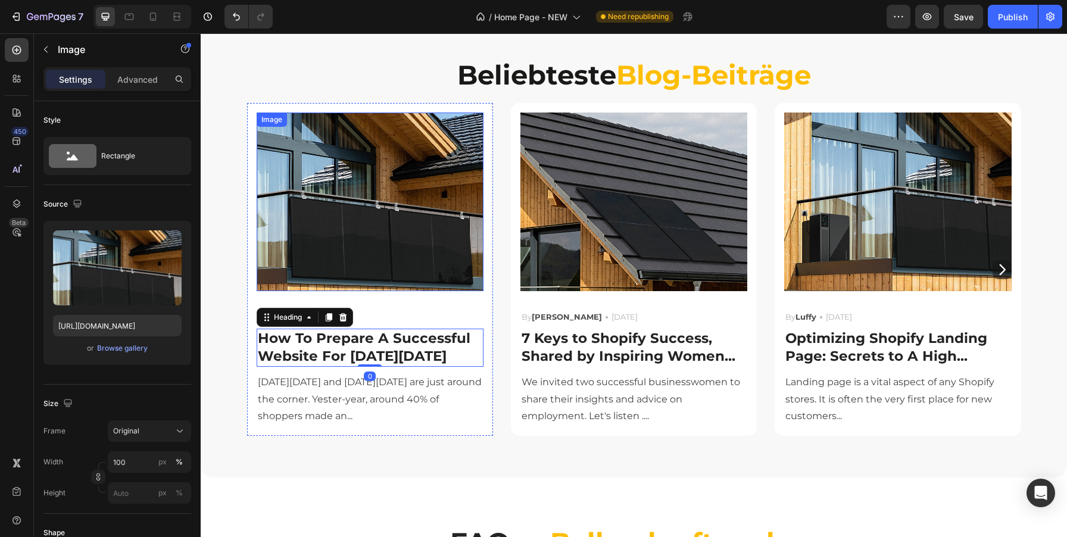
click at [457, 235] on img at bounding box center [370, 202] width 227 height 178
click at [402, 355] on p "How To Prepare A Successful Website For Black Friday" at bounding box center [370, 348] width 224 height 36
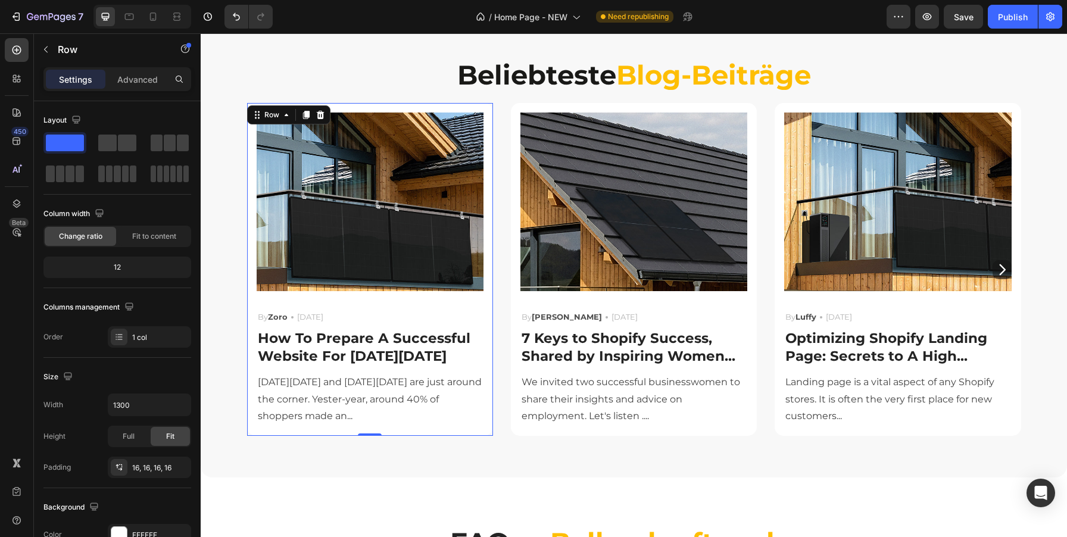
click at [322, 107] on div "Image By Zoro Text block Icon May 29,2022 Text block Row How To Prepare A Succe…" at bounding box center [370, 269] width 246 height 333
click at [750, 413] on div "Image By Robin Text block Icon May 29,2022 Text block Row 7 Keys to Shopify Suc…" at bounding box center [634, 269] width 246 height 333
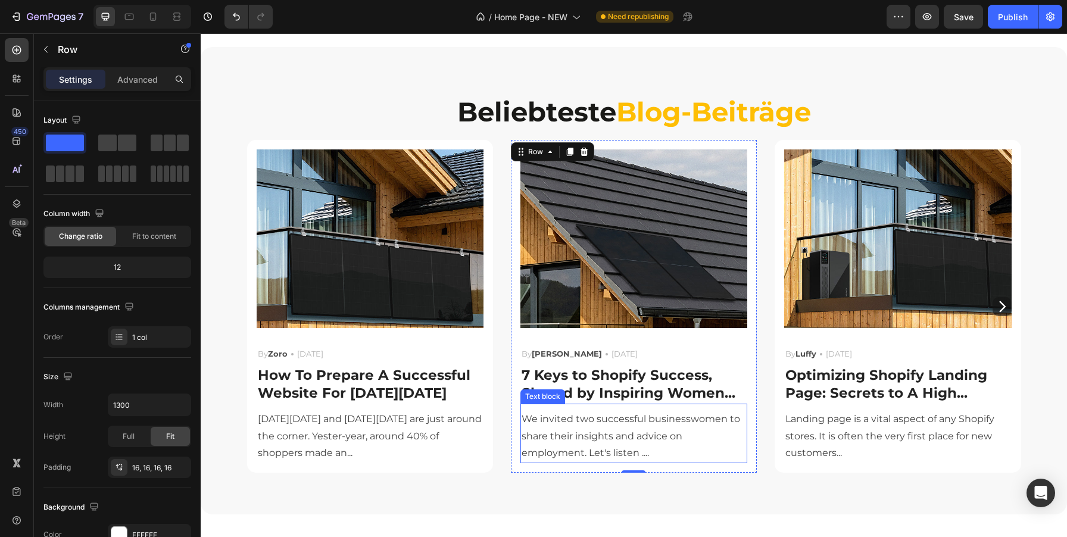
scroll to position [4132, 0]
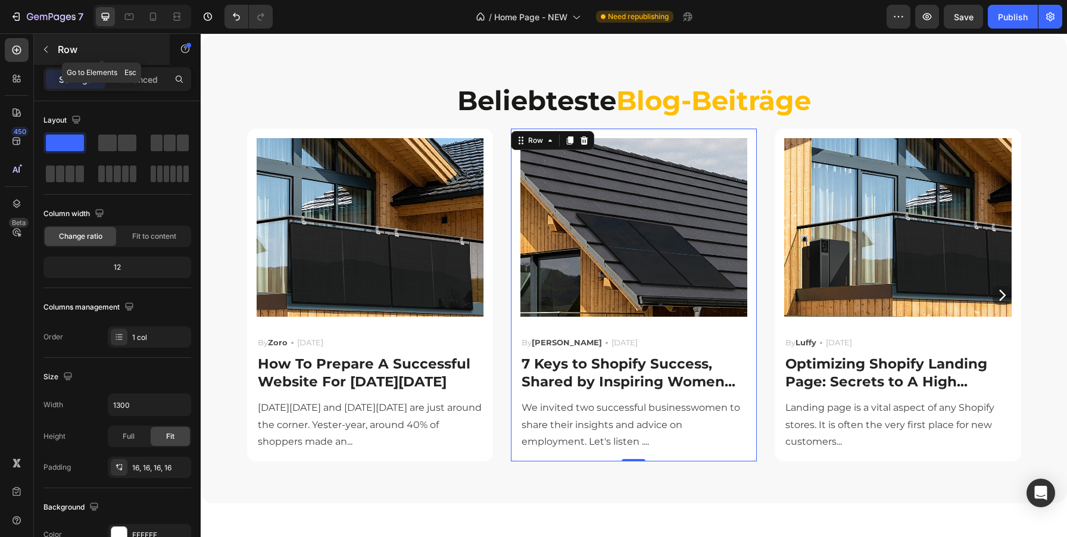
click at [53, 49] on button "button" at bounding box center [45, 49] width 19 height 19
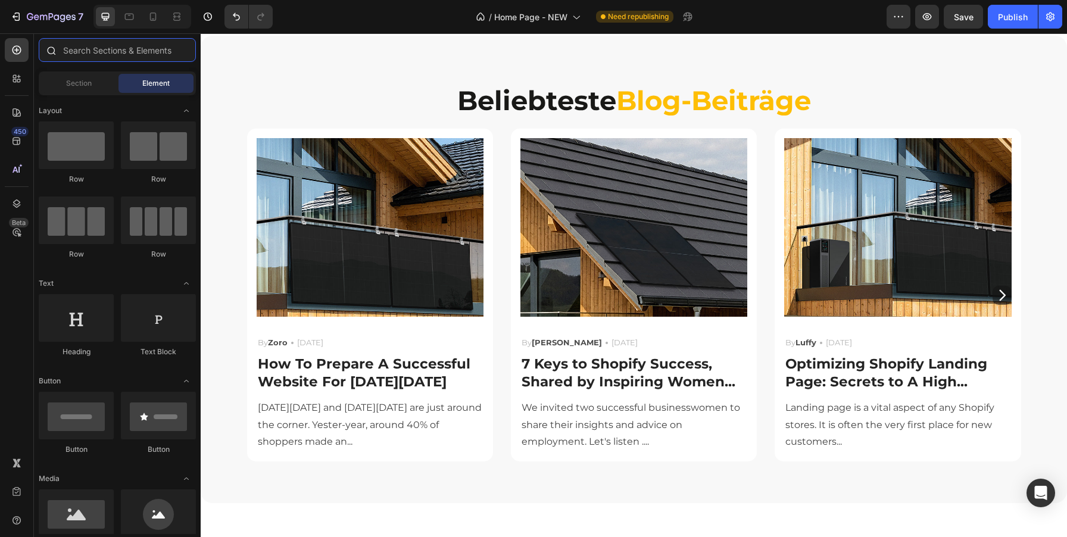
click at [101, 51] on input "text" at bounding box center [117, 50] width 157 height 24
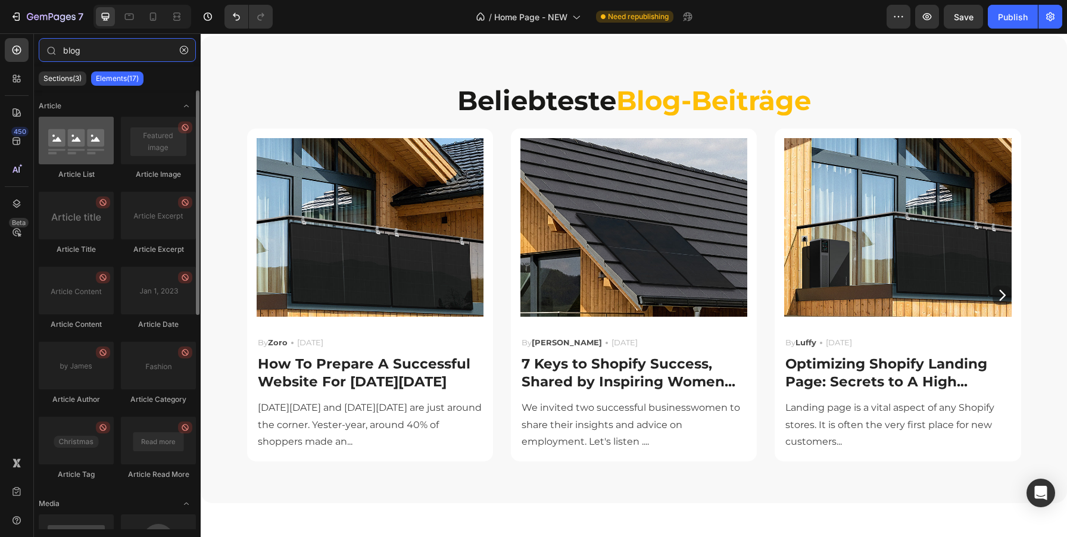
type input "blog"
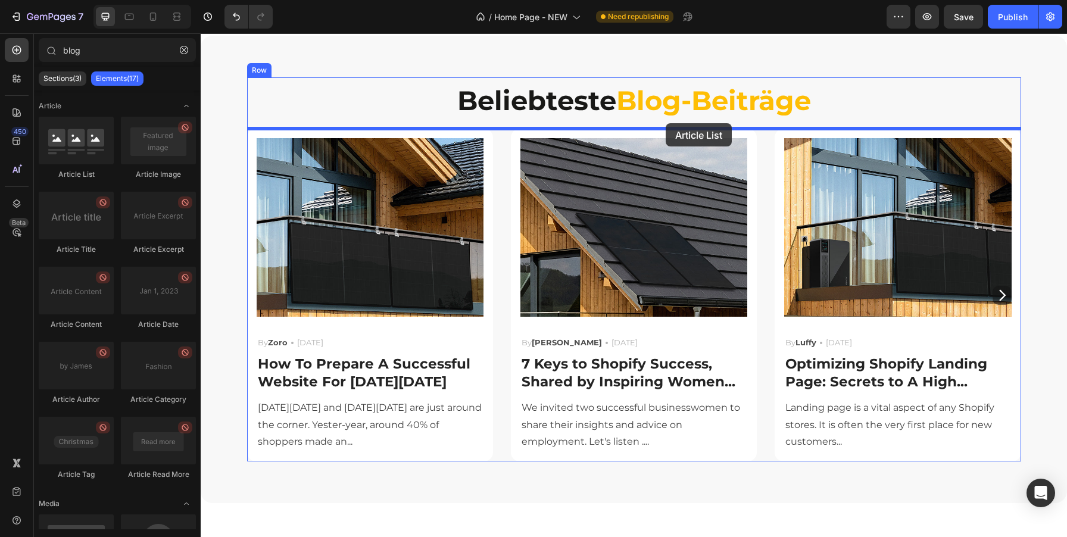
drag, startPoint x: 285, startPoint y: 179, endPoint x: 666, endPoint y: 123, distance: 384.5
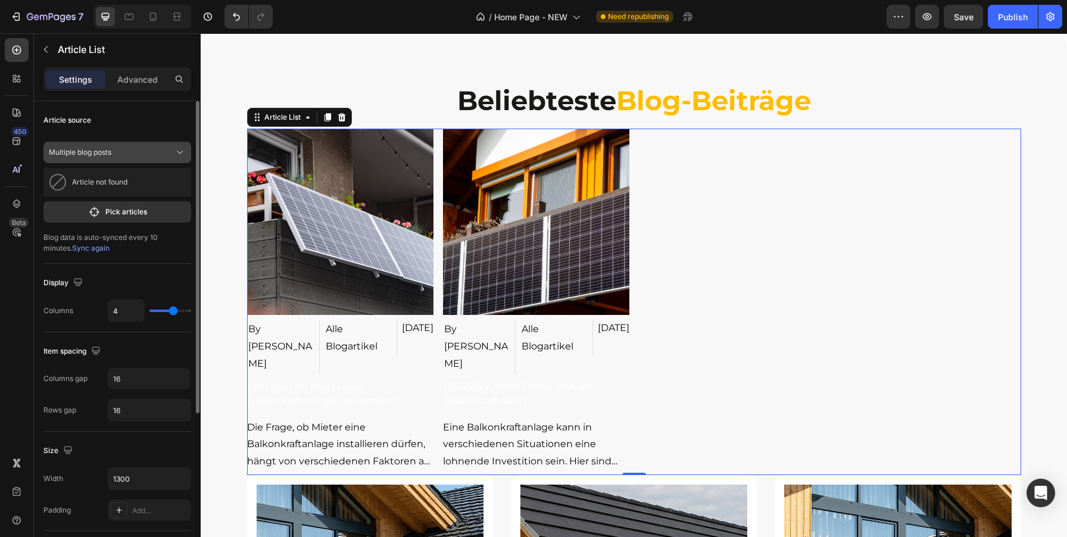
click at [181, 153] on icon at bounding box center [180, 152] width 12 height 12
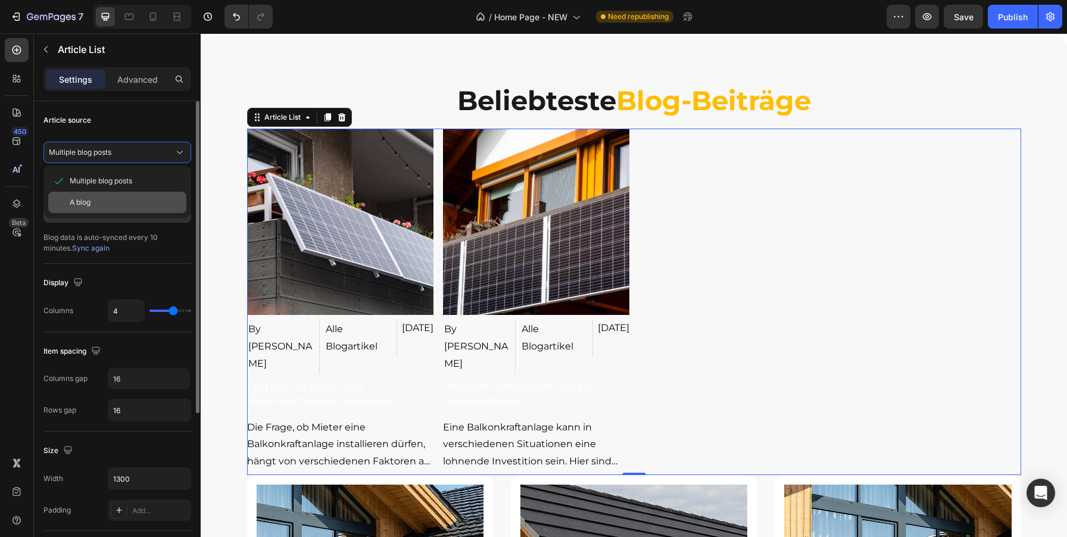
click at [118, 207] on div "A blog" at bounding box center [126, 202] width 112 height 11
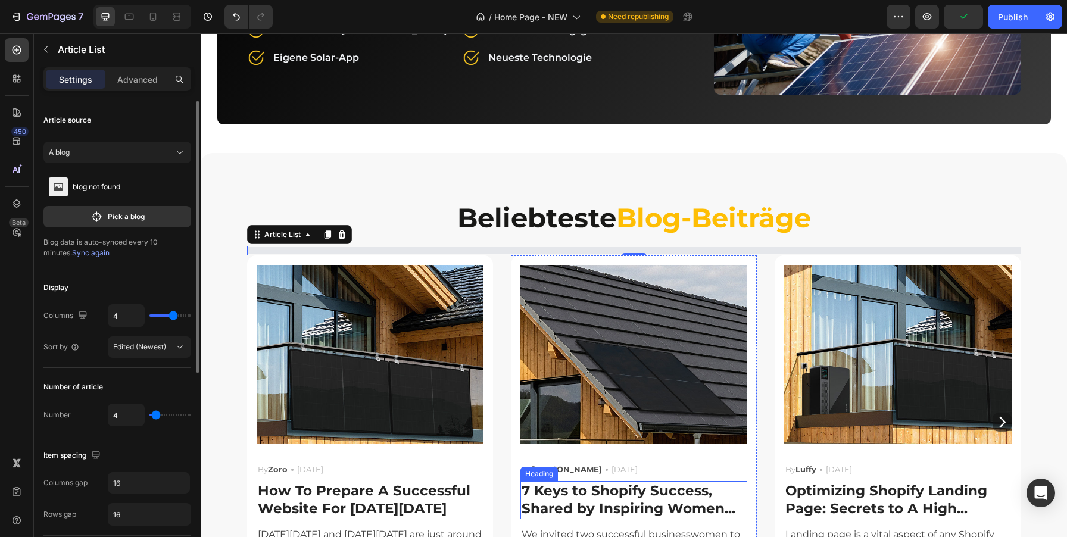
scroll to position [4087, 0]
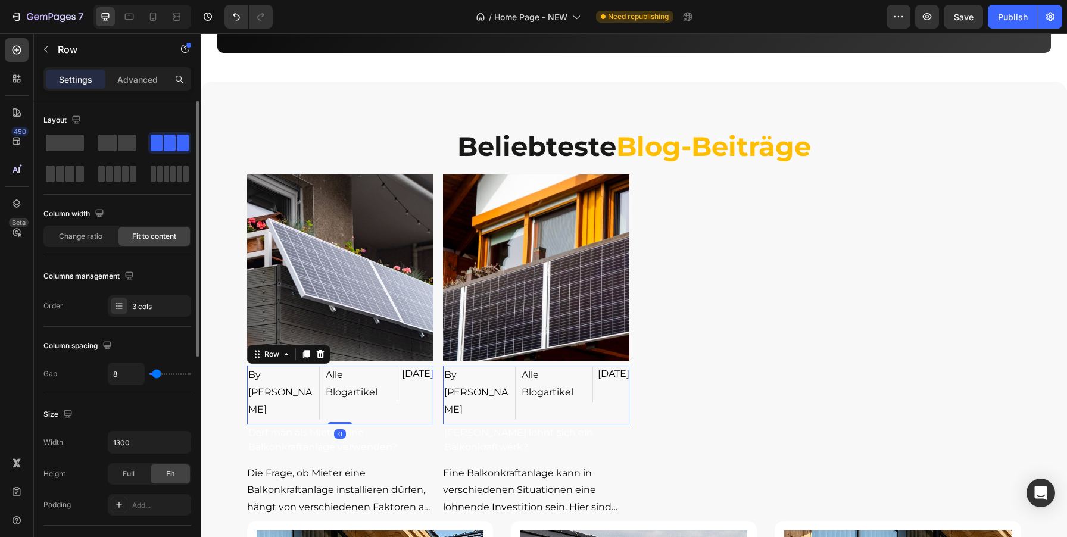
click at [429, 389] on div "Jun 23, 2023 Article Date" at bounding box center [418, 395] width 32 height 58
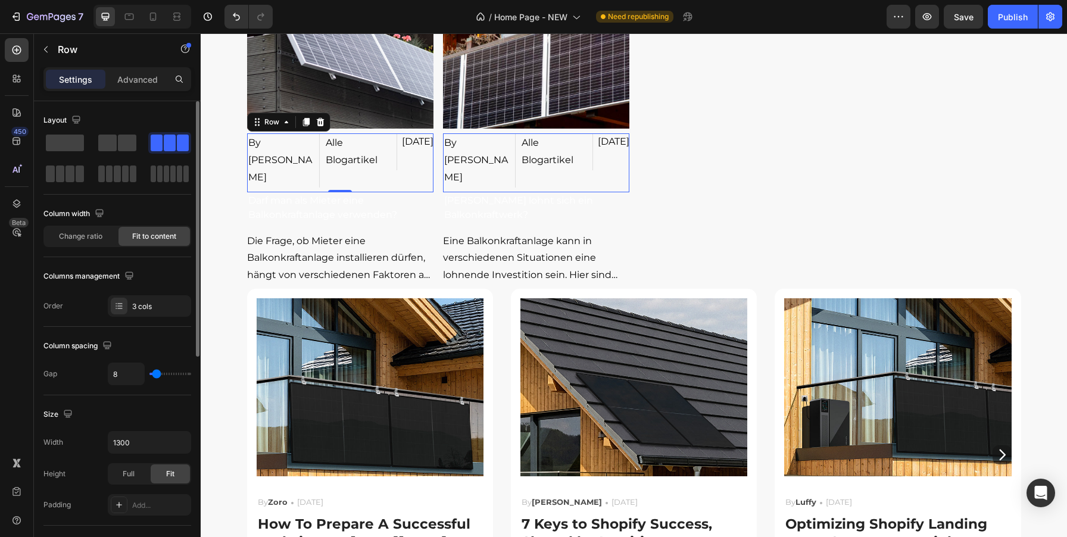
scroll to position [4277, 0]
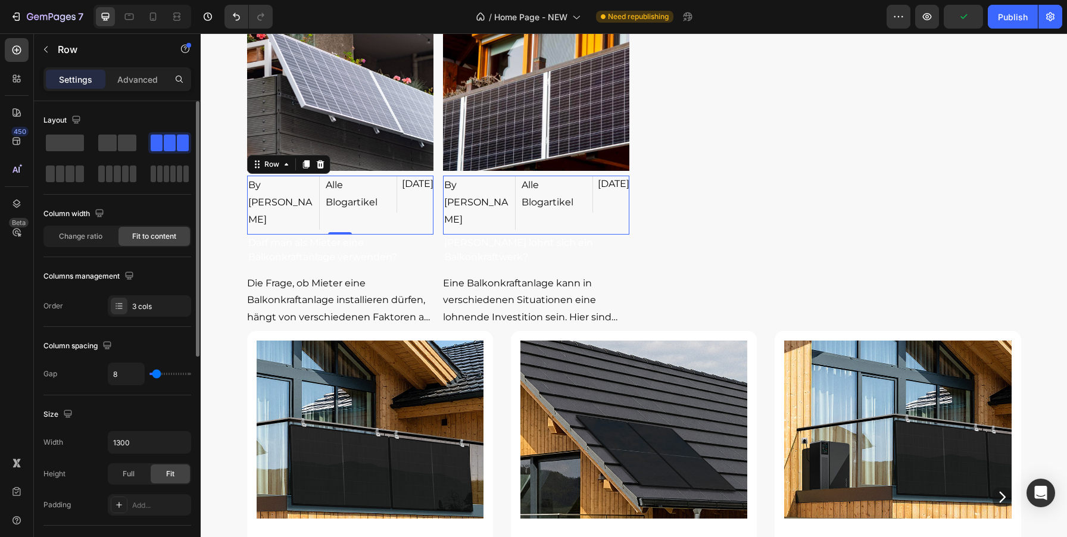
click at [421, 221] on div "Jun 23, 2023 Article Date" at bounding box center [418, 205] width 32 height 58
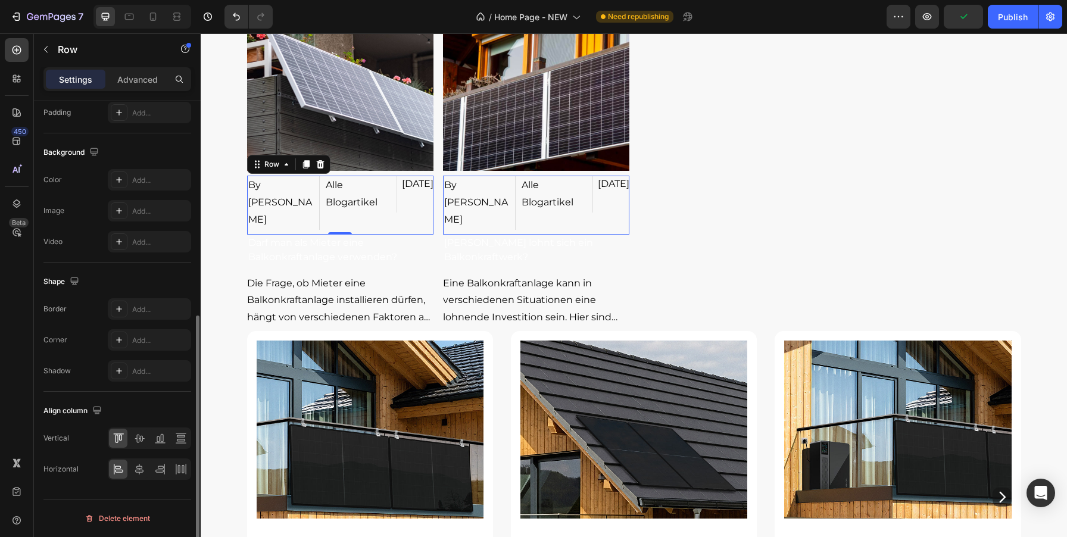
scroll to position [0, 0]
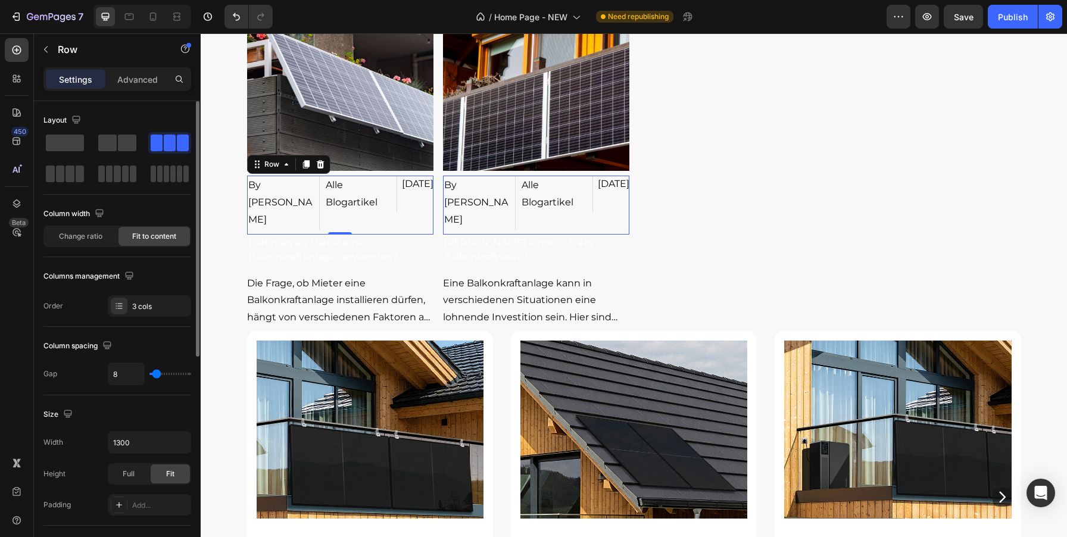
click at [79, 79] on p "Settings" at bounding box center [75, 79] width 33 height 13
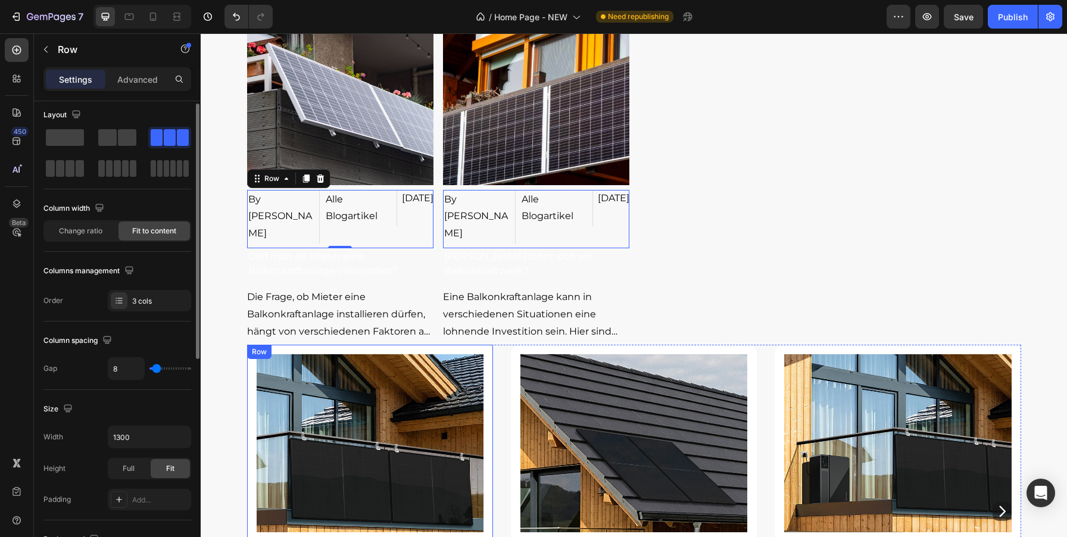
scroll to position [4094, 0]
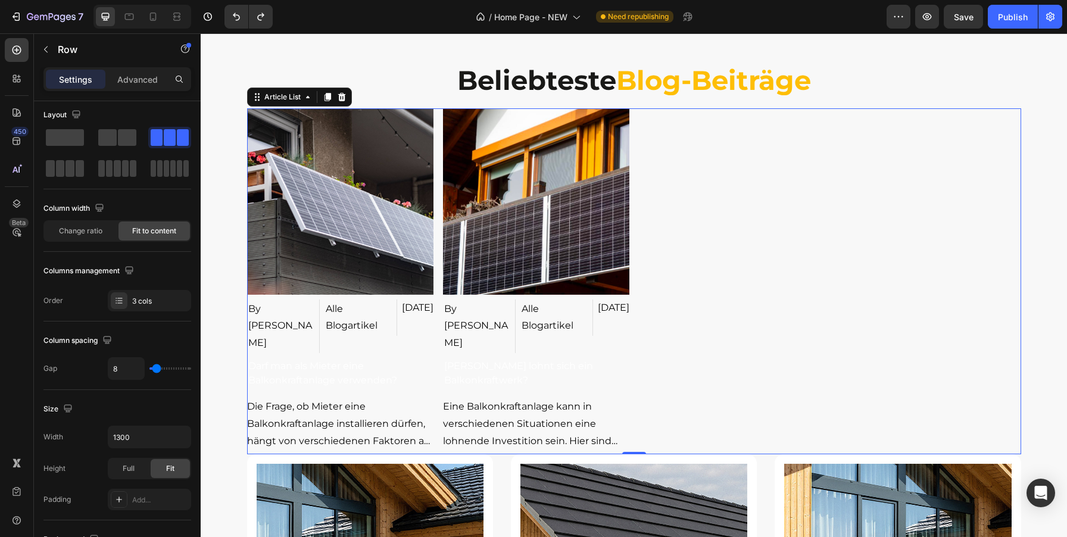
click at [662, 220] on div "Article Image By Nicolas Matzat Article Author Alle Blogartikel Article Categor…" at bounding box center [634, 281] width 774 height 347
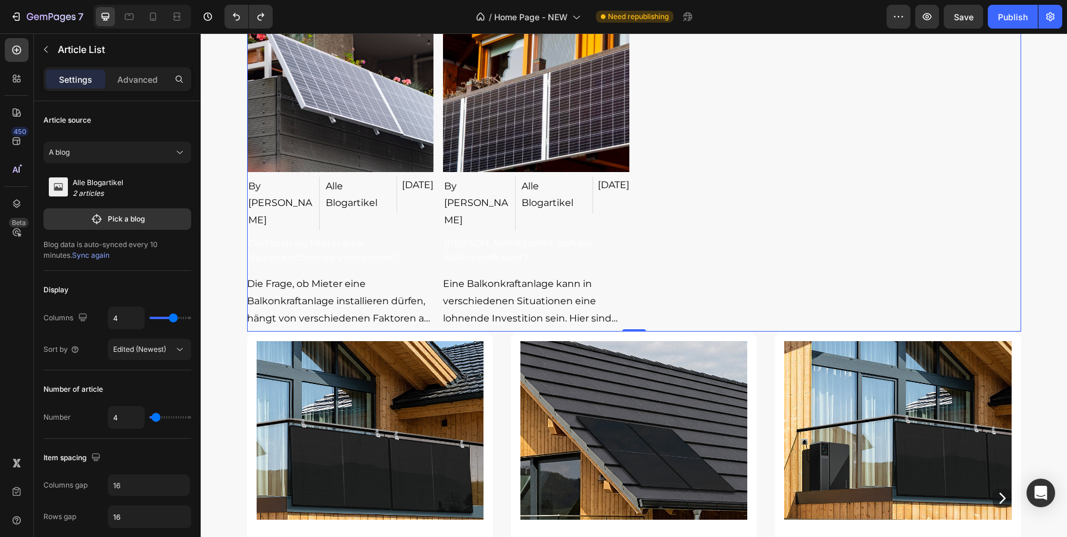
scroll to position [4217, 0]
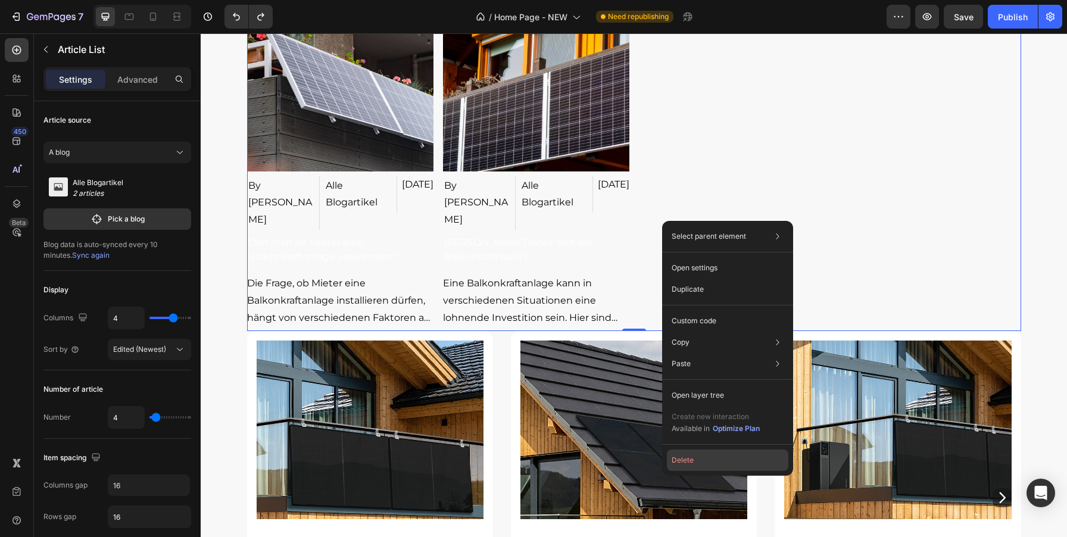
click at [681, 461] on button "Delete" at bounding box center [727, 460] width 121 height 21
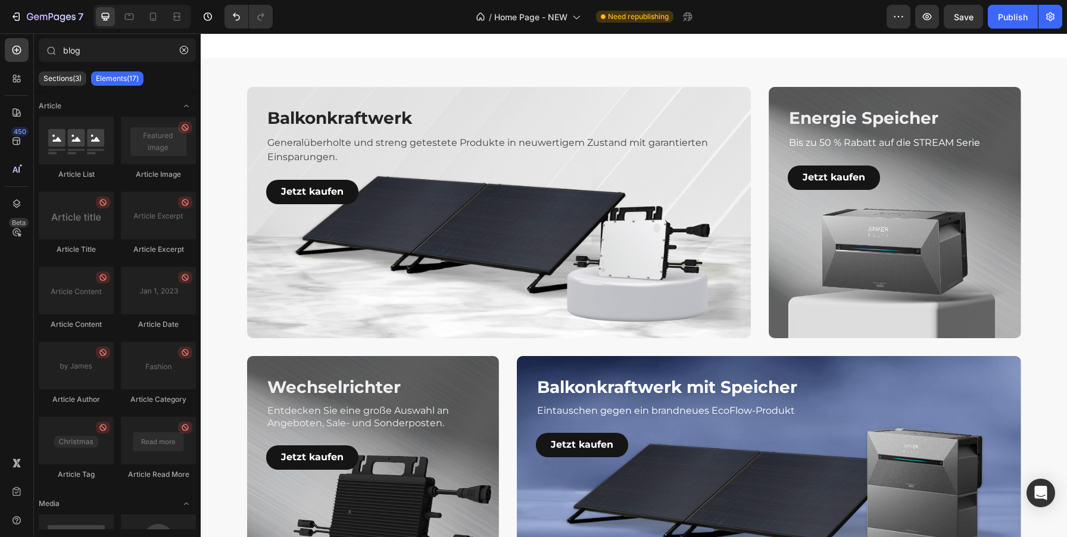
scroll to position [2692, 0]
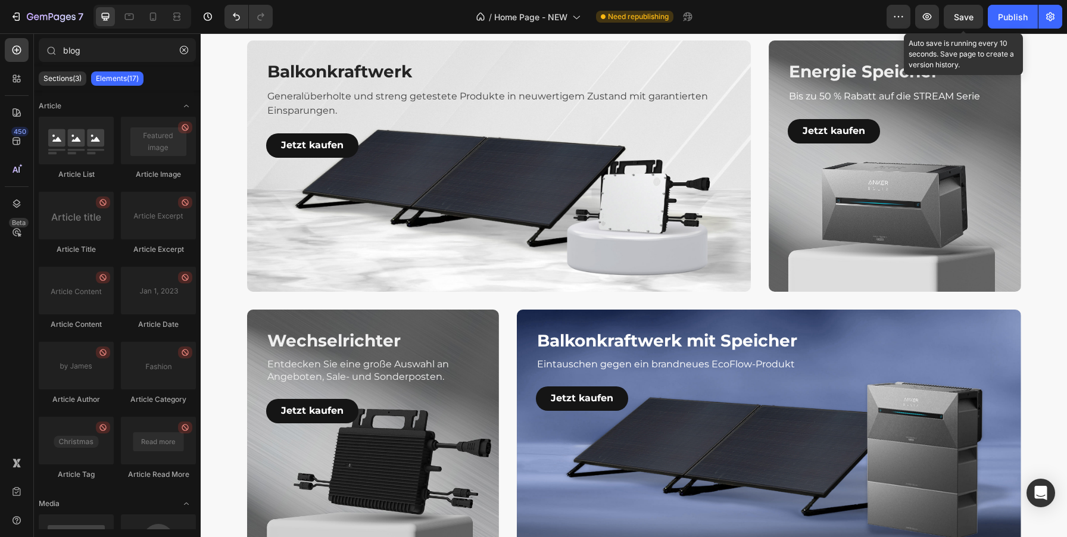
click at [955, 17] on span "Save" at bounding box center [964, 17] width 20 height 10
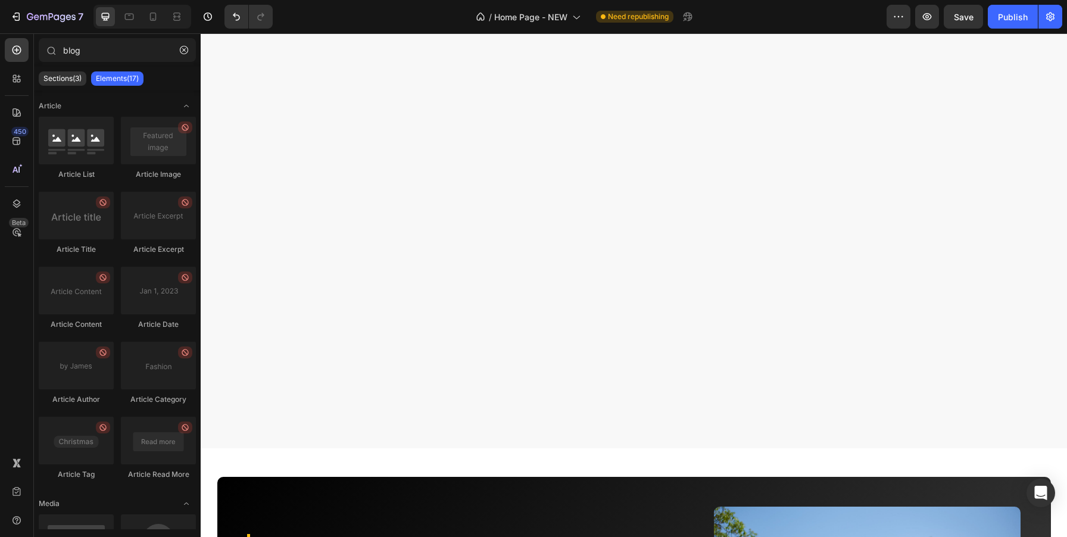
scroll to position [5017, 0]
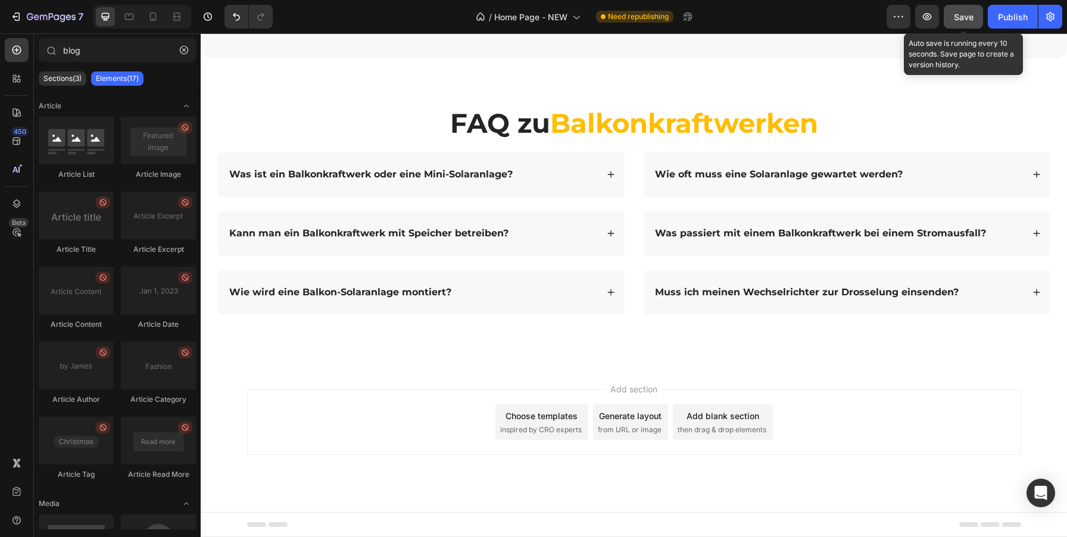
click at [953, 22] on button "Save" at bounding box center [963, 17] width 39 height 24
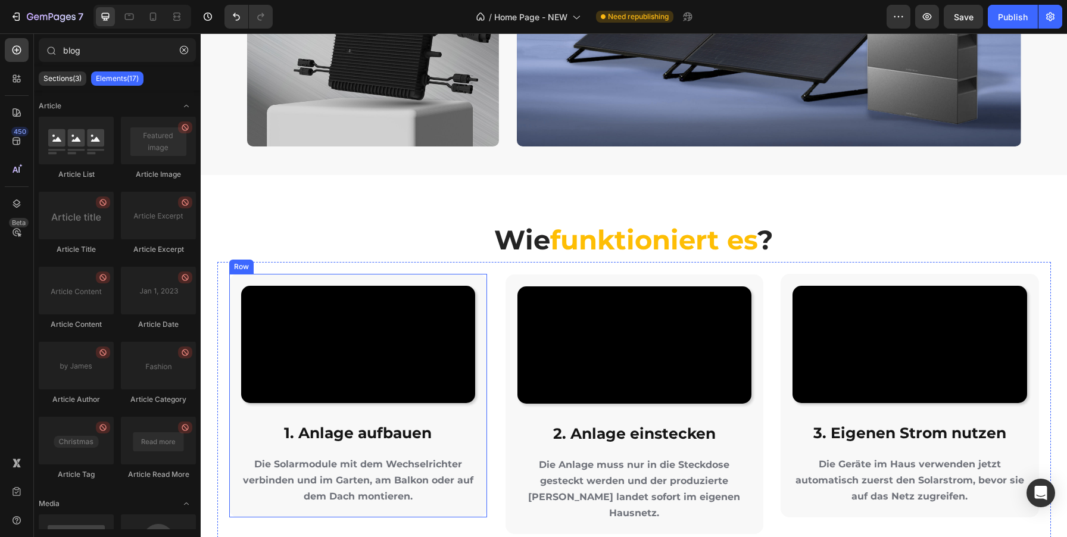
scroll to position [3140, 0]
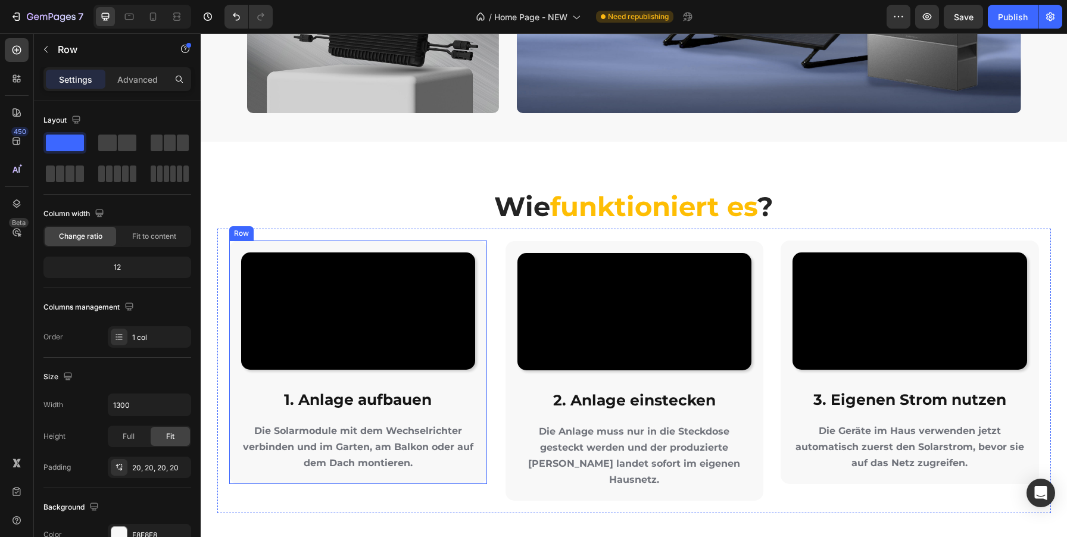
click at [481, 326] on div "Video 1. Anlage aufbauen Heading Die Solarmodule mit dem Wechselrichter verbind…" at bounding box center [358, 363] width 258 height 244
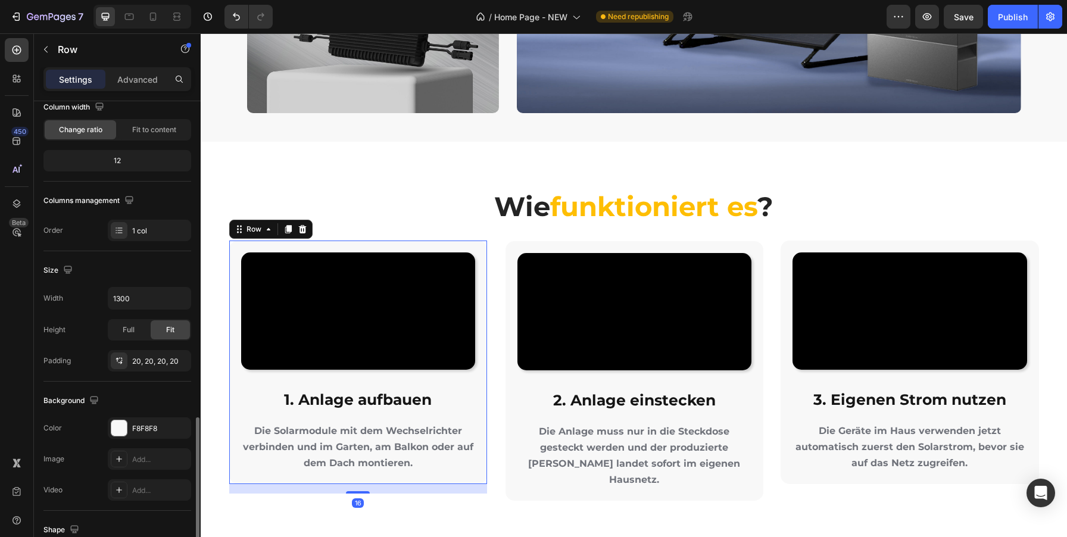
scroll to position [257, 0]
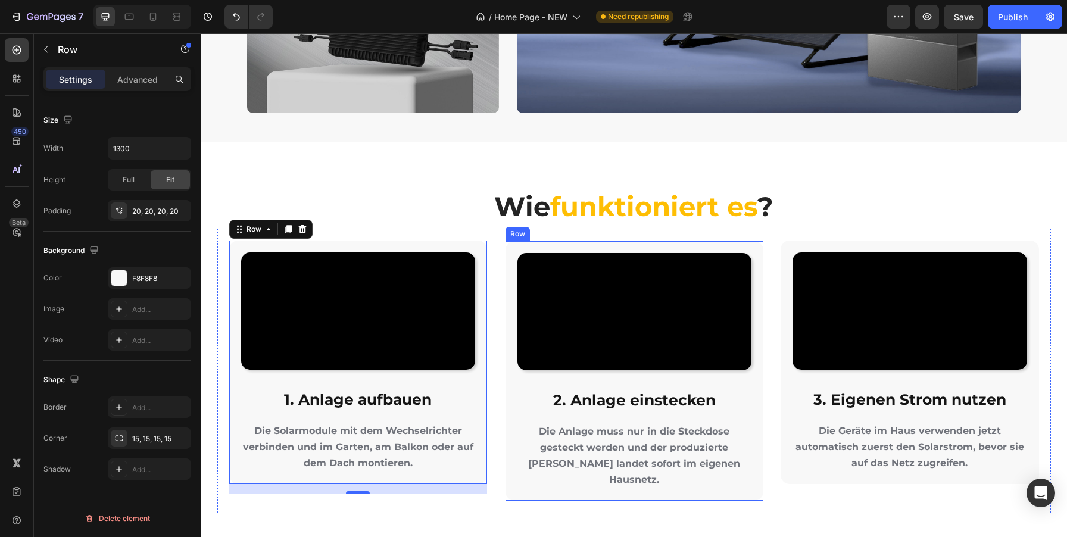
click at [510, 348] on div "Video 2. Anlage einstecken Heading Die Anlage muss nur in die Steckdose gesteck…" at bounding box center [635, 371] width 258 height 260
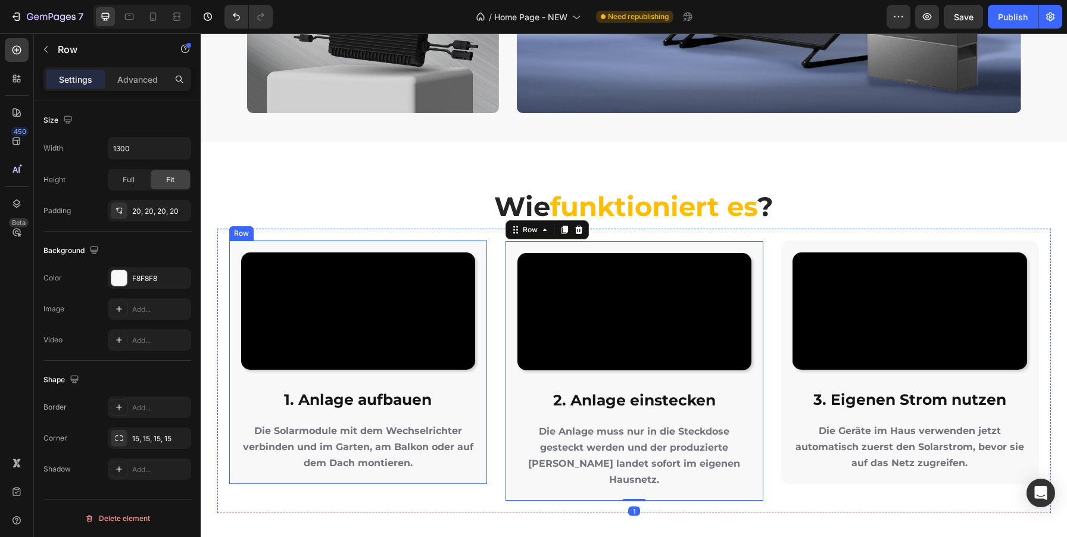
click at [483, 351] on div "Video 1. Anlage aufbauen Heading Die Solarmodule mit dem Wechselrichter verbind…" at bounding box center [358, 363] width 258 height 244
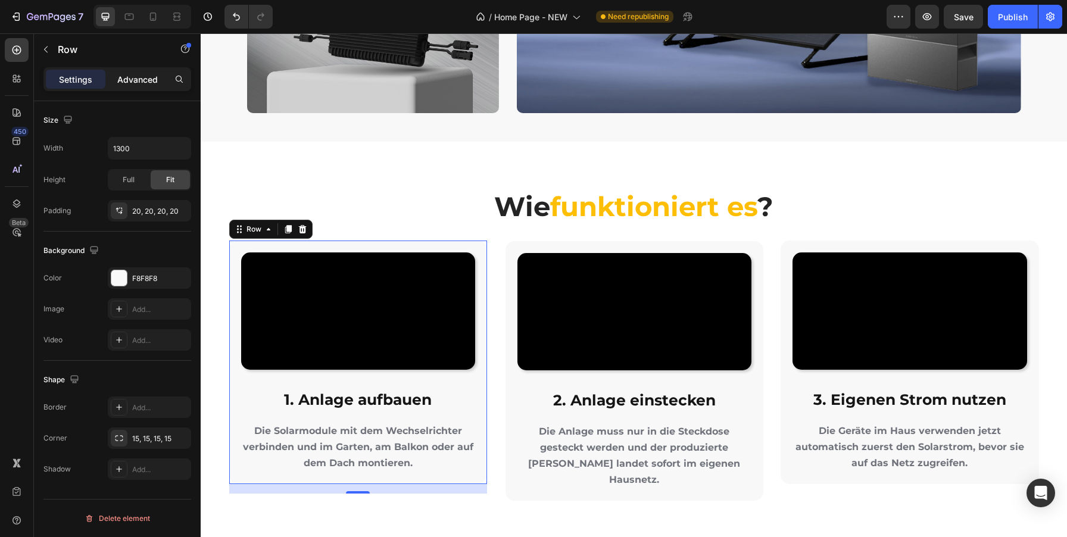
click at [131, 76] on p "Advanced" at bounding box center [137, 79] width 40 height 13
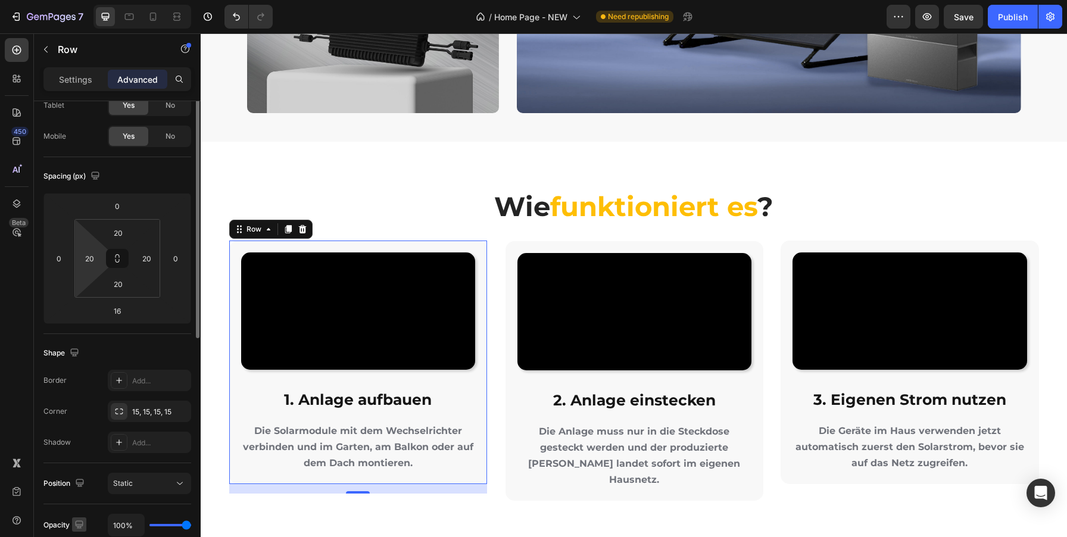
scroll to position [0, 0]
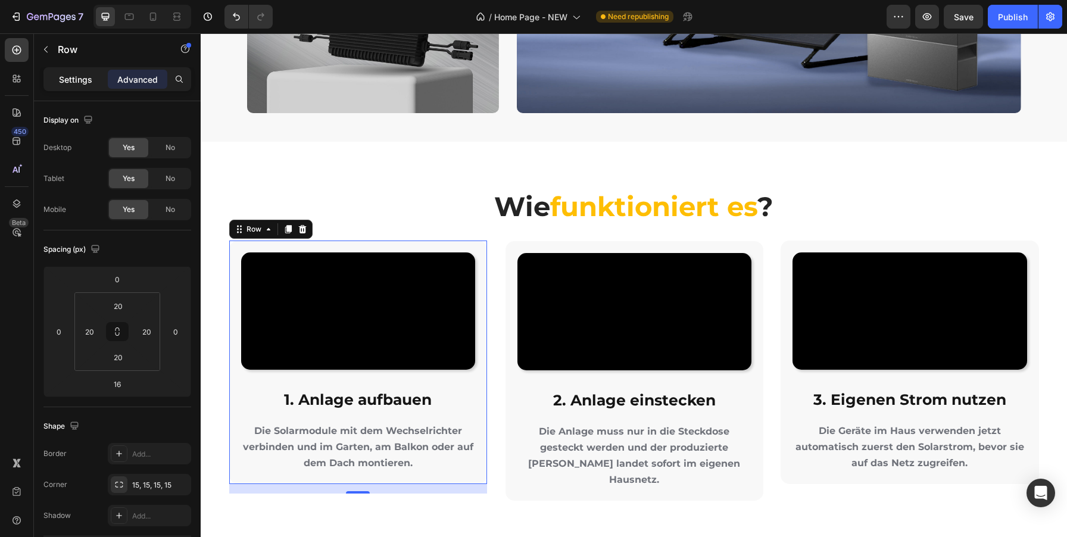
click at [74, 79] on p "Settings" at bounding box center [75, 79] width 33 height 13
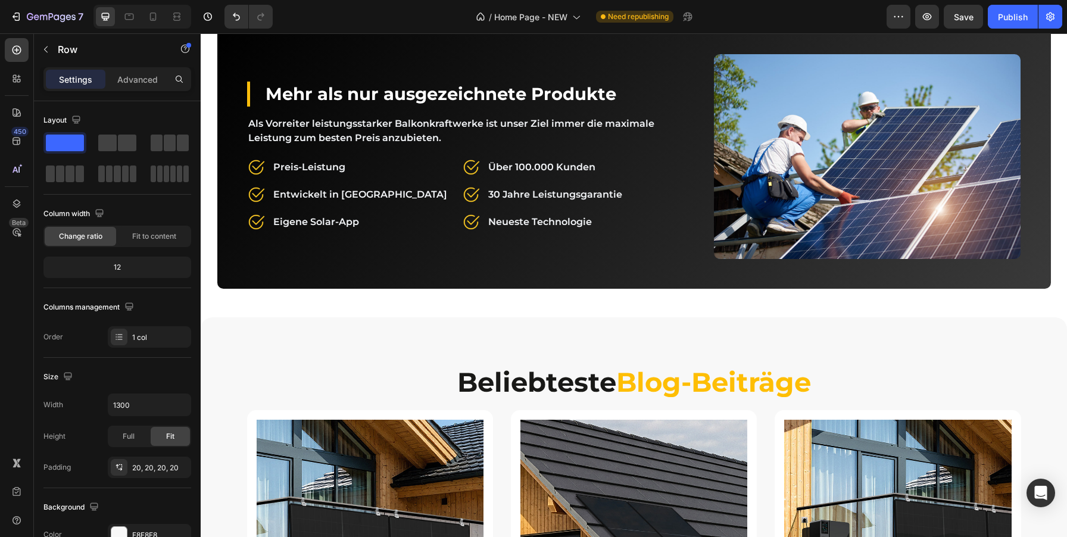
scroll to position [4210, 0]
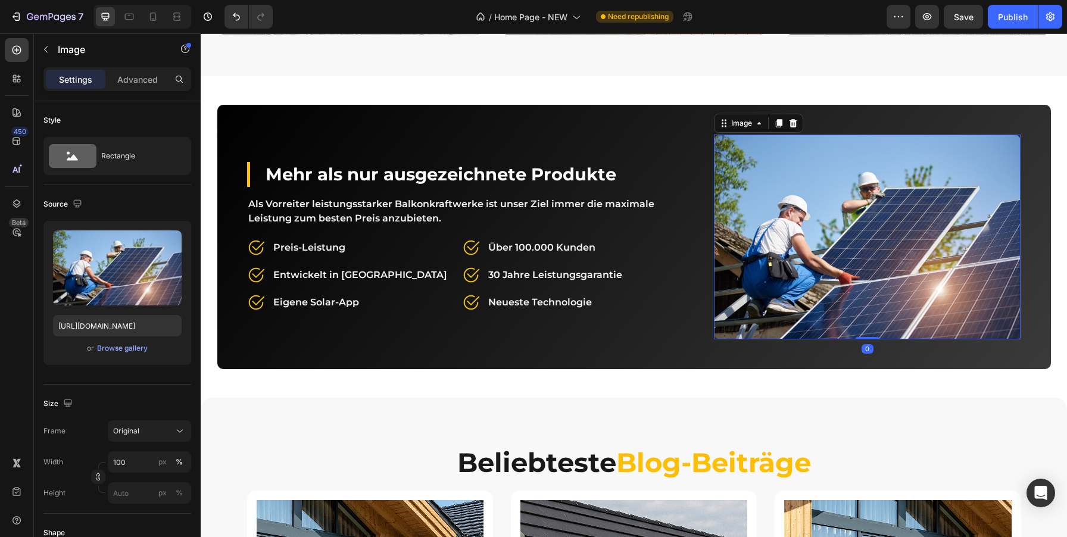
click at [885, 170] on img at bounding box center [867, 237] width 307 height 205
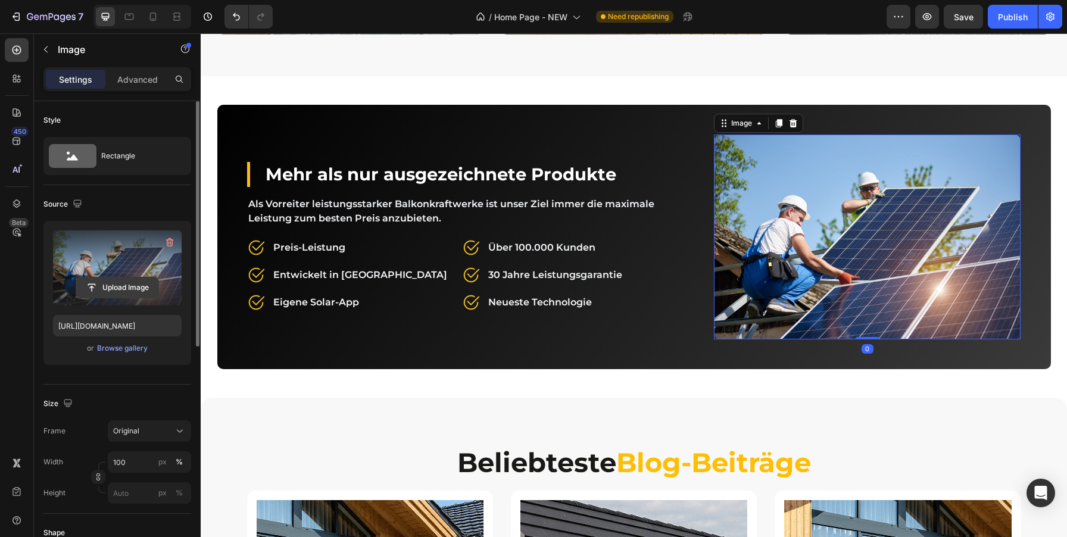
click at [113, 288] on input "file" at bounding box center [117, 287] width 82 height 20
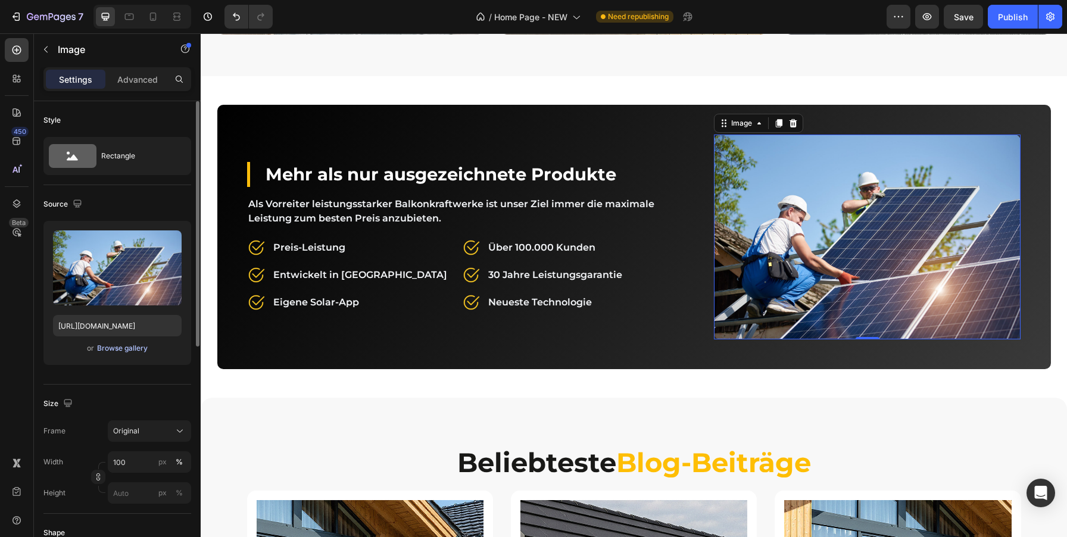
click at [118, 350] on div "Browse gallery" at bounding box center [122, 348] width 51 height 11
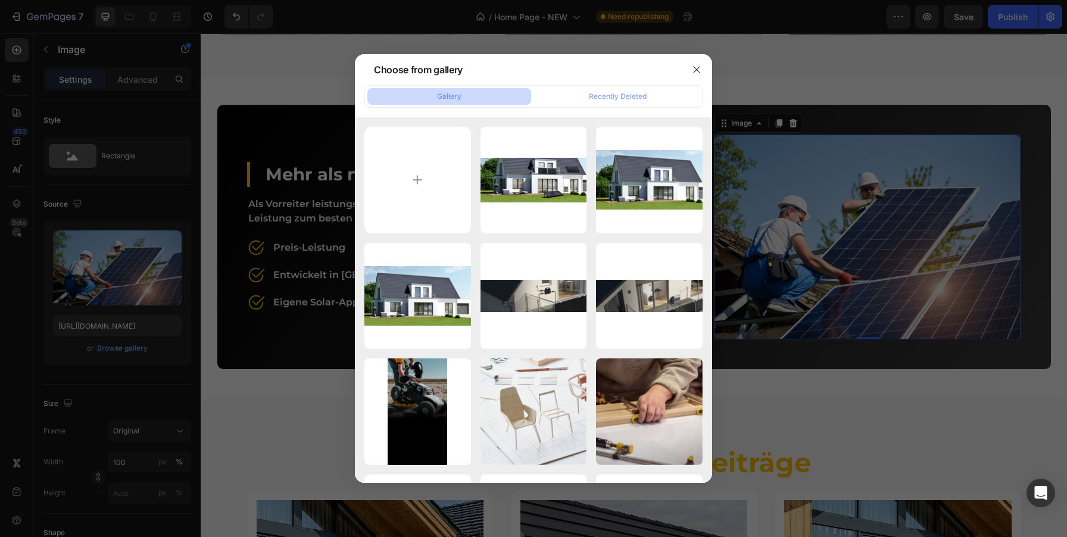
type input "C:\fakepath\Balkon man and woman.jpg"
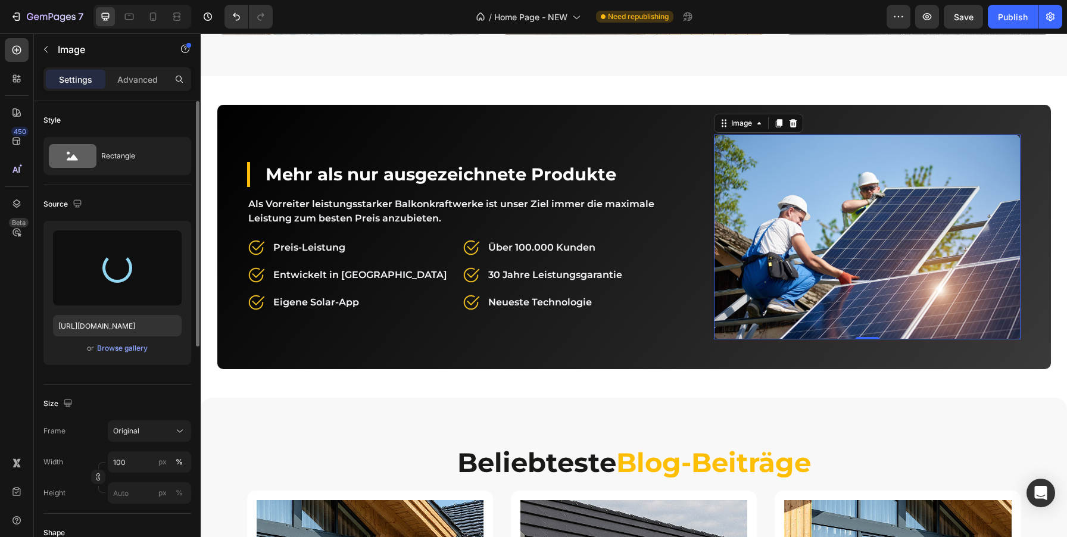
type input "[URL][DOMAIN_NAME]"
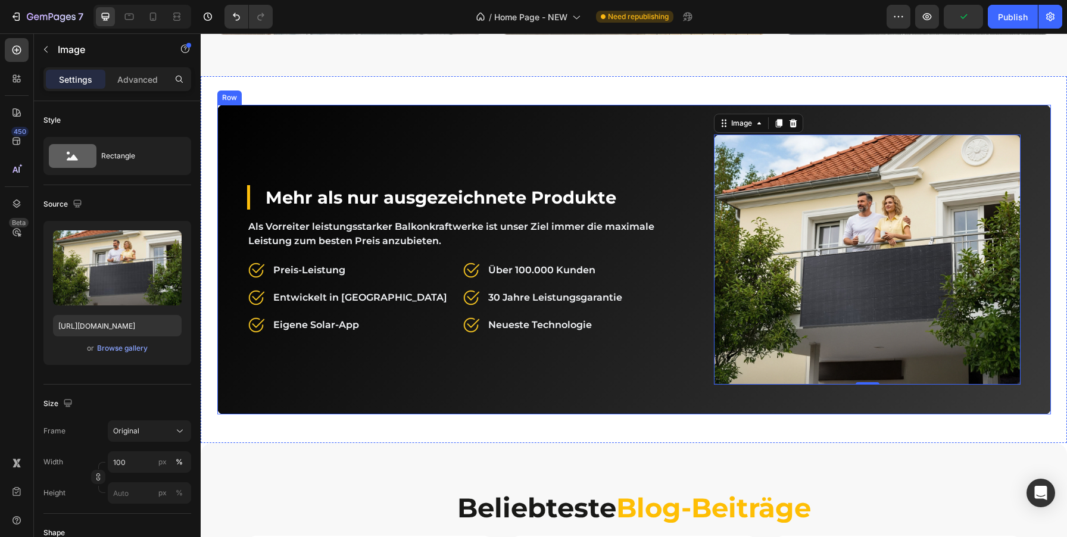
click at [245, 134] on div "Mehr als nur ausgezeichnete Produkte Heading Als Vorreiter leistungsstarker Bal…" at bounding box center [634, 260] width 834 height 310
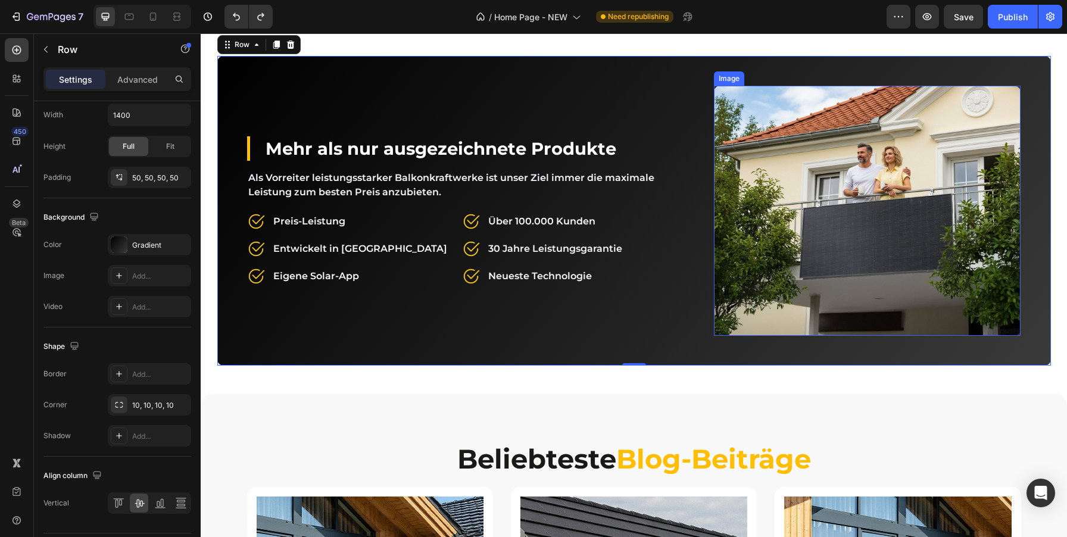
scroll to position [4238, 0]
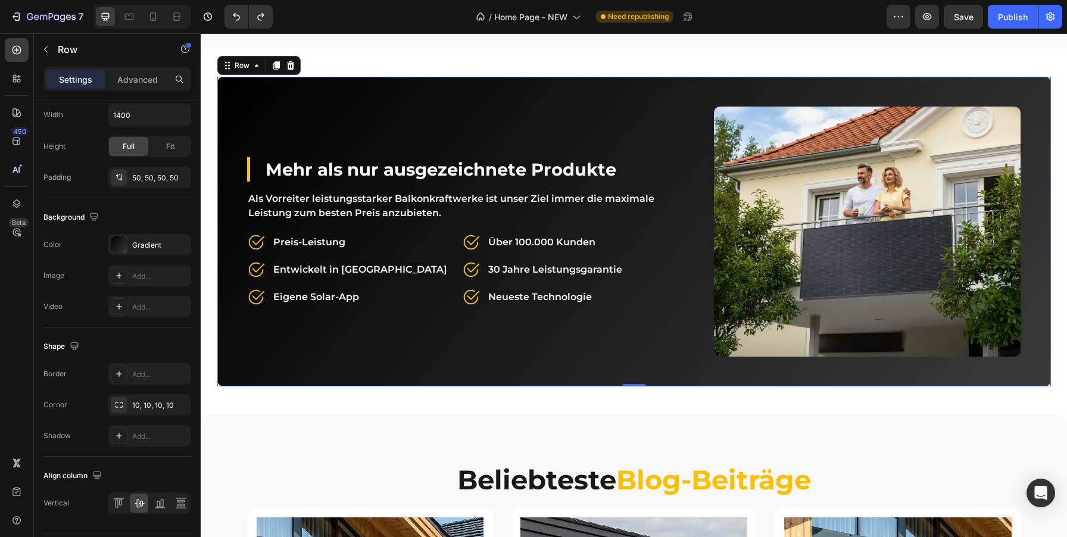
click at [238, 90] on div "Mehr als nur ausgezeichnete Produkte Heading Als Vorreiter leistungsstarker Bal…" at bounding box center [634, 232] width 834 height 310
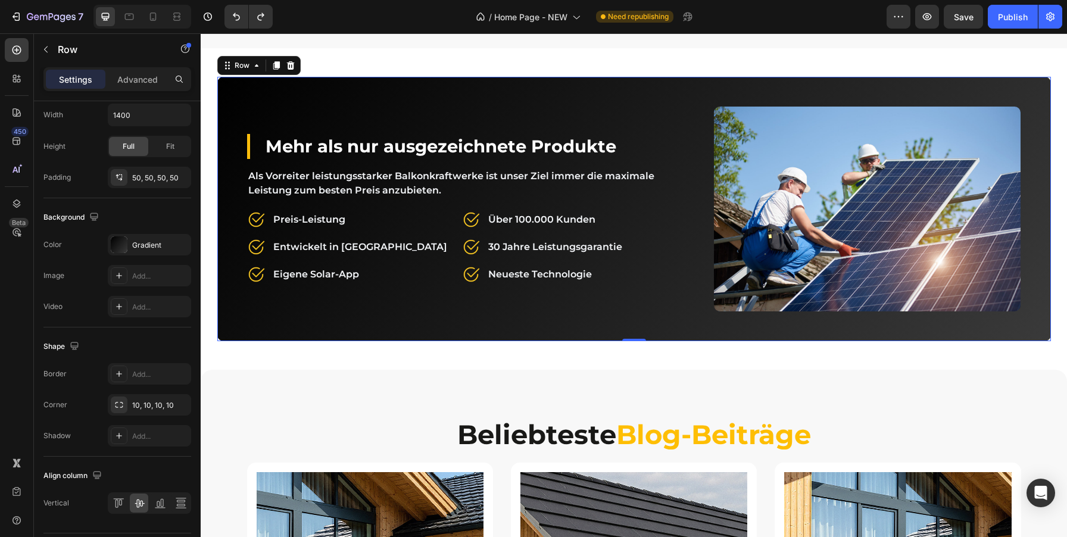
scroll to position [4153, 0]
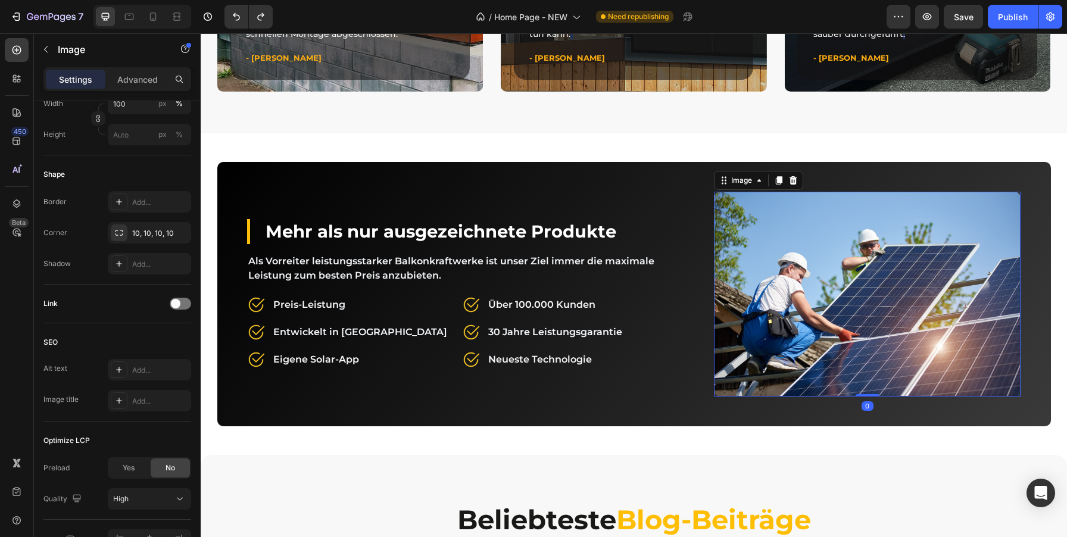
click at [819, 282] on img at bounding box center [867, 294] width 307 height 205
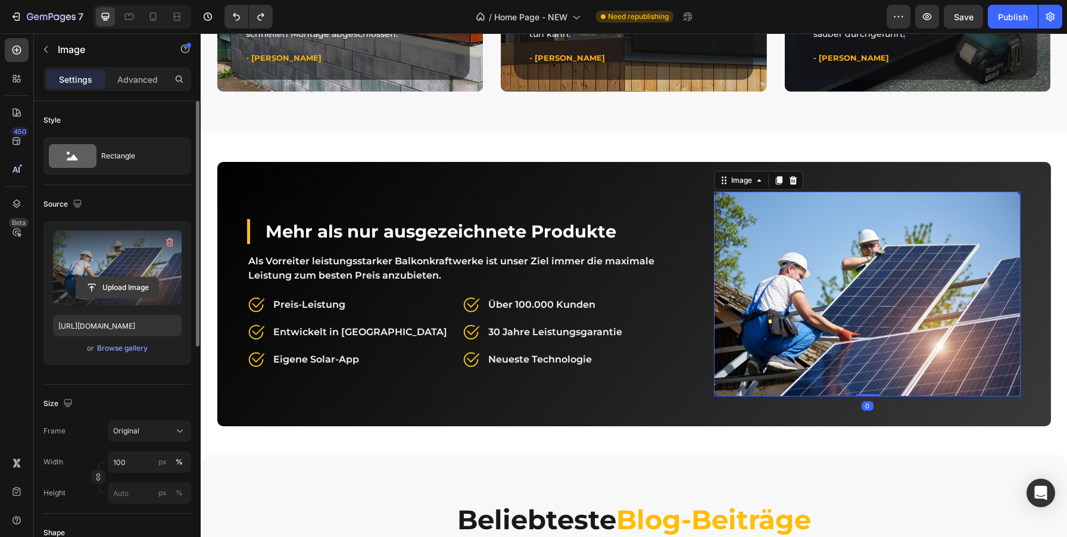
click at [108, 288] on input "file" at bounding box center [117, 287] width 82 height 20
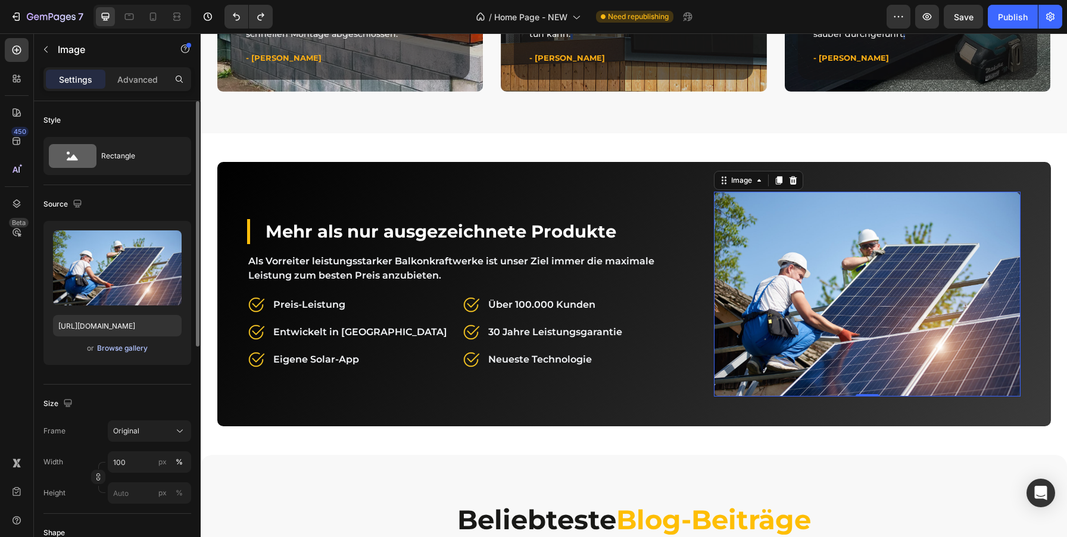
click at [114, 345] on div "Browse gallery" at bounding box center [122, 348] width 51 height 11
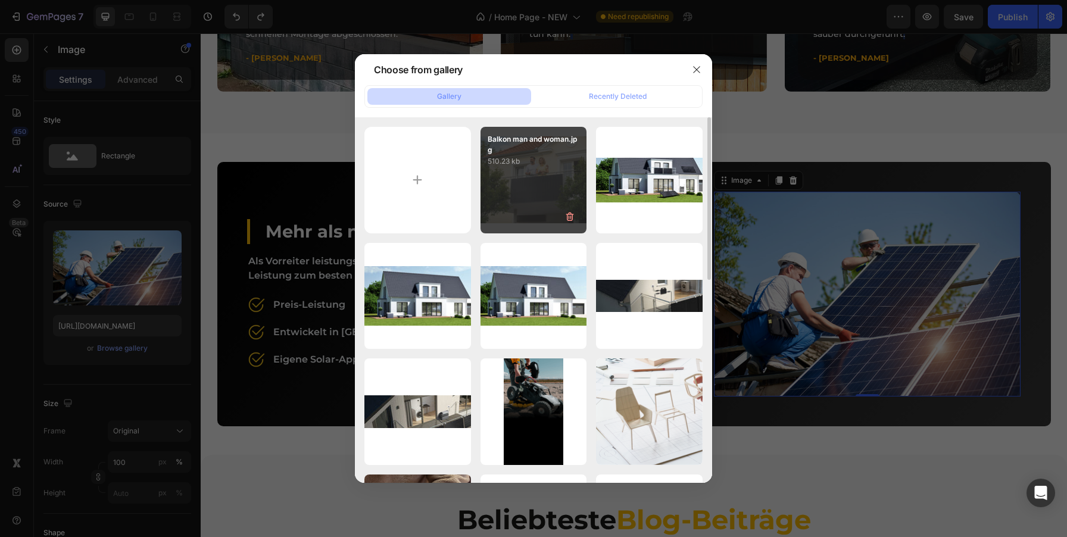
click at [541, 187] on div "Balkon man and woman.jpg 510.23 kb" at bounding box center [534, 180] width 107 height 107
type input "[URL][DOMAIN_NAME]"
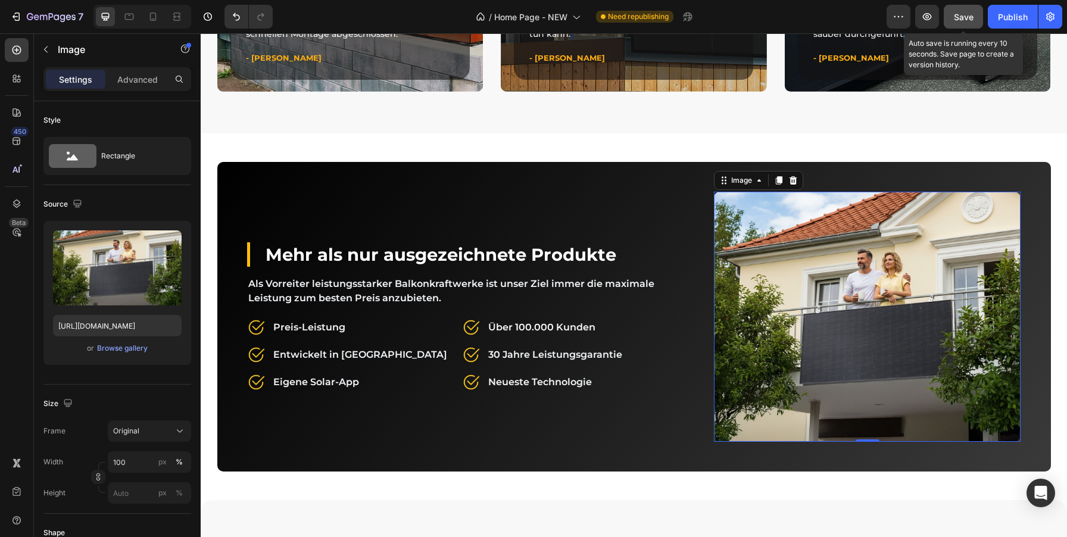
click at [952, 14] on button "Save" at bounding box center [963, 17] width 39 height 24
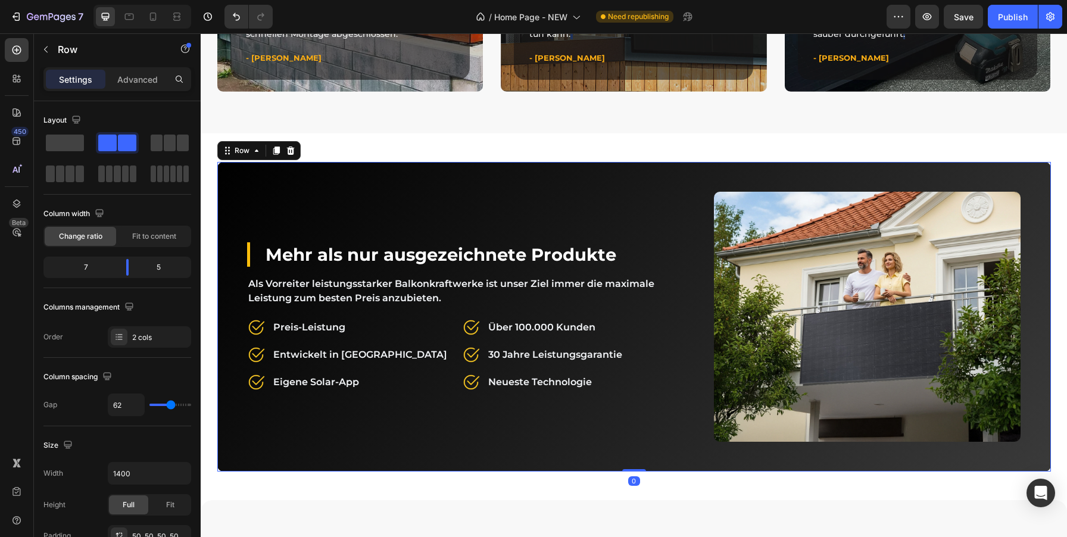
click at [239, 174] on div "Mehr als nur ausgezeichnete Produkte Heading Als Vorreiter leistungsstarker Bal…" at bounding box center [634, 317] width 834 height 310
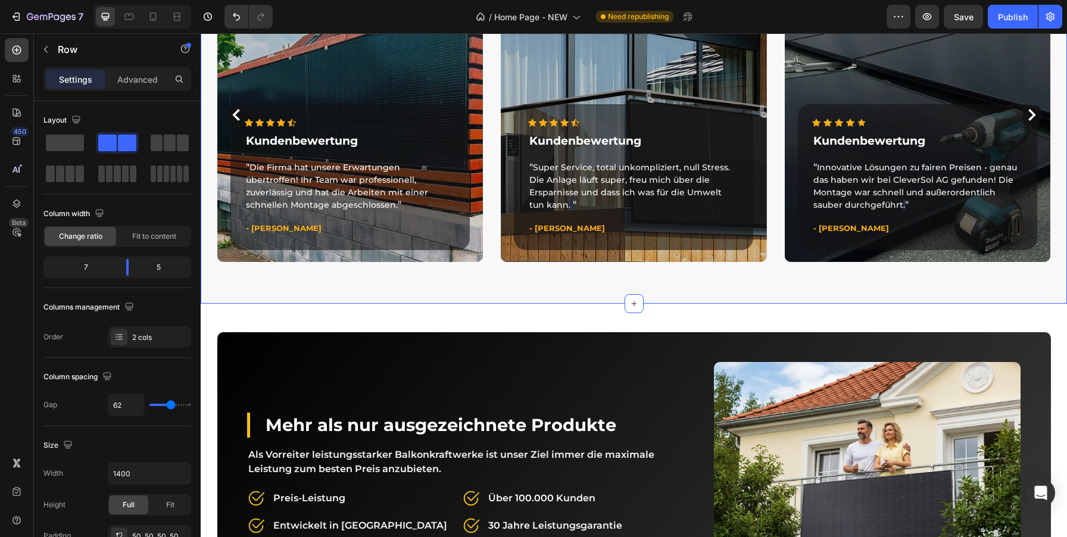
scroll to position [3699, 0]
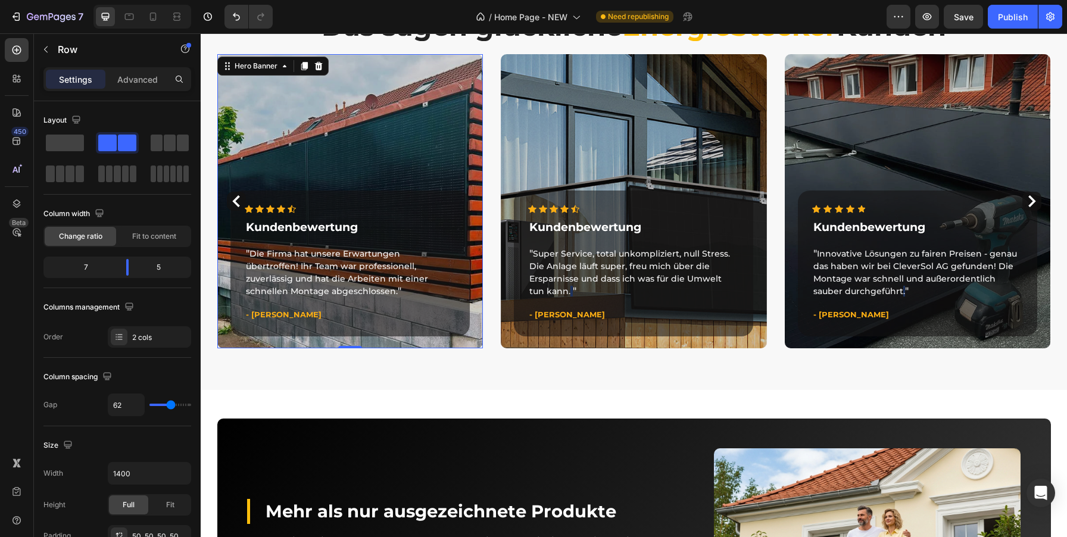
click at [248, 91] on div "Overlay" at bounding box center [350, 201] width 266 height 294
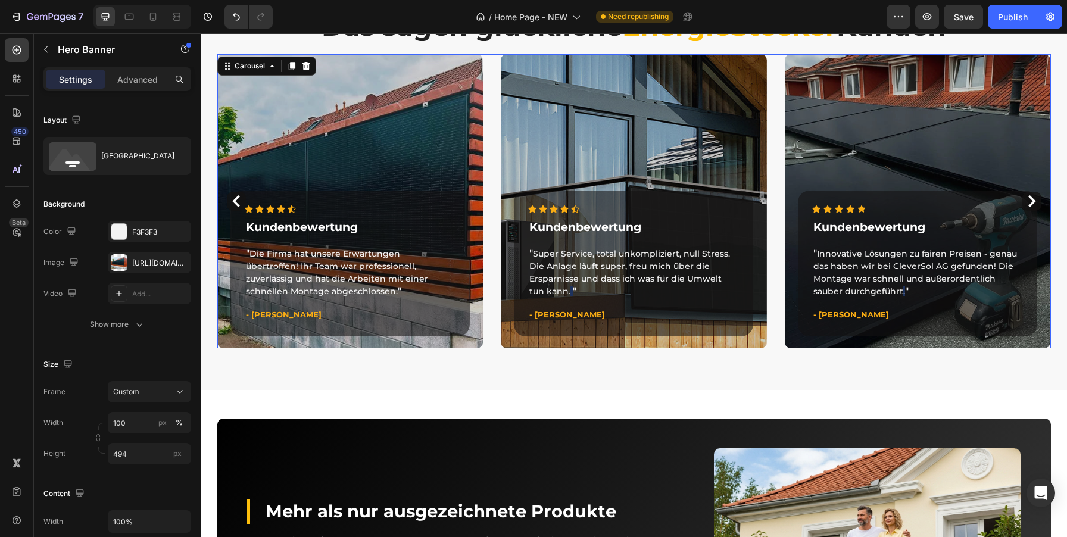
click at [491, 344] on div "Icon Icon Icon Icon Icon Icon List Hoz Kundenbewertung Text block " Die Firma h…" at bounding box center [634, 201] width 834 height 294
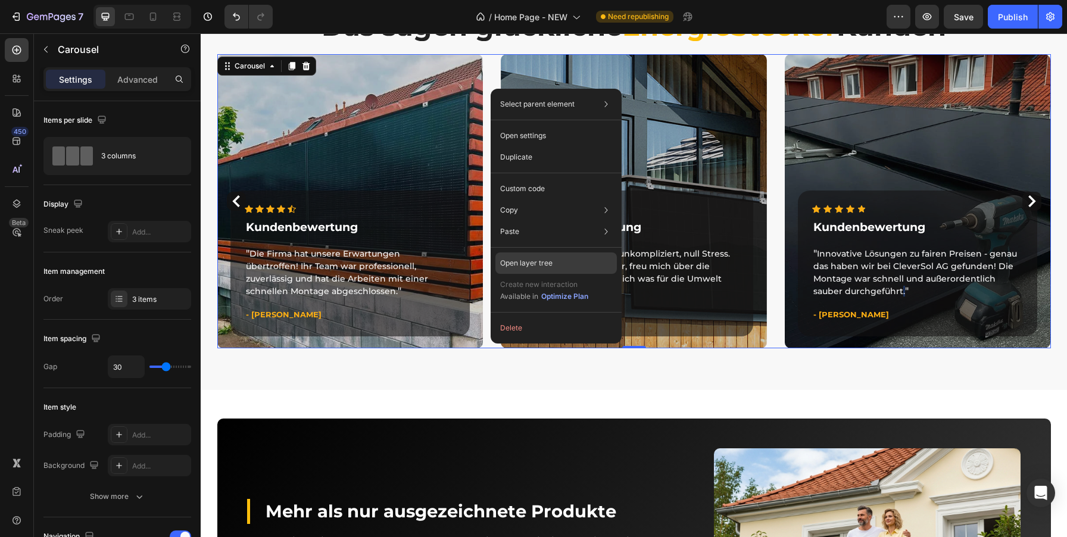
click at [557, 261] on div "Open layer tree" at bounding box center [555, 262] width 121 height 21
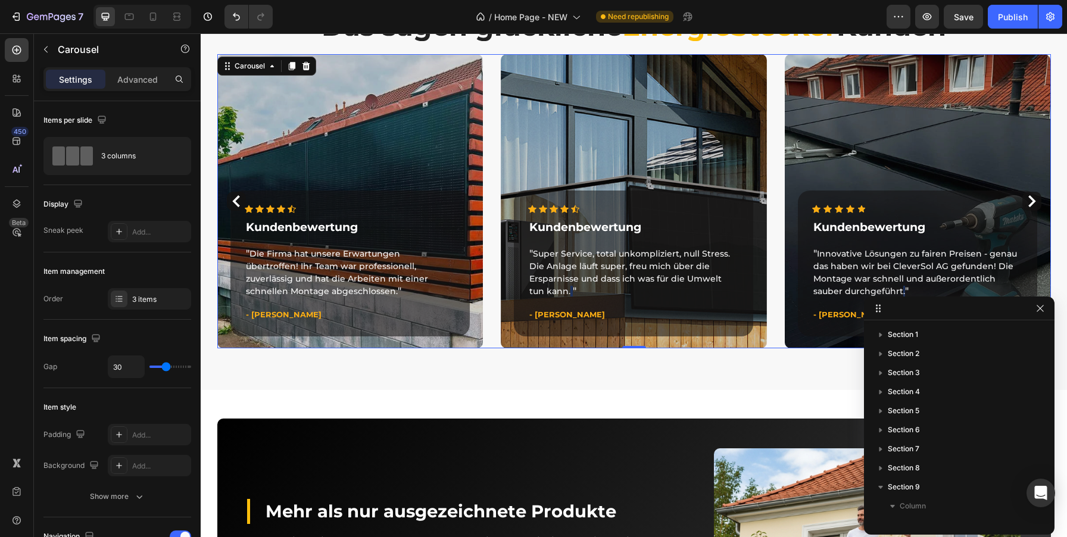
scroll to position [146, 0]
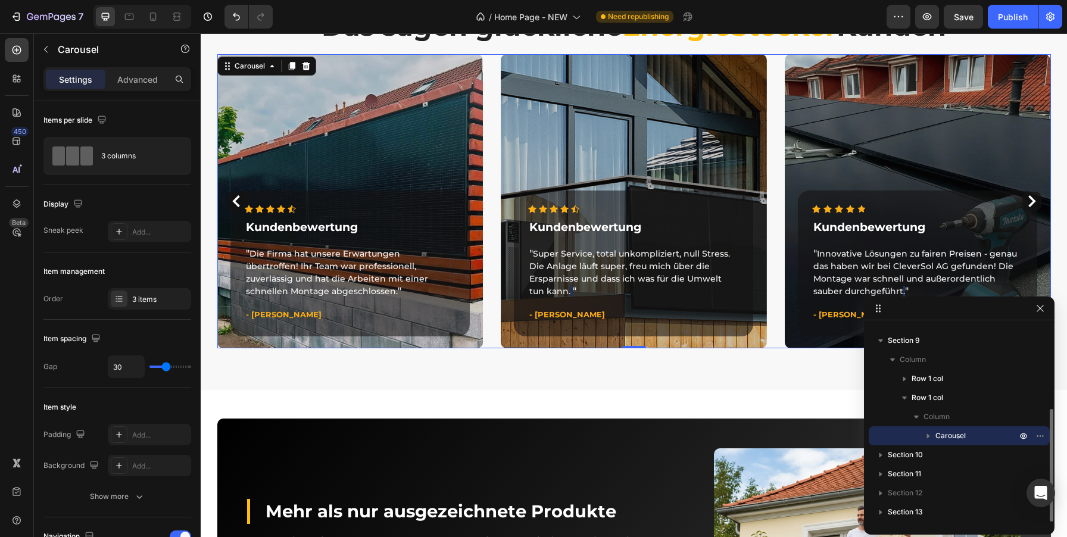
click at [930, 433] on icon "button" at bounding box center [928, 436] width 12 height 12
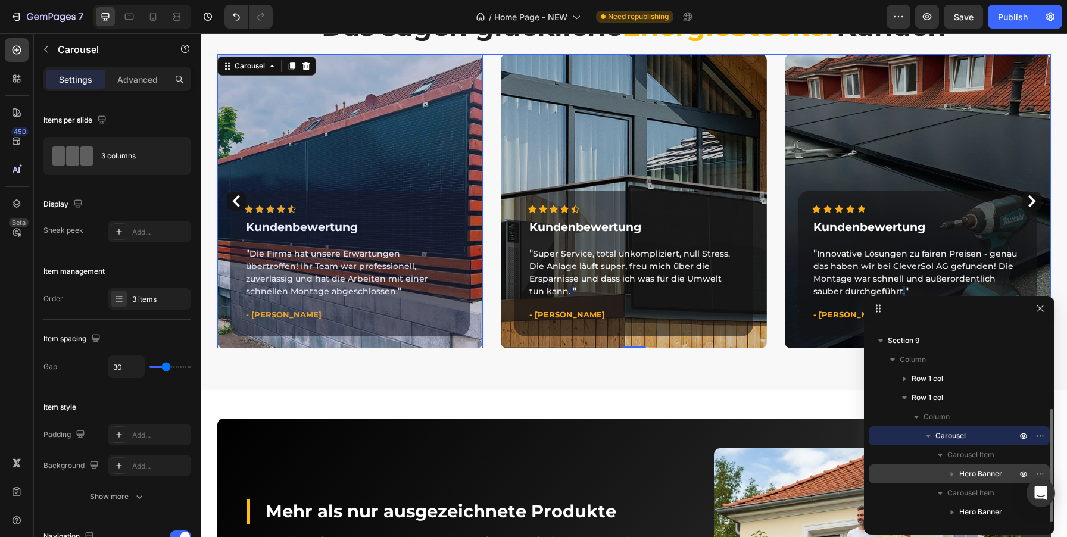
click at [985, 473] on span "Hero Banner" at bounding box center [980, 474] width 43 height 12
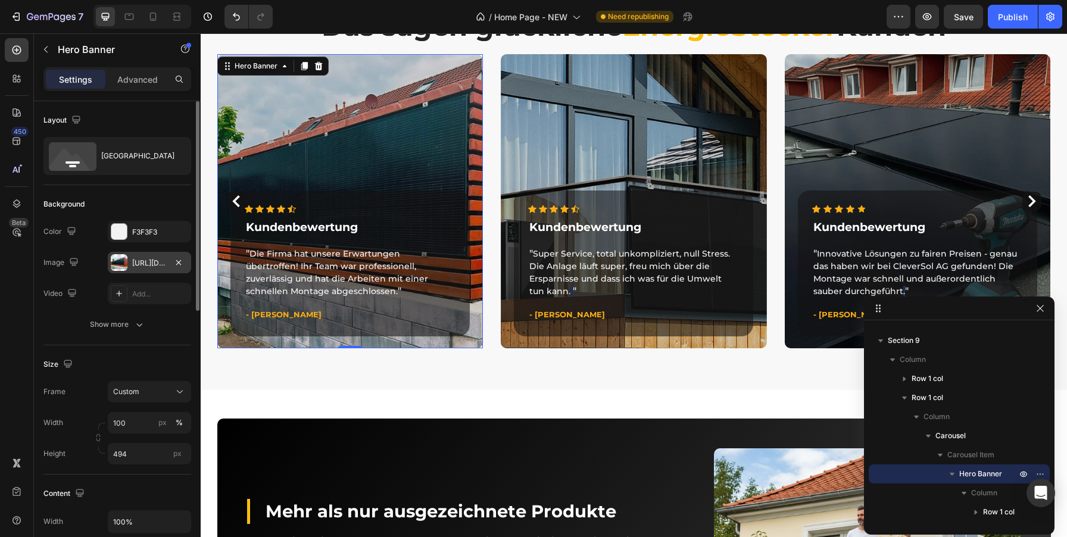
click at [137, 261] on div "[URL][DOMAIN_NAME]" at bounding box center [149, 263] width 35 height 11
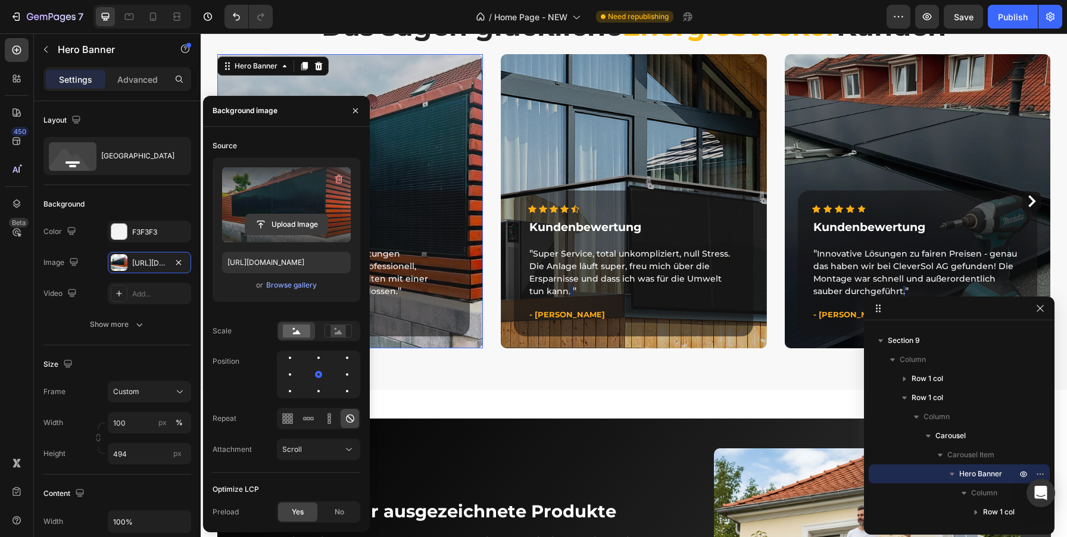
click at [278, 223] on input "file" at bounding box center [286, 224] width 82 height 20
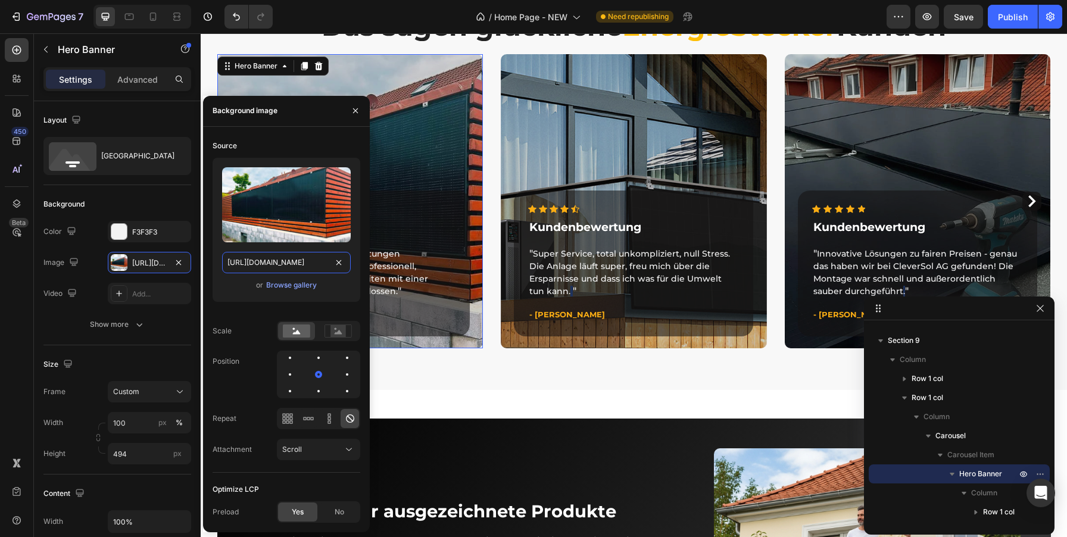
click at [286, 266] on input "[URL][DOMAIN_NAME]" at bounding box center [286, 262] width 129 height 21
paste input "c_1.jpg?v=1756387451"
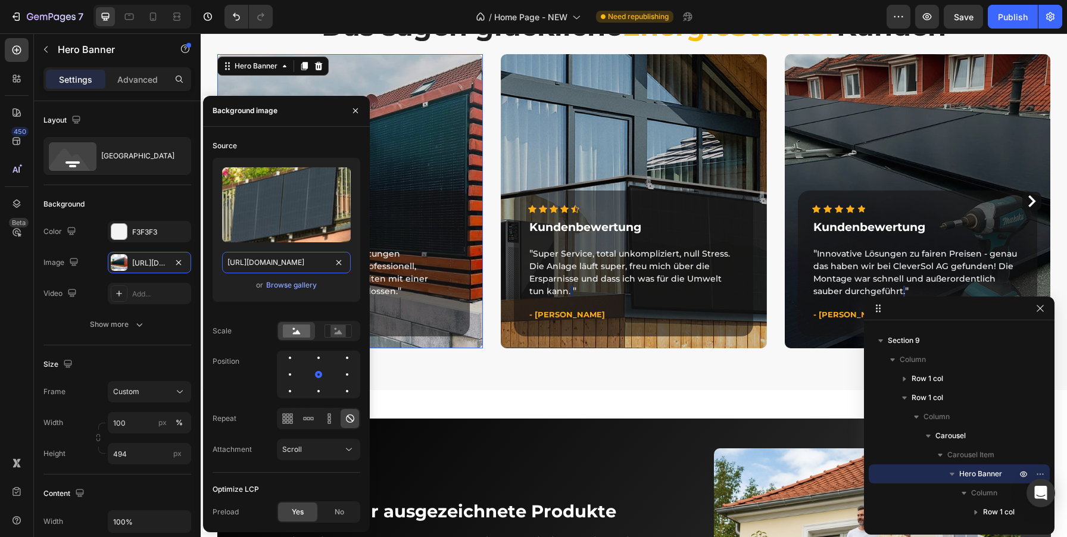
scroll to position [0, 159]
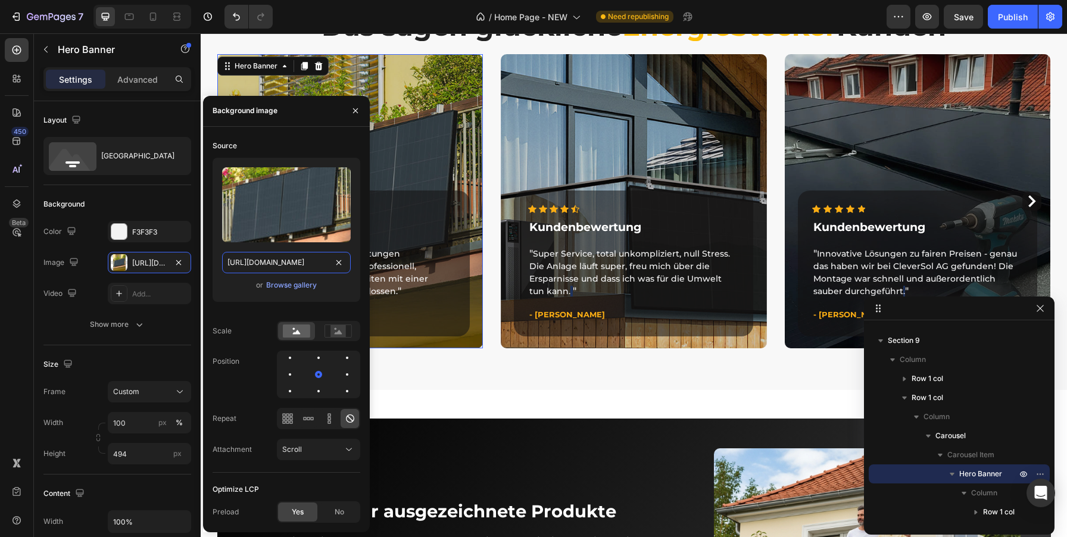
click at [278, 261] on input "[URL][DOMAIN_NAME]" at bounding box center [286, 262] width 129 height 21
drag, startPoint x: 276, startPoint y: 261, endPoint x: 341, endPoint y: 262, distance: 64.9
click at [341, 262] on div "[URL][DOMAIN_NAME]" at bounding box center [286, 262] width 129 height 21
type input "[URL][DOMAIN_NAME]"
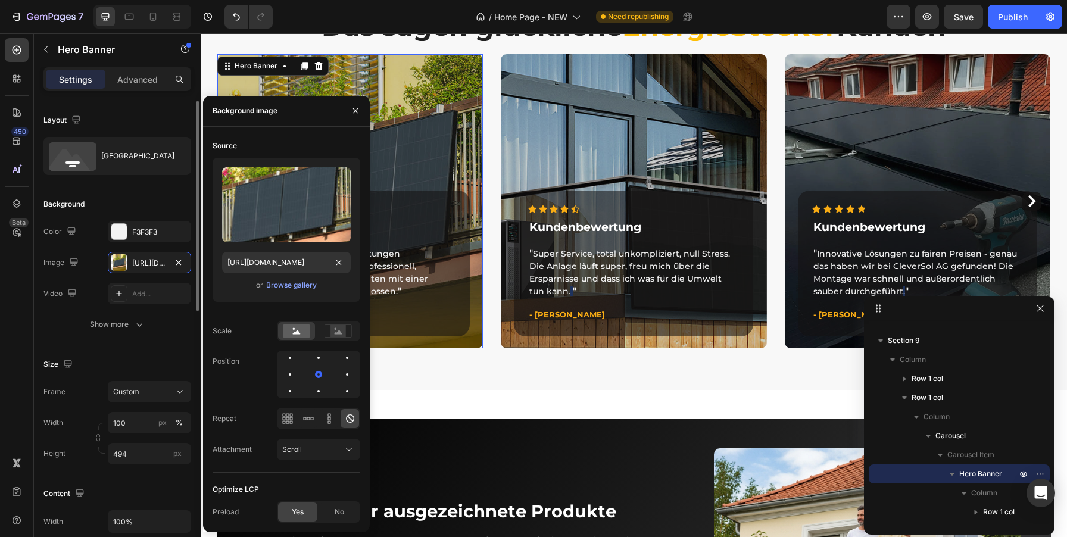
click at [57, 271] on div "Image" at bounding box center [62, 262] width 38 height 19
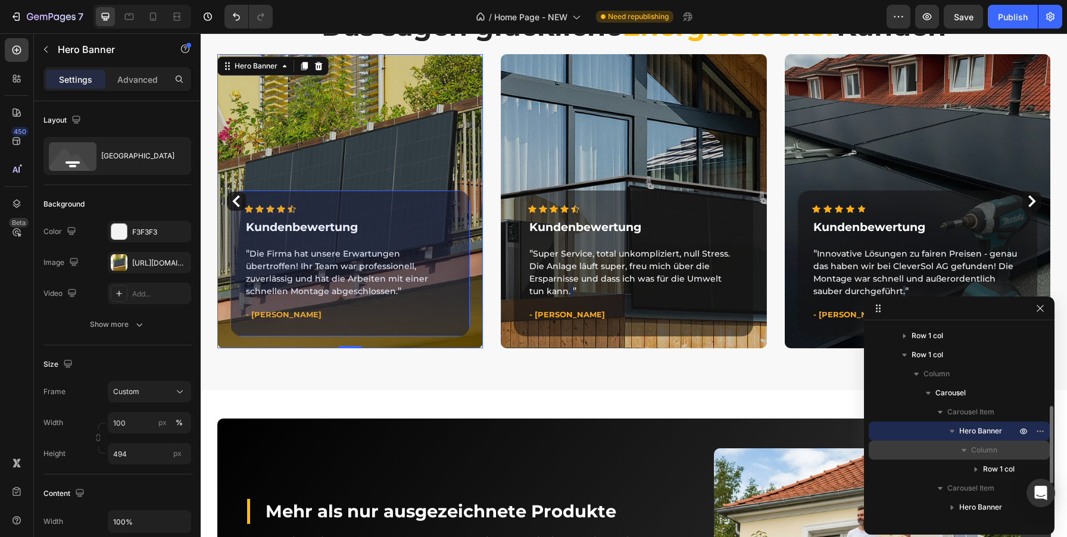
scroll to position [203, 0]
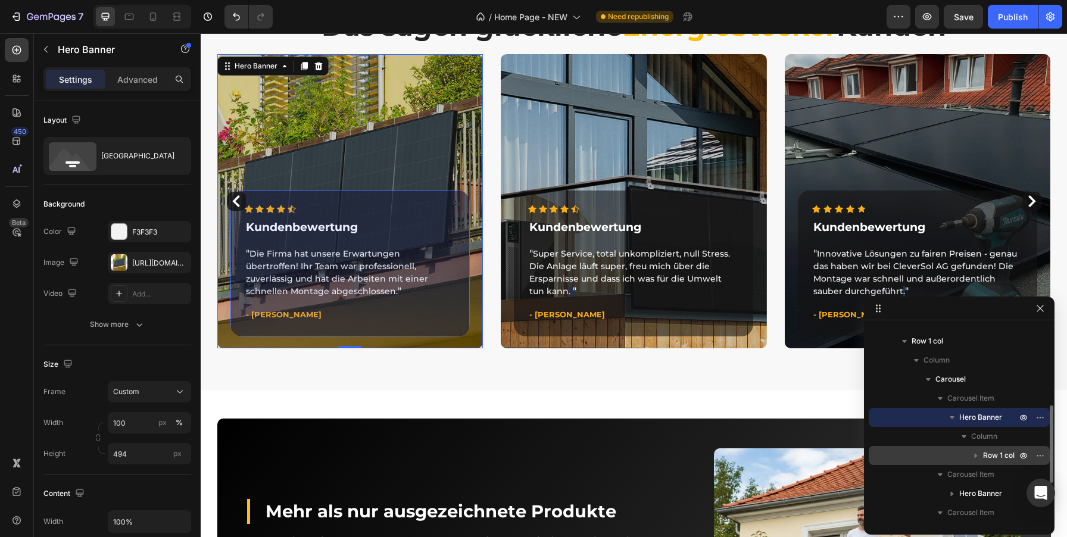
click at [978, 456] on icon "button" at bounding box center [976, 456] width 12 height 12
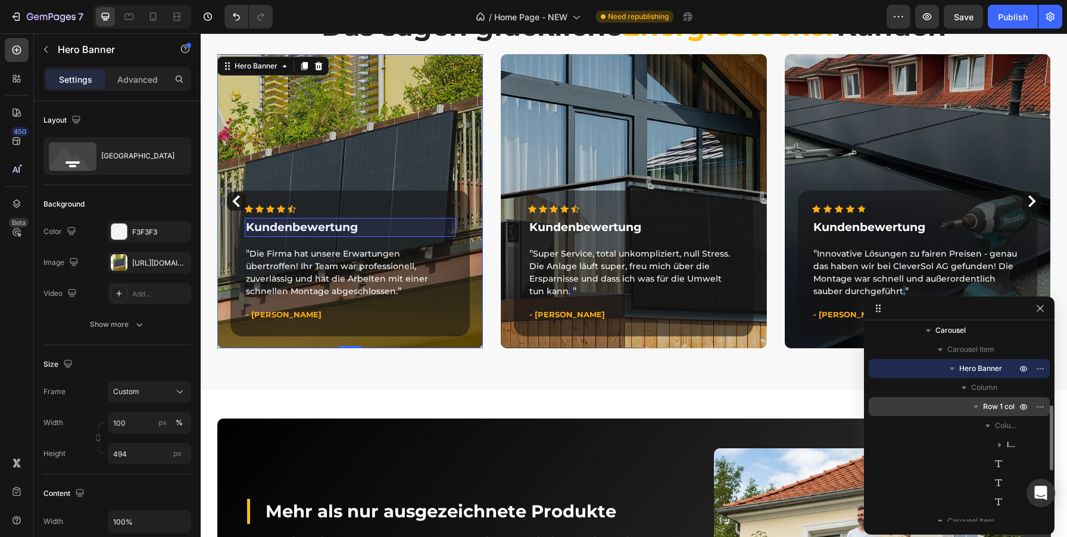
scroll to position [245, 0]
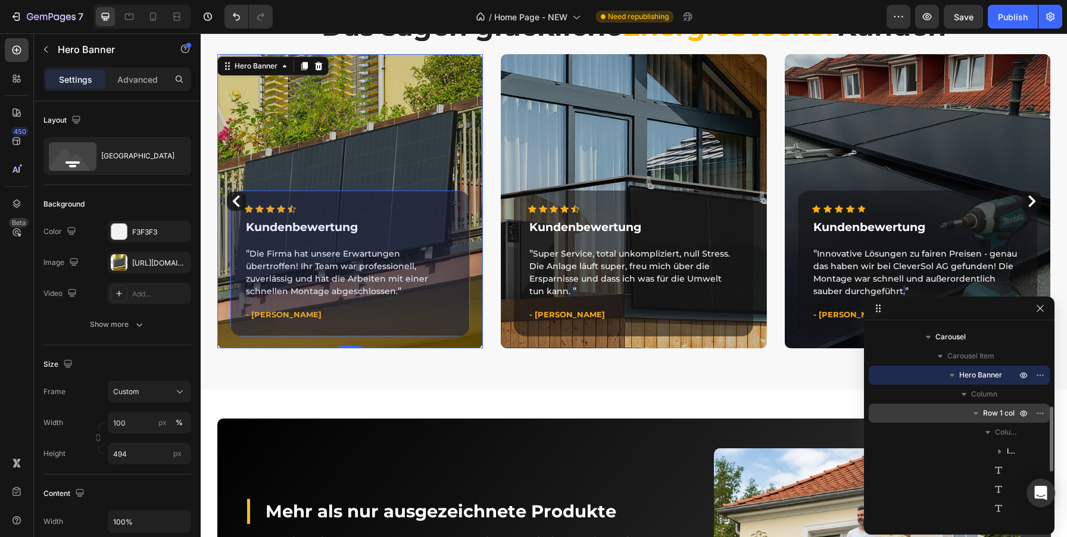
click at [975, 411] on icon "button" at bounding box center [976, 413] width 12 height 12
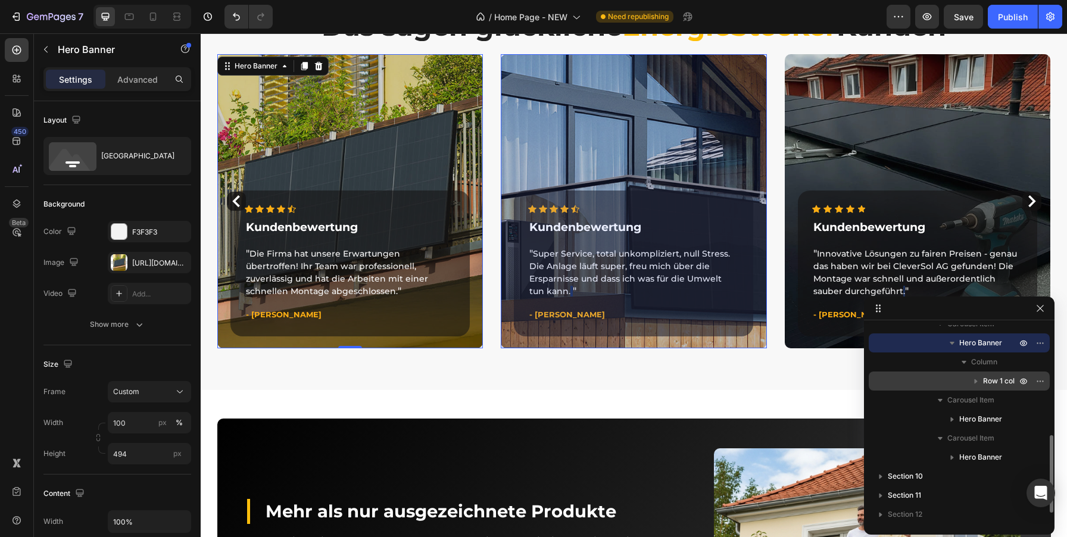
scroll to position [295, 0]
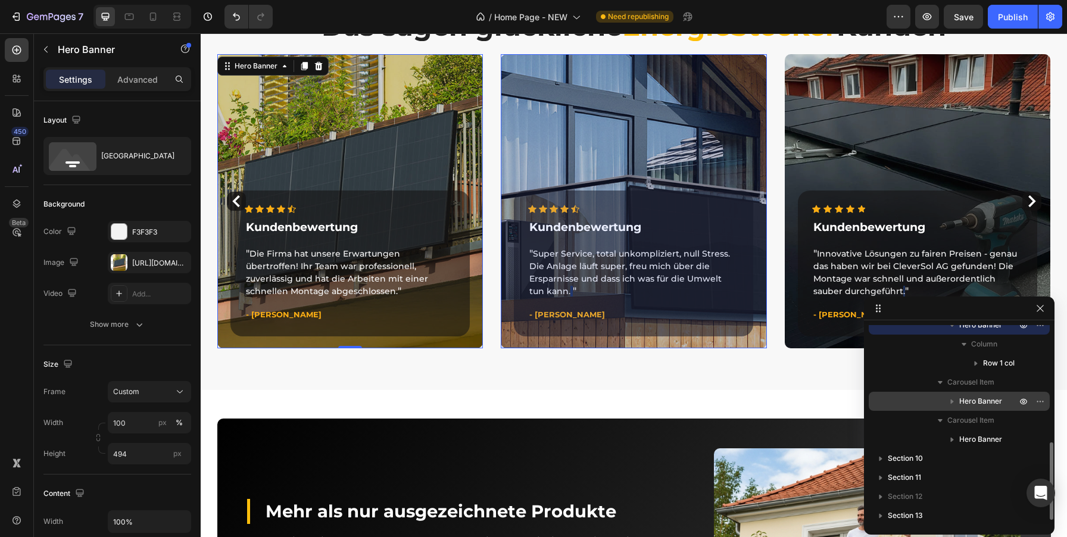
click at [975, 397] on span "Hero Banner" at bounding box center [980, 401] width 43 height 12
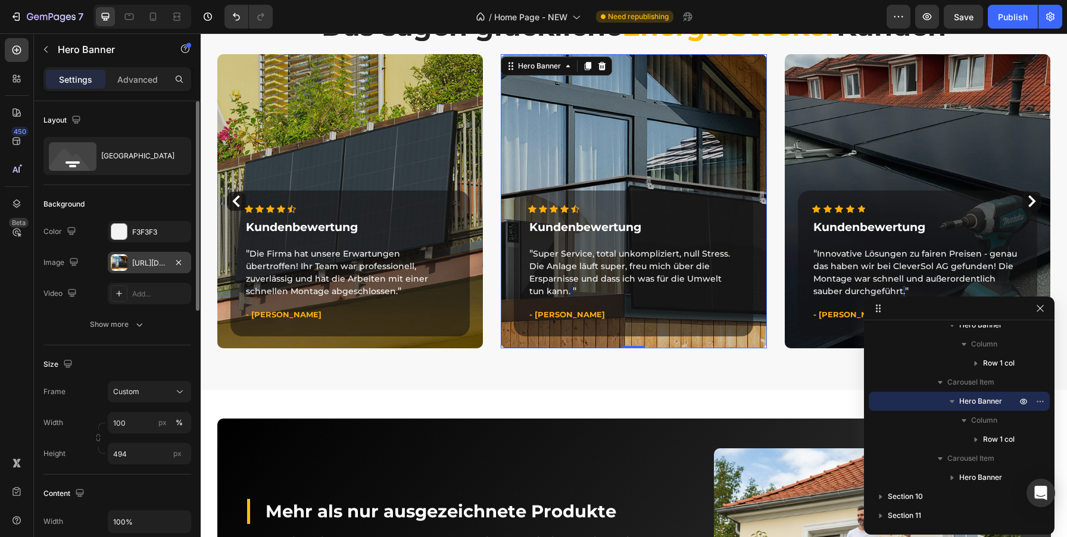
click at [127, 266] on div at bounding box center [119, 262] width 17 height 17
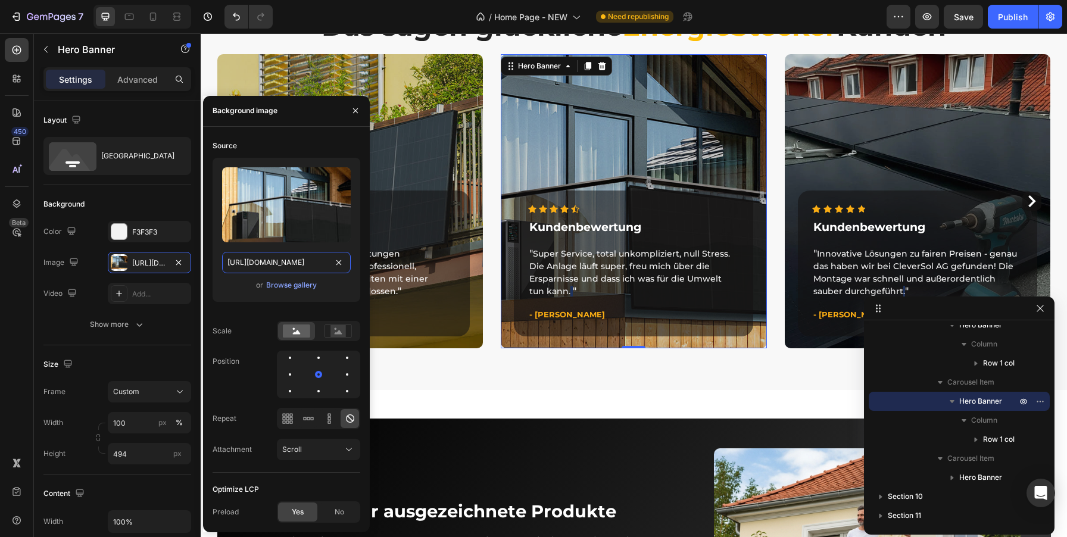
click at [286, 264] on input "[URL][DOMAIN_NAME]" at bounding box center [286, 262] width 129 height 21
paste input "c_2.jpg?v=1756387452"
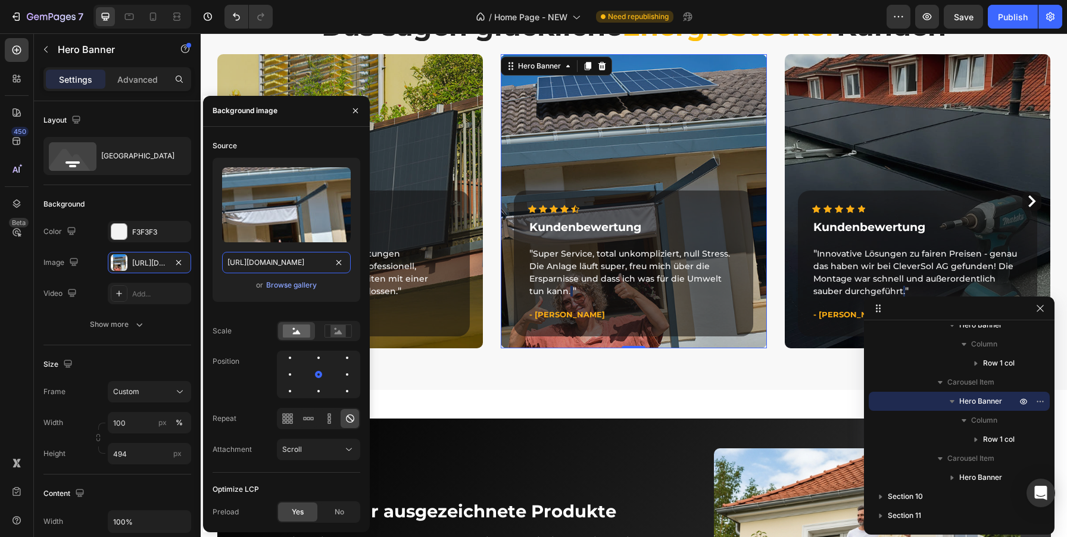
drag, startPoint x: 274, startPoint y: 260, endPoint x: 327, endPoint y: 259, distance: 53.6
click at [327, 259] on input "[URL][DOMAIN_NAME]" at bounding box center [286, 262] width 129 height 21
type input "[URL][DOMAIN_NAME]"
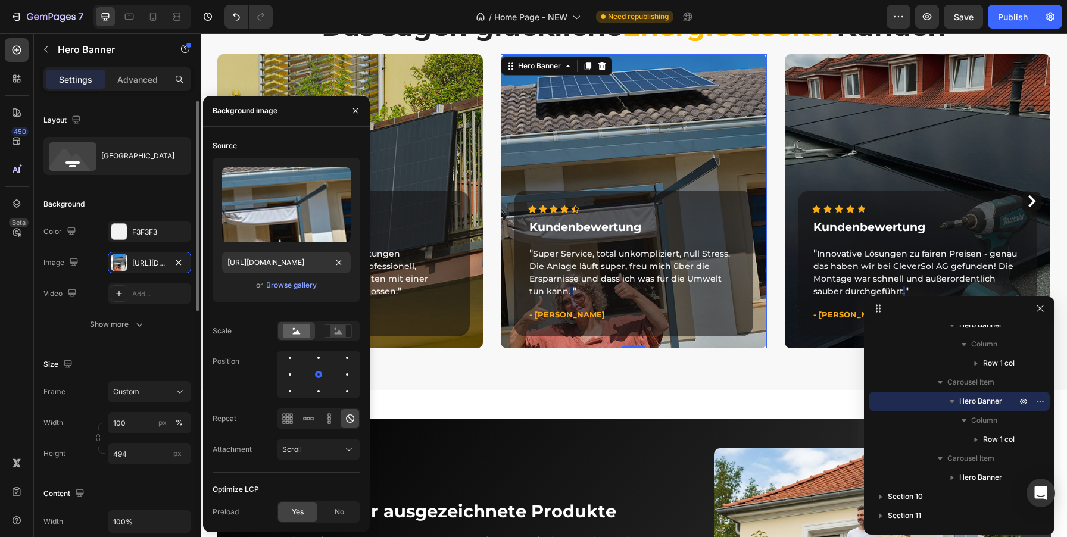
click at [61, 306] on div "The changes might be hidden by the image and the video. Color F3F3F3 Image [URL…" at bounding box center [117, 278] width 148 height 114
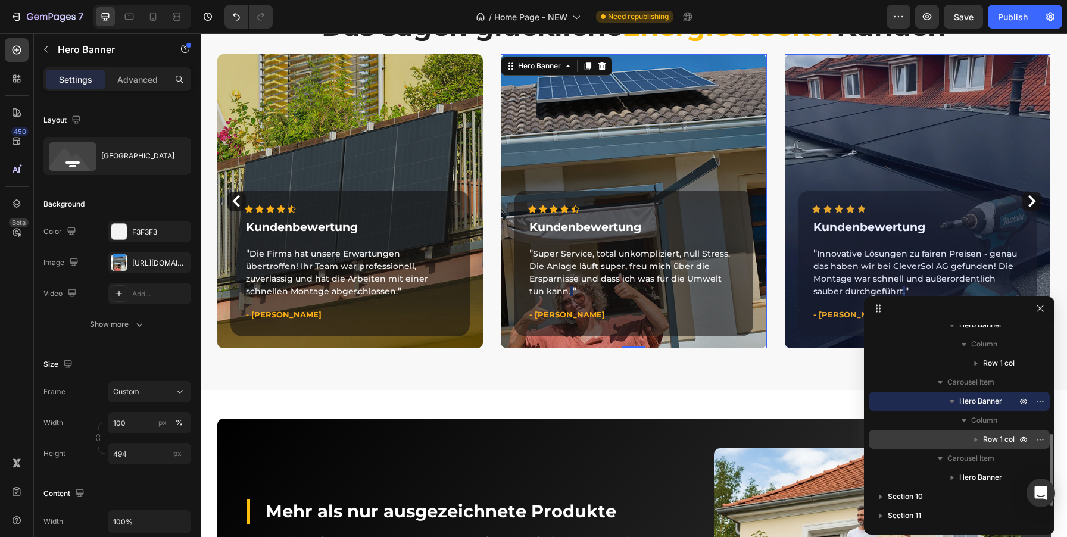
scroll to position [337, 0]
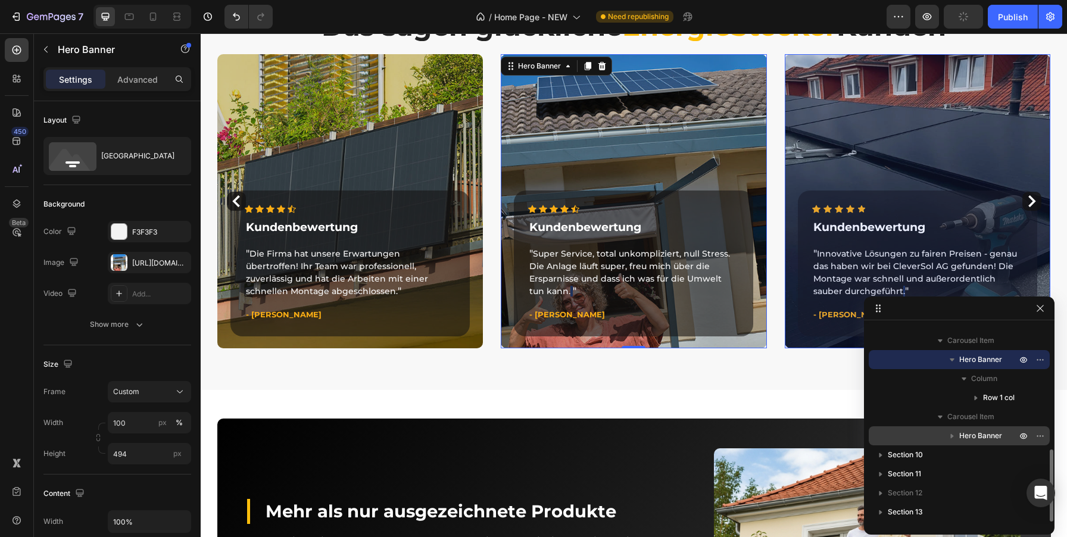
click at [982, 433] on span "Hero Banner" at bounding box center [980, 436] width 43 height 12
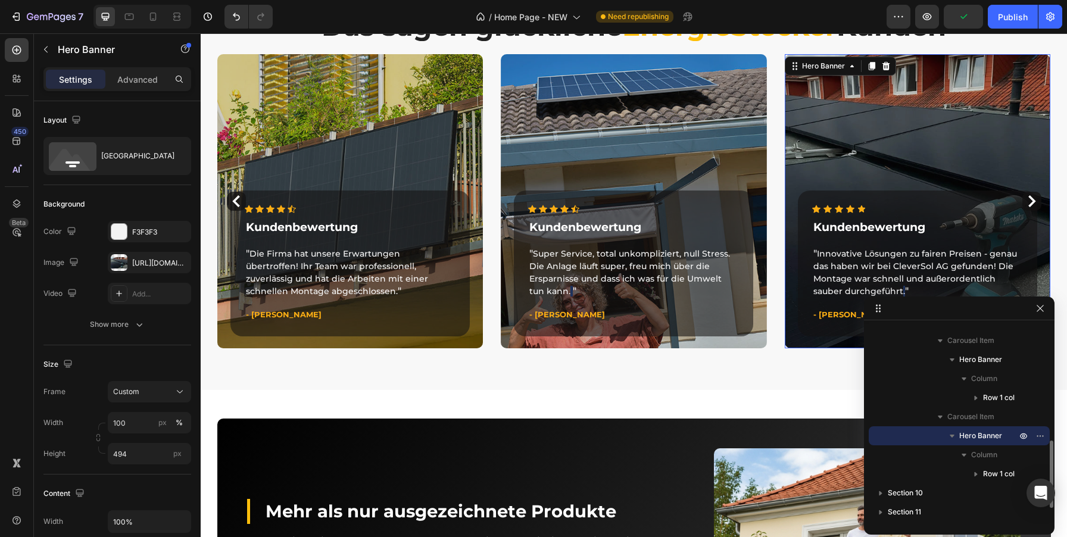
click at [982, 433] on span "Hero Banner" at bounding box center [980, 436] width 43 height 12
click at [982, 430] on span "Hero Banner" at bounding box center [980, 436] width 43 height 12
click at [144, 268] on div "[URL][DOMAIN_NAME]" at bounding box center [149, 262] width 83 height 21
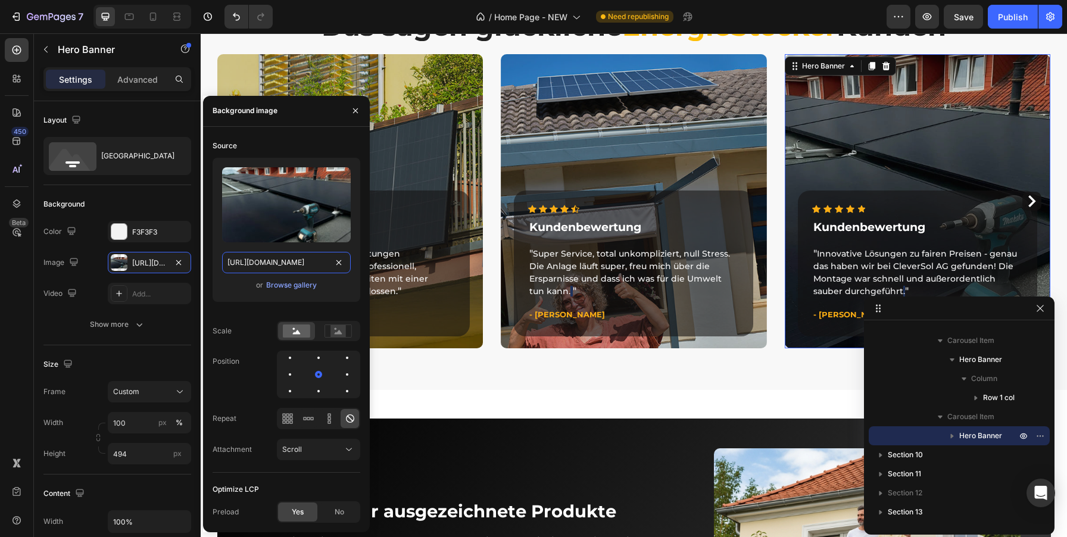
click at [280, 259] on input "[URL][DOMAIN_NAME]" at bounding box center [286, 262] width 129 height 21
paste input "c_1.jpg?v=1756387451"
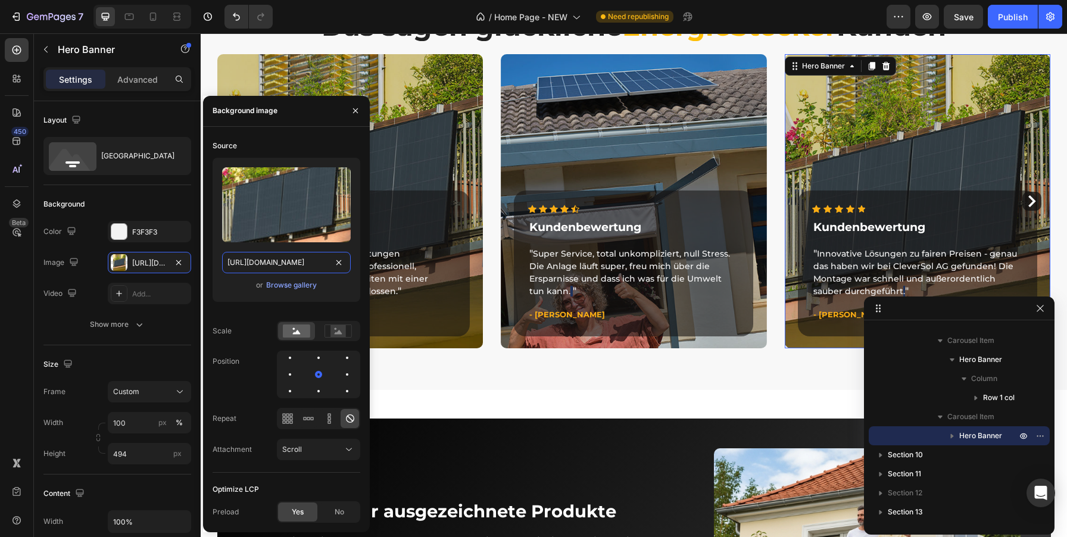
scroll to position [0, 115]
type input "[URL][DOMAIN_NAME]"
click at [49, 321] on button "Show more" at bounding box center [117, 324] width 148 height 21
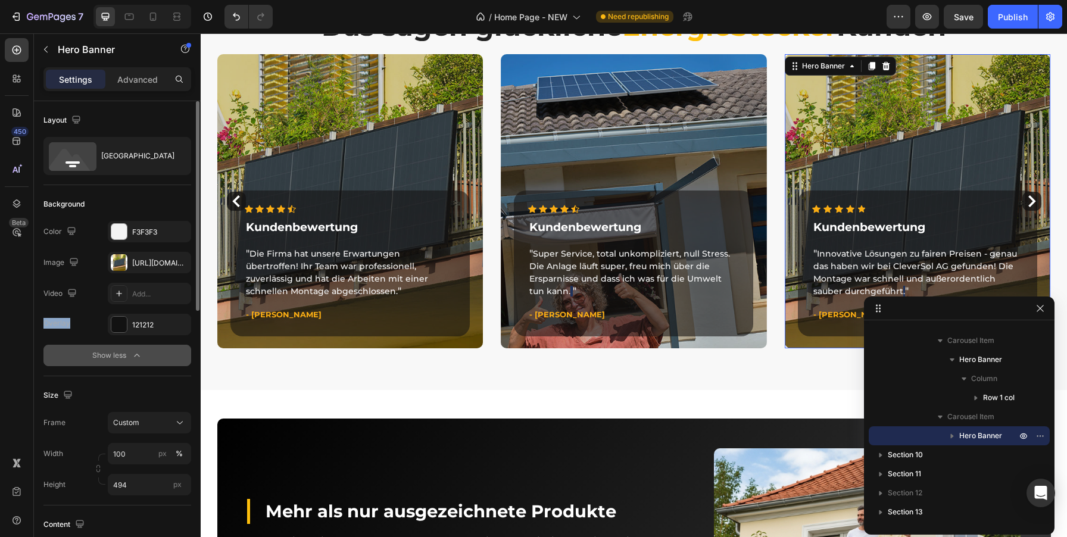
click at [49, 321] on div "Overlay" at bounding box center [56, 323] width 27 height 11
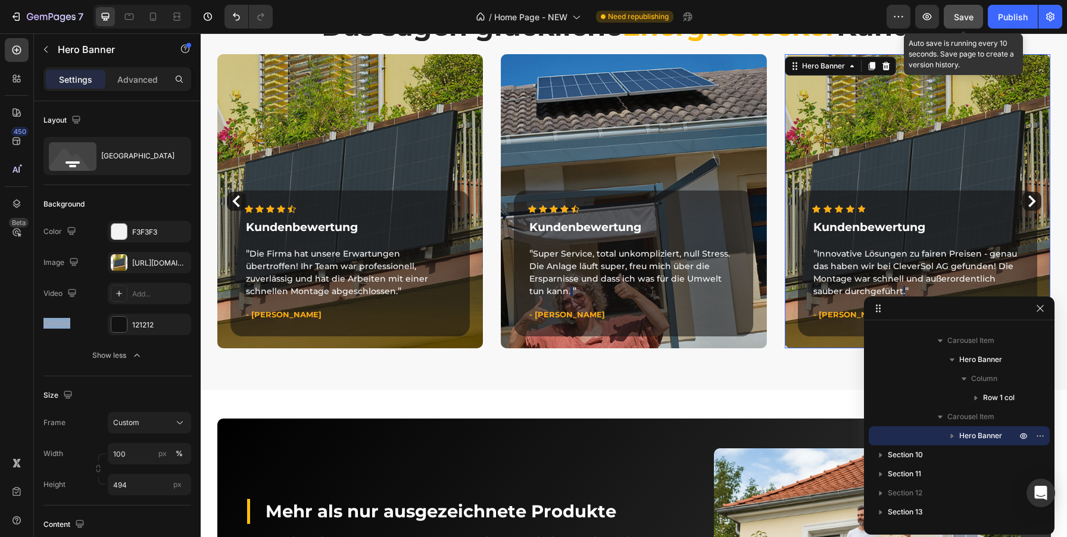
click at [964, 15] on span "Save" at bounding box center [964, 17] width 20 height 10
click at [953, 14] on button "Save" at bounding box center [963, 17] width 39 height 24
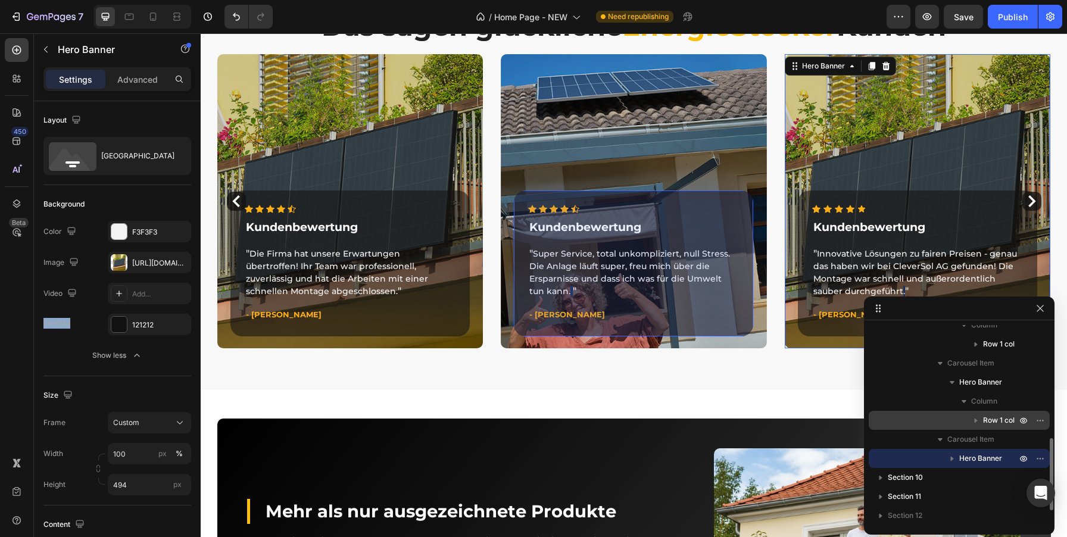
scroll to position [313, 0]
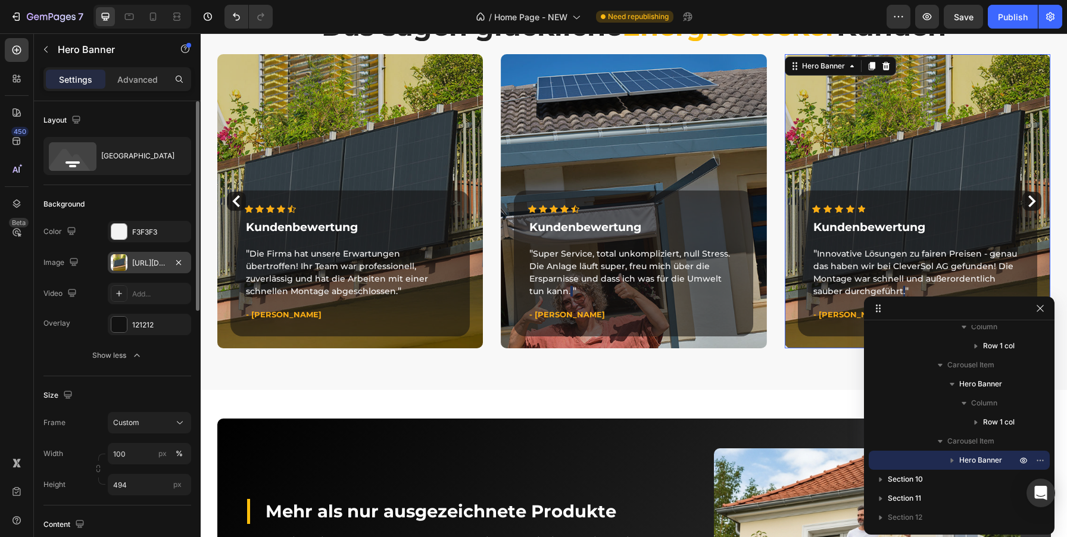
click at [130, 260] on div "[URL][DOMAIN_NAME]" at bounding box center [149, 262] width 83 height 21
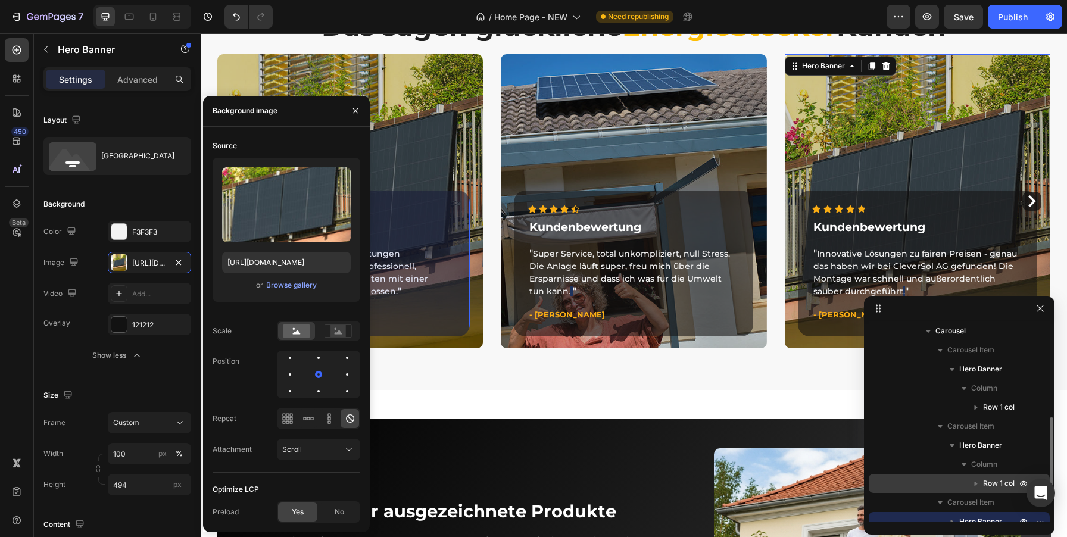
scroll to position [247, 0]
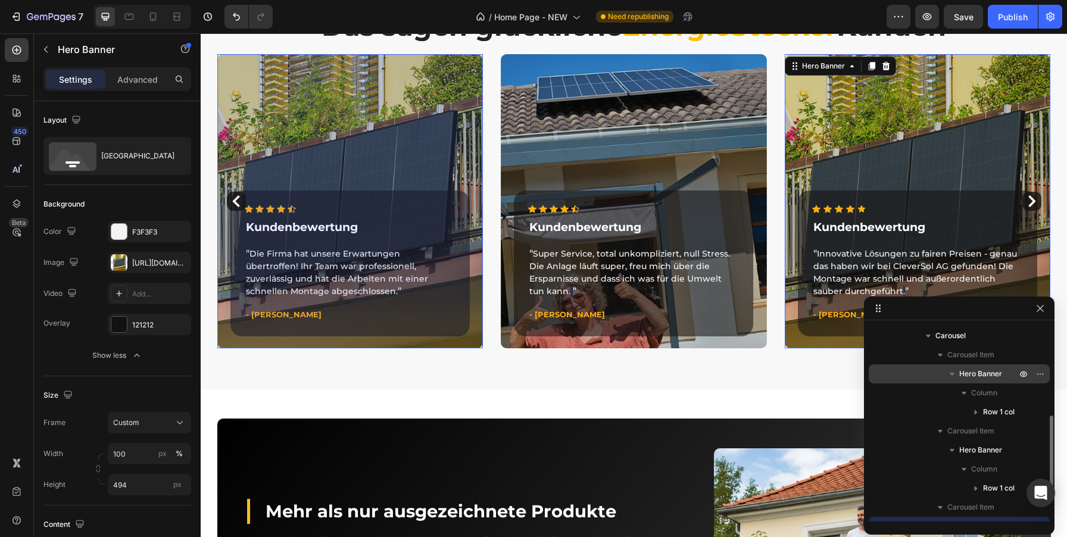
click at [978, 370] on span "Hero Banner" at bounding box center [980, 374] width 43 height 12
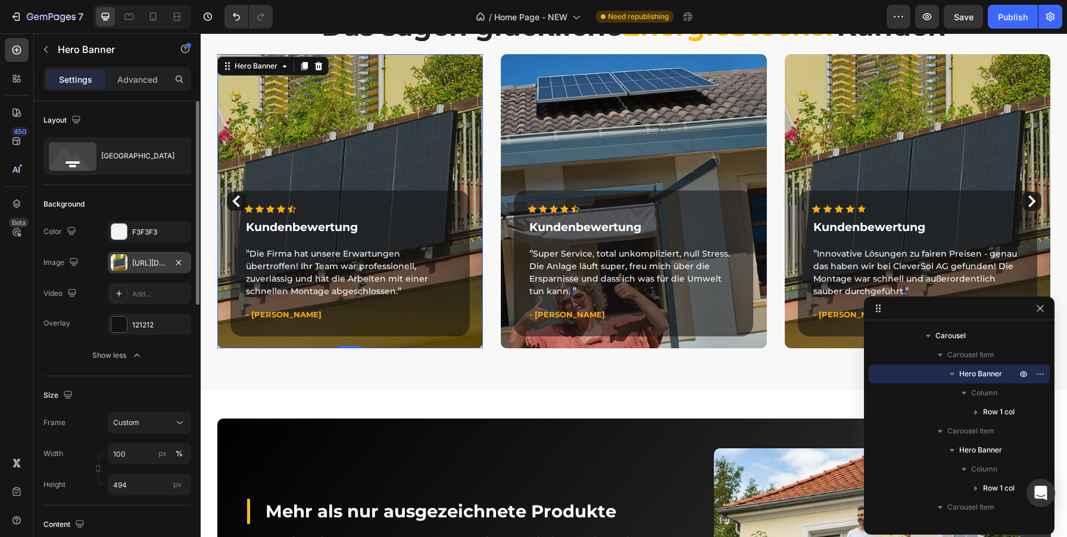
click at [148, 263] on div "[URL][DOMAIN_NAME]" at bounding box center [149, 263] width 35 height 11
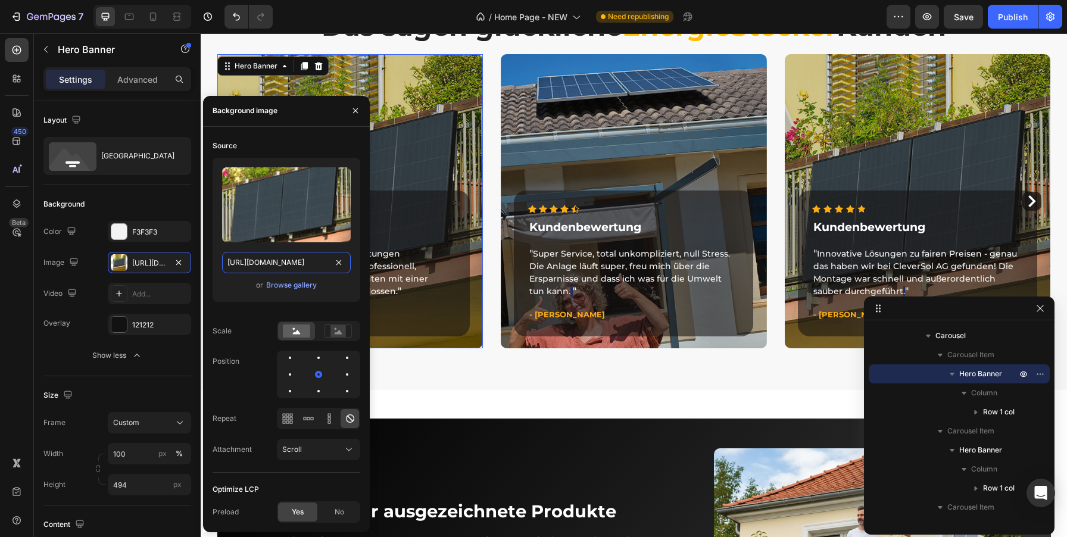
click at [291, 265] on input "[URL][DOMAIN_NAME]" at bounding box center [286, 262] width 129 height 21
paste input "3.jpg?v=1756387455"
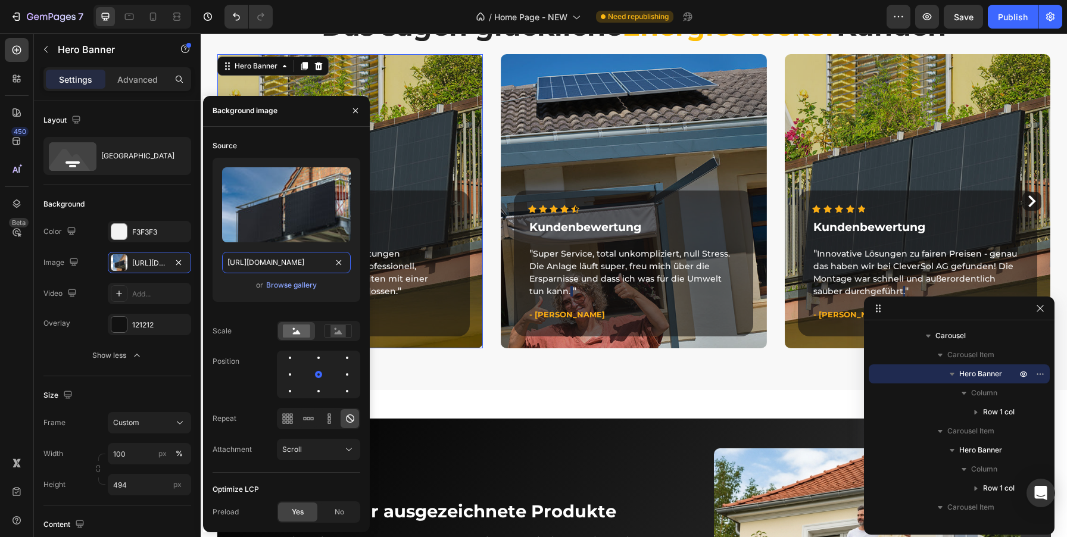
scroll to position [0, 128]
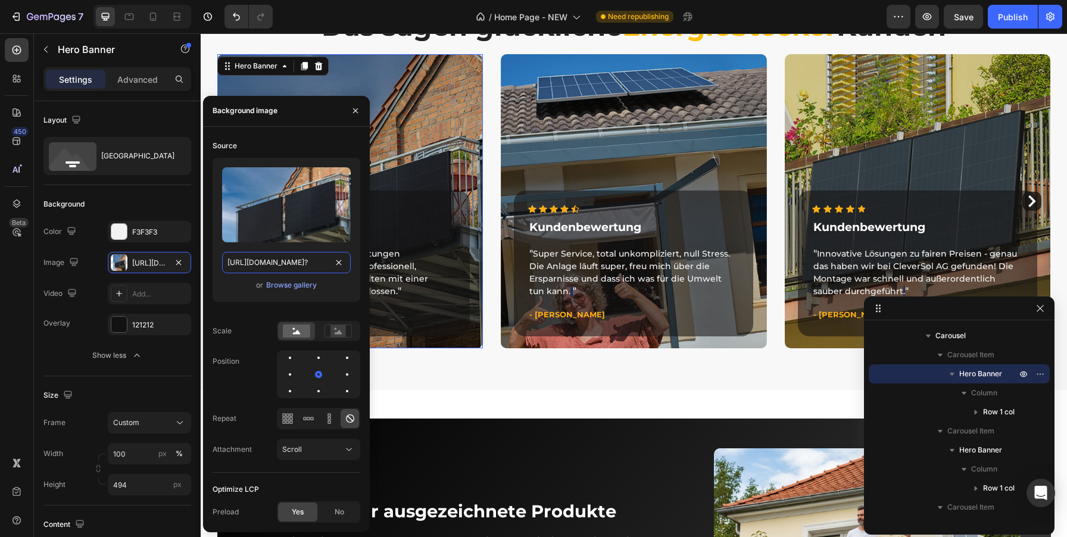
type input "[URL][DOMAIN_NAME]"
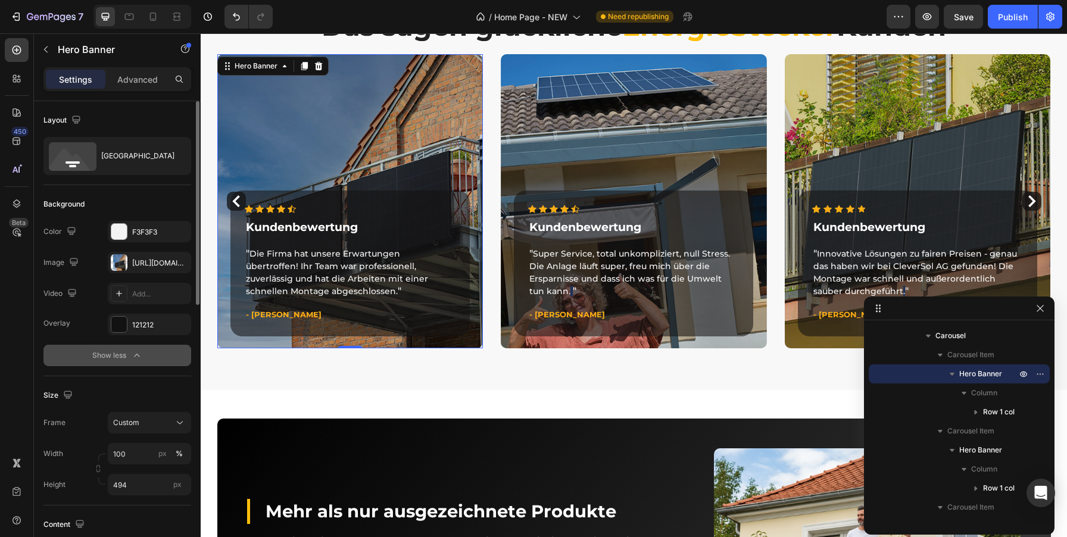
scroll to position [0, 0]
click at [49, 345] on button "Show less" at bounding box center [117, 355] width 148 height 21
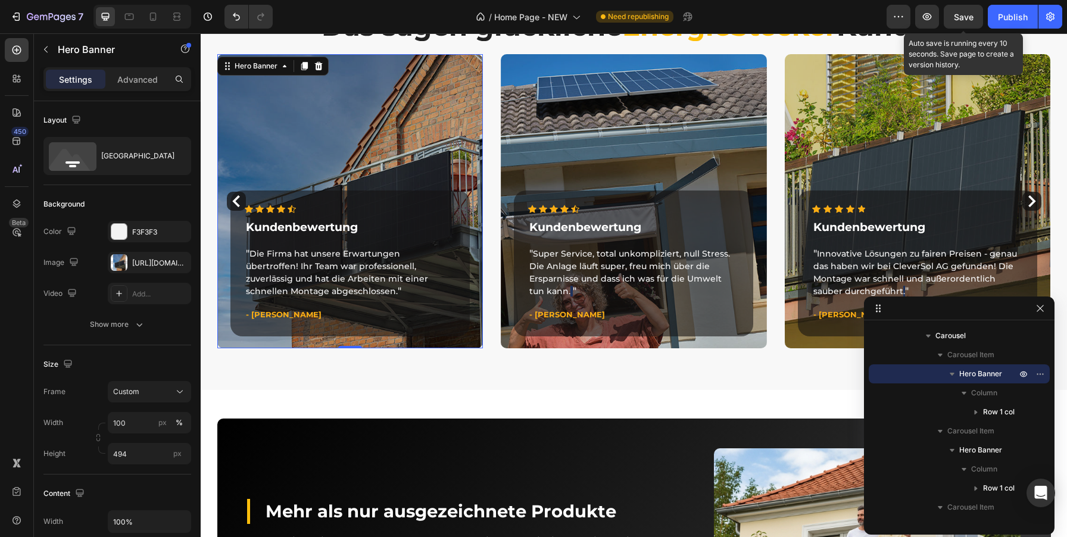
click at [958, 18] on span "Save" at bounding box center [964, 17] width 20 height 10
click at [961, 18] on span "Save" at bounding box center [964, 17] width 20 height 10
